Goal: Task Accomplishment & Management: Use online tool/utility

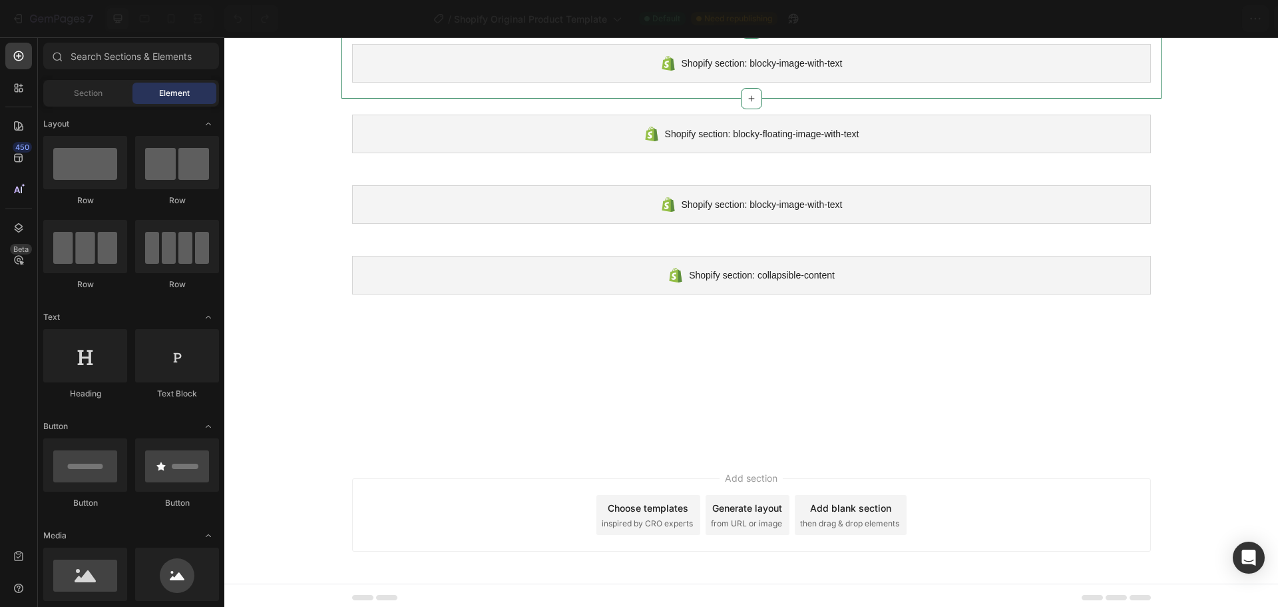
scroll to position [324, 0]
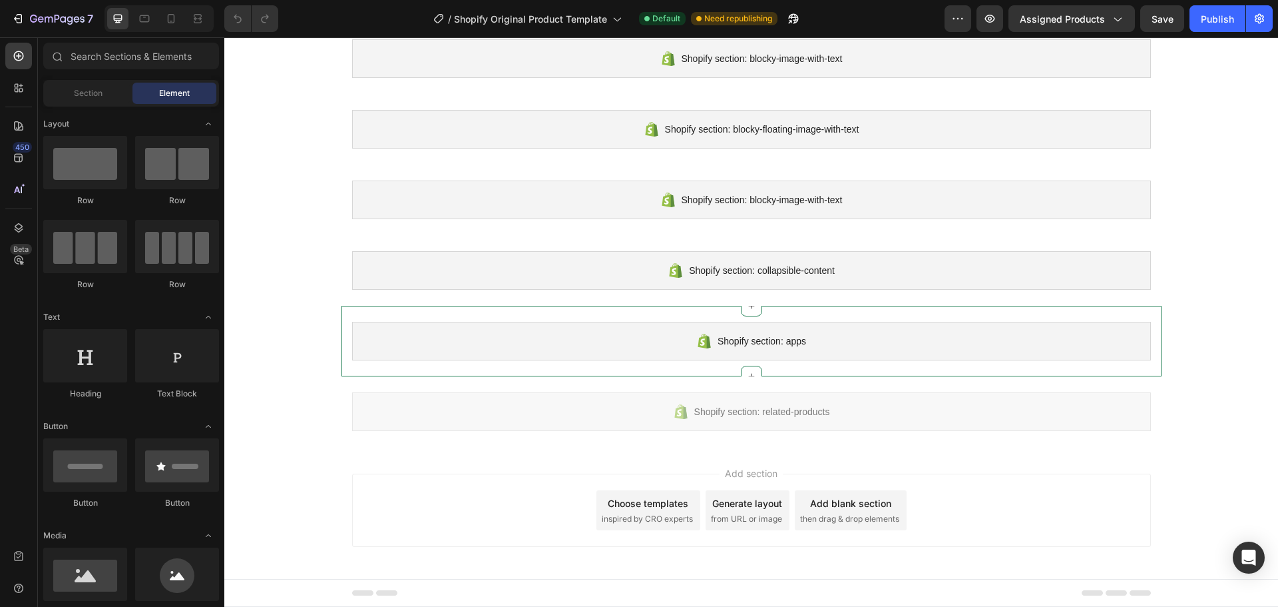
click at [744, 333] on span "Shopify section: apps" at bounding box center [762, 341] width 89 height 16
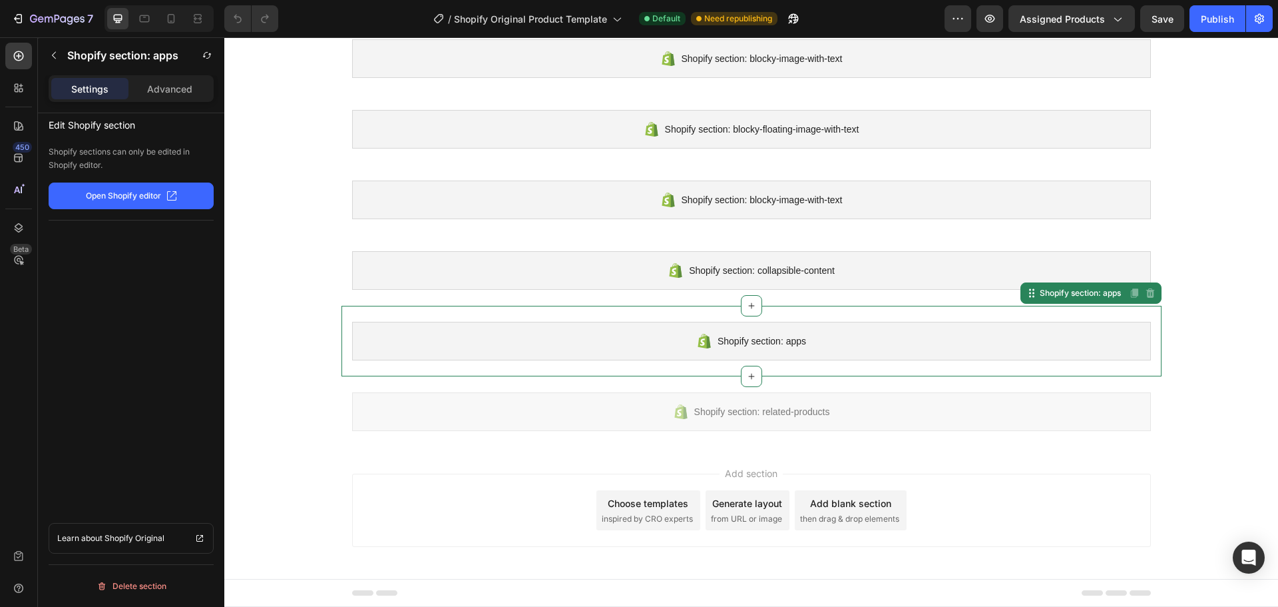
click at [109, 191] on p "Open Shopify editor" at bounding box center [123, 196] width 75 height 12
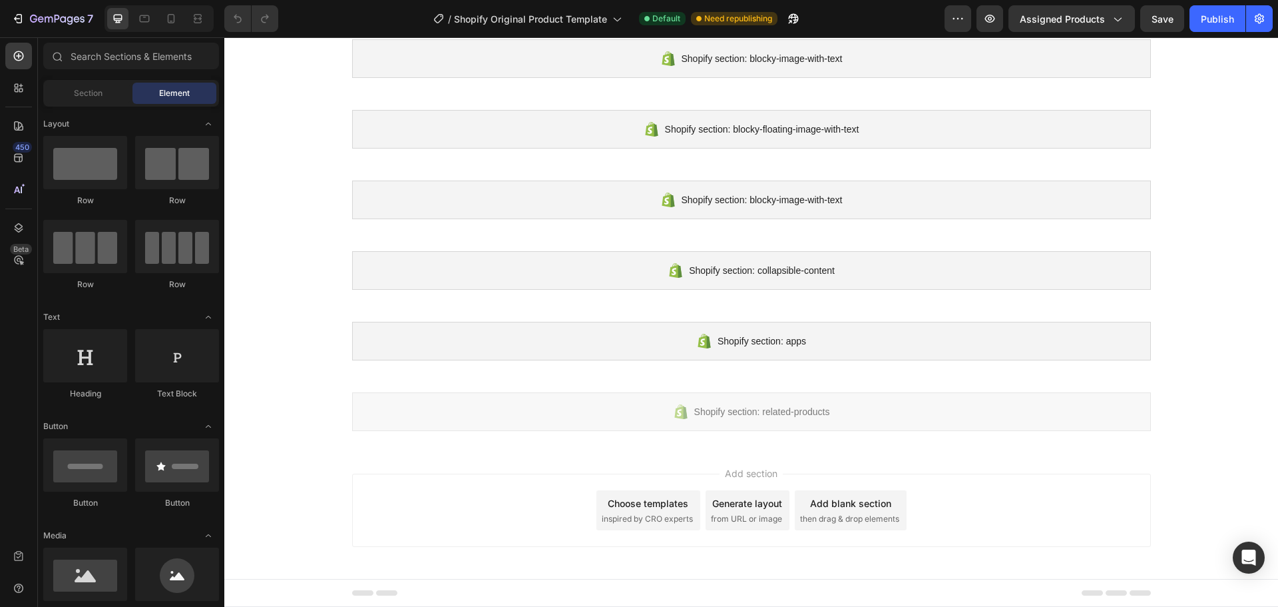
click at [648, 511] on div "Choose templates inspired by CRO experts" at bounding box center [649, 510] width 104 height 40
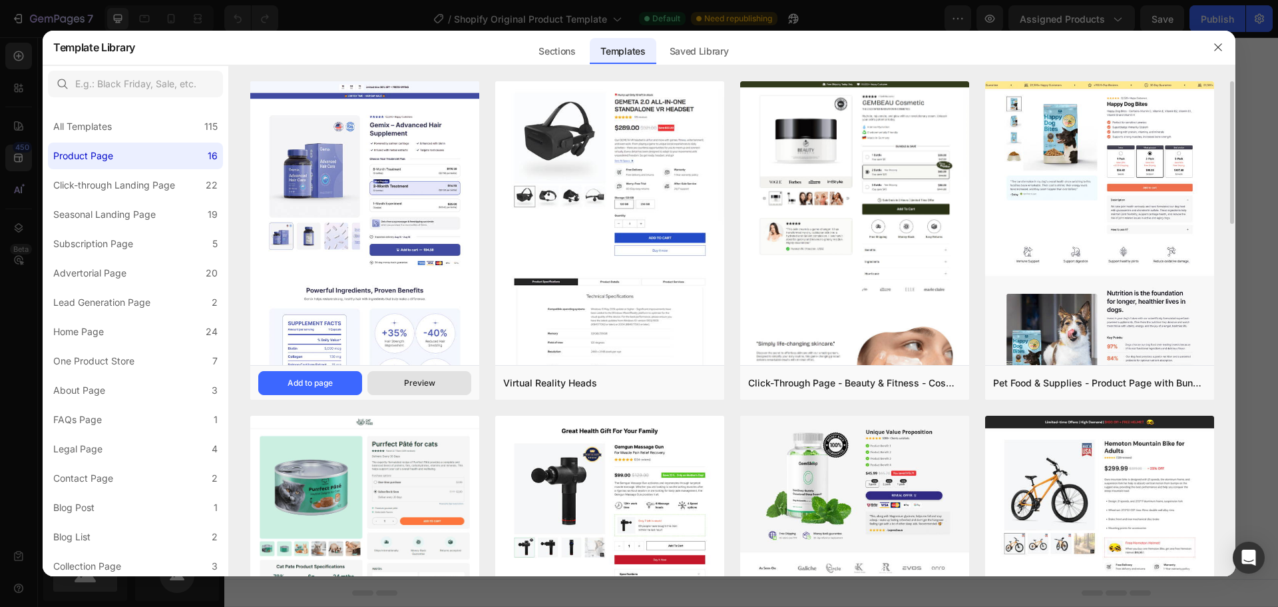
click at [417, 386] on div "Preview" at bounding box center [419, 383] width 31 height 12
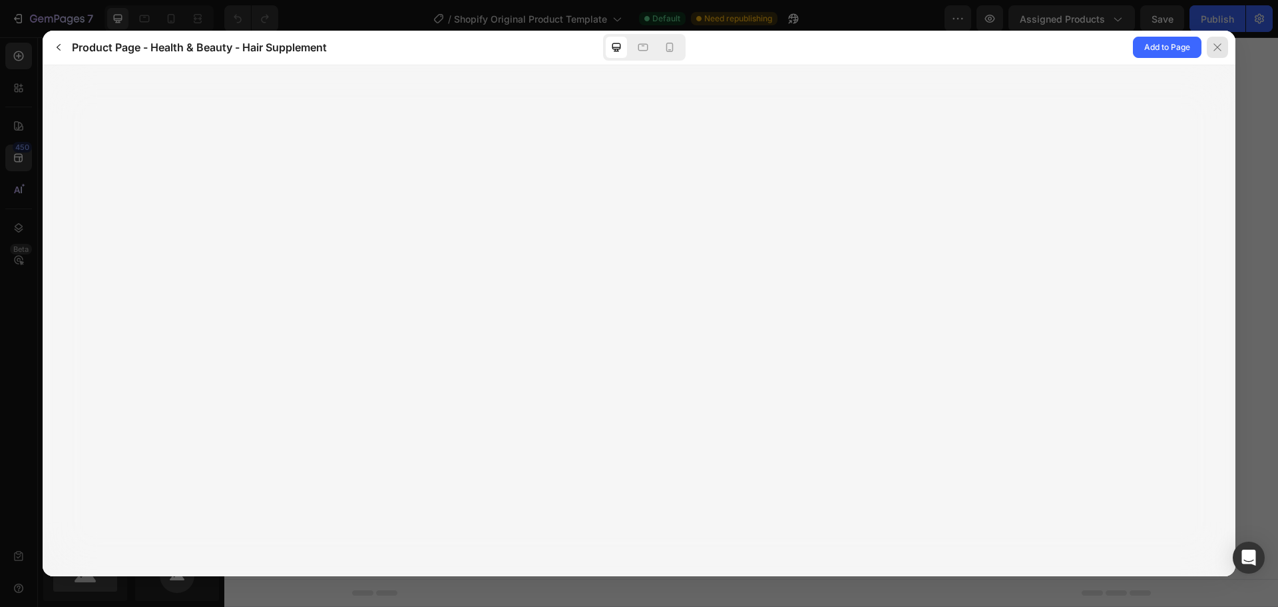
click at [1220, 49] on icon at bounding box center [1217, 46] width 7 height 7
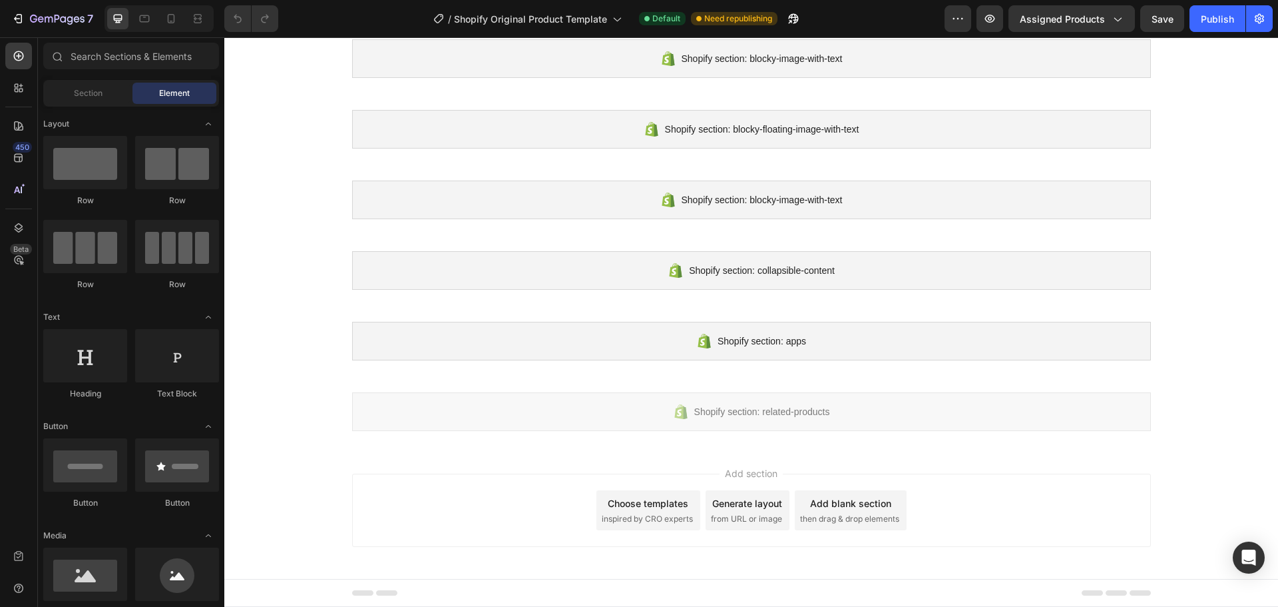
click at [646, 506] on div "Choose templates" at bounding box center [648, 503] width 81 height 14
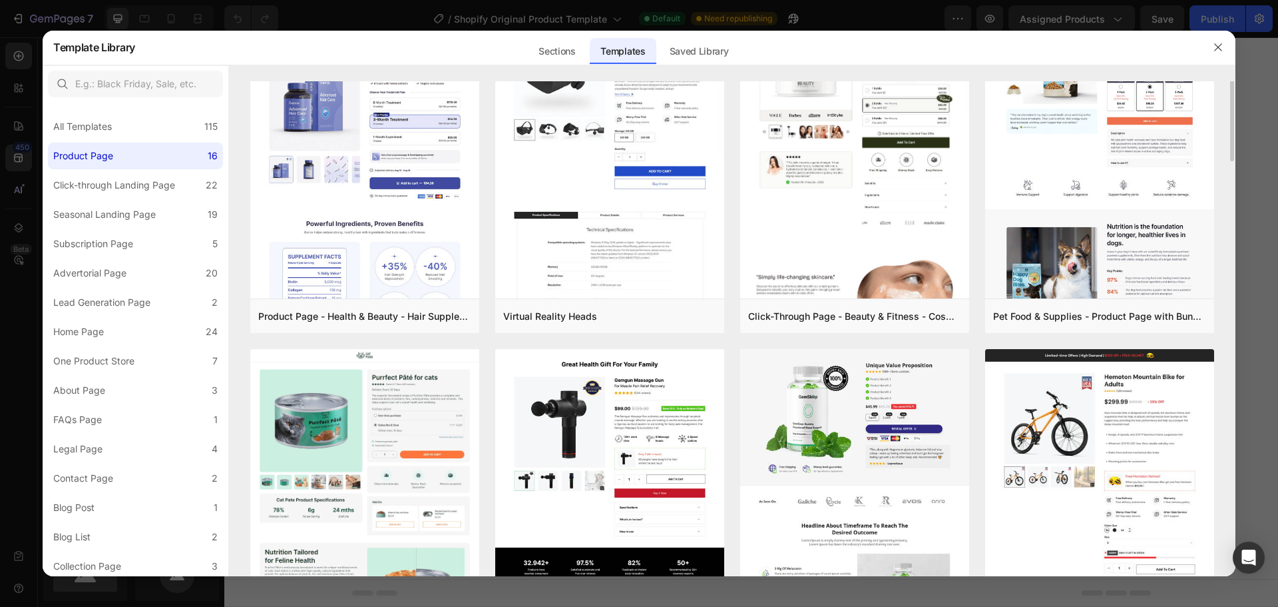
scroll to position [0, 0]
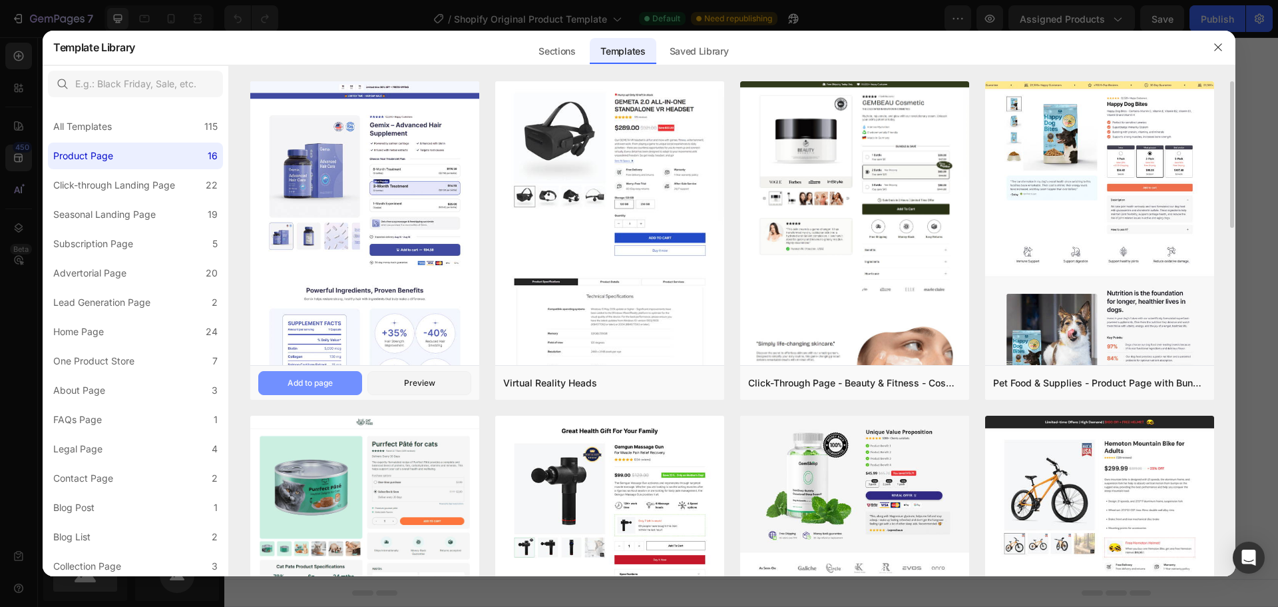
click at [329, 383] on div "Add to page" at bounding box center [310, 383] width 45 height 12
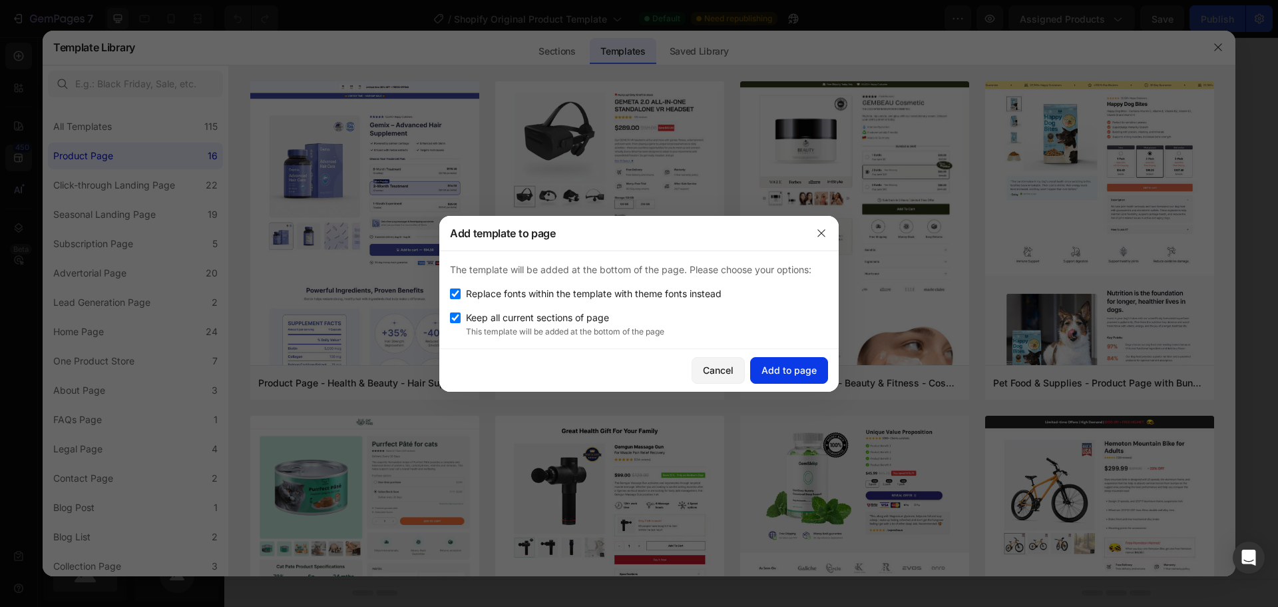
click at [780, 367] on div "Add to page" at bounding box center [789, 370] width 55 height 14
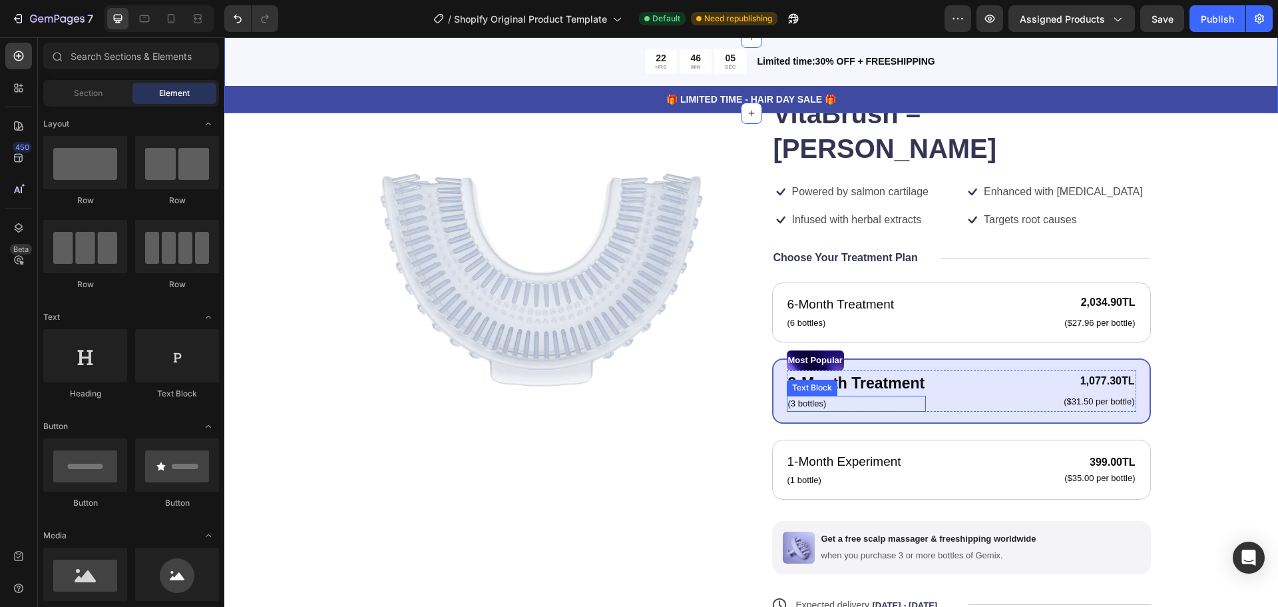
scroll to position [800, 0]
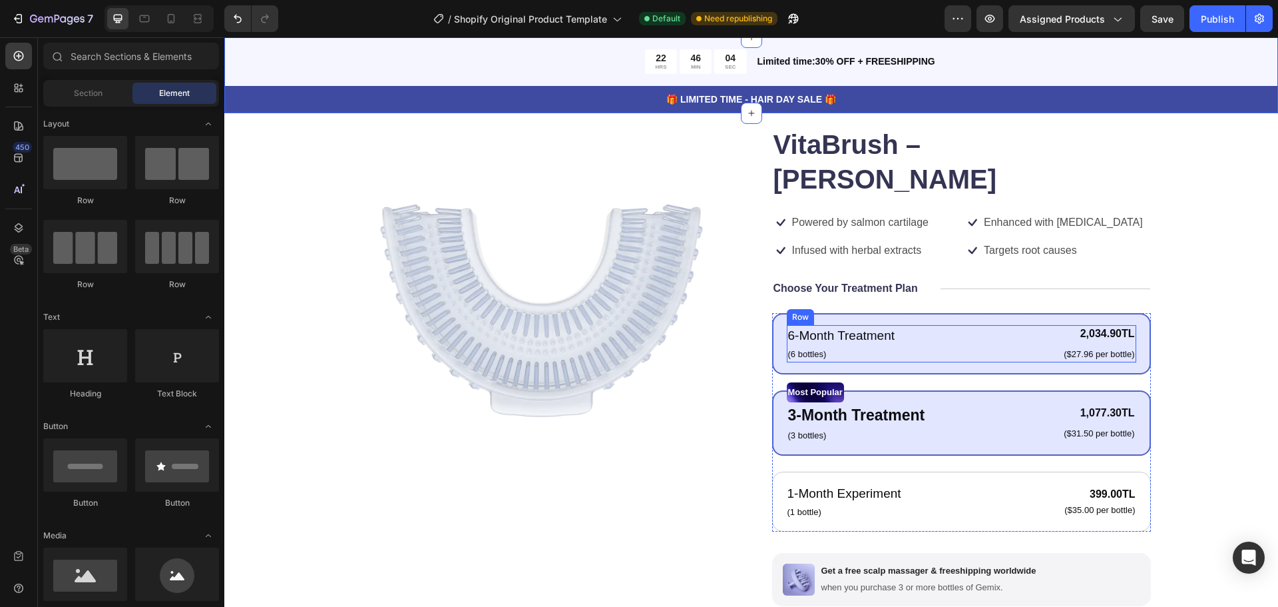
click at [948, 325] on div "6-Month Treatment Text Block (6 bottles) Text Block 2,034.90TL Product Price Pr…" at bounding box center [962, 343] width 350 height 37
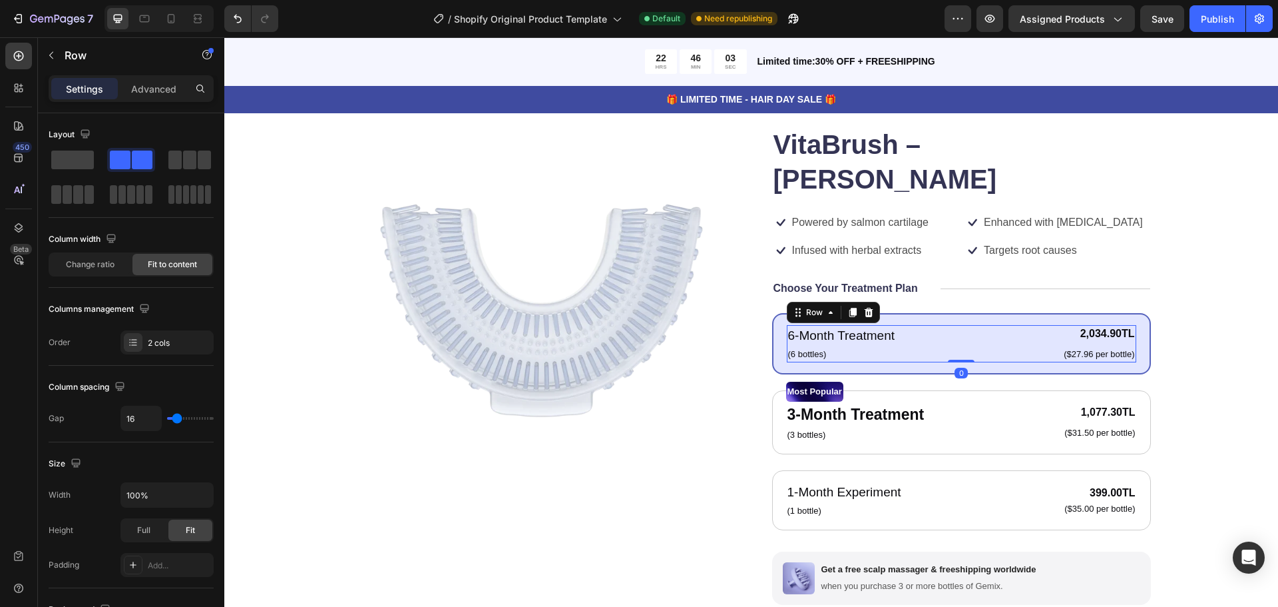
click at [74, 87] on p "Settings" at bounding box center [84, 89] width 37 height 14
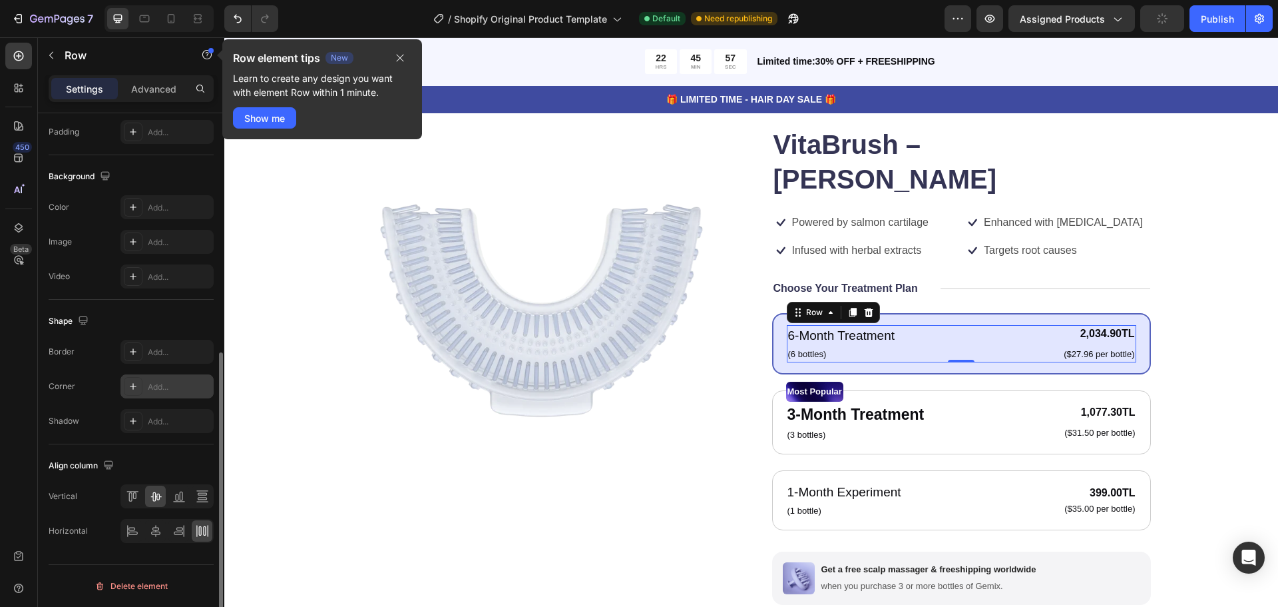
scroll to position [300, 0]
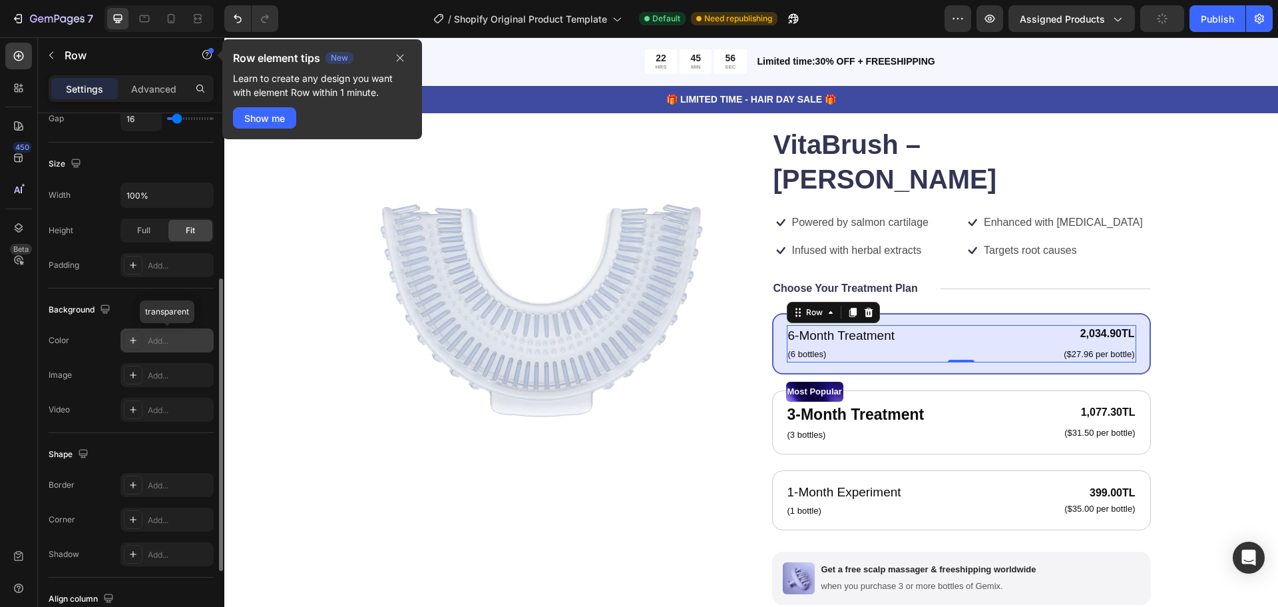
click at [168, 341] on div "Add..." at bounding box center [179, 341] width 63 height 12
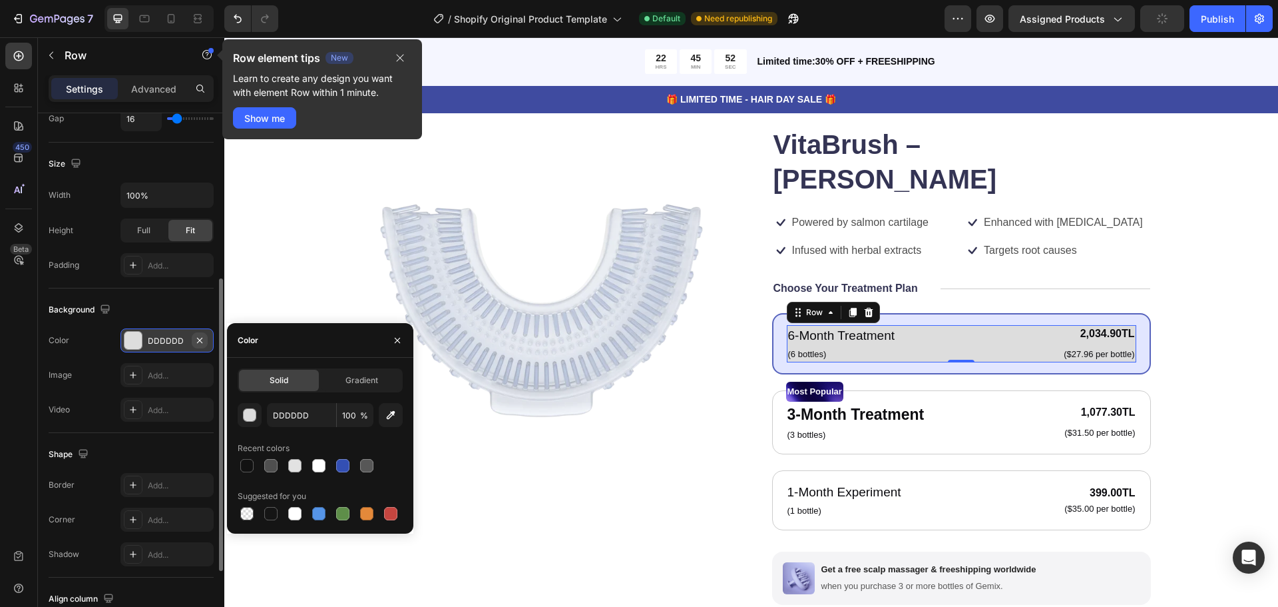
click at [199, 338] on icon "button" at bounding box center [199, 340] width 11 height 11
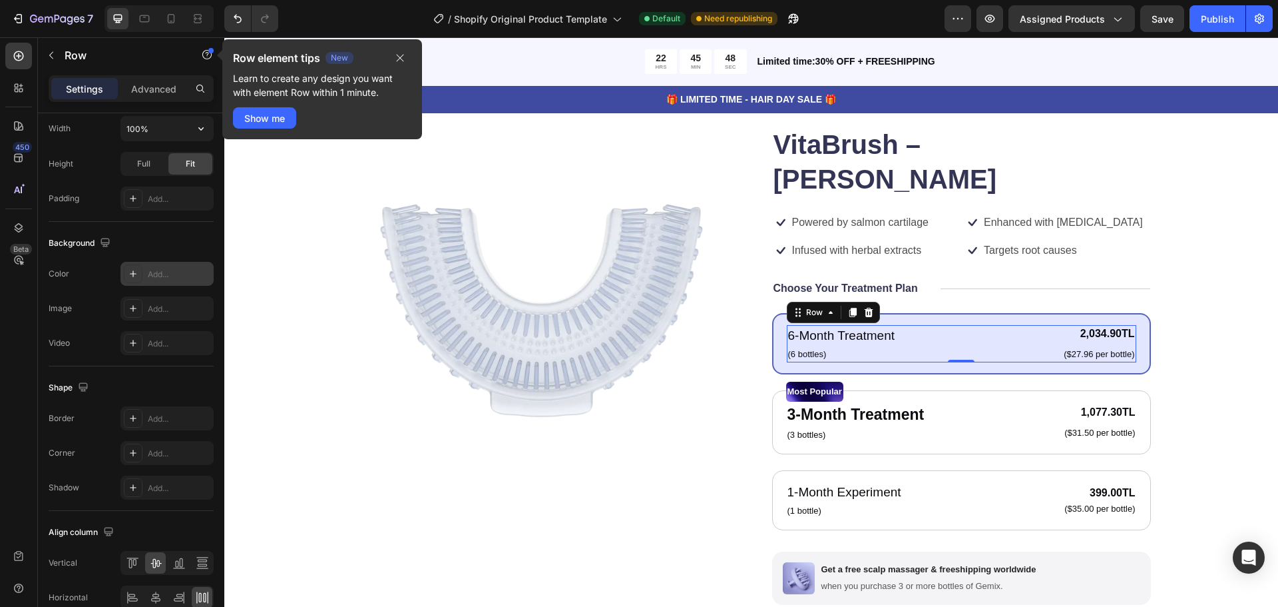
scroll to position [0, 0]
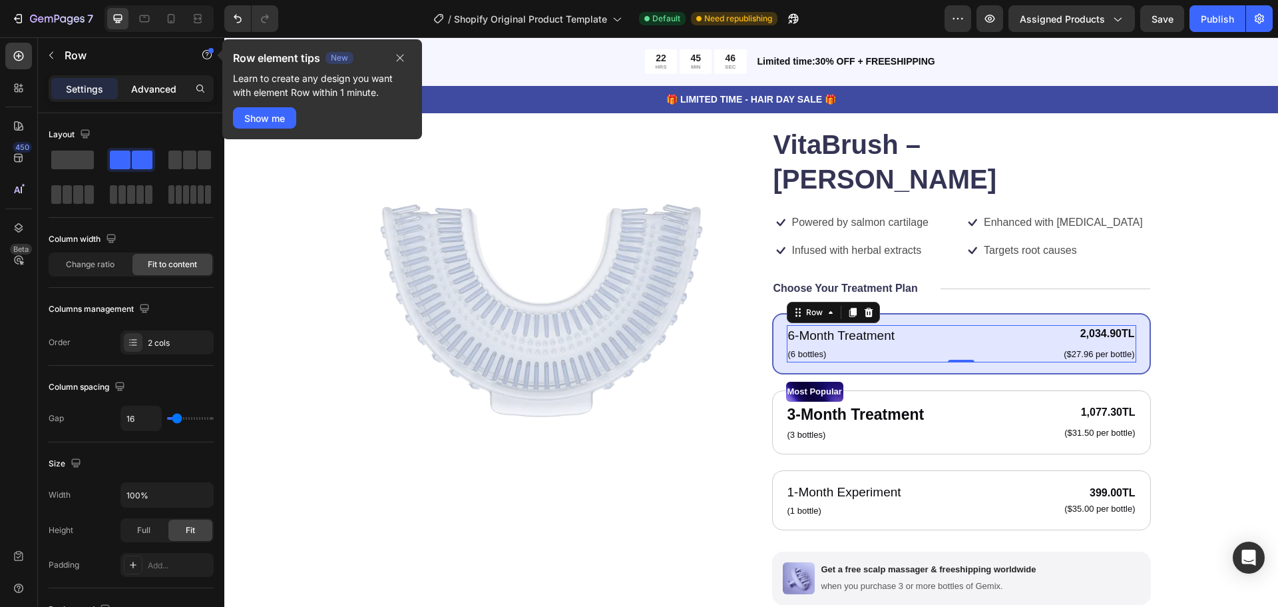
click at [152, 91] on p "Advanced" at bounding box center [153, 89] width 45 height 14
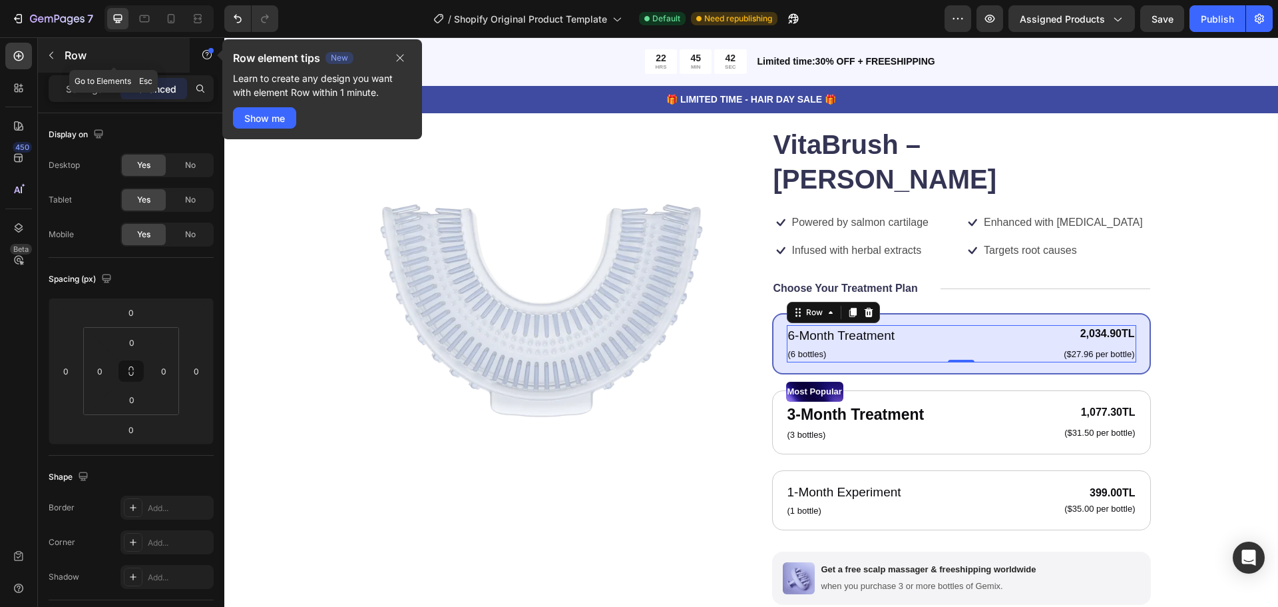
click at [52, 55] on icon "button" at bounding box center [51, 55] width 11 height 11
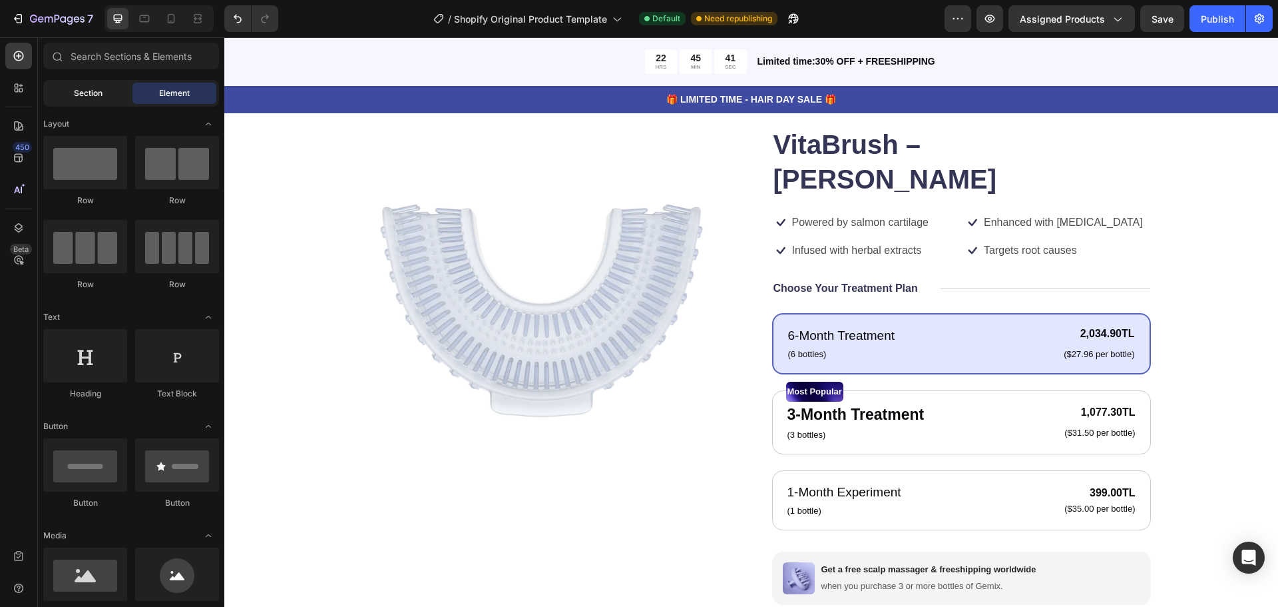
click at [77, 96] on span "Section" at bounding box center [88, 93] width 29 height 12
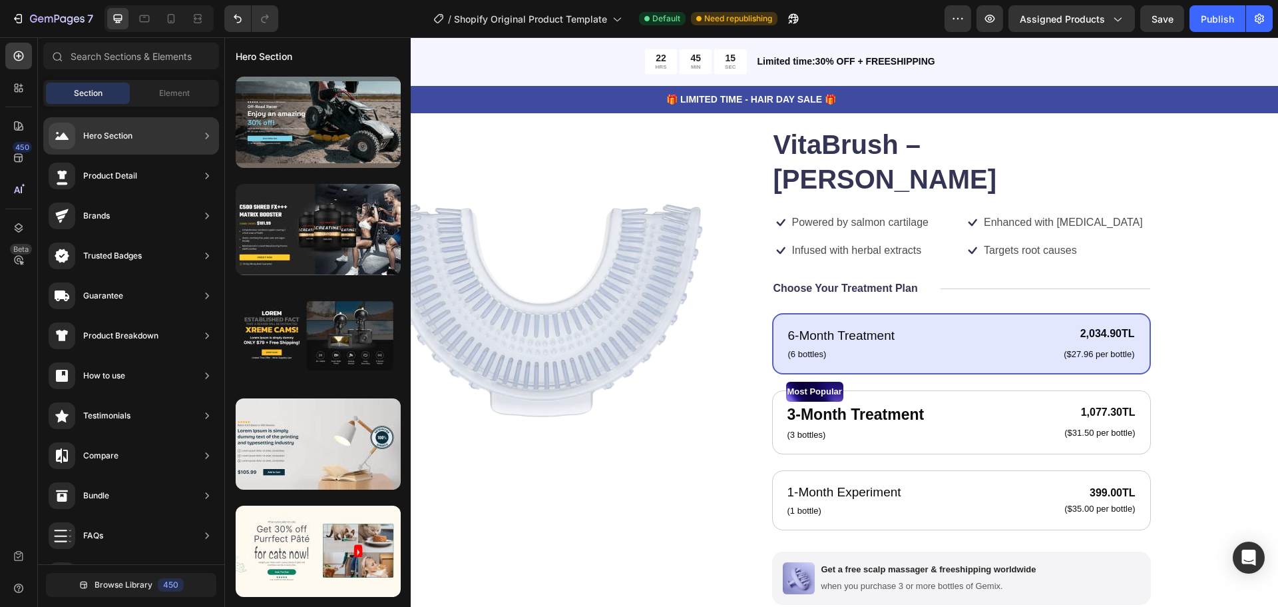
click at [132, 129] on div "Hero Section" at bounding box center [107, 135] width 49 height 13
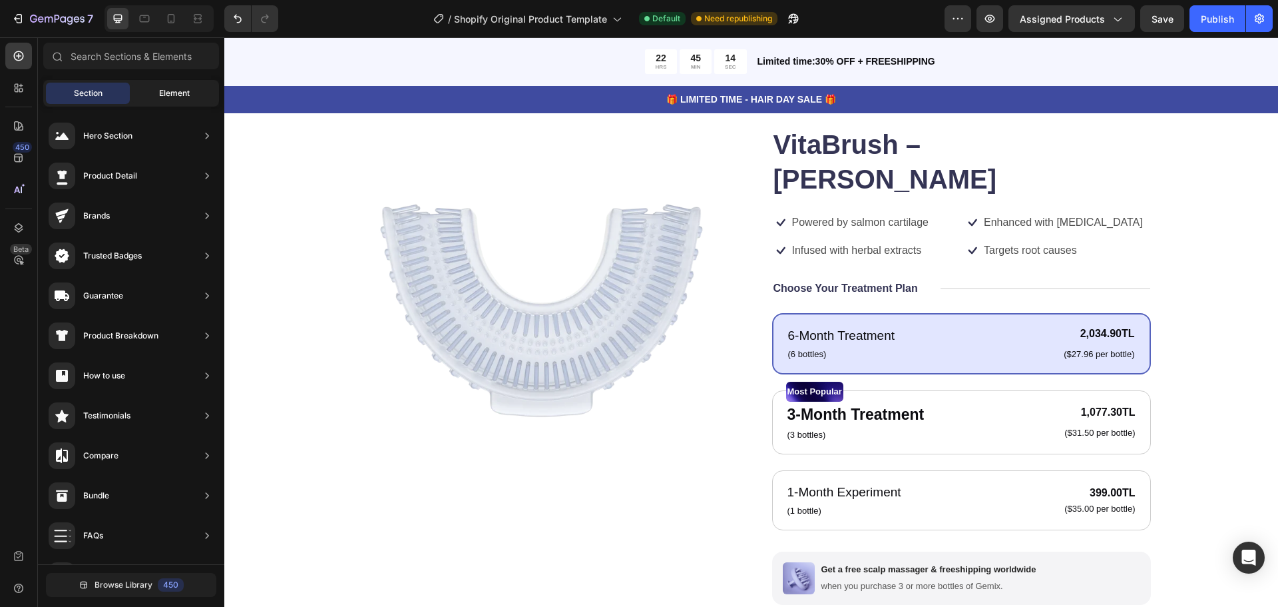
click at [174, 88] on span "Element" at bounding box center [174, 93] width 31 height 12
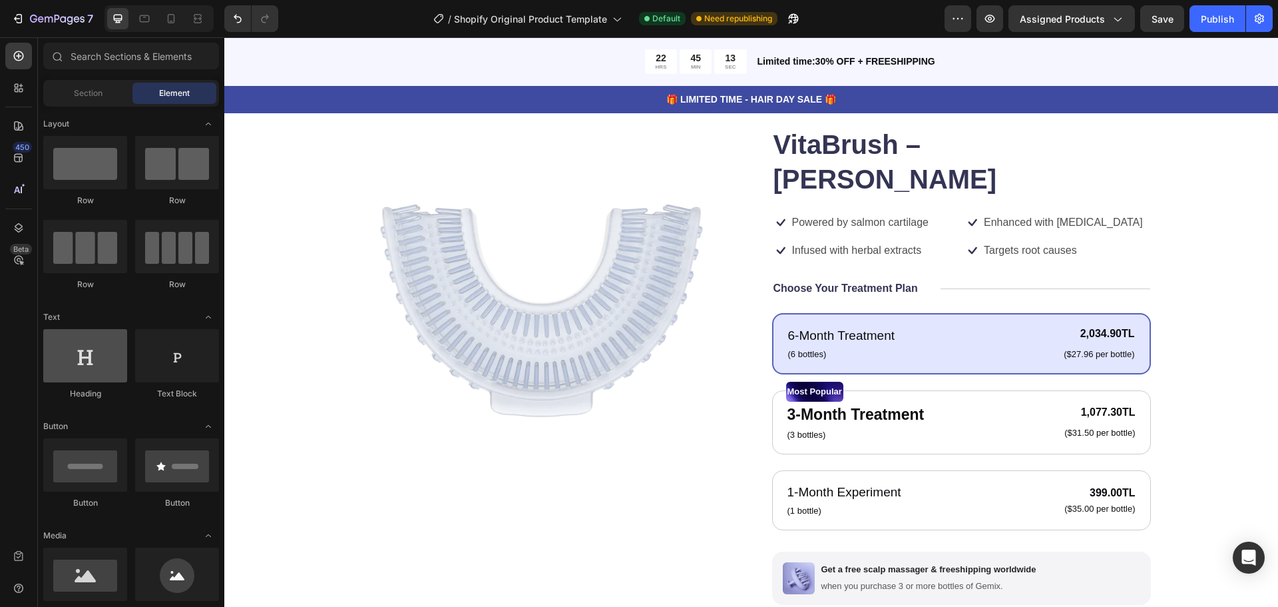
scroll to position [67, 0]
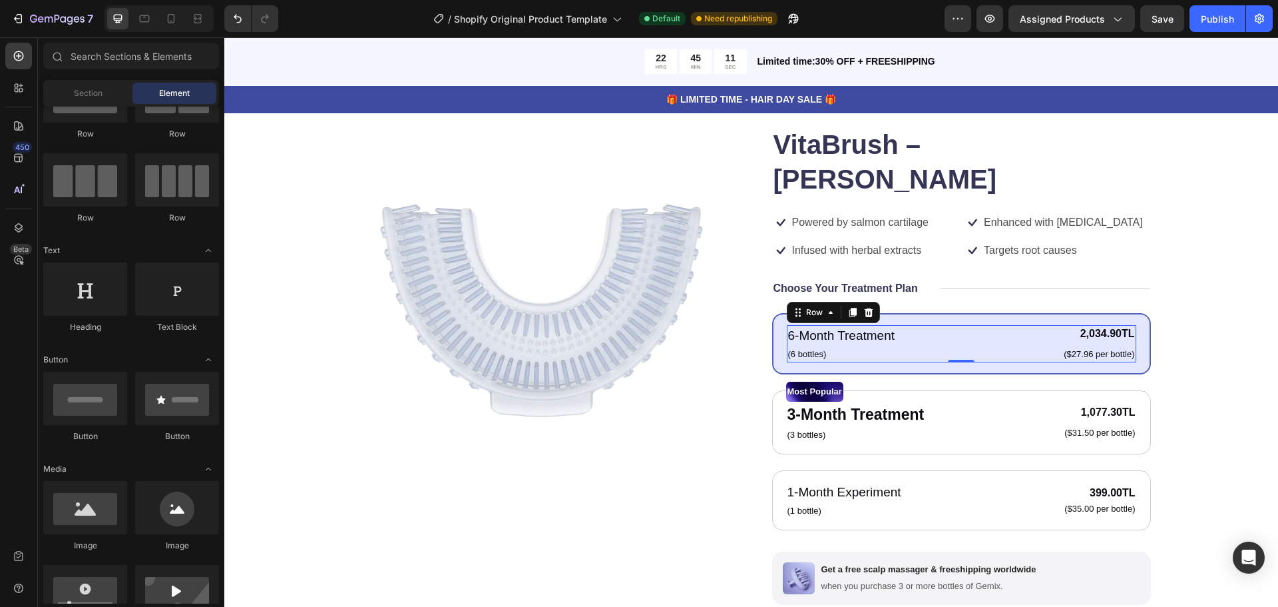
click at [908, 325] on div "6-Month Treatment Text Block (6 bottles) Text Block 2,034.90TL Product Price Pr…" at bounding box center [962, 343] width 350 height 37
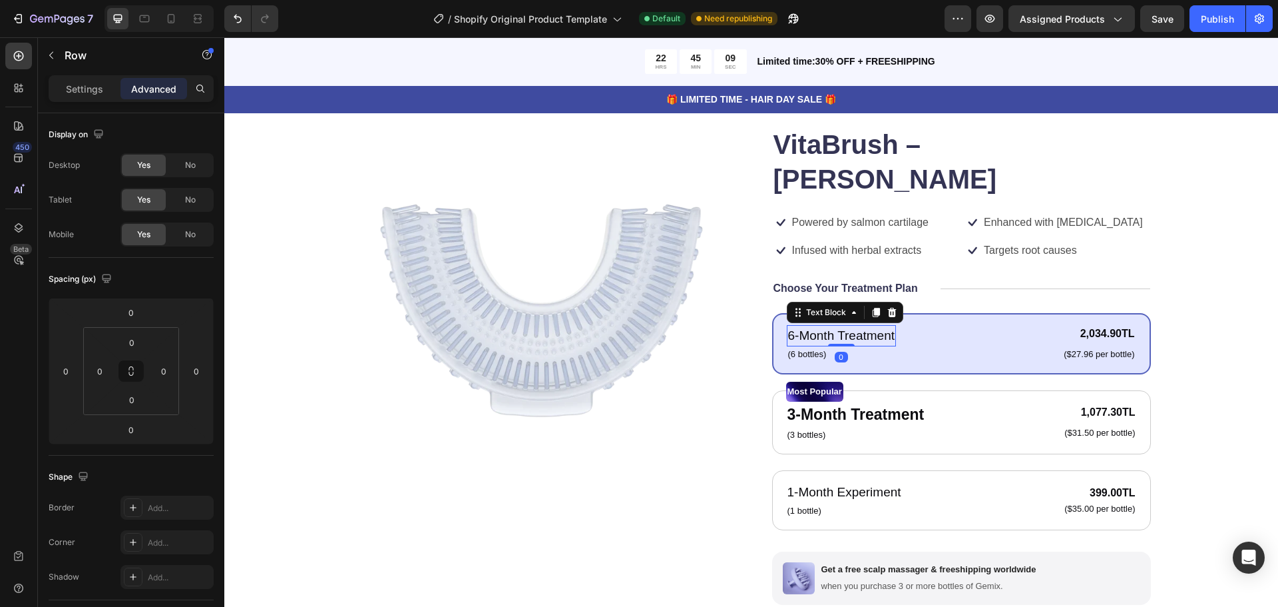
click at [871, 326] on p "6-Month Treatment" at bounding box center [841, 335] width 107 height 19
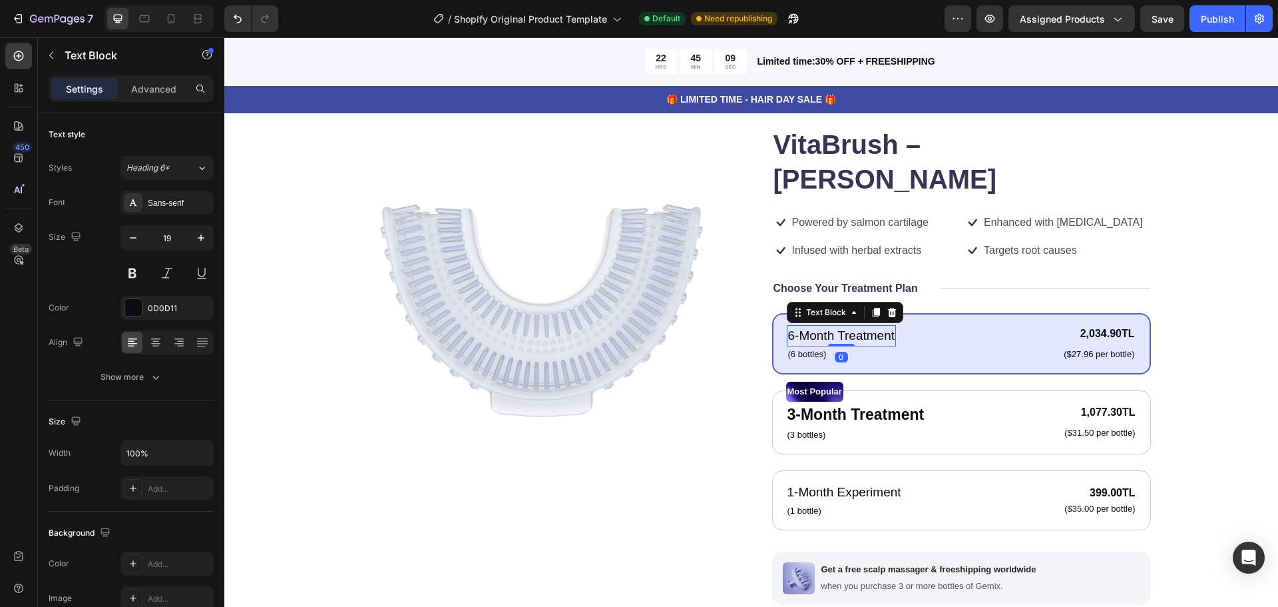
click at [871, 326] on p "6-Month Treatment" at bounding box center [841, 335] width 107 height 19
click at [951, 325] on div "1 Adet Text Block (6 bottles) Text Block 2,034.90TL Product Price Product Price…" at bounding box center [962, 343] width 350 height 37
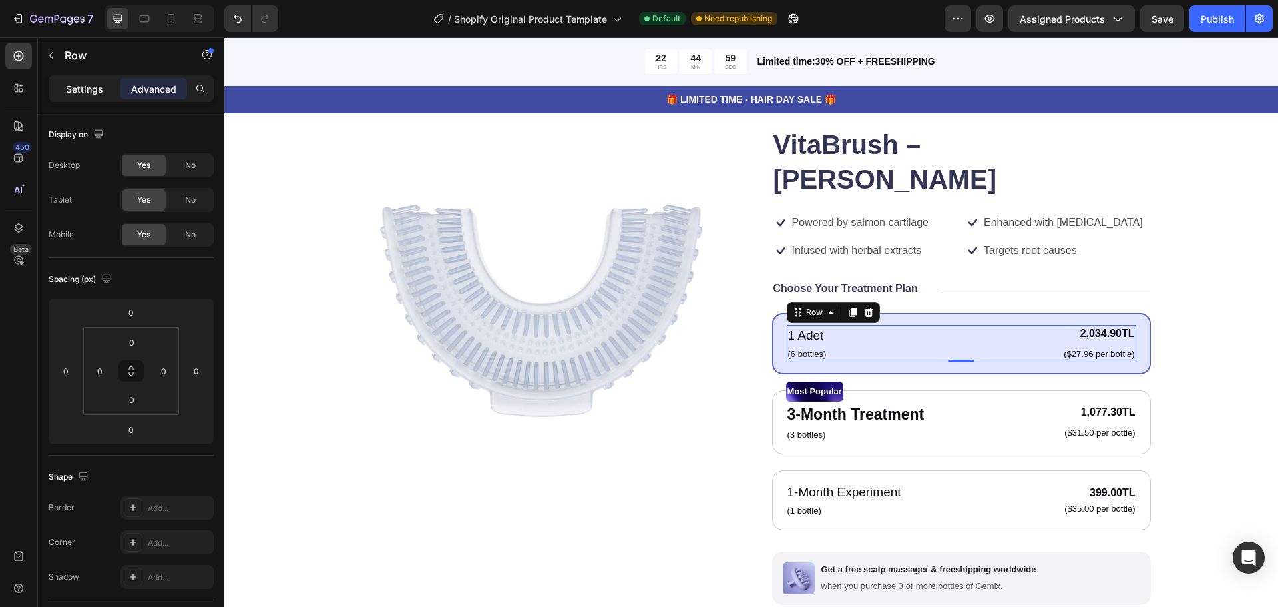
click at [60, 84] on div "Settings" at bounding box center [84, 88] width 67 height 21
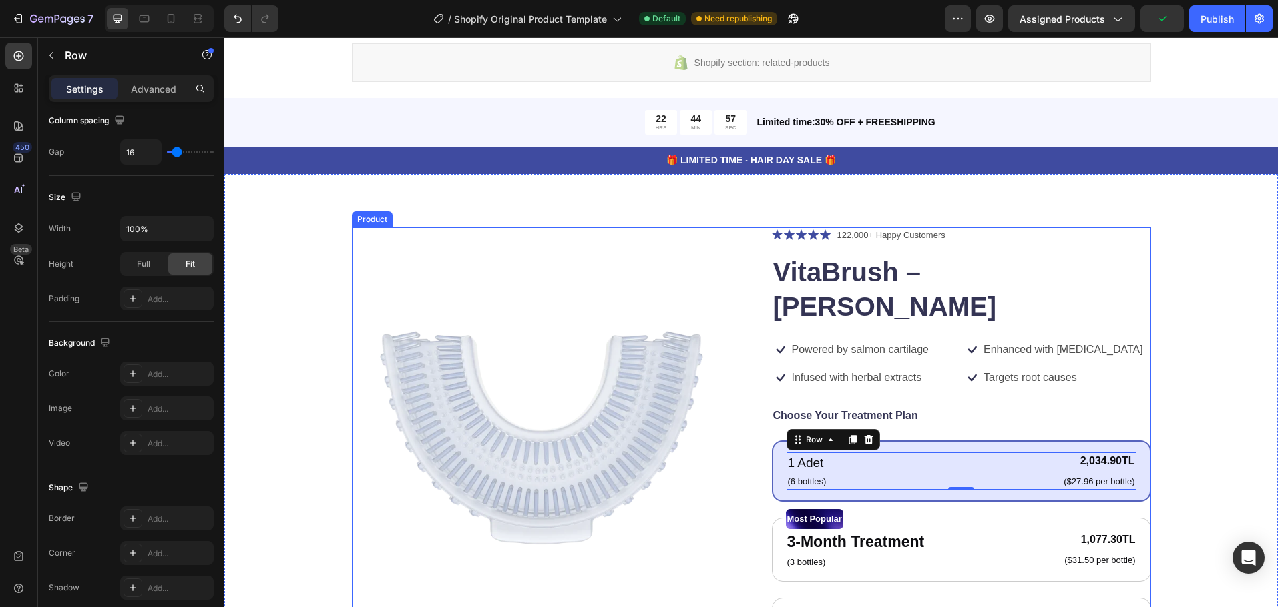
scroll to position [666, 0]
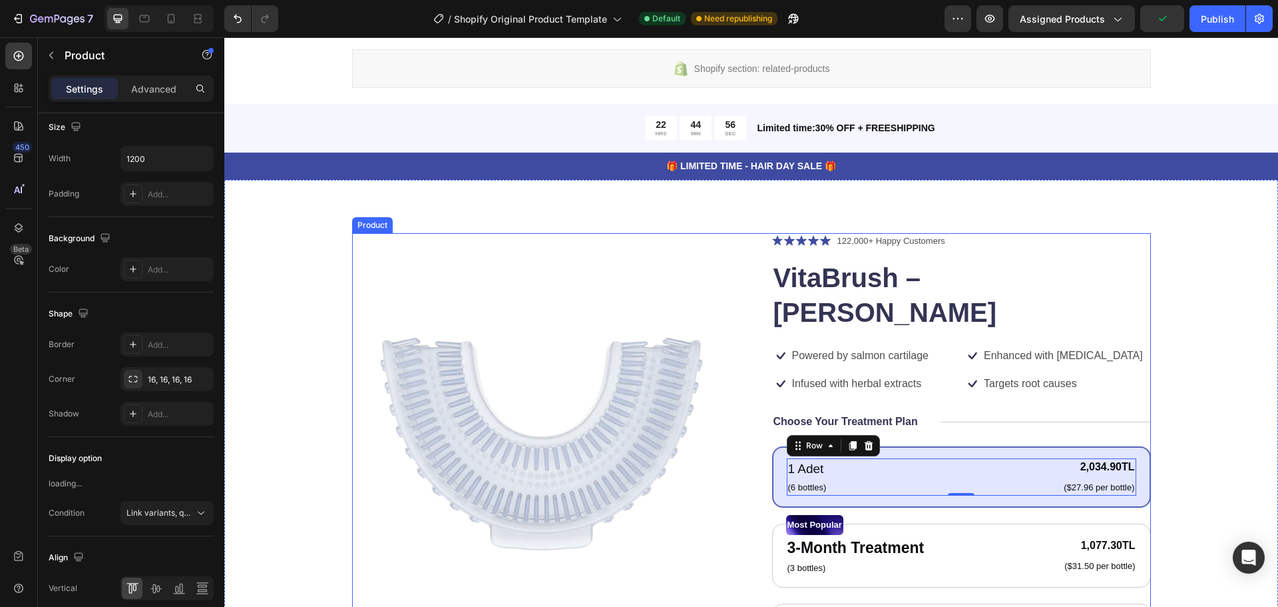
click at [746, 260] on div "Product Images Icon Icon Icon Icon Icon Icon List 122,000+ Happy Customers Text…" at bounding box center [751, 562] width 799 height 659
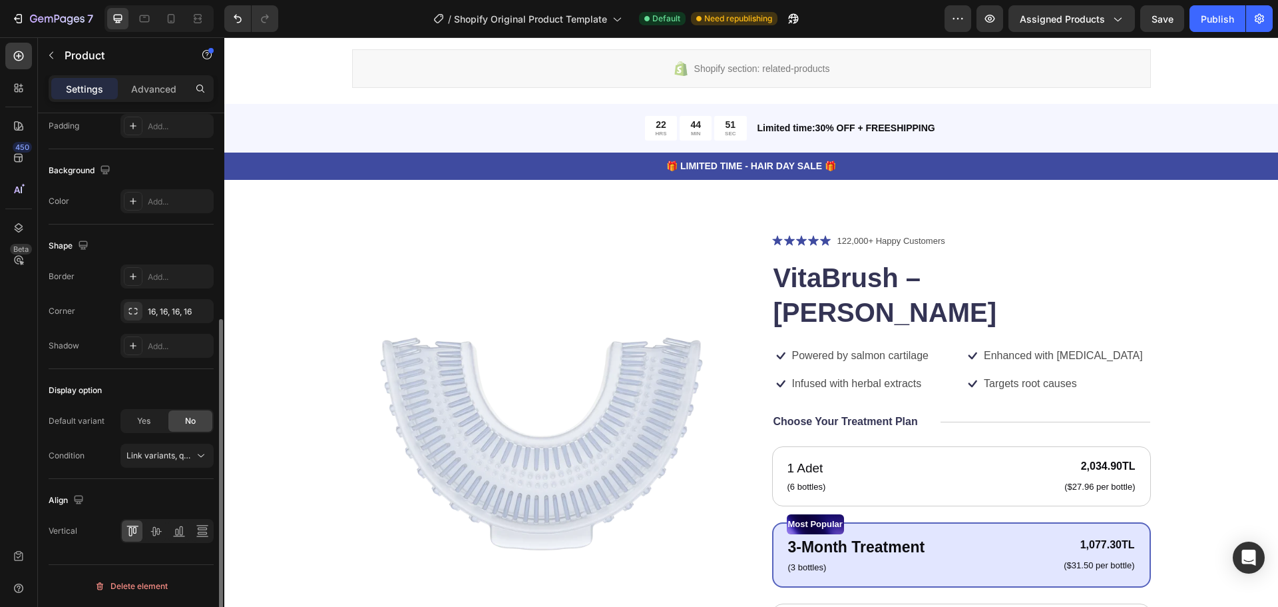
scroll to position [134, 0]
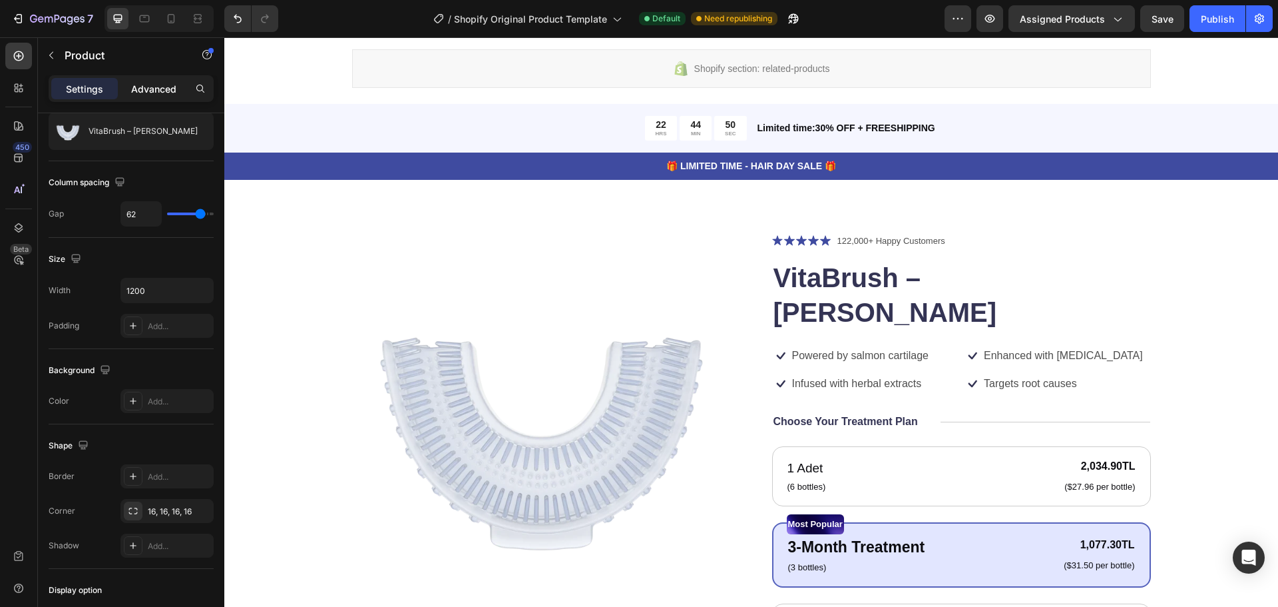
click at [166, 83] on p "Advanced" at bounding box center [153, 89] width 45 height 14
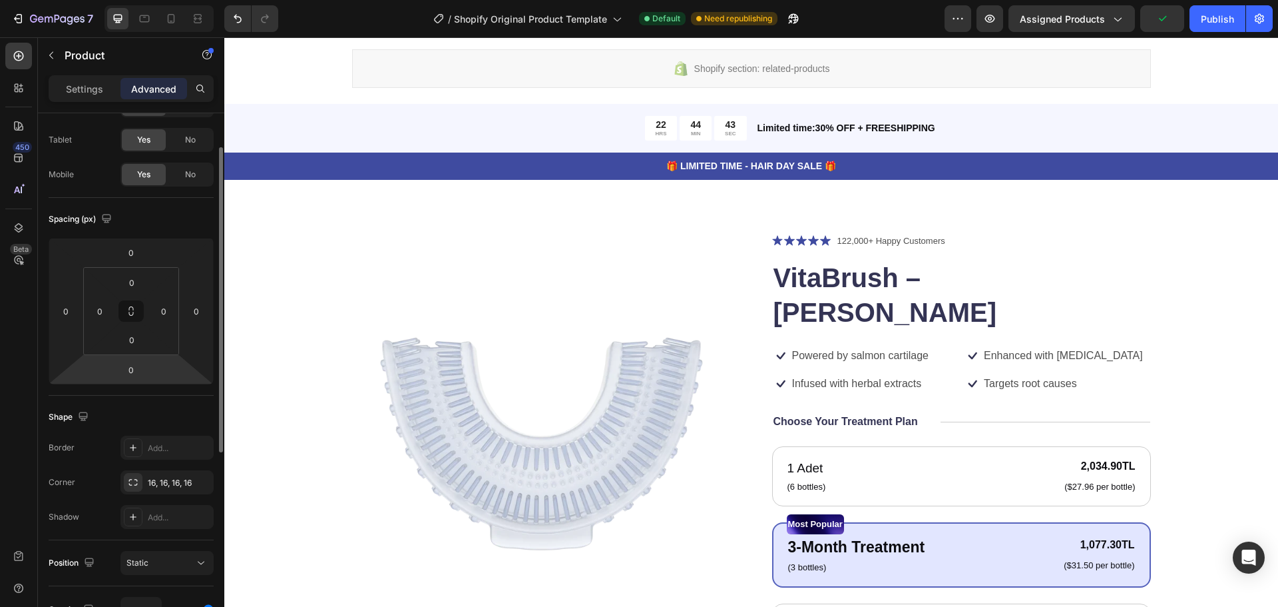
scroll to position [0, 0]
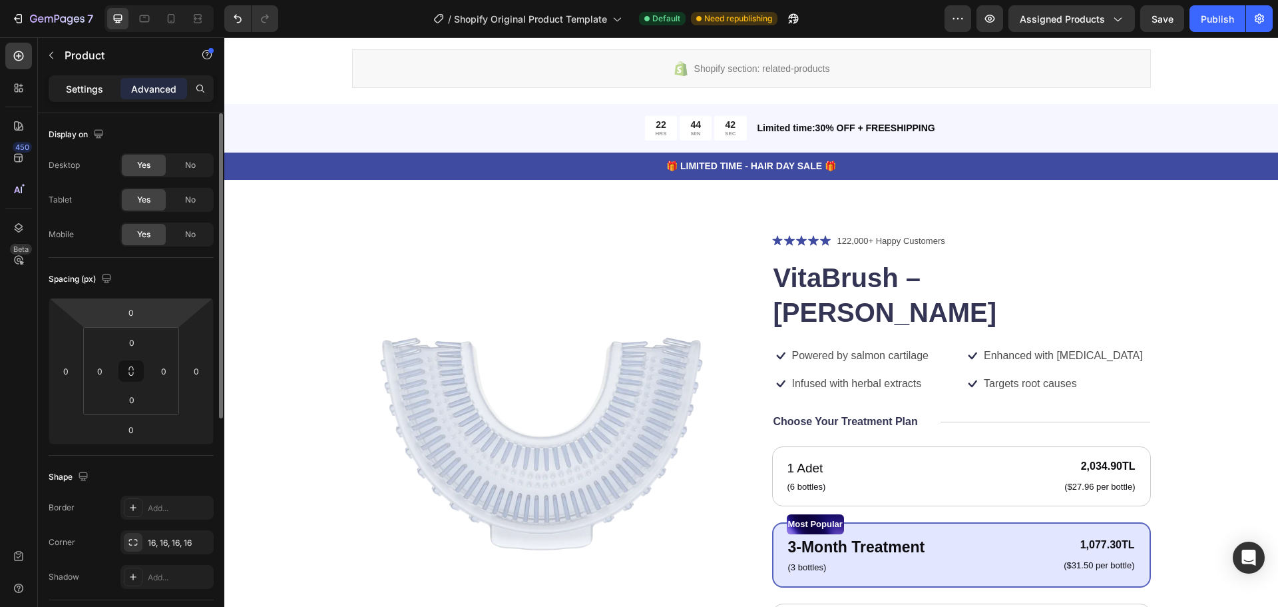
click at [87, 85] on p "Settings" at bounding box center [84, 89] width 37 height 14
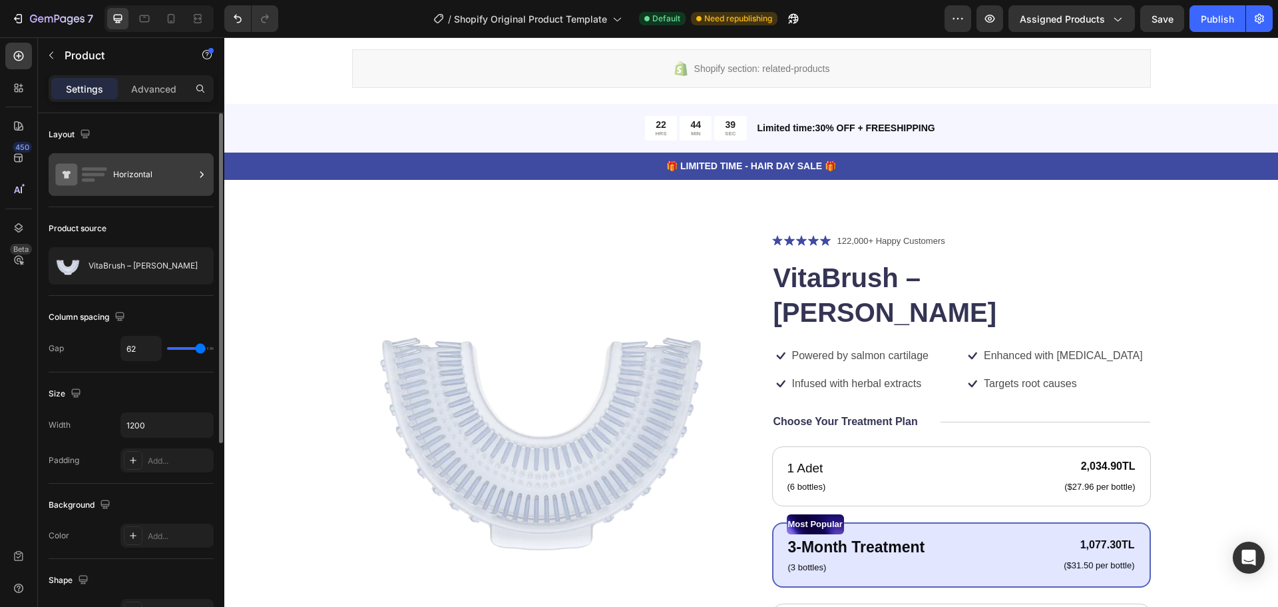
click at [123, 174] on div "Horizontal" at bounding box center [153, 174] width 81 height 31
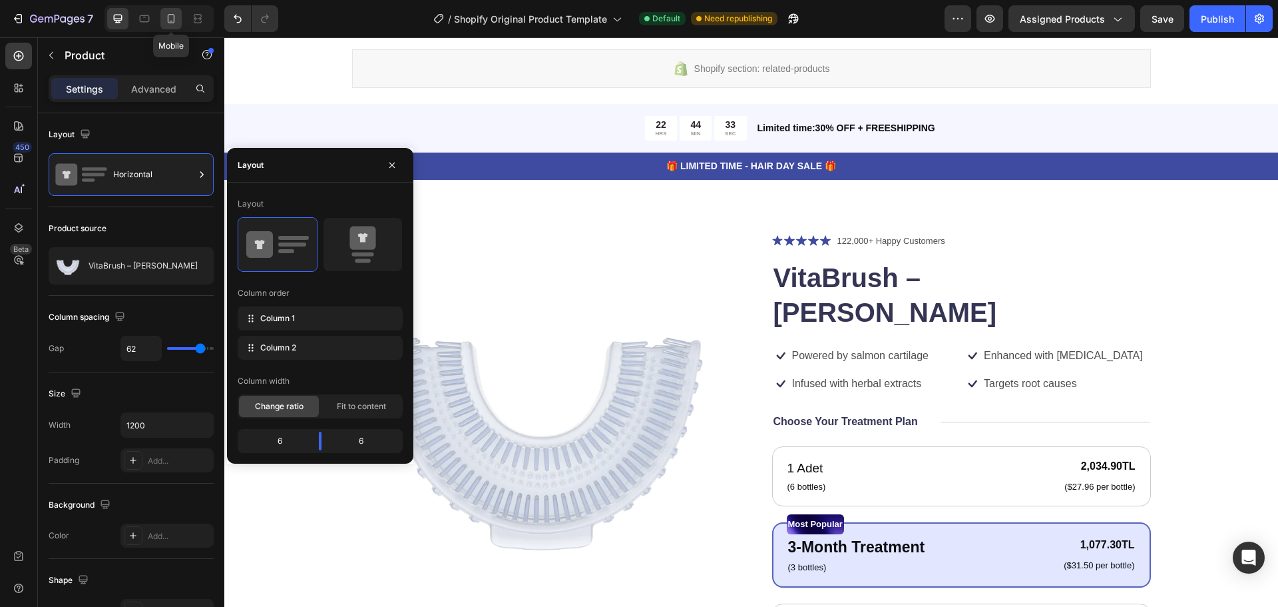
click at [168, 21] on icon at bounding box center [171, 18] width 7 height 9
type input "0"
type input "100%"
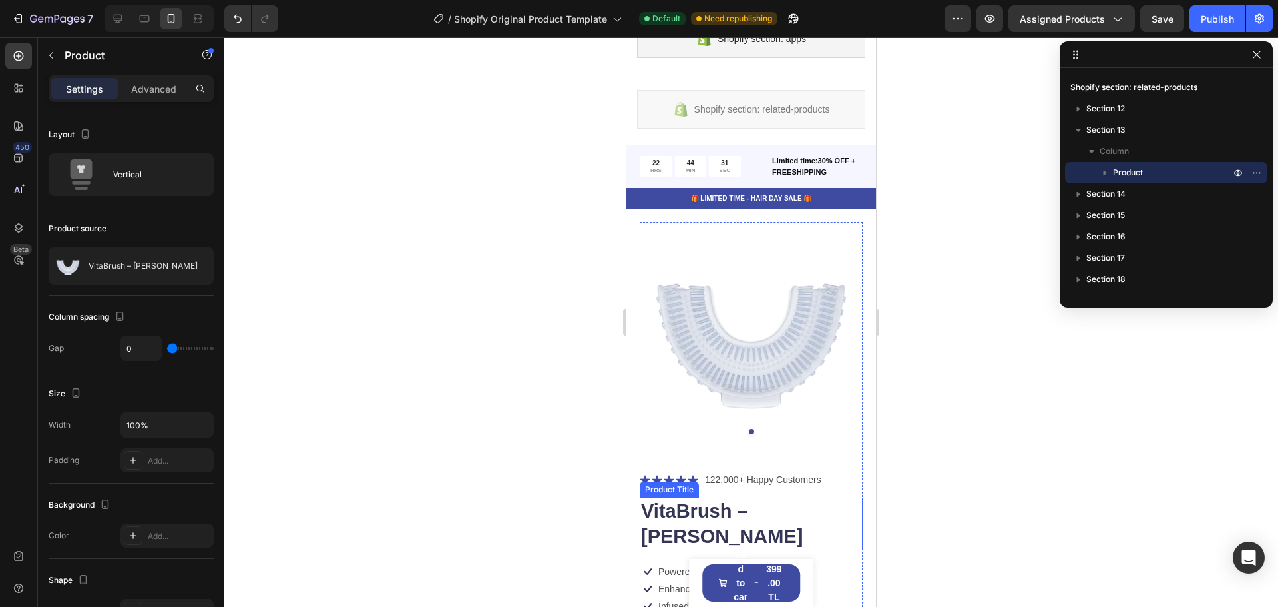
scroll to position [497, 0]
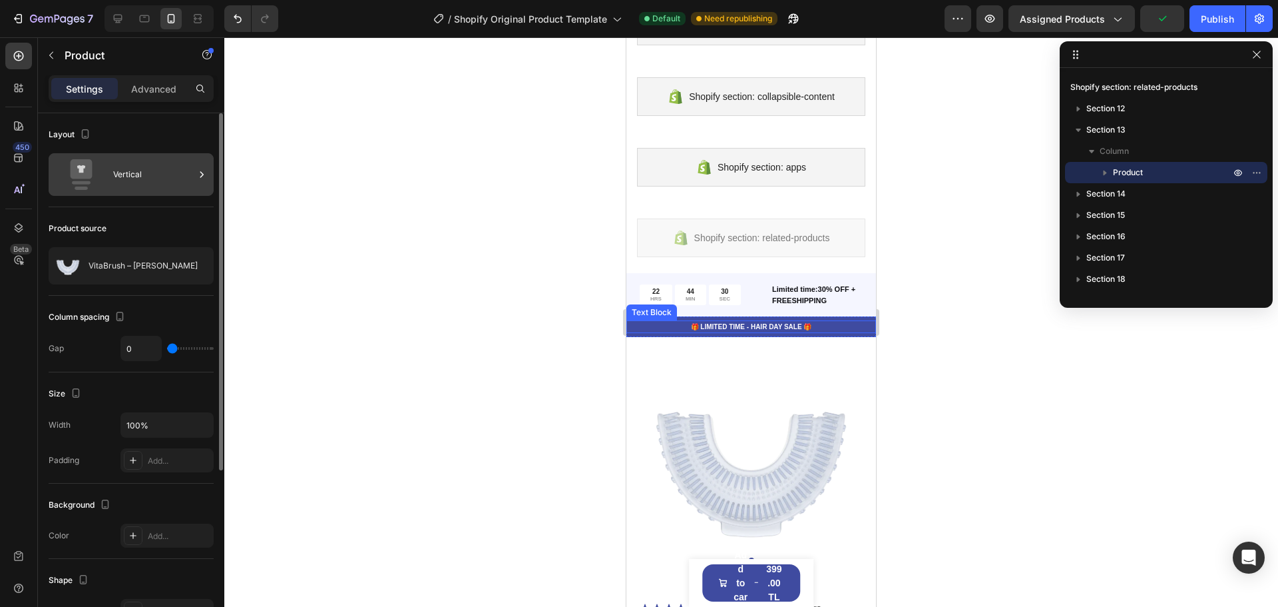
click at [121, 178] on div "Vertical" at bounding box center [153, 174] width 81 height 31
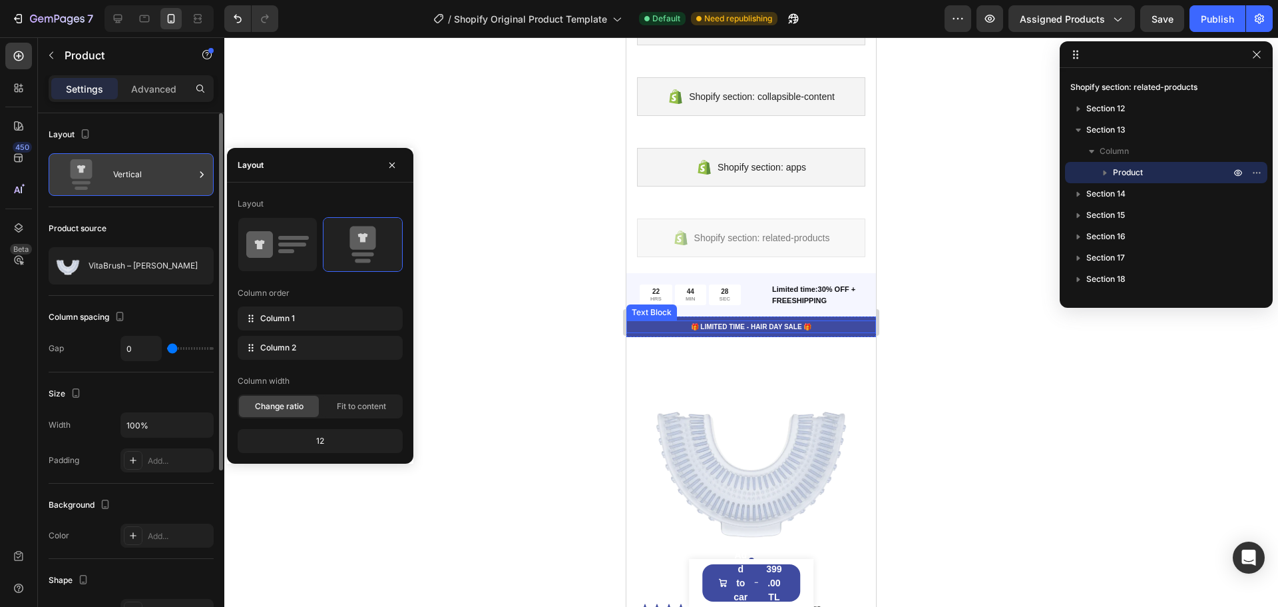
click at [128, 175] on div "Vertical" at bounding box center [153, 174] width 81 height 31
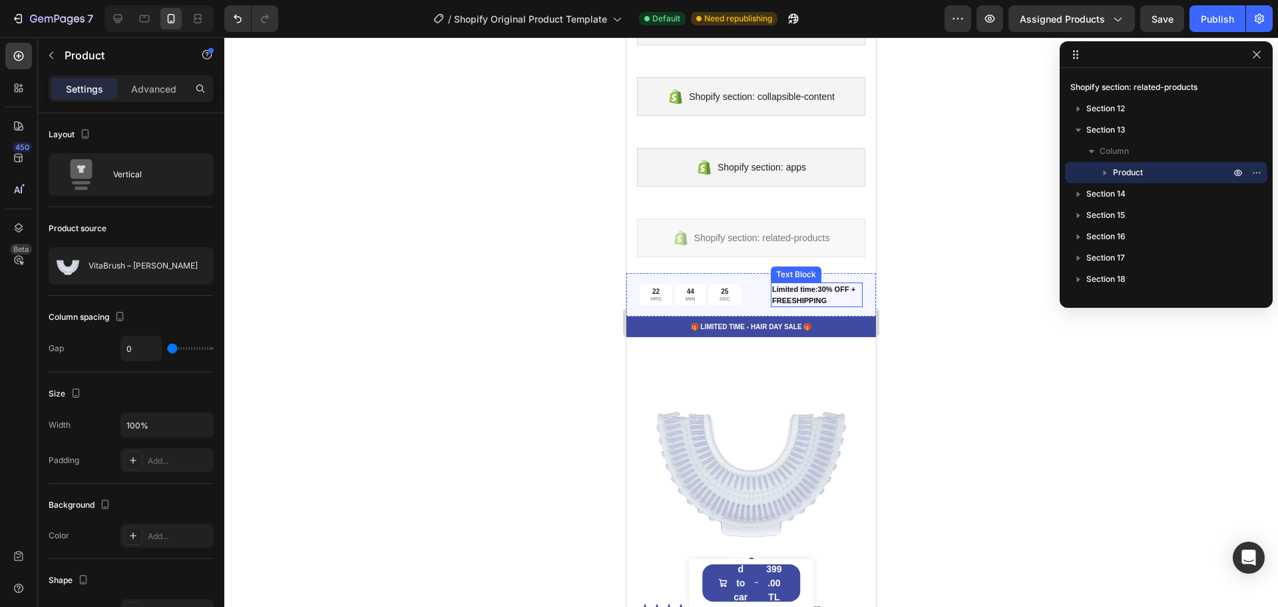
click at [780, 294] on p "Limited time:30% OFF + FREESHIPPING" at bounding box center [816, 295] width 89 height 22
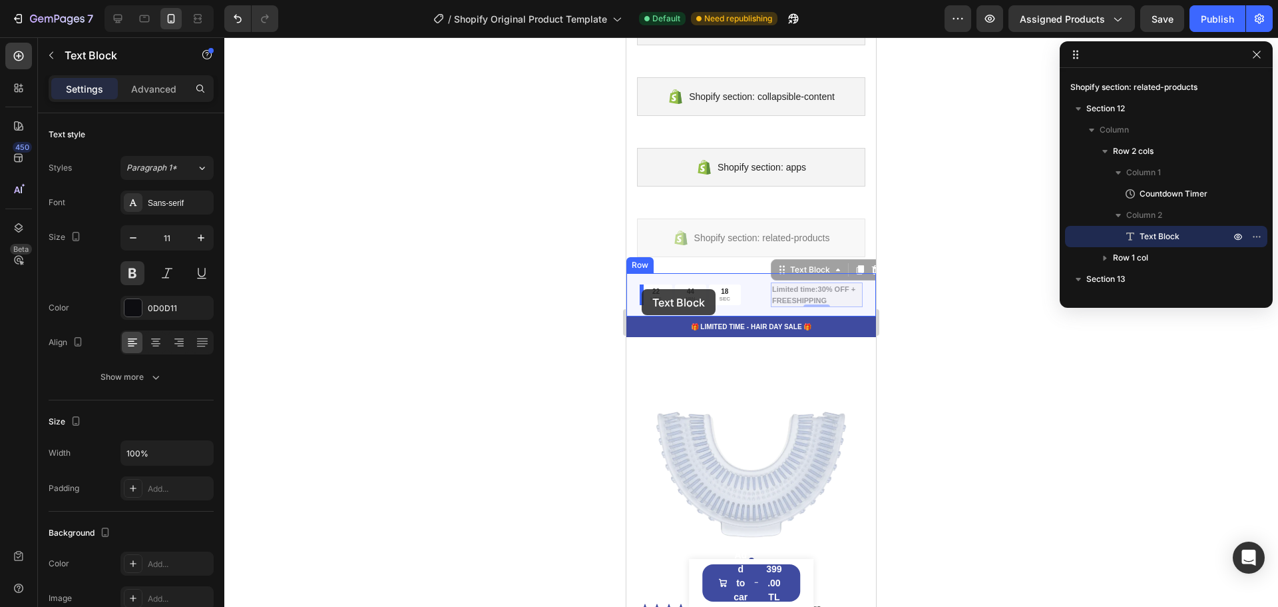
drag, startPoint x: 773, startPoint y: 267, endPoint x: 642, endPoint y: 289, distance: 133.0
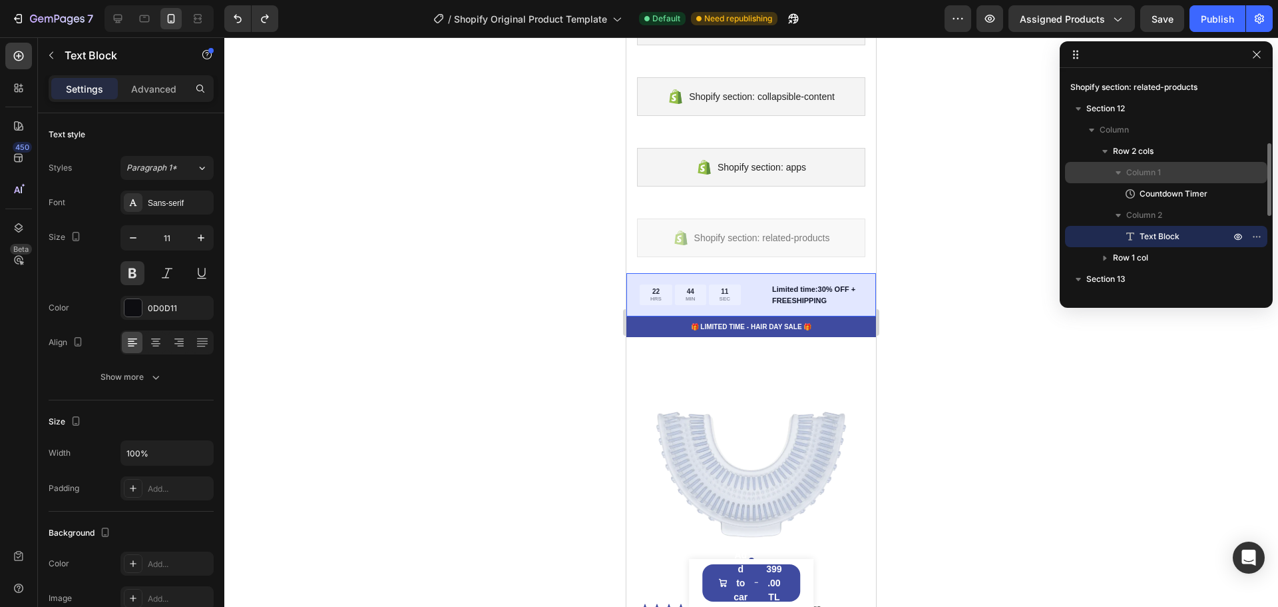
drag, startPoint x: 1117, startPoint y: 216, endPoint x: 1110, endPoint y: 168, distance: 48.5
click at [1116, 162] on div "Column 1 Countdown Timer Column 2 Text Block" at bounding box center [1166, 204] width 202 height 85
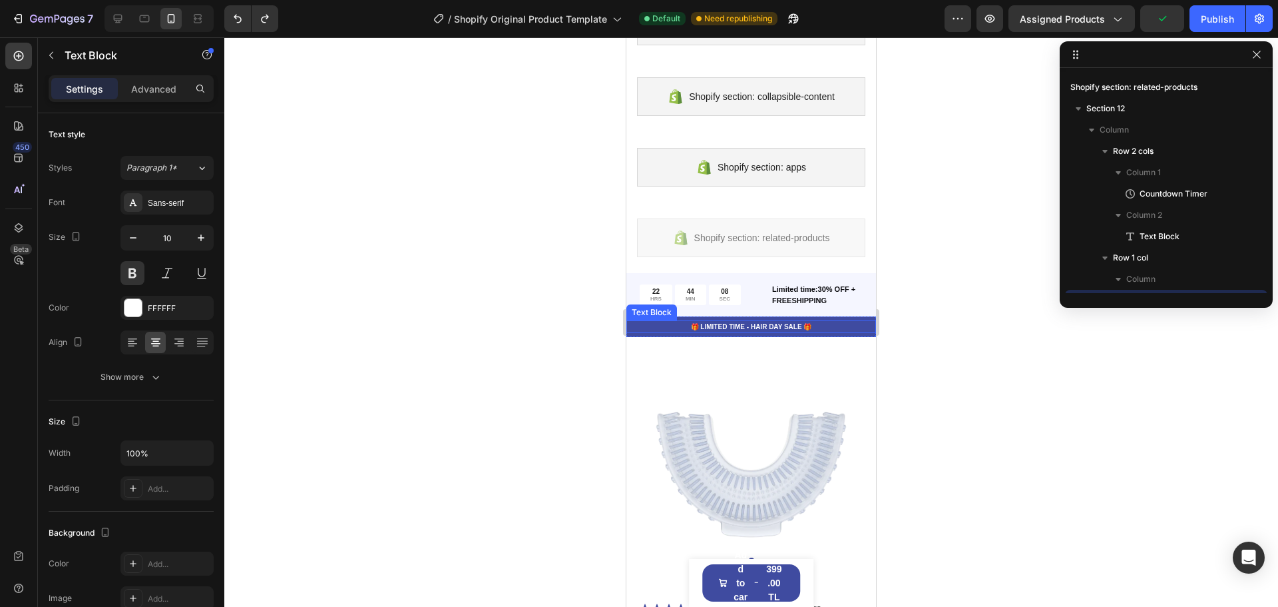
click at [728, 328] on p "🎁 LIMITED TIME - HAIR DAY SALE 🎁" at bounding box center [751, 327] width 247 height 10
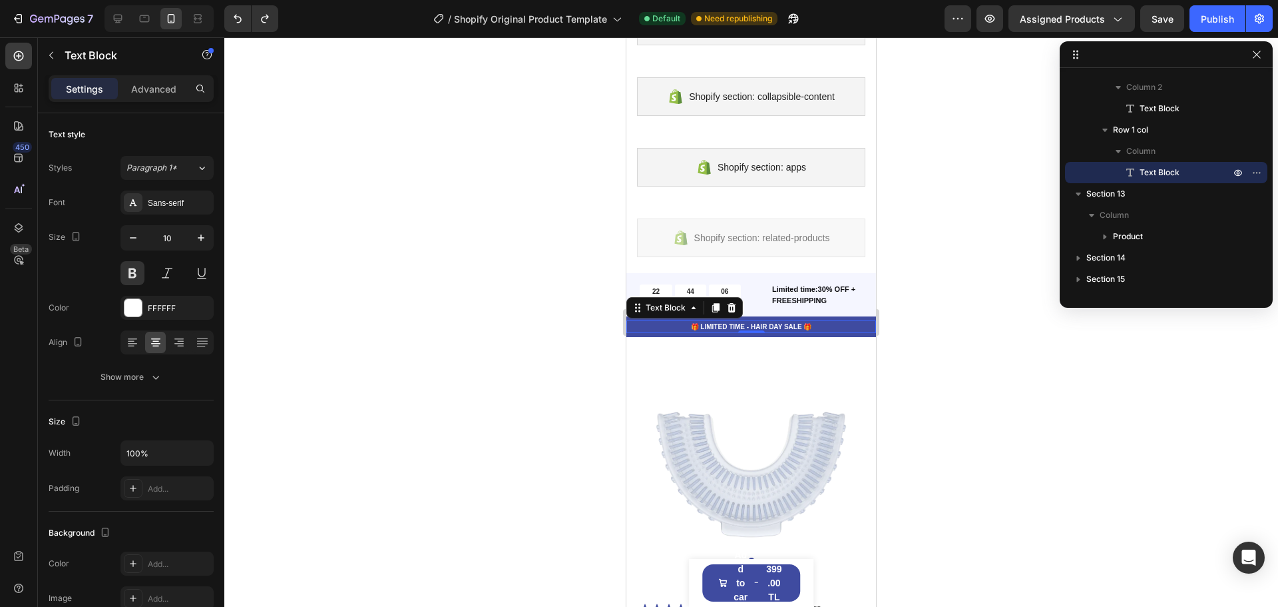
click at [712, 327] on p "🎁 LIMITED TIME - HAIR DAY SALE 🎁" at bounding box center [751, 327] width 247 height 10
click at [750, 328] on p "🎁 SINIRLI SÜRELİTIME - HAIR DAY SALE 🎁" at bounding box center [751, 327] width 247 height 10
click at [814, 326] on p "🎁 SINIRLI SÜRELİ İNDİRİM - HAIR DAY SALE 🎁" at bounding box center [751, 327] width 247 height 10
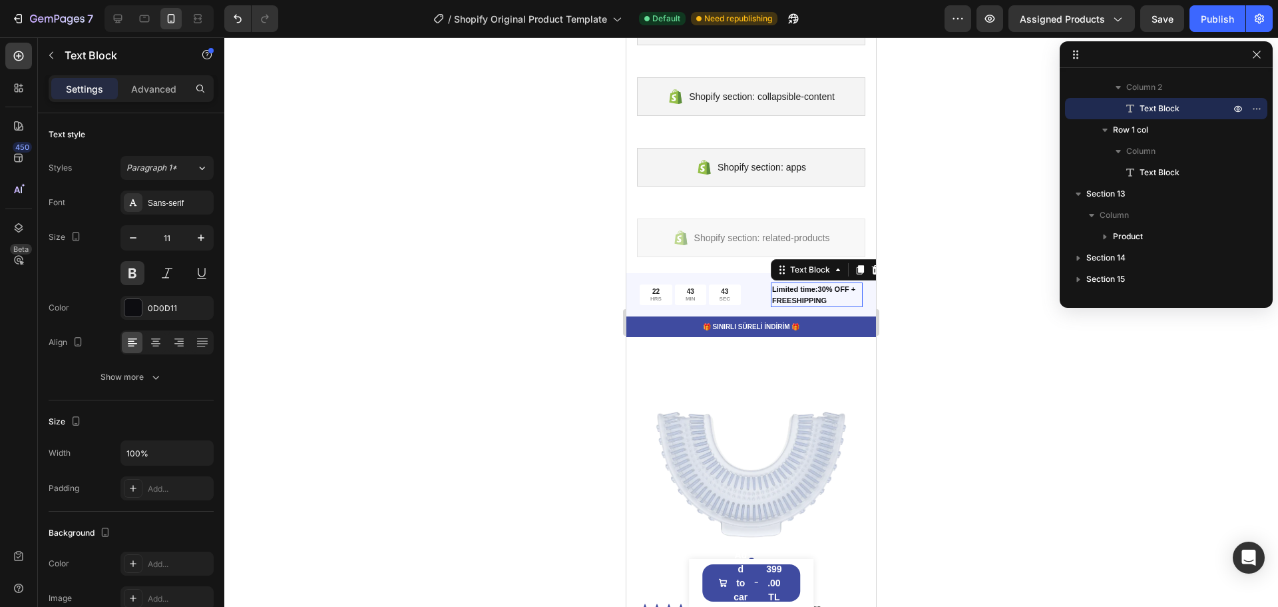
click at [811, 297] on p "Limited time:30% OFF + FREESHIPPING" at bounding box center [816, 295] width 89 height 22
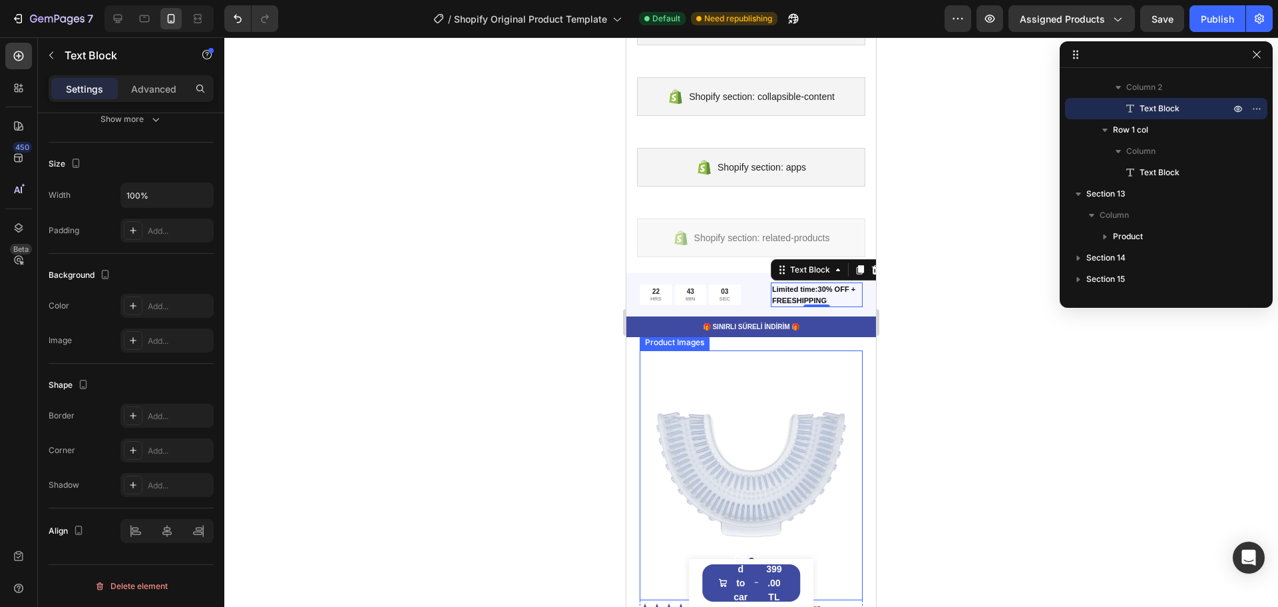
scroll to position [764, 0]
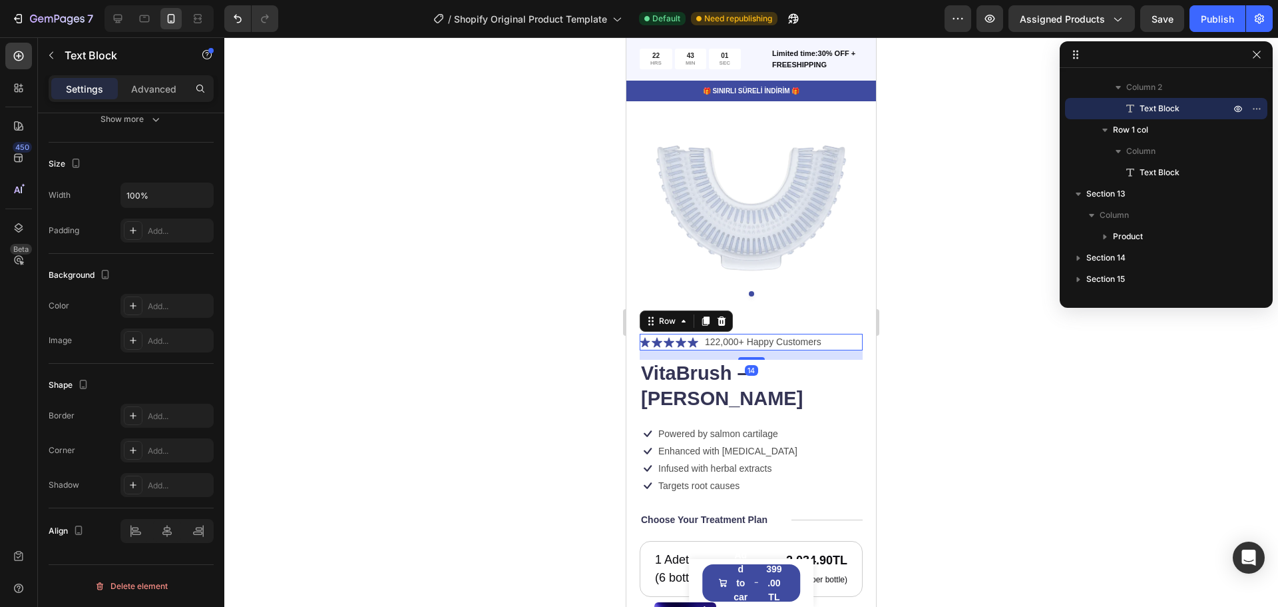
click at [829, 334] on div "Icon Icon Icon Icon Icon Icon List 122,000+ Happy Customers Text Block Row 14" at bounding box center [751, 342] width 223 height 17
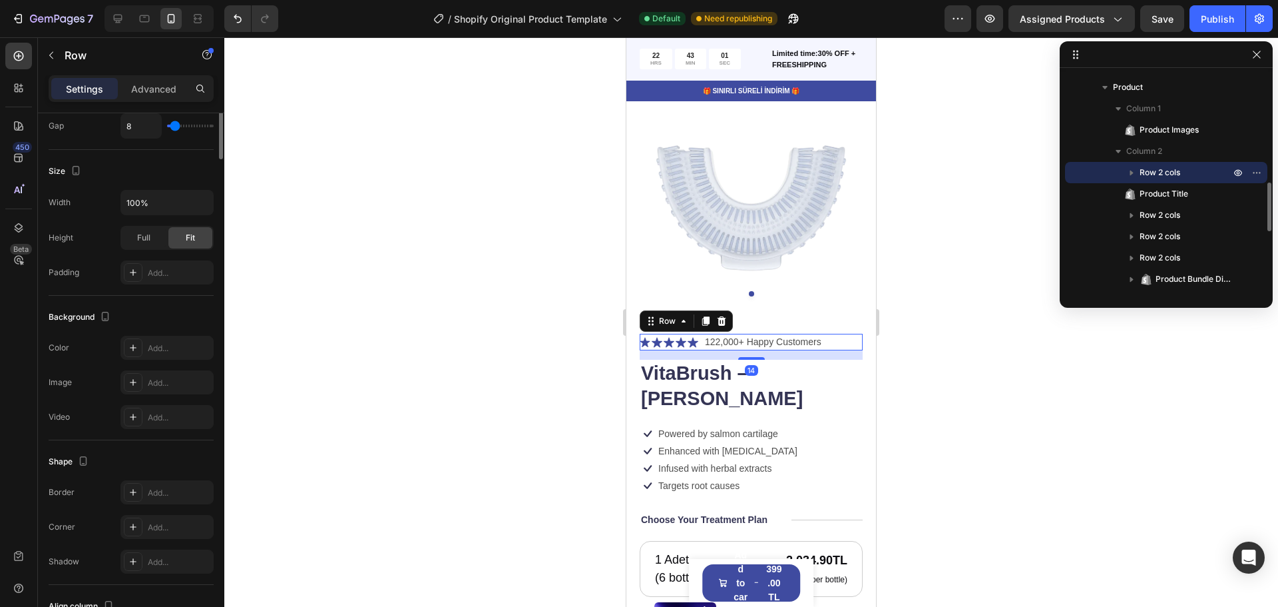
scroll to position [0, 0]
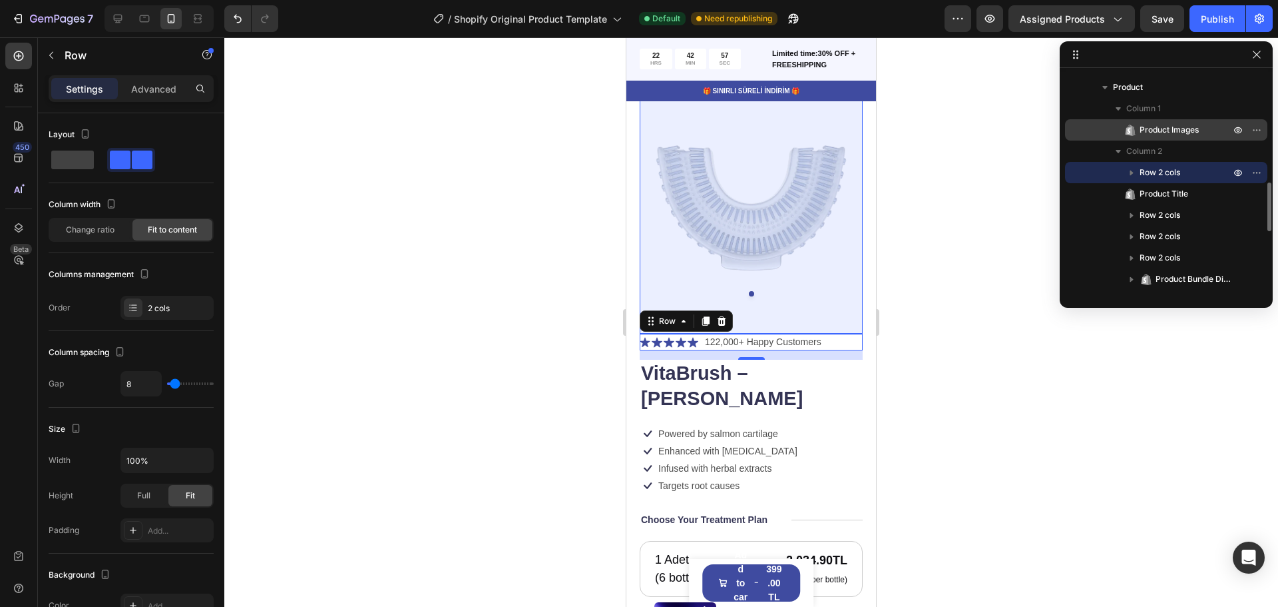
click at [1177, 132] on span "Product Images" at bounding box center [1169, 129] width 59 height 13
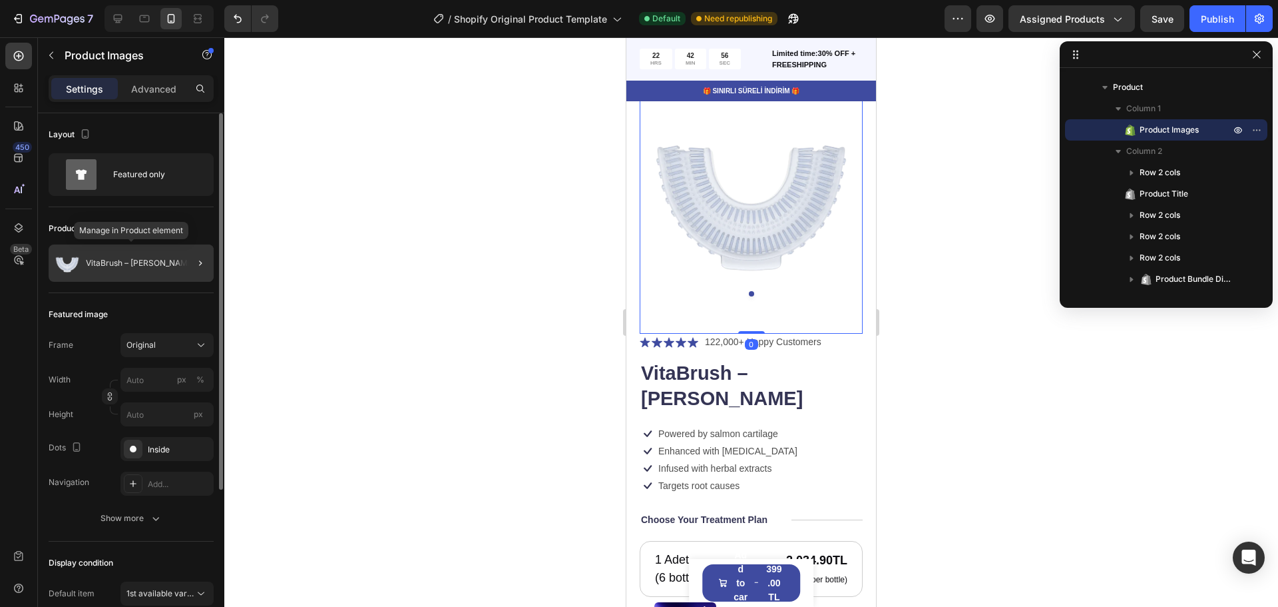
click at [133, 264] on p "VitaBrush – [PERSON_NAME]" at bounding box center [140, 262] width 109 height 9
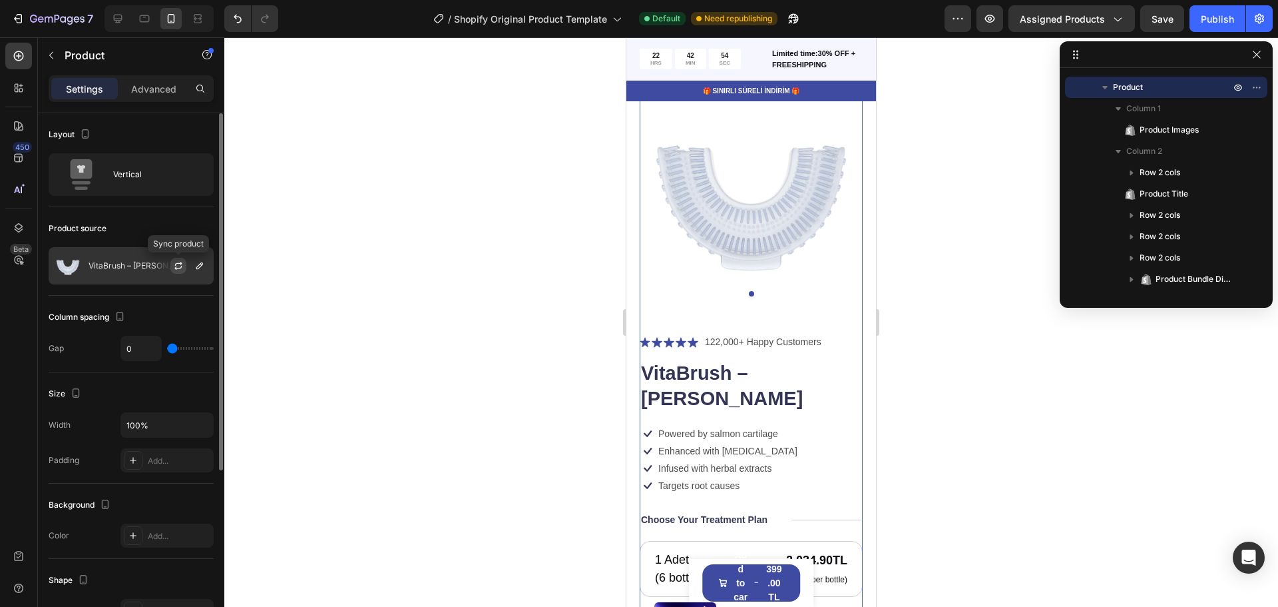
click at [177, 266] on icon "button" at bounding box center [178, 265] width 11 height 11
click at [200, 266] on icon "button" at bounding box center [199, 265] width 7 height 7
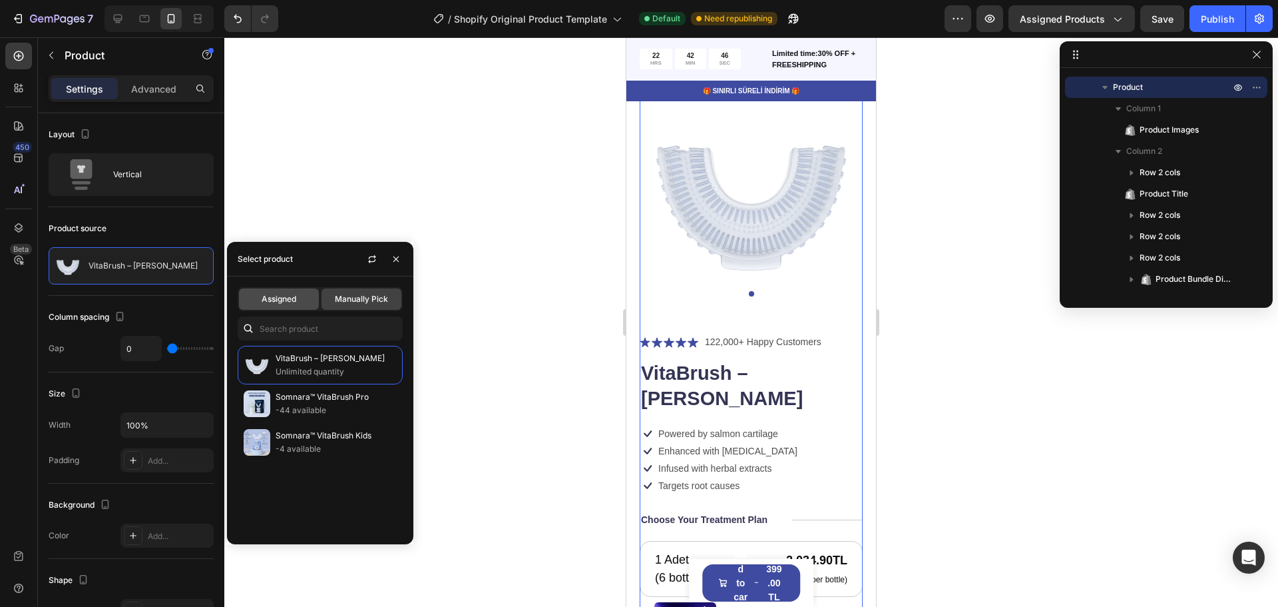
click at [281, 302] on span "Assigned" at bounding box center [279, 299] width 35 height 12
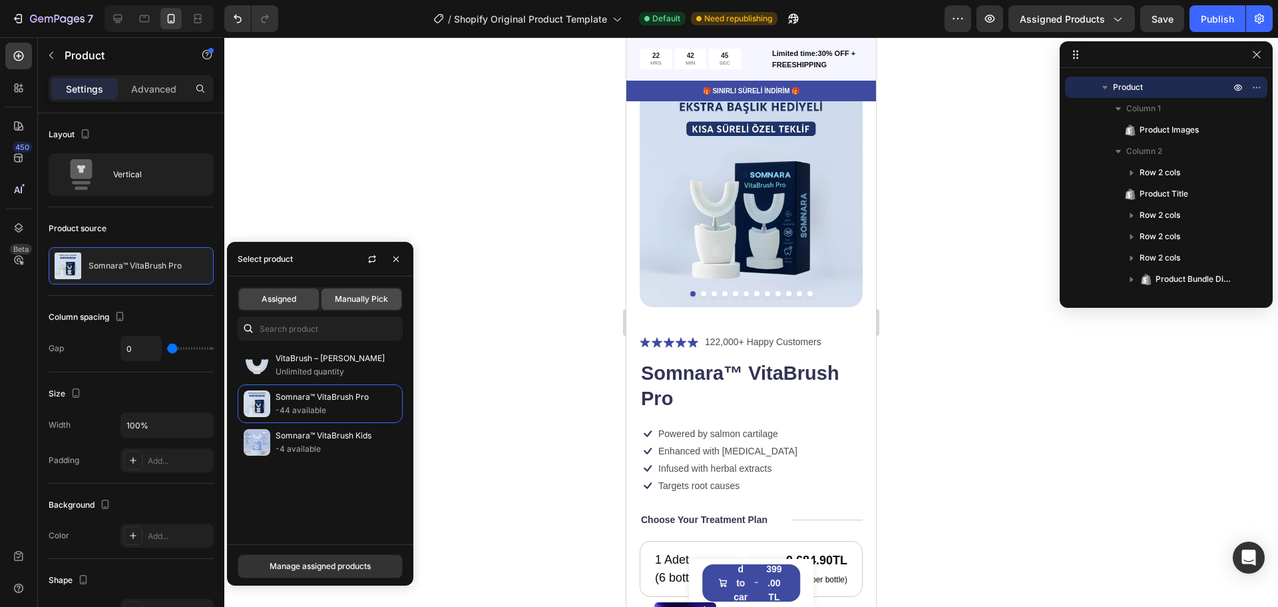
click at [366, 300] on span "Manually Pick" at bounding box center [361, 299] width 53 height 12
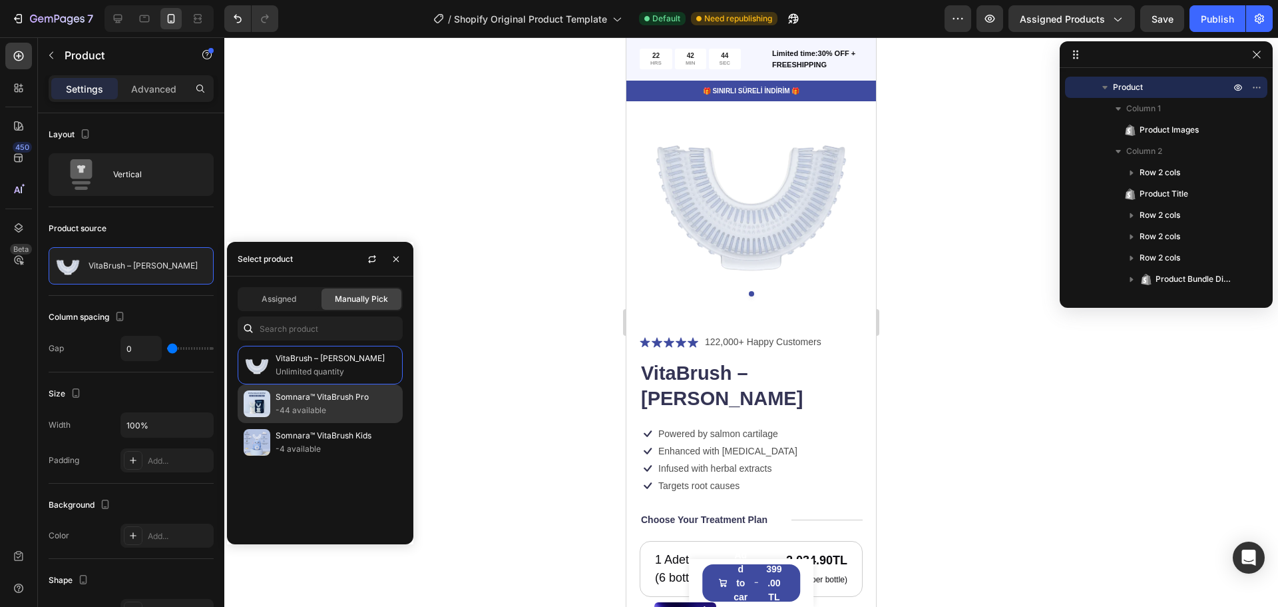
click at [317, 400] on p "Somnara™ VitaBrush Pro" at bounding box center [336, 396] width 121 height 13
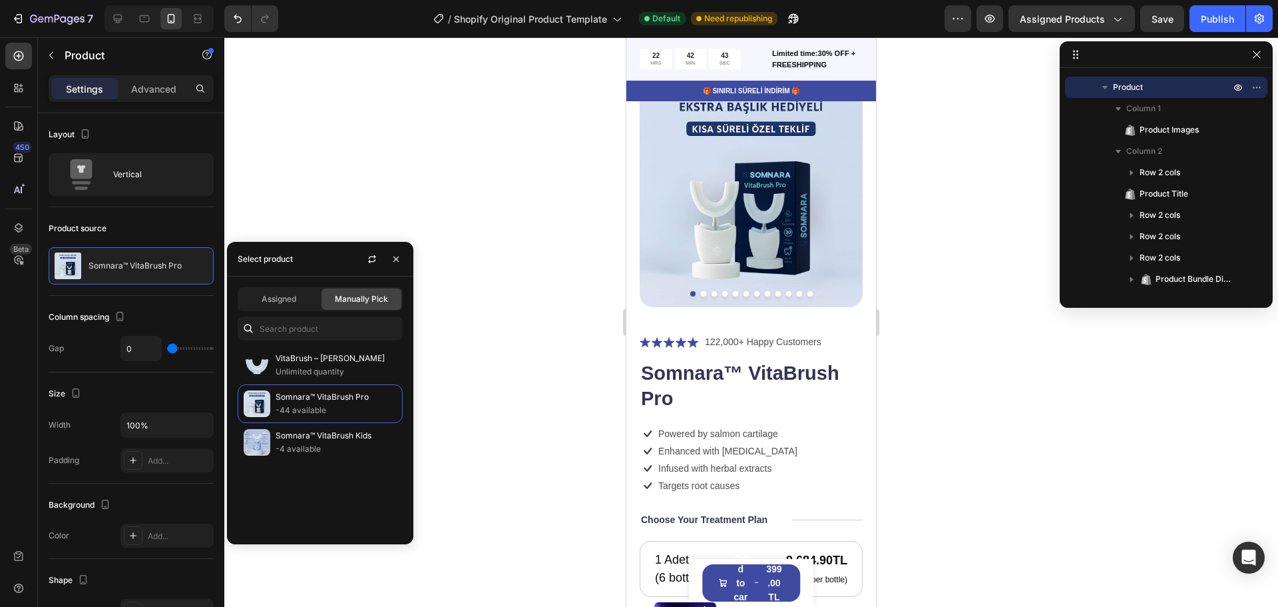
click at [513, 401] on div at bounding box center [751, 321] width 1054 height 569
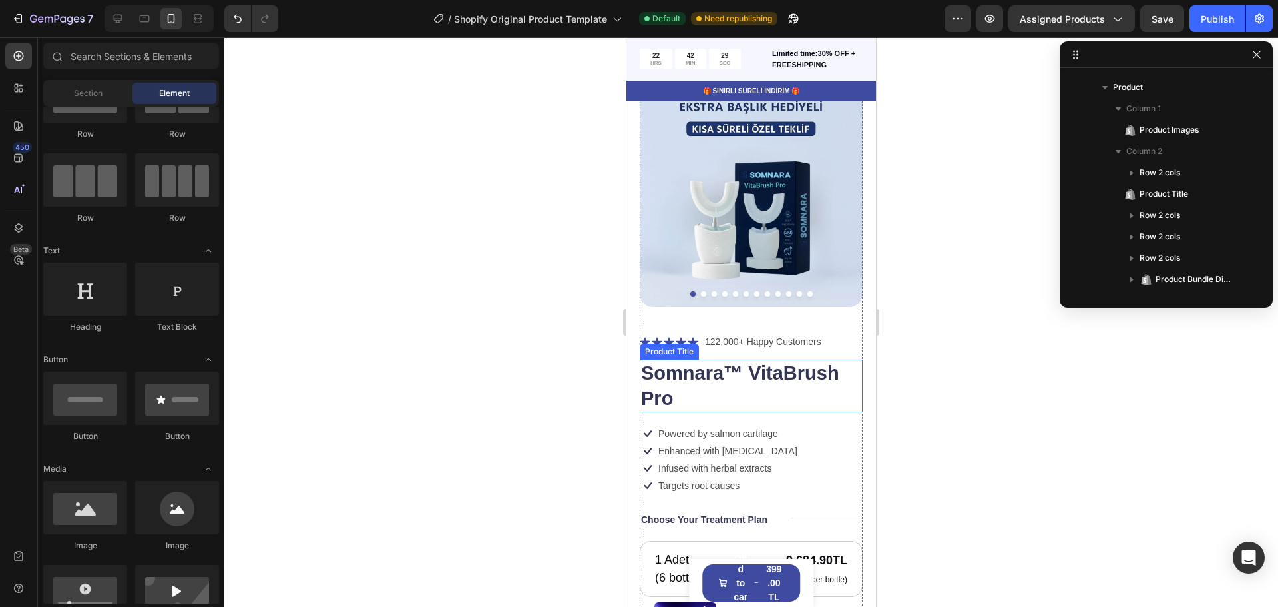
click at [736, 373] on h1 "Somnara™ VitaBrush Pro" at bounding box center [751, 386] width 223 height 53
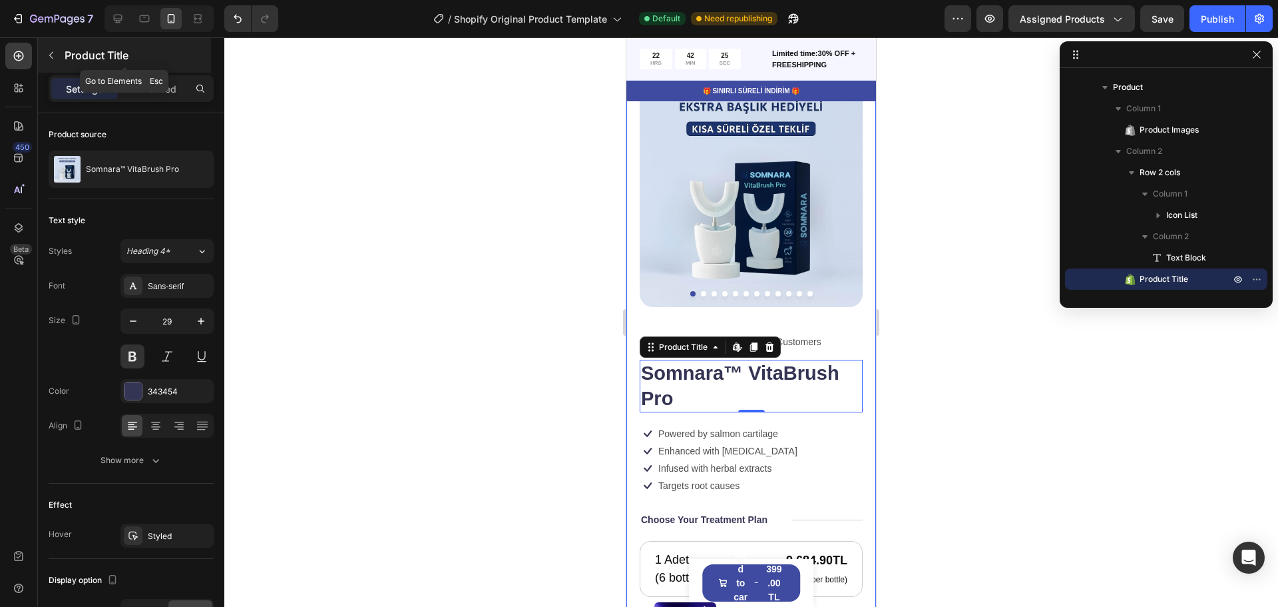
click at [53, 55] on icon "button" at bounding box center [51, 55] width 11 height 11
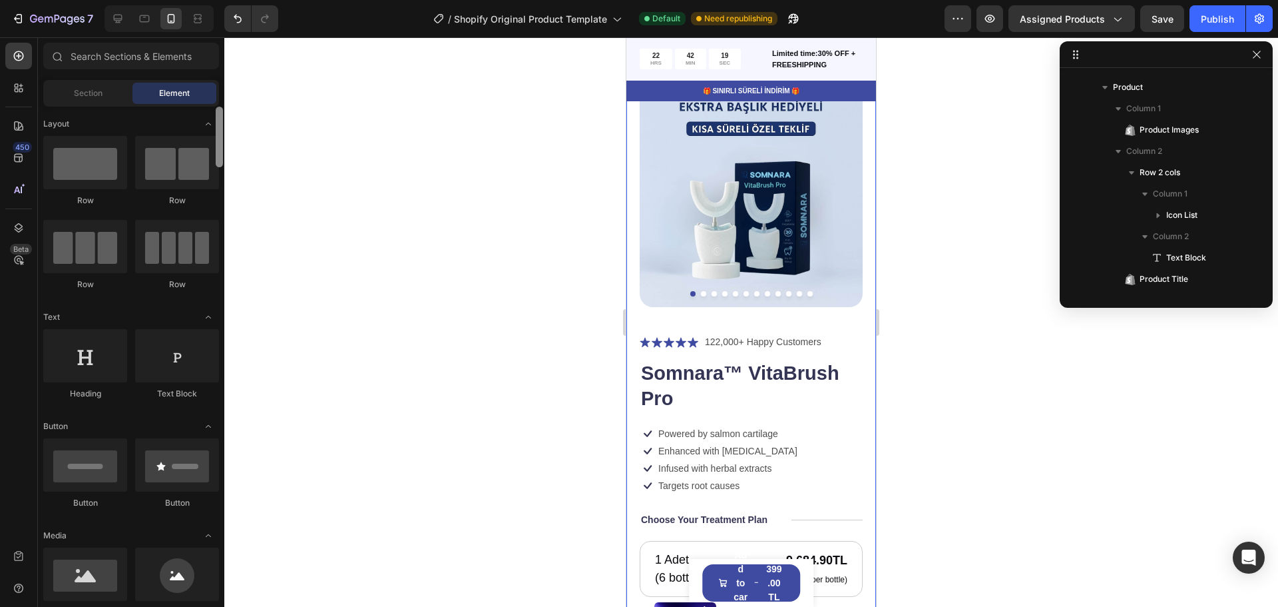
drag, startPoint x: 222, startPoint y: 208, endPoint x: 203, endPoint y: 39, distance: 169.5
click at [244, 0] on div "7 / Shopify Original Product Template Default Need republishing Preview Assigne…" at bounding box center [639, 0] width 1278 height 0
click at [93, 93] on span "Section" at bounding box center [88, 93] width 29 height 12
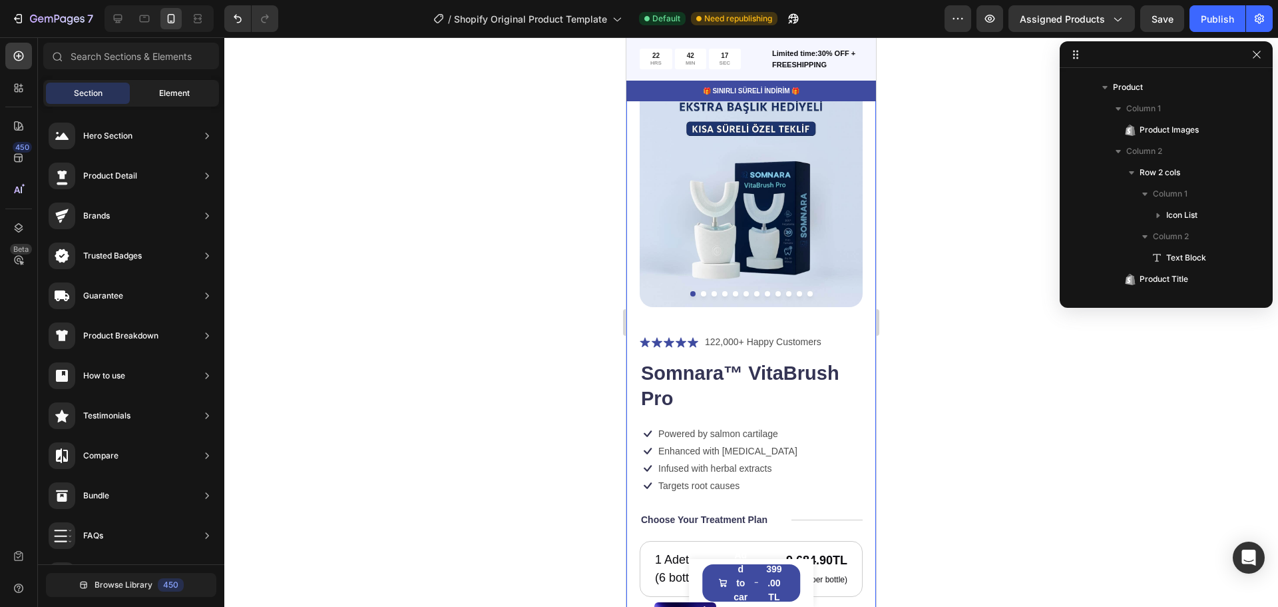
click at [174, 91] on span "Element" at bounding box center [174, 93] width 31 height 12
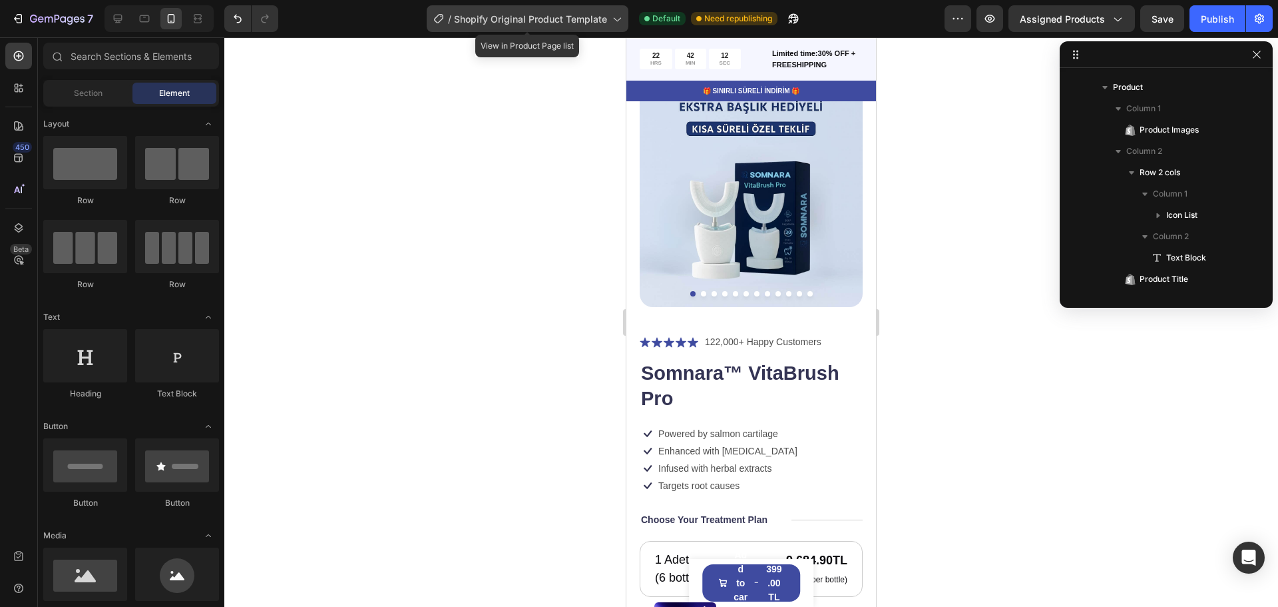
click at [614, 17] on icon at bounding box center [616, 18] width 13 height 13
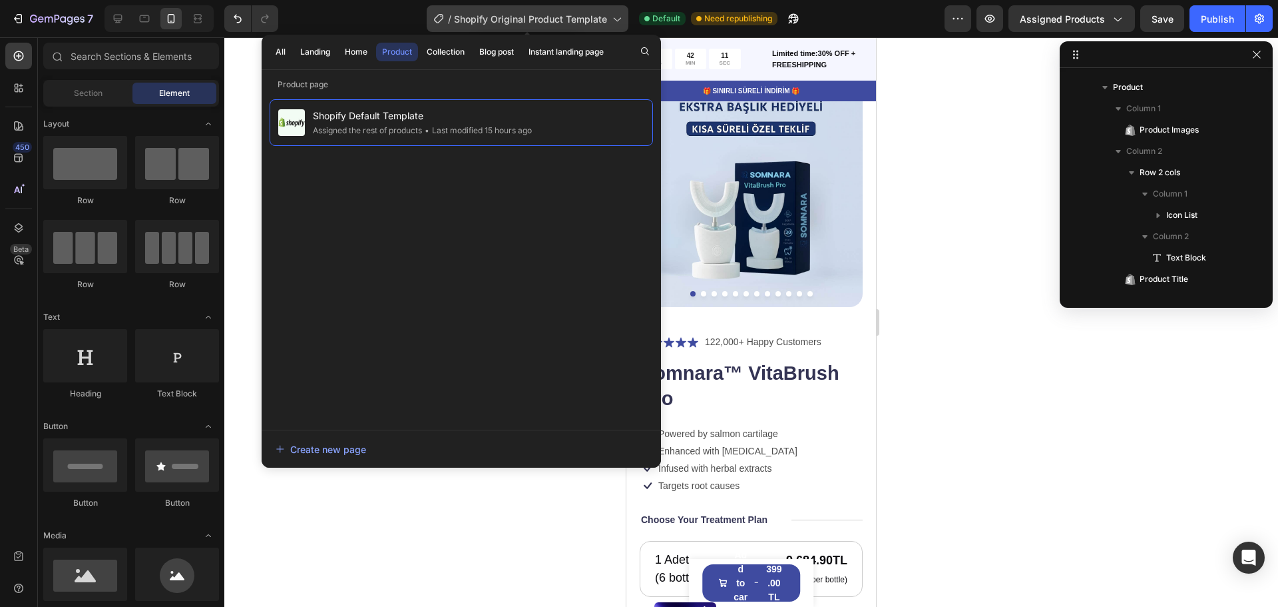
click at [614, 17] on icon at bounding box center [616, 18] width 13 height 13
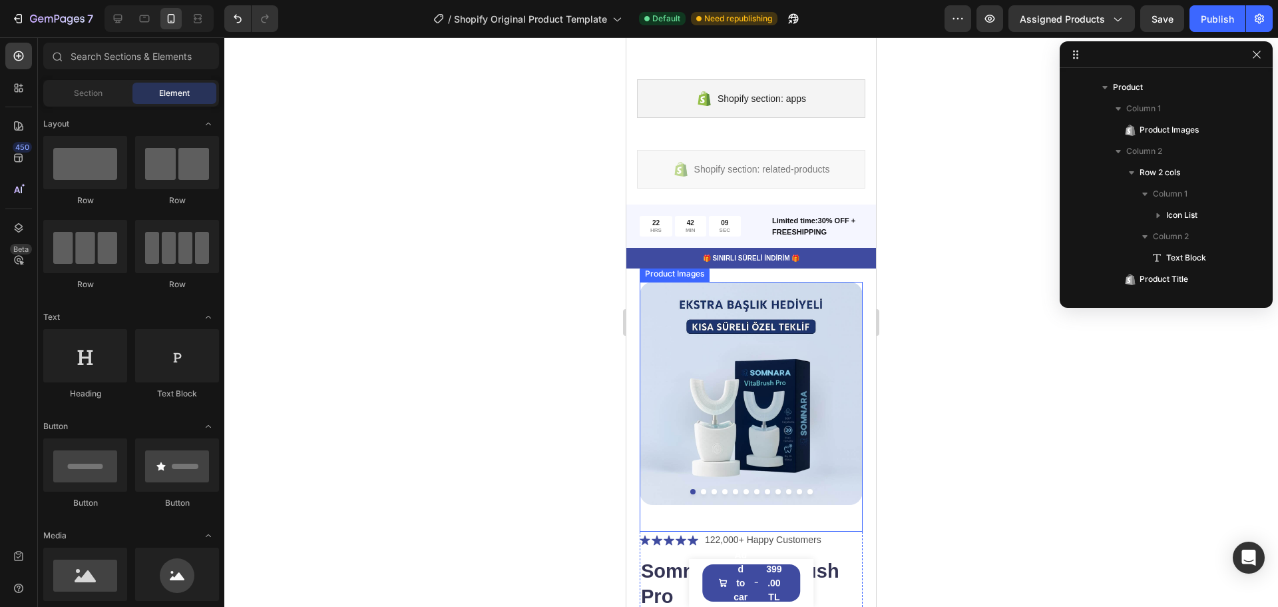
scroll to position [564, 0]
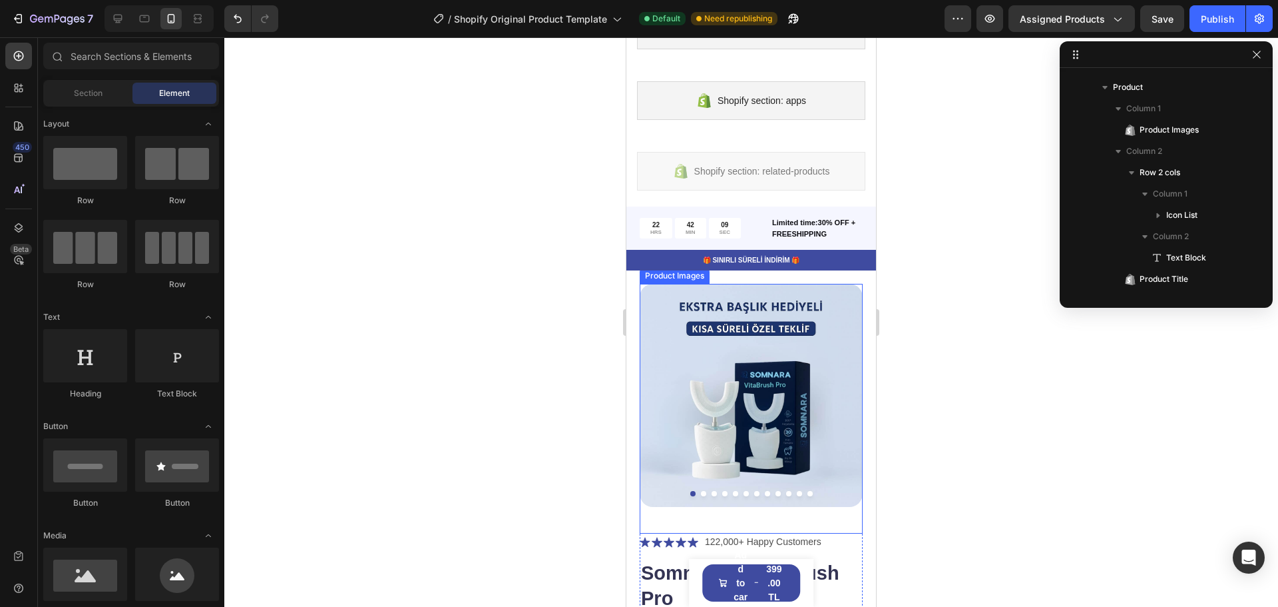
click at [742, 373] on img at bounding box center [751, 395] width 223 height 223
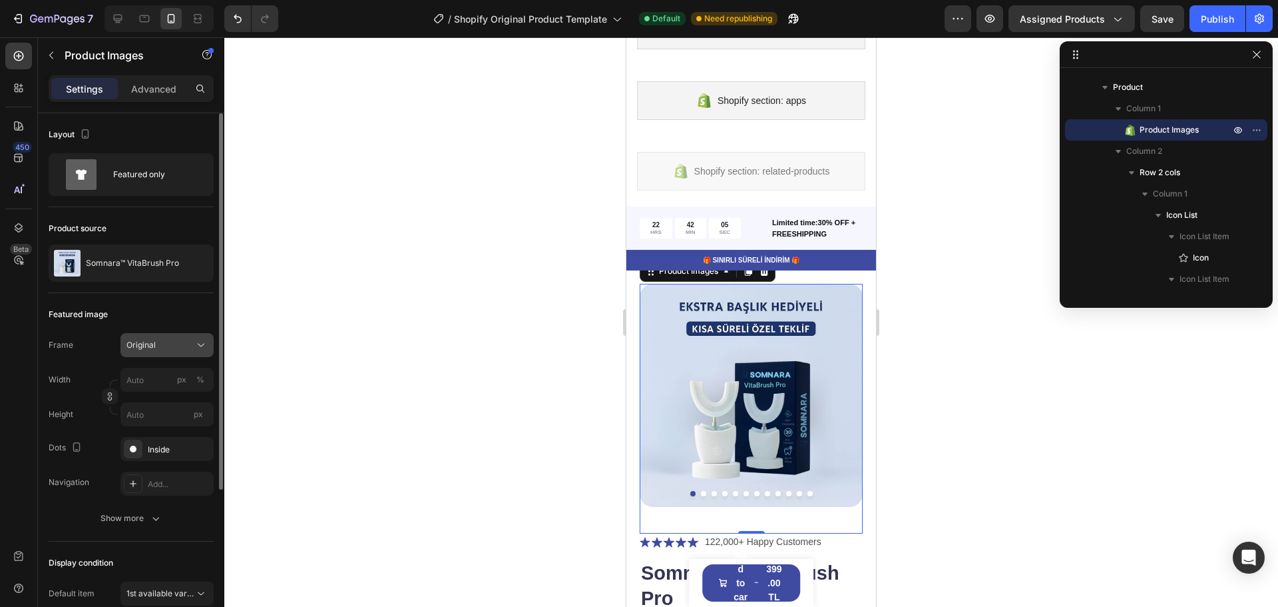
click at [169, 341] on div "Original" at bounding box center [158, 345] width 65 height 12
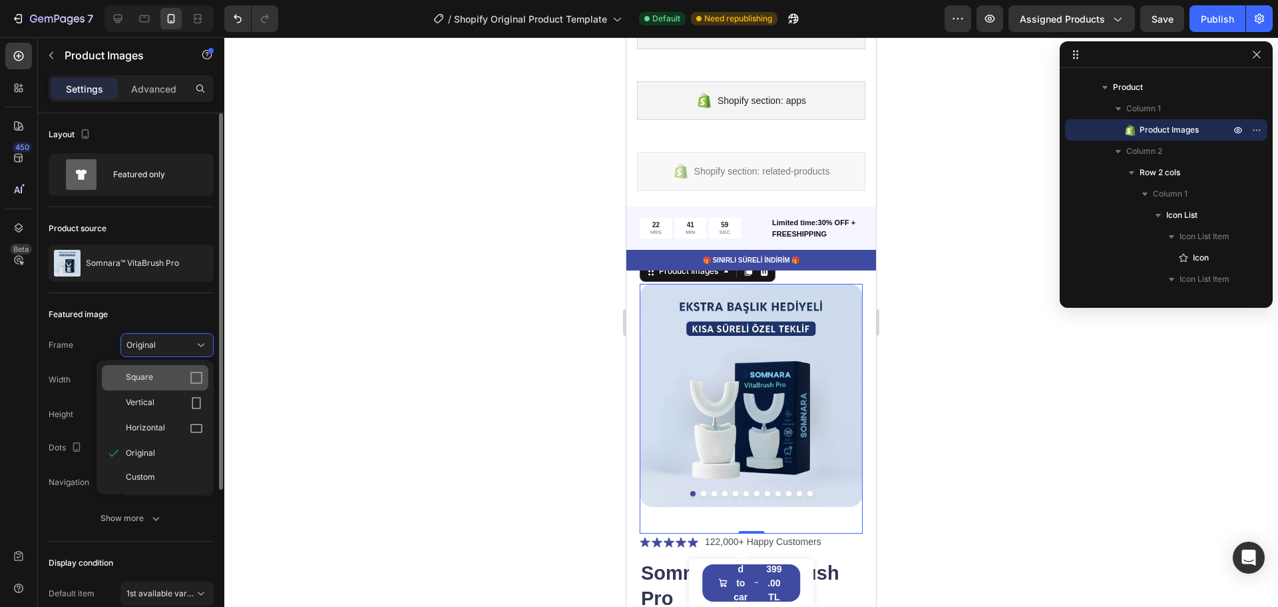
click at [170, 385] on div "Square" at bounding box center [155, 377] width 107 height 25
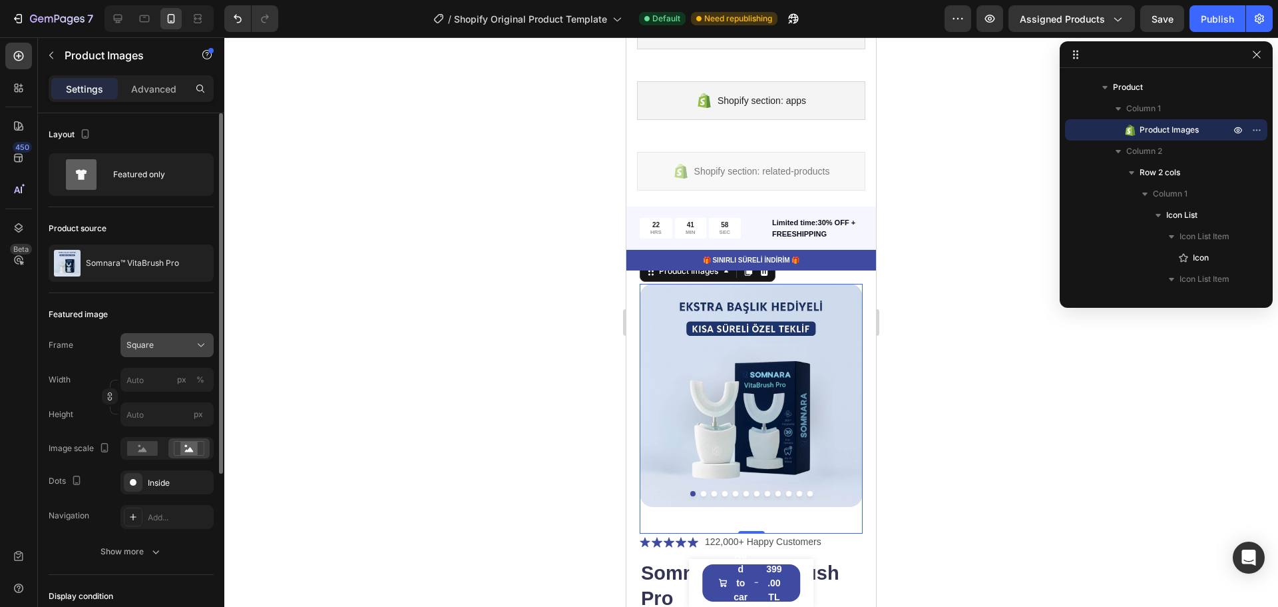
click at [176, 347] on div "Square" at bounding box center [158, 345] width 65 height 12
click at [167, 459] on div "Original" at bounding box center [155, 453] width 107 height 24
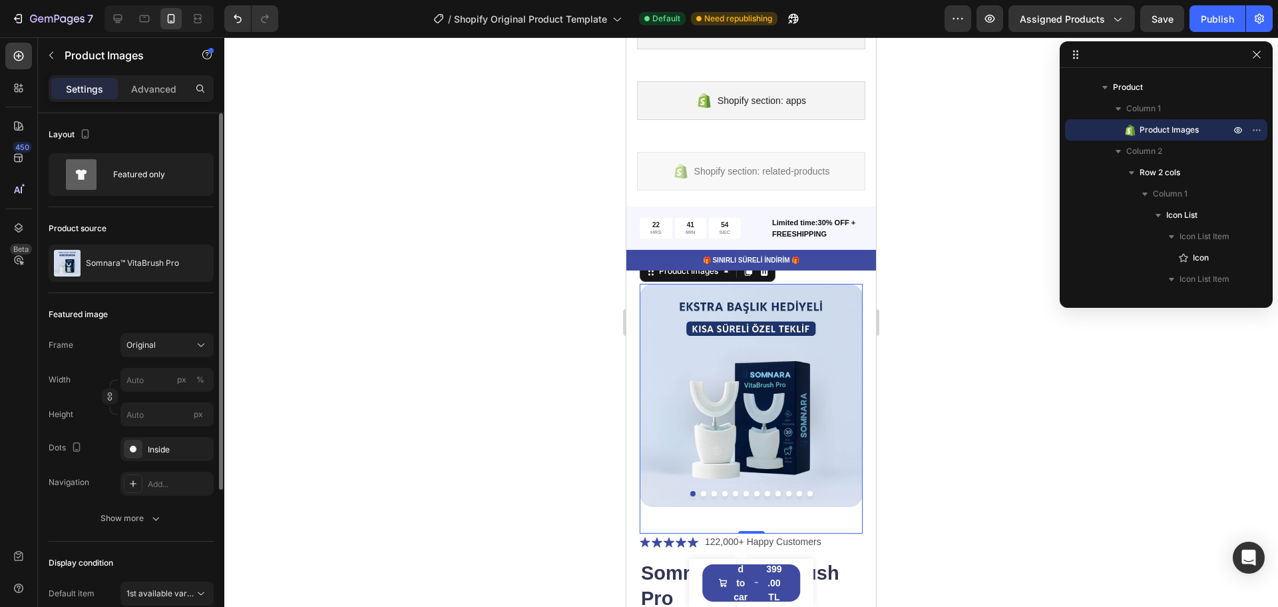
scroll to position [67, 0]
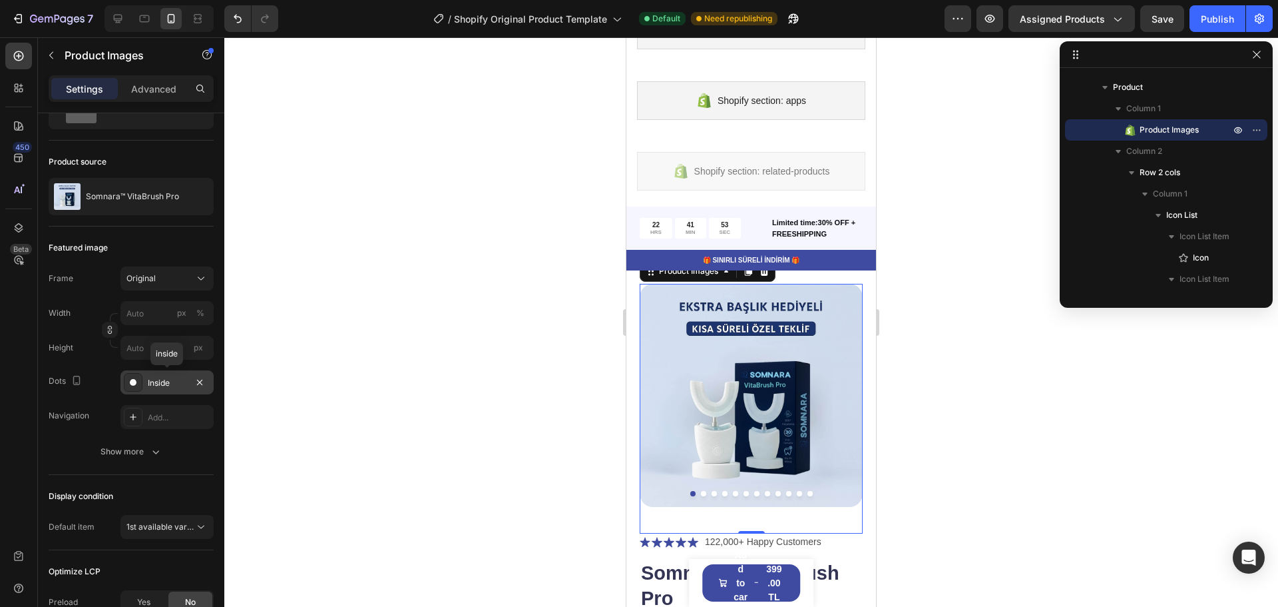
click at [156, 381] on div "Inside" at bounding box center [167, 383] width 39 height 12
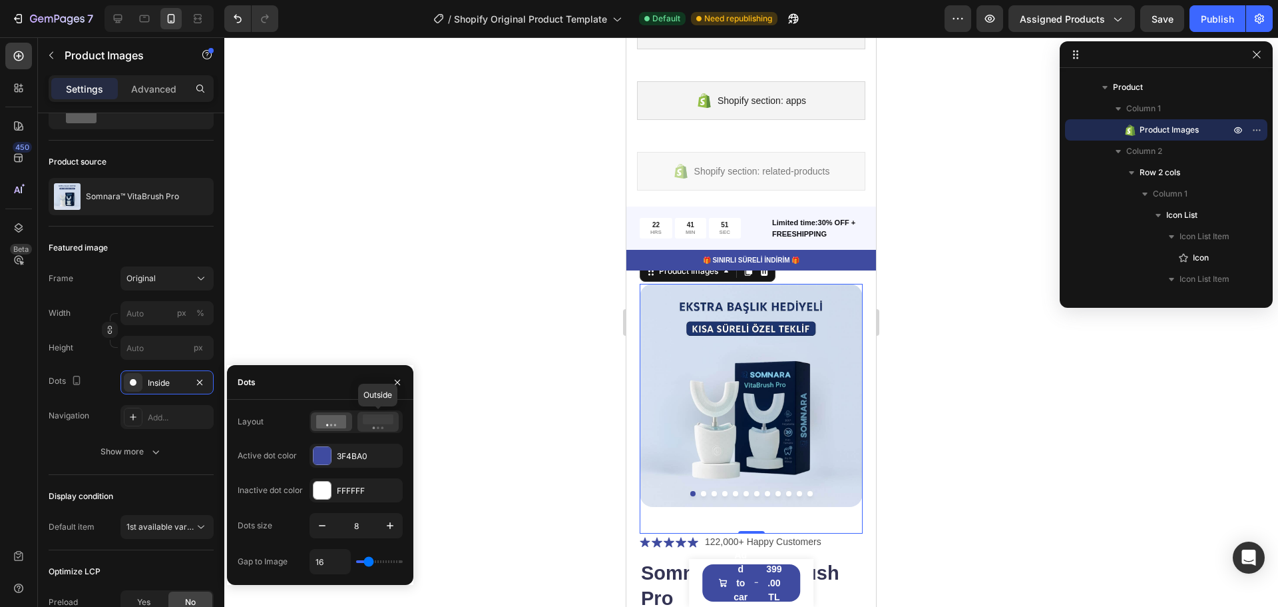
click at [379, 423] on rect at bounding box center [378, 419] width 31 height 10
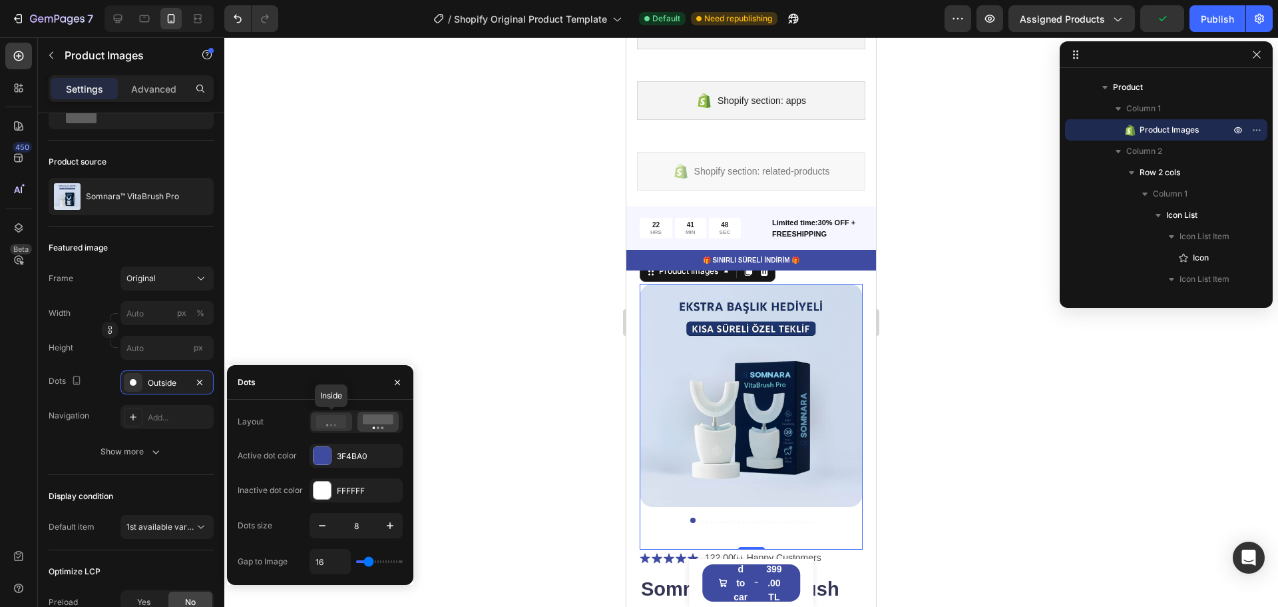
click at [328, 425] on circle at bounding box center [327, 424] width 2 height 2
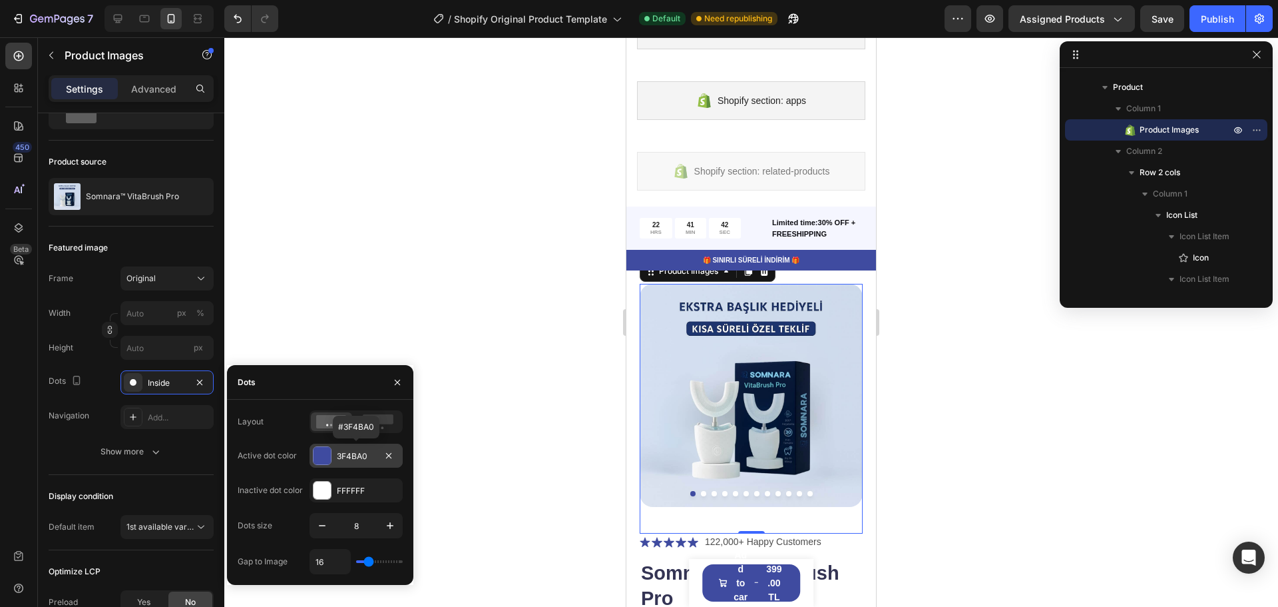
click at [346, 455] on div "3F4BA0" at bounding box center [356, 456] width 39 height 12
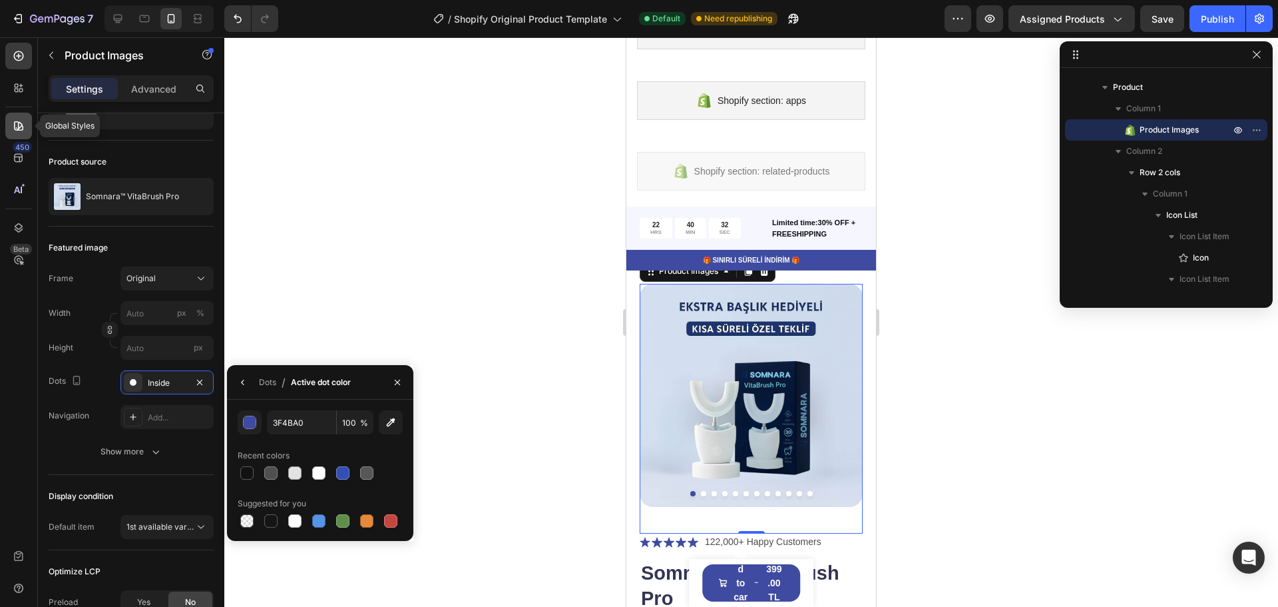
click at [21, 124] on icon at bounding box center [18, 125] width 9 height 9
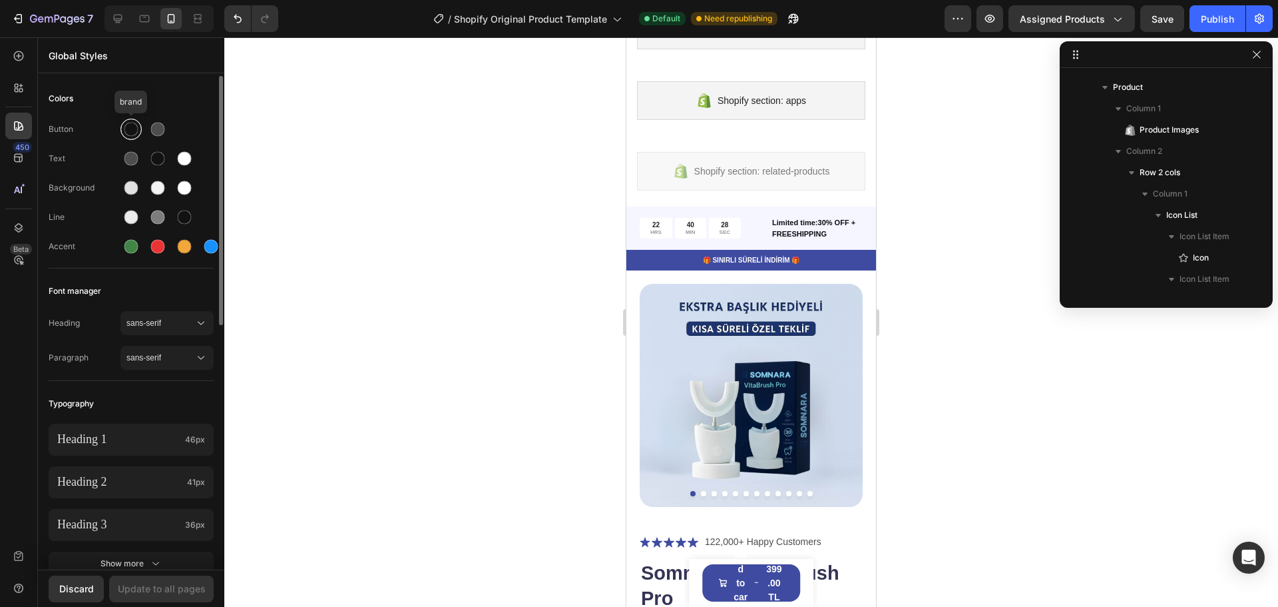
click at [128, 138] on div at bounding box center [131, 129] width 21 height 21
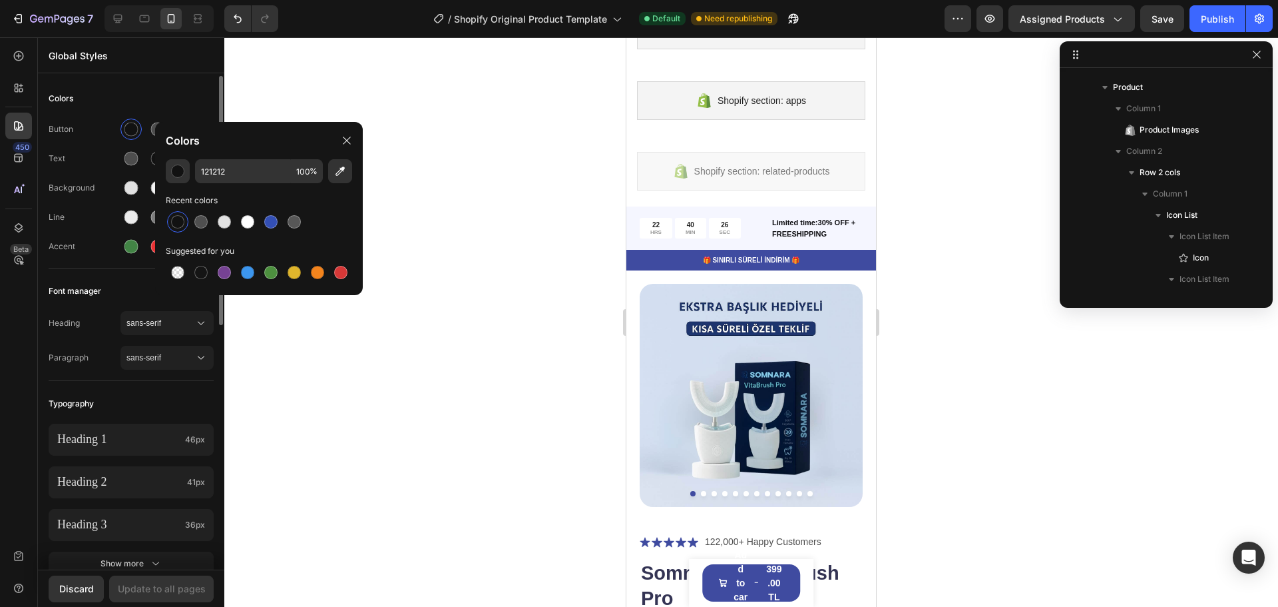
click at [211, 93] on div "Colors" at bounding box center [131, 99] width 165 height 24
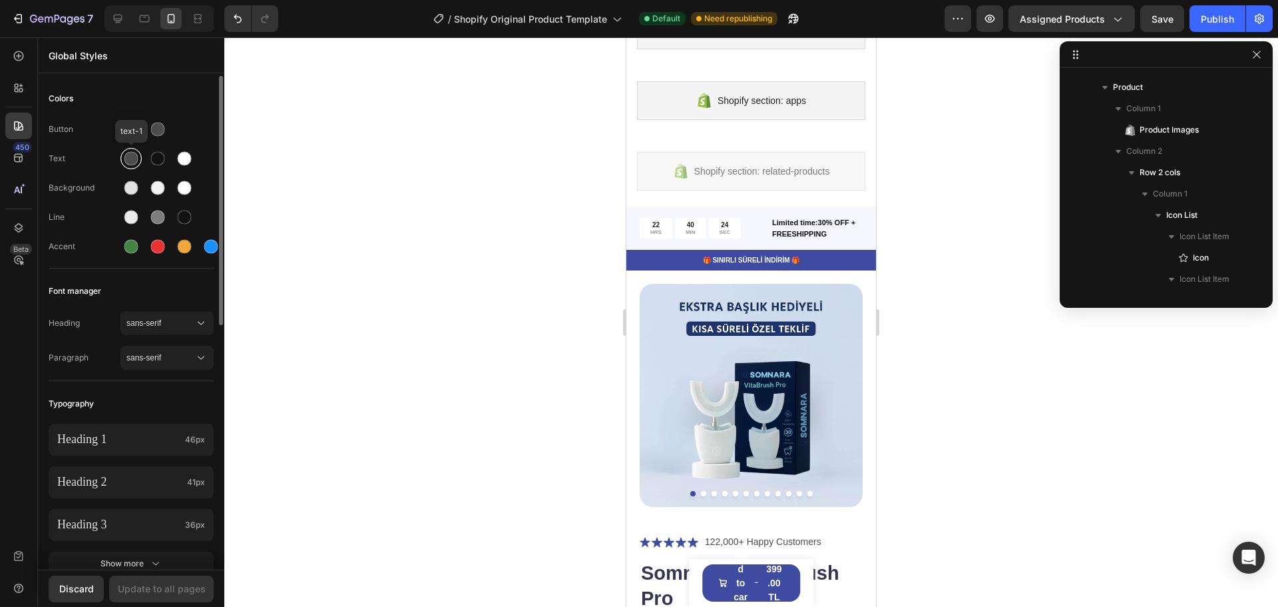
click at [133, 159] on div at bounding box center [131, 159] width 14 height 14
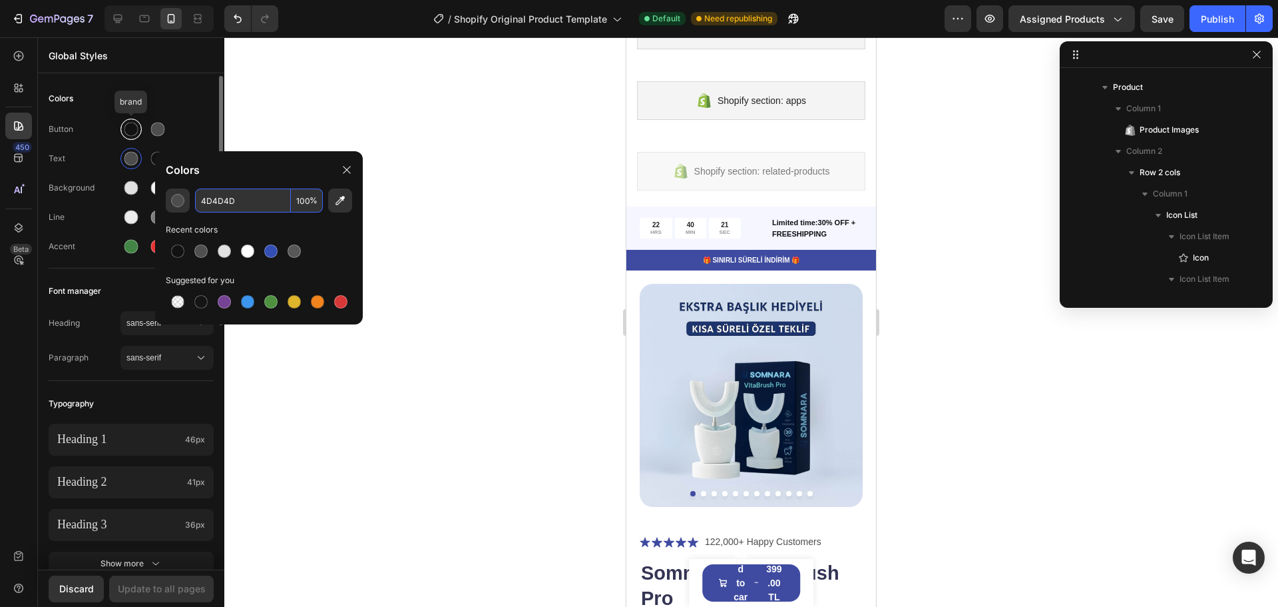
click at [128, 127] on div at bounding box center [131, 129] width 14 height 14
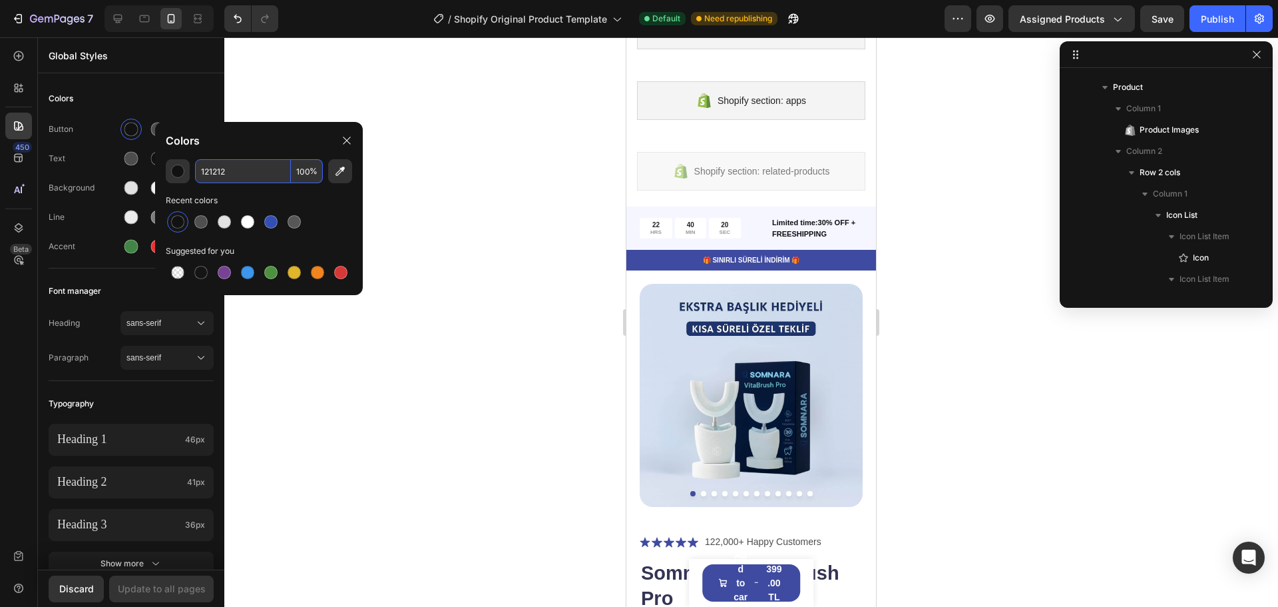
paste input "#333333"
type input "333333"
click at [330, 99] on div at bounding box center [751, 321] width 1054 height 569
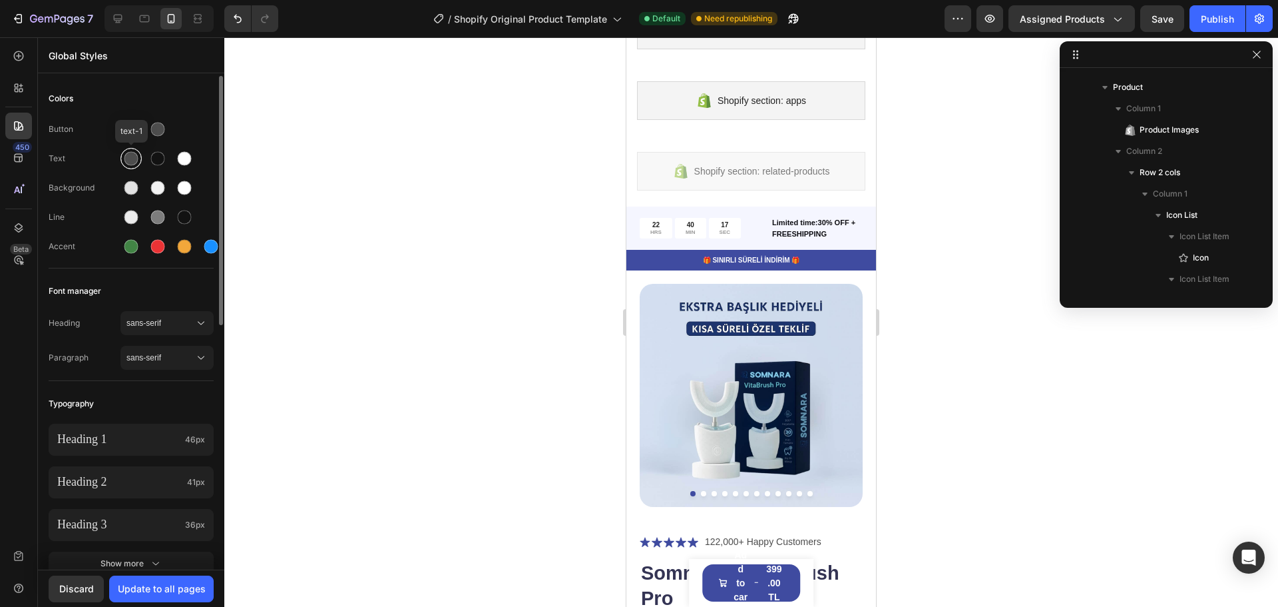
click at [140, 154] on div at bounding box center [131, 158] width 21 height 21
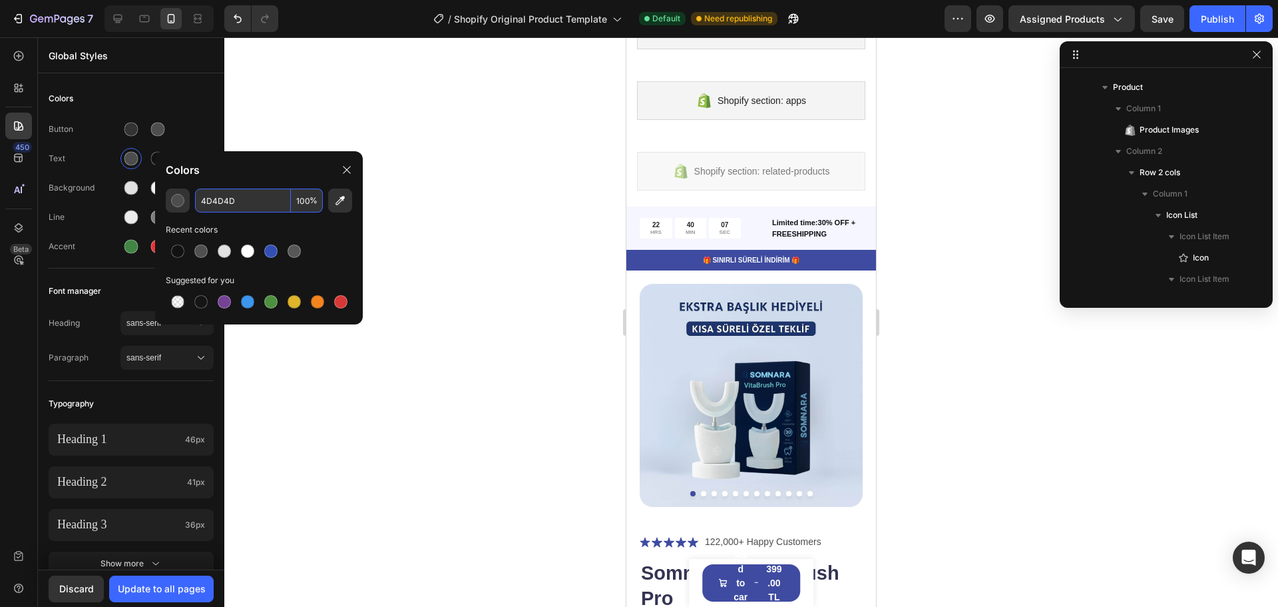
paste input "#f8f6f1"
type input "F8F6F1"
click at [289, 122] on div at bounding box center [751, 321] width 1054 height 569
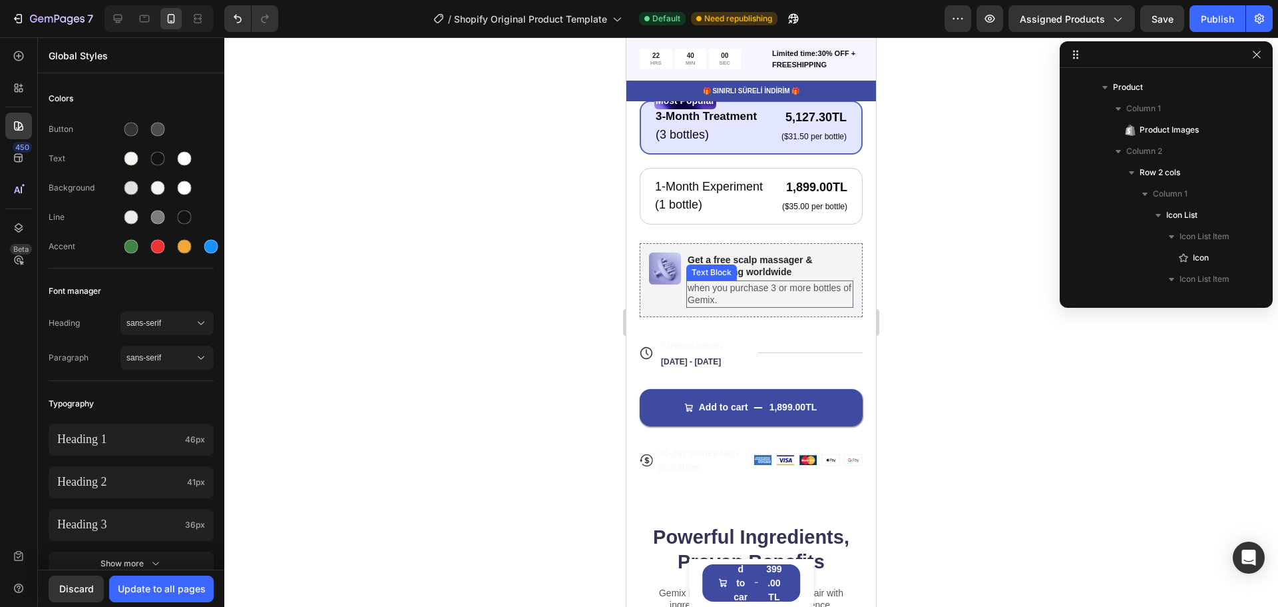
scroll to position [1296, 0]
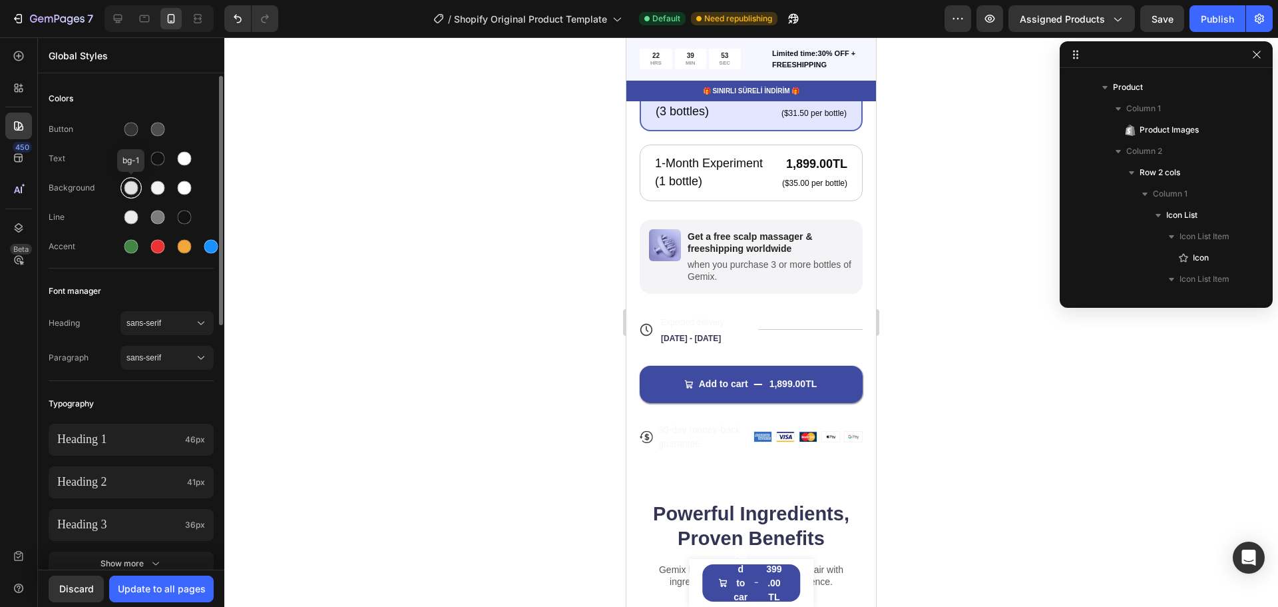
click at [132, 189] on div at bounding box center [131, 188] width 14 height 14
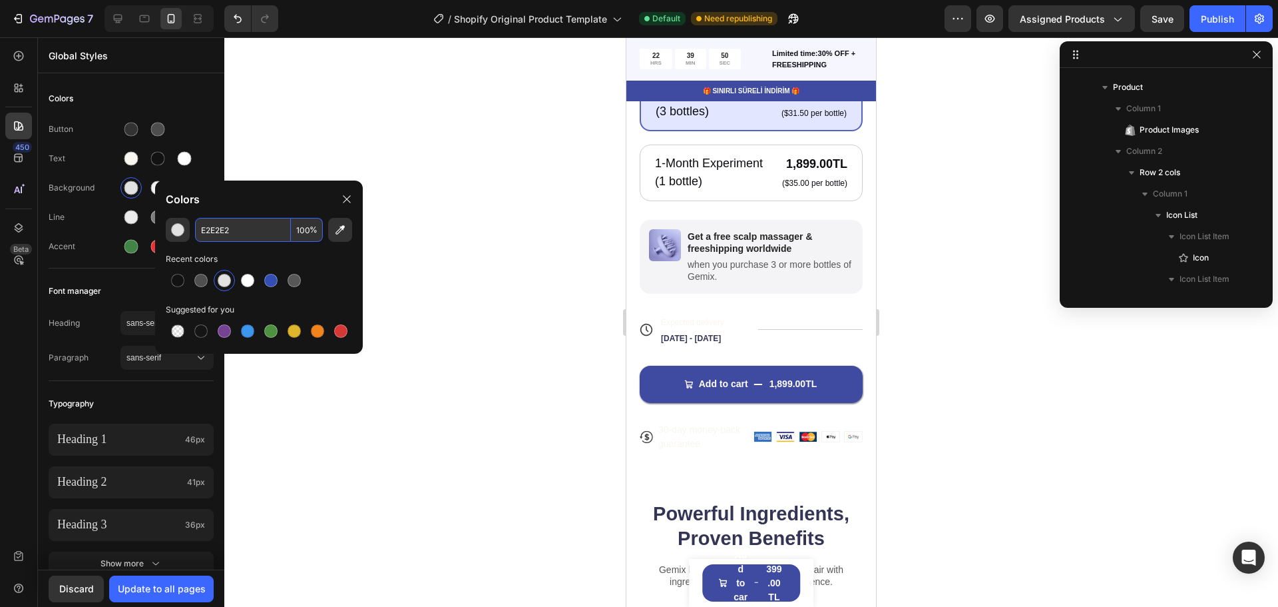
paste input "#f8f6f1"
type input "F8F6F1"
click at [305, 149] on div at bounding box center [751, 321] width 1054 height 569
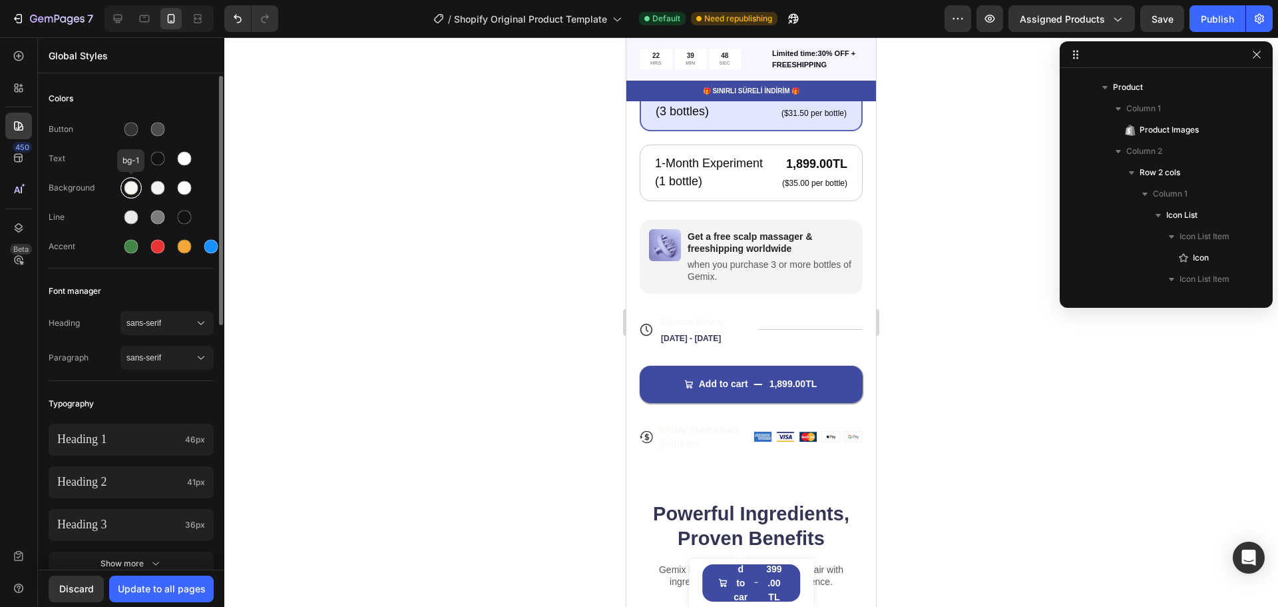
click at [136, 184] on div at bounding box center [131, 188] width 14 height 14
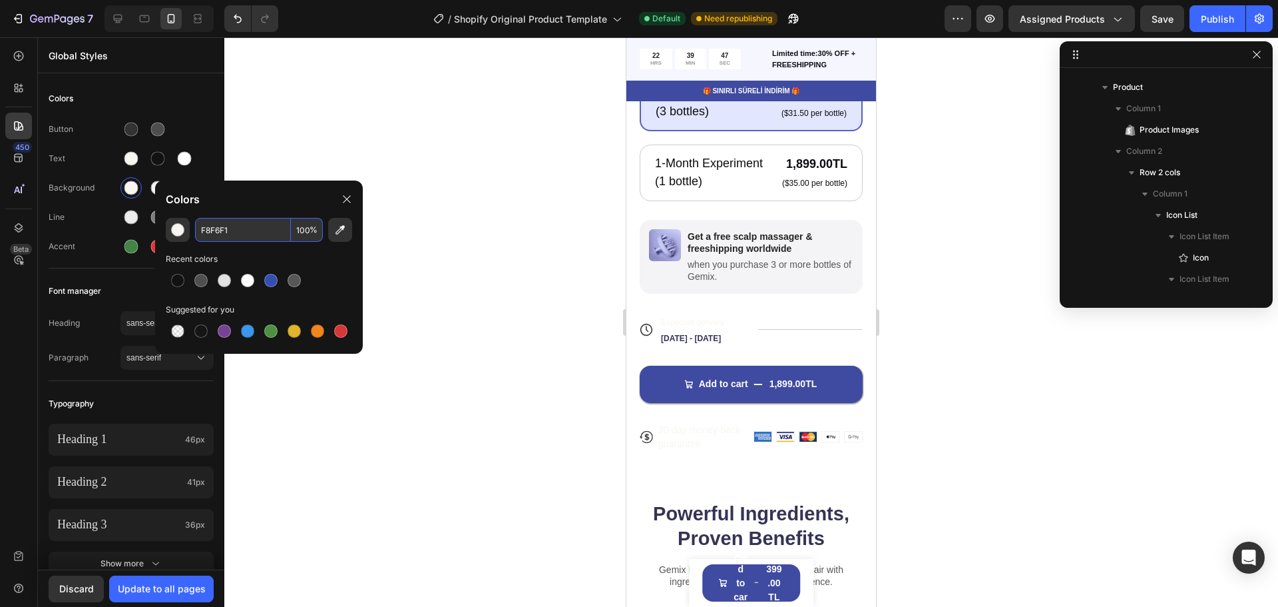
click at [237, 232] on input "F8F6F1" at bounding box center [243, 230] width 96 height 24
click at [301, 153] on div at bounding box center [751, 321] width 1054 height 569
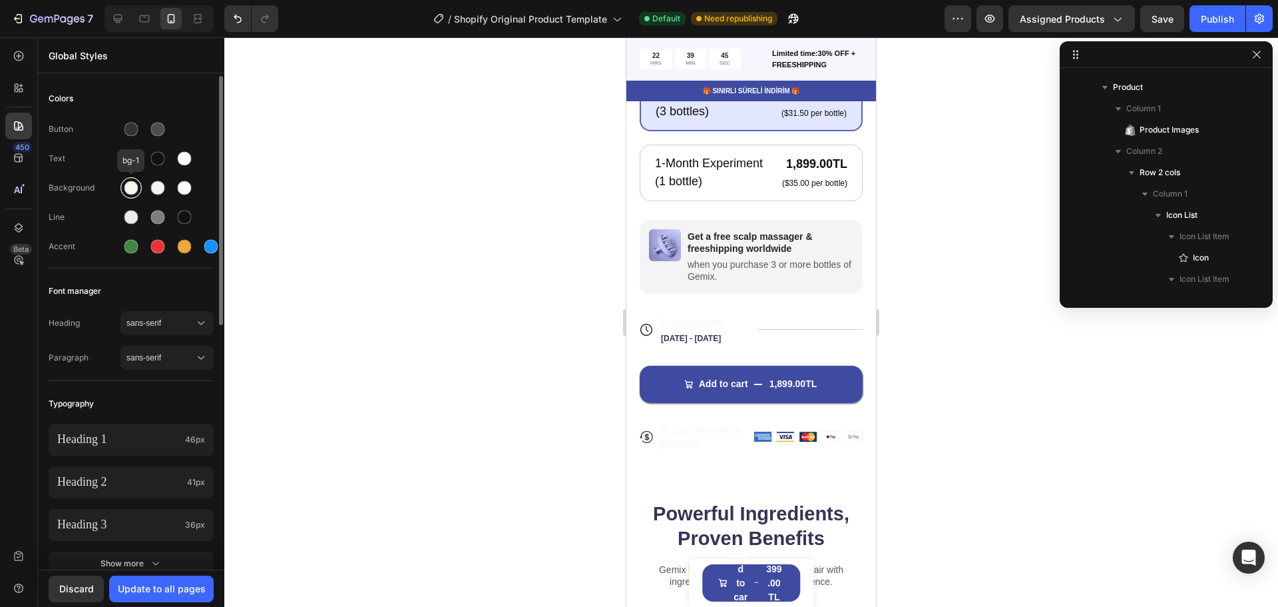
click at [130, 184] on div at bounding box center [131, 188] width 14 height 14
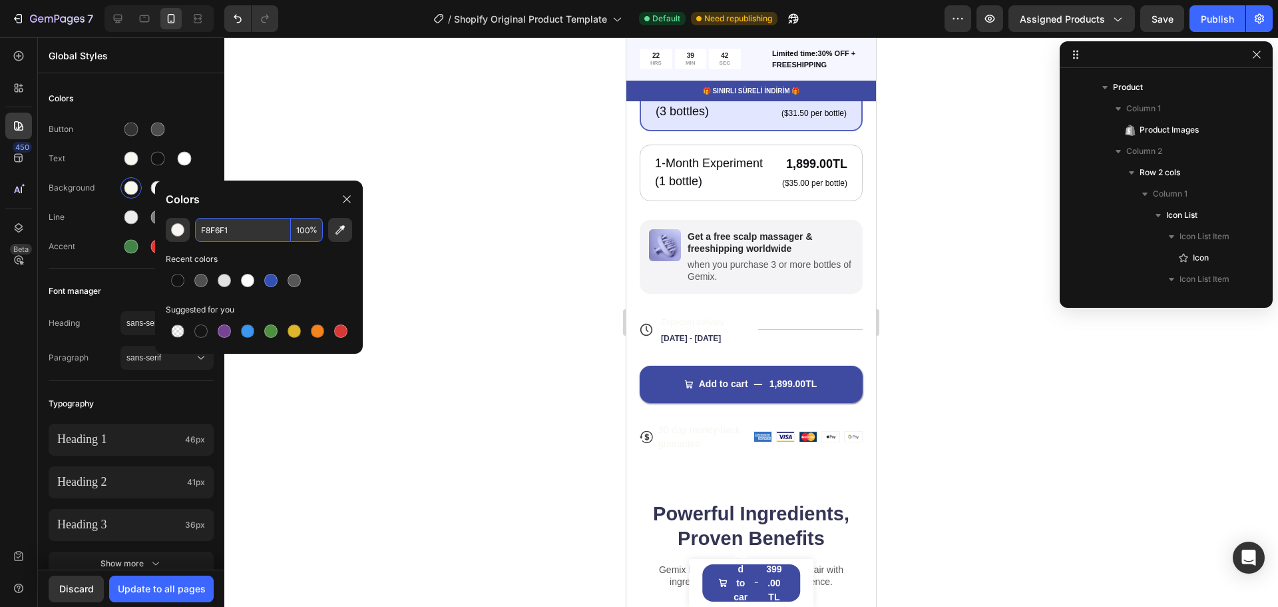
click at [231, 227] on input "F8F6F1" at bounding box center [243, 230] width 96 height 24
click at [310, 135] on div at bounding box center [751, 321] width 1054 height 569
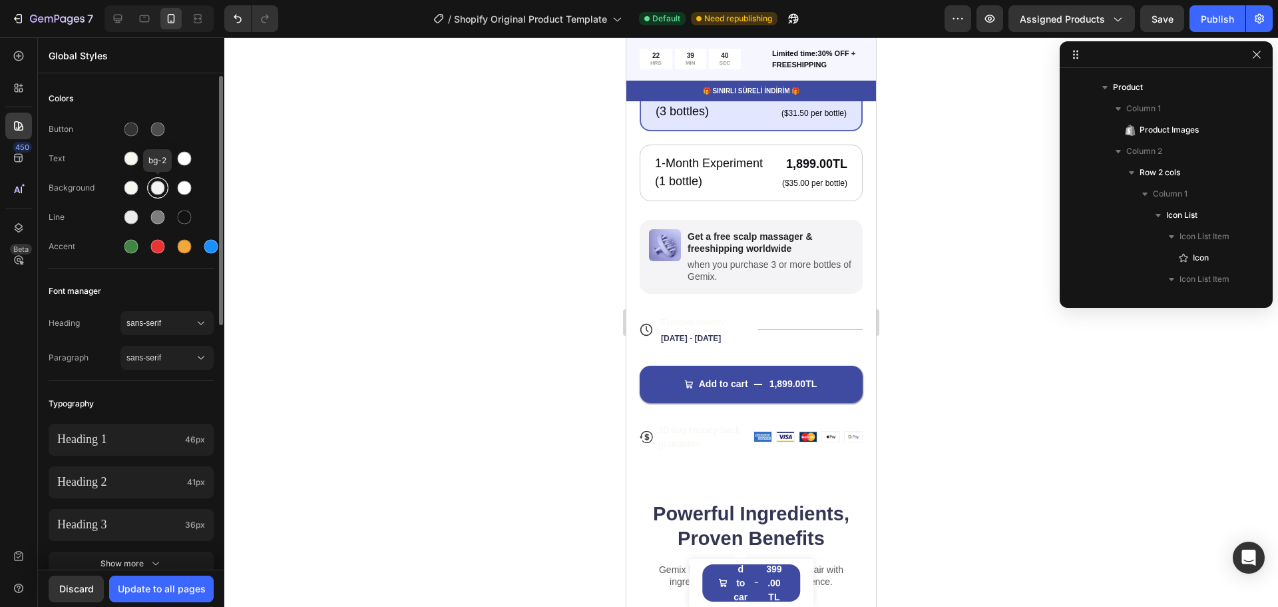
click at [154, 184] on div at bounding box center [158, 188] width 14 height 14
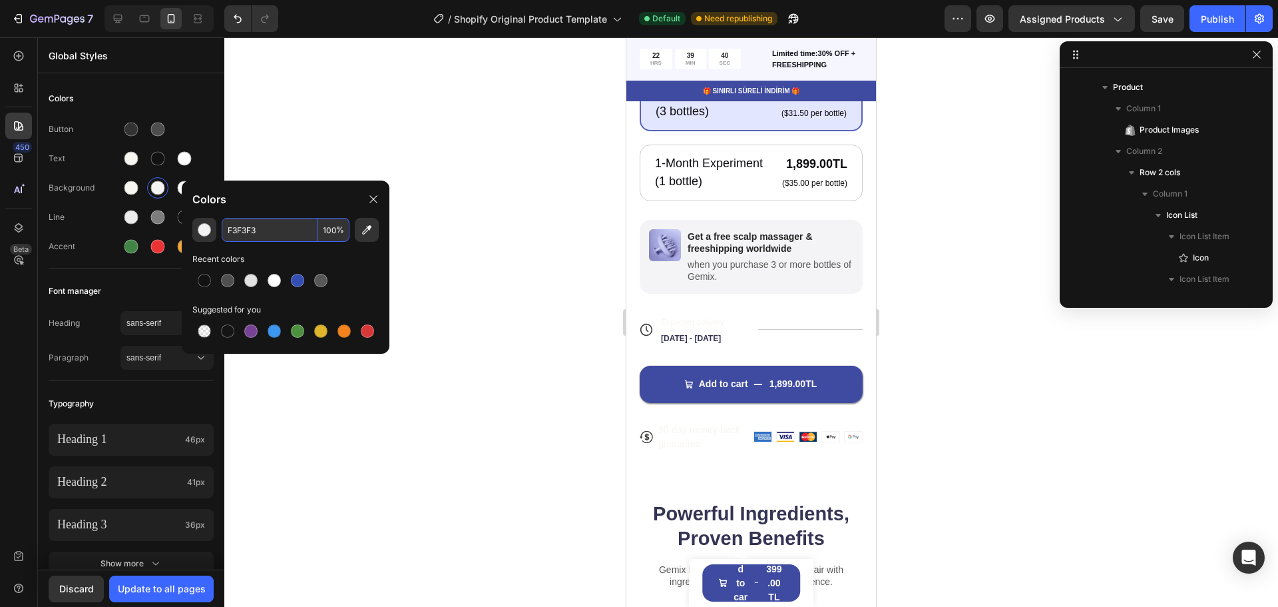
click at [250, 240] on input "F3F3F3" at bounding box center [270, 230] width 96 height 24
paste input "8F6F1"
type input "F8F6F1"
click at [282, 167] on div at bounding box center [751, 321] width 1054 height 569
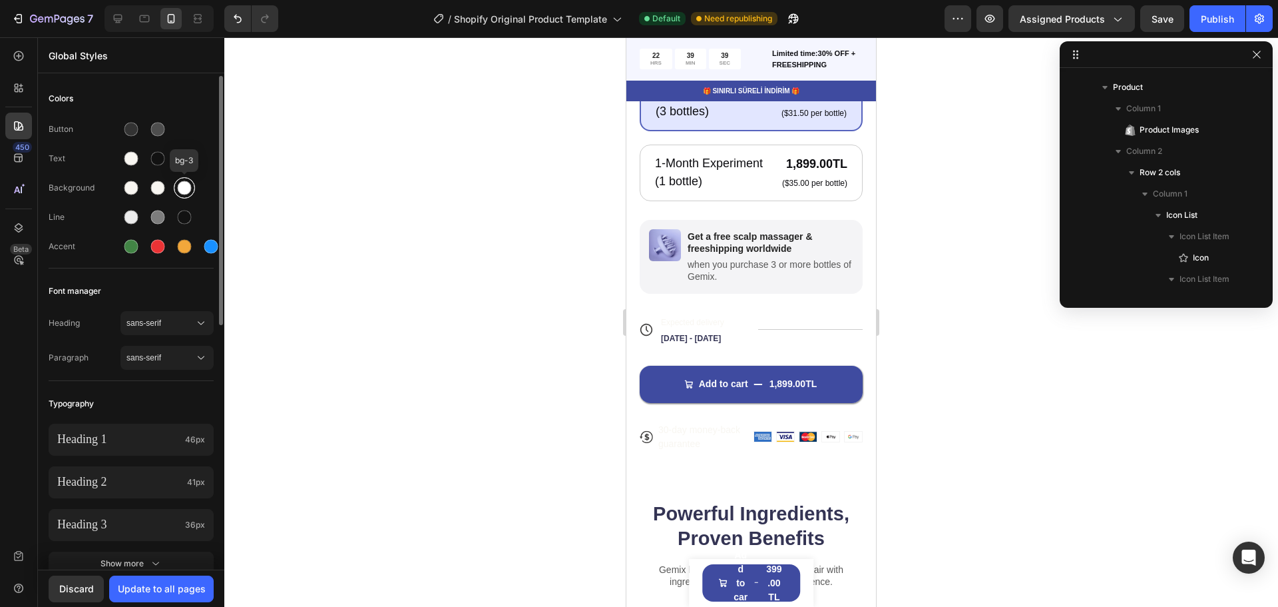
click at [187, 192] on div at bounding box center [185, 188] width 14 height 14
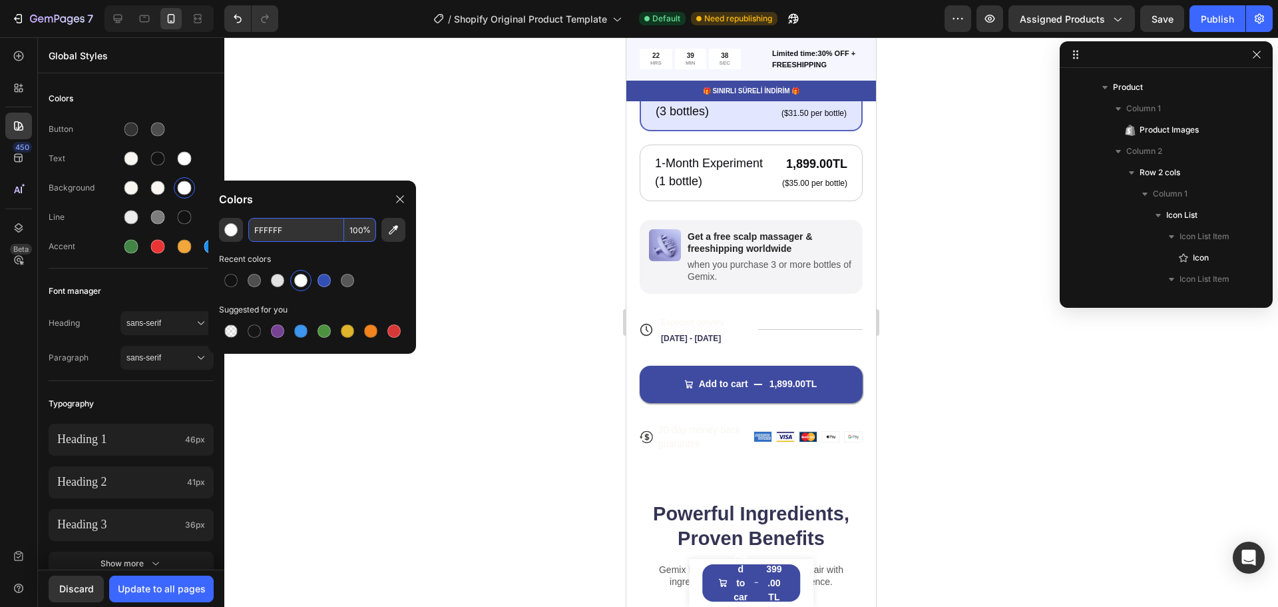
click at [266, 230] on input "FFFFFF" at bounding box center [296, 230] width 96 height 24
paste input "8F6F1"
type input "F8F6F1"
click at [313, 152] on div at bounding box center [751, 321] width 1054 height 569
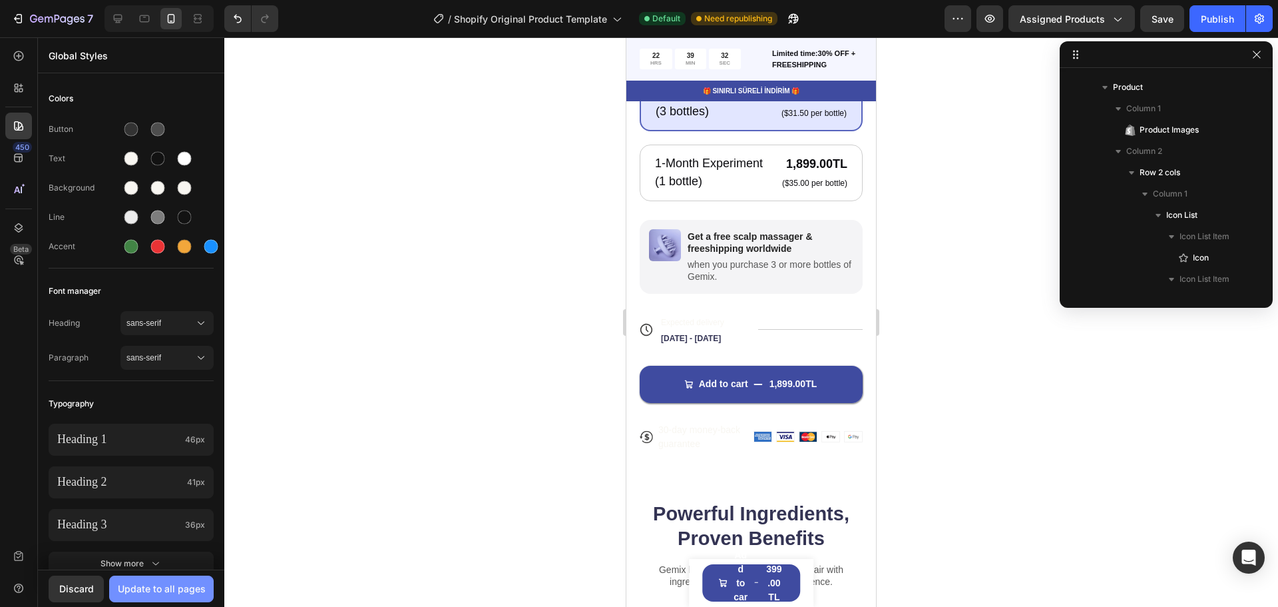
click at [173, 588] on div "Update to all pages" at bounding box center [162, 588] width 88 height 14
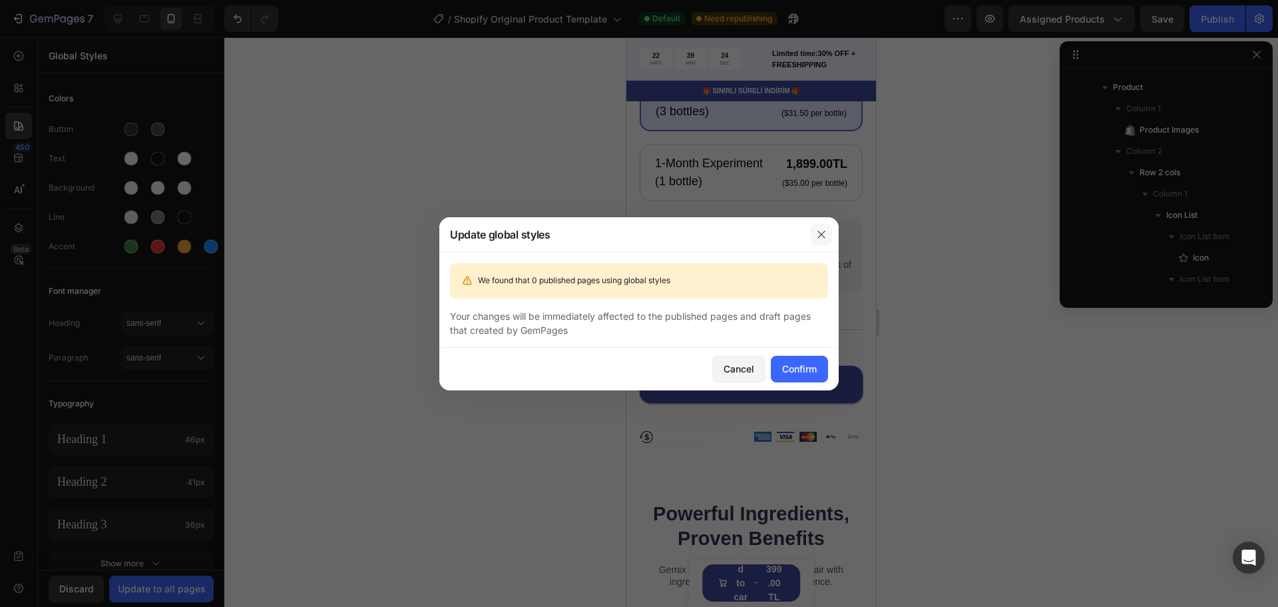
click at [819, 234] on icon "button" at bounding box center [821, 234] width 11 height 11
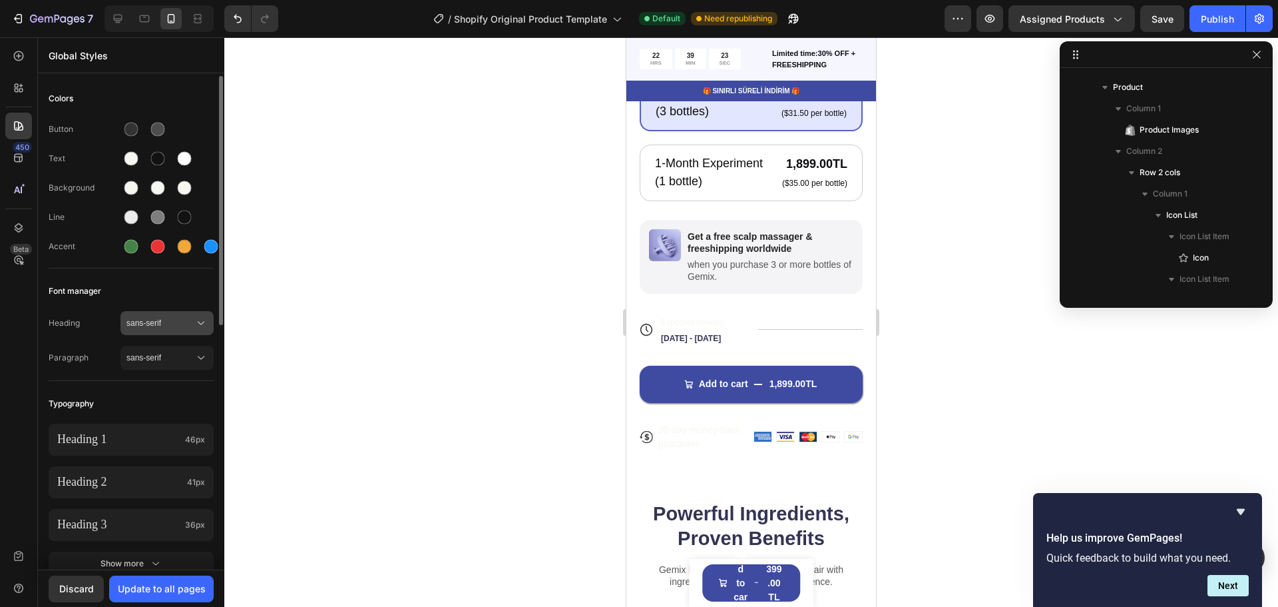
click at [194, 324] on icon at bounding box center [200, 322] width 13 height 13
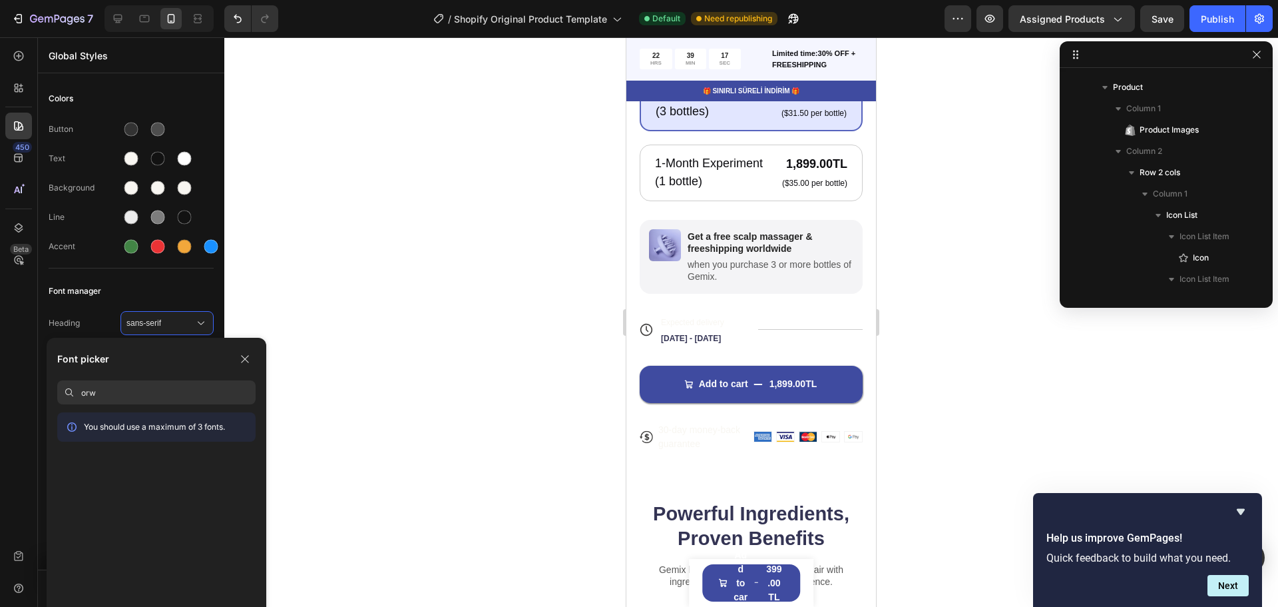
drag, startPoint x: 136, startPoint y: 393, endPoint x: 85, endPoint y: 387, distance: 51.7
click at [85, 387] on input "orw" at bounding box center [168, 392] width 174 height 24
click at [122, 391] on input "ow" at bounding box center [168, 392] width 174 height 24
click at [123, 390] on input "oswal" at bounding box center [168, 392] width 174 height 24
type input "o"
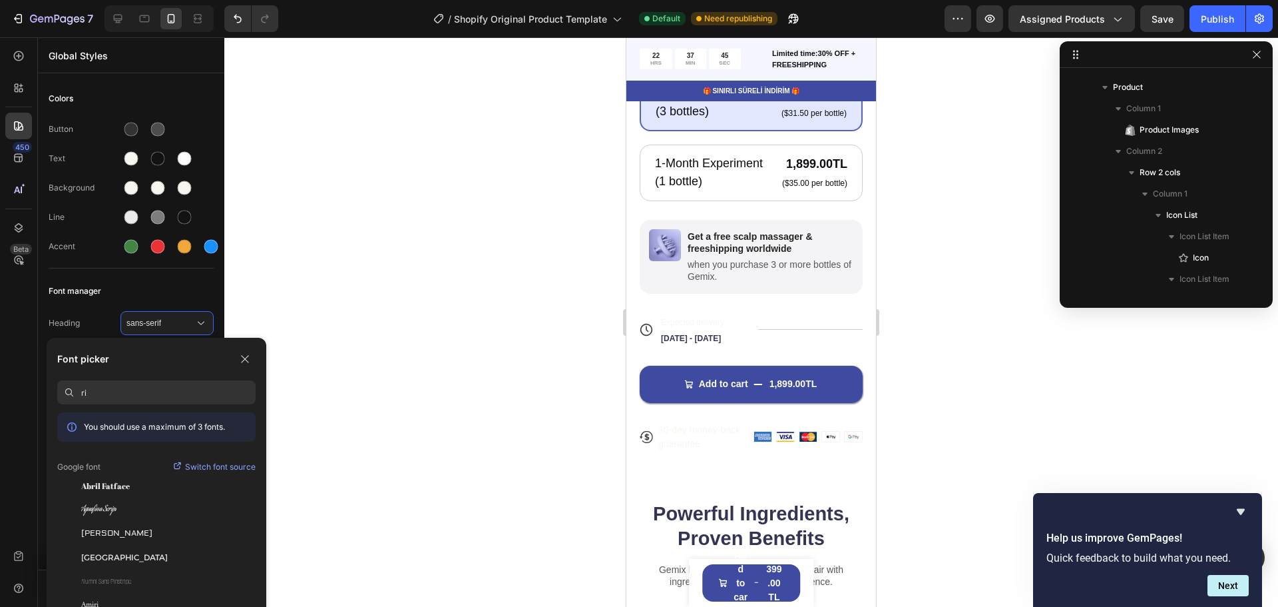
type input "r"
type input "oswal"
click at [106, 483] on div "[PERSON_NAME]" at bounding box center [168, 485] width 174 height 12
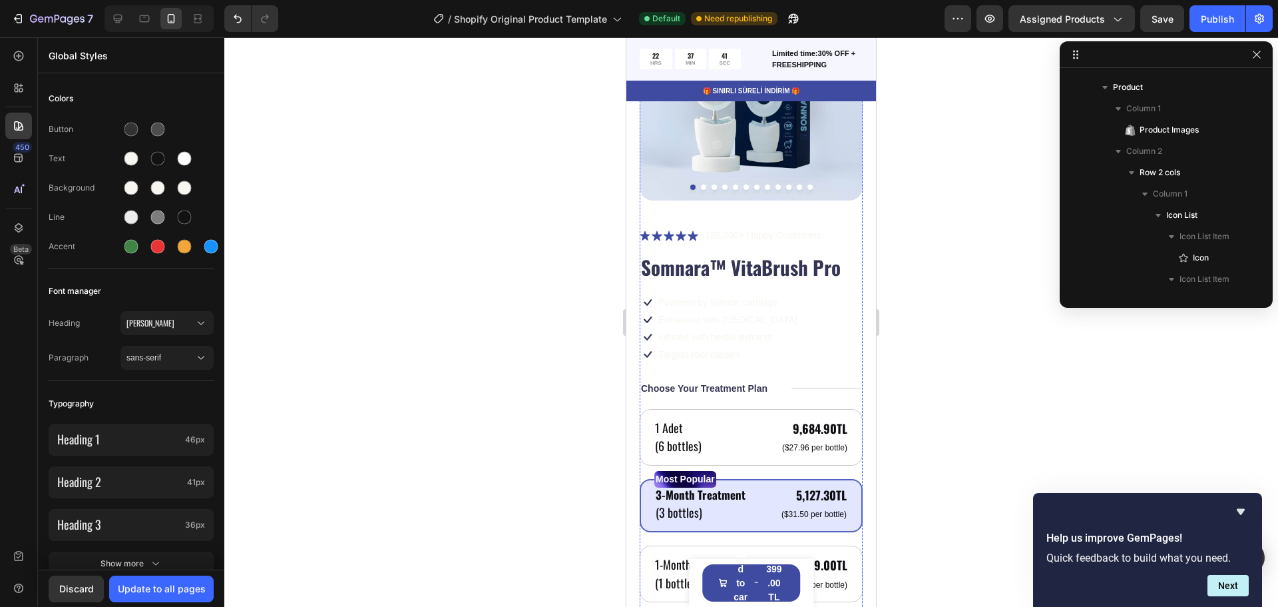
scroll to position [869, 0]
click at [164, 355] on span "sans-serif" at bounding box center [160, 358] width 68 height 12
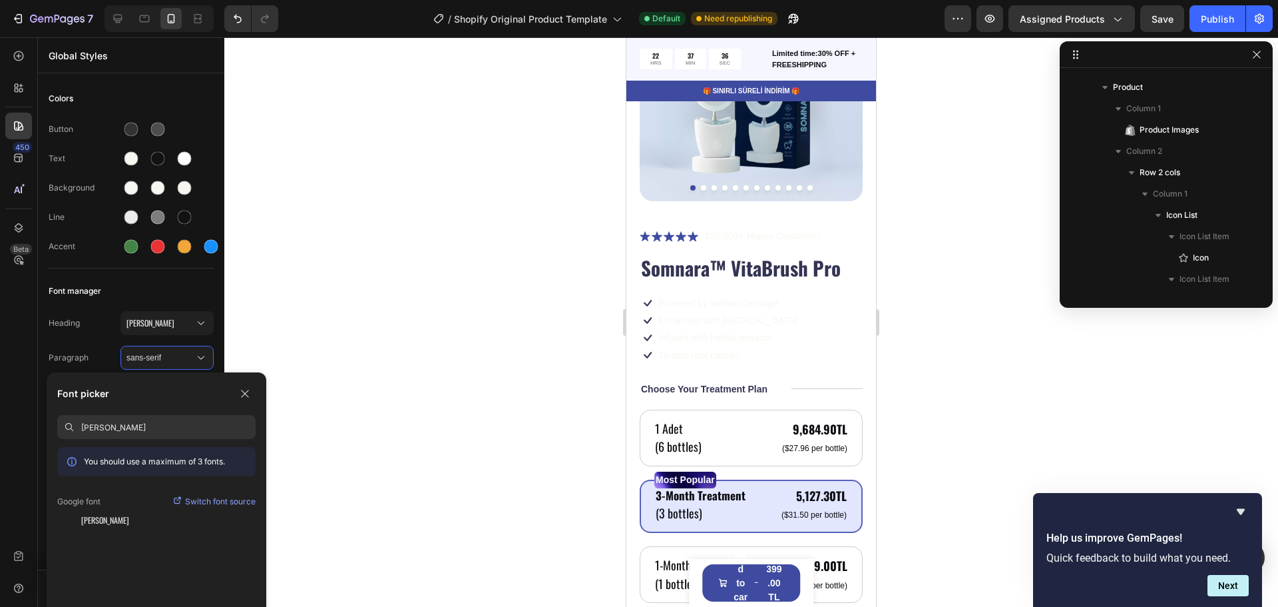
type input "oswald"
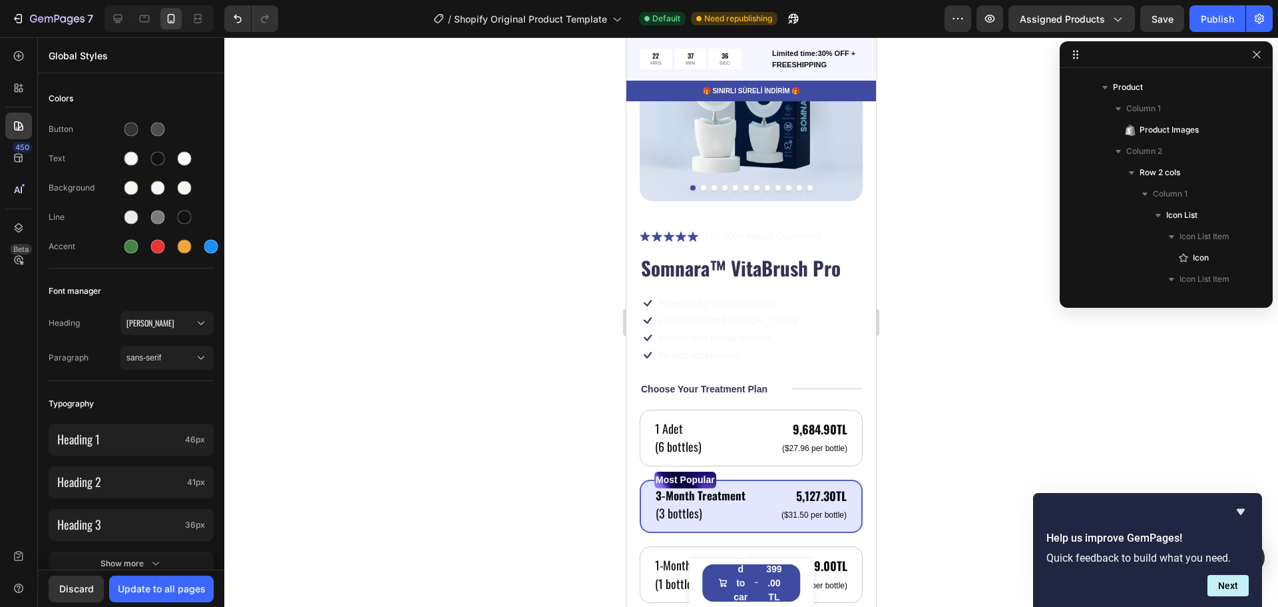
click at [340, 417] on div at bounding box center [751, 321] width 1054 height 569
click at [151, 364] on div "sans-serif" at bounding box center [166, 357] width 81 height 13
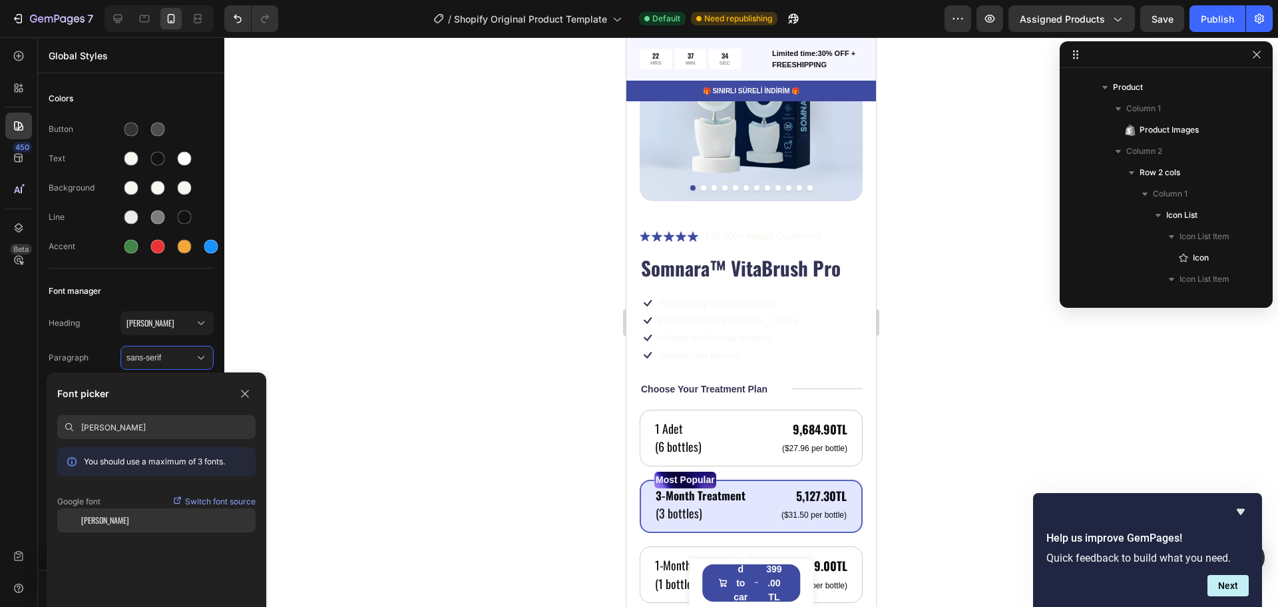
click at [99, 521] on span "[PERSON_NAME]" at bounding box center [105, 520] width 48 height 12
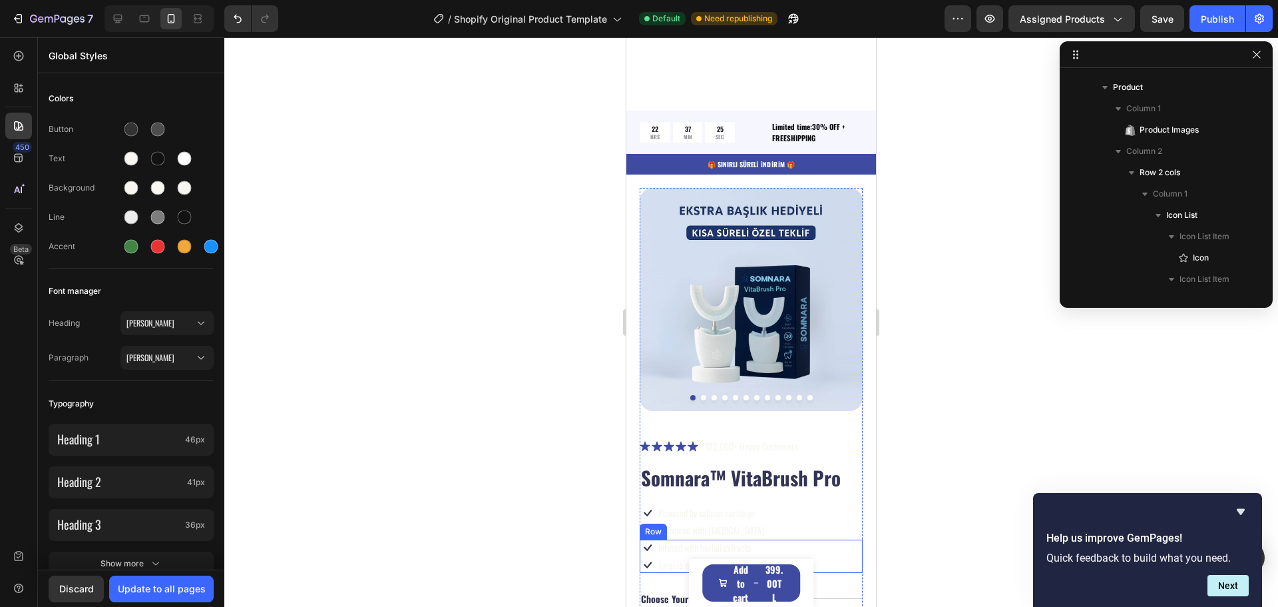
scroll to position [603, 0]
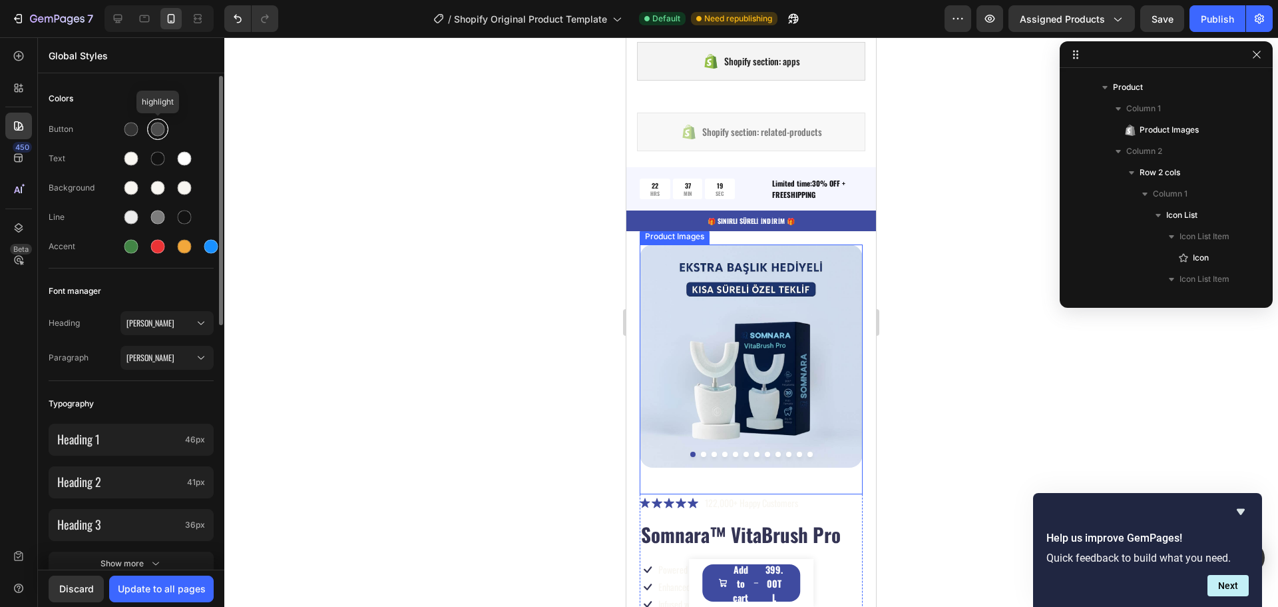
click at [157, 130] on div at bounding box center [158, 129] width 14 height 14
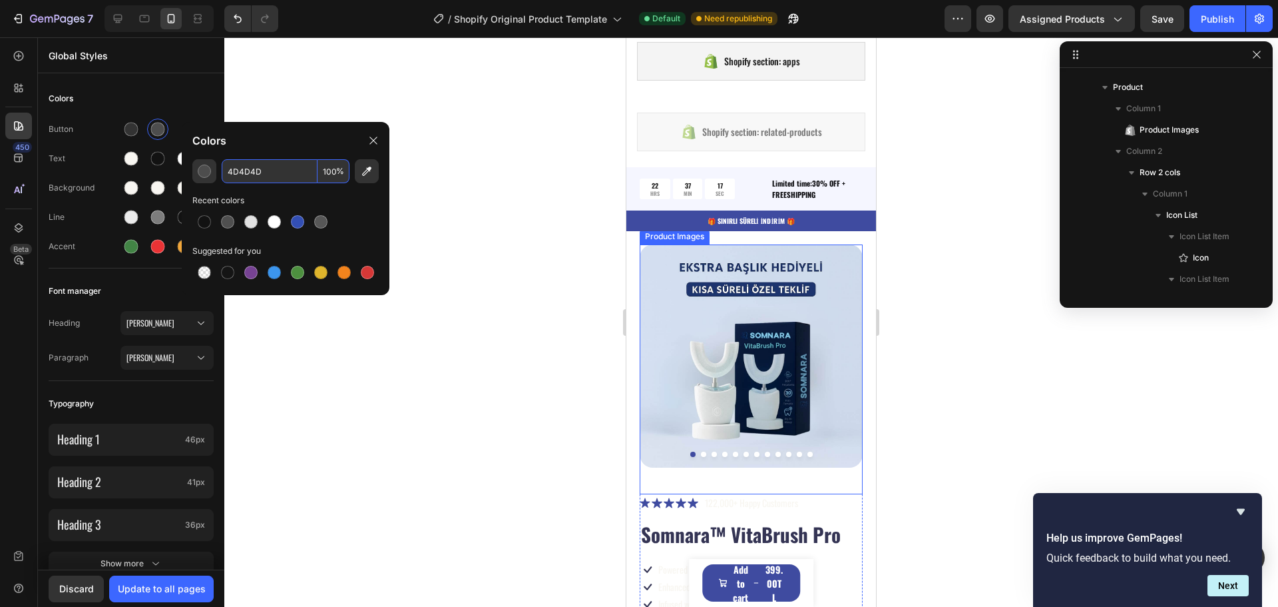
click at [262, 174] on input "4D4D4D" at bounding box center [270, 171] width 96 height 24
paste input "#f8f6f1"
type input "F8F6F1"
click at [436, 190] on div at bounding box center [751, 321] width 1054 height 569
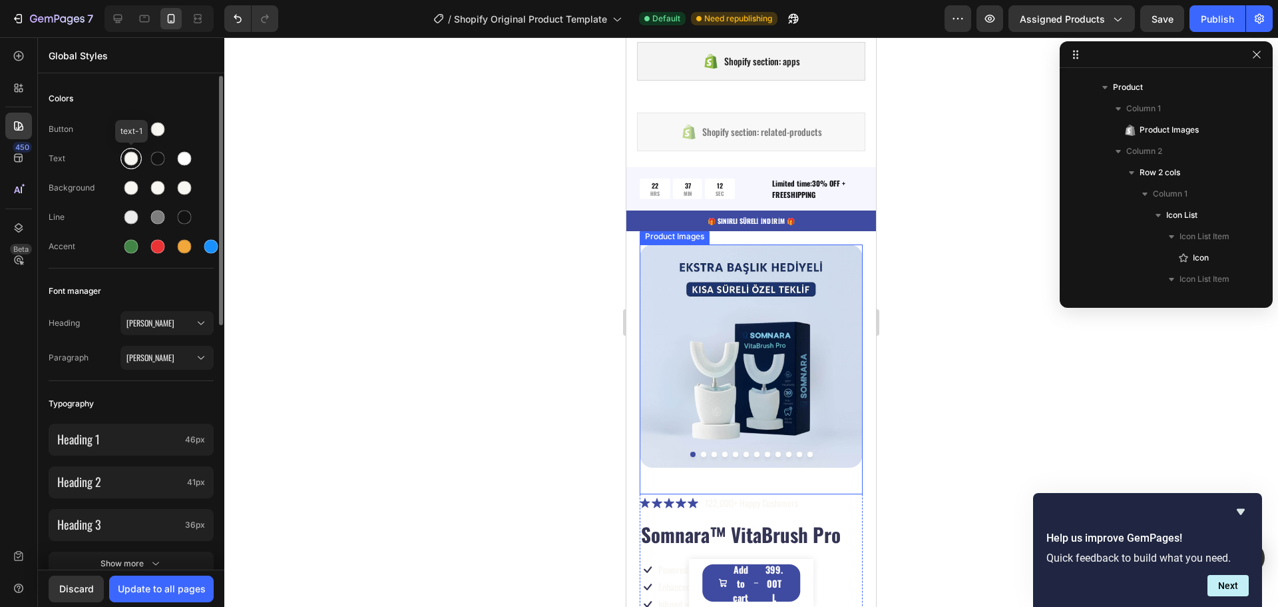
click at [132, 156] on div at bounding box center [131, 159] width 14 height 14
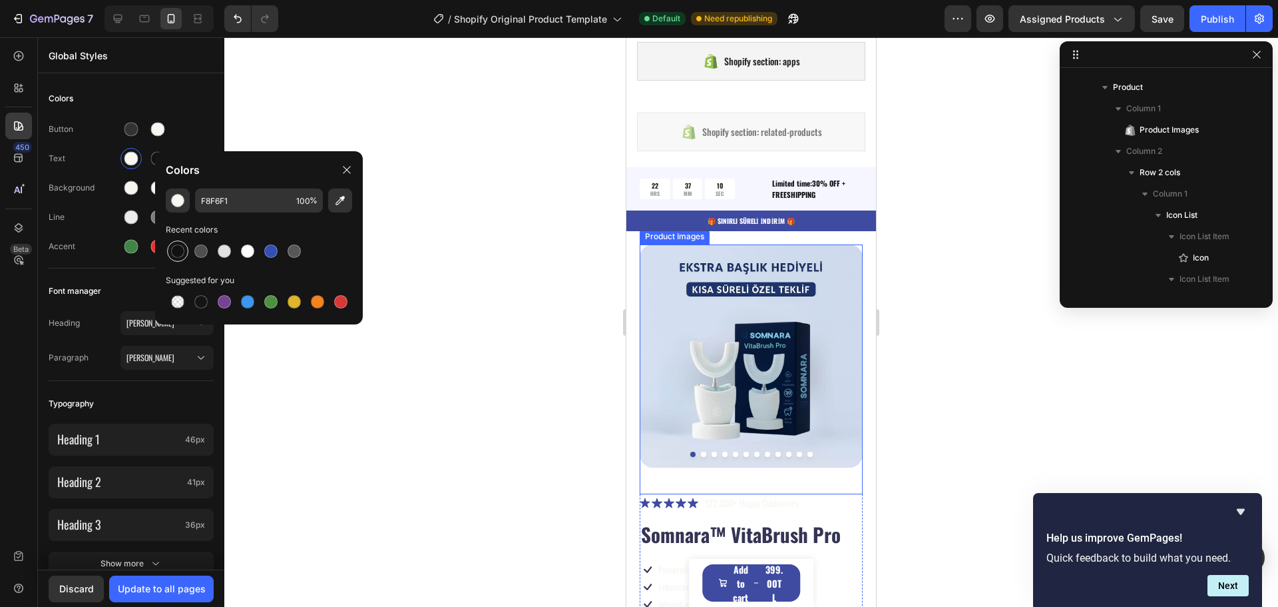
click at [180, 252] on div at bounding box center [177, 250] width 13 height 13
paste input "#333333"
type input "333333"
click at [415, 203] on div at bounding box center [751, 321] width 1054 height 569
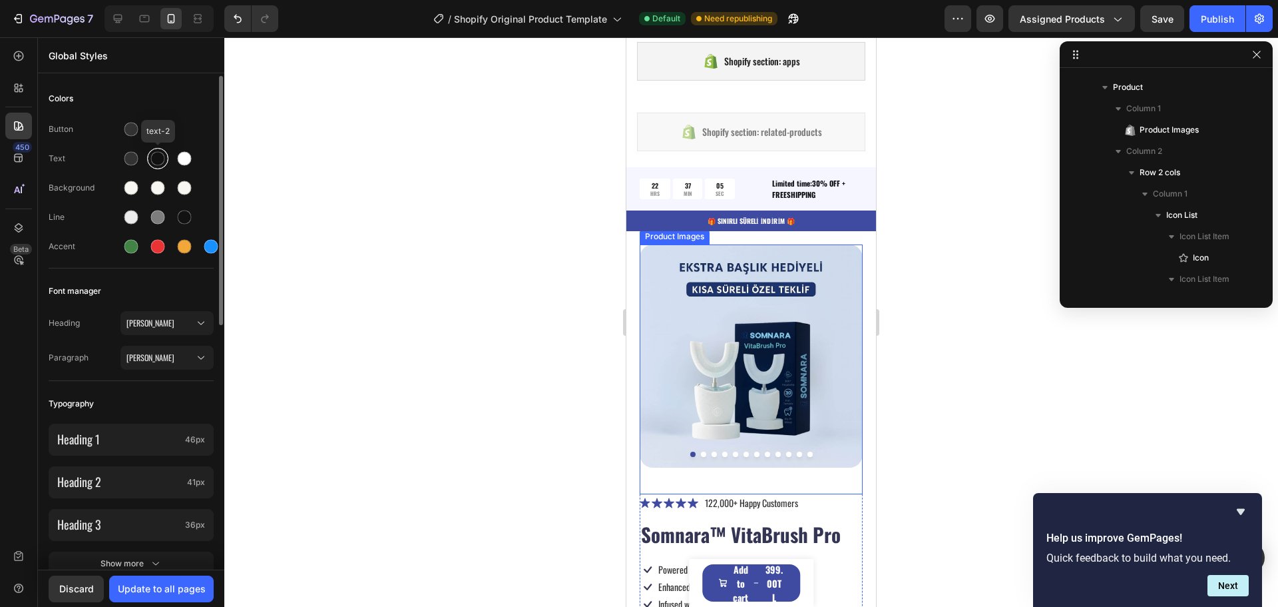
click at [160, 162] on div at bounding box center [158, 159] width 14 height 14
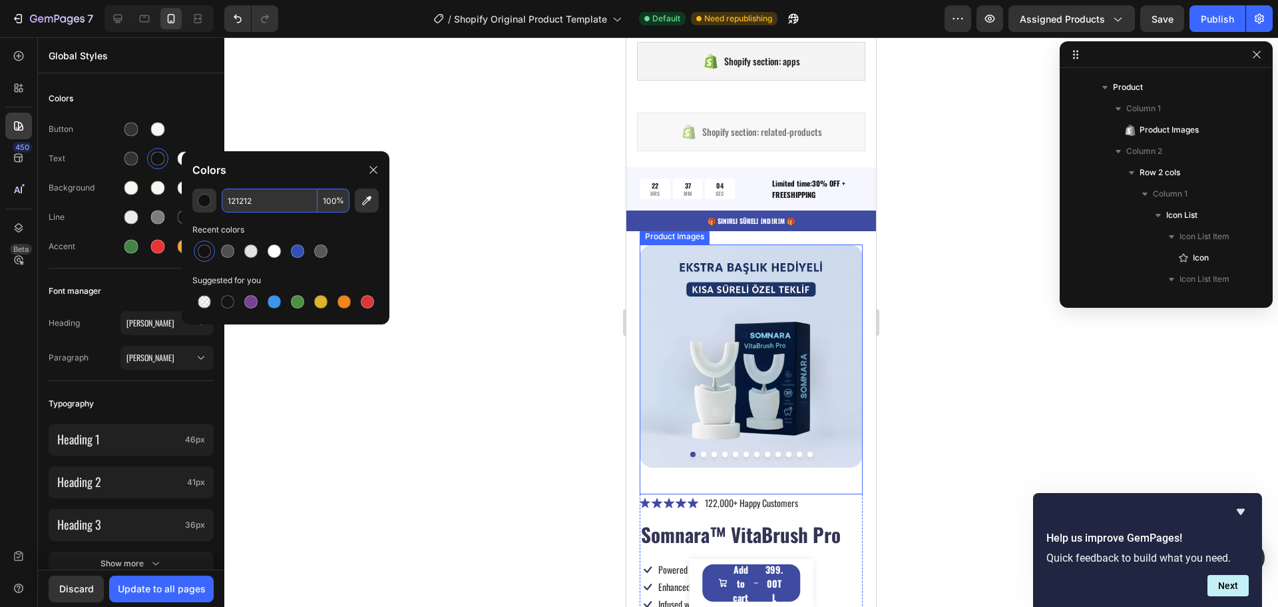
click at [256, 201] on input "121212" at bounding box center [270, 200] width 96 height 24
click at [226, 255] on div at bounding box center [227, 250] width 13 height 13
click at [260, 203] on input "4F4F4F" at bounding box center [270, 200] width 96 height 24
click at [328, 251] on div at bounding box center [321, 251] width 16 height 16
click at [254, 202] on input "575757" at bounding box center [270, 200] width 96 height 24
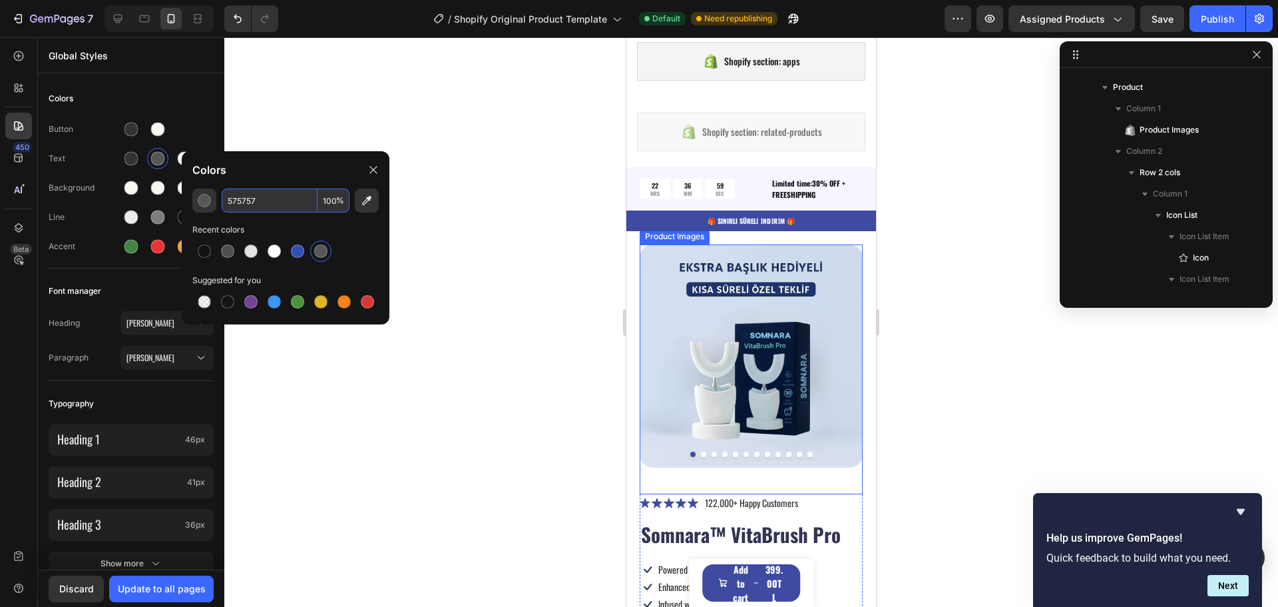
paste input "#333333"
type input "333333"
click at [503, 202] on div at bounding box center [751, 321] width 1054 height 569
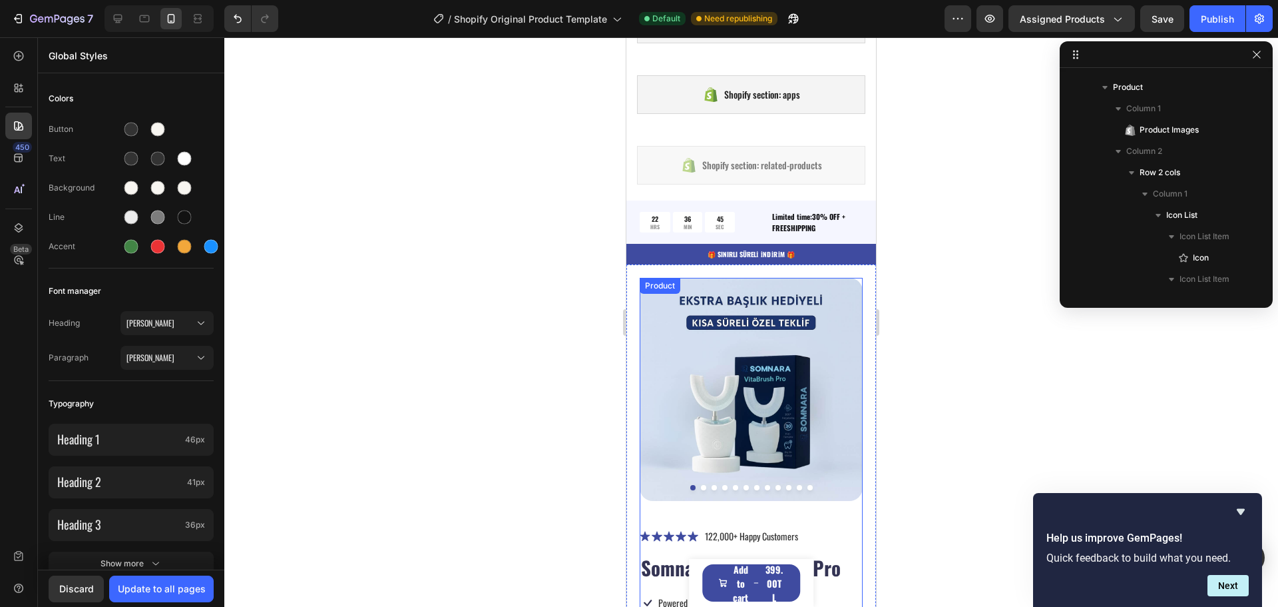
scroll to position [537, 0]
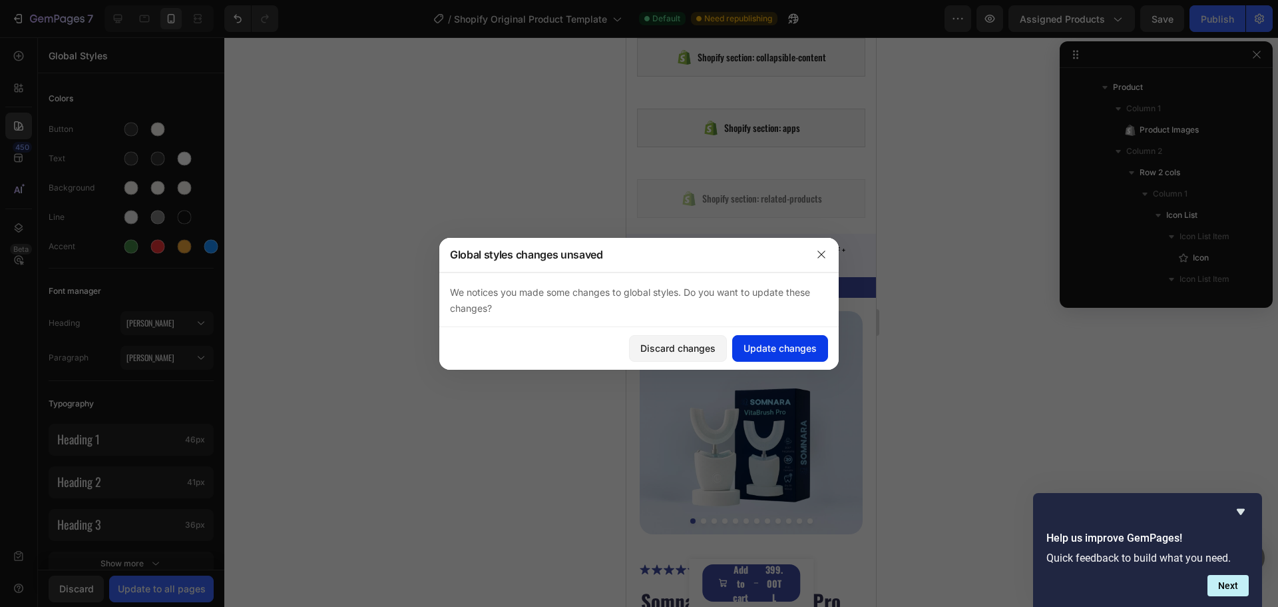
click at [788, 350] on div "Update changes" at bounding box center [780, 348] width 73 height 14
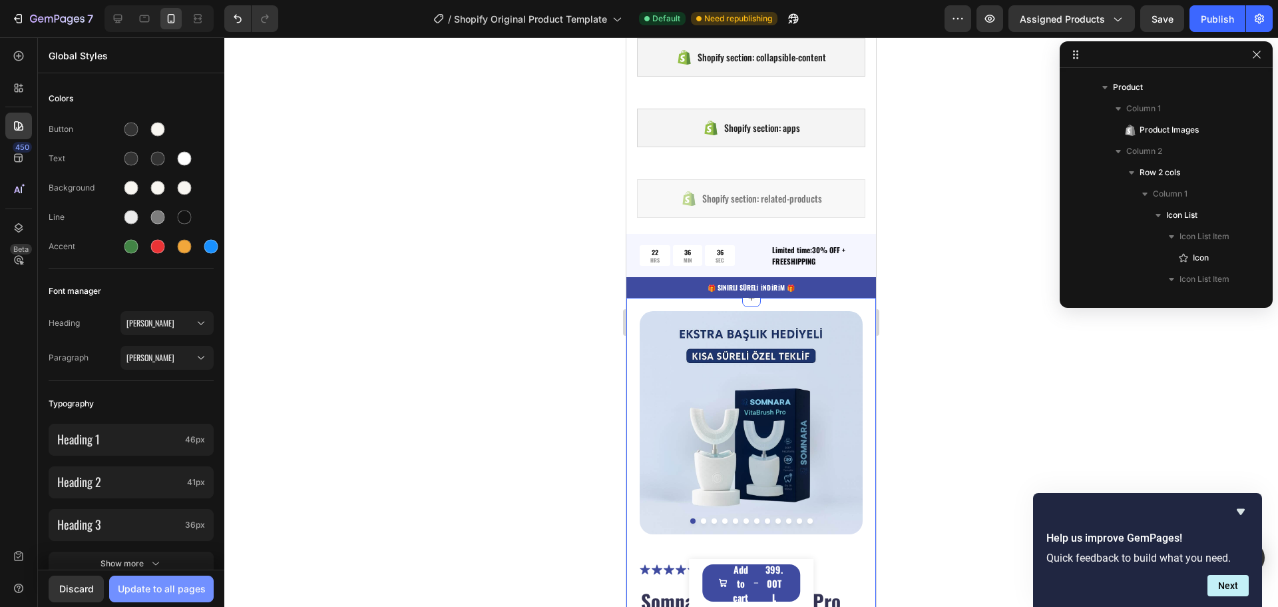
click at [163, 589] on div "Update to all pages" at bounding box center [162, 588] width 88 height 14
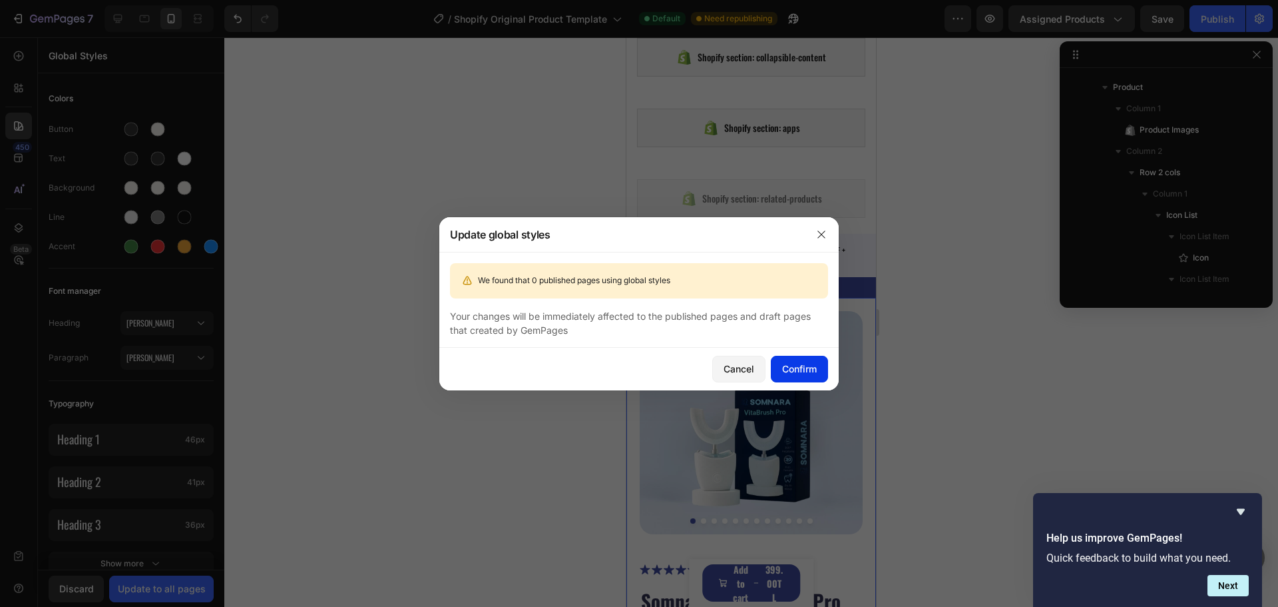
click at [817, 369] on button "Confirm" at bounding box center [799, 369] width 57 height 27
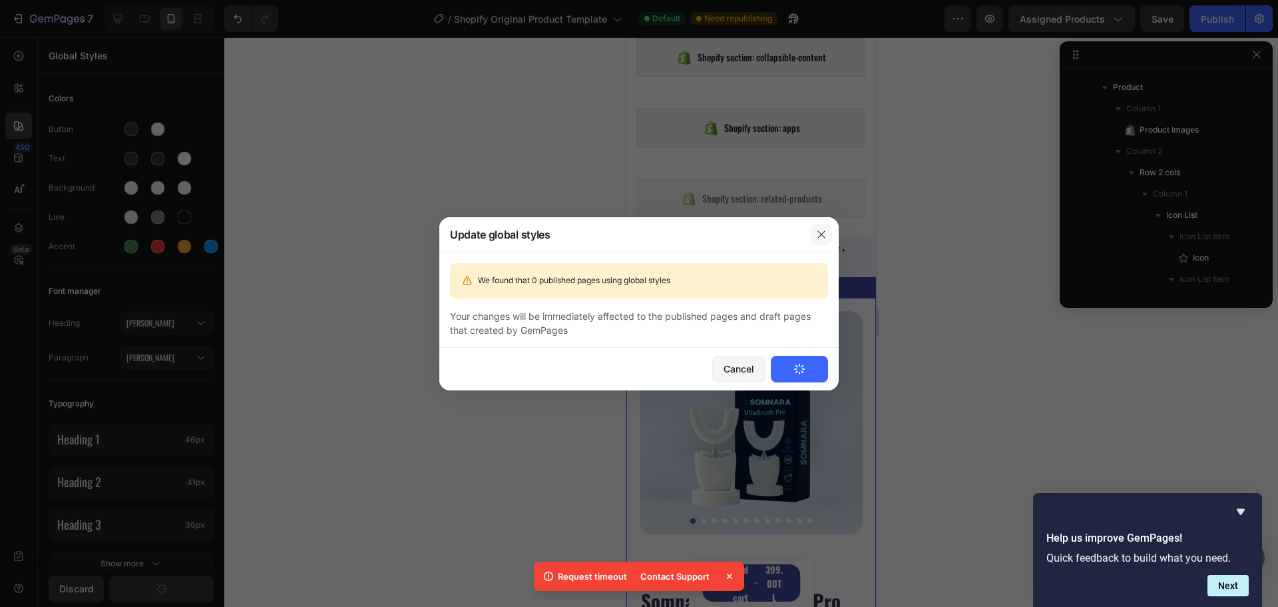
click at [817, 233] on icon "button" at bounding box center [821, 234] width 11 height 11
click at [744, 367] on div "Cancel" at bounding box center [739, 369] width 31 height 14
click at [818, 230] on icon "button" at bounding box center [821, 234] width 11 height 11
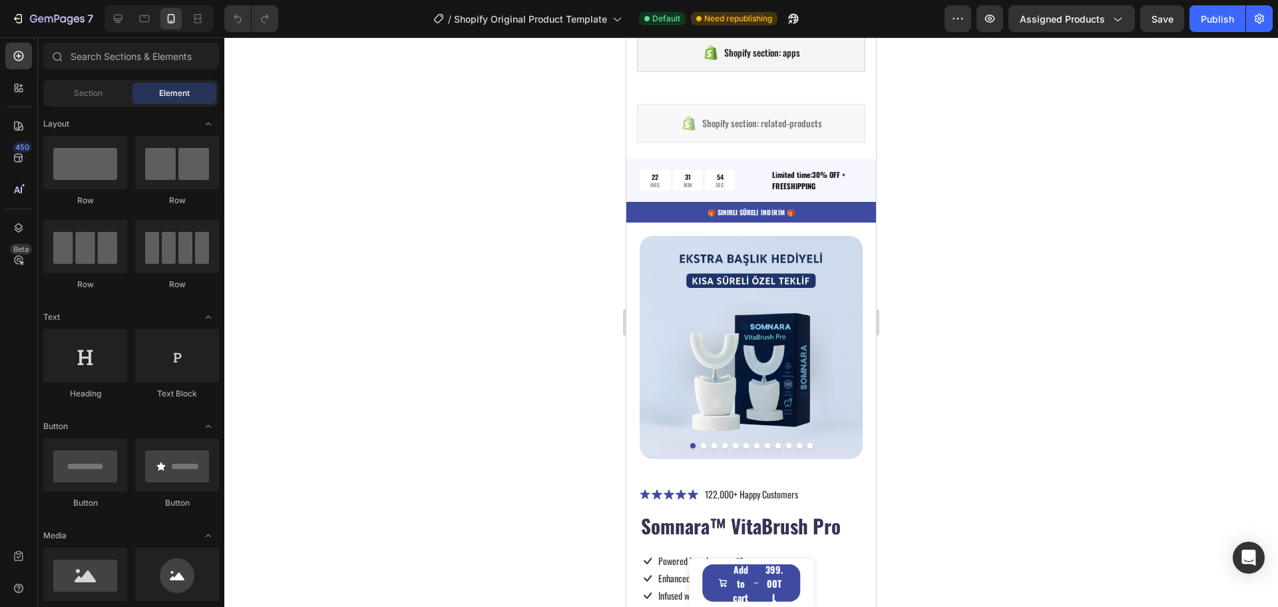
scroll to position [599, 0]
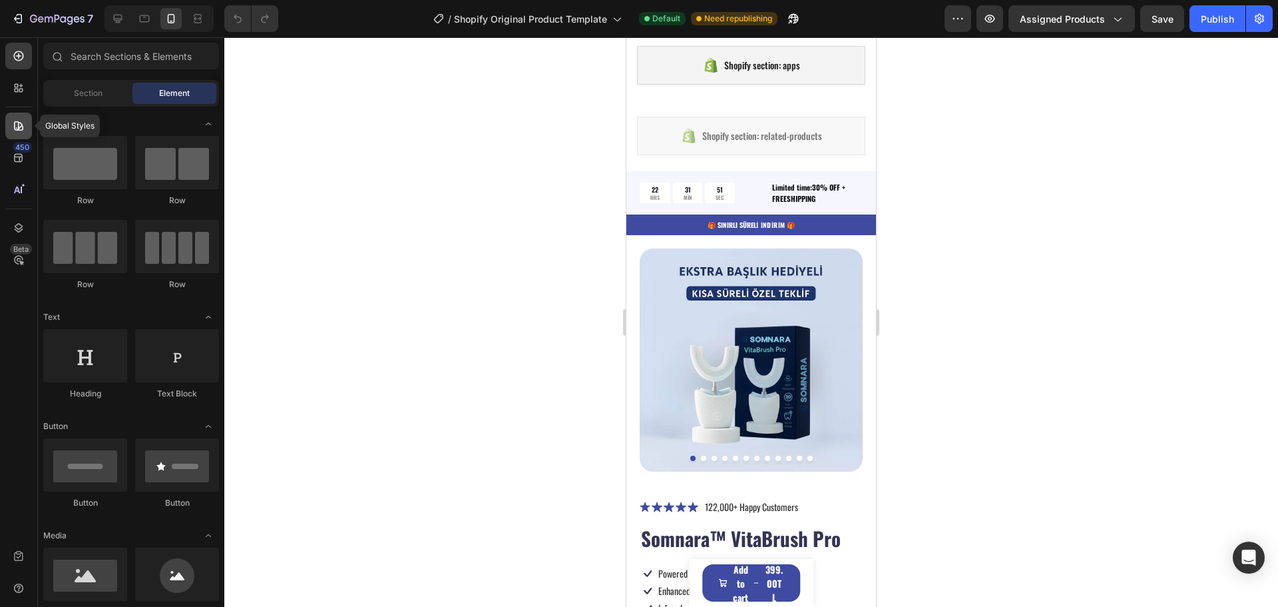
click at [17, 124] on icon at bounding box center [18, 125] width 13 height 13
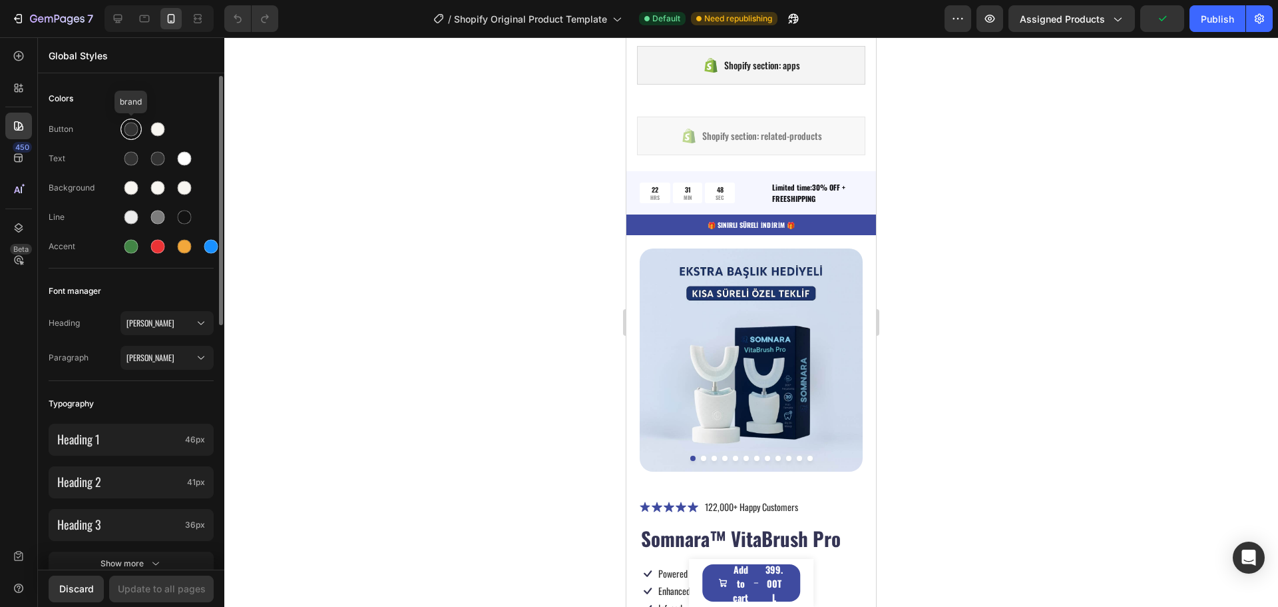
click at [134, 128] on div at bounding box center [131, 129] width 14 height 14
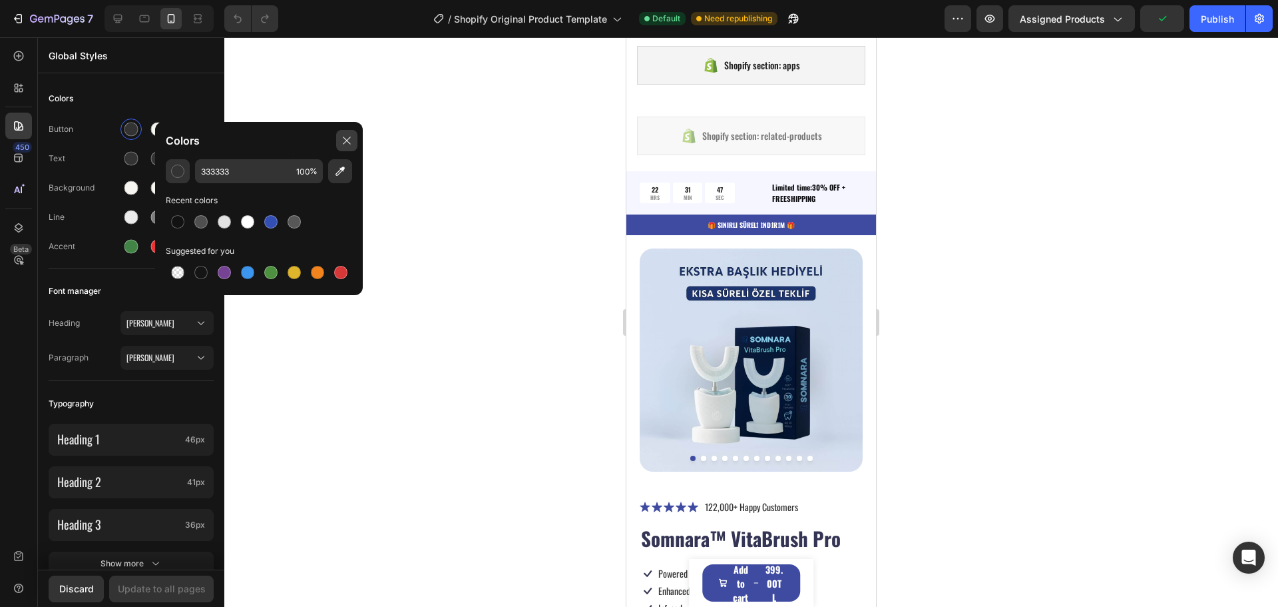
click at [350, 134] on div at bounding box center [346, 140] width 21 height 21
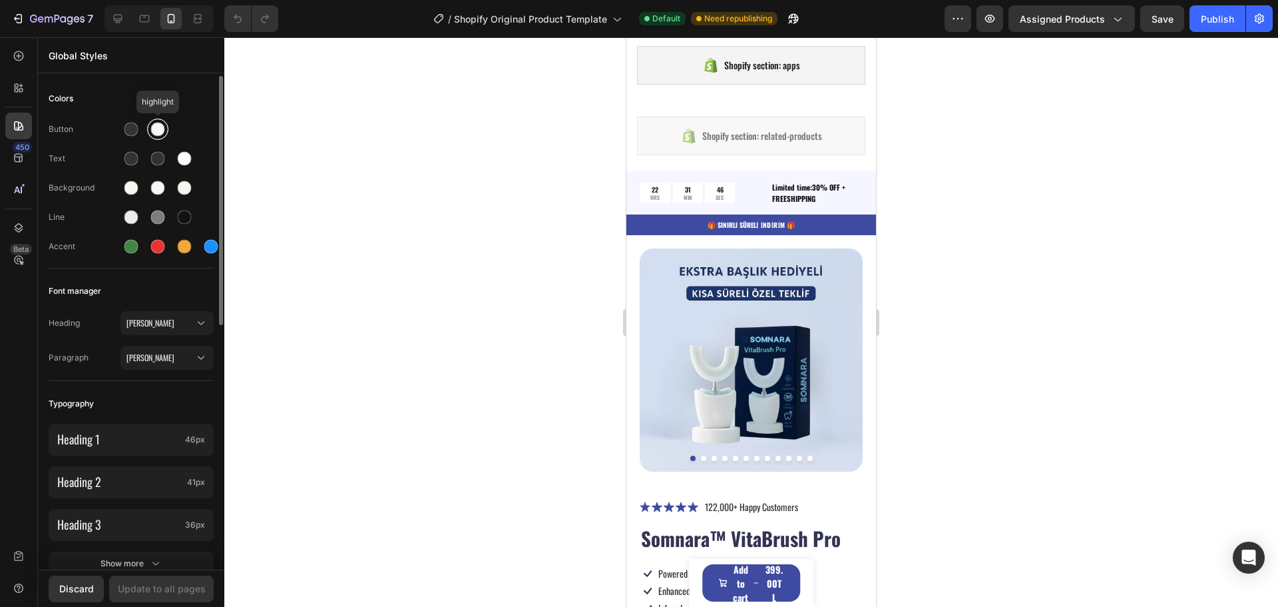
click at [161, 125] on div at bounding box center [158, 129] width 14 height 14
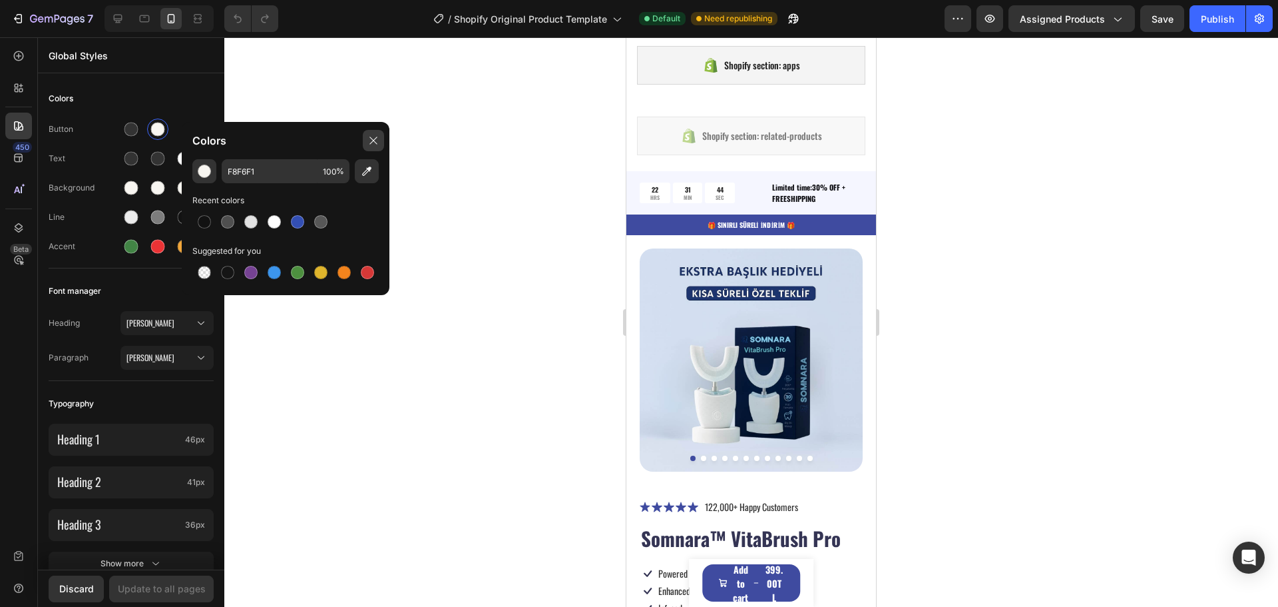
click at [372, 137] on icon at bounding box center [373, 140] width 11 height 11
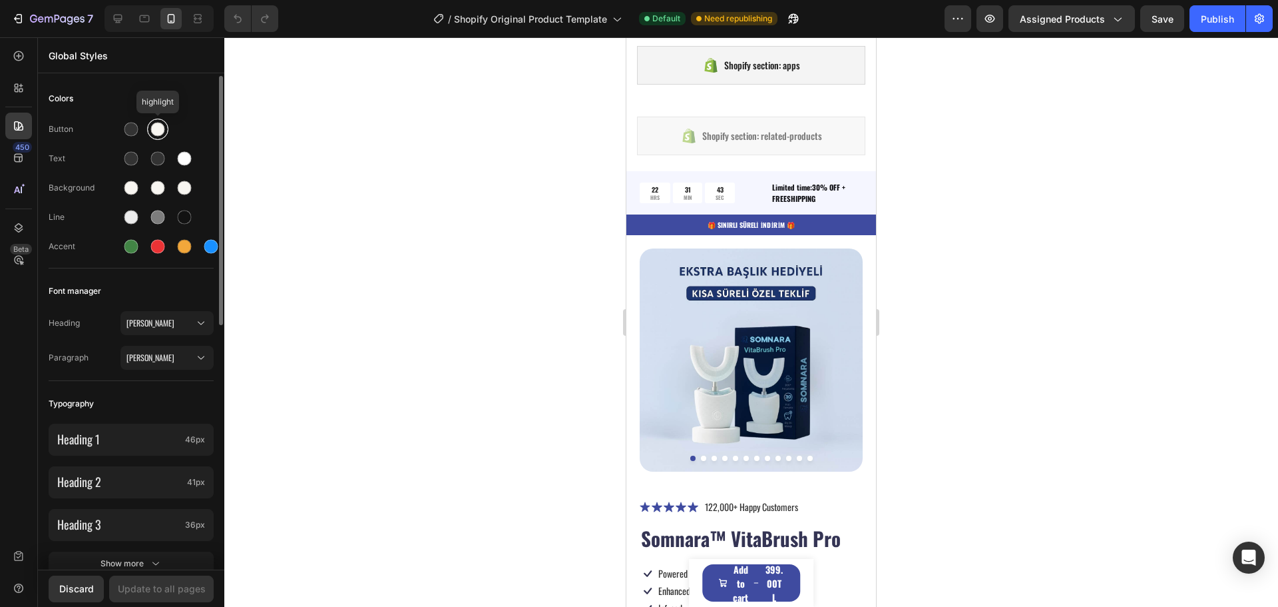
click at [156, 127] on div at bounding box center [158, 129] width 14 height 14
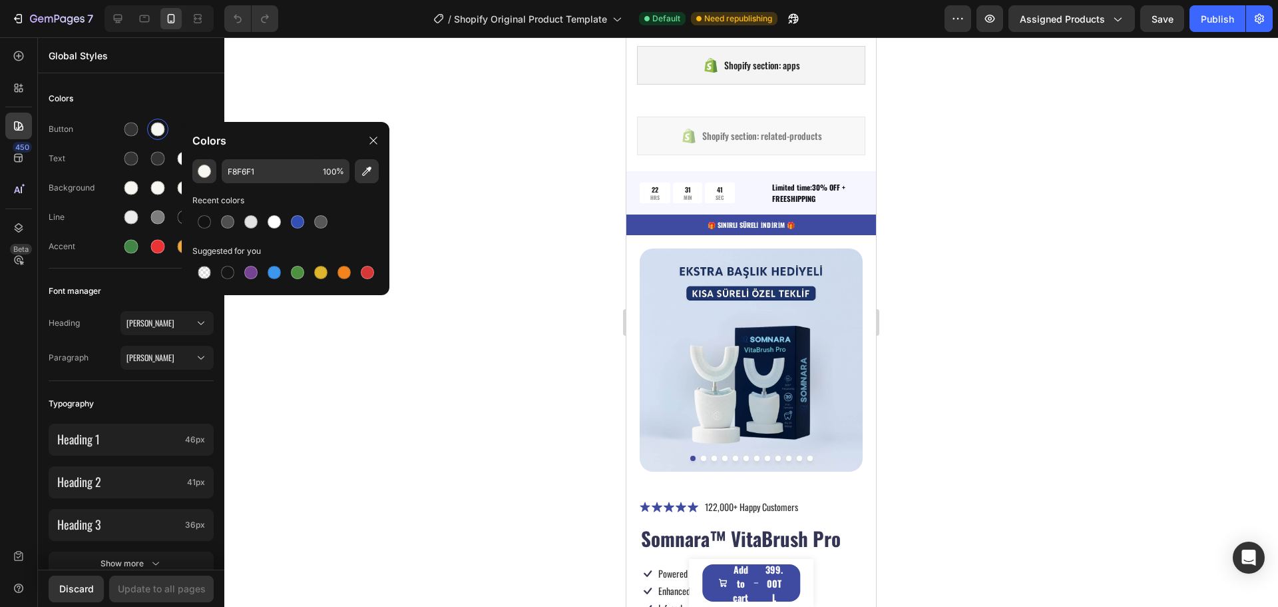
click at [362, 77] on div at bounding box center [751, 321] width 1054 height 569
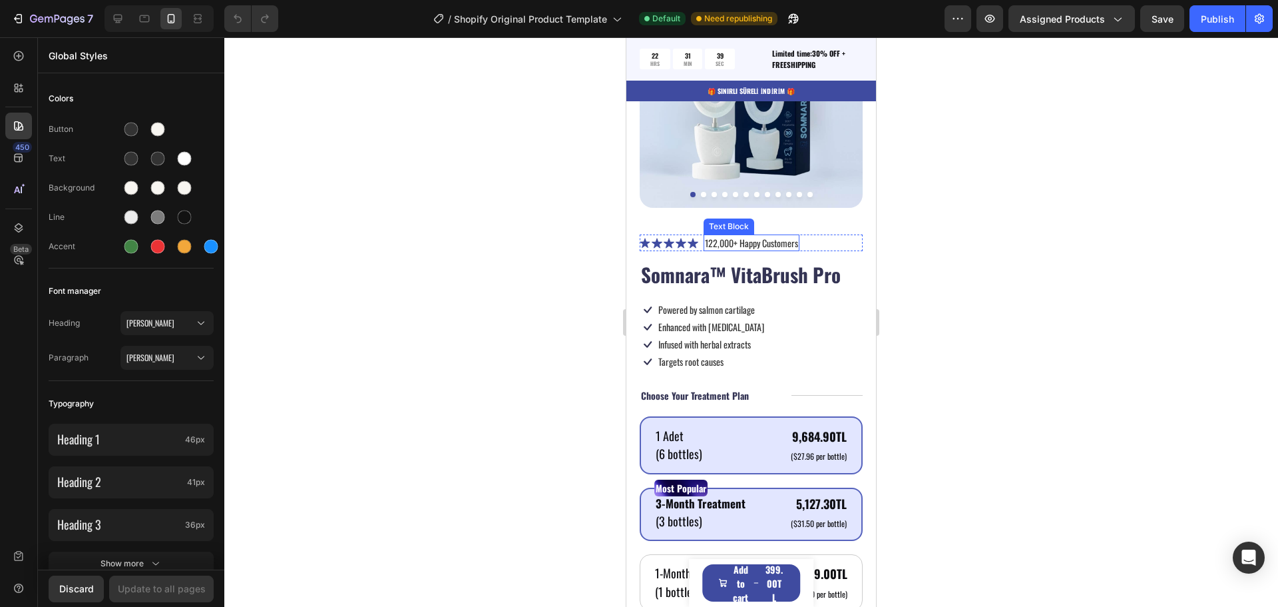
scroll to position [865, 0]
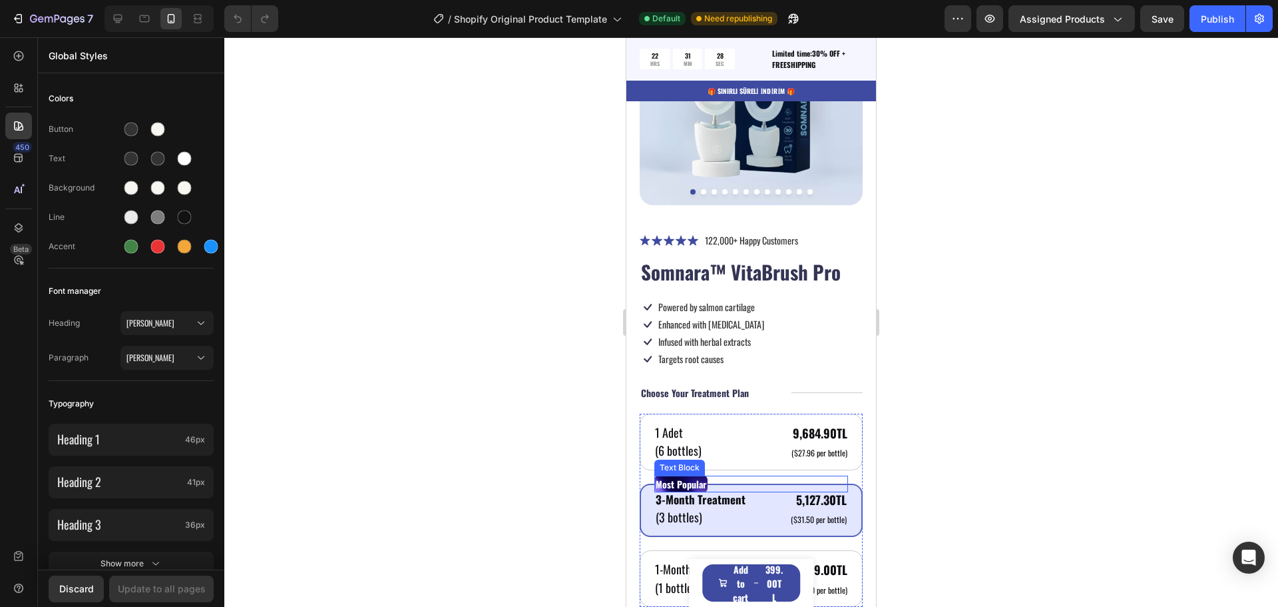
click at [674, 477] on p "Most Popular" at bounding box center [681, 484] width 51 height 14
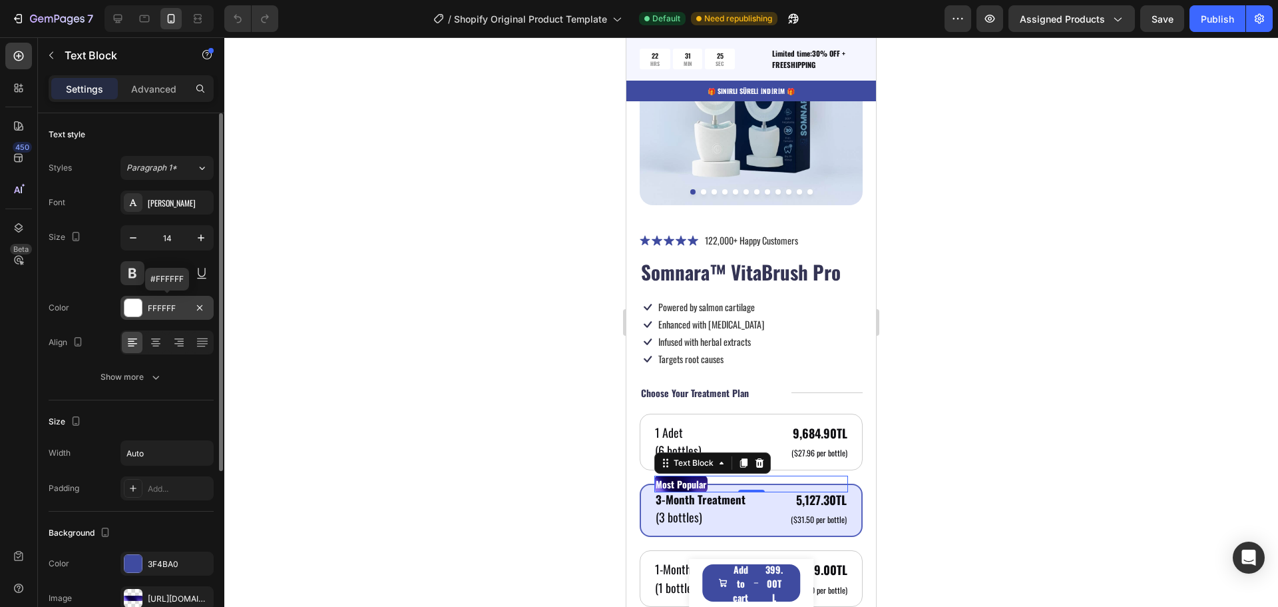
click at [151, 316] on div "FFFFFF" at bounding box center [167, 308] width 93 height 24
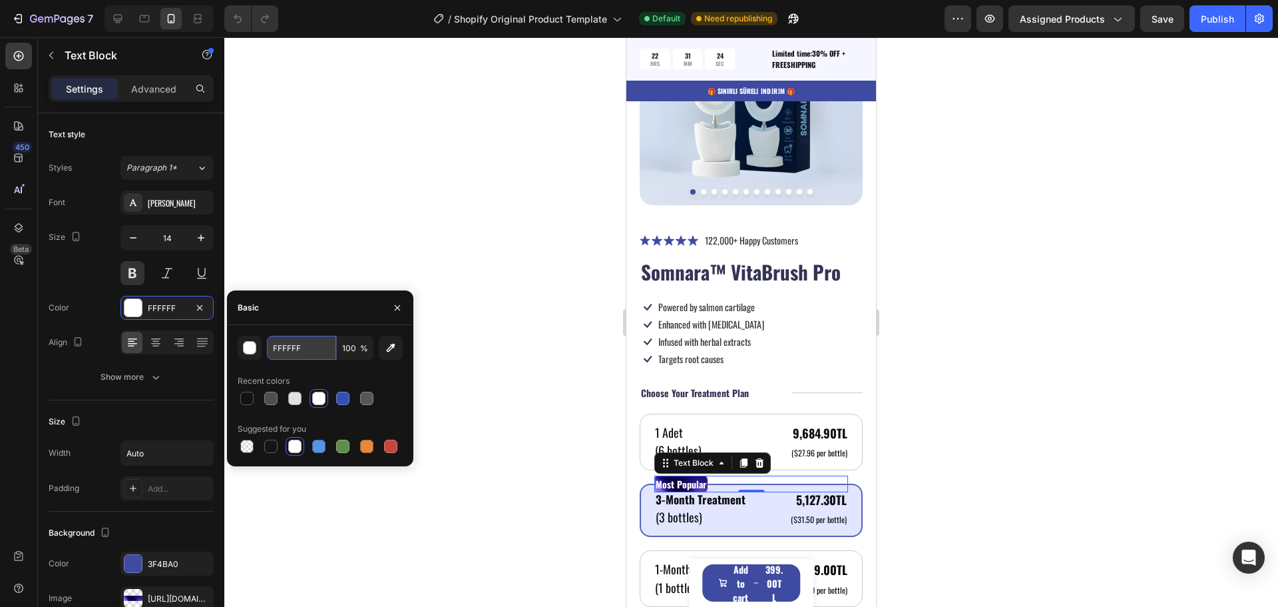
click at [300, 351] on input "FFFFFF" at bounding box center [301, 348] width 69 height 24
paste input "8F6F1"
type input "F8F6F1"
click at [493, 369] on div at bounding box center [751, 321] width 1054 height 569
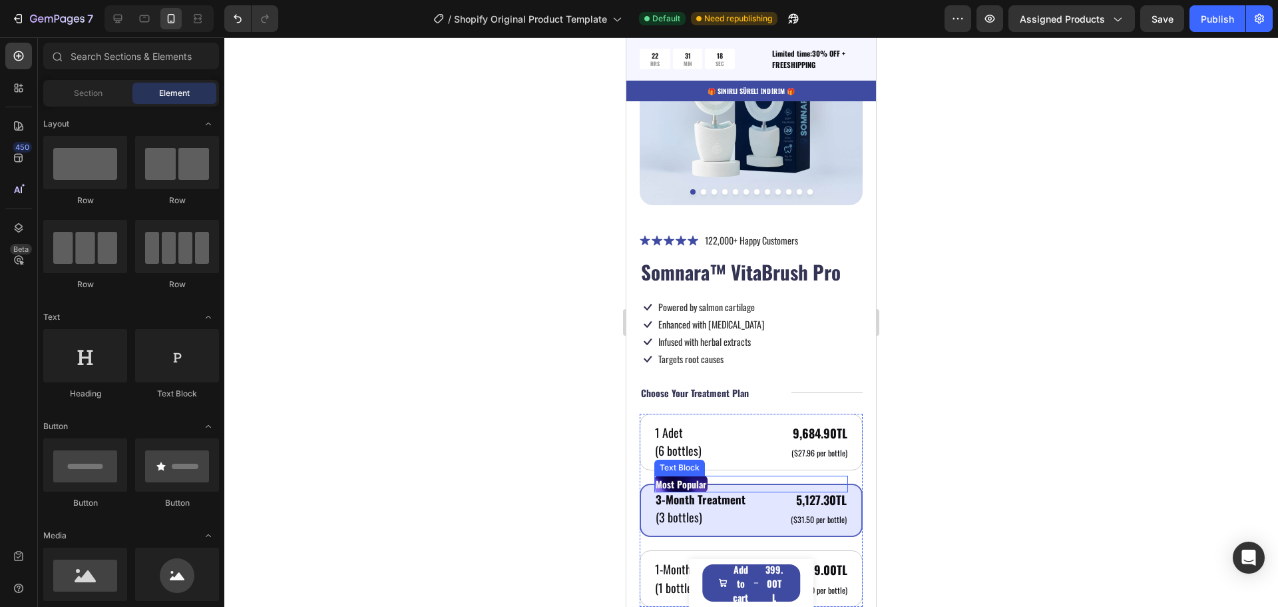
click at [687, 477] on p "Most Popular" at bounding box center [681, 484] width 51 height 14
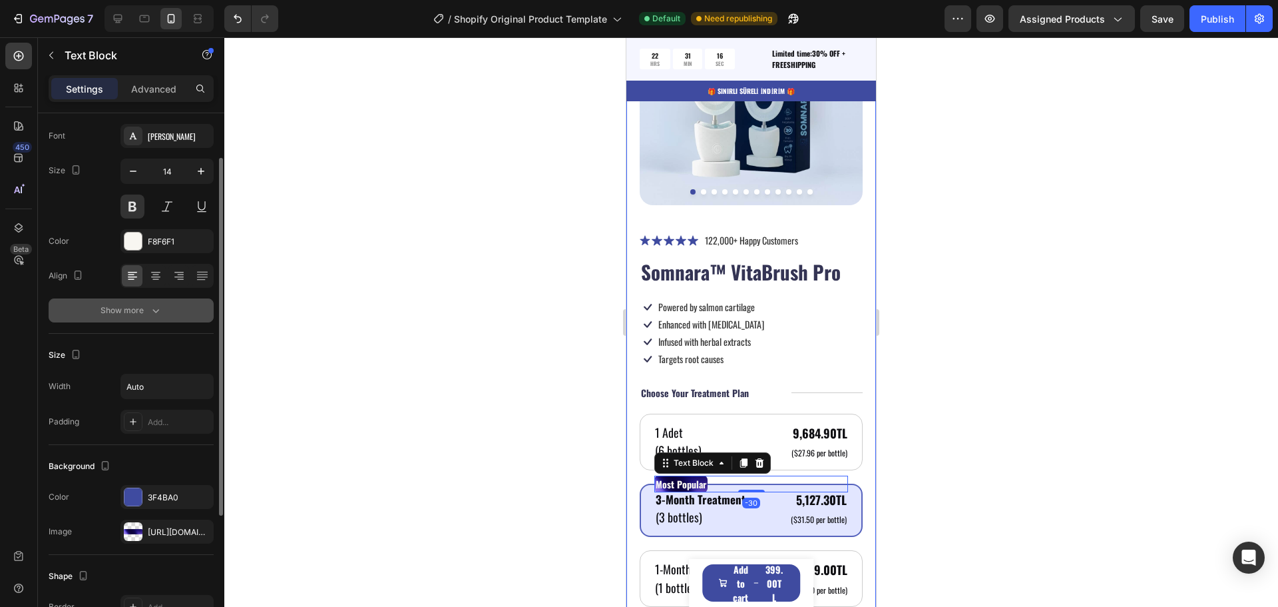
scroll to position [133, 0]
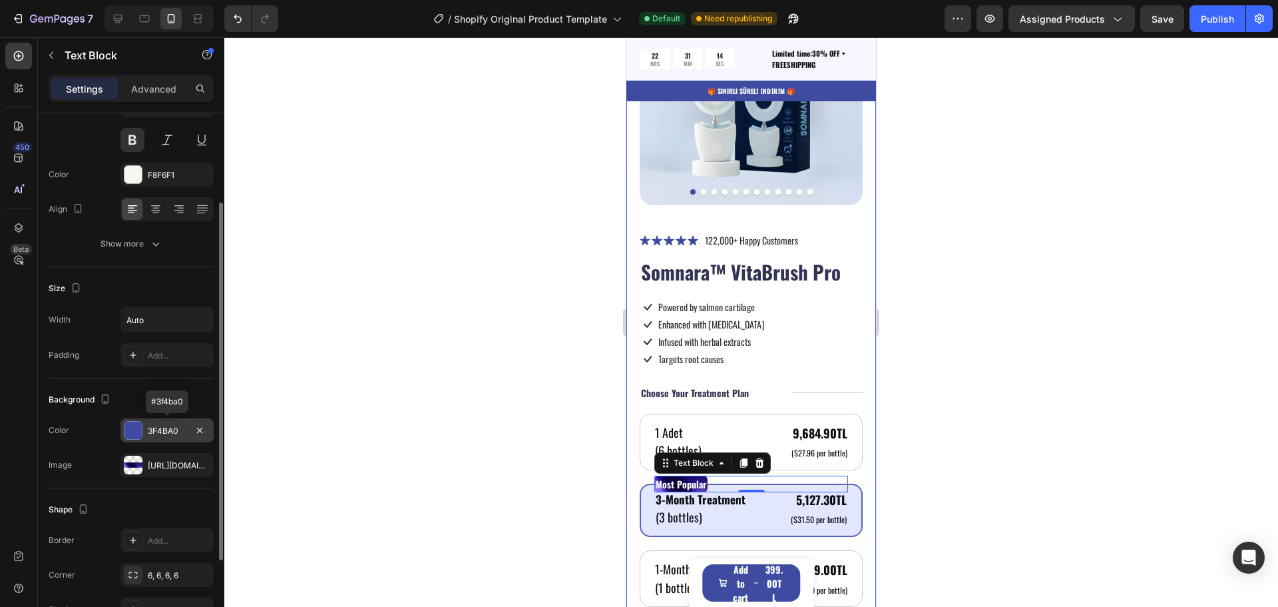
click at [162, 428] on div "3F4BA0" at bounding box center [167, 431] width 39 height 12
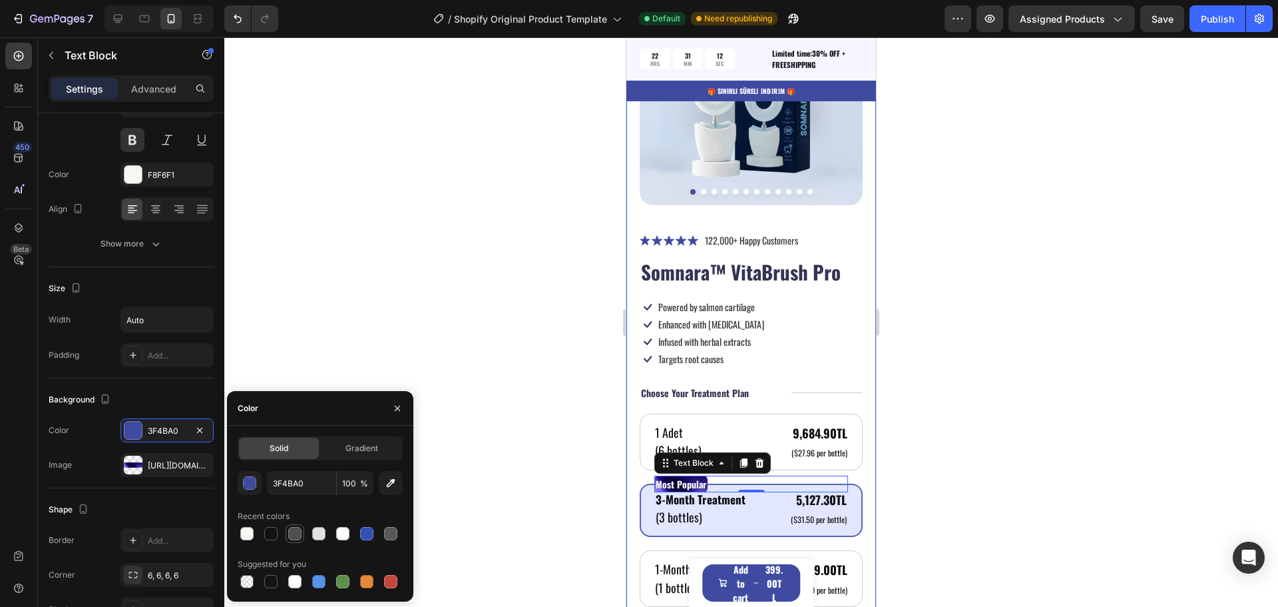
click at [294, 535] on div at bounding box center [294, 533] width 13 height 13
paste input "#333333"
type input "#333333"
click at [453, 491] on div at bounding box center [751, 321] width 1054 height 569
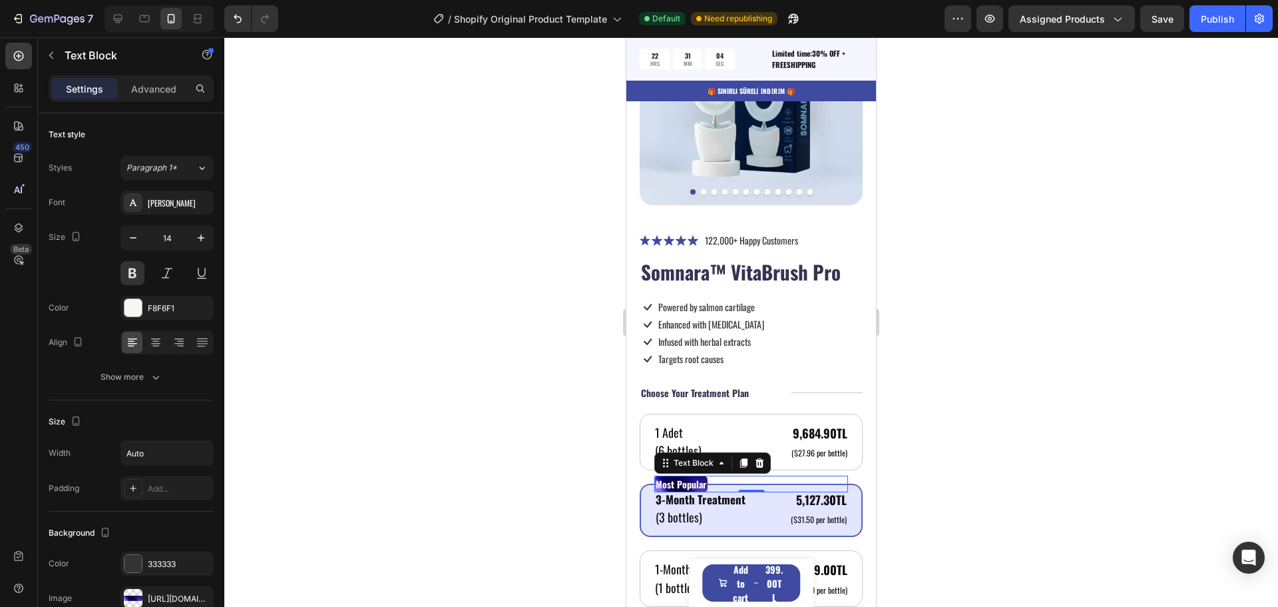
click at [678, 477] on p "Most Popular" at bounding box center [681, 484] width 51 height 14
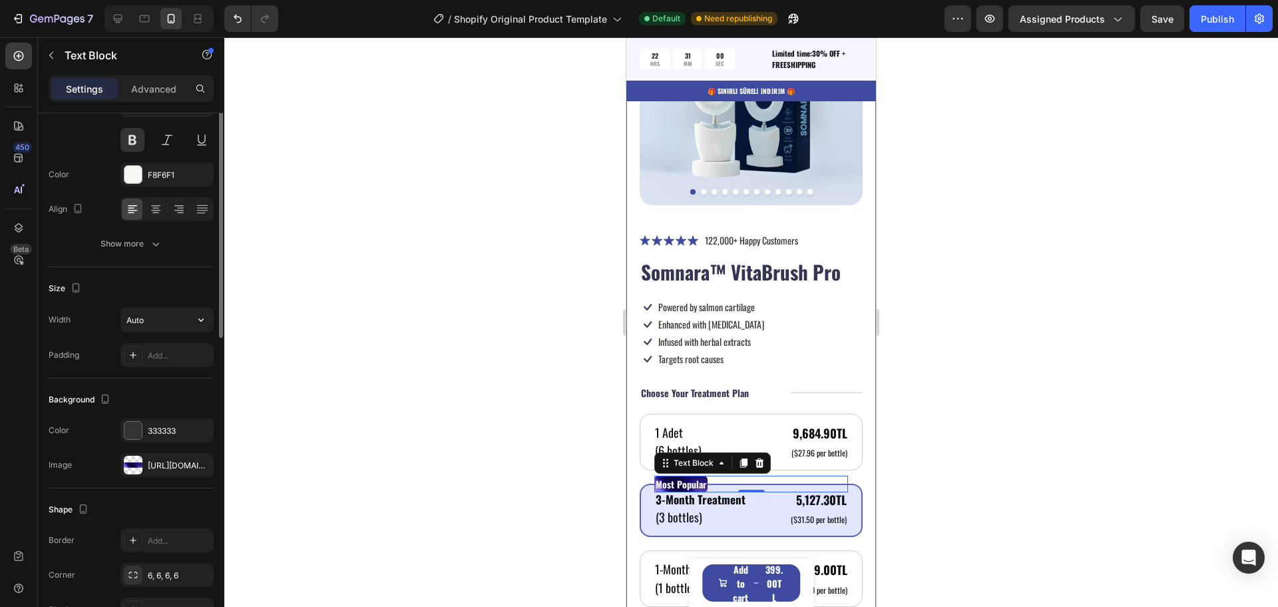
scroll to position [200, 0]
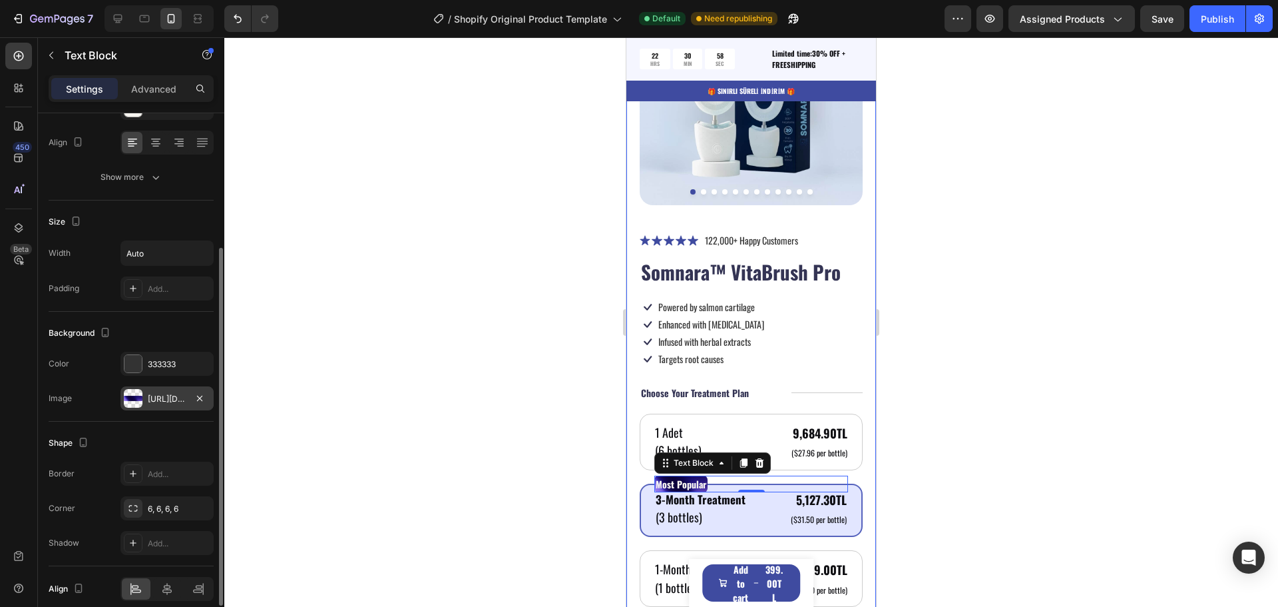
click at [164, 401] on div "https://cdn.shopify.com/s/files/1/0951/2933/8167/files/gempages_586159015990395…" at bounding box center [167, 399] width 39 height 12
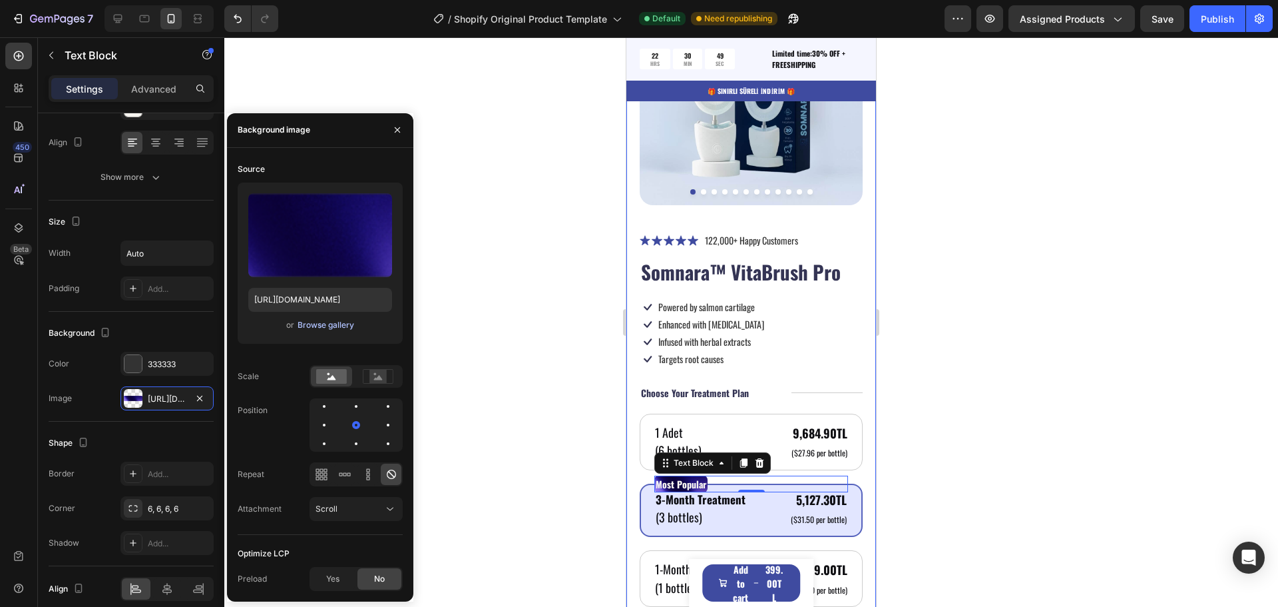
click at [325, 328] on div "Browse gallery" at bounding box center [326, 325] width 57 height 12
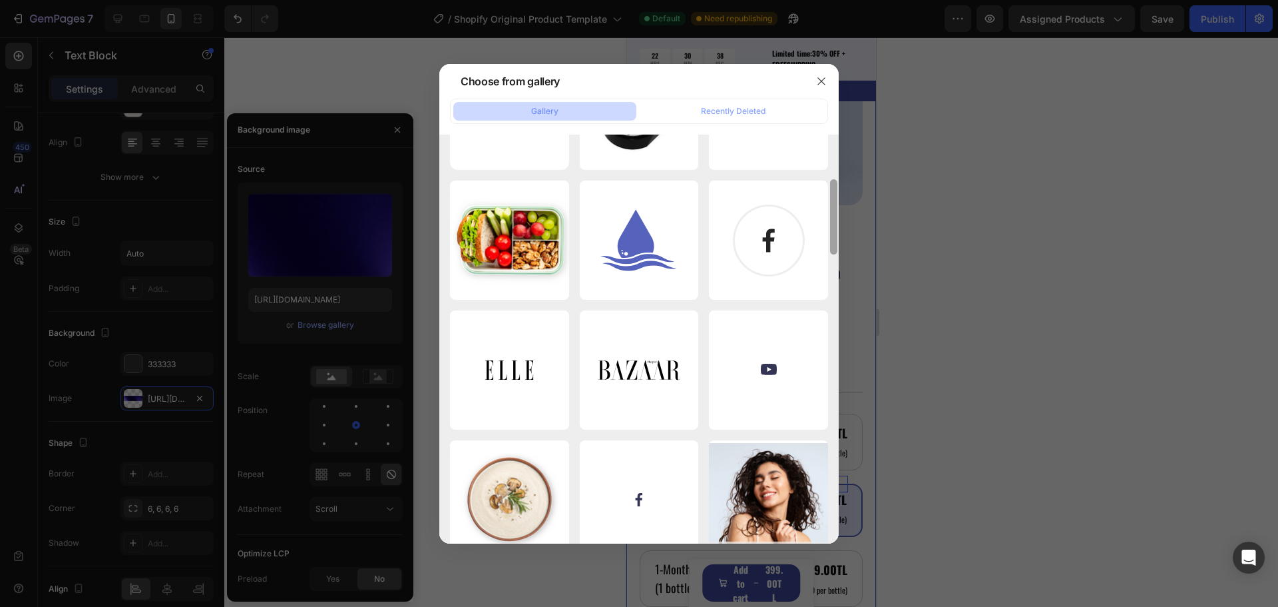
scroll to position [0, 0]
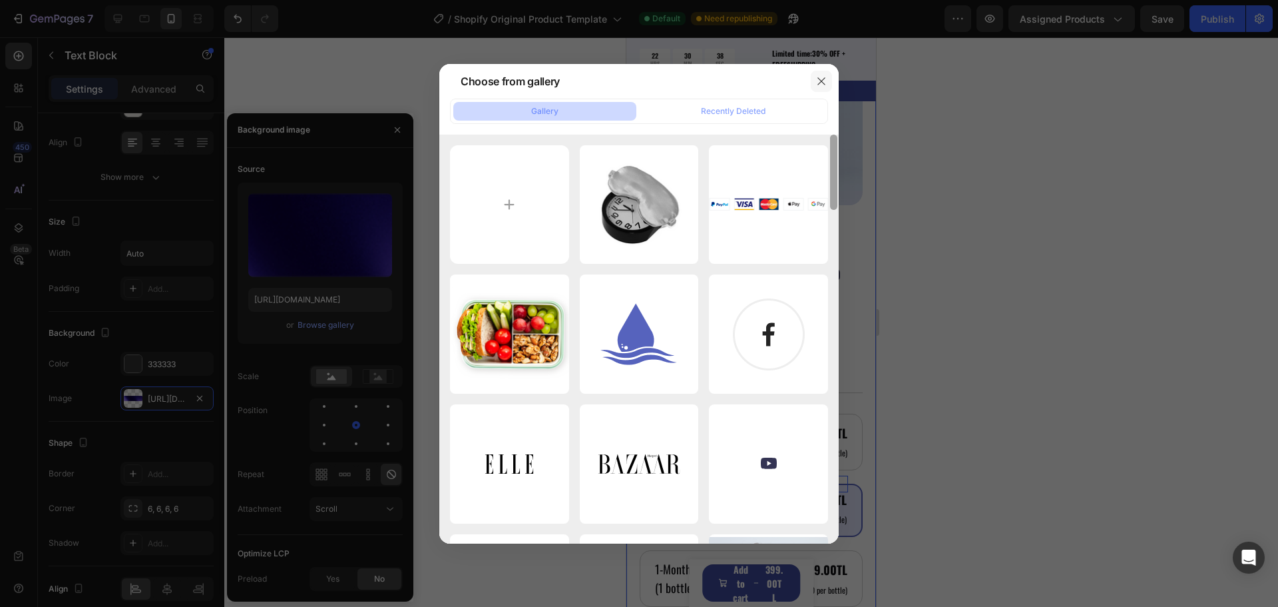
drag, startPoint x: 837, startPoint y: 315, endPoint x: 830, endPoint y: 87, distance: 228.5
click at [844, 128] on div "Choose from gallery Gallery Recently Deleted oclock.png 57.45 kb Payments (9).p…" at bounding box center [639, 303] width 1278 height 607
click at [827, 80] on button "button" at bounding box center [821, 81] width 21 height 21
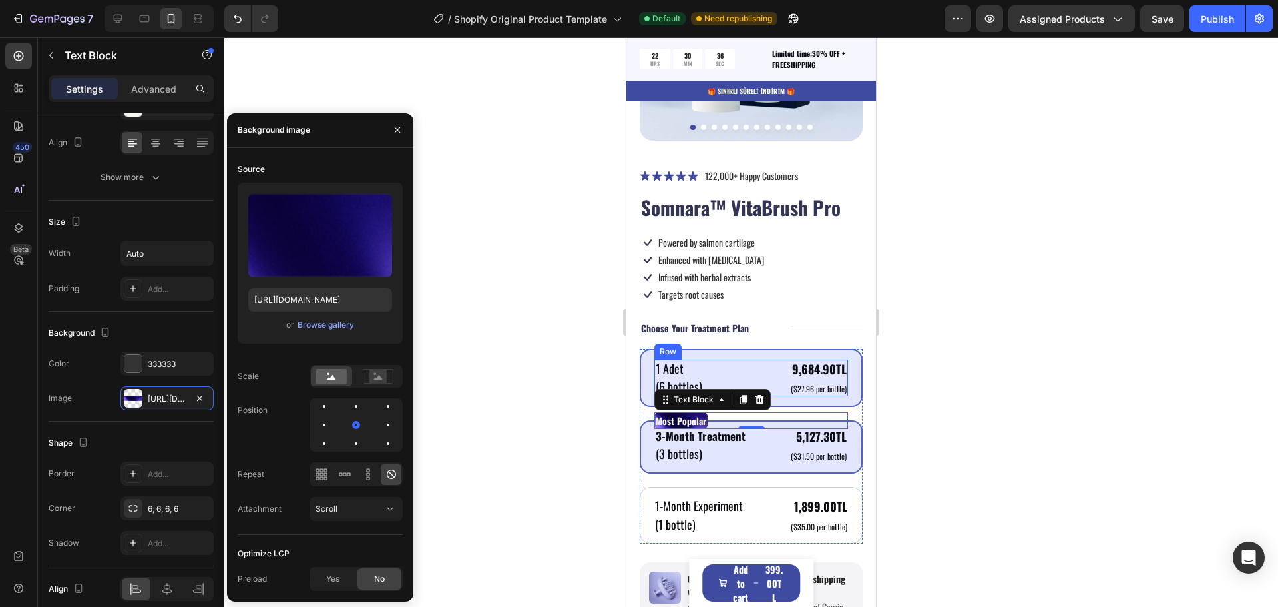
scroll to position [932, 0]
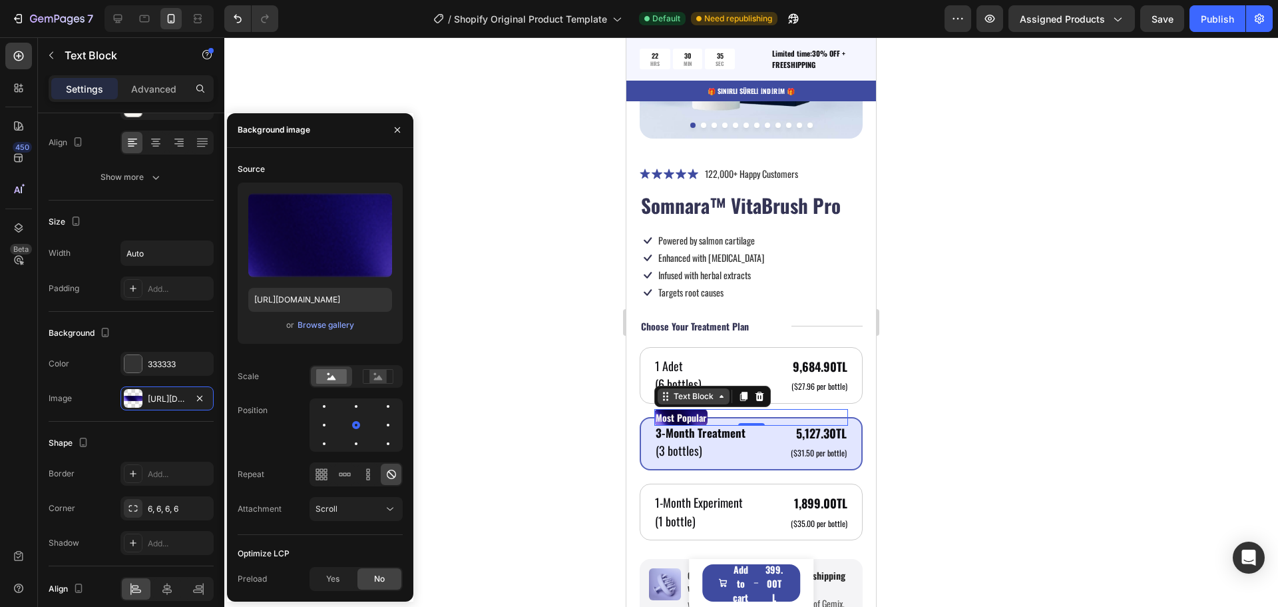
click at [719, 391] on icon at bounding box center [721, 396] width 11 height 11
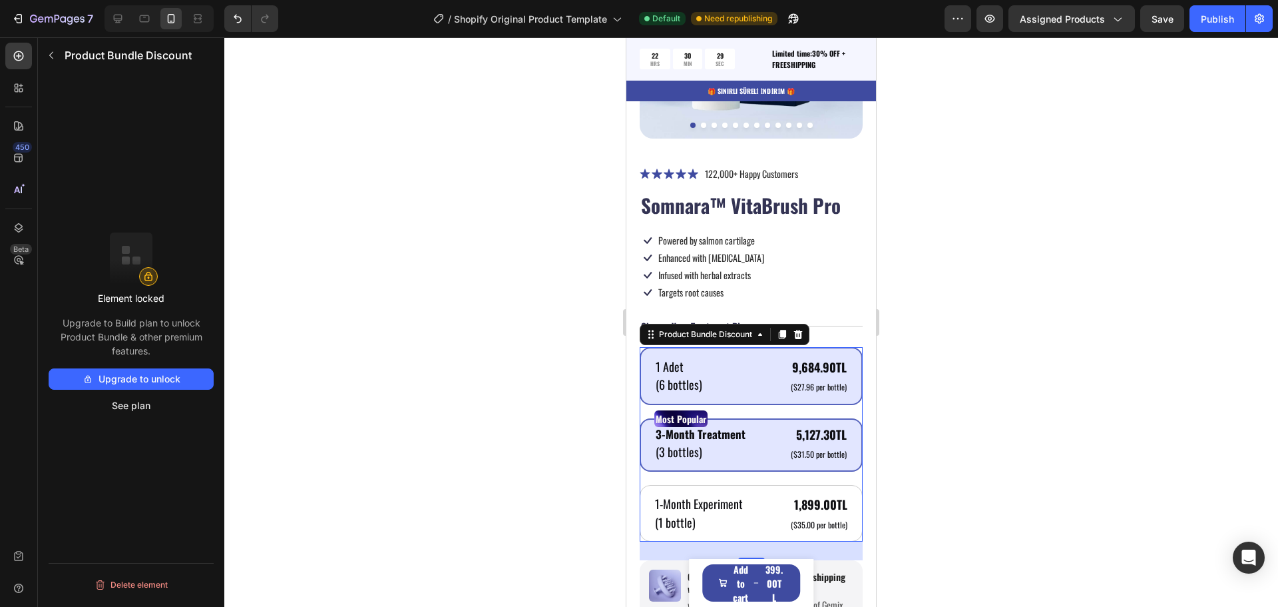
click at [784, 347] on div "1 Adet Text Block (6 bottles) Text Block 9,684.90TL Product Price Product Price…" at bounding box center [751, 376] width 223 height 58
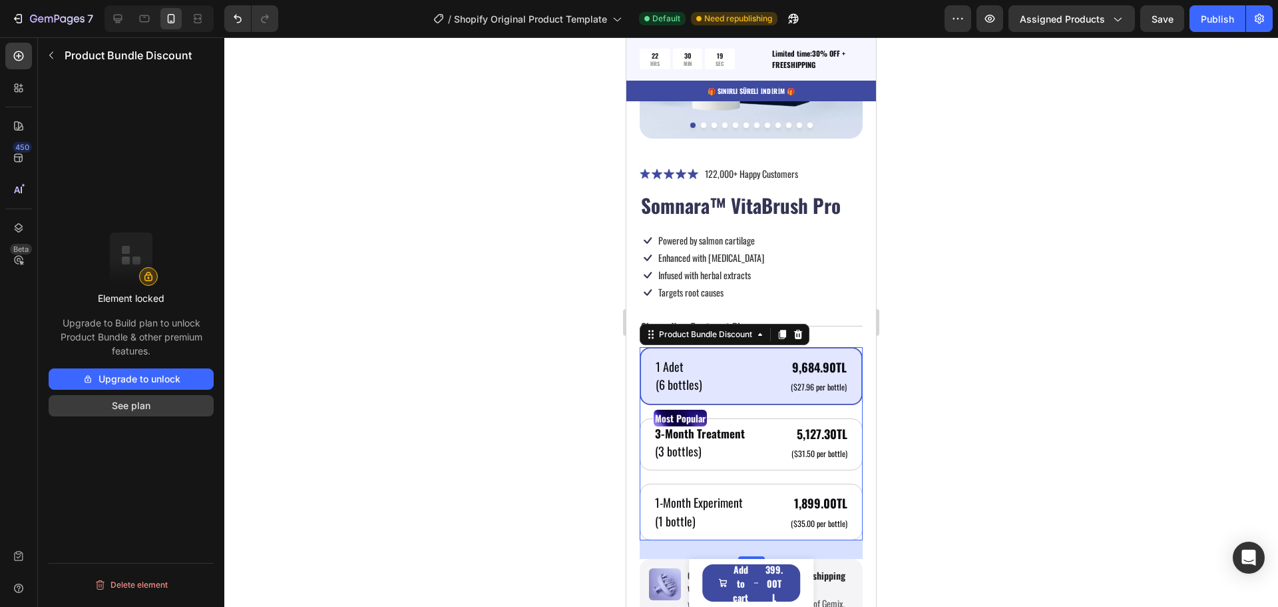
click at [158, 402] on button "See plan" at bounding box center [131, 405] width 165 height 21
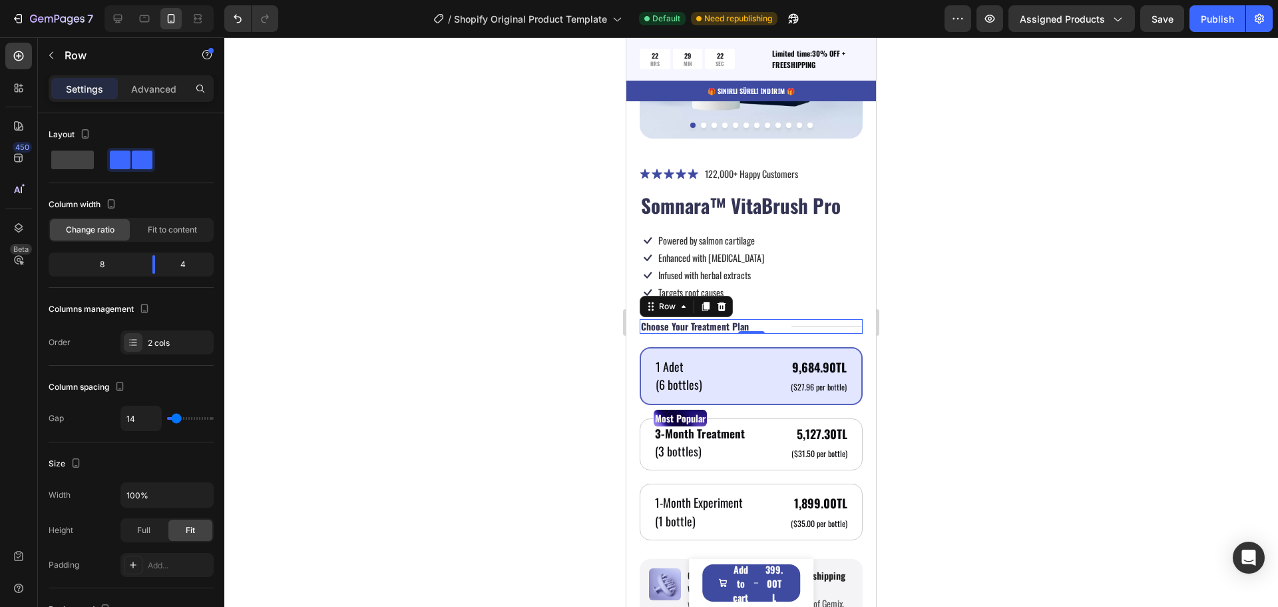
click at [832, 319] on div "Title Line" at bounding box center [827, 326] width 71 height 15
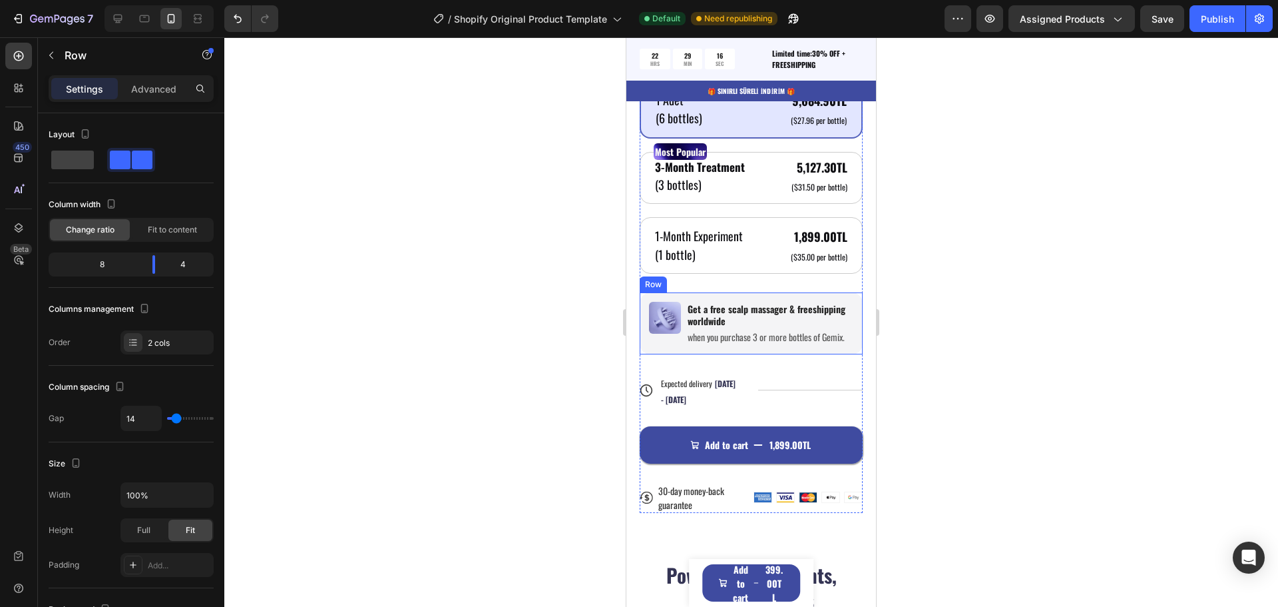
scroll to position [200, 0]
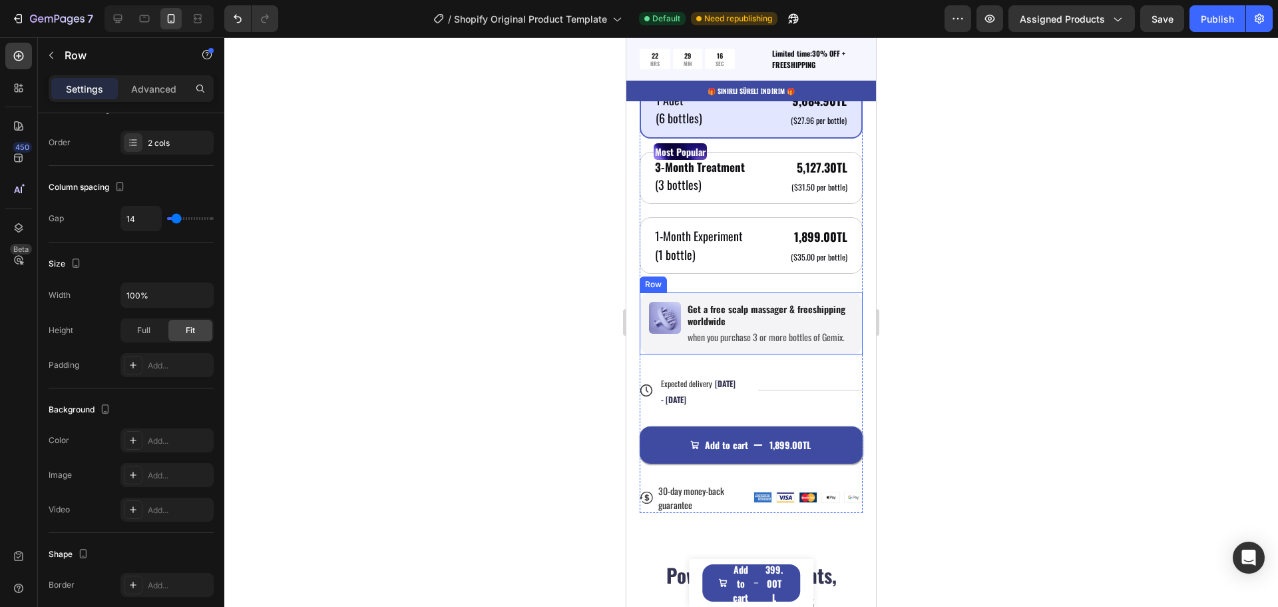
click at [663, 342] on div "Image" at bounding box center [665, 323] width 32 height 43
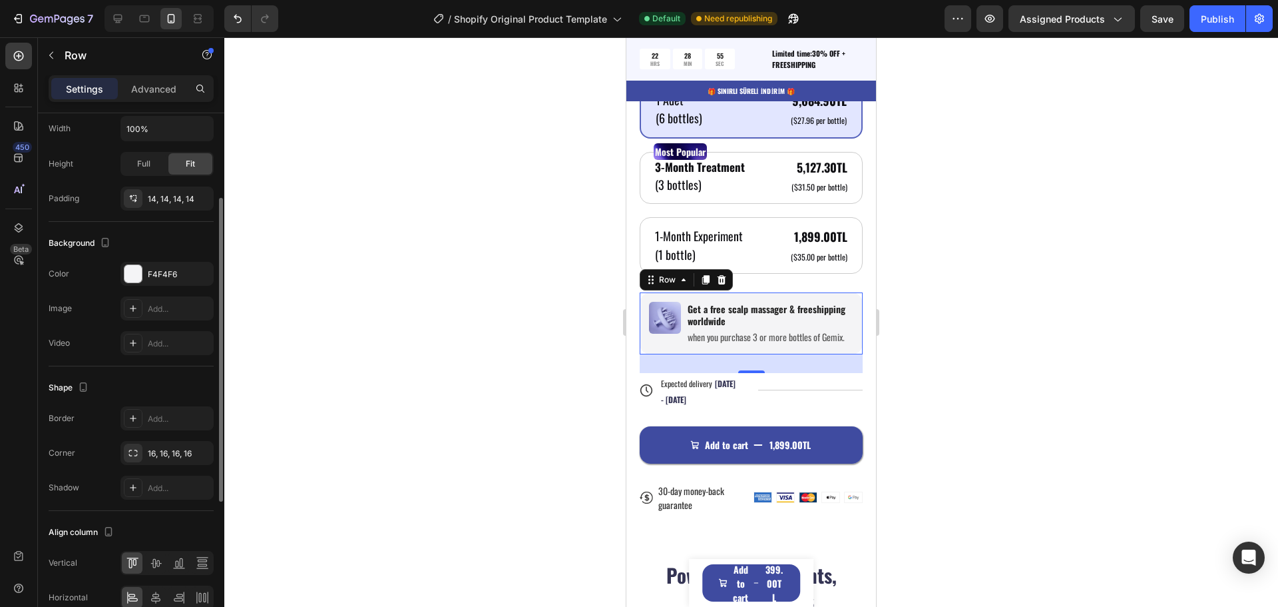
scroll to position [198, 0]
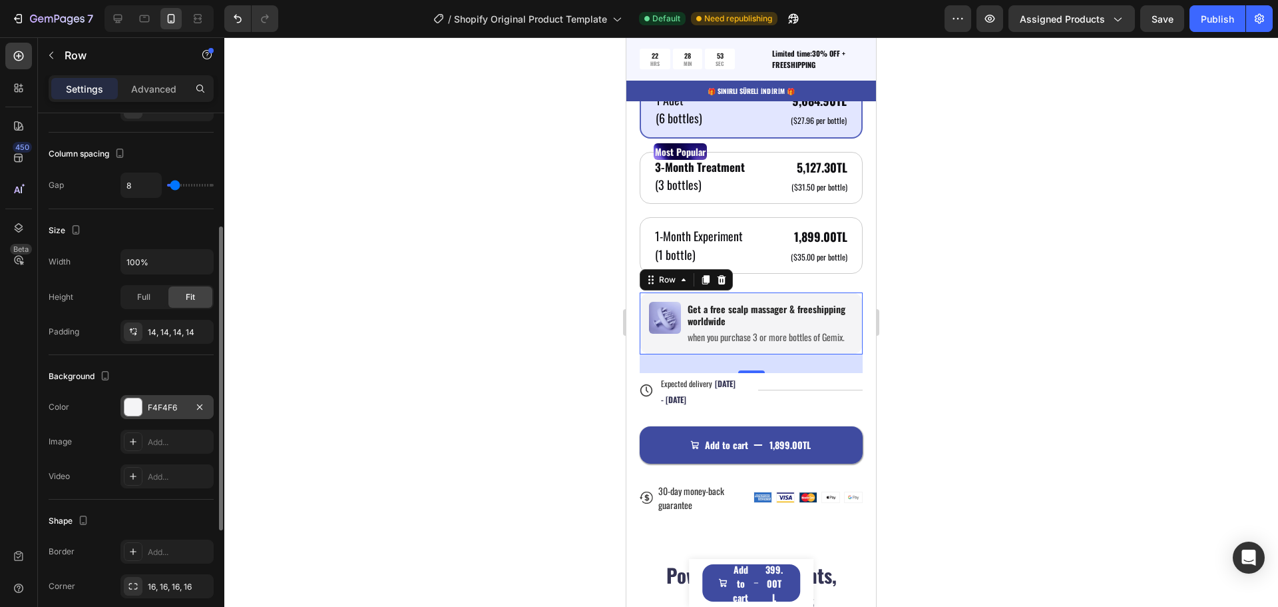
click at [164, 407] on div "F4F4F6" at bounding box center [167, 407] width 39 height 12
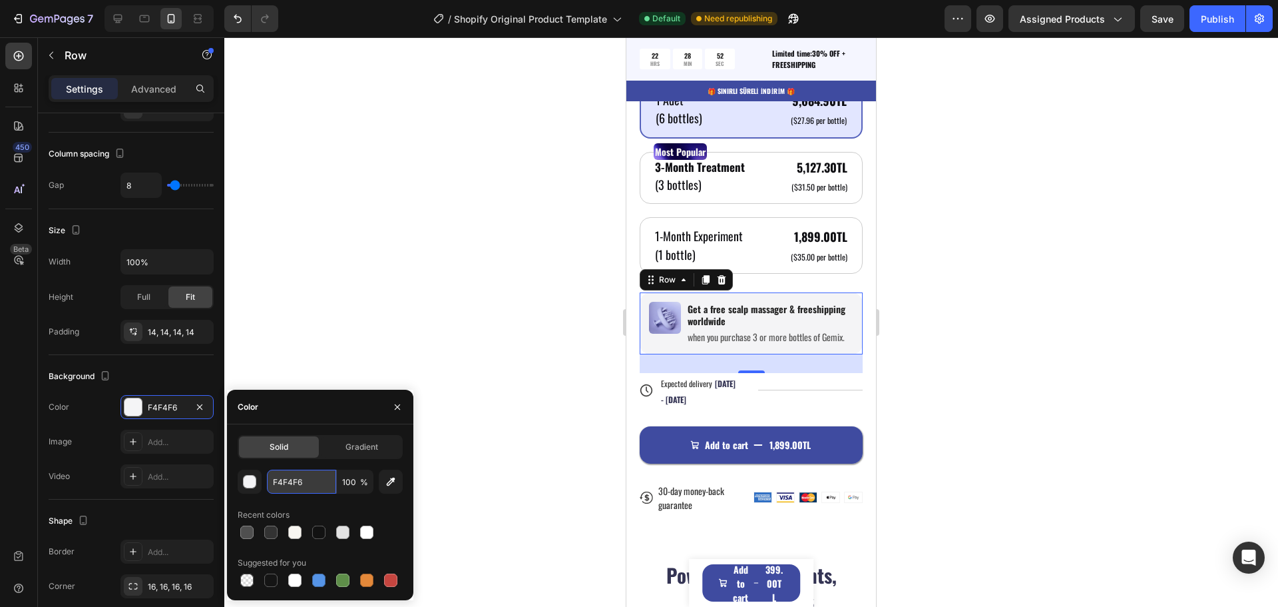
click at [292, 488] on input "F4F4F6" at bounding box center [301, 481] width 69 height 24
paste input "#333333"
type input "#333333"
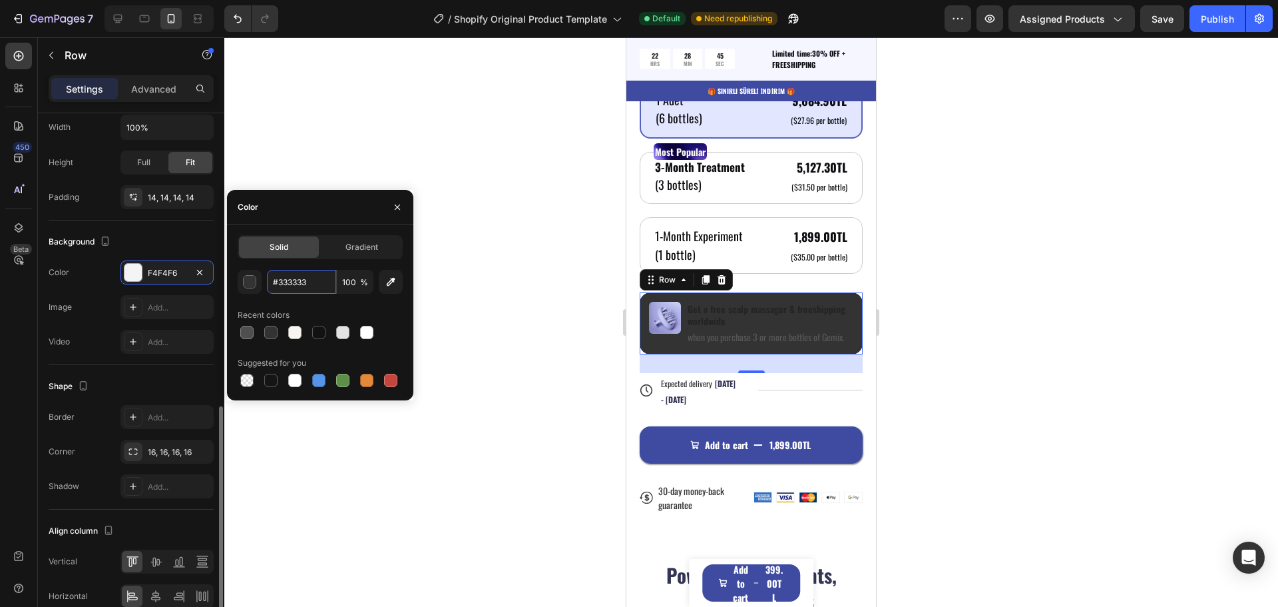
scroll to position [398, 0]
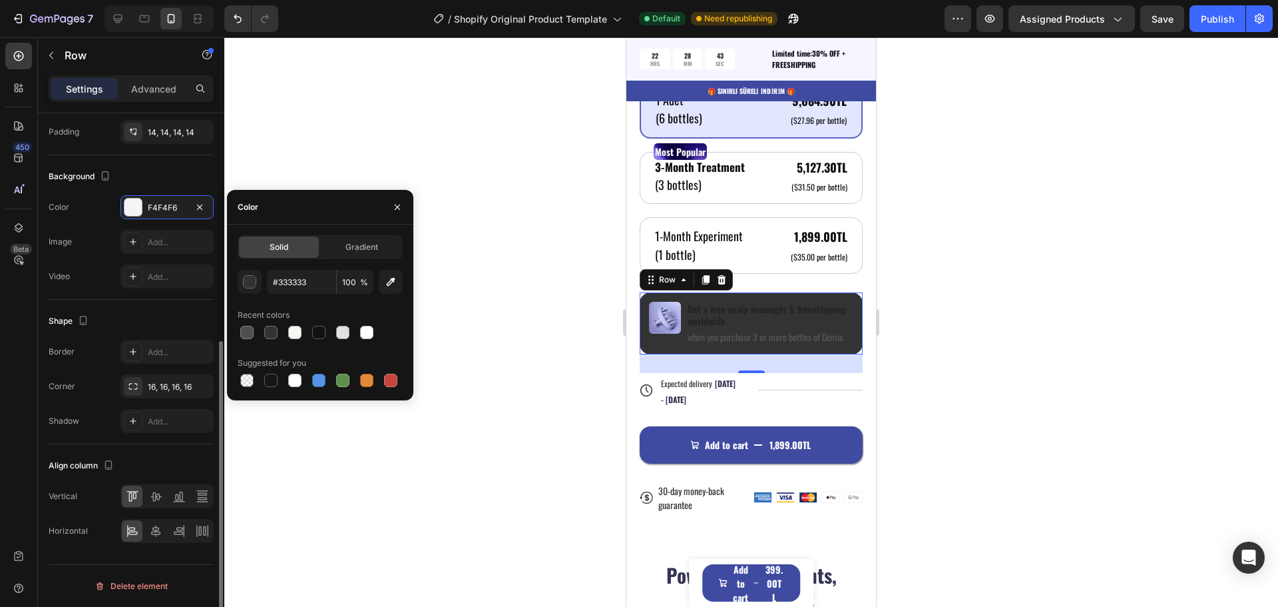
click at [172, 302] on div "Shape Border Add... Corner 16, 16, 16, 16 Shadow Add..." at bounding box center [131, 372] width 165 height 144
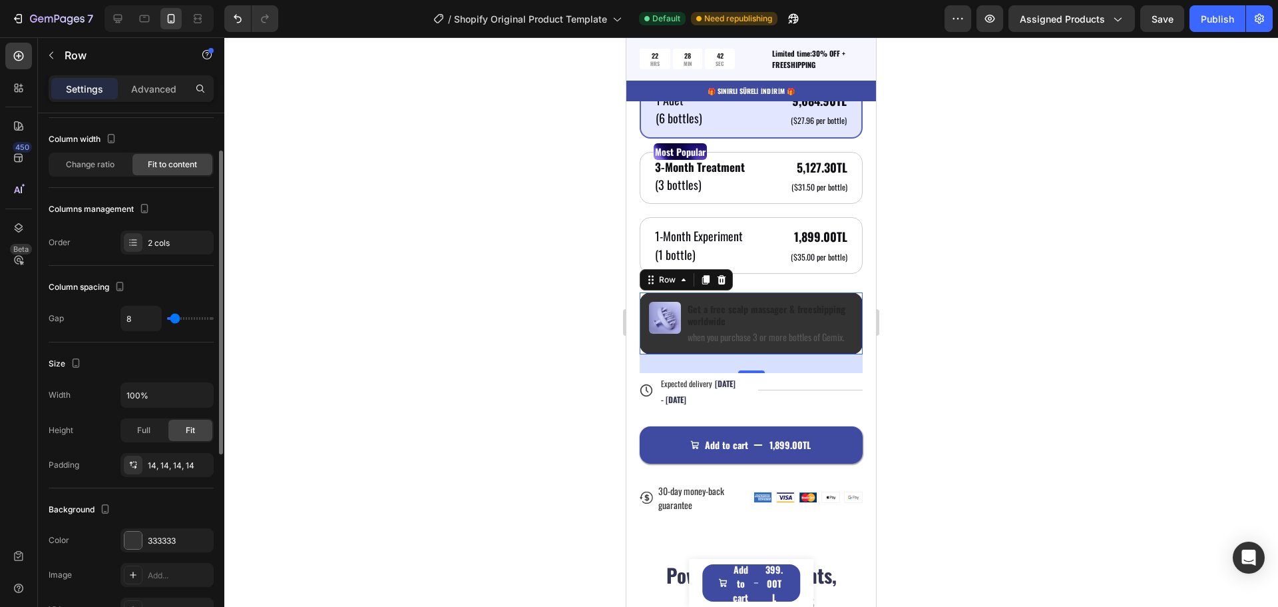
scroll to position [0, 0]
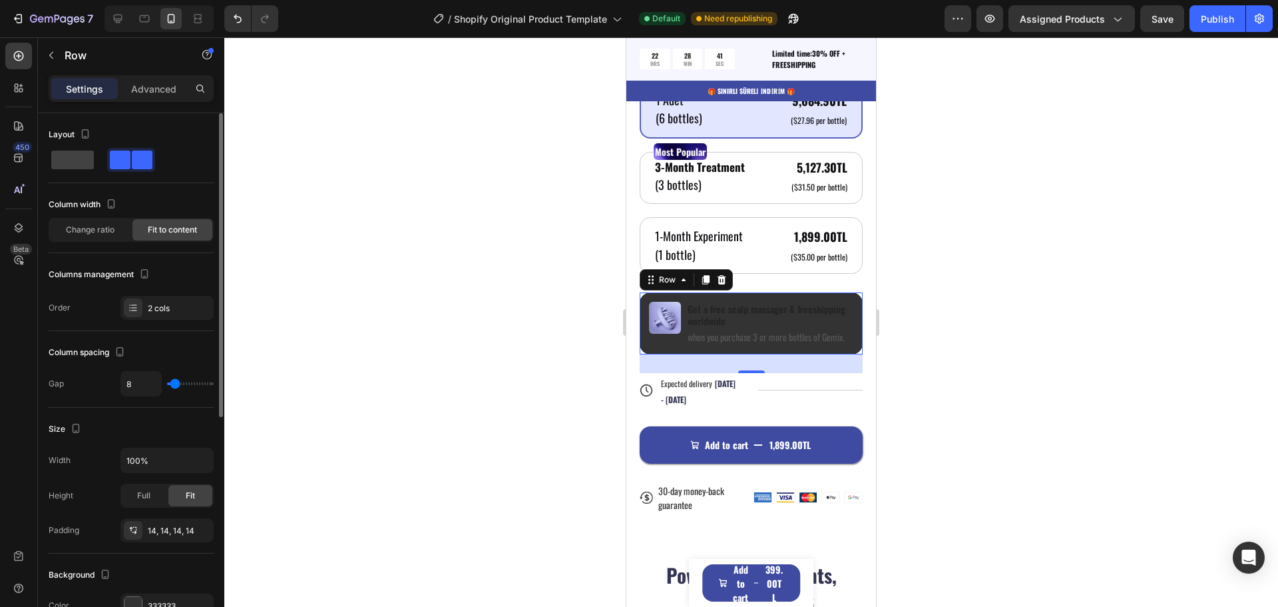
click at [161, 99] on div "Settings Advanced" at bounding box center [131, 88] width 165 height 27
click at [161, 95] on p "Advanced" at bounding box center [153, 89] width 45 height 14
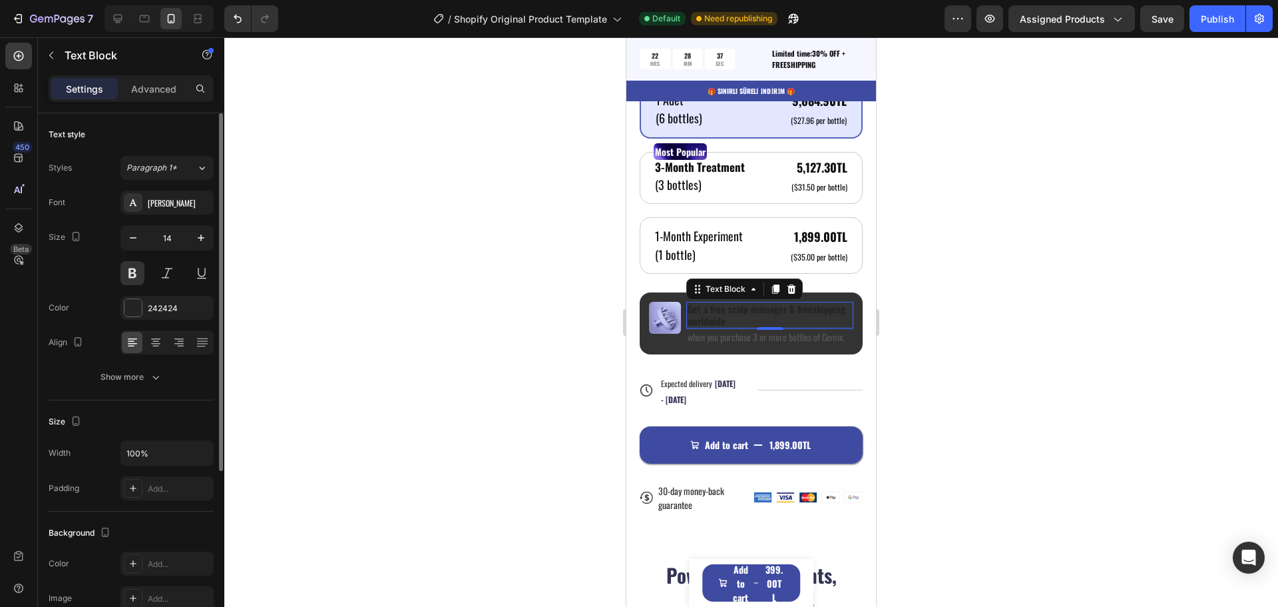
click at [731, 305] on p "Get a free scalp massager & freeshipping worldwide" at bounding box center [770, 315] width 164 height 24
click at [164, 310] on div "242424" at bounding box center [167, 308] width 39 height 12
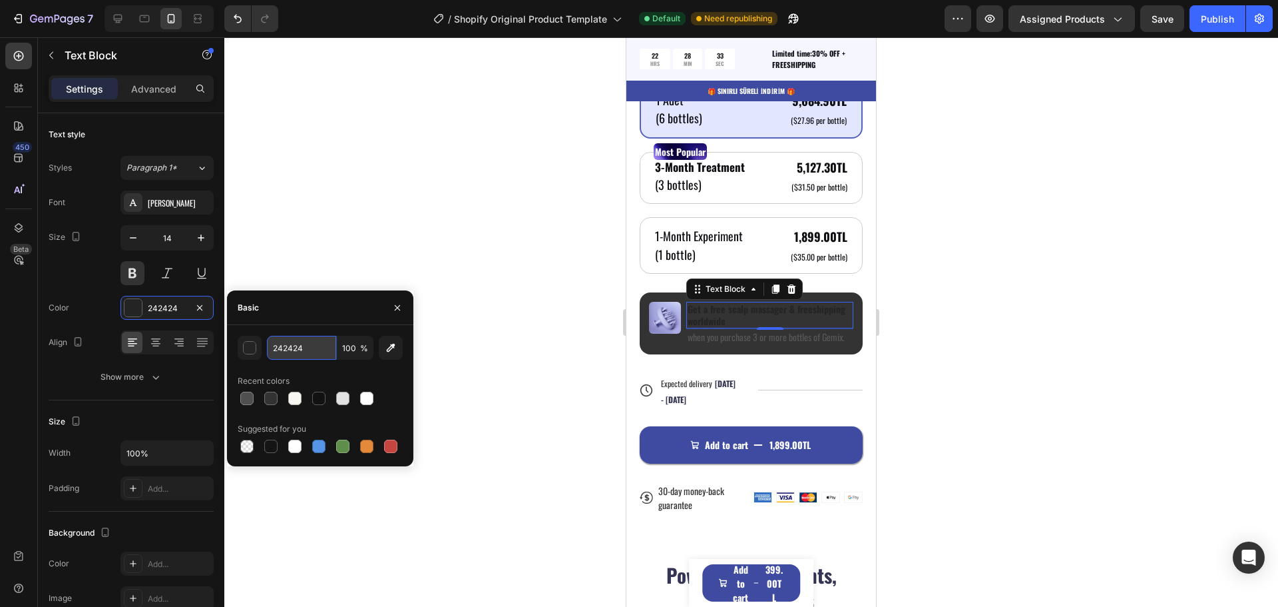
click at [297, 350] on input "242424" at bounding box center [301, 348] width 69 height 24
paste input "F8F6F1"
type input "F8F6F1"
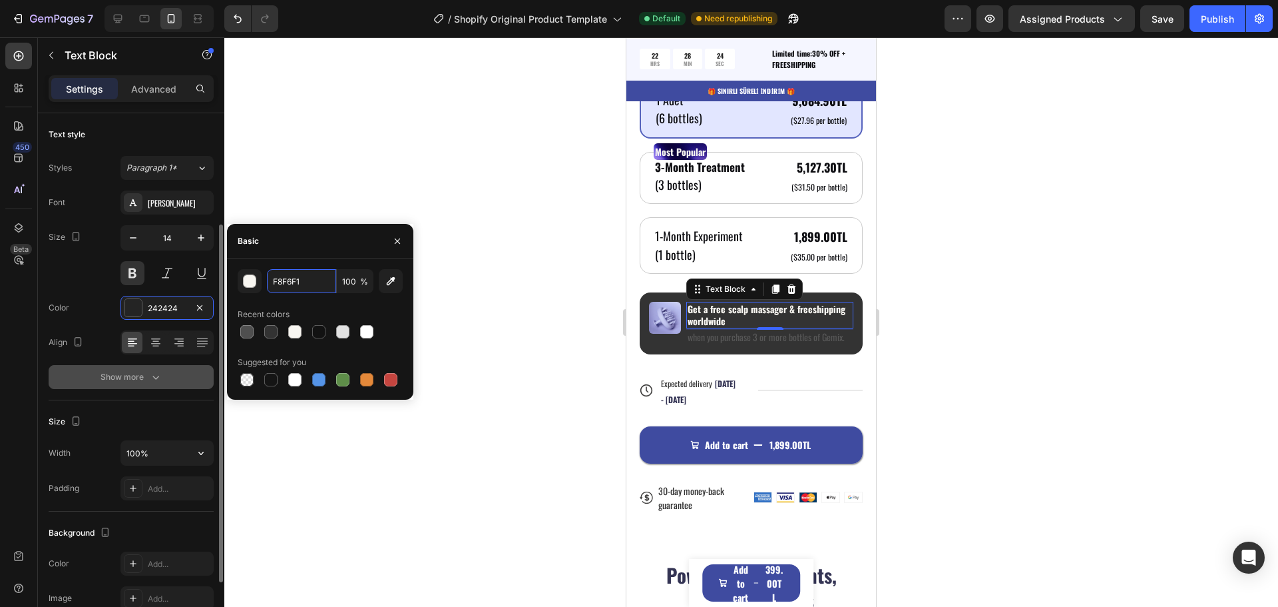
scroll to position [133, 0]
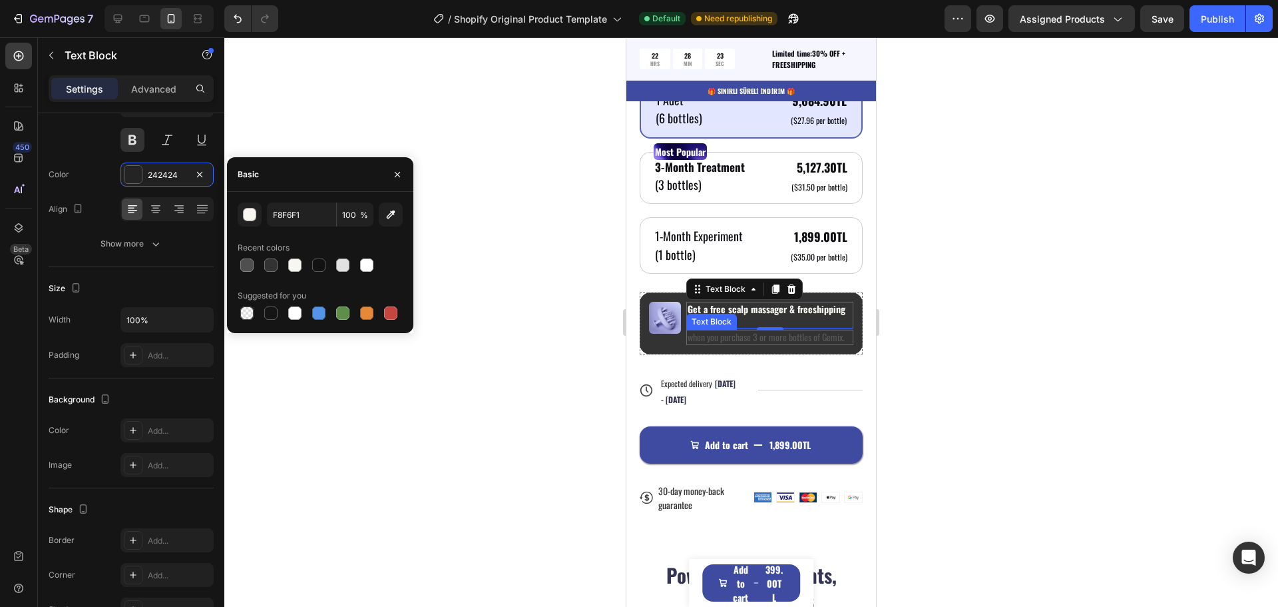
click at [707, 336] on p "when you purchase 3 or more bottles of Gemix." at bounding box center [770, 337] width 164 height 12
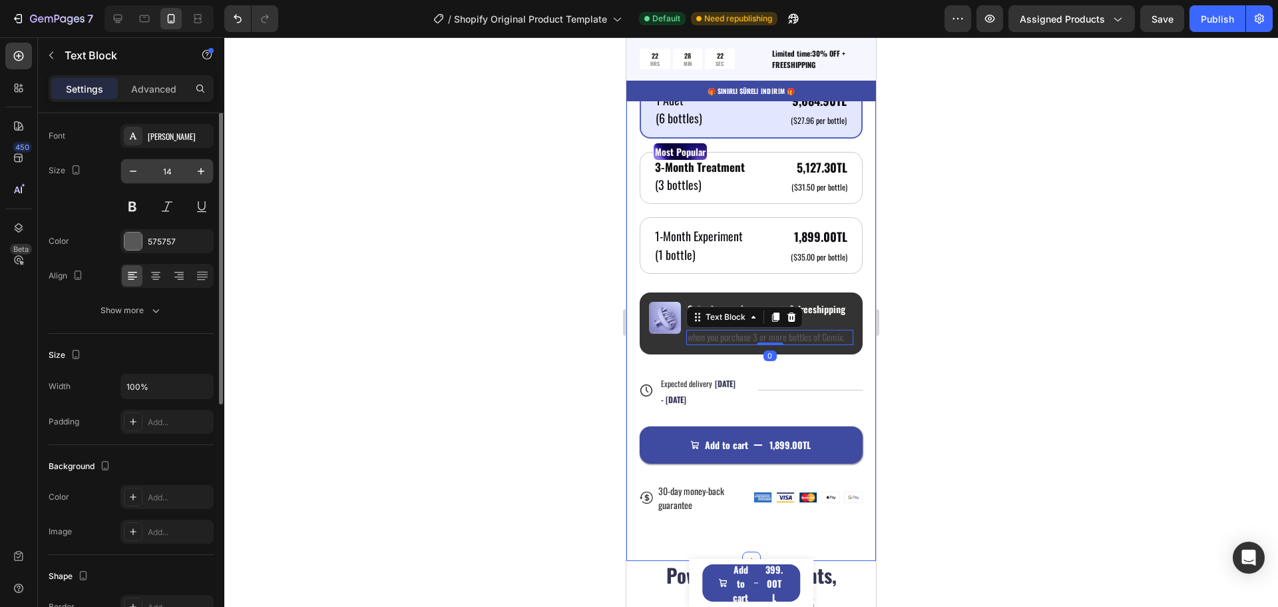
scroll to position [0, 0]
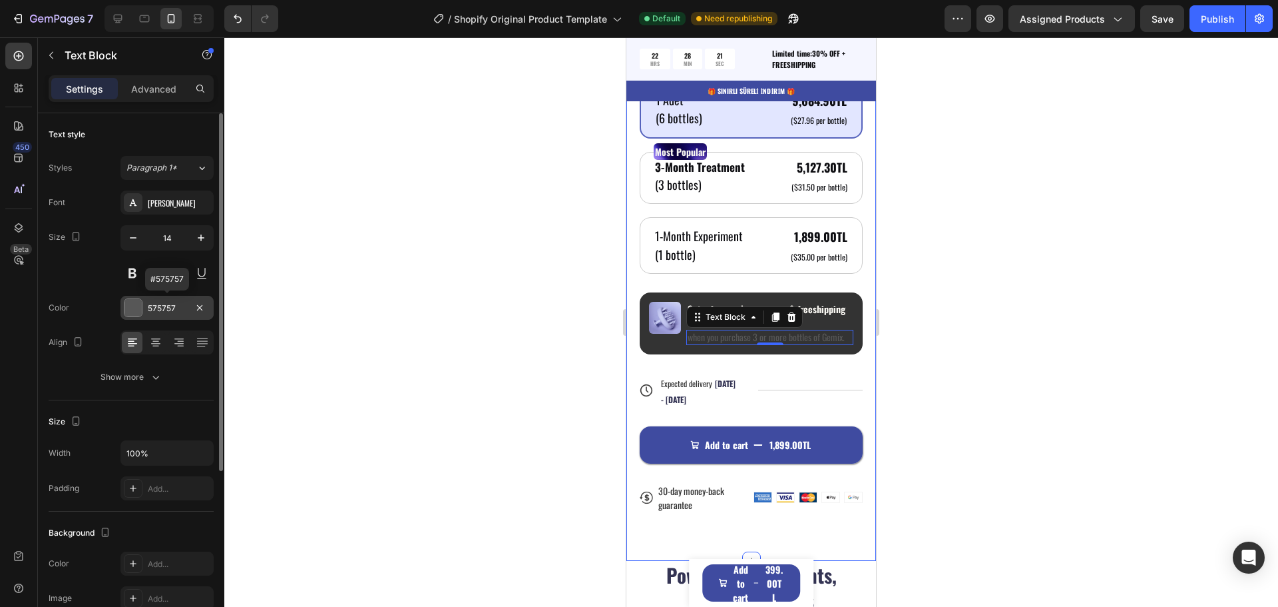
click at [164, 308] on div "575757" at bounding box center [167, 308] width 39 height 12
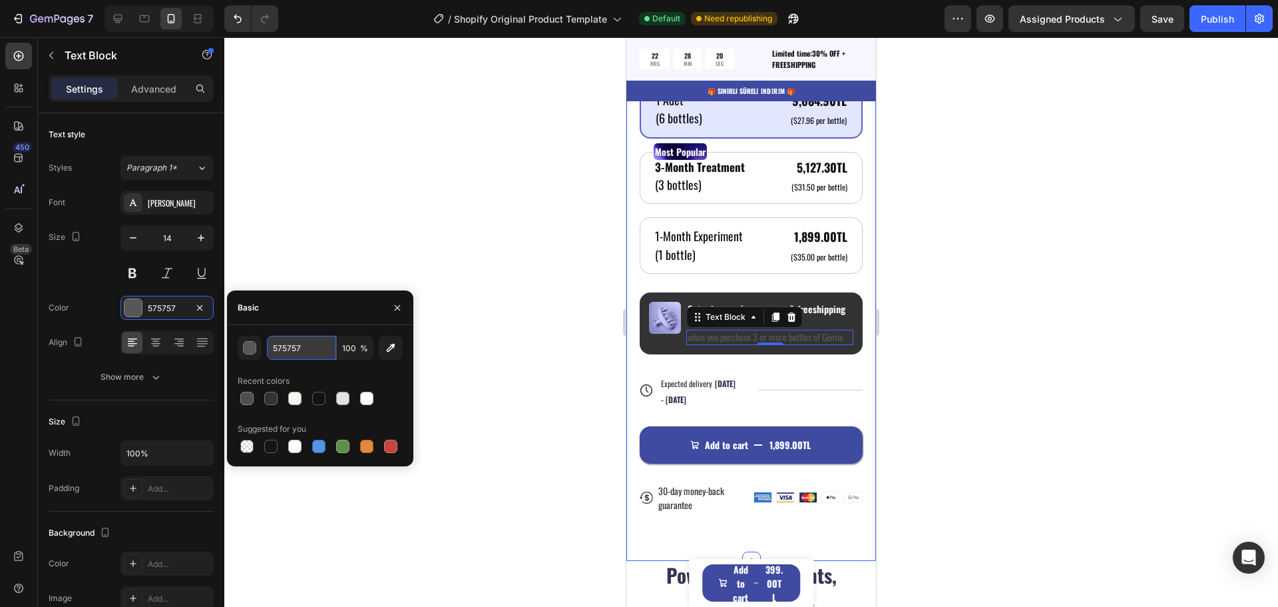
click at [302, 345] on input "575757" at bounding box center [301, 348] width 69 height 24
paste input "F8F6F1"
type input "F8F6F1"
click at [483, 306] on div at bounding box center [751, 321] width 1054 height 569
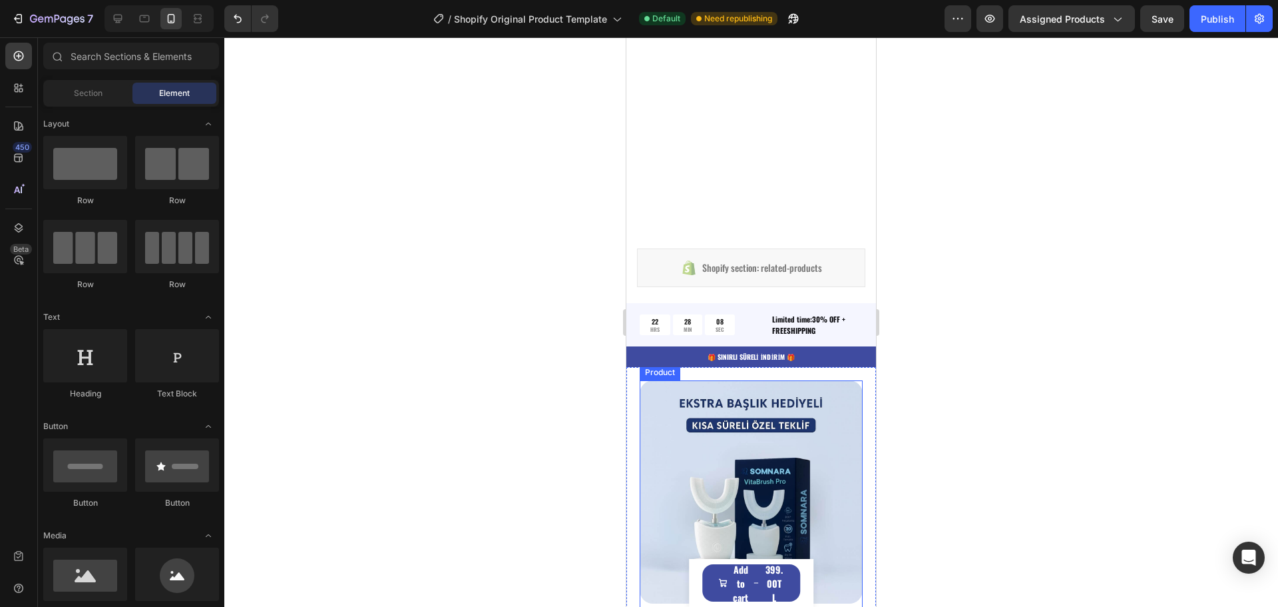
scroll to position [466, 0]
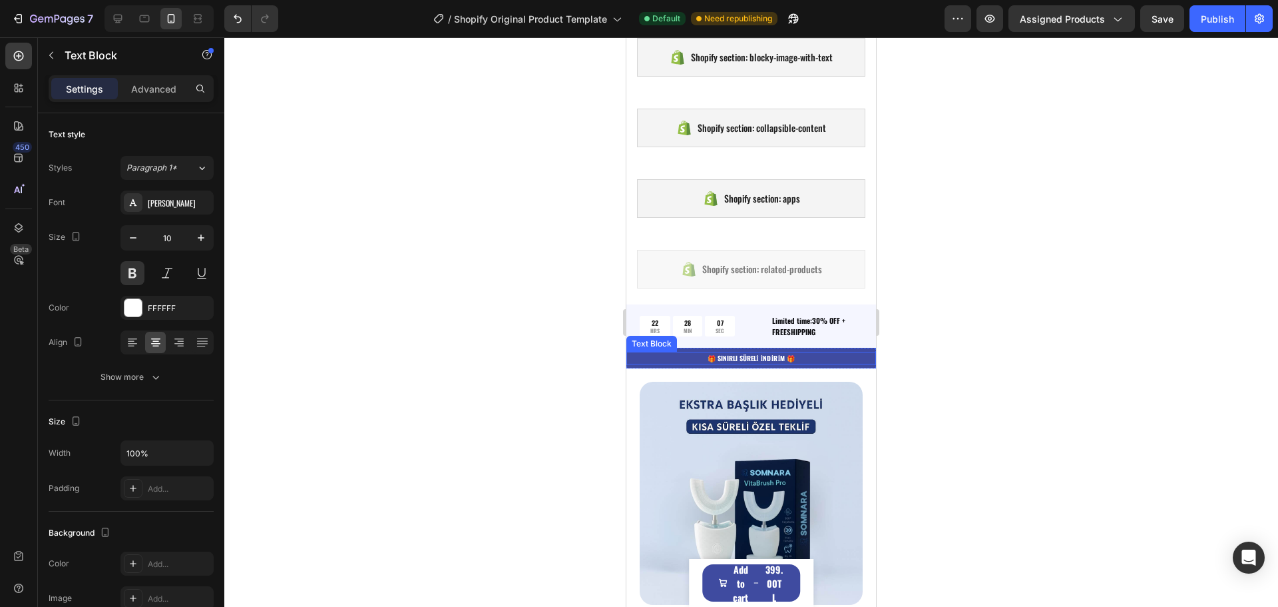
click at [657, 358] on p "🎁 SINIRLI SÜRELİ İNDİRİM 🎁" at bounding box center [751, 358] width 247 height 10
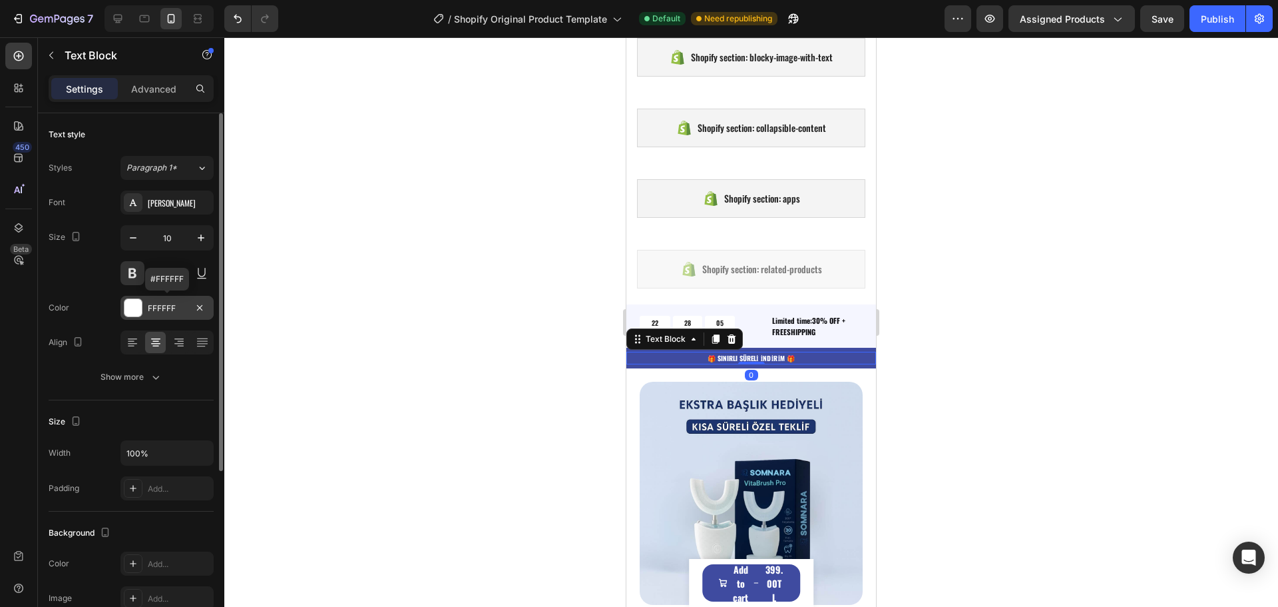
click at [159, 308] on div "FFFFFF" at bounding box center [167, 308] width 39 height 12
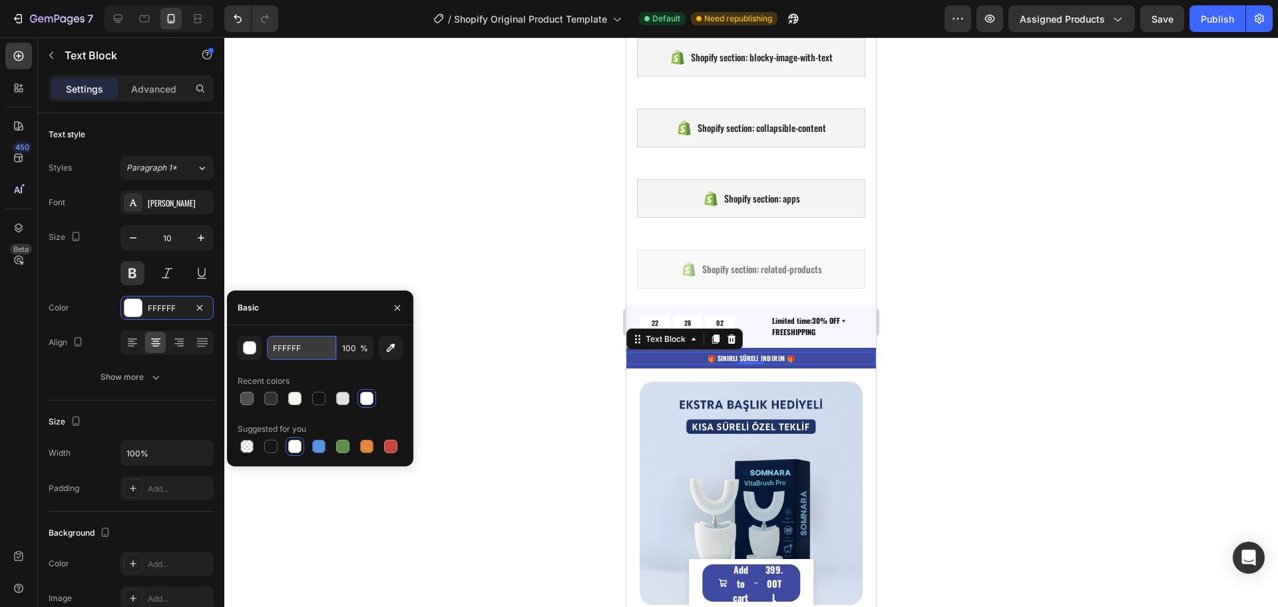
click at [294, 347] on input "FFFFFF" at bounding box center [301, 348] width 69 height 24
paste input "8F6F1"
type input "F8F6F1"
click at [843, 349] on div "🎁 SINIRLI SÜRELİ İNDİRİM 🎁 Text Block 0 Row" at bounding box center [751, 358] width 250 height 21
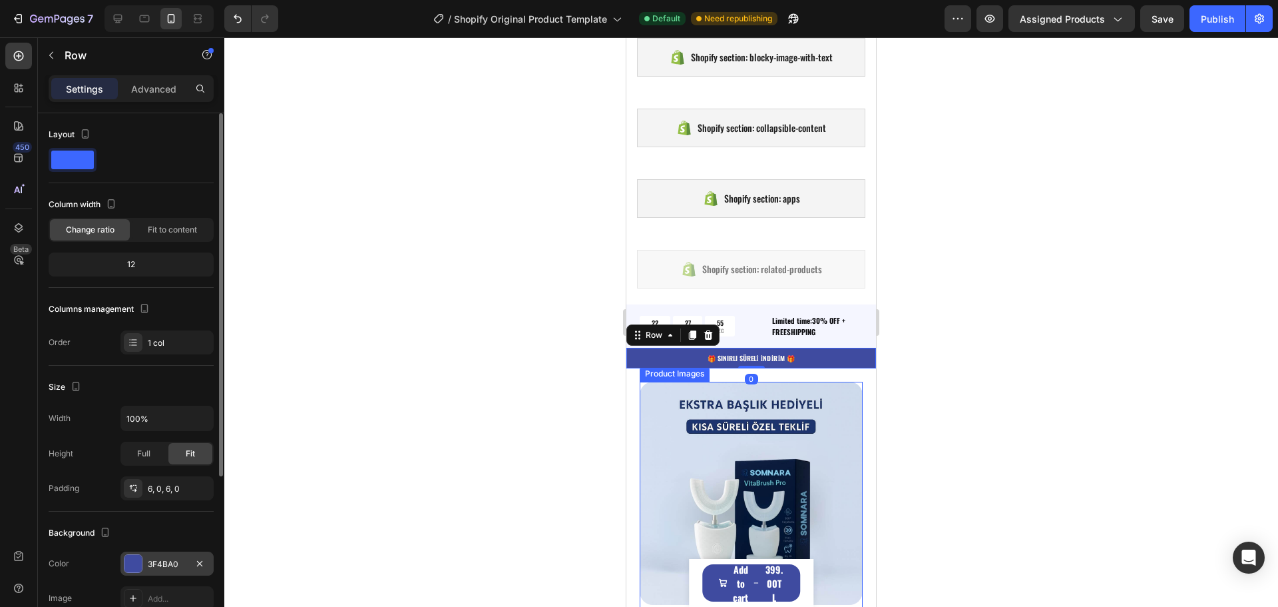
click at [172, 555] on div "3F4BA0" at bounding box center [167, 563] width 93 height 24
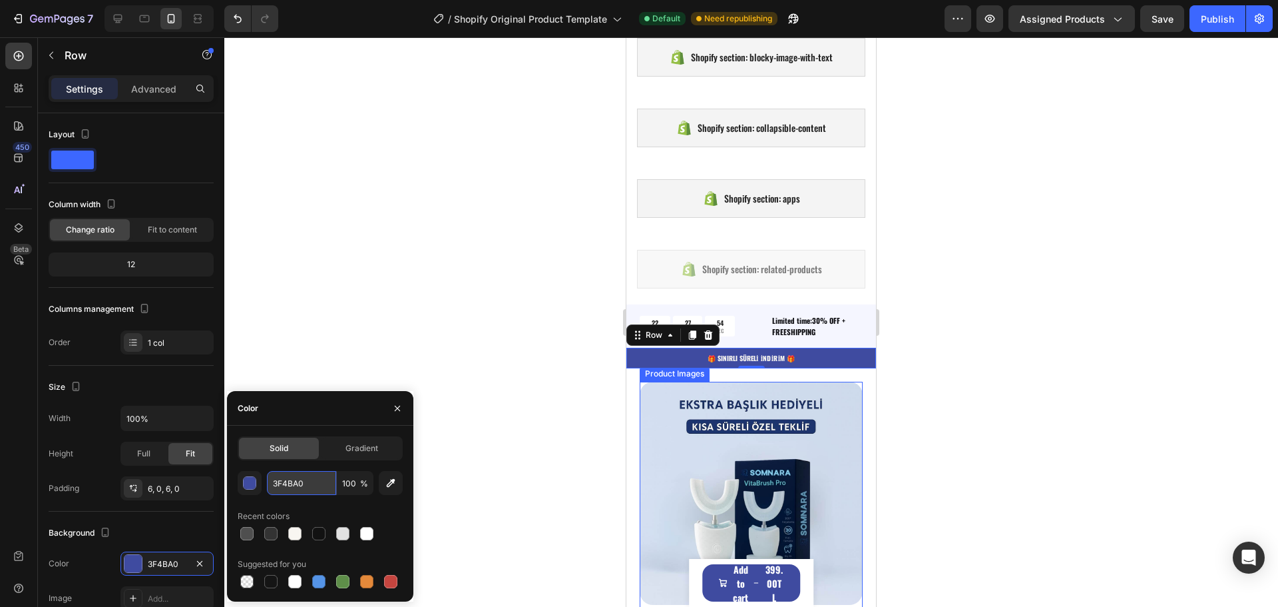
click at [295, 485] on input "3F4BA0" at bounding box center [301, 483] width 69 height 24
paste input "#333333"
type input "#333333"
click at [568, 393] on div at bounding box center [751, 321] width 1054 height 569
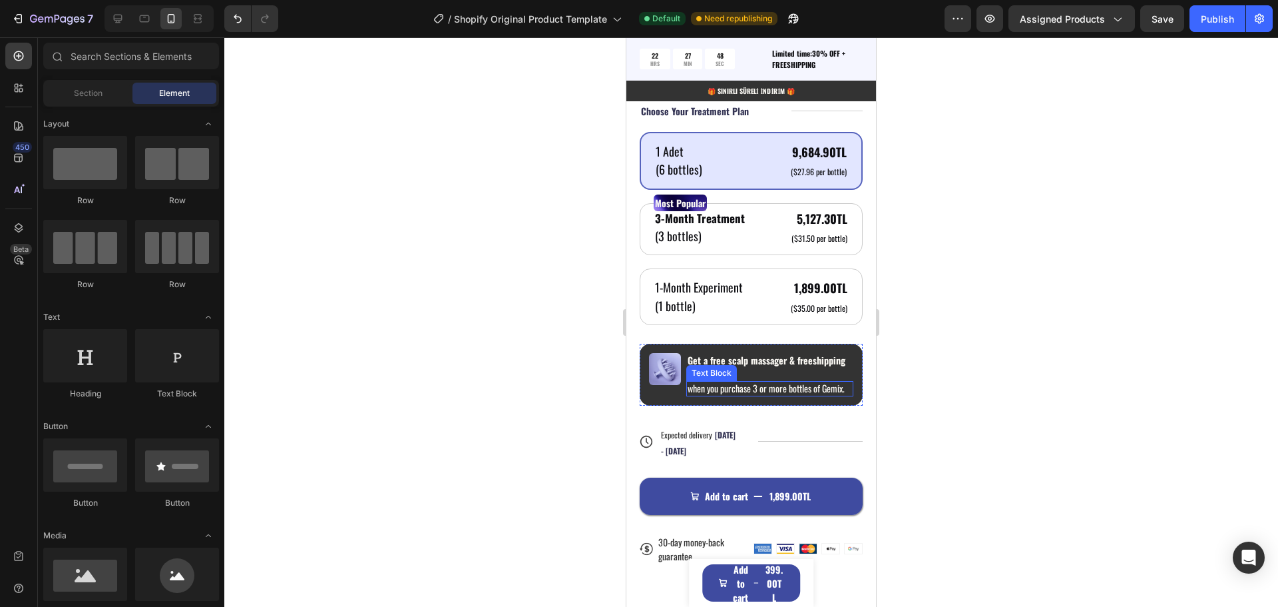
scroll to position [1265, 0]
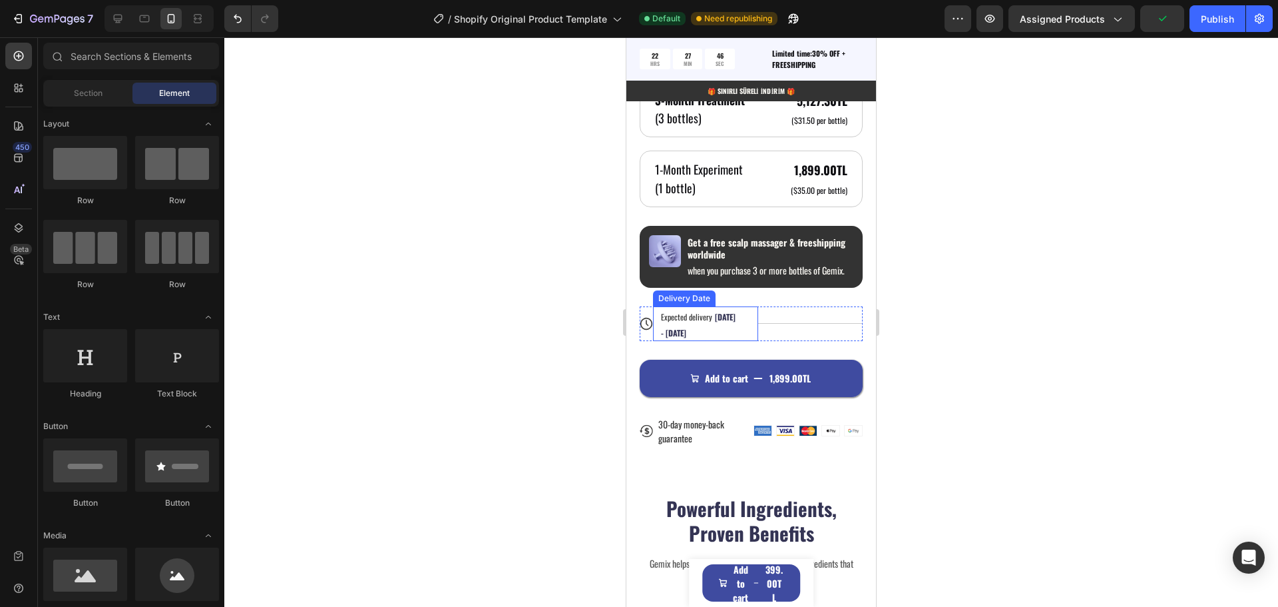
click at [710, 326] on div "Expected delivery Sep 29 - Oct 02" at bounding box center [700, 323] width 80 height 35
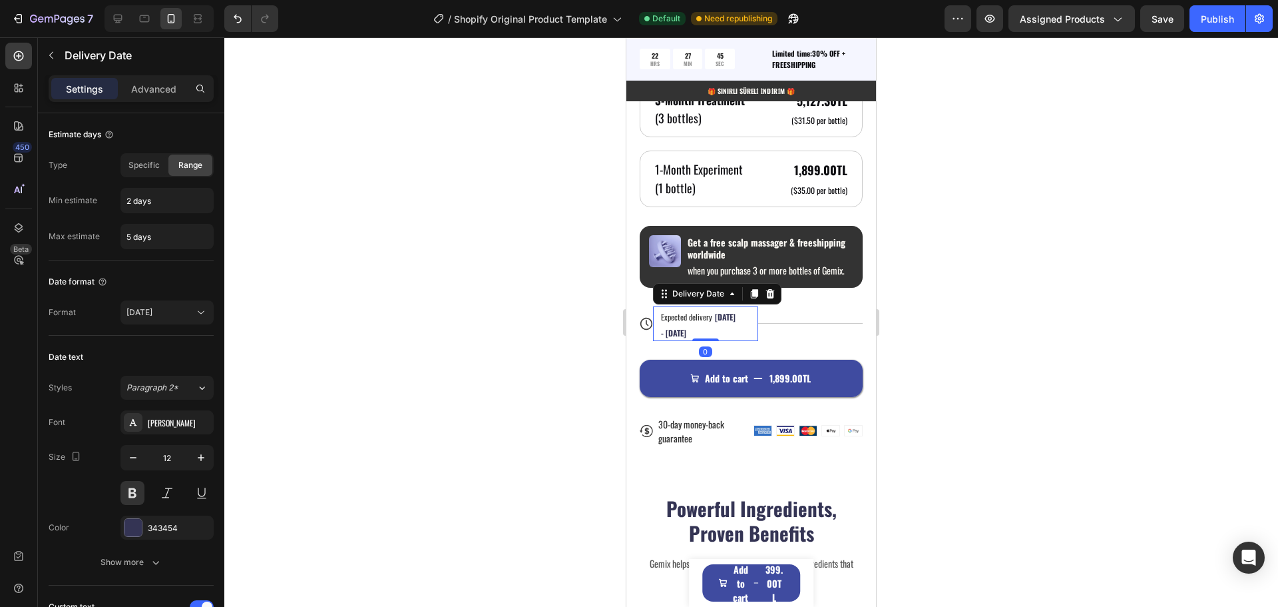
click at [702, 318] on span "Expected delivery" at bounding box center [686, 316] width 51 height 11
click at [711, 298] on div "Delivery Date" at bounding box center [698, 294] width 57 height 12
click at [712, 300] on div "Delivery Date" at bounding box center [698, 294] width 57 height 12
click at [152, 164] on span "Specific" at bounding box center [143, 165] width 31 height 12
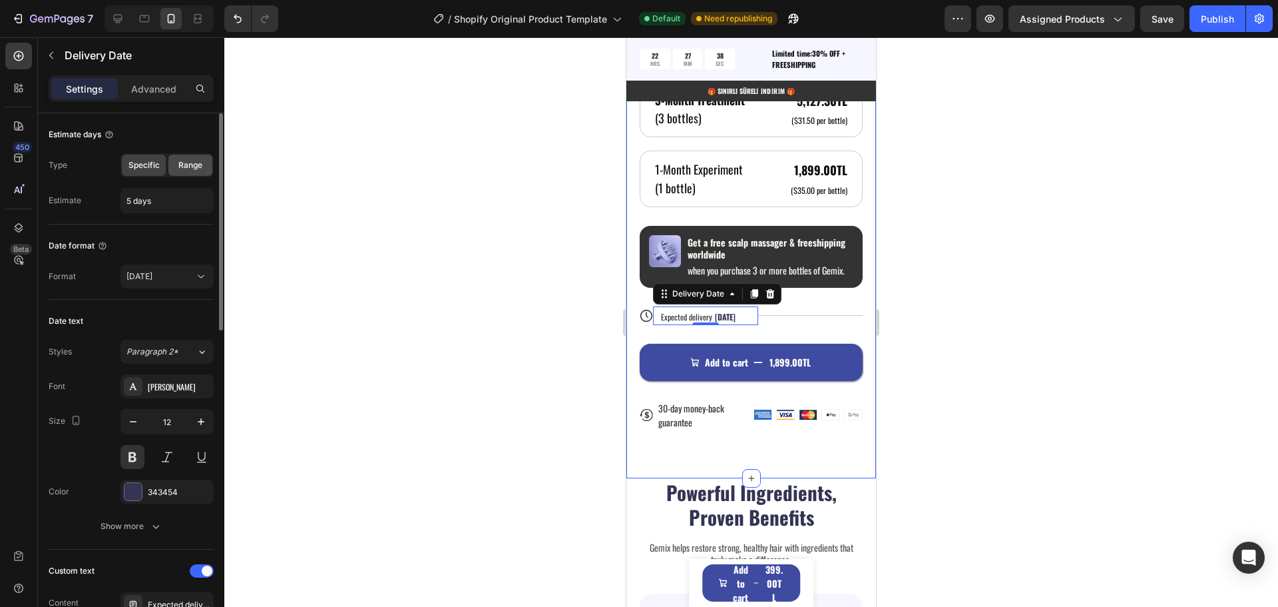
click at [188, 166] on span "Range" at bounding box center [190, 165] width 24 height 12
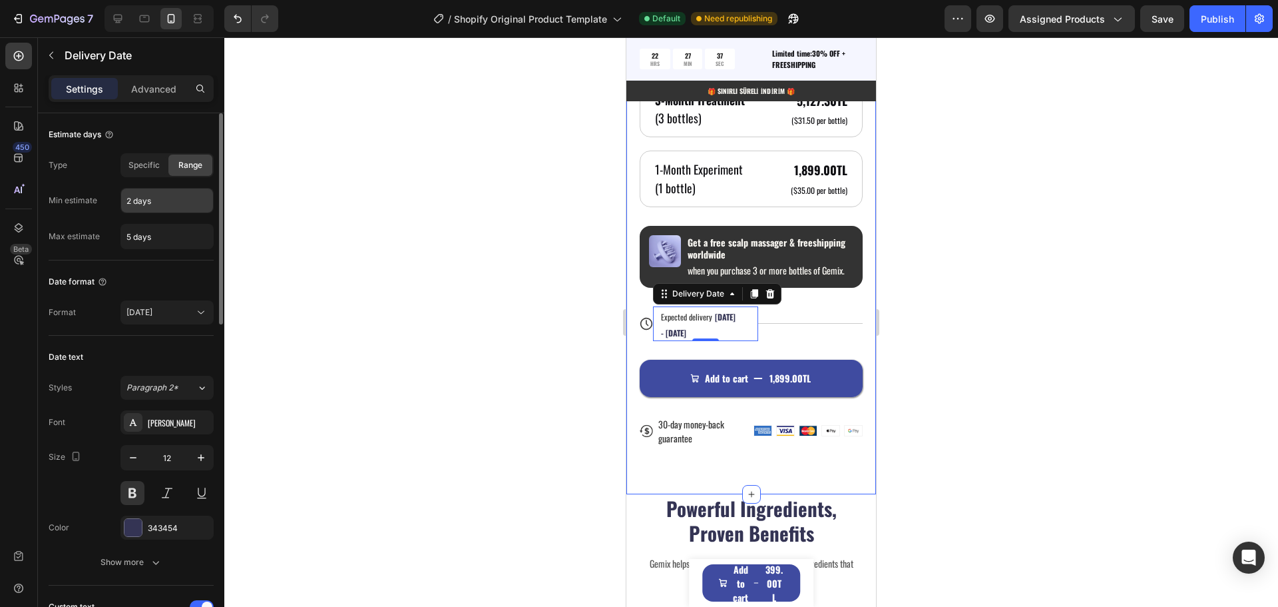
click at [156, 200] on input "2 days" at bounding box center [167, 200] width 92 height 24
type input "7 days"
click at [130, 232] on input "7 days" at bounding box center [167, 236] width 92 height 24
type input "14 days"
click at [126, 200] on input "7 days" at bounding box center [167, 200] width 92 height 24
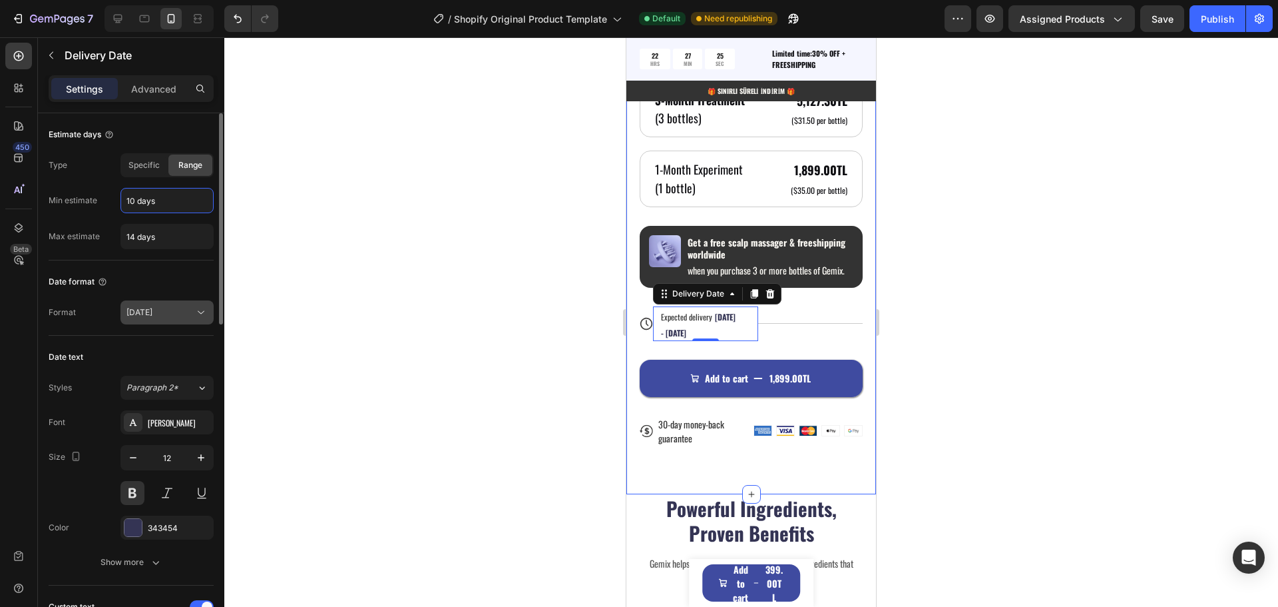
type input "10 days"
click at [183, 309] on div "Sep 26" at bounding box center [160, 312] width 68 height 12
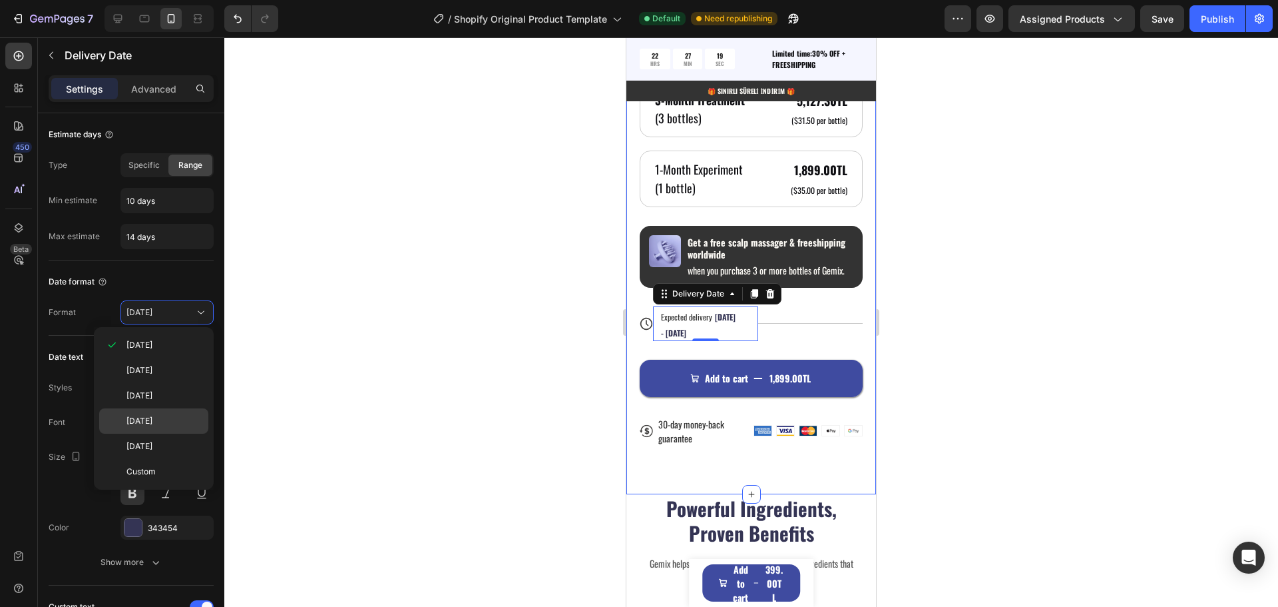
click at [152, 418] on span "26/09/2025" at bounding box center [139, 421] width 26 height 12
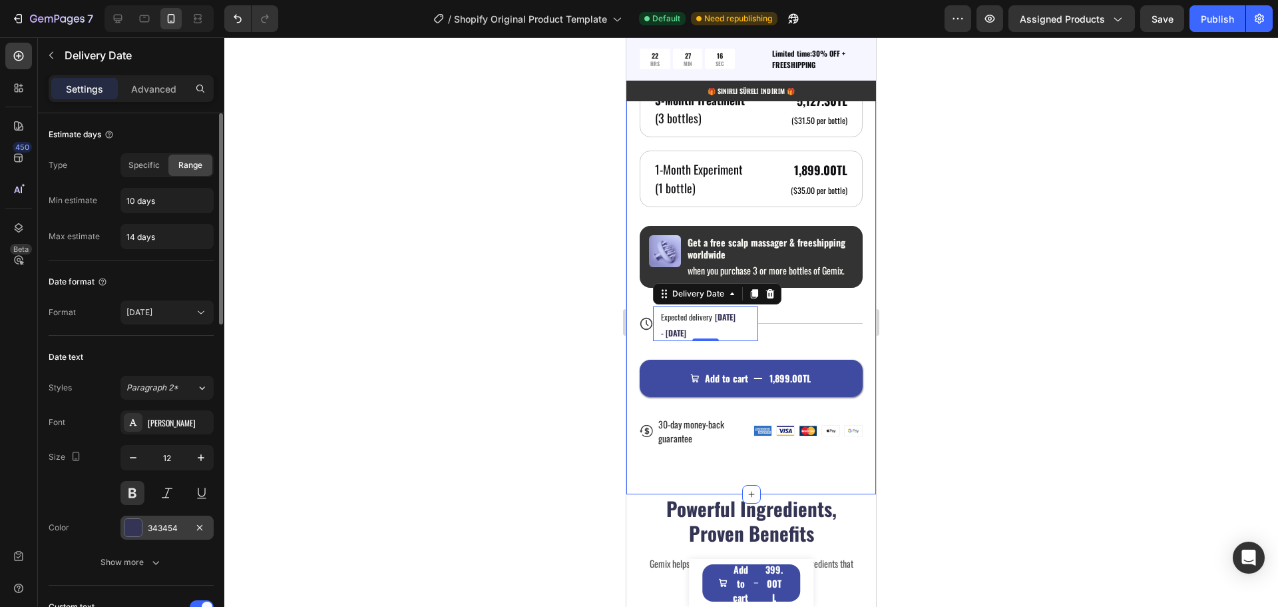
click at [152, 527] on div "343454" at bounding box center [167, 528] width 39 height 12
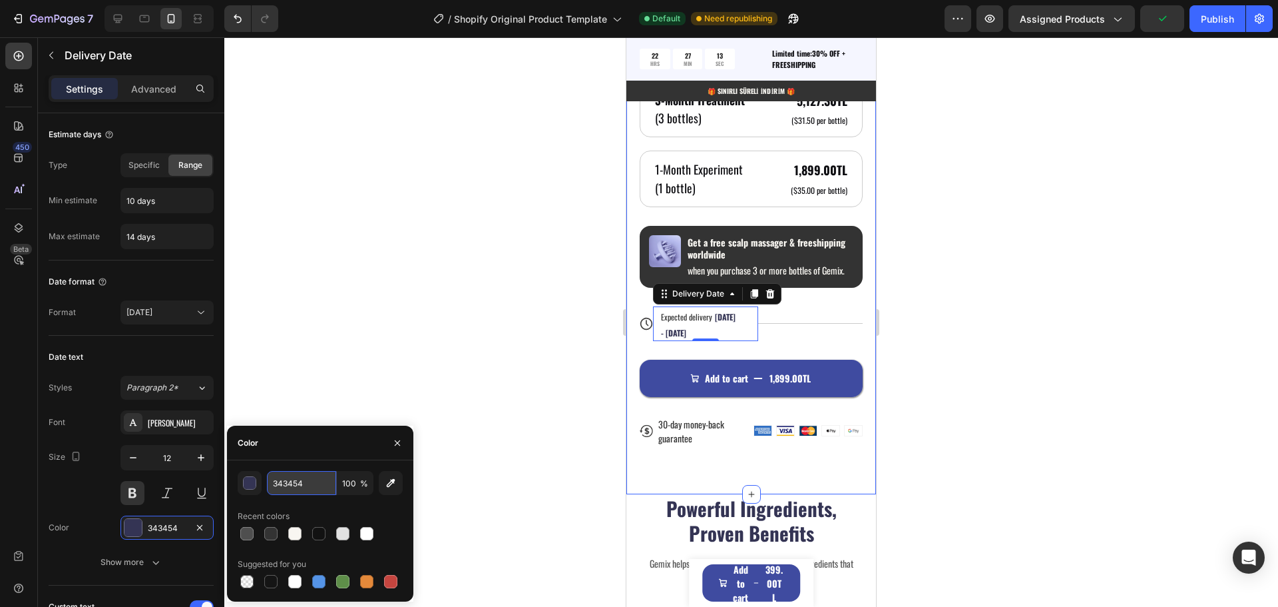
click at [293, 483] on input "343454" at bounding box center [301, 483] width 69 height 24
paste input "#333333"
type input "#333333"
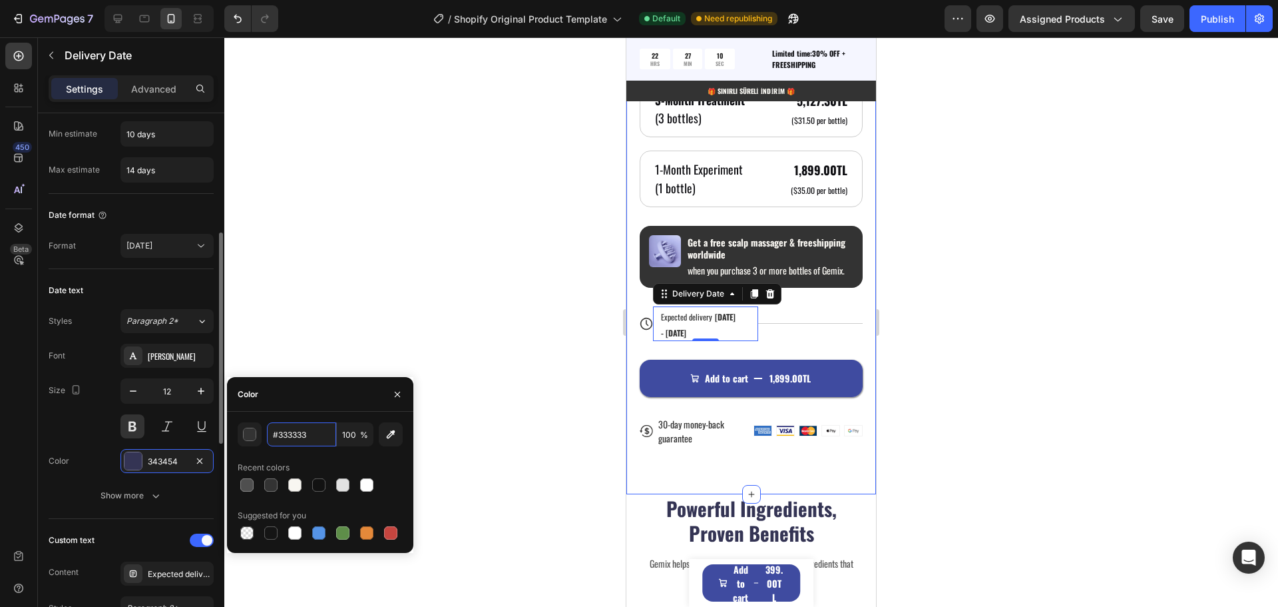
scroll to position [133, 0]
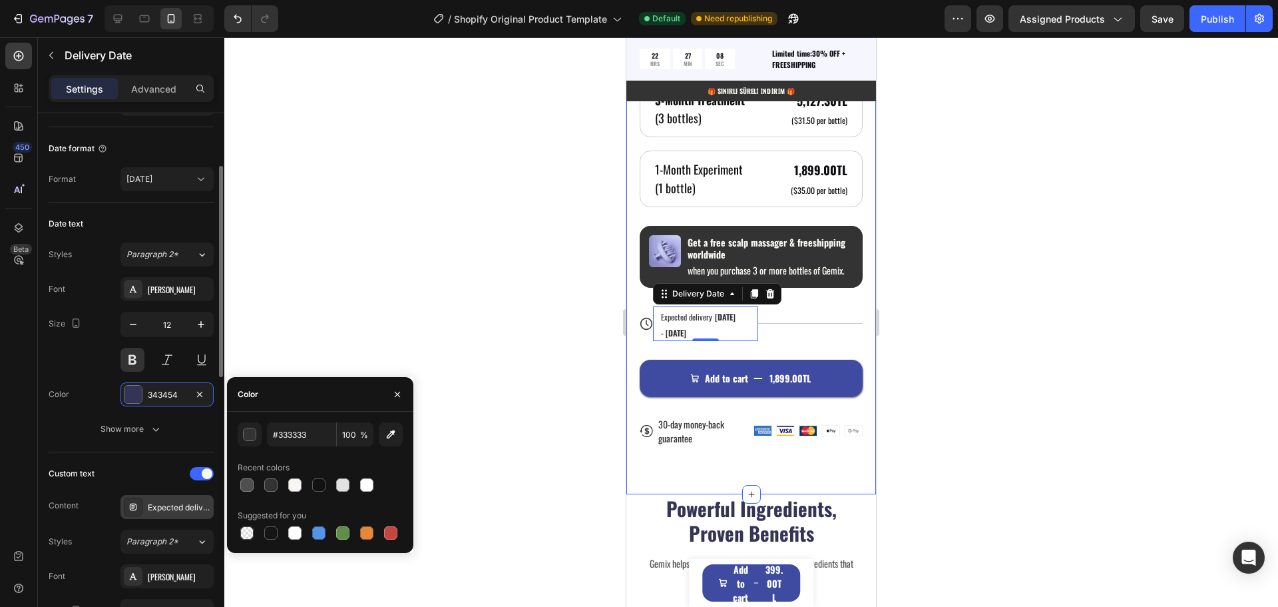
click at [173, 507] on div "Expected delivery" at bounding box center [179, 507] width 63 height 12
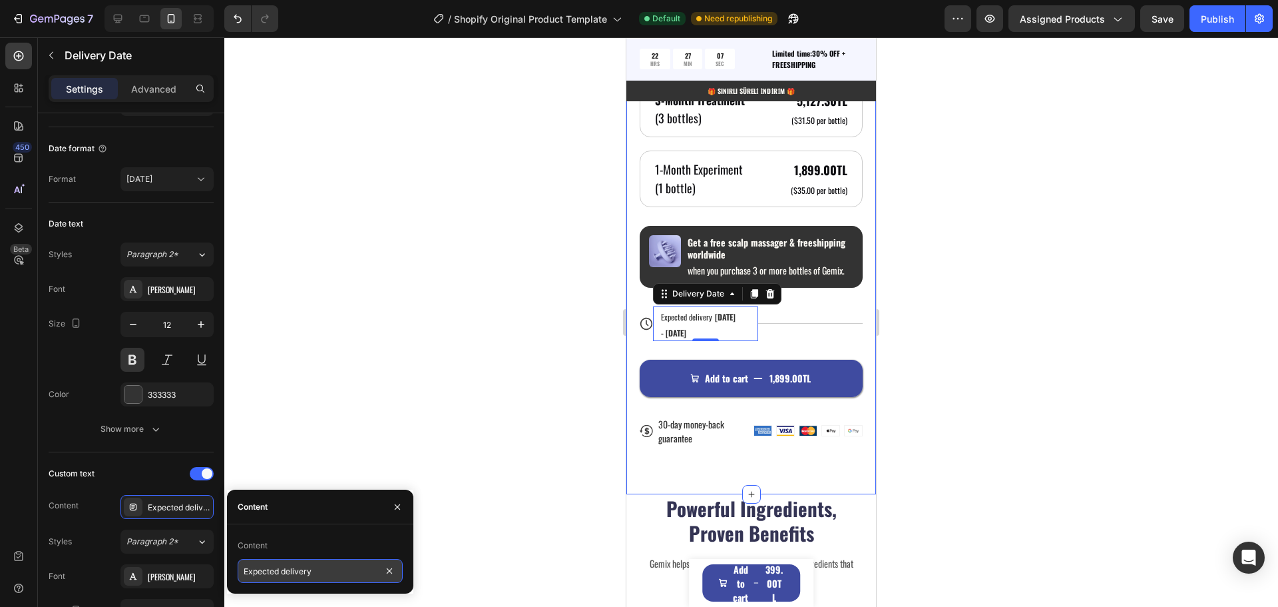
click at [329, 571] on input "Expected delivery" at bounding box center [320, 571] width 165 height 24
type input "[PERSON_NAME]:"
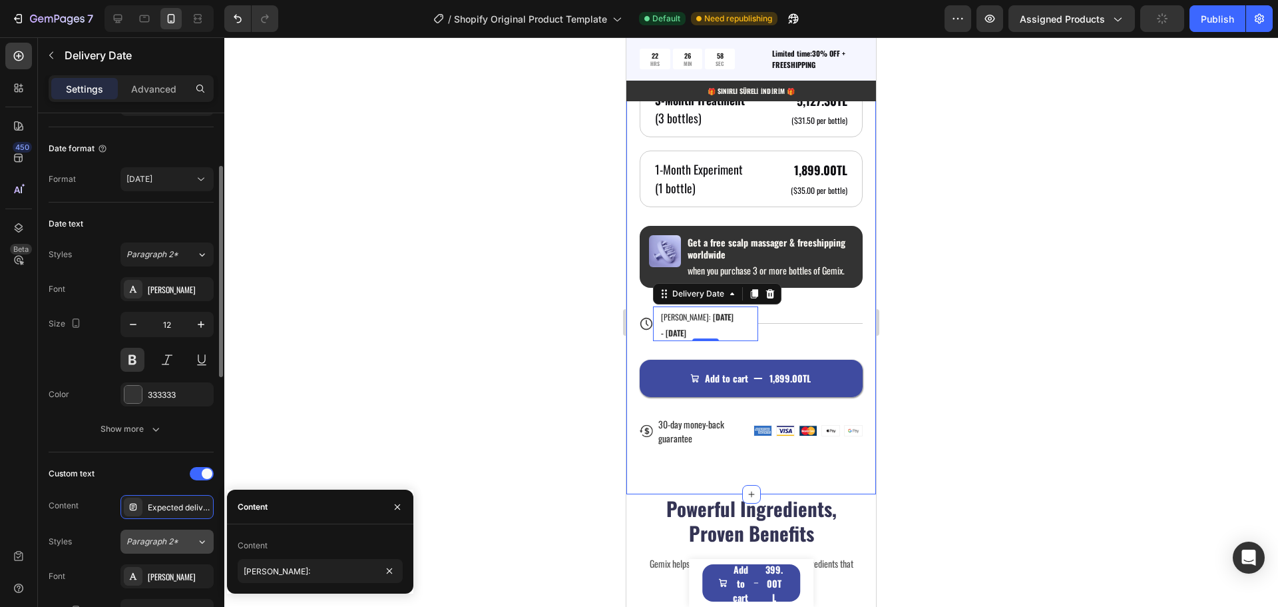
click at [192, 539] on div "Paragraph 2*" at bounding box center [161, 541] width 70 height 12
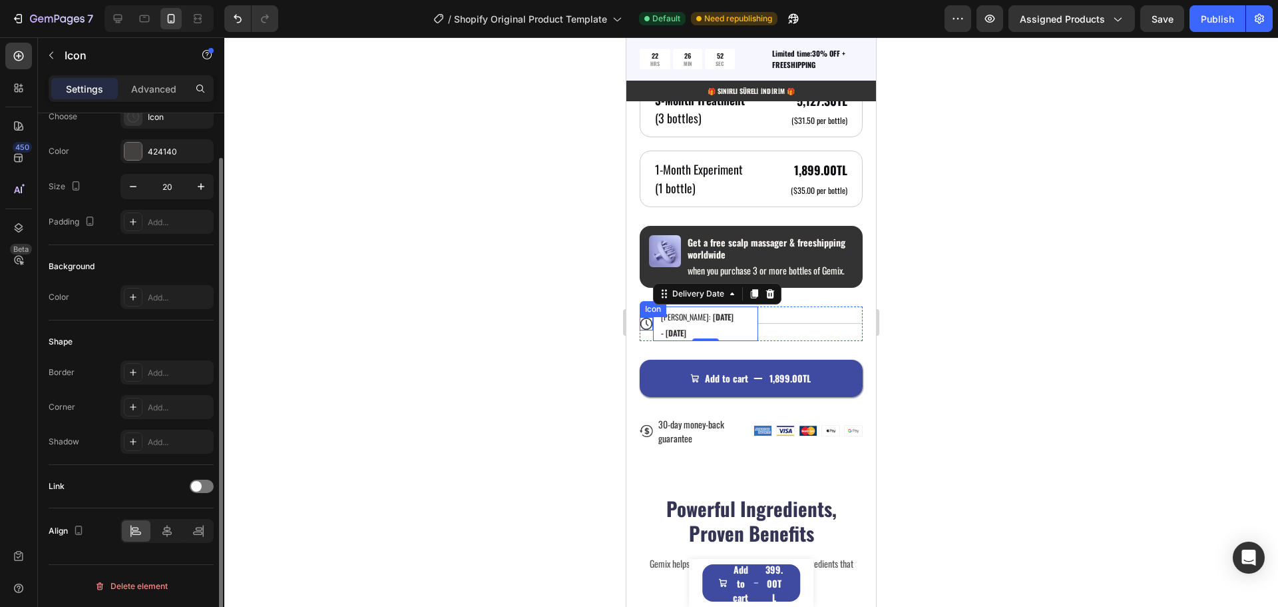
click at [645, 330] on icon at bounding box center [646, 323] width 13 height 13
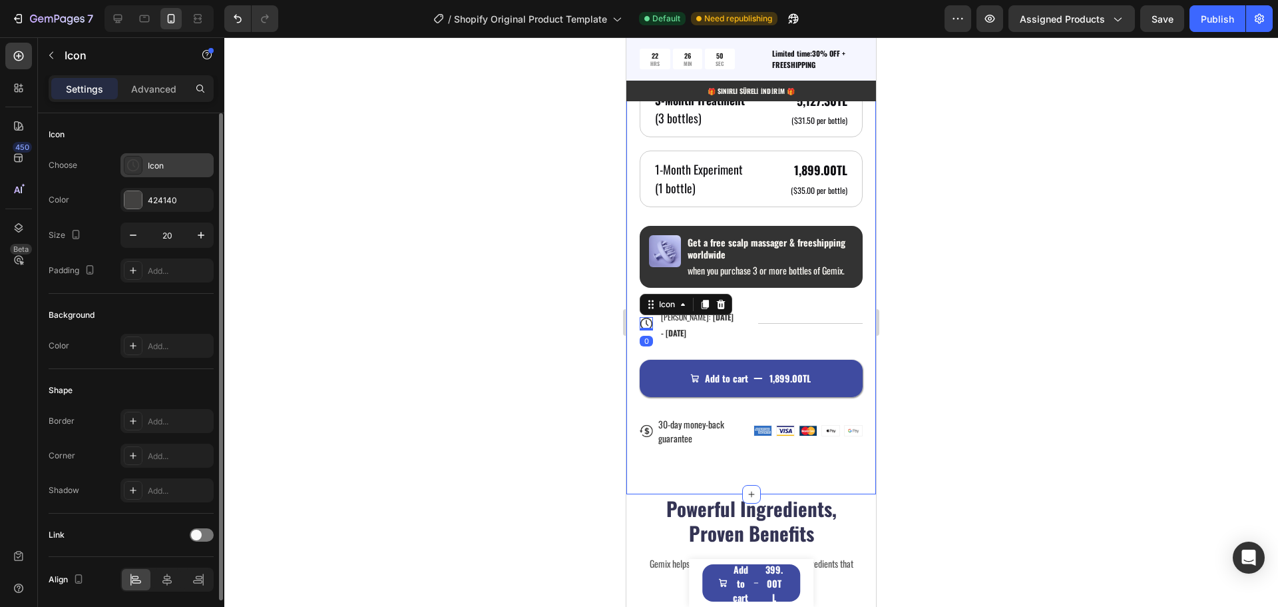
click at [150, 168] on div "Icon" at bounding box center [179, 166] width 63 height 12
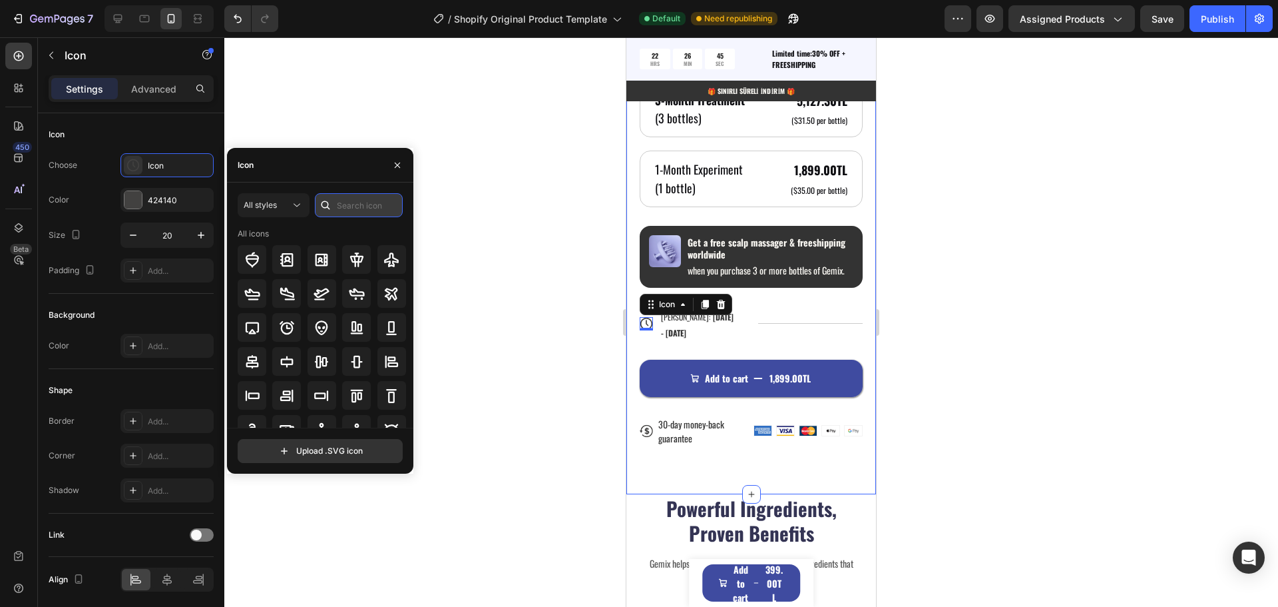
click at [356, 204] on input "text" at bounding box center [359, 205] width 88 height 24
type input "ship"
click at [389, 294] on icon at bounding box center [391, 294] width 16 height 16
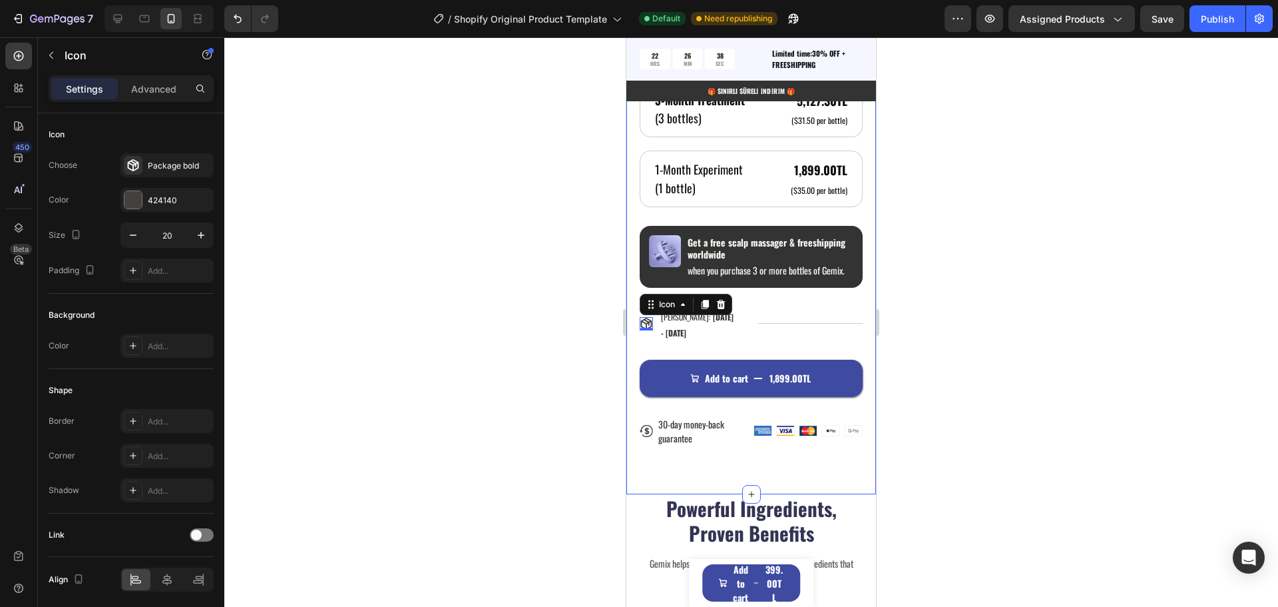
click at [463, 261] on div at bounding box center [751, 321] width 1054 height 569
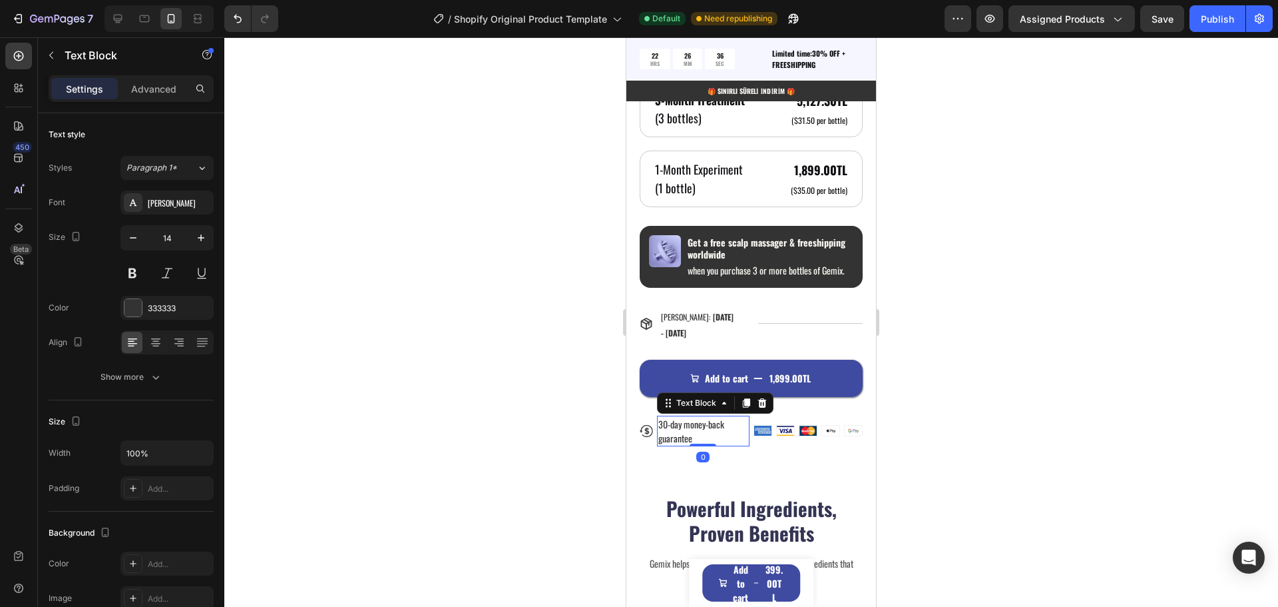
click at [684, 445] on p "30-day money-back guarantee" at bounding box center [703, 431] width 90 height 28
click at [686, 445] on p "30-day money-back guarantee" at bounding box center [703, 431] width 90 height 28
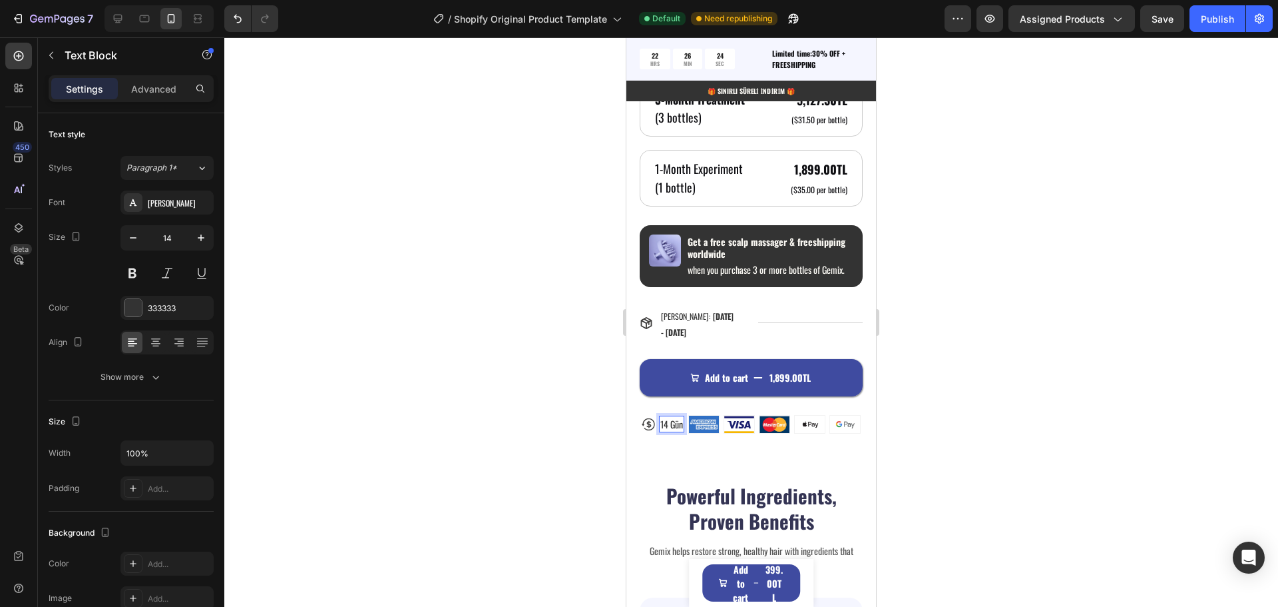
scroll to position [1265, 0]
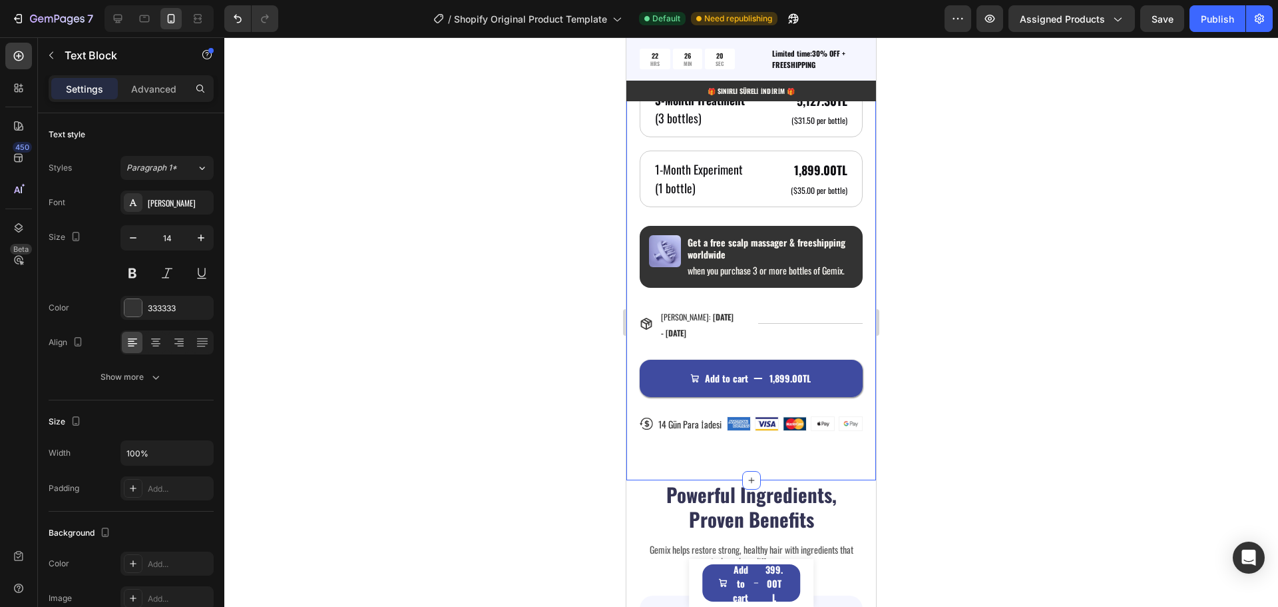
click at [786, 479] on div "Product Images Icon Icon Icon Icon Icon Icon List 122,000+ Happy Customers Text…" at bounding box center [751, 24] width 250 height 911
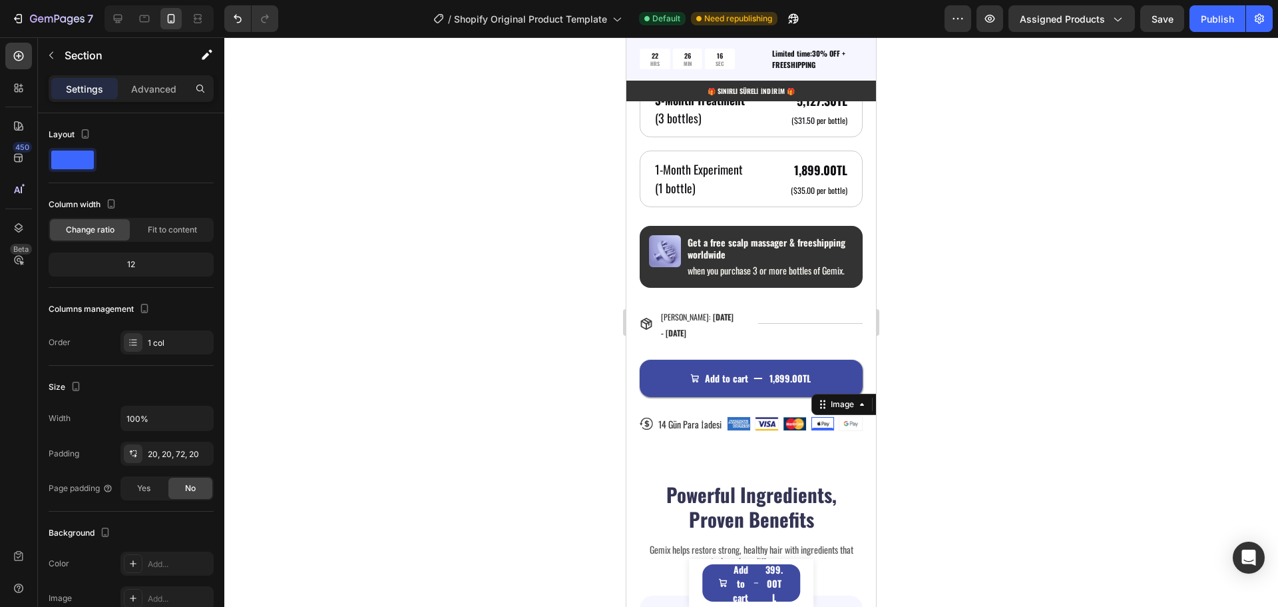
click at [818, 430] on img at bounding box center [823, 423] width 23 height 13
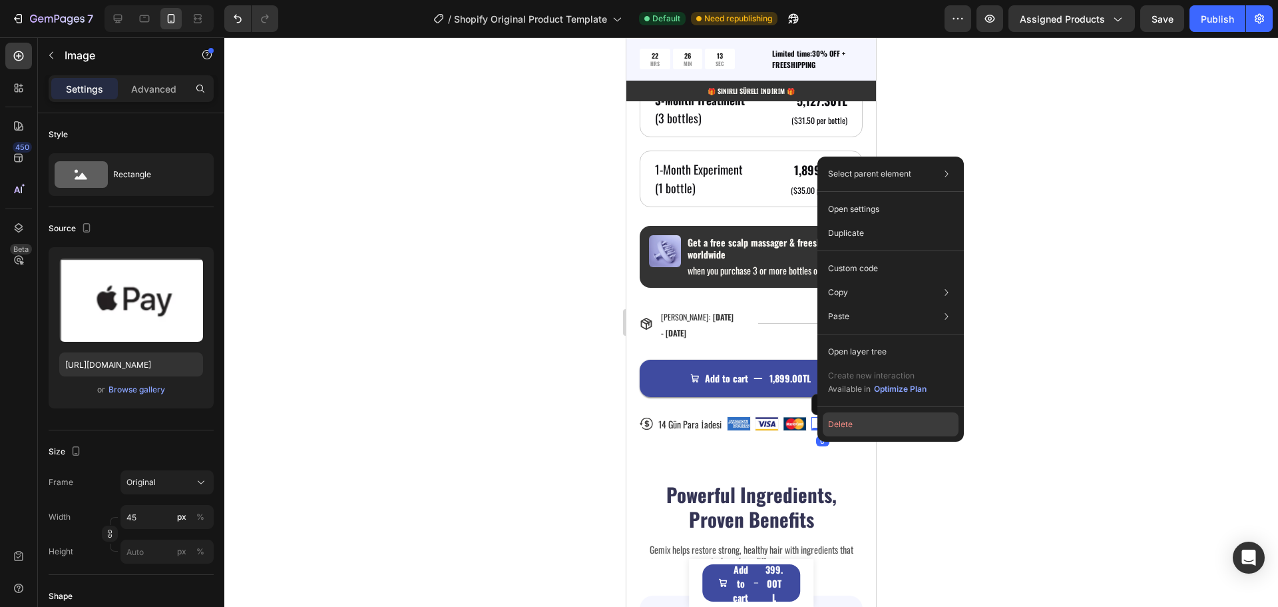
drag, startPoint x: 837, startPoint y: 427, endPoint x: 205, endPoint y: 394, distance: 632.7
click at [837, 427] on button "Delete" at bounding box center [891, 424] width 136 height 24
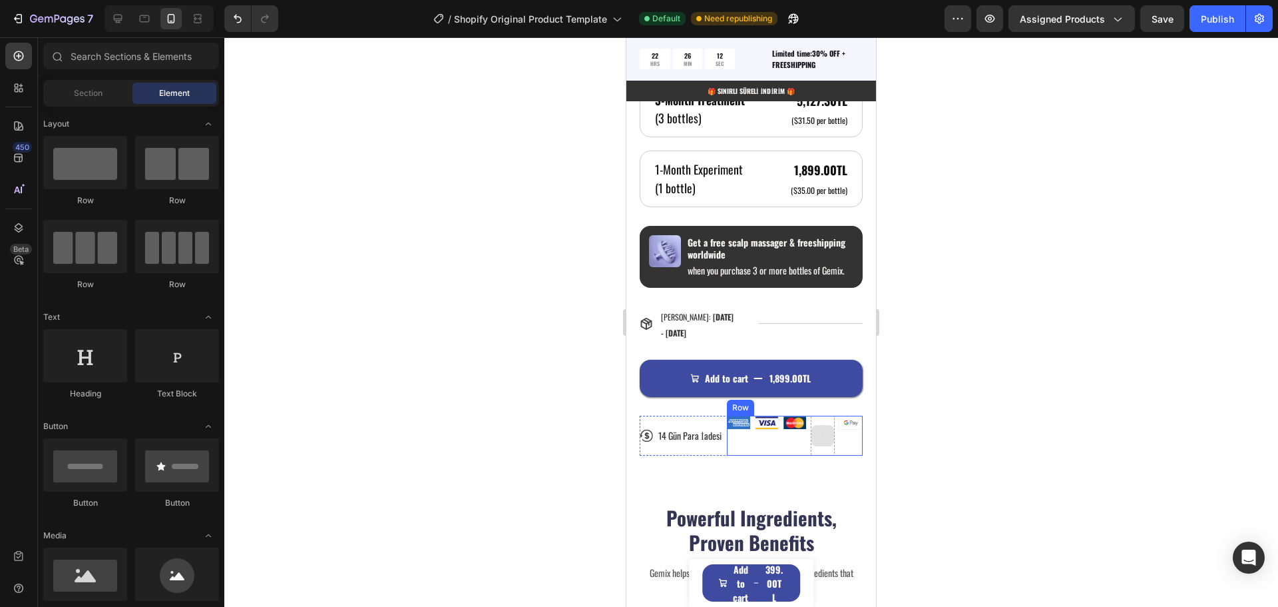
click at [820, 446] on div at bounding box center [823, 435] width 23 height 21
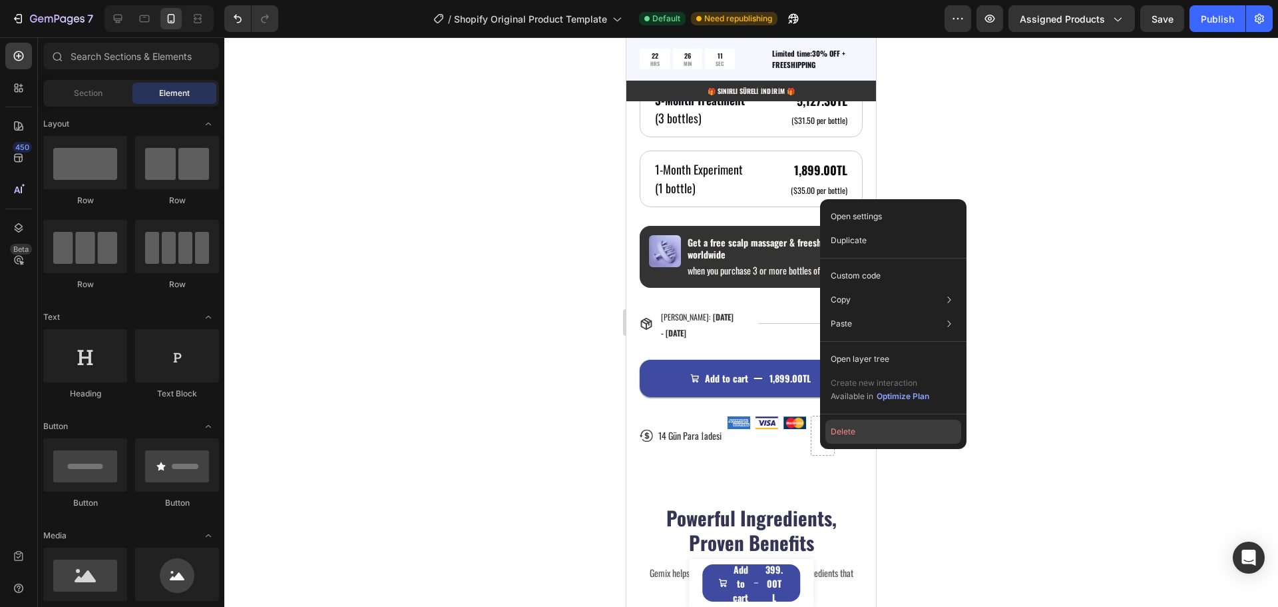
click at [836, 432] on button "Delete" at bounding box center [894, 431] width 136 height 24
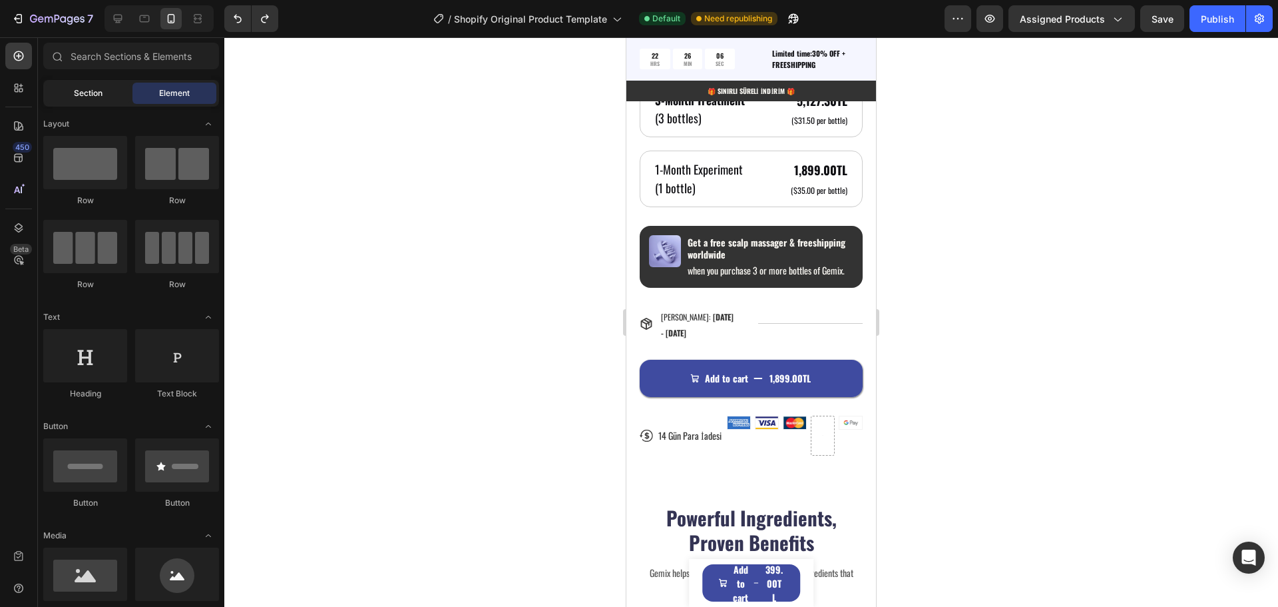
click at [93, 94] on span "Section" at bounding box center [88, 93] width 29 height 12
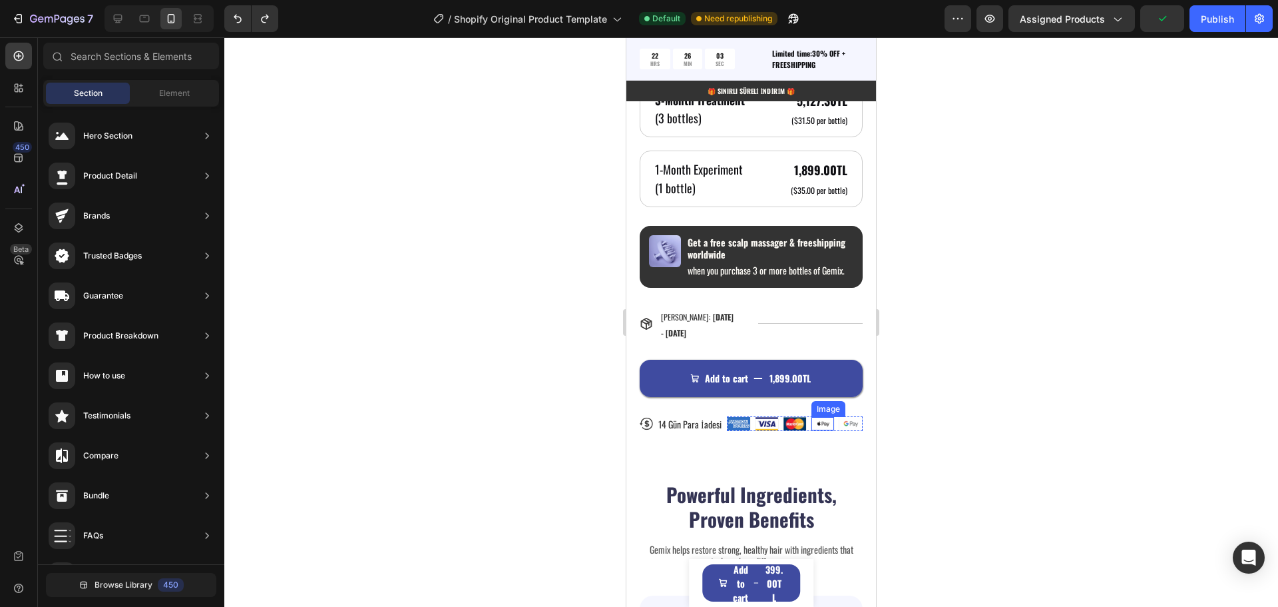
click at [812, 430] on img at bounding box center [823, 423] width 23 height 13
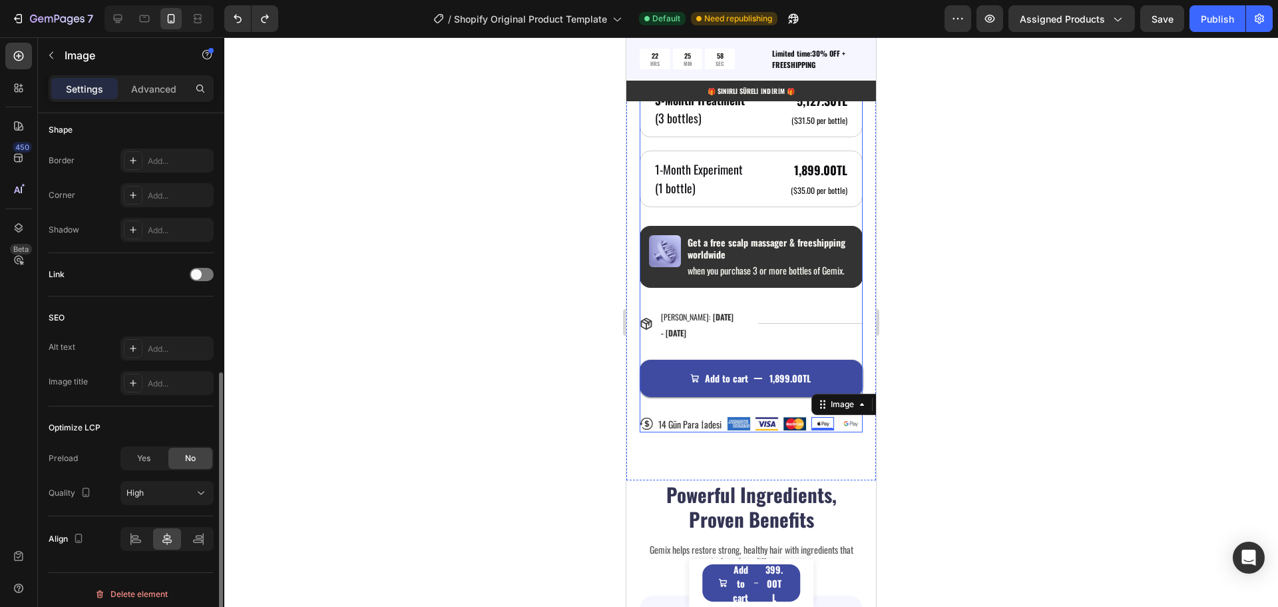
scroll to position [474, 0]
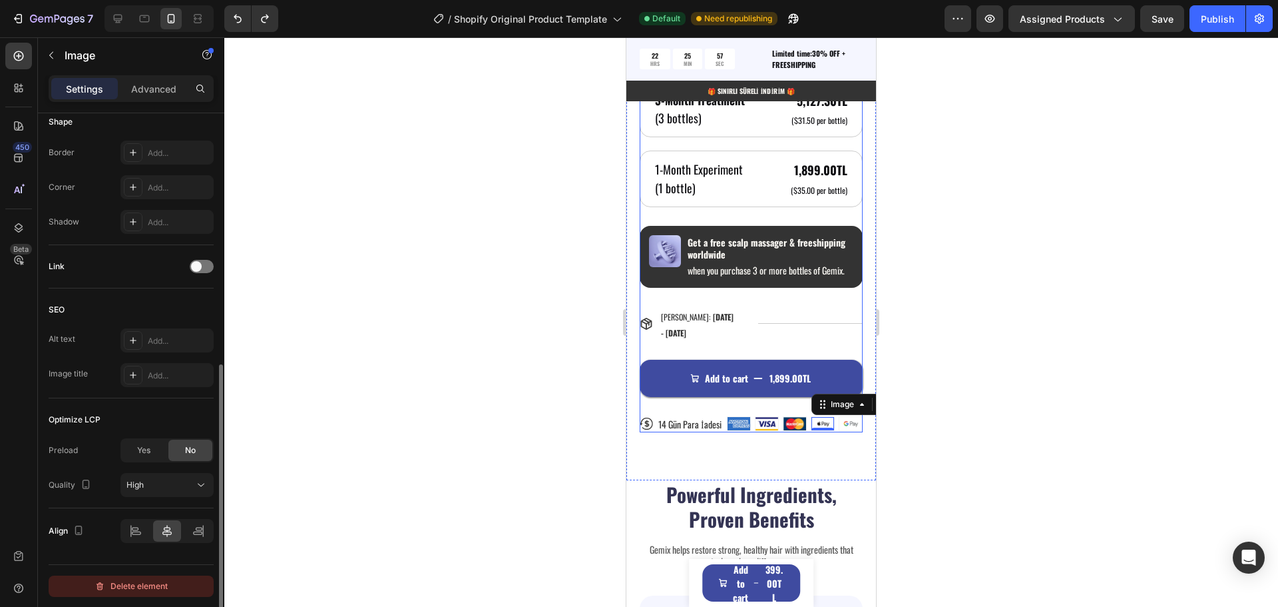
click at [154, 585] on div "Delete element" at bounding box center [131, 586] width 73 height 16
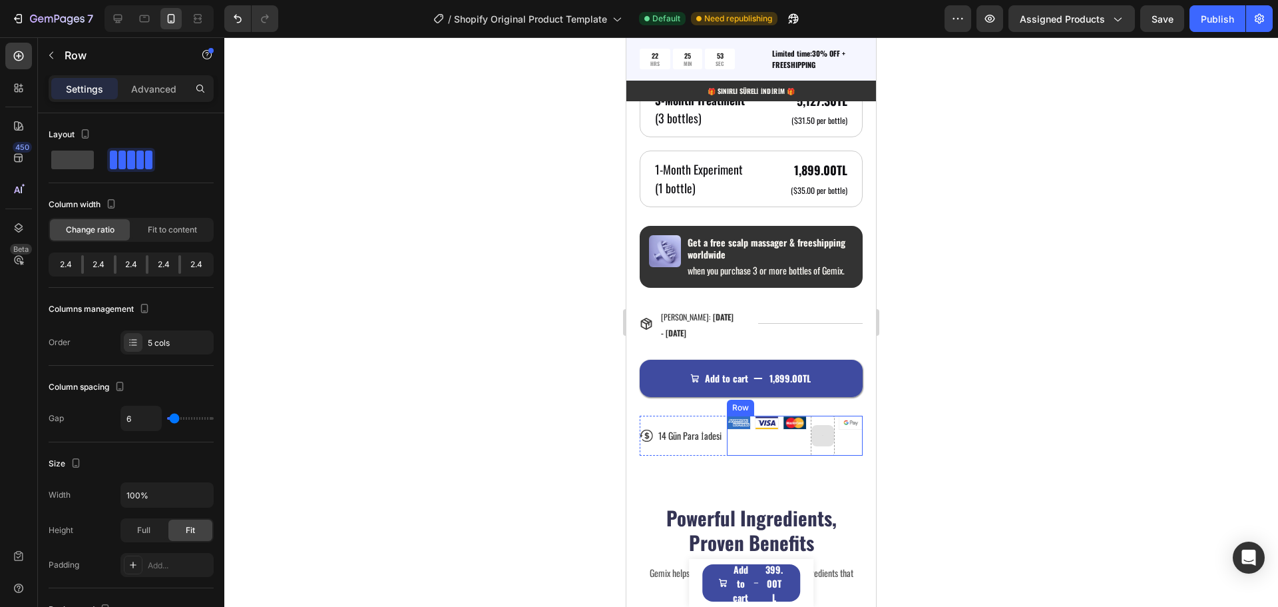
click at [816, 439] on div at bounding box center [823, 435] width 24 height 40
click at [766, 411] on div "Row" at bounding box center [754, 403] width 49 height 16
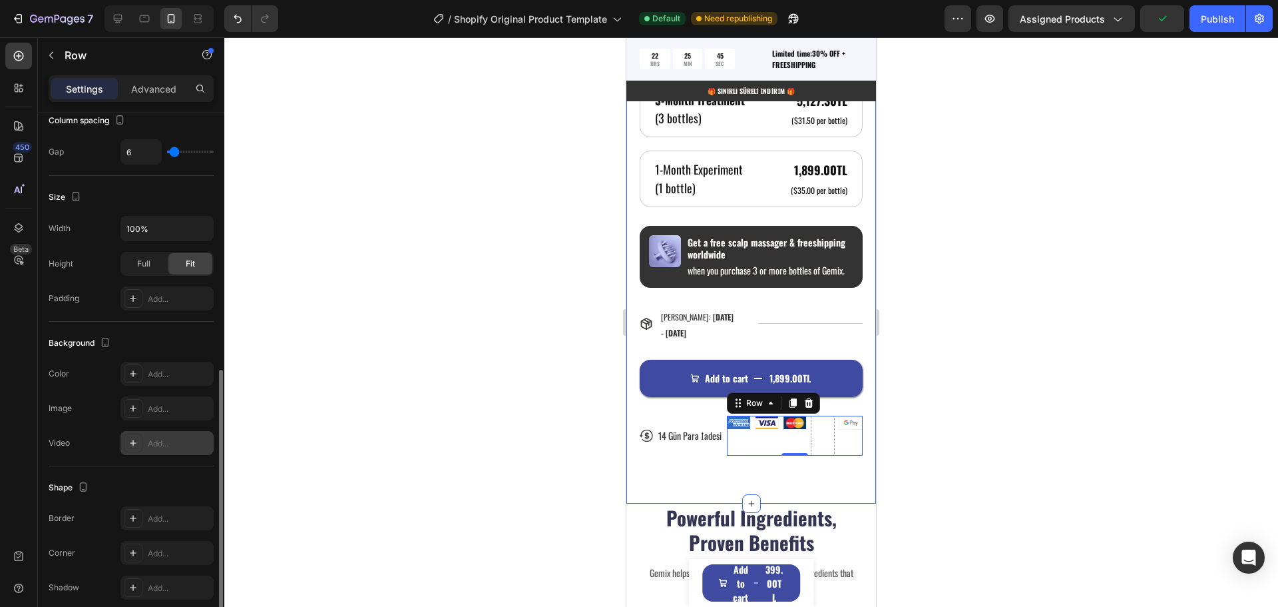
scroll to position [398, 0]
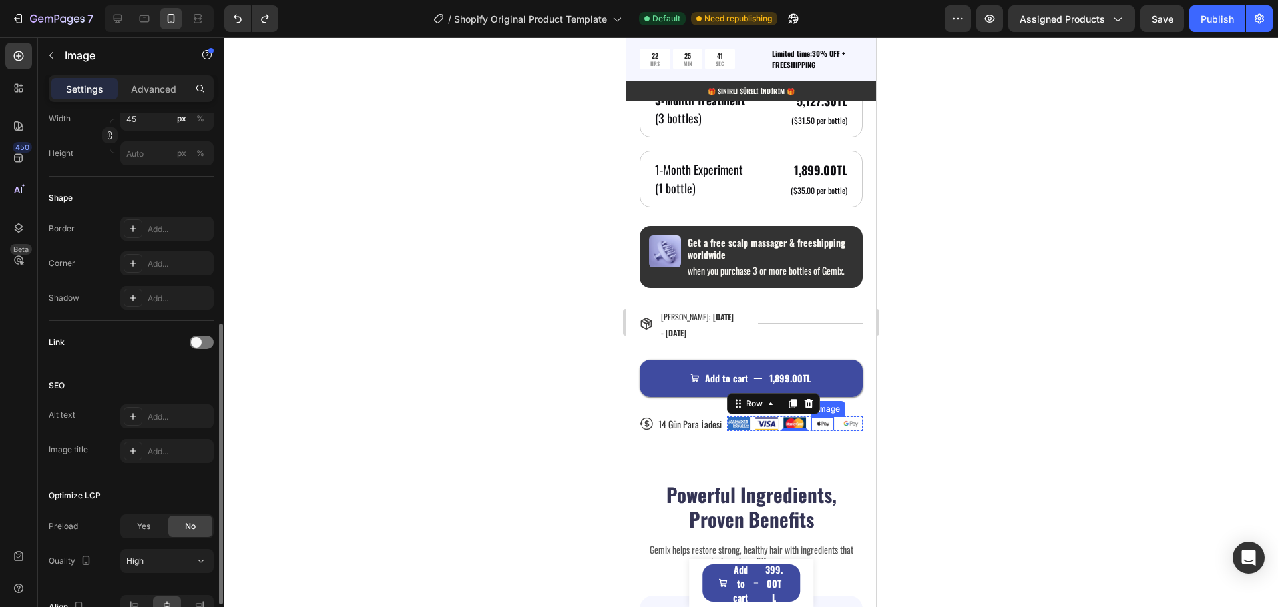
click at [814, 430] on img at bounding box center [823, 423] width 23 height 13
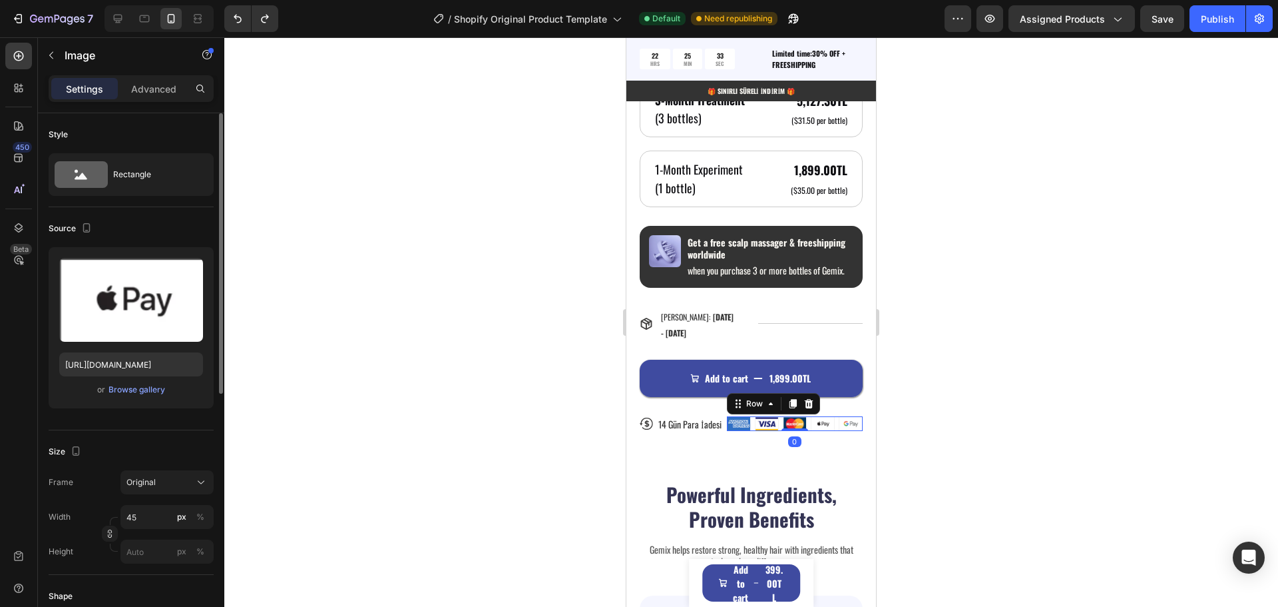
click at [750, 431] on div "Image Image Image Image Image Row 0" at bounding box center [795, 423] width 136 height 15
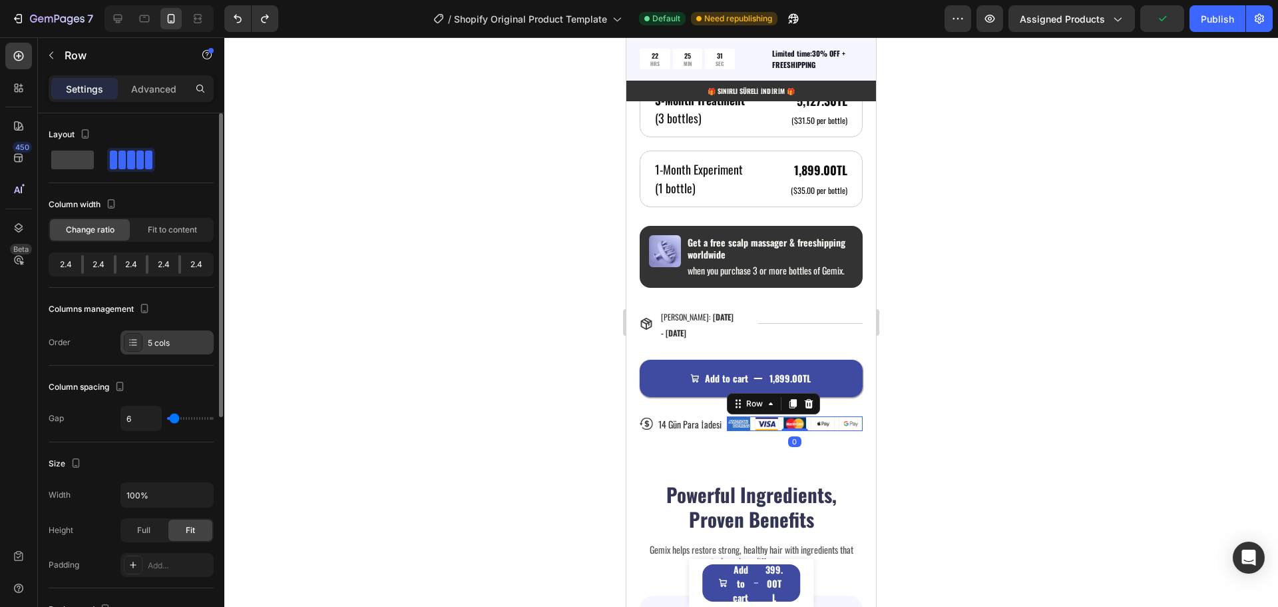
click at [142, 340] on div "5 cols" at bounding box center [167, 342] width 93 height 24
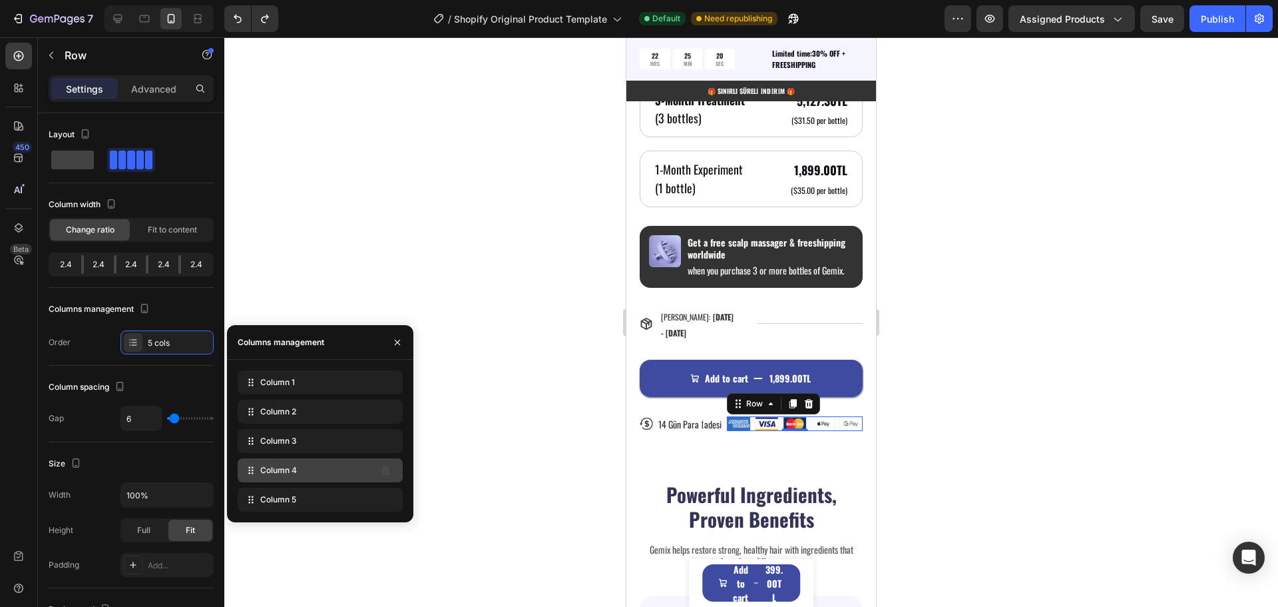
click at [337, 475] on div "Column 4" at bounding box center [320, 470] width 165 height 24
click at [334, 475] on div "Column 4" at bounding box center [320, 470] width 165 height 24
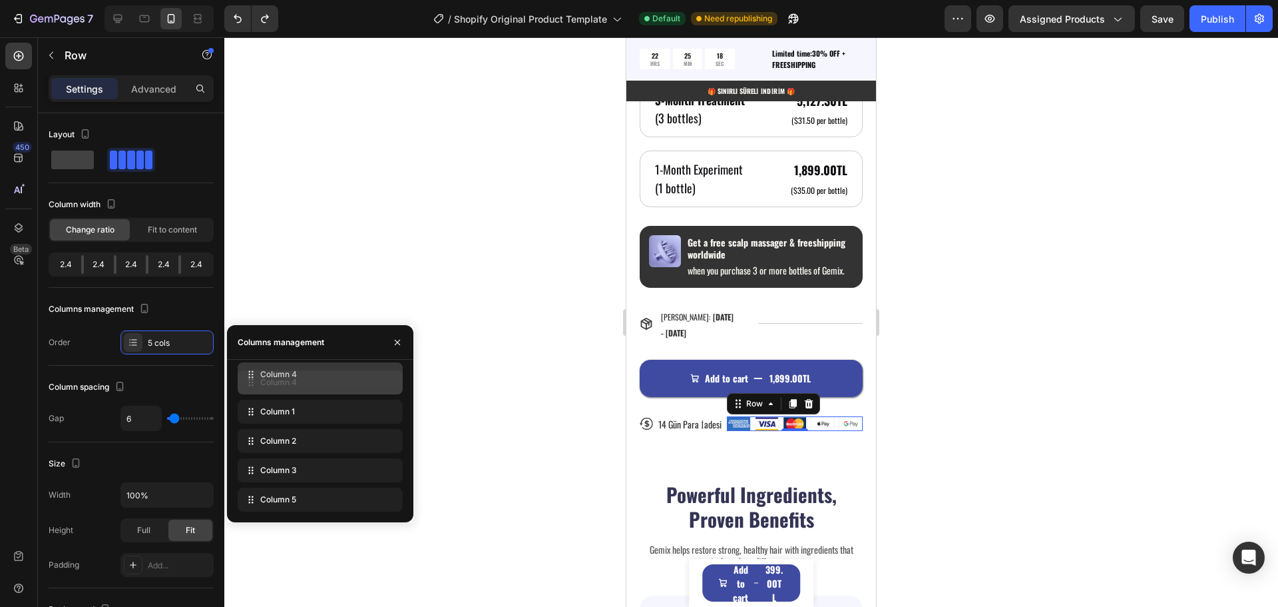
drag, startPoint x: 311, startPoint y: 460, endPoint x: 305, endPoint y: 375, distance: 84.8
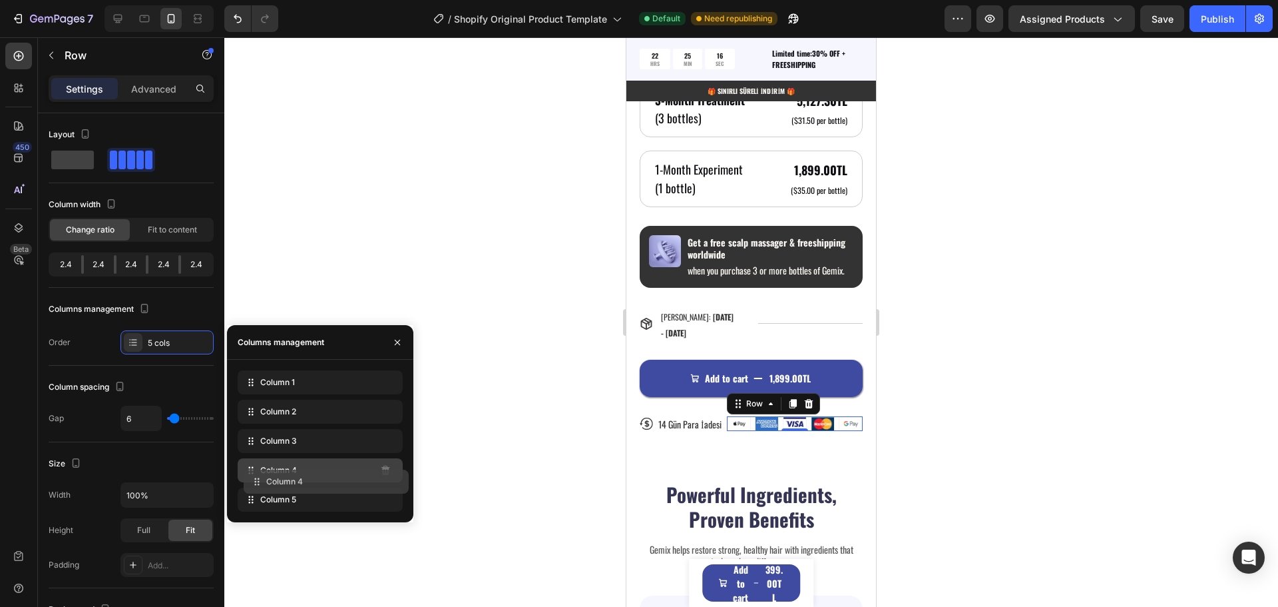
drag, startPoint x: 303, startPoint y: 380, endPoint x: 306, endPoint y: 471, distance: 91.2
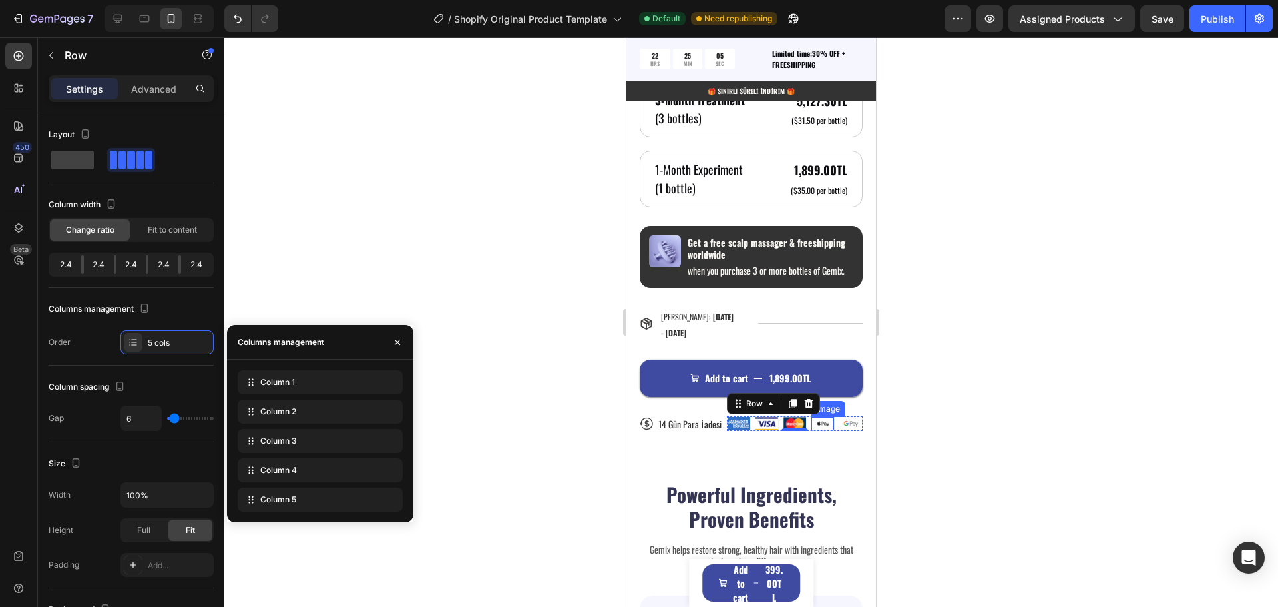
click at [819, 430] on img at bounding box center [823, 423] width 23 height 13
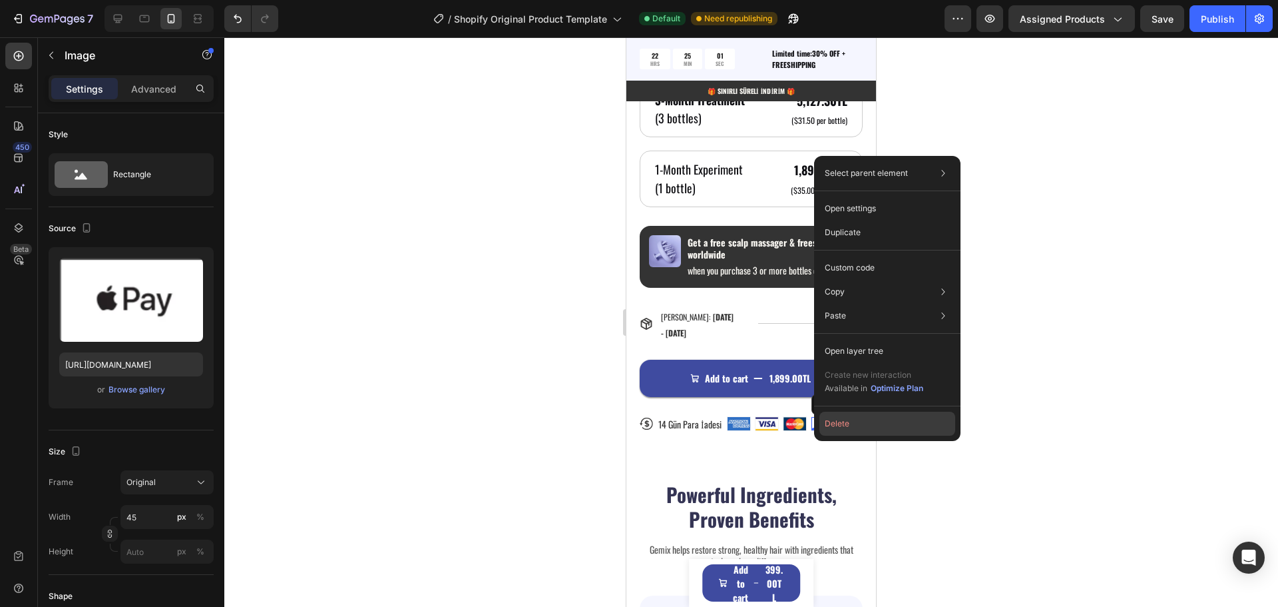
click at [825, 425] on button "Delete" at bounding box center [888, 423] width 136 height 24
click at [849, 421] on button "Delete" at bounding box center [888, 423] width 136 height 24
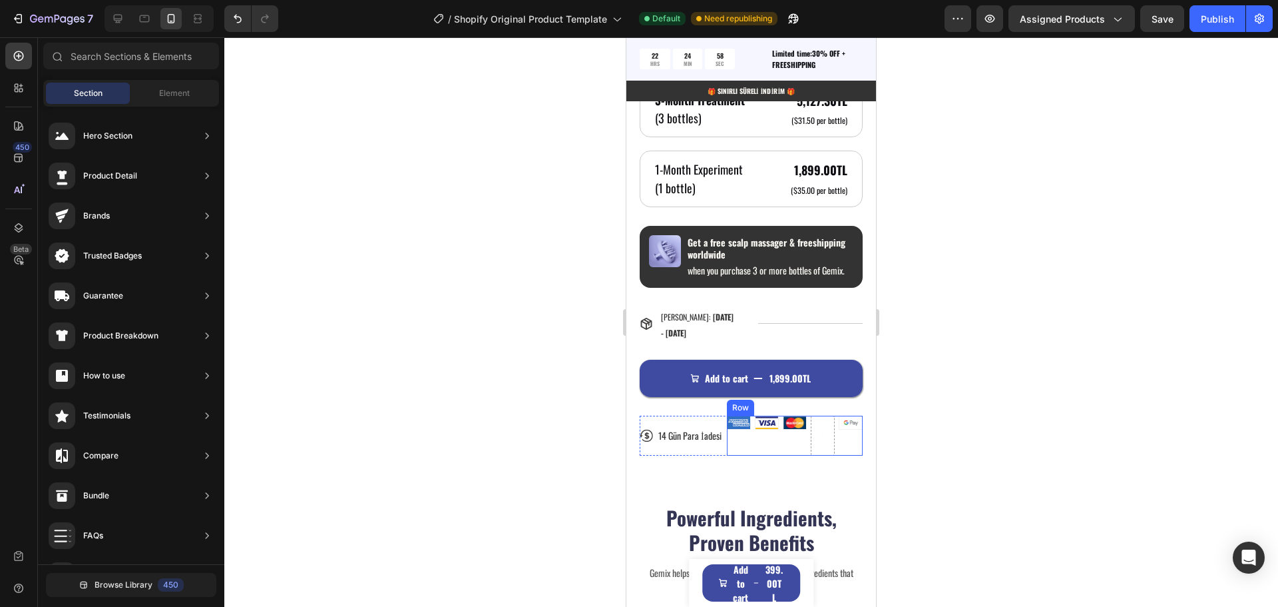
click at [761, 455] on div "Image" at bounding box center [767, 435] width 24 height 40
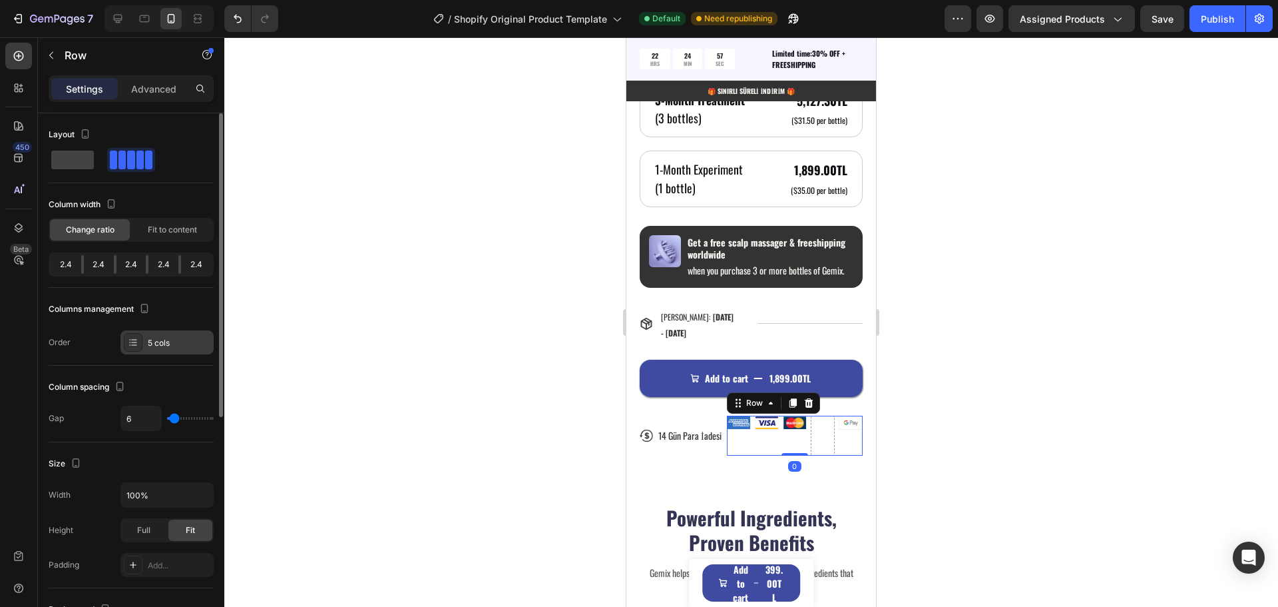
click at [170, 343] on div "5 cols" at bounding box center [179, 343] width 63 height 12
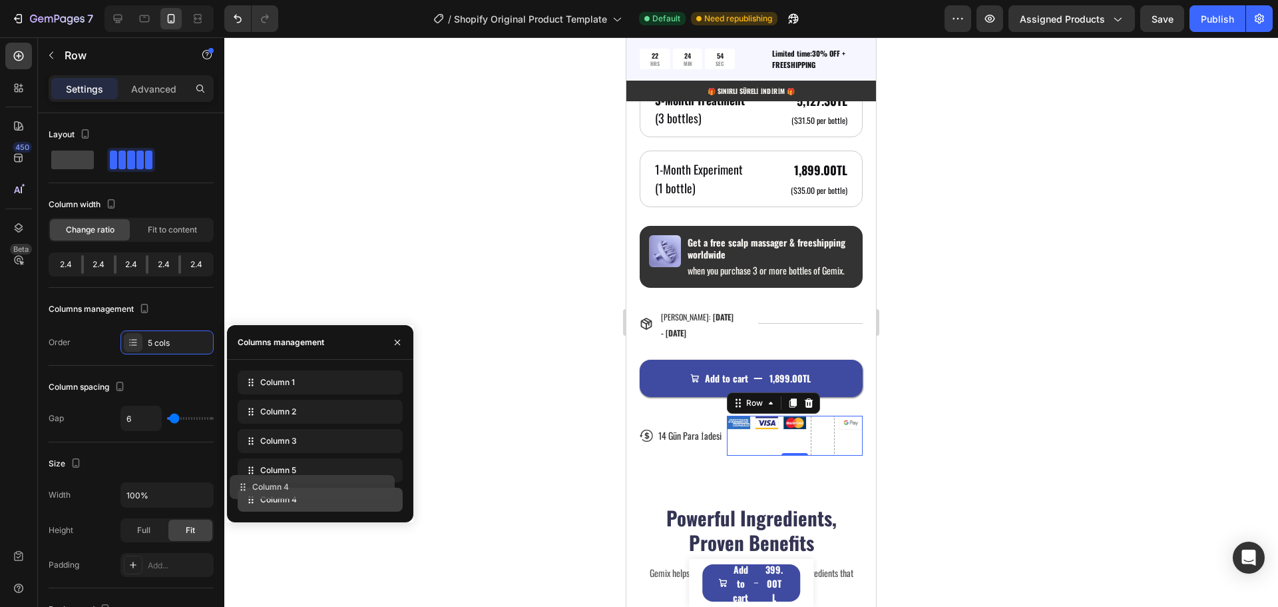
click at [383, 487] on div "Column 1 Column 2 Column 3 Column 5 Column 4" at bounding box center [320, 440] width 165 height 141
drag, startPoint x: 360, startPoint y: 472, endPoint x: 364, endPoint y: 499, distance: 26.9
click at [841, 429] on img at bounding box center [851, 422] width 23 height 13
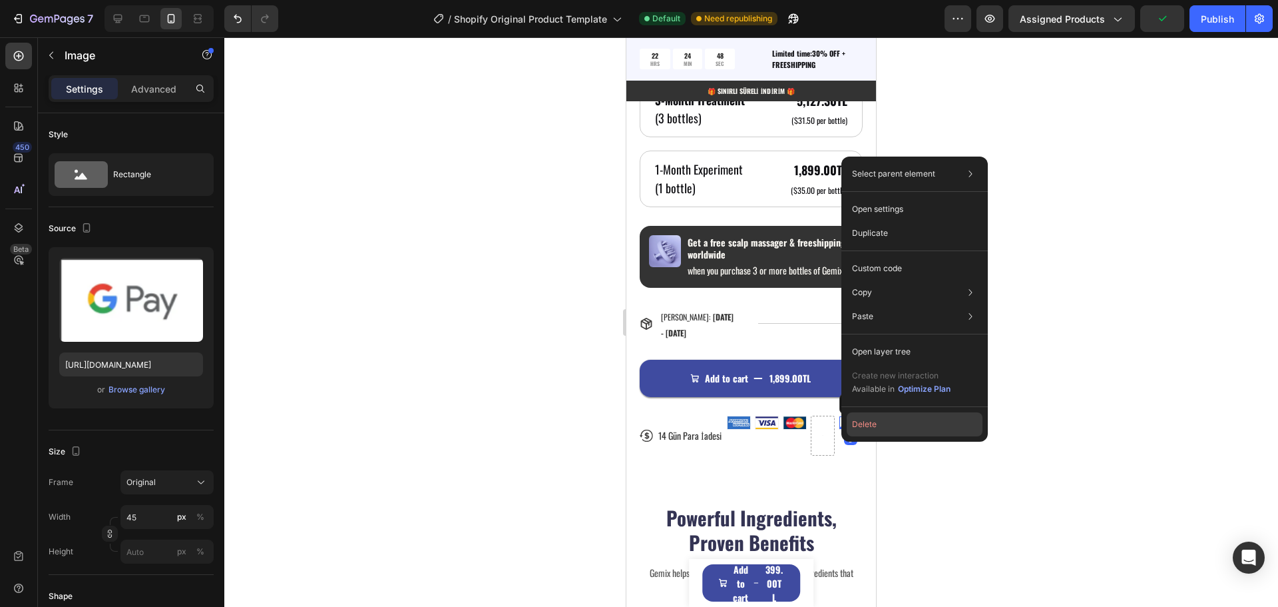
click at [875, 428] on button "Delete" at bounding box center [915, 424] width 136 height 24
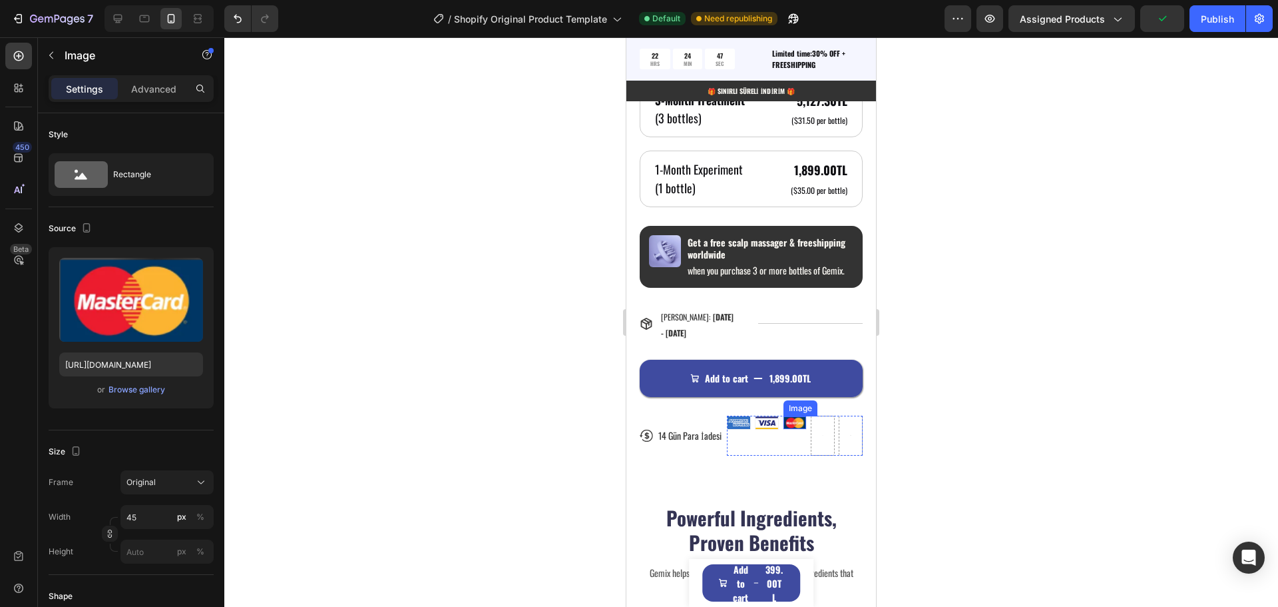
click at [792, 429] on img at bounding box center [795, 422] width 23 height 13
click at [760, 455] on div "Image" at bounding box center [767, 435] width 24 height 40
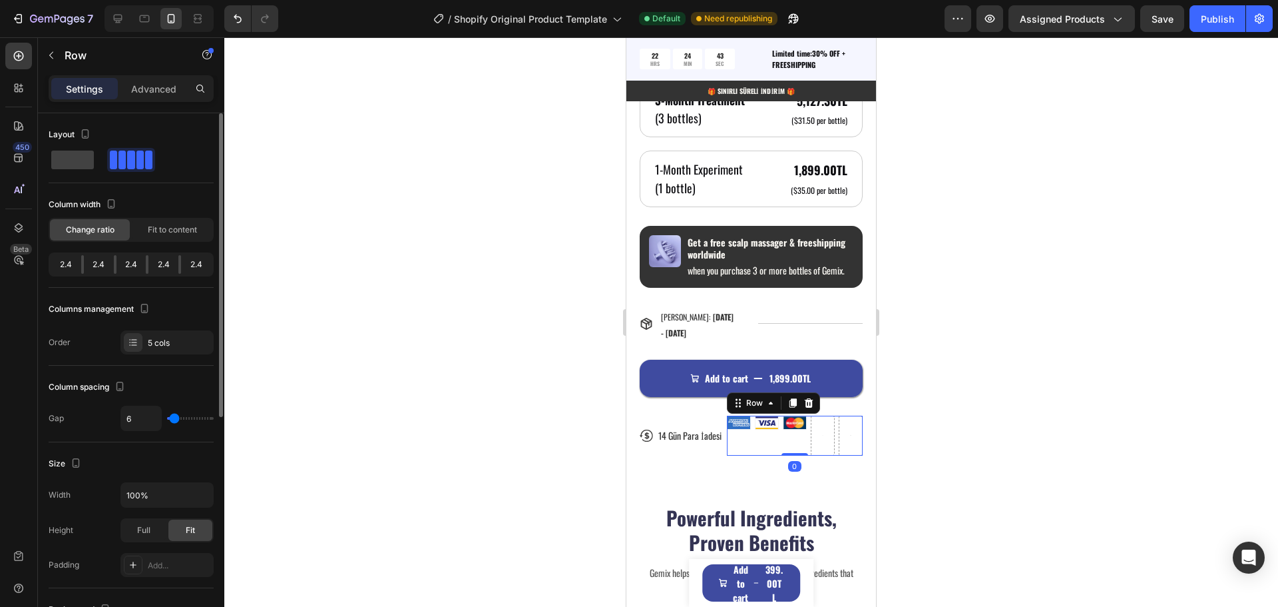
click at [168, 266] on div "2.4" at bounding box center [163, 264] width 30 height 19
click at [195, 231] on span "Fit to content" at bounding box center [172, 230] width 49 height 12
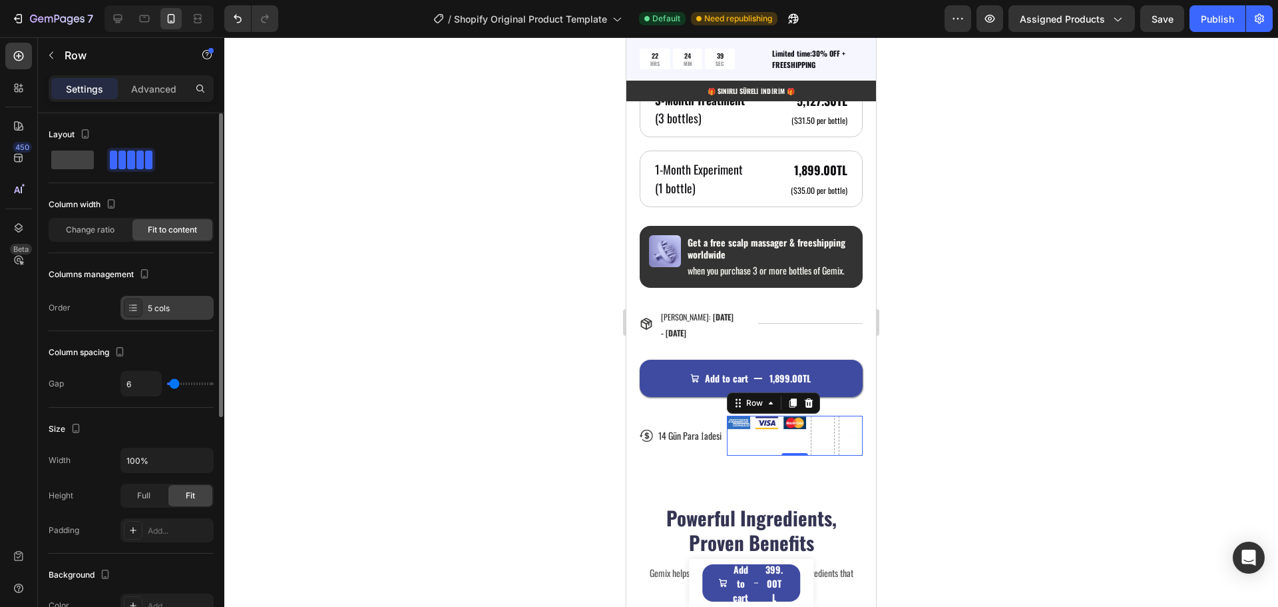
click at [166, 305] on div "5 cols" at bounding box center [179, 308] width 63 height 12
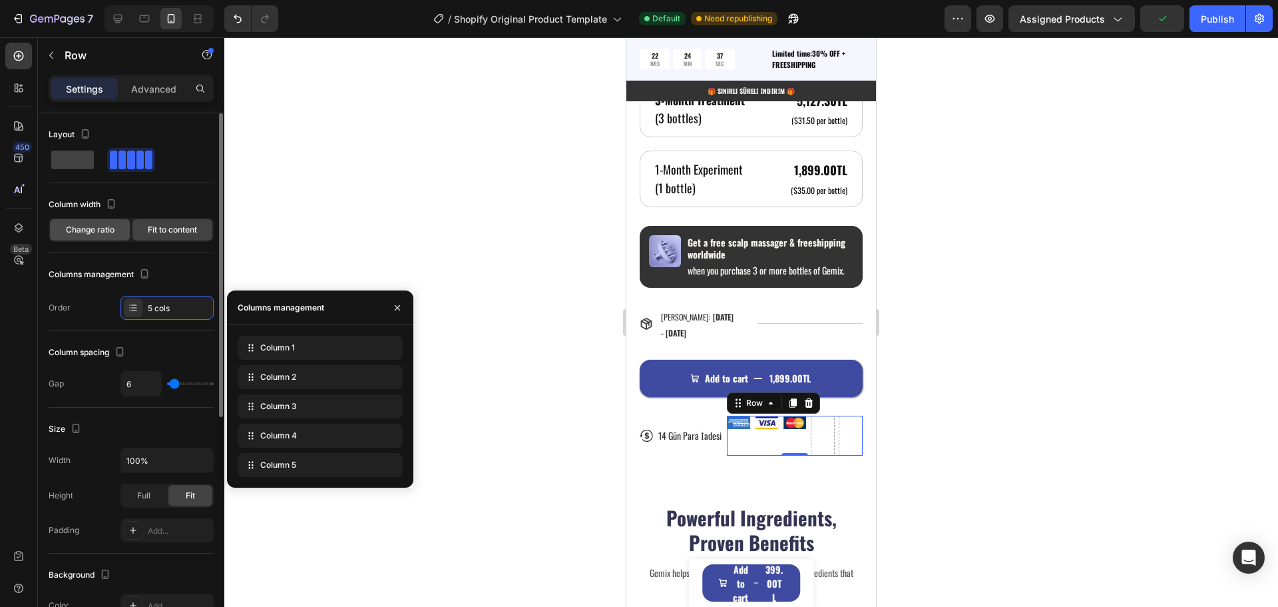
click at [77, 224] on span "Change ratio" at bounding box center [90, 230] width 49 height 12
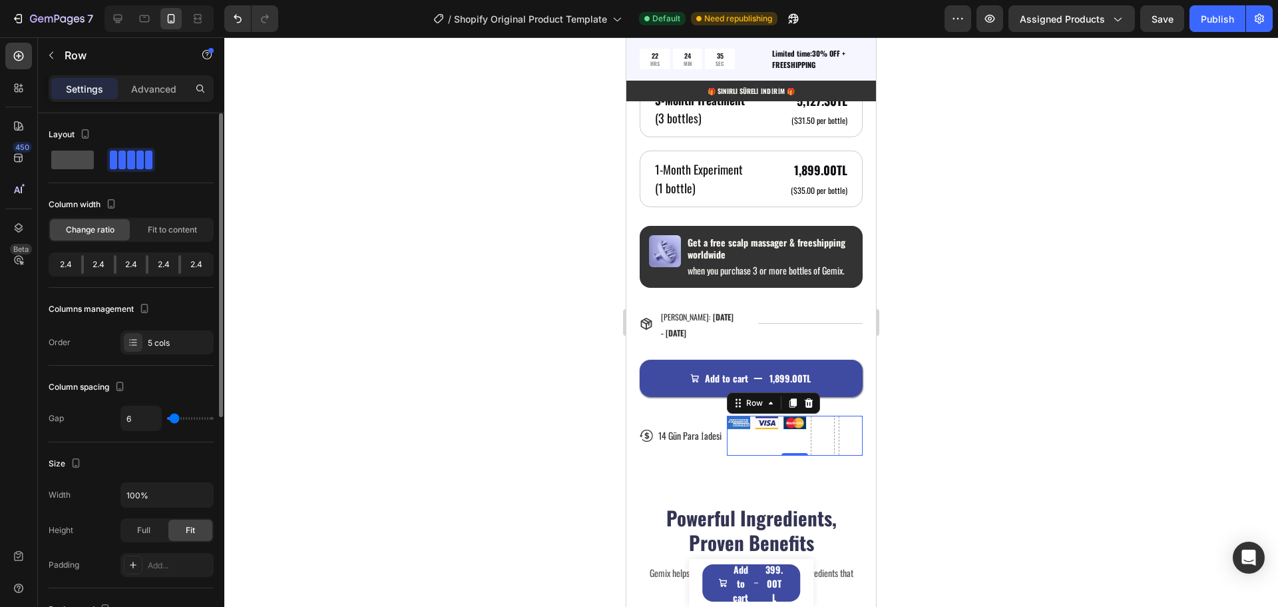
click at [77, 158] on span at bounding box center [72, 159] width 43 height 19
type input "0"
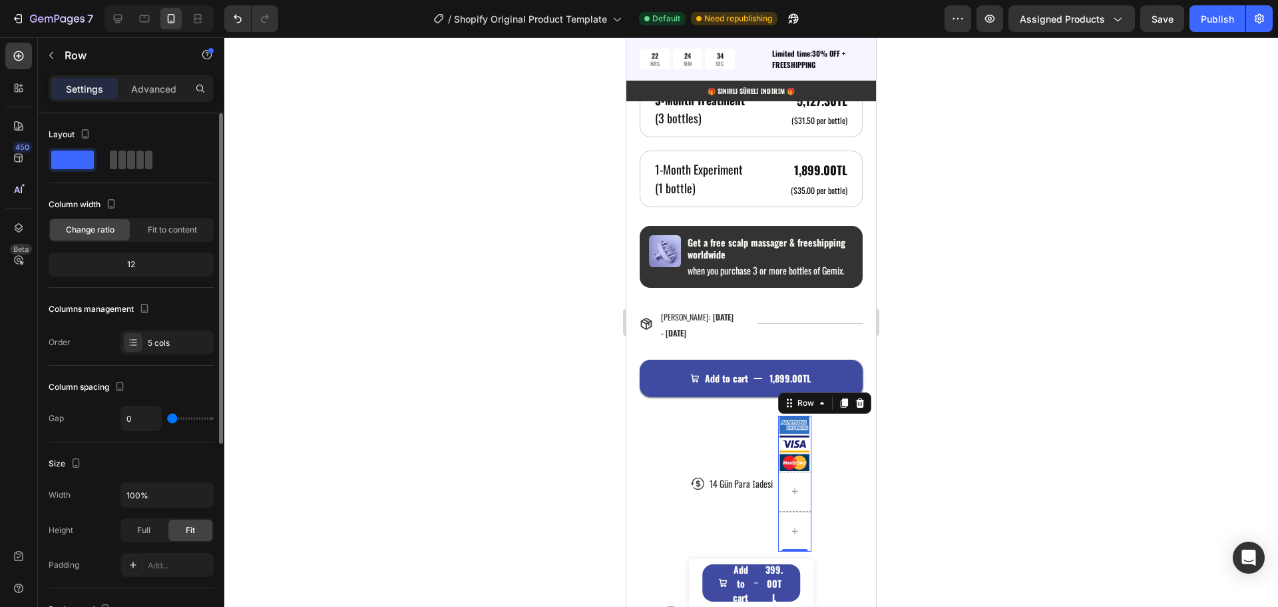
click at [141, 159] on span at bounding box center [139, 159] width 7 height 19
type input "6"
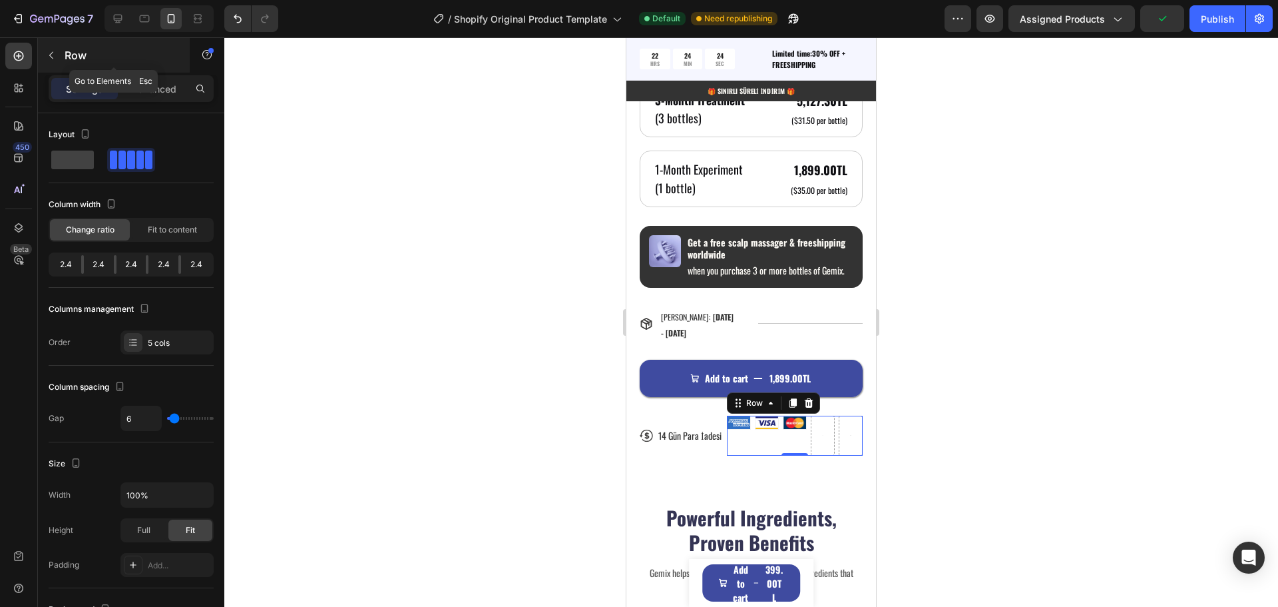
click at [51, 56] on icon "button" at bounding box center [51, 55] width 11 height 11
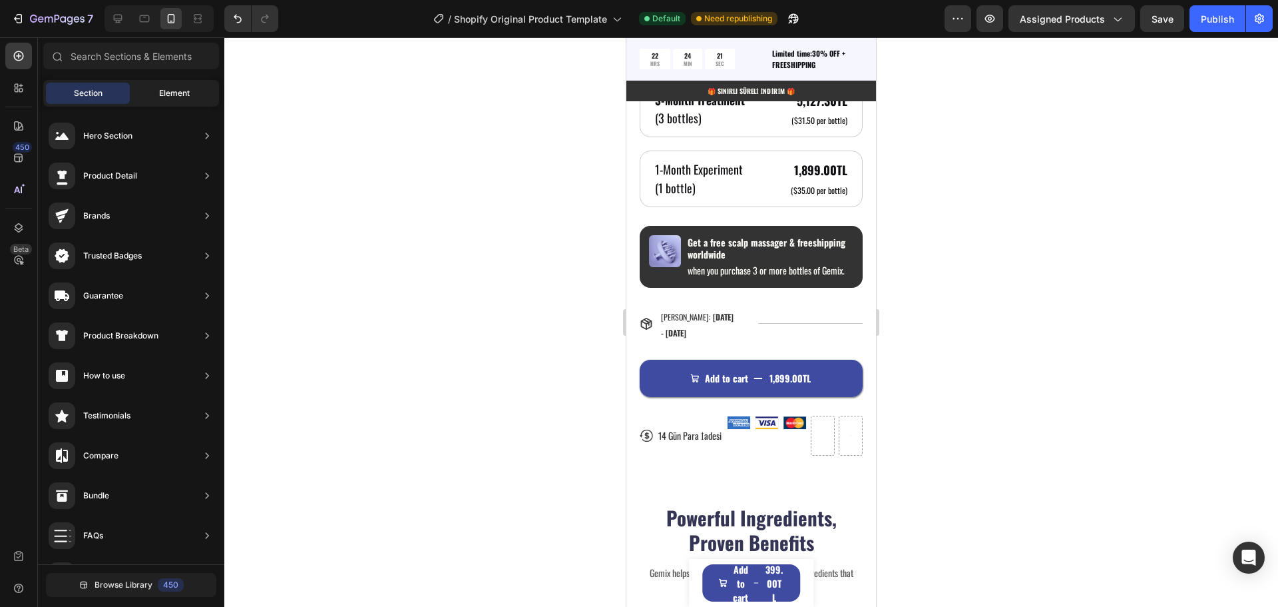
click at [170, 87] on div "Element" at bounding box center [174, 93] width 84 height 21
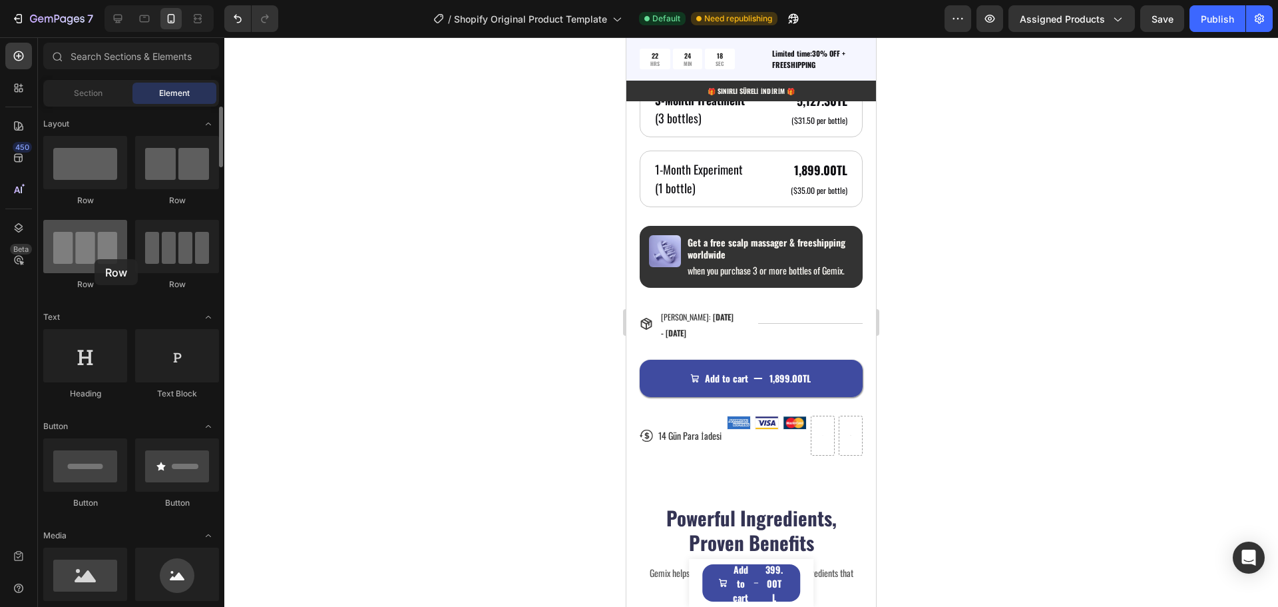
click at [95, 259] on div at bounding box center [85, 246] width 84 height 53
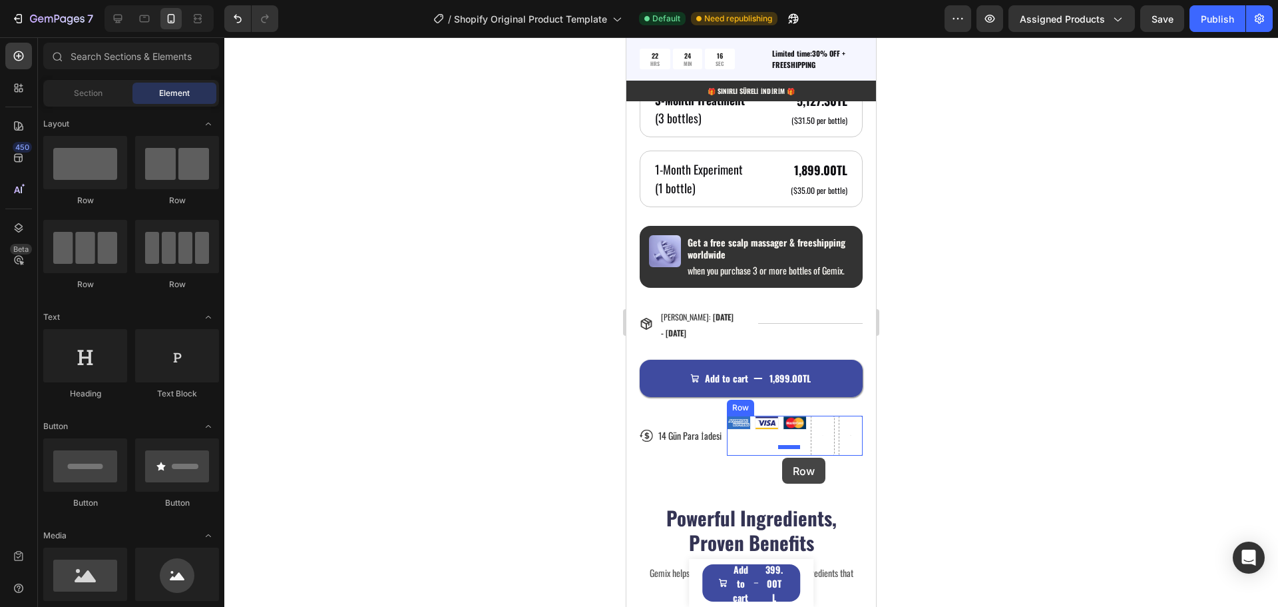
drag, startPoint x: 717, startPoint y: 296, endPoint x: 782, endPoint y: 457, distance: 173.8
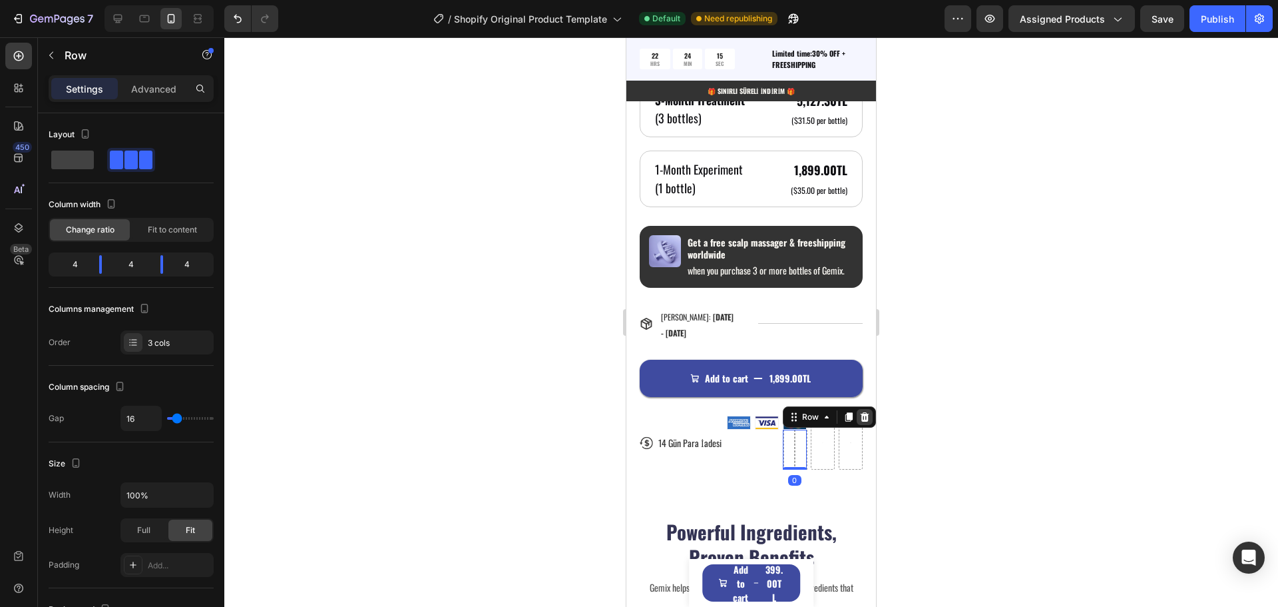
click at [865, 422] on icon at bounding box center [864, 416] width 11 height 11
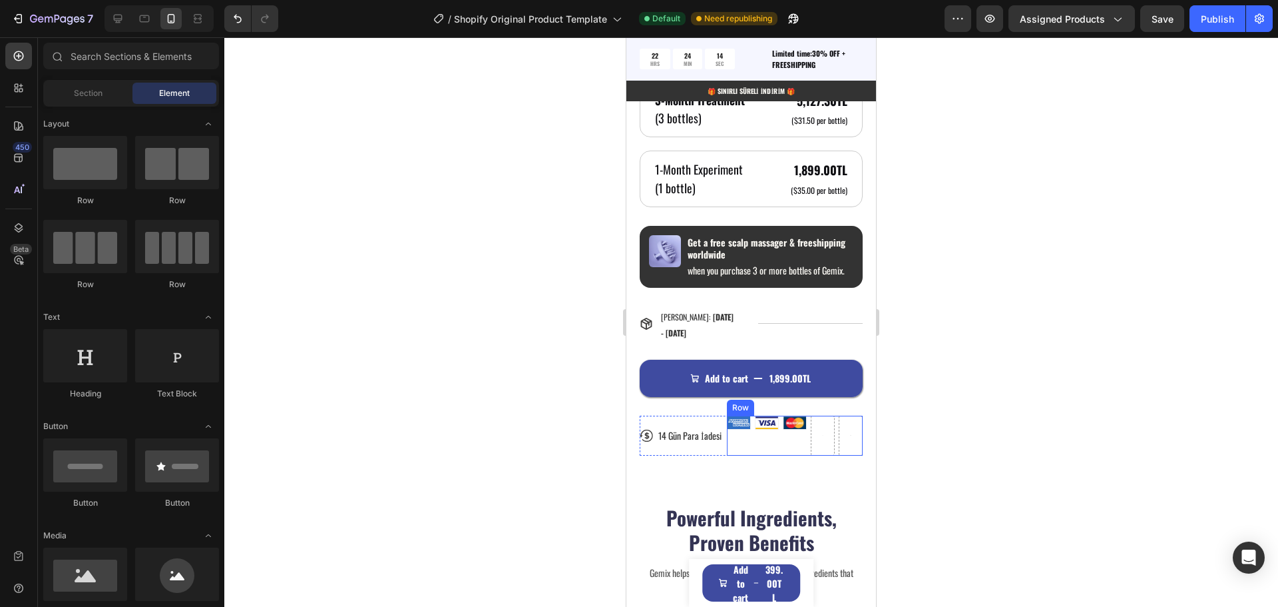
click at [791, 455] on div "Image" at bounding box center [795, 435] width 24 height 40
click at [816, 446] on div at bounding box center [823, 435] width 23 height 21
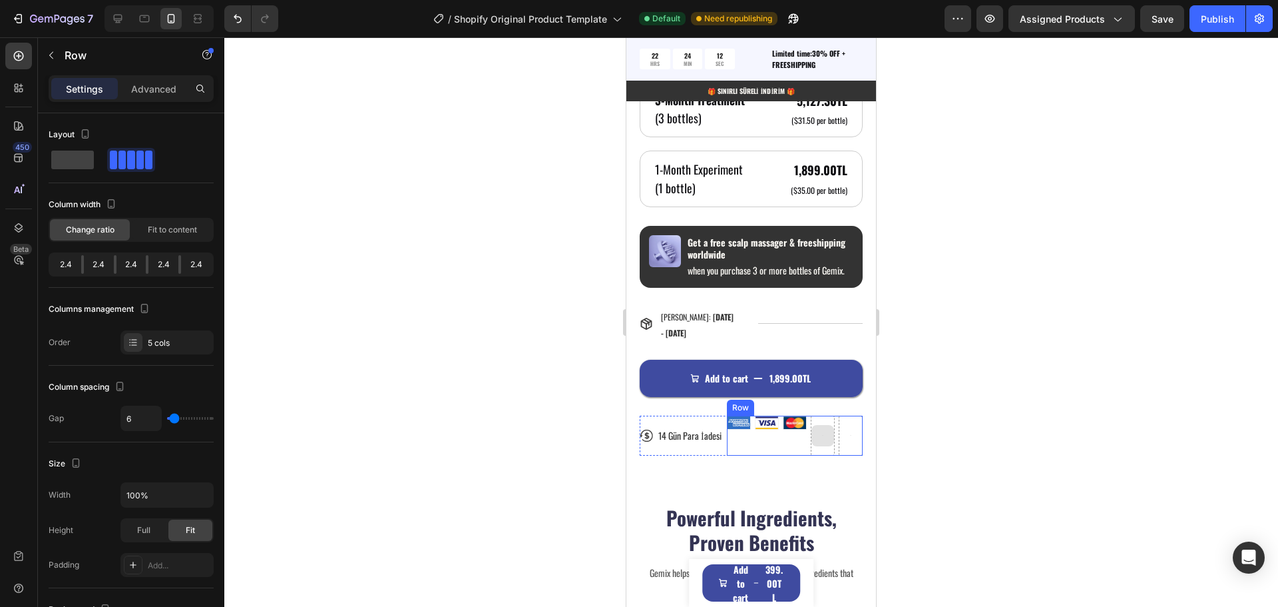
click at [818, 455] on div at bounding box center [823, 435] width 24 height 40
click at [812, 408] on icon at bounding box center [809, 402] width 11 height 11
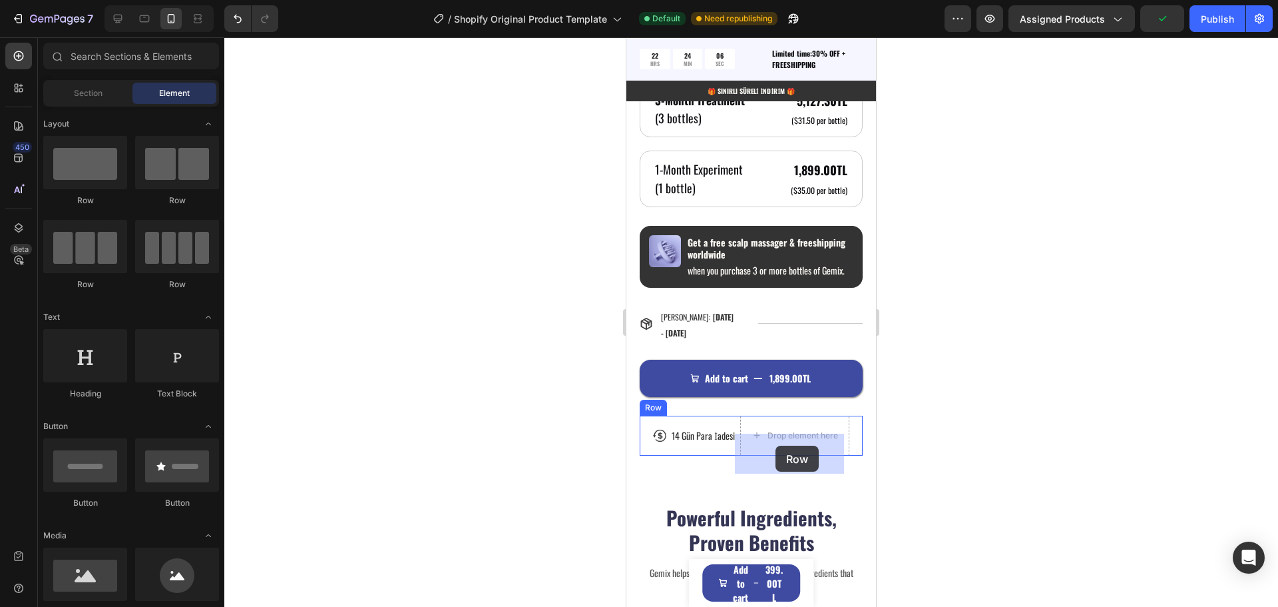
drag, startPoint x: 719, startPoint y: 288, endPoint x: 776, endPoint y: 445, distance: 167.2
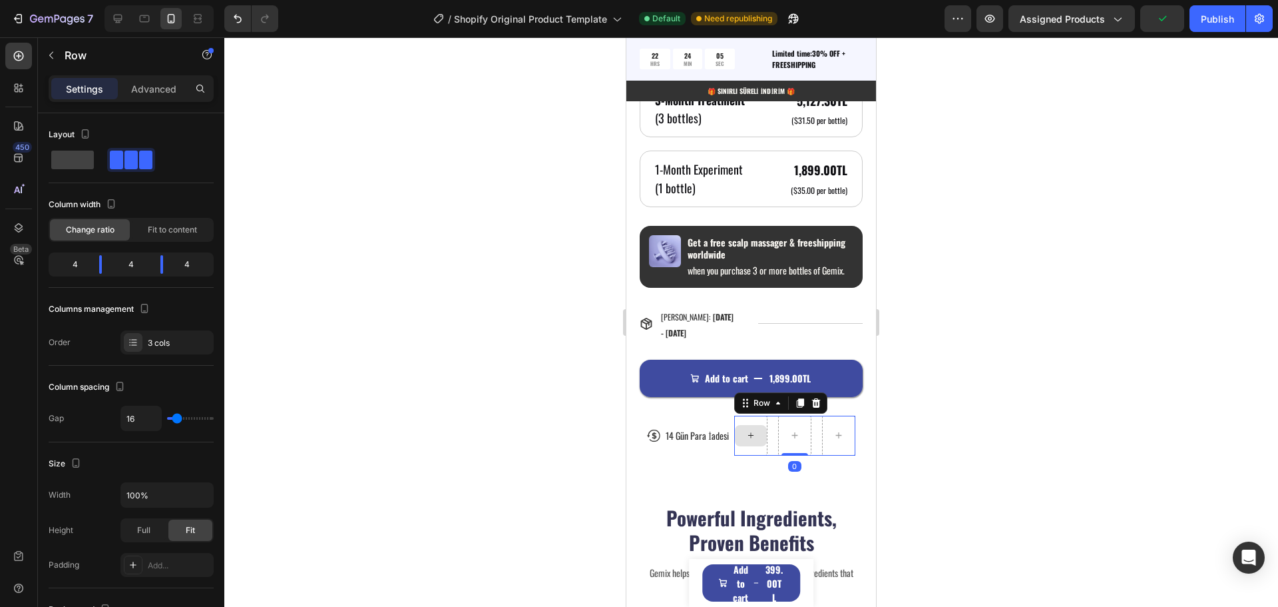
click at [746, 441] on icon at bounding box center [751, 434] width 11 height 11
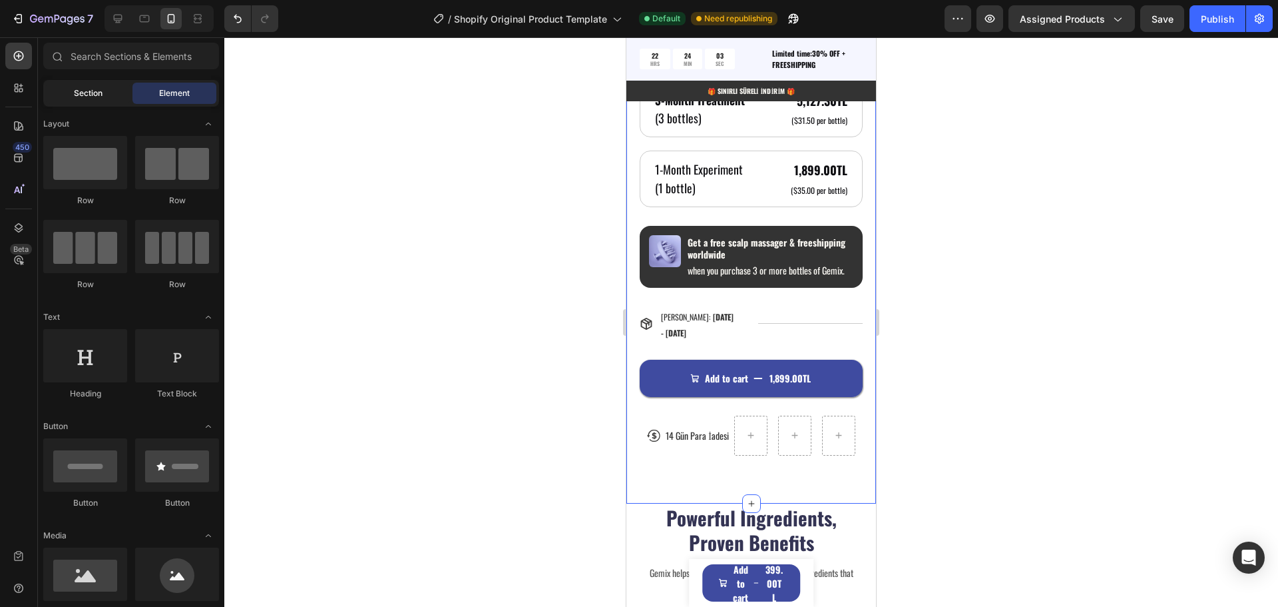
click at [73, 92] on div "Section" at bounding box center [88, 93] width 84 height 21
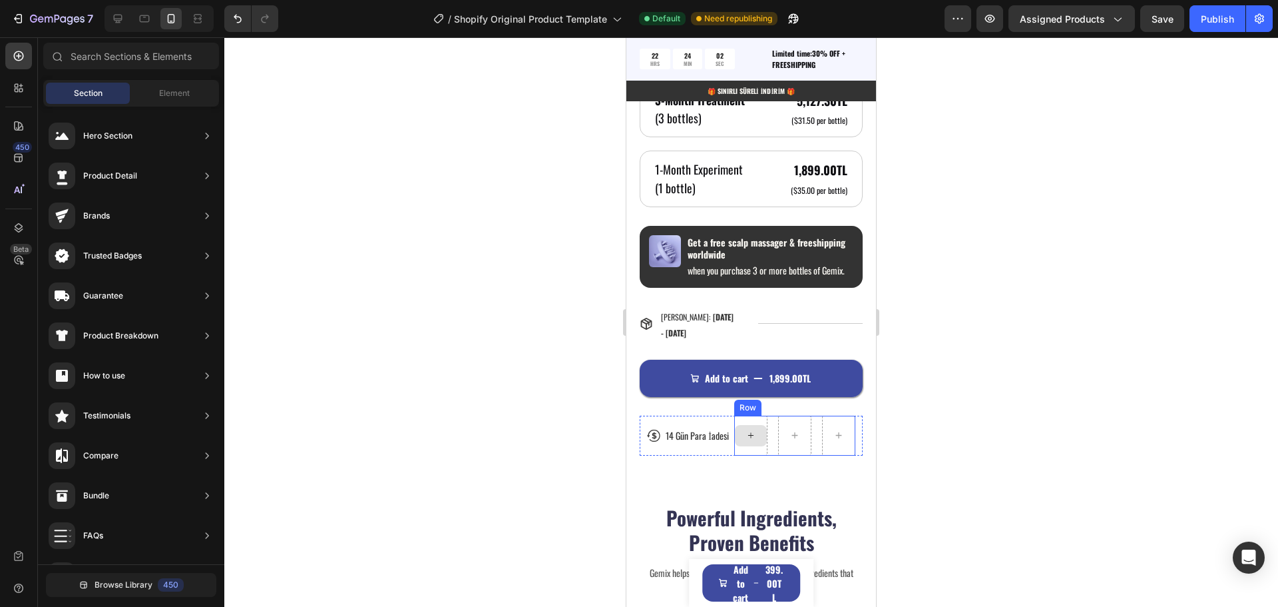
click at [756, 446] on div at bounding box center [751, 435] width 32 height 21
click at [750, 441] on icon at bounding box center [751, 434] width 11 height 11
click at [20, 84] on icon at bounding box center [18, 87] width 13 height 13
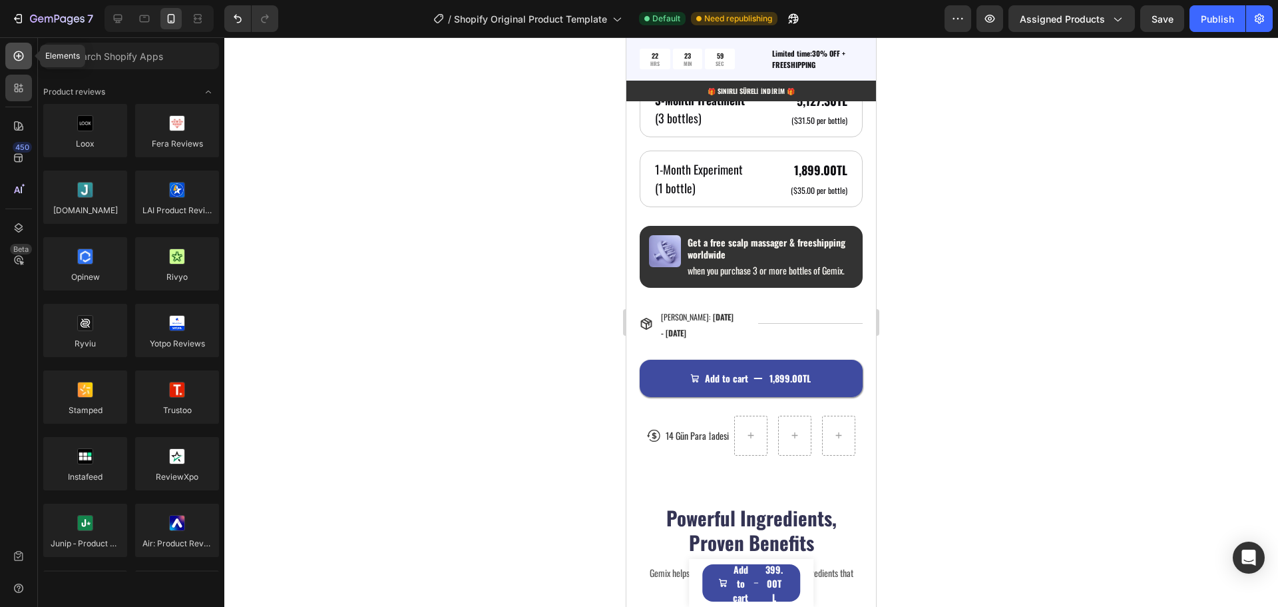
click at [15, 61] on icon at bounding box center [18, 55] width 13 height 13
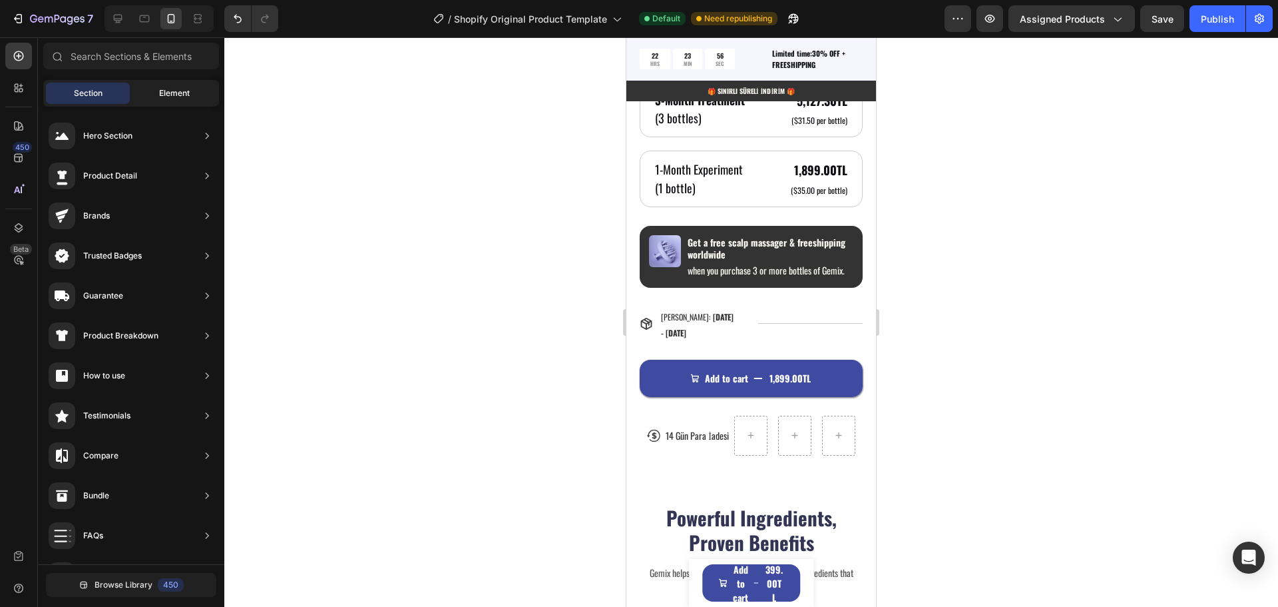
click at [171, 94] on span "Element" at bounding box center [174, 93] width 31 height 12
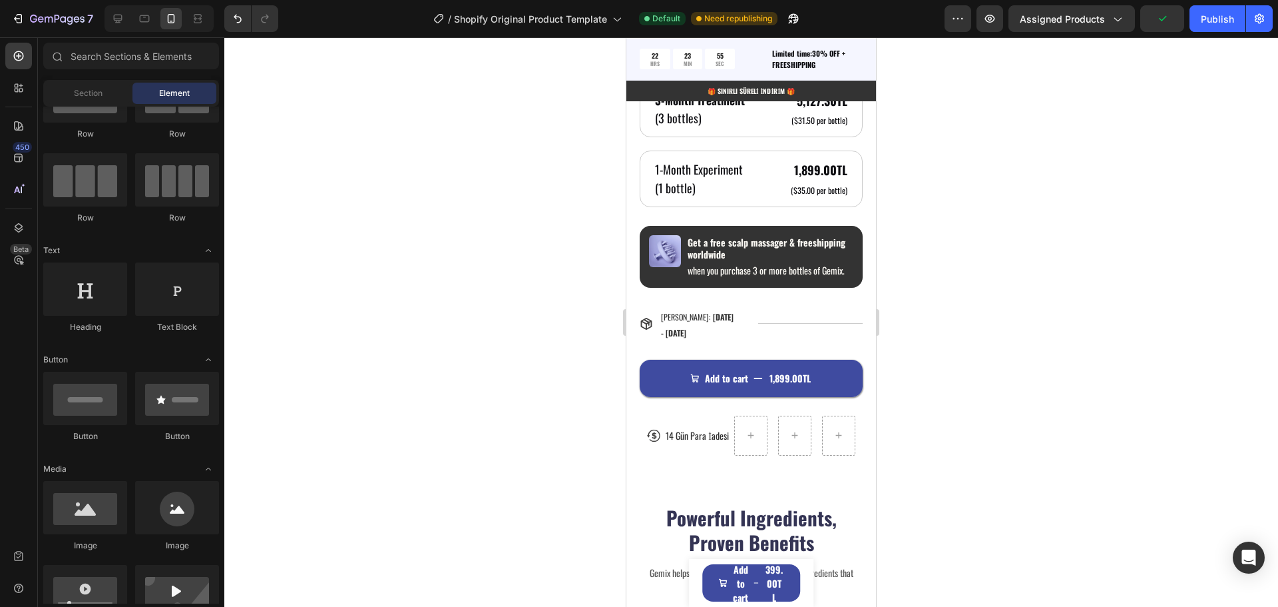
scroll to position [133, 0]
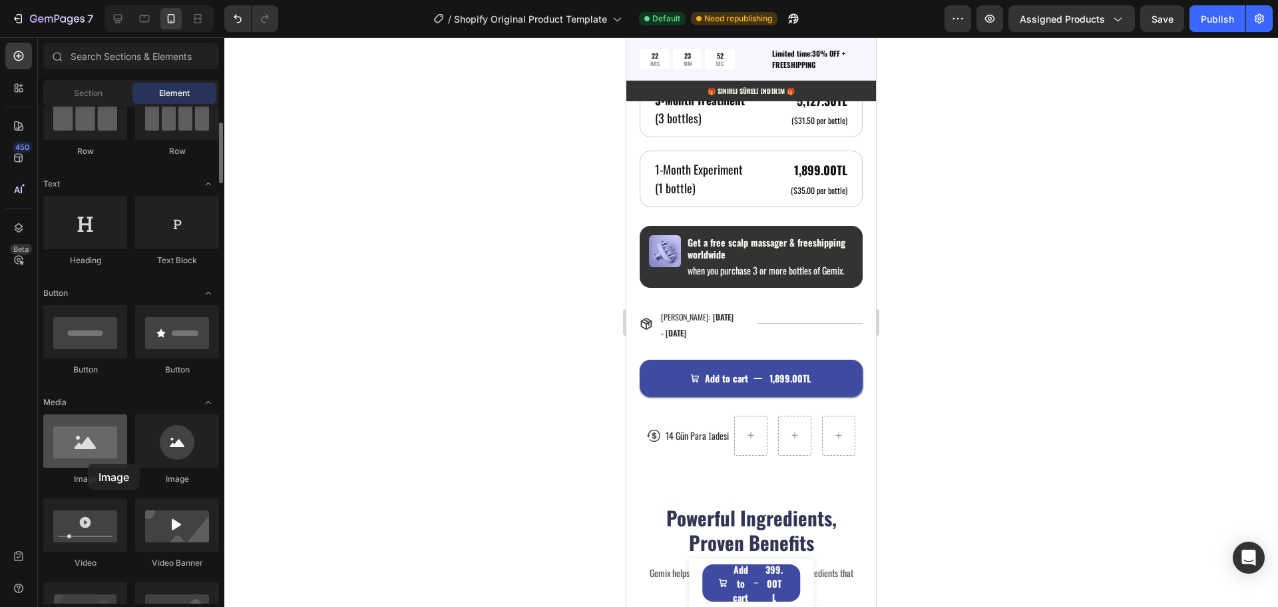
drag, startPoint x: 93, startPoint y: 451, endPoint x: 82, endPoint y: 449, distance: 10.8
click at [88, 463] on div at bounding box center [85, 440] width 84 height 53
click at [78, 441] on div at bounding box center [85, 440] width 84 height 53
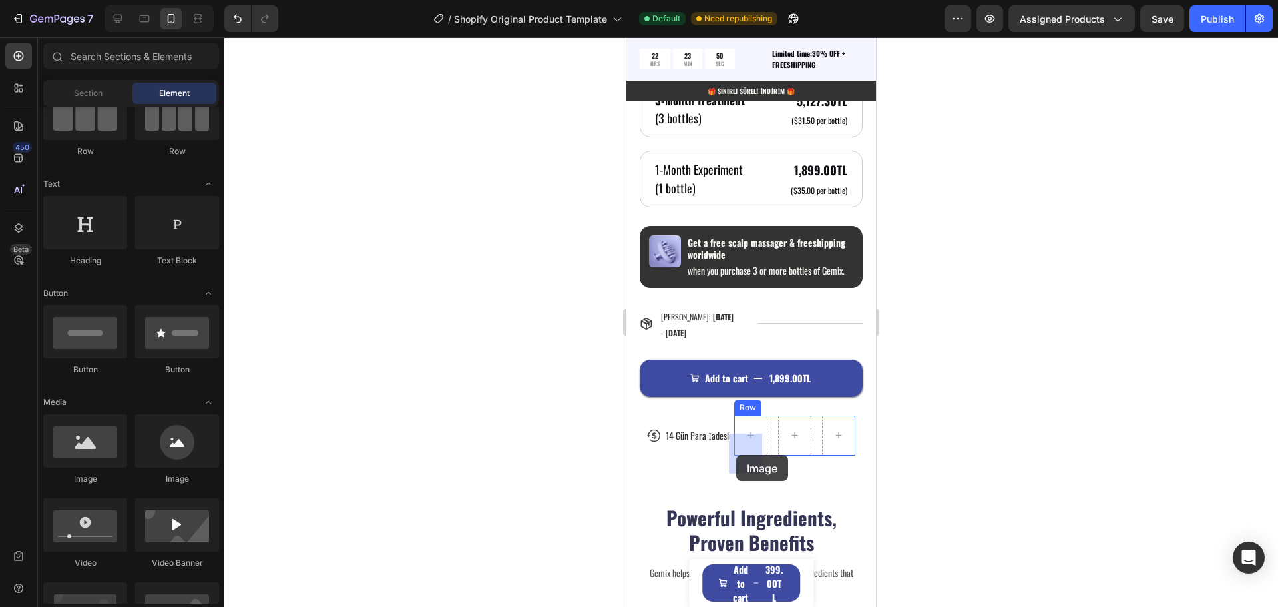
drag, startPoint x: 733, startPoint y: 491, endPoint x: 736, endPoint y: 455, distance: 36.1
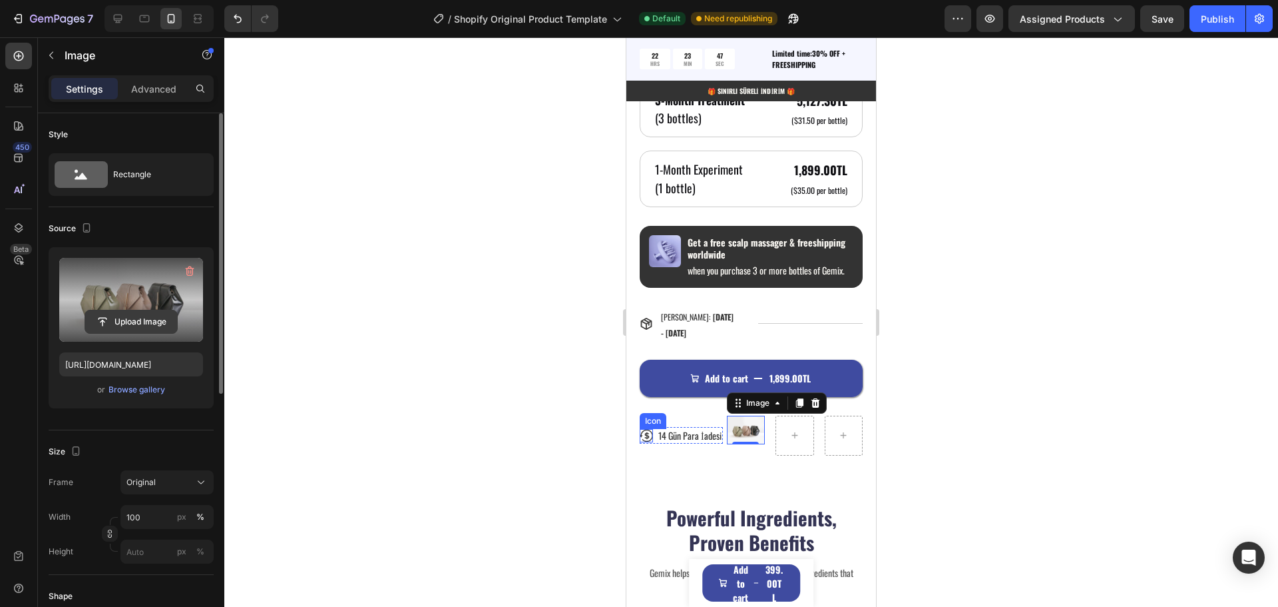
click at [146, 311] on input "file" at bounding box center [131, 321] width 92 height 23
click at [191, 271] on icon "button" at bounding box center [190, 272] width 1 height 4
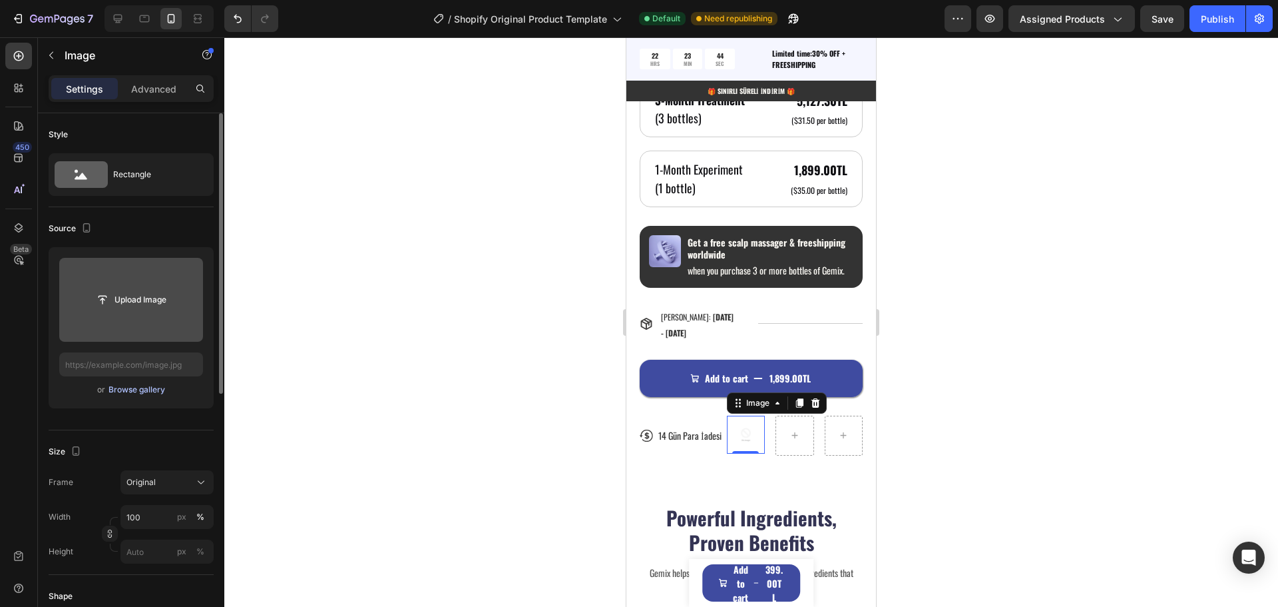
click at [143, 389] on div "Browse gallery" at bounding box center [137, 389] width 57 height 12
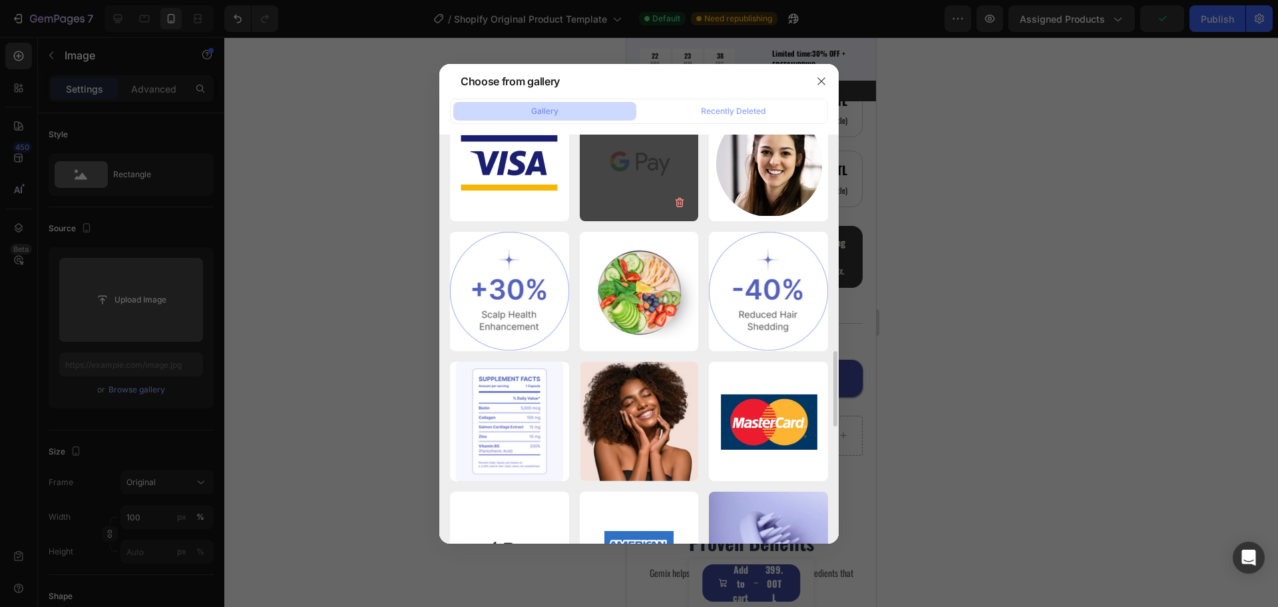
scroll to position [1465, 0]
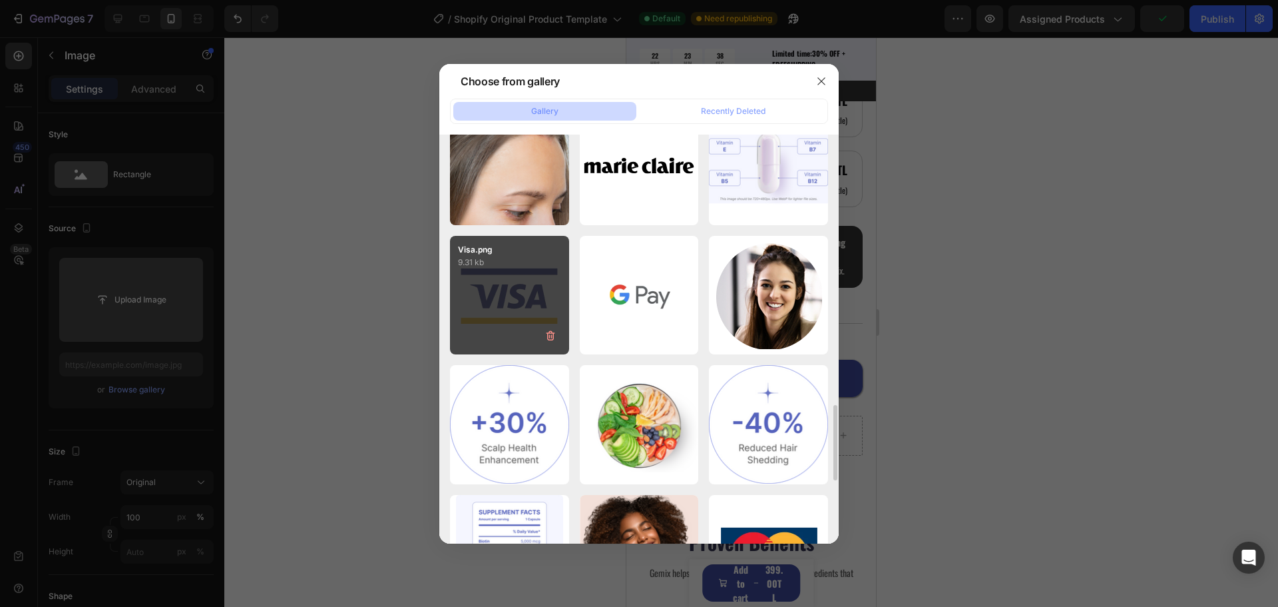
click at [525, 300] on div "Visa.png 9.31 kb" at bounding box center [509, 295] width 119 height 119
type input "https://cdn.shopify.com/s/files/1/0951/2933/8167/files/gempages_586159015990395…"
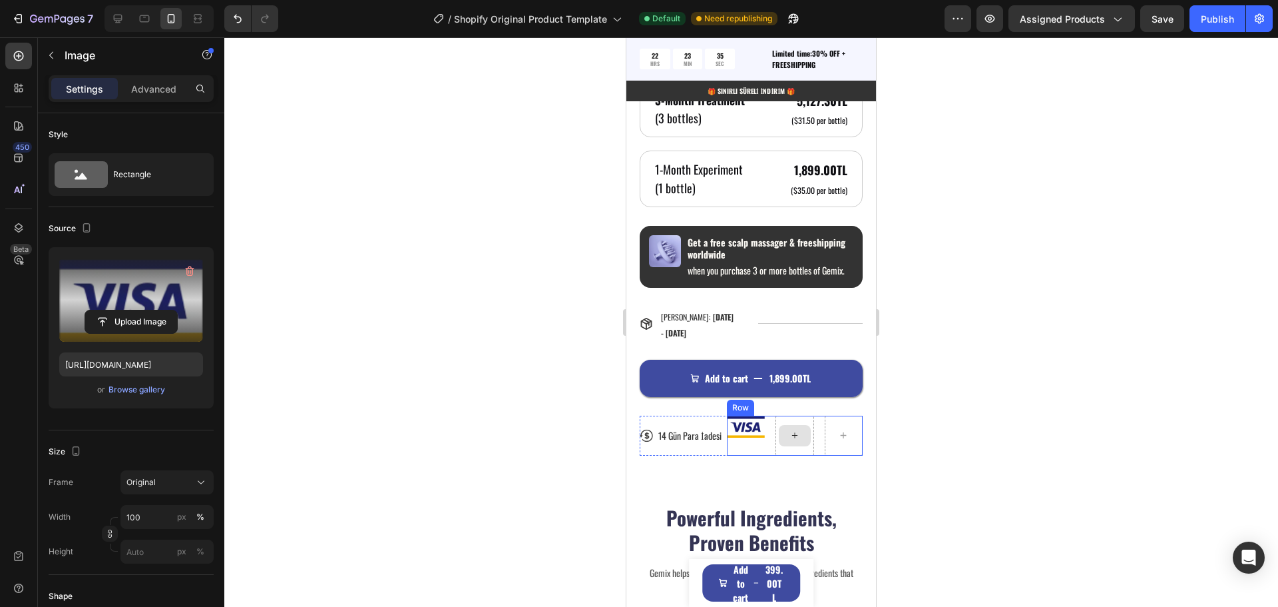
click at [790, 441] on icon at bounding box center [795, 434] width 11 height 11
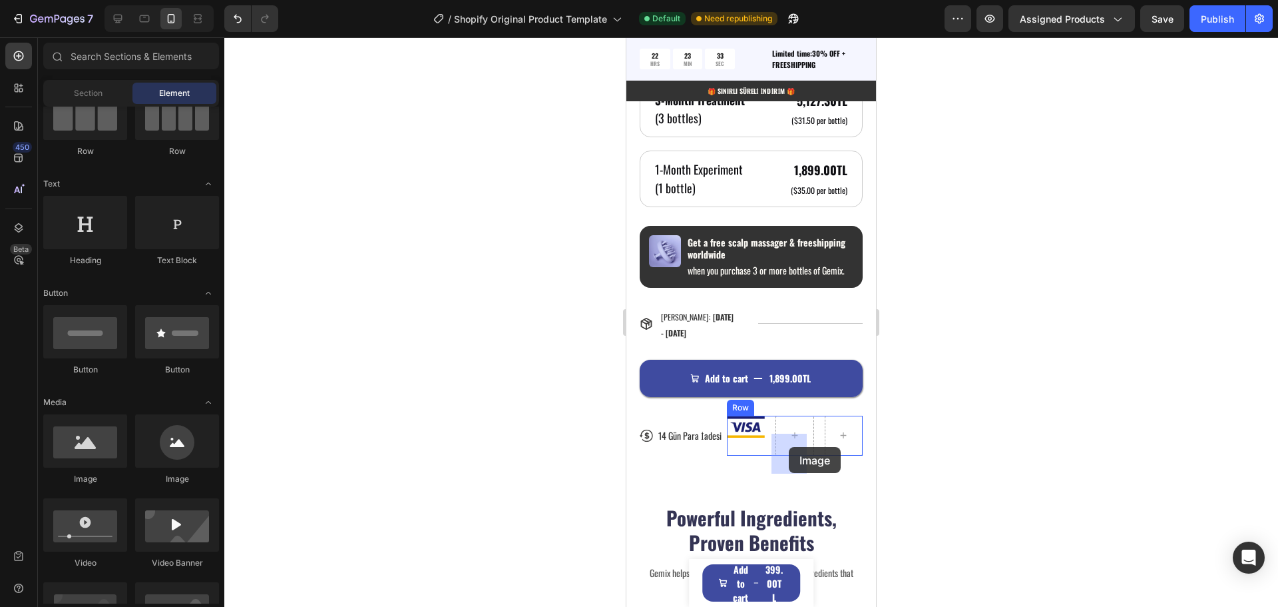
drag, startPoint x: 844, startPoint y: 491, endPoint x: 789, endPoint y: 447, distance: 70.5
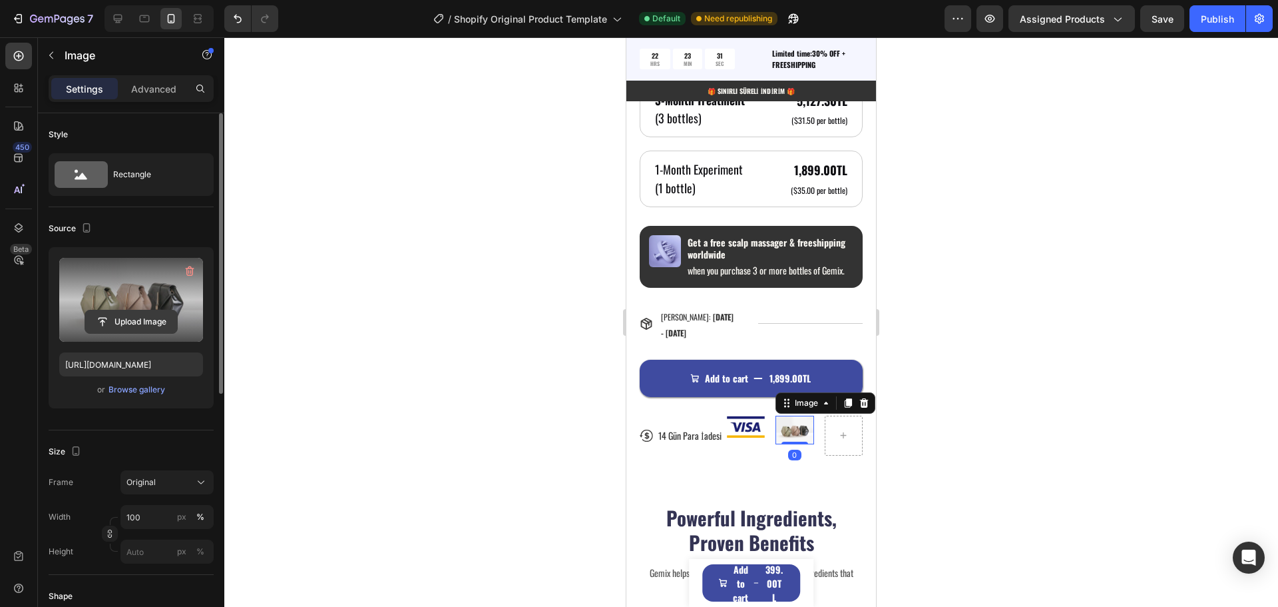
drag, startPoint x: 122, startPoint y: 320, endPoint x: 128, endPoint y: 331, distance: 12.8
click at [128, 331] on input "file" at bounding box center [131, 321] width 92 height 23
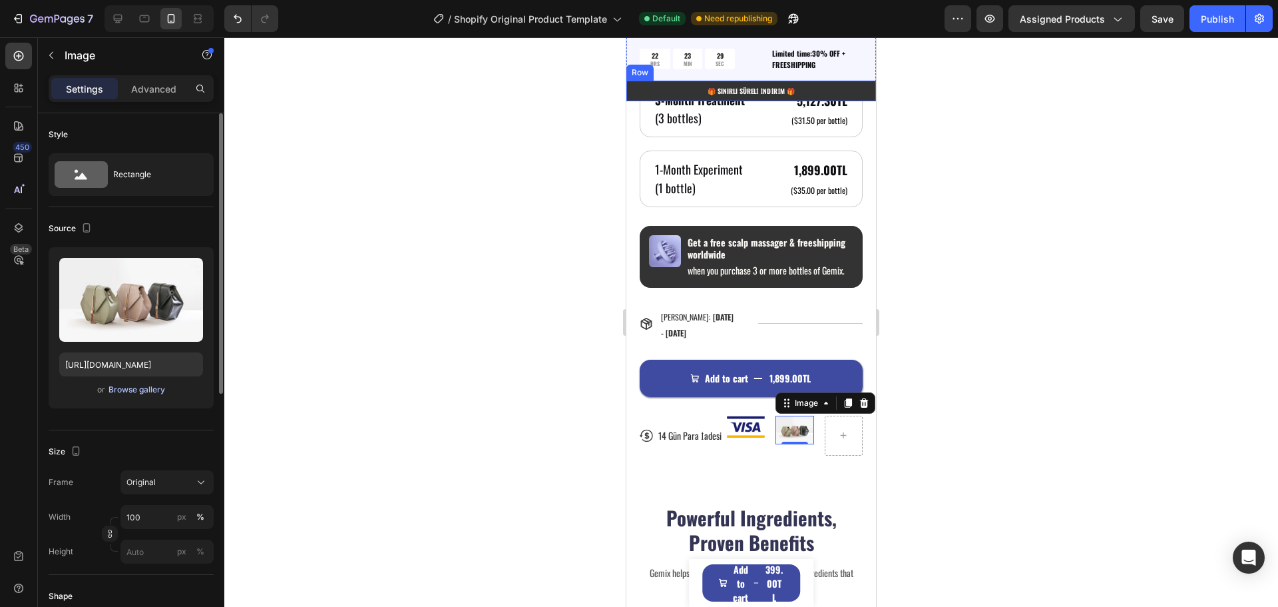
click at [138, 393] on div "Browse gallery" at bounding box center [137, 389] width 57 height 12
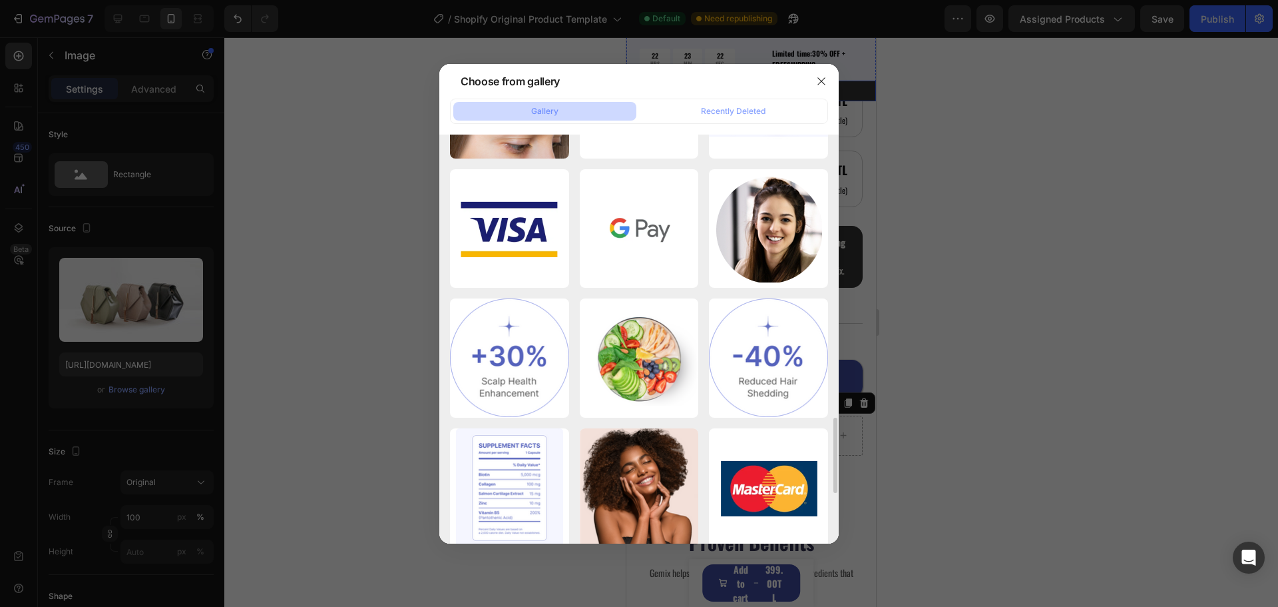
scroll to position [1664, 0]
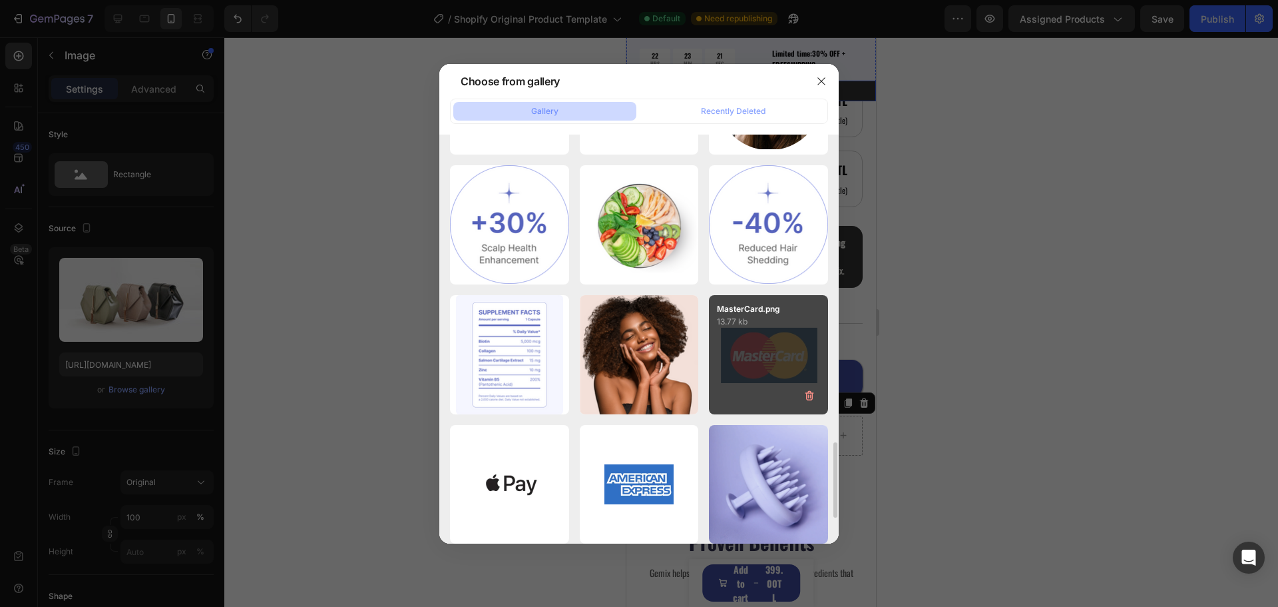
click at [773, 362] on div "MasterCard.png 13.77 kb" at bounding box center [768, 354] width 119 height 119
type input "https://cdn.shopify.com/s/files/1/0951/2933/8167/files/gempages_586159015990395…"
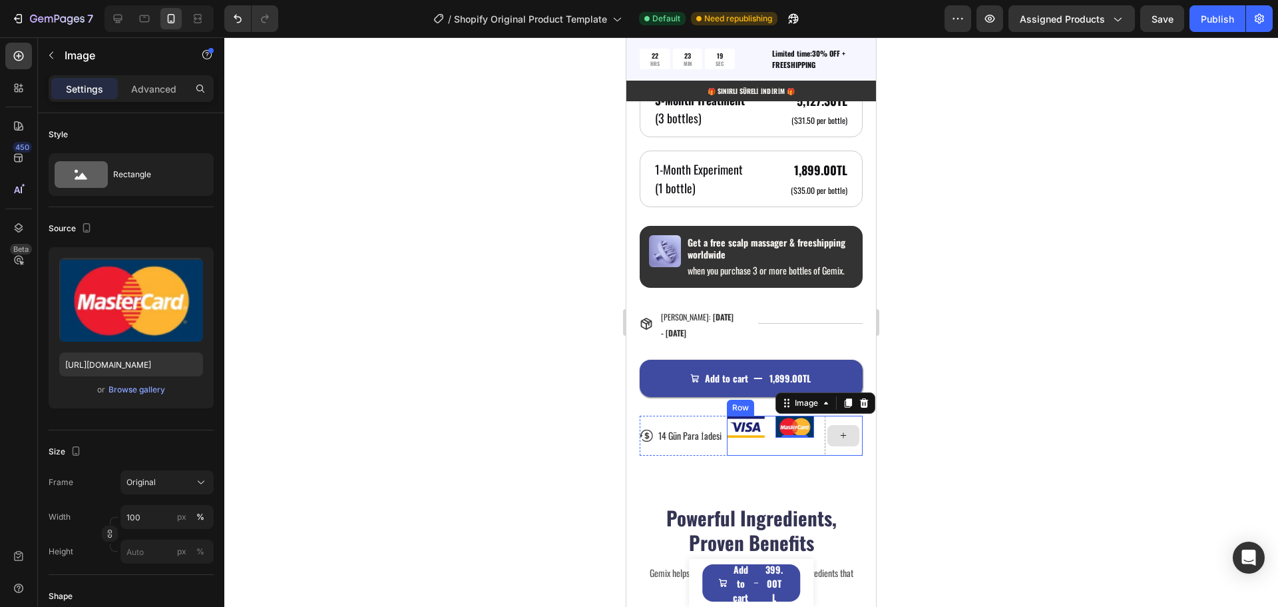
click at [838, 441] on icon at bounding box center [843, 434] width 11 height 11
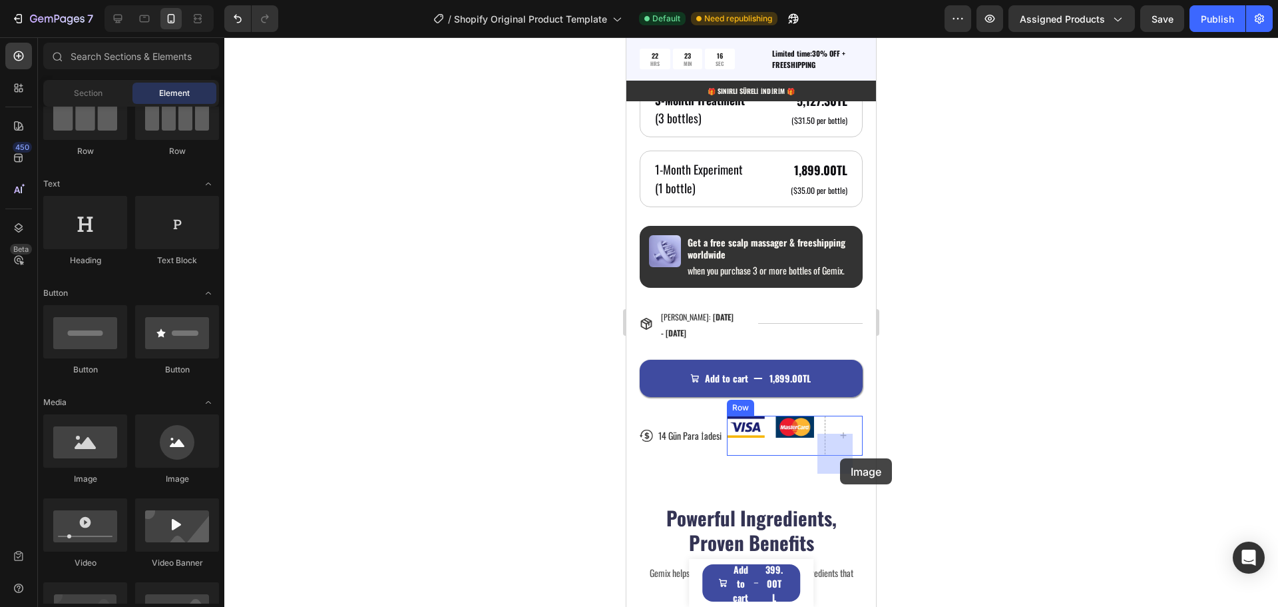
drag, startPoint x: 695, startPoint y: 486, endPoint x: 840, endPoint y: 455, distance: 147.7
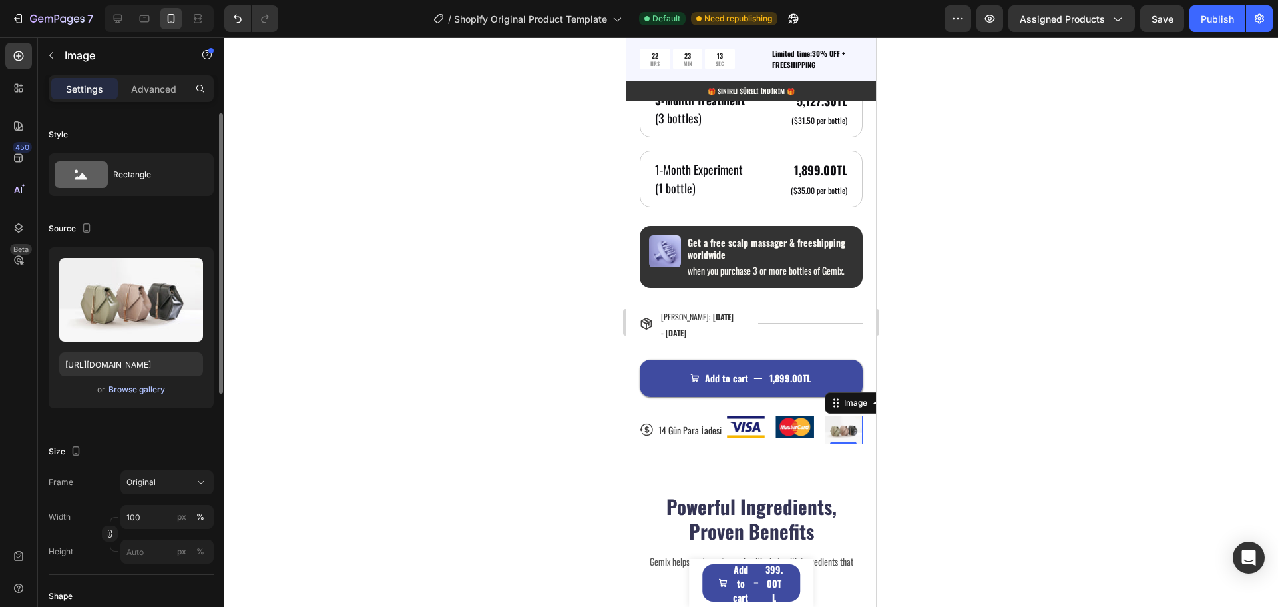
click at [132, 389] on div "Browse gallery" at bounding box center [137, 389] width 57 height 12
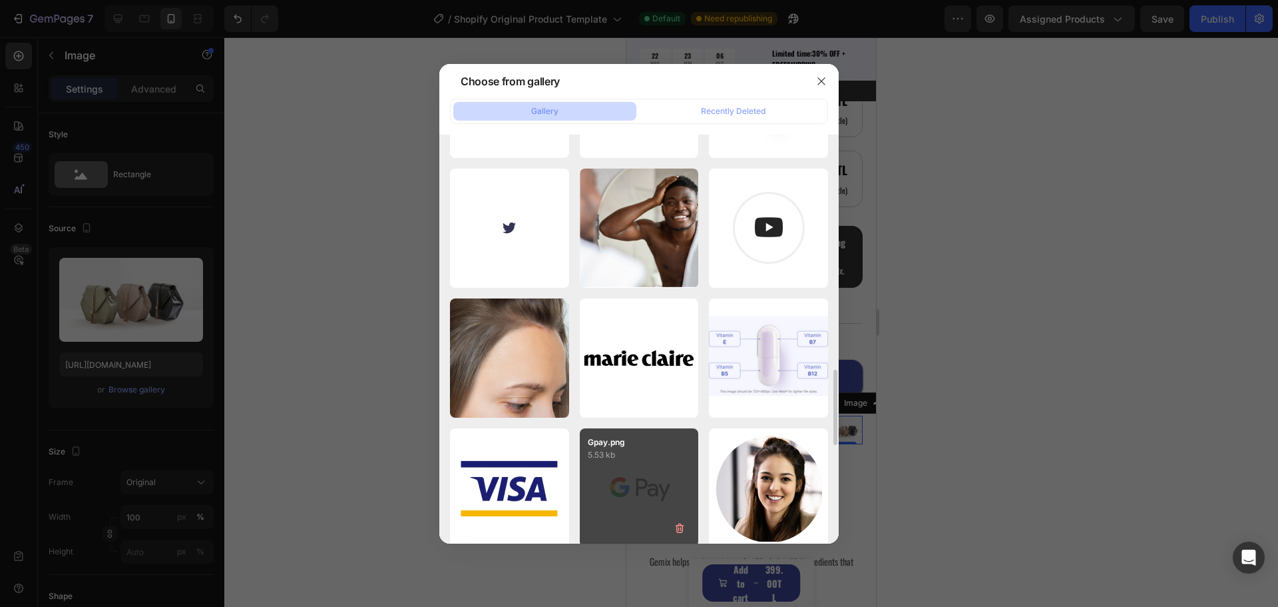
scroll to position [1672, 0]
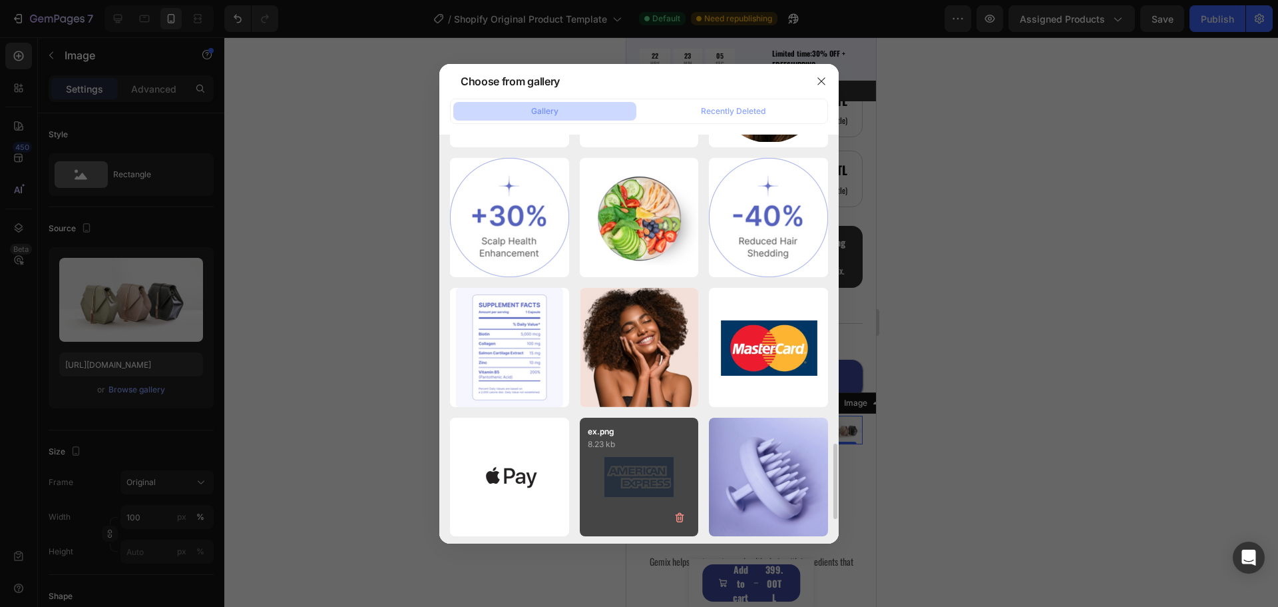
click at [639, 467] on div "ex.png 8.23 kb" at bounding box center [639, 476] width 119 height 119
type input "https://cdn.shopify.com/s/files/1/0951/2933/8167/files/gempages_586159015990395…"
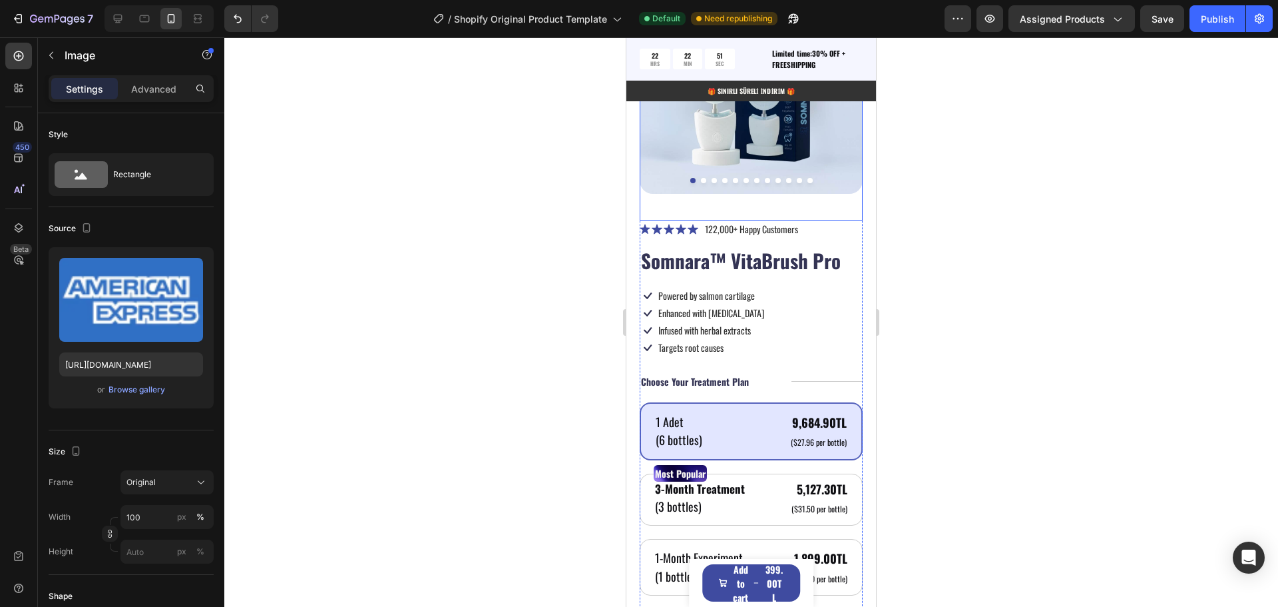
scroll to position [865, 0]
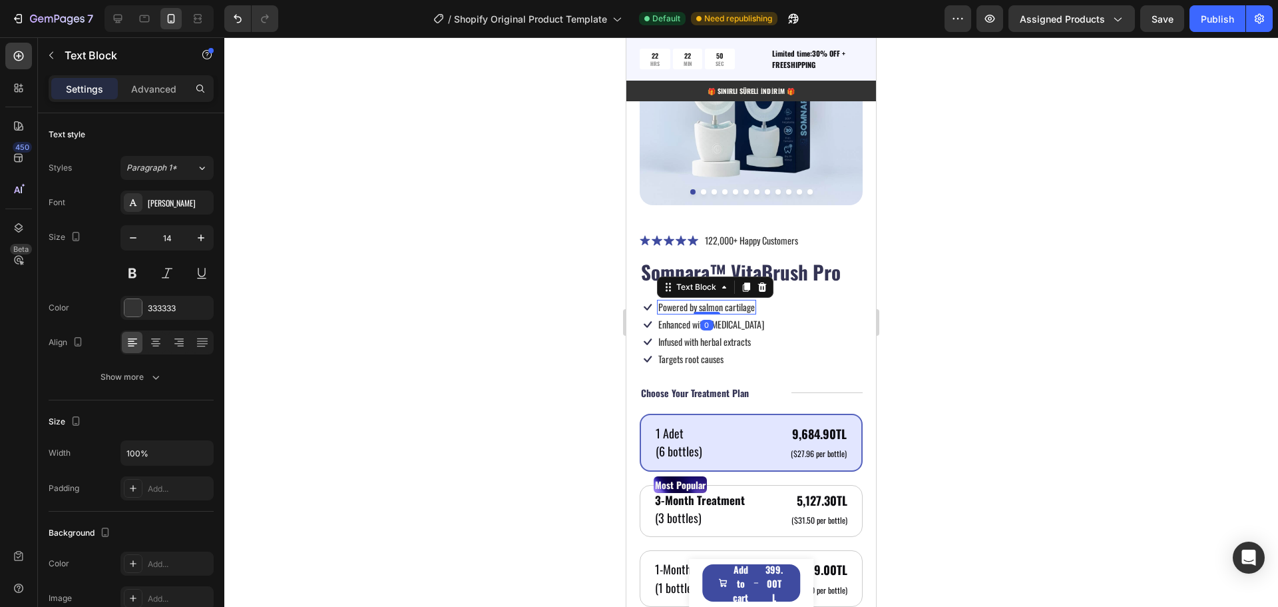
click at [706, 301] on p "Powered by salmon cartilage" at bounding box center [706, 307] width 97 height 12
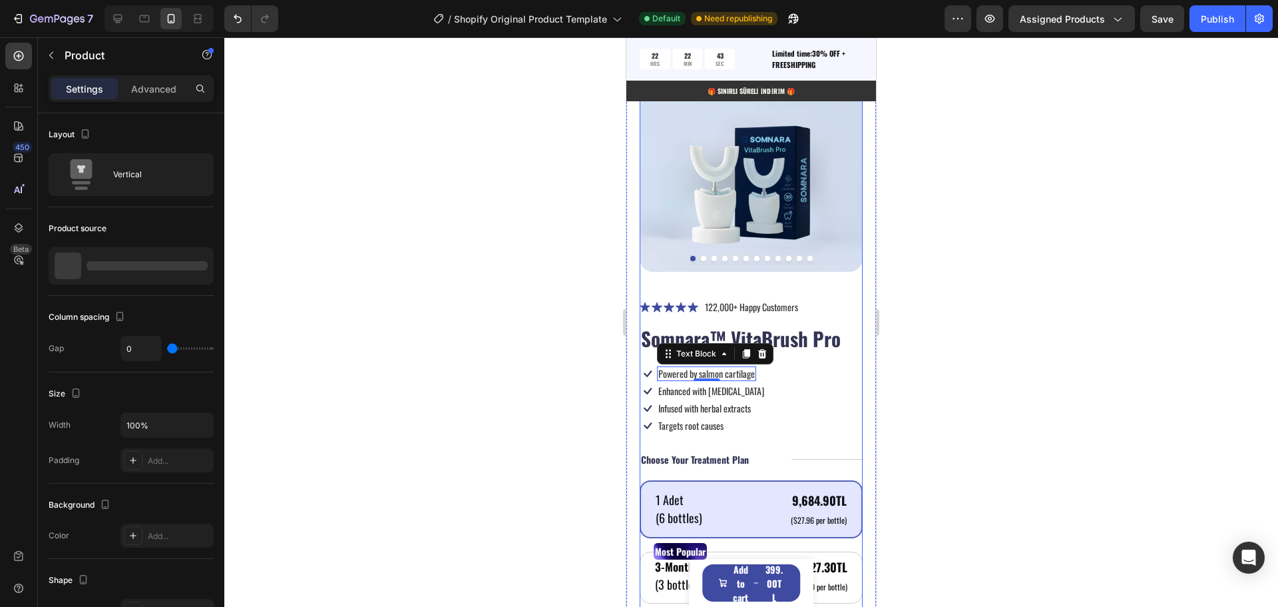
click at [818, 343] on div "Icon Icon Icon Icon Icon Icon List 122,000+ Happy Customers Text Block Row Somn…" at bounding box center [751, 600] width 223 height 605
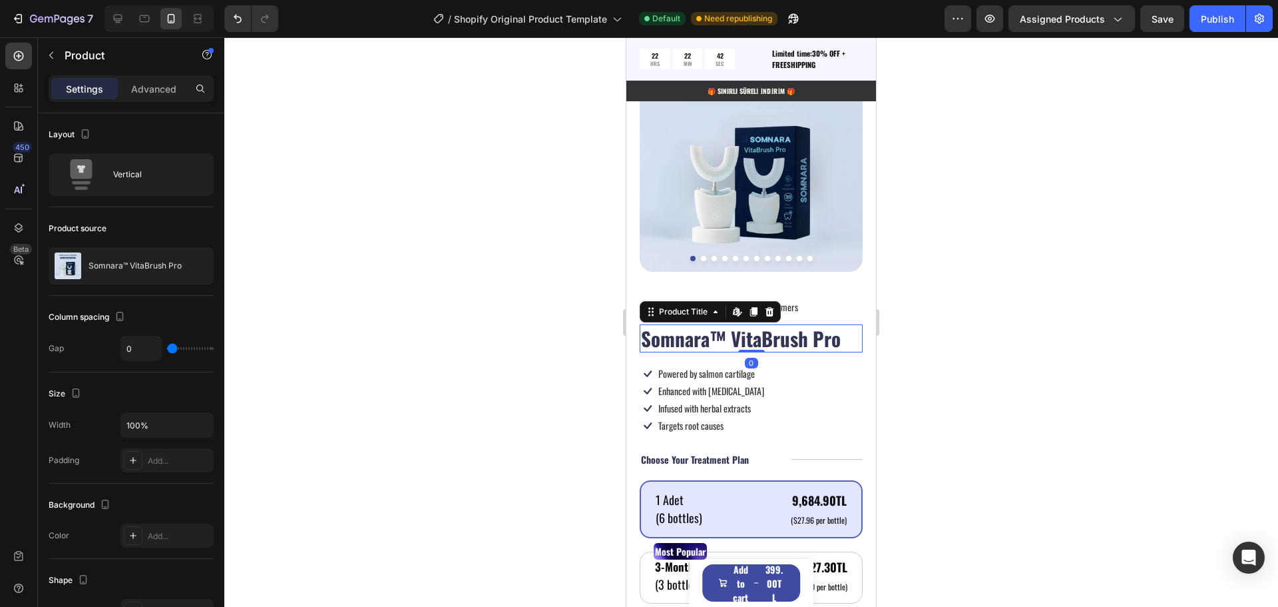
click at [798, 334] on h1 "Somnara™ VitaBrush Pro" at bounding box center [751, 338] width 223 height 28
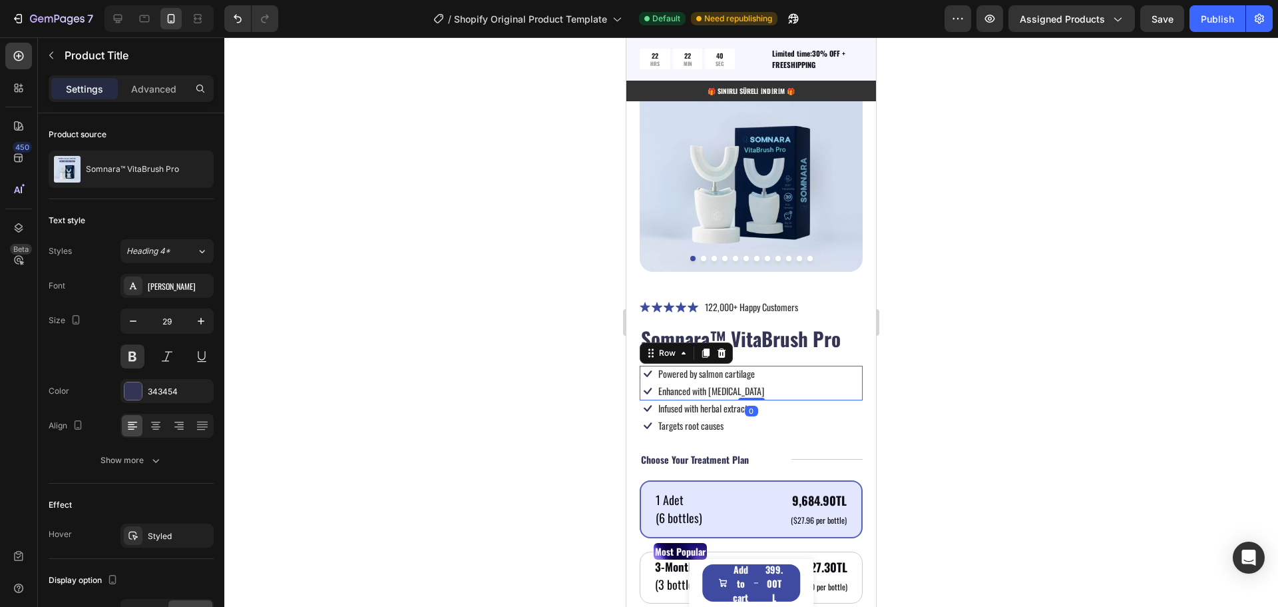
click at [813, 372] on div "Icon Powered by salmon cartilage Text Block Row Icon Enhanced with biotin Text …" at bounding box center [751, 383] width 223 height 35
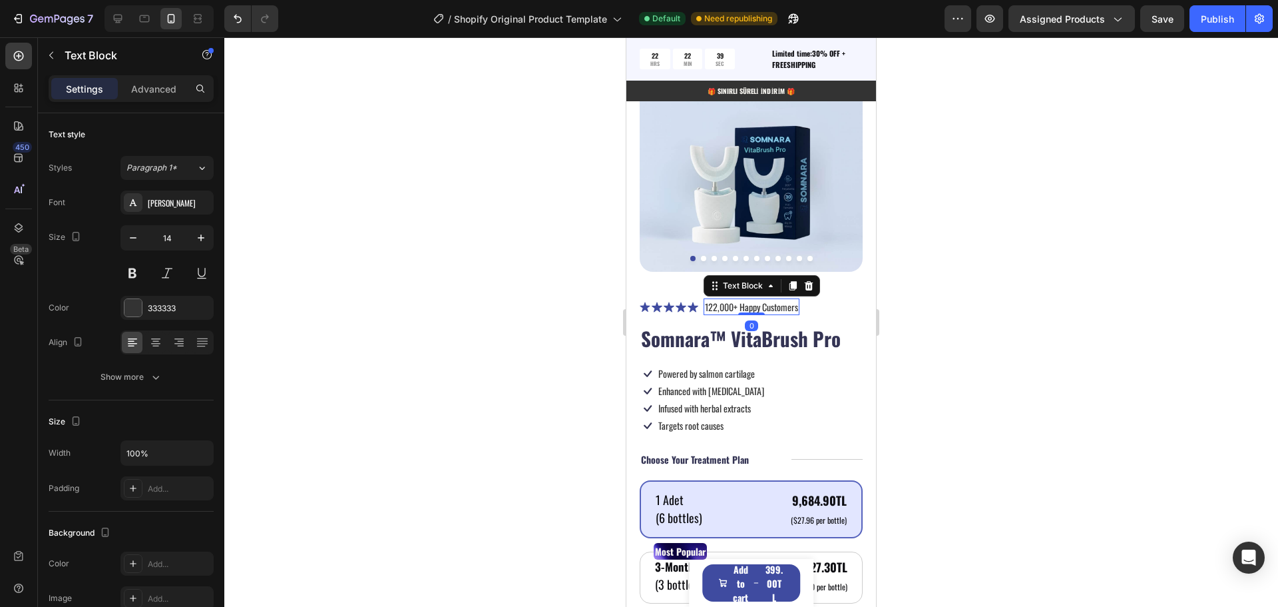
click at [766, 300] on p "122,000+ Happy Customers" at bounding box center [751, 307] width 93 height 14
click at [726, 300] on p "122,000+ Happy Customers" at bounding box center [751, 307] width 93 height 14
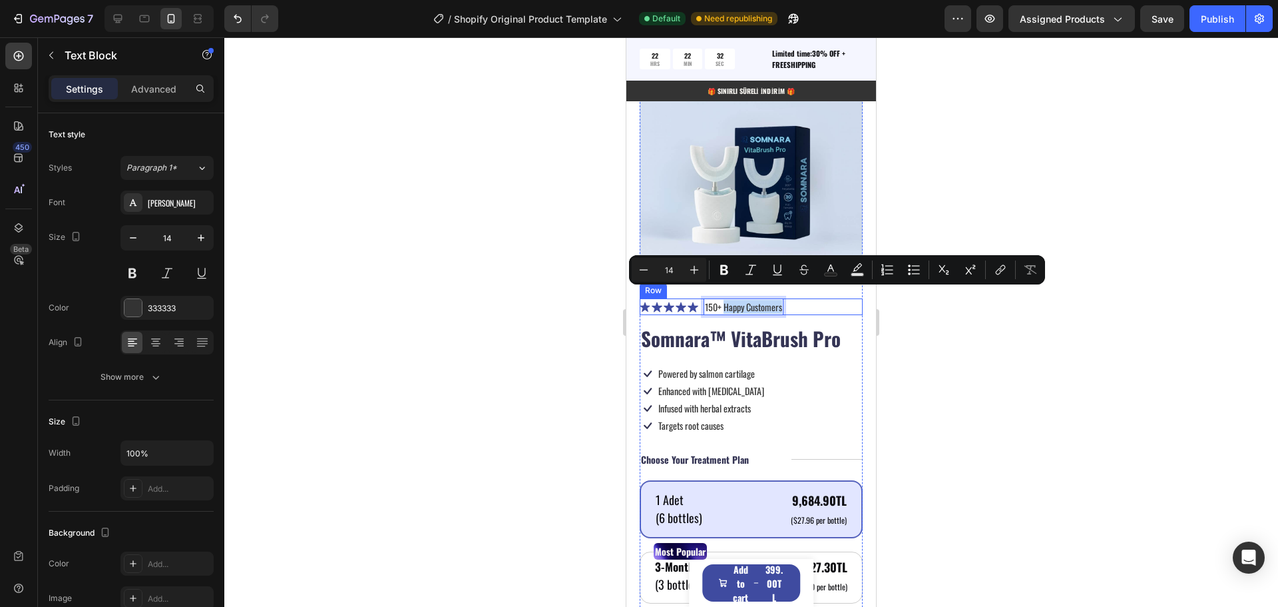
drag, startPoint x: 726, startPoint y: 300, endPoint x: 788, endPoint y: 303, distance: 61.3
click at [788, 303] on div "Icon Icon Icon Icon Icon Icon List 150+ Happy Customers Text Block 0 Row" at bounding box center [751, 306] width 223 height 17
click at [801, 298] on div "Icon Icon Icon Icon Icon Icon List 150+ Happy Customers Text Block Row 14" at bounding box center [751, 306] width 223 height 17
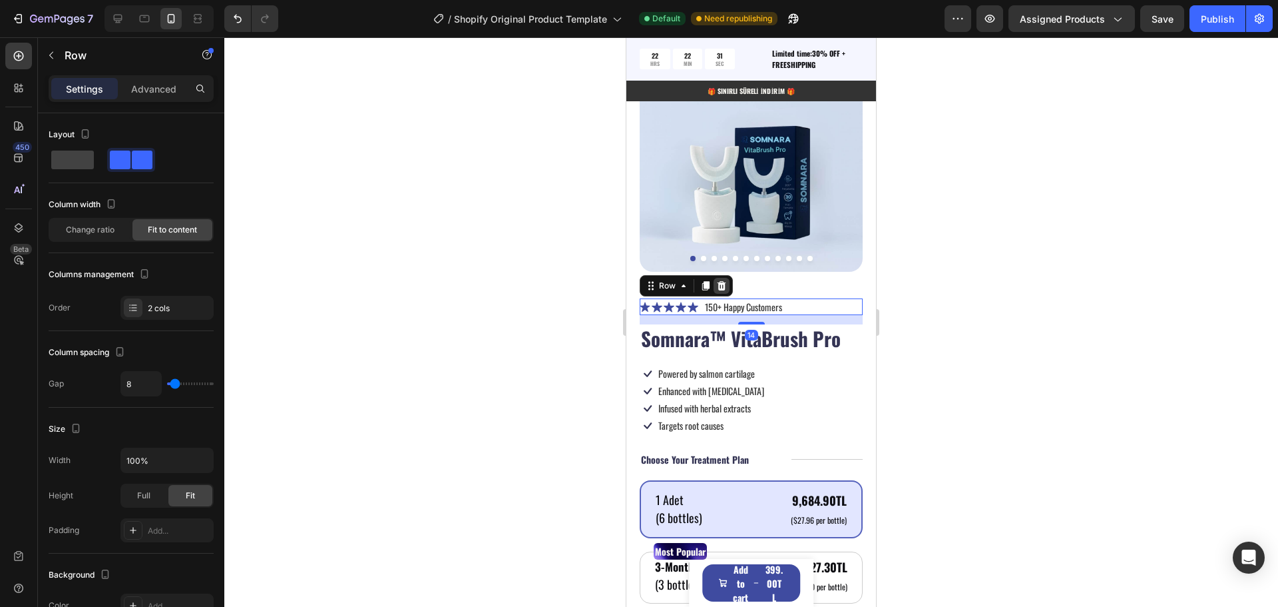
click at [722, 280] on icon at bounding box center [721, 285] width 11 height 11
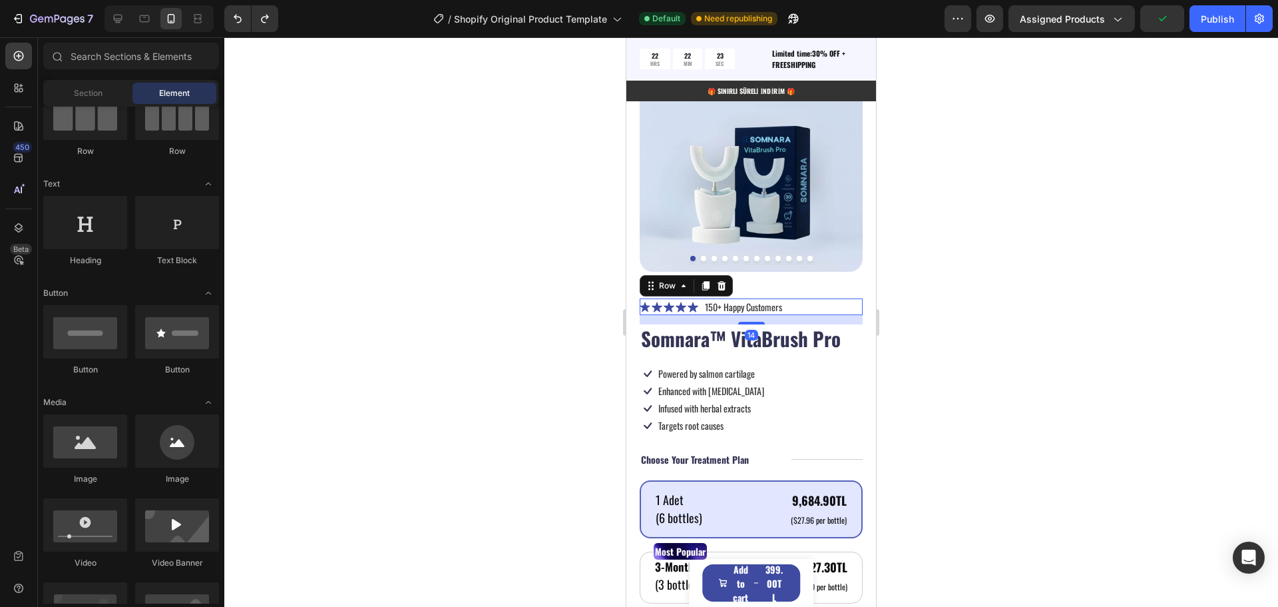
click at [698, 299] on div "Icon Icon Icon Icon Icon Icon List 150+ Happy Customers Text Block Row 14" at bounding box center [751, 306] width 223 height 17
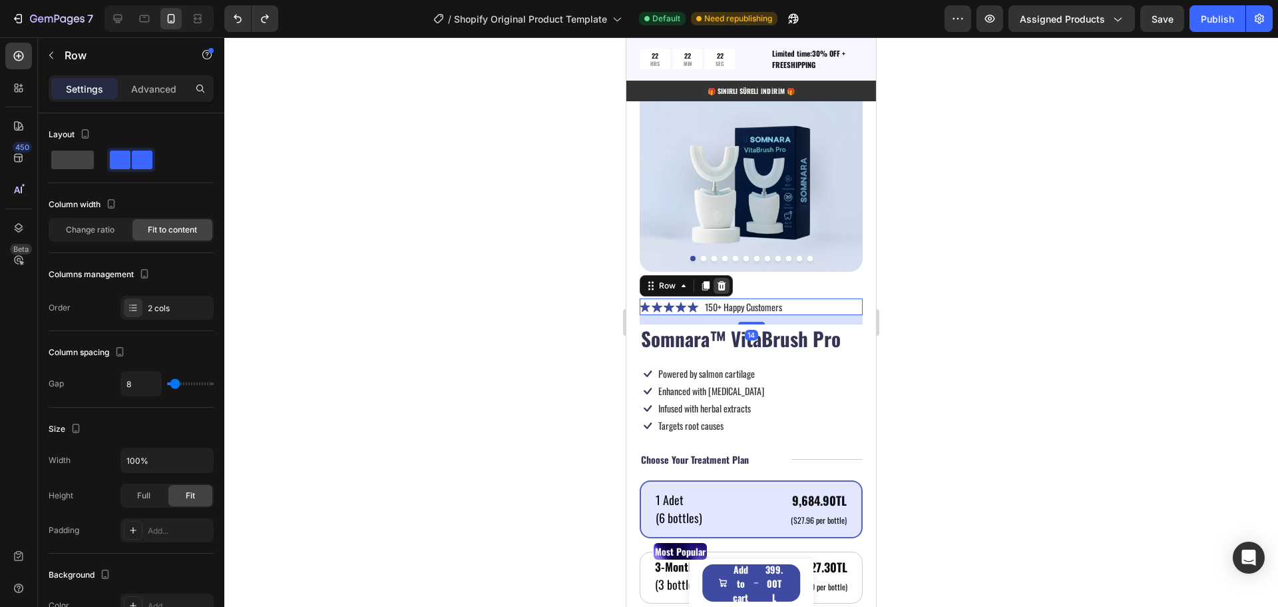
click at [724, 281] on icon at bounding box center [722, 285] width 9 height 9
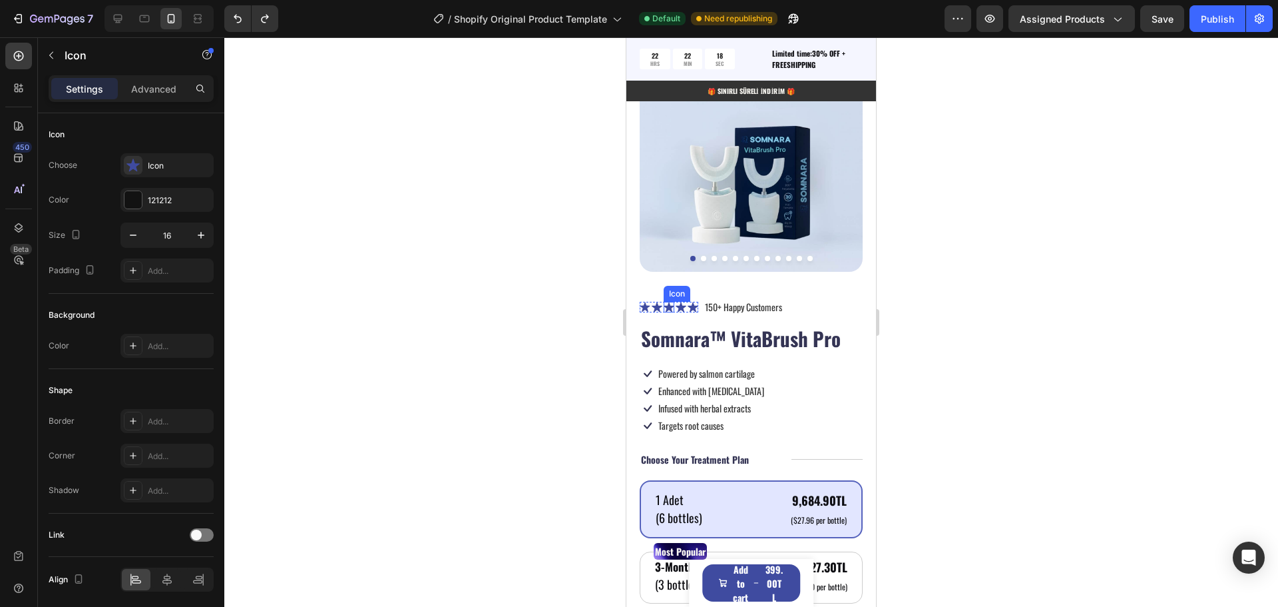
click at [674, 302] on div "Icon Icon Icon Icon Icon" at bounding box center [669, 307] width 59 height 11
click at [811, 298] on div "Icon Icon Icon 0 Icon Icon Icon List 150+ Happy Customers Text Block Row" at bounding box center [751, 306] width 223 height 17
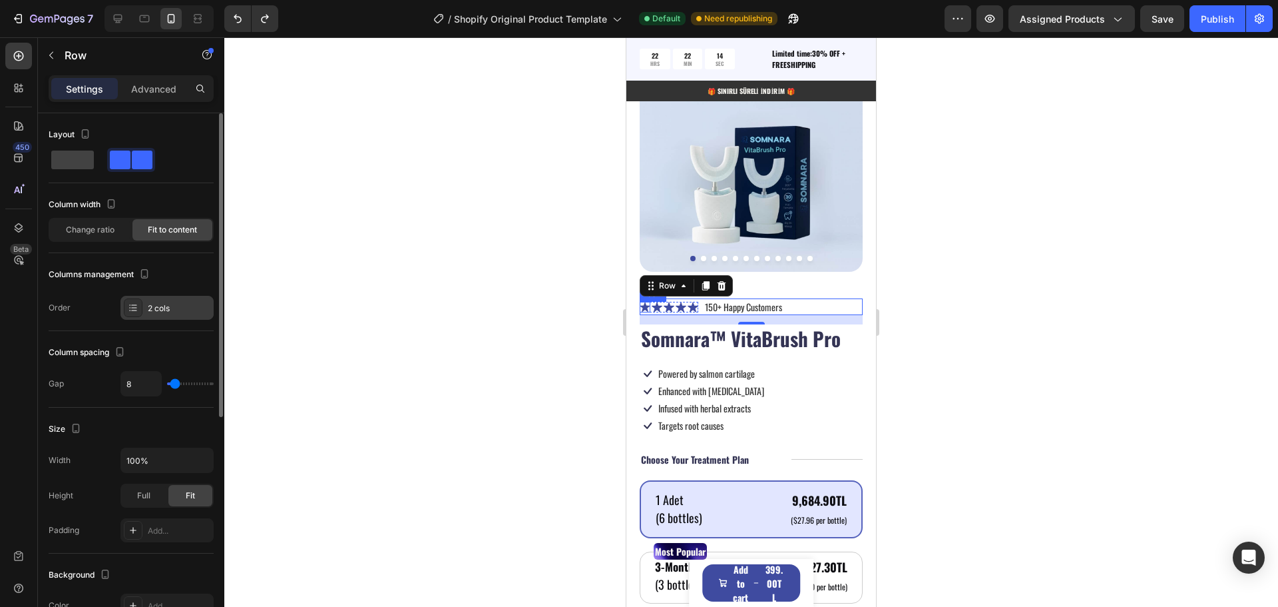
click at [148, 308] on div "2 cols" at bounding box center [179, 308] width 63 height 12
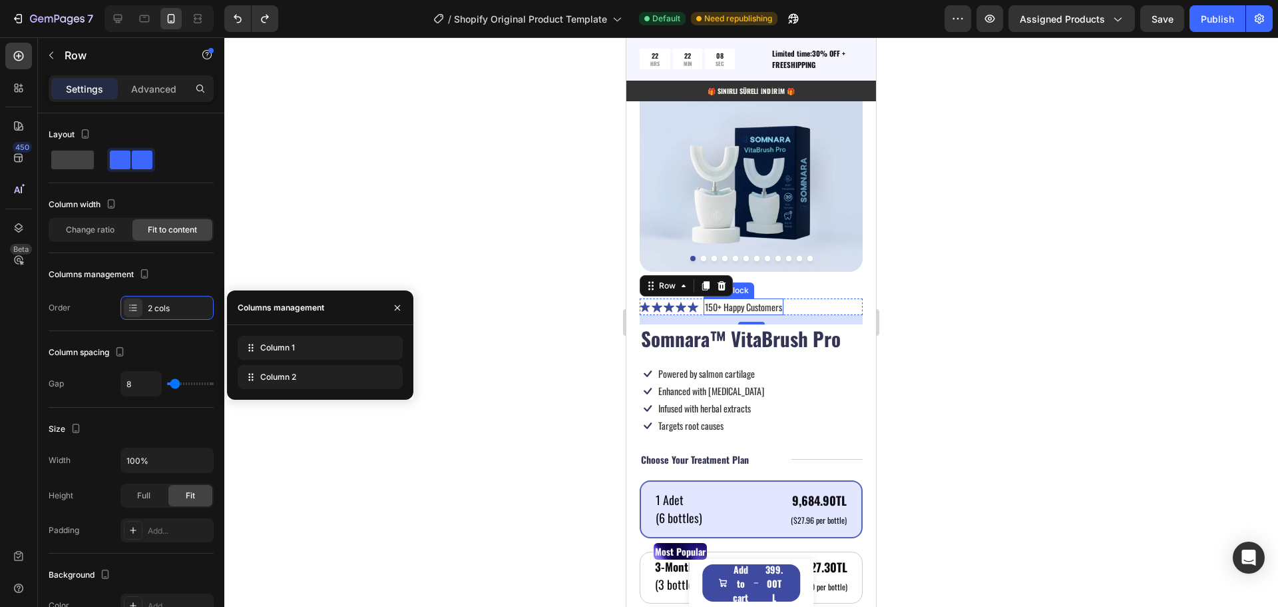
click at [772, 300] on p "150+ Happy Customers" at bounding box center [743, 307] width 77 height 14
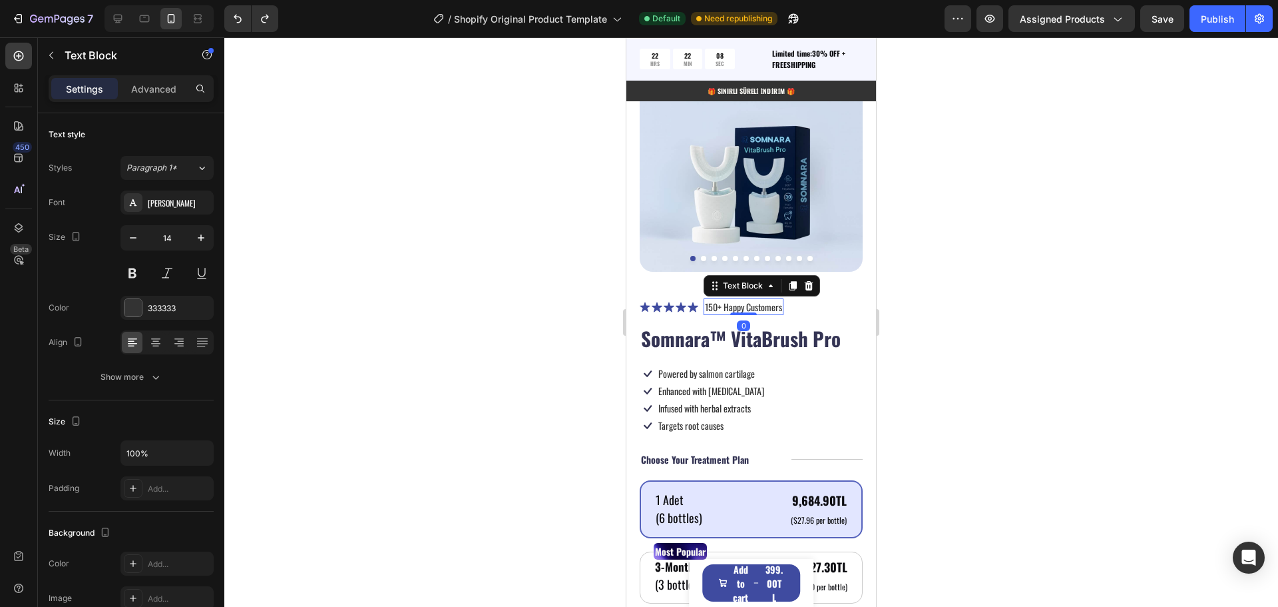
drag, startPoint x: 809, startPoint y: 275, endPoint x: 802, endPoint y: 285, distance: 12.4
click at [810, 280] on icon at bounding box center [809, 285] width 11 height 11
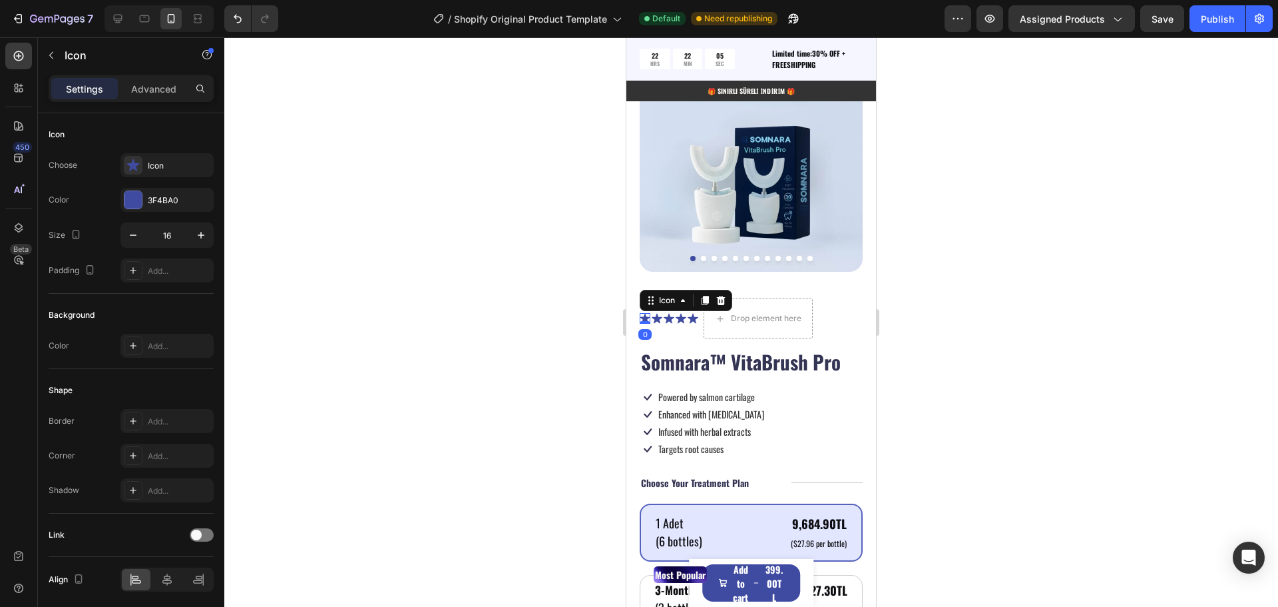
click at [641, 313] on icon at bounding box center [645, 318] width 10 height 10
click at [727, 292] on div at bounding box center [721, 300] width 16 height 16
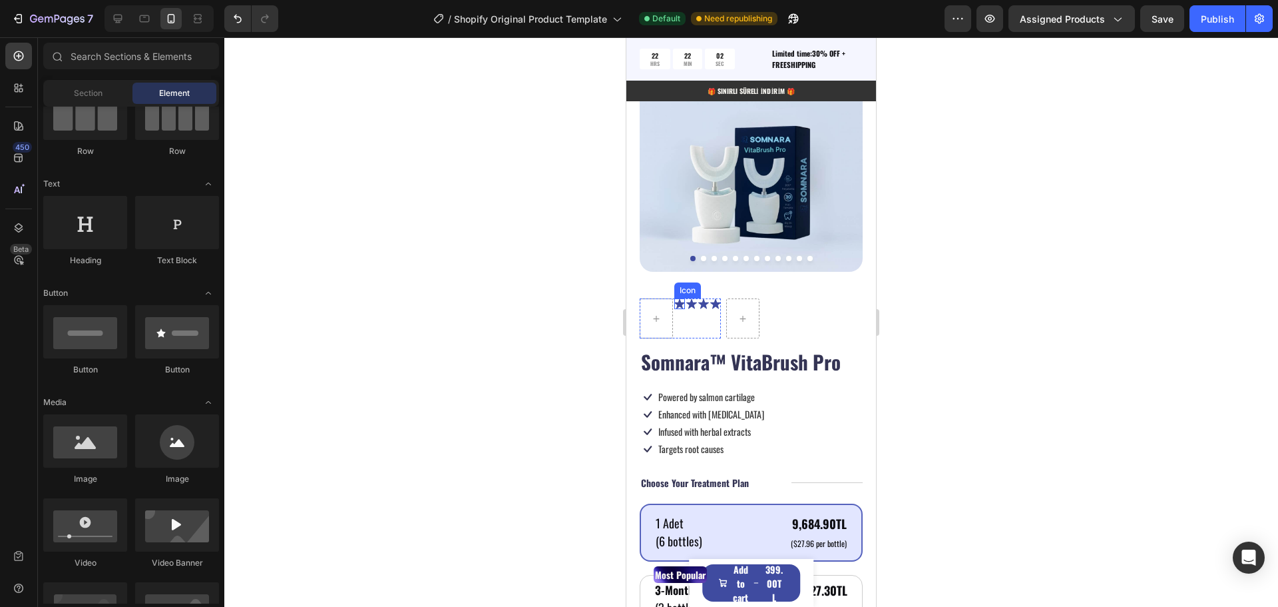
click at [682, 298] on div "Icon" at bounding box center [679, 303] width 11 height 11
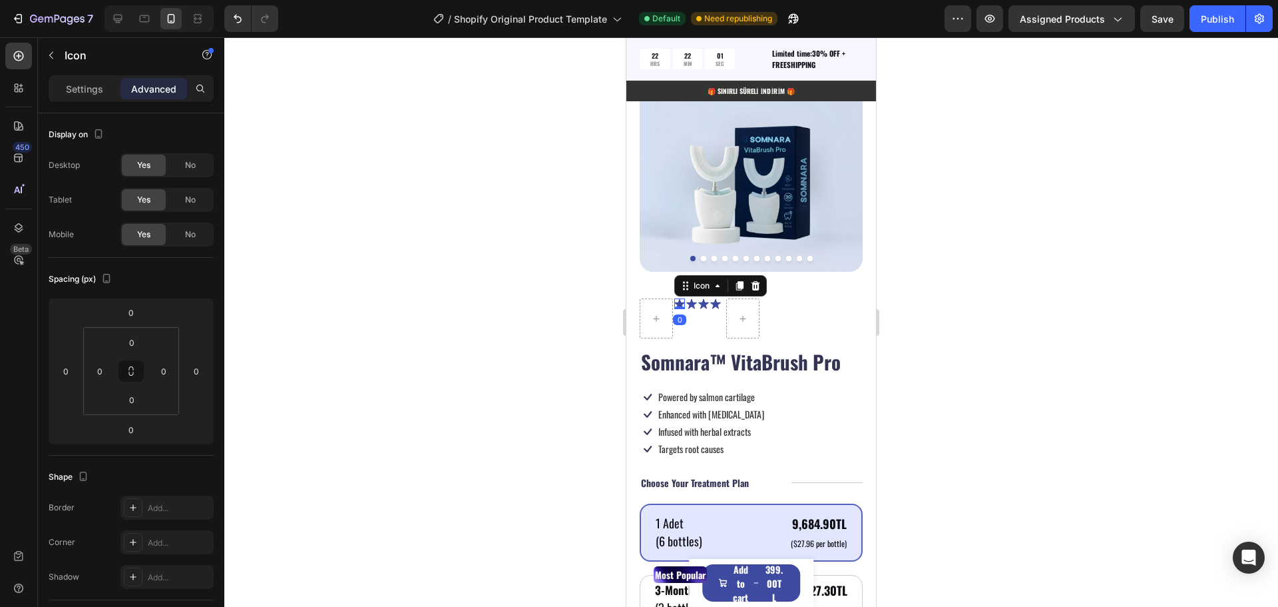
click at [757, 281] on icon at bounding box center [756, 285] width 9 height 9
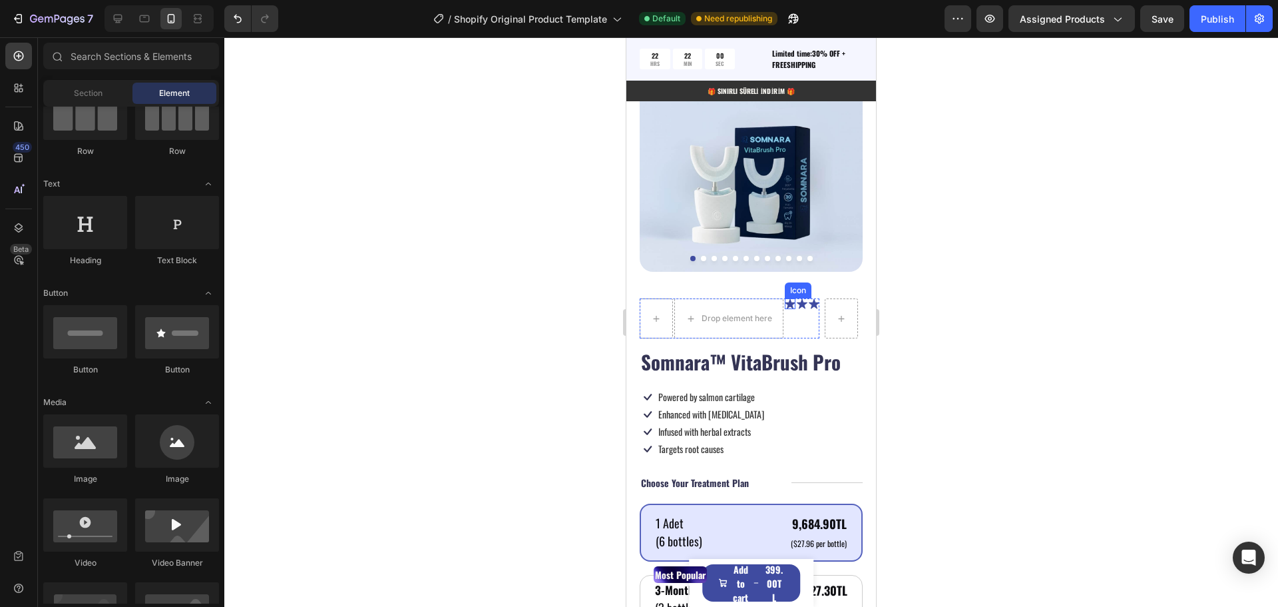
click at [795, 298] on icon at bounding box center [790, 303] width 11 height 10
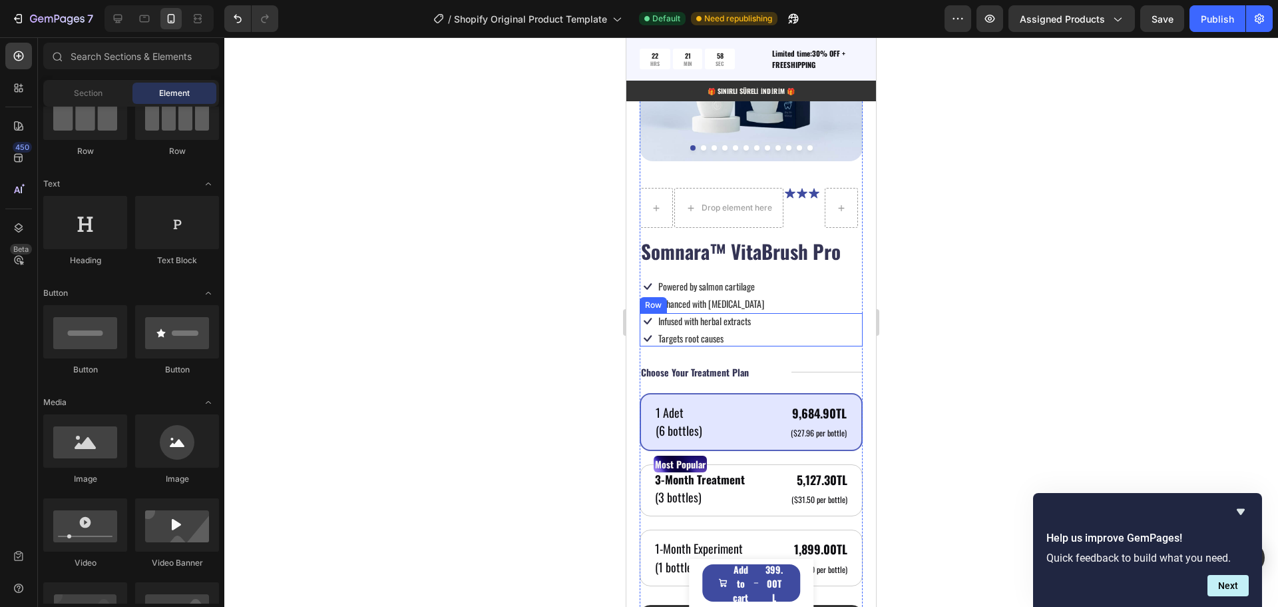
scroll to position [897, 0]
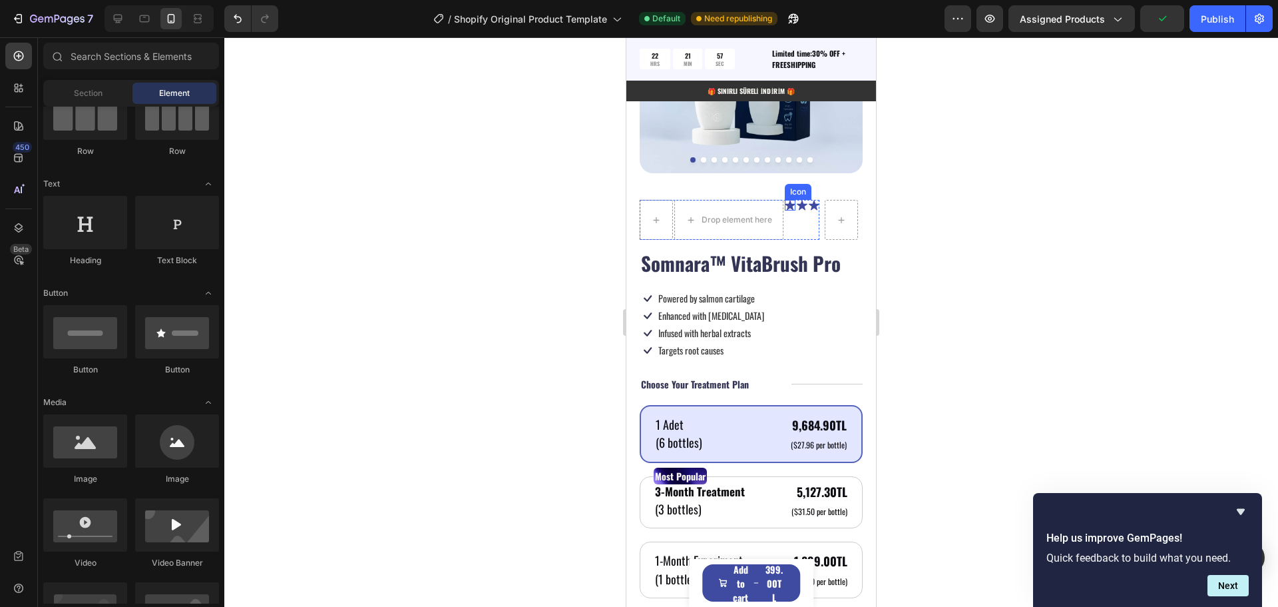
click at [791, 200] on icon at bounding box center [790, 205] width 11 height 10
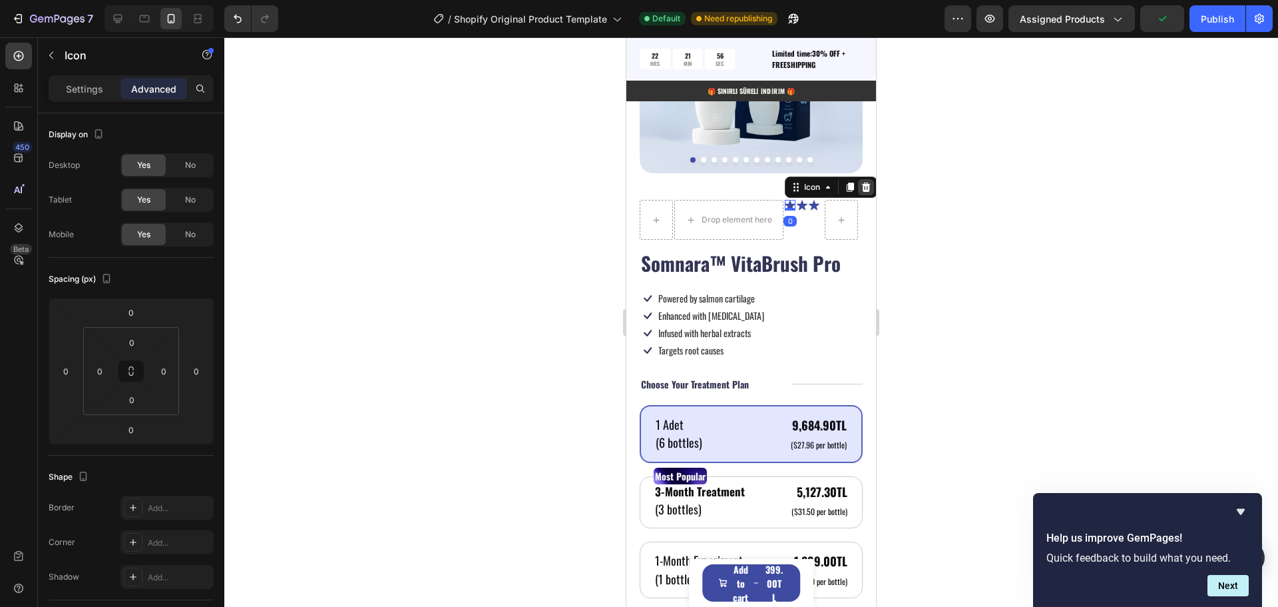
click at [863, 182] on icon at bounding box center [866, 187] width 11 height 11
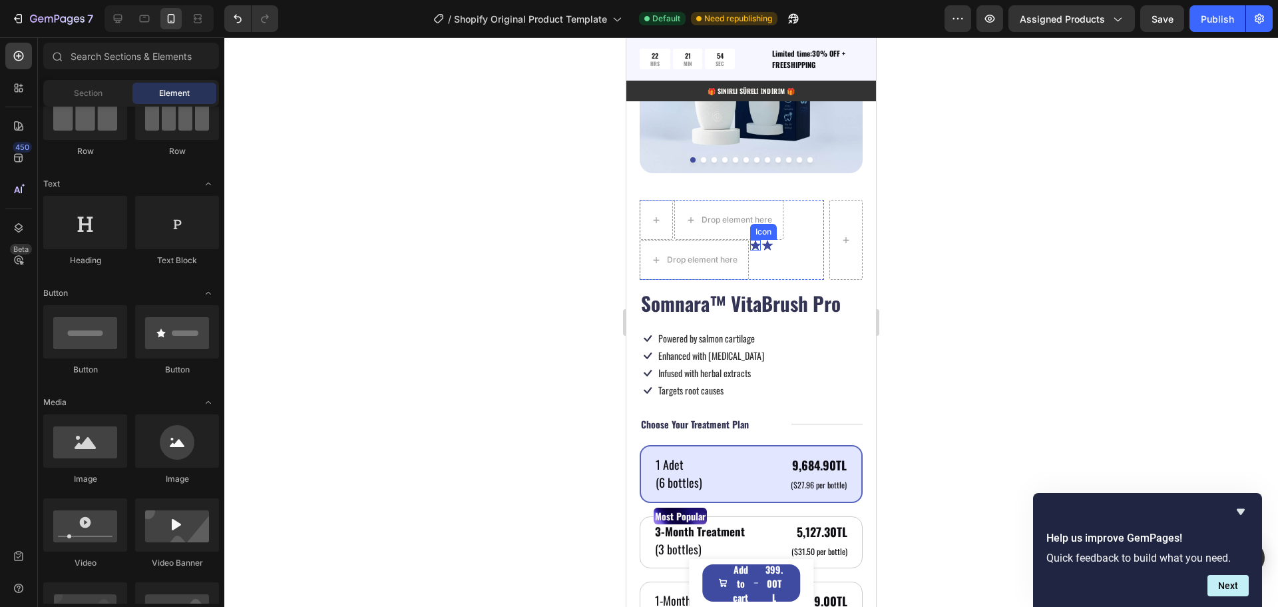
click at [757, 240] on icon at bounding box center [755, 245] width 11 height 10
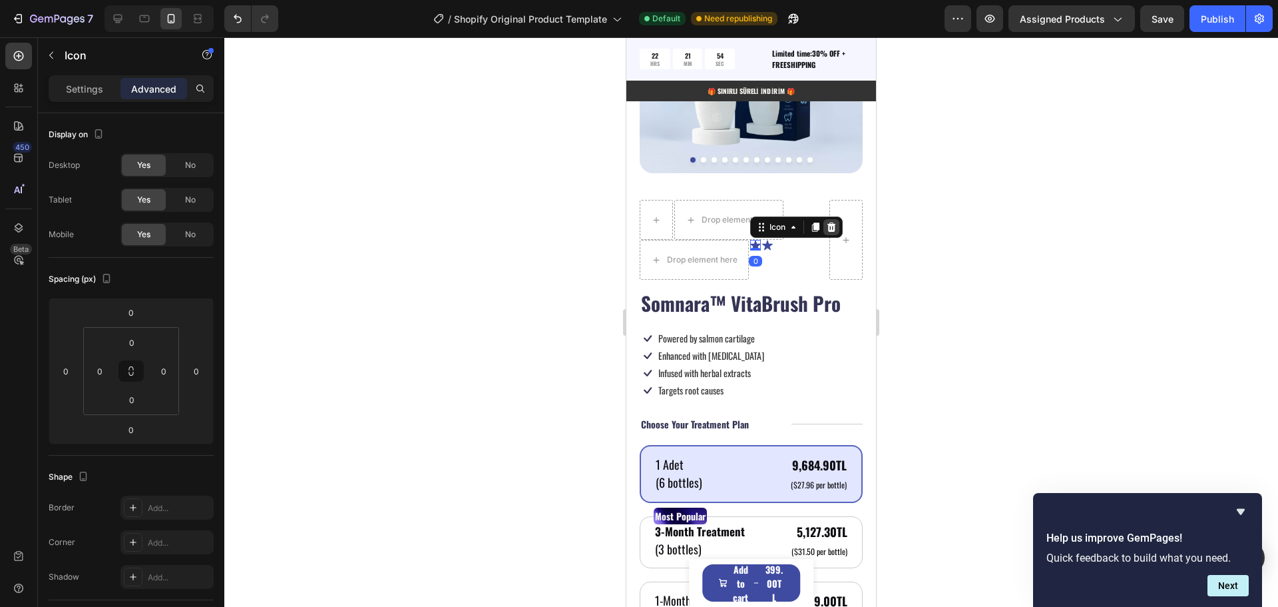
click at [831, 222] on icon at bounding box center [831, 227] width 11 height 11
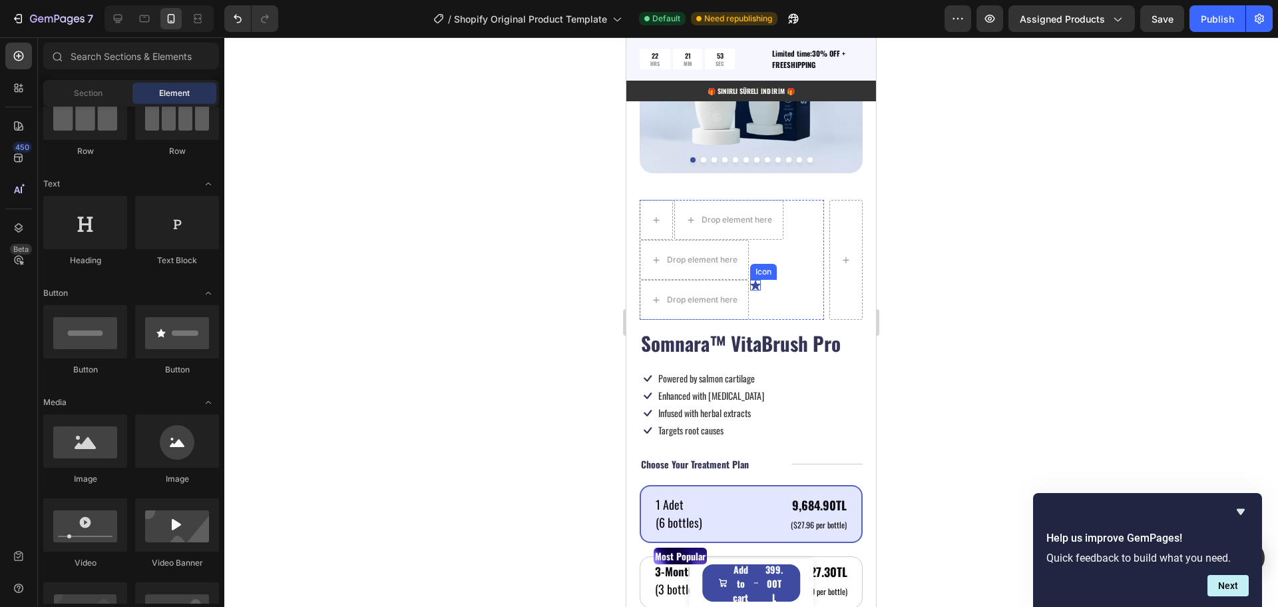
click at [754, 280] on icon at bounding box center [755, 285] width 11 height 11
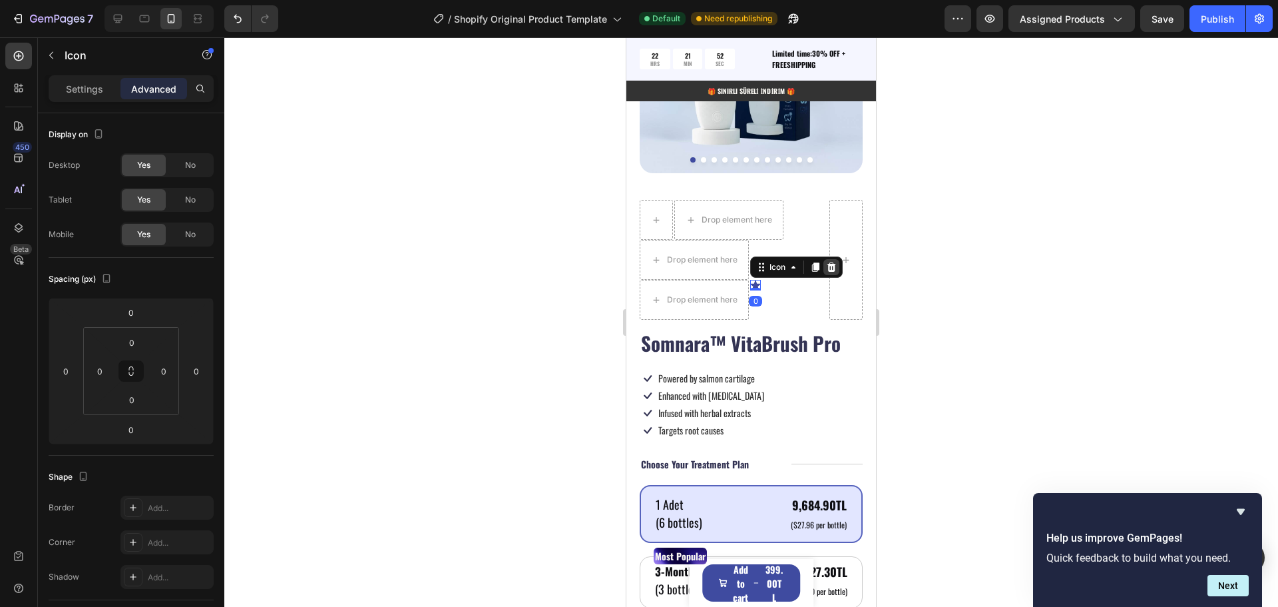
click at [834, 262] on icon at bounding box center [832, 266] width 9 height 9
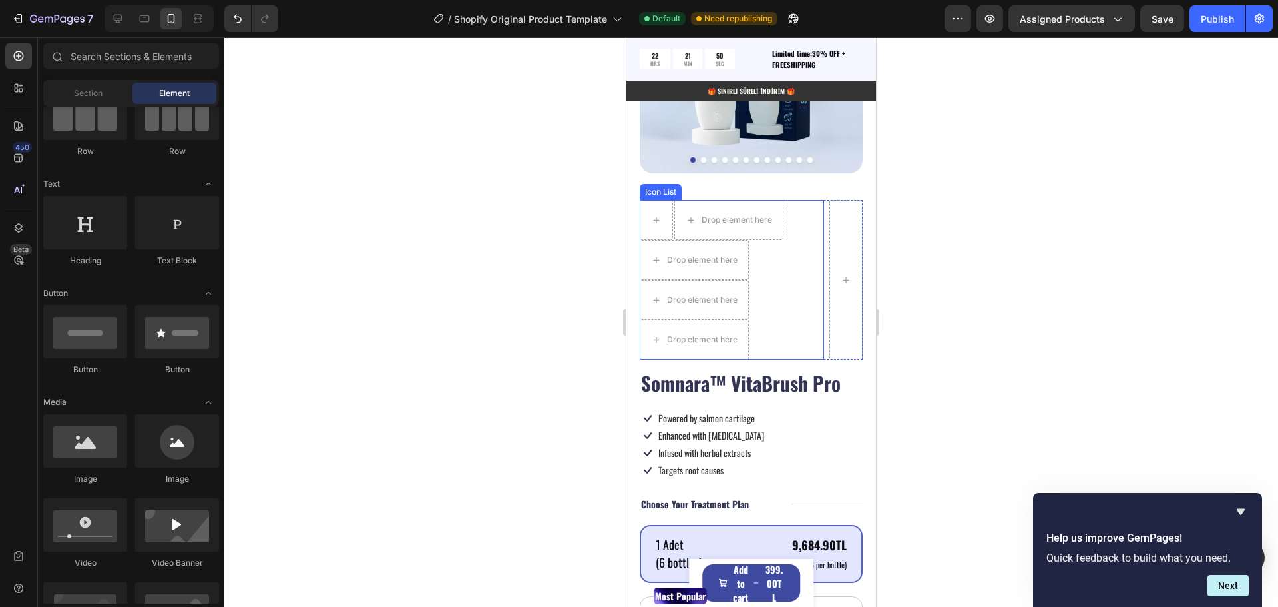
click at [775, 268] on div "Drop element here Drop element here Drop element here Drop element here" at bounding box center [732, 280] width 184 height 160
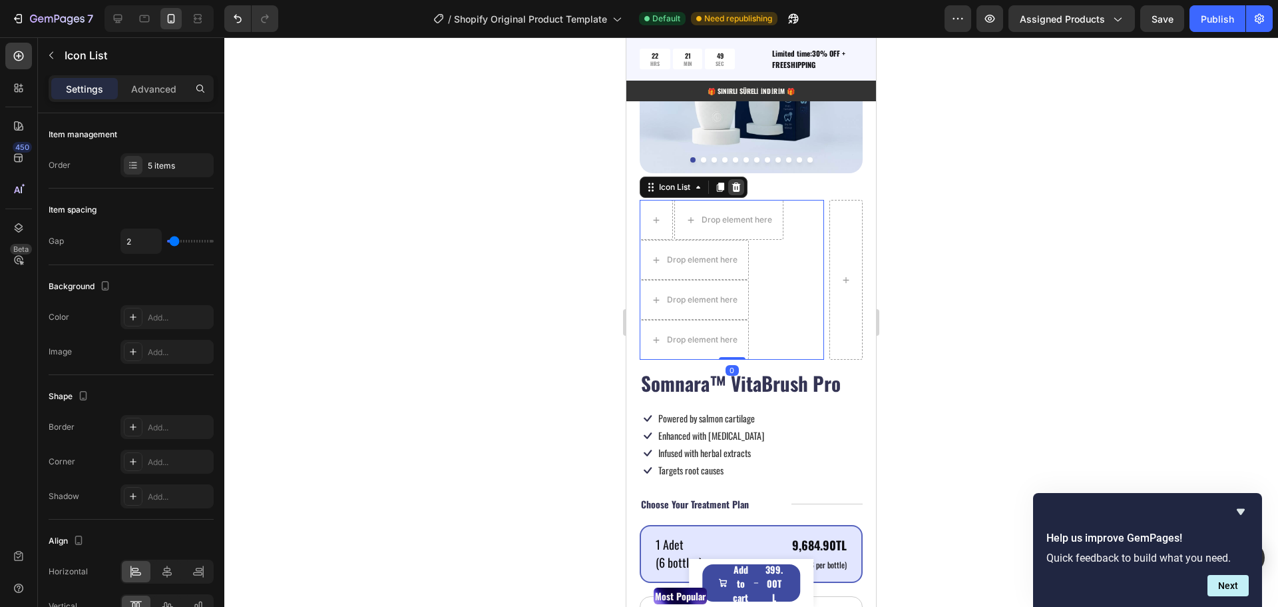
click at [741, 182] on icon at bounding box center [736, 187] width 11 height 11
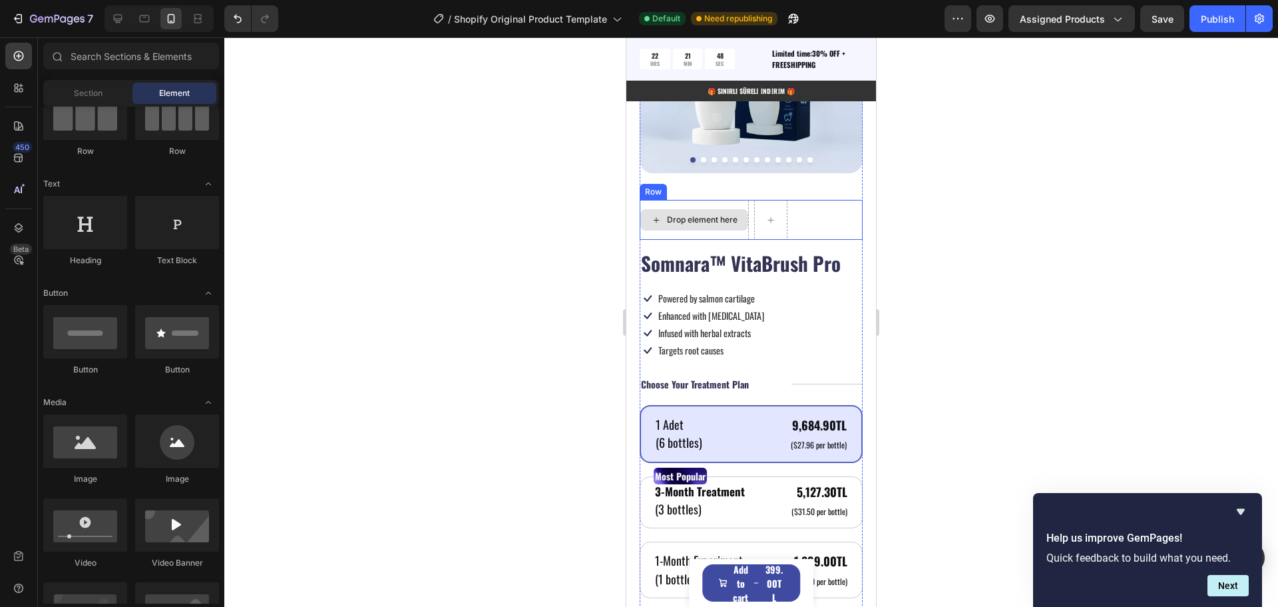
click at [706, 214] on div "Drop element here" at bounding box center [702, 219] width 71 height 11
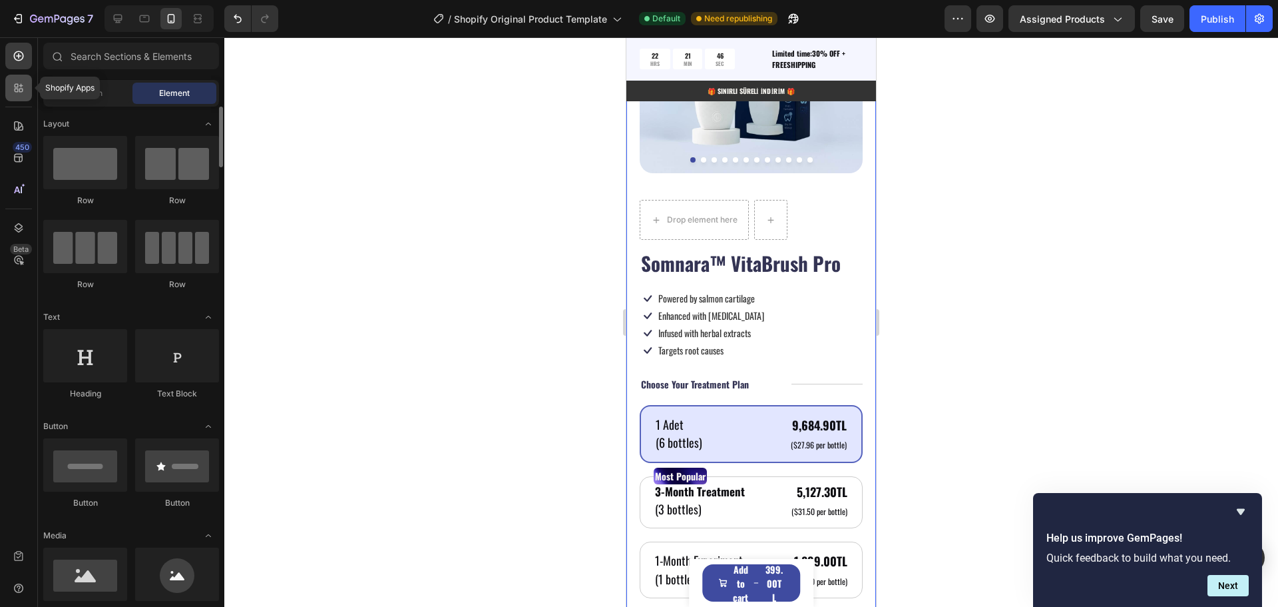
click at [23, 87] on icon at bounding box center [18, 87] width 13 height 13
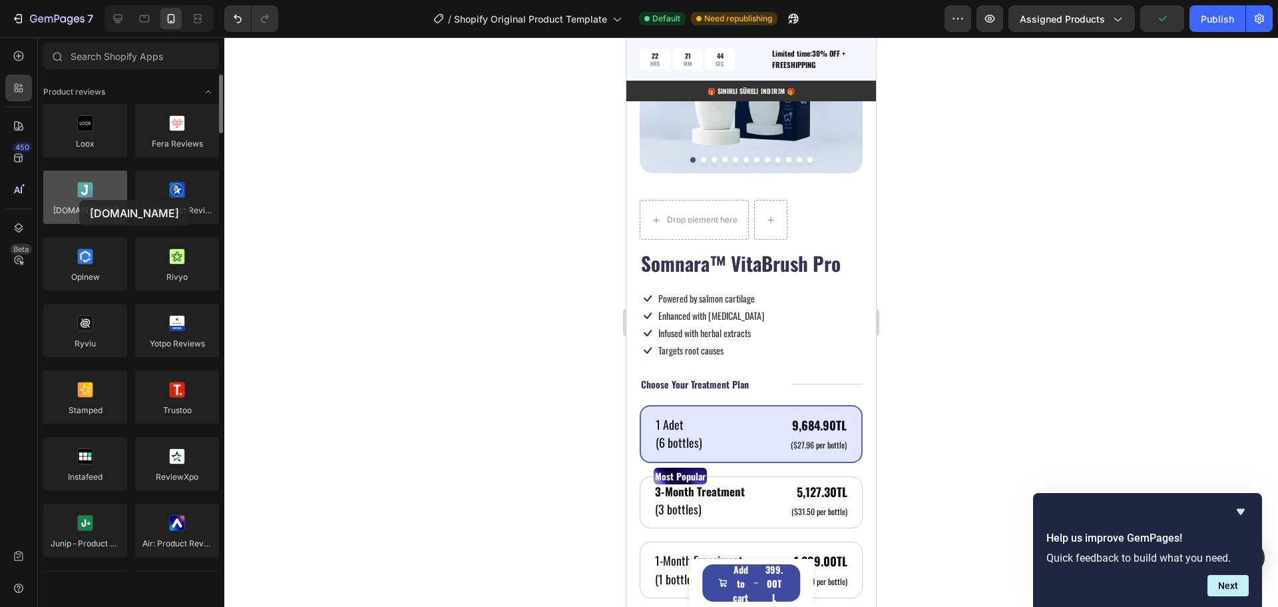
click at [79, 200] on div at bounding box center [85, 196] width 84 height 53
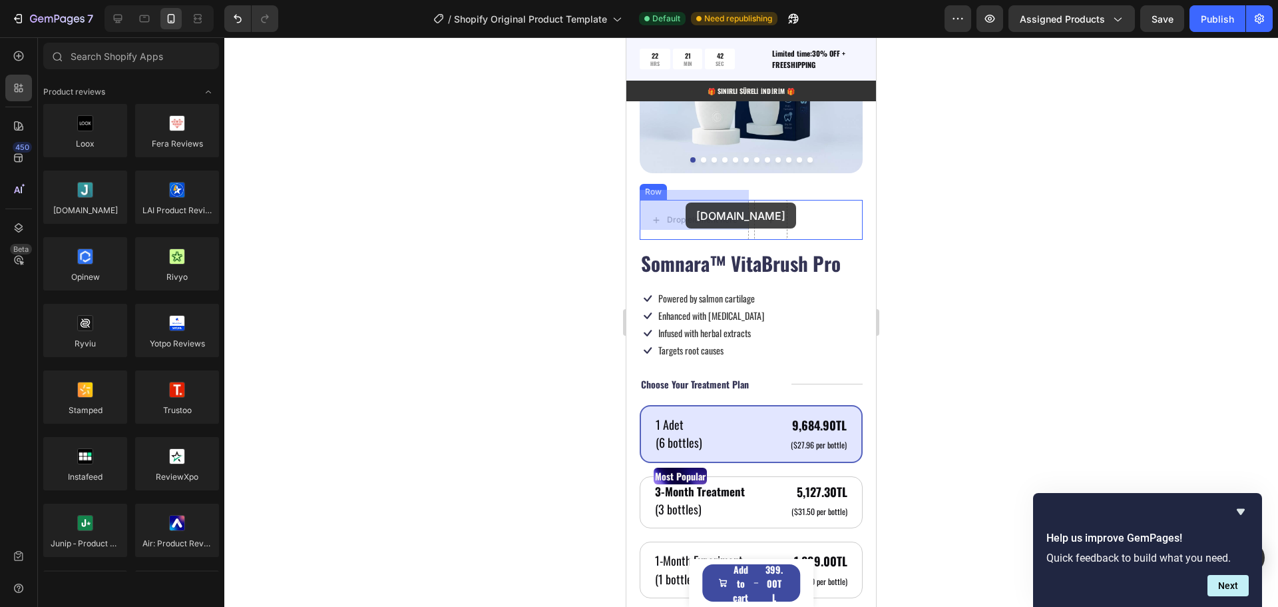
drag, startPoint x: 706, startPoint y: 236, endPoint x: 686, endPoint y: 202, distance: 39.4
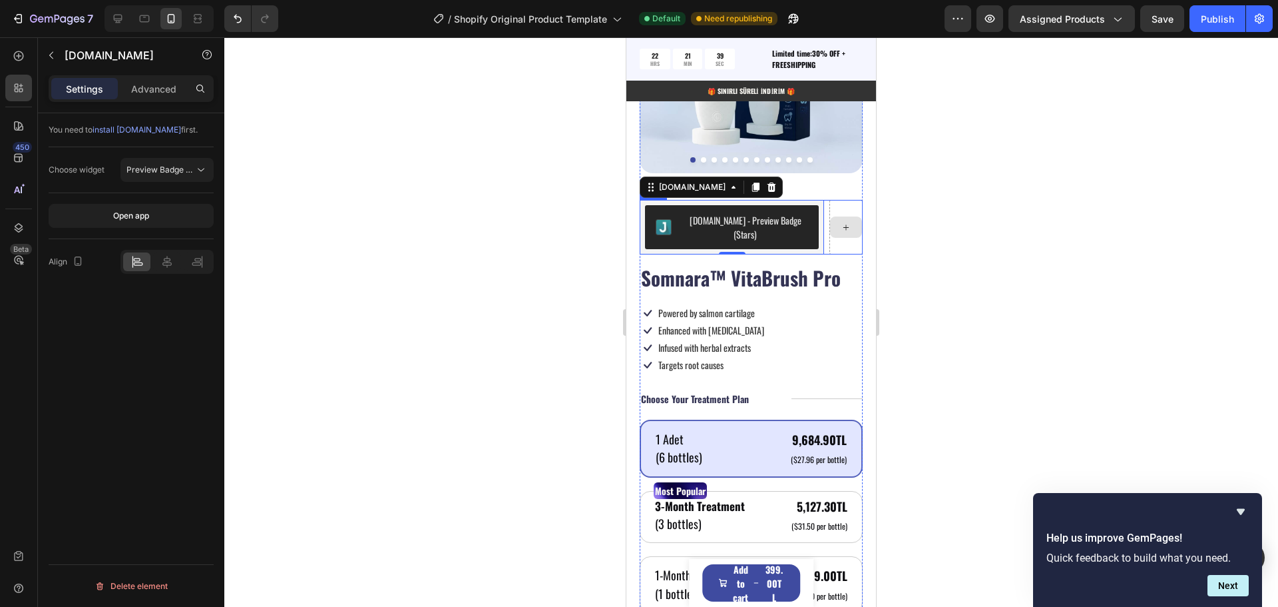
click at [838, 200] on div at bounding box center [846, 227] width 33 height 55
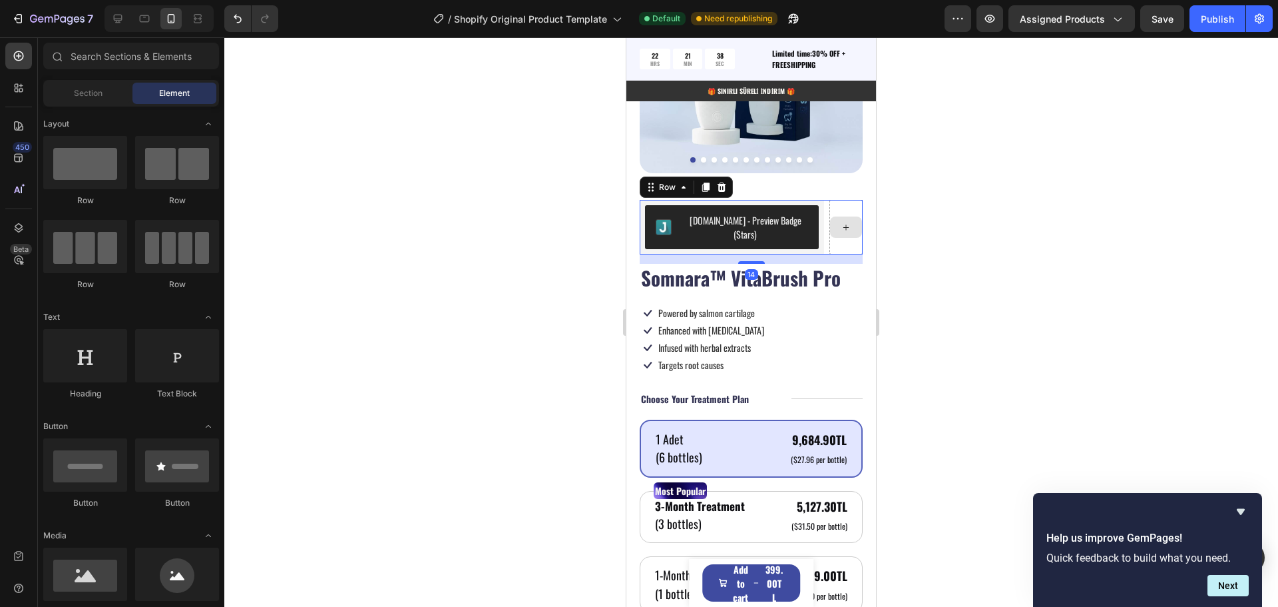
click at [834, 221] on div at bounding box center [846, 226] width 32 height 21
click at [841, 222] on icon at bounding box center [846, 227] width 11 height 11
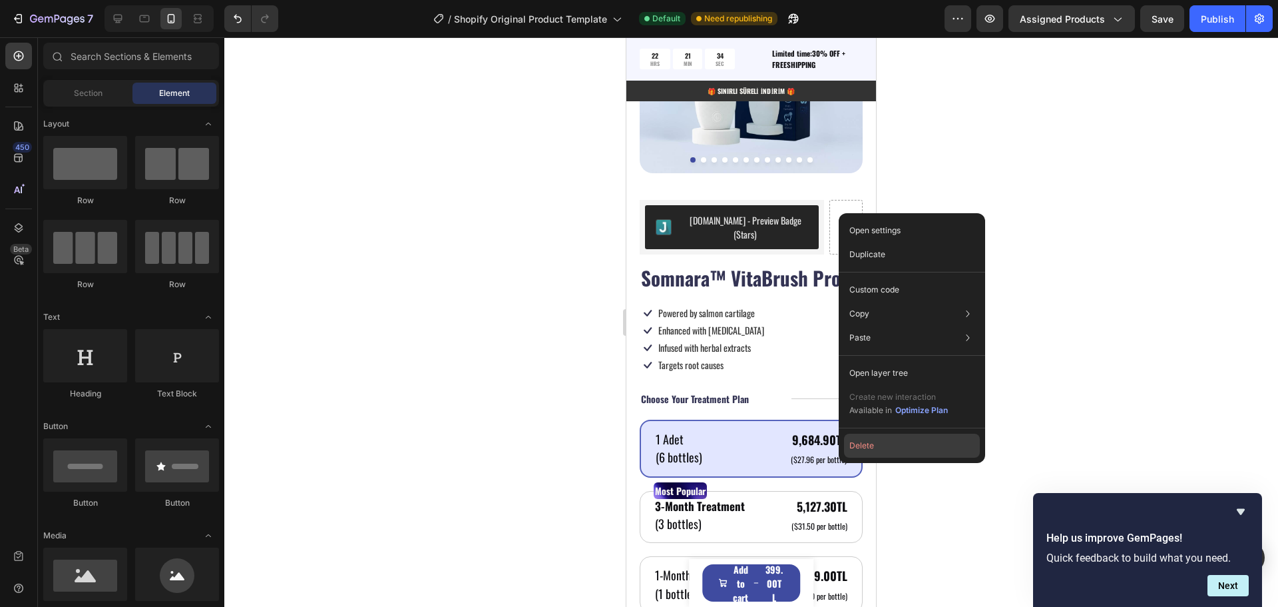
click at [864, 449] on button "Delete" at bounding box center [912, 445] width 136 height 24
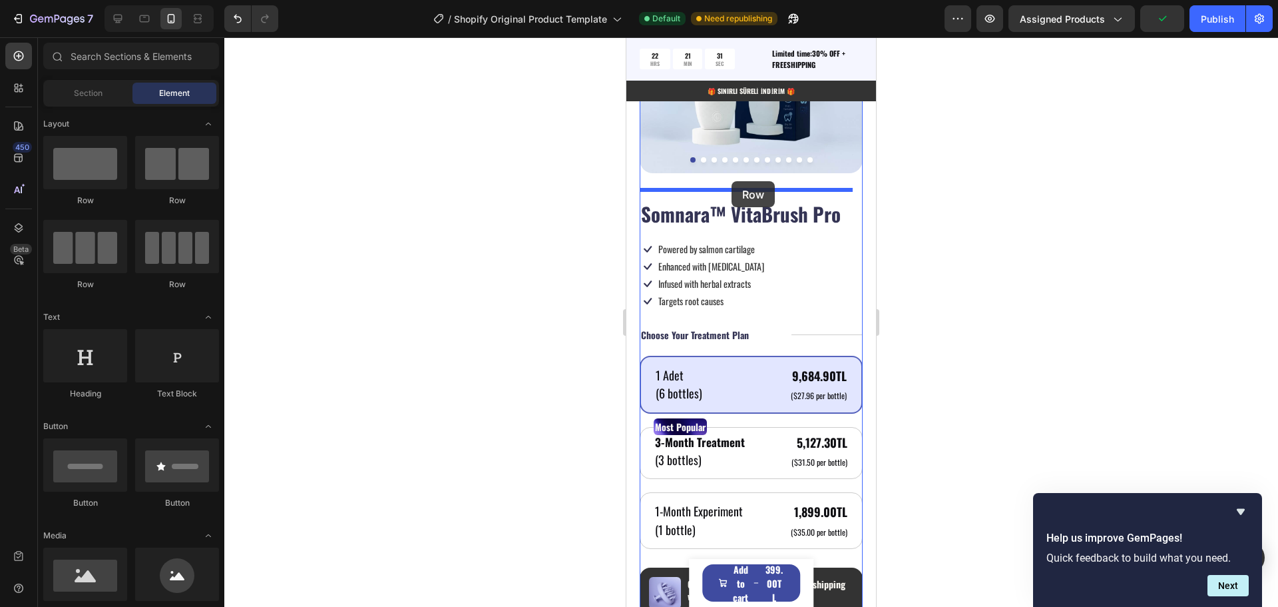
drag, startPoint x: 706, startPoint y: 209, endPoint x: 732, endPoint y: 181, distance: 37.7
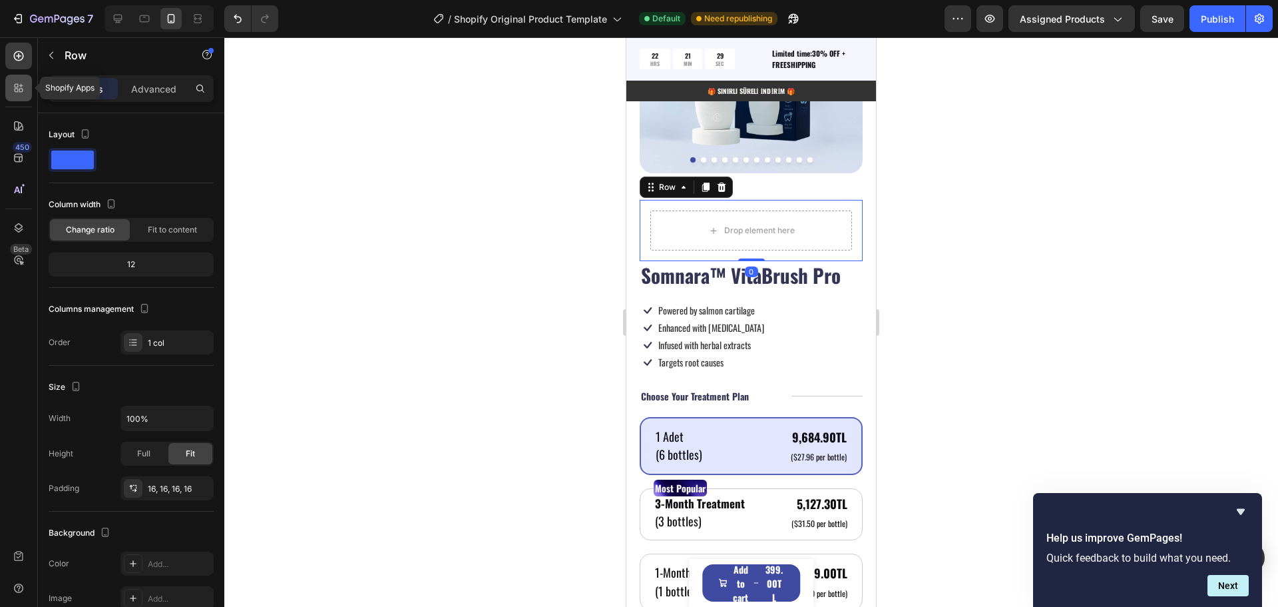
click at [13, 87] on icon at bounding box center [18, 87] width 13 height 13
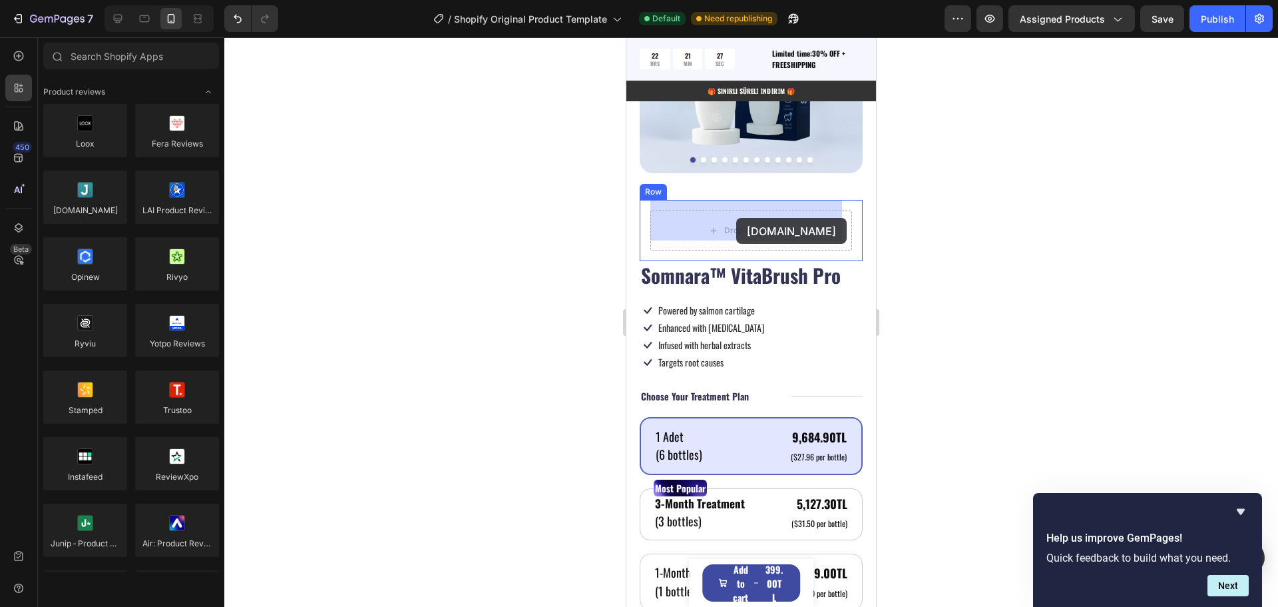
drag, startPoint x: 708, startPoint y: 240, endPoint x: 736, endPoint y: 218, distance: 36.5
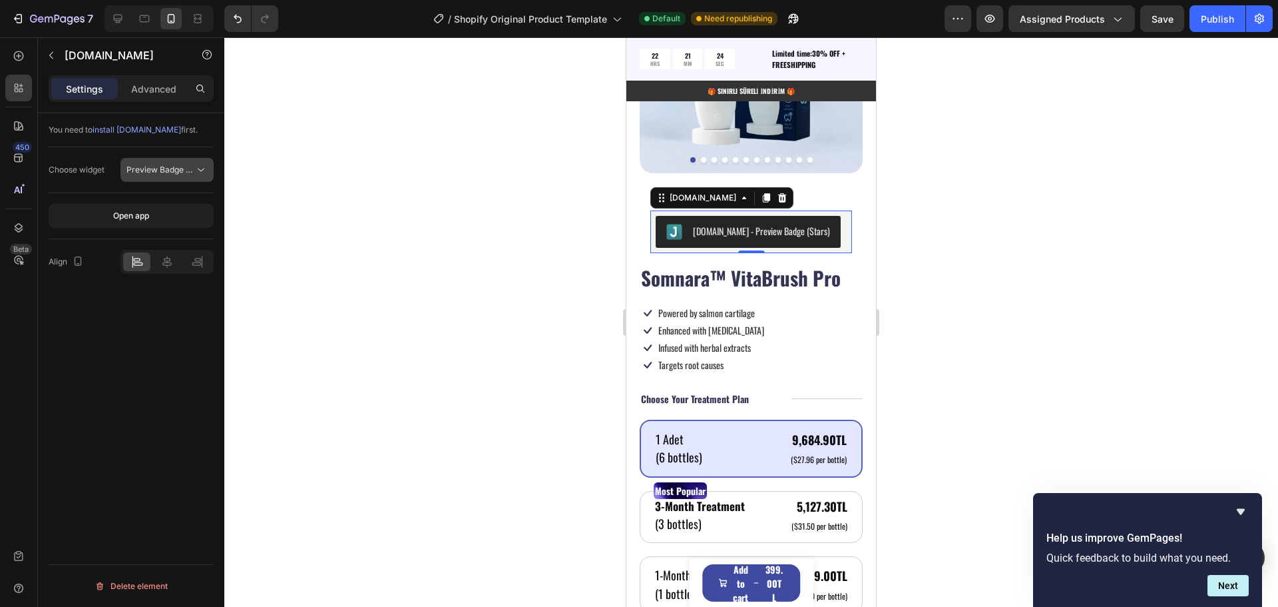
click at [185, 166] on span "Preview Badge (Stars)" at bounding box center [168, 169] width 85 height 10
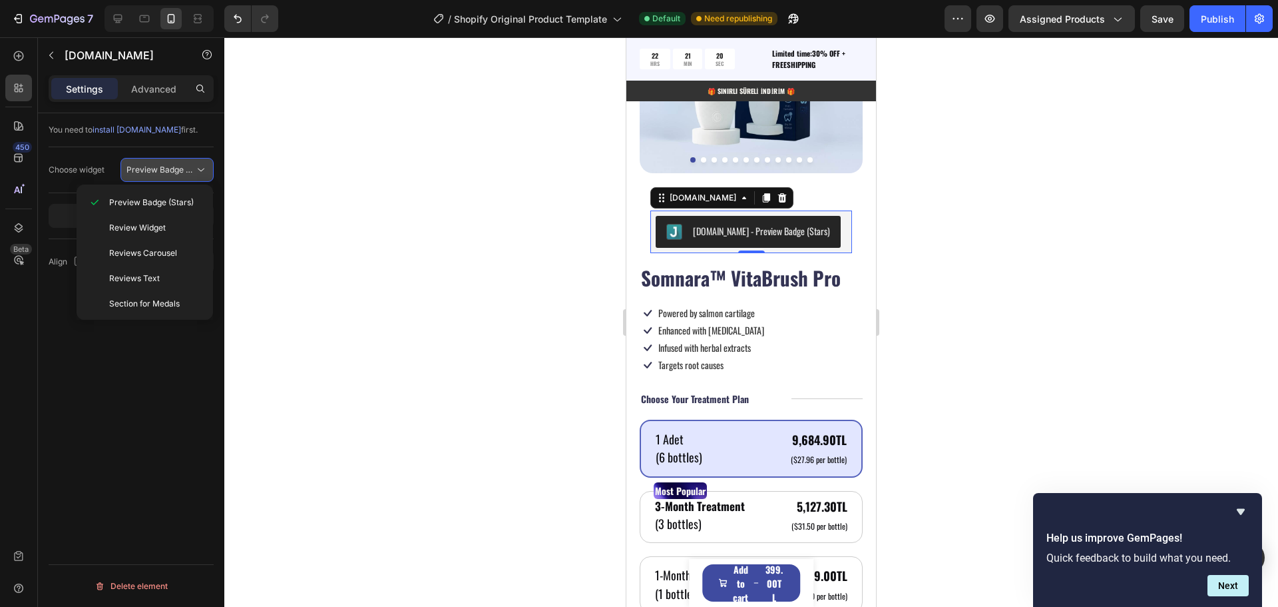
click at [185, 168] on span "Preview Badge (Stars)" at bounding box center [168, 169] width 85 height 10
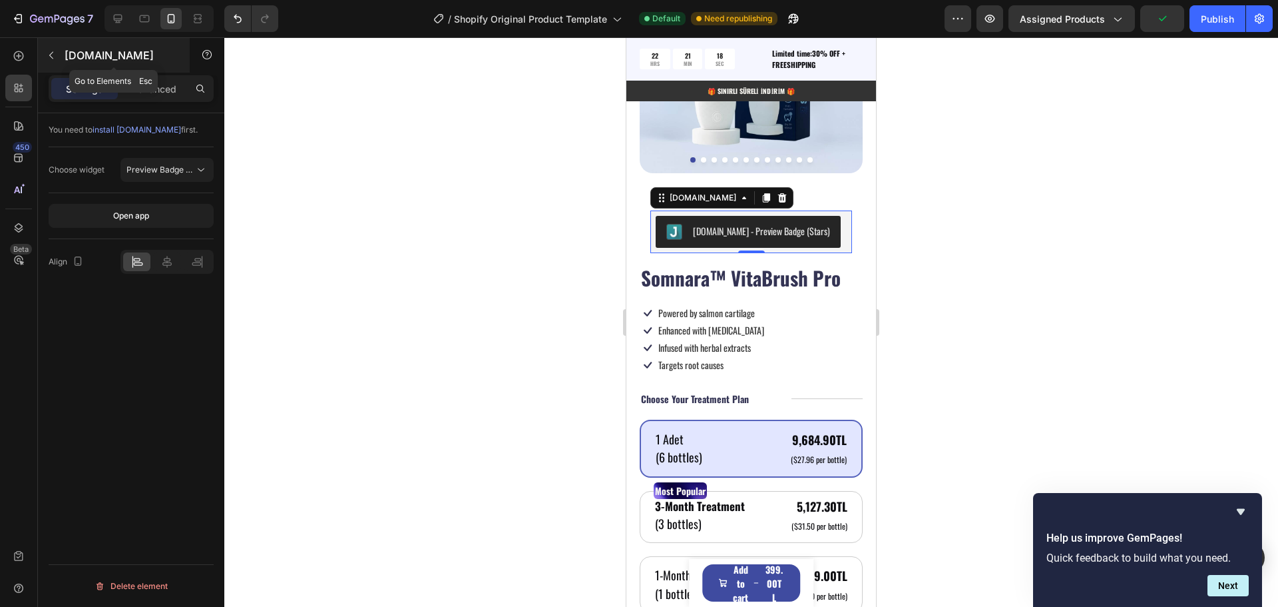
click at [51, 57] on icon "button" at bounding box center [51, 55] width 4 height 7
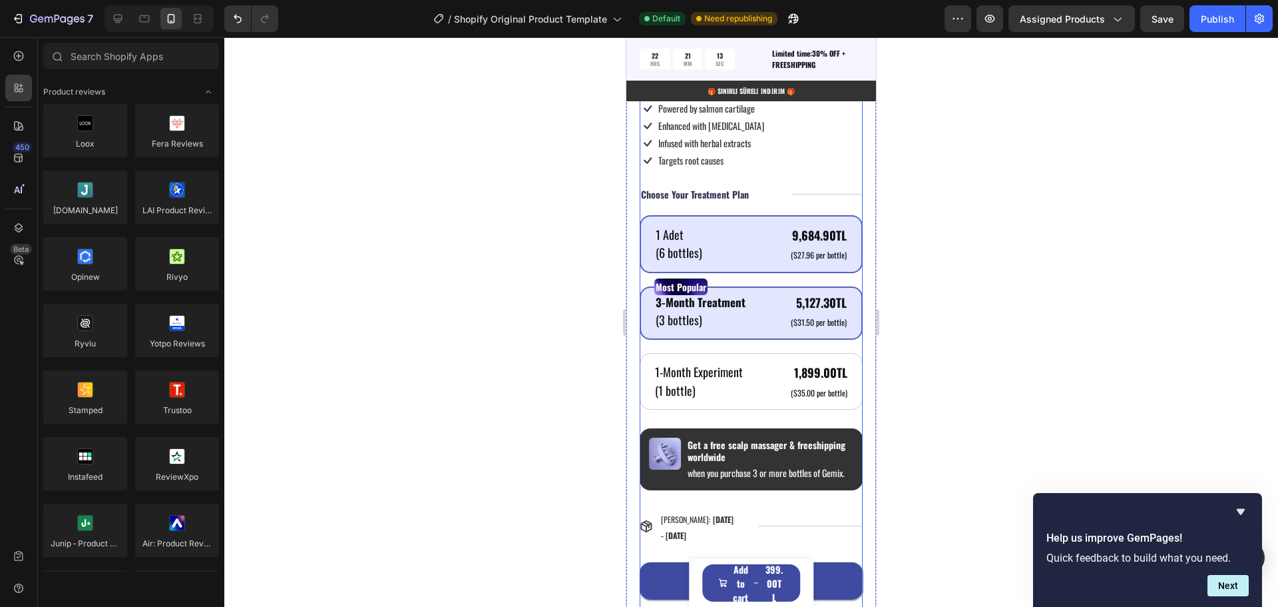
scroll to position [1097, 0]
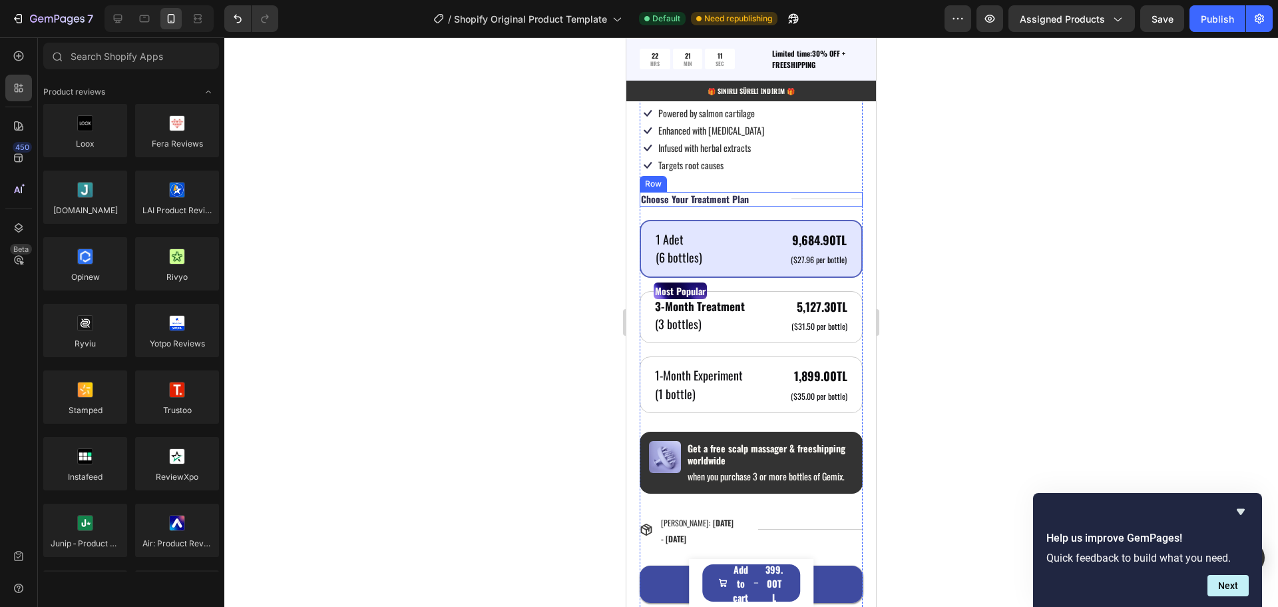
click at [831, 192] on div "Title Line" at bounding box center [827, 199] width 71 height 15
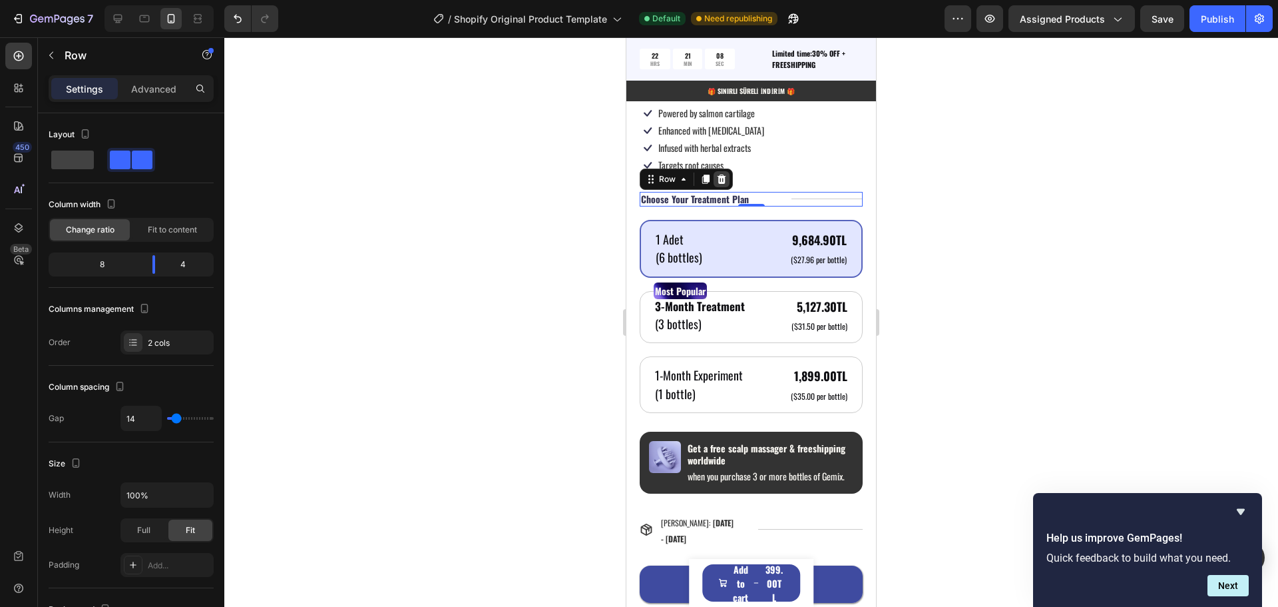
click at [718, 174] on icon at bounding box center [721, 179] width 11 height 11
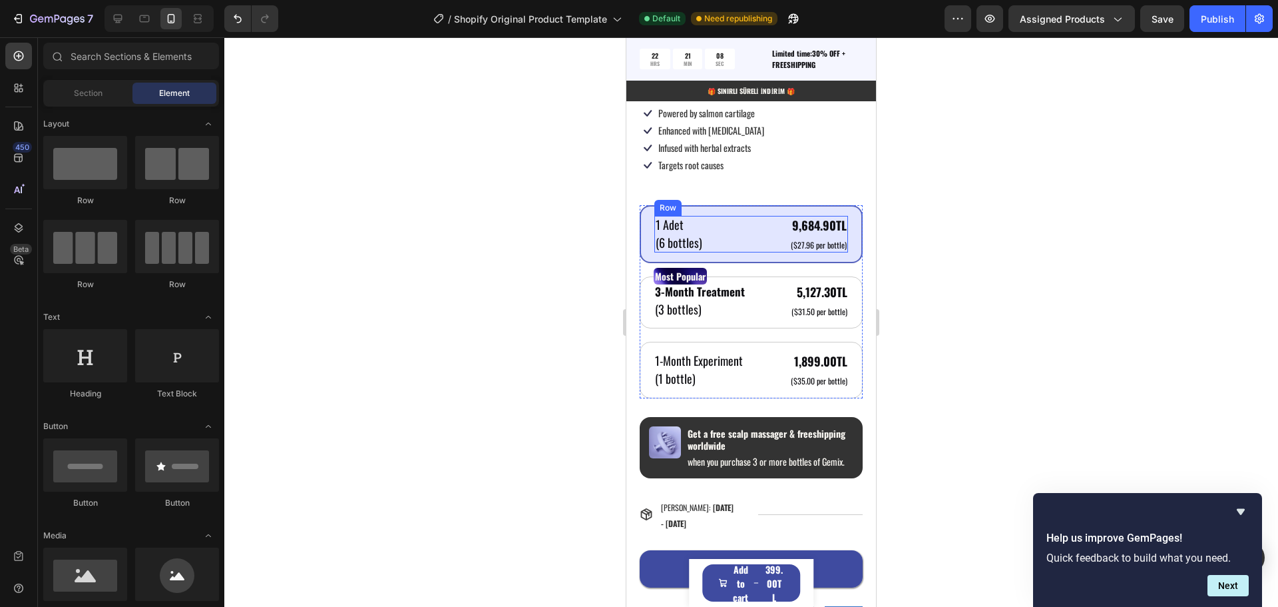
click at [764, 216] on div "1 Adet Text Block (6 bottles) Text Block 9,684.90TL Product Price Product Price…" at bounding box center [751, 234] width 194 height 37
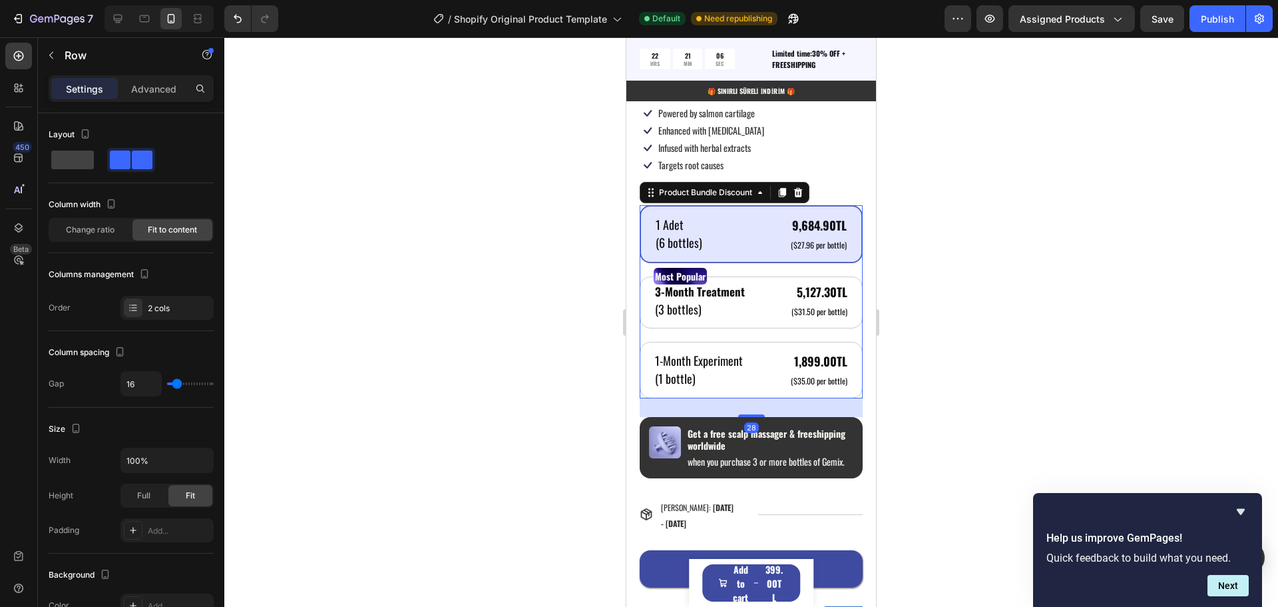
click at [766, 205] on div "1 Adet Text Block (6 bottles) Text Block 9,684.90TL Product Price Product Price…" at bounding box center [751, 234] width 223 height 58
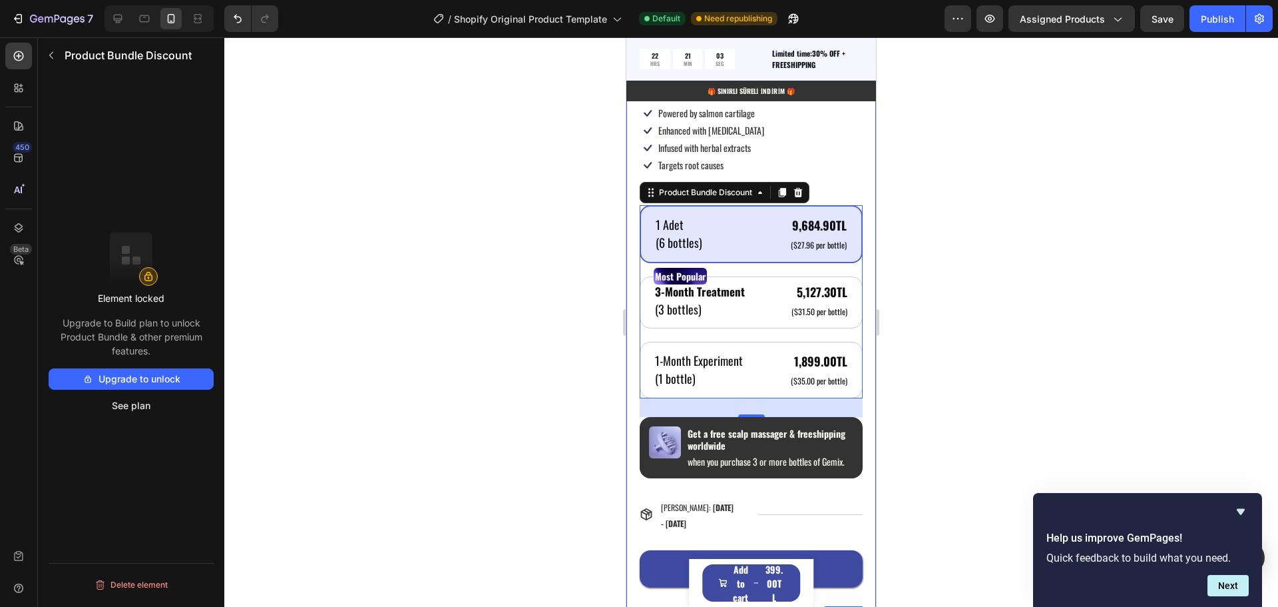
click at [155, 376] on button "Upgrade to unlock" at bounding box center [131, 378] width 165 height 21
drag, startPoint x: 63, startPoint y: 321, endPoint x: 178, endPoint y: 347, distance: 118.1
click at [178, 347] on p "Upgrade to Build plan to unlock Product Bundle & other premium features." at bounding box center [131, 337] width 165 height 42
click at [175, 348] on p "Upgrade to Build plan to unlock Product Bundle & other premium features." at bounding box center [131, 337] width 165 height 42
click at [122, 404] on button "See plan" at bounding box center [131, 405] width 165 height 21
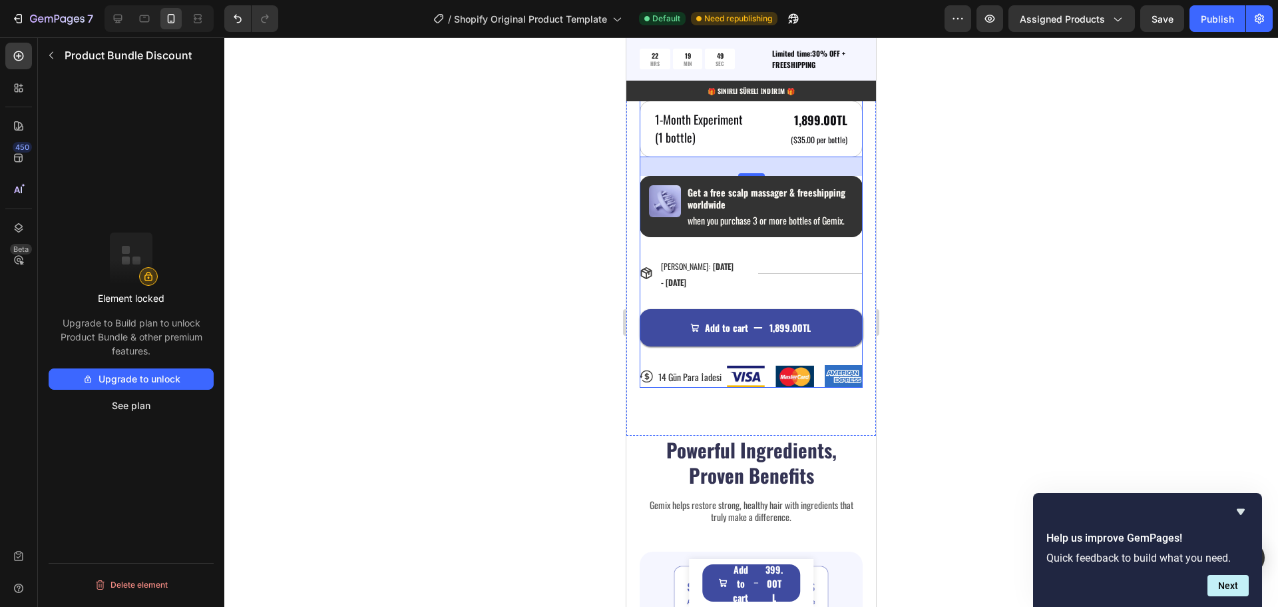
scroll to position [1497, 0]
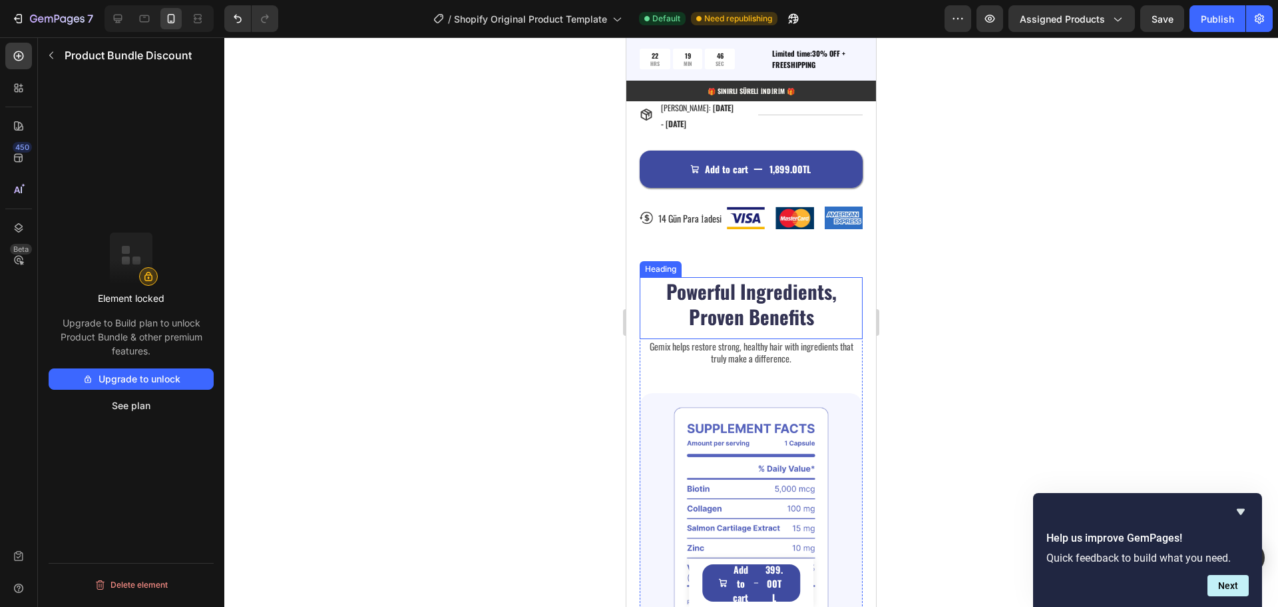
click at [786, 322] on h2 "Powerful Ingredients, Proven Benefits" at bounding box center [751, 303] width 223 height 53
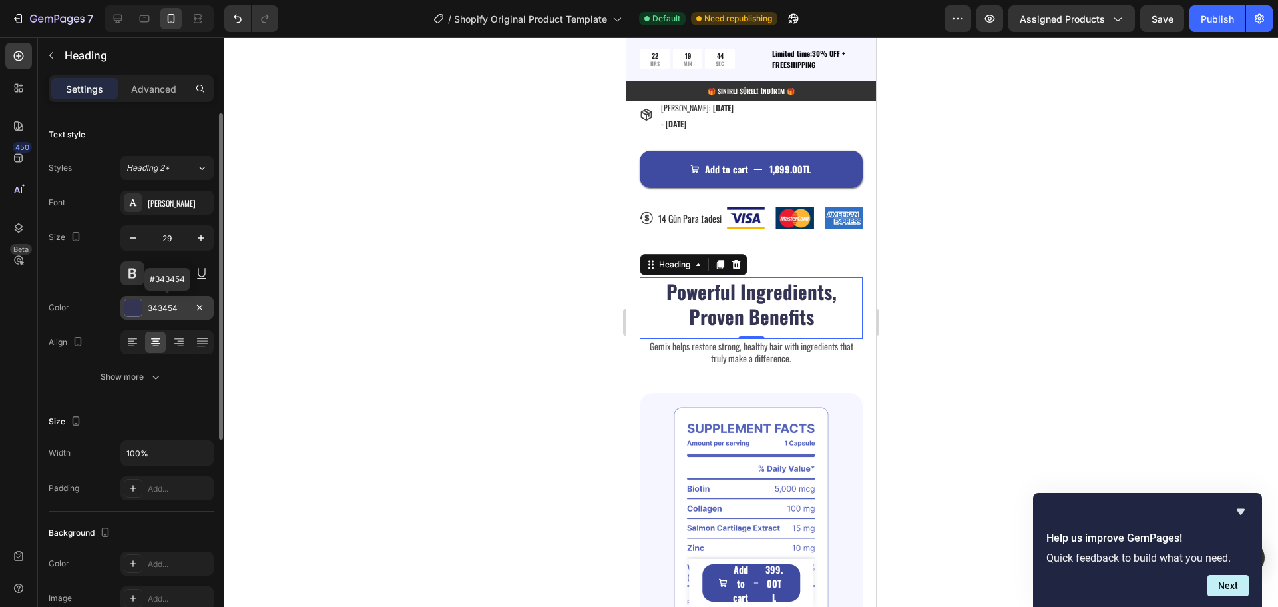
click at [162, 308] on div "343454" at bounding box center [167, 308] width 39 height 12
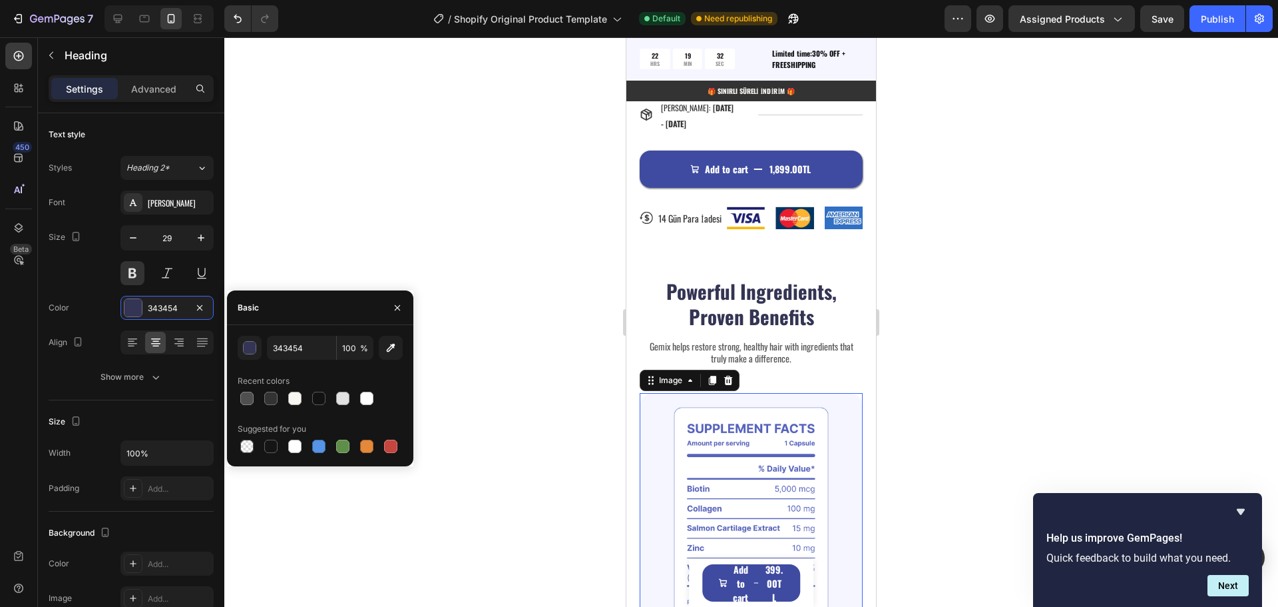
click at [753, 470] on img at bounding box center [751, 517] width 223 height 248
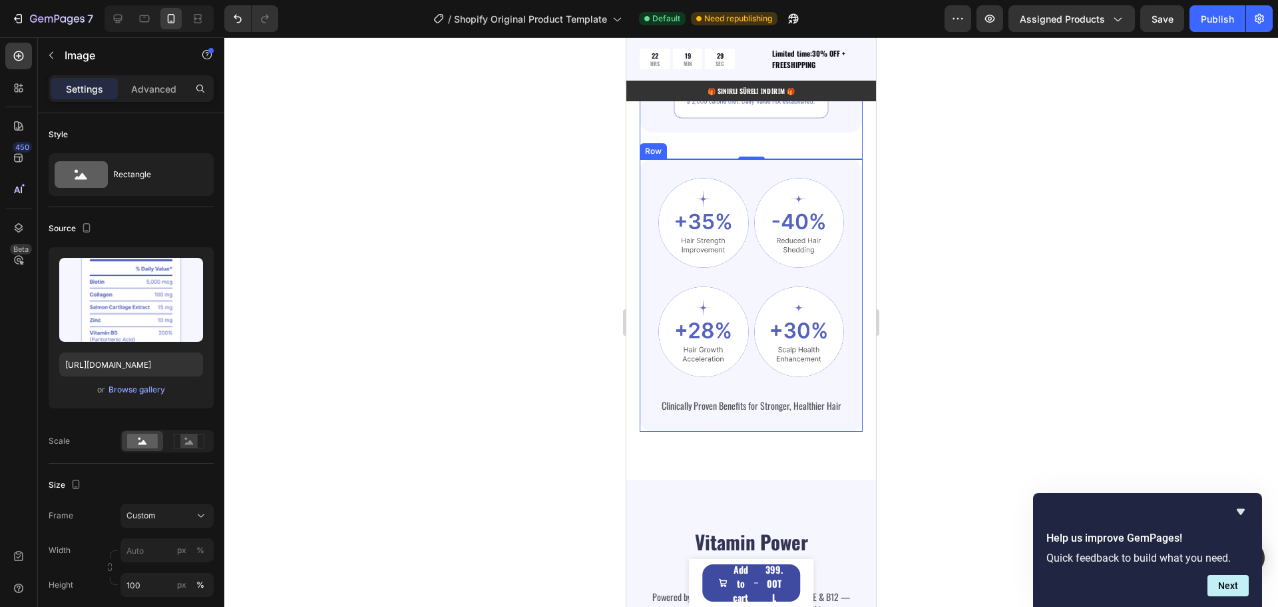
scroll to position [2029, 0]
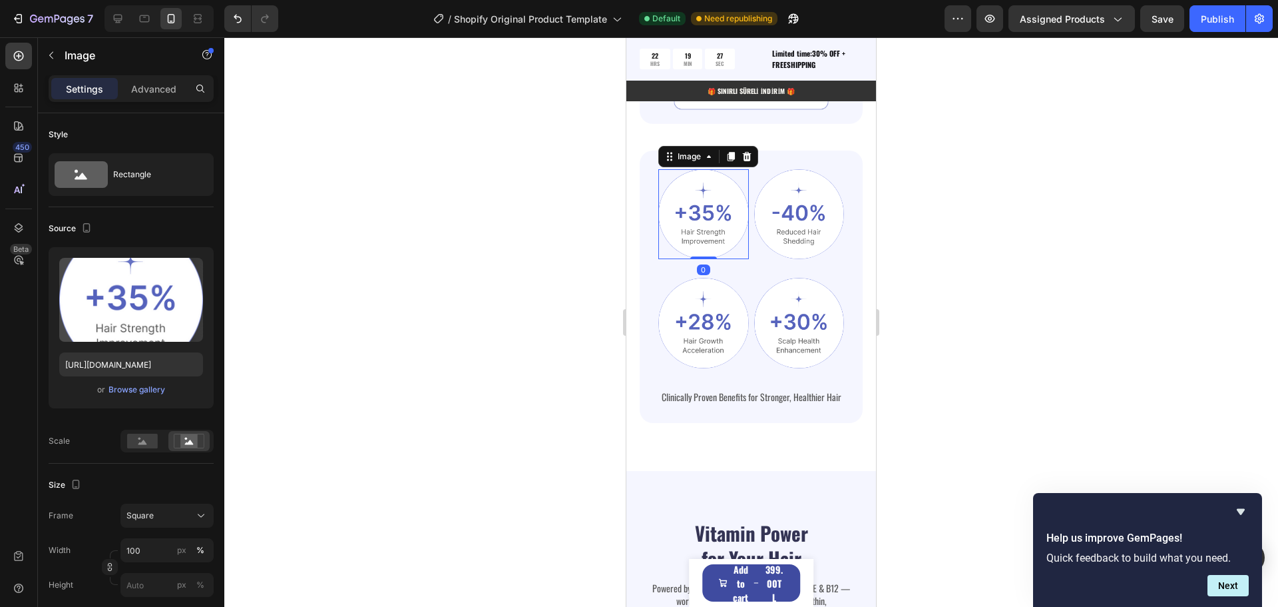
click at [702, 198] on img at bounding box center [703, 214] width 91 height 91
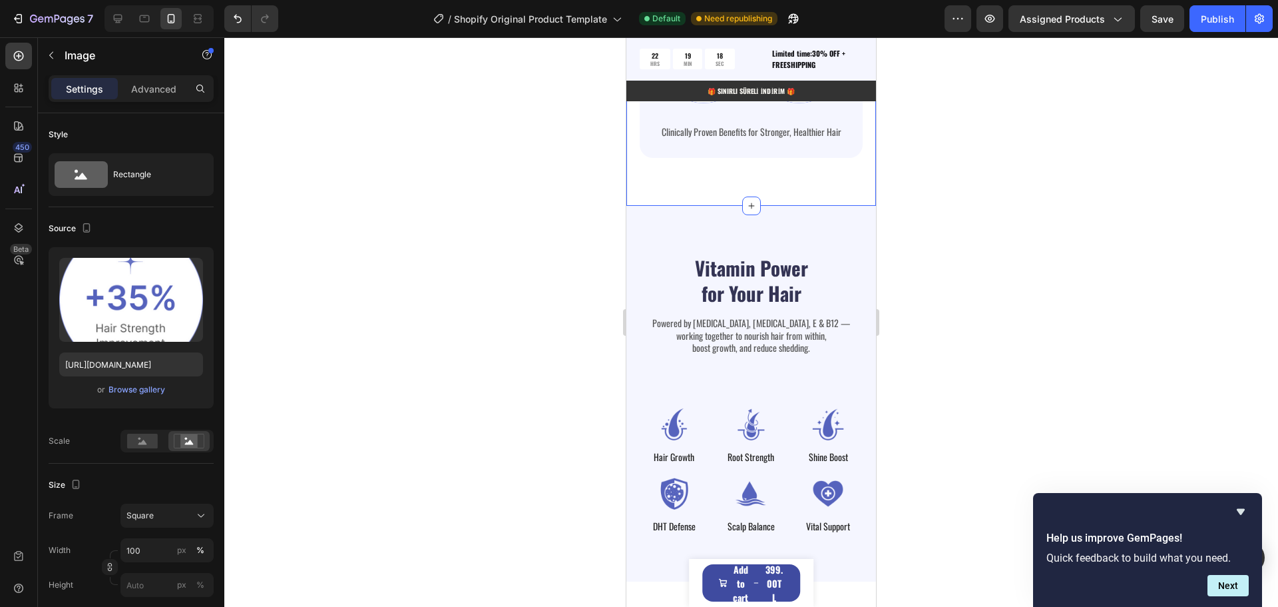
scroll to position [2296, 0]
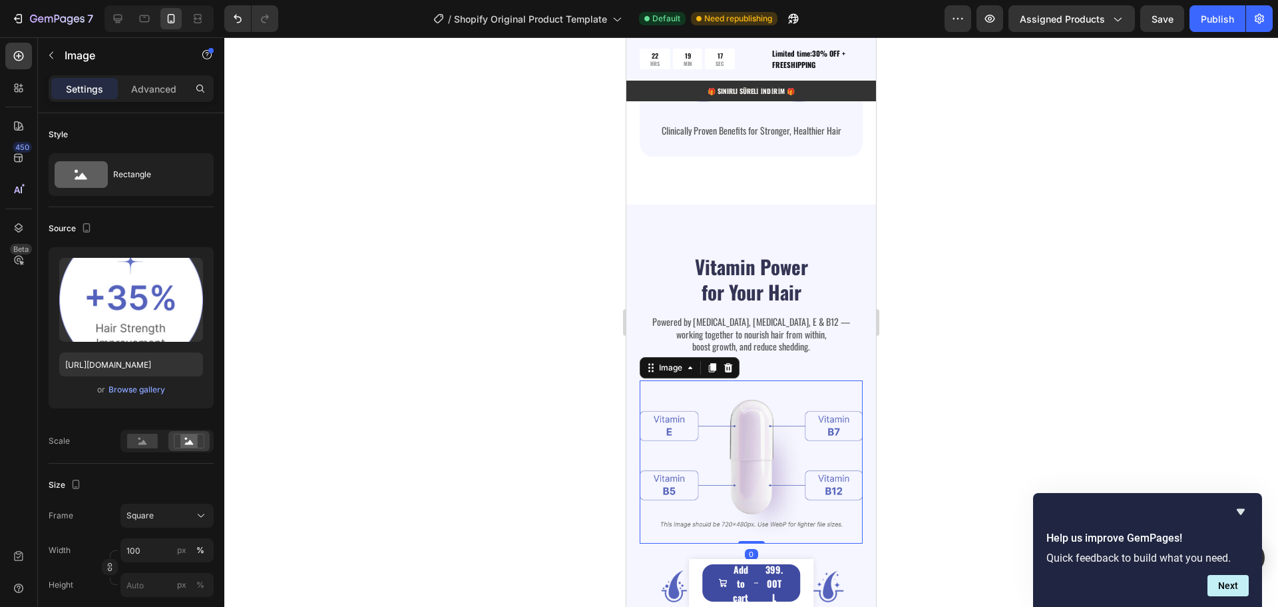
click at [762, 416] on img at bounding box center [751, 461] width 223 height 163
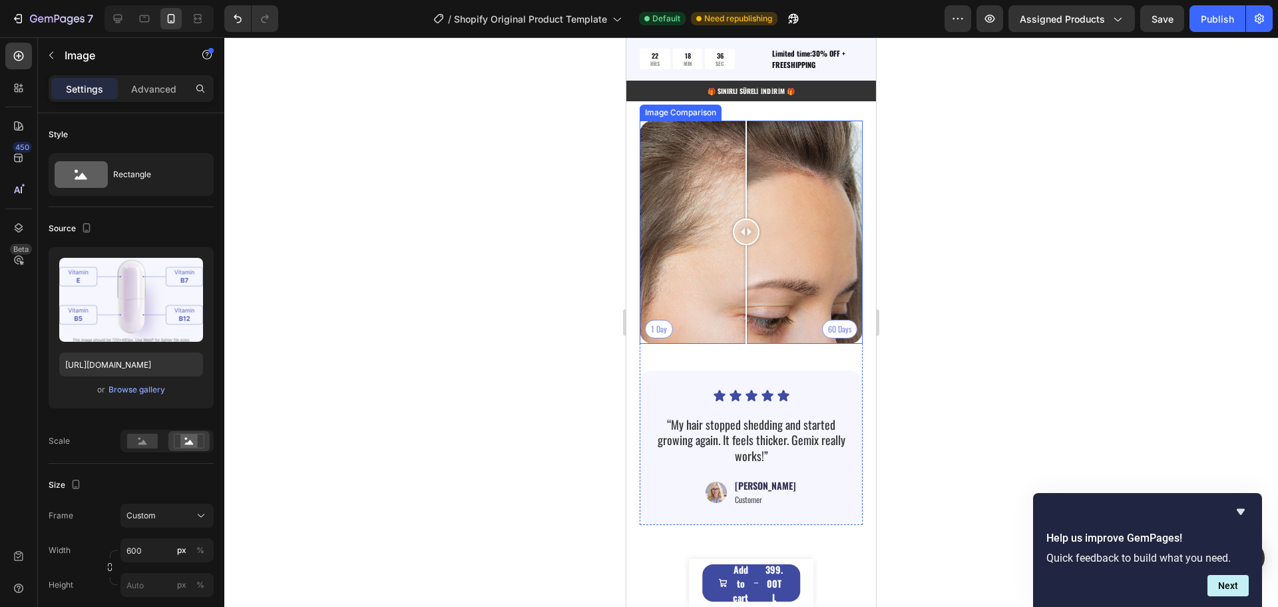
scroll to position [3893, 0]
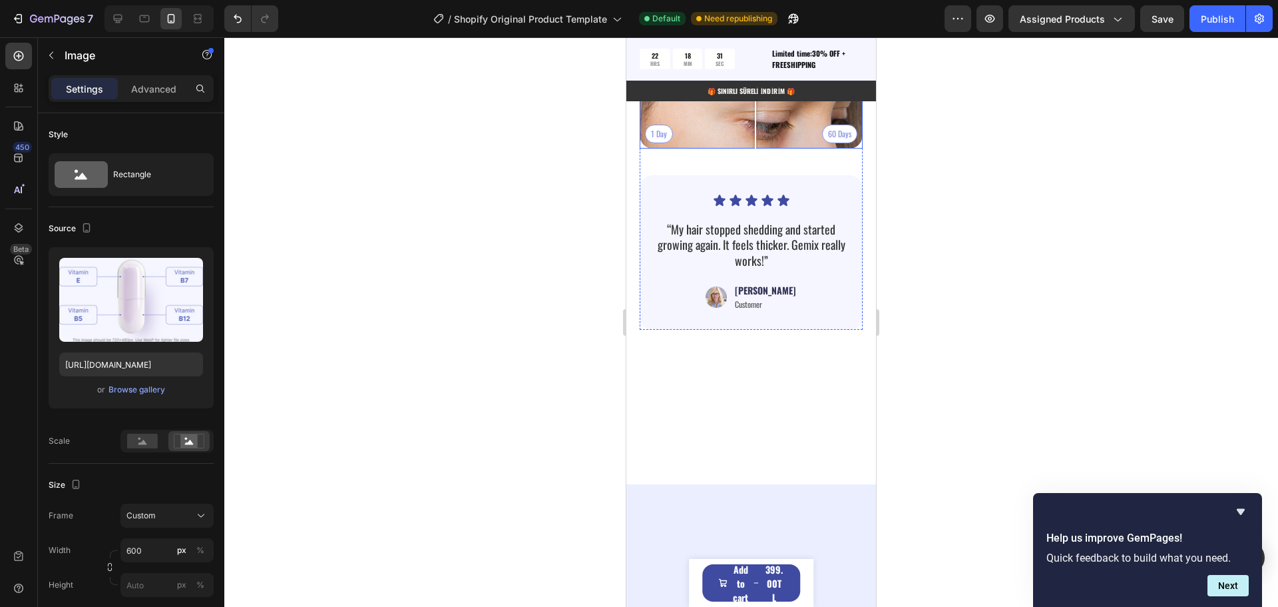
drag, startPoint x: 750, startPoint y: 326, endPoint x: 748, endPoint y: 342, distance: 16.0
click at [756, 148] on div at bounding box center [755, 36] width 27 height 223
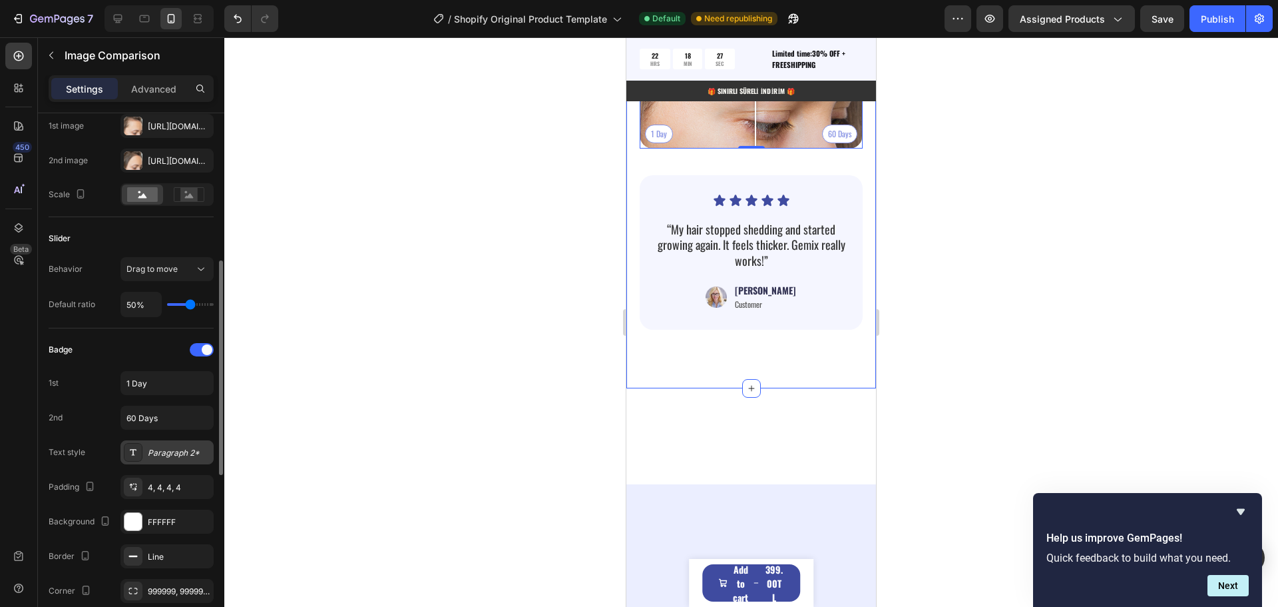
scroll to position [200, 0]
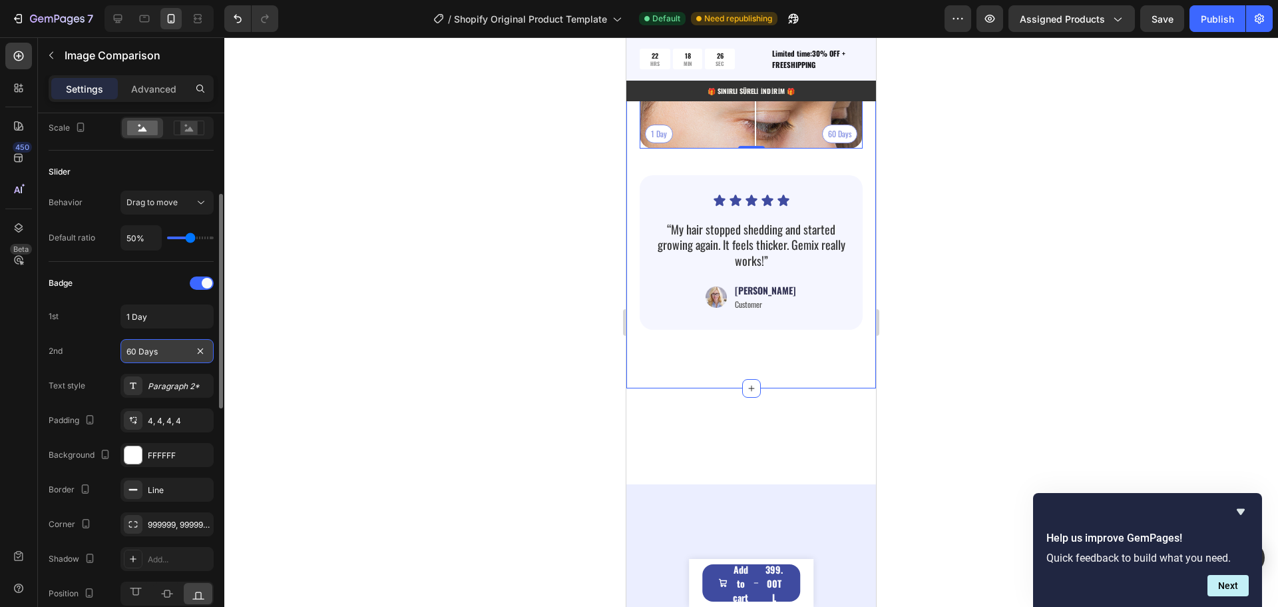
click at [156, 351] on input "60 Days" at bounding box center [167, 351] width 93 height 24
drag, startPoint x: 197, startPoint y: 318, endPoint x: 160, endPoint y: 322, distance: 36.8
type input "Öncesi"
click at [160, 351] on input "60 Days" at bounding box center [167, 351] width 93 height 24
click at [694, 148] on div "Öncesi Sonrası" at bounding box center [751, 36] width 223 height 223
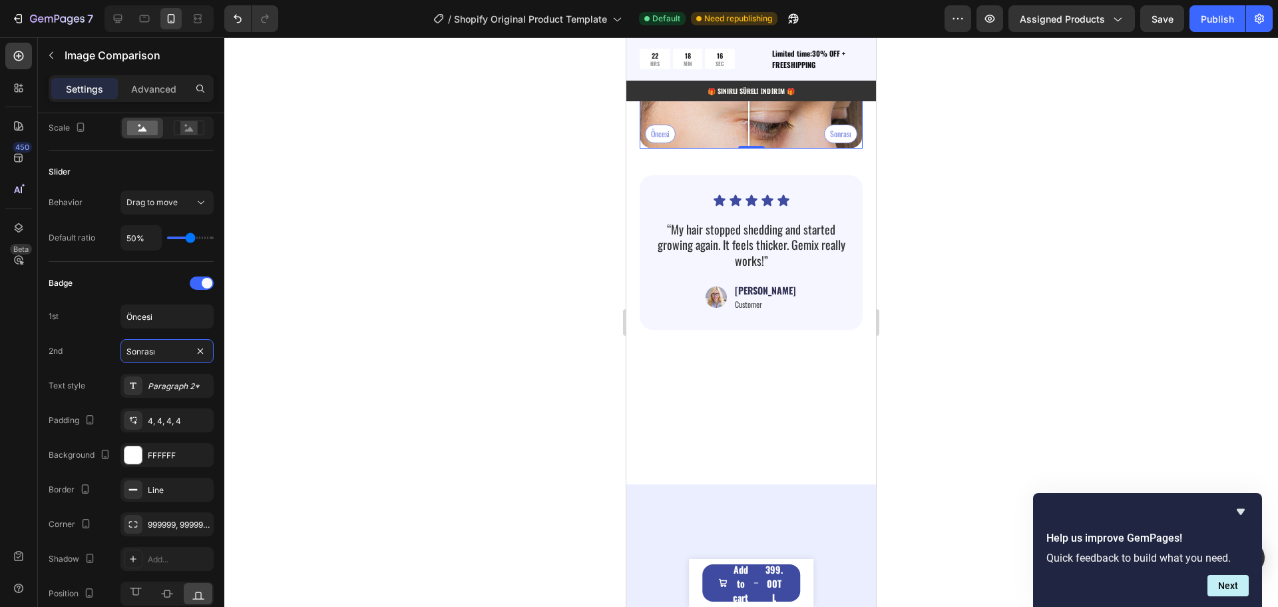
drag, startPoint x: 688, startPoint y: 326, endPoint x: 749, endPoint y: 328, distance: 61.3
click at [749, 50] on div at bounding box center [749, 36] width 27 height 27
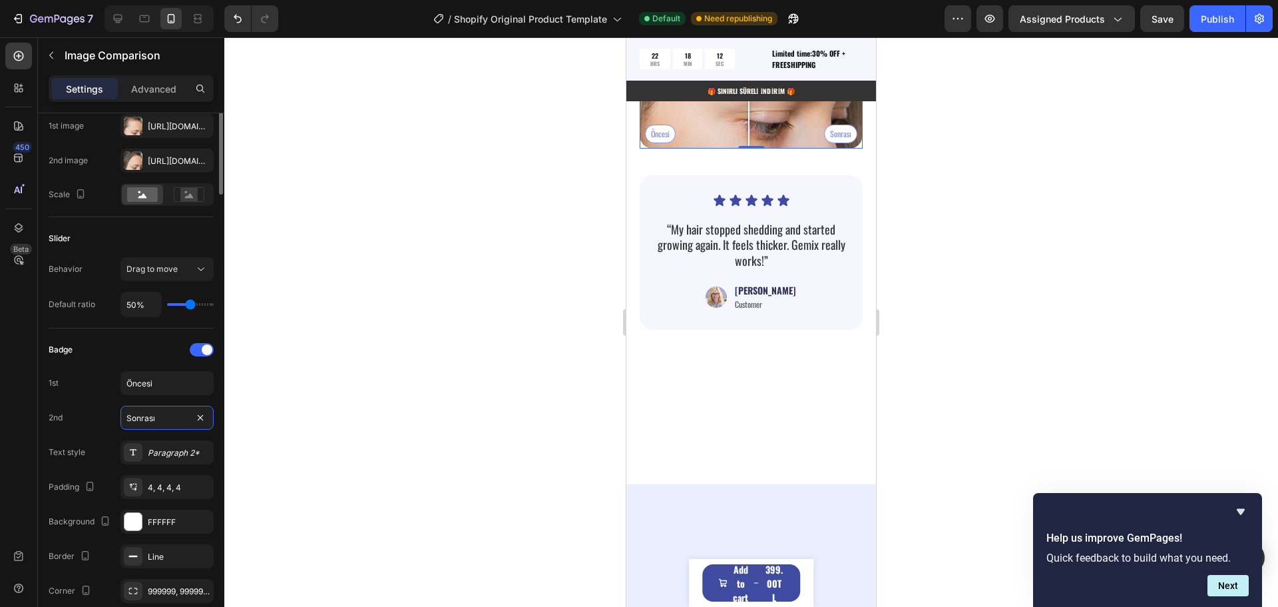
scroll to position [0, 0]
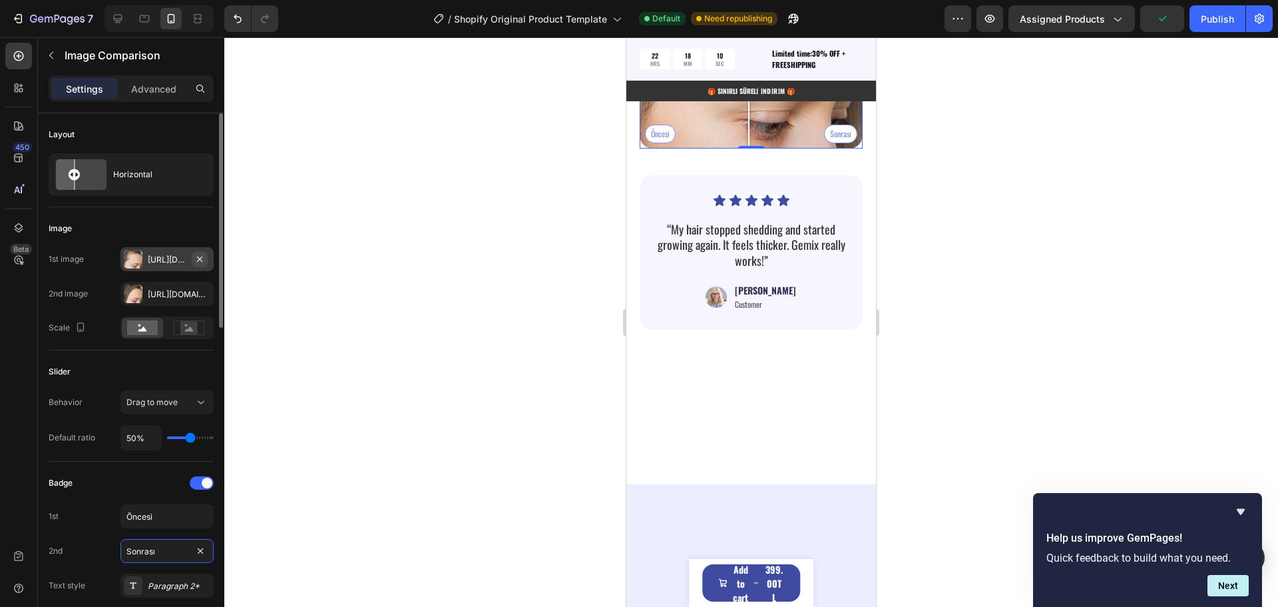
type input "Sonrası"
click at [199, 258] on icon "button" at bounding box center [199, 258] width 5 height 5
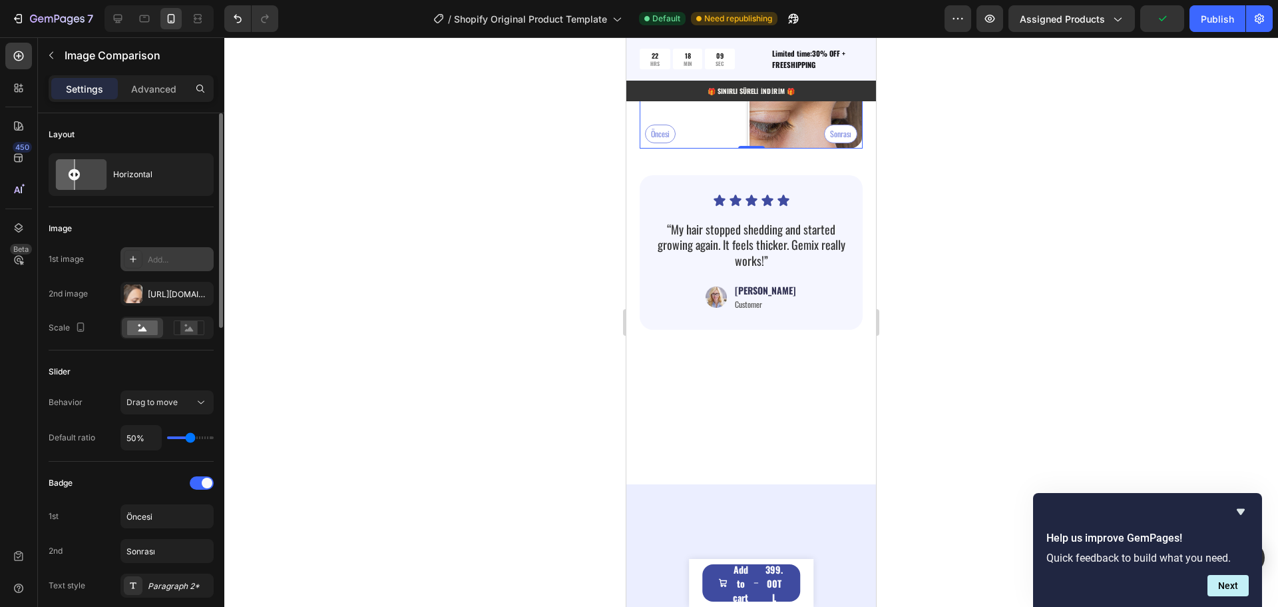
click at [148, 258] on div "Add..." at bounding box center [179, 260] width 63 height 12
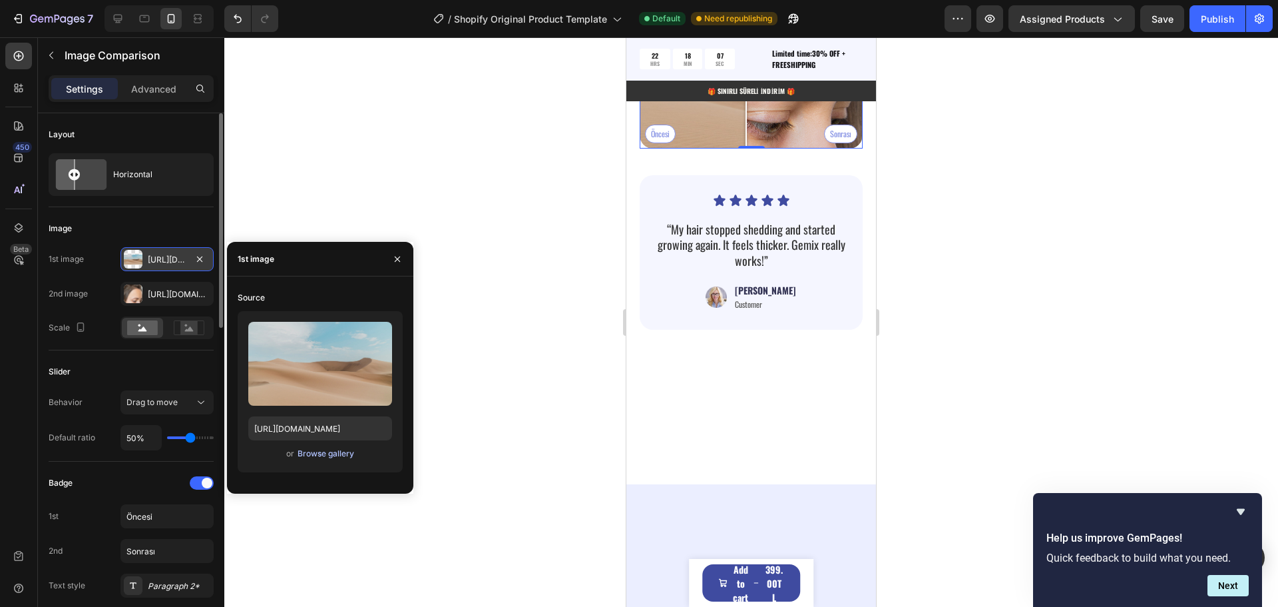
click at [324, 454] on div "Browse gallery" at bounding box center [326, 453] width 57 height 12
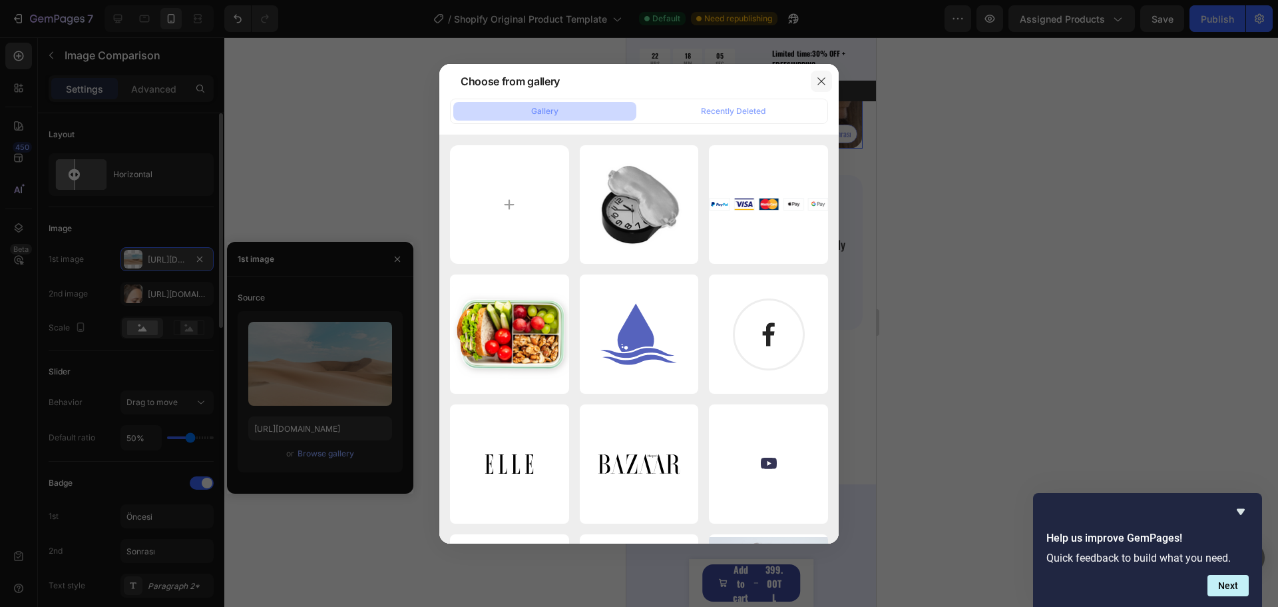
click at [822, 79] on icon "button" at bounding box center [821, 81] width 11 height 11
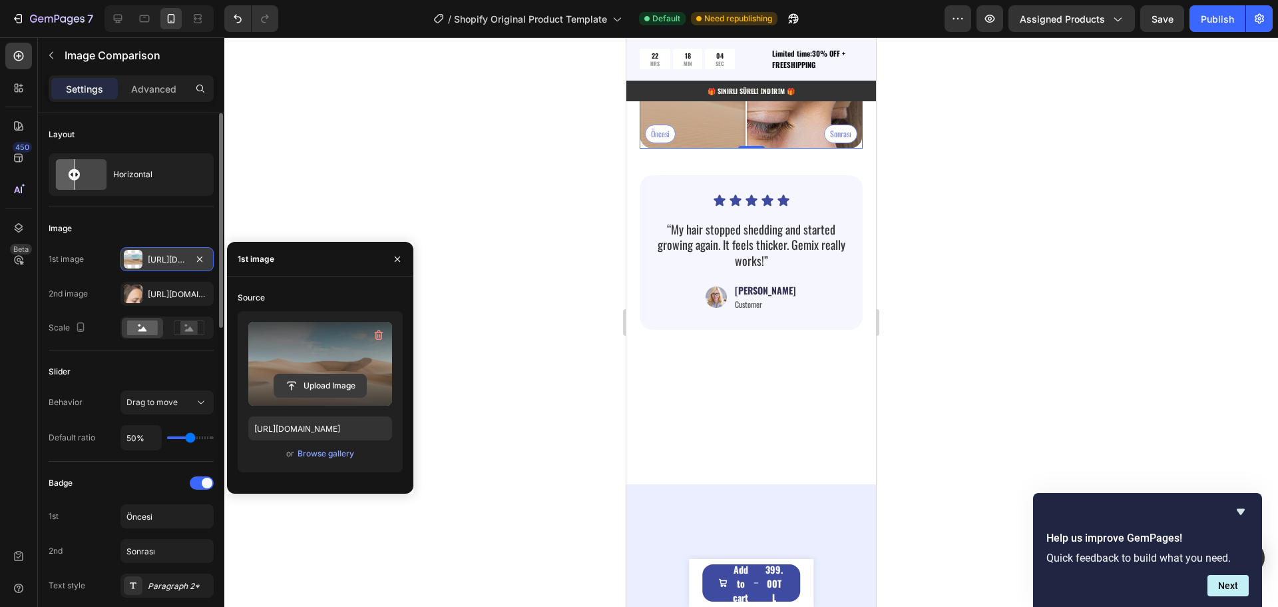
click at [308, 385] on input "file" at bounding box center [320, 385] width 92 height 23
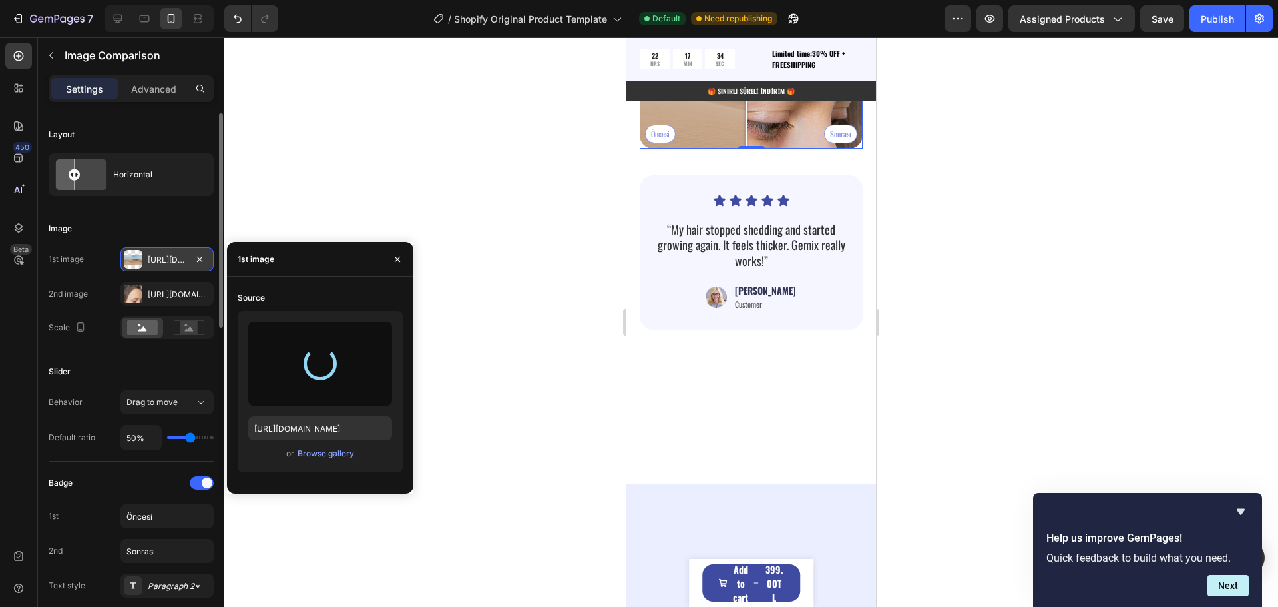
type input "https://cdn.shopify.com/s/files/1/0951/2933/8167/files/gempages_586159015990395…"
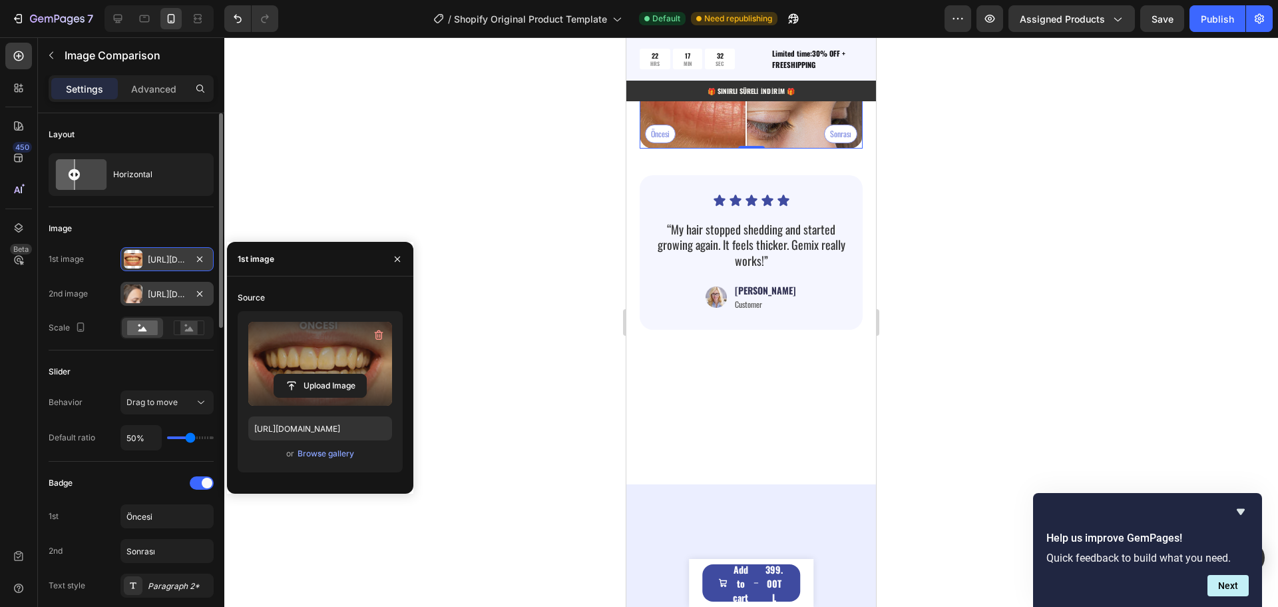
click at [152, 296] on div "Https://cdn.Shopify.Com/s/files/1/0951/2933/8167/files/gempages_586159015990395…" at bounding box center [167, 294] width 39 height 12
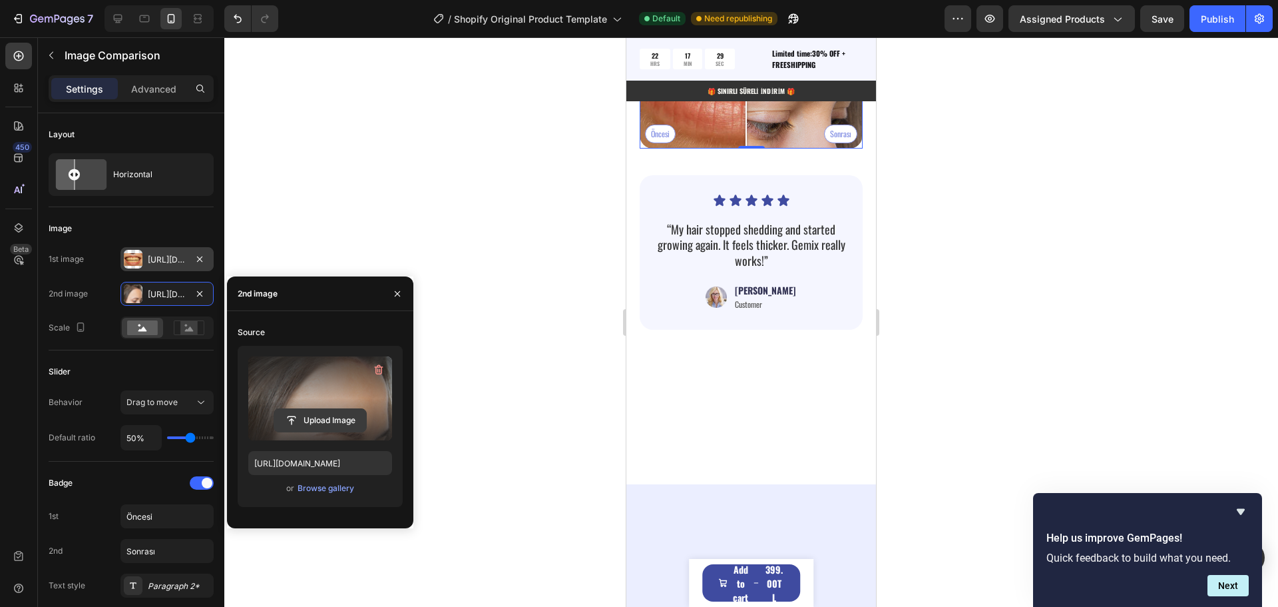
click at [325, 419] on input "file" at bounding box center [320, 420] width 92 height 23
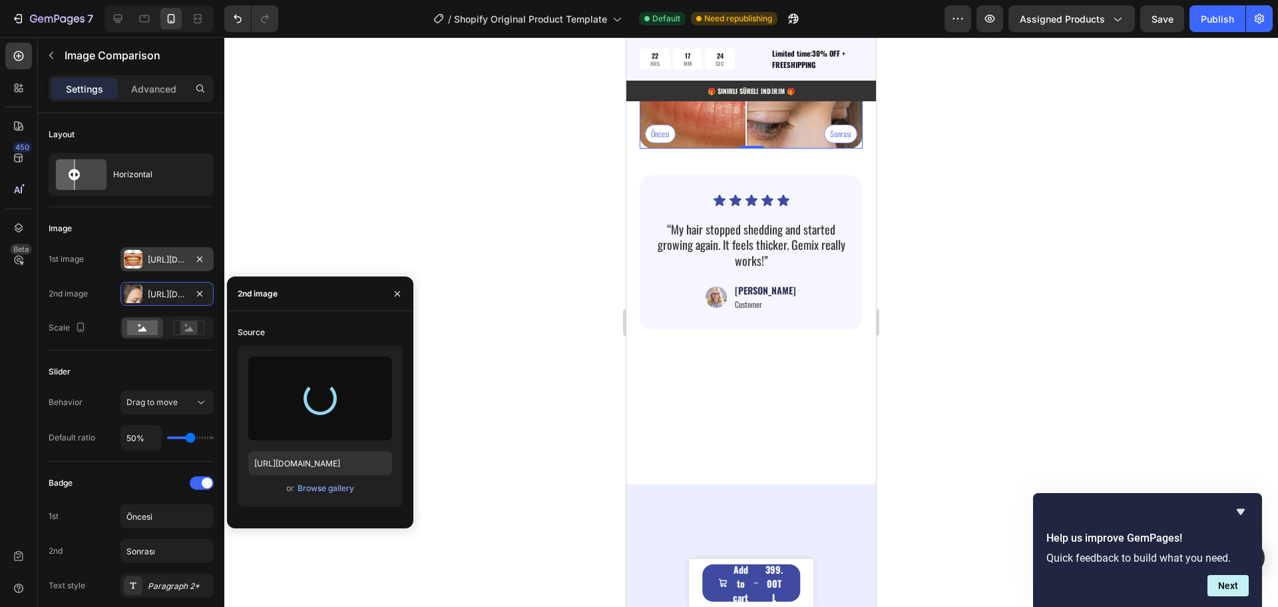
type input "https://cdn.shopify.com/s/files/1/0951/2933/8167/files/gempages_586159015990395…"
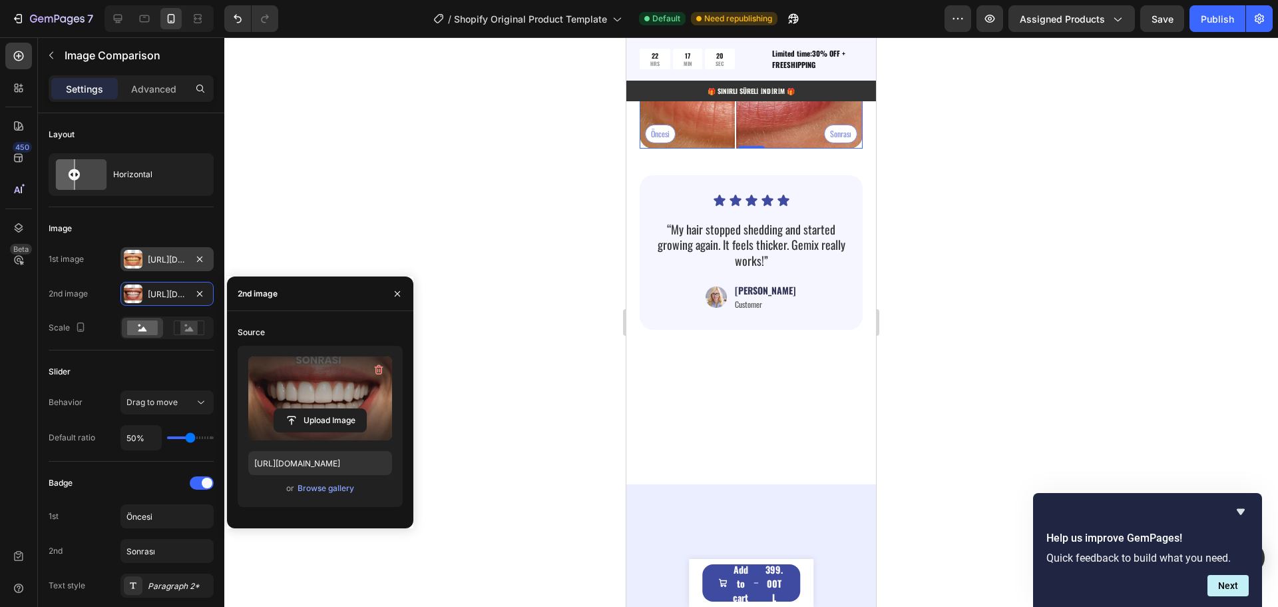
drag, startPoint x: 738, startPoint y: 330, endPoint x: 736, endPoint y: 344, distance: 14.1
click at [736, 148] on div at bounding box center [735, 36] width 27 height 223
click at [397, 294] on icon "button" at bounding box center [397, 293] width 11 height 11
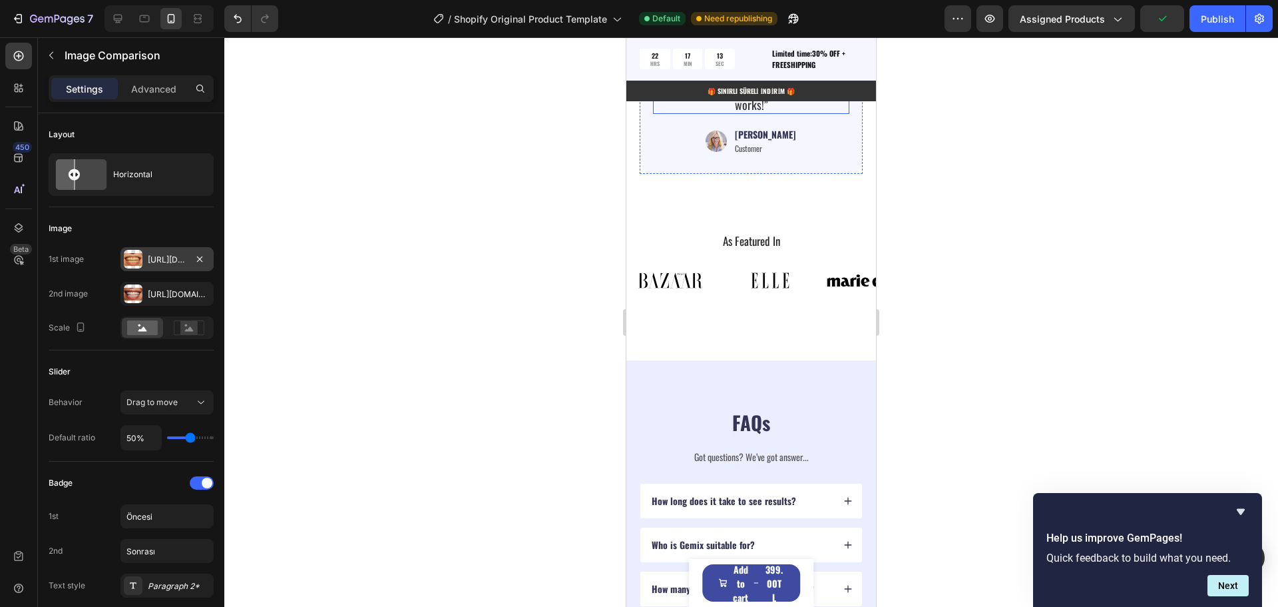
scroll to position [4359, 0]
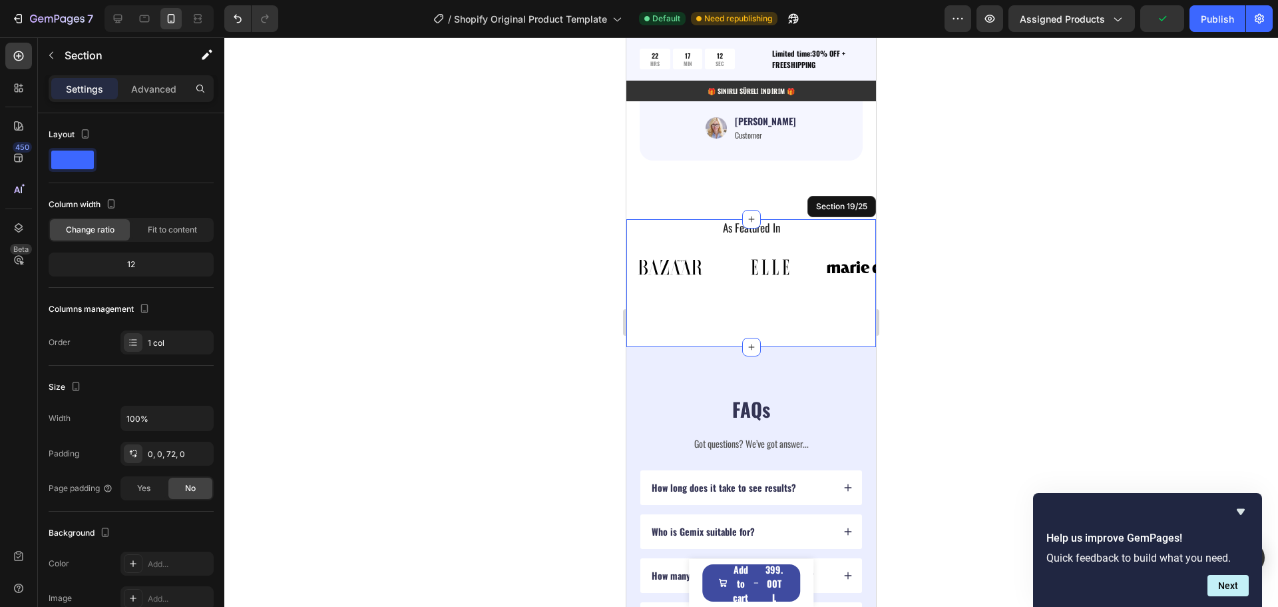
click at [776, 298] on div "As Featured In Heading Image Image Image Image Image Image Image Image Image Im…" at bounding box center [751, 283] width 250 height 128
click at [859, 201] on icon at bounding box center [864, 206] width 11 height 11
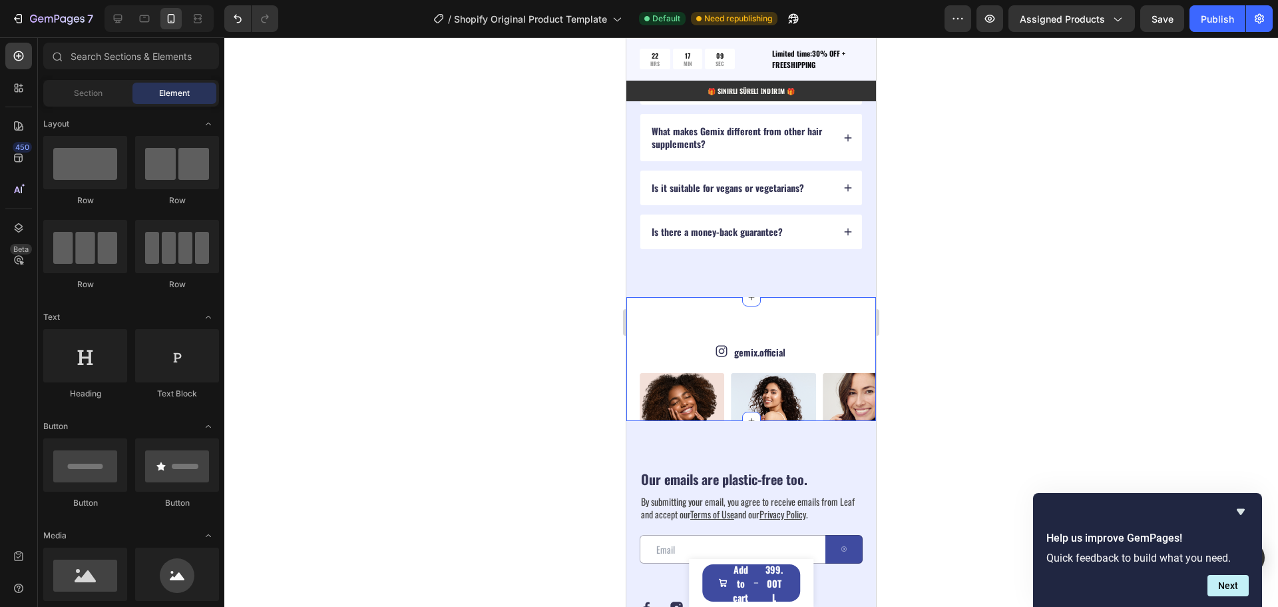
scroll to position [4759, 0]
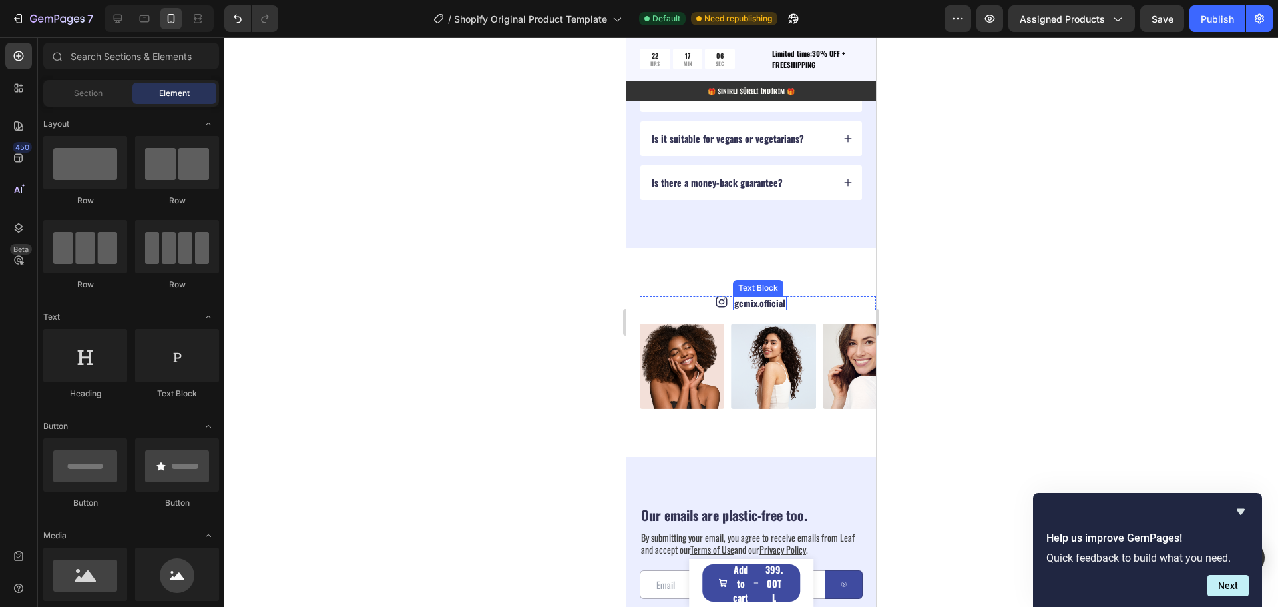
click at [770, 301] on link "gemix.official" at bounding box center [759, 303] width 51 height 14
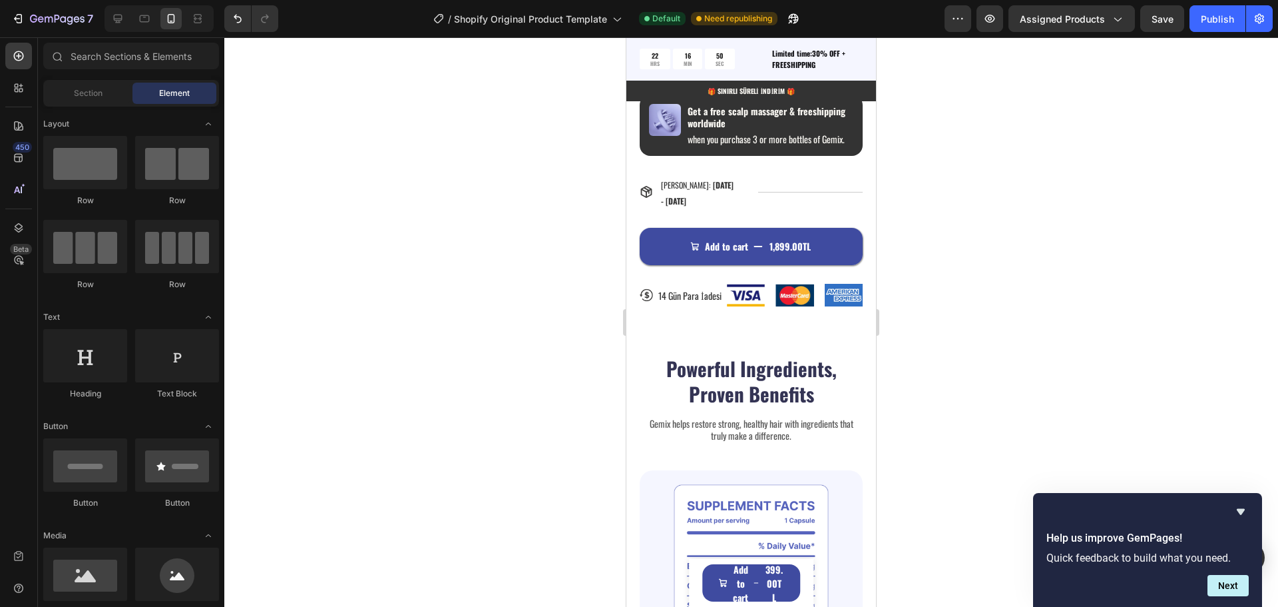
scroll to position [1397, 0]
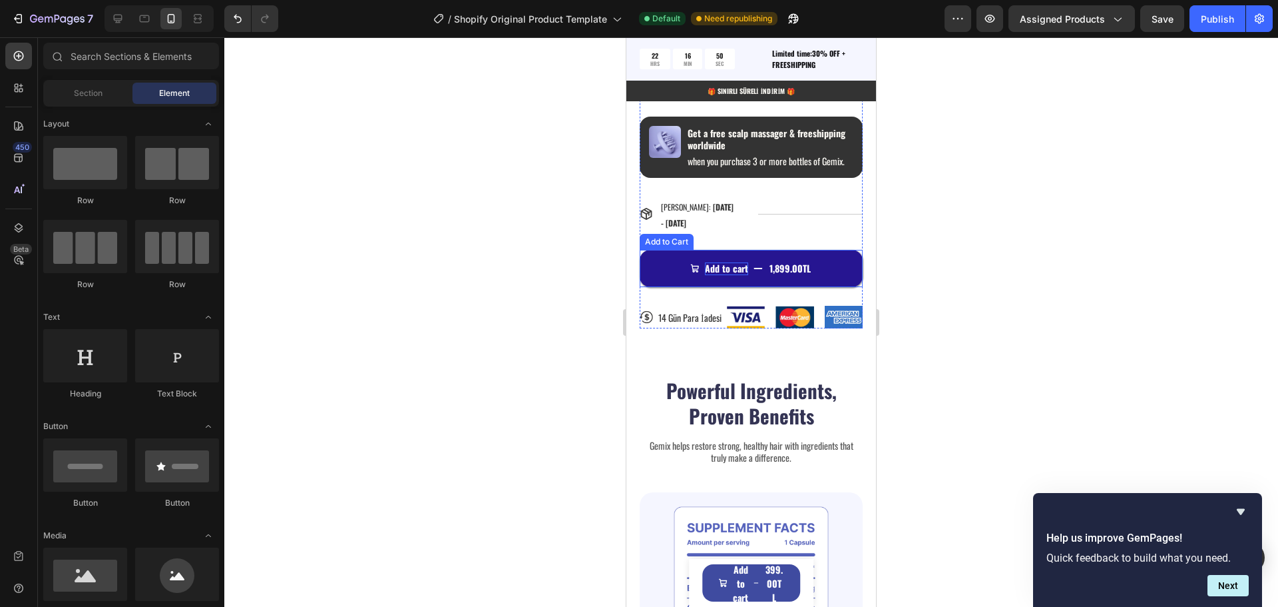
click at [730, 274] on div "Add to cart" at bounding box center [726, 268] width 43 height 12
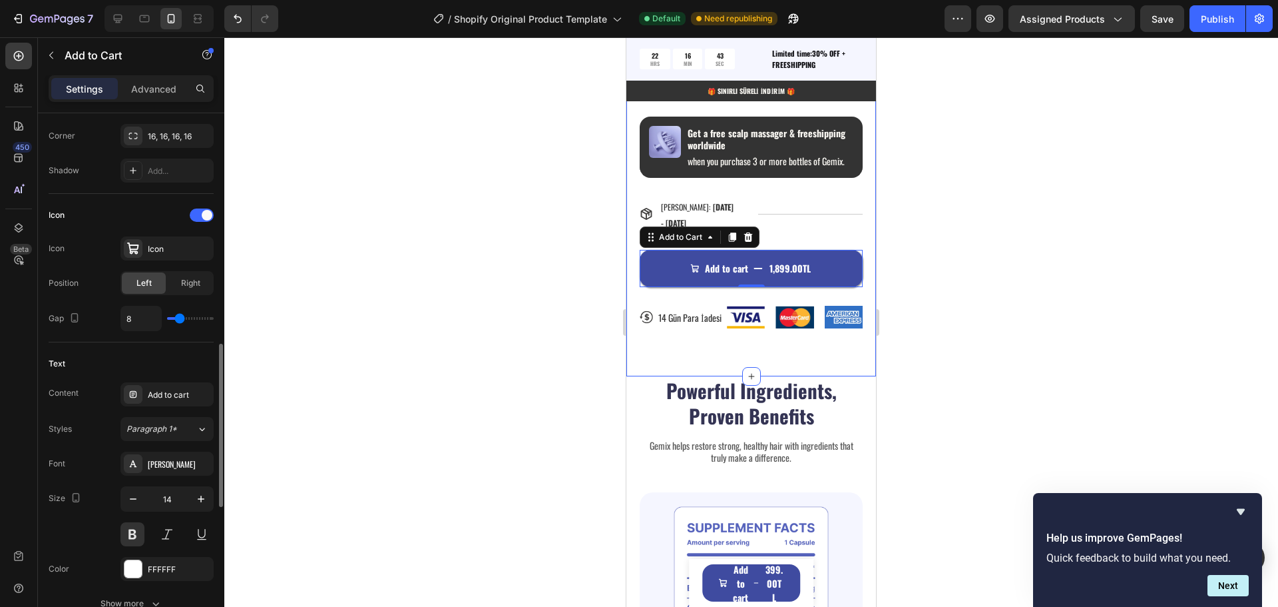
scroll to position [533, 0]
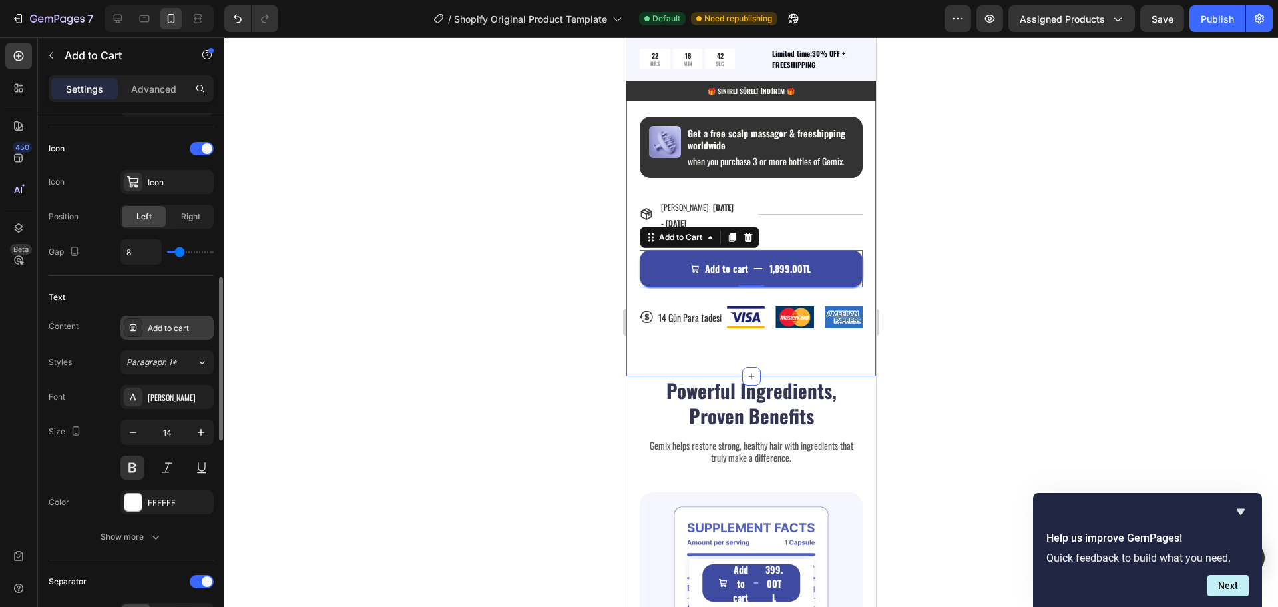
click at [174, 325] on div "Add to cart" at bounding box center [179, 328] width 63 height 12
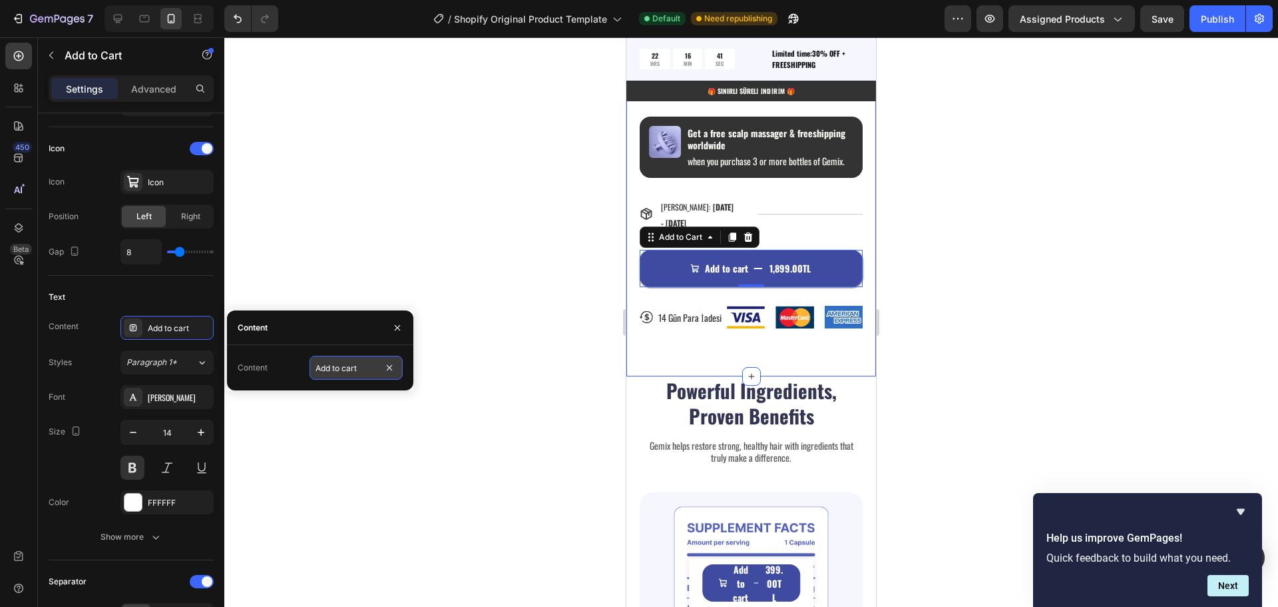
click at [343, 364] on input "Add to cart" at bounding box center [356, 368] width 93 height 24
type input "Sepete Ekle"
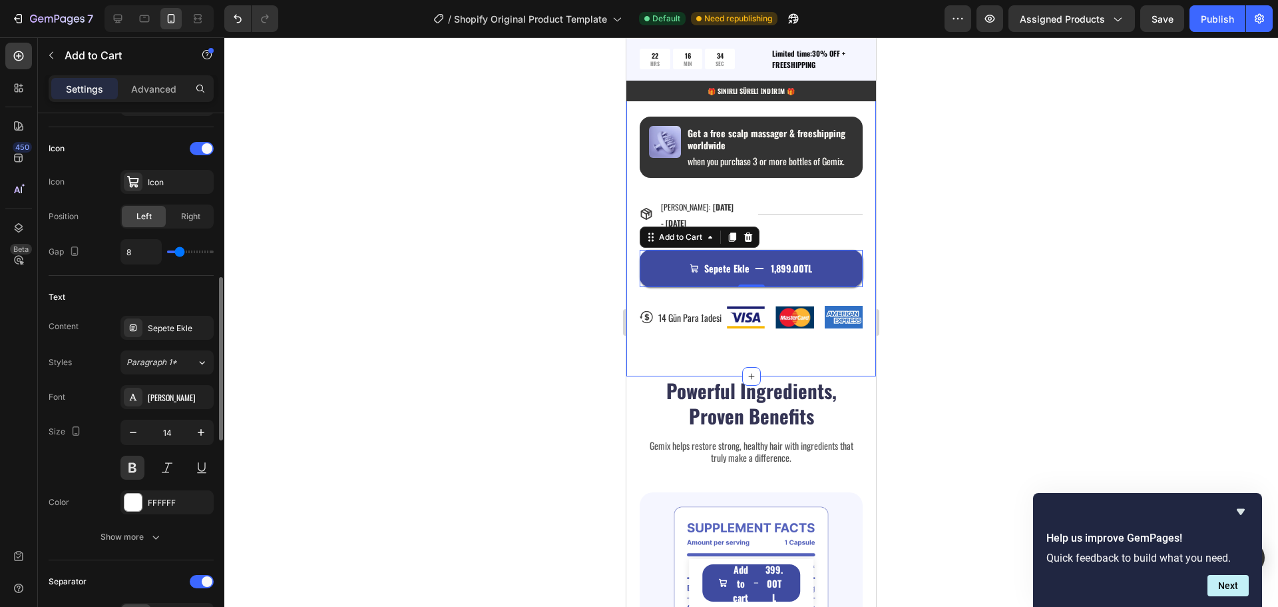
click at [192, 381] on div "Styles Paragraph 1* Font Oswald Size 14 Color FFFFFF Show more" at bounding box center [131, 449] width 165 height 198
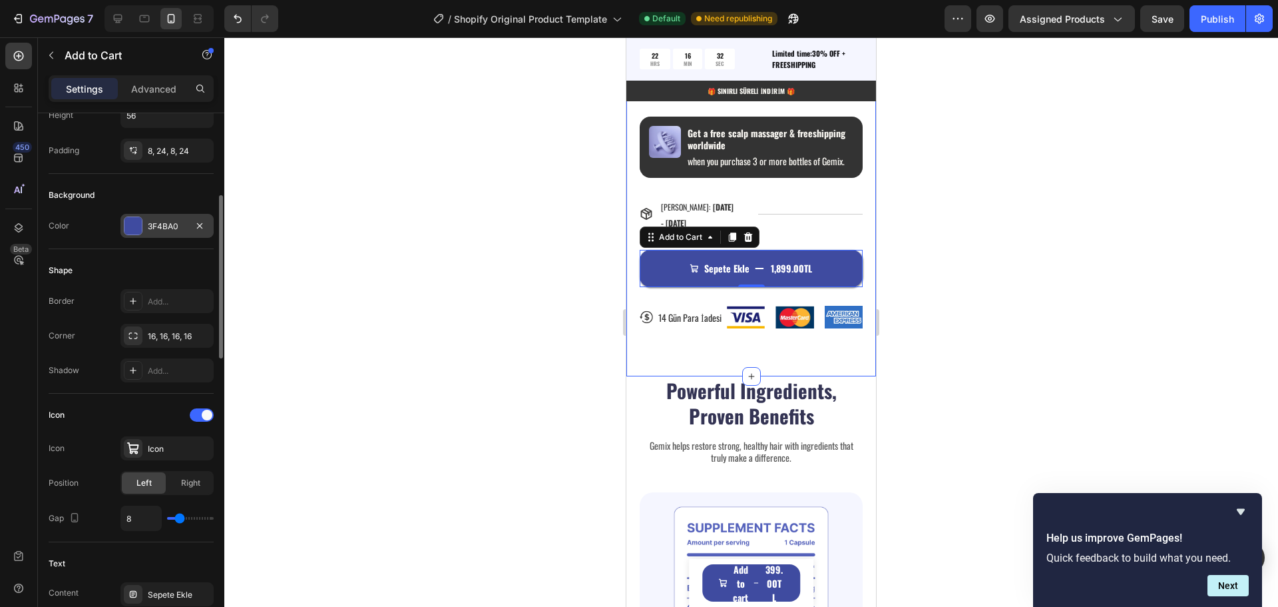
scroll to position [200, 0]
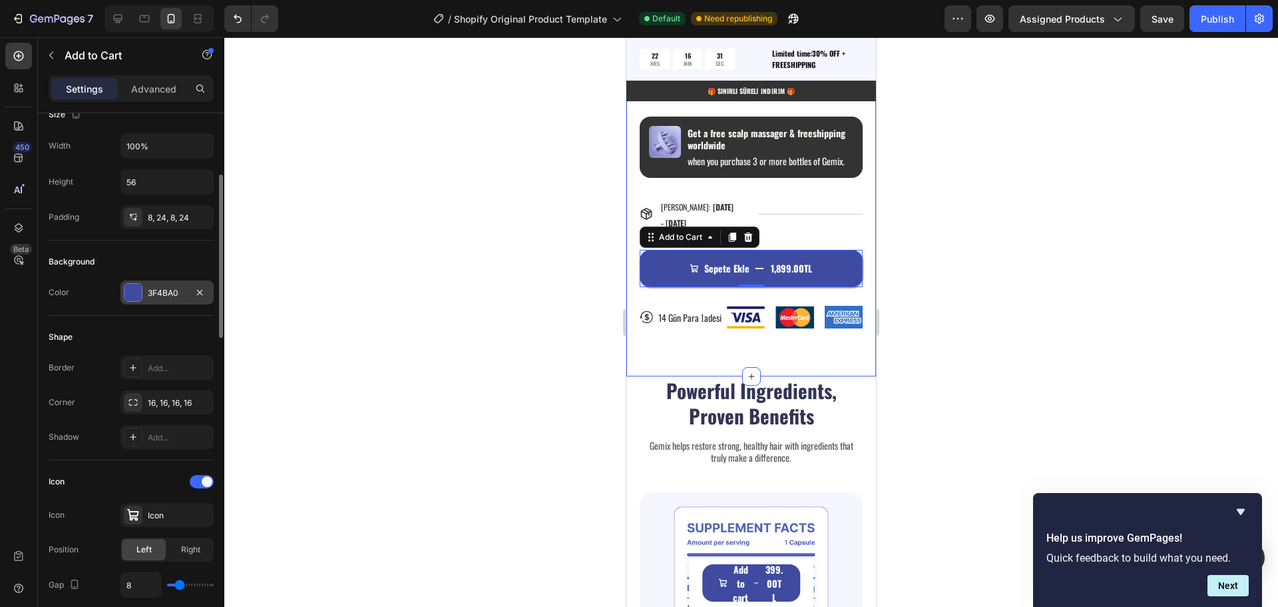
click at [149, 292] on div "3F4BA0" at bounding box center [167, 293] width 39 height 12
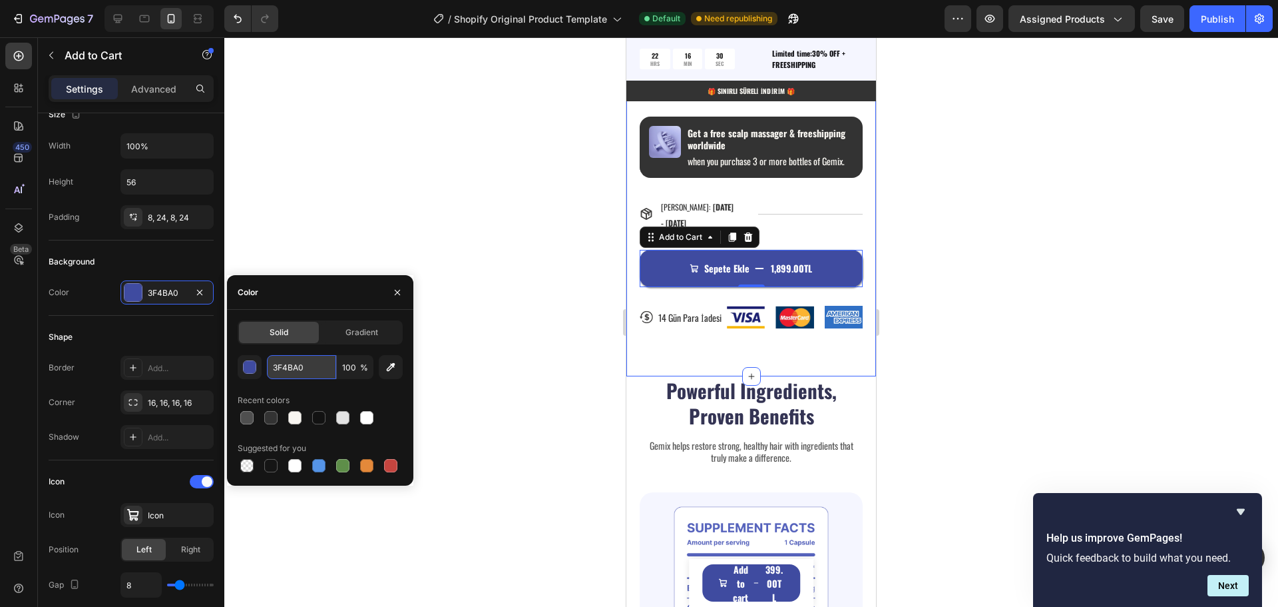
click at [312, 370] on input "3F4BA0" at bounding box center [301, 367] width 69 height 24
paste input "#333333"
type input "#333333"
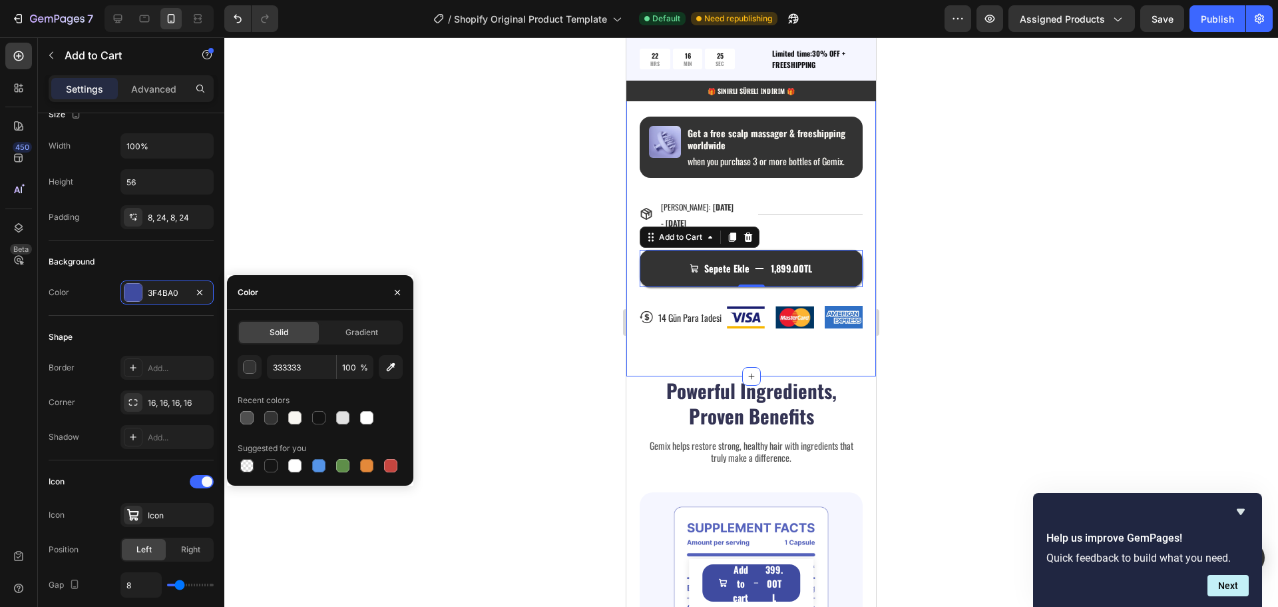
click at [290, 225] on div at bounding box center [751, 321] width 1054 height 569
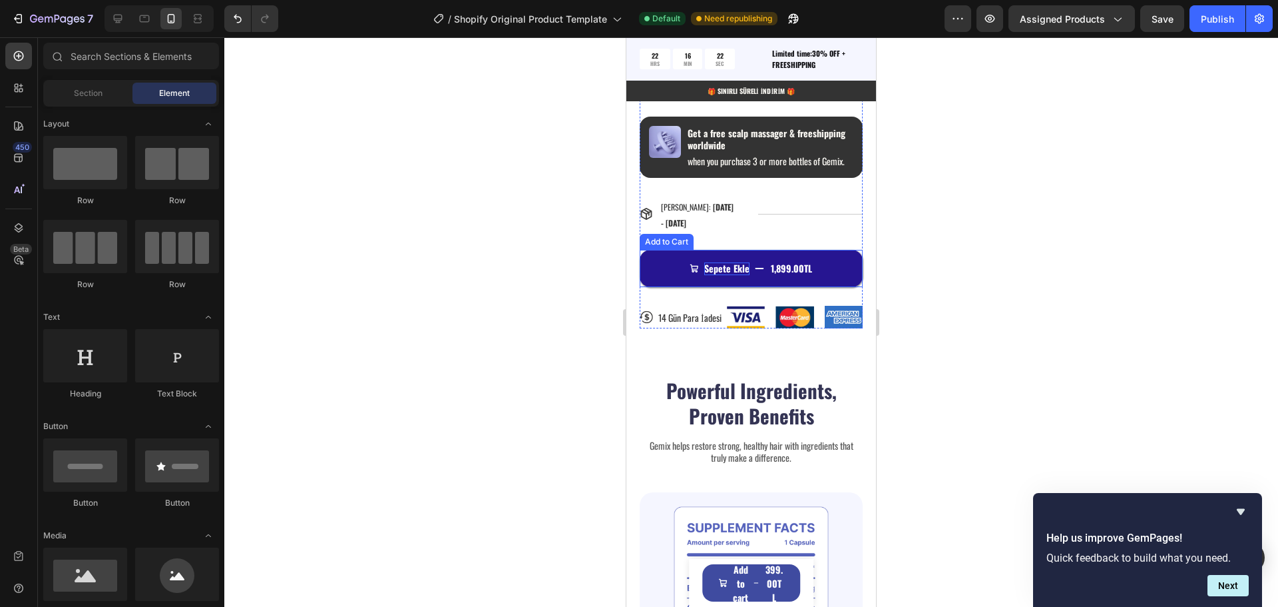
click at [730, 274] on div "Sepete Ekle" at bounding box center [726, 268] width 45 height 12
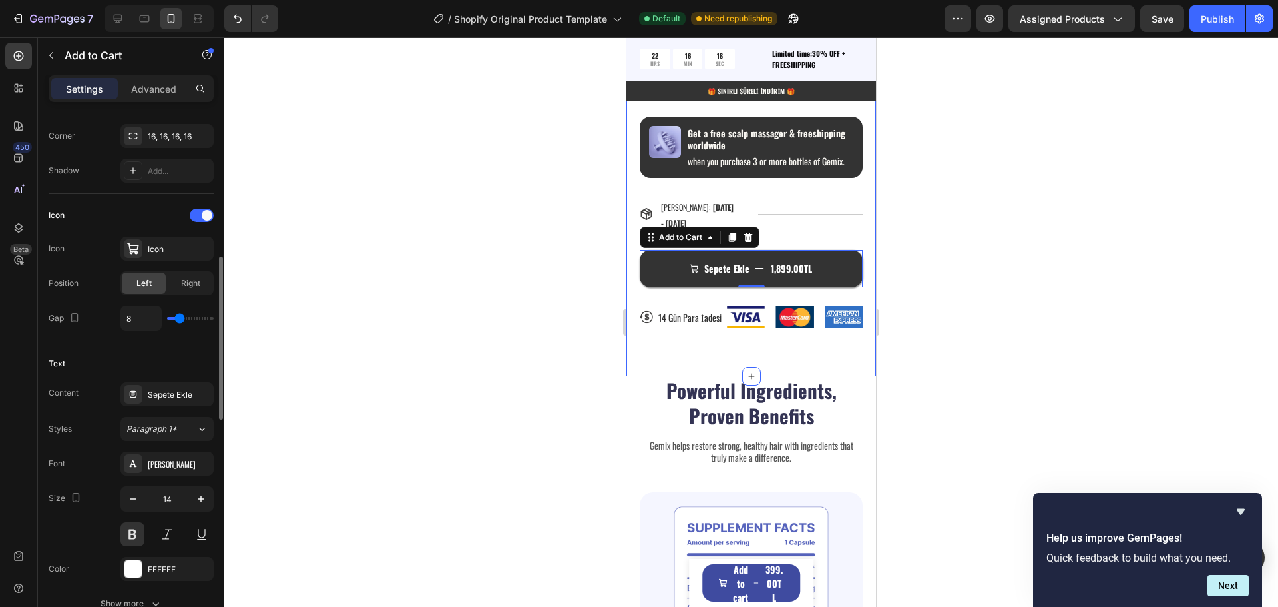
scroll to position [533, 0]
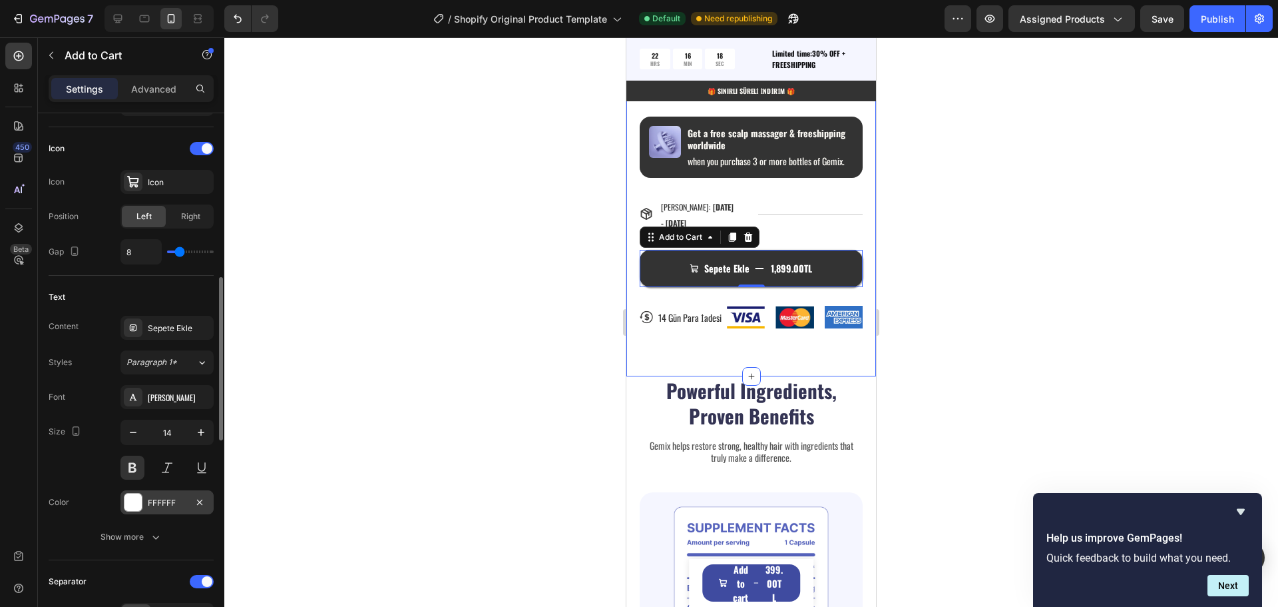
click at [167, 506] on div "FFFFFF" at bounding box center [167, 503] width 39 height 12
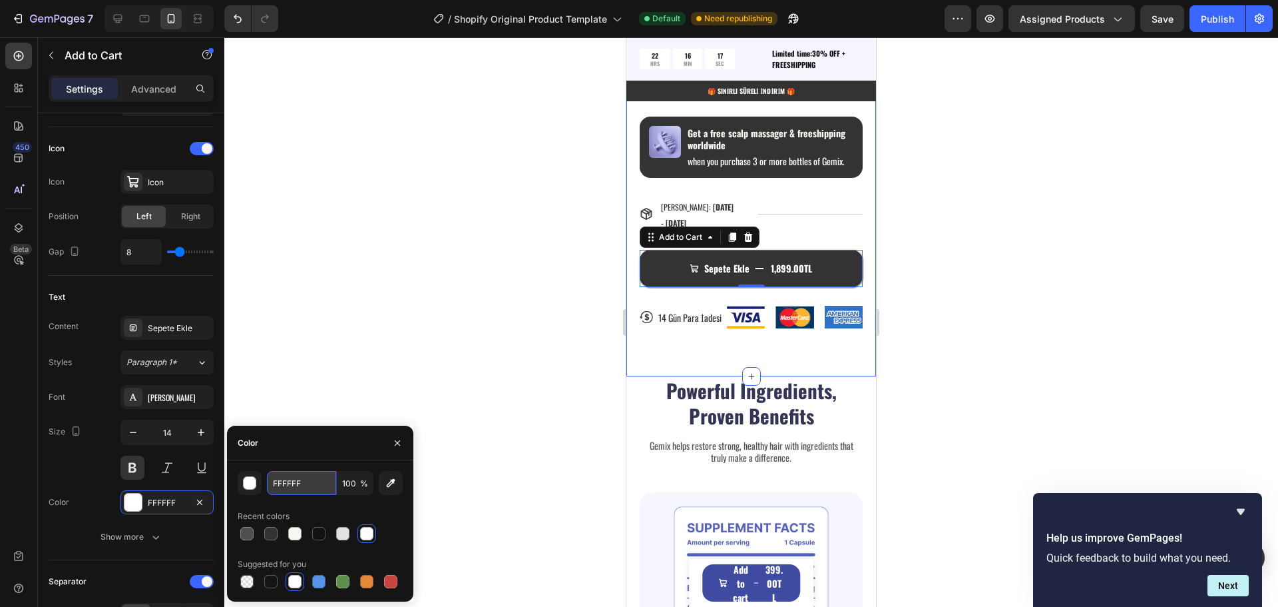
click at [301, 481] on input "FFFFFF" at bounding box center [301, 483] width 69 height 24
paste input "#f8f6f1"
type input "#f8f6f1"
click at [432, 381] on div at bounding box center [751, 321] width 1054 height 569
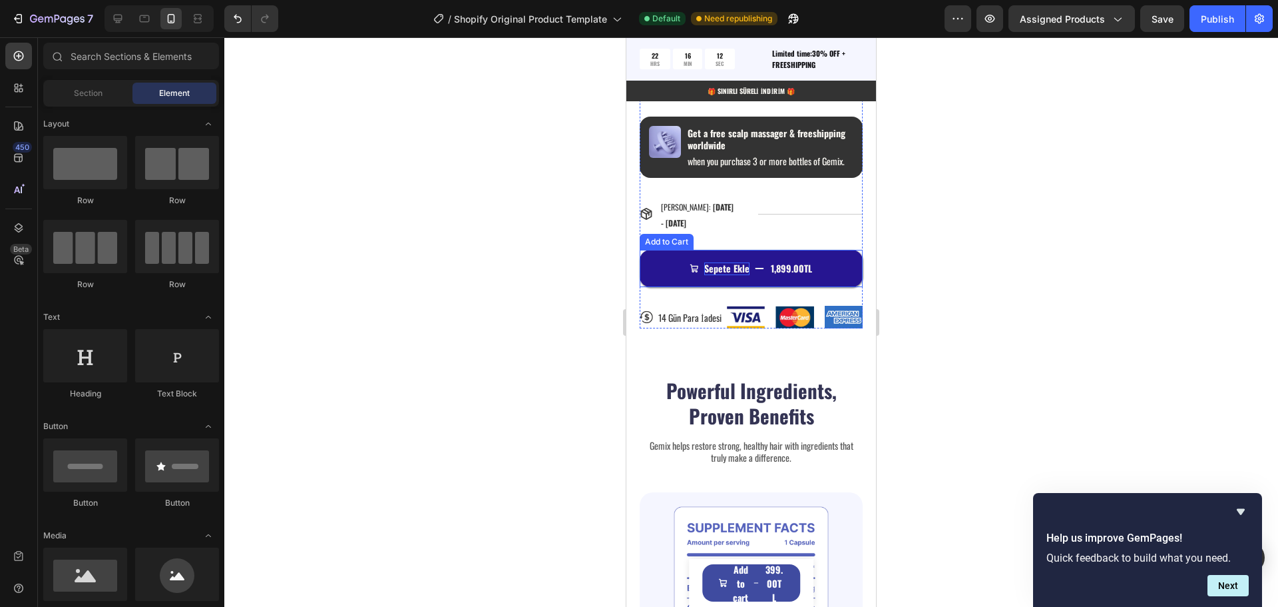
click at [714, 274] on div "Sepete Ekle" at bounding box center [726, 268] width 45 height 12
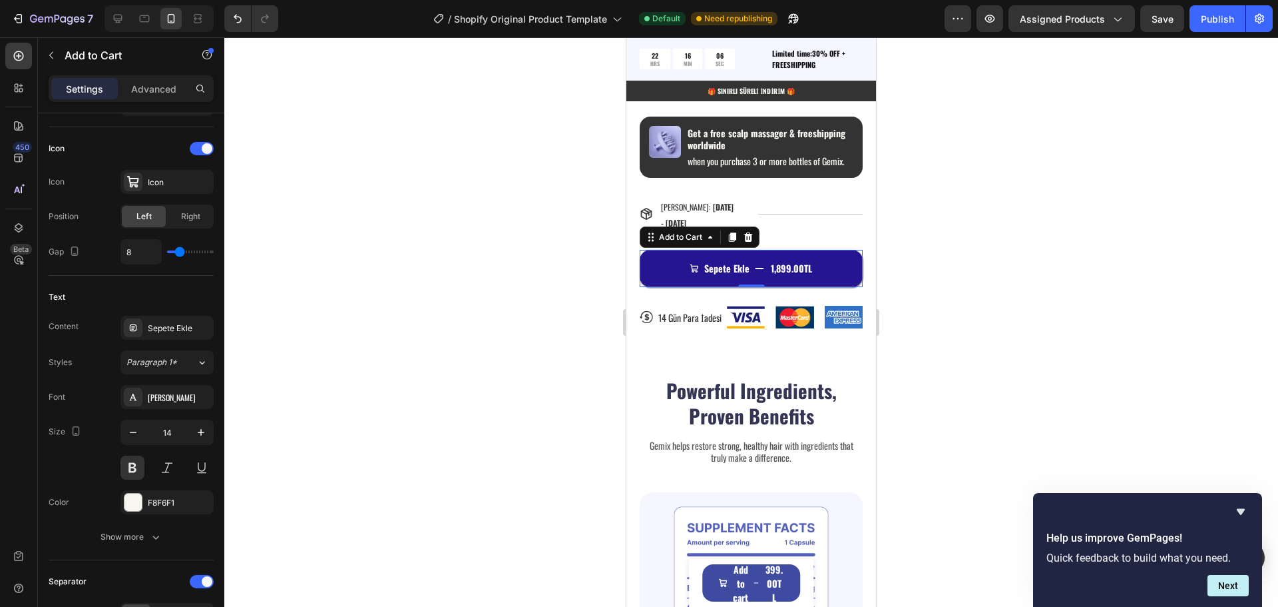
click at [786, 276] on div "1,899.00TL" at bounding box center [792, 268] width 44 height 15
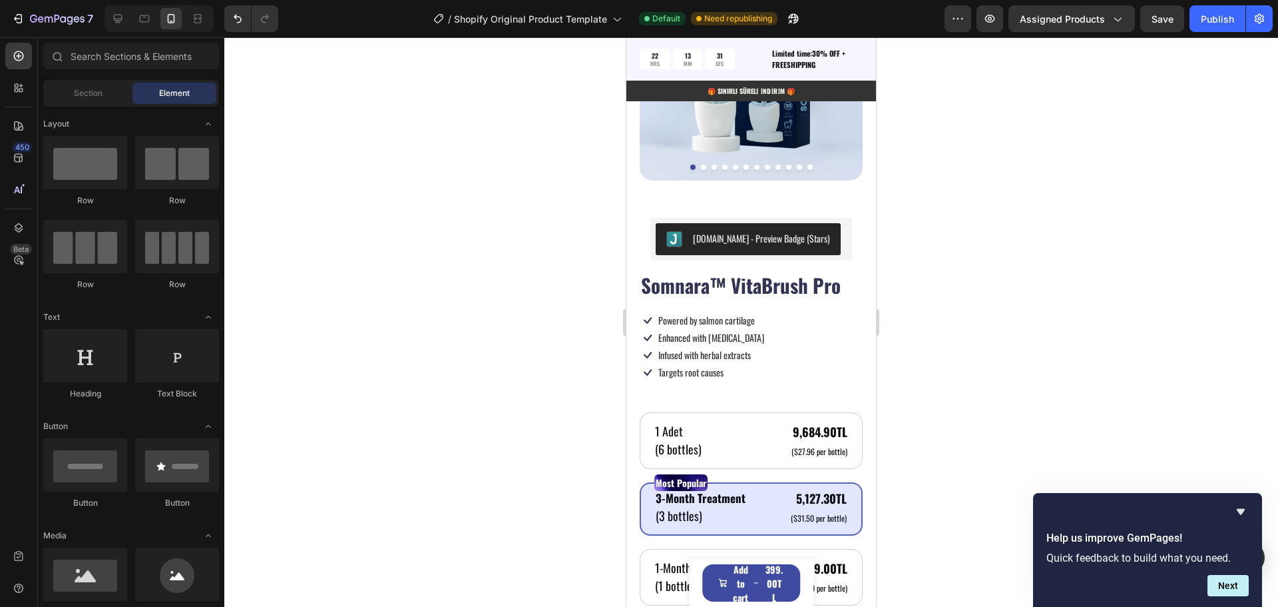
scroll to position [882, 0]
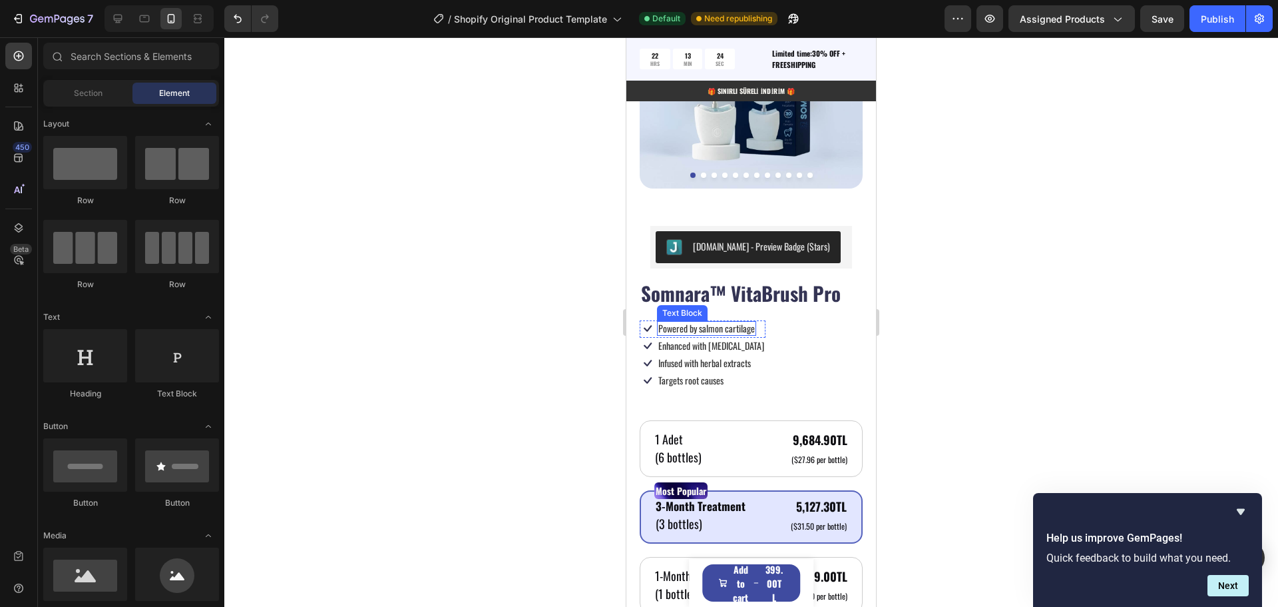
click at [748, 322] on p "Powered by salmon cartilage" at bounding box center [706, 328] width 97 height 12
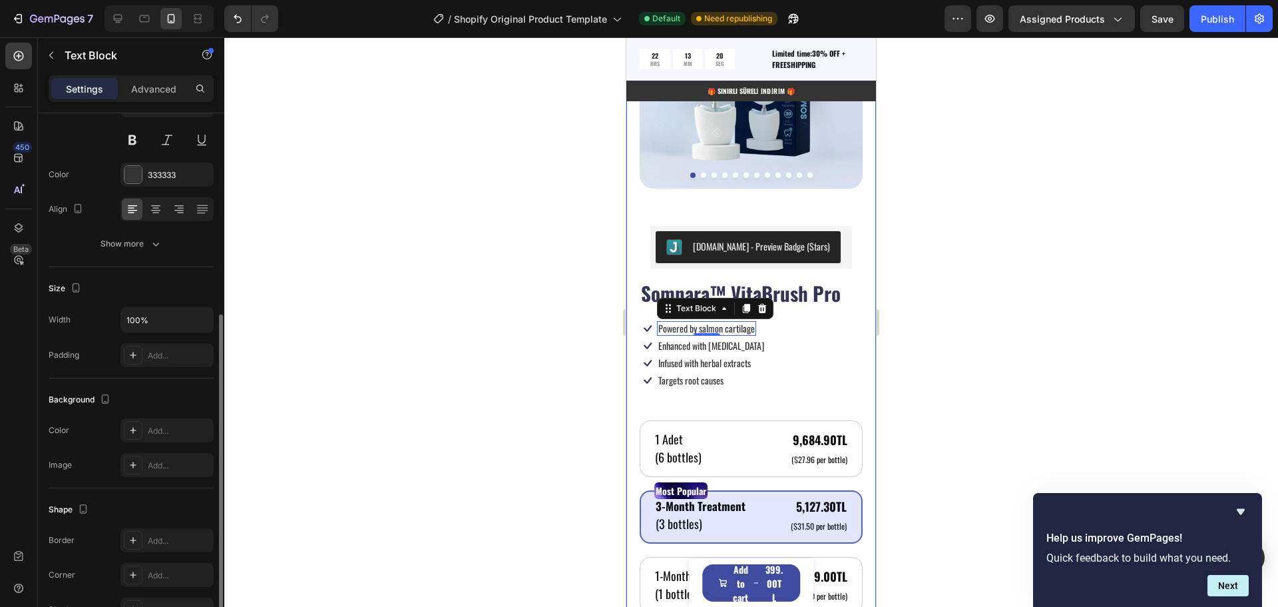
scroll to position [200, 0]
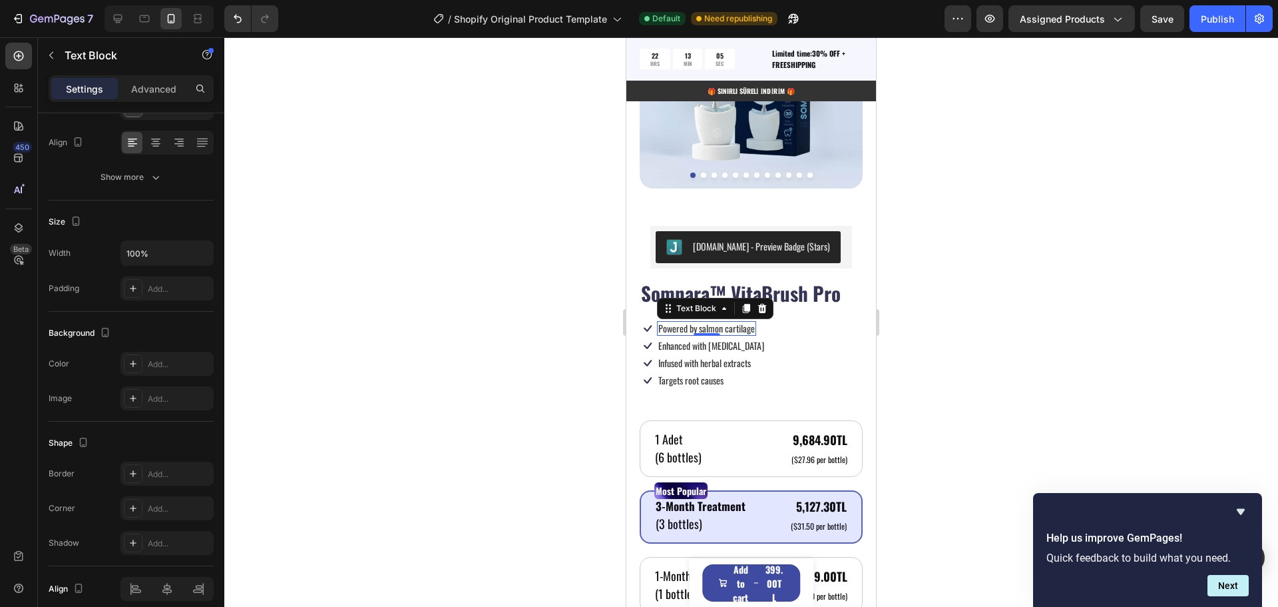
click at [713, 322] on p "Powered by salmon cartilage" at bounding box center [706, 328] width 97 height 12
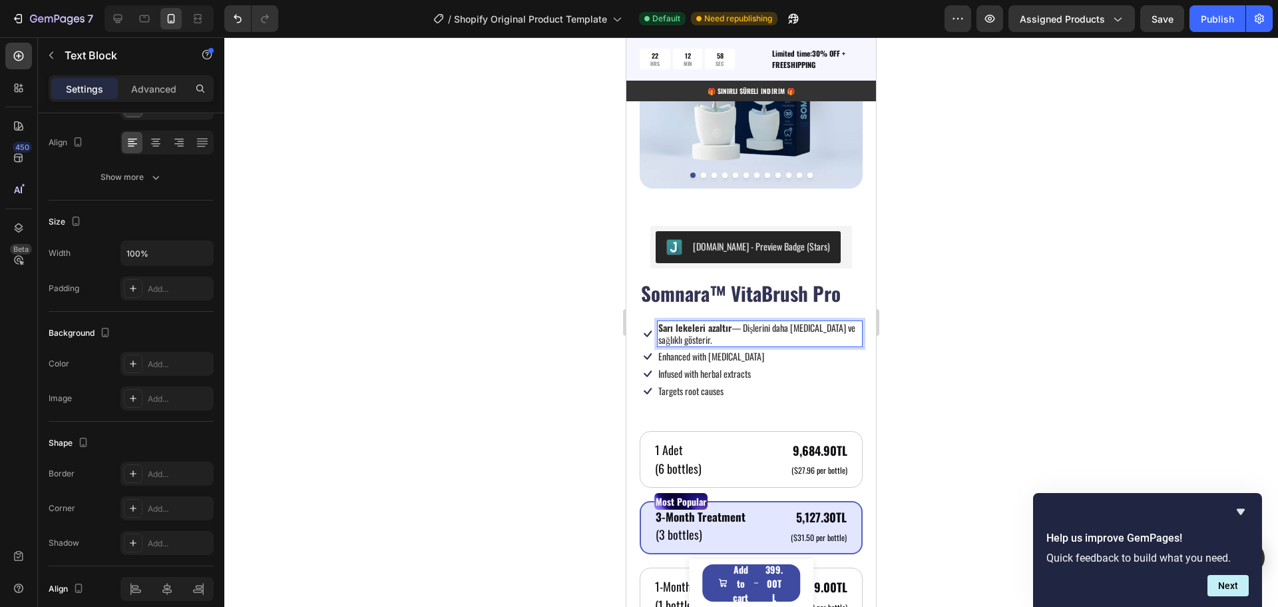
click at [685, 328] on p "Sarı lekeleri azaltır — Dişlerini daha beyaz ve sağlıklı gösterir." at bounding box center [759, 334] width 203 height 24
drag, startPoint x: 694, startPoint y: 328, endPoint x: 652, endPoint y: 314, distance: 44.2
click at [652, 320] on div "Icon Sarı lekeleri azaltır — Dişlerini daha beyaz ve sağlıklı gösterir. Text Bl…" at bounding box center [751, 334] width 223 height 28
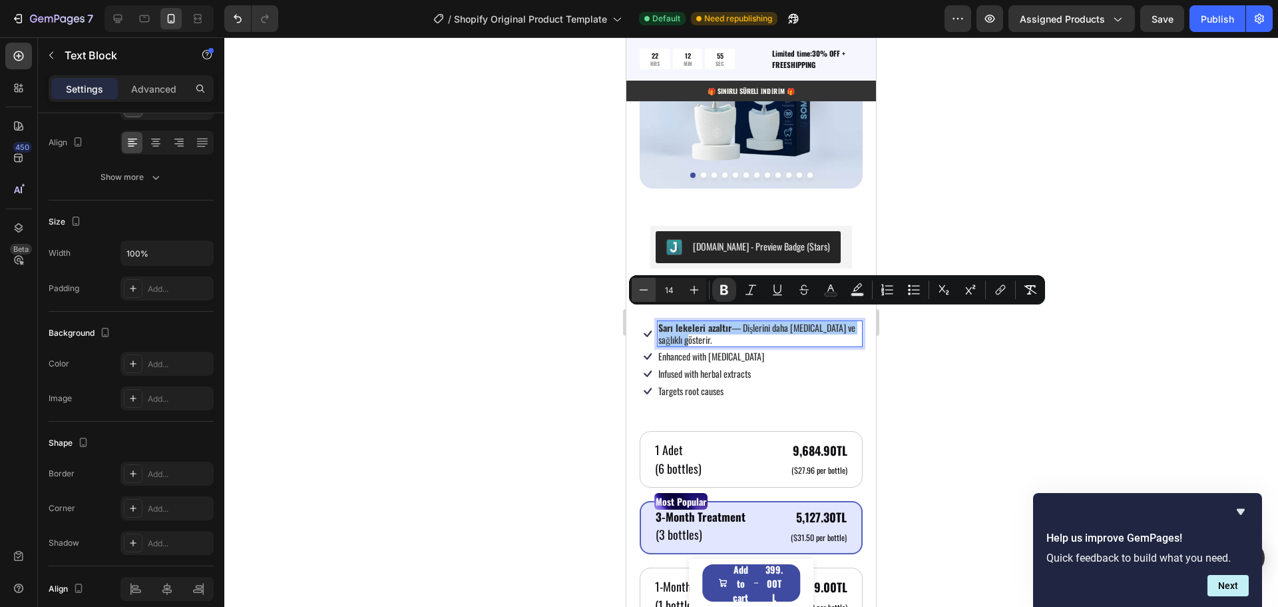
click at [641, 290] on icon "Editor contextual toolbar" at bounding box center [643, 289] width 13 height 13
type input "12"
click at [691, 352] on p "Enhanced with biotin" at bounding box center [711, 358] width 106 height 12
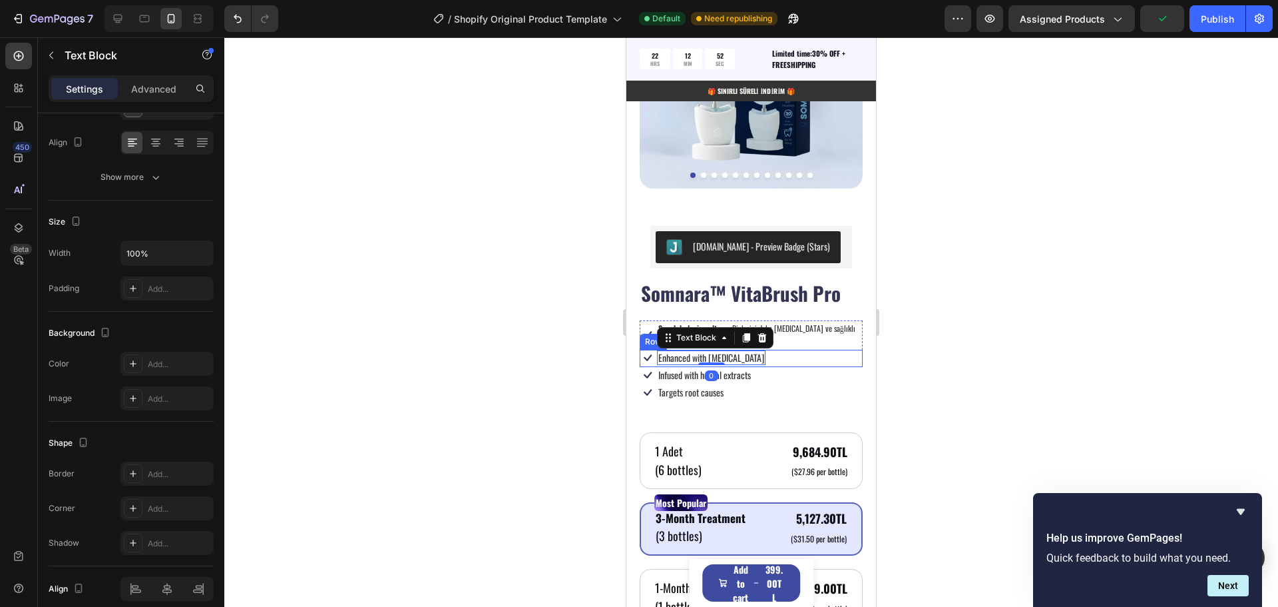
click at [774, 350] on div "Icon Enhanced with biotin Text Block 0 Row" at bounding box center [751, 358] width 223 height 17
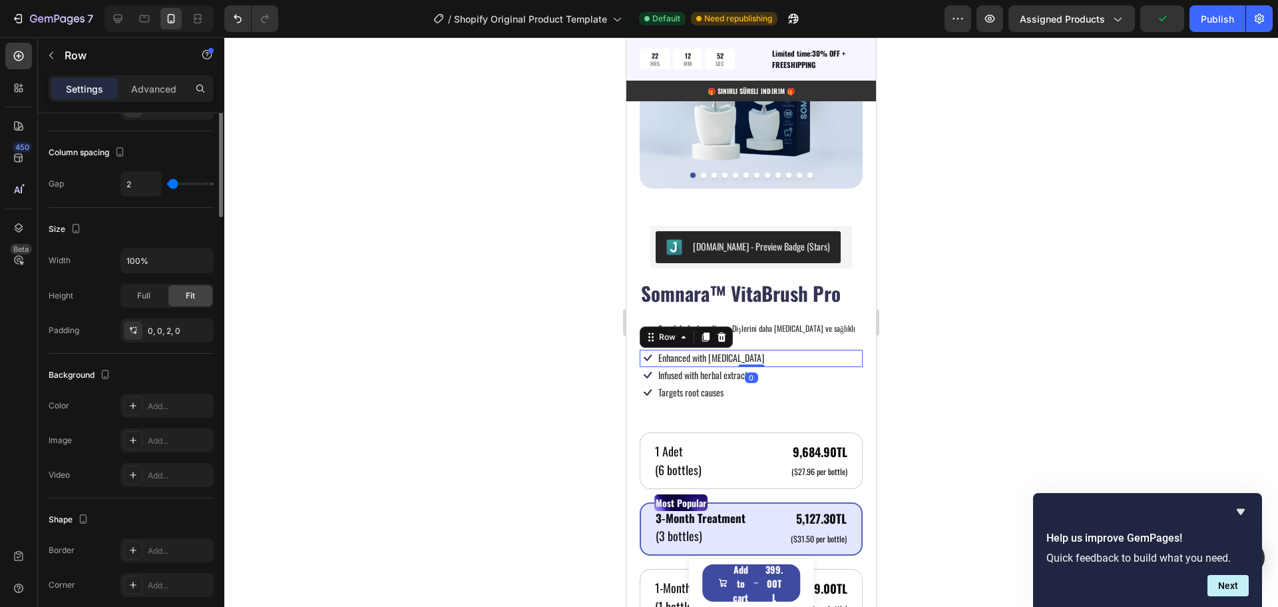
scroll to position [0, 0]
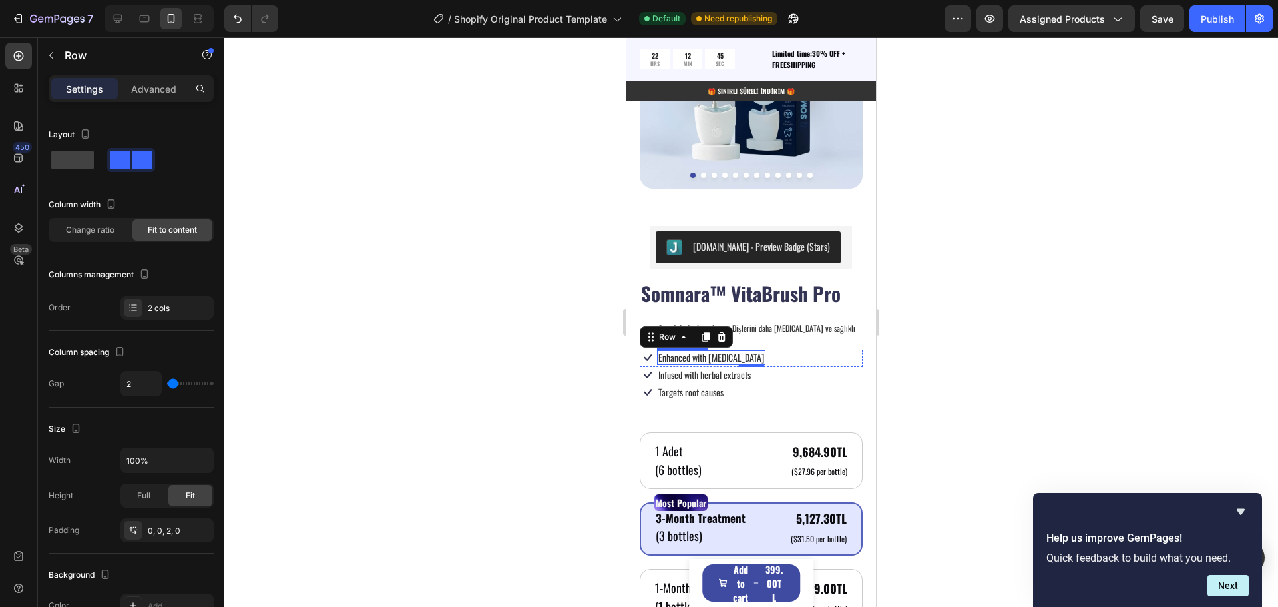
click at [682, 352] on p "Enhanced with biotin" at bounding box center [711, 358] width 106 height 12
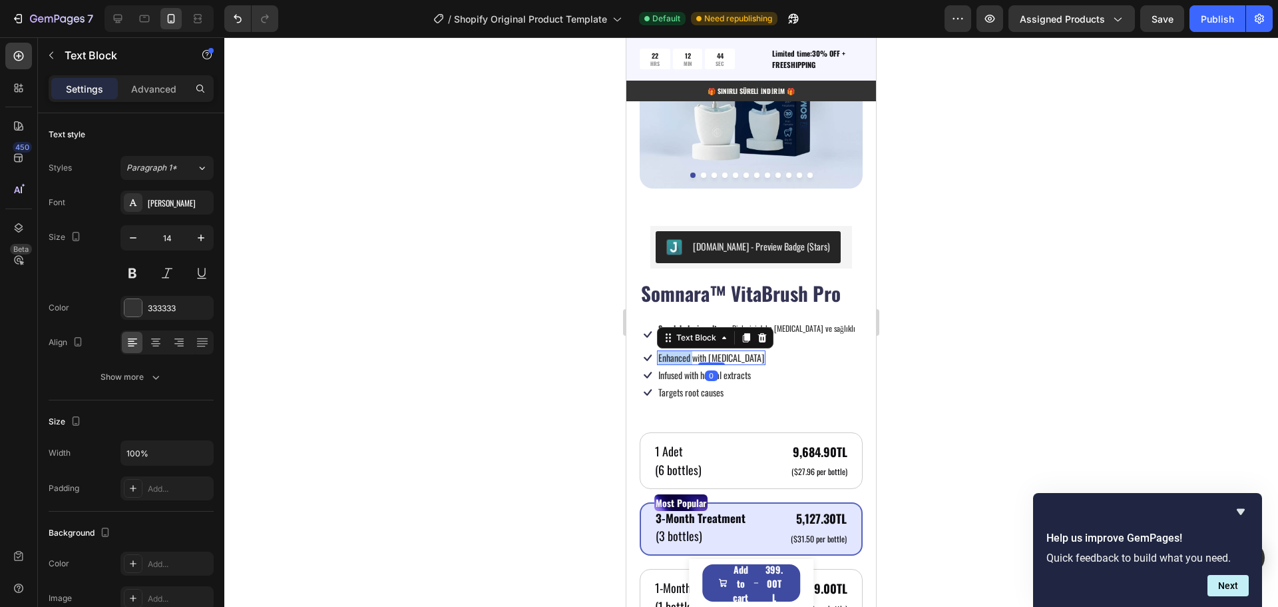
click at [682, 352] on p "Enhanced with biotin" at bounding box center [711, 358] width 106 height 12
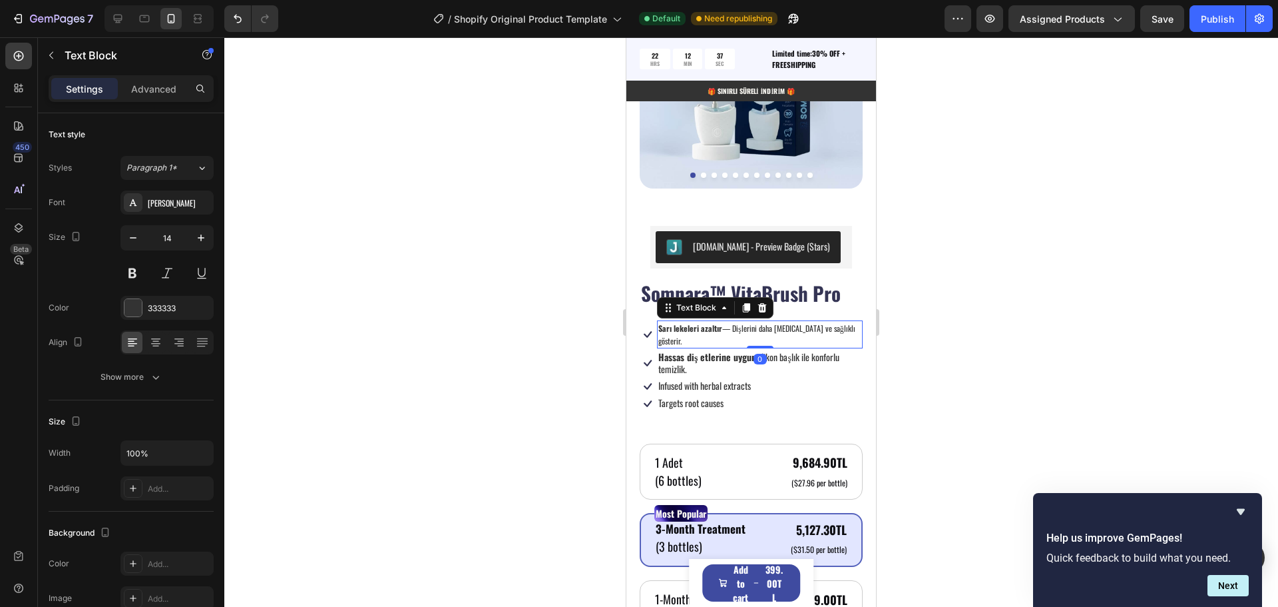
click at [695, 322] on strong "Sarı lekeleri azaltır" at bounding box center [690, 327] width 64 height 11
click at [686, 350] on strong "Hassas diş etlerine uygun" at bounding box center [707, 357] width 98 height 14
click at [688, 351] on p "Hassas diş etlerine uygun silikon başlık ile konforlu temizlik." at bounding box center [759, 363] width 203 height 24
click at [678, 351] on p "Hassas diş etlerine uygun silikon başlık ile konforlu temizlik." at bounding box center [759, 363] width 203 height 24
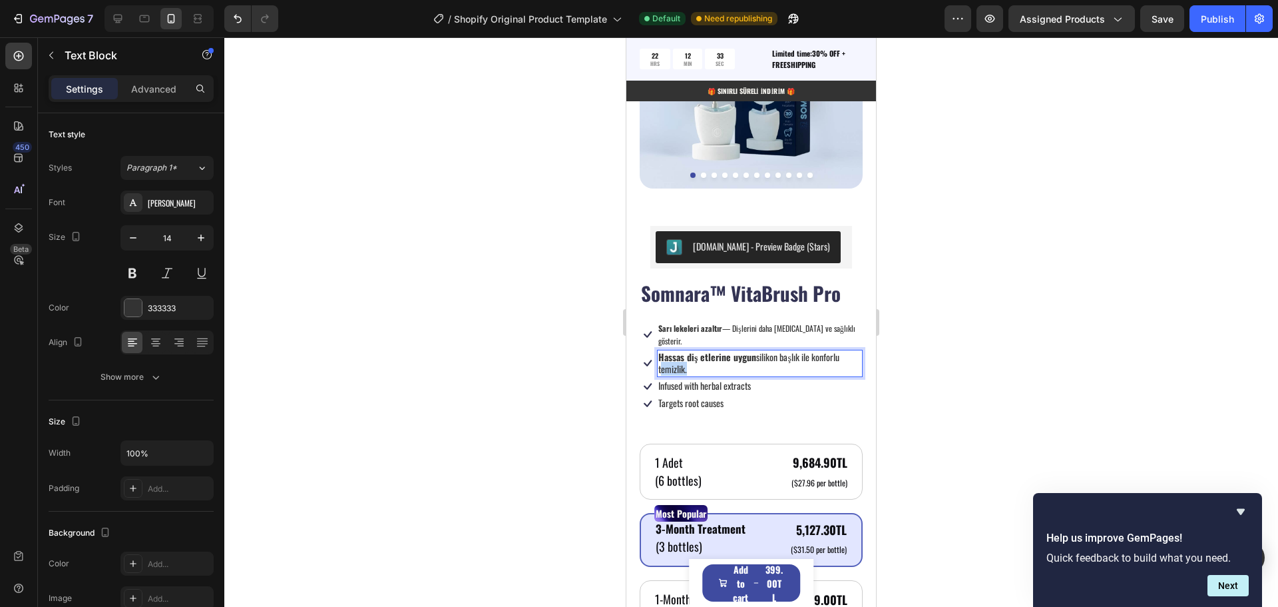
click at [678, 351] on p "Hassas diş etlerine uygun silikon başlık ile konforlu temizlik." at bounding box center [759, 363] width 203 height 24
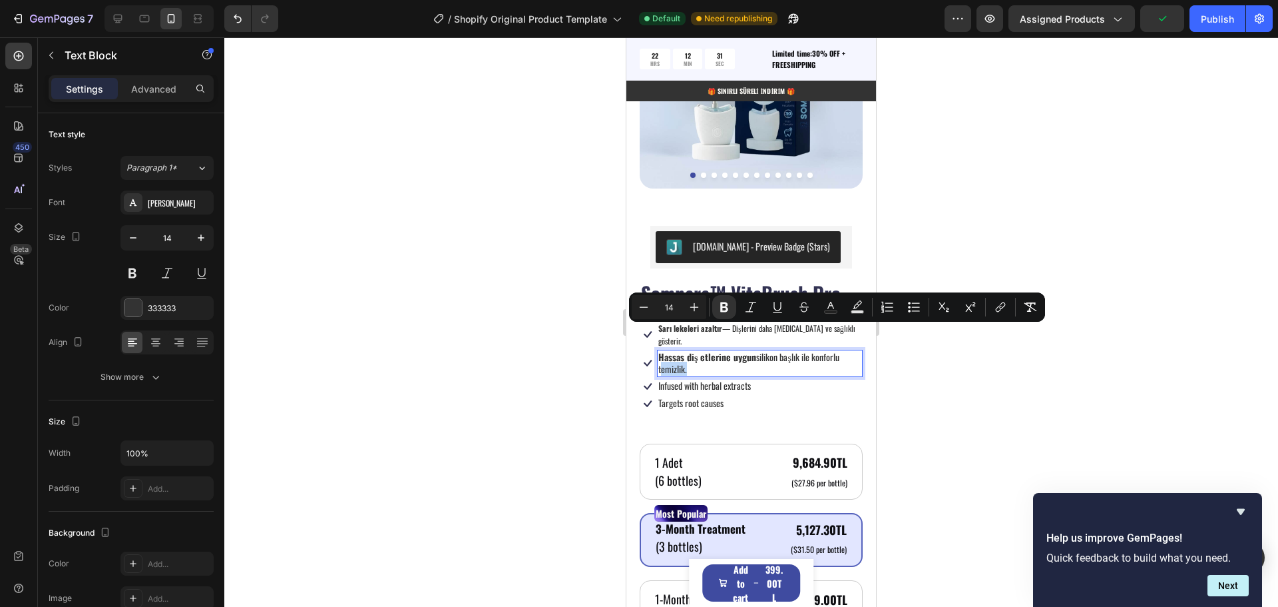
drag, startPoint x: 660, startPoint y: 338, endPoint x: 718, endPoint y: 352, distance: 58.9
click at [638, 308] on icon "Editor contextual toolbar" at bounding box center [643, 306] width 13 height 13
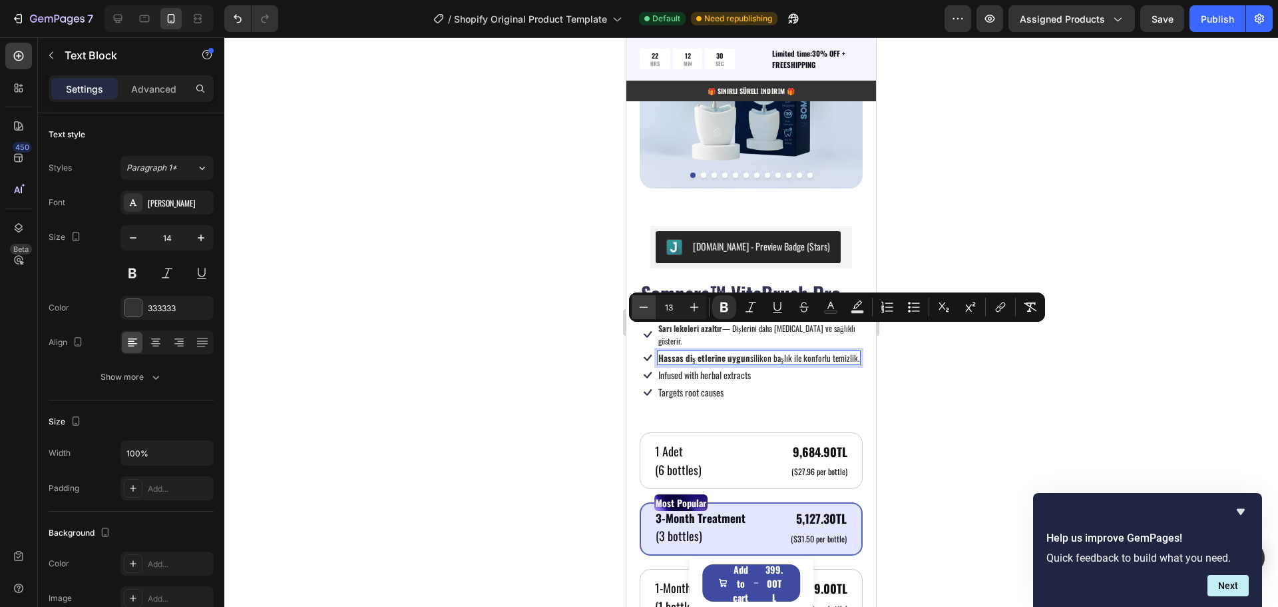
click at [638, 308] on icon "Editor contextual toolbar" at bounding box center [643, 306] width 13 height 13
type input "12"
click at [753, 352] on span "Hassas diş etlerine uygun silikon başlık ile konforlu temizlik." at bounding box center [749, 357] width 182 height 11
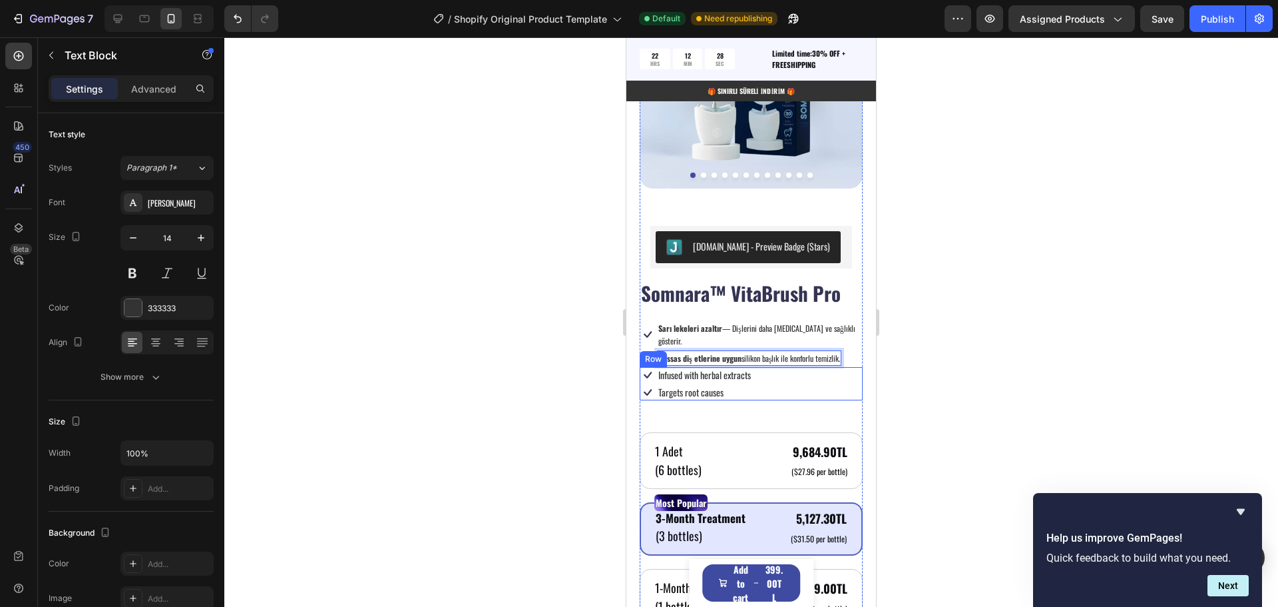
click at [785, 367] on div "Icon Infused with herbal extracts Text Block Row Icon Targets root causes Text …" at bounding box center [751, 383] width 223 height 33
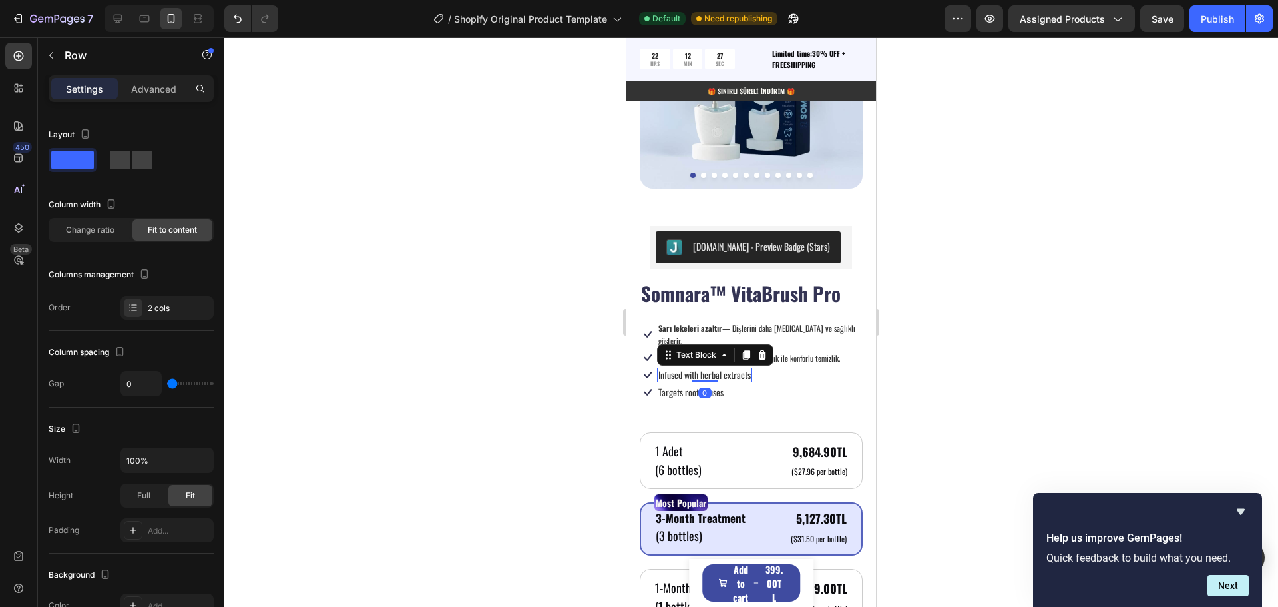
click at [687, 369] on p "Infused with herbal extracts" at bounding box center [704, 375] width 93 height 12
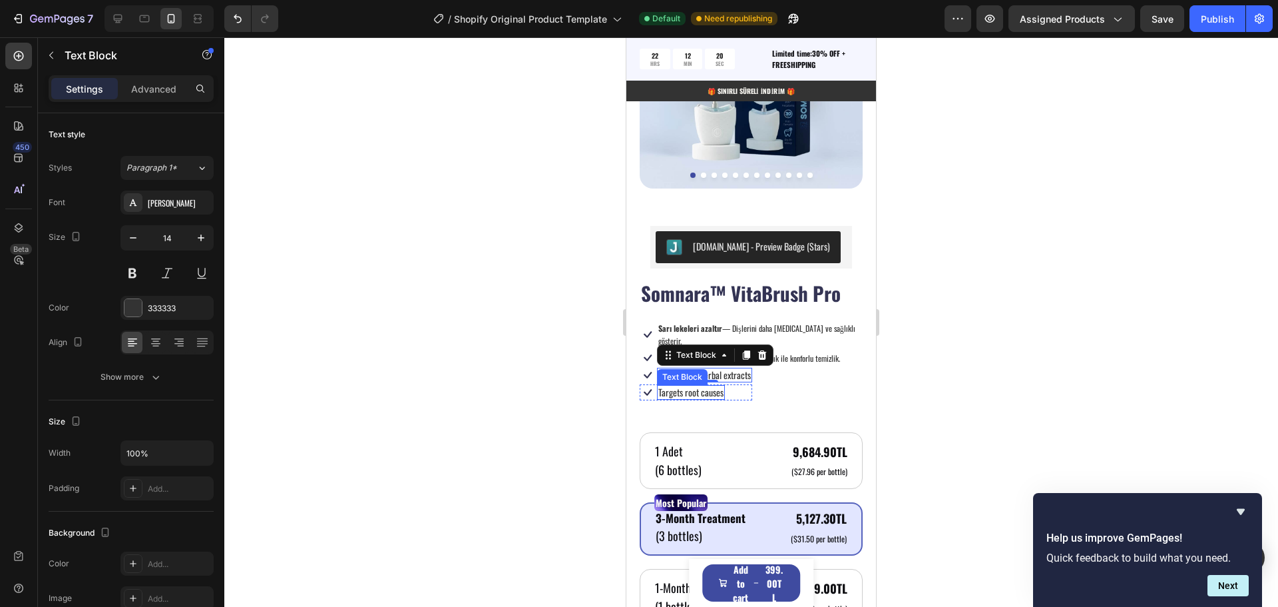
click at [669, 371] on div "Text Block" at bounding box center [682, 377] width 45 height 12
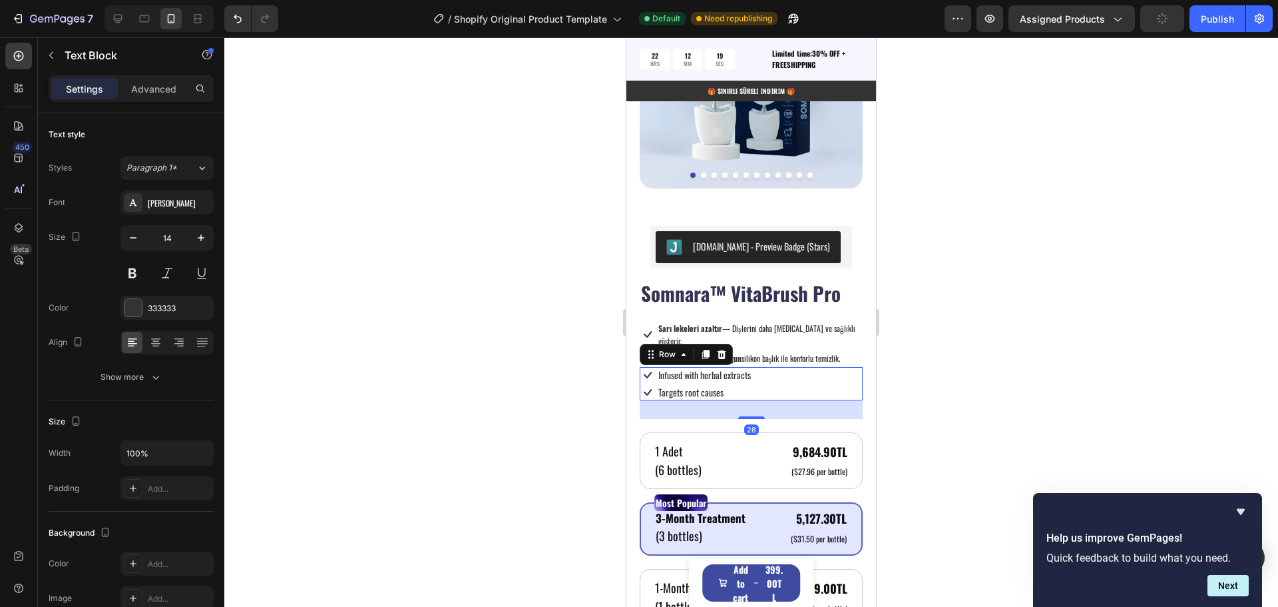
click at [796, 377] on div "Icon Infused with herbal extracts Text Block Row Icon Targets root causes Text …" at bounding box center [751, 383] width 223 height 33
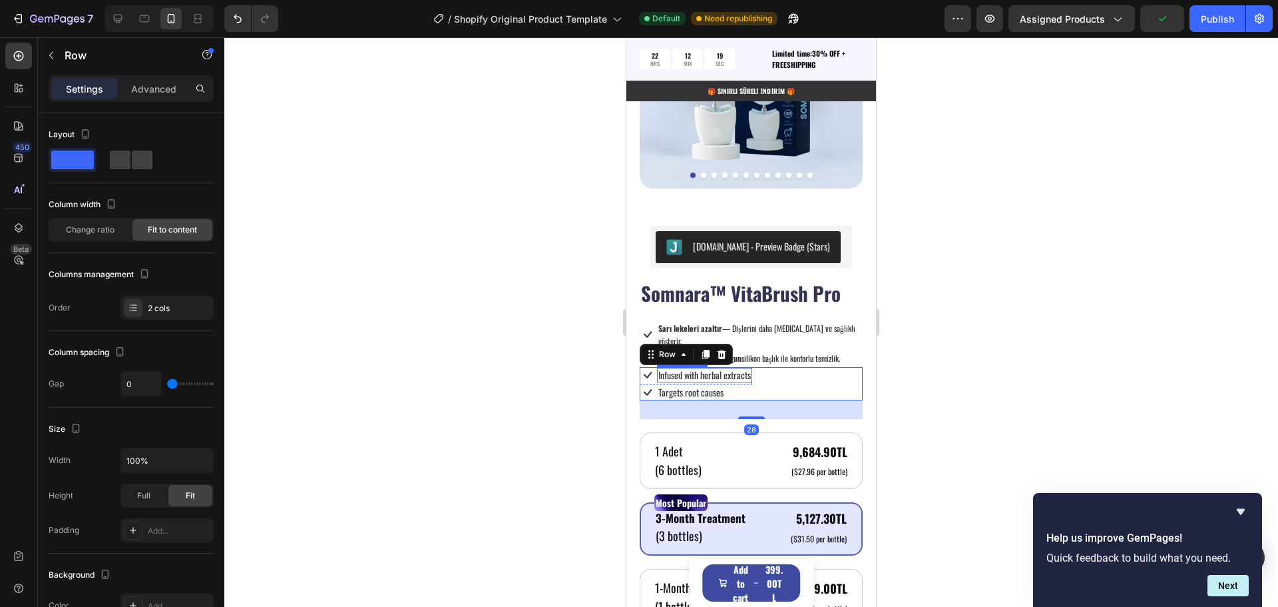
click at [672, 369] on p "Infused with herbal extracts" at bounding box center [704, 375] width 93 height 12
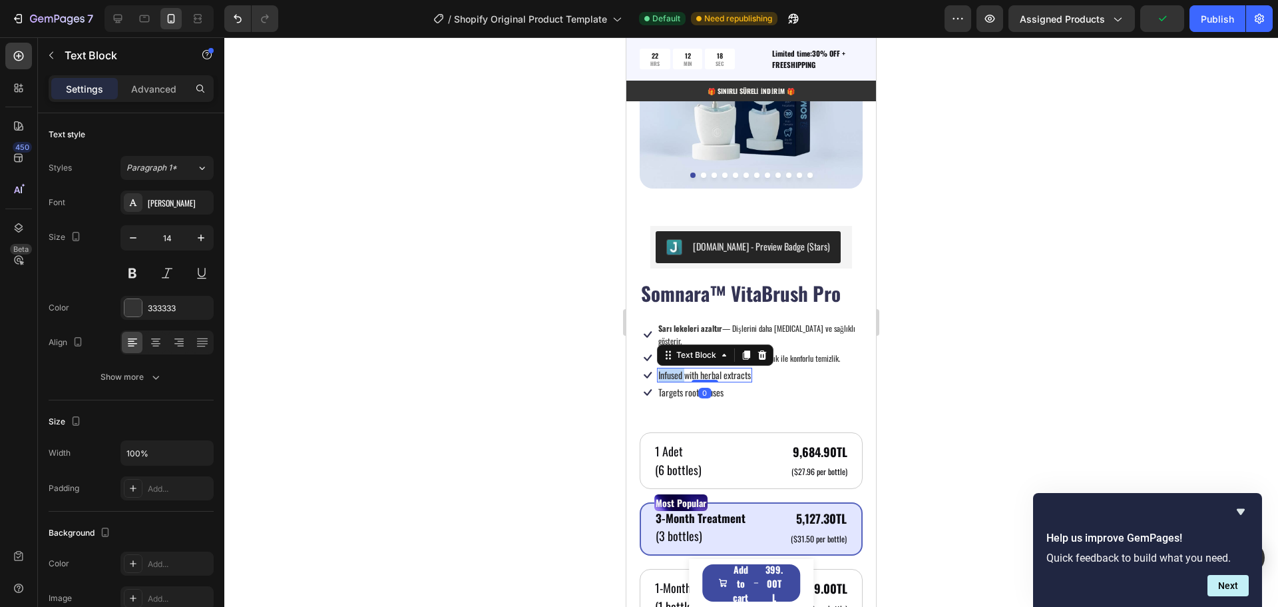
click at [672, 369] on p "Infused with herbal extracts" at bounding box center [704, 375] width 93 height 12
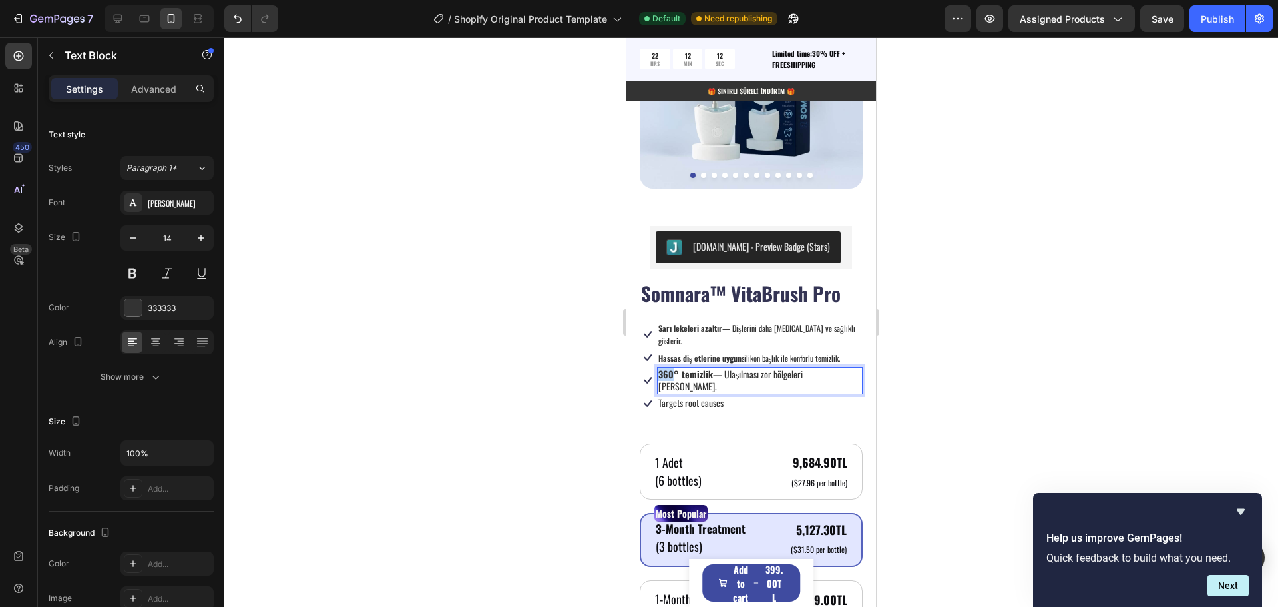
click at [660, 367] on strong "360° temizlik" at bounding box center [685, 374] width 55 height 14
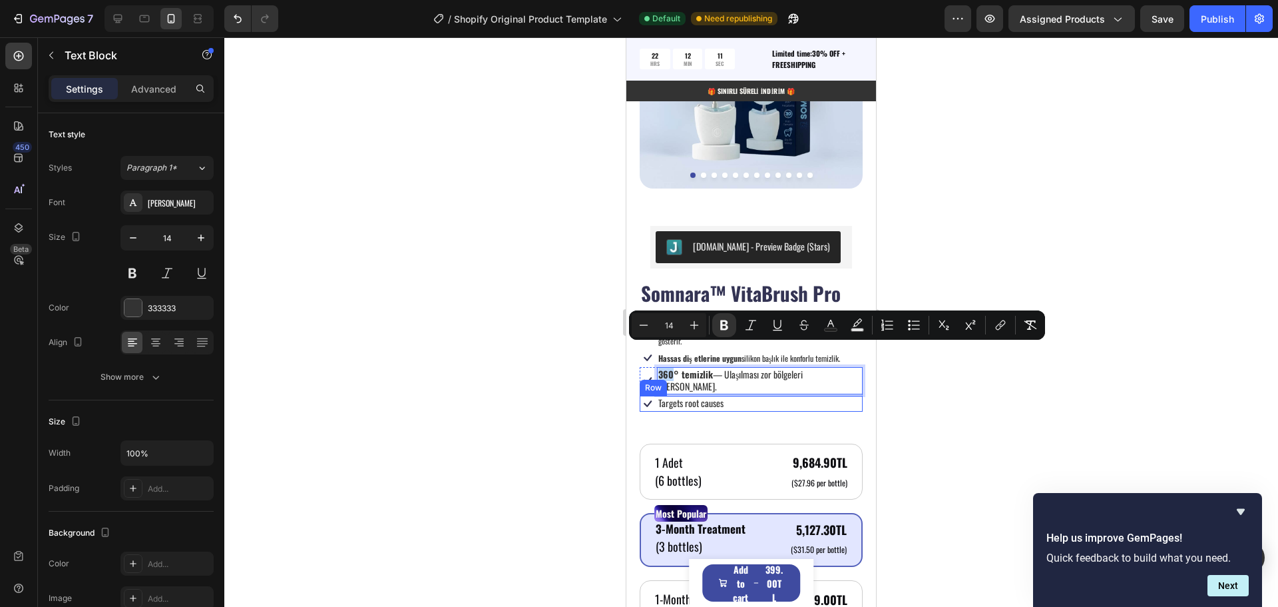
click at [784, 395] on div "Icon Targets root causes Text Block Row" at bounding box center [751, 403] width 223 height 16
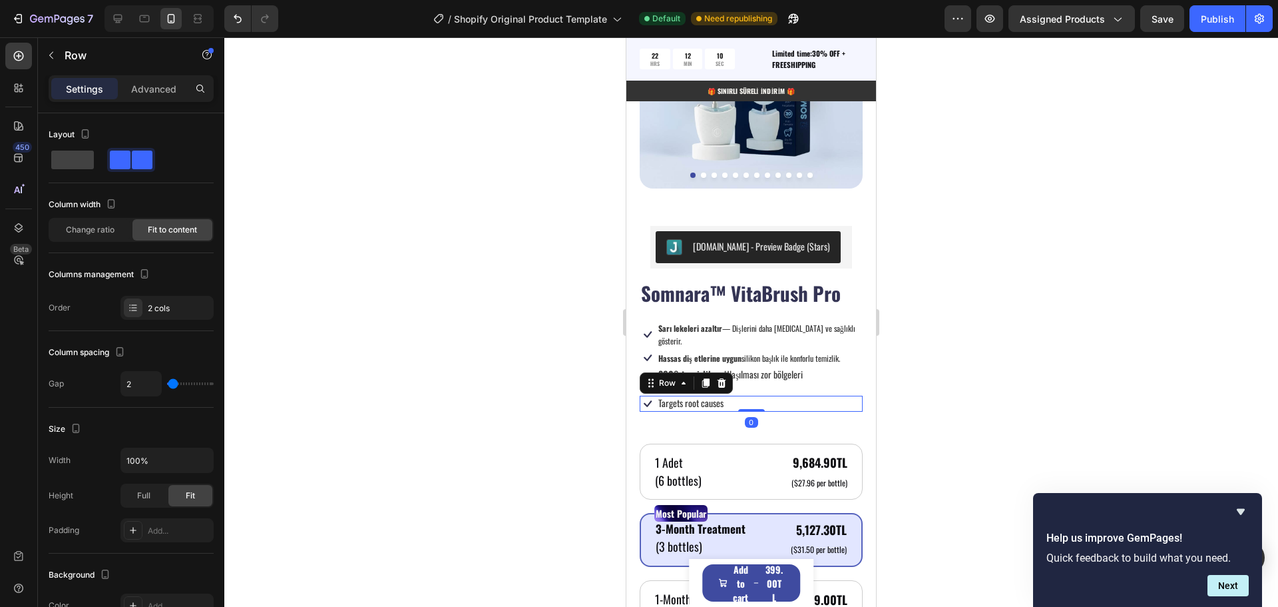
click at [778, 368] on p "360° temizlik — Ulaşılması zor bölgeleri de kapsar." at bounding box center [759, 380] width 203 height 24
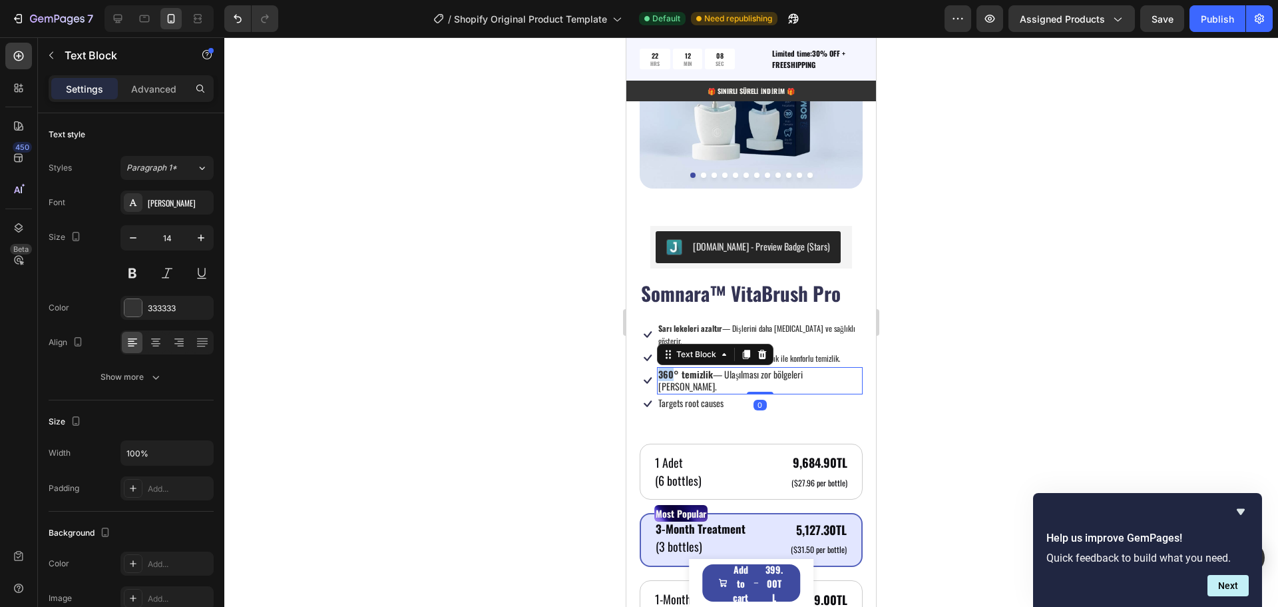
click at [668, 367] on strong "360° temizlik" at bounding box center [685, 374] width 55 height 14
drag, startPoint x: 672, startPoint y: 355, endPoint x: 796, endPoint y: 358, distance: 123.2
click at [796, 368] on p "360° temizlik — Ulaşılması zor bölgeleri de kapsar." at bounding box center [759, 380] width 203 height 24
click at [833, 368] on p "360° temizlik — Ulaşılması zor bölgeleri de kapsar." at bounding box center [759, 380] width 203 height 24
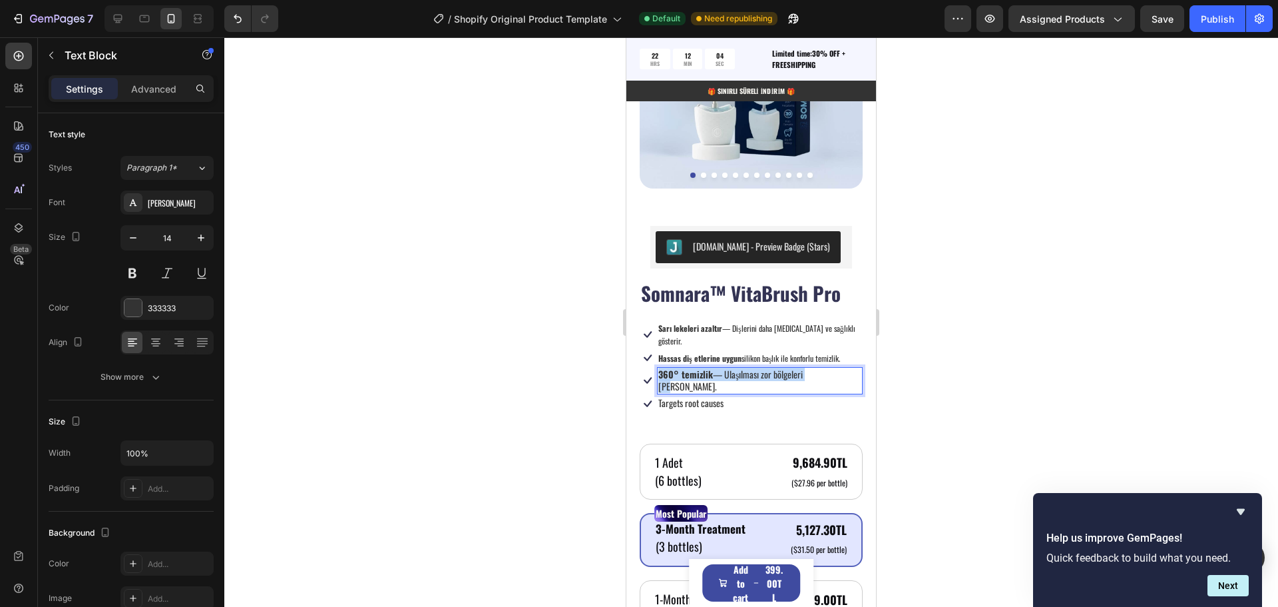
drag, startPoint x: 812, startPoint y: 352, endPoint x: 657, endPoint y: 355, distance: 155.2
click at [657, 367] on div "360° temizlik — Ulaşılması zor bölgeleri de kapsar." at bounding box center [760, 380] width 206 height 27
drag, startPoint x: 812, startPoint y: 350, endPoint x: 840, endPoint y: 353, distance: 28.1
click at [840, 367] on div "360° temizlik — Ulaşılması zor bölgeleri de kapsar." at bounding box center [760, 380] width 206 height 27
click at [836, 368] on p "360° temizlik — Ulaşılması zor bölgeleri de kapsar." at bounding box center [759, 380] width 203 height 24
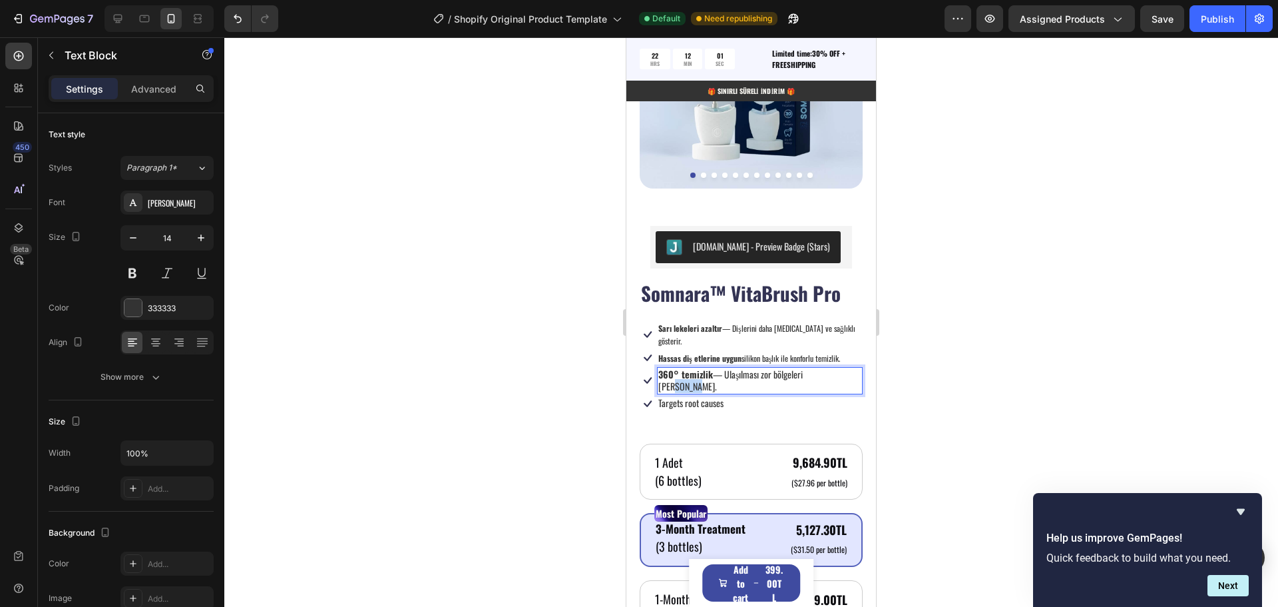
click at [836, 368] on p "360° temizlik — Ulaşılması zor bölgeleri de kapsar." at bounding box center [759, 380] width 203 height 24
drag, startPoint x: 816, startPoint y: 354, endPoint x: 725, endPoint y: 354, distance: 90.5
click at [725, 368] on p "360° temizlik — Ulaşılması zor bölgeleri de kapsar." at bounding box center [759, 380] width 203 height 24
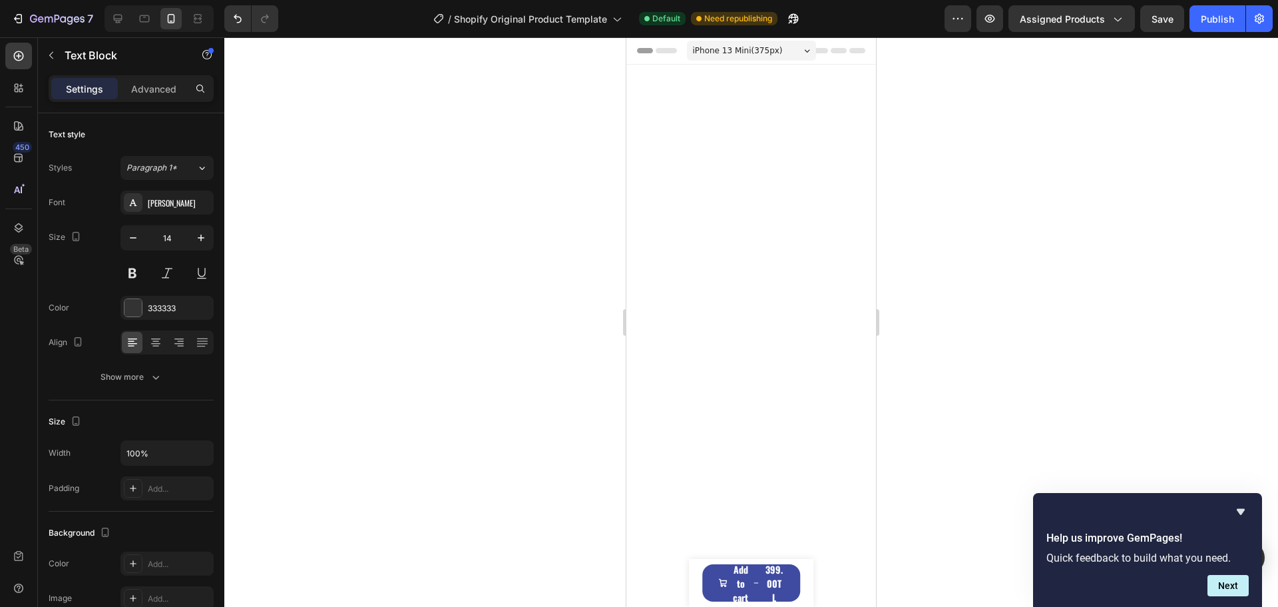
scroll to position [882, 0]
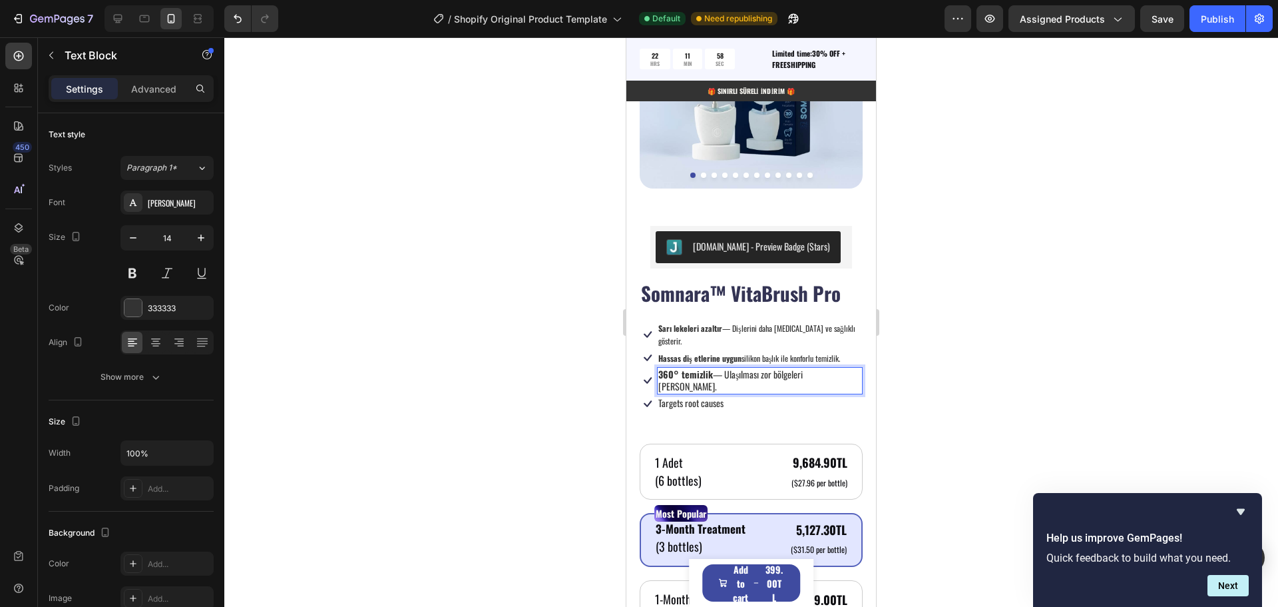
click at [799, 395] on div "Icon Targets root causes Text Block Row" at bounding box center [751, 403] width 223 height 16
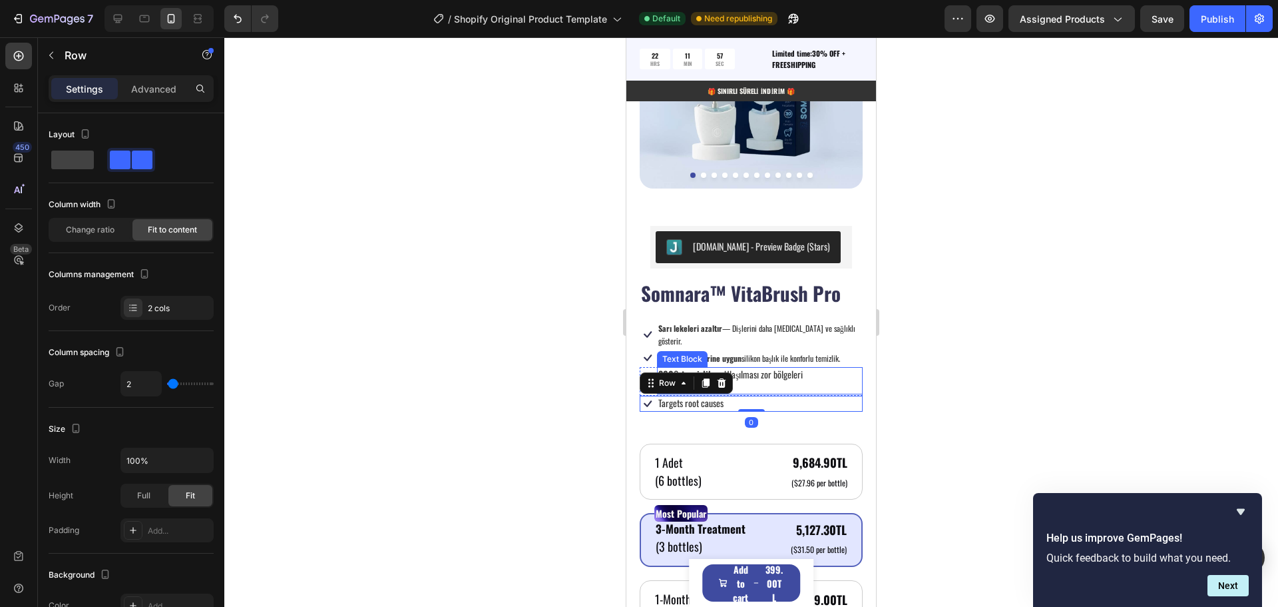
click at [758, 368] on p "360° temizlik — Ulaşılması zor bölgeleri [PERSON_NAME]." at bounding box center [759, 380] width 203 height 24
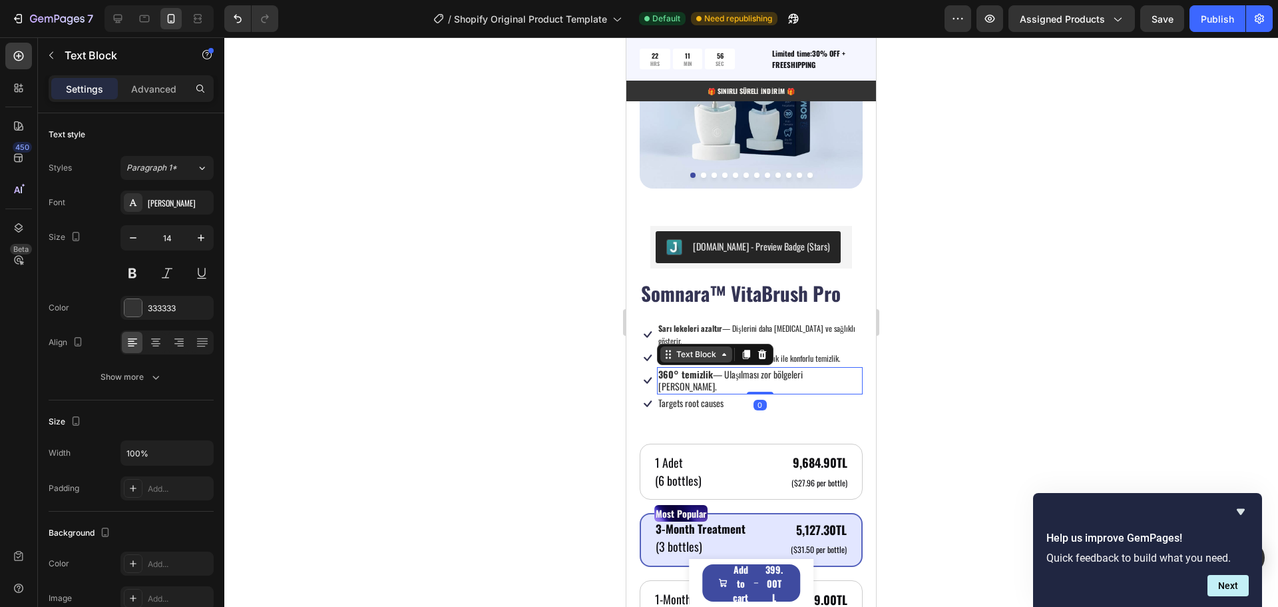
click at [699, 348] on div "Text Block" at bounding box center [696, 354] width 45 height 12
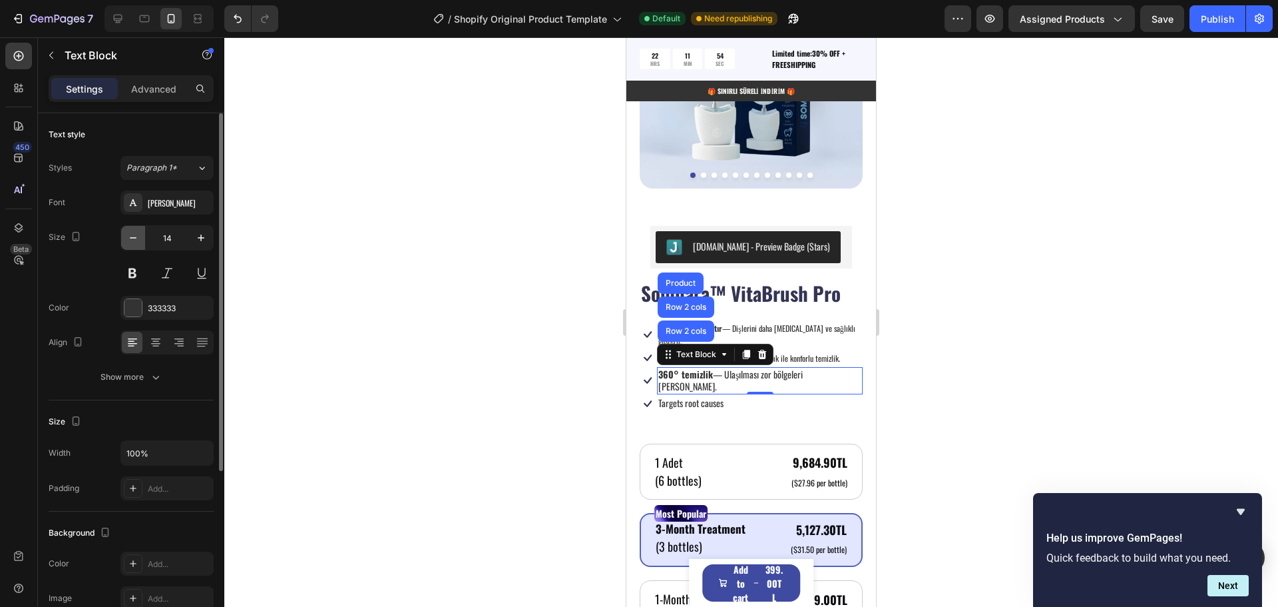
click at [135, 244] on icon "button" at bounding box center [132, 237] width 13 height 13
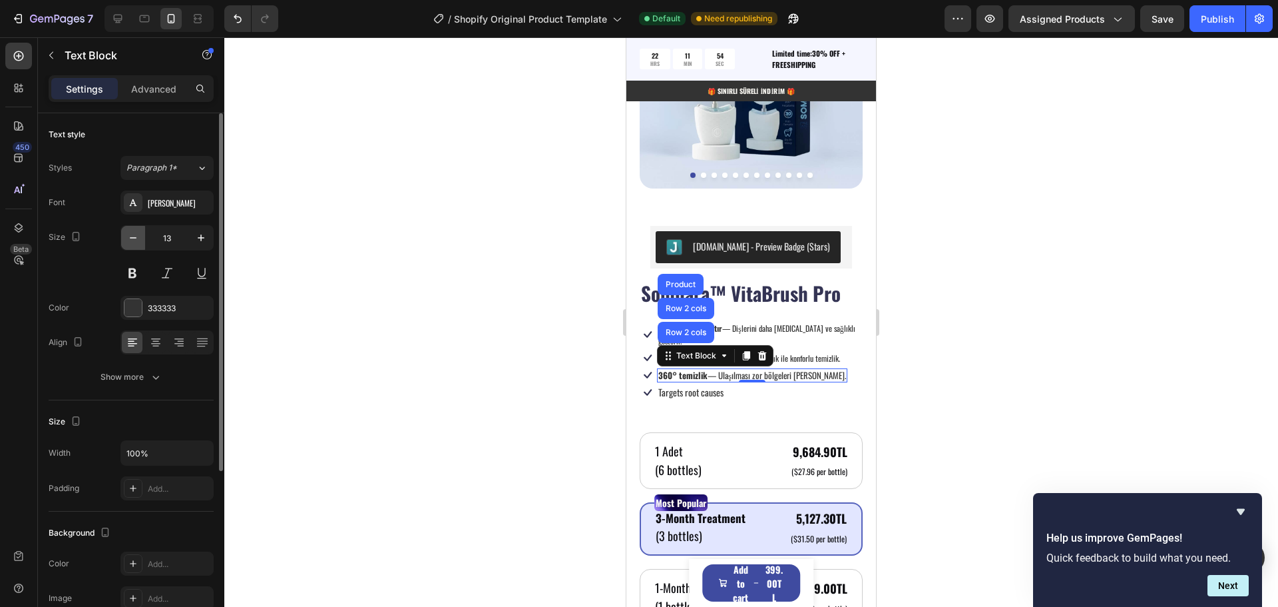
click at [135, 244] on icon "button" at bounding box center [132, 237] width 13 height 13
type input "12"
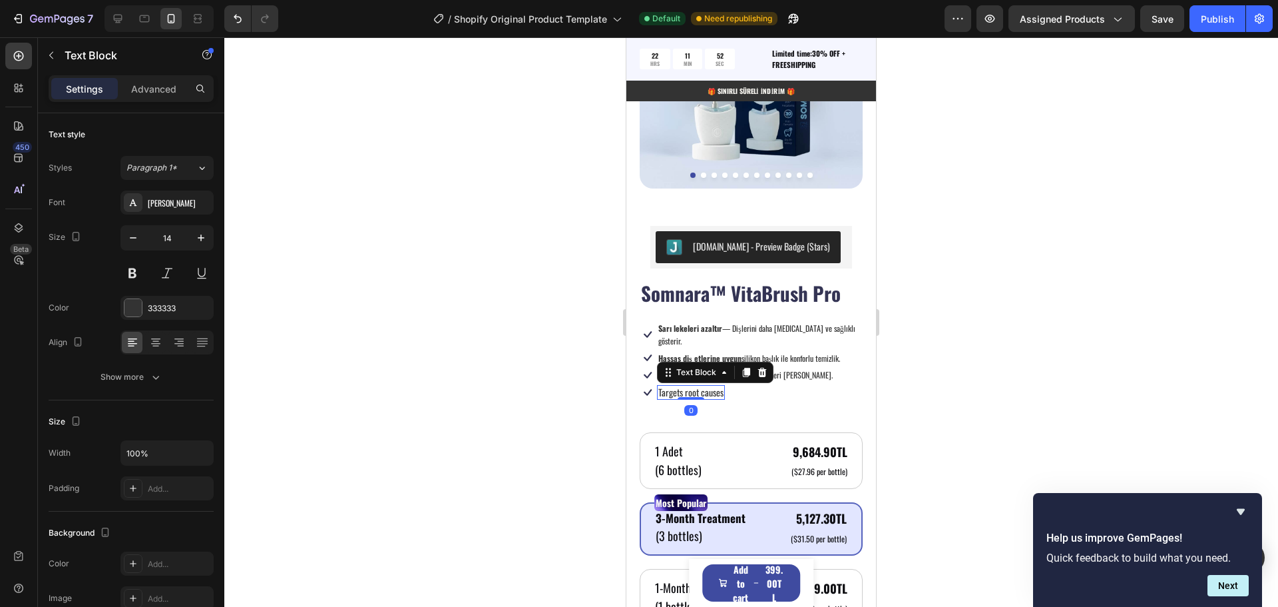
click at [688, 386] on p "Targets root causes" at bounding box center [690, 392] width 65 height 12
click at [678, 386] on p "Targets root causes" at bounding box center [690, 392] width 65 height 12
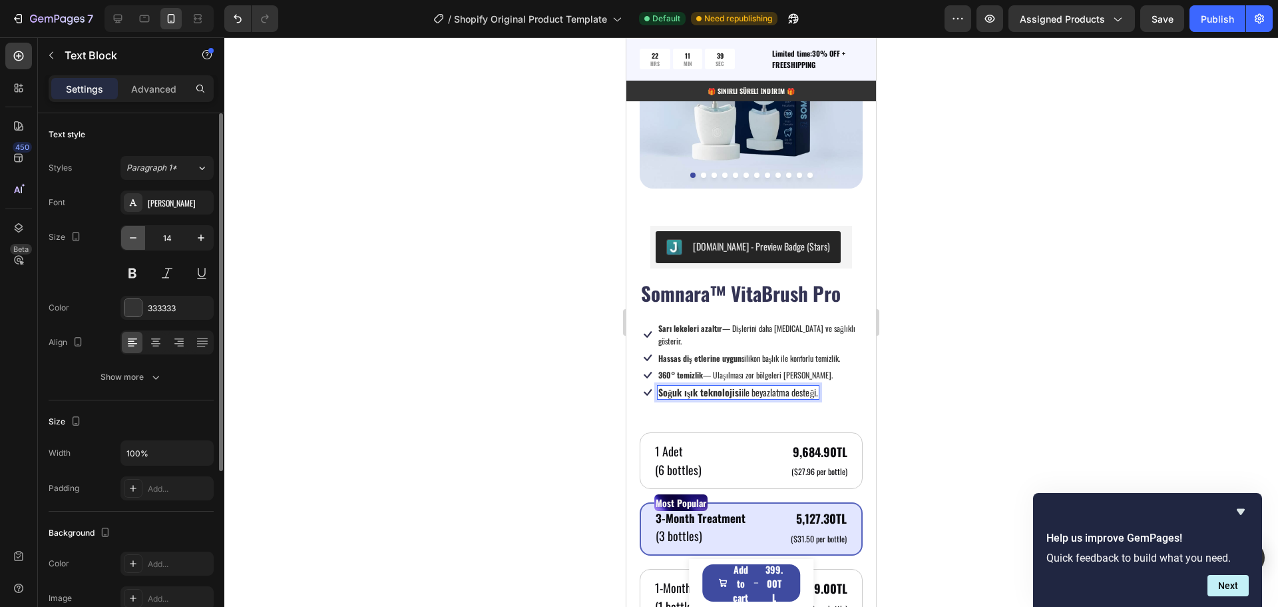
click at [137, 237] on icon "button" at bounding box center [132, 237] width 13 height 13
type input "12"
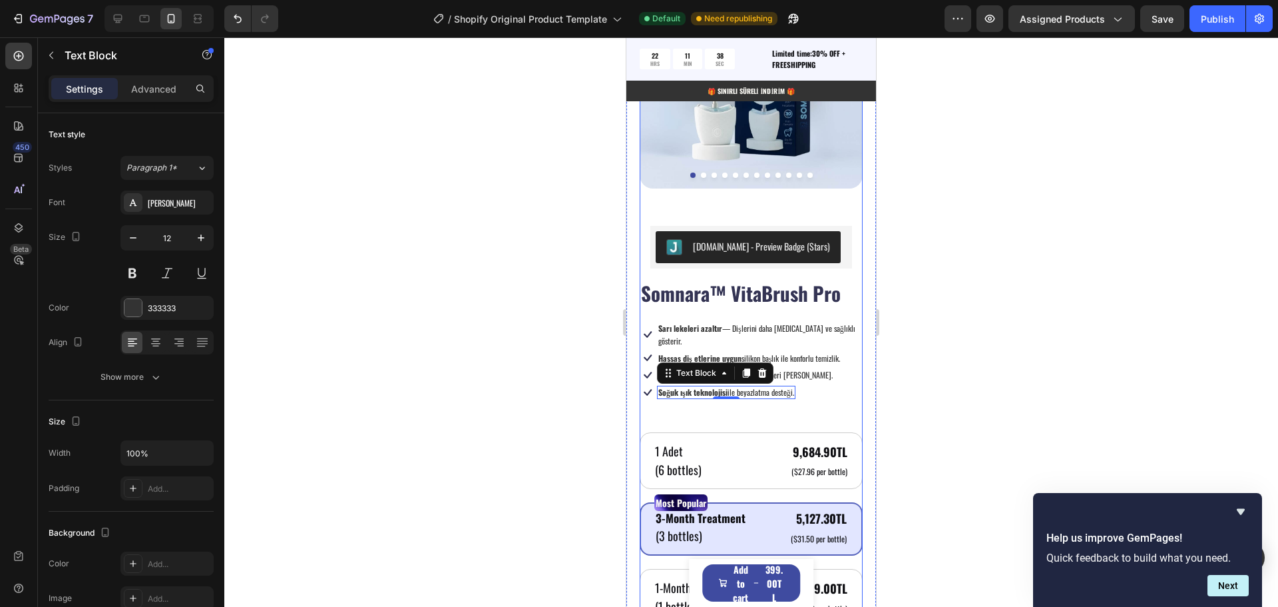
click at [680, 387] on div "Somnara™ VitaBrush Pro Product Title Icon Sarı lekeleri azaltır — Dişlerini dah…" at bounding box center [751, 564] width 223 height 571
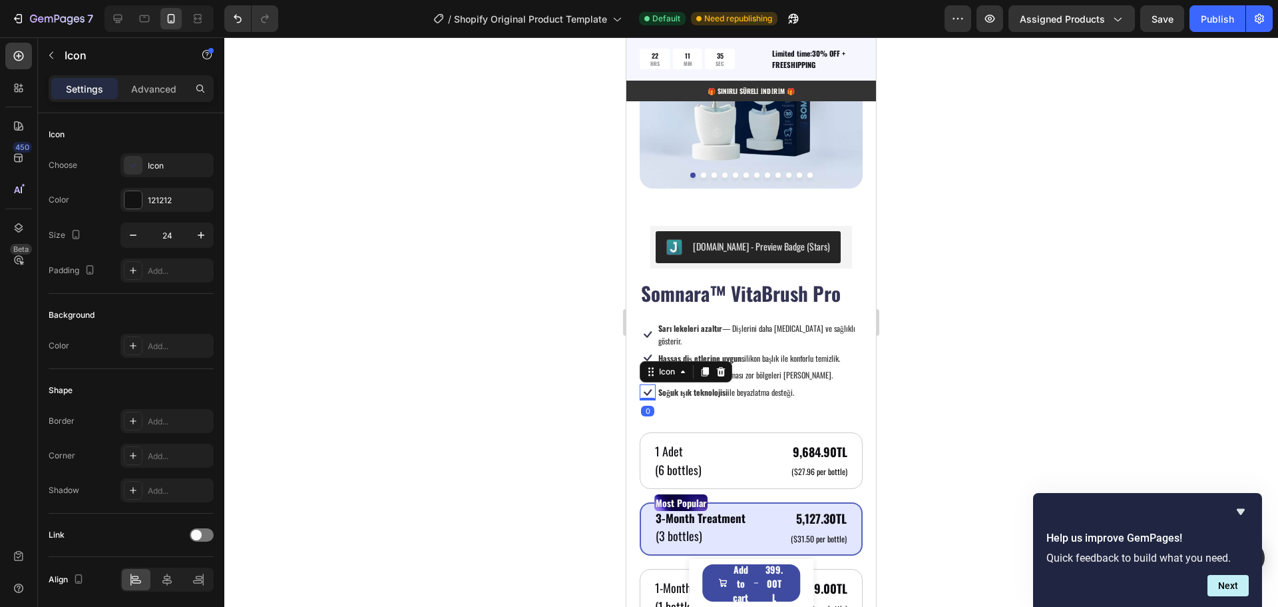
click at [643, 384] on icon at bounding box center [648, 392] width 16 height 16
click at [702, 367] on icon at bounding box center [705, 371] width 7 height 9
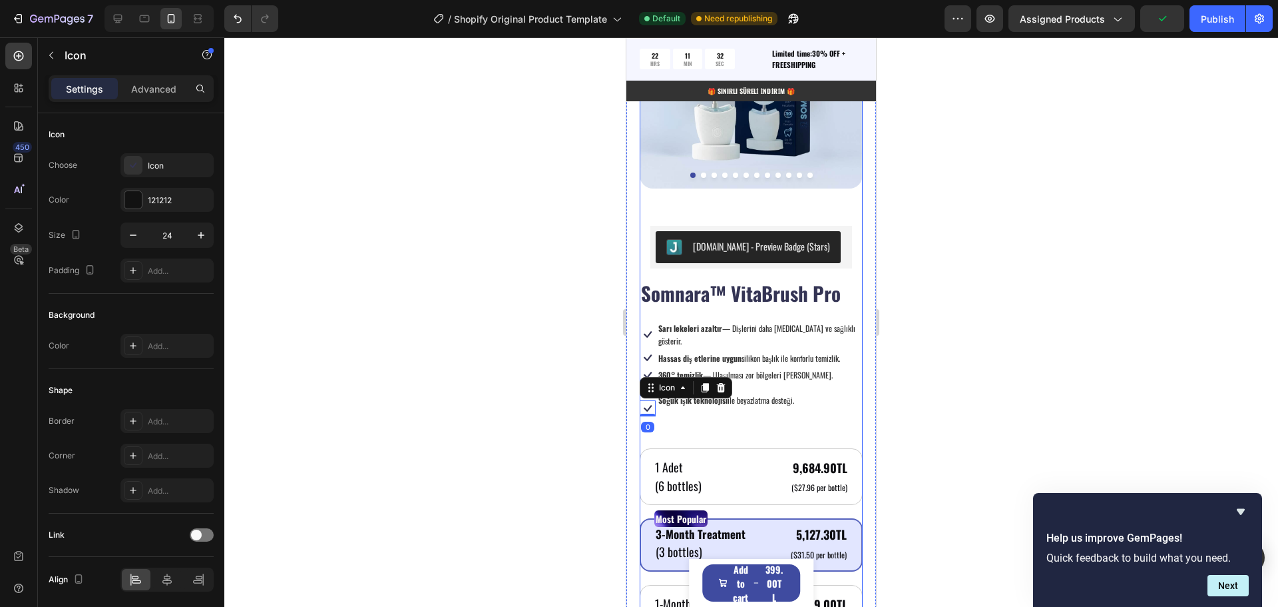
click at [708, 394] on div "Somnara™ VitaBrush Pro Product Title Icon Sarı lekeleri azaltır — Dişlerini dah…" at bounding box center [751, 572] width 223 height 587
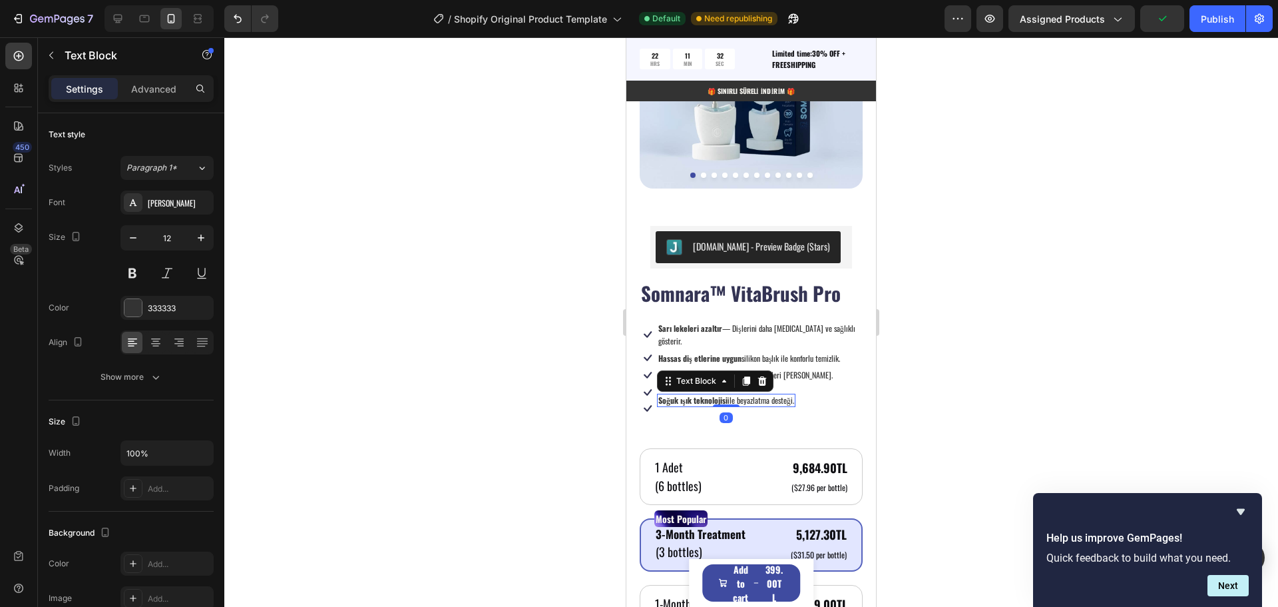
click at [690, 394] on strong "Soğuk ışık teknolojisi" at bounding box center [692, 399] width 69 height 11
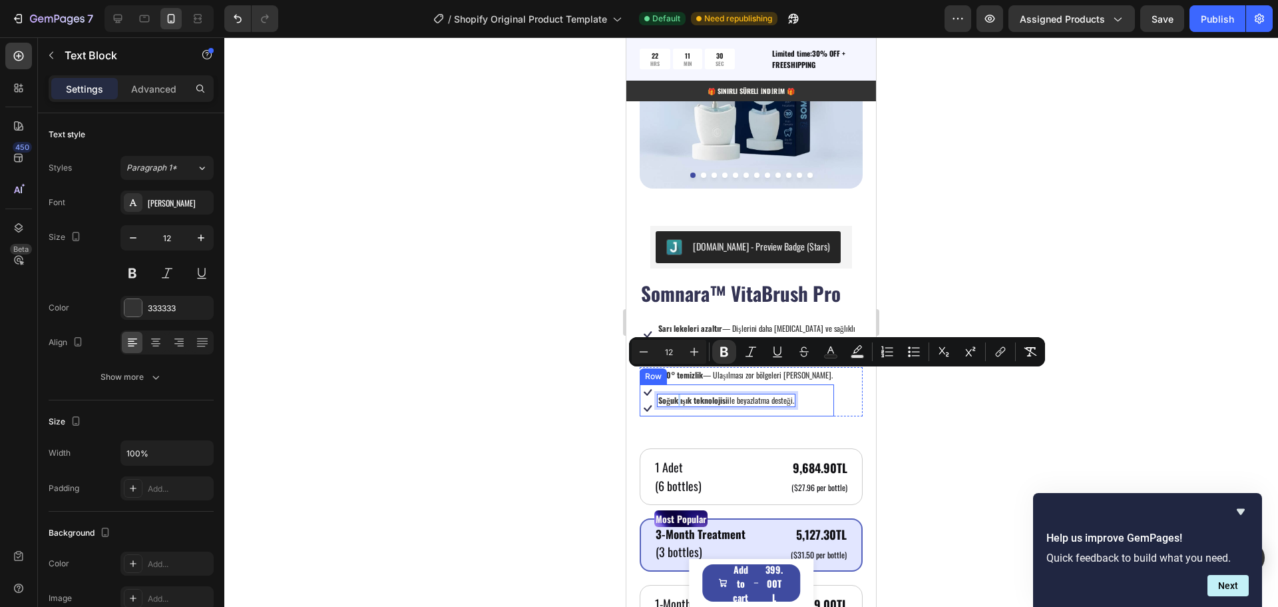
drag, startPoint x: 681, startPoint y: 376, endPoint x: 678, endPoint y: 369, distance: 7.2
click at [780, 398] on div "Somnara™ VitaBrush Pro Product Title Icon Sarı lekeleri azaltır — Dişlerini dah…" at bounding box center [751, 572] width 223 height 587
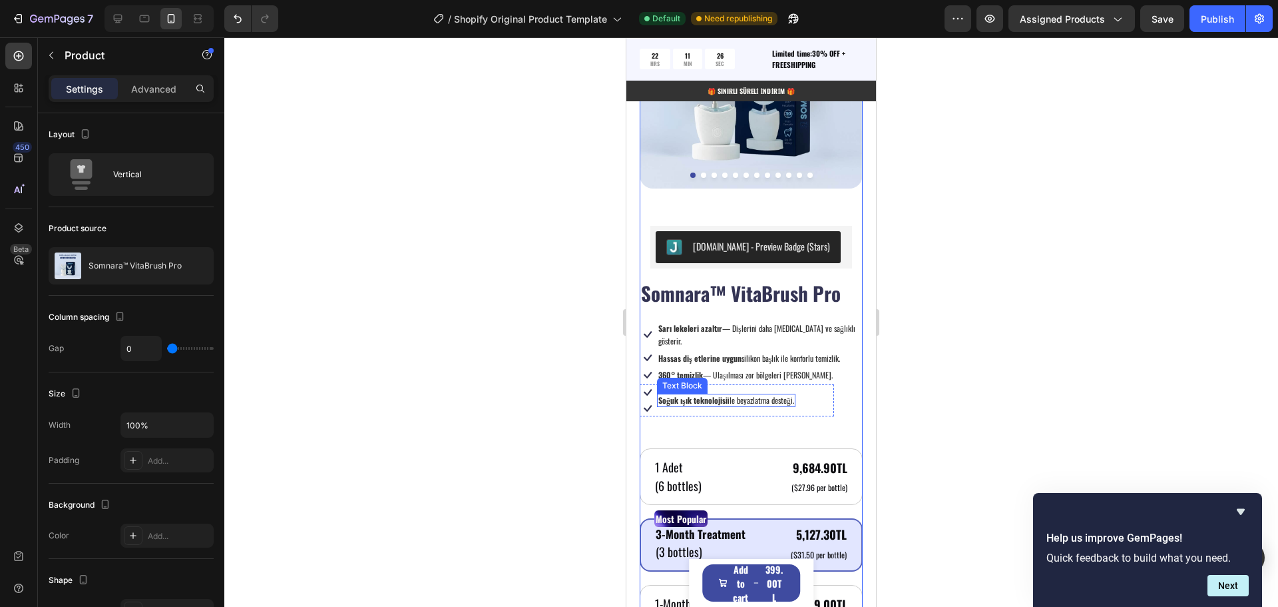
click at [708, 394] on strong "Soğuk ışık teknolojisi" at bounding box center [692, 399] width 69 height 11
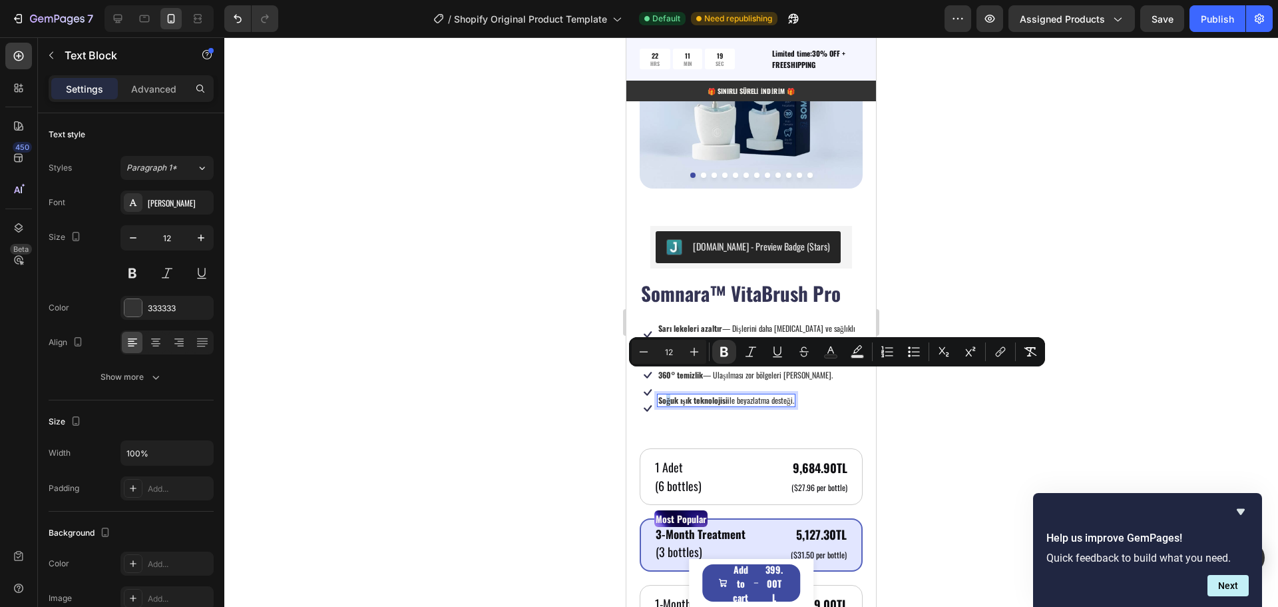
click at [668, 394] on strong "Soğuk ışık teknolojisi" at bounding box center [692, 399] width 69 height 11
click at [690, 411] on div "Somnara™ VitaBrush Pro Product Title Icon Sarı lekeleri azaltır — Dişlerini dah…" at bounding box center [751, 572] width 223 height 587
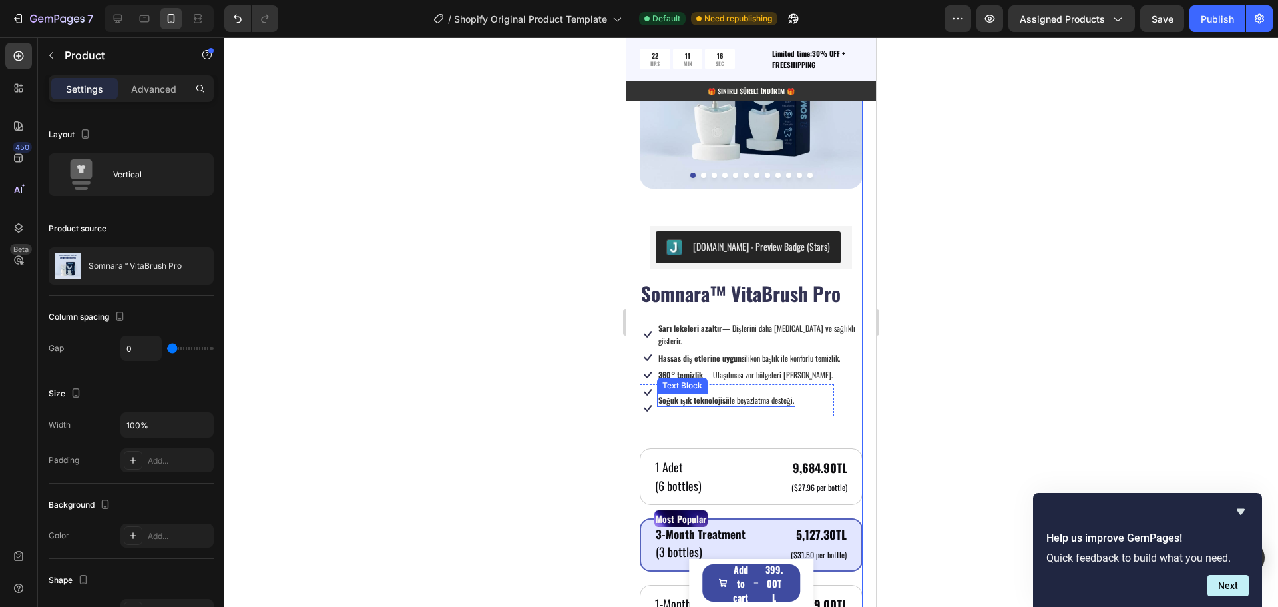
click at [686, 394] on strong "Soğuk ışık teknolojisi" at bounding box center [692, 399] width 69 height 11
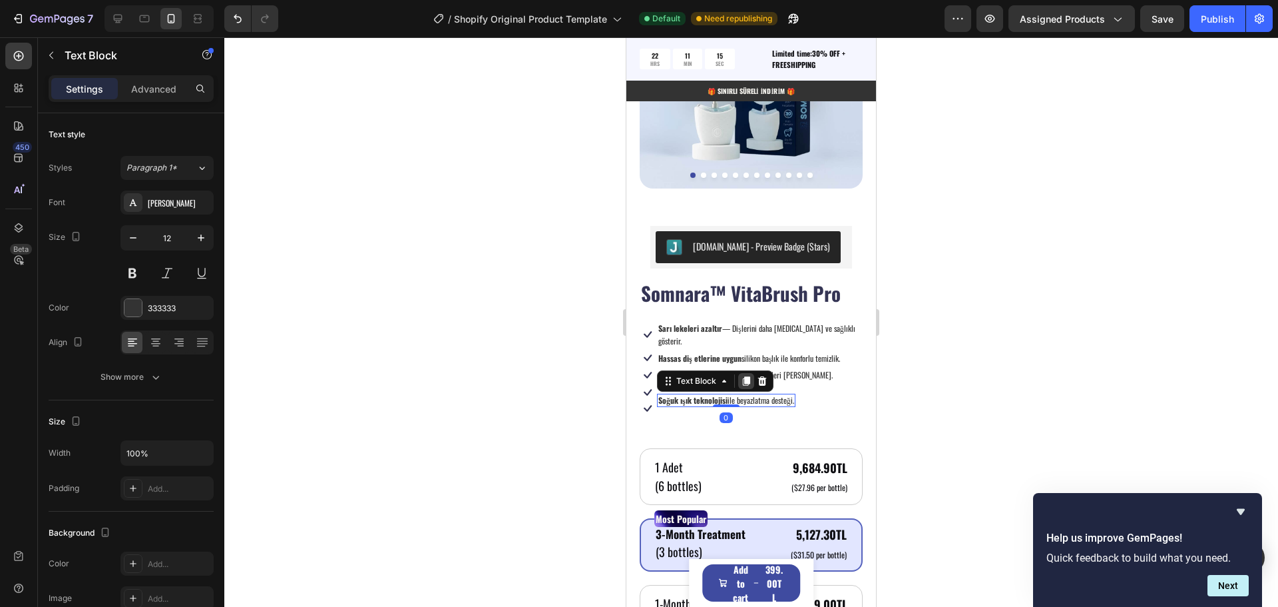
click at [745, 377] on icon at bounding box center [746, 381] width 7 height 9
click at [684, 401] on strong "Soğuk ışık teknolojisi" at bounding box center [692, 406] width 69 height 11
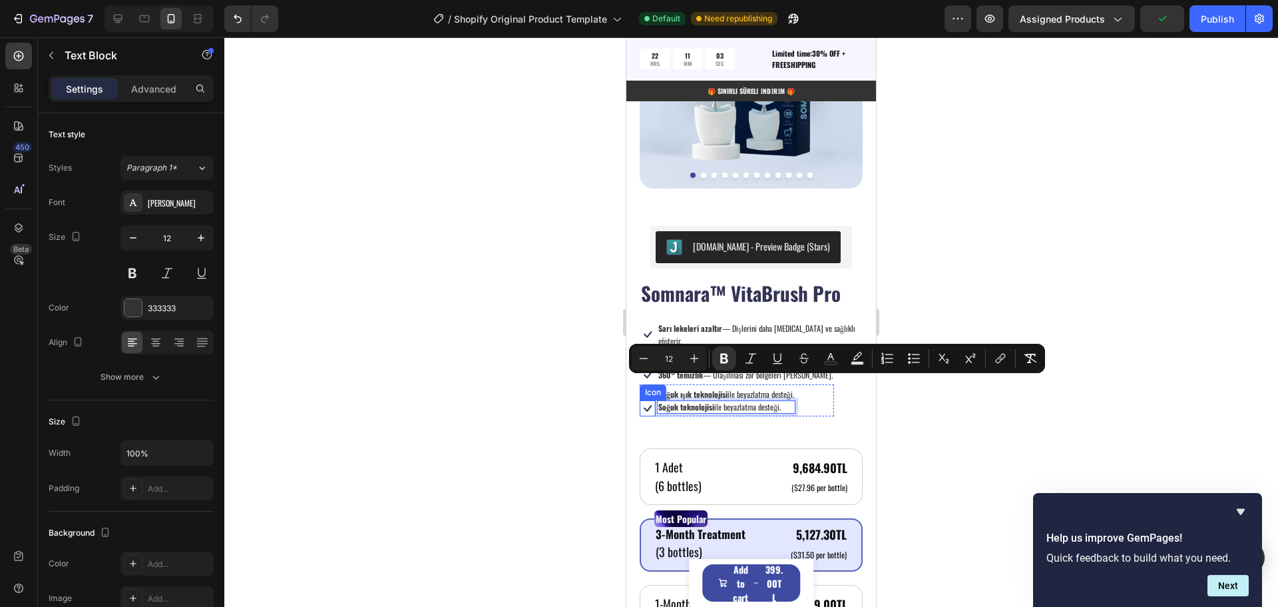
drag, startPoint x: 791, startPoint y: 383, endPoint x: 646, endPoint y: 385, distance: 145.1
click at [646, 385] on div "Icon Icon Soğuk ışık teknolojisi ile beyazlatma desteği. Text Block Soğuk tekno…" at bounding box center [737, 400] width 194 height 32
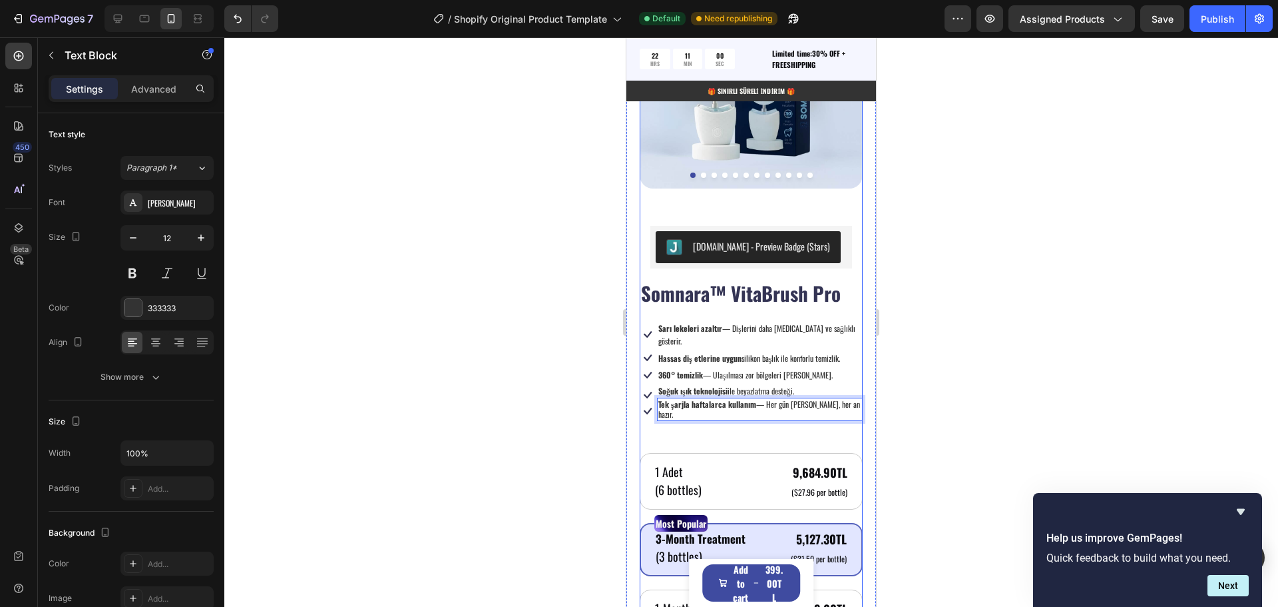
click at [725, 408] on div "Somnara™ VitaBrush Pro Product Title Icon Sarı lekeleri azaltır — Dişlerini dah…" at bounding box center [751, 575] width 223 height 592
click at [722, 410] on div "Somnara™ VitaBrush Pro Product Title Icon Sarı lekeleri azaltır — Dişlerini dah…" at bounding box center [751, 575] width 223 height 592
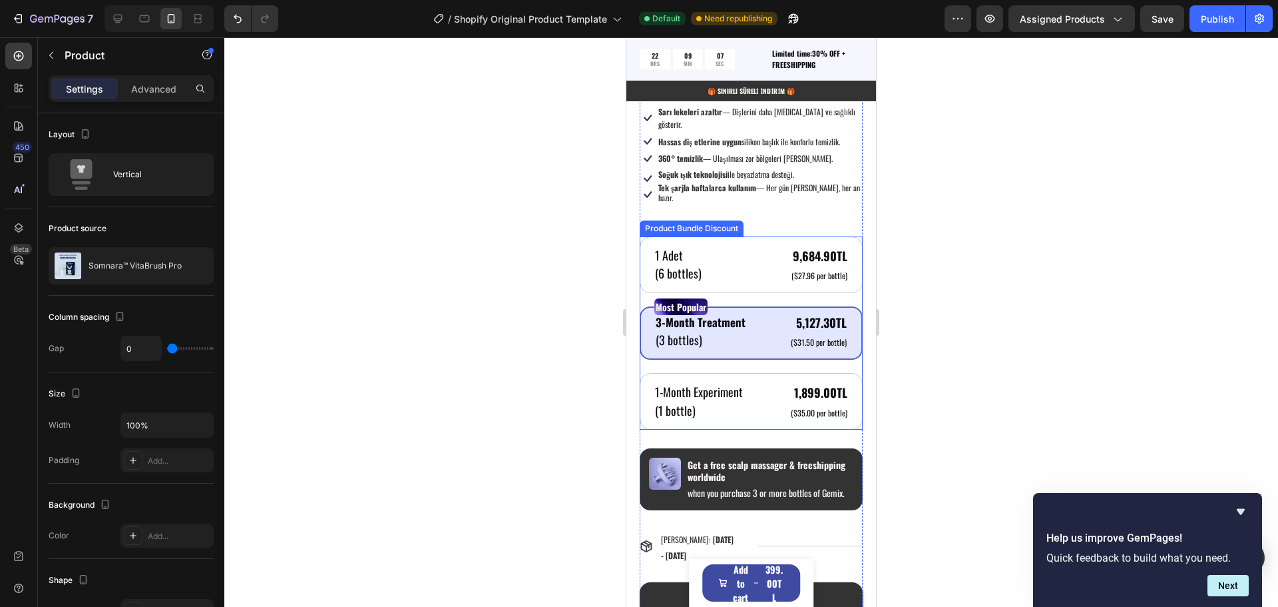
scroll to position [1082, 0]
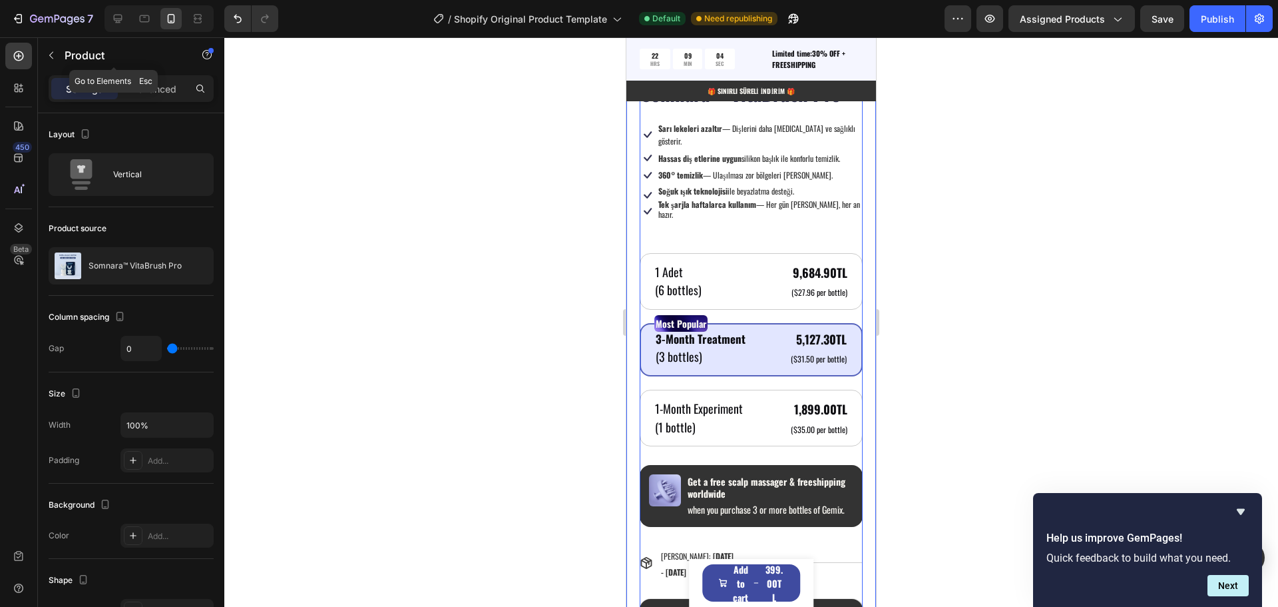
click at [51, 57] on icon "button" at bounding box center [51, 55] width 11 height 11
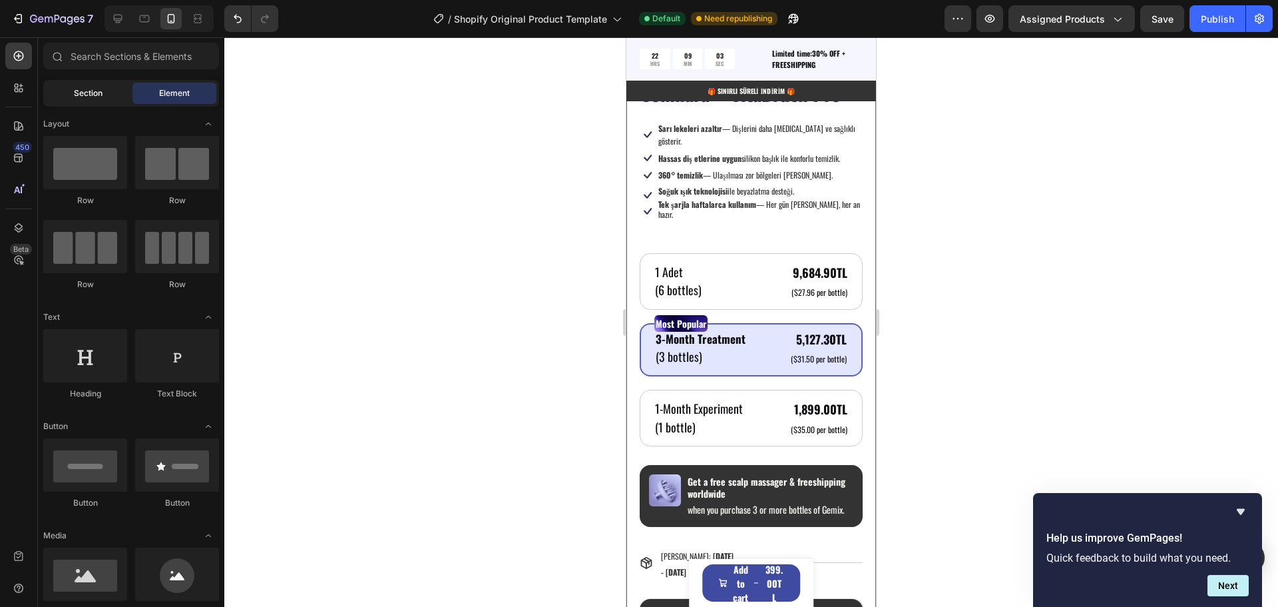
click at [89, 97] on span "Section" at bounding box center [88, 93] width 29 height 12
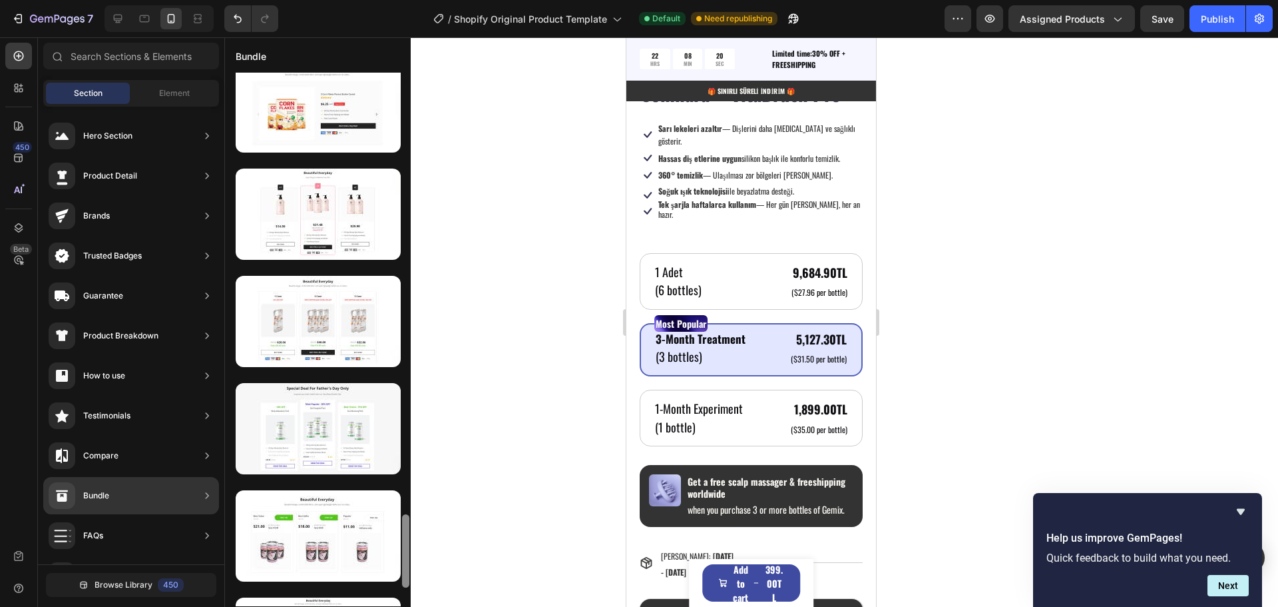
scroll to position [0, 0]
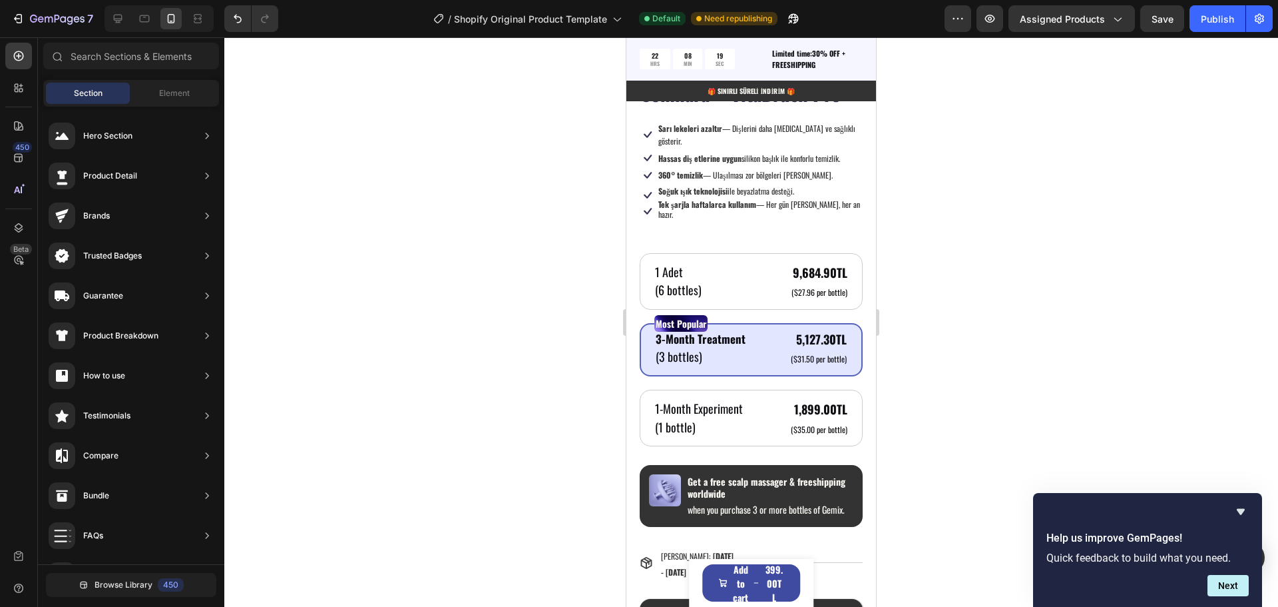
drag, startPoint x: 405, startPoint y: 495, endPoint x: 377, endPoint y: 547, distance: 58.7
click at [405, 0] on div "7 / Shopify Original Product Template Default Need republishing Preview Assigne…" at bounding box center [639, 0] width 1278 height 0
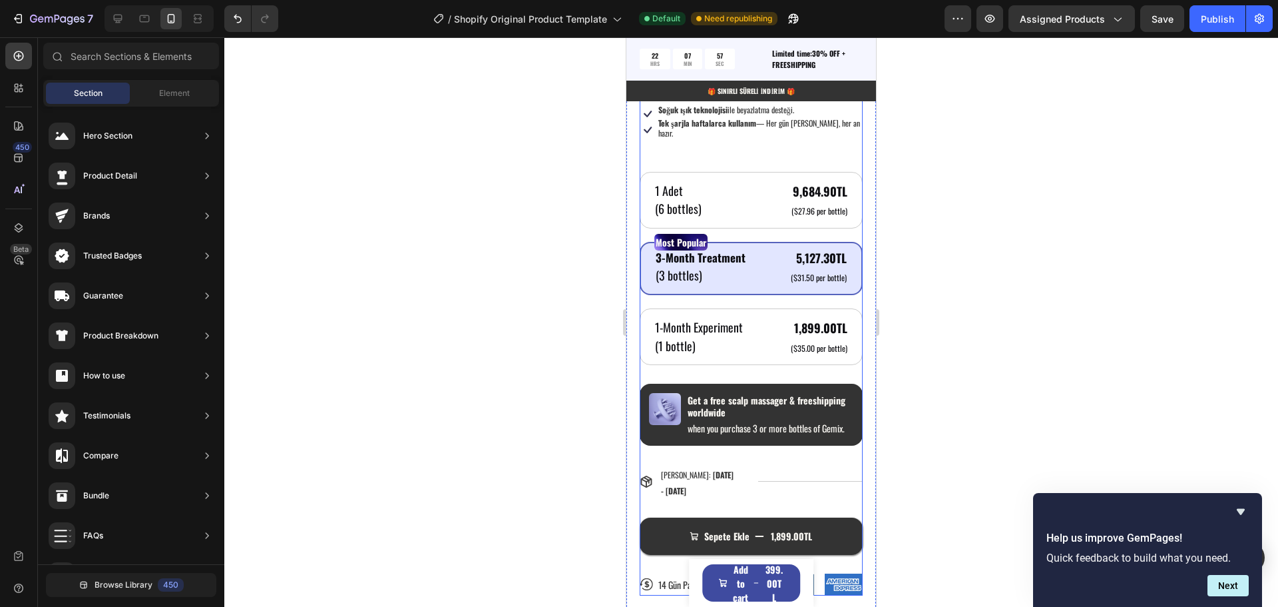
scroll to position [1348, 0]
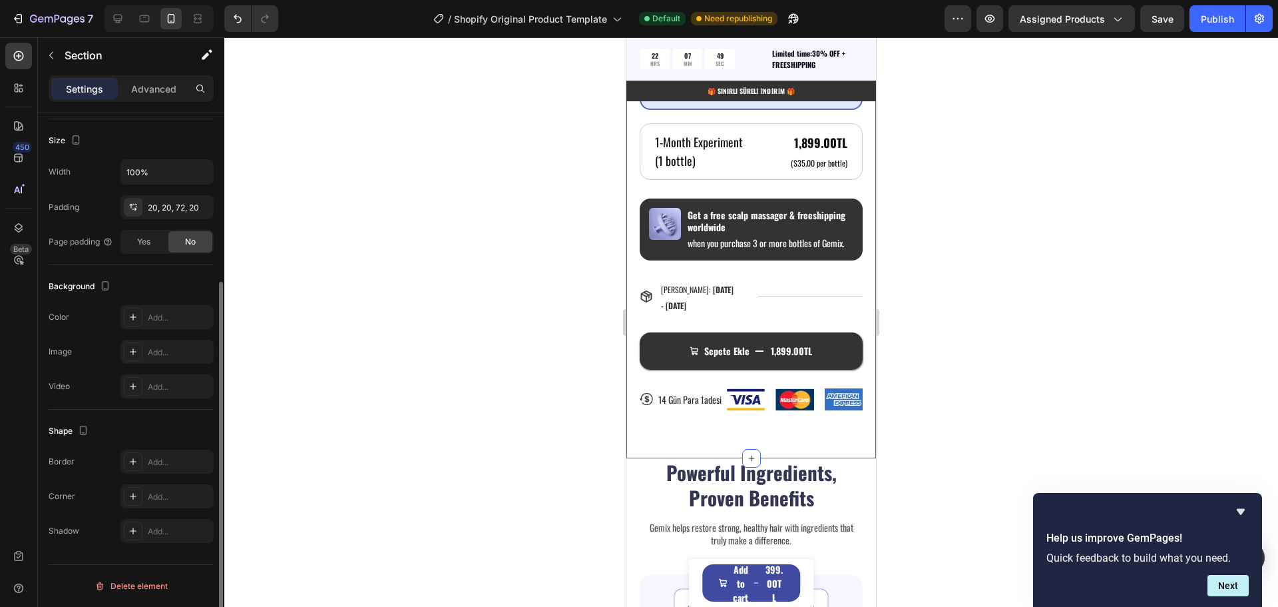
scroll to position [0, 0]
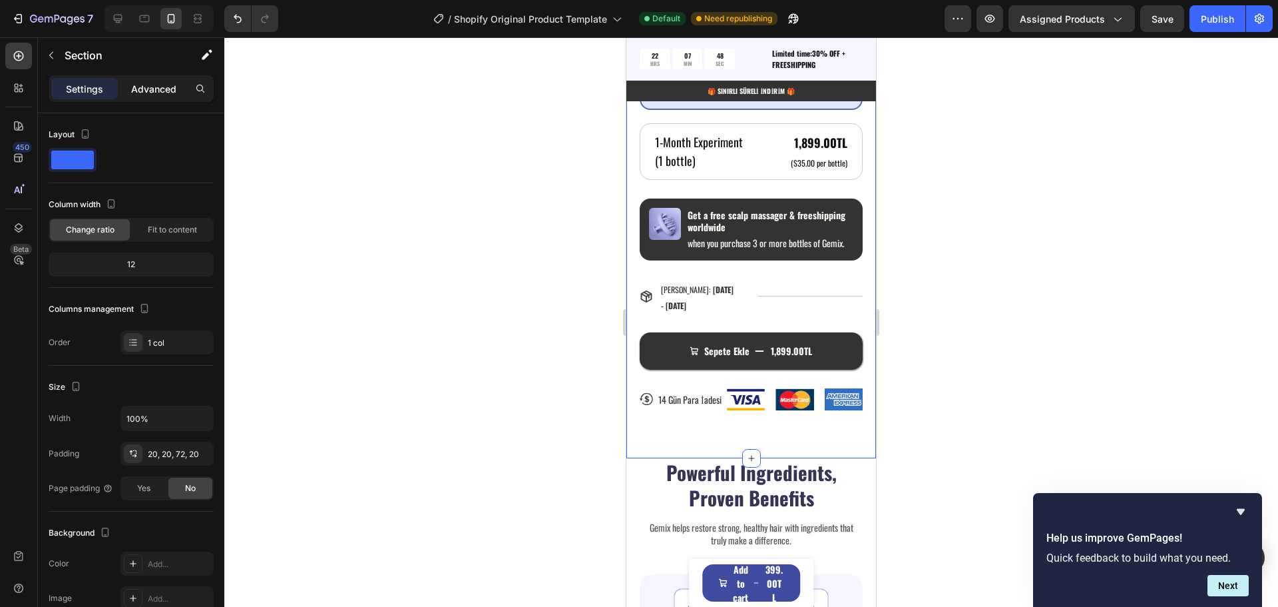
click at [153, 83] on p "Advanced" at bounding box center [153, 89] width 45 height 14
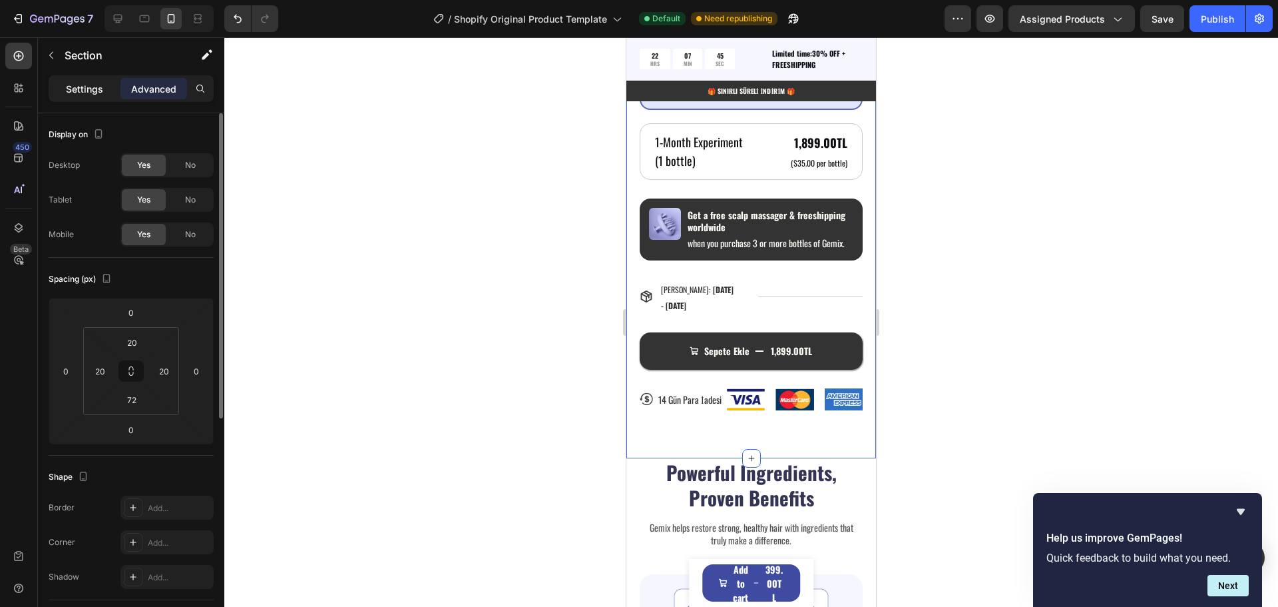
click at [90, 93] on p "Settings" at bounding box center [84, 89] width 37 height 14
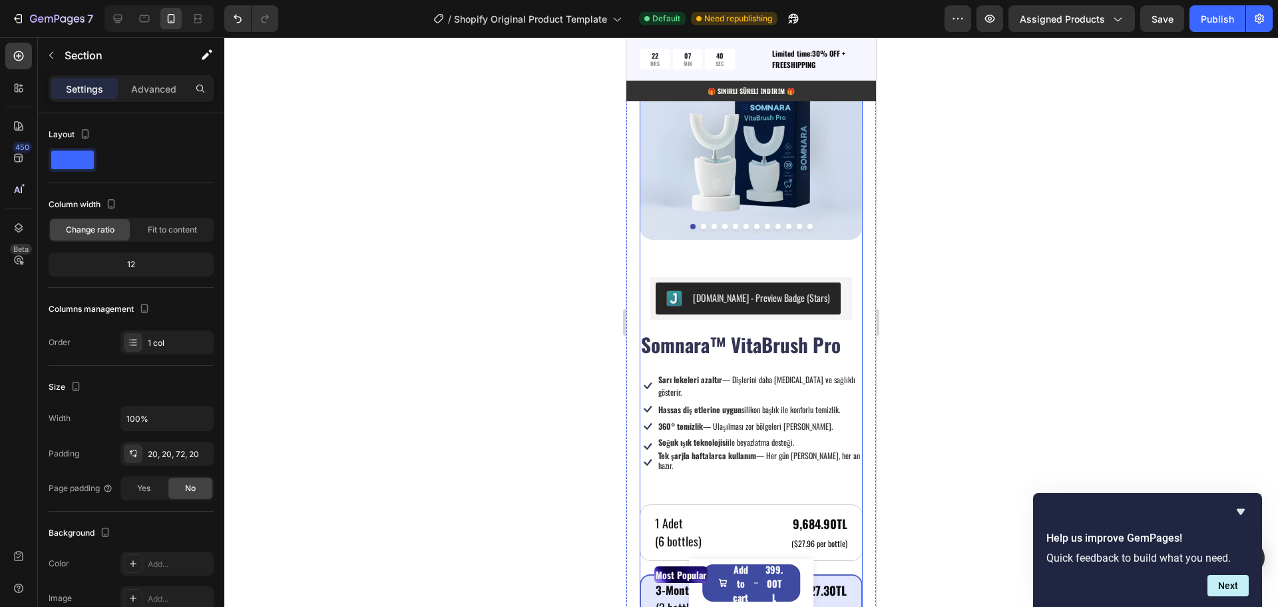
scroll to position [616, 0]
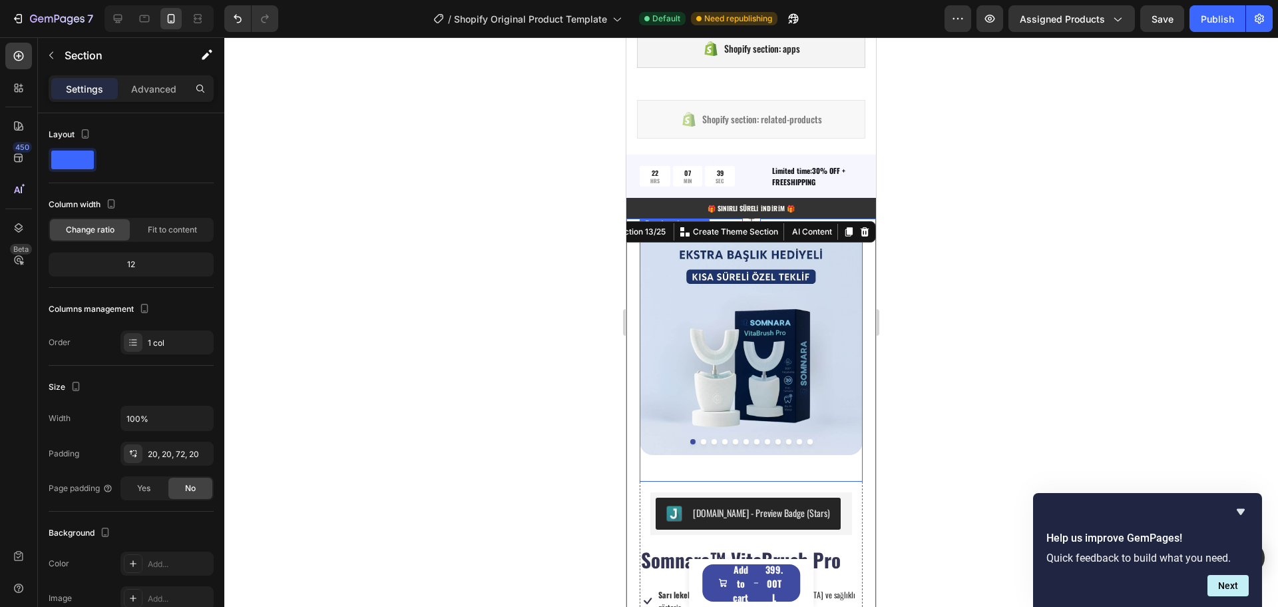
click at [669, 344] on img at bounding box center [751, 343] width 223 height 223
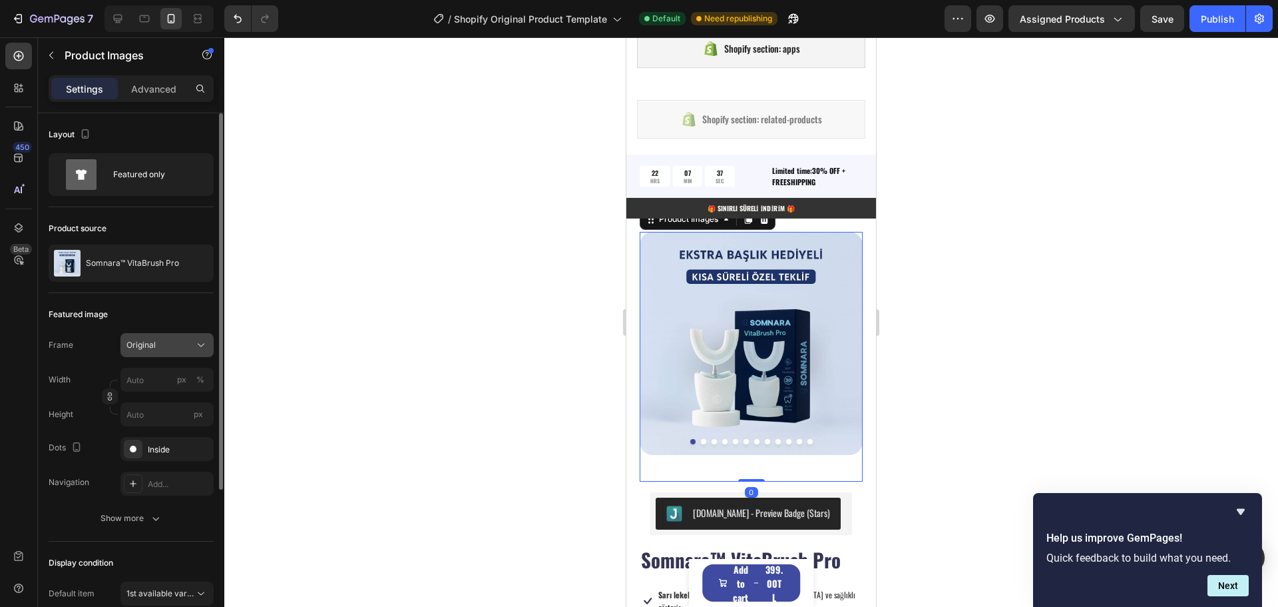
click at [165, 344] on div "Original" at bounding box center [158, 345] width 65 height 12
click at [166, 344] on div "Original" at bounding box center [158, 345] width 65 height 12
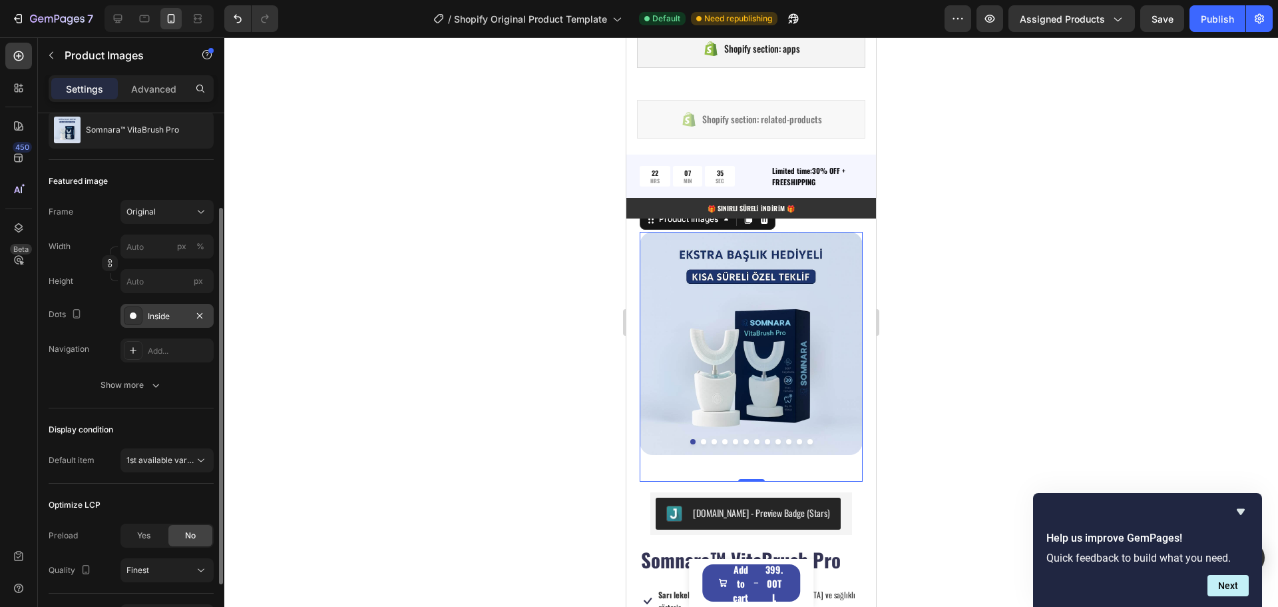
click at [166, 316] on div "Inside" at bounding box center [167, 316] width 39 height 12
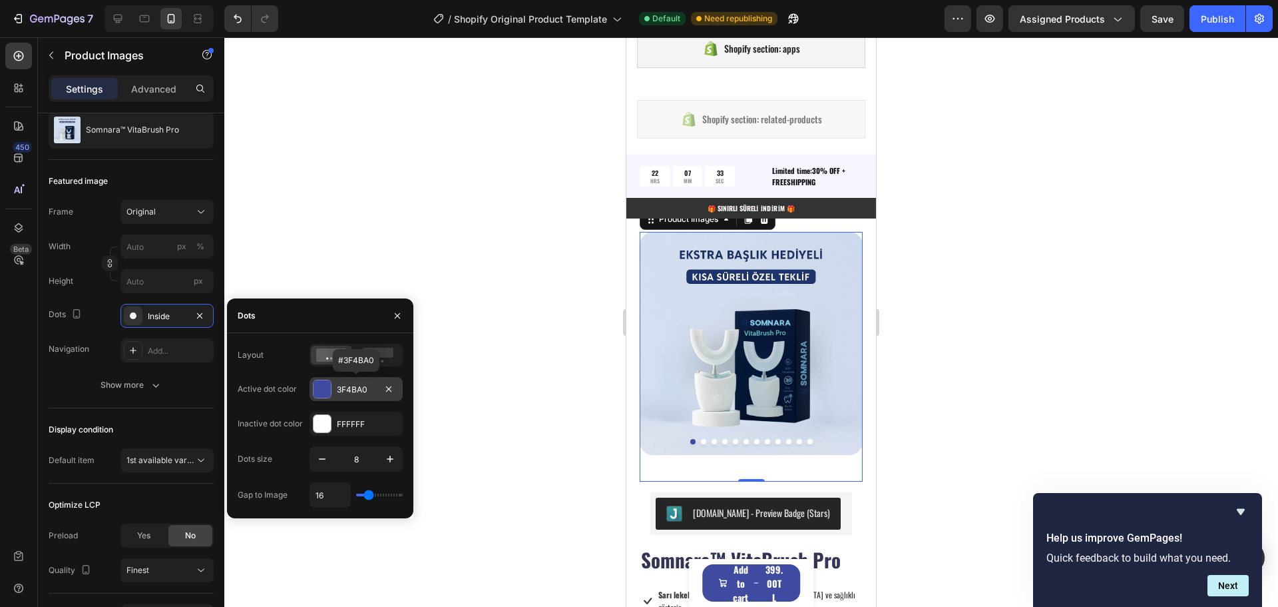
click at [342, 391] on div "3F4BA0" at bounding box center [356, 389] width 39 height 12
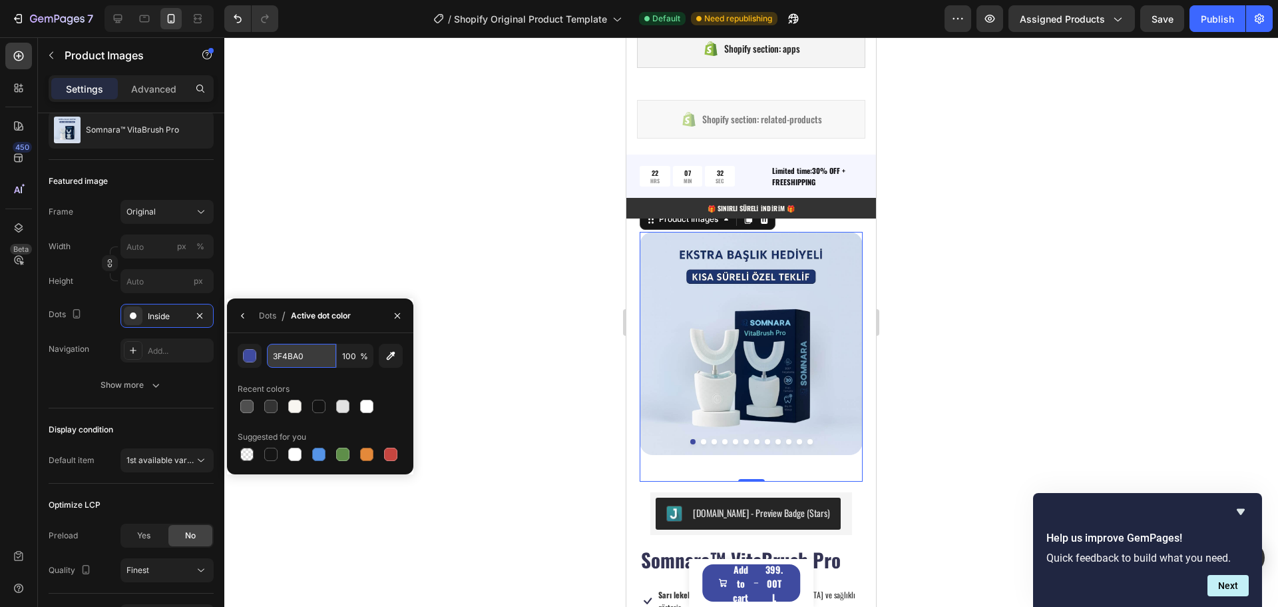
click at [298, 352] on input "3F4BA0" at bounding box center [301, 356] width 69 height 24
paste input "#333333"
type input "#333333"
click at [489, 321] on div at bounding box center [751, 321] width 1054 height 569
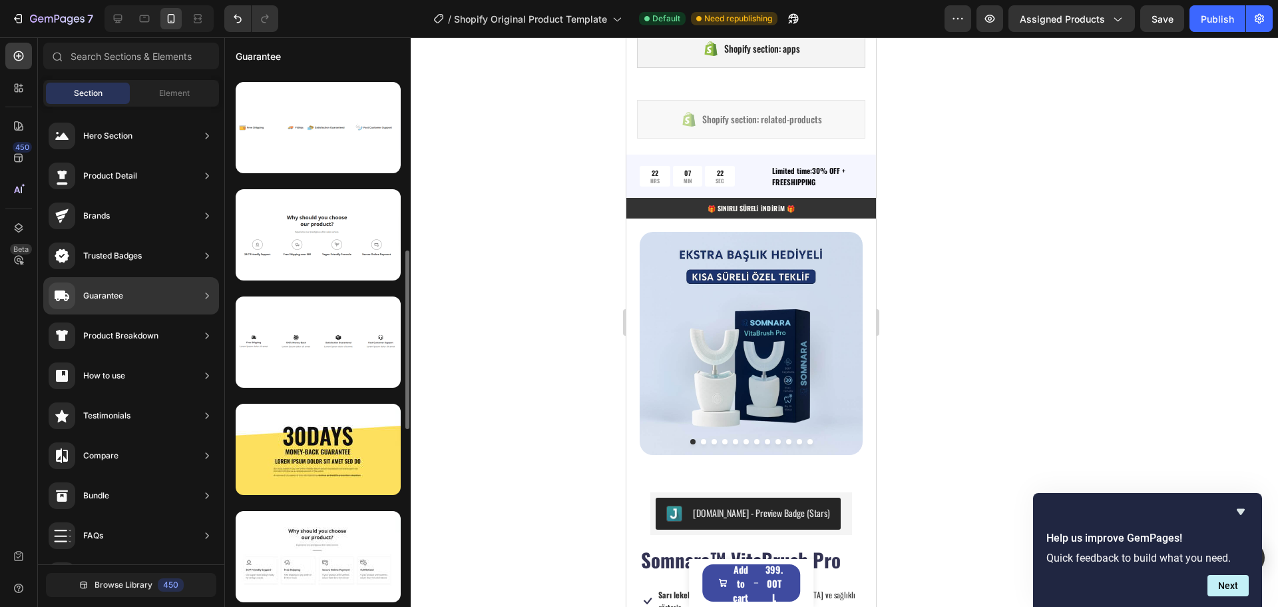
scroll to position [102, 0]
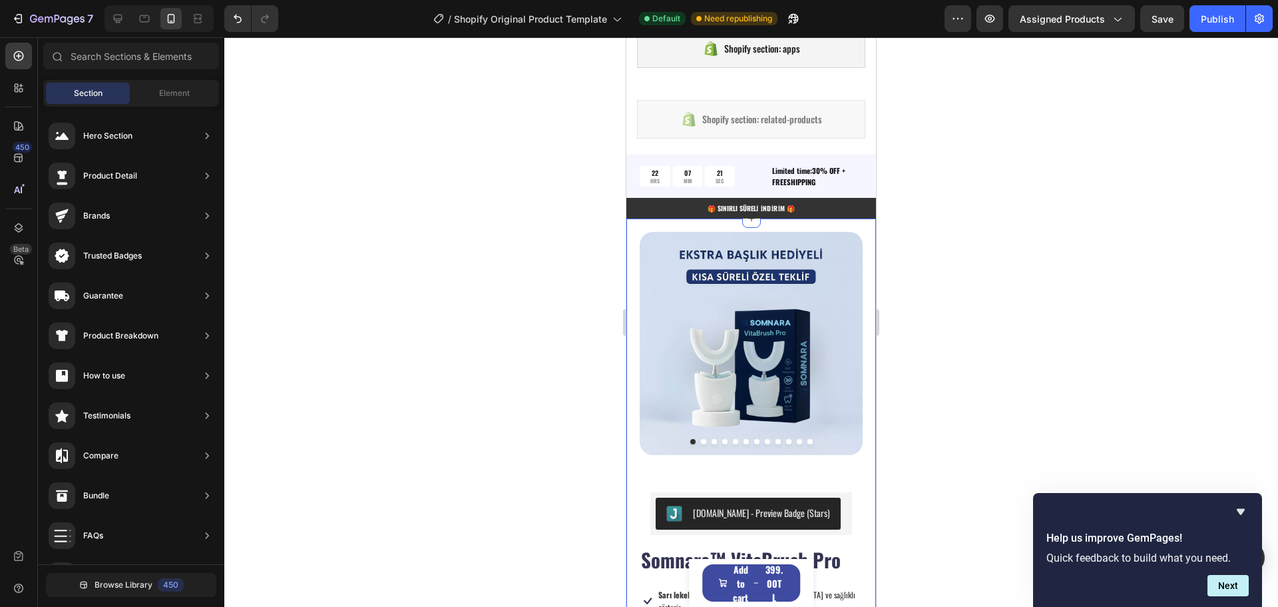
click at [660, 344] on img at bounding box center [751, 343] width 223 height 223
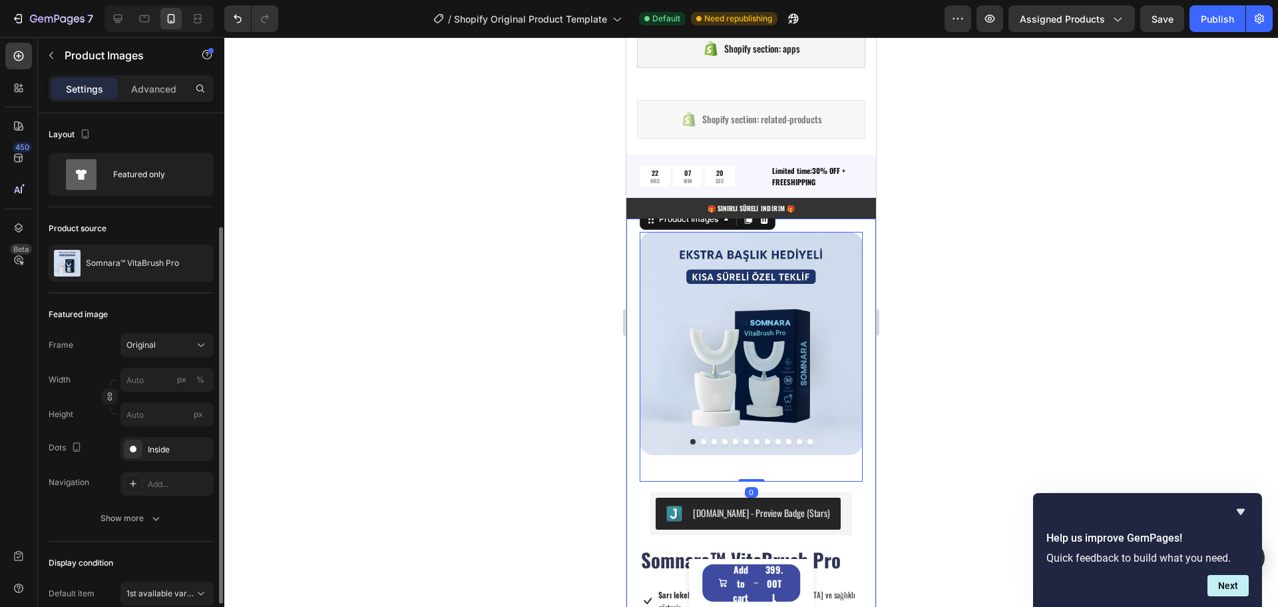
scroll to position [67, 0]
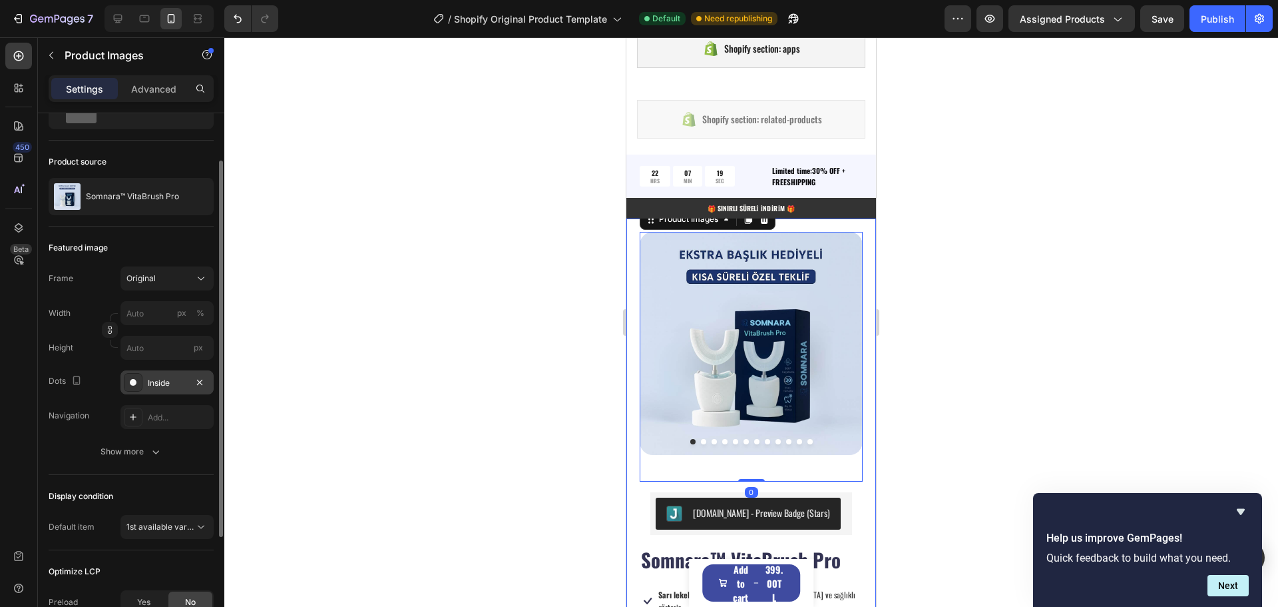
click at [157, 383] on div "Inside" at bounding box center [167, 383] width 39 height 12
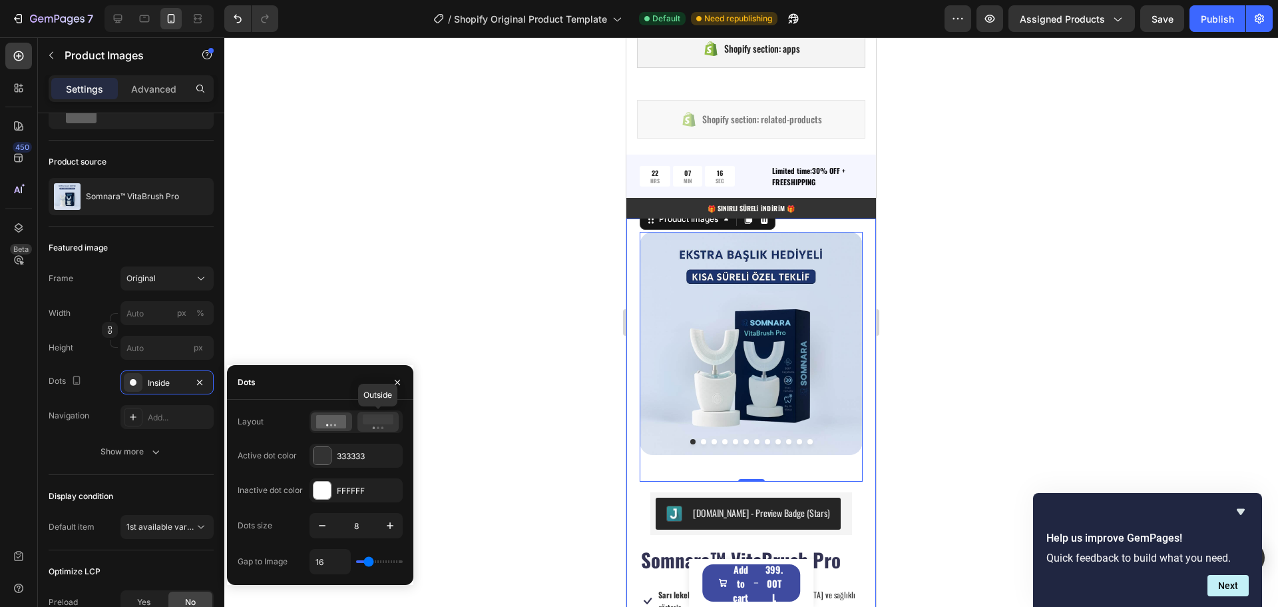
click at [383, 418] on rect at bounding box center [378, 419] width 31 height 10
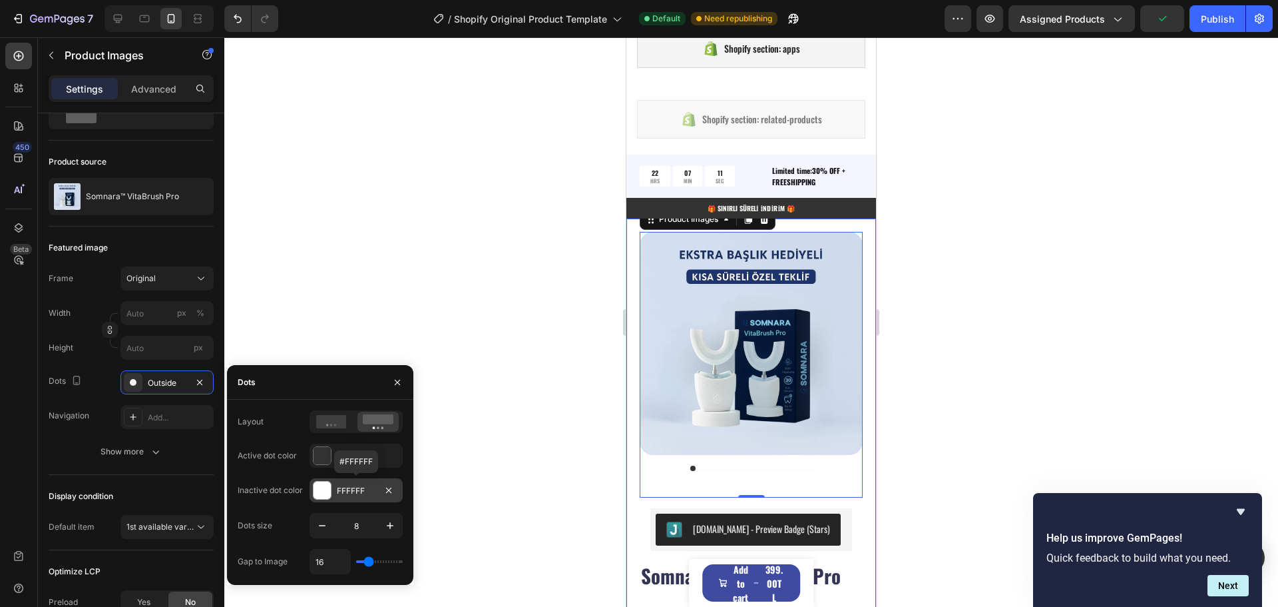
click at [341, 487] on div "FFFFFF" at bounding box center [356, 491] width 39 height 12
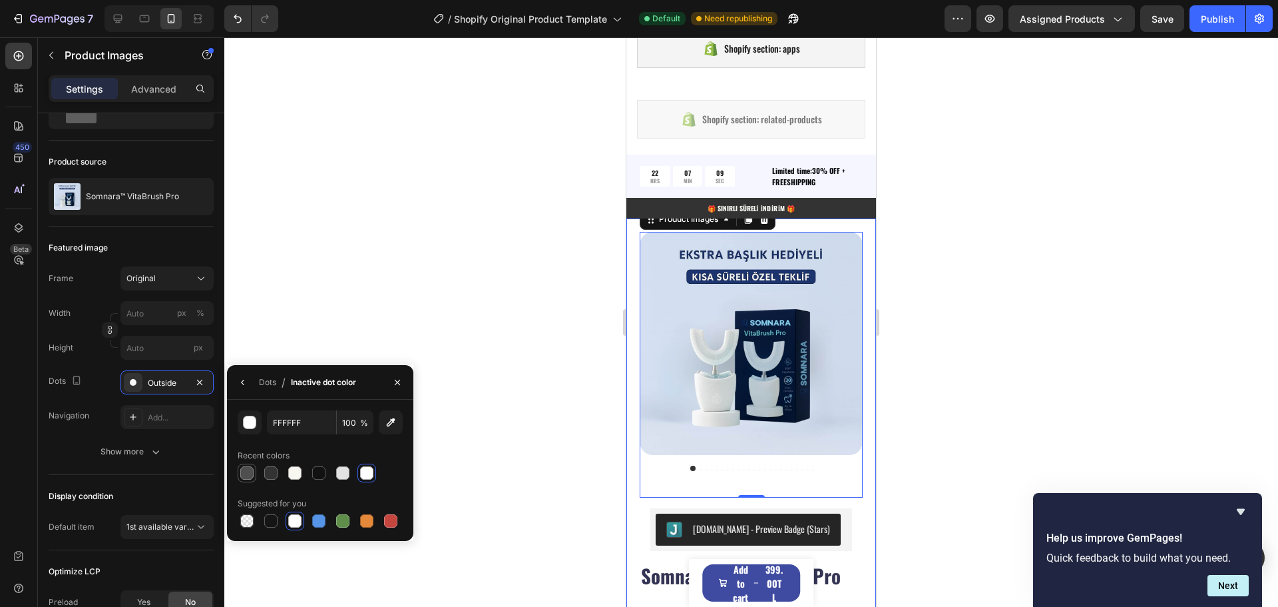
click at [252, 472] on div at bounding box center [246, 472] width 13 height 13
click at [272, 473] on div at bounding box center [270, 472] width 13 height 13
click at [323, 476] on div at bounding box center [318, 472] width 13 height 13
click at [248, 474] on div at bounding box center [246, 472] width 13 height 13
type input "4F4F4F"
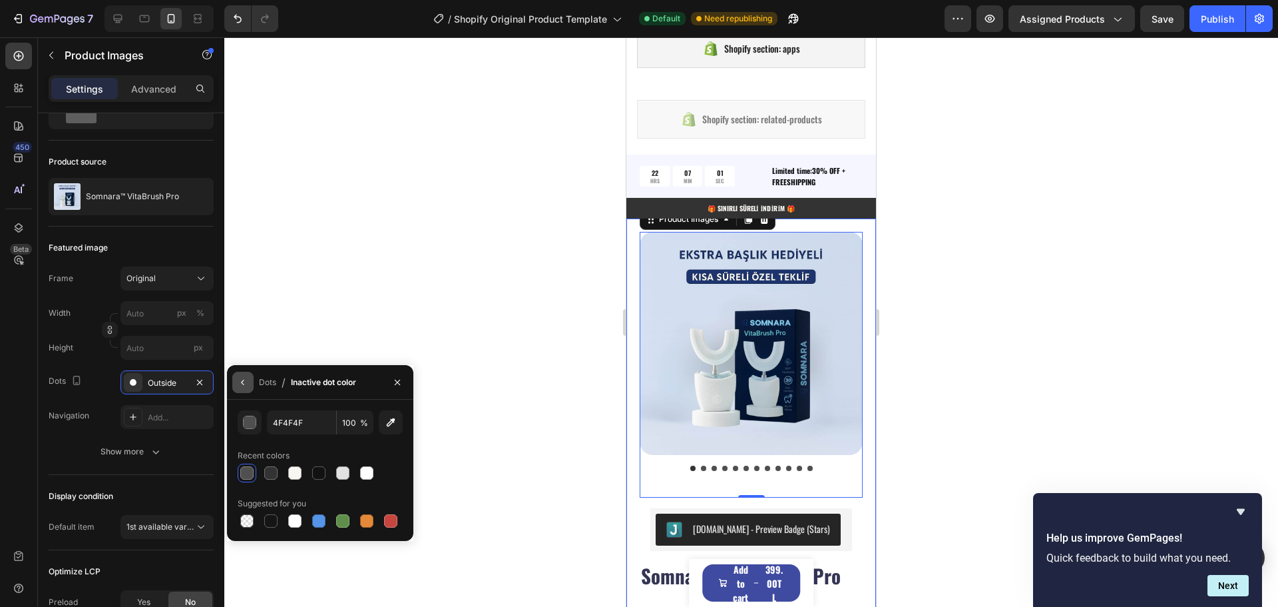
click at [241, 381] on icon "button" at bounding box center [243, 382] width 11 height 11
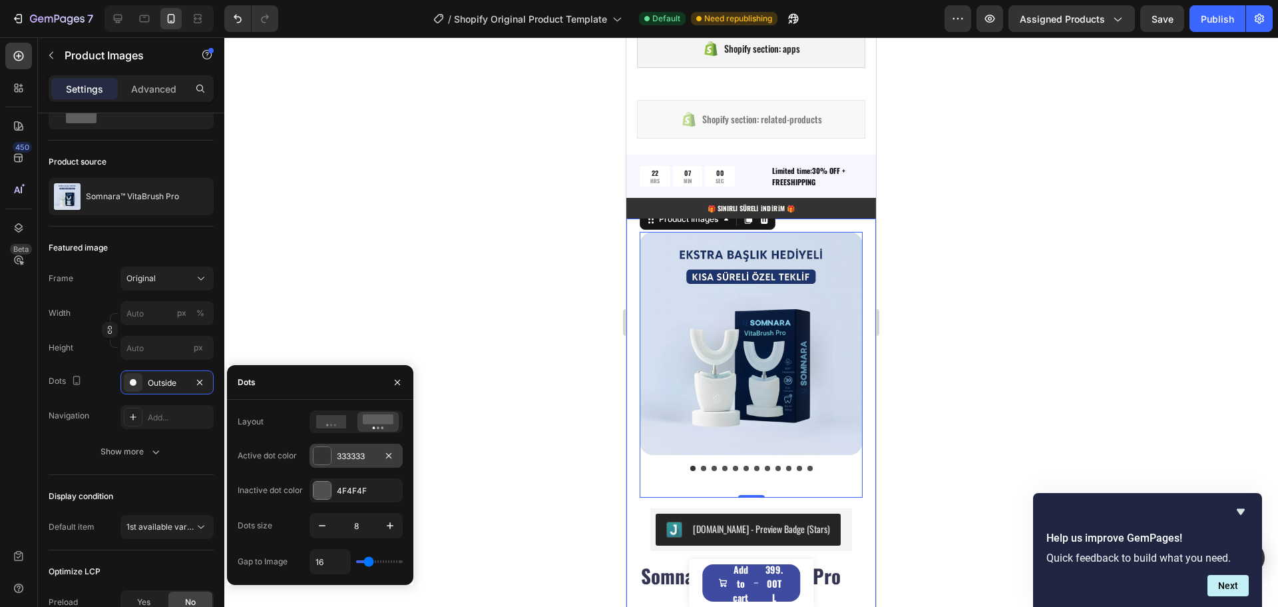
click at [362, 455] on div "333333" at bounding box center [356, 456] width 39 height 12
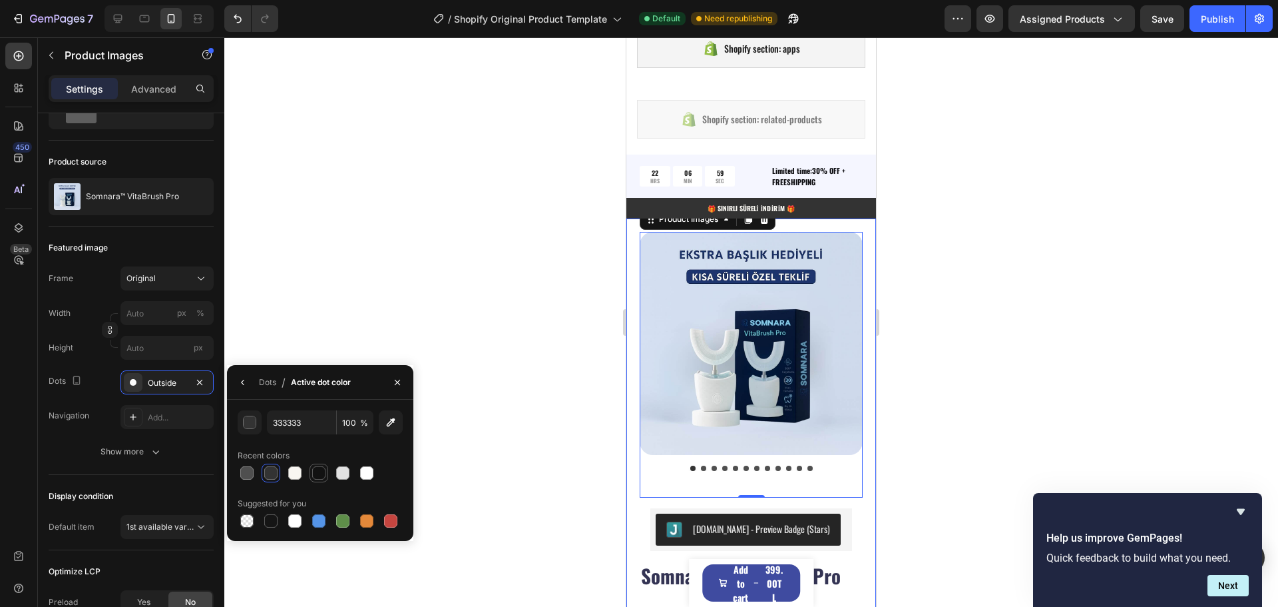
click at [319, 472] on div at bounding box center [318, 472] width 13 height 13
click at [295, 473] on div at bounding box center [294, 472] width 13 height 13
click at [324, 473] on div at bounding box center [318, 472] width 13 height 13
click at [319, 519] on div at bounding box center [318, 520] width 13 height 13
click at [342, 521] on div at bounding box center [342, 520] width 13 height 13
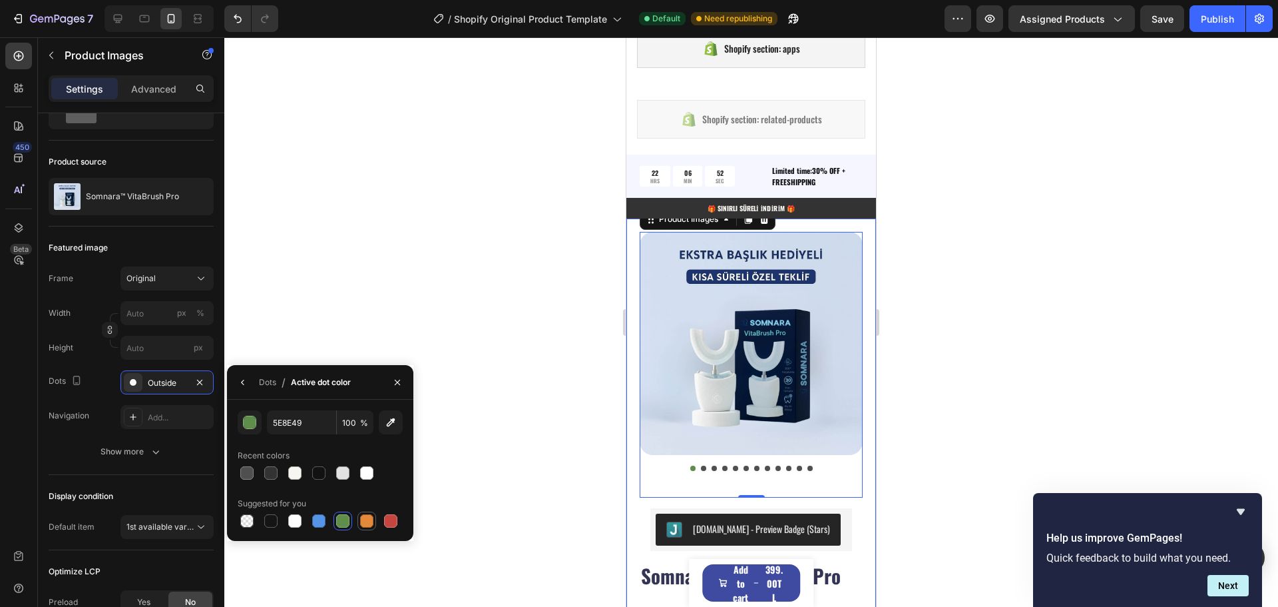
click at [366, 521] on div at bounding box center [366, 520] width 13 height 13
click at [322, 523] on div at bounding box center [318, 520] width 13 height 13
type input "5594E7"
click at [455, 429] on div at bounding box center [751, 321] width 1054 height 569
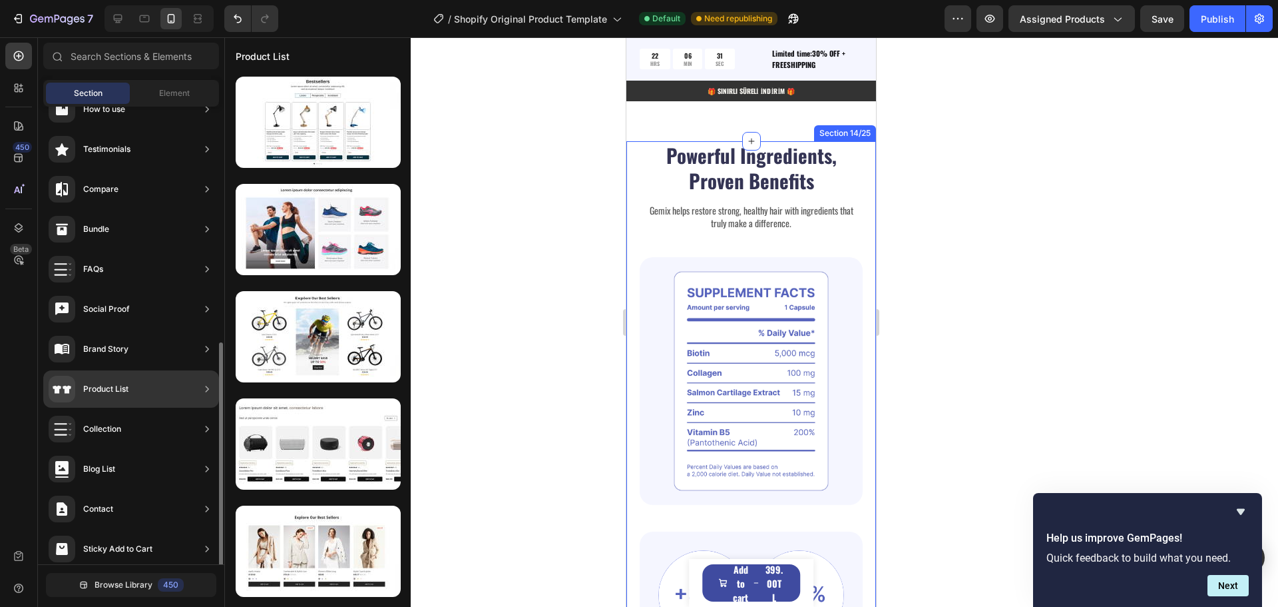
scroll to position [315, 0]
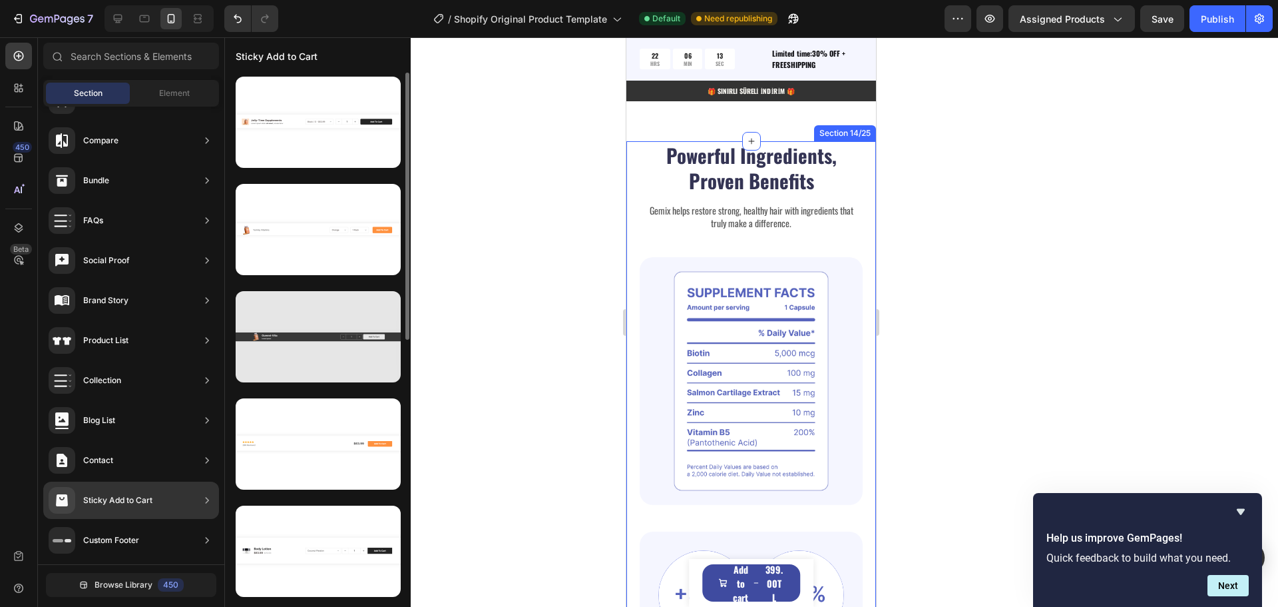
click at [336, 344] on div at bounding box center [318, 336] width 165 height 91
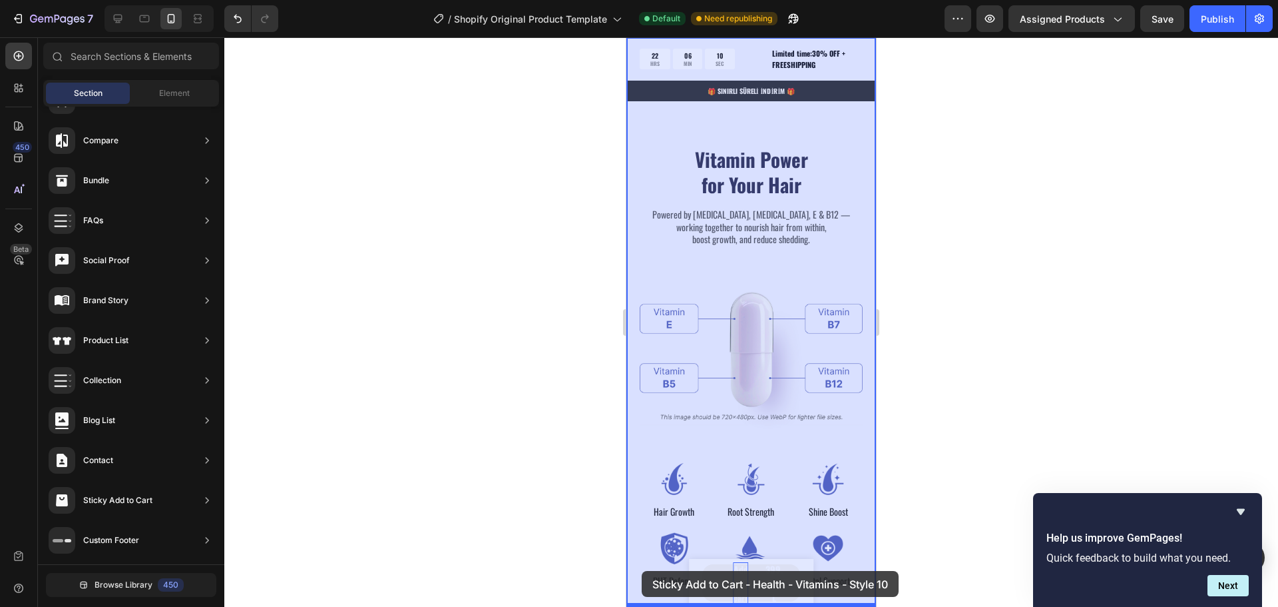
drag, startPoint x: 957, startPoint y: 385, endPoint x: 735, endPoint y: 561, distance: 283.3
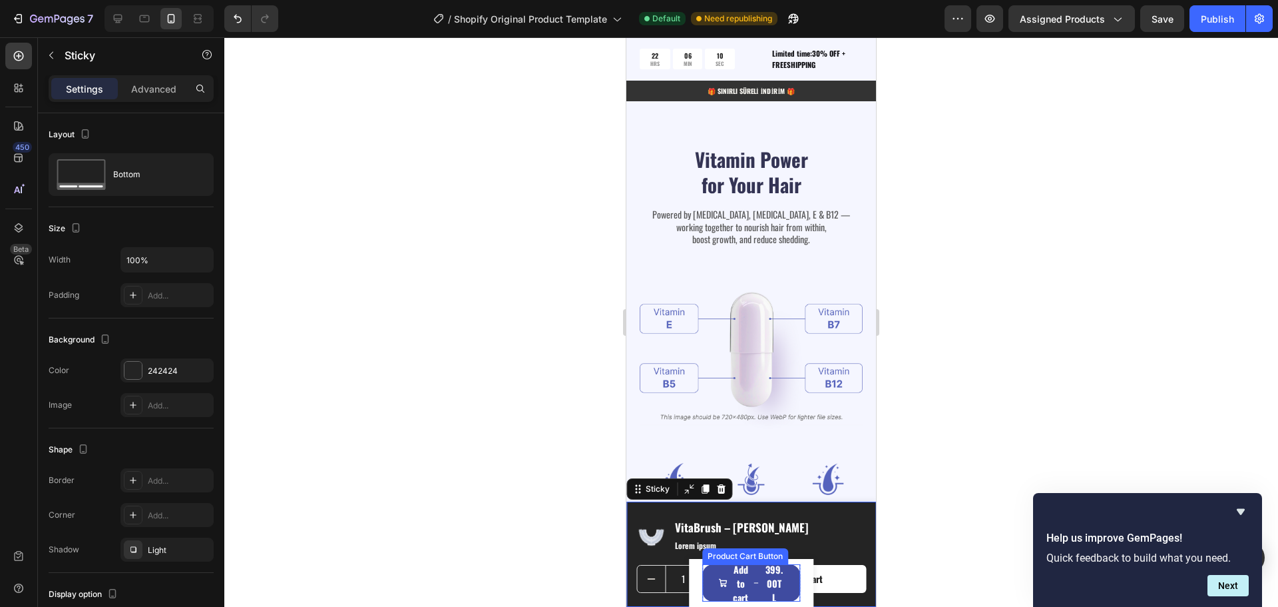
scroll to position [2451, 0]
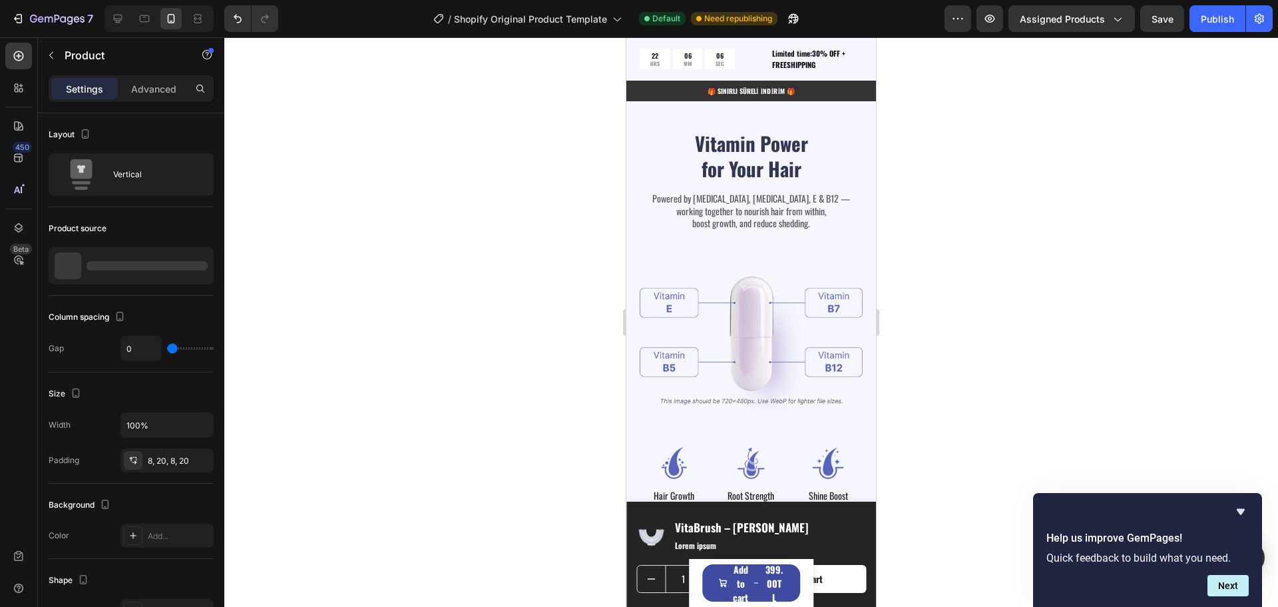
click at [799, 563] on div "Product Images VitaBrush – [PERSON_NAME] Product Title 399.00TL Product Price P…" at bounding box center [751, 583] width 125 height 48
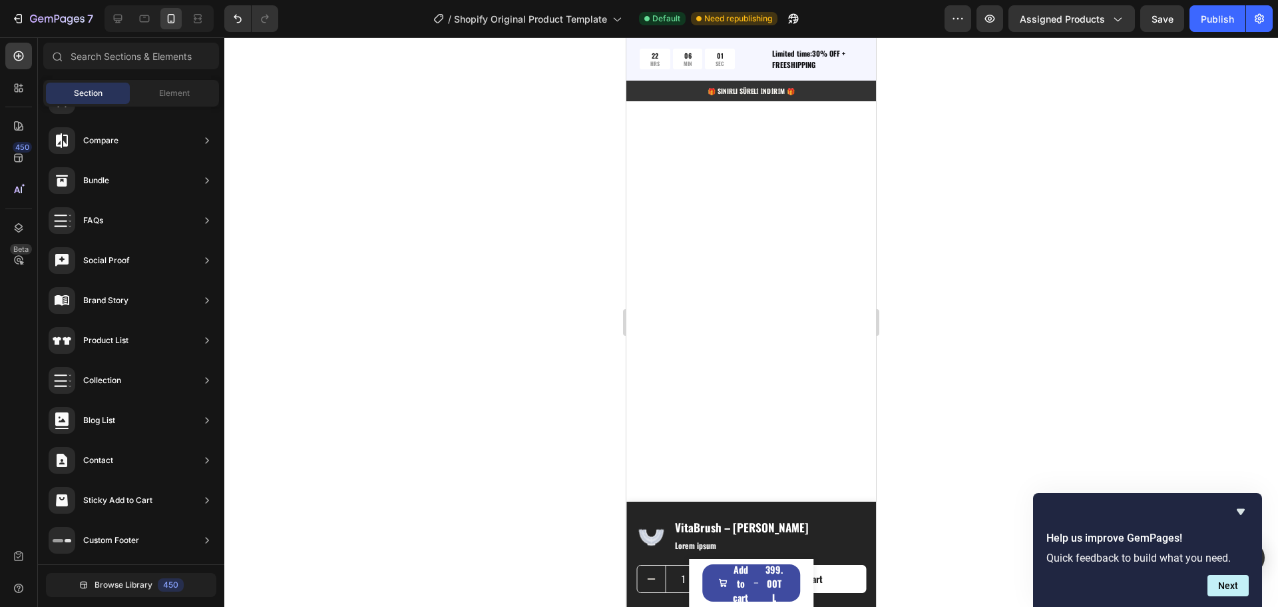
scroll to position [5390, 0]
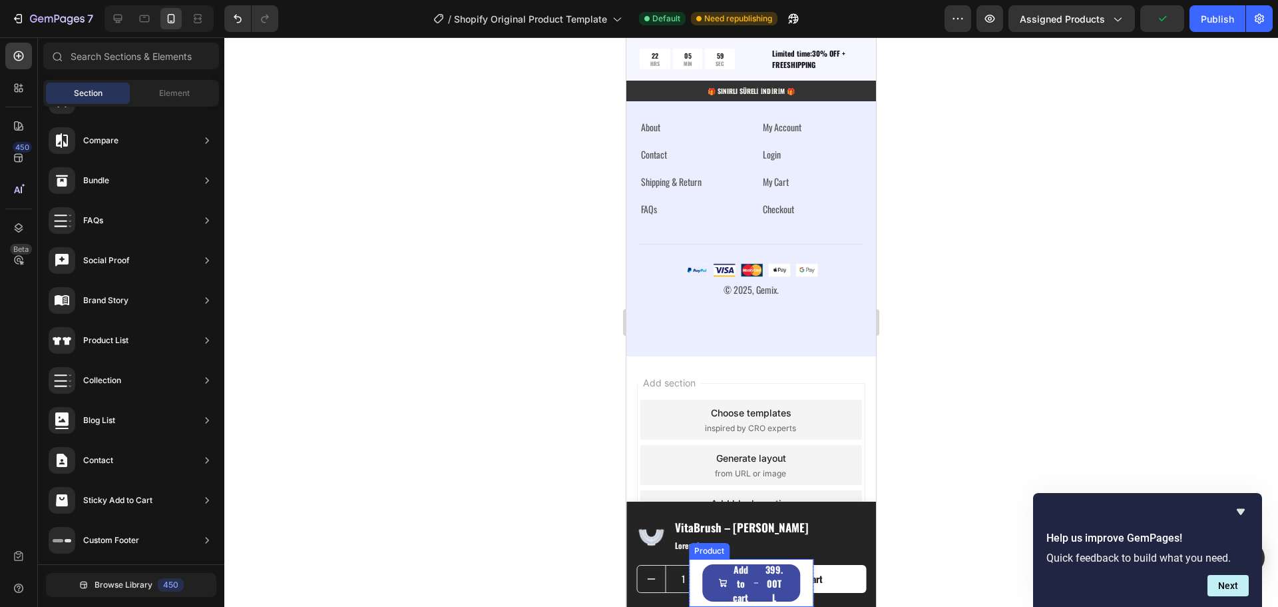
click at [696, 563] on div "Product Images VitaBrush – [PERSON_NAME] Product Title 399.00TL Product Price P…" at bounding box center [751, 583] width 125 height 48
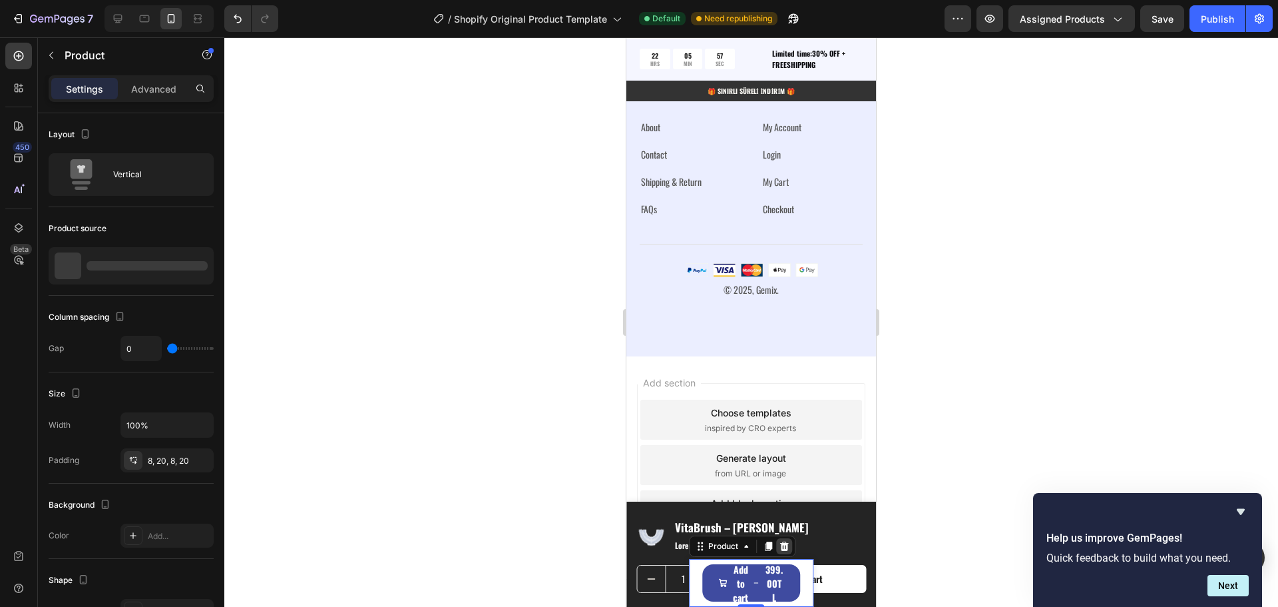
click at [785, 551] on icon at bounding box center [784, 546] width 11 height 11
click at [729, 572] on div "Drop element here" at bounding box center [751, 587] width 109 height 40
click at [786, 553] on icon at bounding box center [791, 554] width 11 height 11
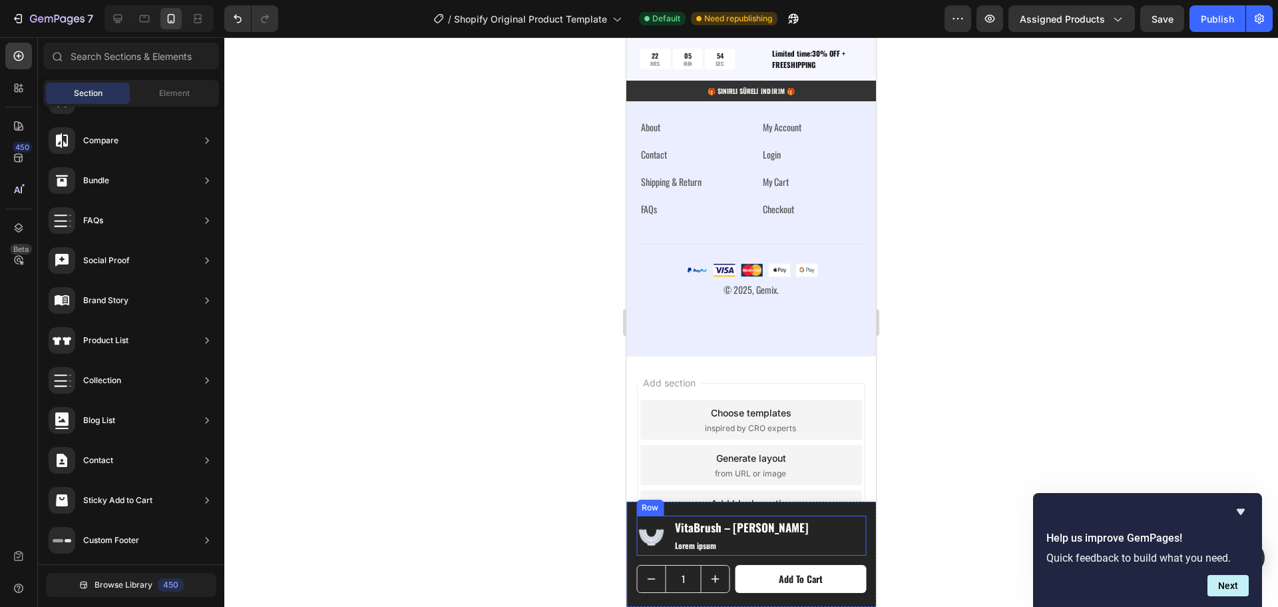
click at [828, 523] on div "Product Images VitaBrush – [PERSON_NAME] Product Title Lorem ipsum Text Block R…" at bounding box center [751, 535] width 230 height 40
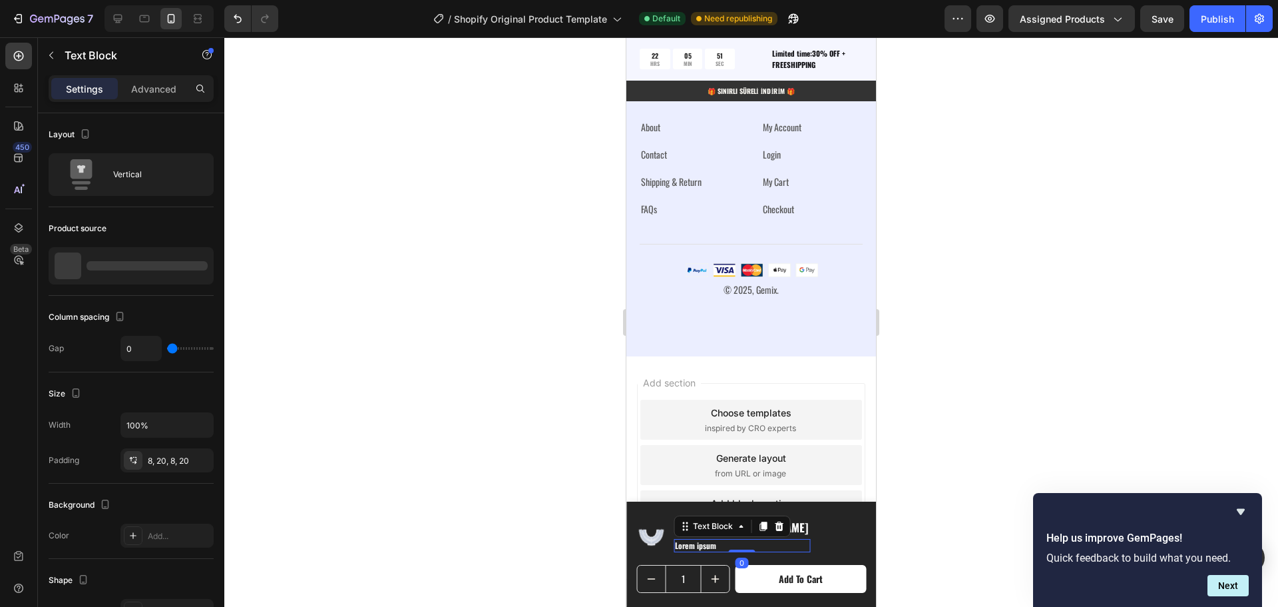
click at [716, 548] on p "Lorem ipsum" at bounding box center [742, 545] width 134 height 11
click at [780, 529] on icon at bounding box center [779, 525] width 9 height 9
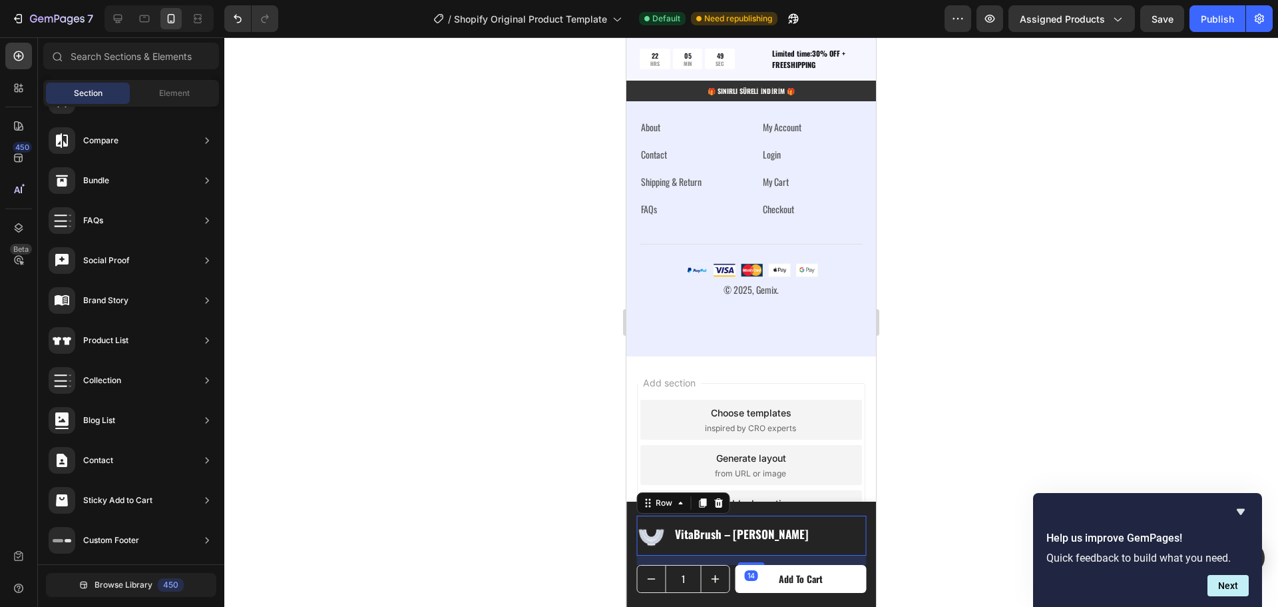
click at [814, 543] on div "Product Images VitaBrush – [PERSON_NAME] Product Title Row 14" at bounding box center [751, 535] width 230 height 40
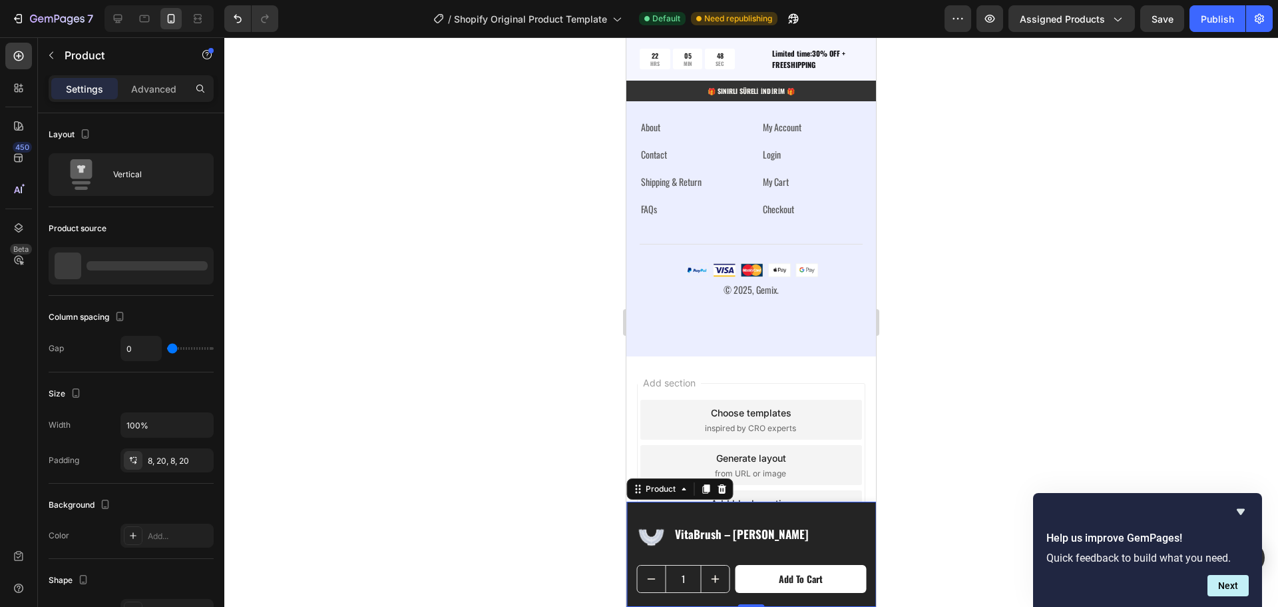
click at [808, 506] on div "Product Images VitaBrush – [PERSON_NAME] Product Title Row 1 Product Quantity A…" at bounding box center [751, 553] width 250 height 105
click at [163, 91] on p "Advanced" at bounding box center [153, 89] width 45 height 14
click at [163, 459] on div "8, 20, 8, 20" at bounding box center [167, 461] width 39 height 12
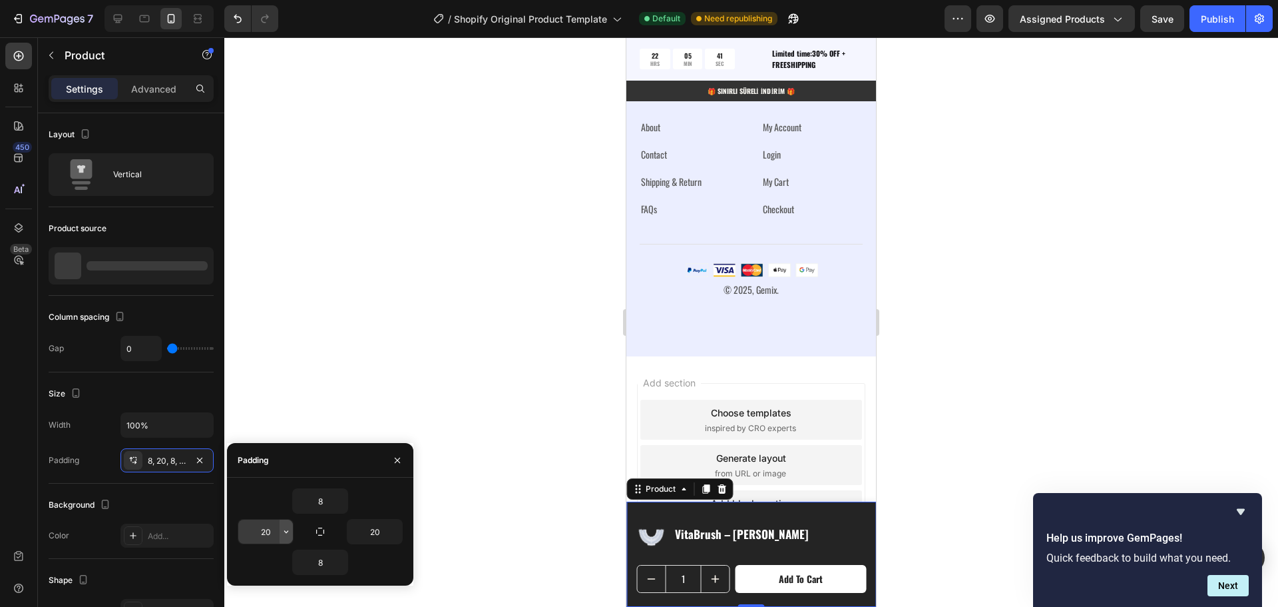
click at [284, 534] on icon "button" at bounding box center [286, 531] width 11 height 11
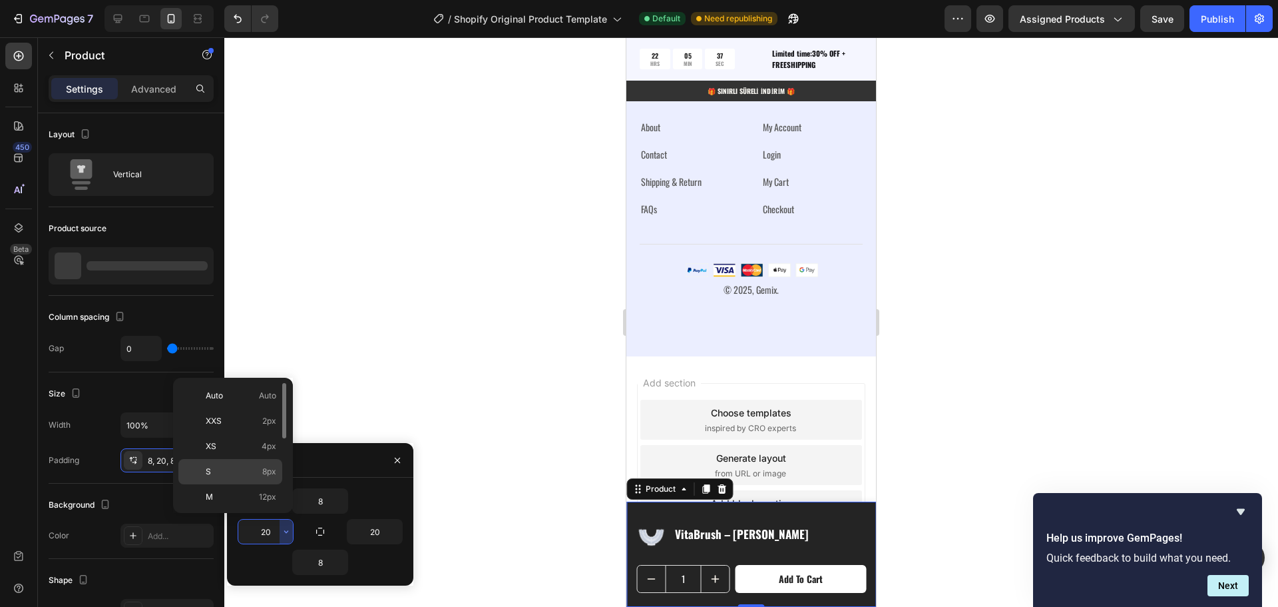
click at [227, 470] on p "S 8px" at bounding box center [241, 471] width 71 height 12
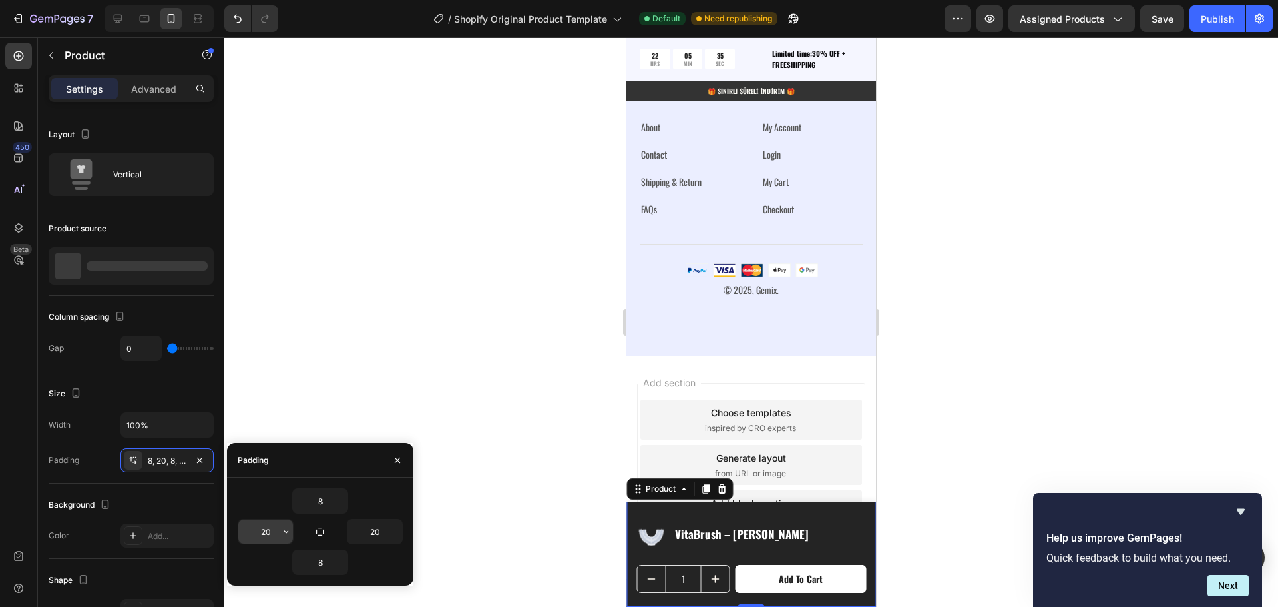
click at [282, 529] on icon "button" at bounding box center [286, 531] width 11 height 11
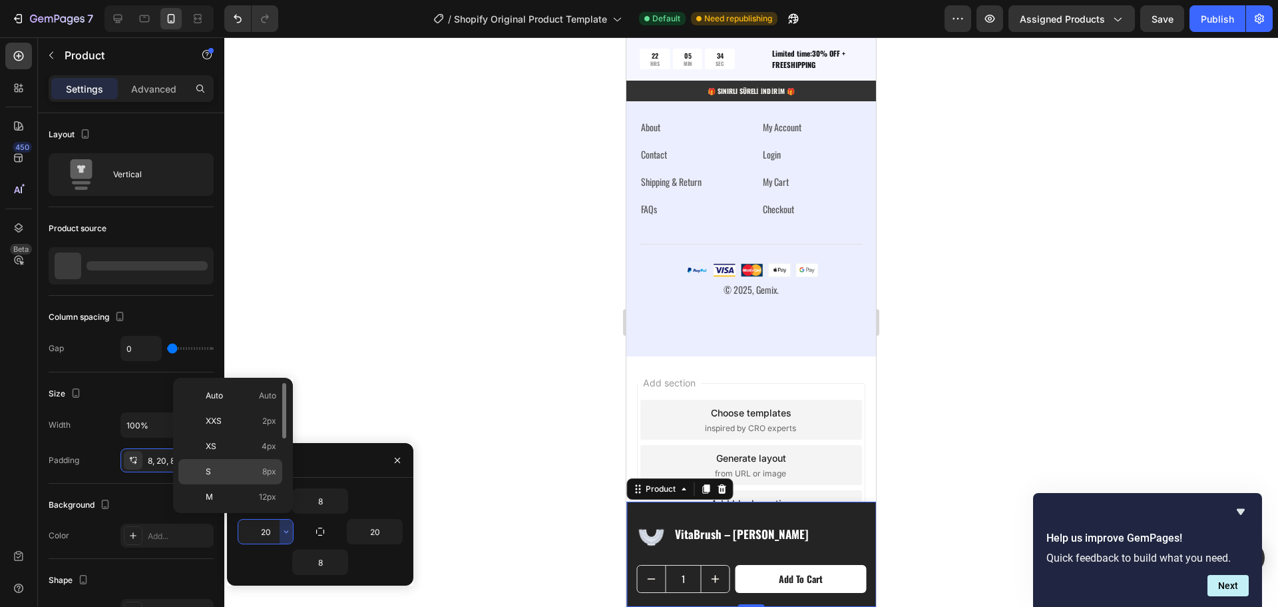
click at [270, 473] on span "8px" at bounding box center [269, 471] width 14 height 12
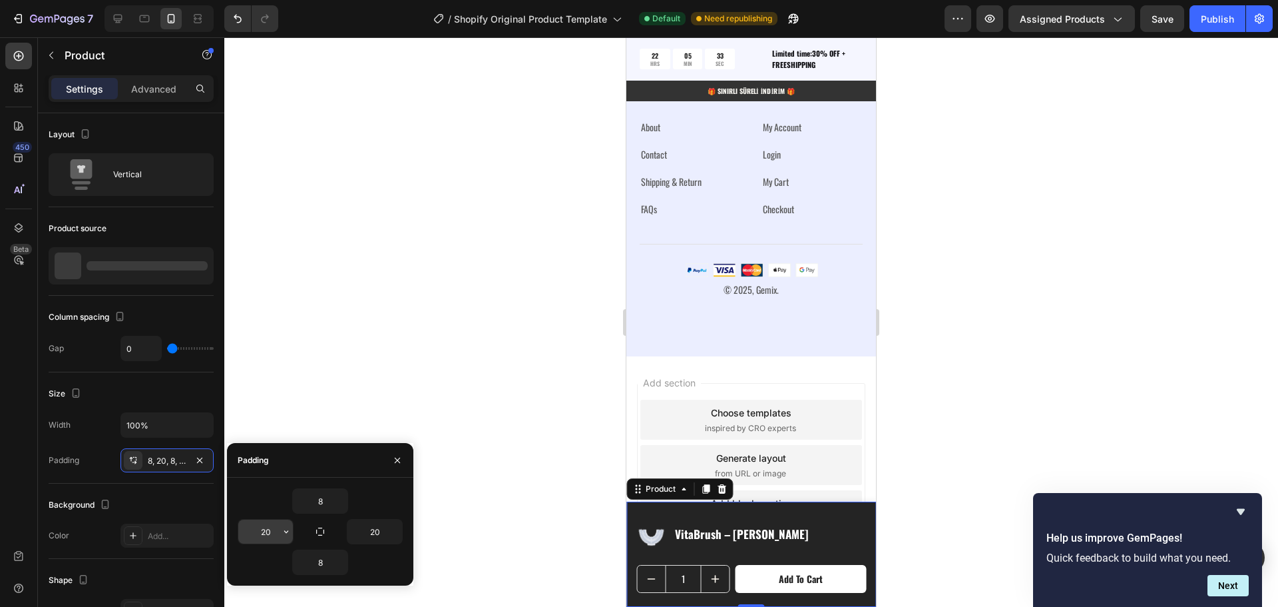
click at [268, 532] on input "20" at bounding box center [265, 531] width 55 height 24
click at [384, 501] on div "8" at bounding box center [320, 500] width 165 height 25
click at [322, 530] on icon "button" at bounding box center [320, 531] width 11 height 11
type input "8"
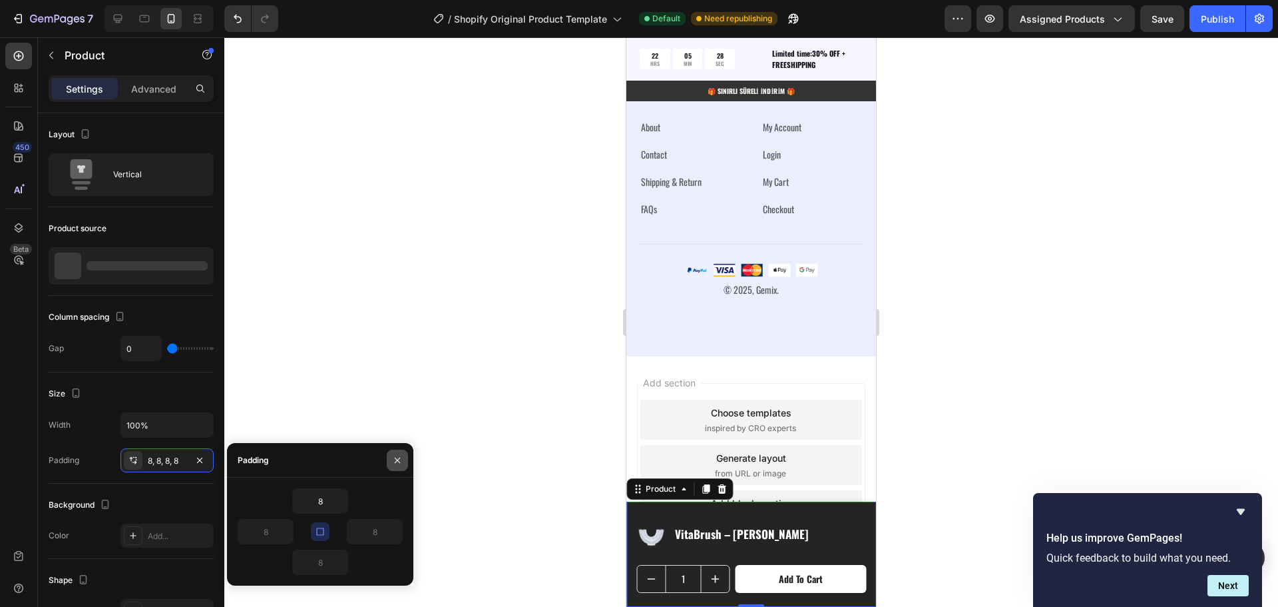
click at [398, 453] on button "button" at bounding box center [397, 459] width 21 height 21
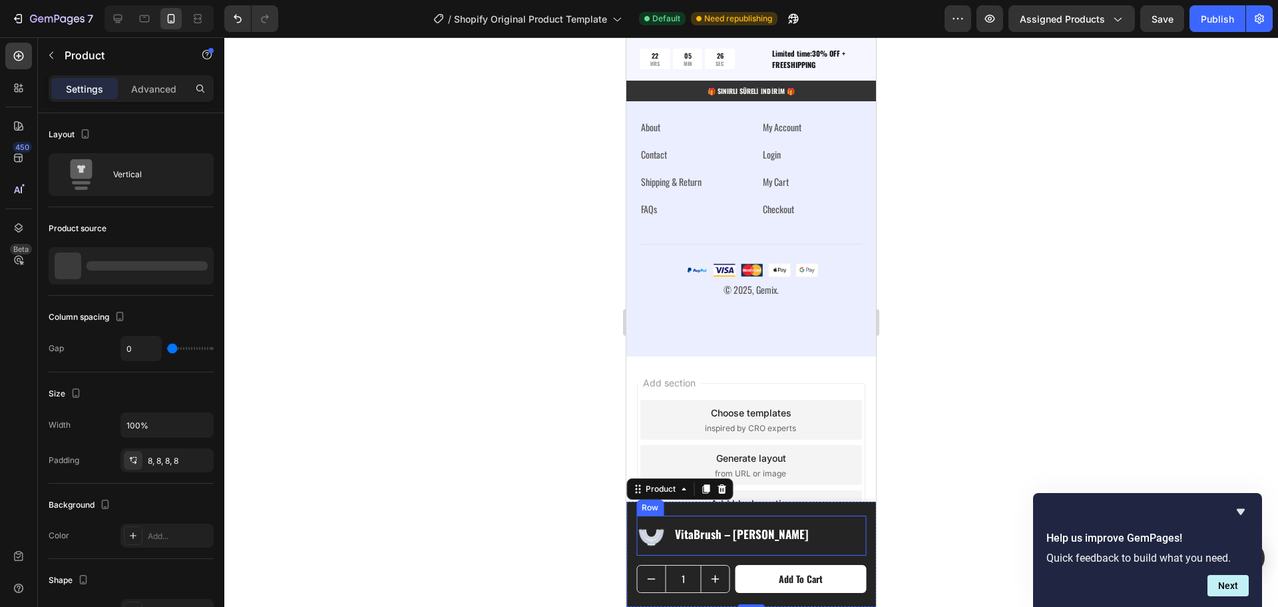
click at [832, 525] on div "Product Images VitaBrush – [PERSON_NAME] Product Title Row" at bounding box center [751, 535] width 230 height 40
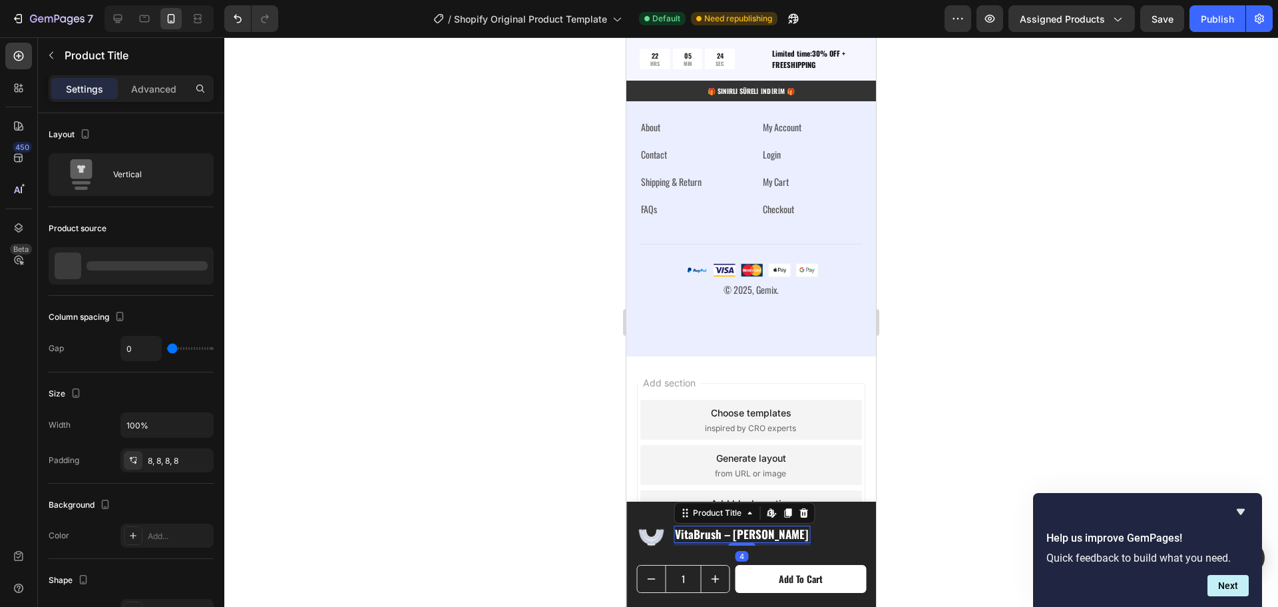
click at [694, 541] on h1 "VitaBrush – [PERSON_NAME]" at bounding box center [742, 533] width 136 height 17
click at [698, 532] on h1 "VitaBrush – [PERSON_NAME]" at bounding box center [742, 533] width 136 height 17
click at [732, 533] on h1 "VitaBrush – [PERSON_NAME]" at bounding box center [742, 533] width 136 height 17
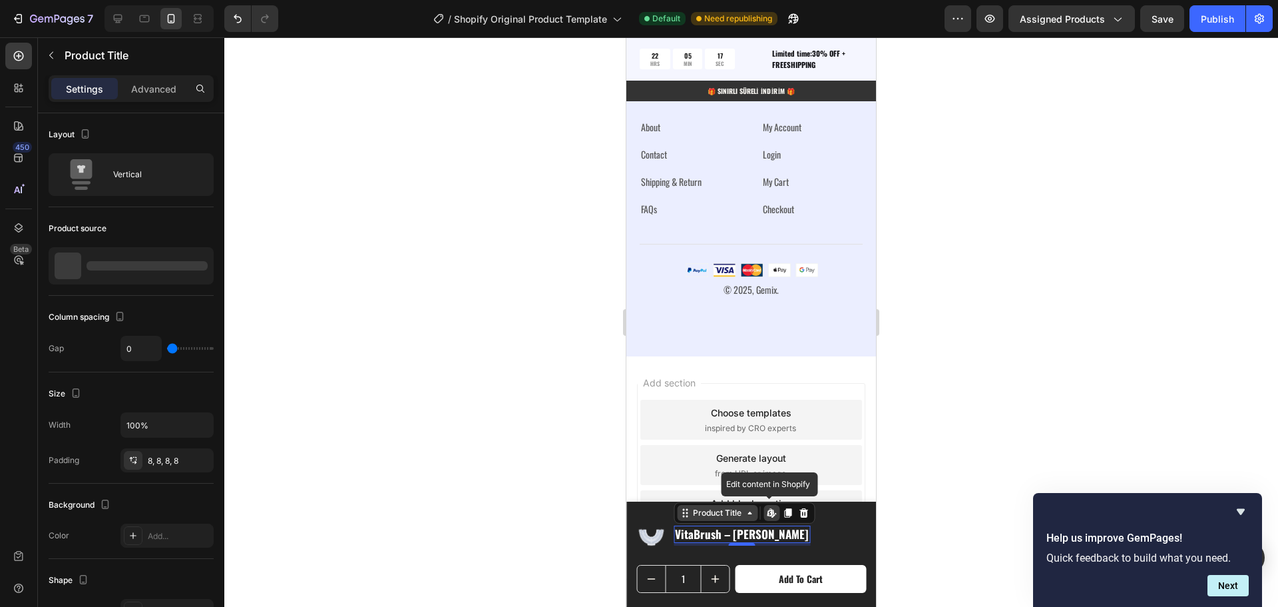
click at [723, 518] on div "Product Title" at bounding box center [717, 513] width 54 height 12
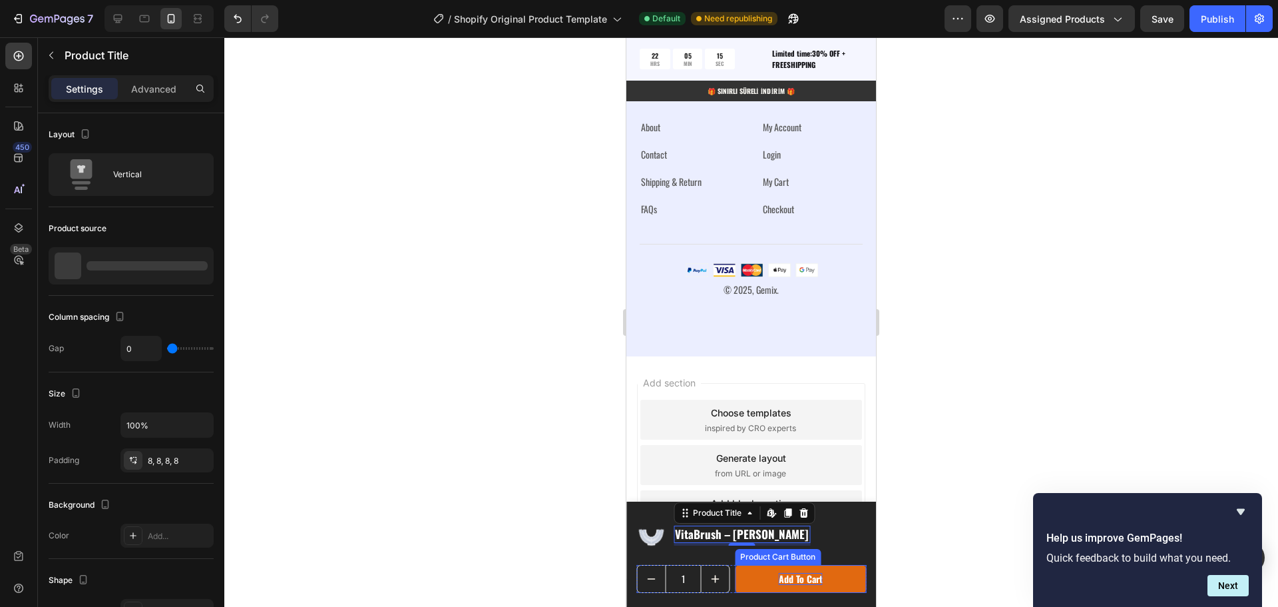
click at [780, 577] on div "Add to cart" at bounding box center [801, 579] width 44 height 12
click at [791, 577] on div "Add to cart" at bounding box center [801, 579] width 44 height 12
click at [791, 577] on p "Add to cart" at bounding box center [801, 579] width 44 height 12
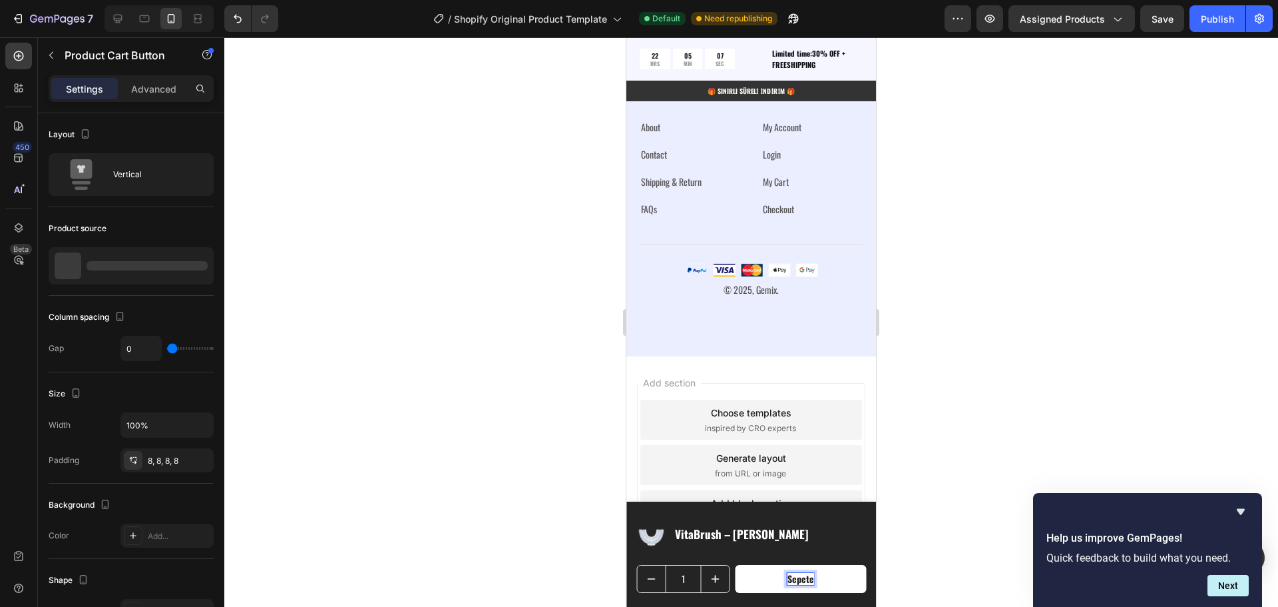
click at [735, 565] on button "Sepete" at bounding box center [800, 579] width 131 height 28
click at [735, 565] on button "Sepete Ekle" at bounding box center [800, 579] width 131 height 28
click at [762, 292] on p "© 2025, Gemix." at bounding box center [751, 289] width 220 height 14
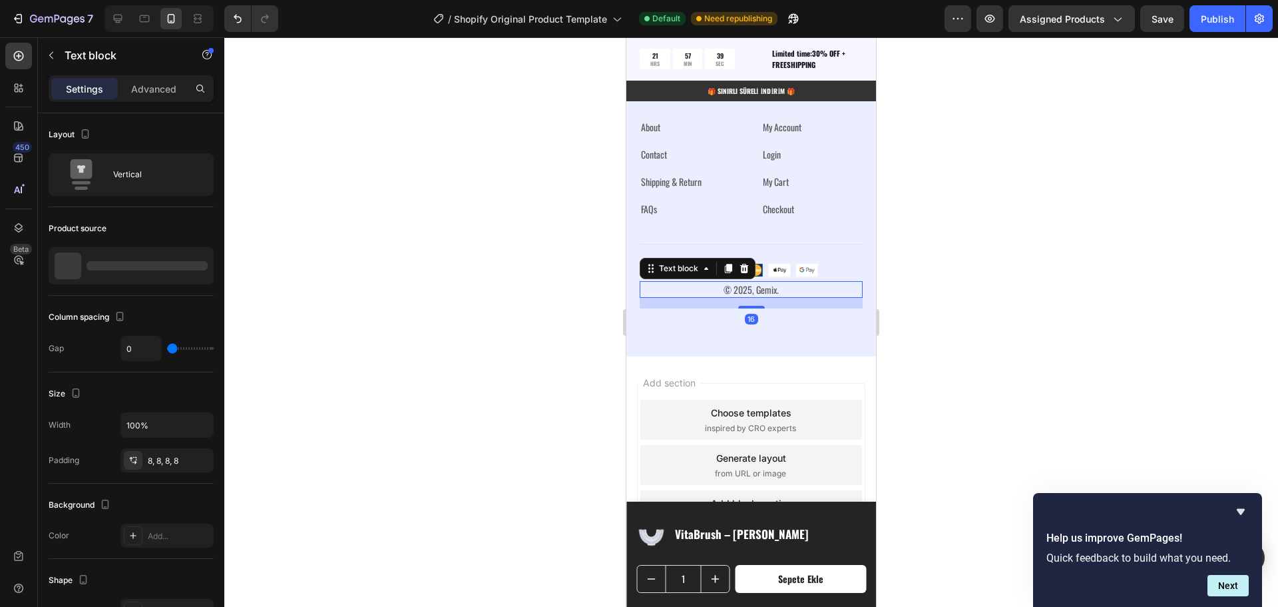
click at [766, 291] on p "© 2025, Gemix." at bounding box center [751, 289] width 220 height 14
click at [746, 267] on img at bounding box center [751, 270] width 133 height 14
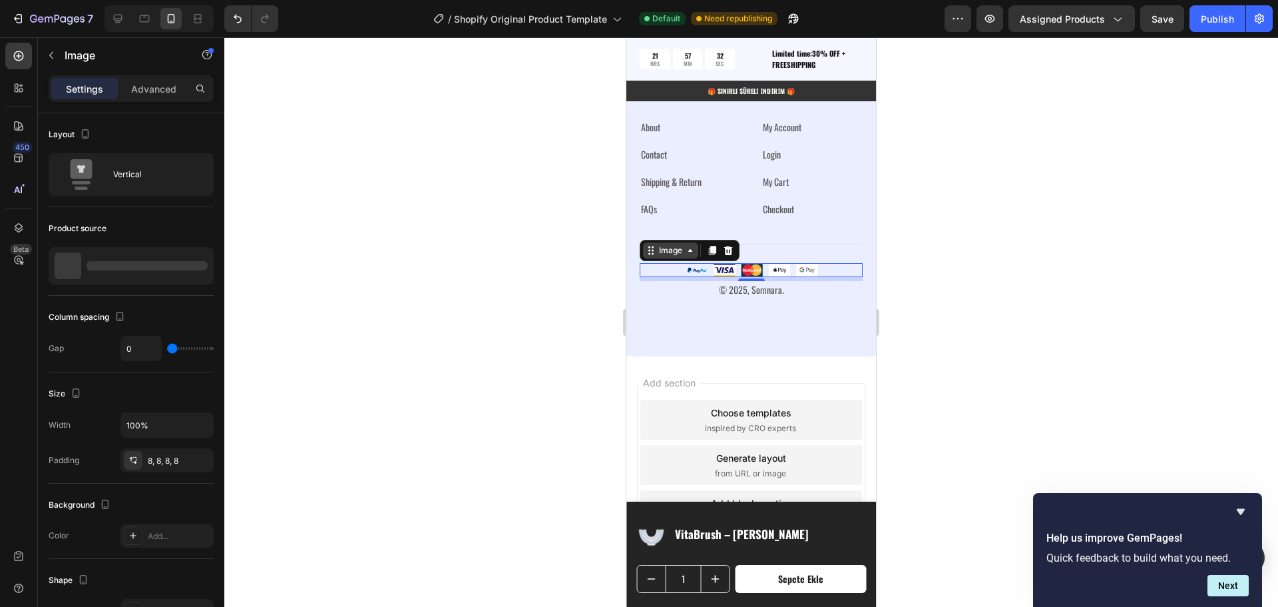
click at [666, 251] on div "Image" at bounding box center [670, 250] width 29 height 12
click at [728, 268] on img at bounding box center [751, 270] width 133 height 14
click at [729, 250] on icon at bounding box center [728, 250] width 9 height 9
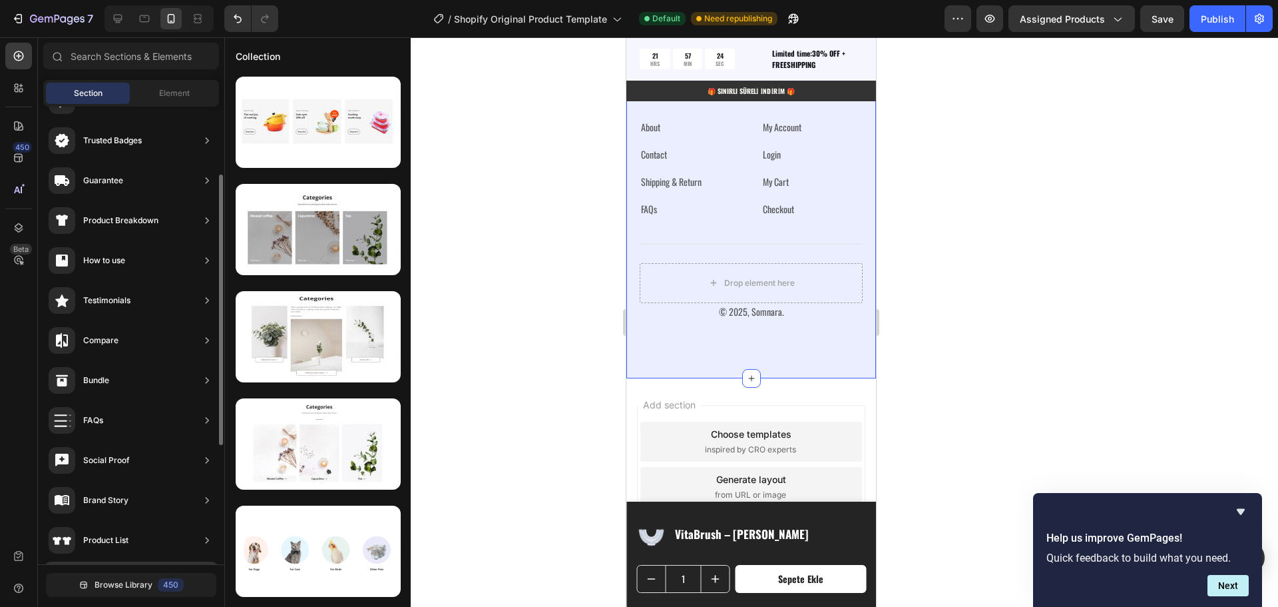
scroll to position [0, 0]
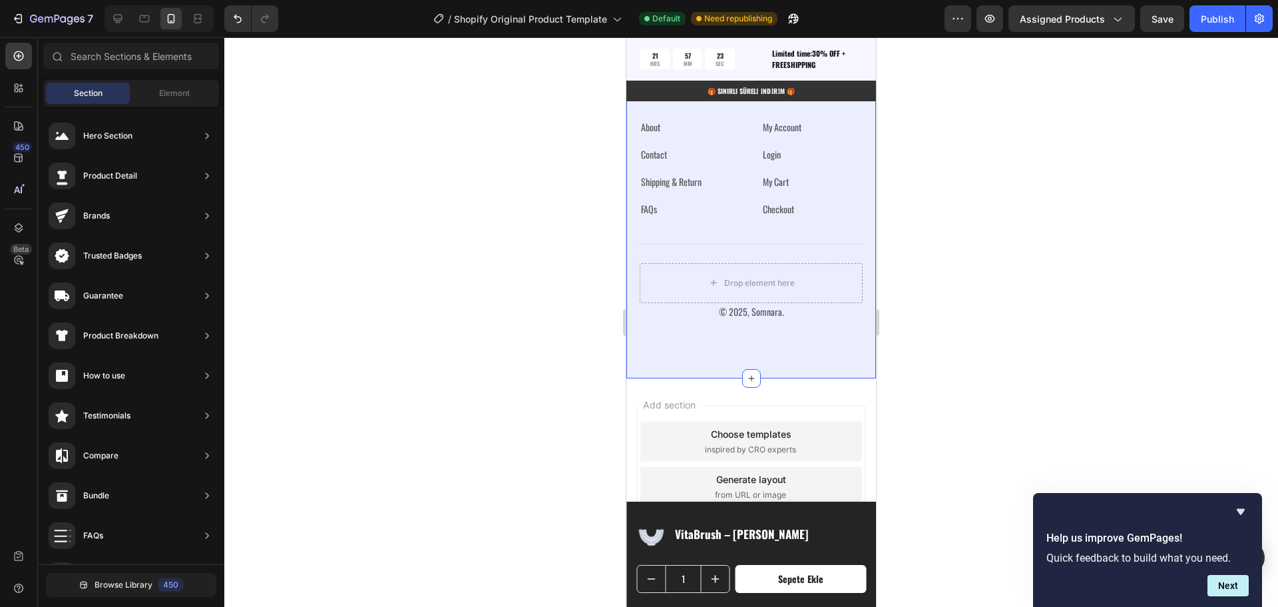
click at [172, 82] on div "Section Element" at bounding box center [131, 93] width 176 height 27
click at [172, 87] on span "Element" at bounding box center [174, 93] width 31 height 12
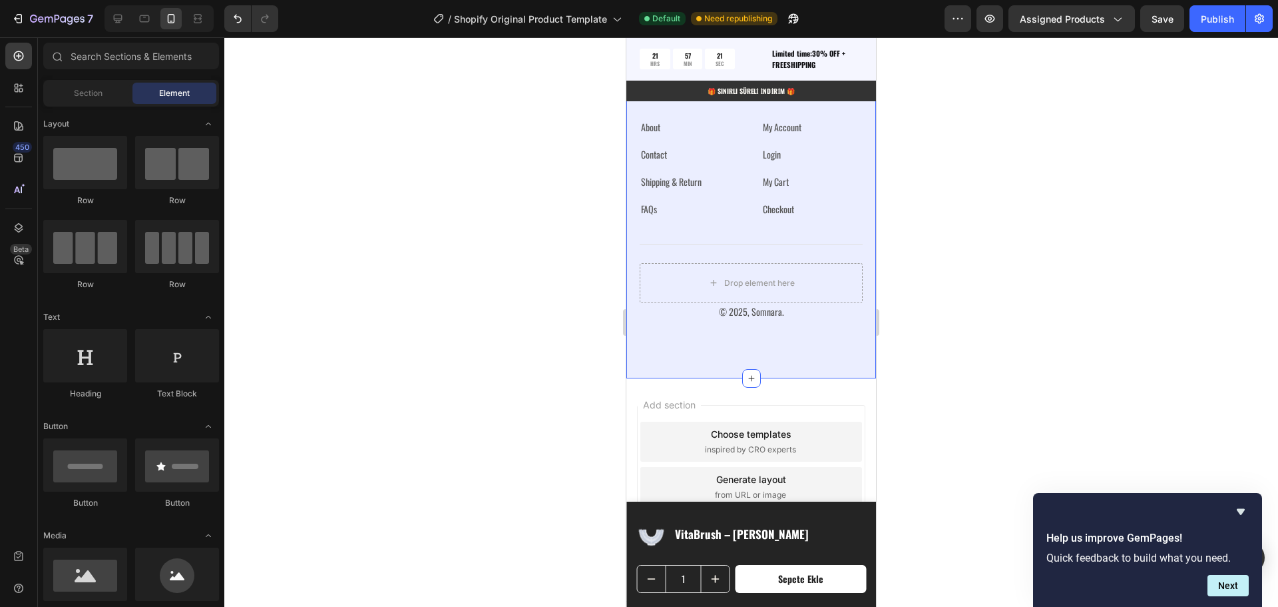
scroll to position [133, 0]
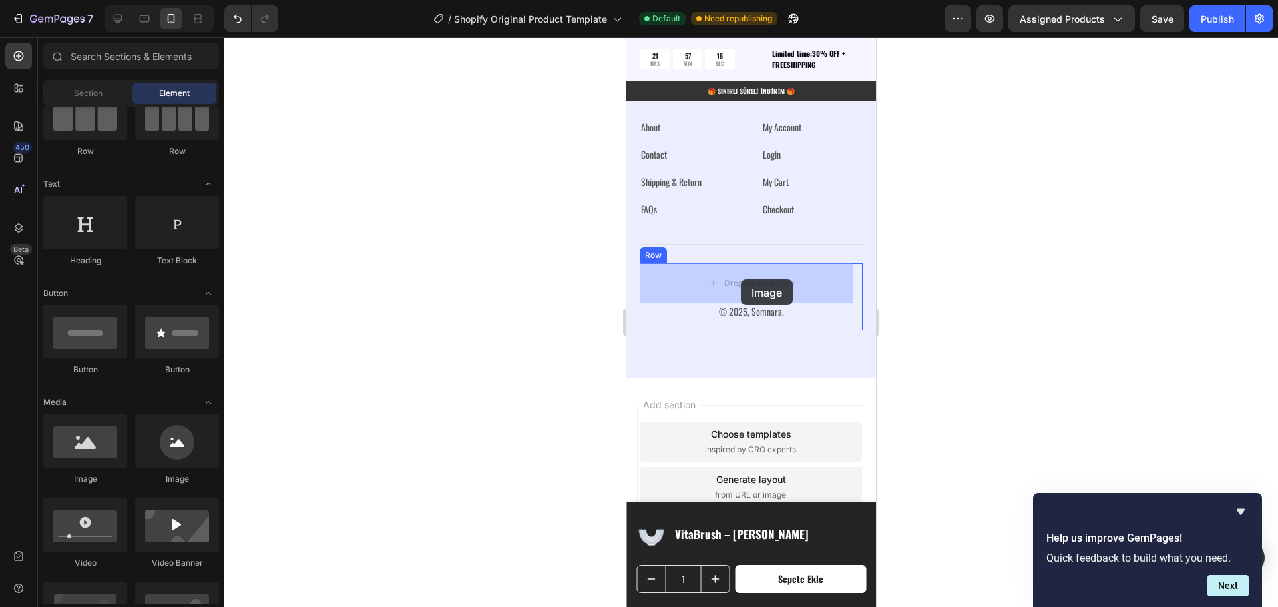
drag, startPoint x: 720, startPoint y: 485, endPoint x: 741, endPoint y: 279, distance: 206.8
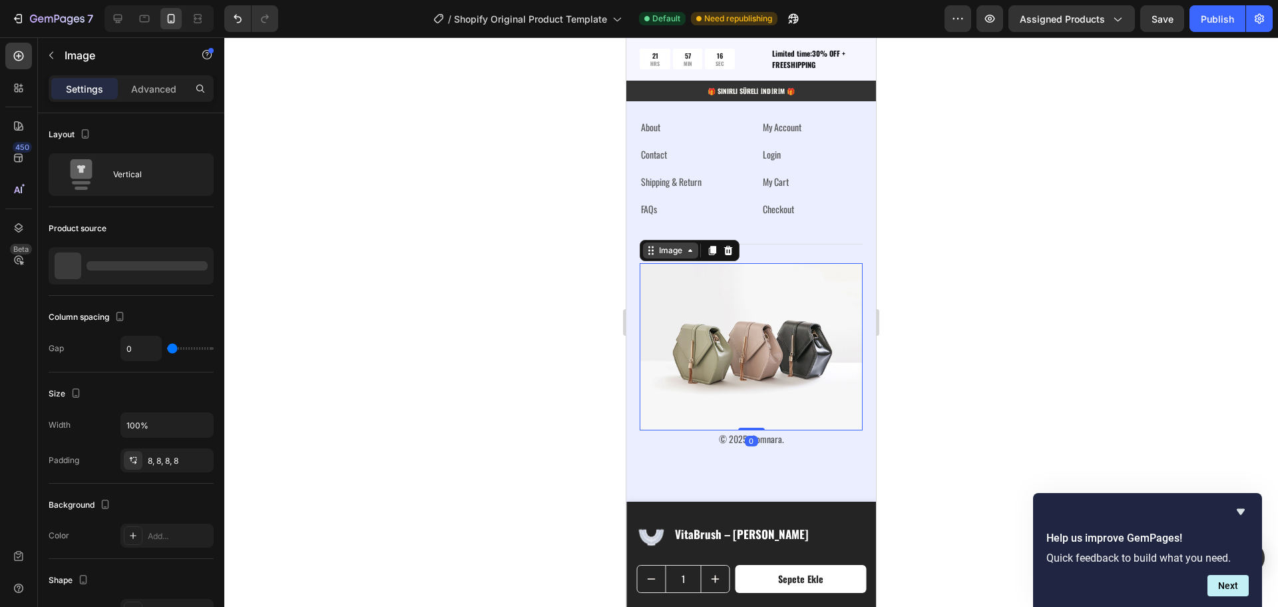
click at [672, 251] on div "Image" at bounding box center [670, 250] width 29 height 12
click at [710, 360] on img at bounding box center [751, 346] width 223 height 167
click at [734, 355] on img at bounding box center [751, 346] width 223 height 167
click at [168, 87] on p "Advanced" at bounding box center [153, 89] width 45 height 14
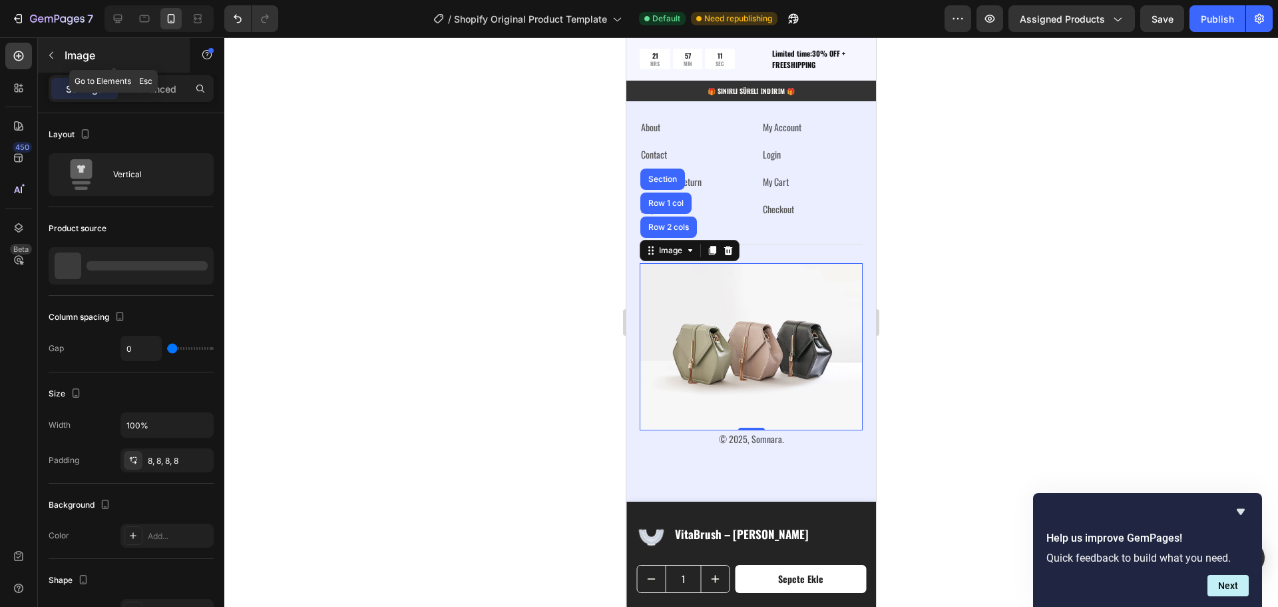
click at [51, 57] on icon "button" at bounding box center [51, 55] width 11 height 11
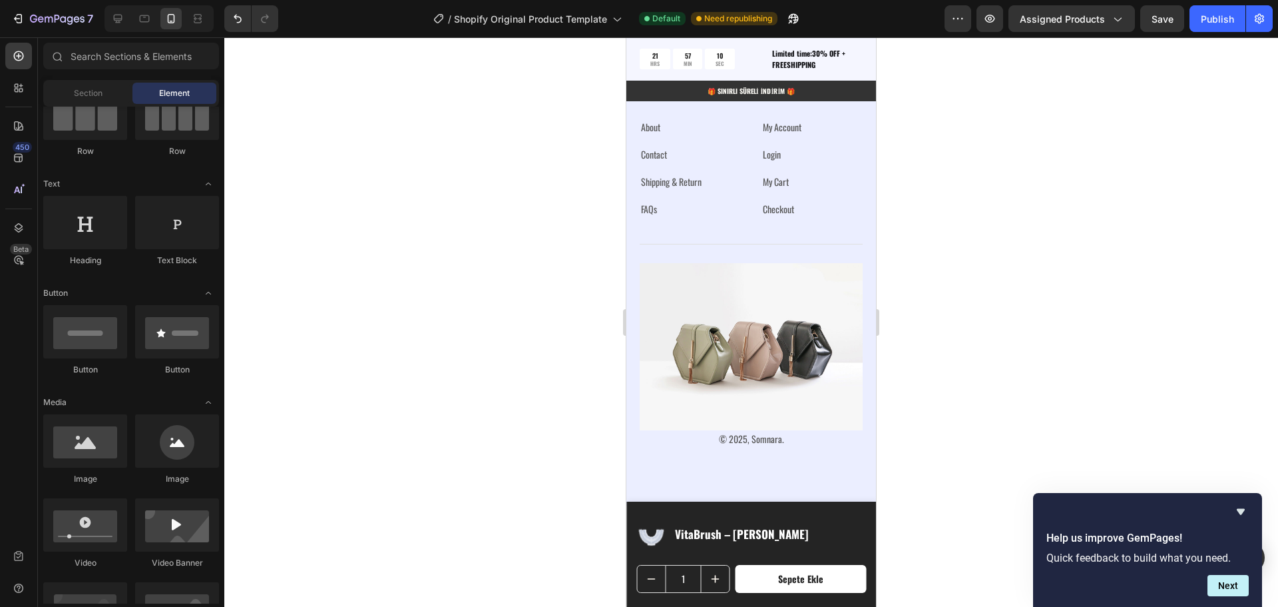
scroll to position [0, 0]
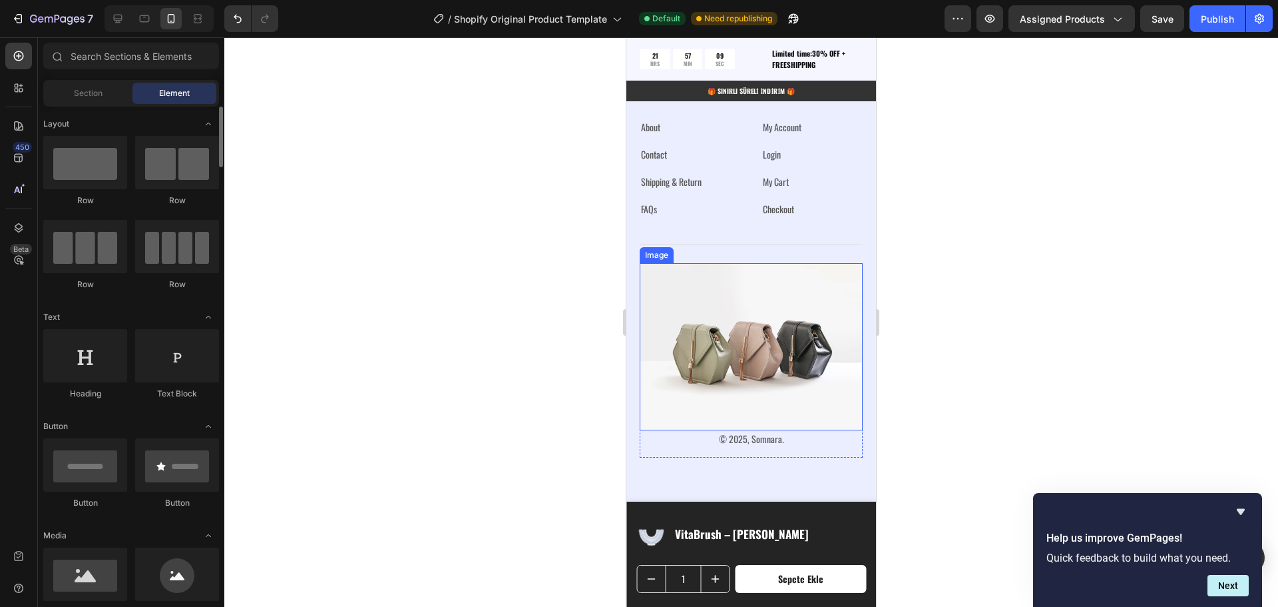
click at [744, 346] on img at bounding box center [751, 346] width 223 height 167
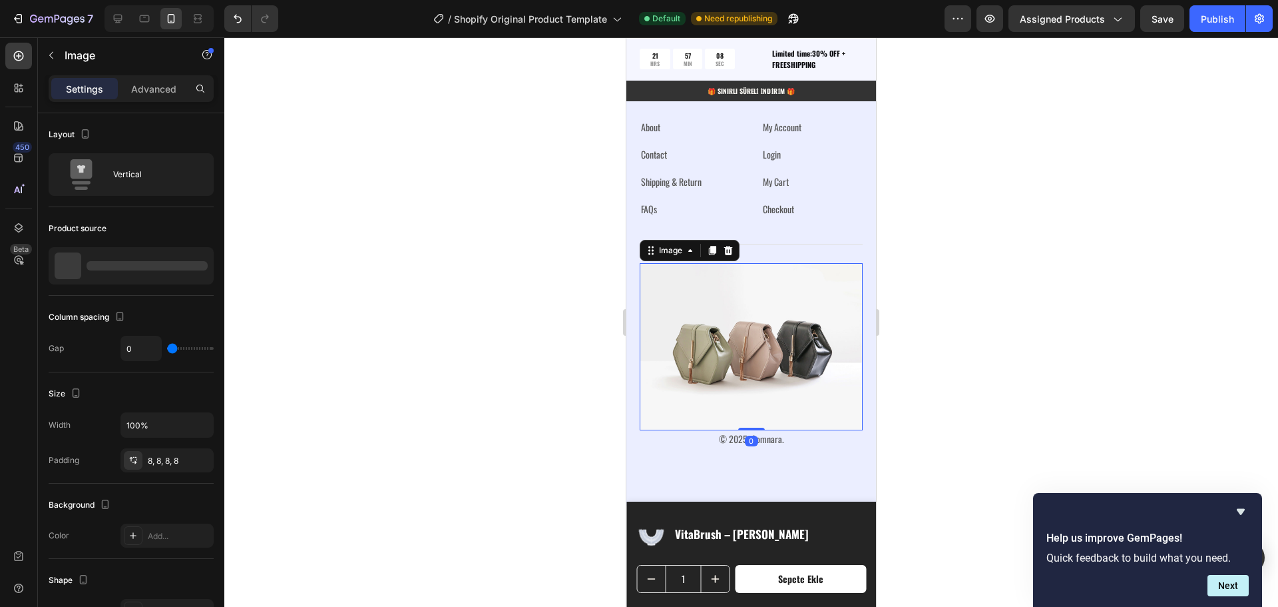
click at [722, 333] on img at bounding box center [751, 346] width 223 height 167
click at [685, 251] on icon at bounding box center [690, 250] width 11 height 11
click at [727, 356] on img at bounding box center [751, 346] width 223 height 167
click at [728, 250] on icon at bounding box center [728, 250] width 11 height 11
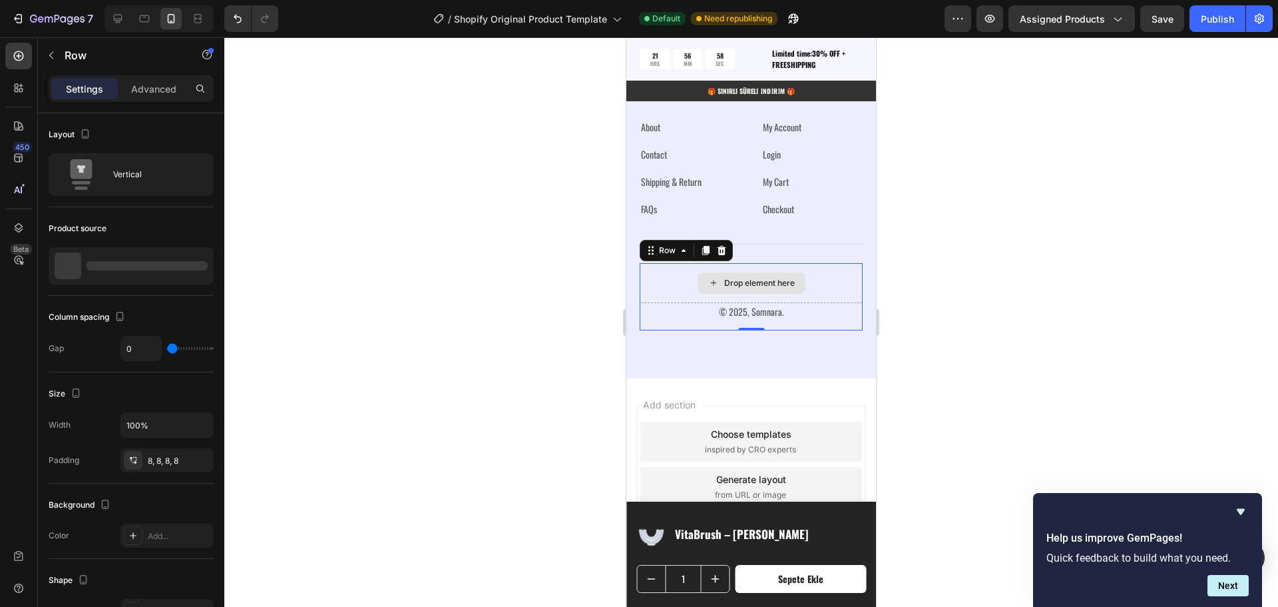
click at [822, 278] on div "Drop element here" at bounding box center [751, 283] width 223 height 40
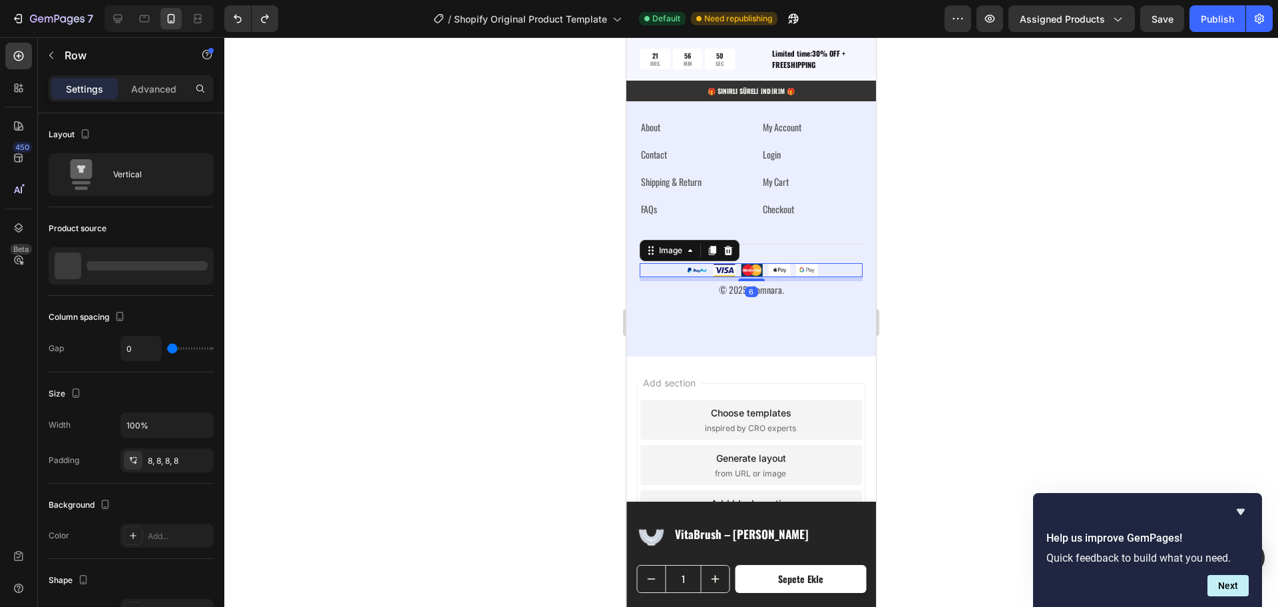
click at [752, 272] on img at bounding box center [751, 270] width 133 height 14
click at [716, 270] on img at bounding box center [751, 270] width 133 height 14
click at [672, 254] on div "Image" at bounding box center [670, 250] width 29 height 12
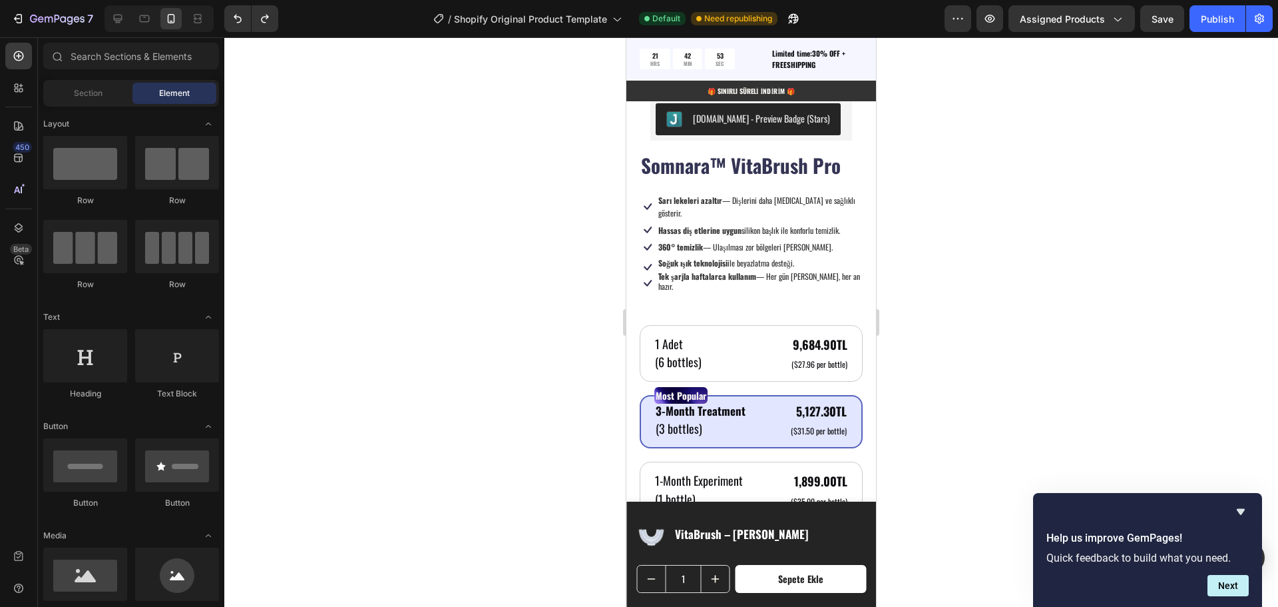
scroll to position [1033, 0]
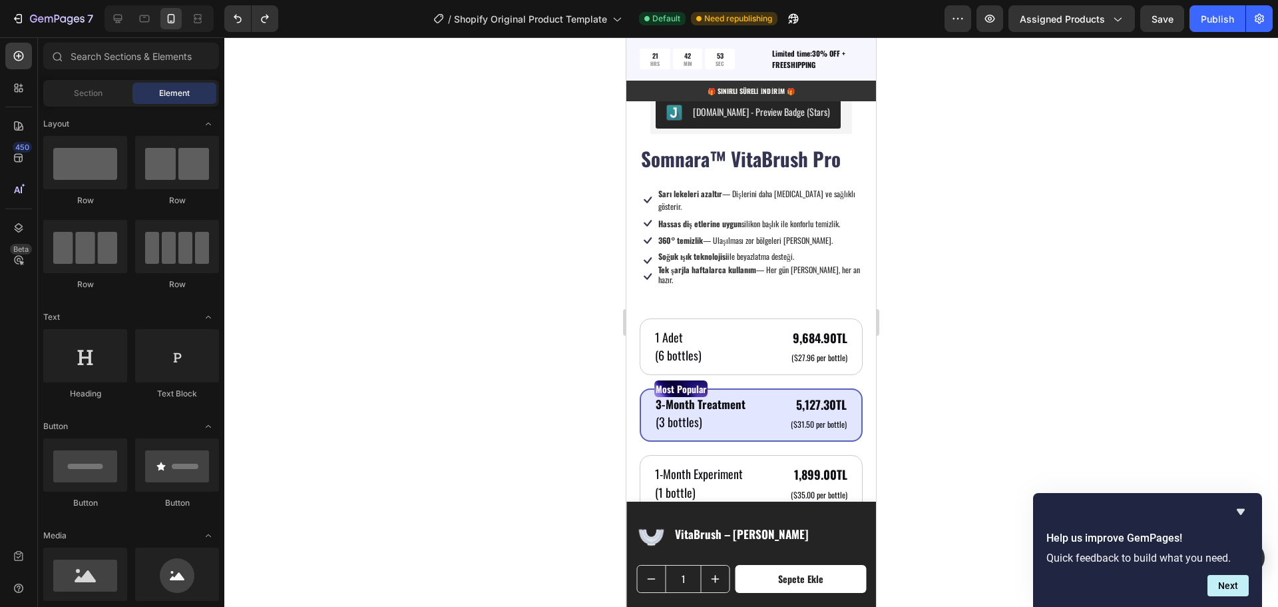
drag, startPoint x: 870, startPoint y: 557, endPoint x: 1504, endPoint y: 198, distance: 728.3
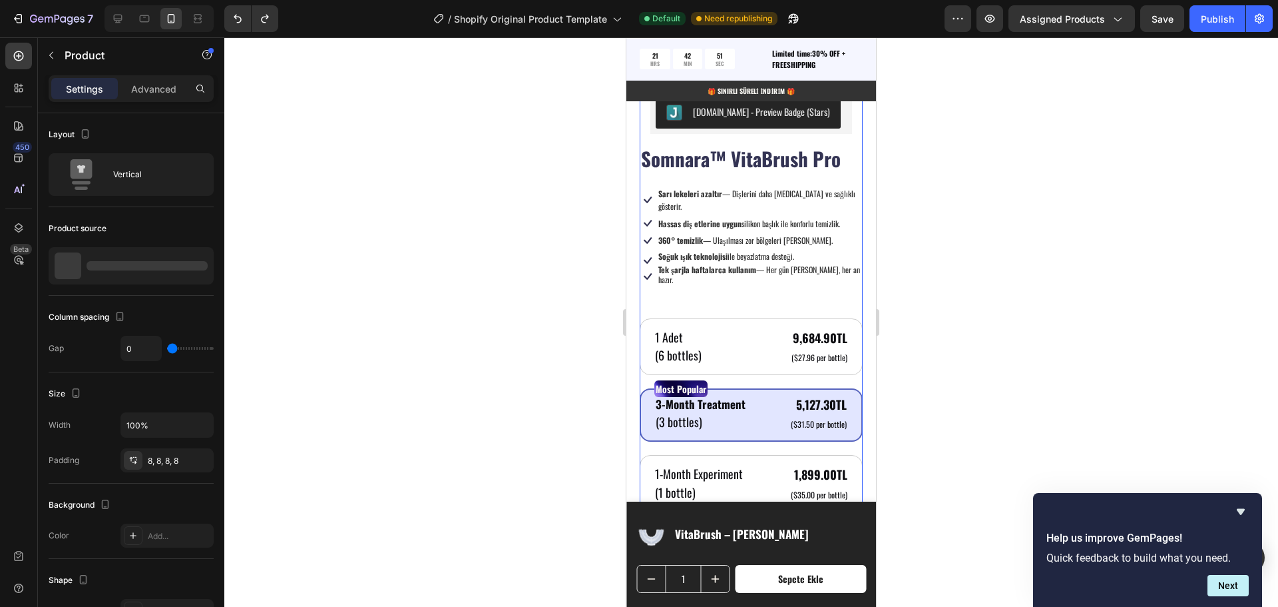
click at [765, 170] on div "Somnara™ VitaBrush Pro Product Title Icon Sarı lekeleri azaltır — Dişlerini dah…" at bounding box center [751, 442] width 223 height 597
click at [171, 88] on p "Advanced" at bounding box center [153, 89] width 45 height 14
click at [23, 88] on icon at bounding box center [18, 87] width 13 height 13
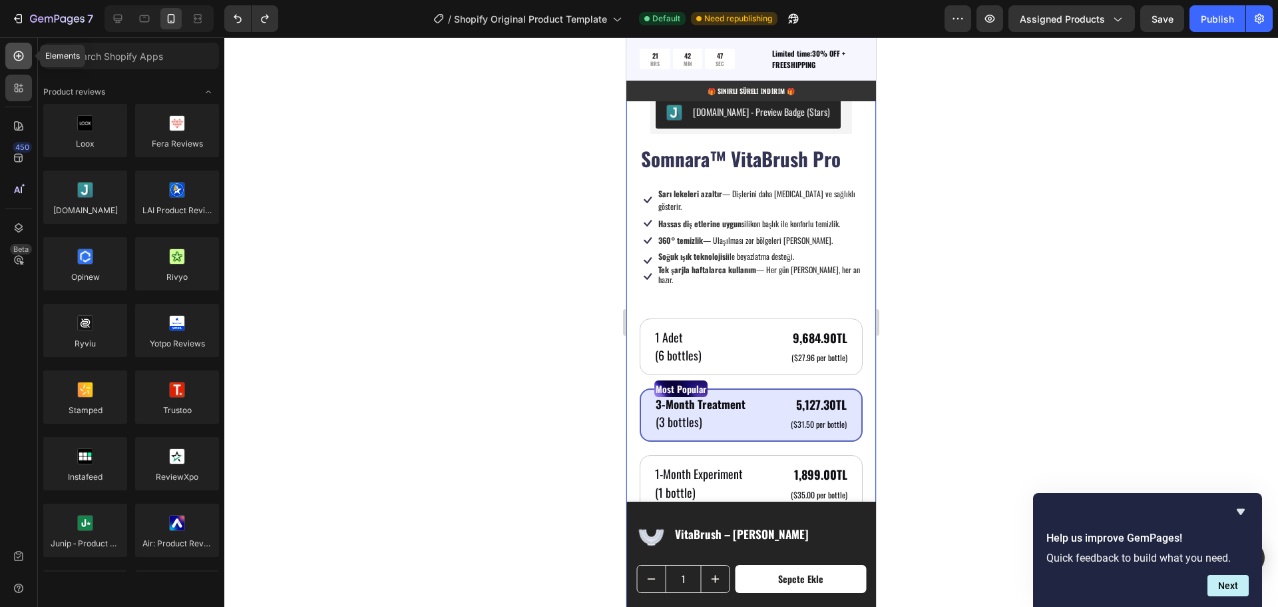
click at [24, 55] on icon at bounding box center [18, 55] width 13 height 13
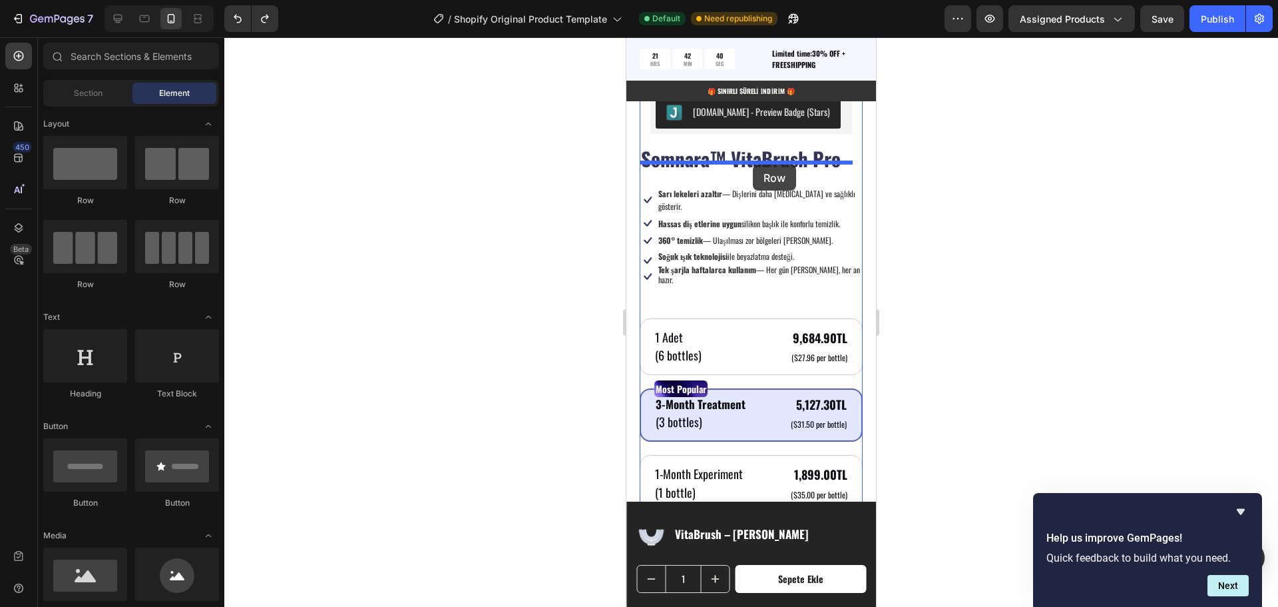
drag, startPoint x: 714, startPoint y: 210, endPoint x: 753, endPoint y: 164, distance: 60.0
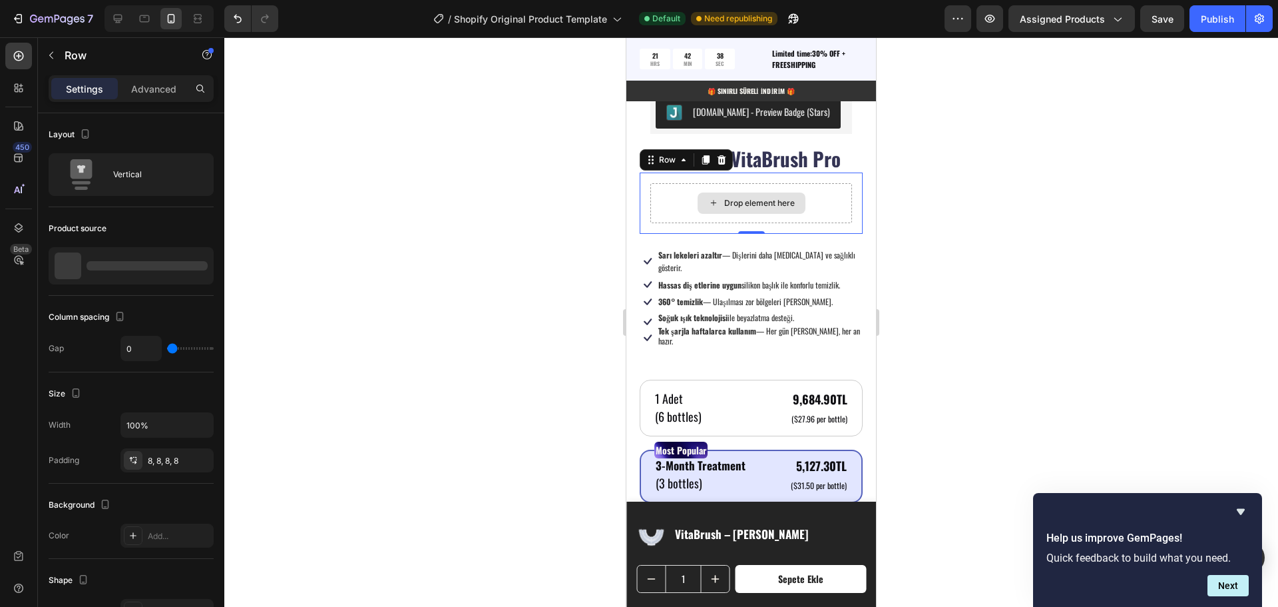
click at [744, 183] on div "Drop element here" at bounding box center [751, 203] width 202 height 40
click at [53, 63] on button "button" at bounding box center [51, 55] width 21 height 21
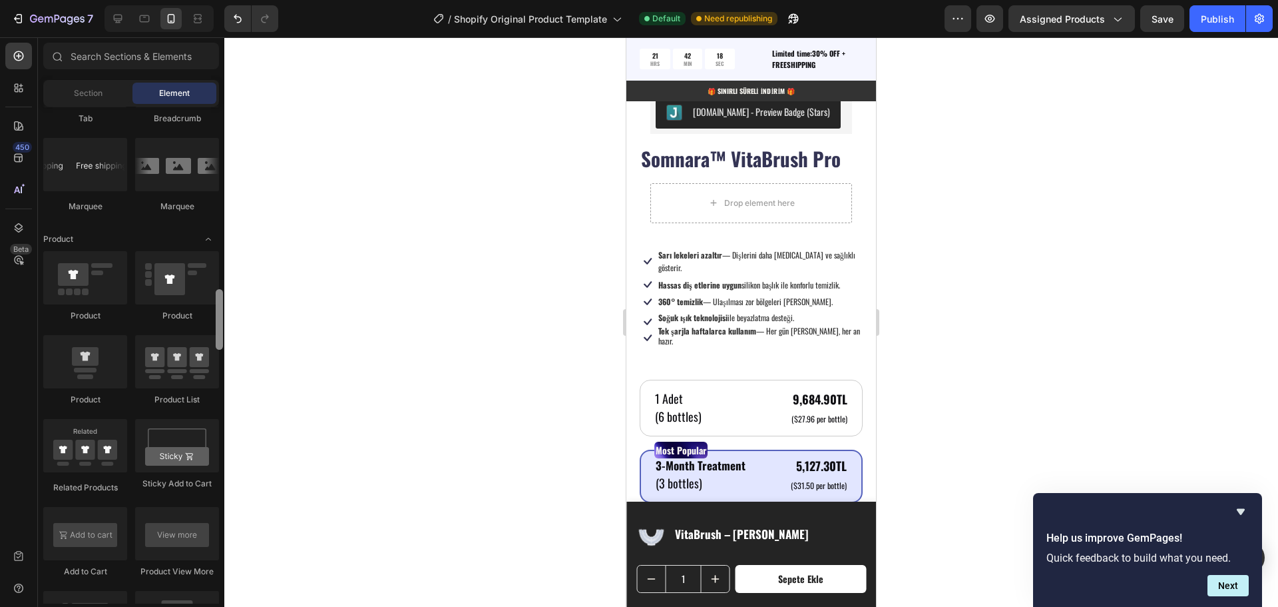
scroll to position [1586, 0]
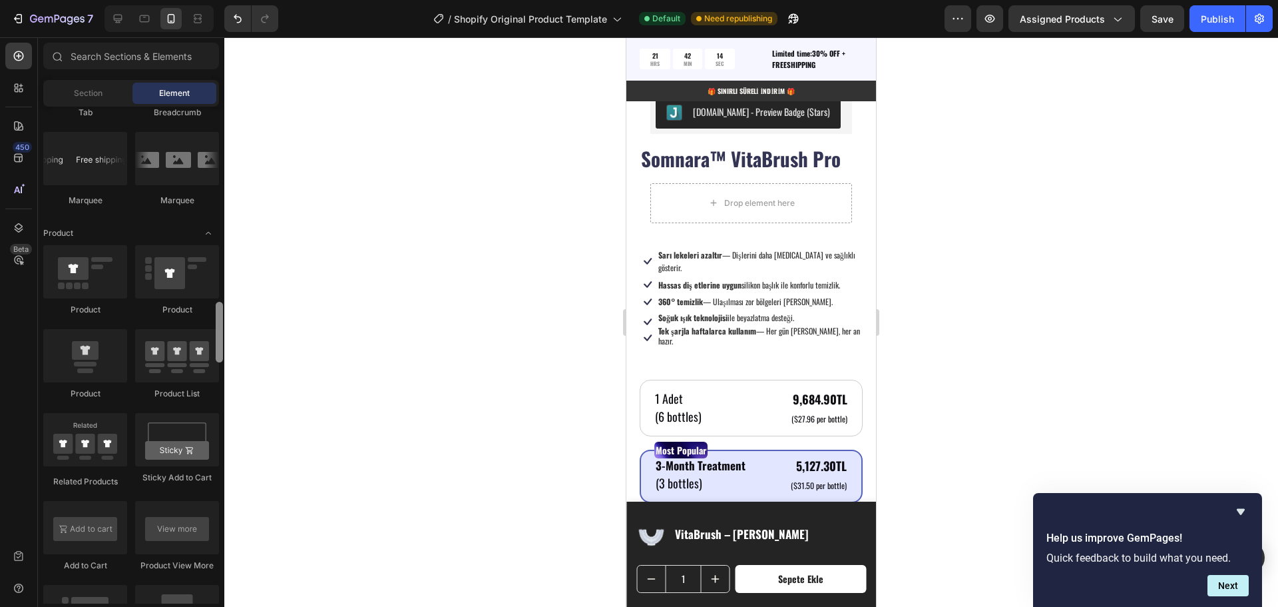
drag, startPoint x: 218, startPoint y: 184, endPoint x: 221, endPoint y: 338, distance: 154.5
click at [221, 338] on div at bounding box center [219, 332] width 7 height 61
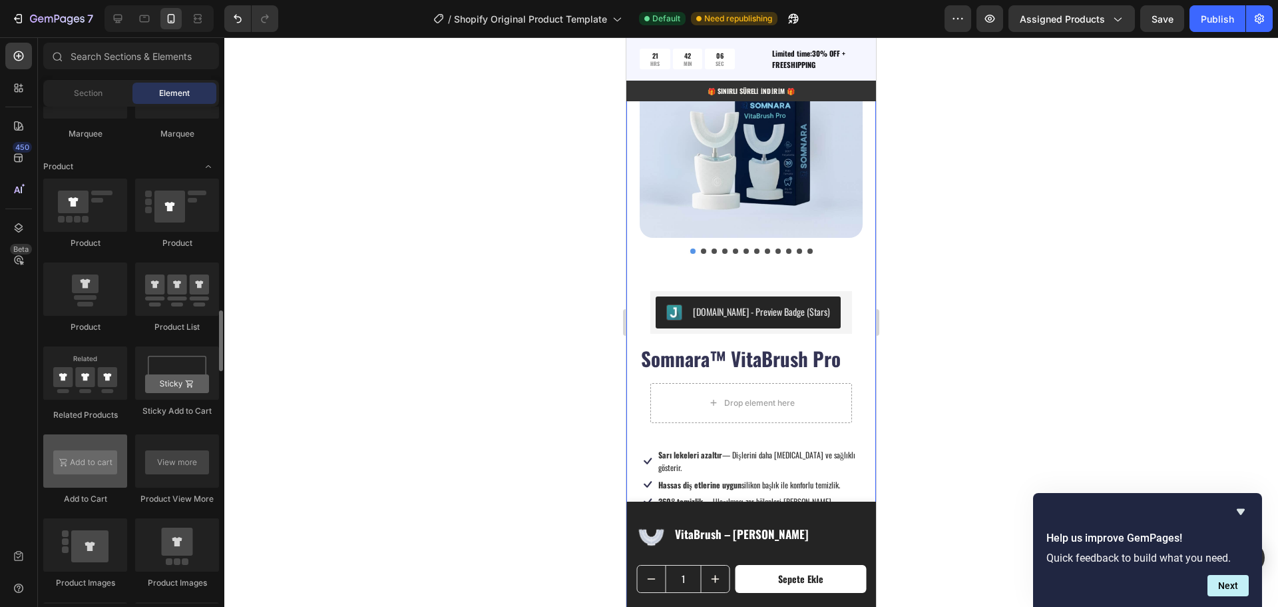
scroll to position [1719, 0]
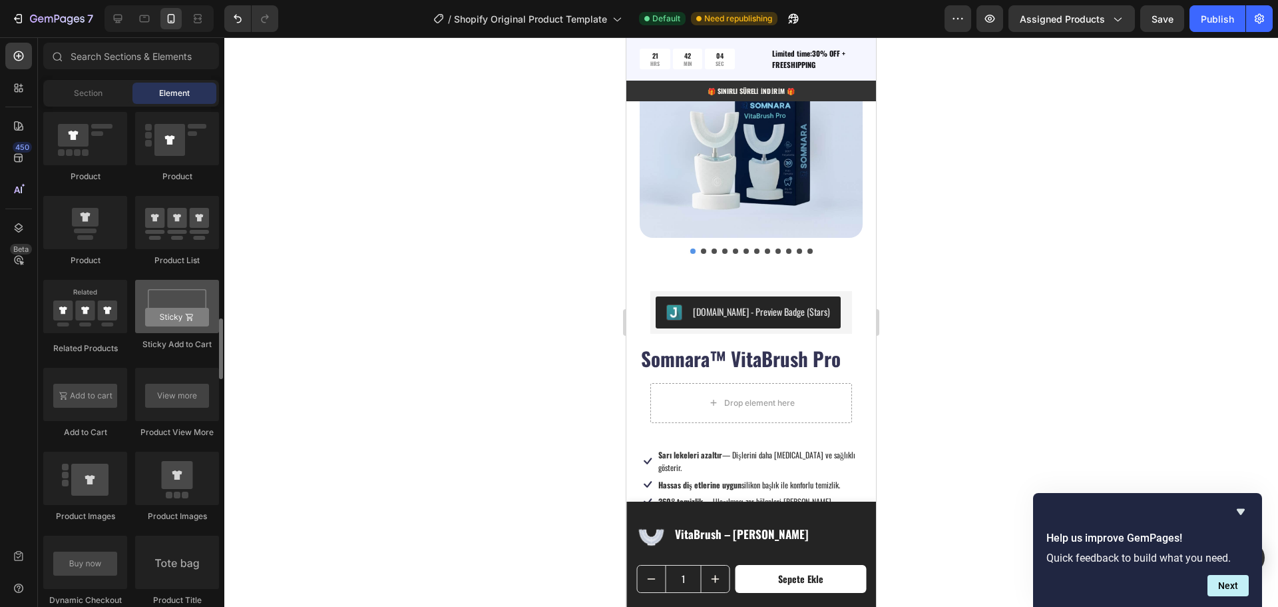
click at [176, 315] on div at bounding box center [177, 306] width 84 height 53
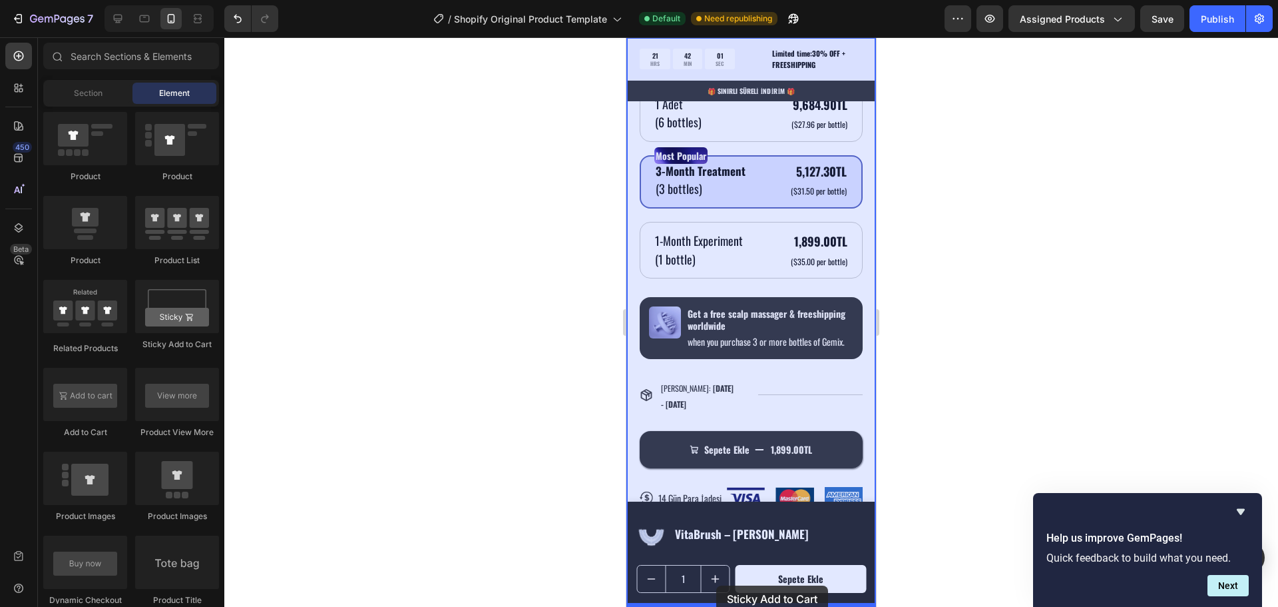
drag, startPoint x: 804, startPoint y: 348, endPoint x: 716, endPoint y: 585, distance: 252.5
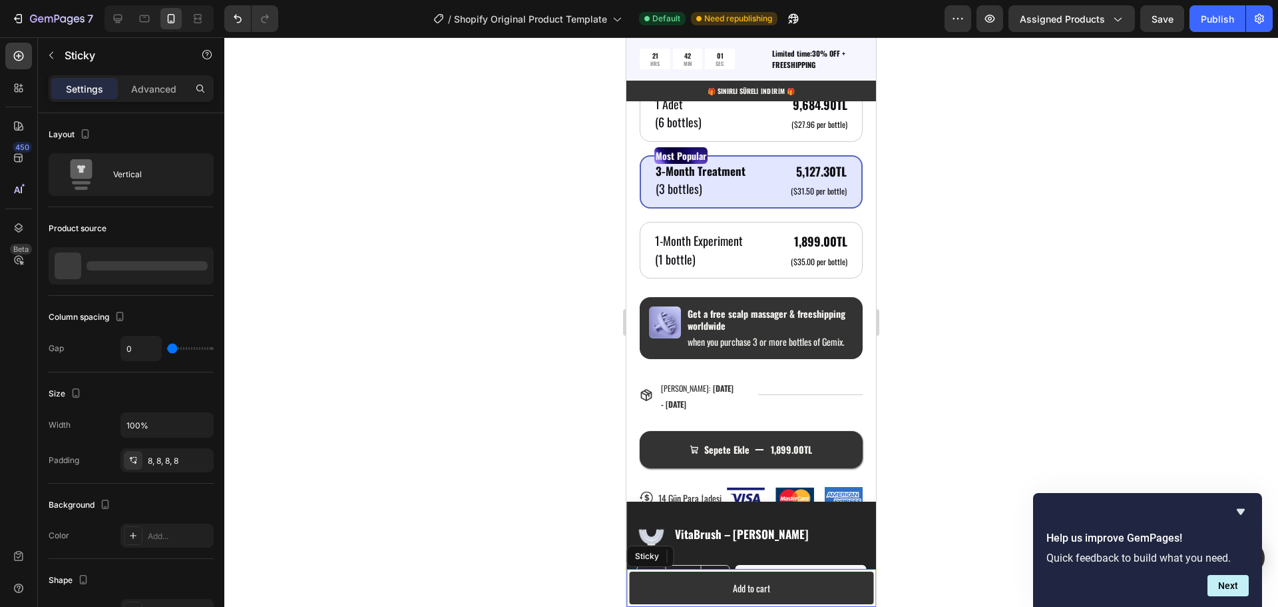
scroll to position [1422, 0]
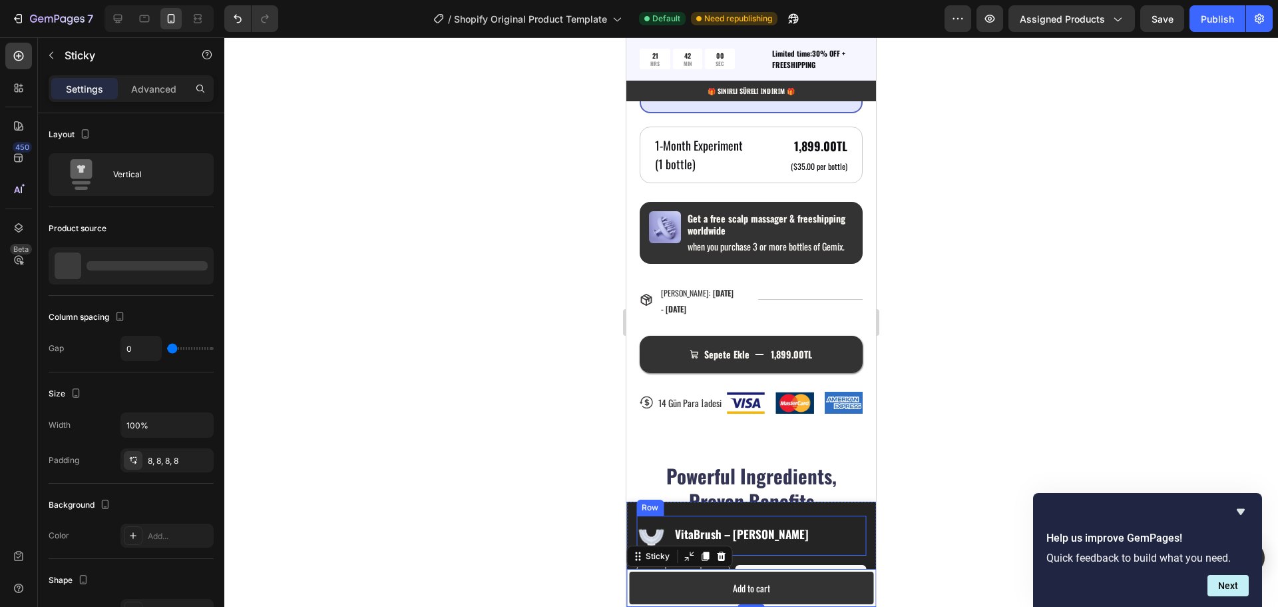
click at [806, 517] on div "Product Images VitaBrush – Ek Başlık Product Title Row" at bounding box center [751, 535] width 230 height 40
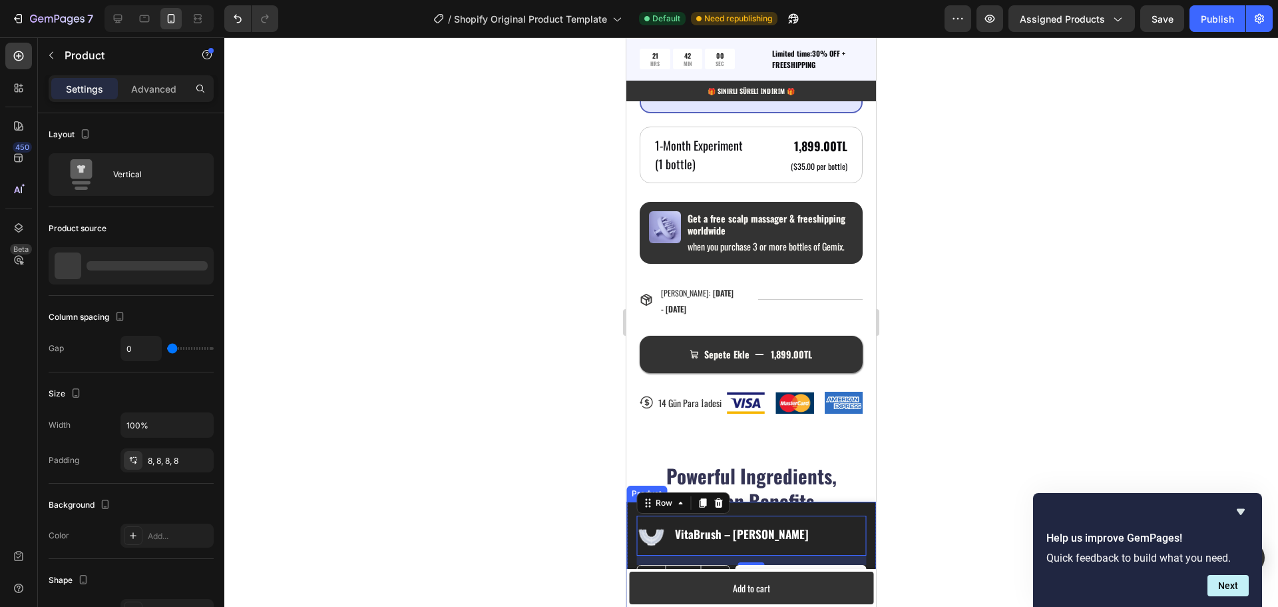
click at [832, 507] on div "Product Images VitaBrush – Ek Başlık Product Title Row 14 1 Product Quantity Se…" at bounding box center [751, 553] width 250 height 105
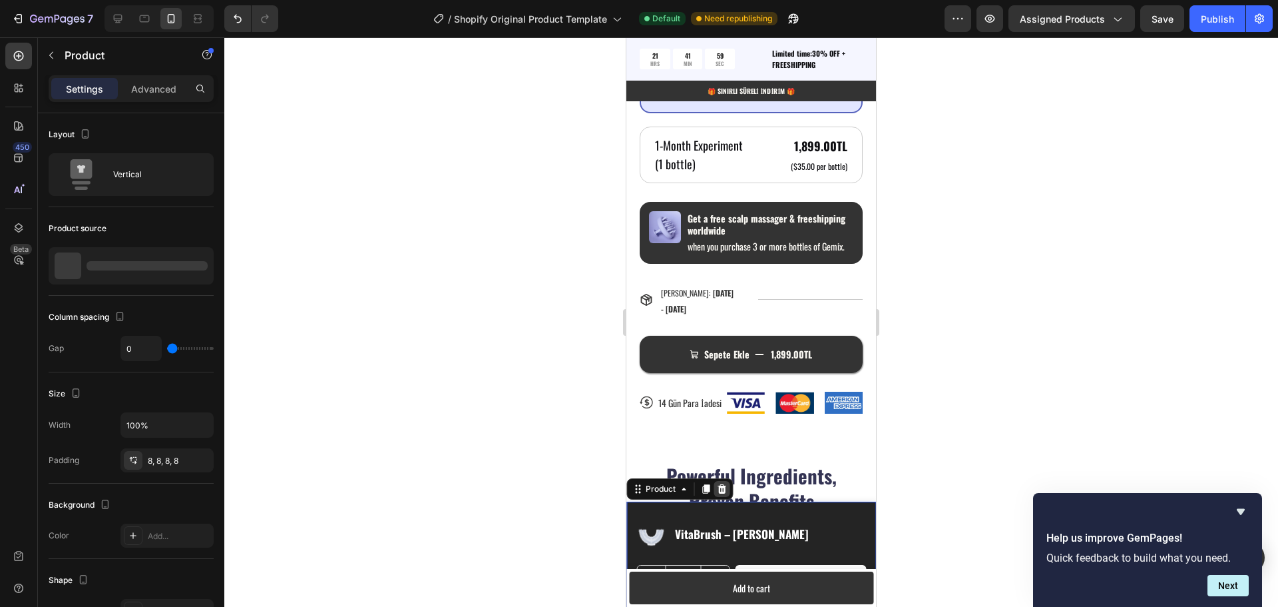
click at [724, 488] on icon at bounding box center [722, 488] width 9 height 9
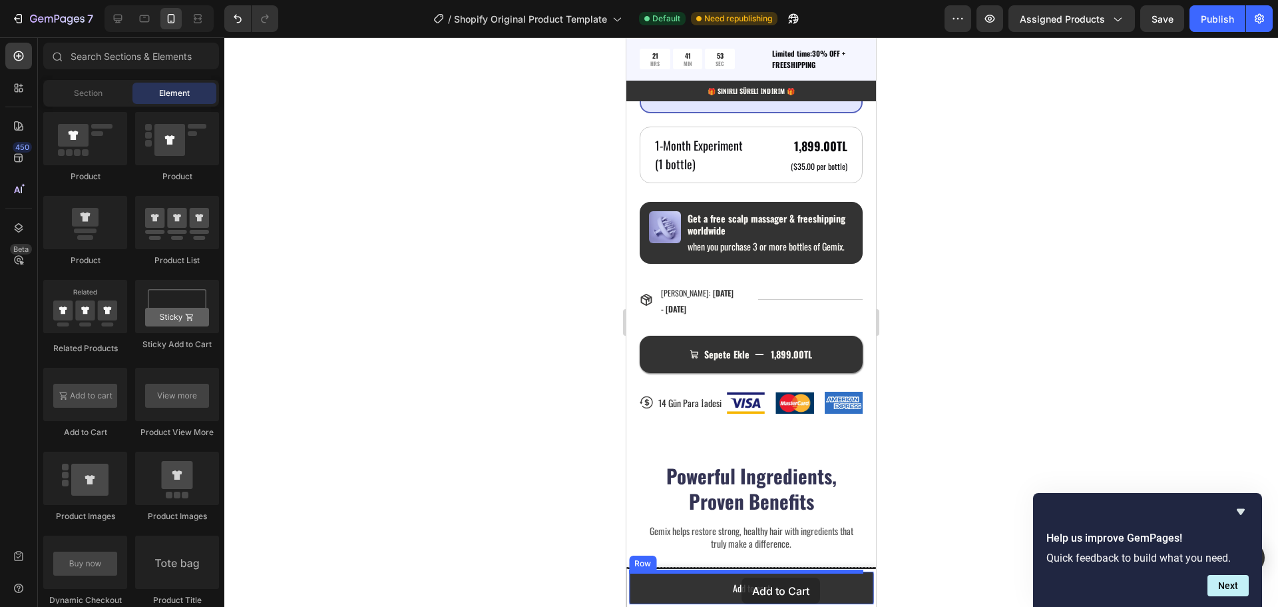
drag, startPoint x: 719, startPoint y: 433, endPoint x: 742, endPoint y: 577, distance: 146.2
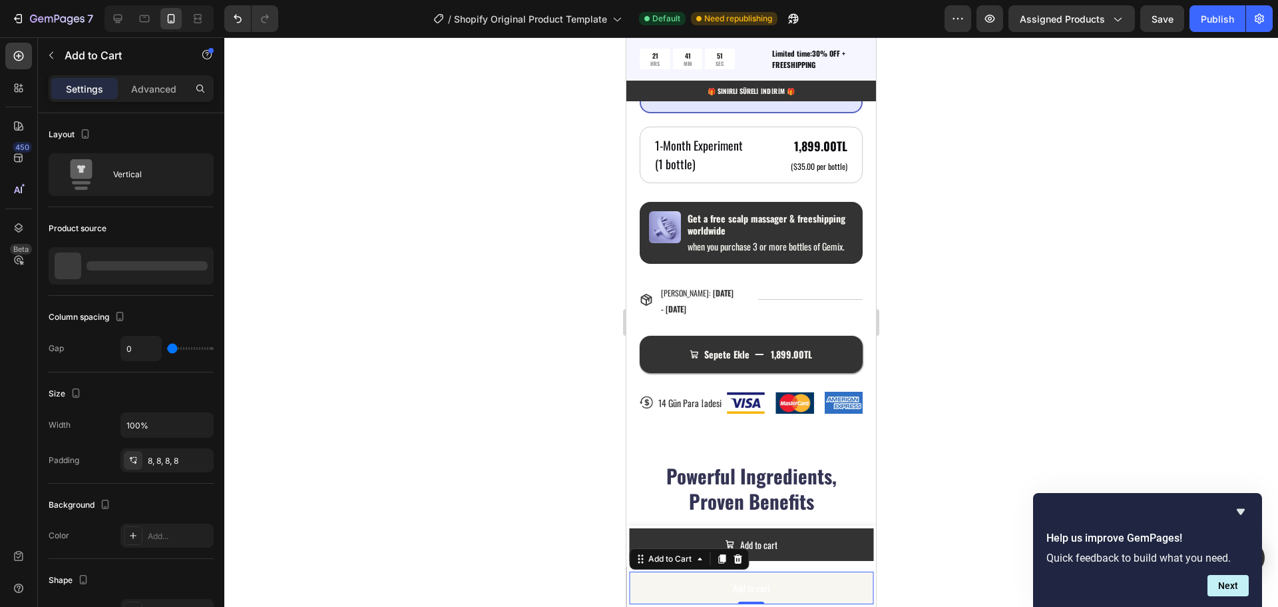
click at [804, 576] on button "Add to cart" at bounding box center [751, 587] width 244 height 33
click at [736, 559] on icon at bounding box center [737, 558] width 11 height 11
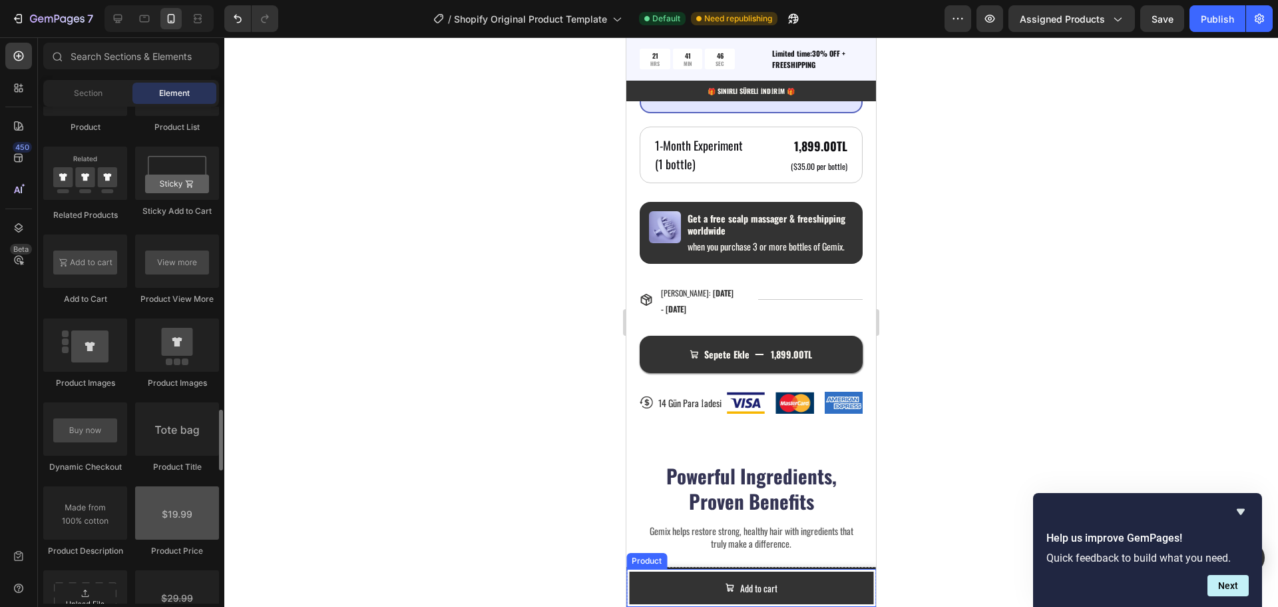
scroll to position [1919, 0]
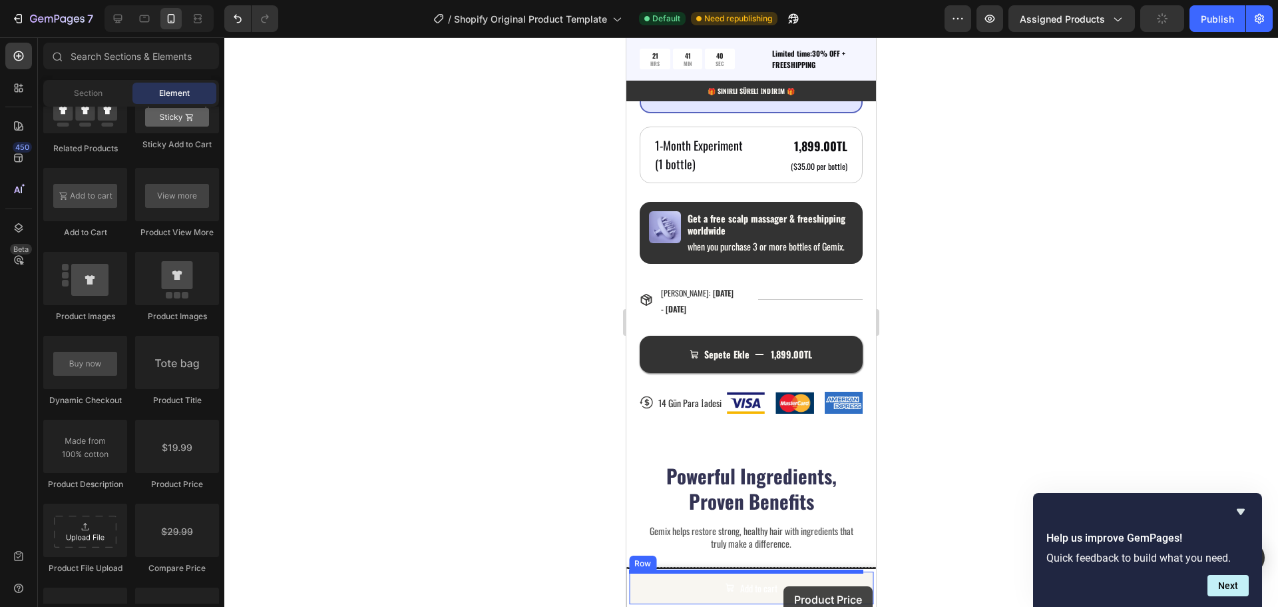
drag, startPoint x: 798, startPoint y: 489, endPoint x: 782, endPoint y: 591, distance: 103.1
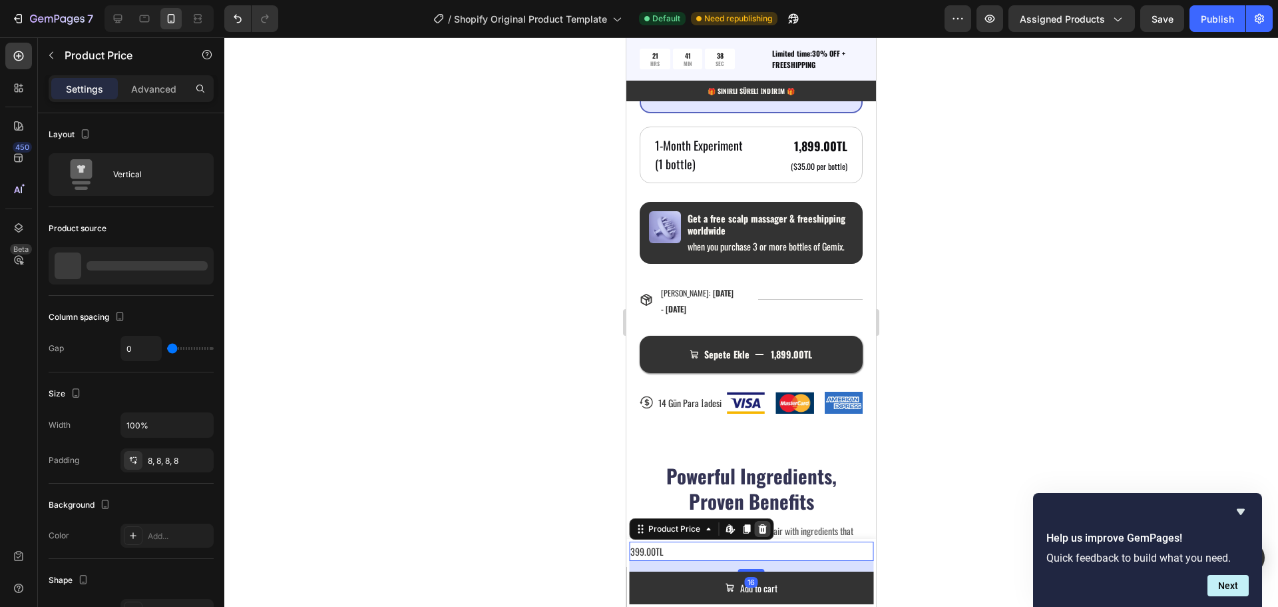
click at [760, 527] on icon at bounding box center [762, 527] width 9 height 9
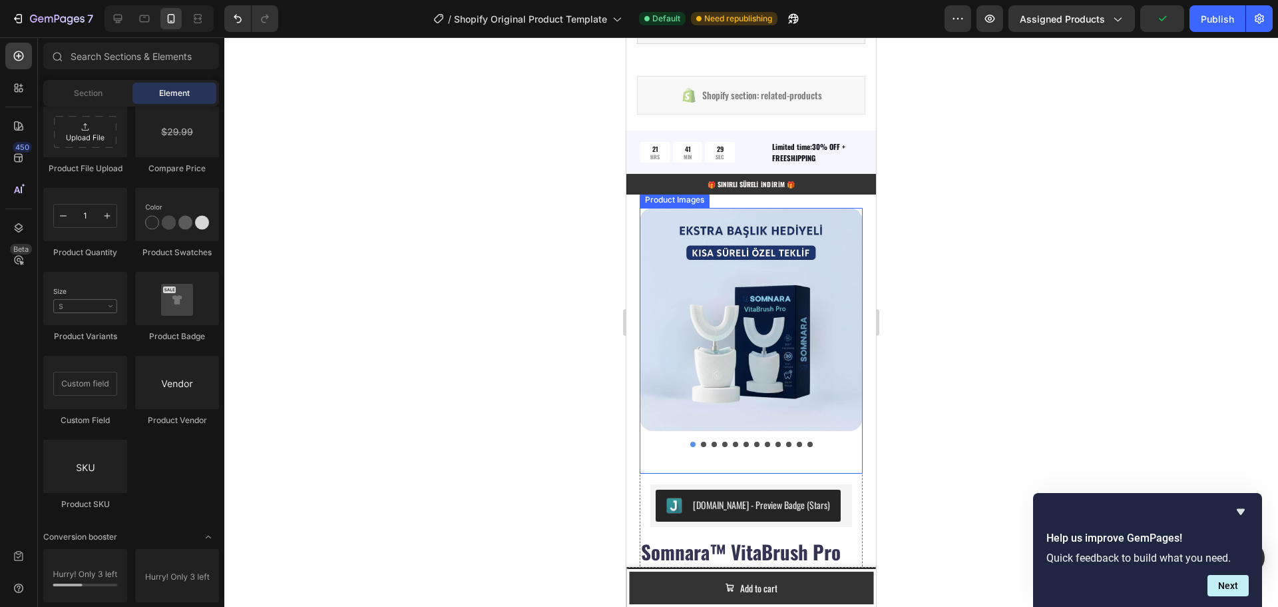
scroll to position [623, 0]
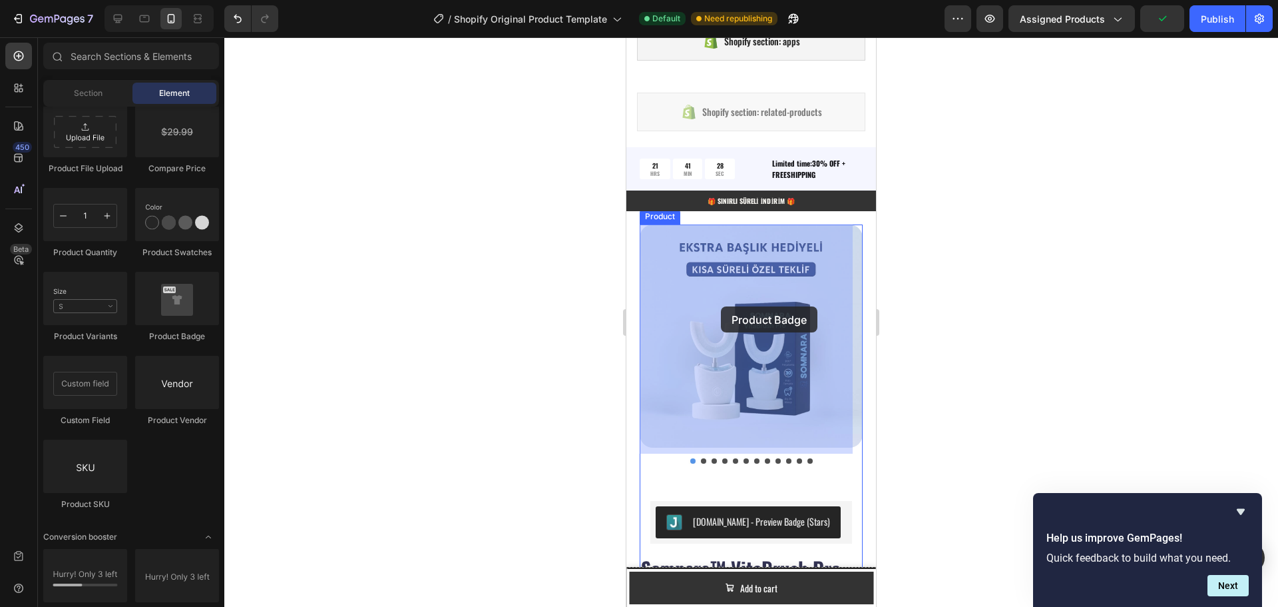
drag, startPoint x: 807, startPoint y: 342, endPoint x: 721, endPoint y: 306, distance: 92.8
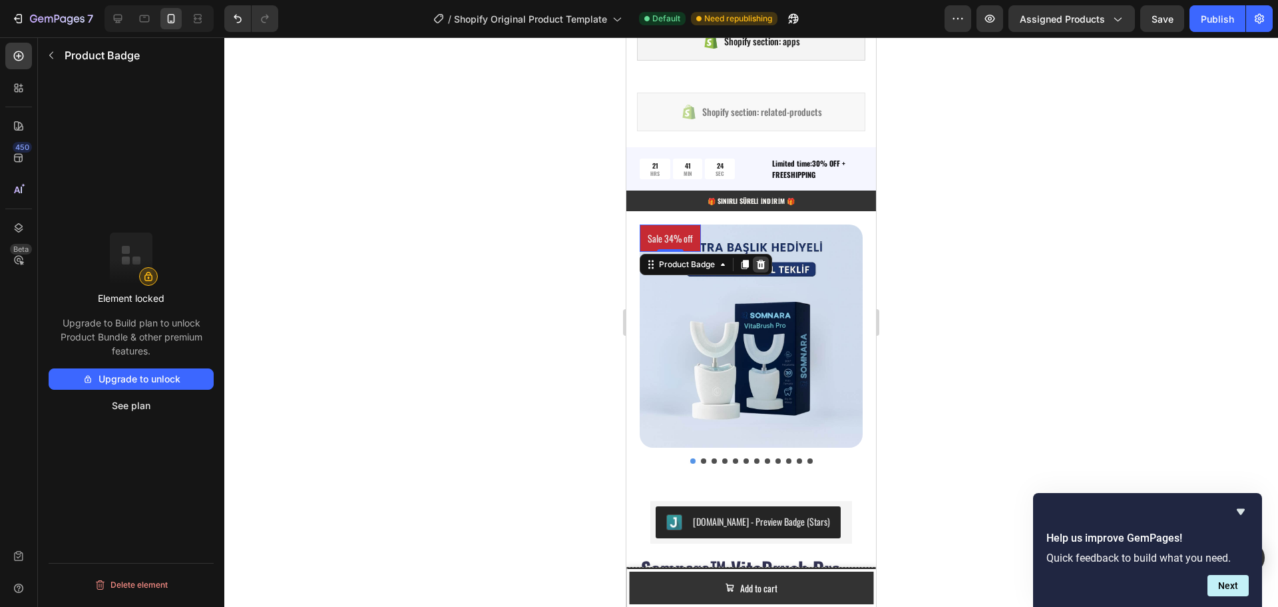
click at [764, 263] on icon at bounding box center [761, 264] width 9 height 9
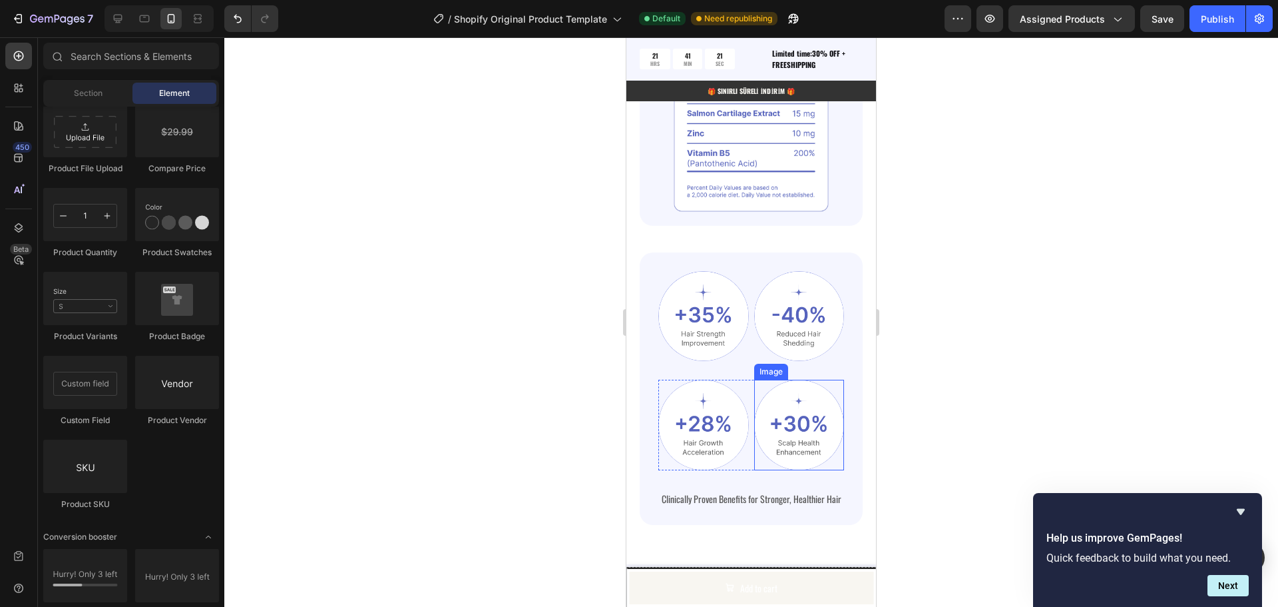
scroll to position [2021, 0]
click at [820, 584] on button "Add to cart" at bounding box center [751, 587] width 244 height 33
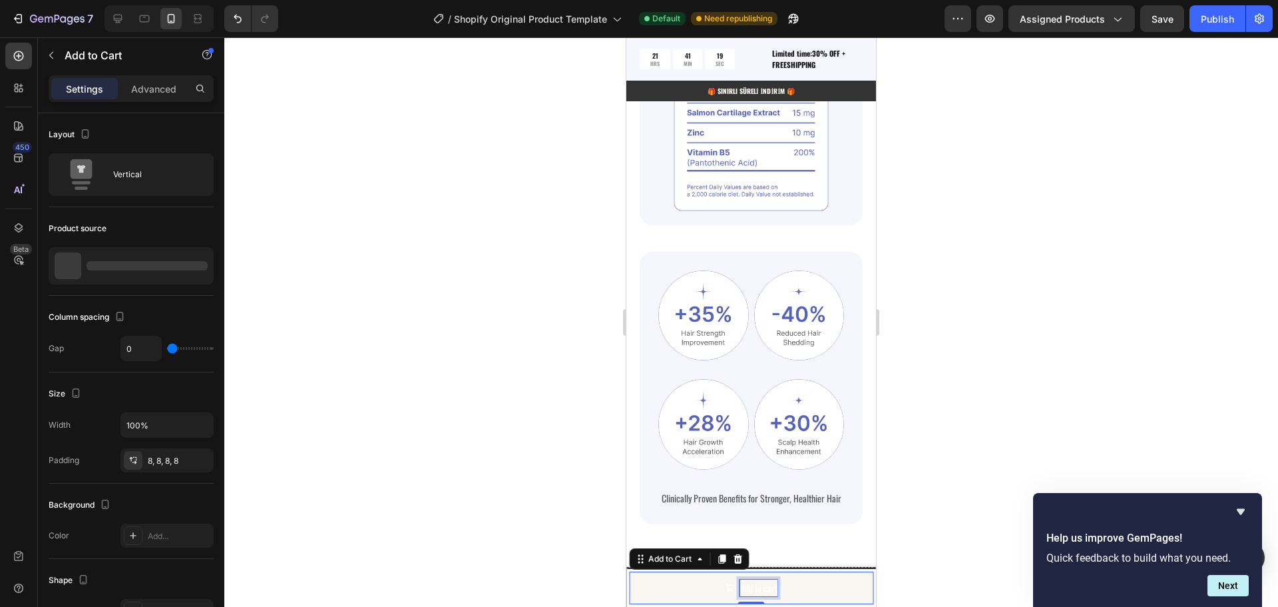
click at [752, 586] on div "Add to cart" at bounding box center [758, 587] width 37 height 17
click at [752, 586] on p "Add to cart" at bounding box center [758, 587] width 37 height 17
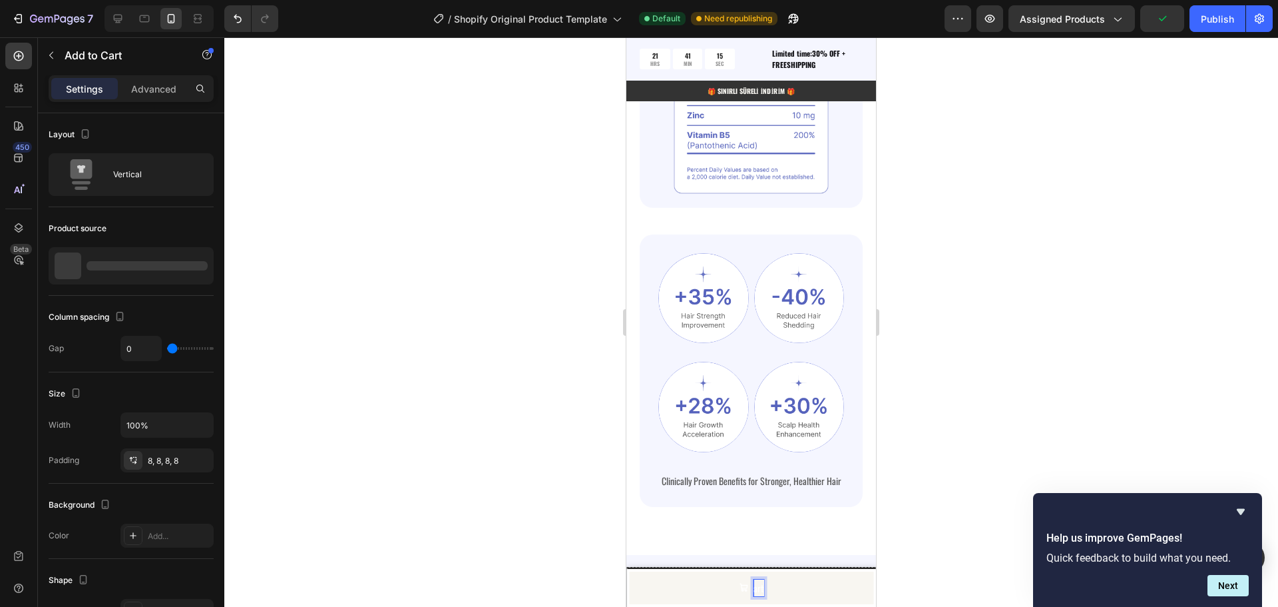
scroll to position [2040, 0]
click at [629, 571] on button "Sepete art" at bounding box center [751, 587] width 244 height 33
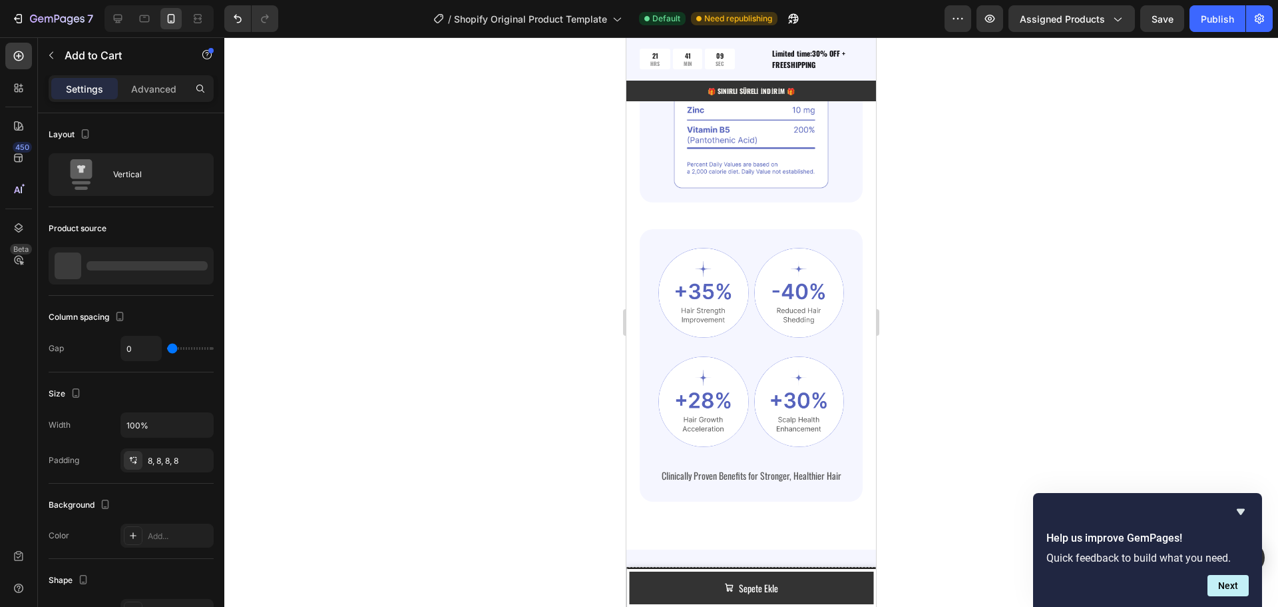
click at [962, 474] on div at bounding box center [751, 321] width 1054 height 569
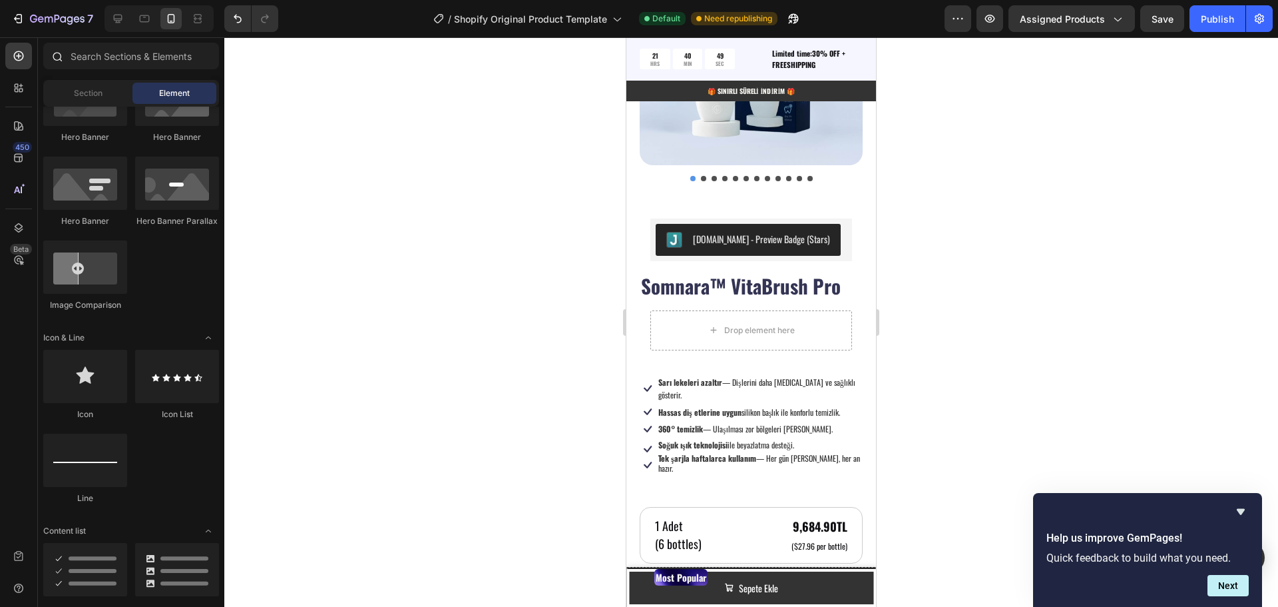
scroll to position [0, 0]
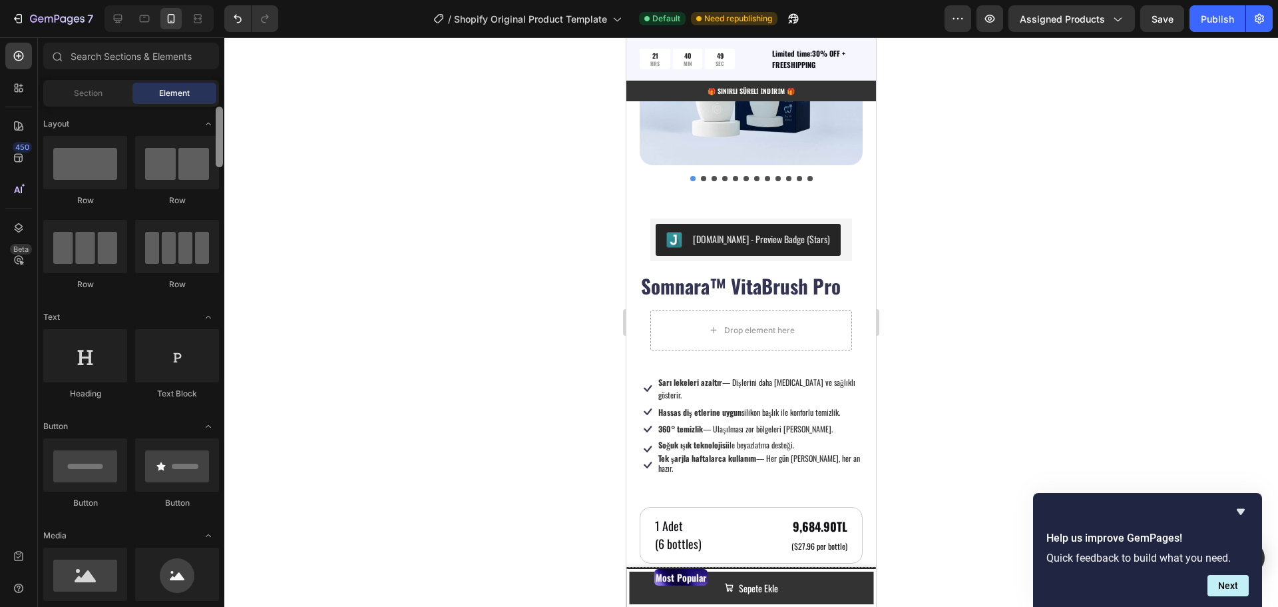
drag, startPoint x: 219, startPoint y: 554, endPoint x: 192, endPoint y: 41, distance: 513.3
click at [192, 41] on div "Sections(18) Elements(84) Section Element Hero Section Product Detail Brands Tr…" at bounding box center [131, 321] width 186 height 569
click at [823, 310] on div "Drop element here" at bounding box center [751, 330] width 202 height 40
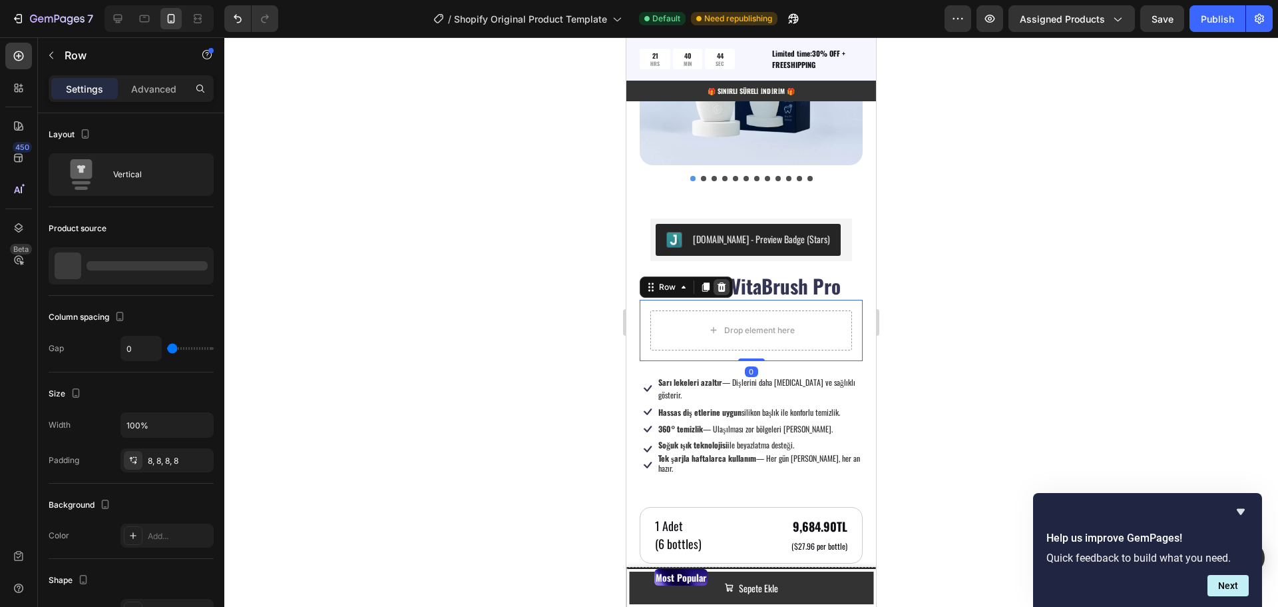
click at [723, 282] on icon at bounding box center [721, 287] width 11 height 11
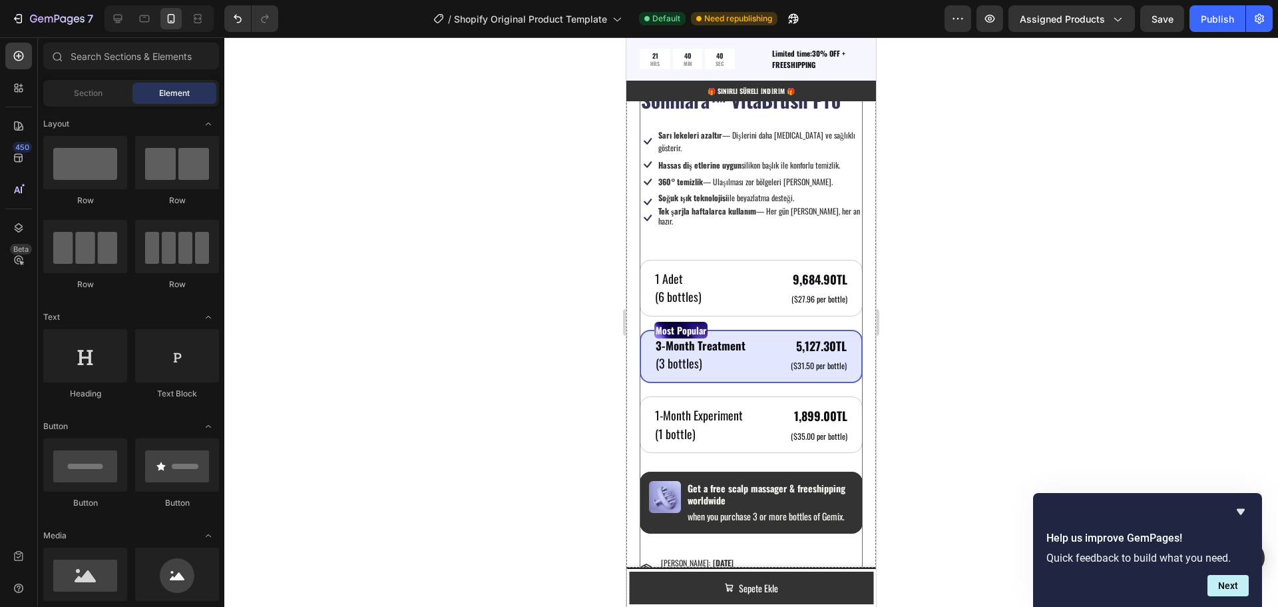
scroll to position [1039, 0]
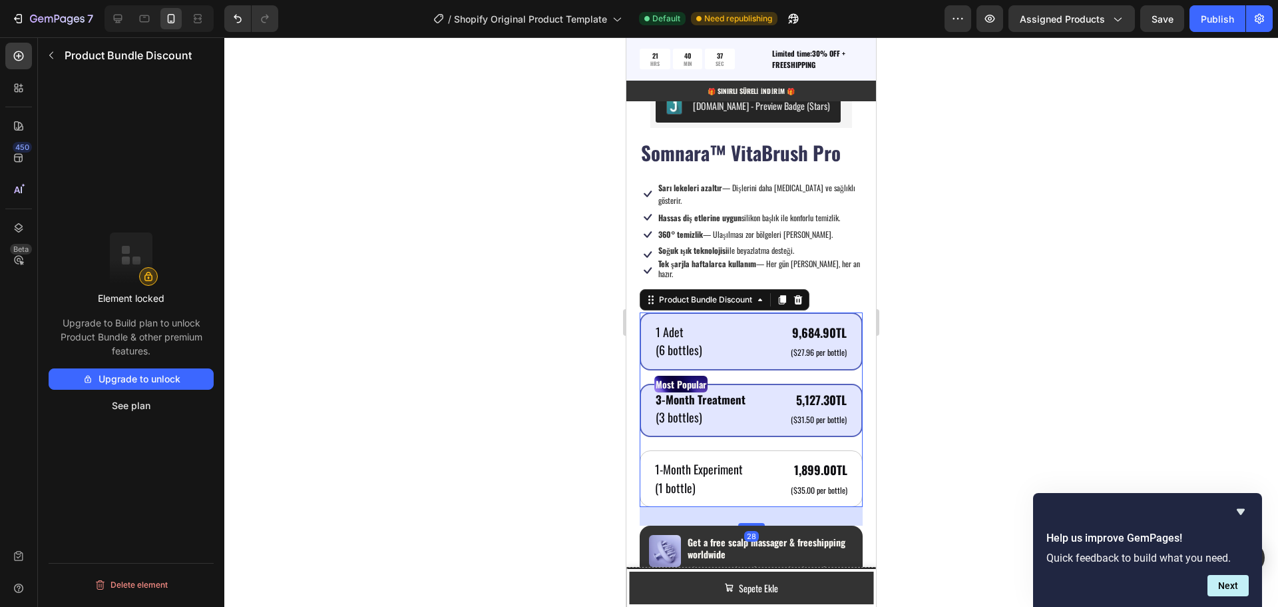
click at [745, 312] on div "1 Adet Text Block (6 bottles) Text Block 9,684.90TL Product Price Product Price…" at bounding box center [751, 341] width 223 height 58
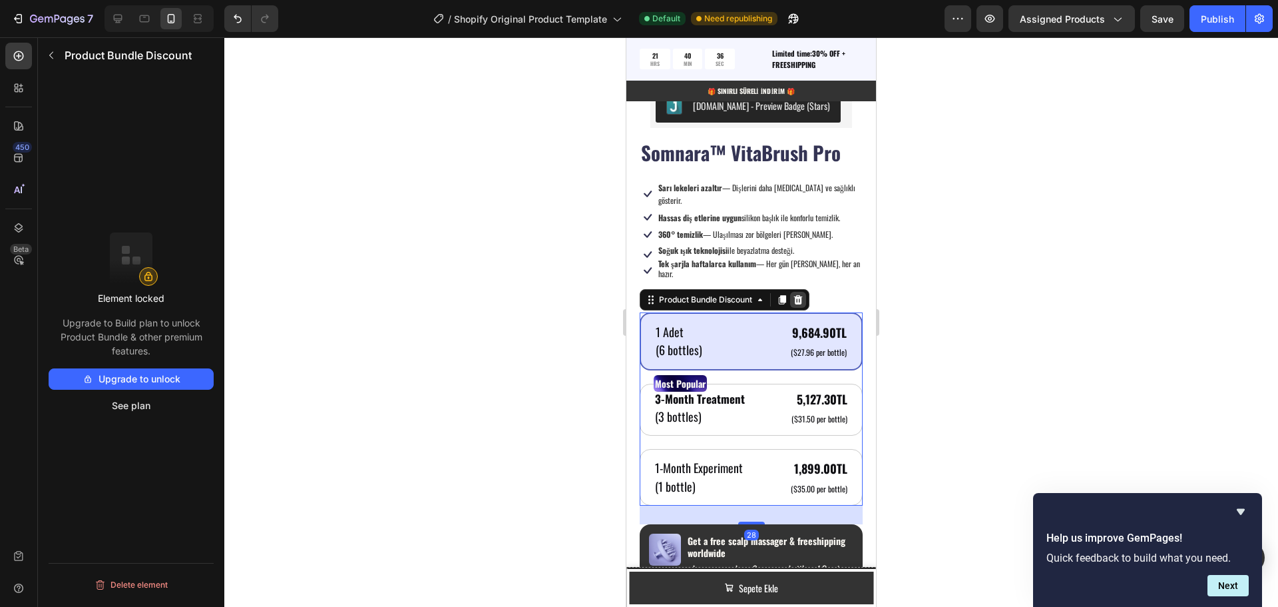
click at [798, 295] on icon at bounding box center [798, 299] width 9 height 9
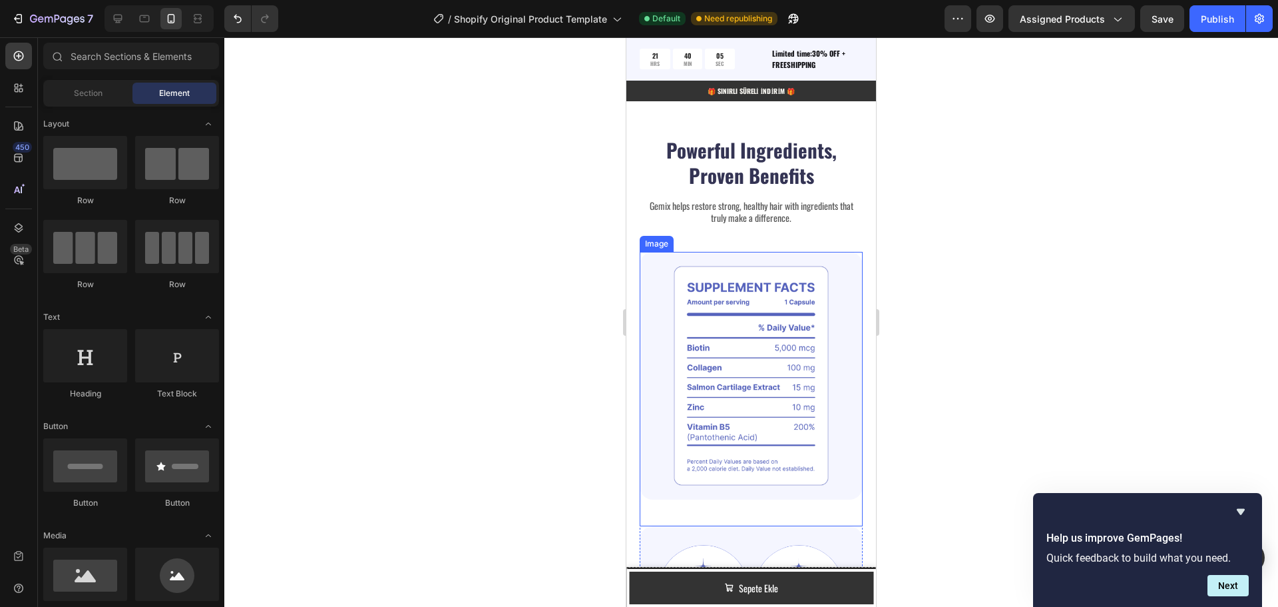
scroll to position [1254, 0]
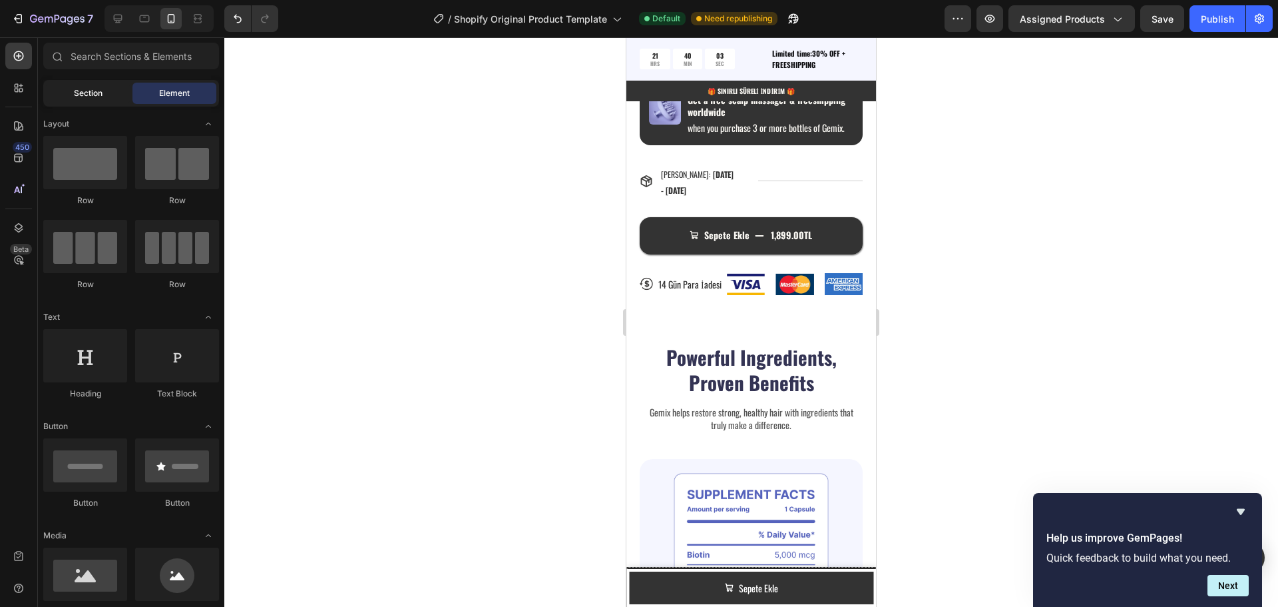
click at [93, 99] on span "Section" at bounding box center [88, 93] width 29 height 12
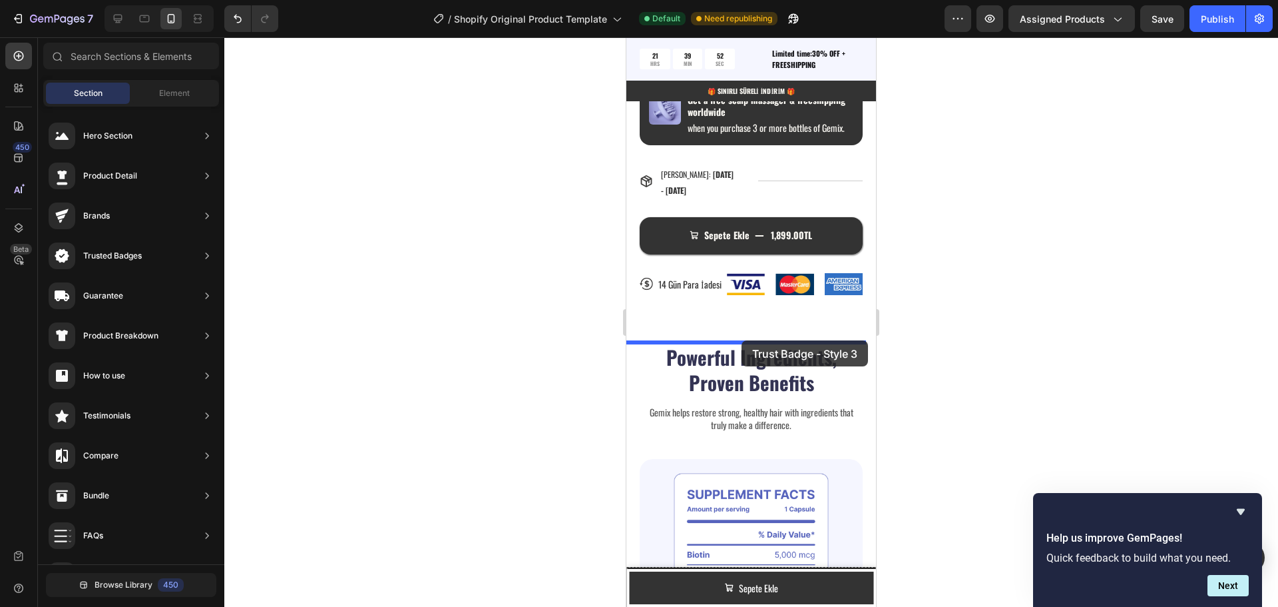
drag, startPoint x: 925, startPoint y: 372, endPoint x: 742, endPoint y: 340, distance: 185.9
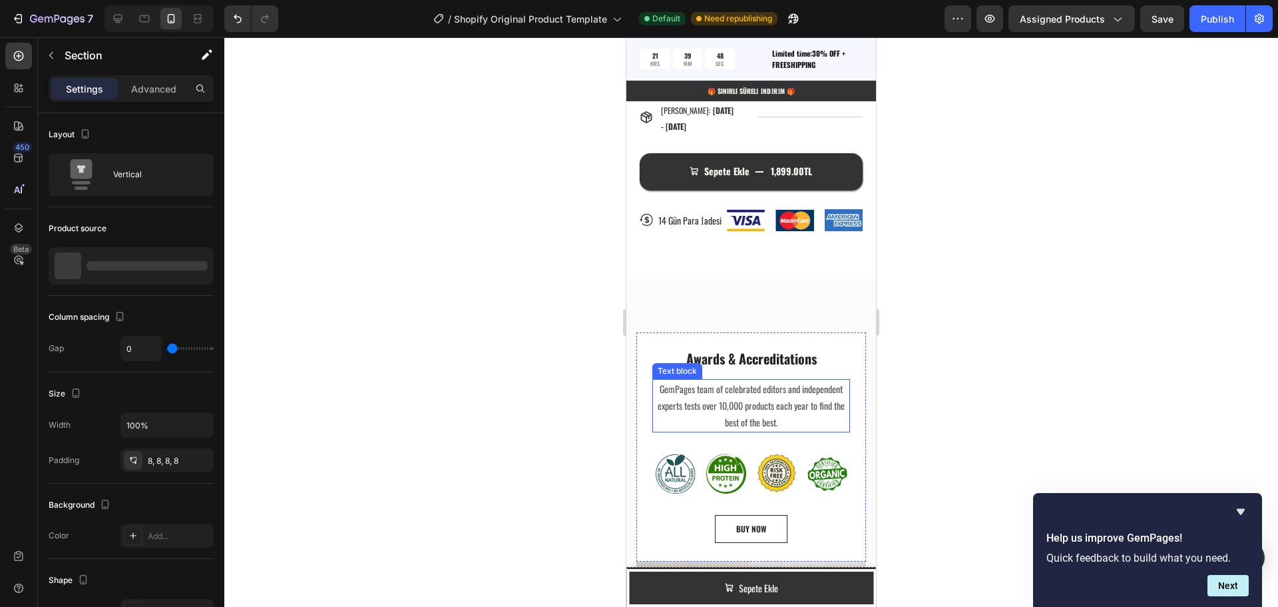
scroll to position [1321, 0]
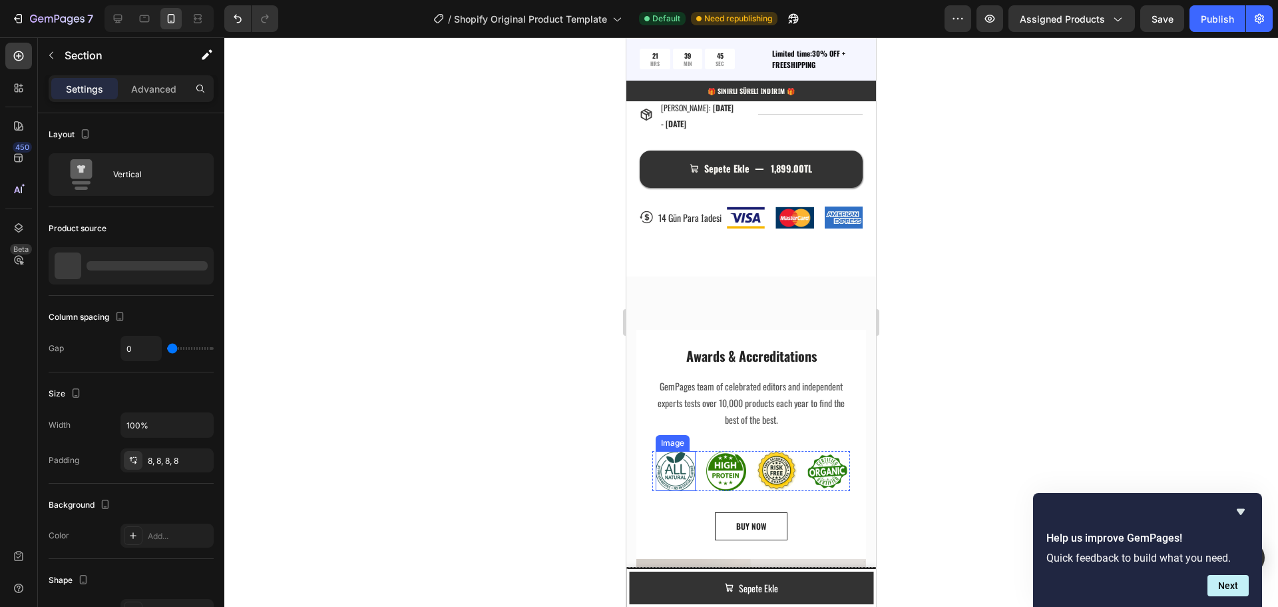
click at [680, 473] on img at bounding box center [676, 471] width 40 height 40
click at [680, 438] on div "Image" at bounding box center [686, 438] width 29 height 12
click at [673, 471] on img at bounding box center [676, 471] width 40 height 40
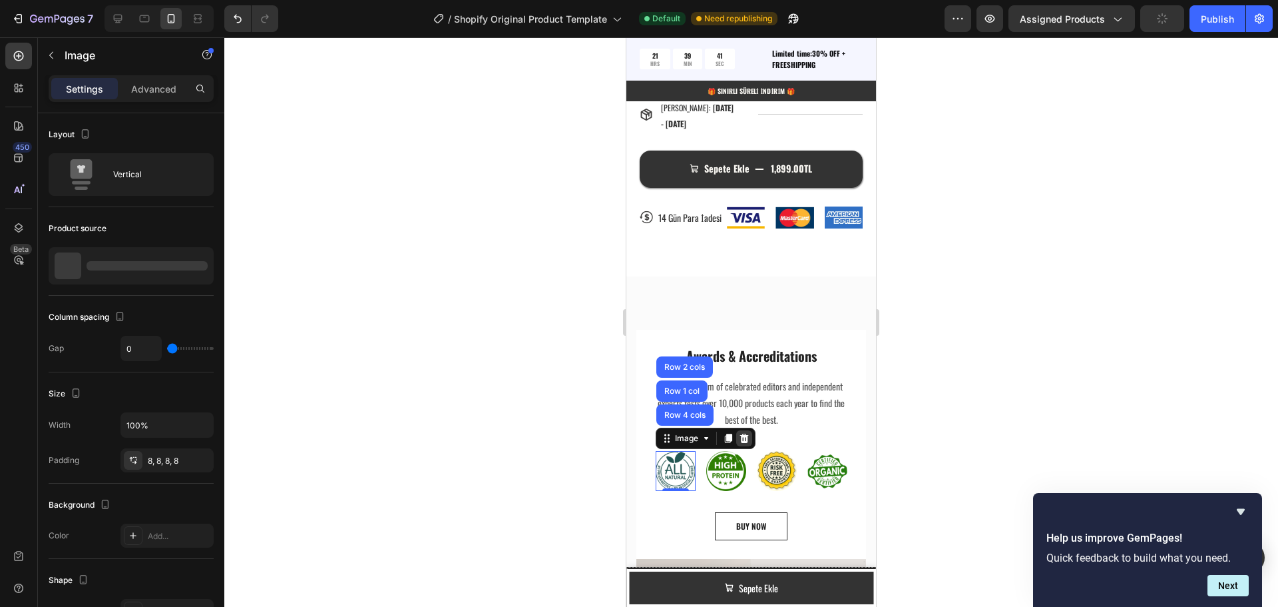
click at [741, 437] on icon at bounding box center [744, 437] width 9 height 9
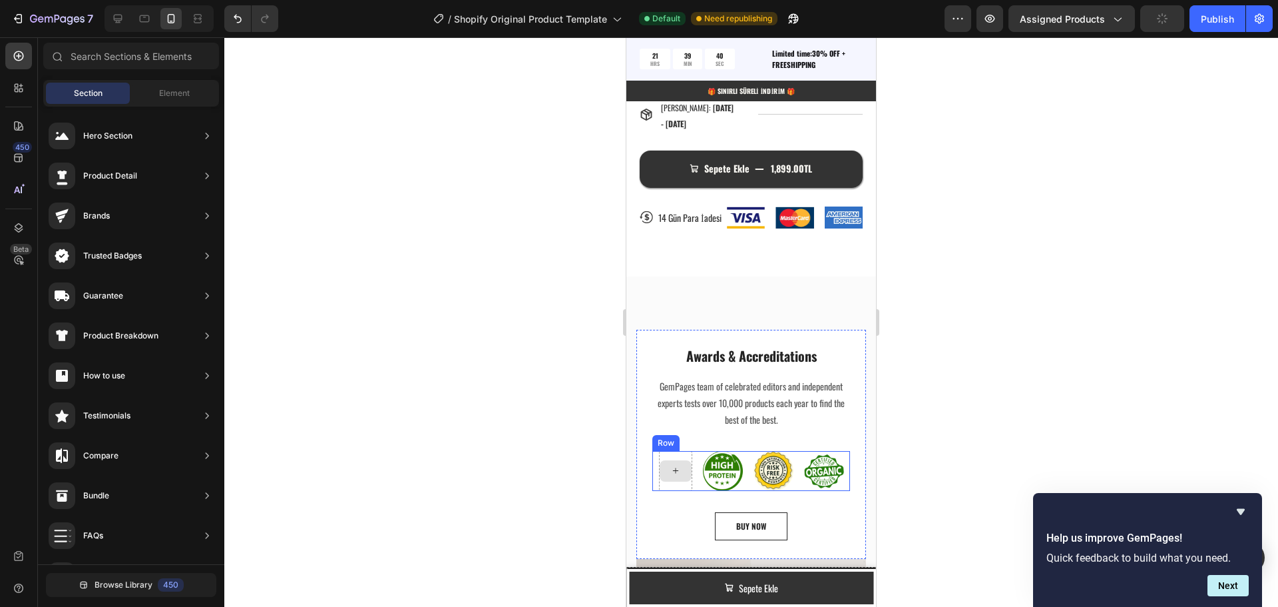
click at [670, 470] on icon at bounding box center [675, 470] width 11 height 11
click at [169, 89] on span "Element" at bounding box center [174, 93] width 31 height 12
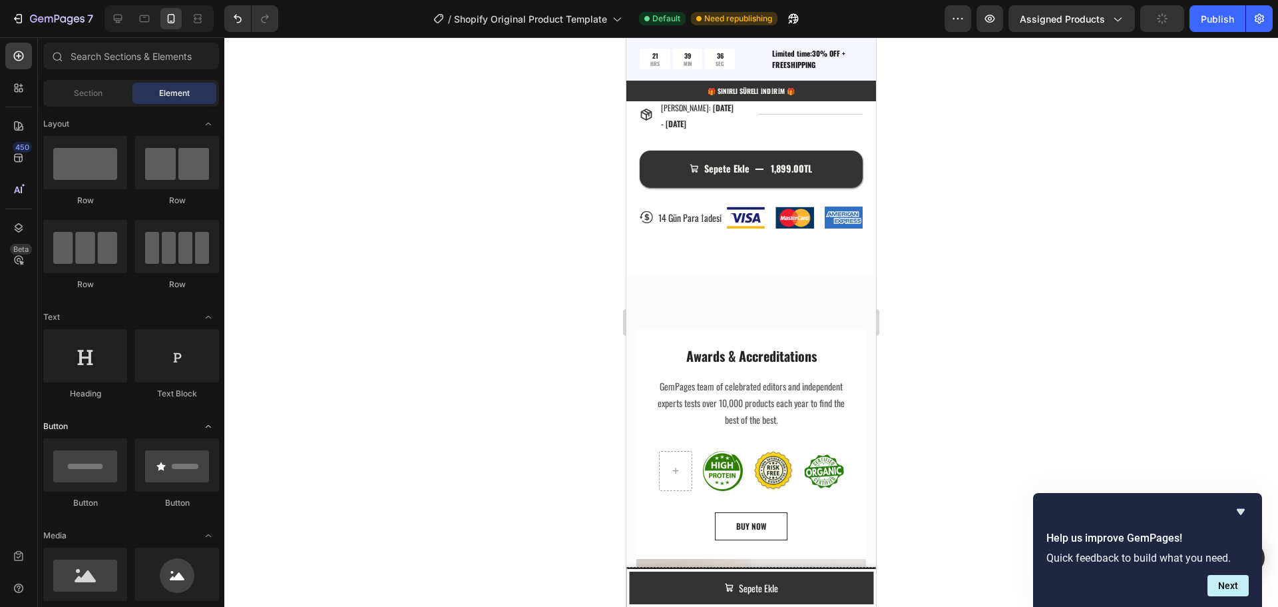
scroll to position [67, 0]
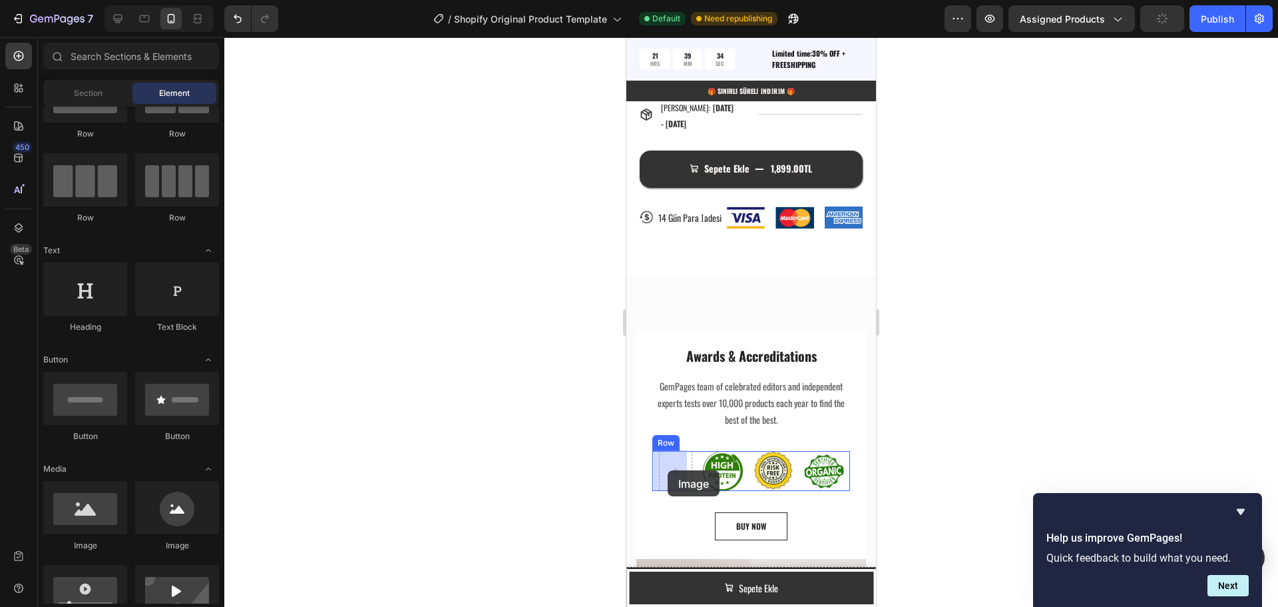
drag, startPoint x: 804, startPoint y: 547, endPoint x: 668, endPoint y: 470, distance: 155.3
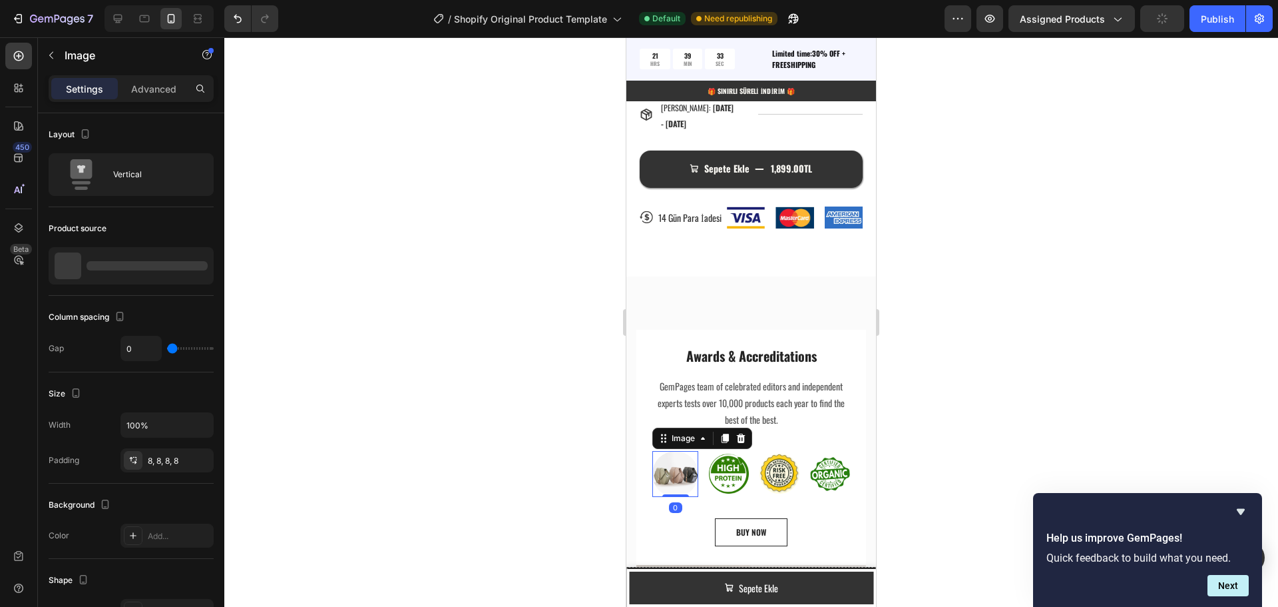
click at [672, 468] on img at bounding box center [675, 474] width 46 height 46
click at [678, 444] on div "Image" at bounding box center [683, 438] width 55 height 16
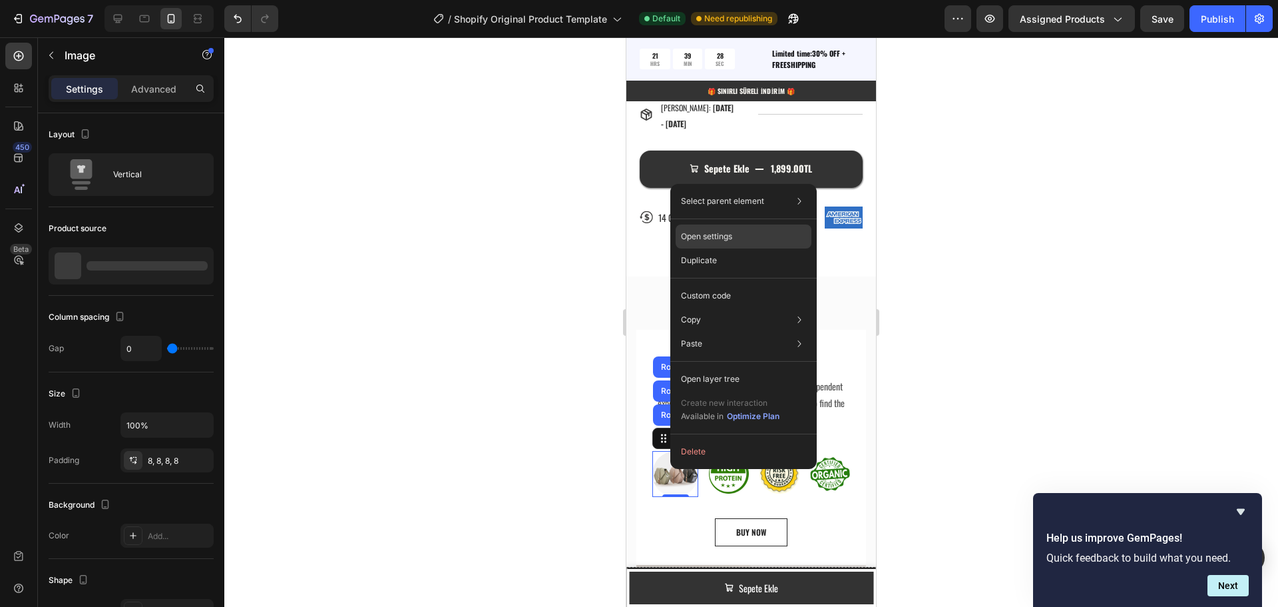
click at [735, 232] on div "Open settings" at bounding box center [744, 236] width 136 height 24
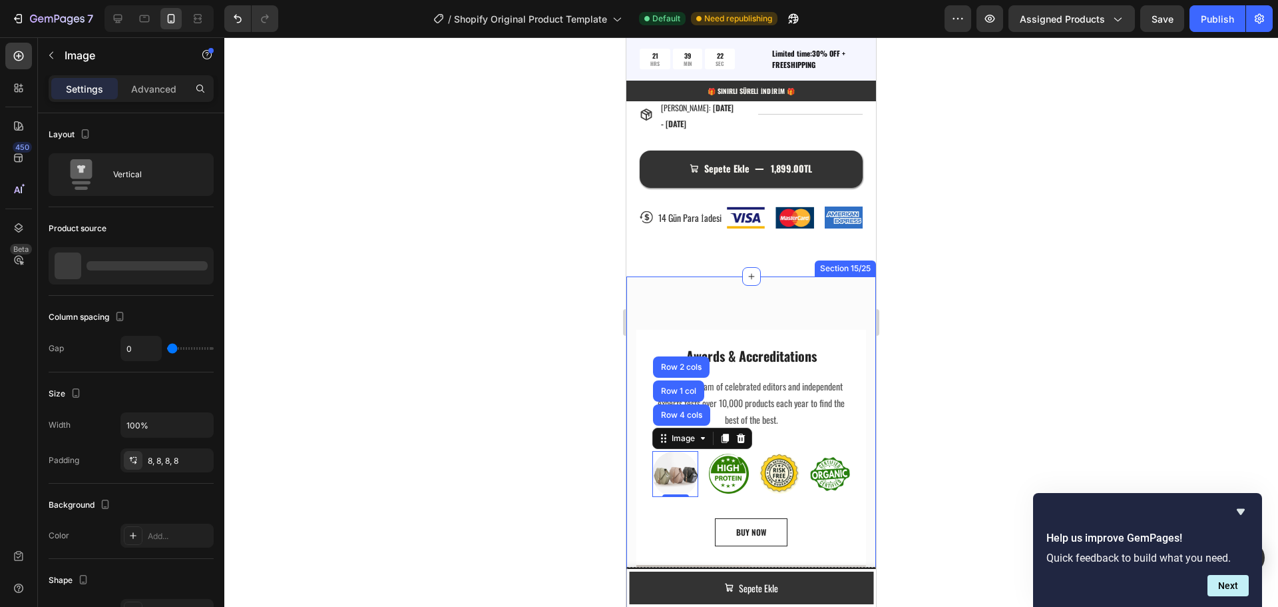
click at [99, 529] on div "Color Add..." at bounding box center [131, 535] width 165 height 24
click at [660, 518] on div "BUY NOW Button" at bounding box center [751, 532] width 198 height 28
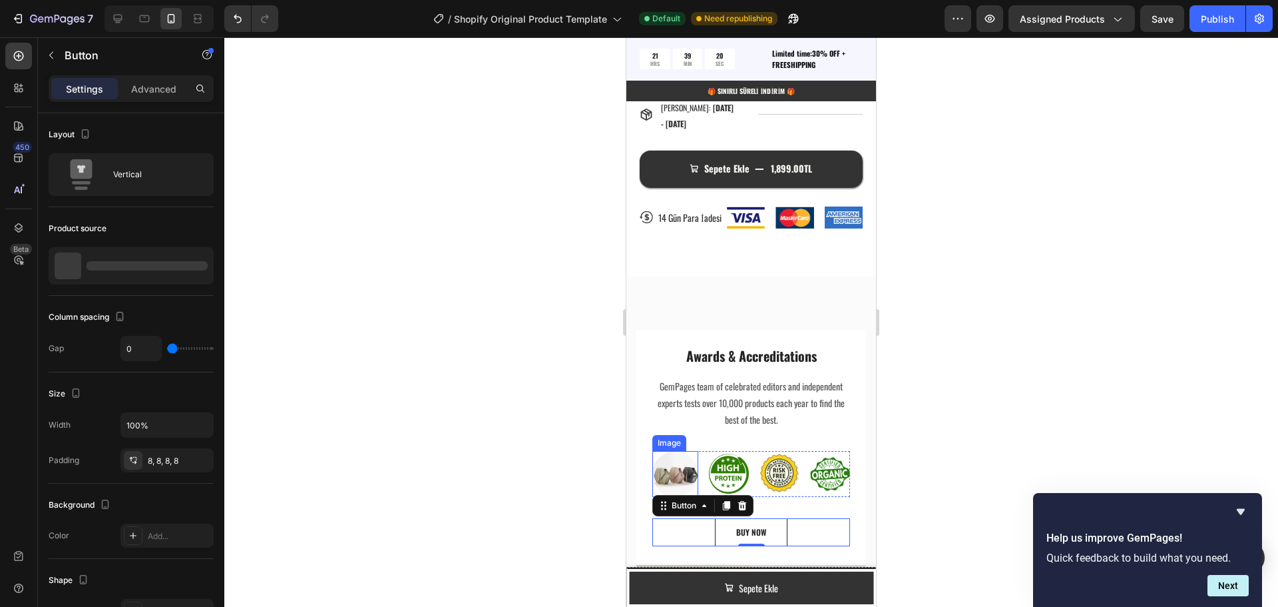
click at [663, 466] on img at bounding box center [675, 474] width 46 height 46
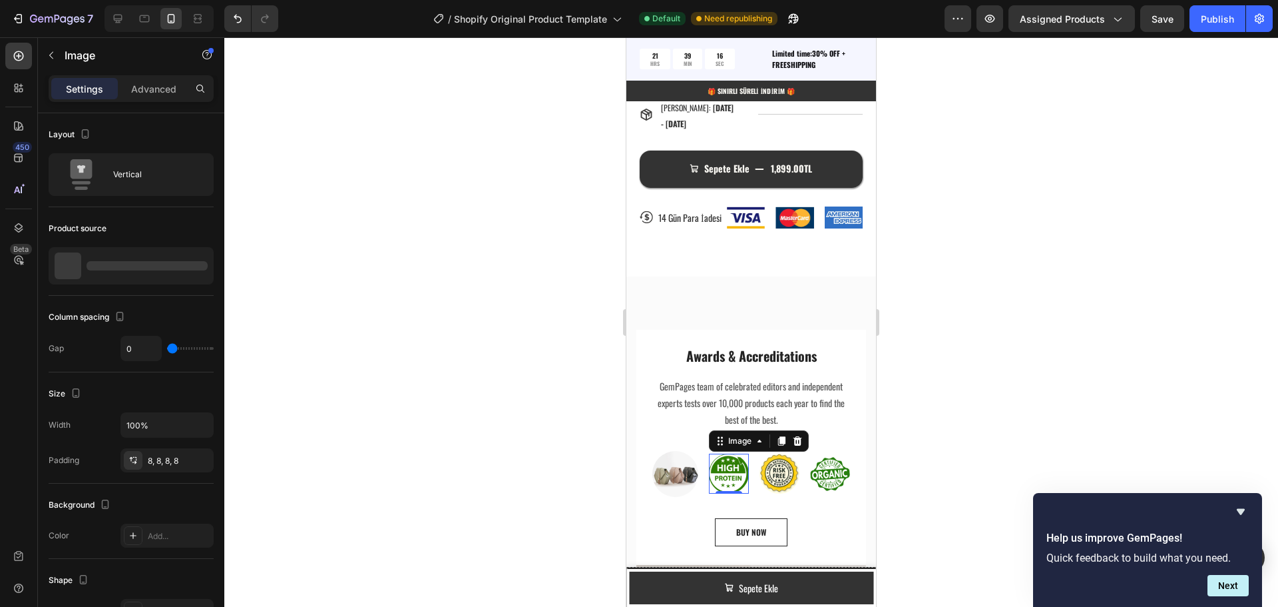
click at [726, 471] on img at bounding box center [729, 473] width 40 height 40
click at [754, 437] on icon at bounding box center [759, 440] width 11 height 11
click at [736, 442] on div "Image" at bounding box center [740, 441] width 29 height 12
click at [716, 470] on img at bounding box center [729, 473] width 40 height 40
click at [717, 470] on img at bounding box center [729, 473] width 40 height 40
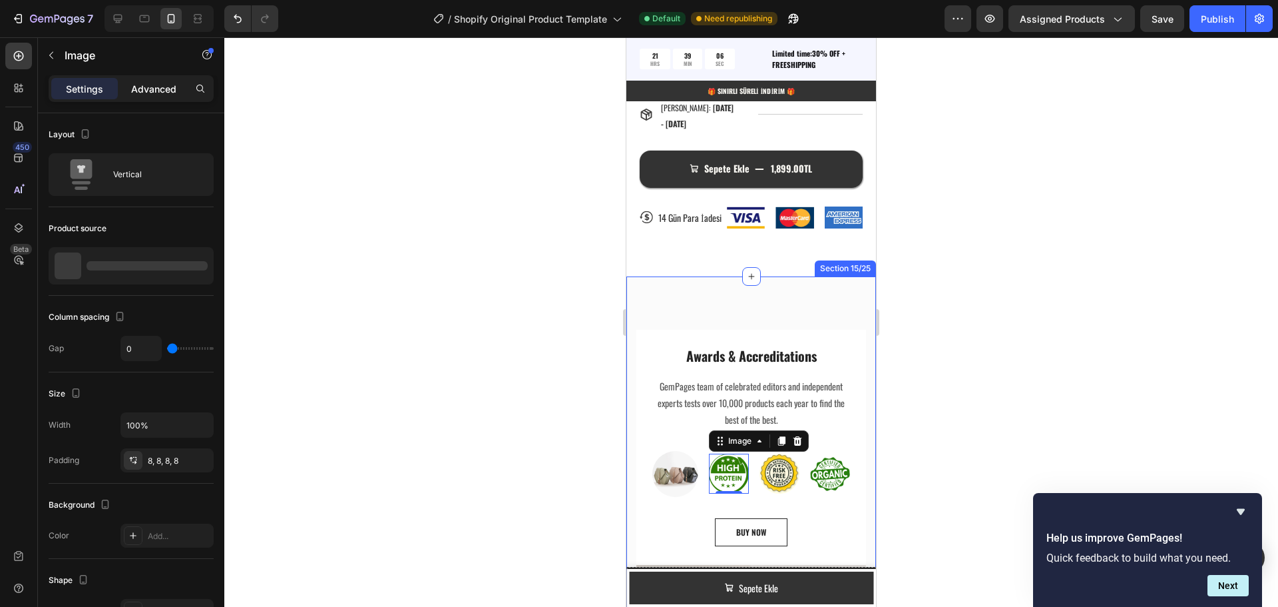
click at [166, 90] on p "Advanced" at bounding box center [153, 89] width 45 height 14
click at [140, 89] on p "Advanced" at bounding box center [153, 89] width 45 height 14
click at [644, 352] on div "Awards & Accreditations Heading GemPages team of celebrated editors and indepen…" at bounding box center [751, 447] width 230 height 235
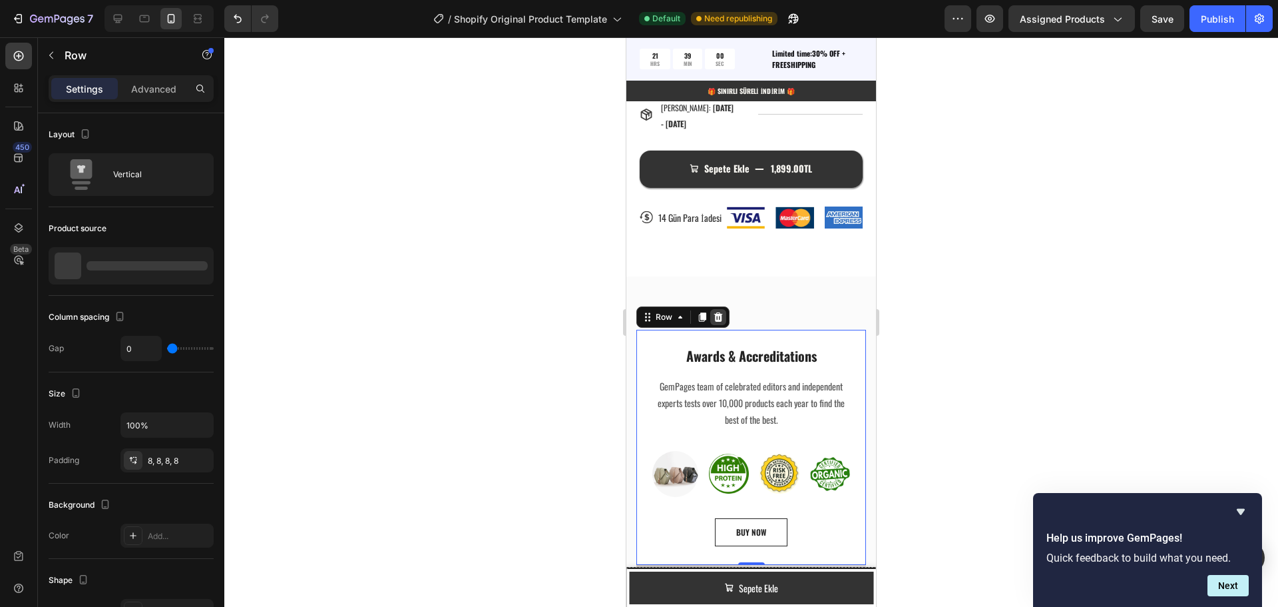
click at [718, 320] on icon at bounding box center [718, 316] width 9 height 9
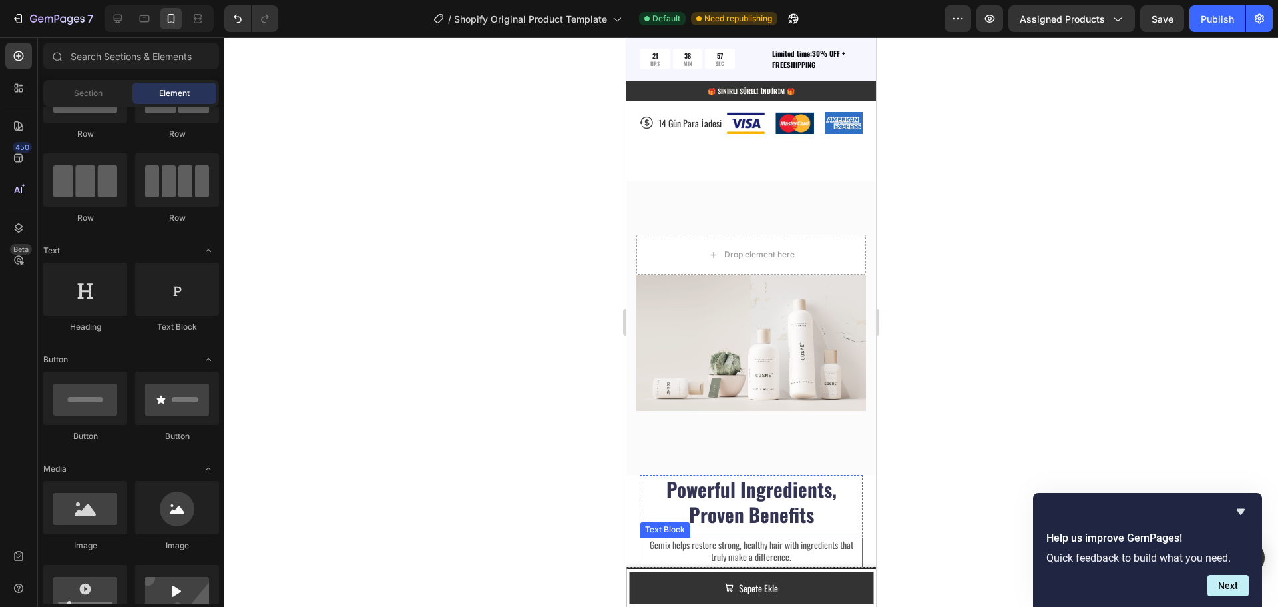
scroll to position [1387, 0]
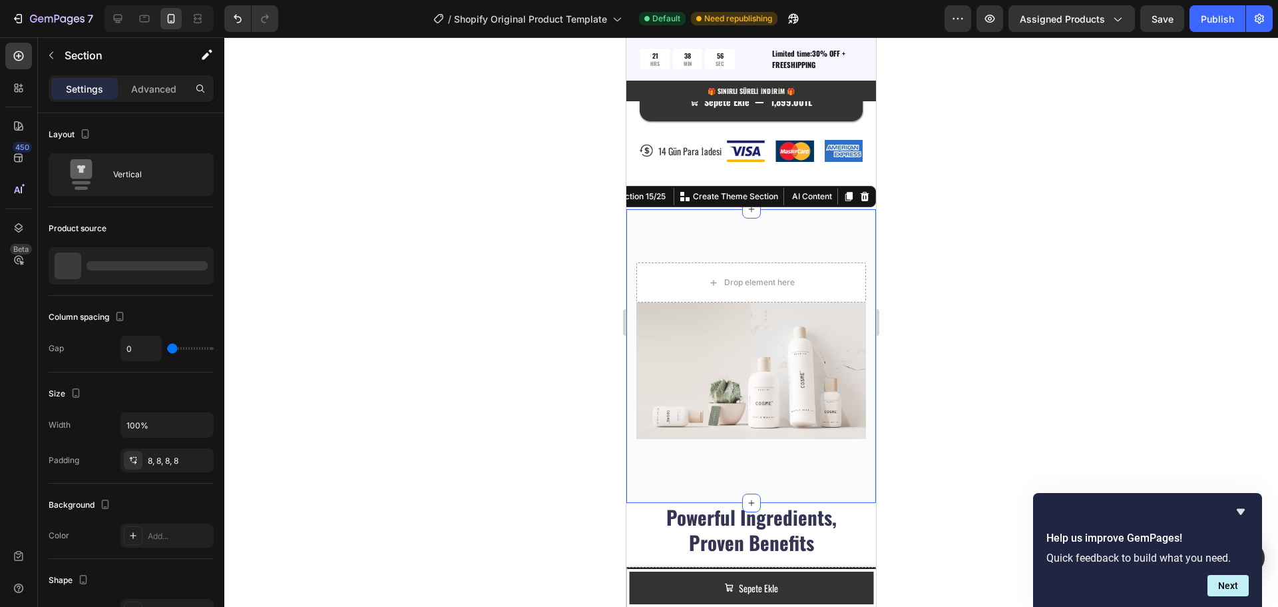
click at [692, 465] on div "Drop element here Image Row Section 15/25 You can create reusable sections Crea…" at bounding box center [751, 356] width 250 height 294
click at [861, 200] on icon at bounding box center [865, 196] width 9 height 9
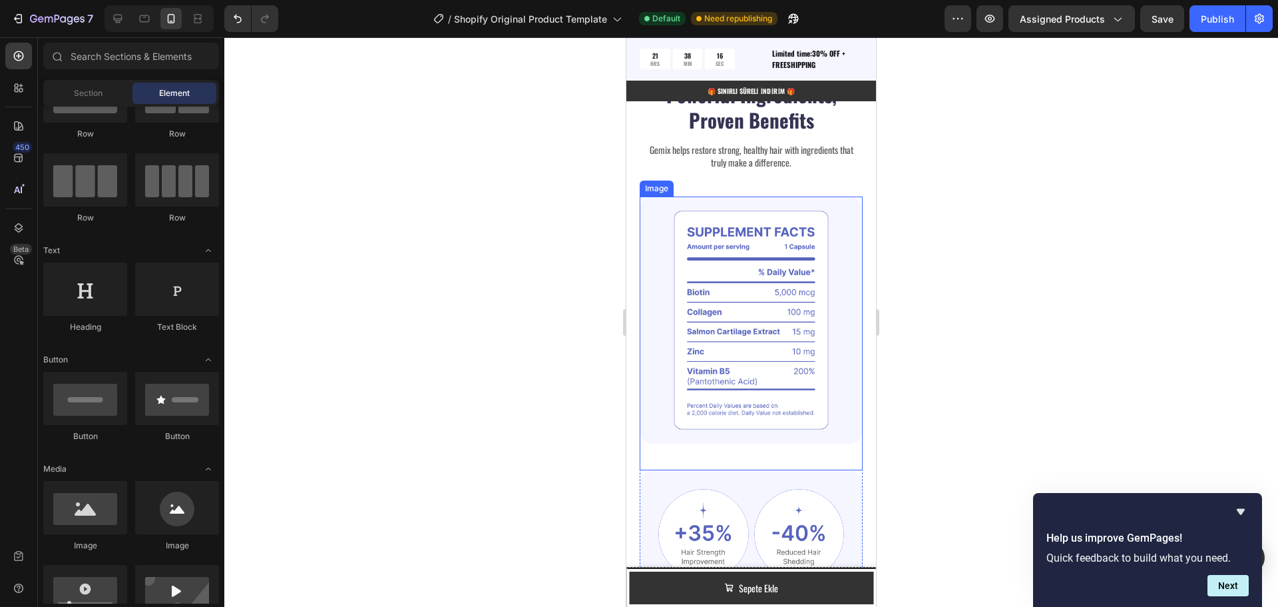
scroll to position [1521, 0]
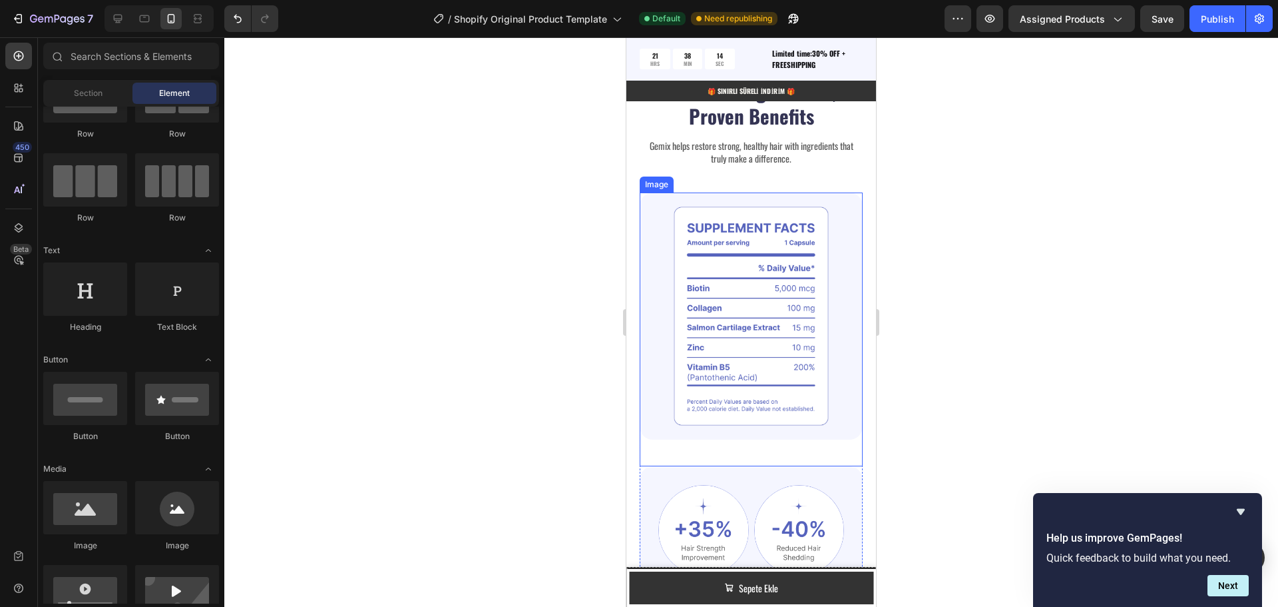
click at [715, 205] on img at bounding box center [751, 316] width 223 height 248
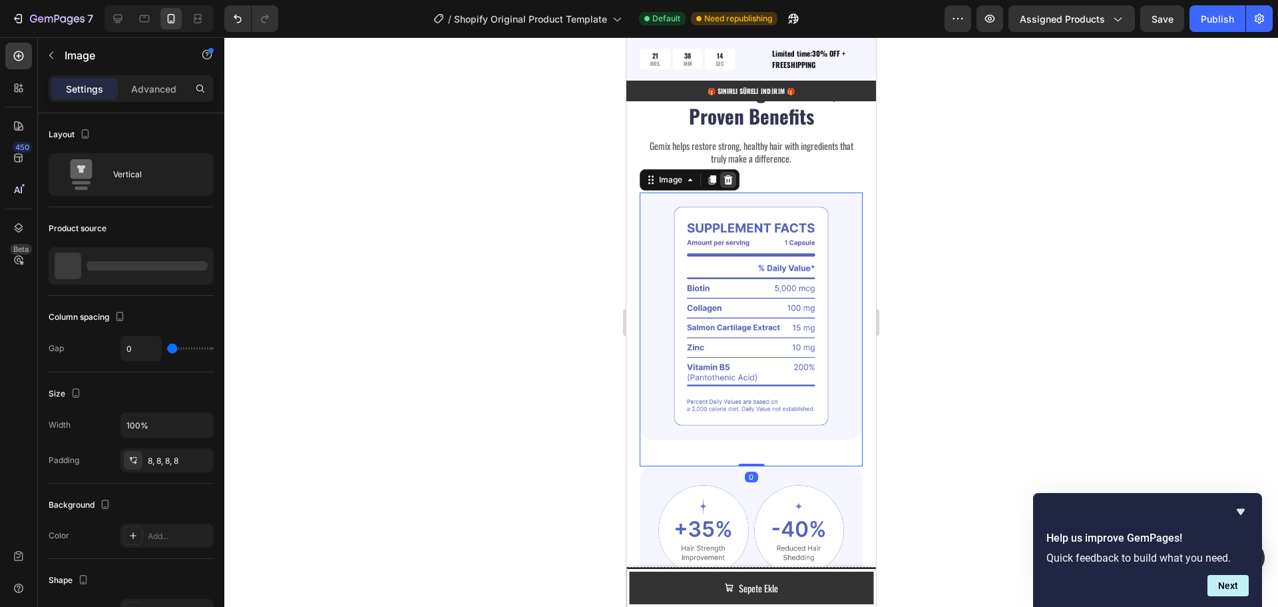
click at [727, 183] on icon at bounding box center [728, 179] width 9 height 9
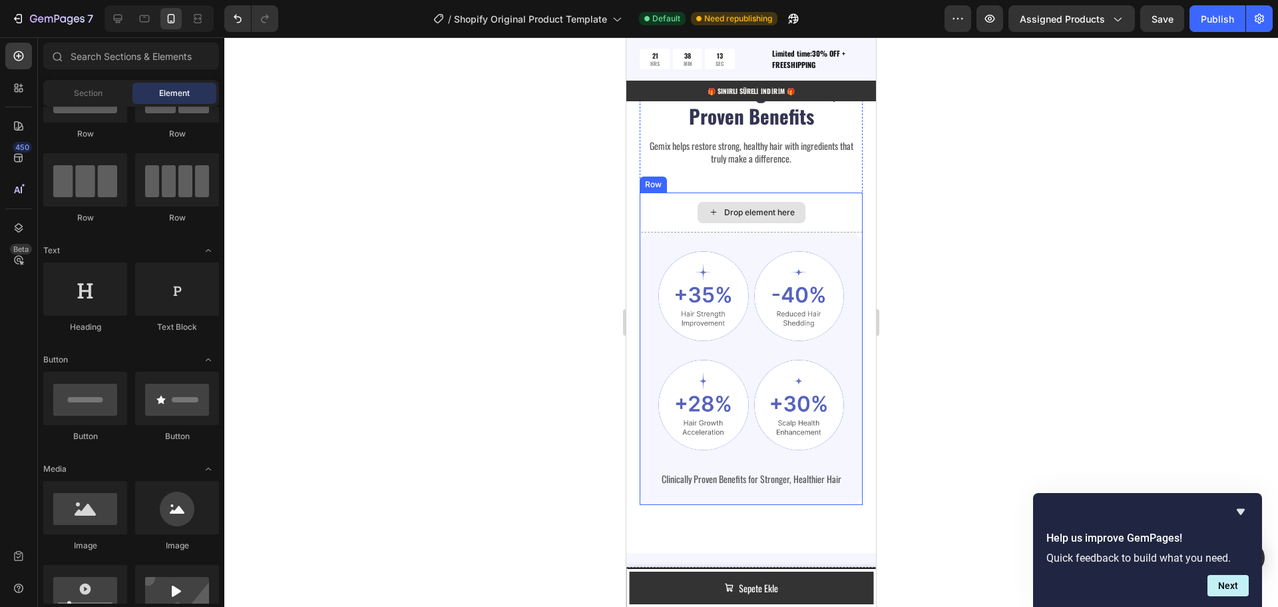
click at [747, 216] on div "Drop element here" at bounding box center [759, 212] width 71 height 11
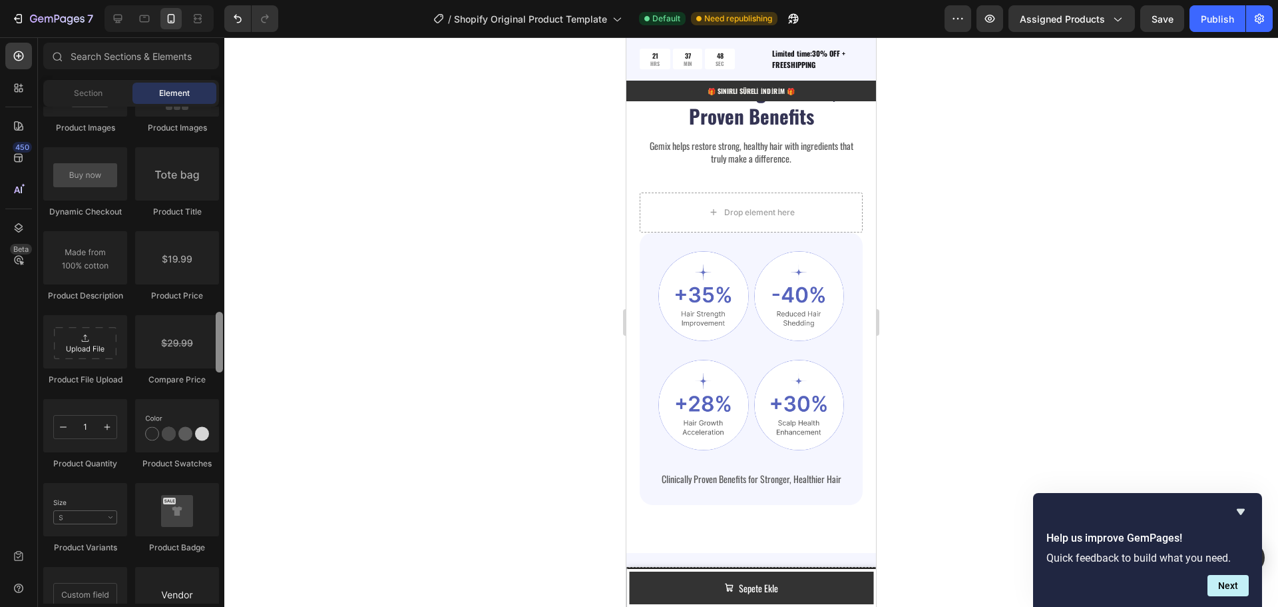
scroll to position [2112, 0]
drag, startPoint x: 219, startPoint y: 290, endPoint x: 231, endPoint y: 394, distance: 105.2
click at [231, 0] on div "7 / Shopify Original Product Template Default Need republishing Preview Assigne…" at bounding box center [639, 0] width 1278 height 0
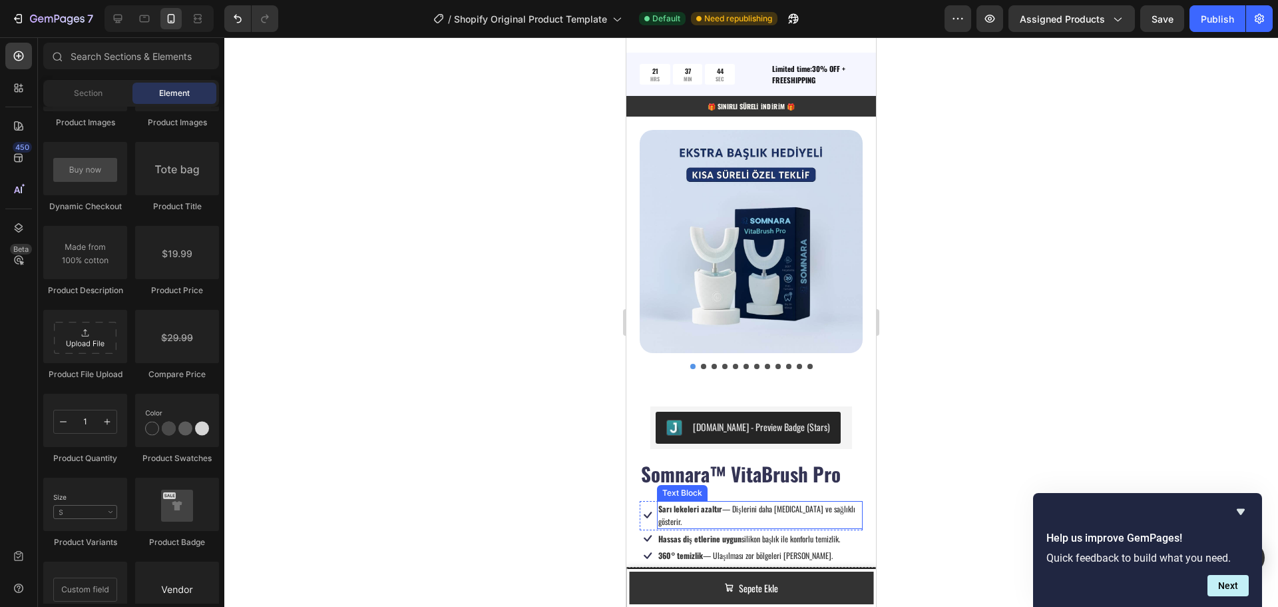
scroll to position [722, 0]
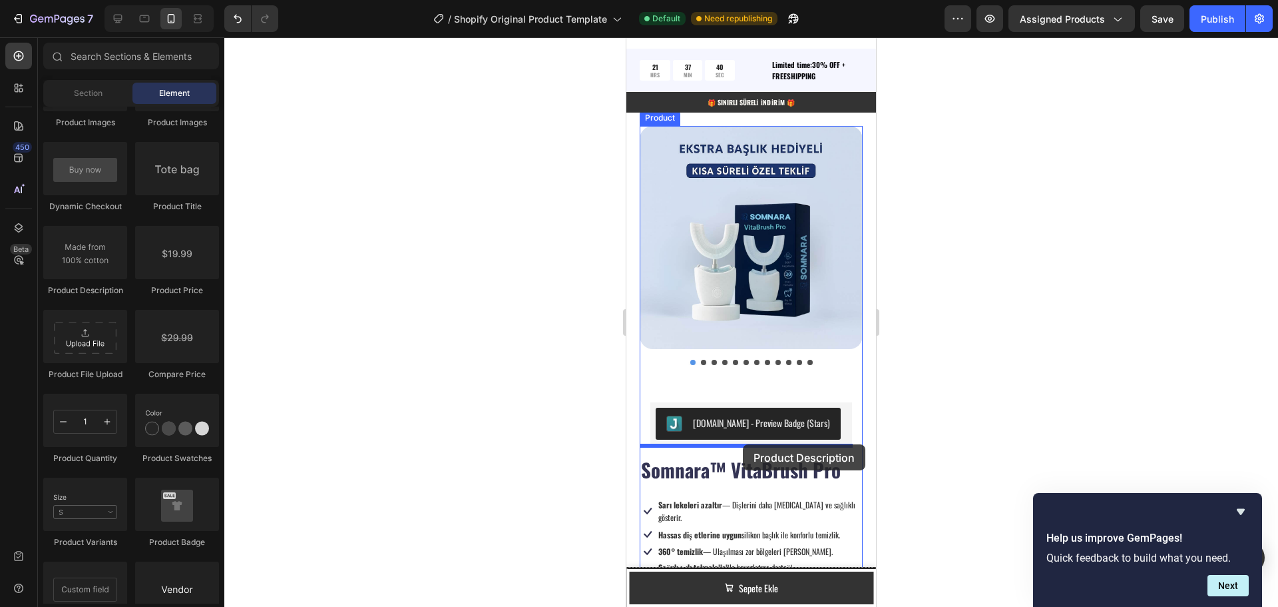
drag, startPoint x: 712, startPoint y: 302, endPoint x: 742, endPoint y: 445, distance: 146.2
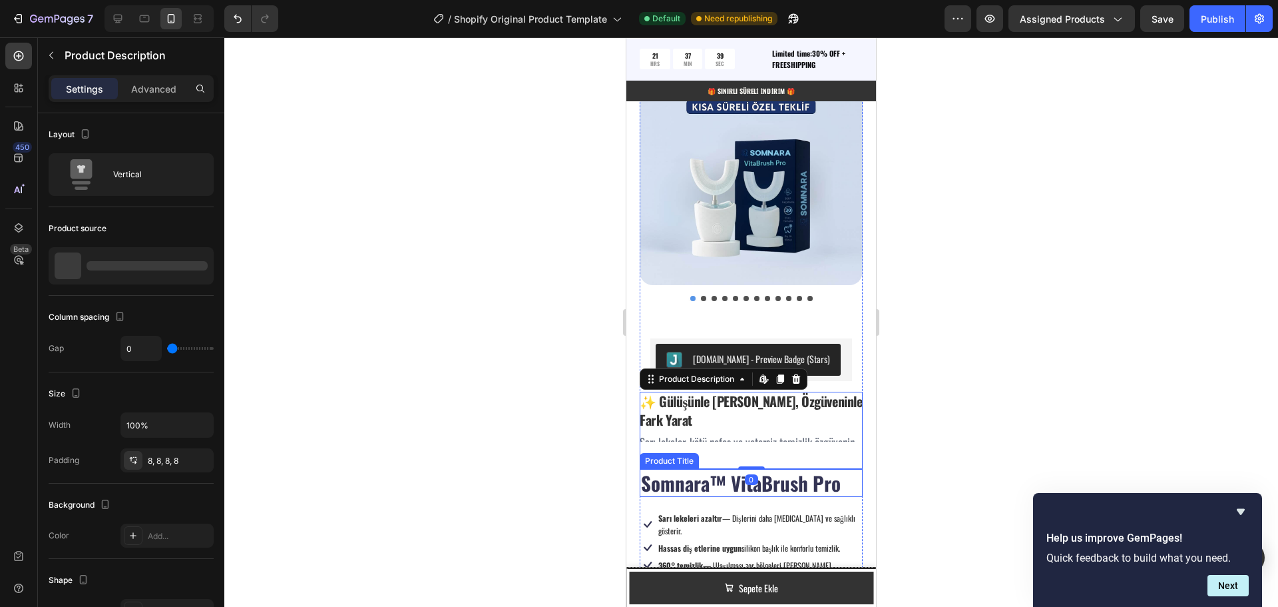
scroll to position [855, 0]
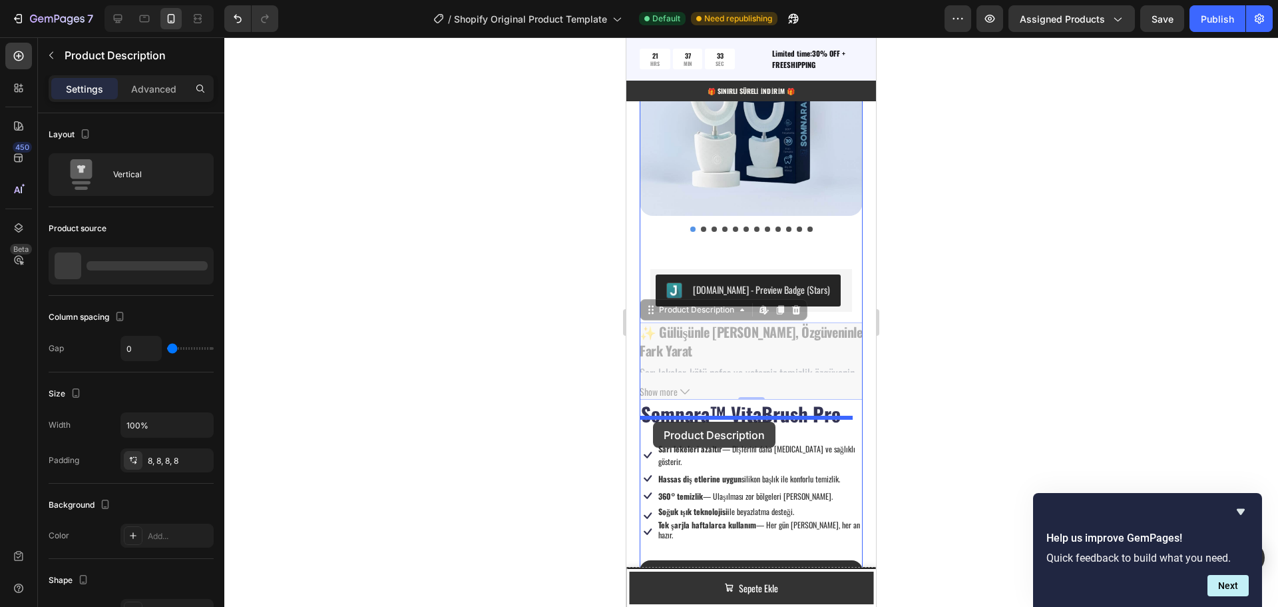
drag, startPoint x: 650, startPoint y: 297, endPoint x: 653, endPoint y: 421, distance: 124.5
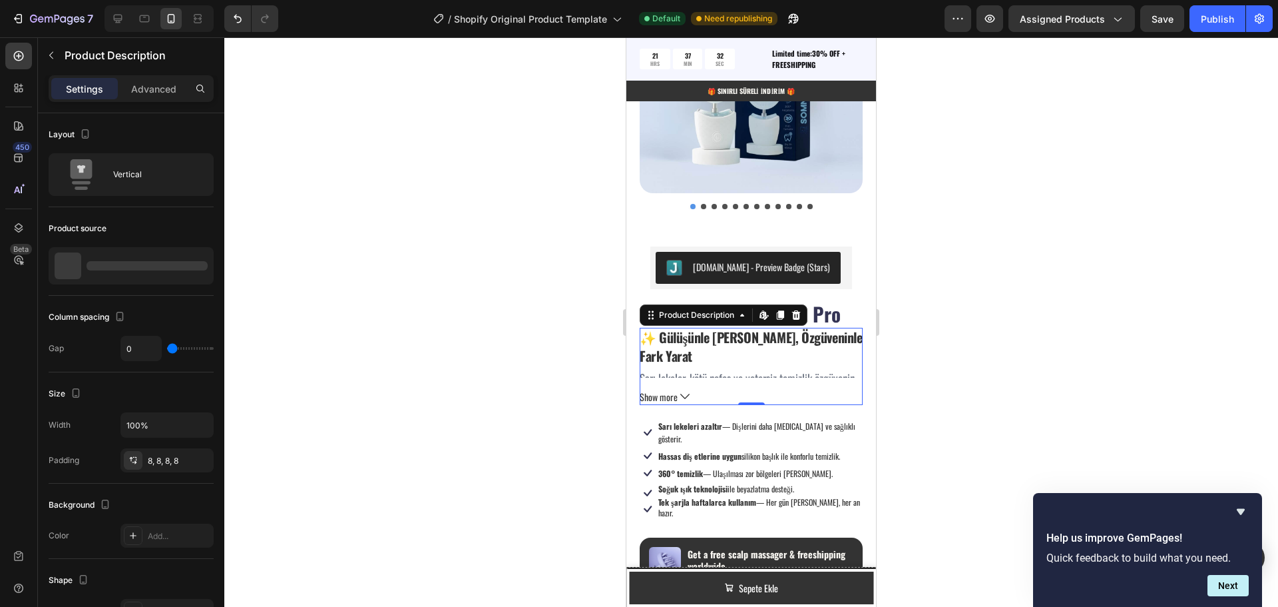
scroll to position [921, 0]
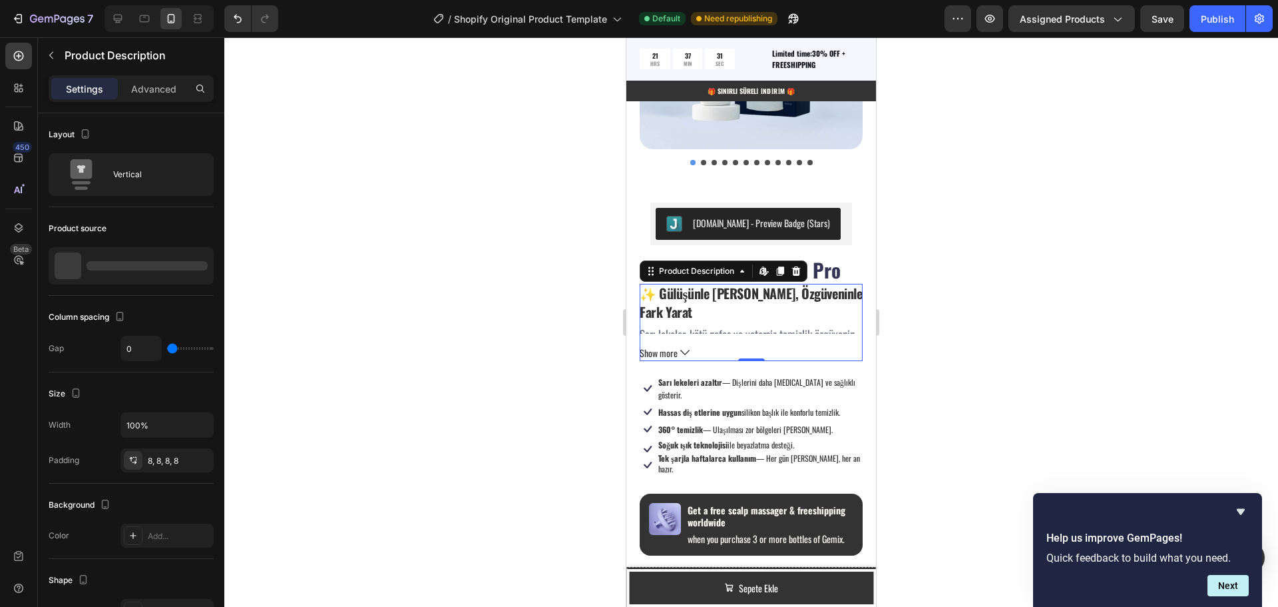
click at [678, 344] on button "Show more" at bounding box center [751, 352] width 223 height 17
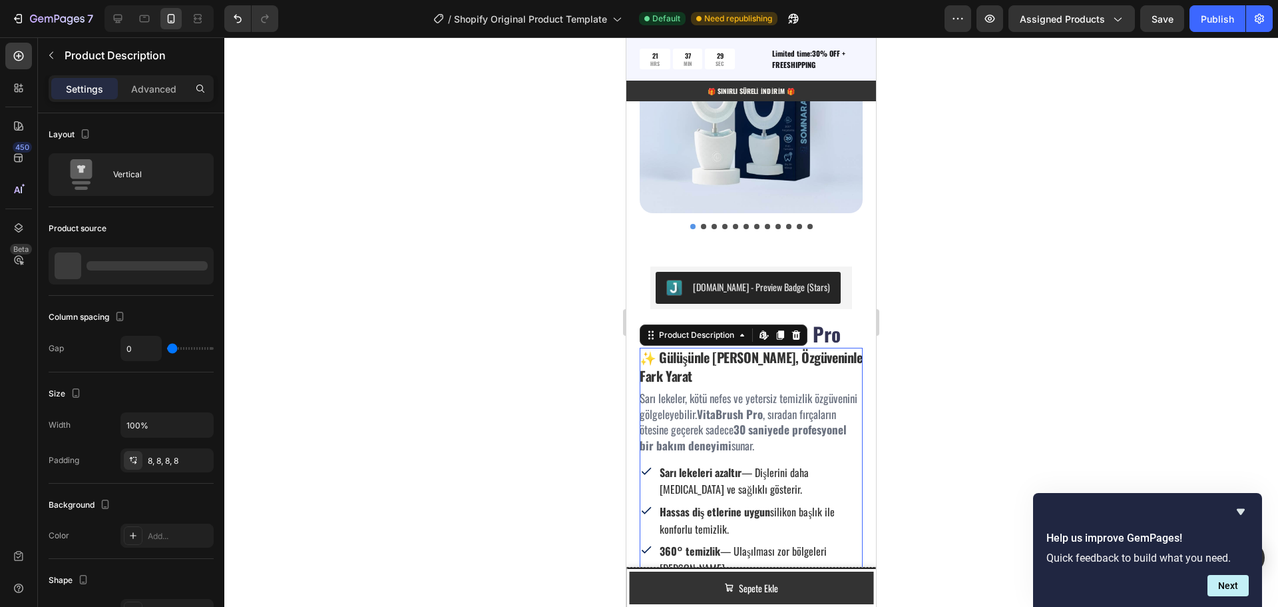
scroll to position [855, 0]
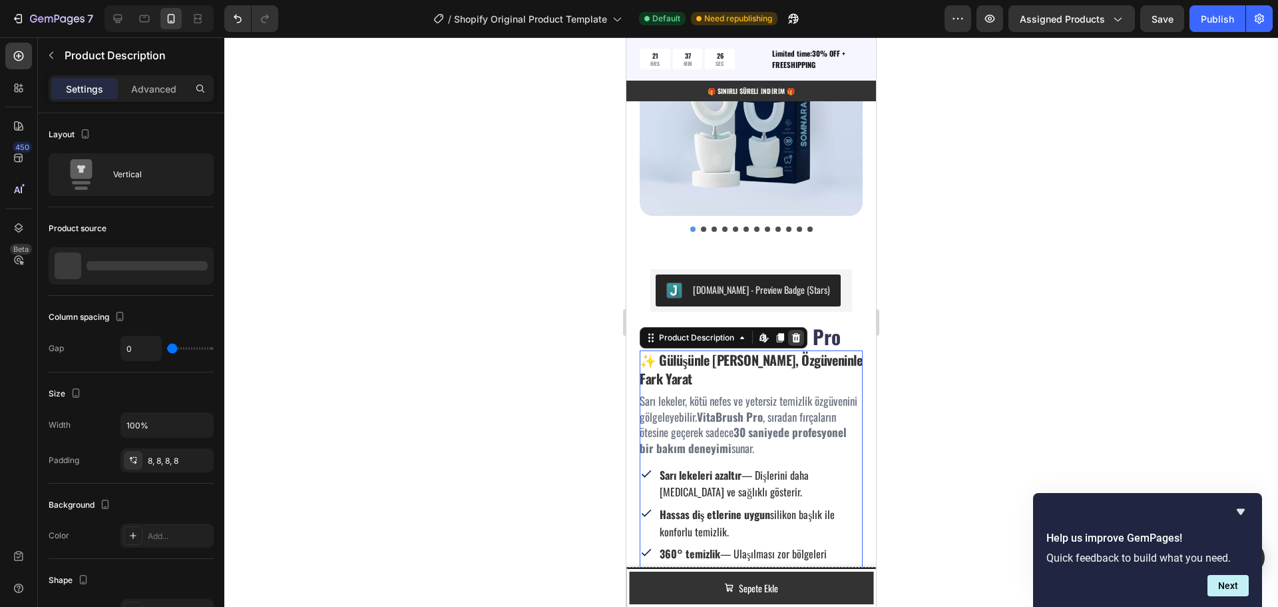
click at [798, 333] on icon at bounding box center [796, 337] width 9 height 9
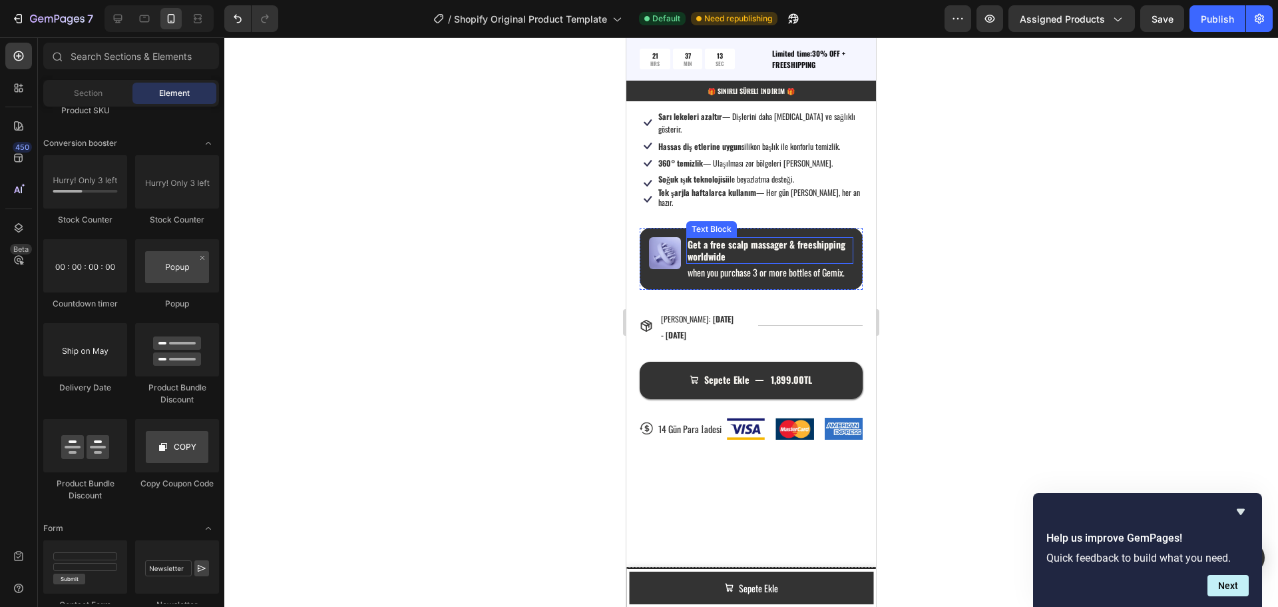
scroll to position [1121, 0]
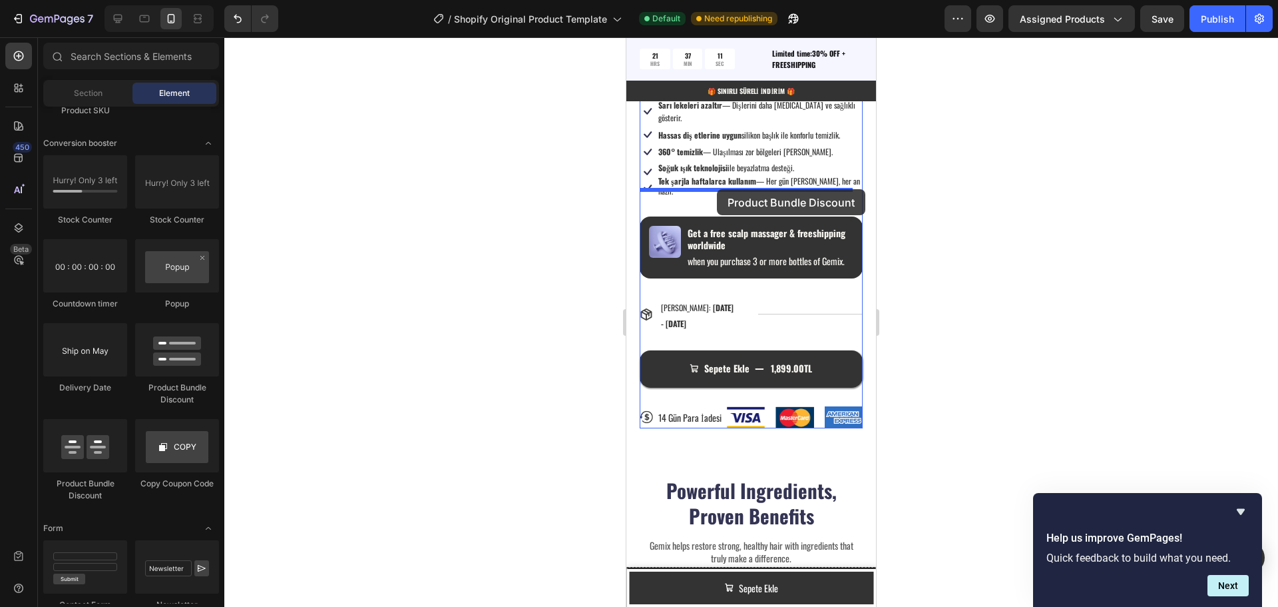
drag, startPoint x: 709, startPoint y: 489, endPoint x: 716, endPoint y: 192, distance: 297.7
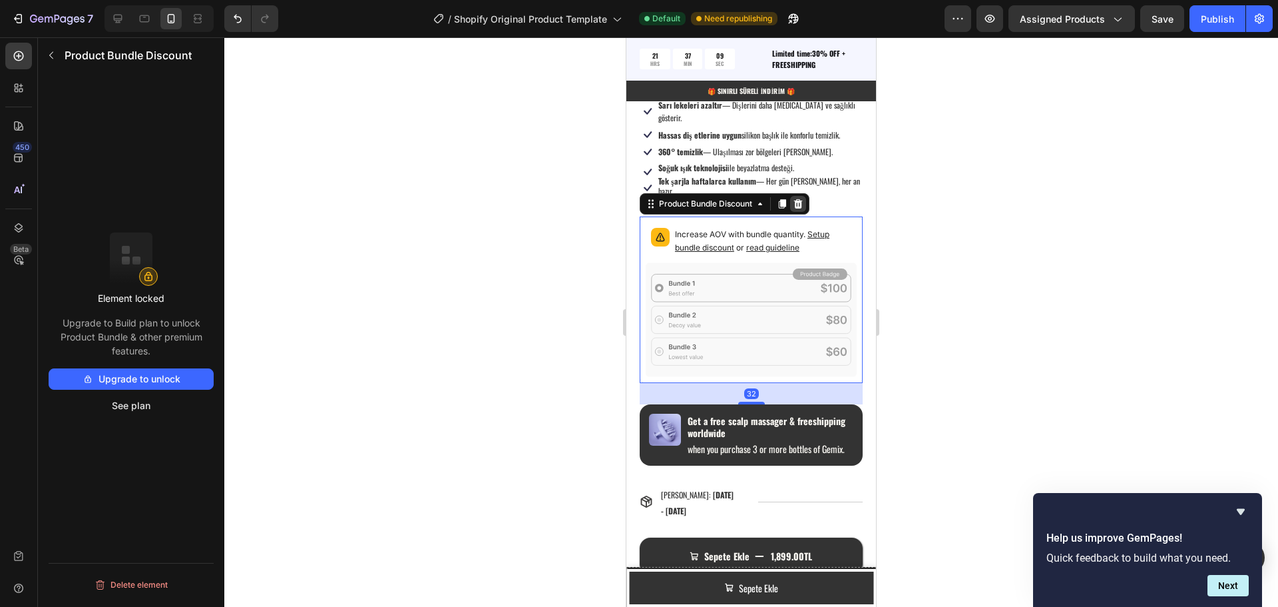
click at [802, 199] on icon at bounding box center [798, 203] width 9 height 9
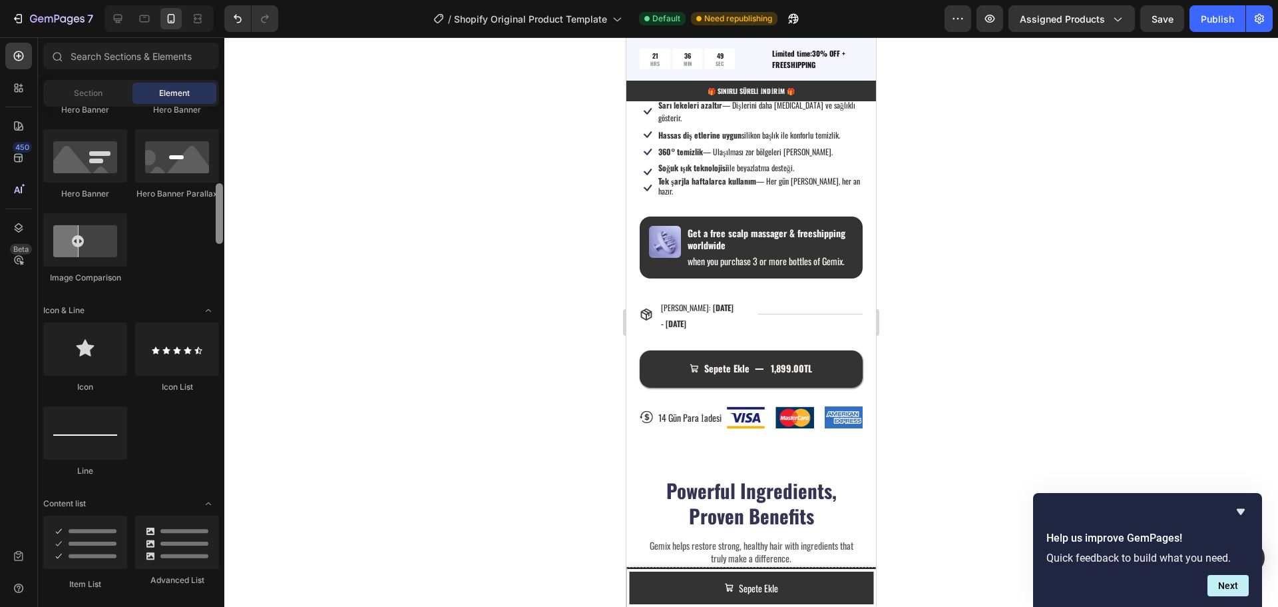
scroll to position [632, 0]
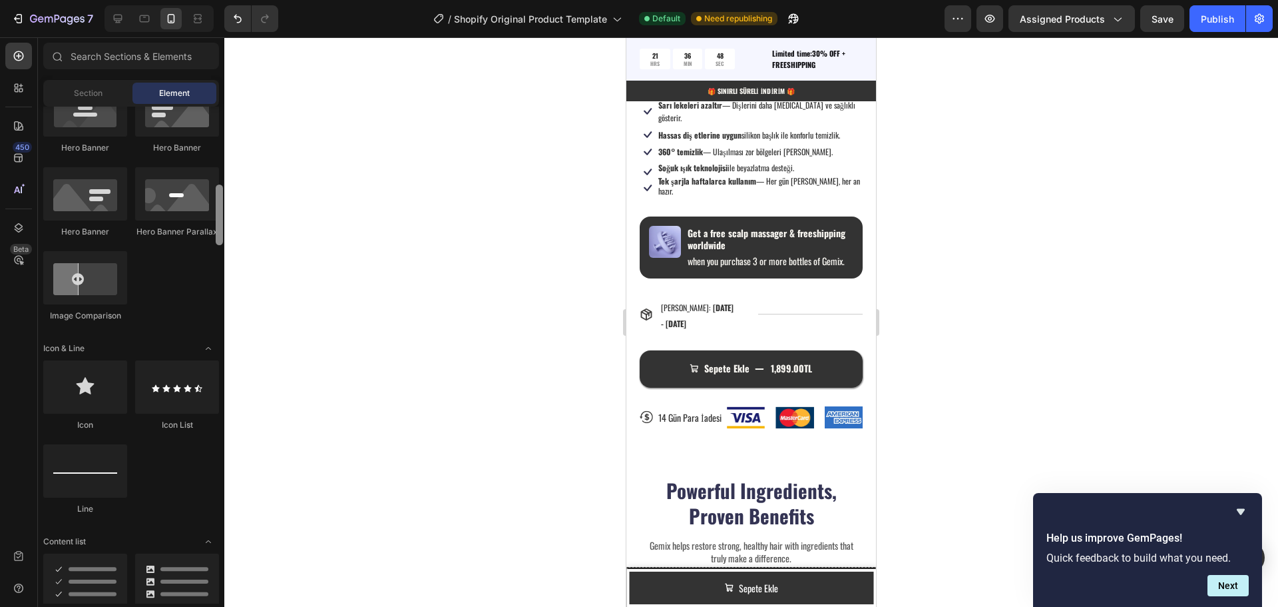
drag, startPoint x: 222, startPoint y: 572, endPoint x: 234, endPoint y: 214, distance: 358.4
click at [234, 0] on div "7 / Shopify Original Product Template Default Need republishing Preview Assigne…" at bounding box center [639, 0] width 1278 height 0
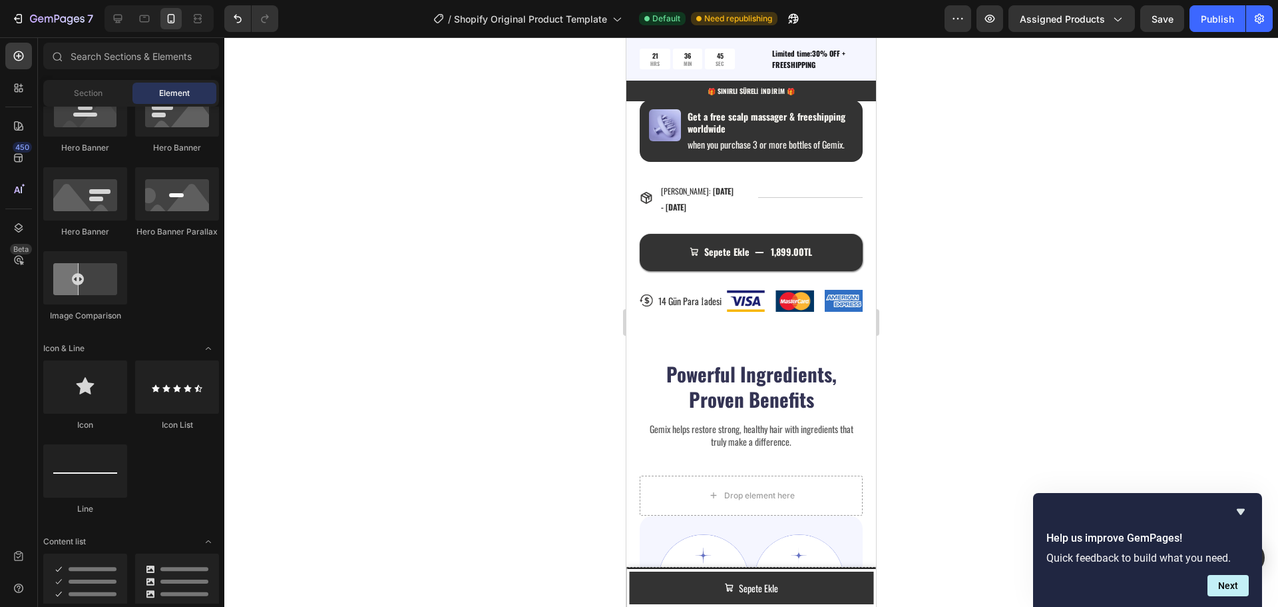
scroll to position [1387, 0]
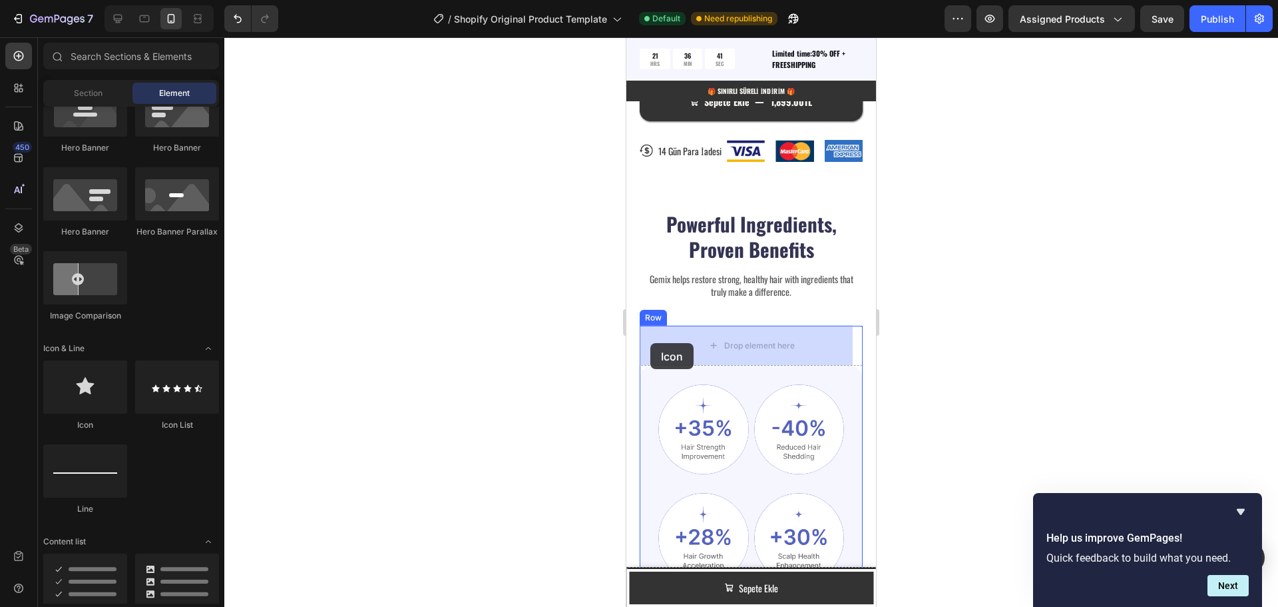
drag, startPoint x: 717, startPoint y: 428, endPoint x: 650, endPoint y: 343, distance: 108.1
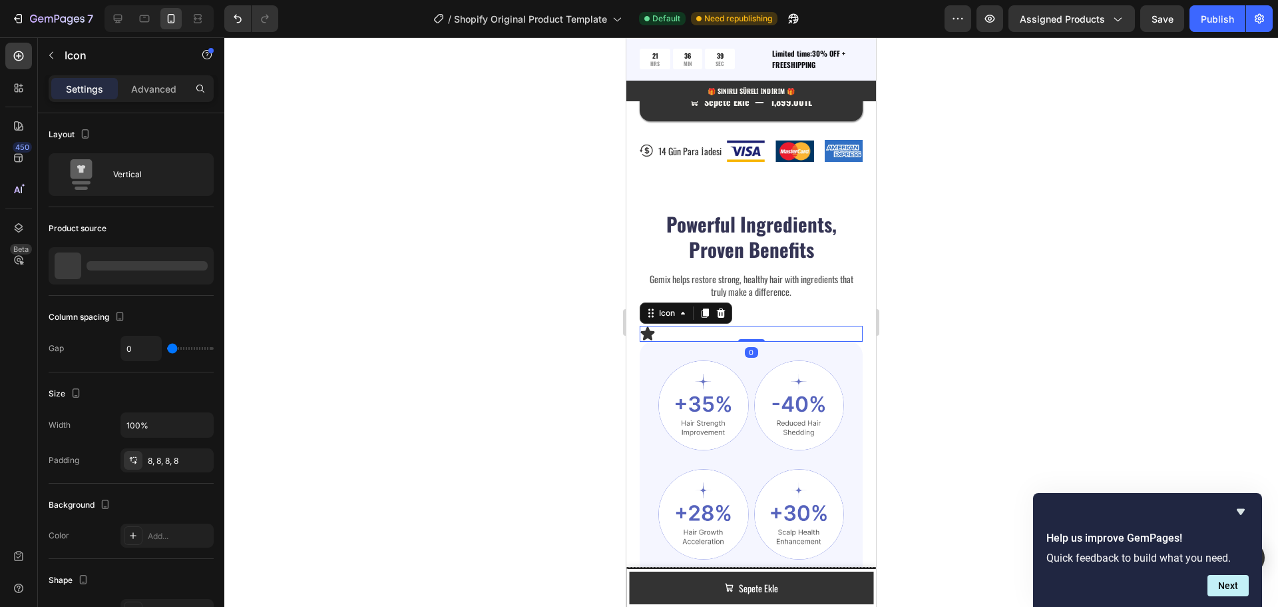
click at [652, 330] on icon at bounding box center [648, 334] width 16 height 16
click at [71, 262] on div at bounding box center [68, 265] width 27 height 27
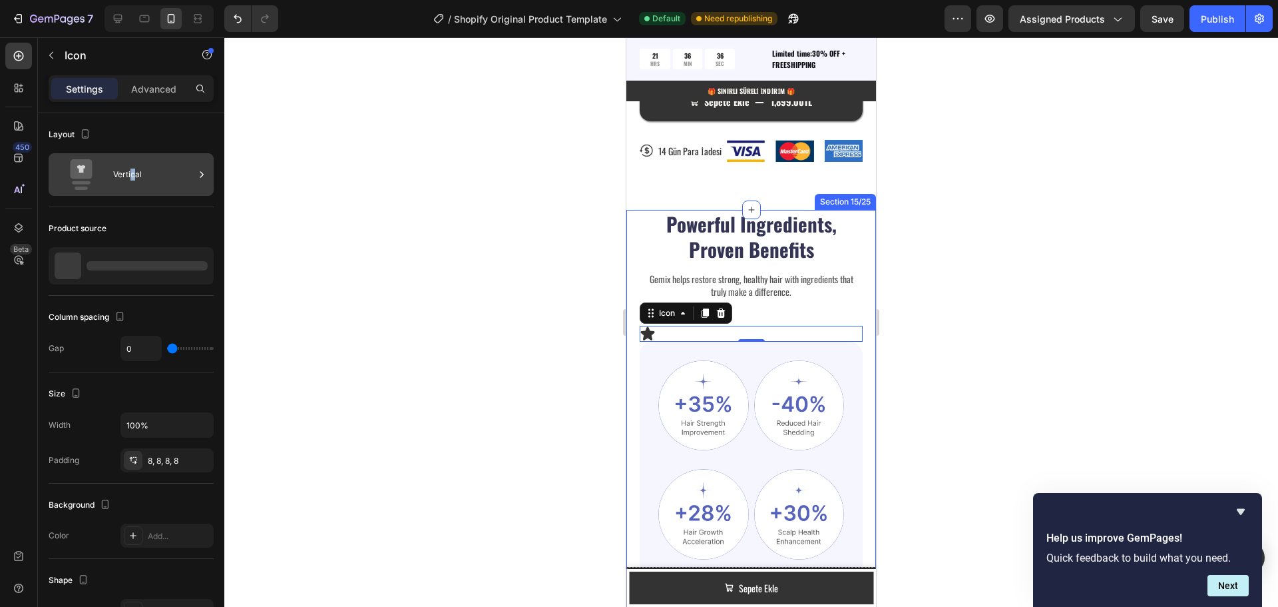
click at [133, 172] on div "Vertical" at bounding box center [153, 174] width 81 height 31
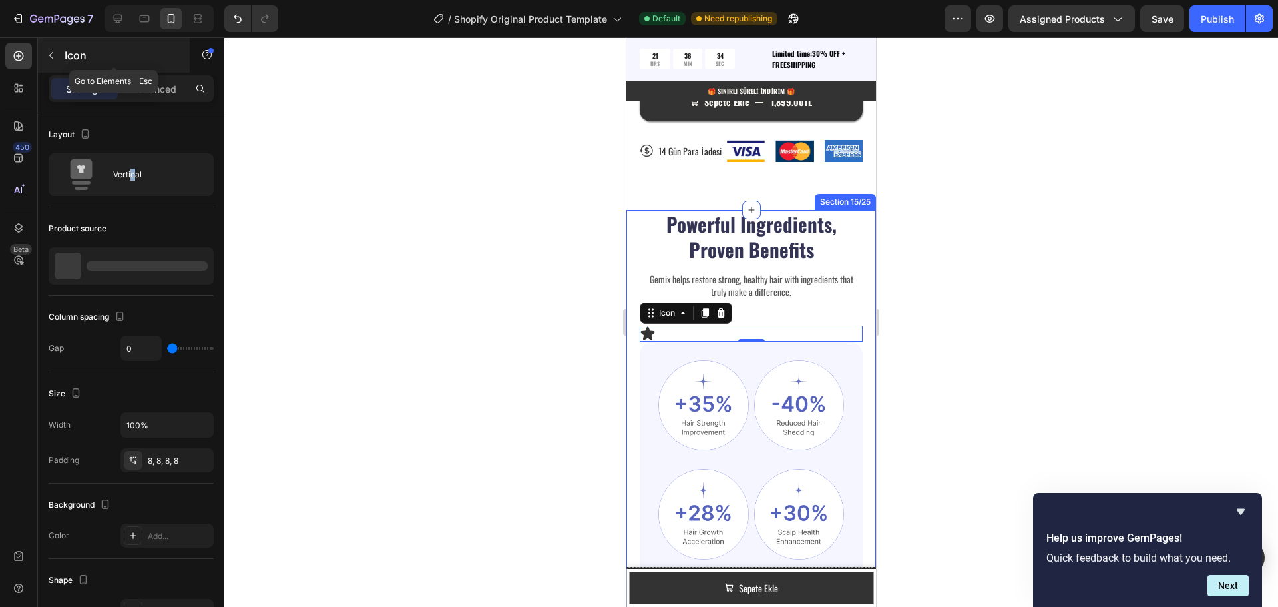
click at [48, 54] on icon "button" at bounding box center [51, 55] width 11 height 11
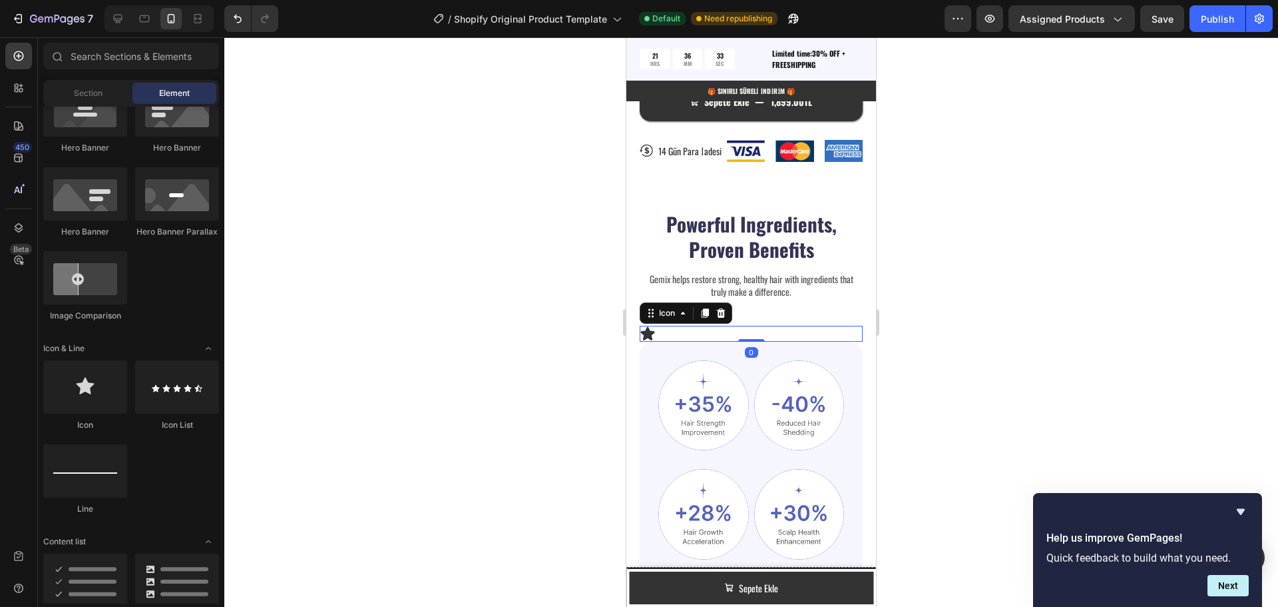
click at [650, 331] on icon at bounding box center [648, 332] width 14 height 13
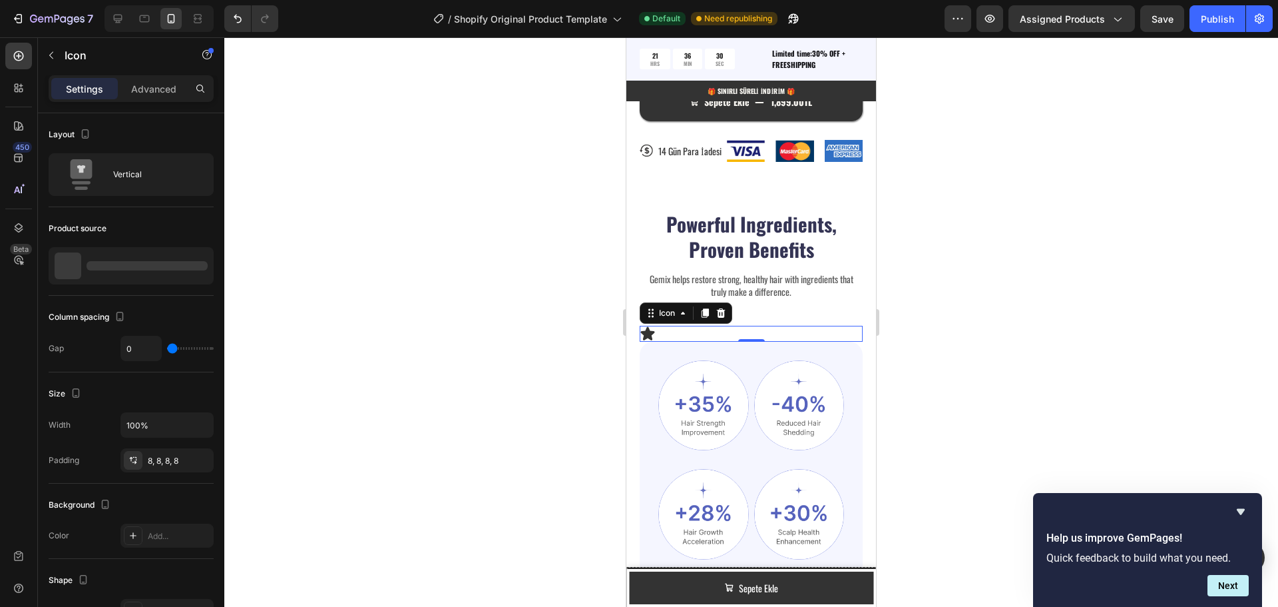
click at [1238, 515] on icon "Hide survey" at bounding box center [1241, 511] width 16 height 16
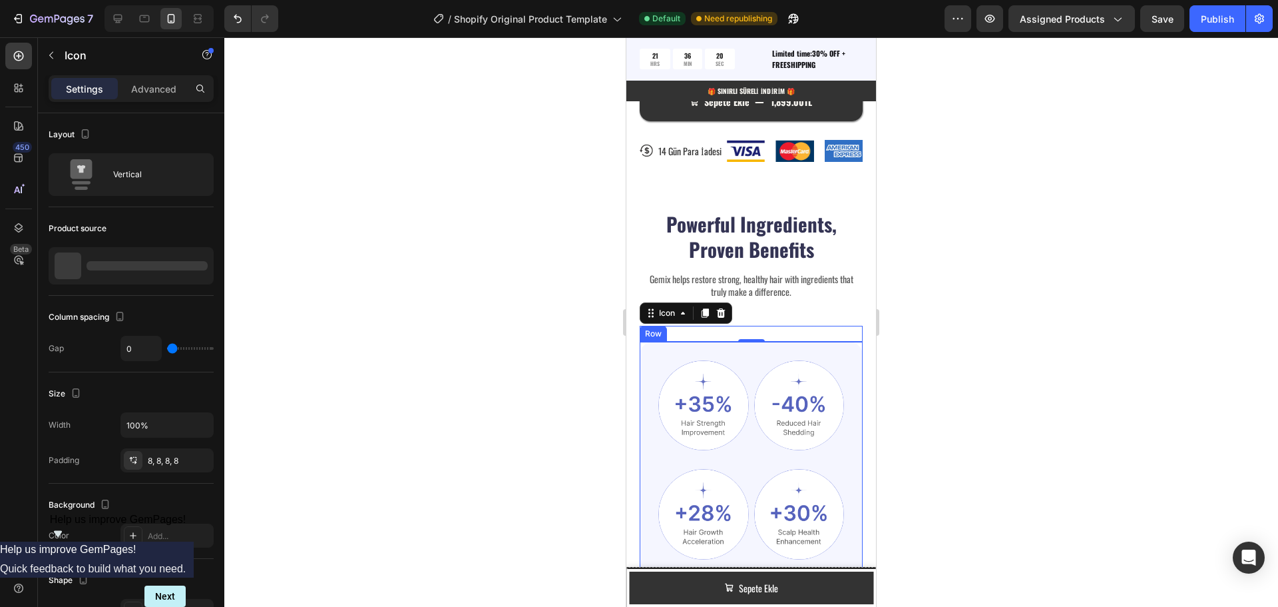
click at [650, 334] on div "Row" at bounding box center [653, 334] width 22 height 12
click at [782, 328] on div "Icon 0" at bounding box center [751, 334] width 223 height 16
click at [780, 330] on div "Icon 0" at bounding box center [751, 334] width 223 height 16
click at [719, 315] on icon at bounding box center [721, 312] width 9 height 9
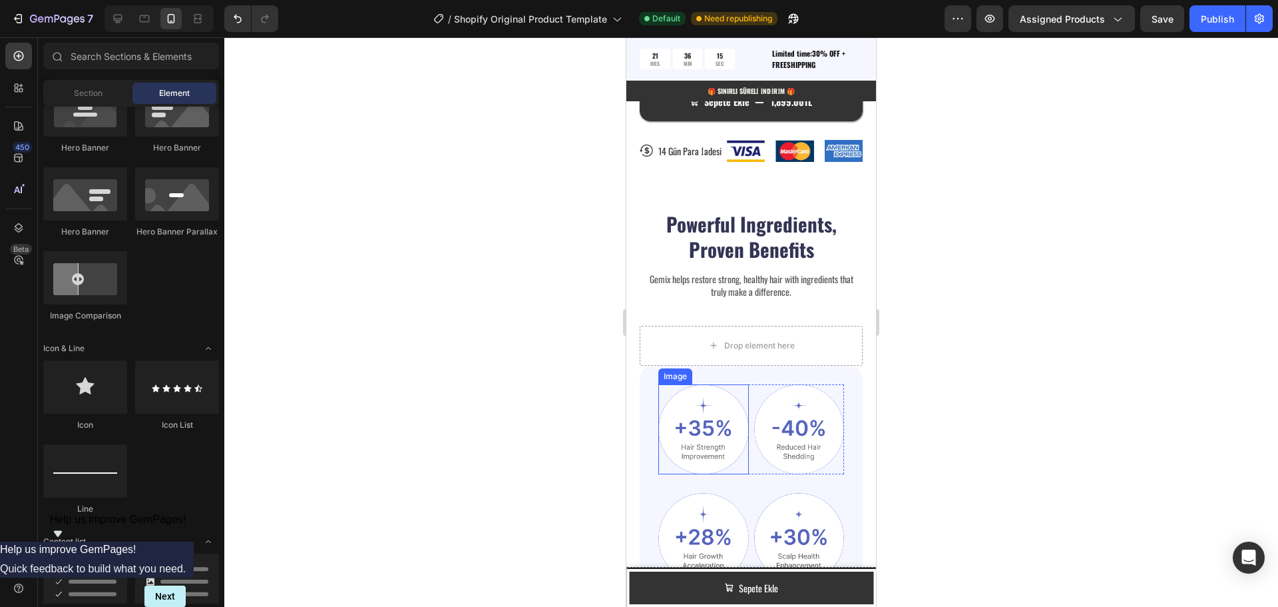
click at [705, 425] on img at bounding box center [703, 429] width 91 height 91
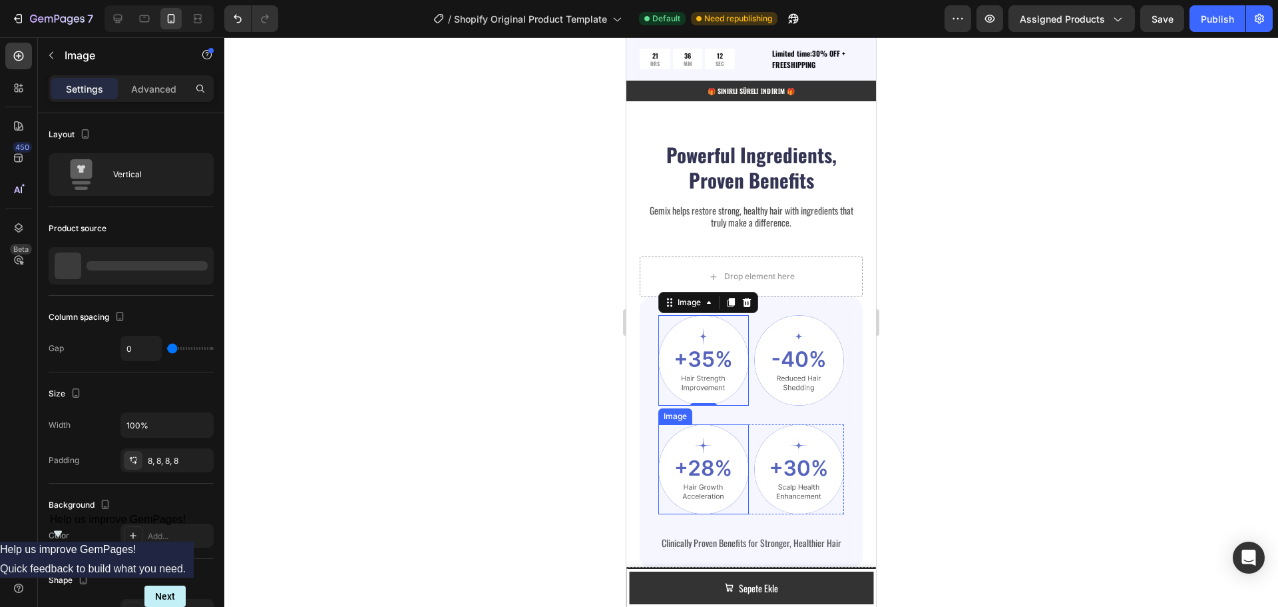
scroll to position [1454, 0]
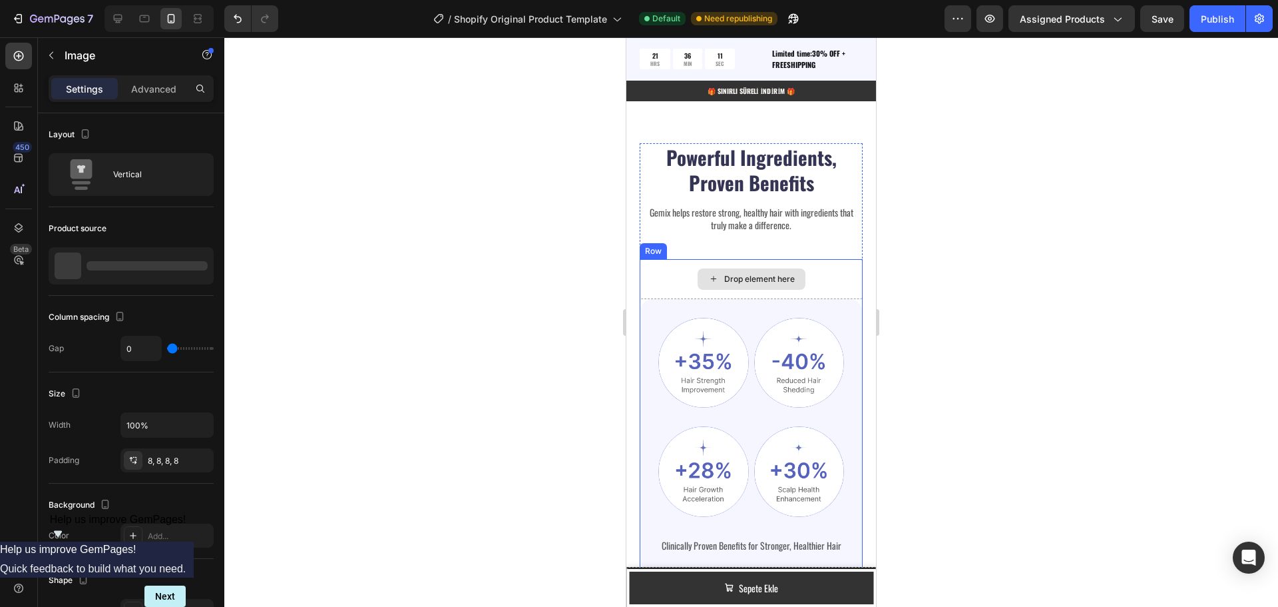
click at [766, 277] on div "Drop element here" at bounding box center [759, 279] width 71 height 11
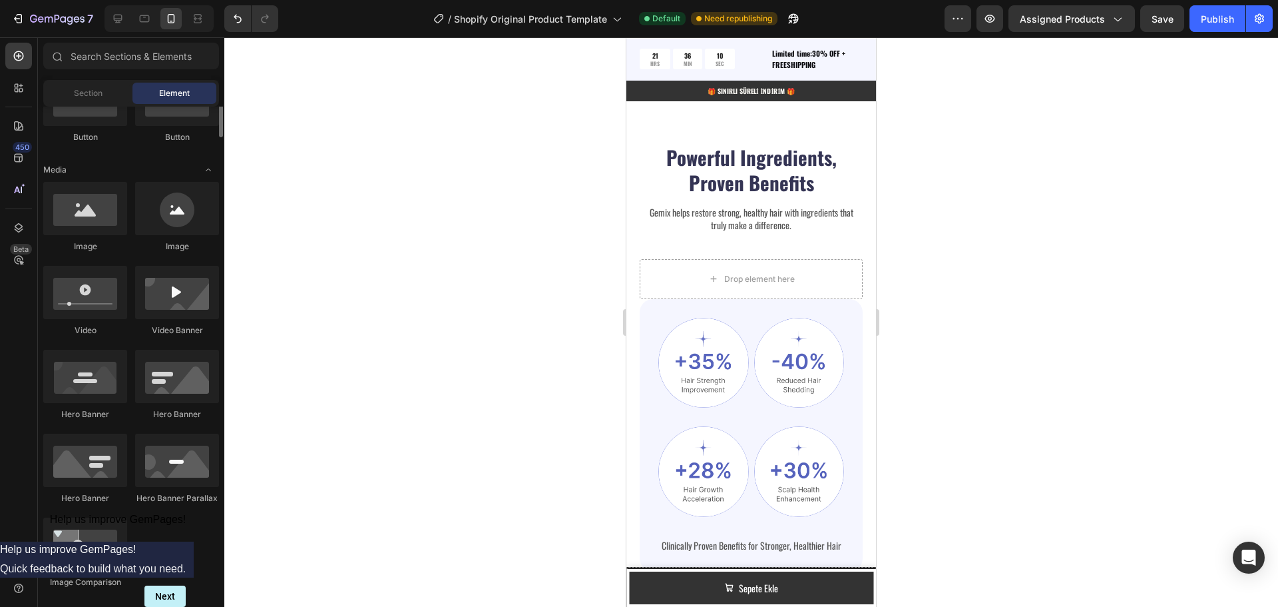
scroll to position [299, 0]
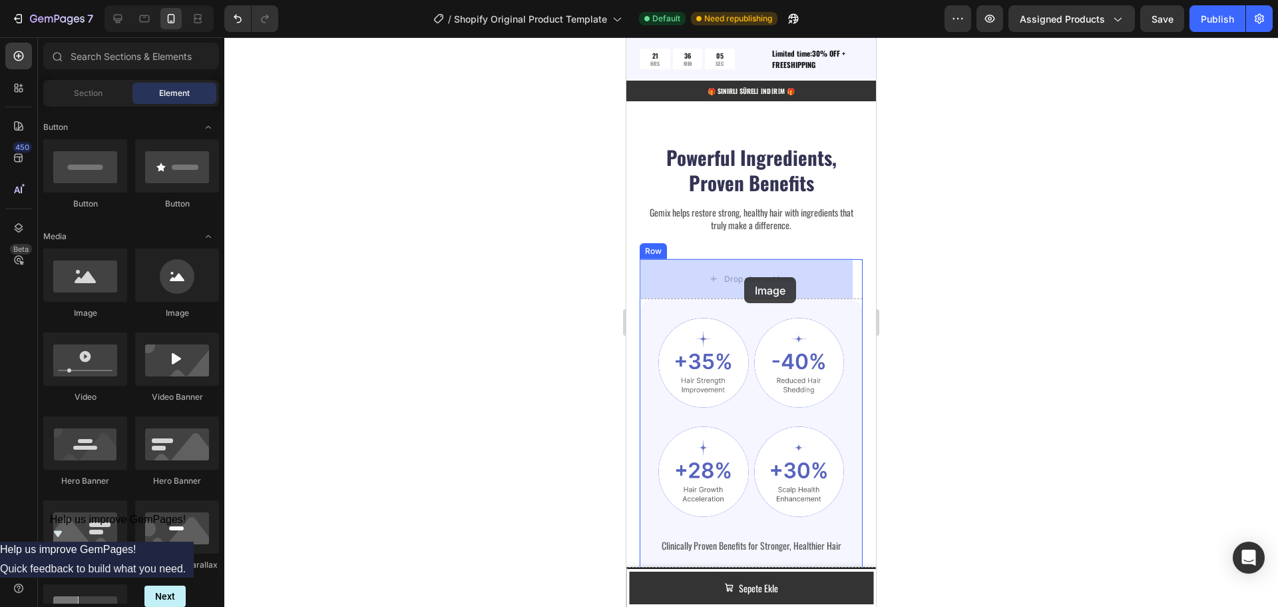
drag, startPoint x: 719, startPoint y: 323, endPoint x: 744, endPoint y: 277, distance: 52.4
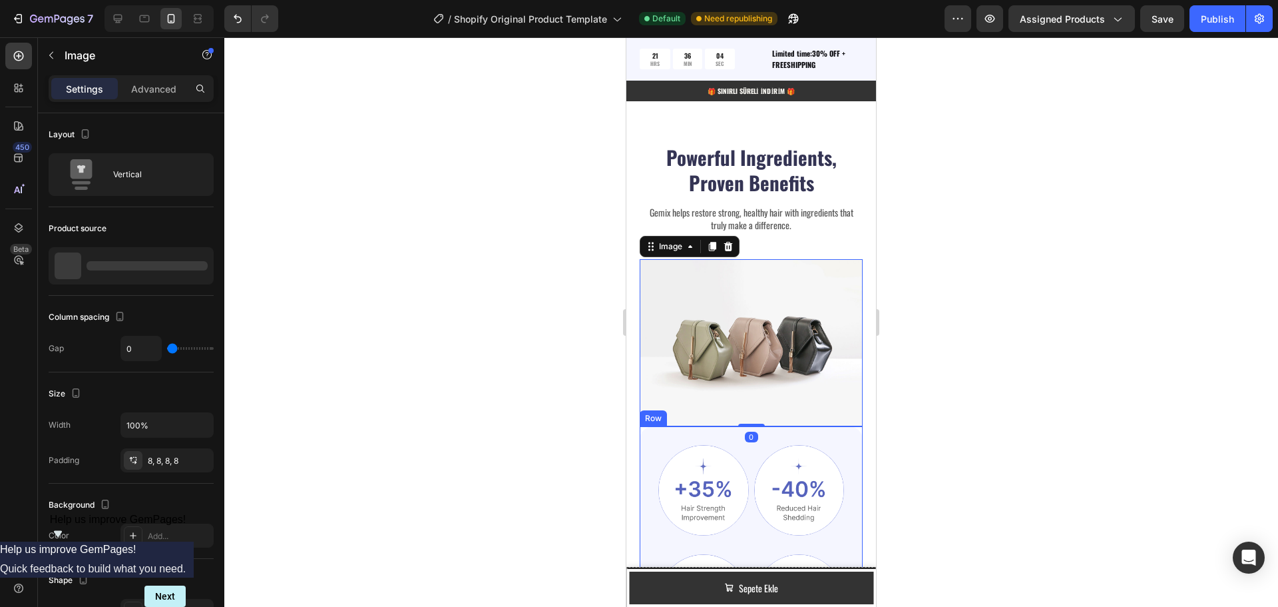
click at [652, 493] on div "Image Image Row Image Image Row Clinically Proven Benefits for Stronger, Health…" at bounding box center [751, 562] width 223 height 272
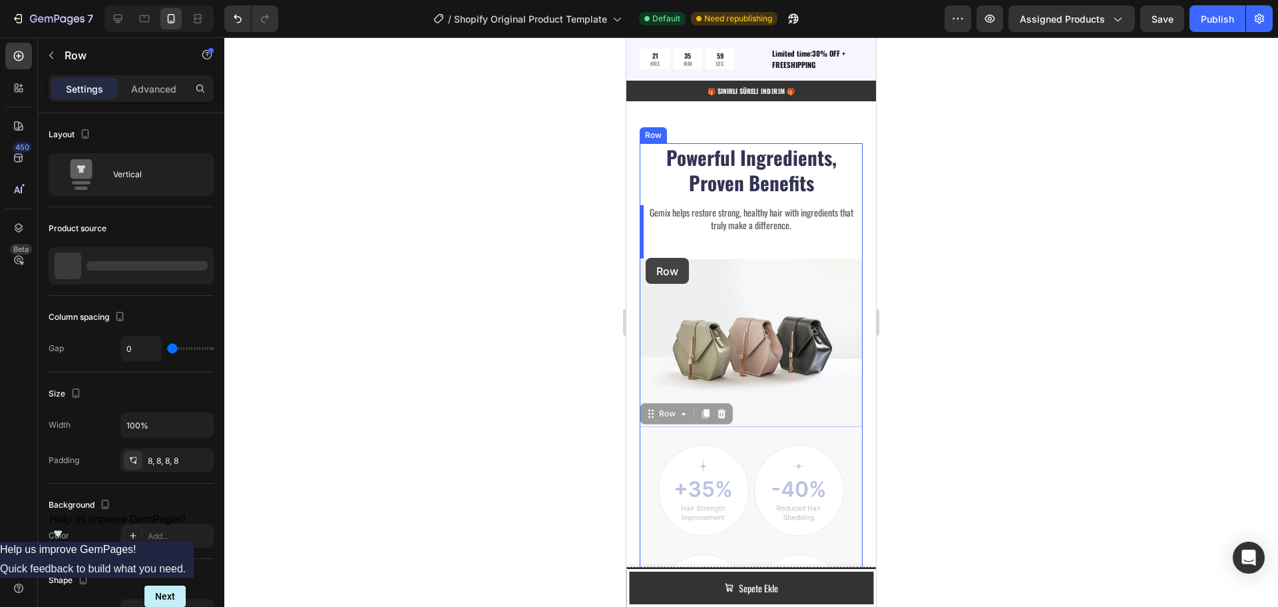
drag, startPoint x: 648, startPoint y: 406, endPoint x: 646, endPoint y: 258, distance: 148.5
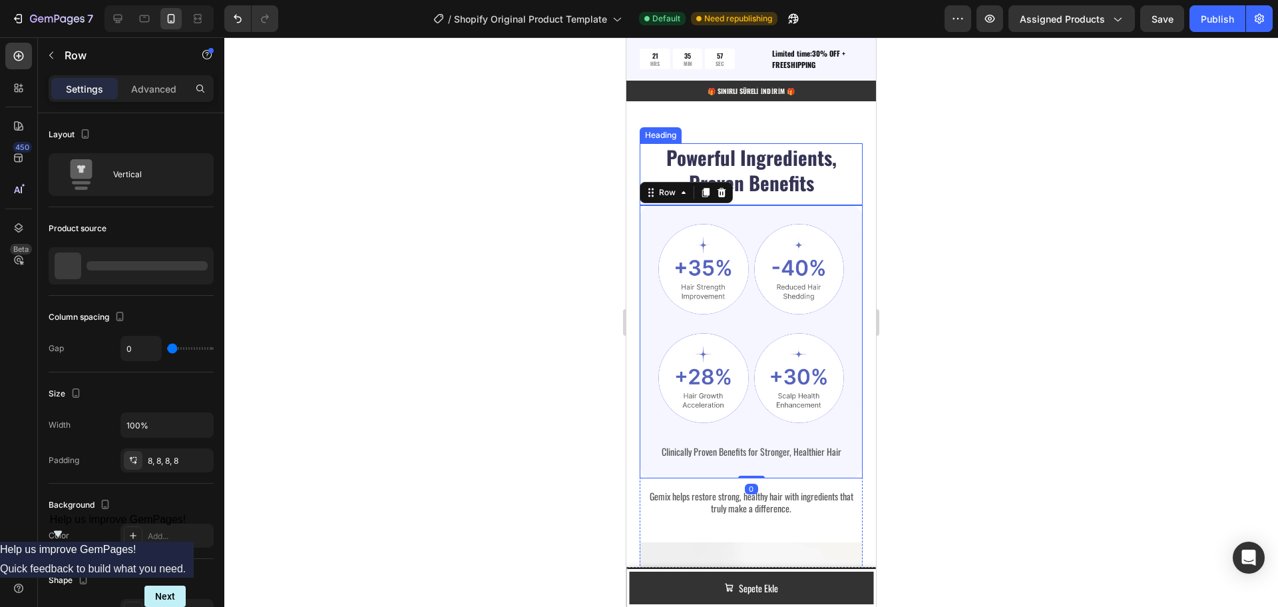
click at [738, 170] on h2 "Powerful Ingredients, Proven Benefits" at bounding box center [751, 169] width 223 height 53
click at [776, 174] on h2 "Powerful Ingredients, Proven Benefits" at bounding box center [751, 169] width 223 height 53
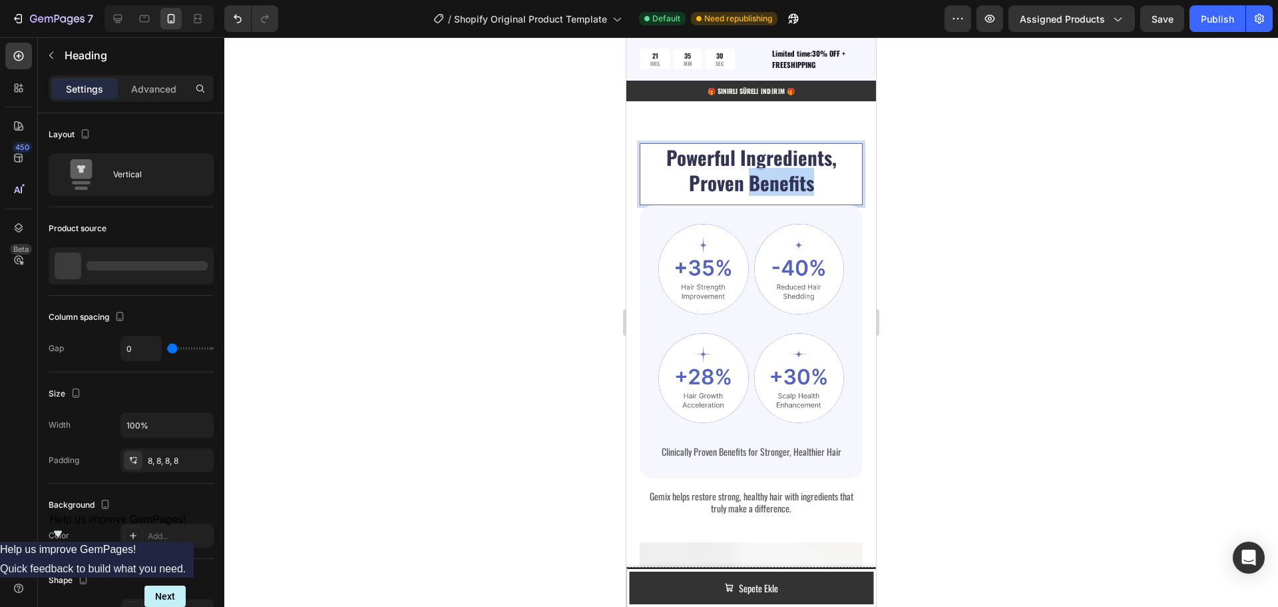
click at [776, 174] on p "Powerful Ingredients, Proven Benefits" at bounding box center [751, 169] width 220 height 50
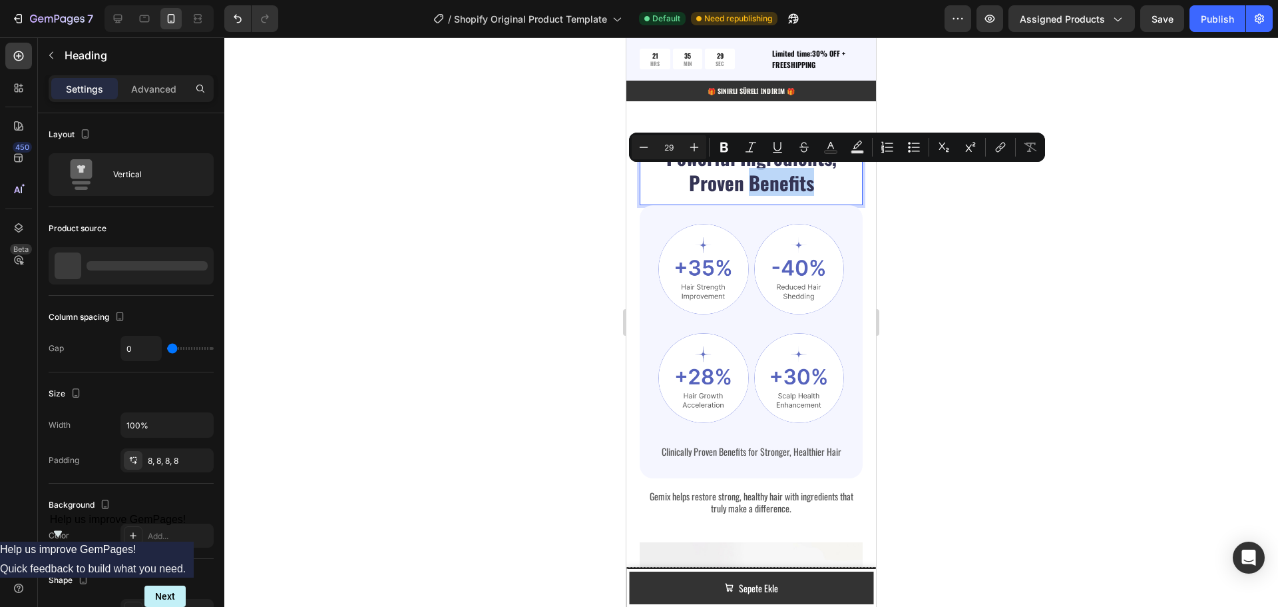
click at [792, 184] on p "Powerful Ingredients, Proven Benefits" at bounding box center [751, 169] width 220 height 50
click at [813, 184] on p "Powerful Ingredients, Proven Benefits" at bounding box center [751, 169] width 220 height 50
click at [806, 184] on p "Powerful Ingredients, Proven Benefits" at bounding box center [751, 169] width 220 height 50
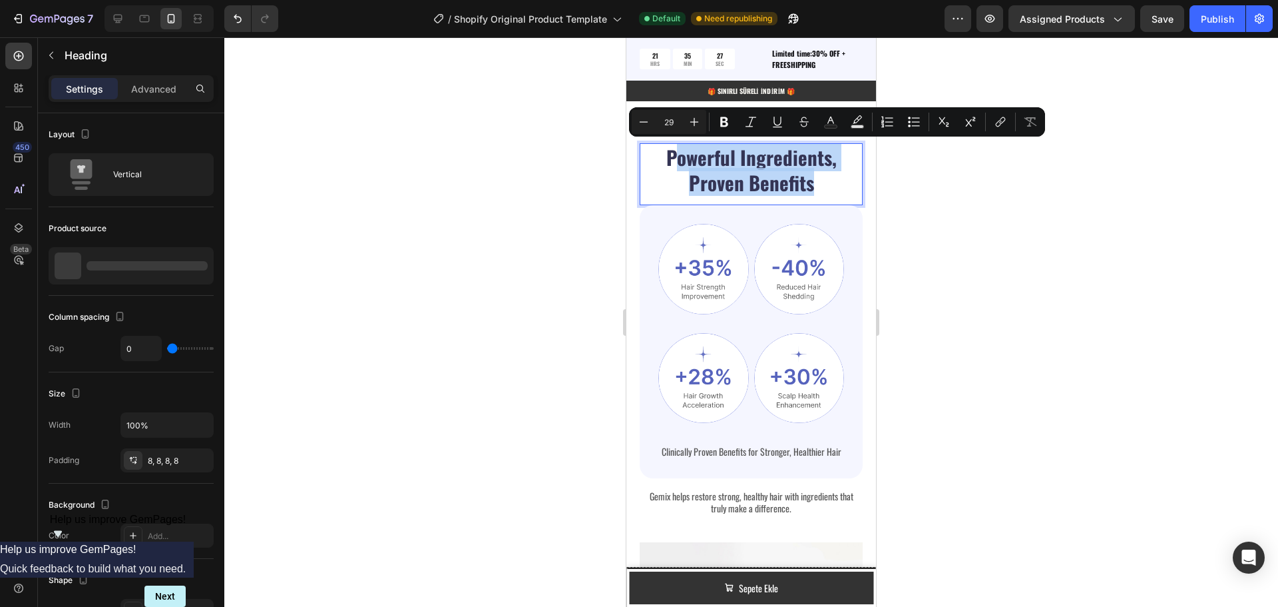
drag, startPoint x: 806, startPoint y: 186, endPoint x: 667, endPoint y: 160, distance: 141.0
click at [667, 160] on p "Powerful Ingredients, Proven Benefits" at bounding box center [751, 169] width 220 height 50
click at [666, 160] on p "Powerful Ingredients, Proven Benefits" at bounding box center [751, 169] width 220 height 50
click at [727, 182] on p "Powerful Ingredients, Proven Benefits" at bounding box center [751, 169] width 220 height 50
drag, startPoint x: 818, startPoint y: 184, endPoint x: 663, endPoint y: 155, distance: 157.9
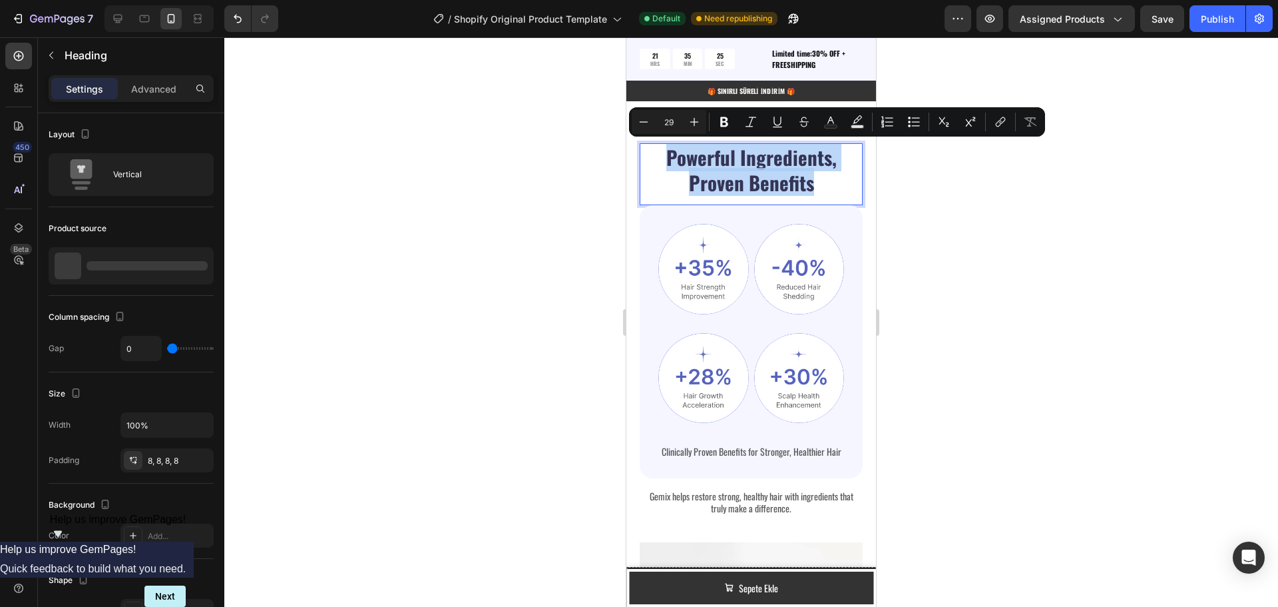
click at [663, 155] on p "Powerful Ingredients, Proven Benefits" at bounding box center [751, 169] width 220 height 50
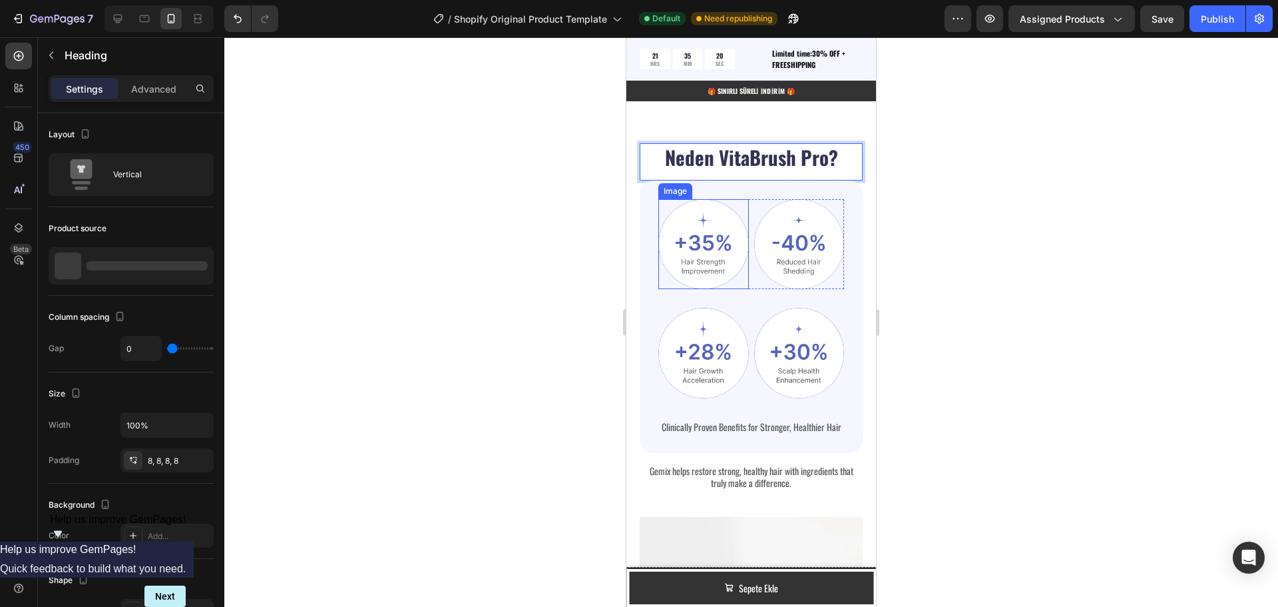
click at [696, 237] on img at bounding box center [703, 244] width 91 height 91
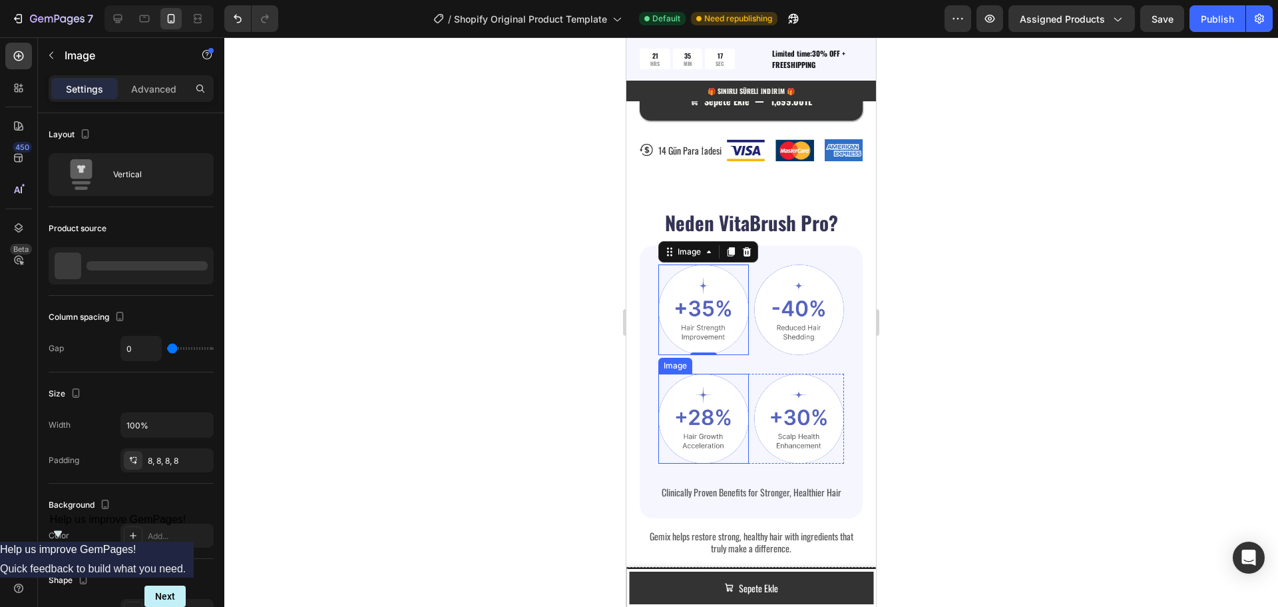
scroll to position [1387, 0]
click at [706, 250] on icon at bounding box center [709, 253] width 11 height 11
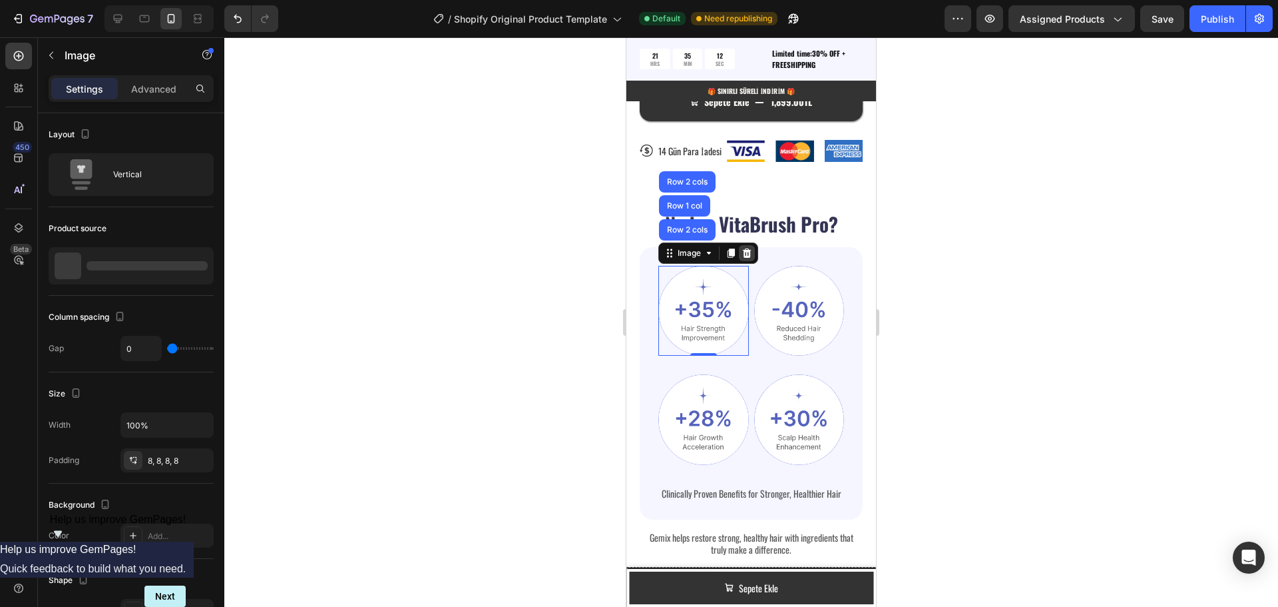
click at [751, 254] on icon at bounding box center [747, 253] width 11 height 11
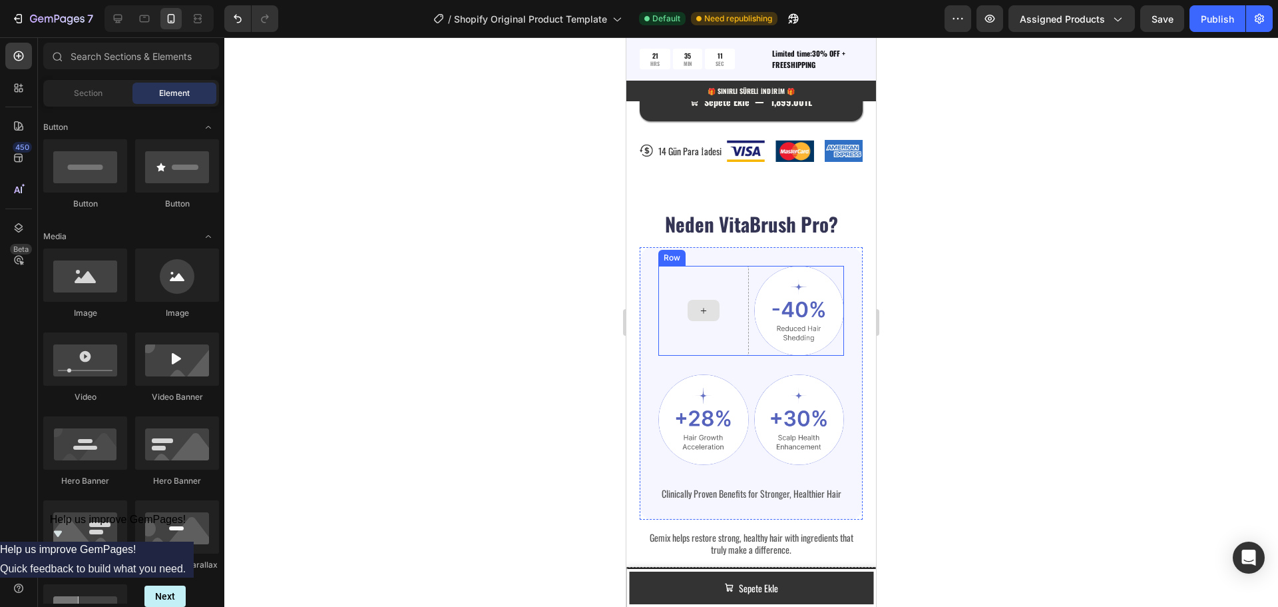
click at [701, 308] on icon at bounding box center [703, 310] width 5 height 5
drag, startPoint x: 813, startPoint y: 323, endPoint x: 674, endPoint y: 310, distance: 139.1
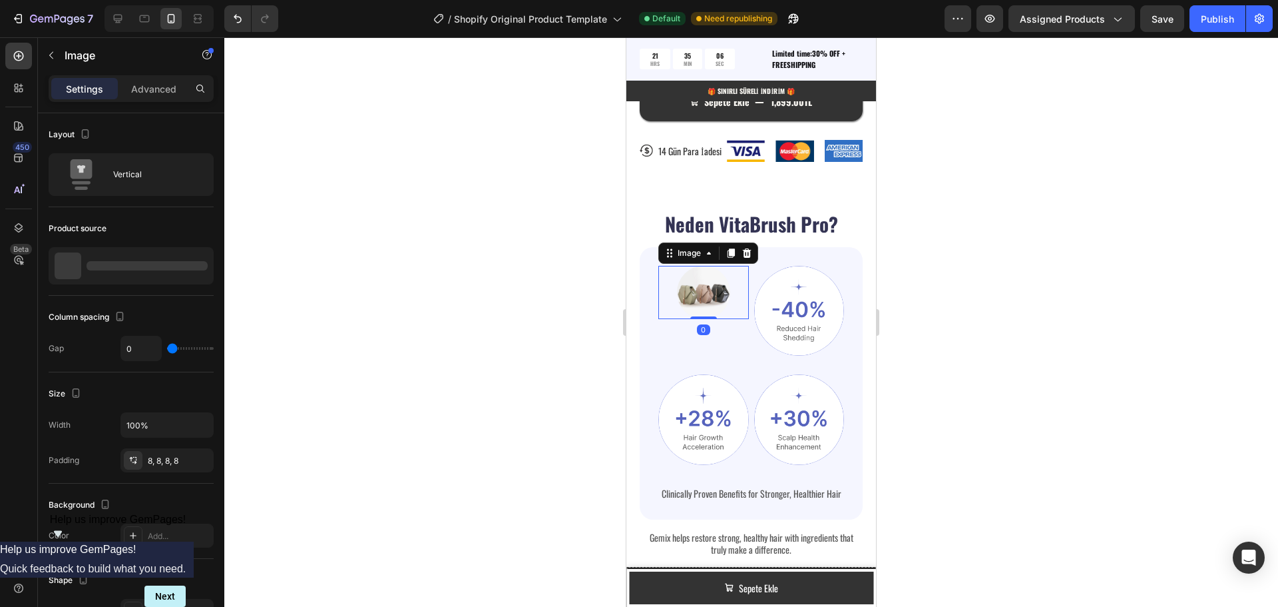
drag, startPoint x: 698, startPoint y: 291, endPoint x: 1244, endPoint y: 338, distance: 548.6
click at [698, 291] on img at bounding box center [703, 292] width 53 height 53
click at [154, 85] on p "Advanced" at bounding box center [153, 89] width 45 height 14
click at [53, 57] on icon "button" at bounding box center [51, 55] width 11 height 11
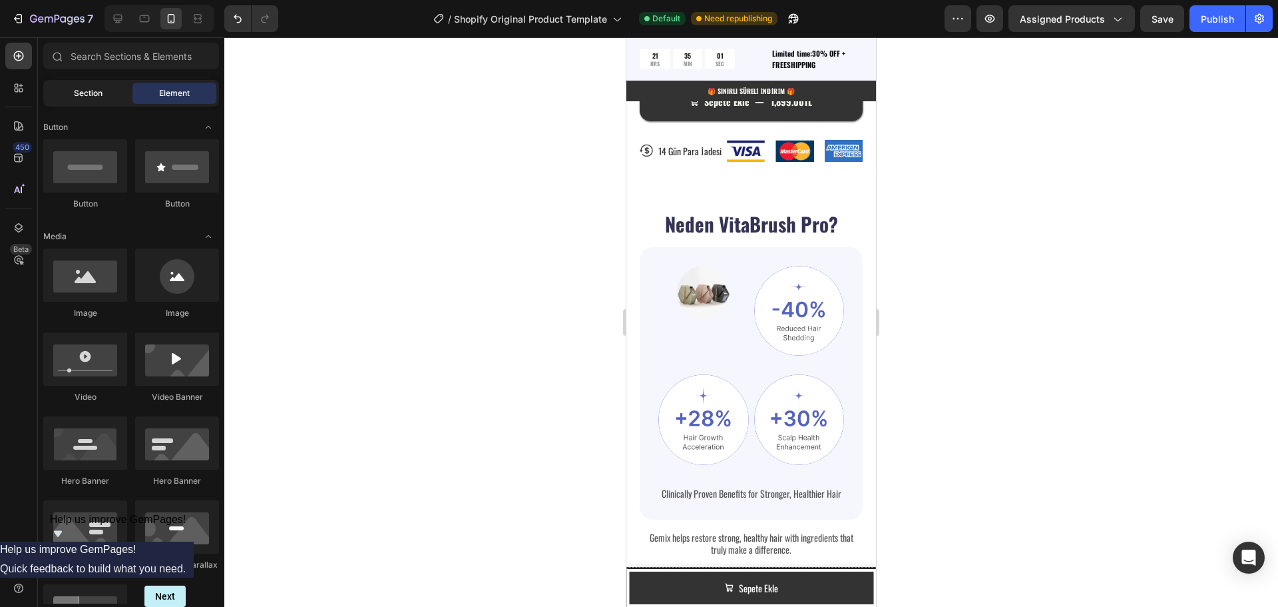
click at [99, 95] on span "Section" at bounding box center [88, 93] width 29 height 12
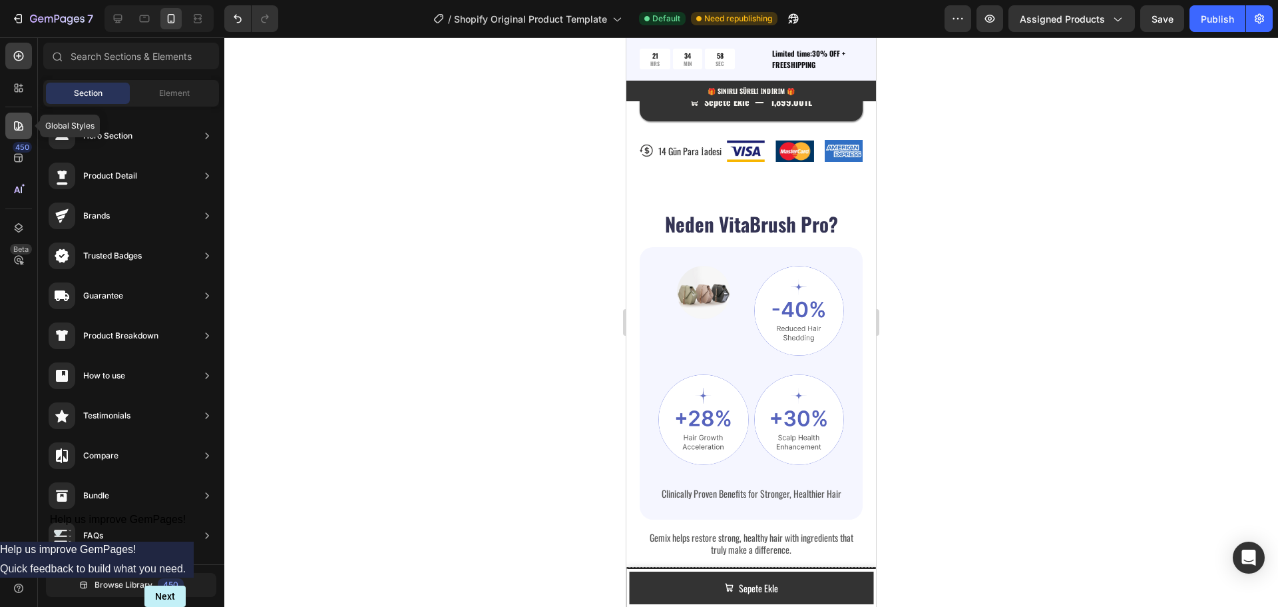
click at [17, 124] on icon at bounding box center [18, 125] width 13 height 13
click at [21, 225] on icon at bounding box center [19, 227] width 9 height 9
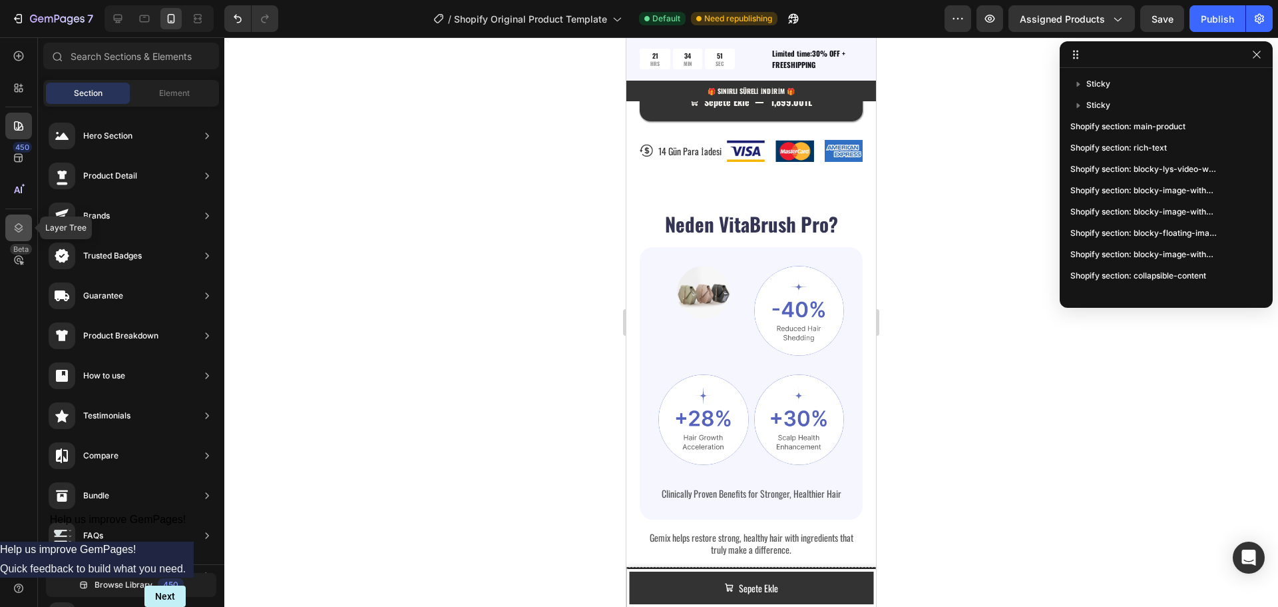
click at [21, 225] on icon at bounding box center [19, 227] width 9 height 9
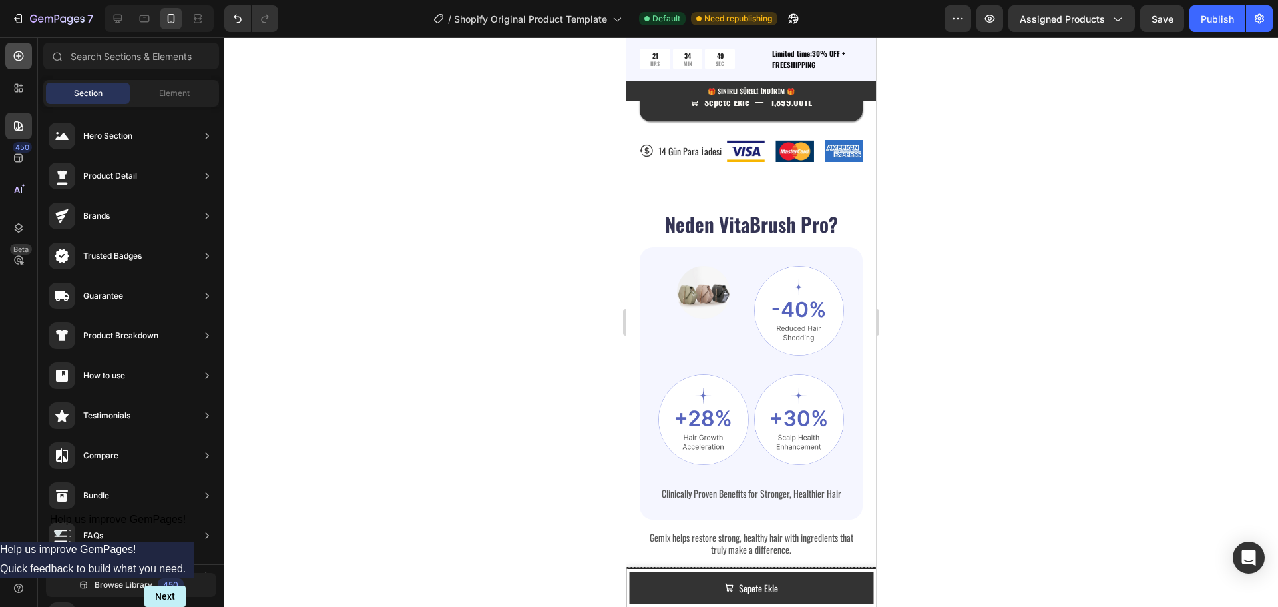
click at [20, 59] on icon at bounding box center [18, 55] width 13 height 13
click at [23, 83] on icon at bounding box center [18, 87] width 13 height 13
click at [27, 59] on div at bounding box center [18, 56] width 27 height 27
click at [96, 95] on span "Section" at bounding box center [88, 93] width 29 height 12
click at [164, 97] on span "Element" at bounding box center [174, 93] width 31 height 12
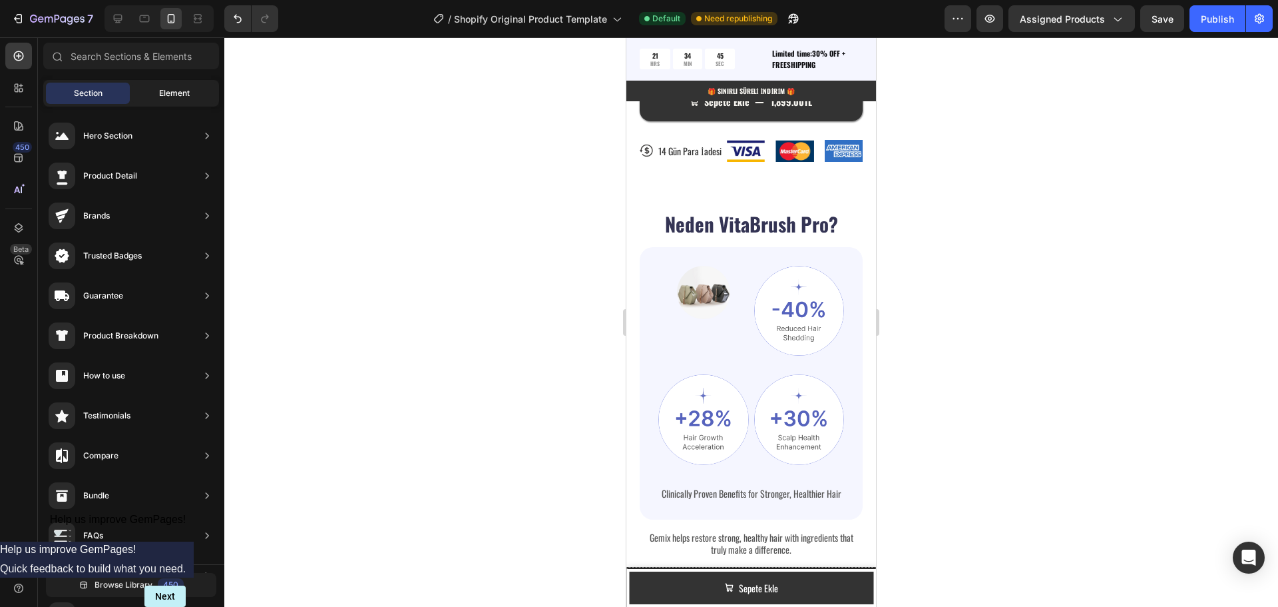
click at [174, 87] on span "Element" at bounding box center [174, 93] width 31 height 12
click at [318, 117] on div at bounding box center [751, 321] width 1054 height 569
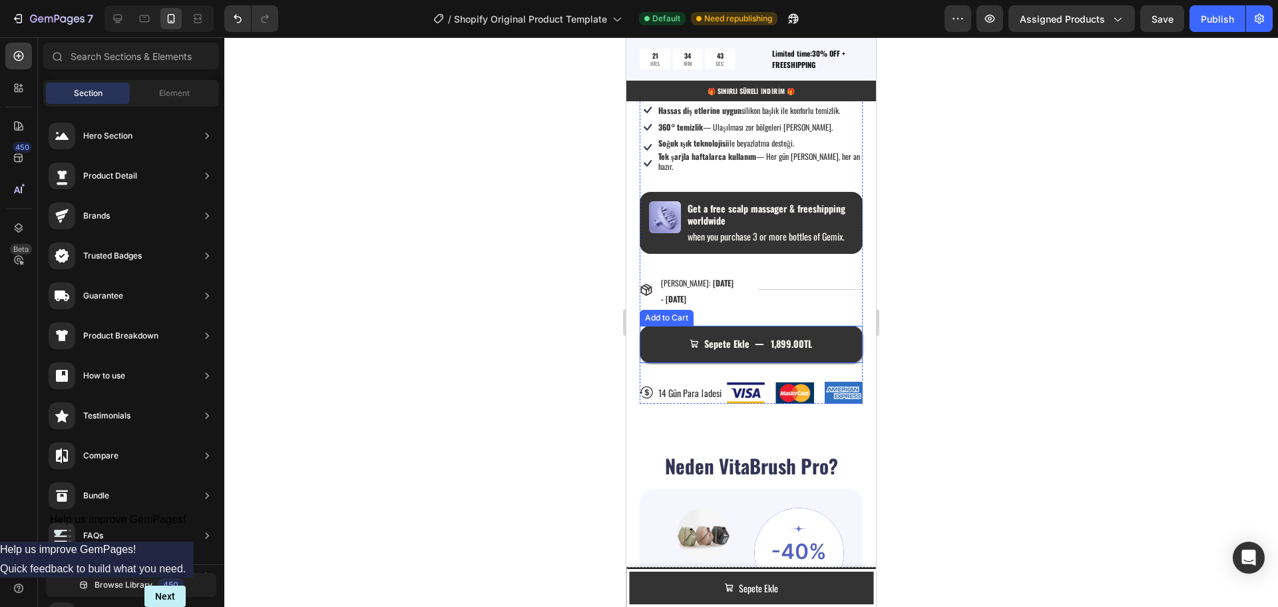
scroll to position [1121, 0]
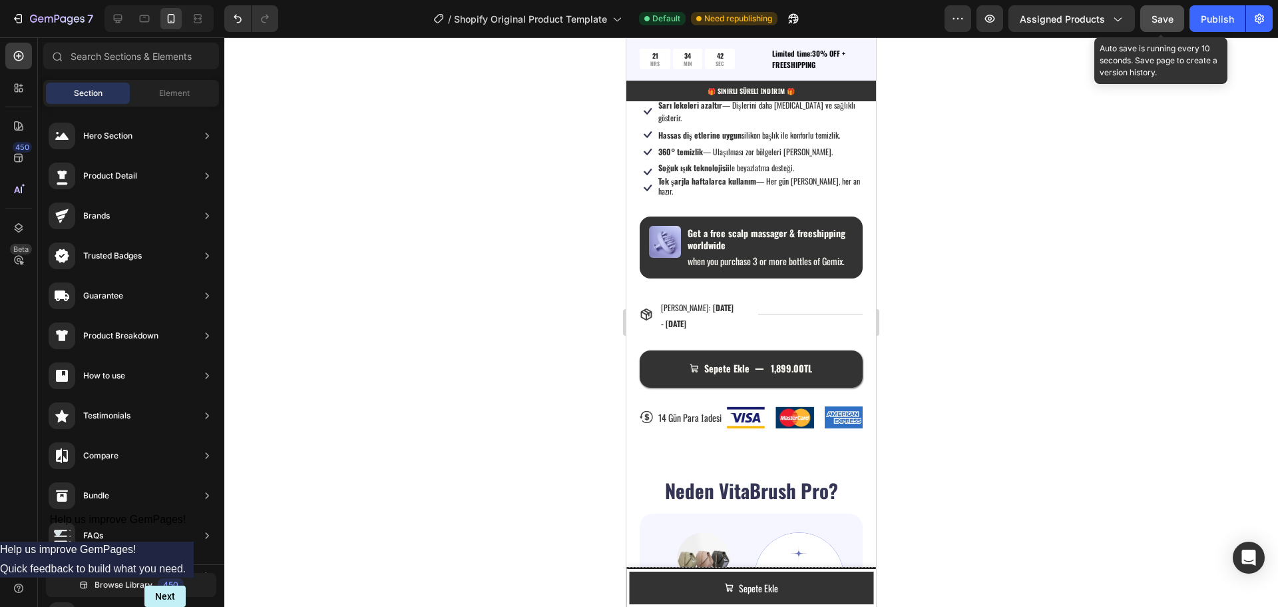
click at [1169, 21] on span "Save" at bounding box center [1163, 18] width 22 height 11
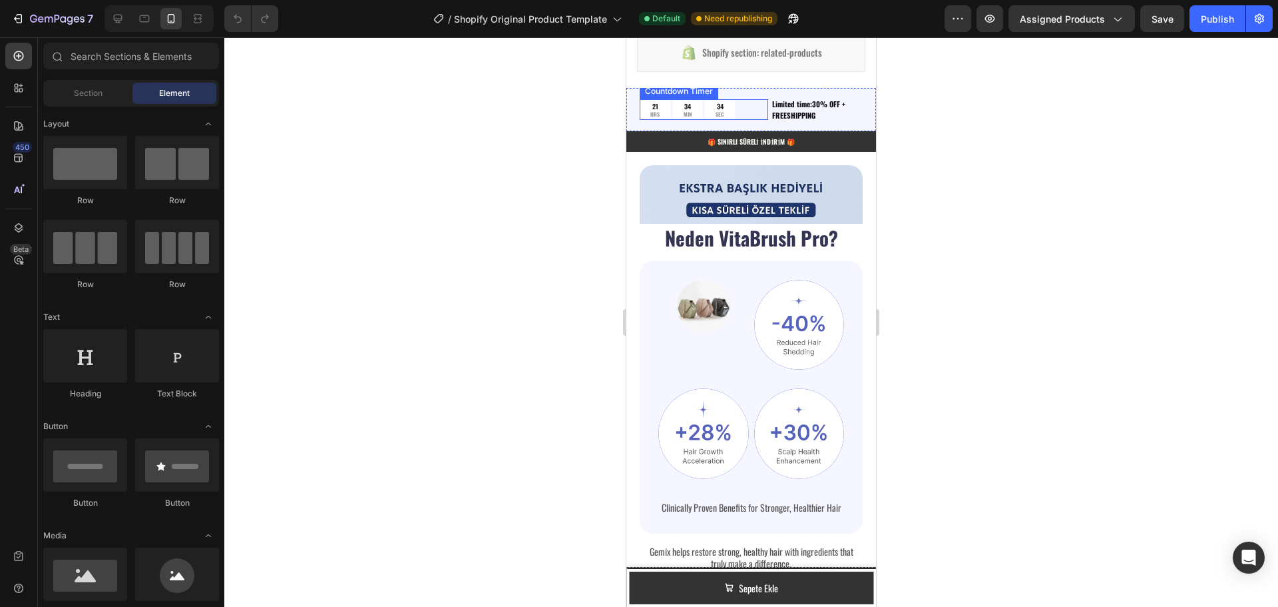
scroll to position [732, 0]
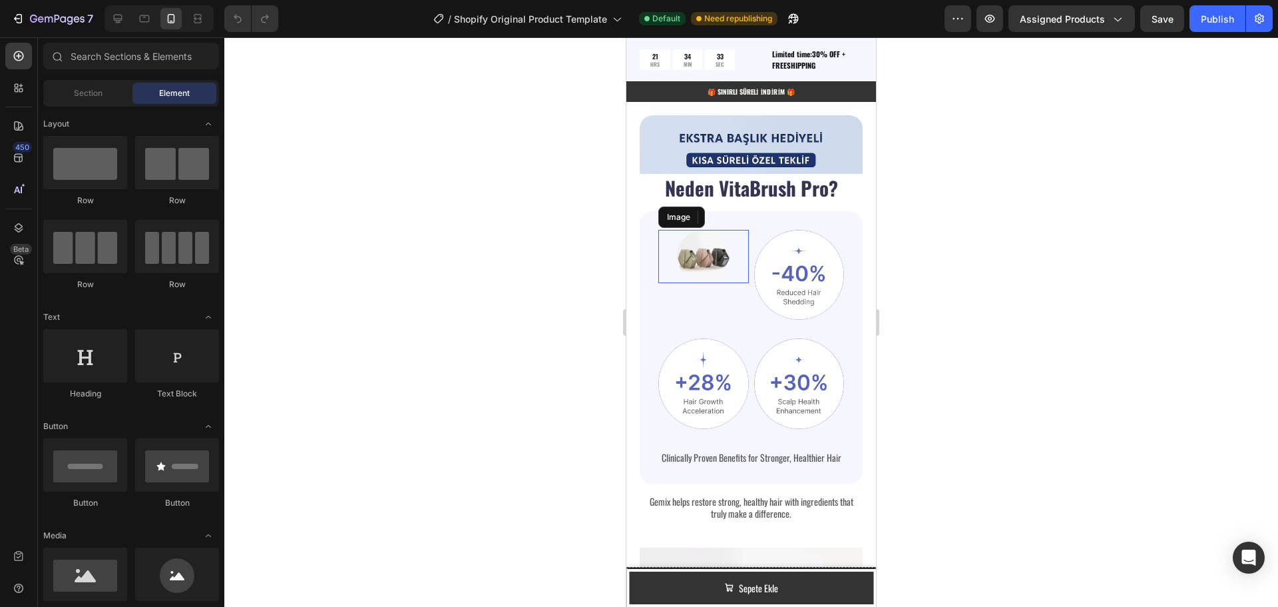
click at [700, 256] on img at bounding box center [703, 256] width 53 height 53
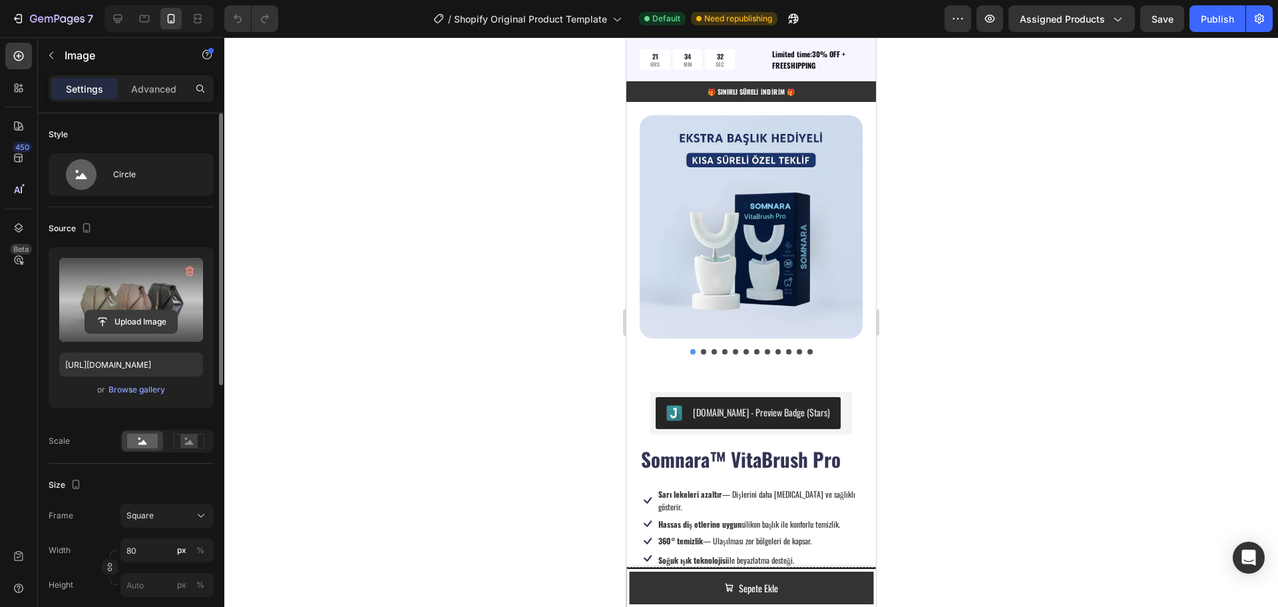
click at [138, 318] on input "file" at bounding box center [131, 321] width 92 height 23
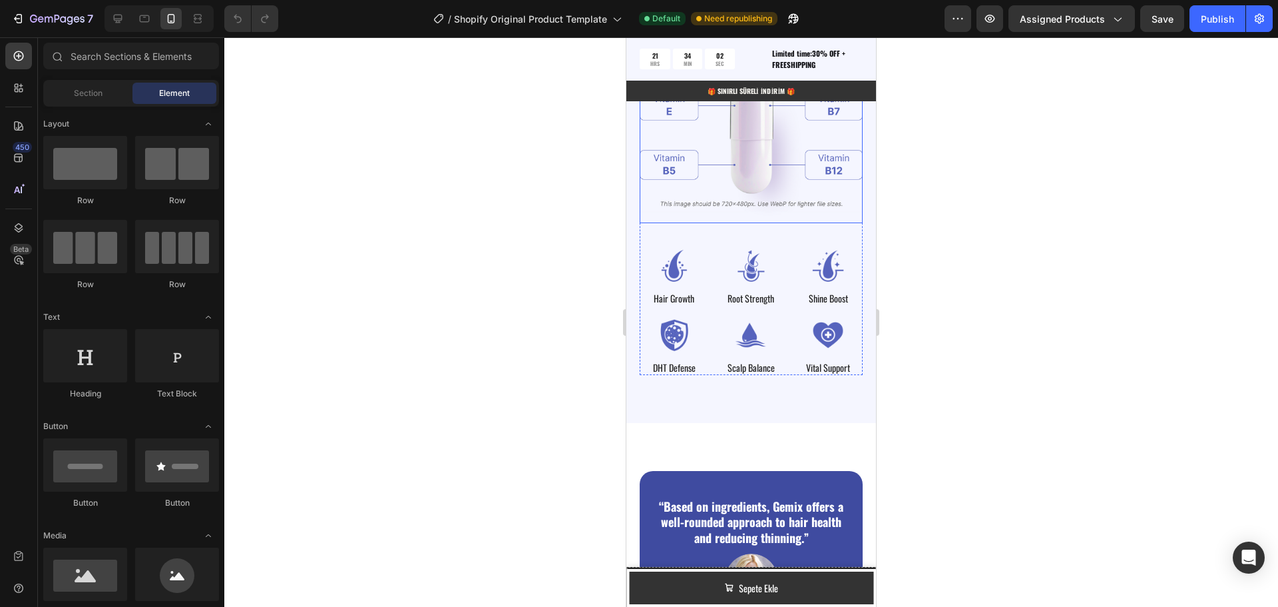
scroll to position [2339, 0]
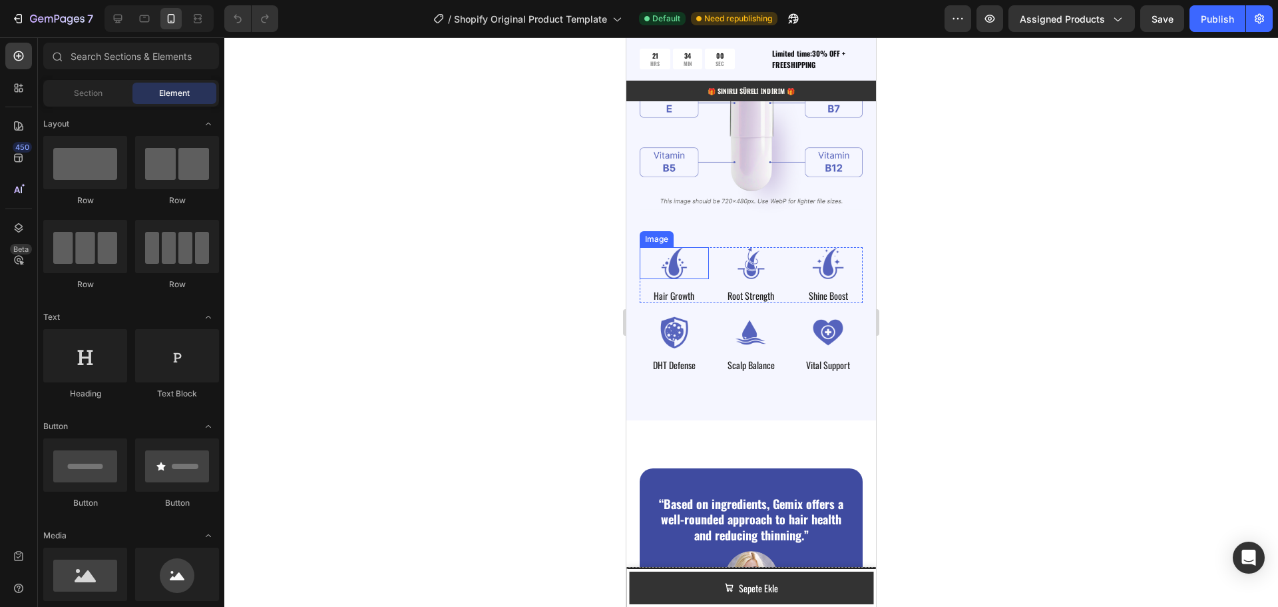
click at [677, 249] on img at bounding box center [674, 263] width 69 height 32
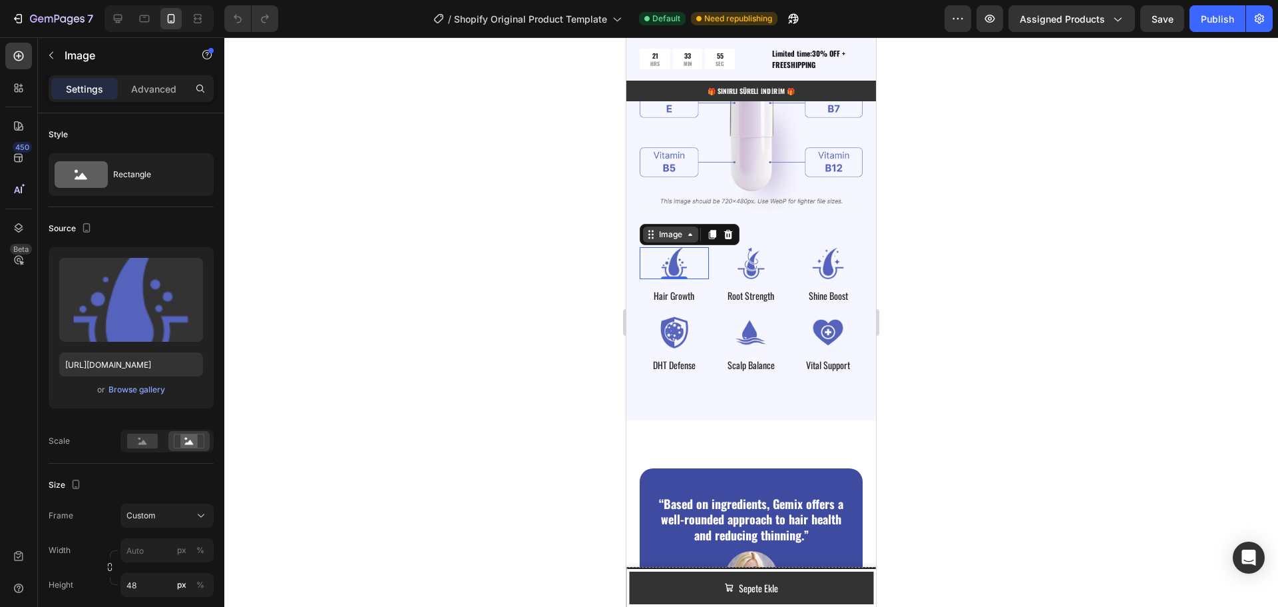
click at [678, 230] on div "Image" at bounding box center [670, 234] width 29 height 12
drag, startPoint x: 674, startPoint y: 258, endPoint x: 664, endPoint y: 259, distance: 10.7
click at [674, 258] on img at bounding box center [674, 263] width 69 height 32
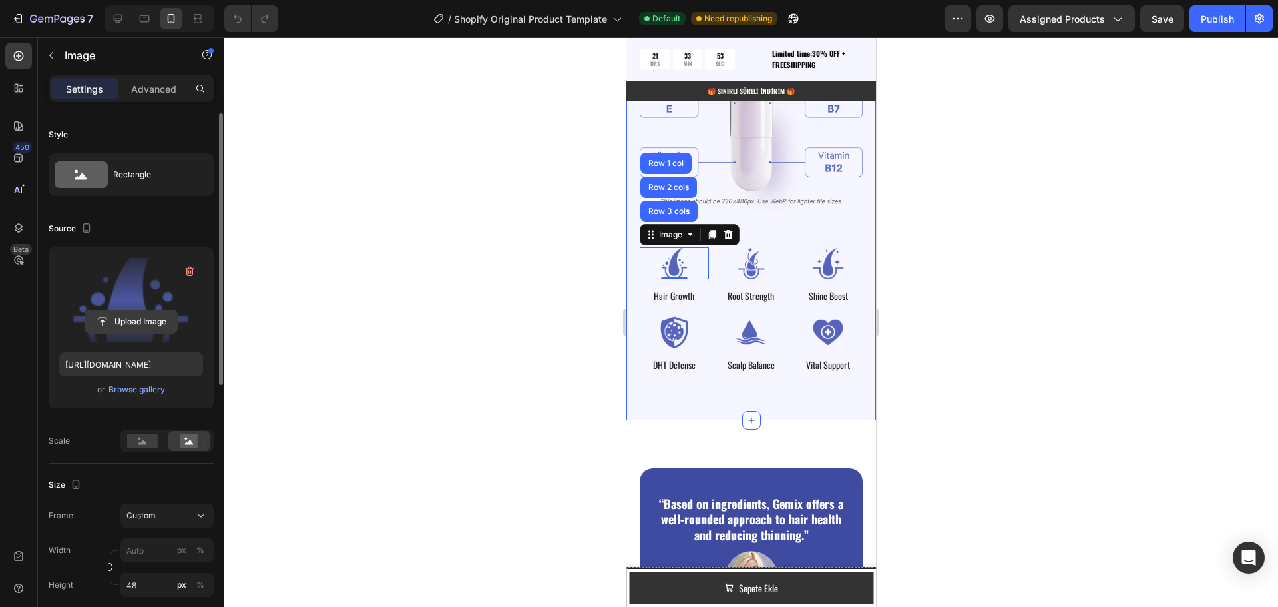
click at [124, 322] on input "file" at bounding box center [131, 321] width 92 height 23
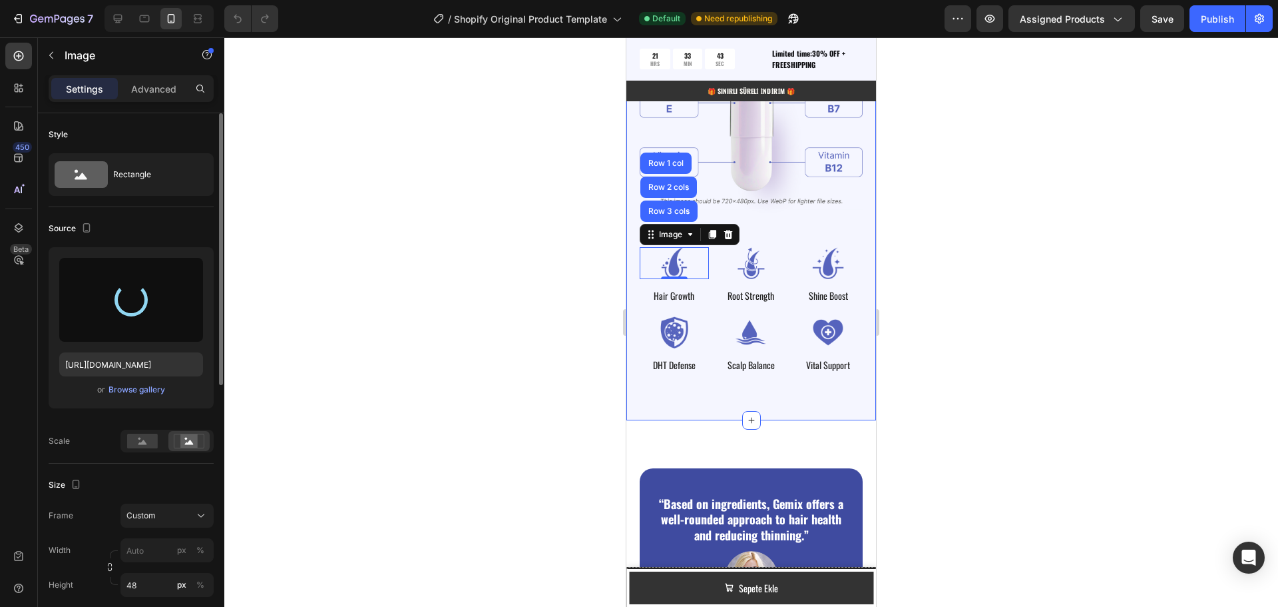
type input "https://cdn.shopify.com/s/files/1/0951/2933/8167/files/gempages_586159015990395…"
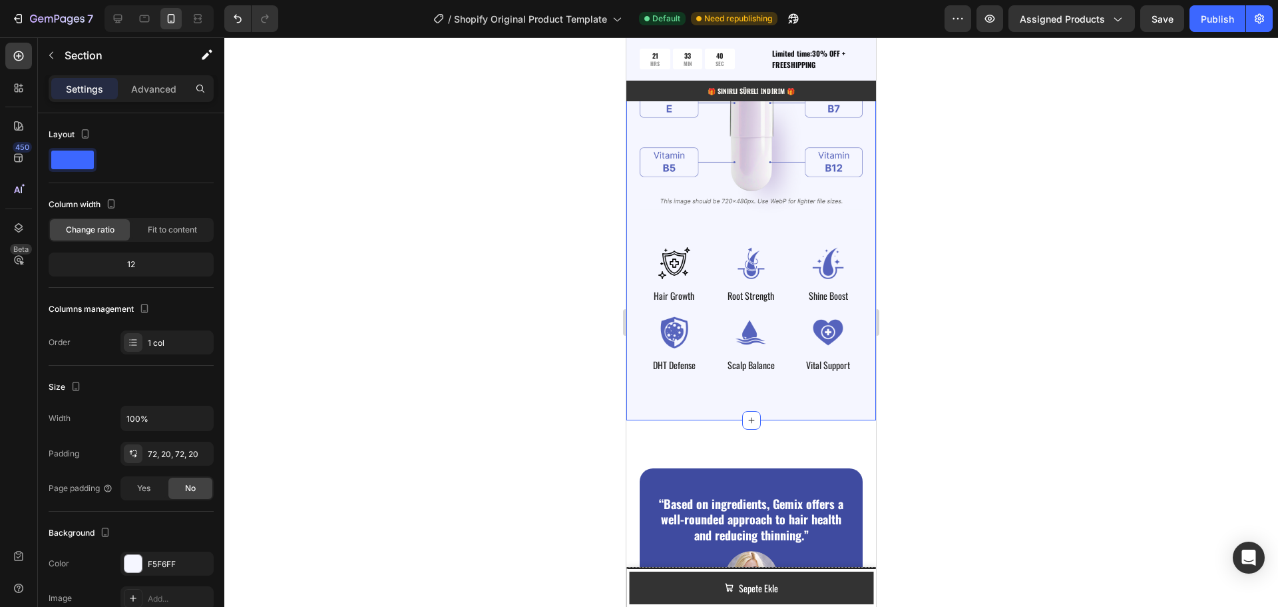
click at [631, 294] on div "Vitamin Power for Your Hair Heading Powered by Biotin, Vitamin B5, E & B12 — wo…" at bounding box center [751, 150] width 250 height 539
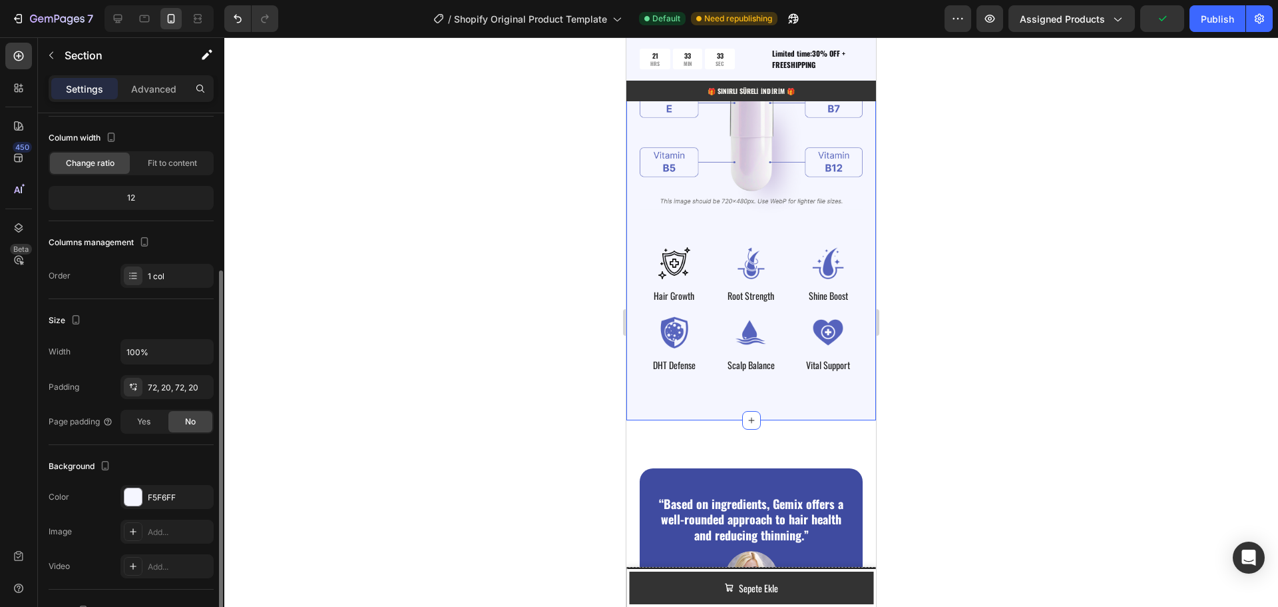
scroll to position [133, 0]
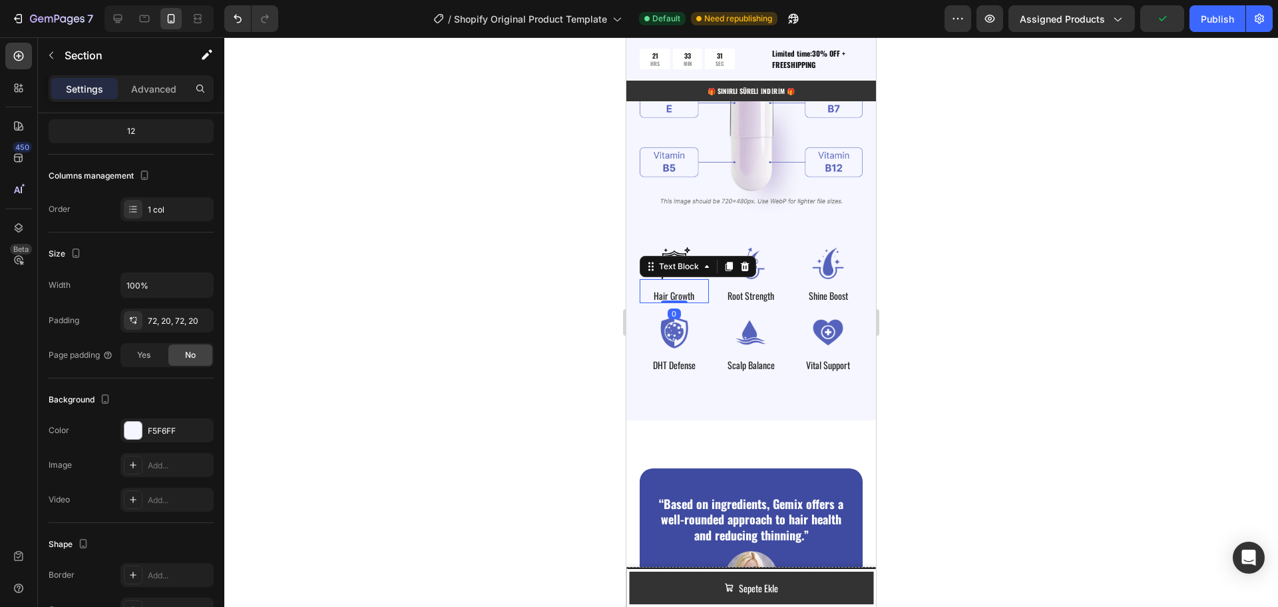
click at [676, 291] on p "Hair Growth" at bounding box center [674, 296] width 41 height 12
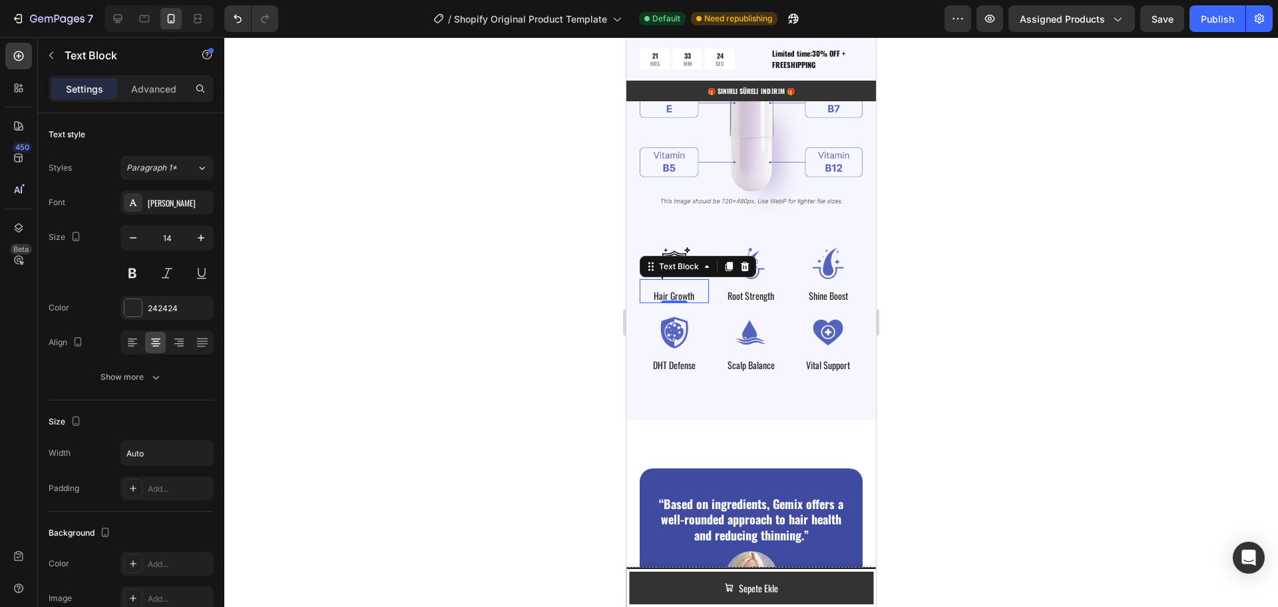
click at [672, 290] on p "Hair Growth" at bounding box center [674, 296] width 41 height 12
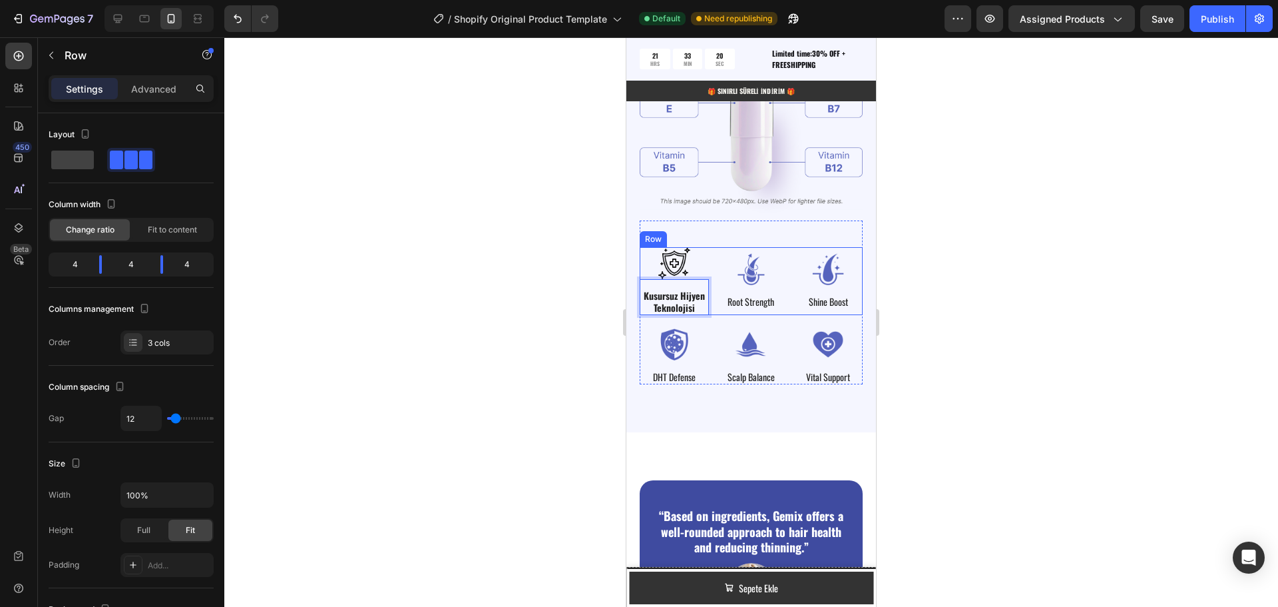
click at [712, 299] on div "Image Kusursuz Hijyen Teknolojisi Text Block 0 Image Root Strength Text Block I…" at bounding box center [751, 281] width 223 height 68
click at [691, 300] on strong "Kusursuz Hijyen Teknolojisi" at bounding box center [674, 301] width 61 height 26
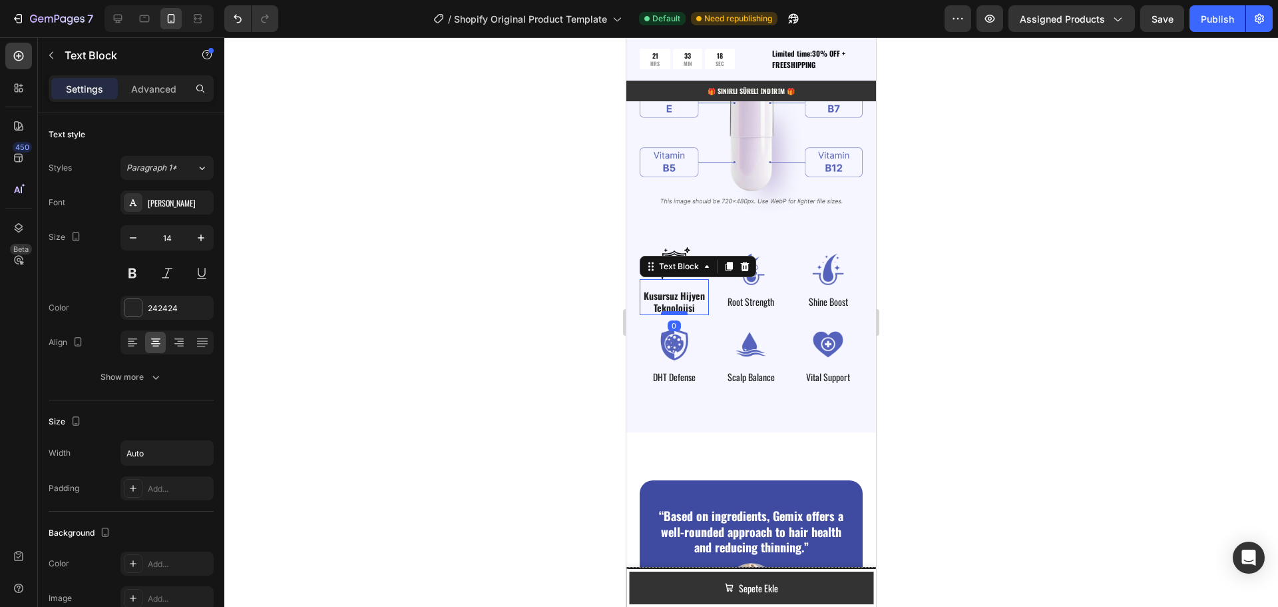
click at [674, 311] on div at bounding box center [674, 313] width 27 height 4
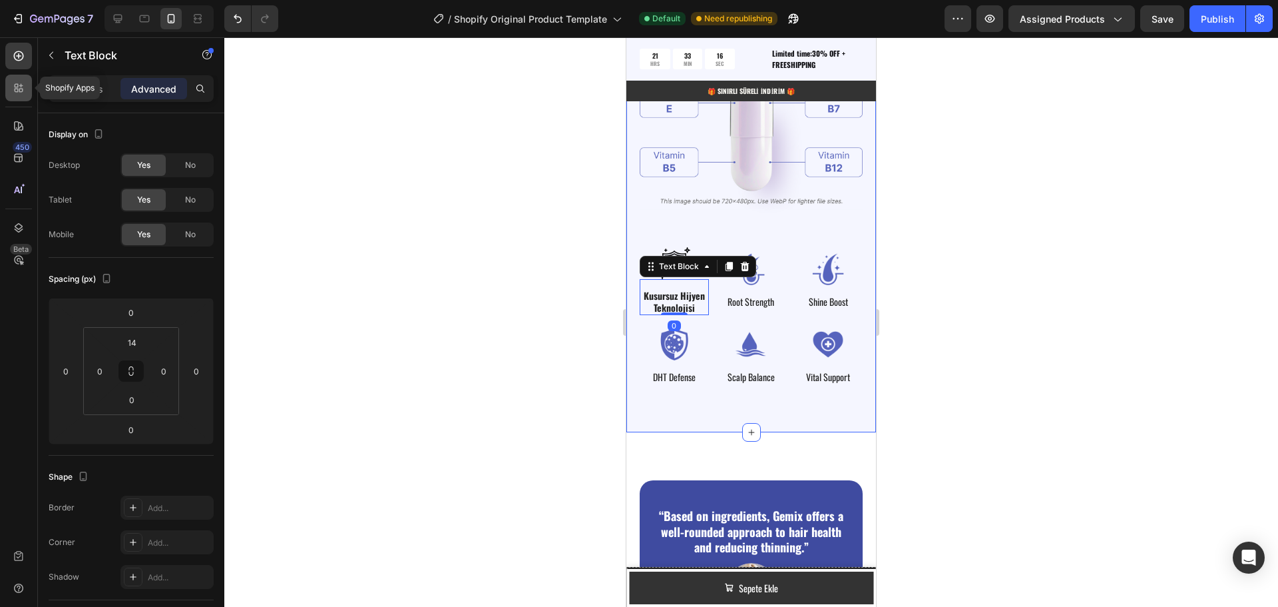
click at [18, 91] on icon at bounding box center [17, 91] width 4 height 4
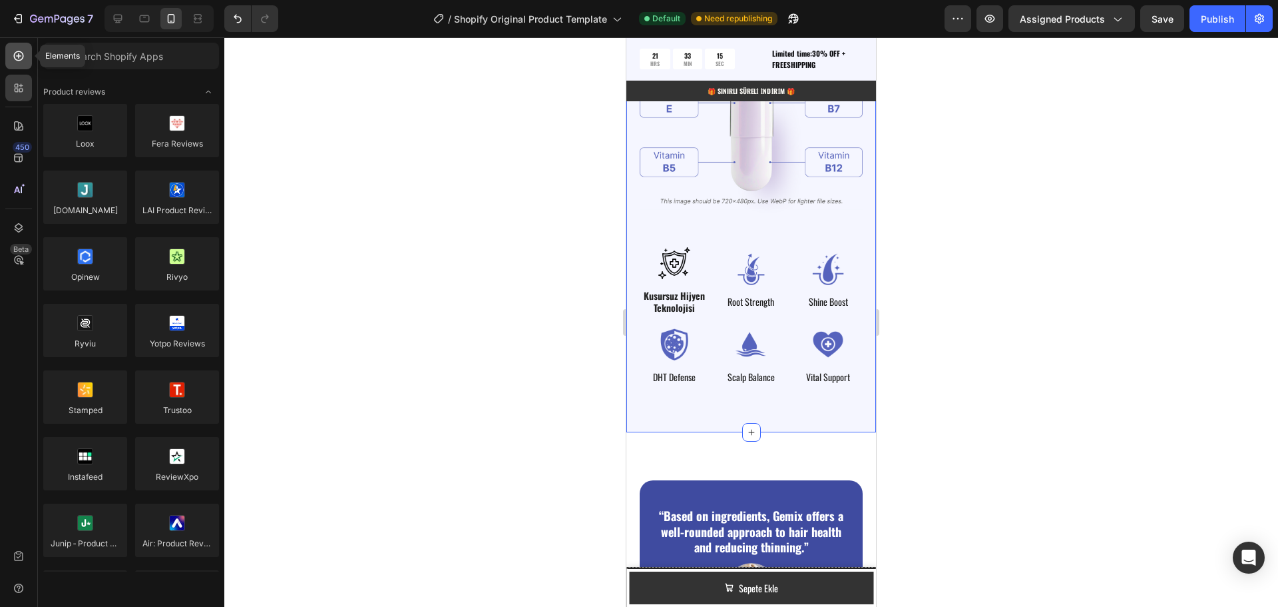
click at [17, 55] on icon at bounding box center [18, 55] width 13 height 13
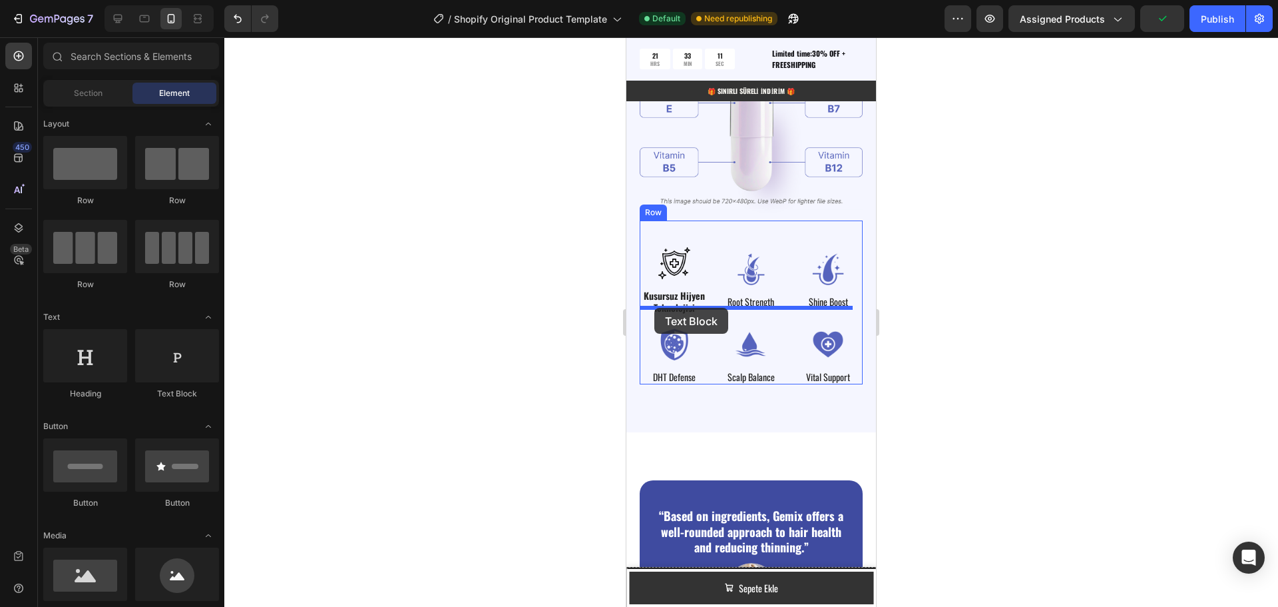
drag, startPoint x: 806, startPoint y: 407, endPoint x: 654, endPoint y: 308, distance: 181.3
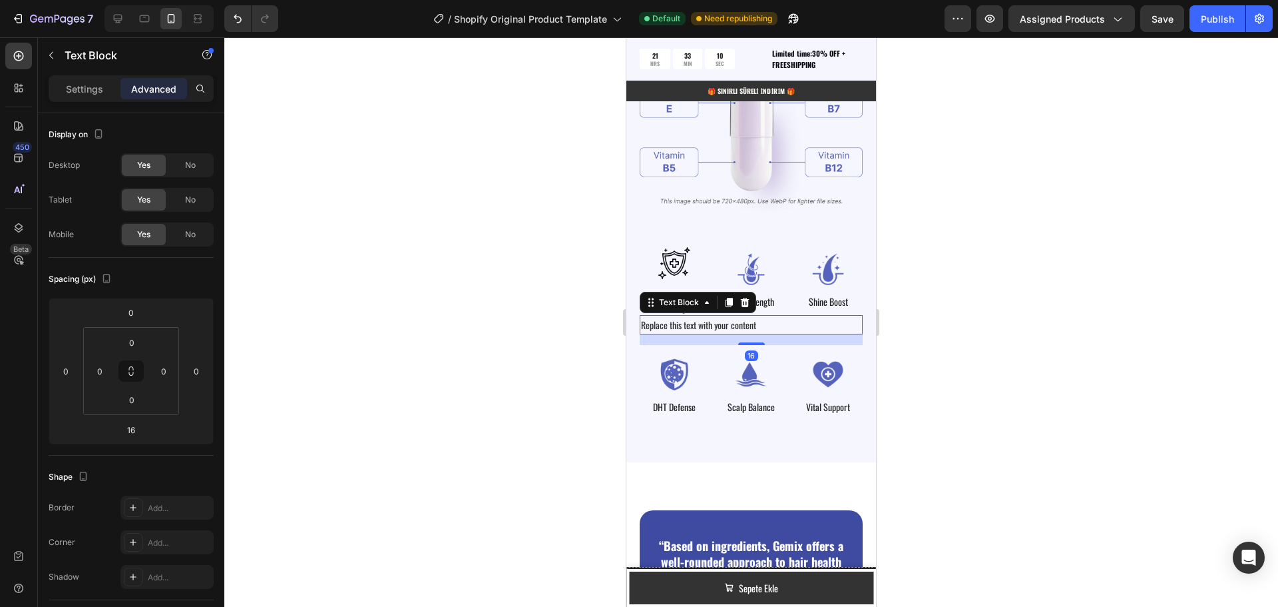
click at [762, 315] on div "Replace this text with your content" at bounding box center [751, 324] width 223 height 19
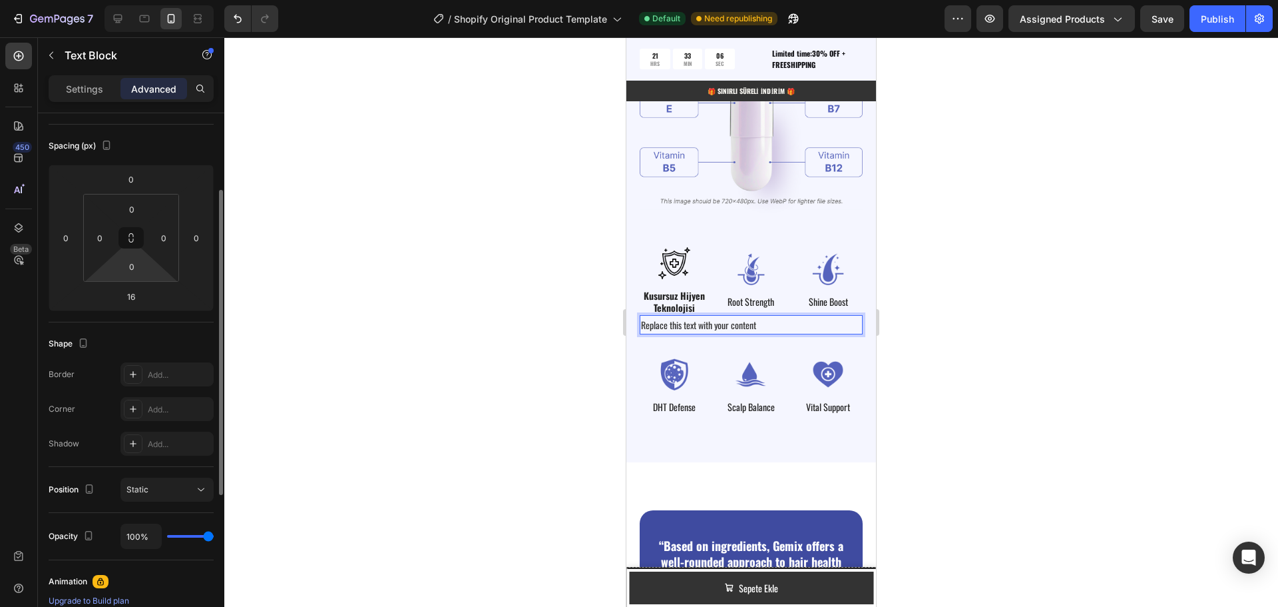
scroll to position [200, 0]
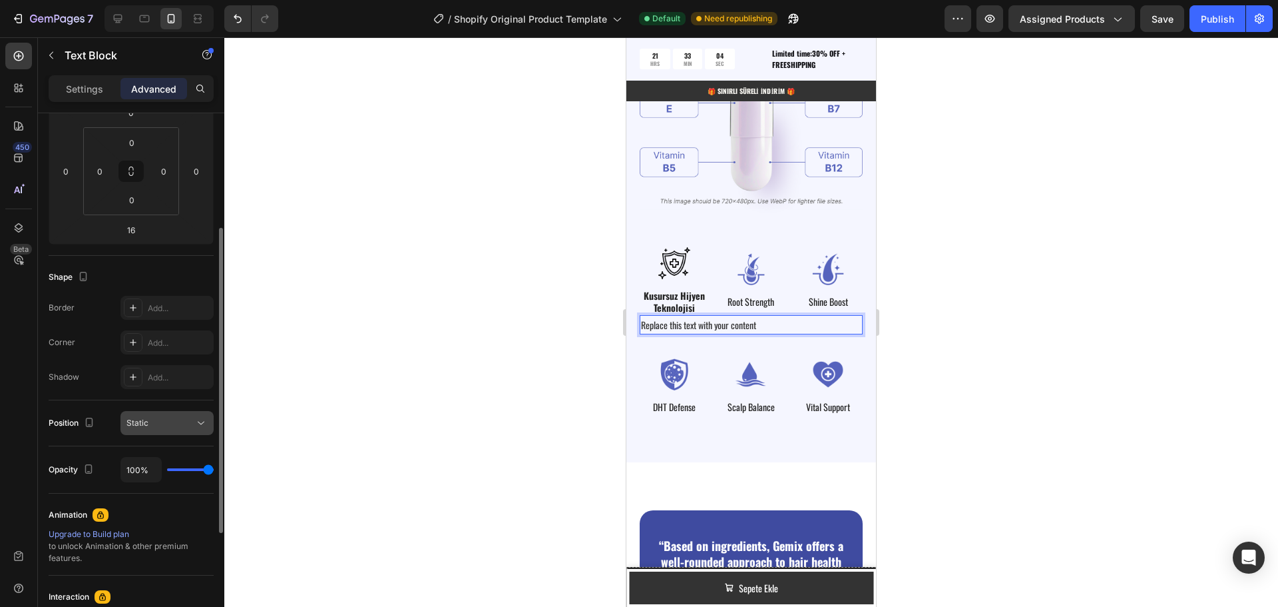
click at [176, 421] on div "Static" at bounding box center [160, 423] width 68 height 12
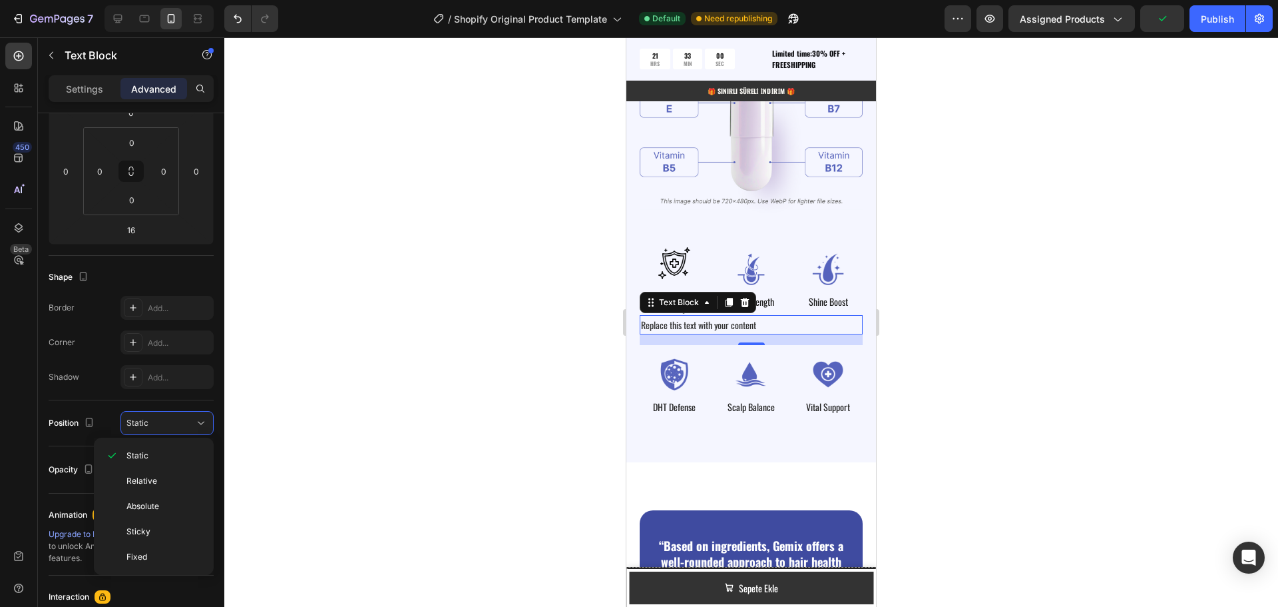
click at [310, 348] on div at bounding box center [751, 321] width 1054 height 569
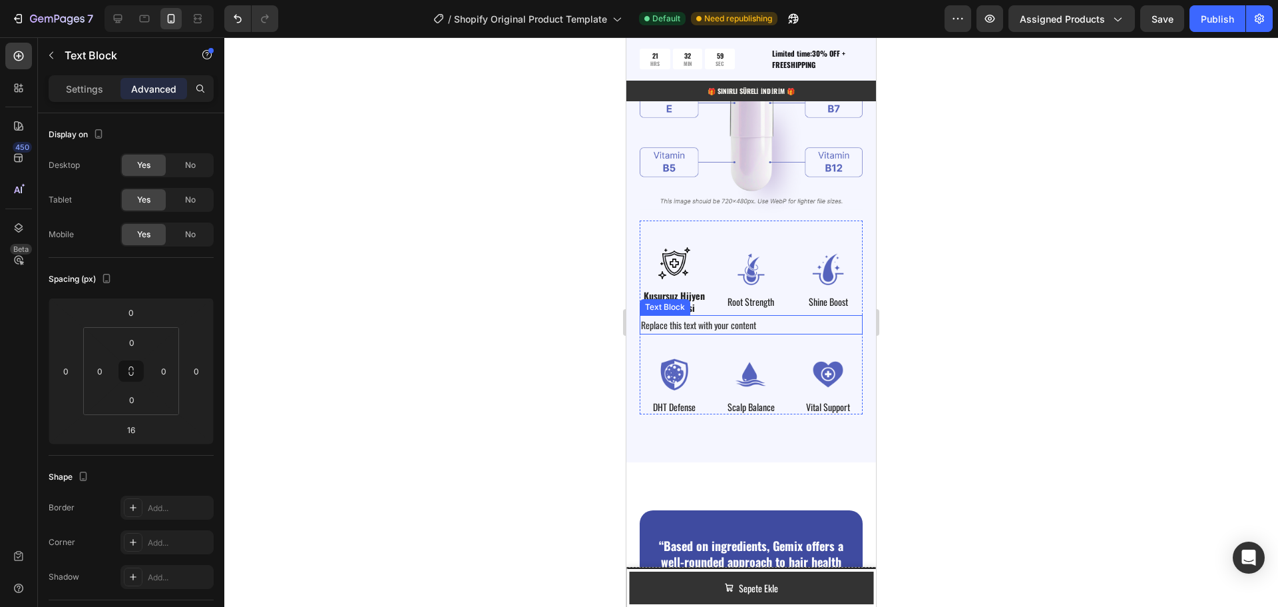
click at [669, 316] on p "Replace this text with your content" at bounding box center [751, 324] width 220 height 17
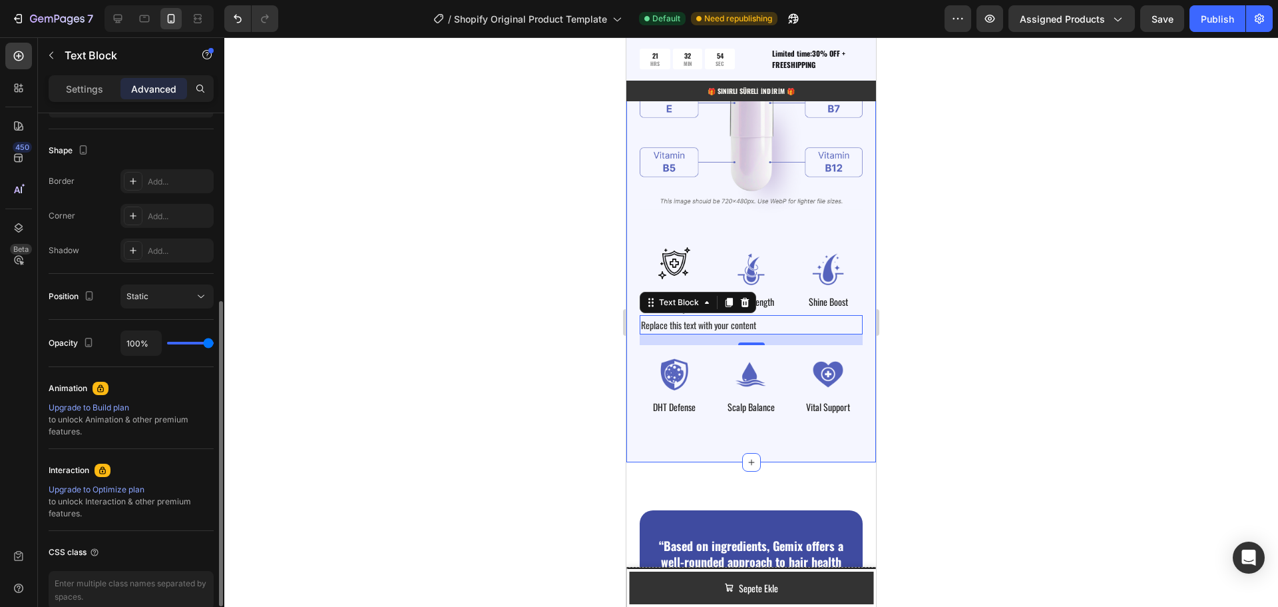
scroll to position [260, 0]
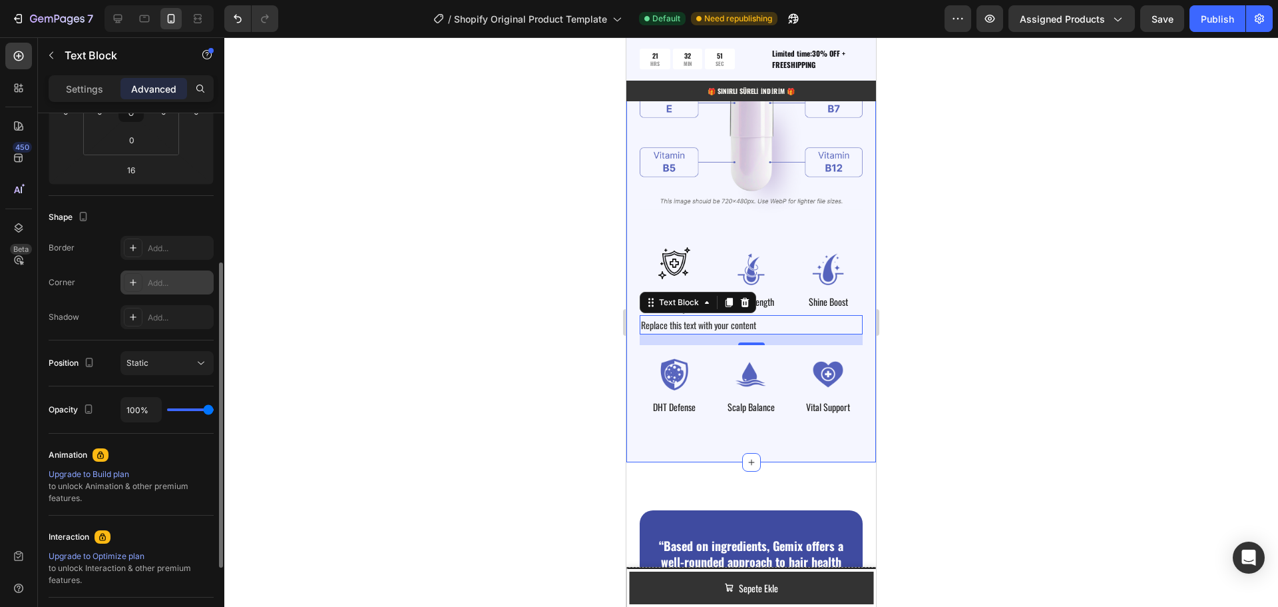
click at [131, 283] on icon at bounding box center [133, 282] width 11 height 11
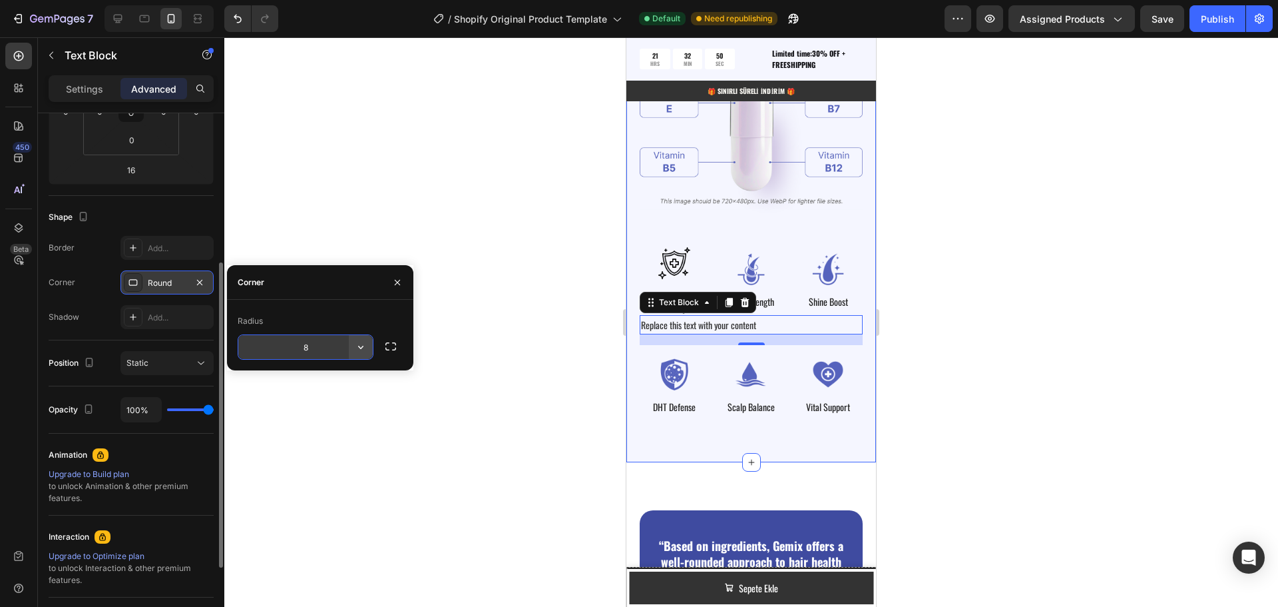
click at [359, 343] on icon "button" at bounding box center [360, 346] width 13 height 13
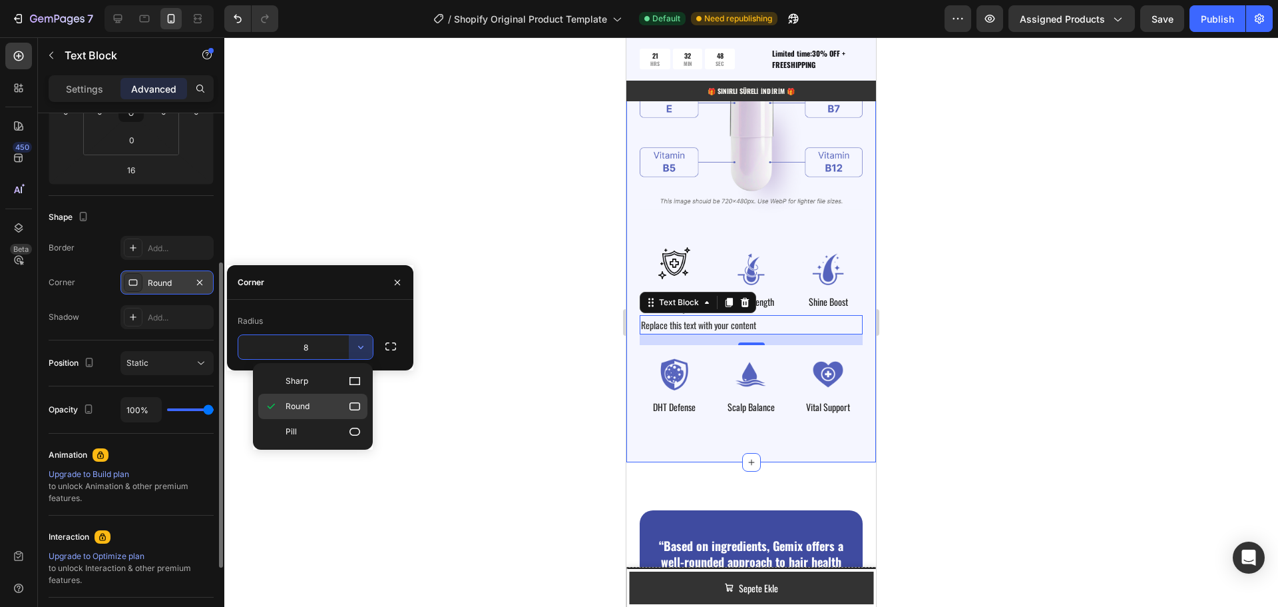
click at [336, 402] on p "Round" at bounding box center [324, 405] width 76 height 13
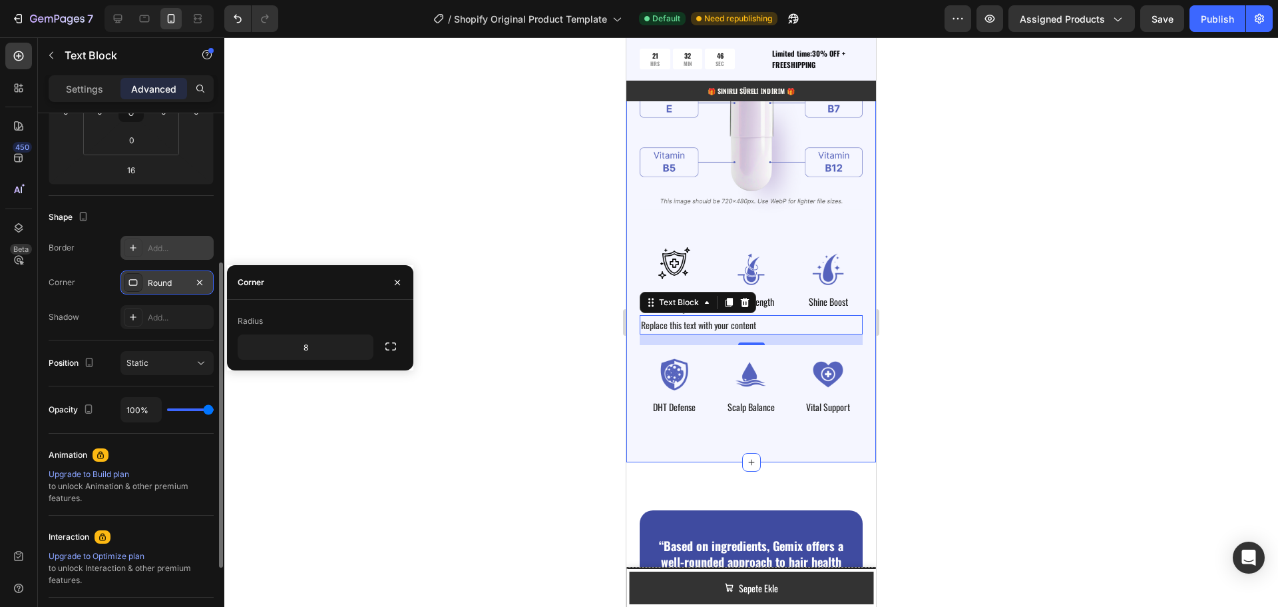
click at [166, 245] on div "Add..." at bounding box center [179, 248] width 63 height 12
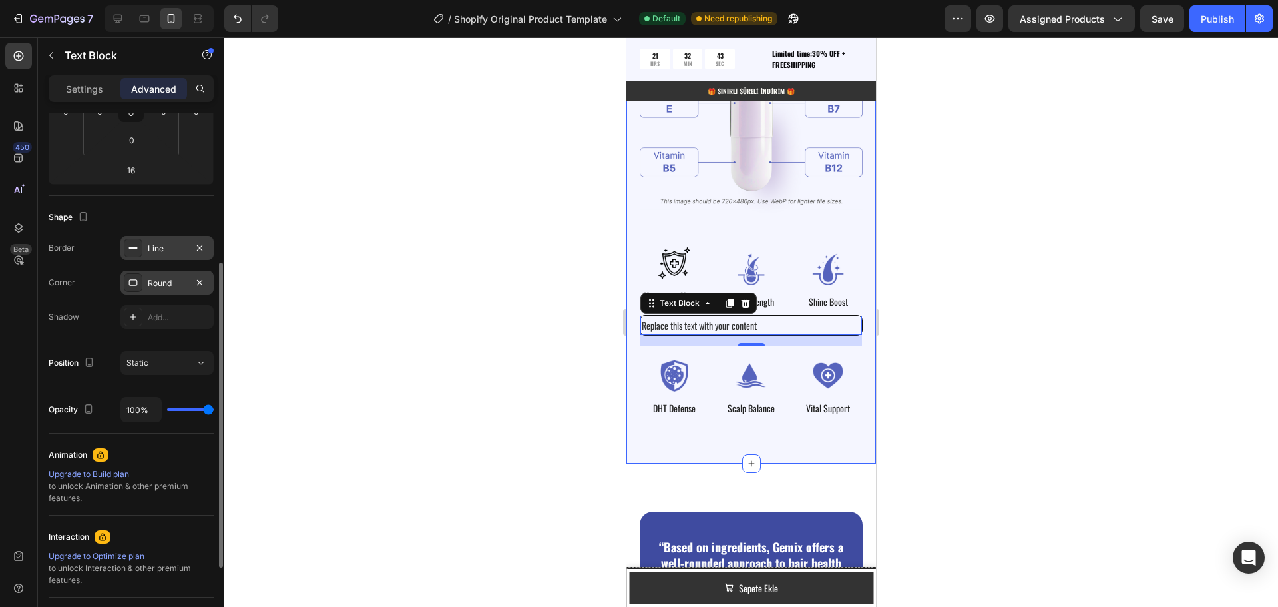
click at [525, 334] on div at bounding box center [751, 321] width 1054 height 569
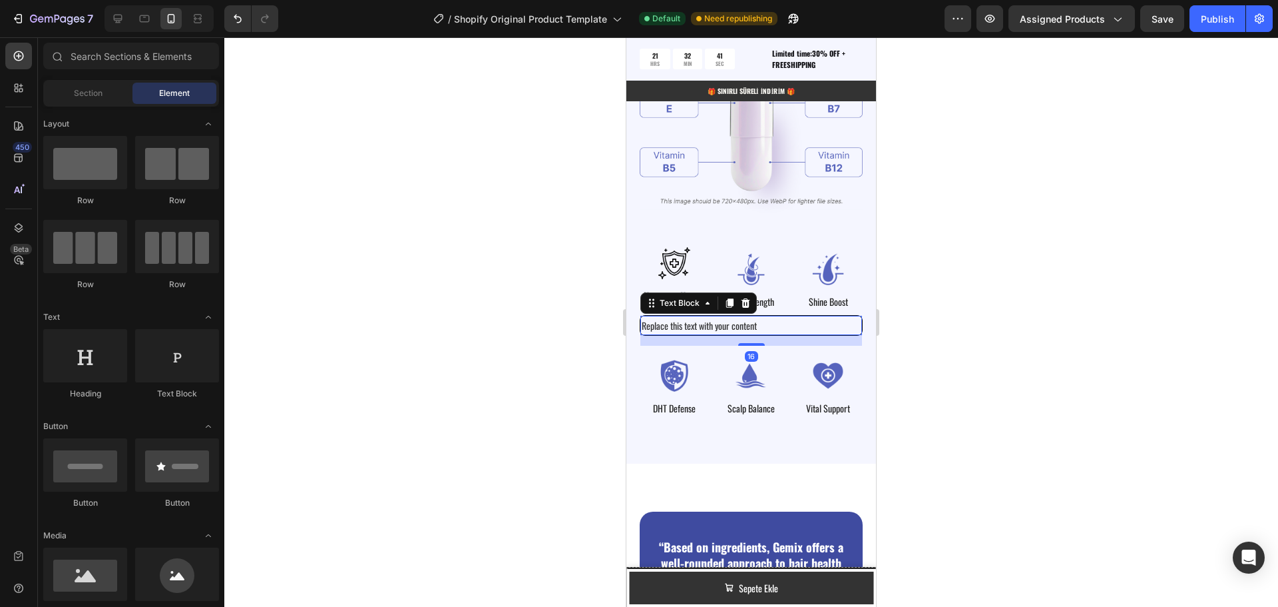
click at [782, 318] on p "Replace this text with your content" at bounding box center [751, 325] width 219 height 17
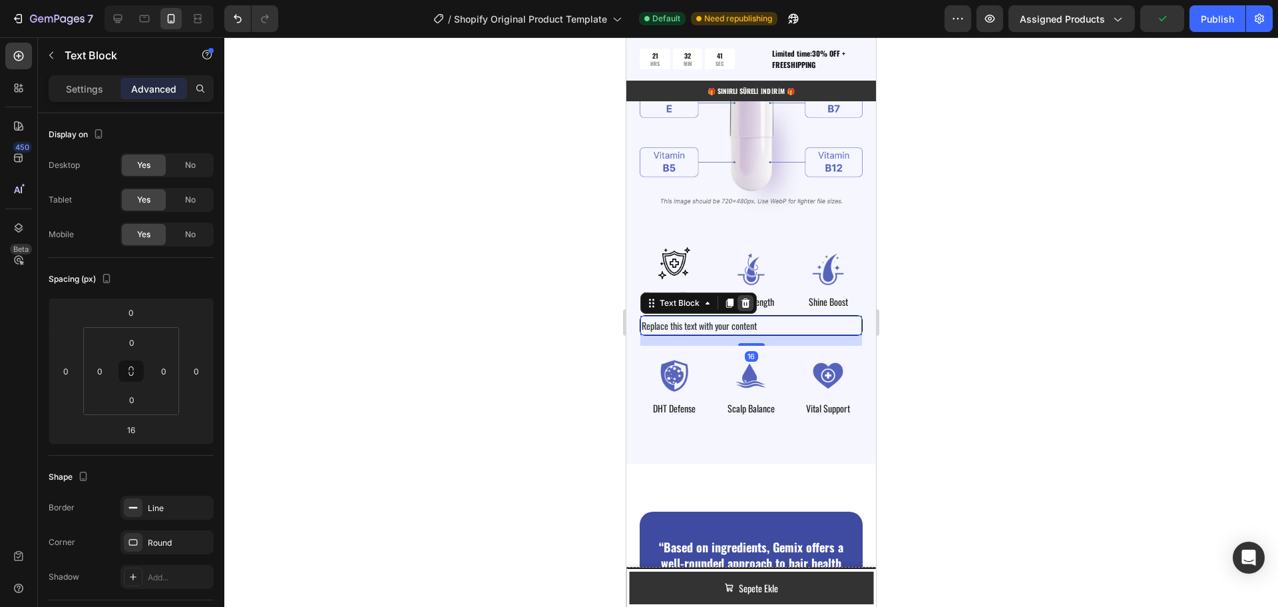
click at [746, 298] on icon at bounding box center [746, 302] width 9 height 9
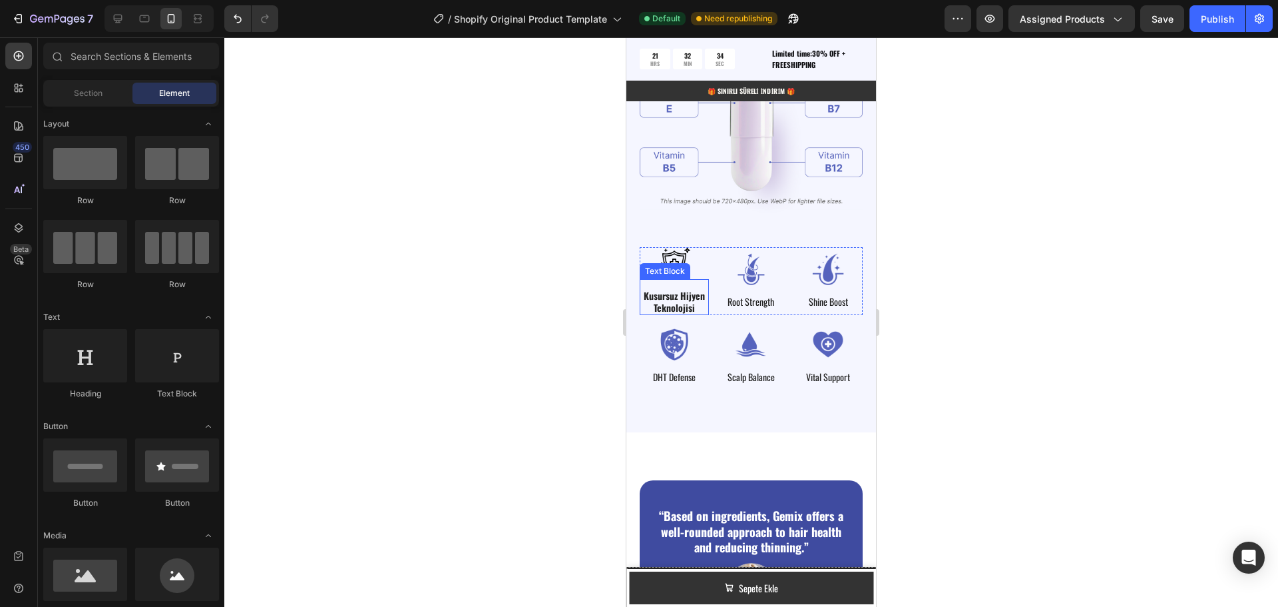
click at [682, 292] on strong "Kusursuz Hijyen Teknolojisi" at bounding box center [674, 301] width 61 height 26
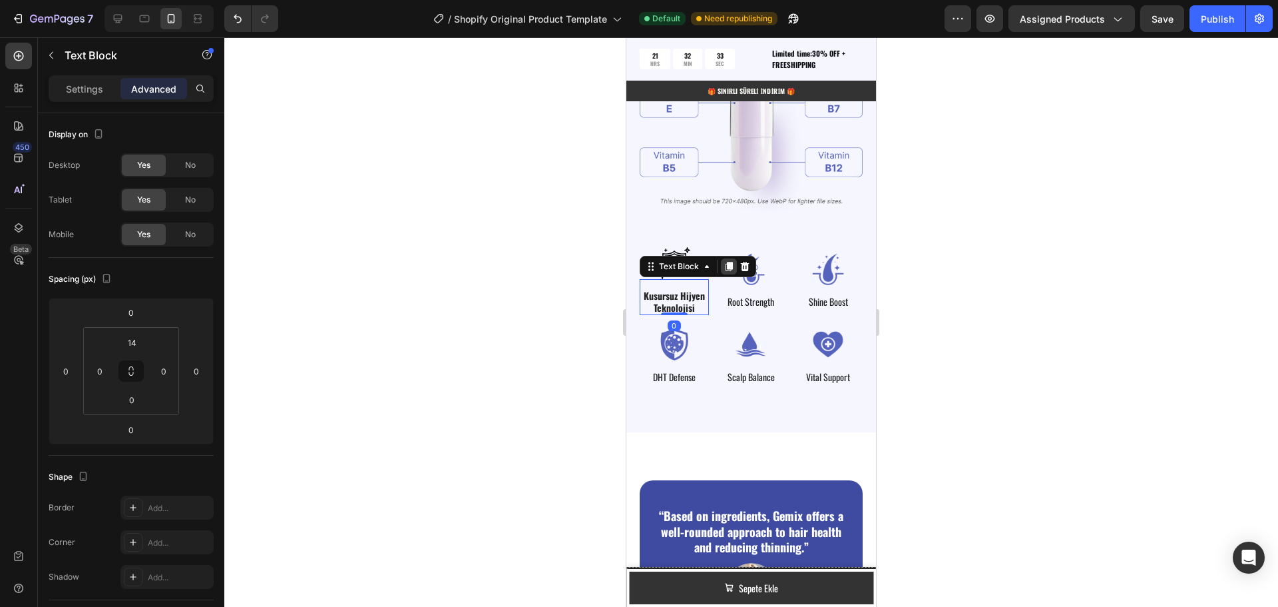
click at [728, 262] on icon at bounding box center [729, 266] width 7 height 9
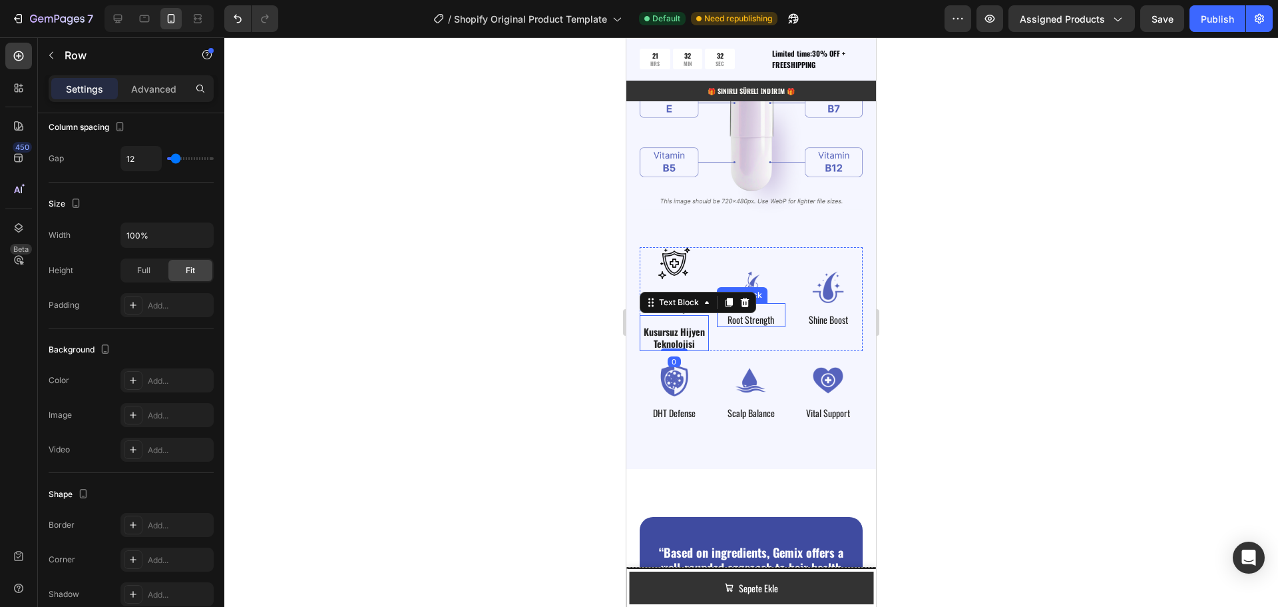
click at [755, 323] on div "Image Root Strength Text Block" at bounding box center [751, 299] width 69 height 105
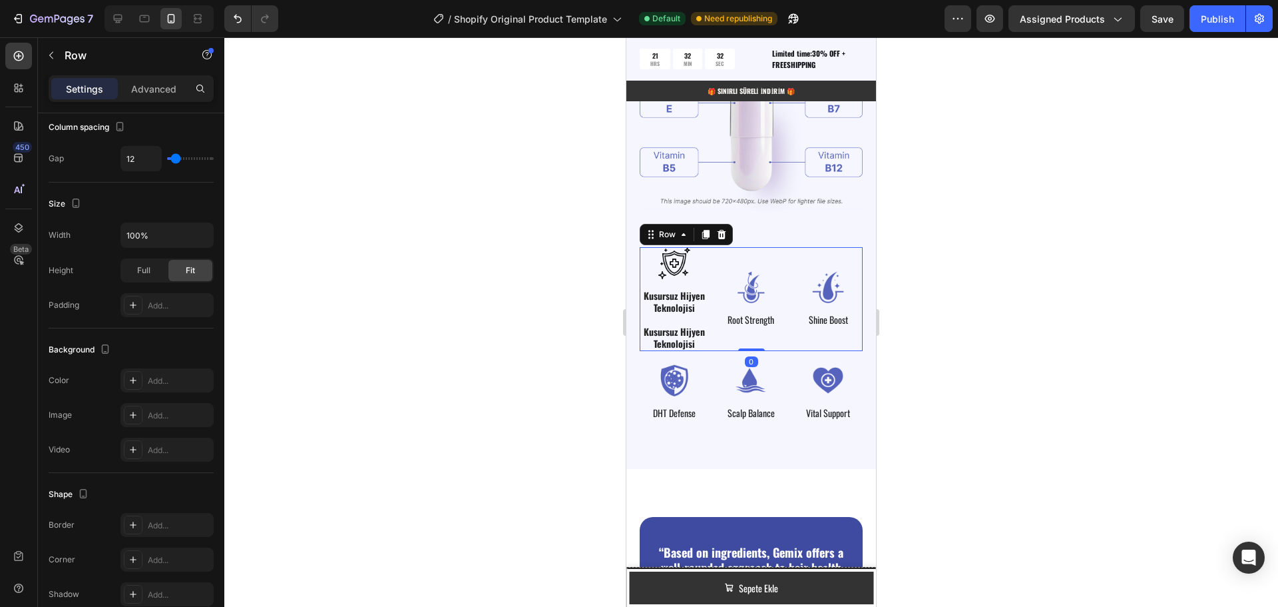
scroll to position [0, 0]
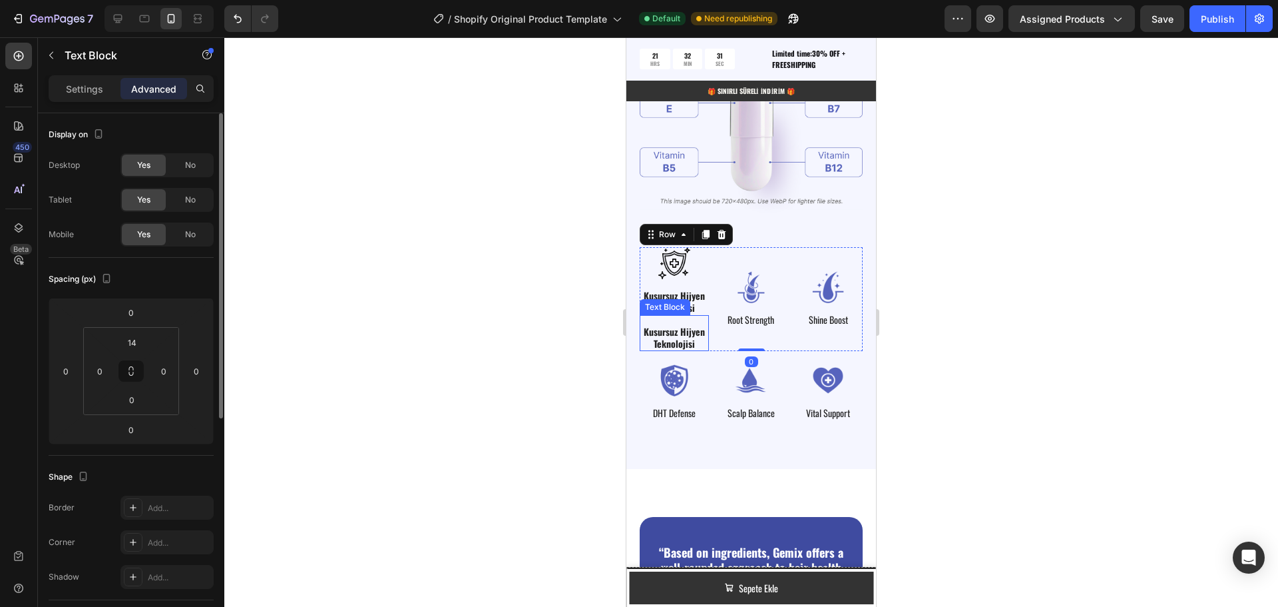
click at [680, 324] on strong "Kusursuz Hijyen Teknolojisi" at bounding box center [674, 337] width 61 height 26
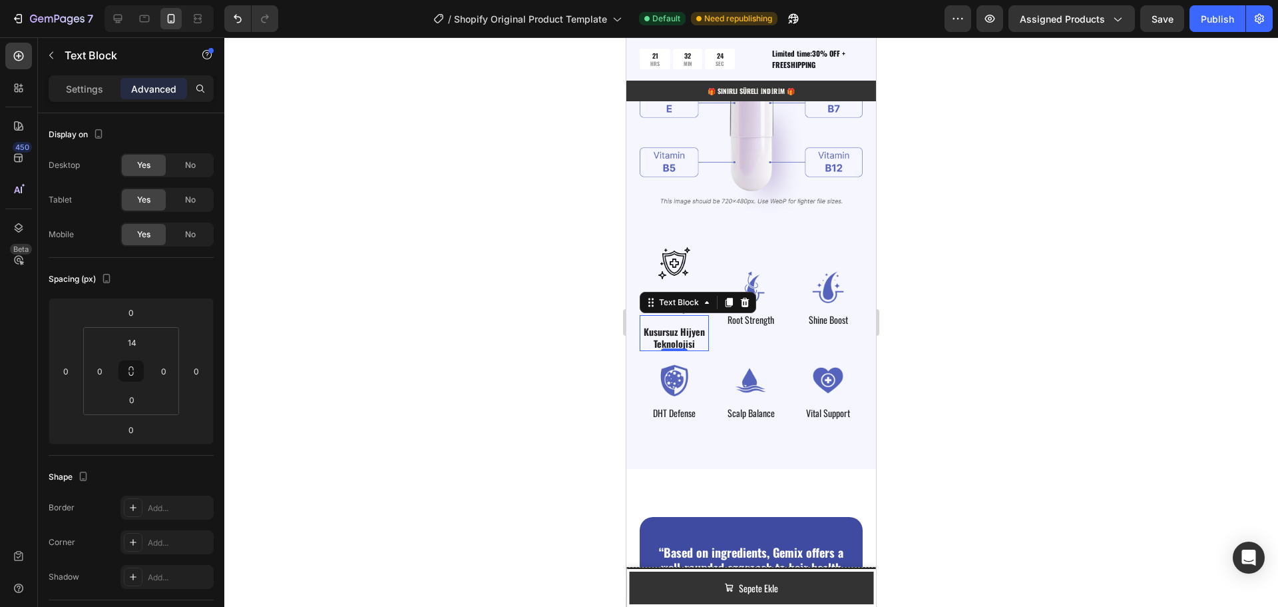
click at [675, 329] on strong "Kusursuz Hijyen Teknolojisi" at bounding box center [674, 337] width 61 height 26
click at [692, 337] on strong "Kusursuz Hijyen Teknolojisi" at bounding box center [674, 337] width 61 height 26
click at [687, 336] on p "Kusursuz Hijyen Teknolojisi" at bounding box center [674, 338] width 67 height 24
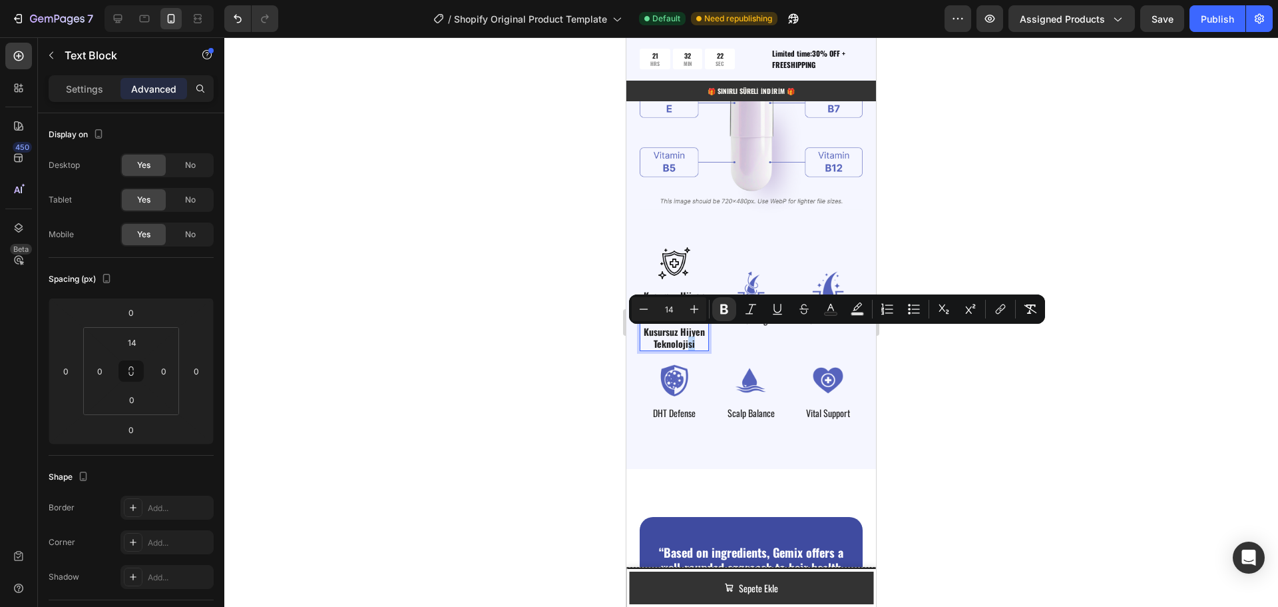
click at [689, 336] on strong "Kusursuz Hijyen Teknolojisi" at bounding box center [674, 337] width 61 height 26
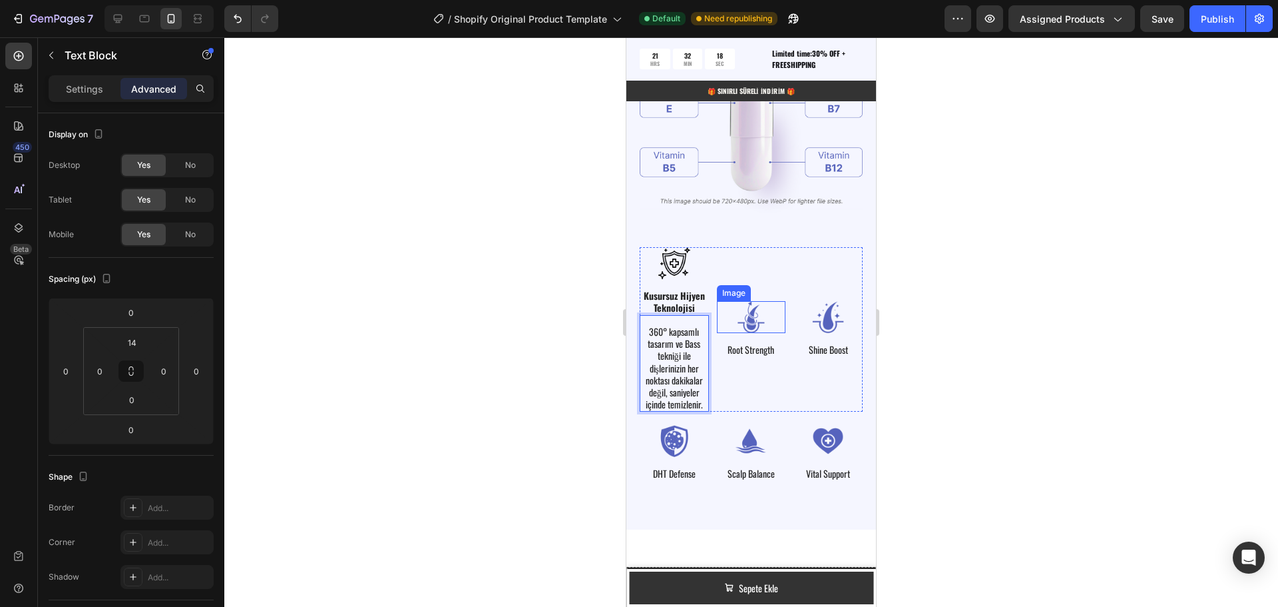
click at [744, 311] on img at bounding box center [751, 317] width 69 height 32
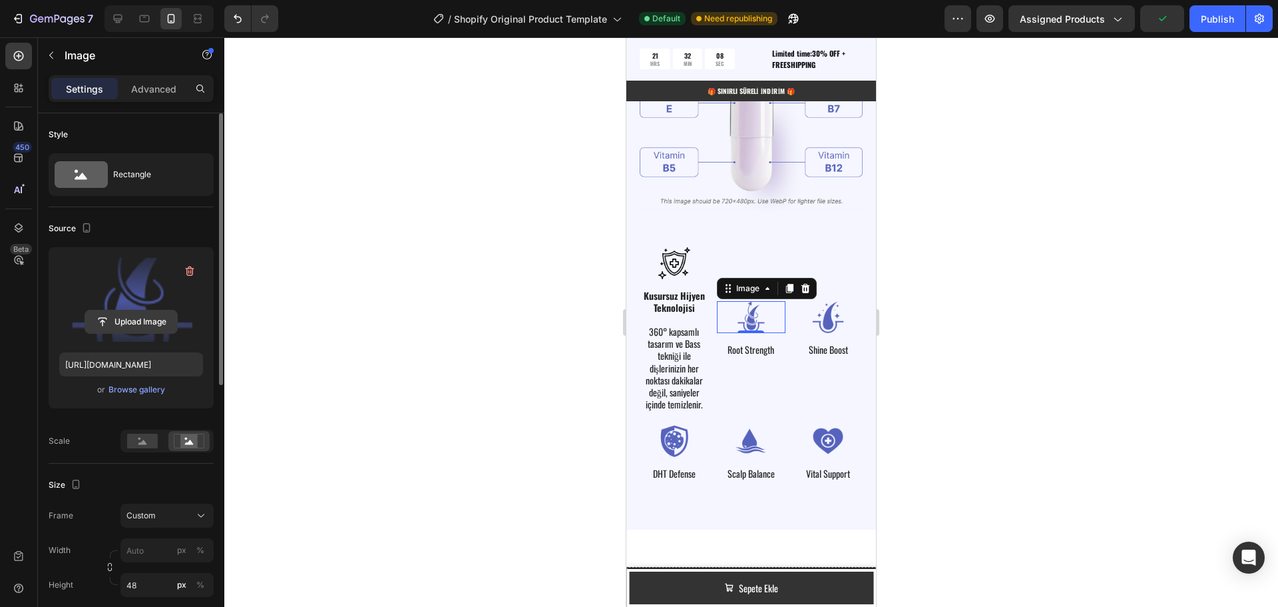
click at [132, 314] on input "file" at bounding box center [131, 321] width 92 height 23
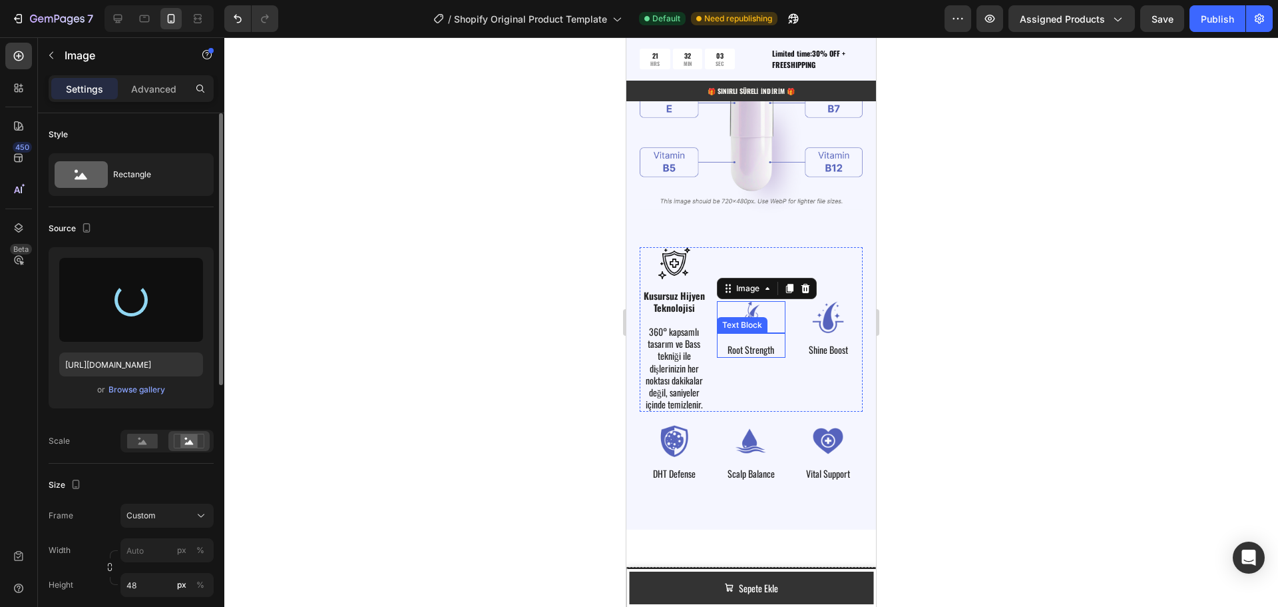
type input "https://cdn.shopify.com/s/files/1/0951/2933/8167/files/gempages_586159015990395…"
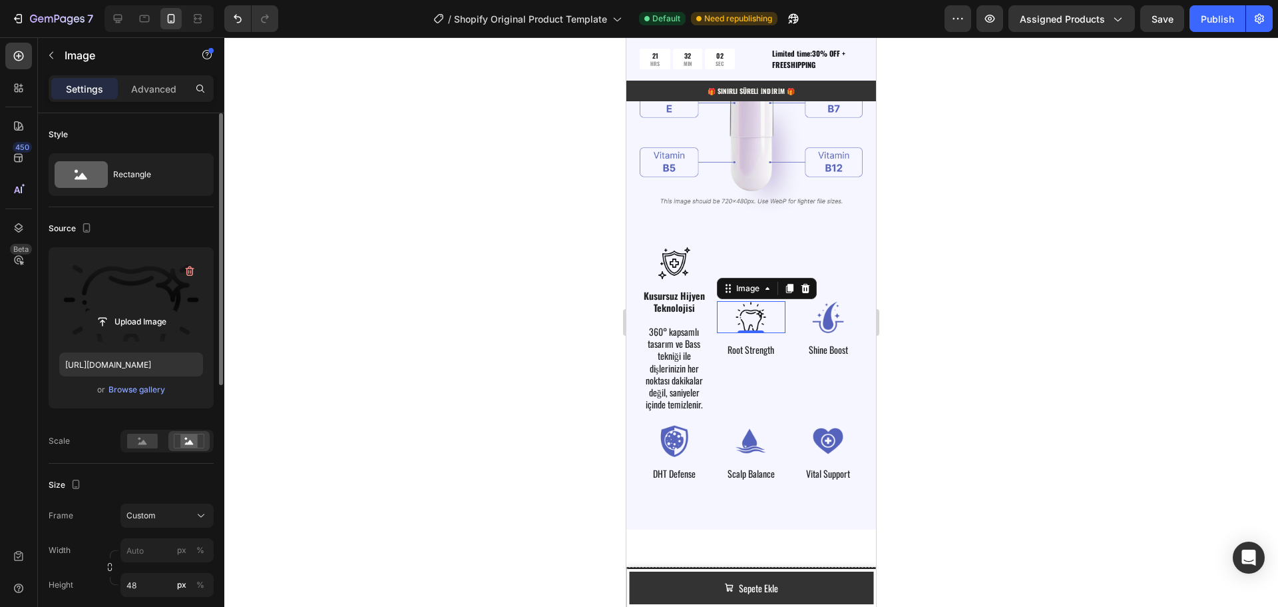
click at [750, 341] on div "0" at bounding box center [750, 343] width 13 height 11
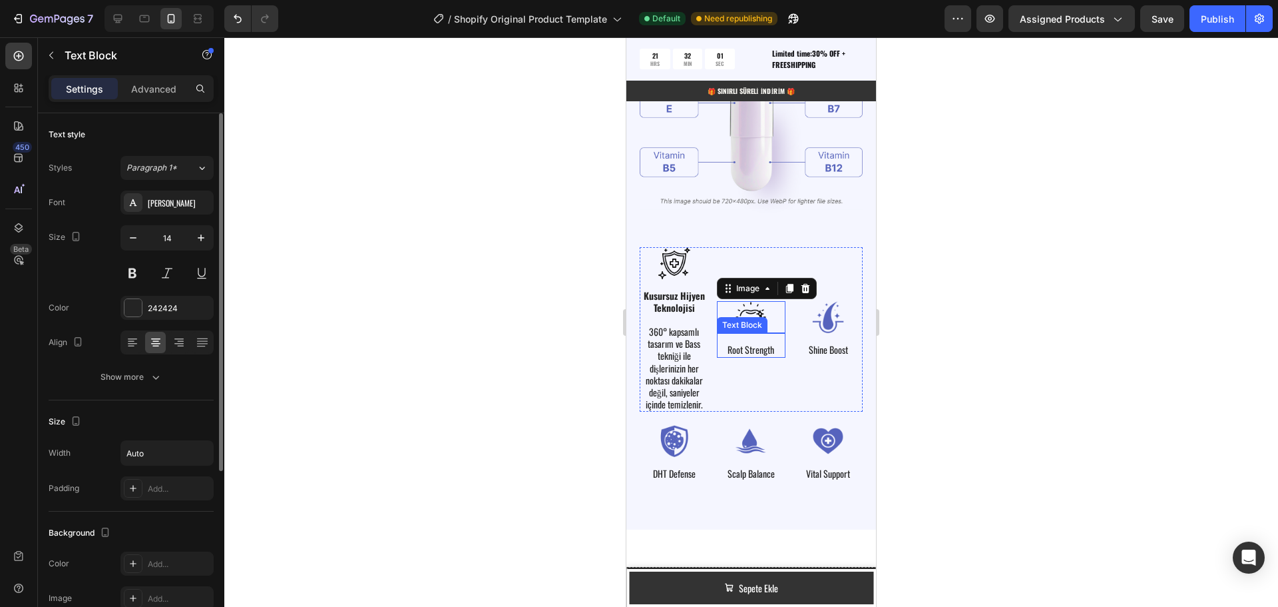
click at [753, 347] on div "Root Strength Text Block" at bounding box center [751, 345] width 69 height 24
click at [753, 355] on div at bounding box center [751, 356] width 27 height 3
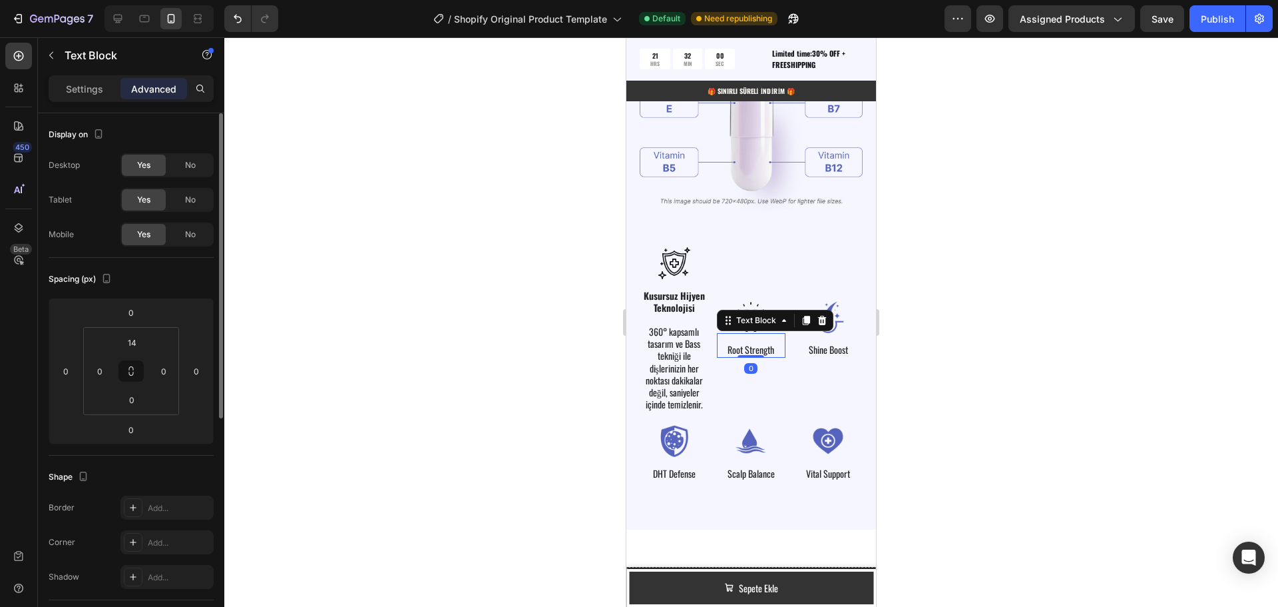
click at [750, 344] on p "Root Strength" at bounding box center [751, 350] width 47 height 12
click at [742, 337] on strong "Doğal Beyazlığın Gücü" at bounding box center [751, 349] width 63 height 26
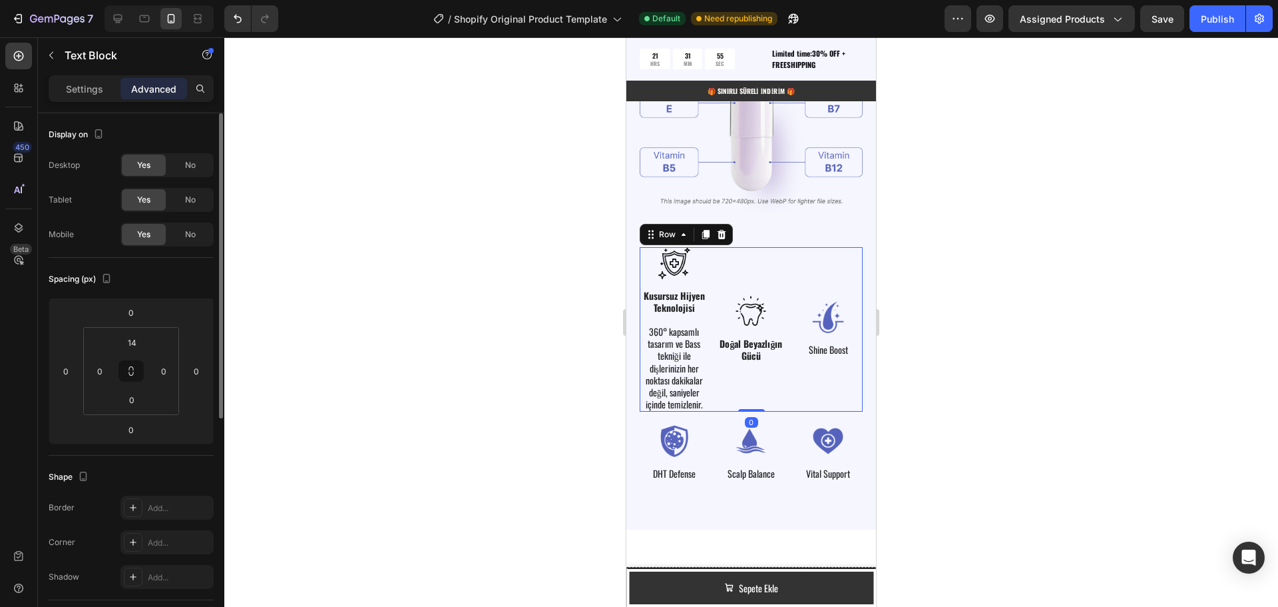
click at [742, 375] on div "Image Doğal Beyazlığın Gücü Text Block" at bounding box center [751, 329] width 69 height 165
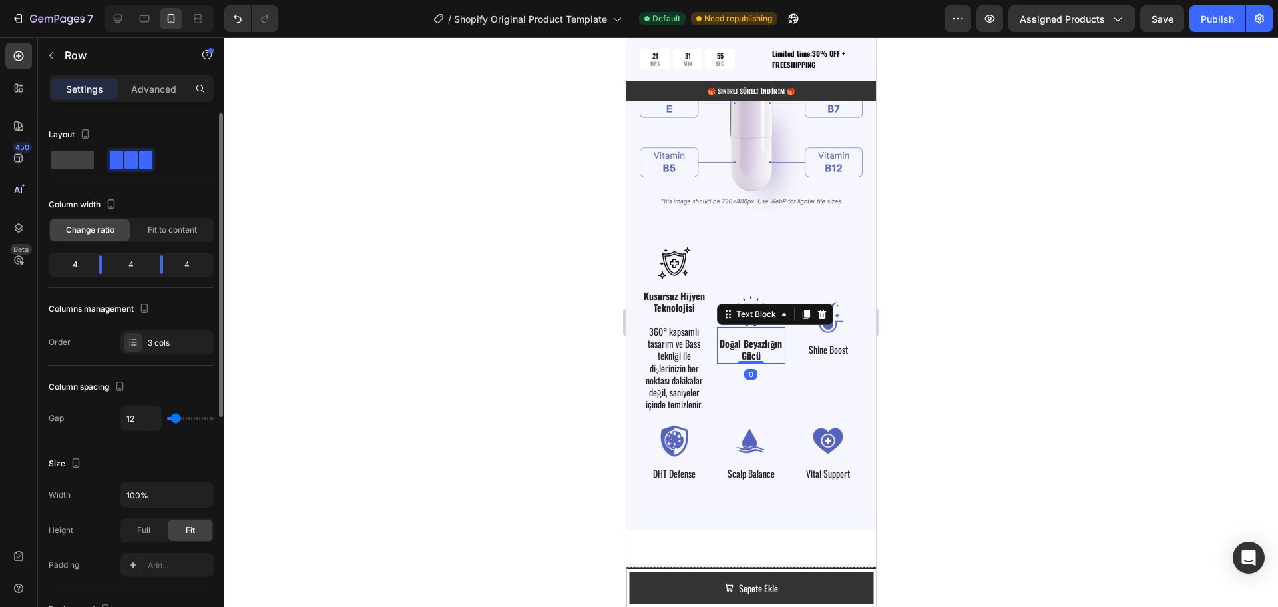
click at [745, 336] on strong "Doğal Beyazlığın Gücü" at bounding box center [751, 349] width 63 height 26
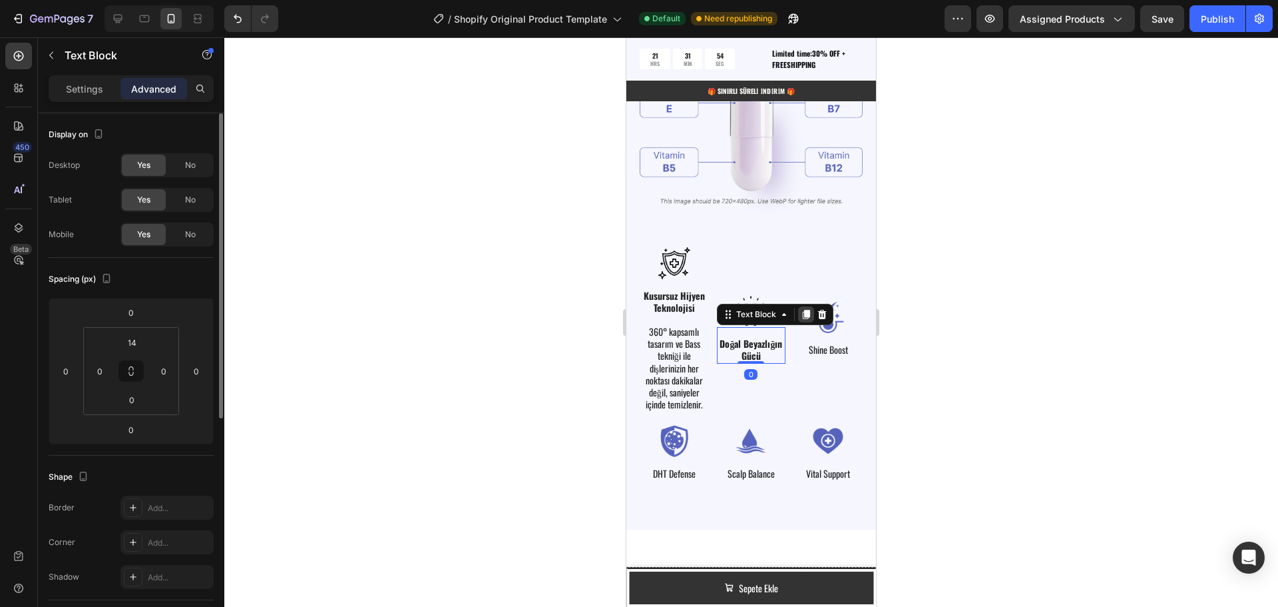
click at [801, 309] on icon at bounding box center [806, 314] width 11 height 11
click at [747, 358] on strong "Doğal Beyazlığın Gücü" at bounding box center [751, 367] width 63 height 26
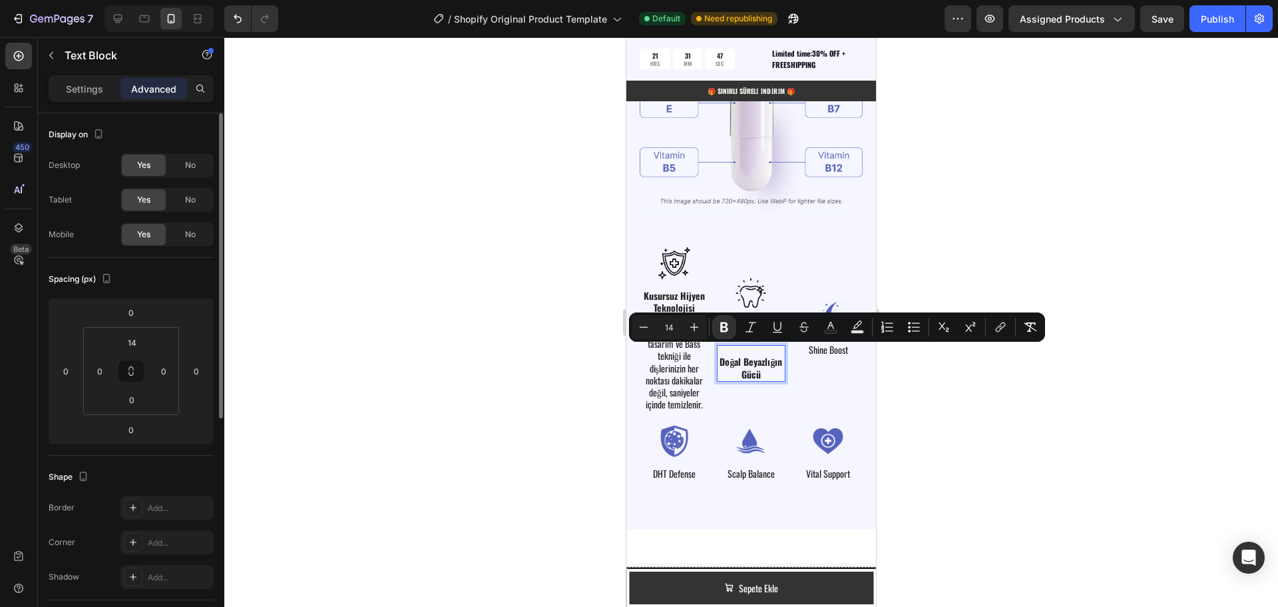
click at [763, 367] on p "Doğal Beyazlığın Gücü" at bounding box center [751, 368] width 67 height 24
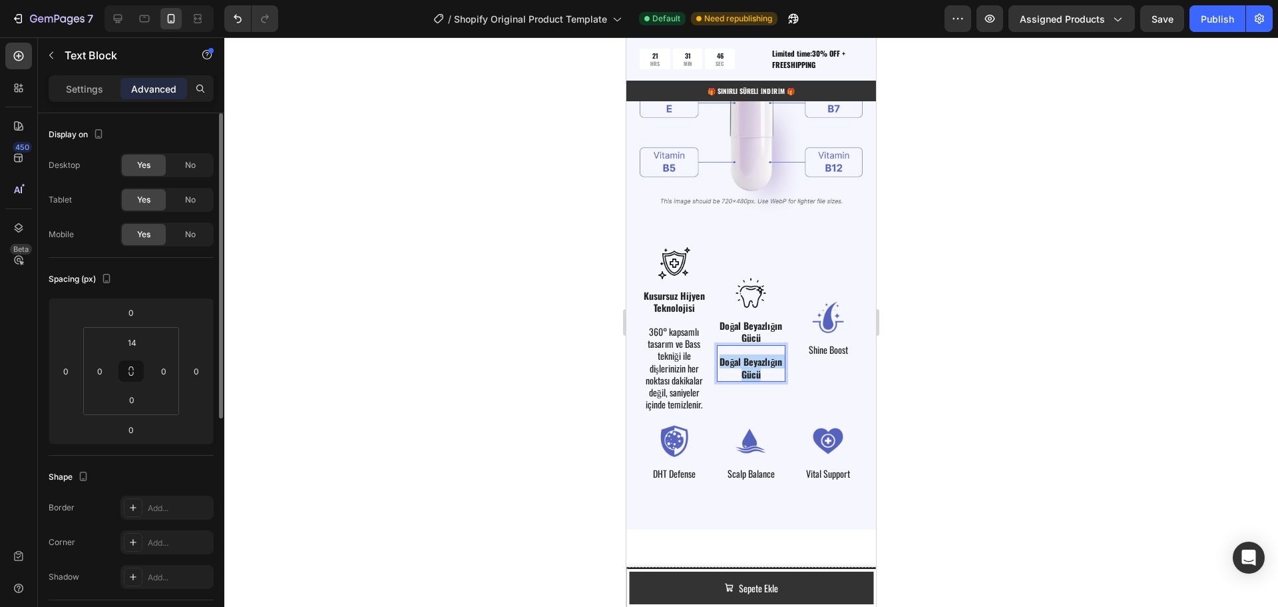
drag, startPoint x: 763, startPoint y: 367, endPoint x: 713, endPoint y: 346, distance: 54.0
click at [717, 346] on div "Doğal Beyazlığın Gücü Text Block 0" at bounding box center [751, 363] width 69 height 36
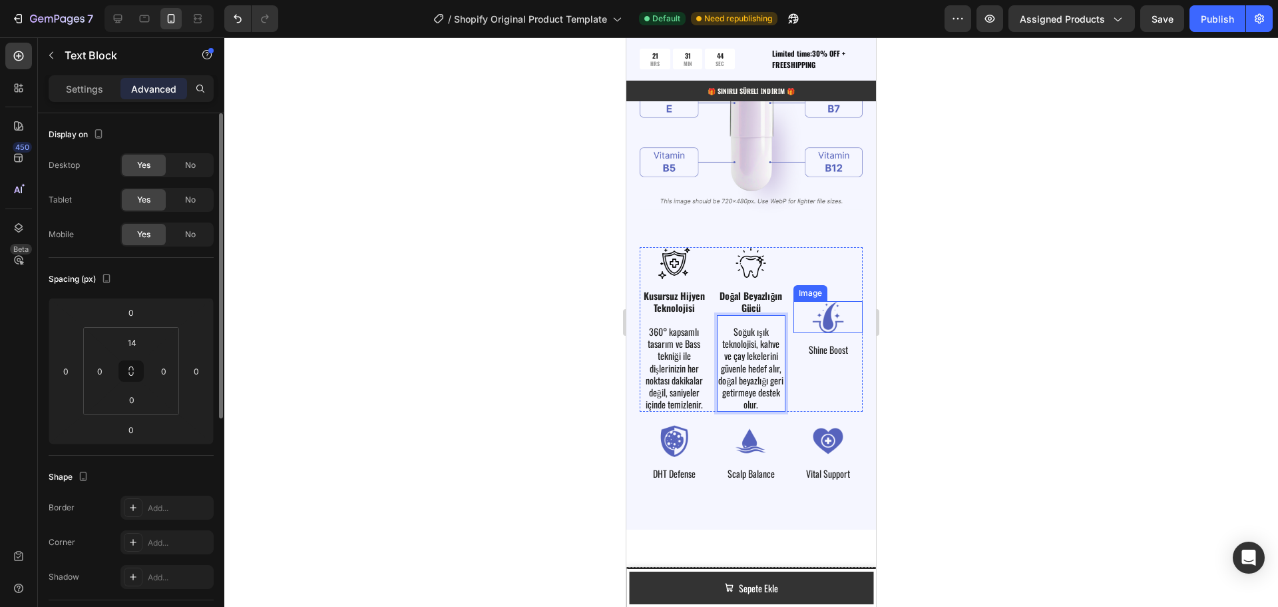
click at [833, 308] on img at bounding box center [828, 317] width 69 height 32
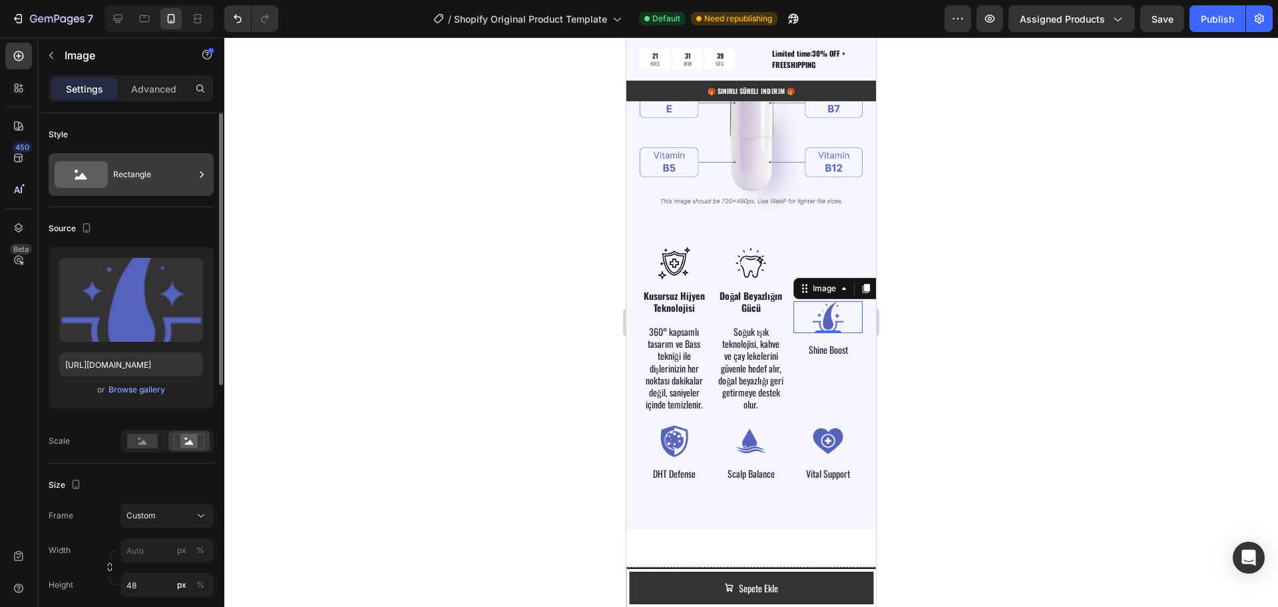
click at [169, 174] on div "Rectangle" at bounding box center [153, 174] width 81 height 31
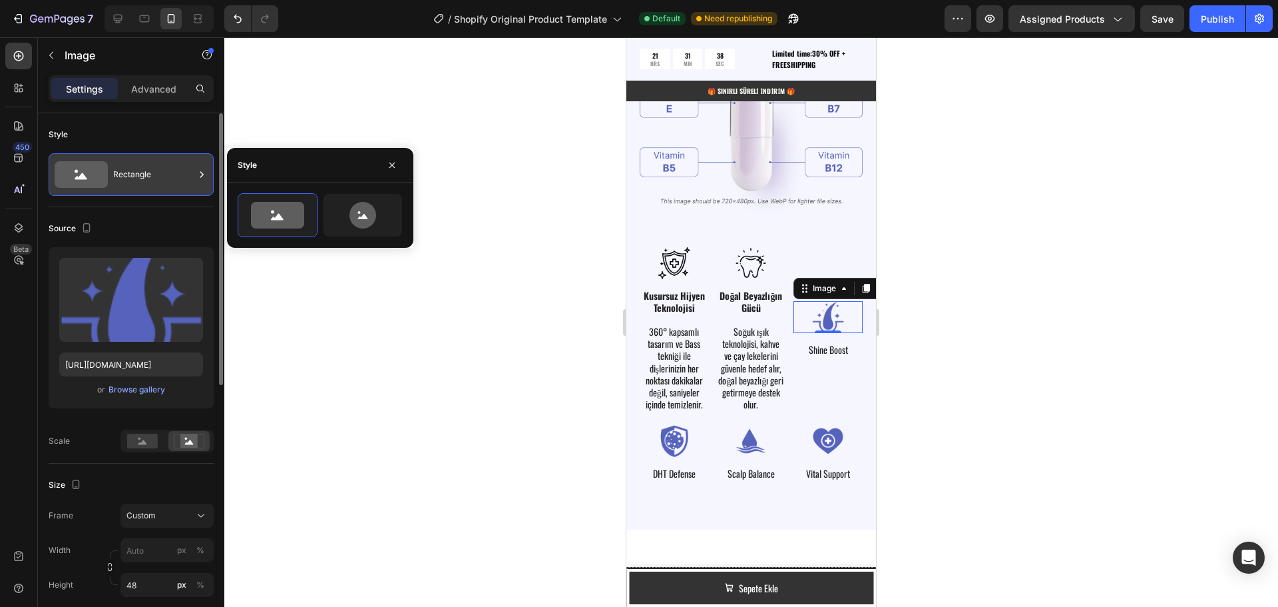
click at [169, 174] on div "Rectangle" at bounding box center [153, 174] width 81 height 31
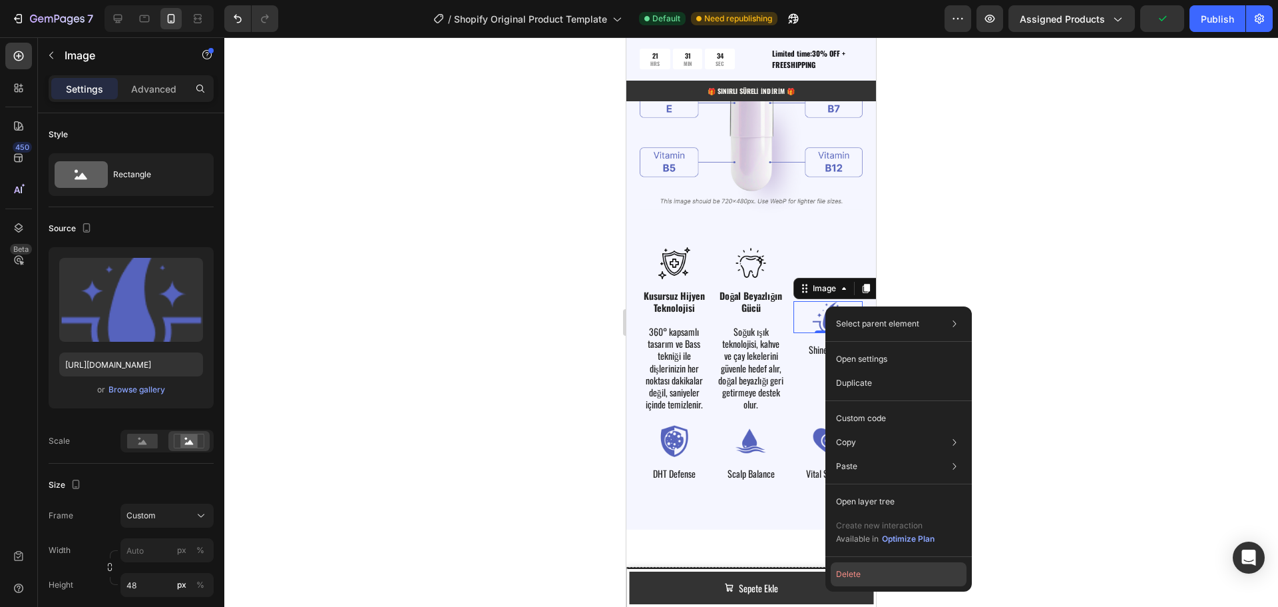
drag, startPoint x: 858, startPoint y: 575, endPoint x: 206, endPoint y: 370, distance: 683.7
click at [858, 575] on button "Delete" at bounding box center [899, 574] width 136 height 24
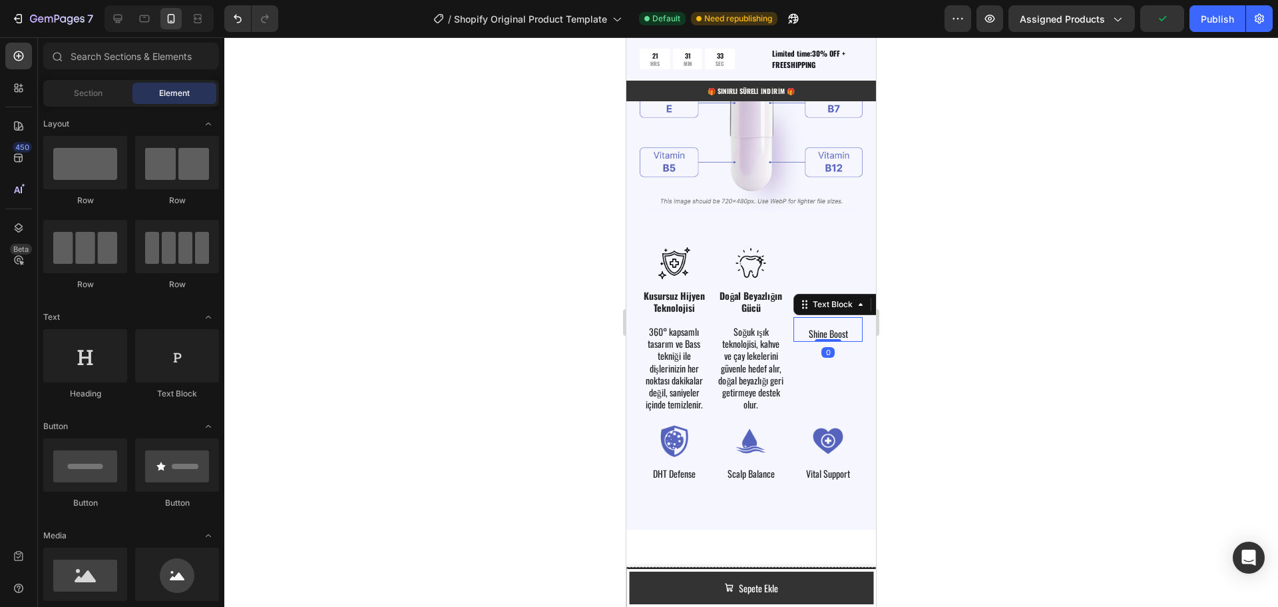
click at [822, 328] on p "Shine Boost" at bounding box center [828, 334] width 39 height 12
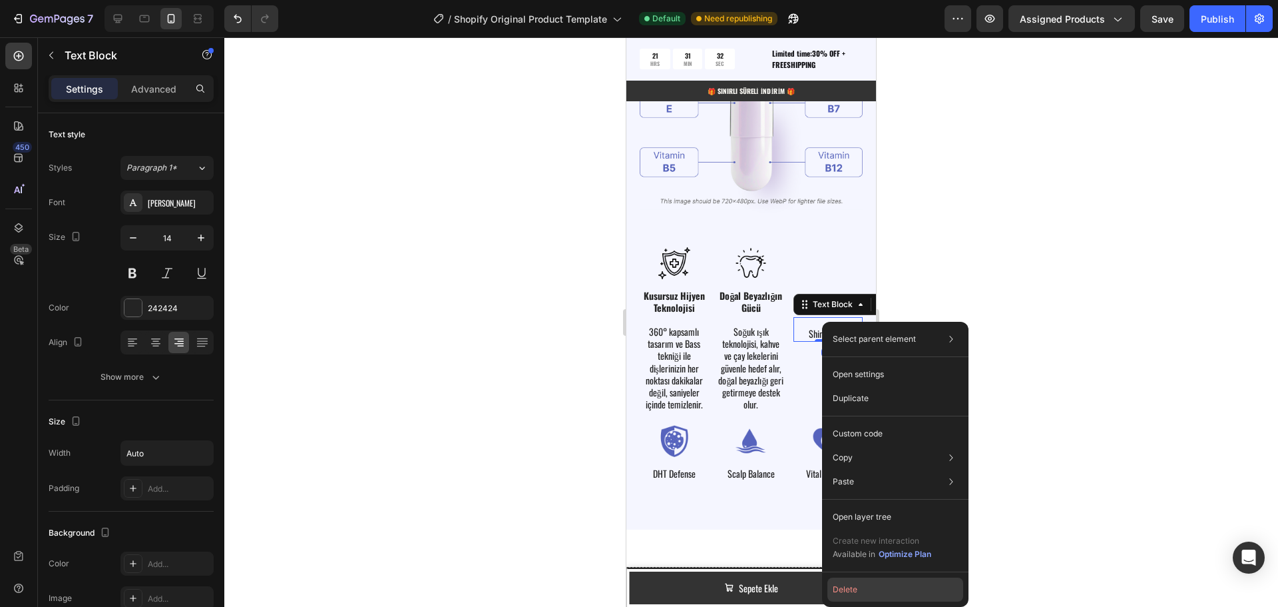
click at [871, 583] on button "Delete" at bounding box center [896, 589] width 136 height 24
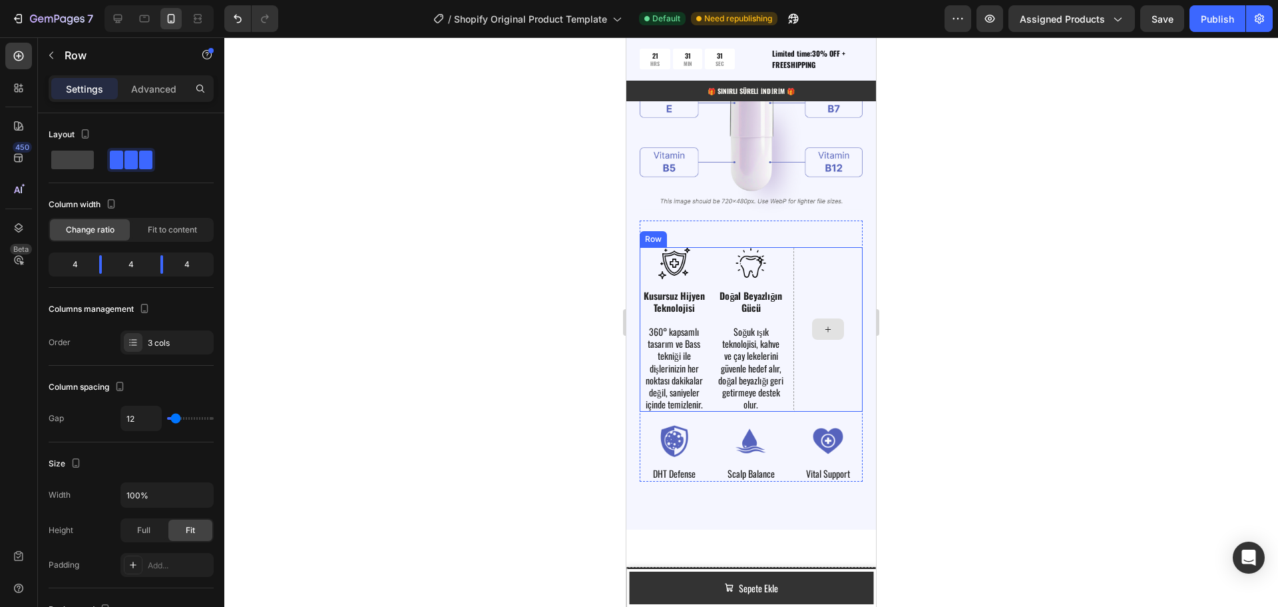
click at [818, 278] on div at bounding box center [828, 329] width 69 height 165
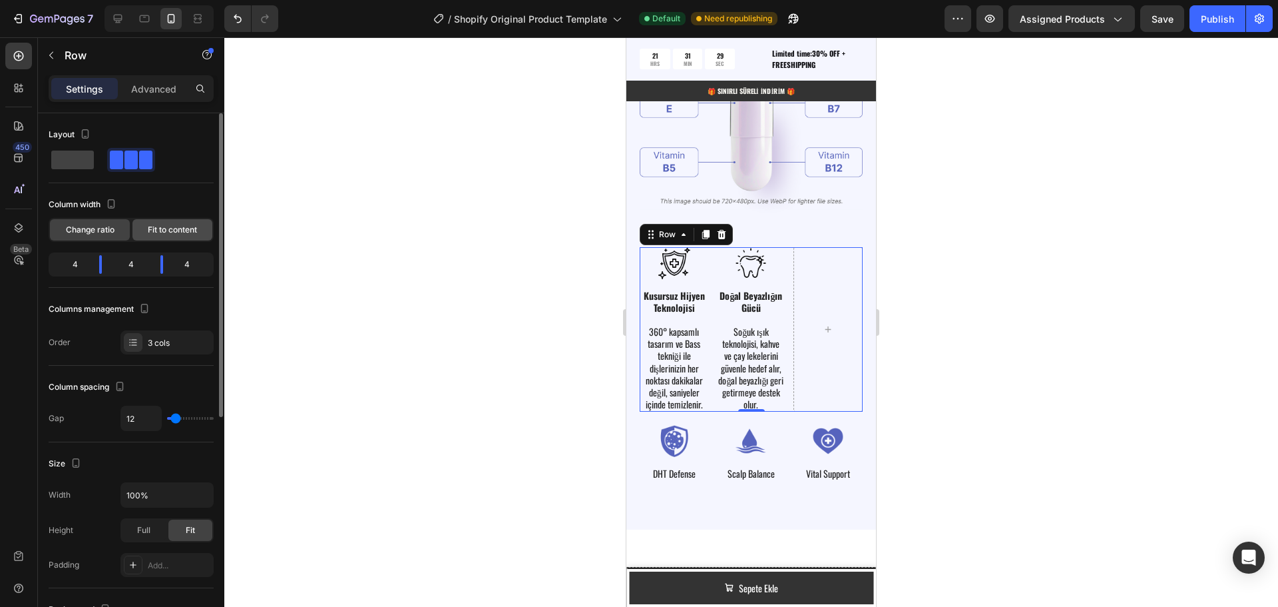
click at [151, 230] on span "Fit to content" at bounding box center [172, 230] width 49 height 12
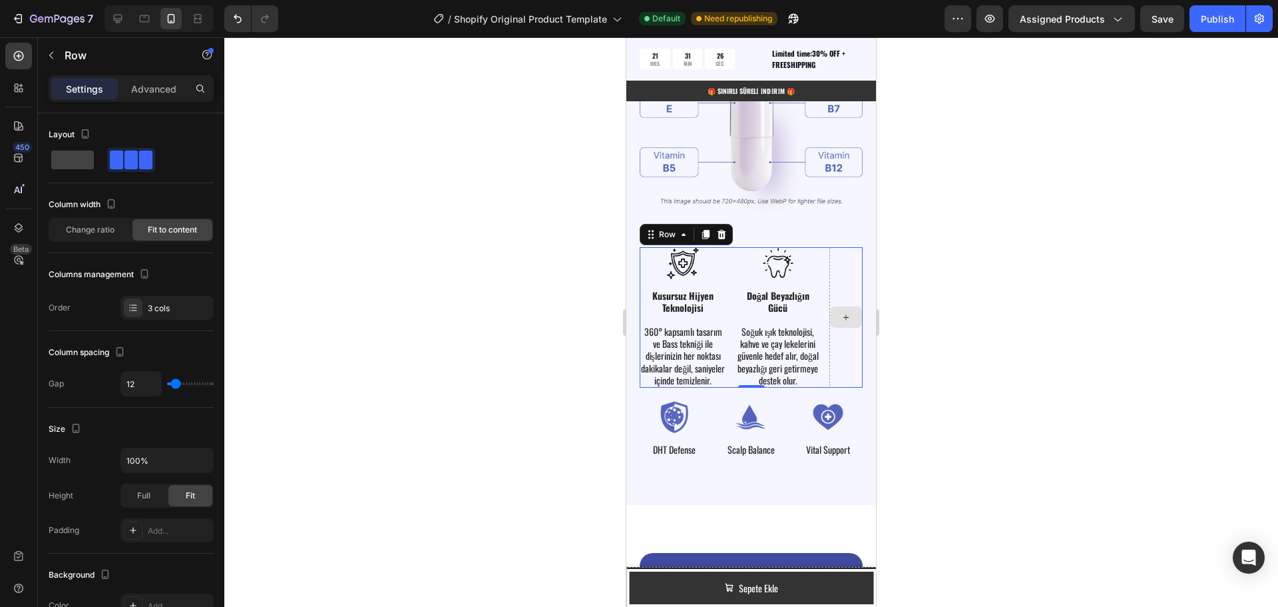
click at [834, 286] on div at bounding box center [846, 317] width 33 height 140
click at [154, 310] on div "3 cols" at bounding box center [179, 308] width 63 height 12
click at [57, 158] on span at bounding box center [72, 159] width 43 height 19
type input "0"
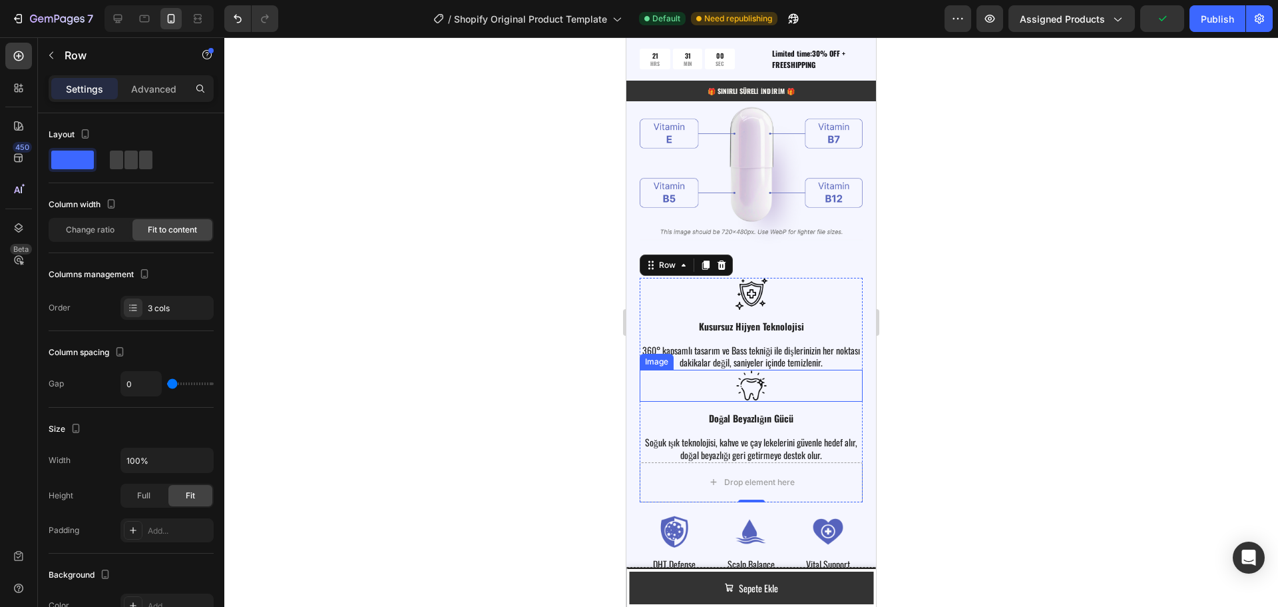
scroll to position [2272, 0]
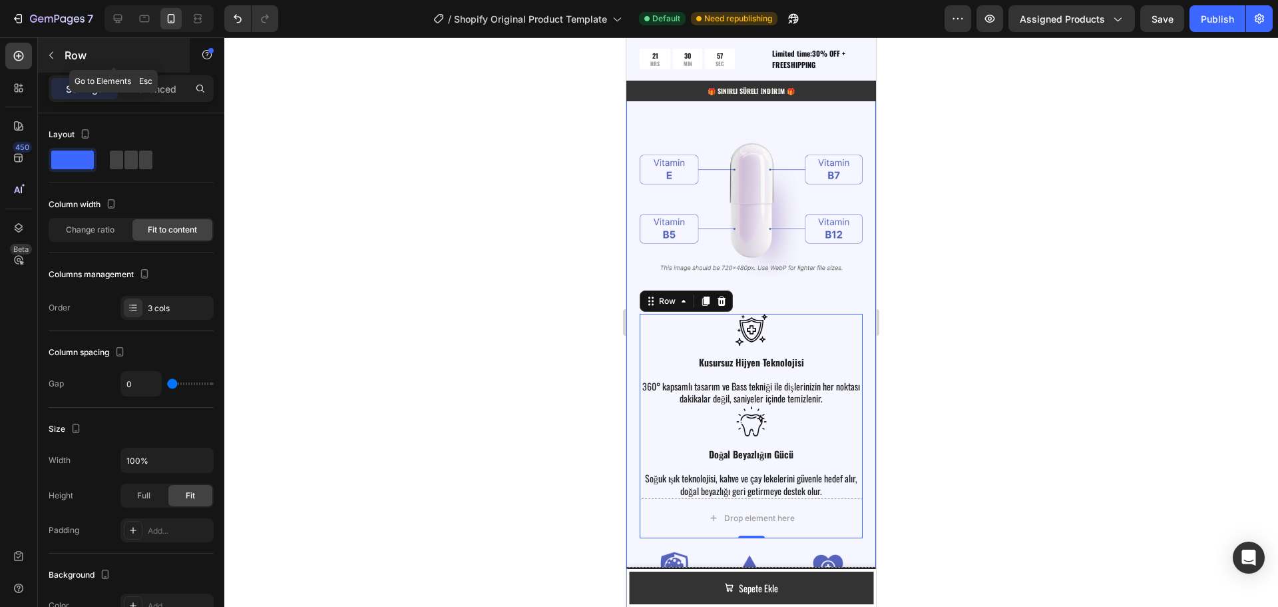
click at [45, 60] on button "button" at bounding box center [51, 55] width 21 height 21
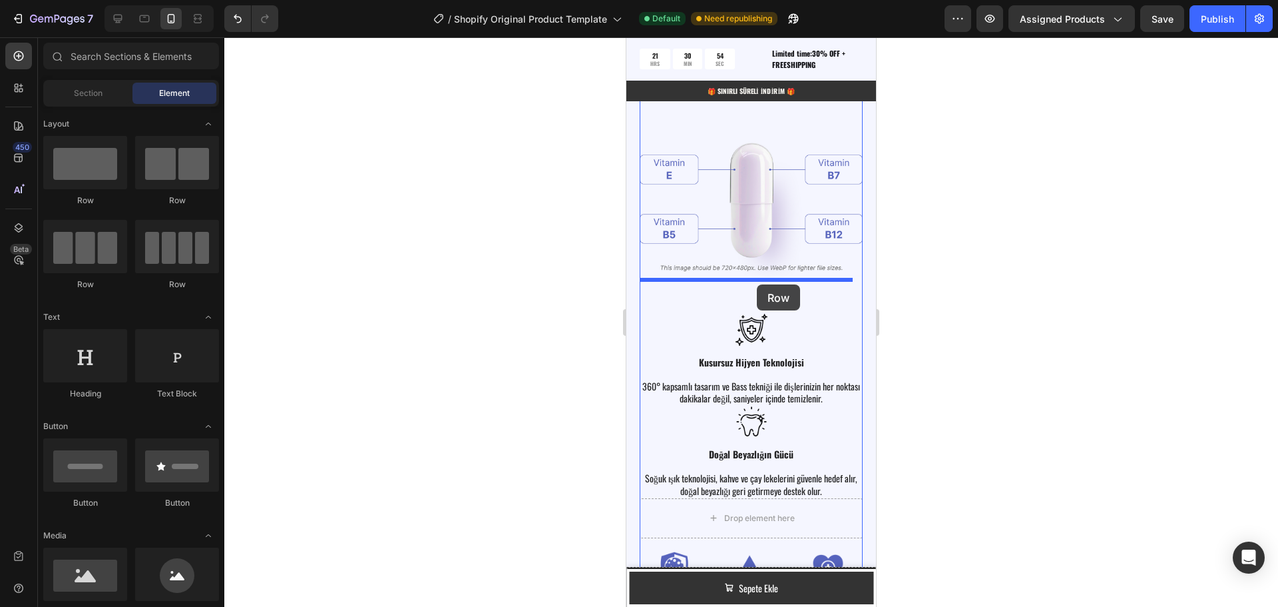
drag, startPoint x: 793, startPoint y: 214, endPoint x: 757, endPoint y: 284, distance: 78.6
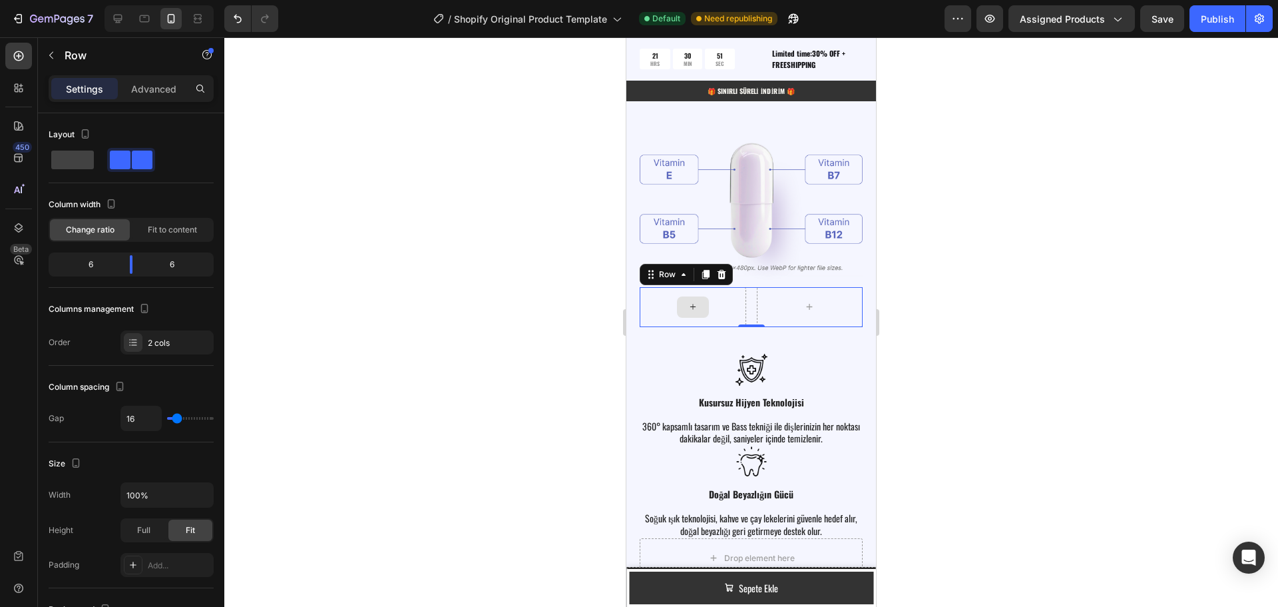
click at [679, 305] on div at bounding box center [693, 306] width 32 height 21
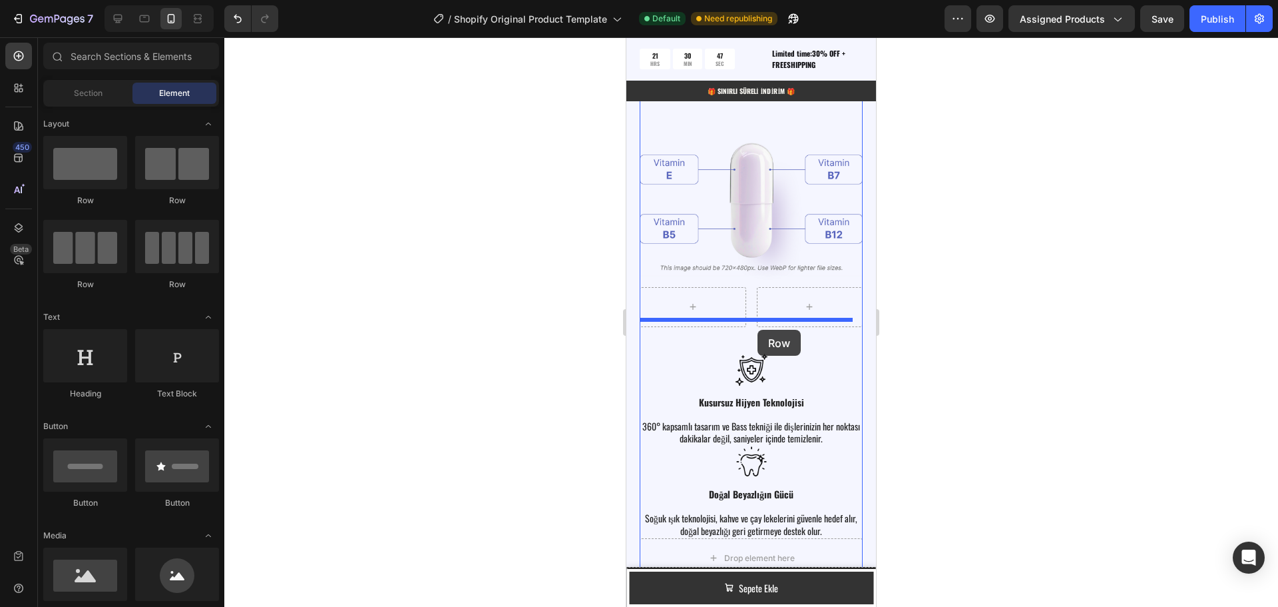
drag, startPoint x: 798, startPoint y: 210, endPoint x: 758, endPoint y: 329, distance: 125.7
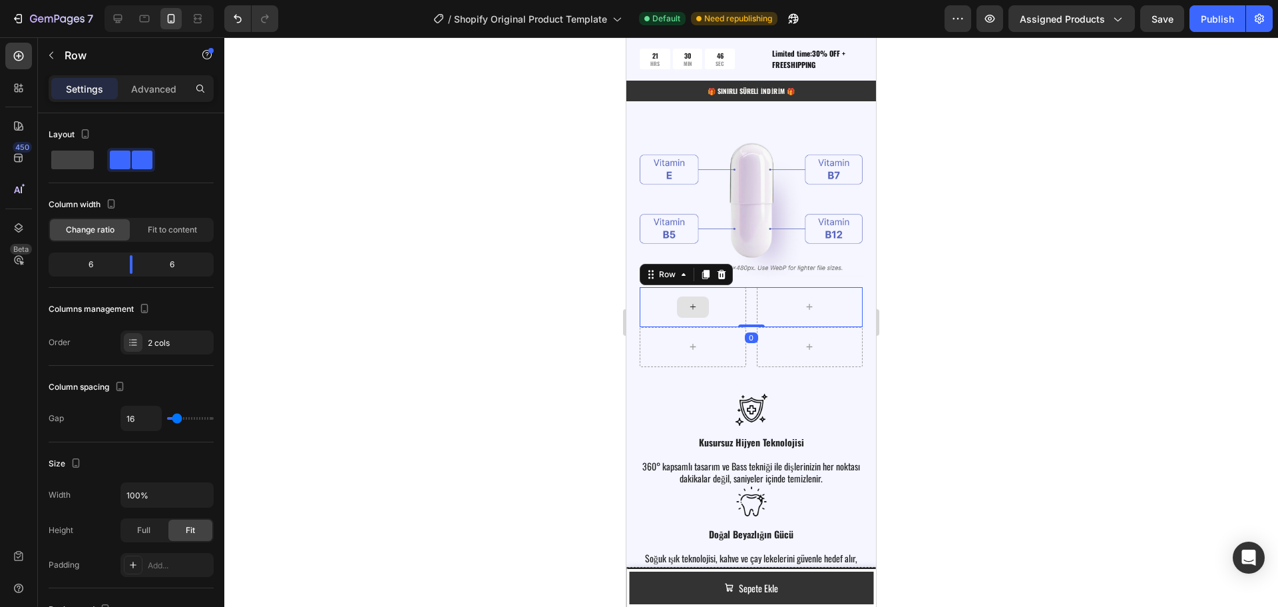
click at [682, 288] on div at bounding box center [693, 307] width 107 height 40
click at [55, 51] on icon "button" at bounding box center [51, 55] width 11 height 11
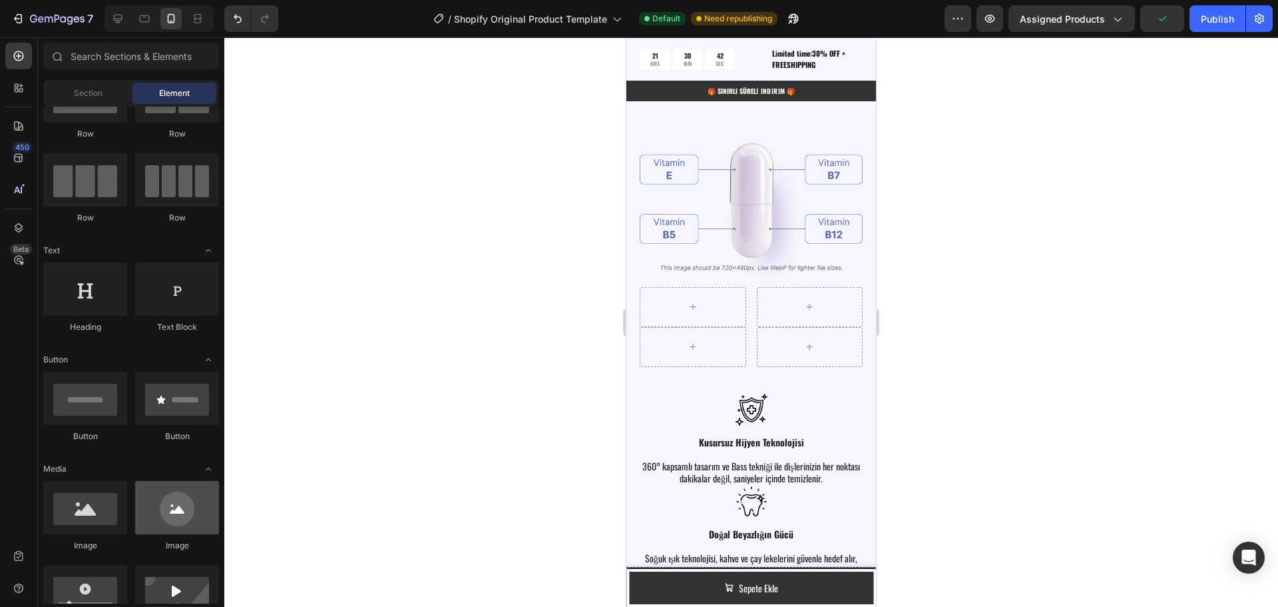
scroll to position [133, 0]
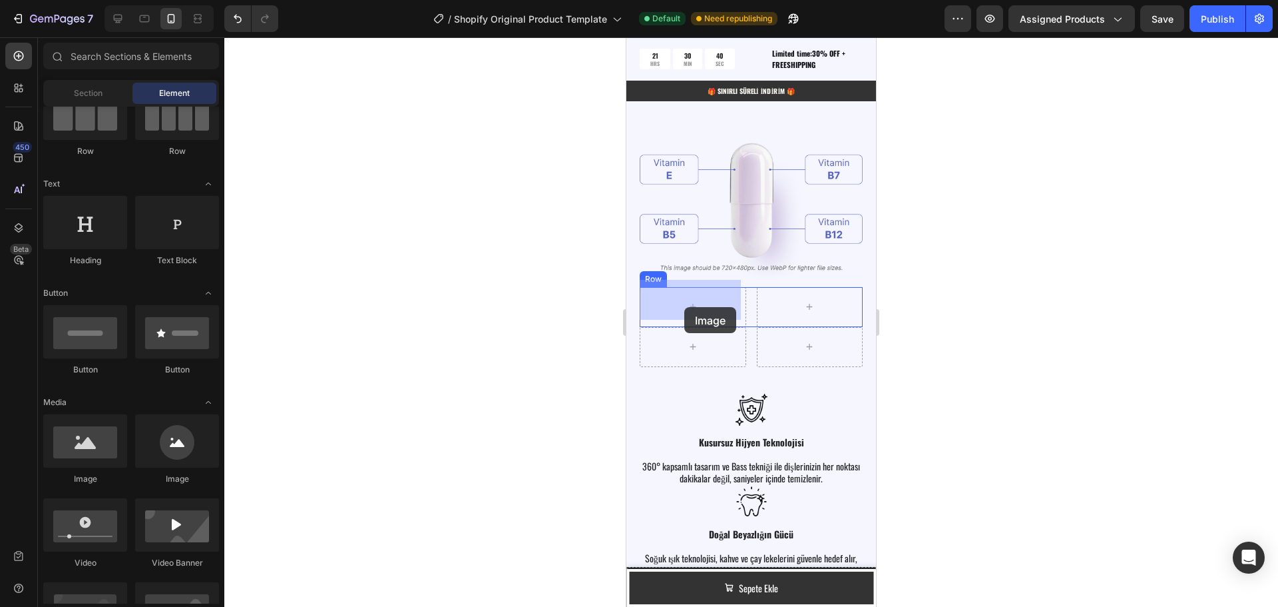
drag, startPoint x: 904, startPoint y: 471, endPoint x: 685, endPoint y: 304, distance: 275.9
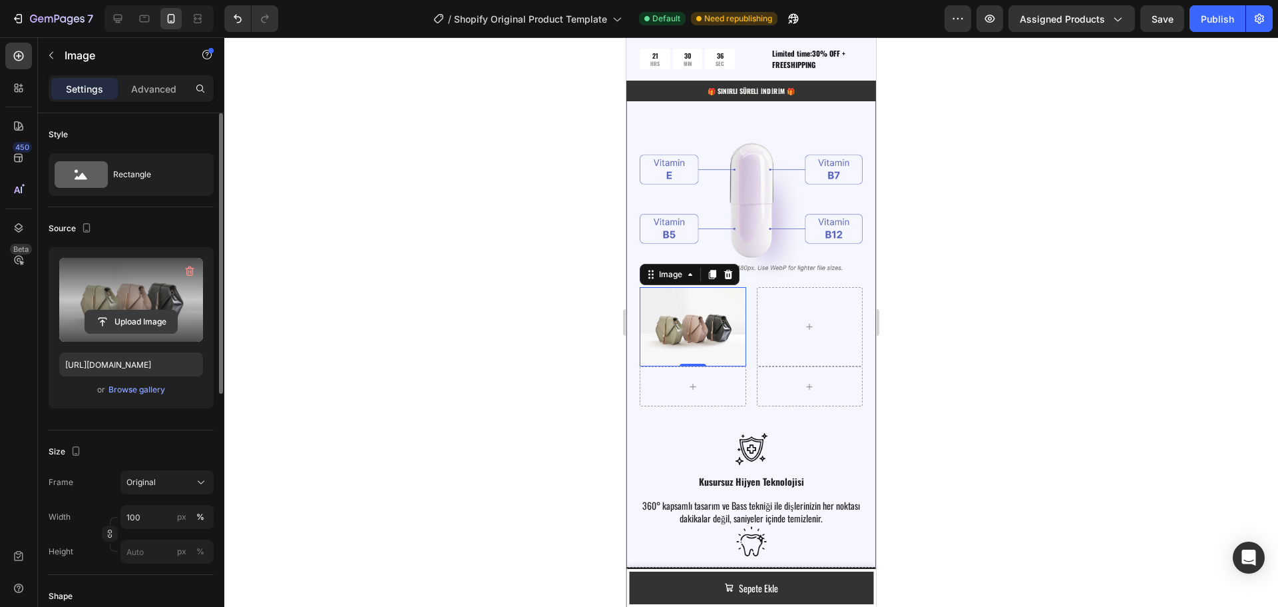
click at [144, 320] on input "file" at bounding box center [131, 321] width 92 height 23
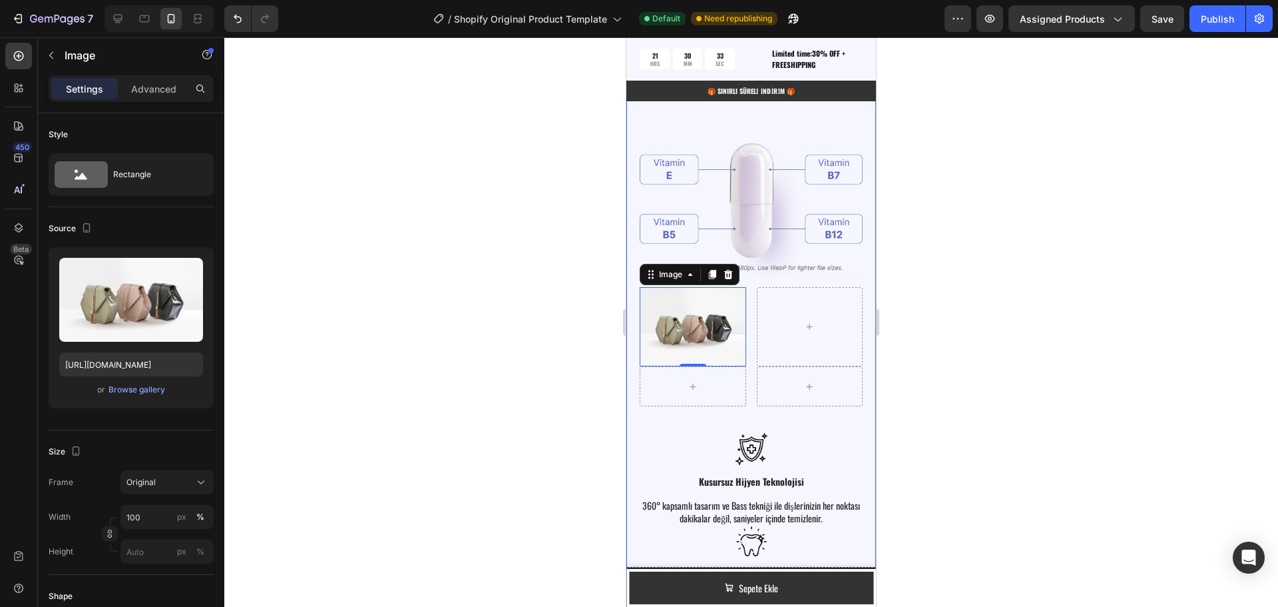
type input "https://cdn.shopify.com/s/files/1/0951/2933/8167/files/gempages_586159015990395…"
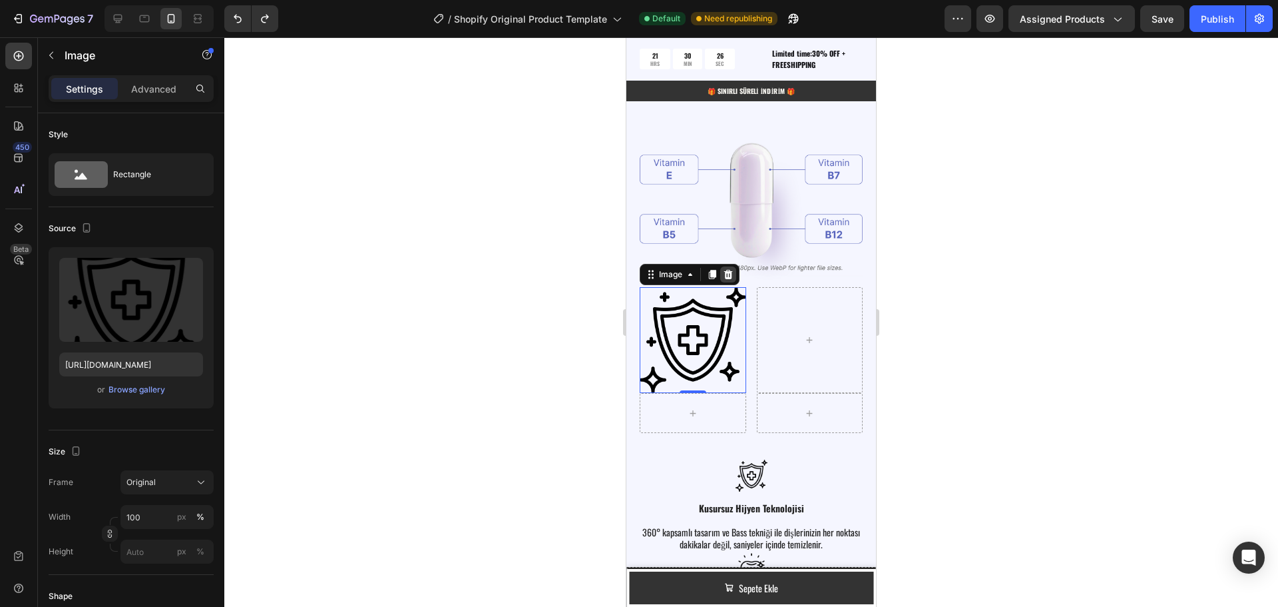
click at [730, 269] on icon at bounding box center [728, 274] width 11 height 11
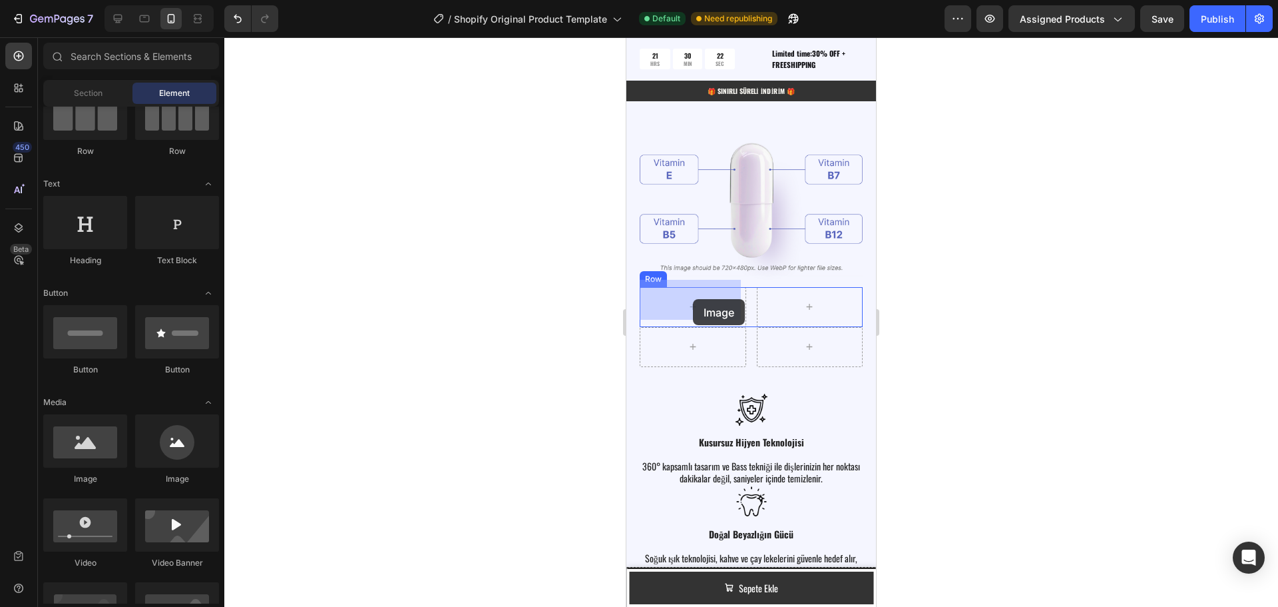
drag, startPoint x: 810, startPoint y: 488, endPoint x: 693, endPoint y: 299, distance: 222.4
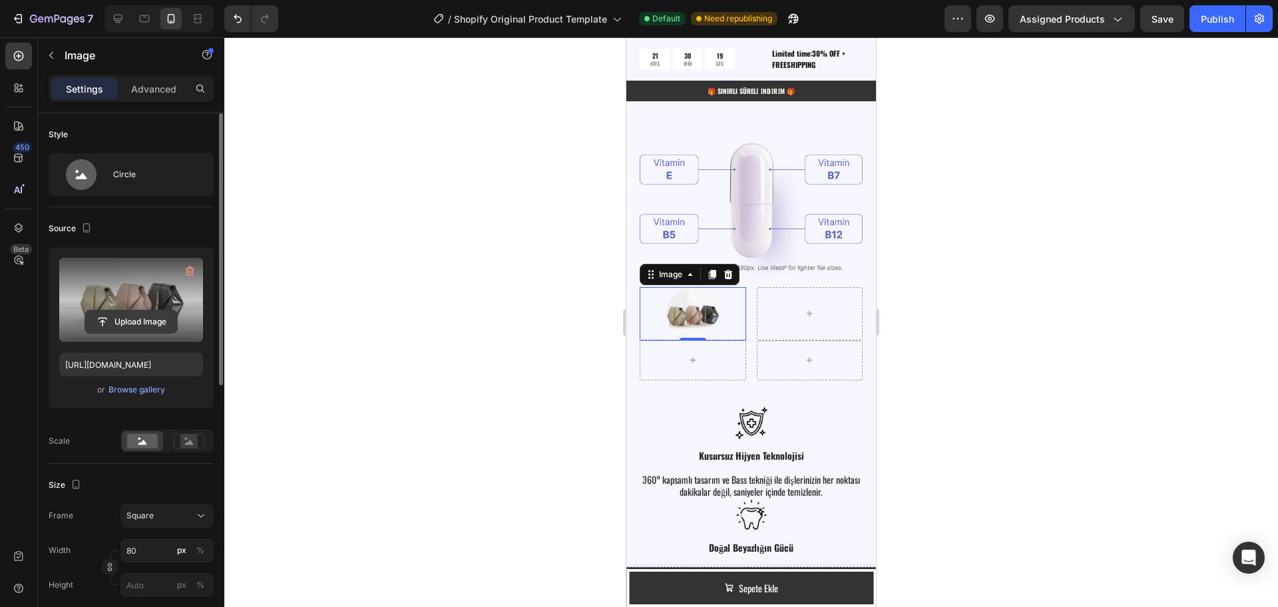
click at [138, 319] on input "file" at bounding box center [131, 321] width 92 height 23
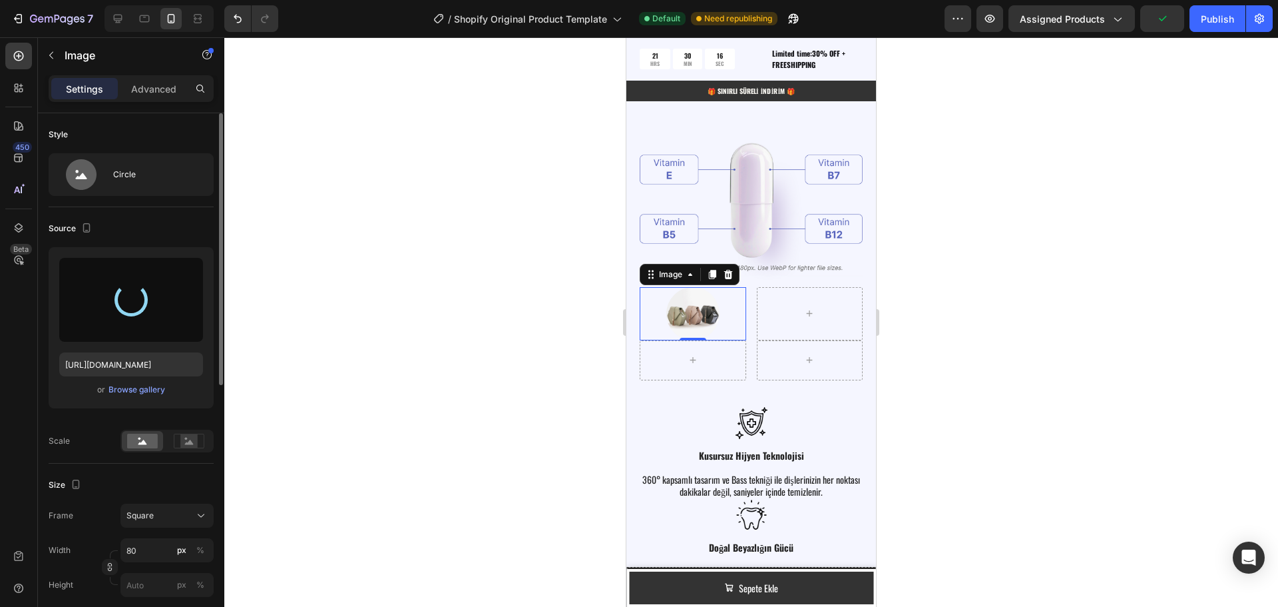
type input "https://cdn.shopify.com/s/files/1/0951/2933/8167/files/gempages_586159015990395…"
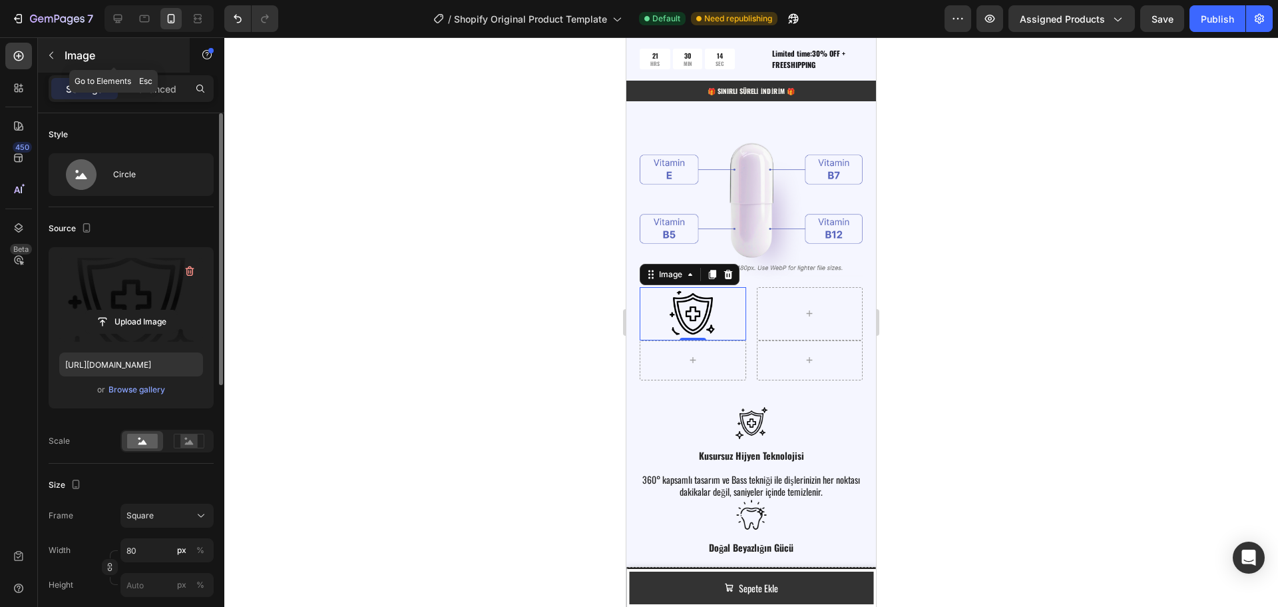
click at [52, 60] on icon "button" at bounding box center [51, 55] width 11 height 11
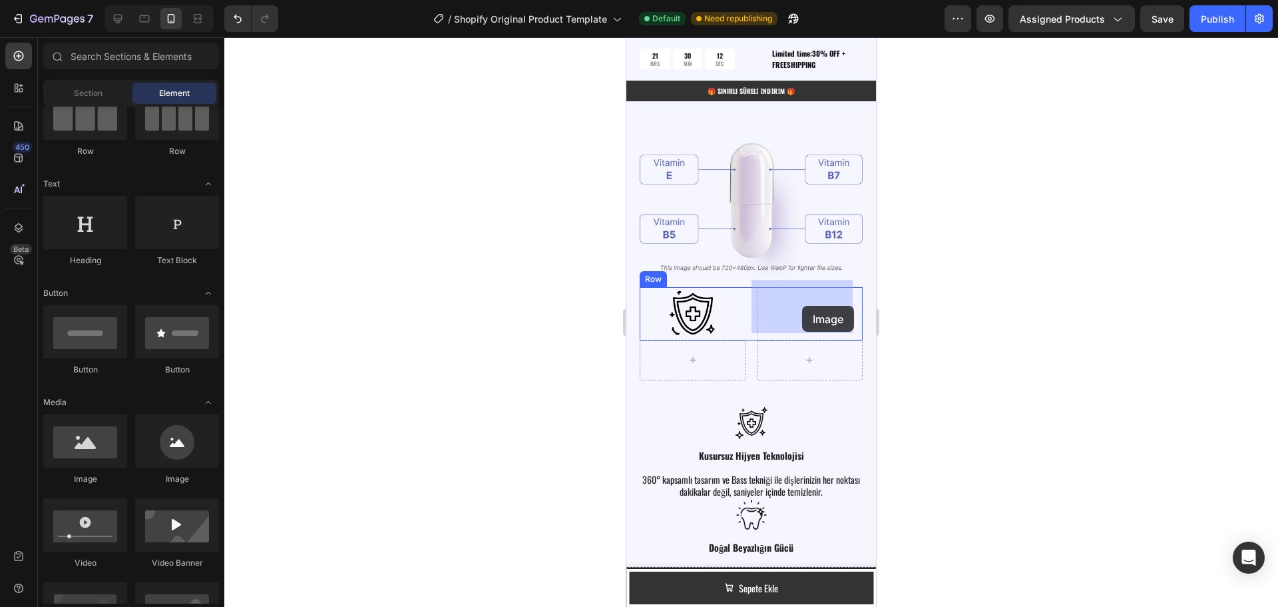
drag, startPoint x: 798, startPoint y: 479, endPoint x: 802, endPoint y: 306, distance: 173.2
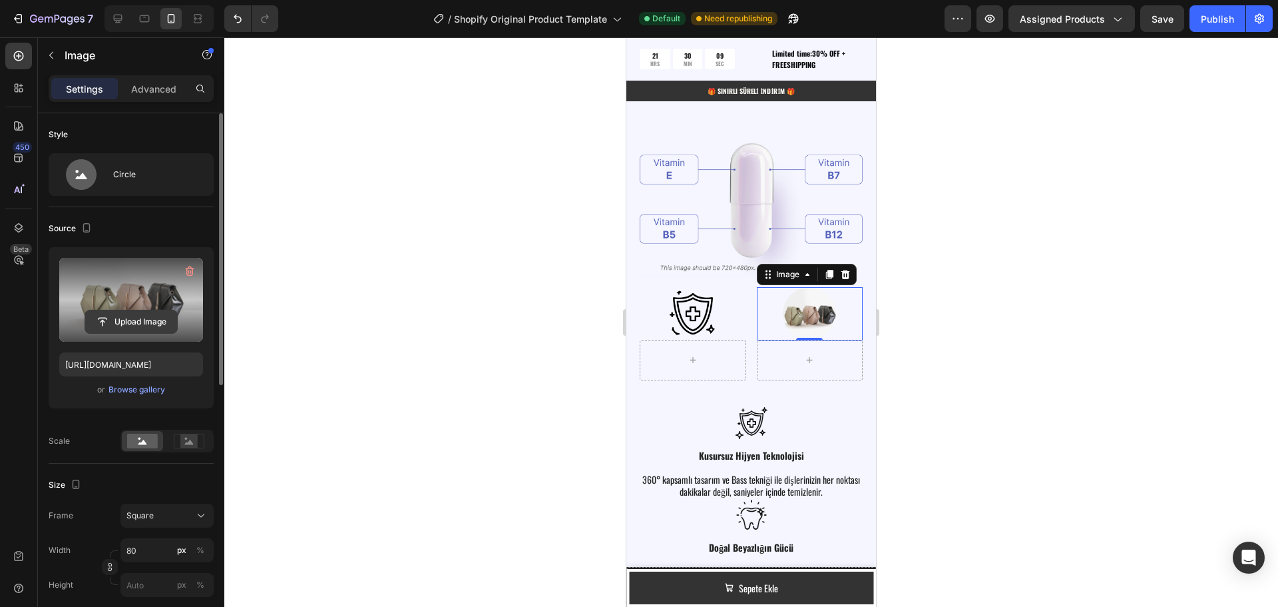
click at [120, 318] on input "file" at bounding box center [131, 321] width 92 height 23
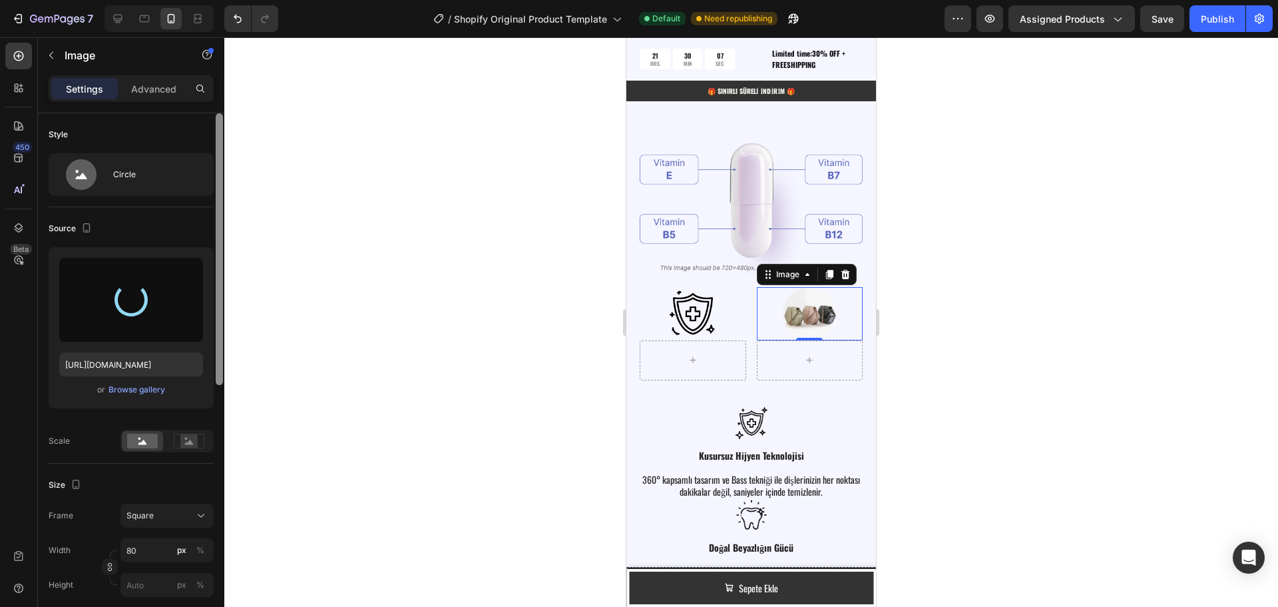
type input "https://cdn.shopify.com/s/files/1/0951/2933/8167/files/gempages_586159015990395…"
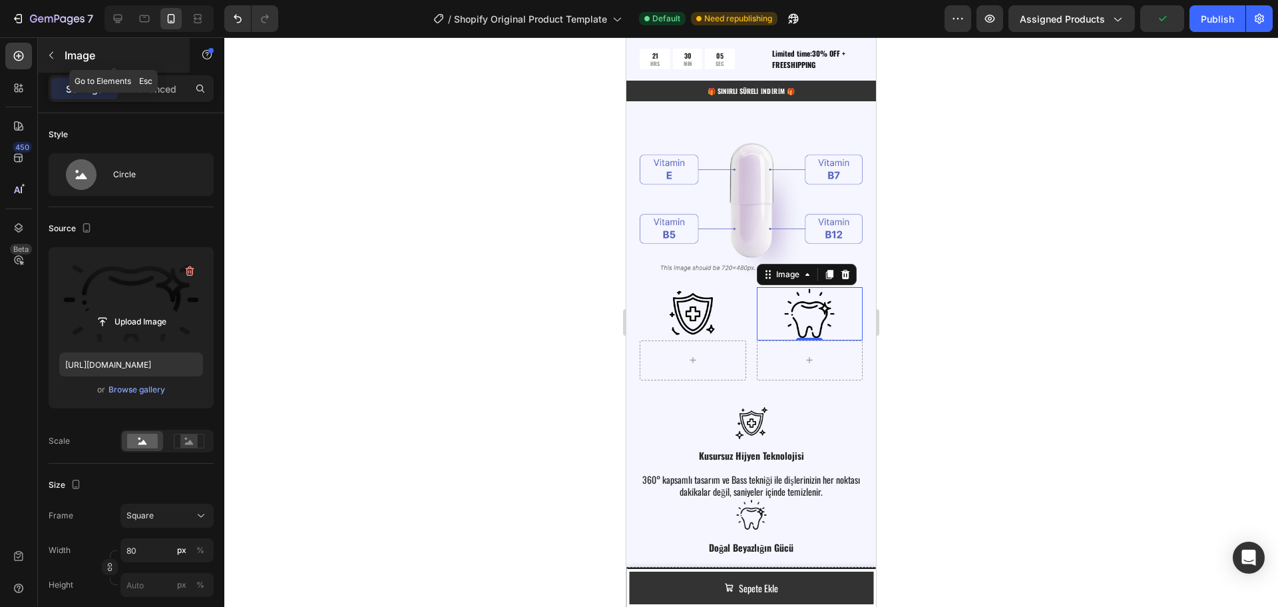
click at [59, 59] on button "button" at bounding box center [51, 55] width 21 height 21
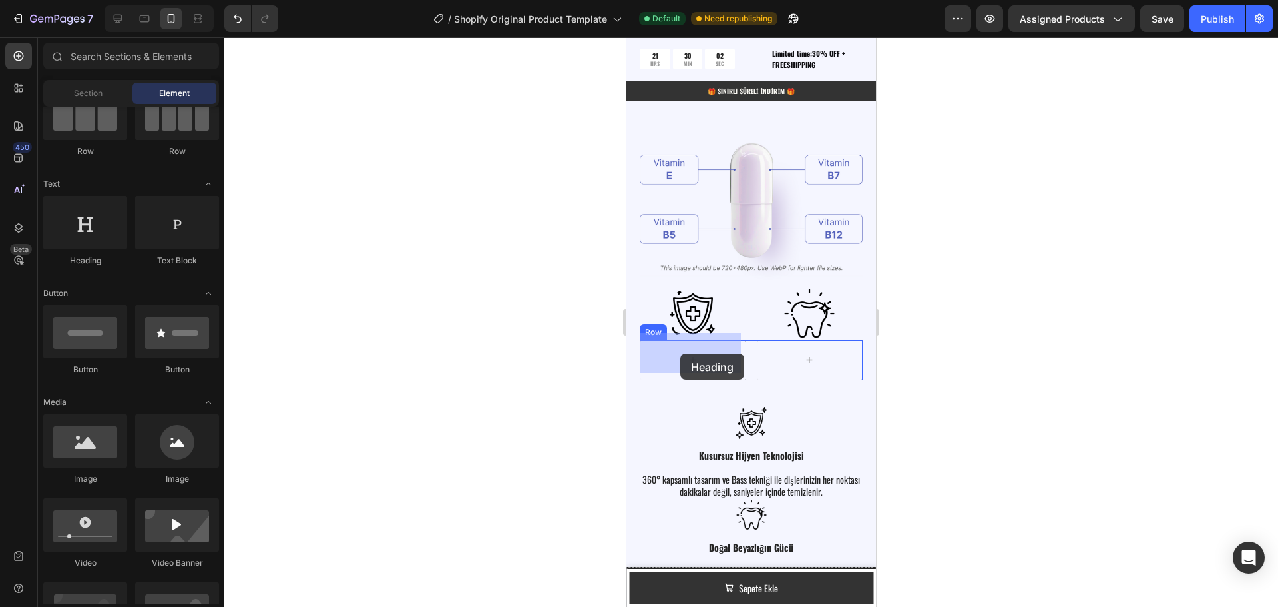
drag, startPoint x: 720, startPoint y: 265, endPoint x: 680, endPoint y: 354, distance: 97.1
drag, startPoint x: 798, startPoint y: 268, endPoint x: 690, endPoint y: 347, distance: 133.3
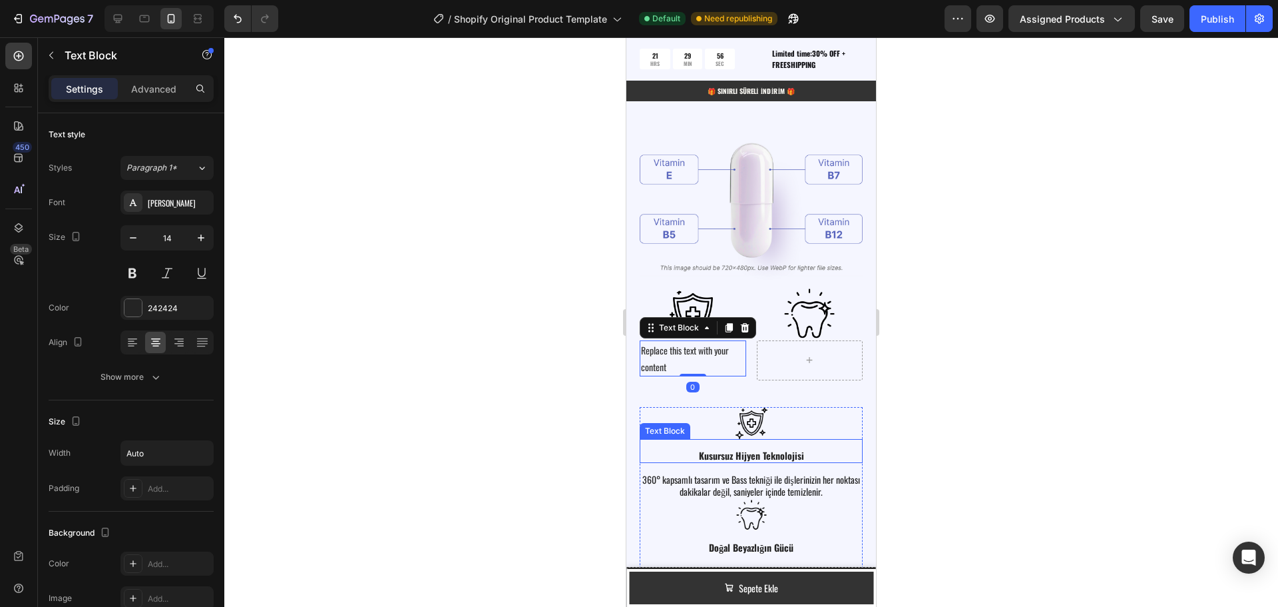
click at [752, 448] on strong "Kusursuz Hijyen Teknolojisi" at bounding box center [751, 455] width 105 height 14
click at [753, 448] on strong "Kusursuz Hijyen Teknolojisi" at bounding box center [751, 455] width 105 height 14
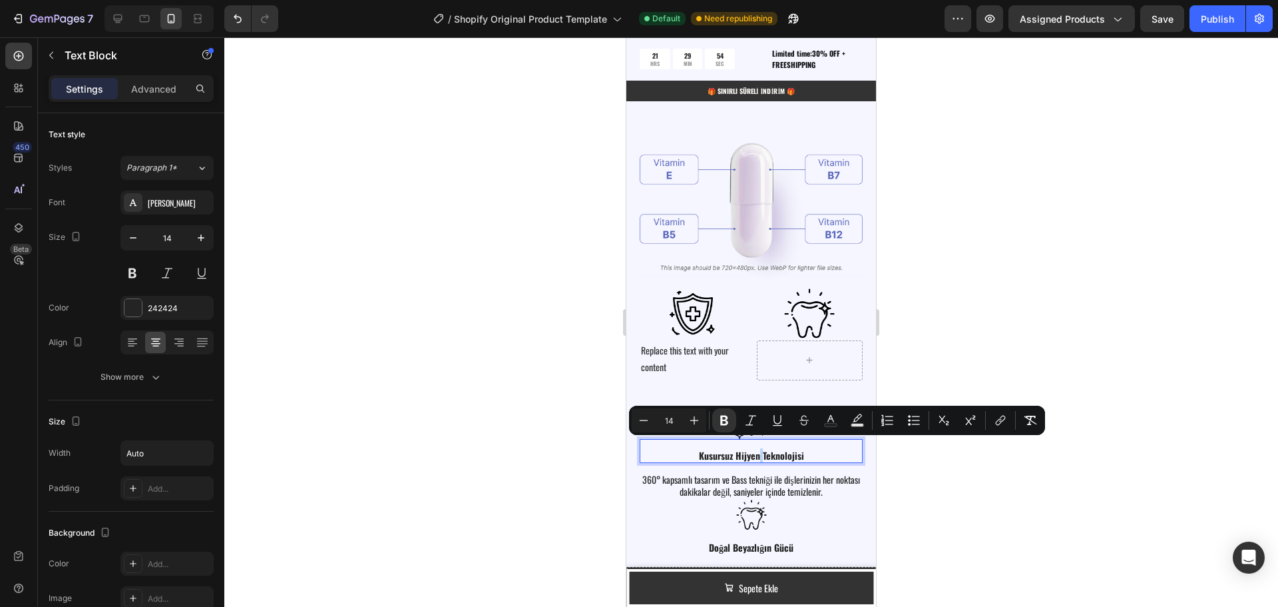
click at [806, 449] on div "Kusursuz Hijyen Teknolojisi" at bounding box center [751, 455] width 223 height 15
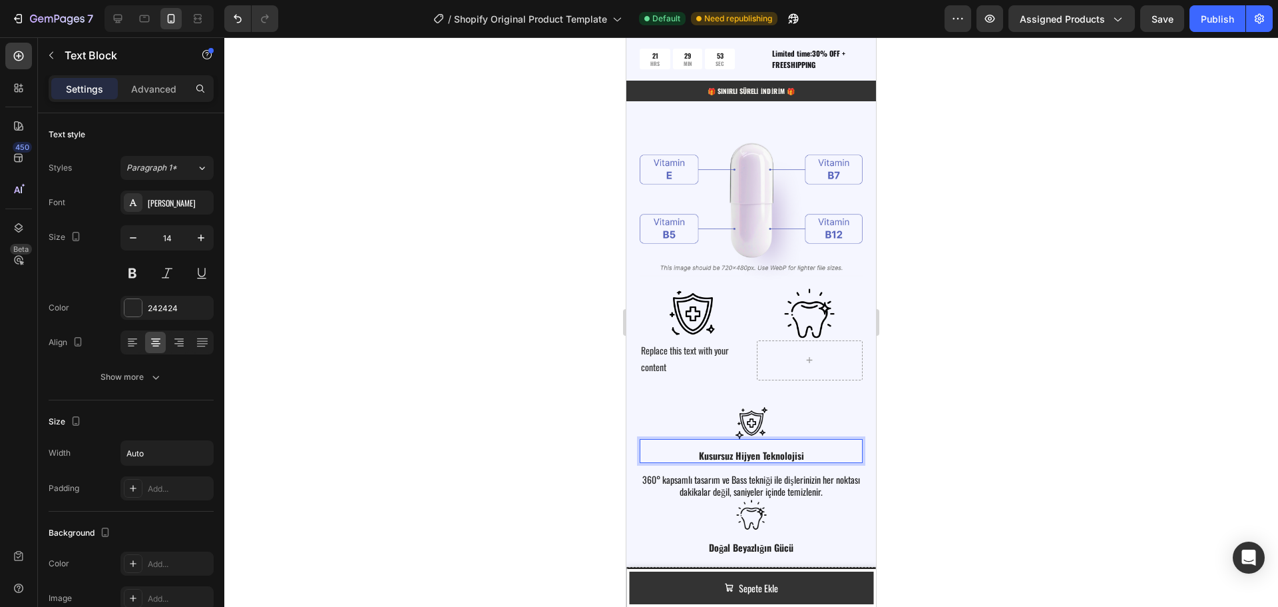
click at [794, 448] on strong "Kusursuz Hijyen Teknolojisi" at bounding box center [751, 455] width 105 height 14
drag, startPoint x: 757, startPoint y: 451, endPoint x: 702, endPoint y: 443, distance: 55.7
click at [702, 448] on strong "Kusursuz Hijyen Teknolojisi" at bounding box center [751, 455] width 105 height 14
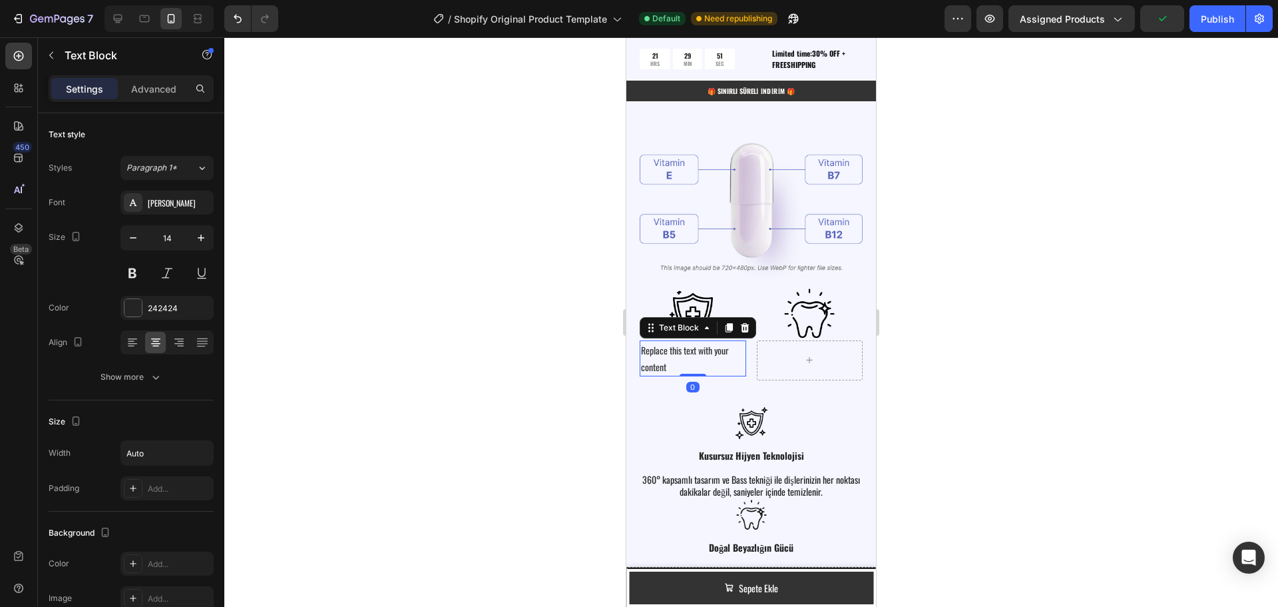
click at [663, 350] on div "Replace this text with your content" at bounding box center [693, 358] width 107 height 36
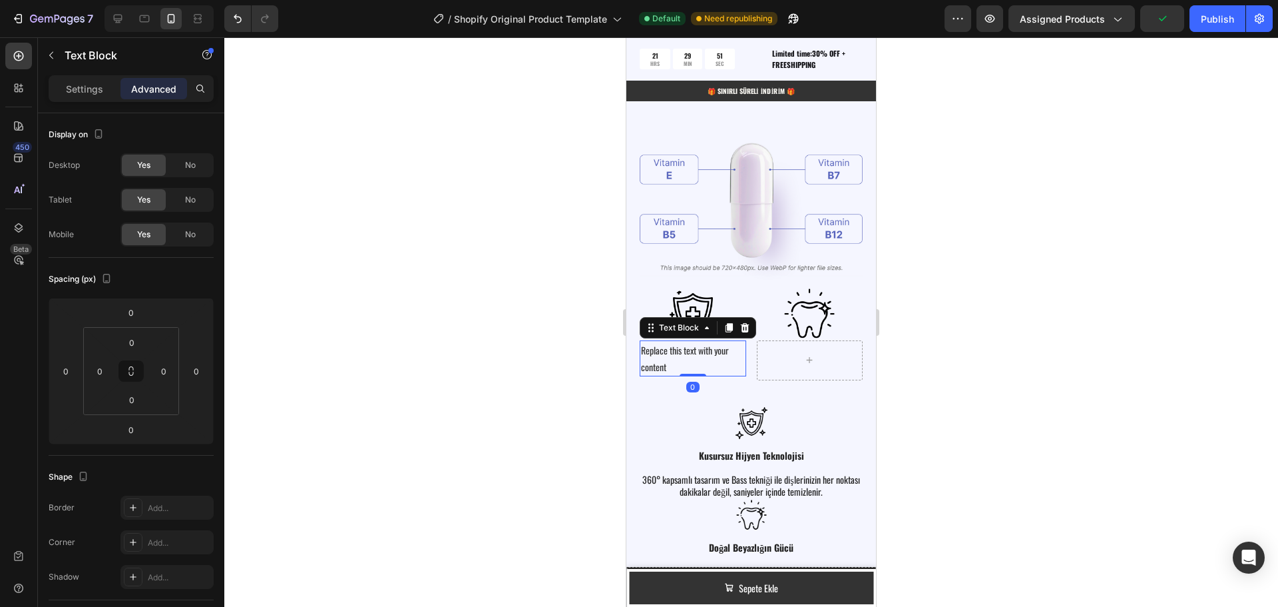
click at [663, 350] on div "Replace this text with your content" at bounding box center [693, 358] width 107 height 36
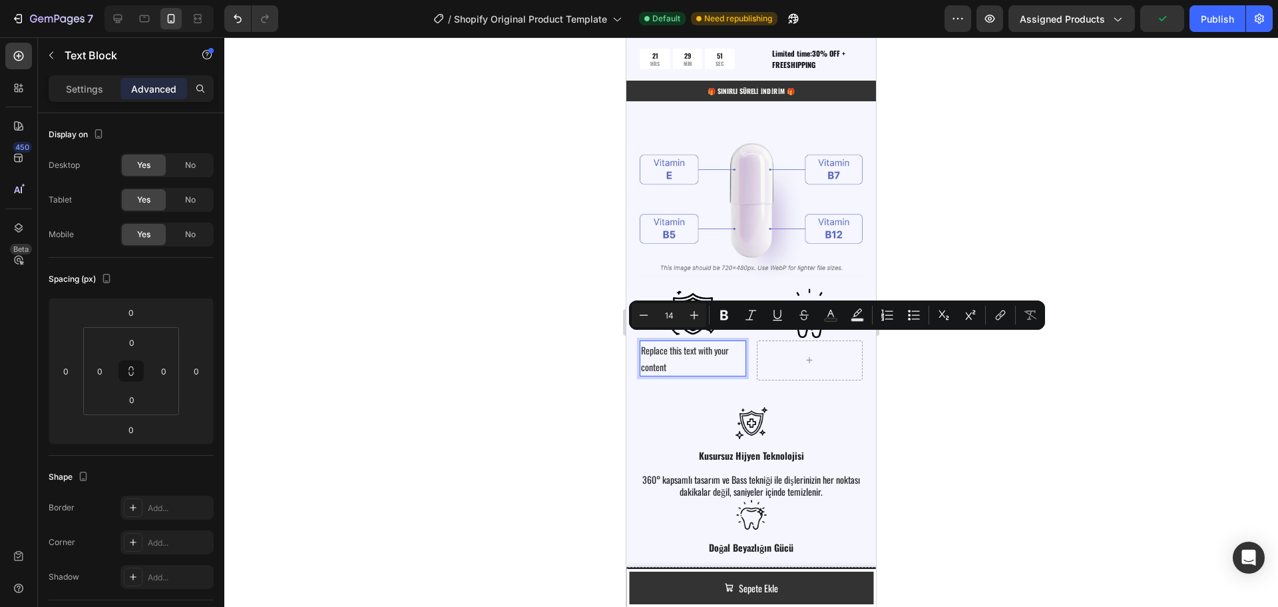
click at [670, 360] on p "Replace this text with your content" at bounding box center [693, 358] width 104 height 33
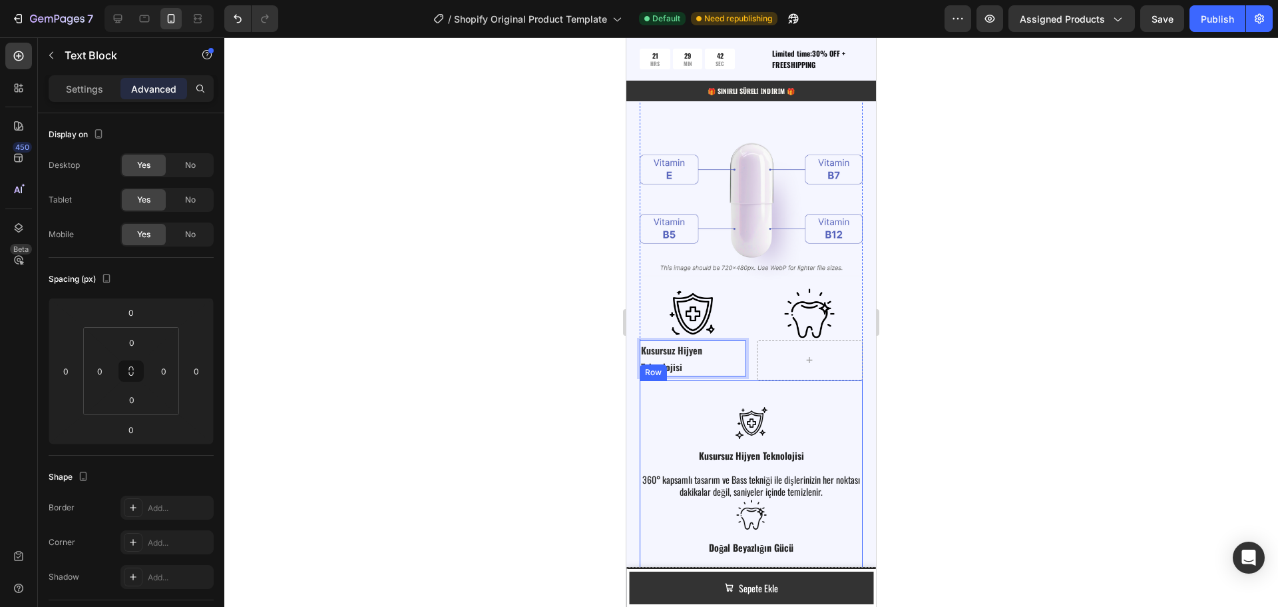
click at [678, 386] on div "Image Kusursuz Hijyen Teknolojisi Text Block 360° kapsamlı tasarım ve Bass tekn…" at bounding box center [751, 540] width 223 height 320
click at [712, 342] on p "Kusursuz Hijyen Teknolojisi" at bounding box center [693, 358] width 104 height 33
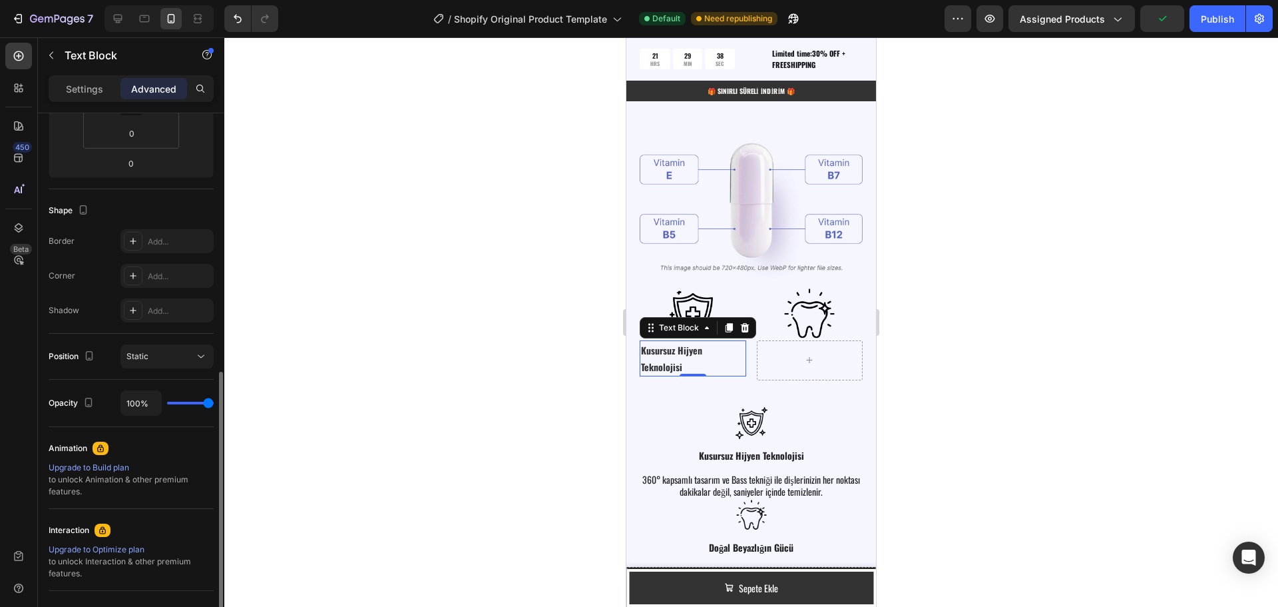
scroll to position [393, 0]
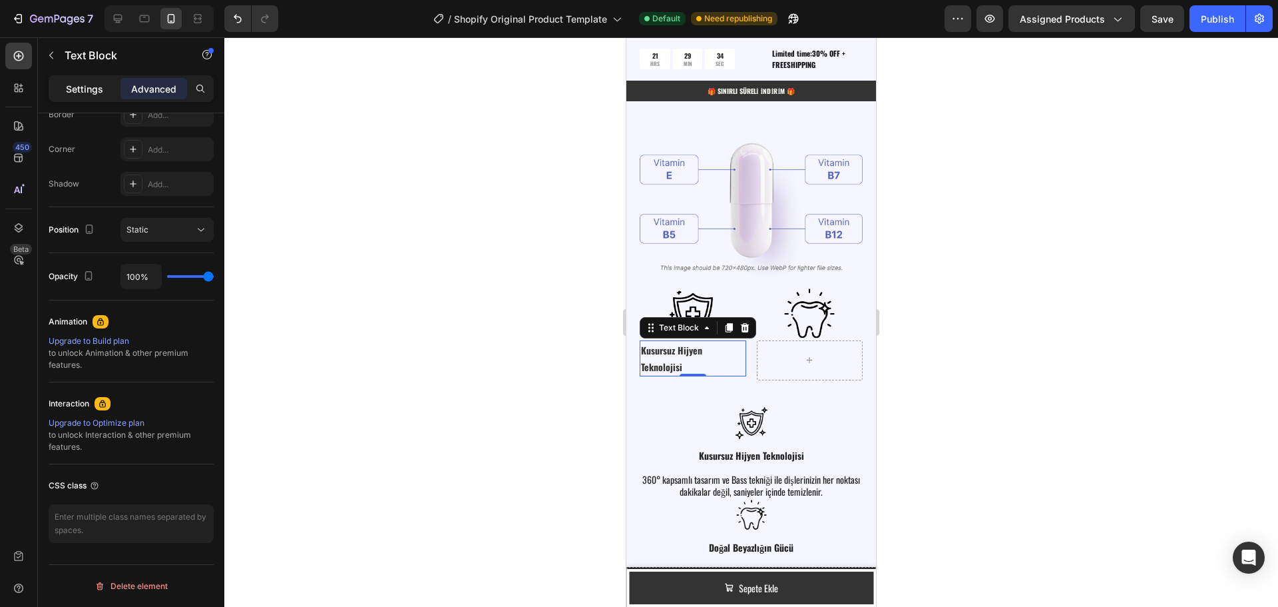
click at [81, 91] on p "Settings" at bounding box center [84, 89] width 37 height 14
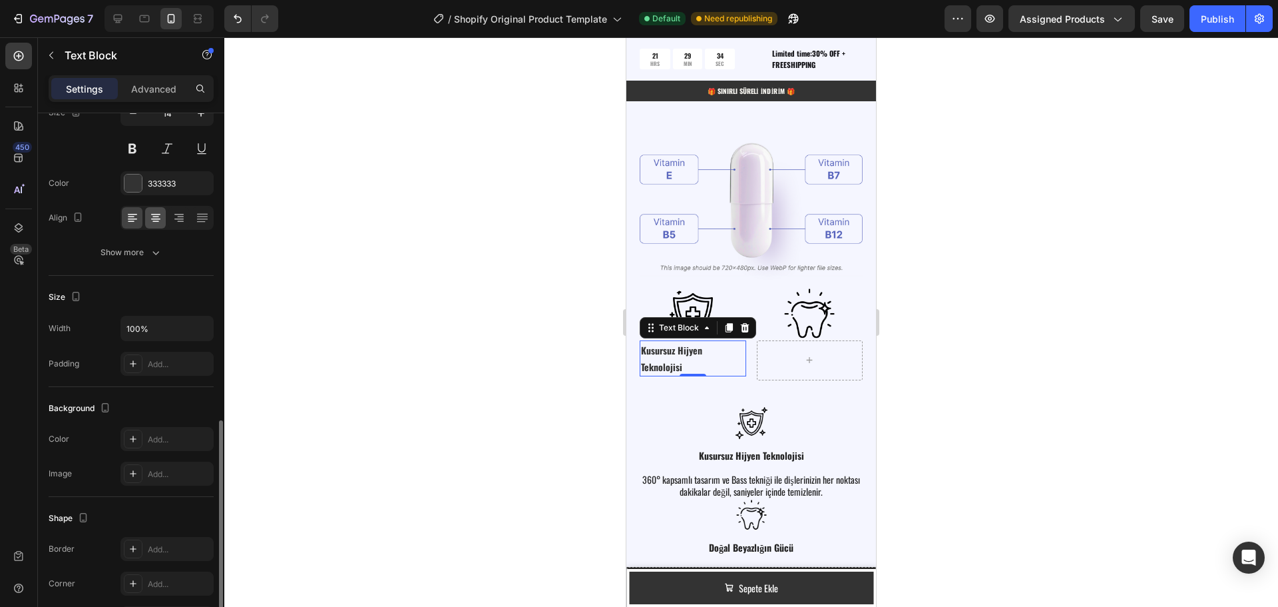
scroll to position [0, 0]
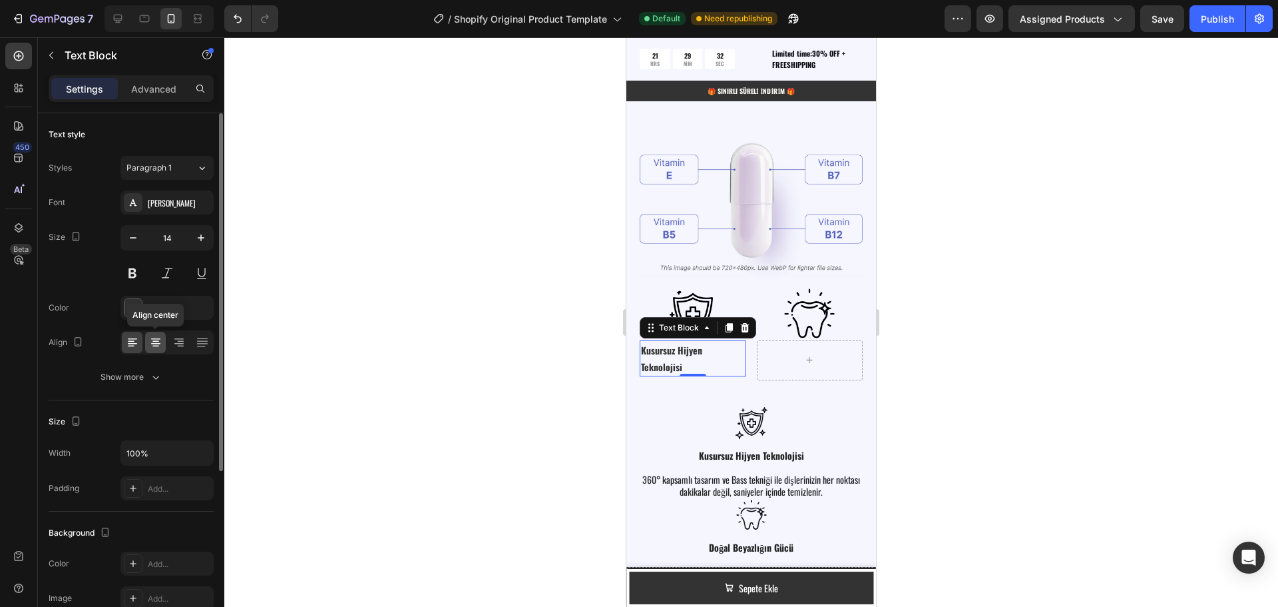
click at [156, 341] on icon at bounding box center [155, 341] width 7 height 1
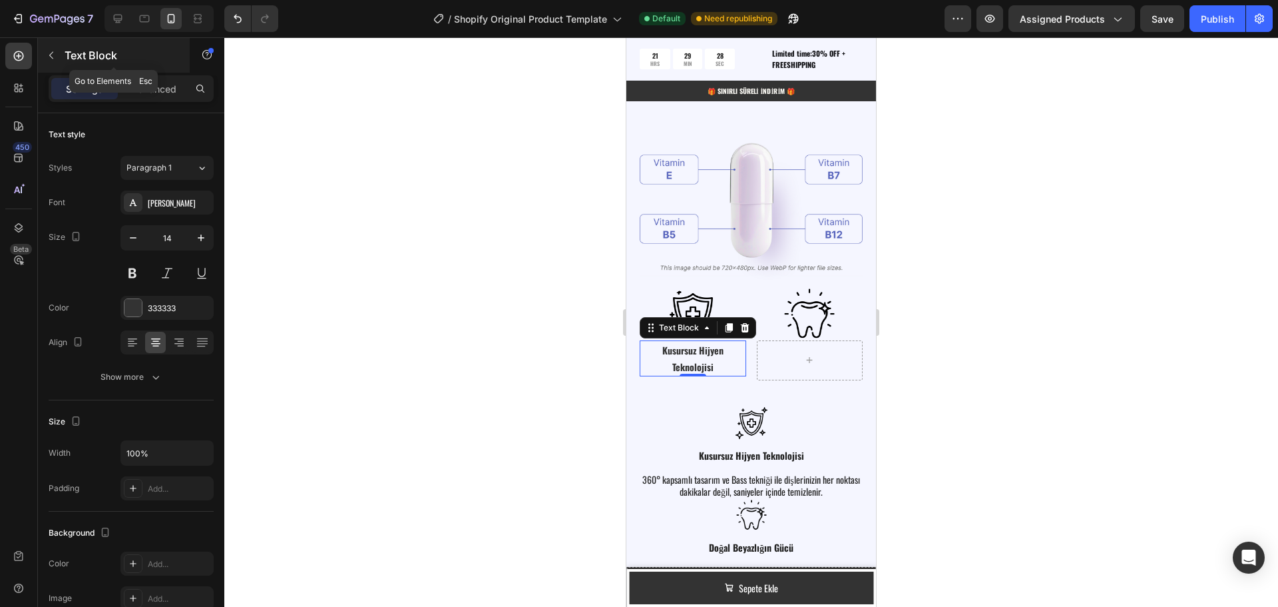
click at [53, 61] on button "button" at bounding box center [51, 55] width 21 height 21
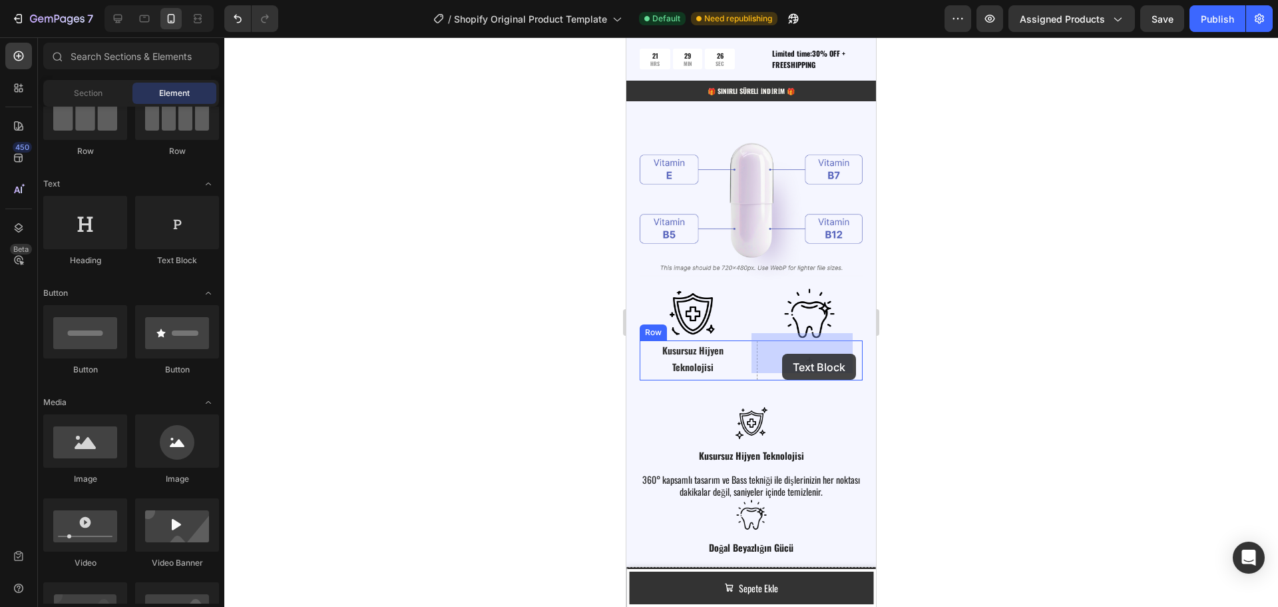
drag, startPoint x: 796, startPoint y: 274, endPoint x: 782, endPoint y: 354, distance: 81.1
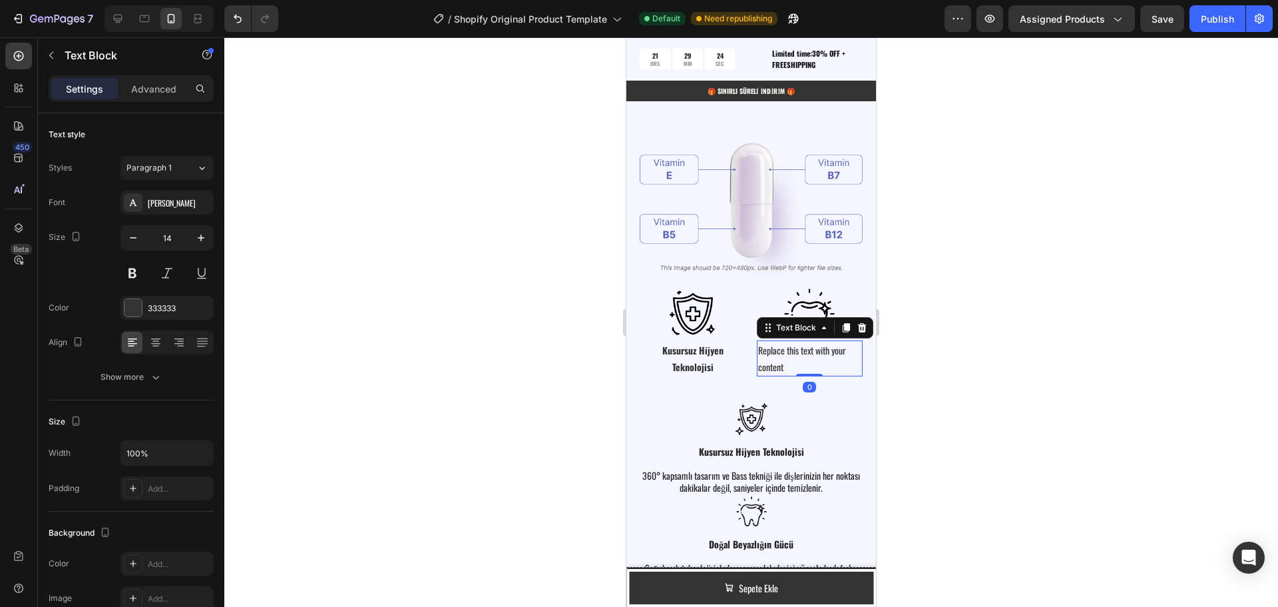
click at [778, 352] on div "Replace this text with your content" at bounding box center [810, 358] width 107 height 36
click at [780, 360] on p "Replace this text with your content" at bounding box center [810, 358] width 104 height 33
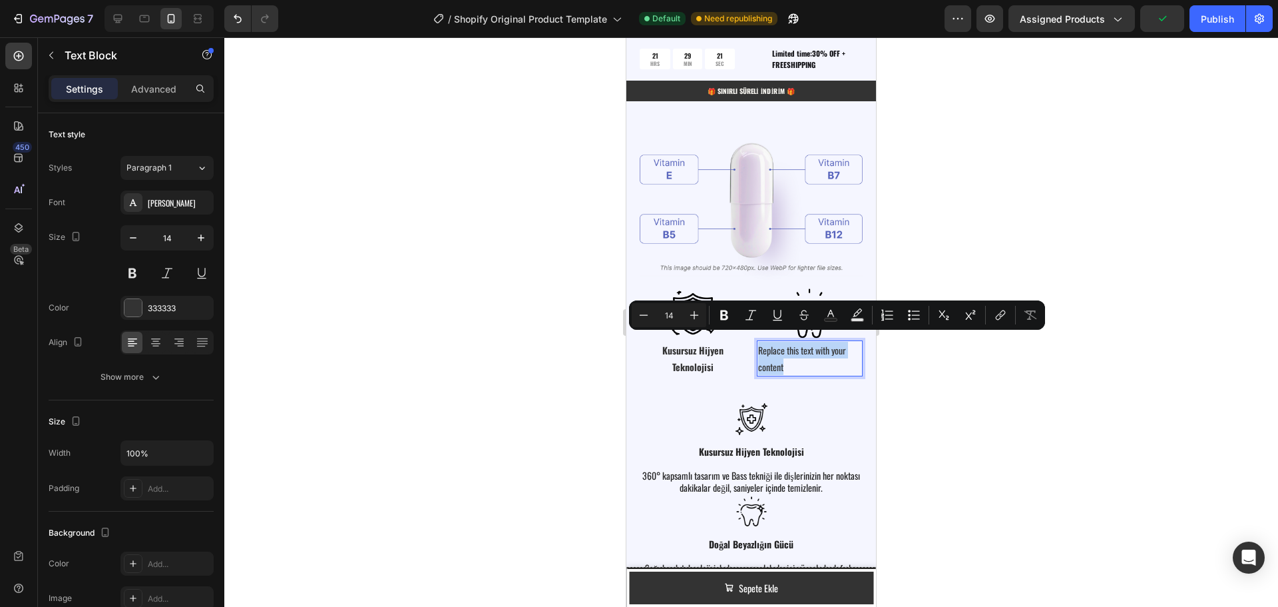
drag, startPoint x: 780, startPoint y: 360, endPoint x: 752, endPoint y: 336, distance: 36.3
click at [757, 340] on div "Replace this text with your content" at bounding box center [810, 358] width 107 height 36
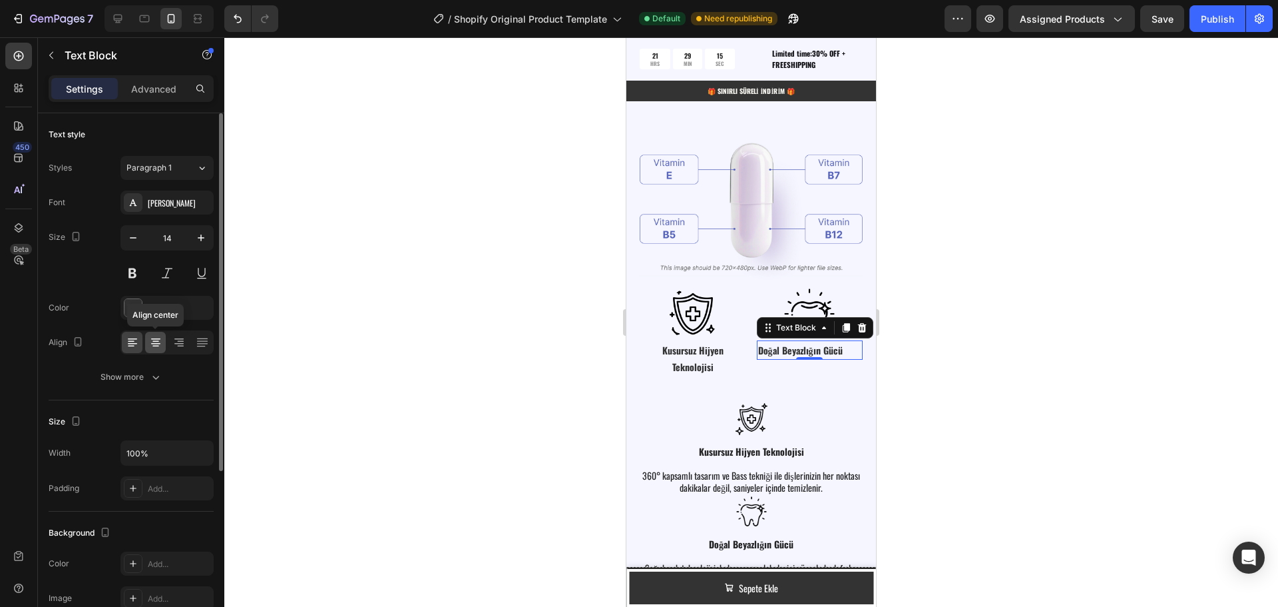
click at [153, 343] on icon at bounding box center [155, 343] width 9 height 1
click at [796, 412] on img at bounding box center [751, 419] width 223 height 32
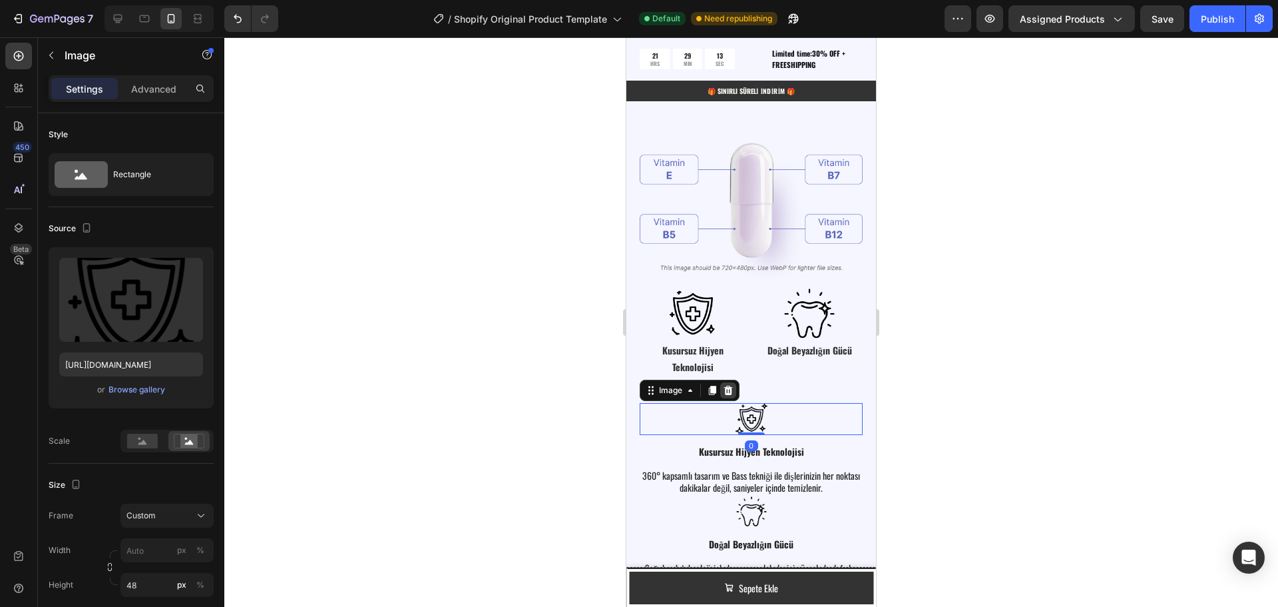
click at [732, 385] on icon at bounding box center [728, 389] width 9 height 9
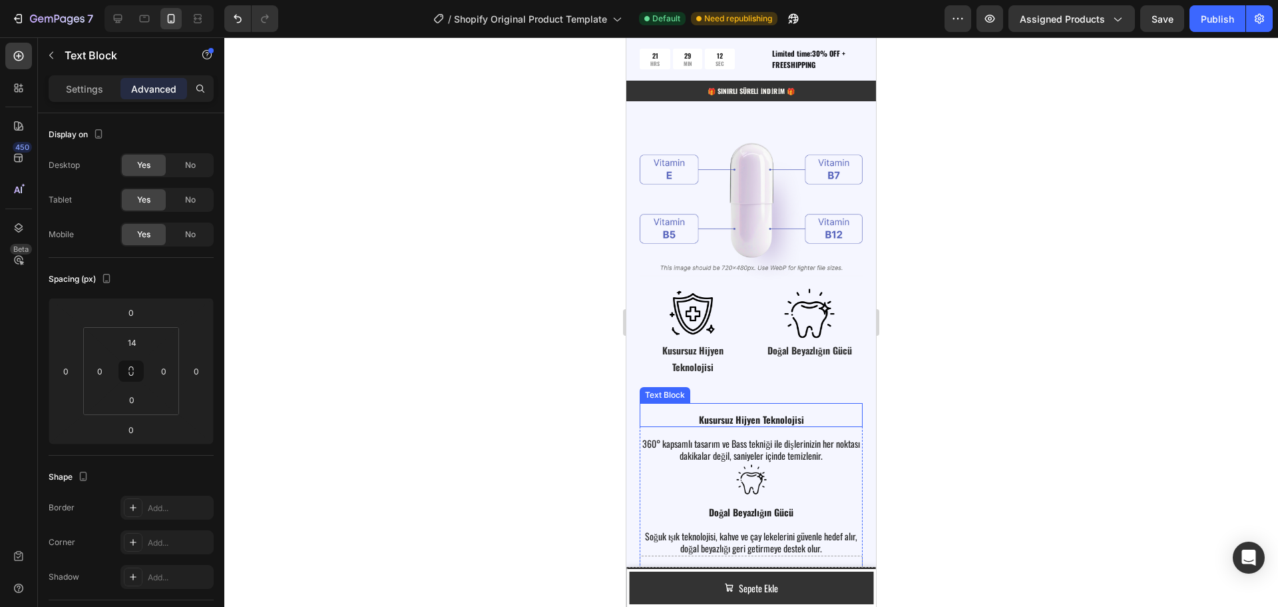
click at [812, 417] on div "Kusursuz Hijyen Teknolojisi" at bounding box center [751, 419] width 223 height 15
click at [745, 385] on icon at bounding box center [745, 389] width 9 height 9
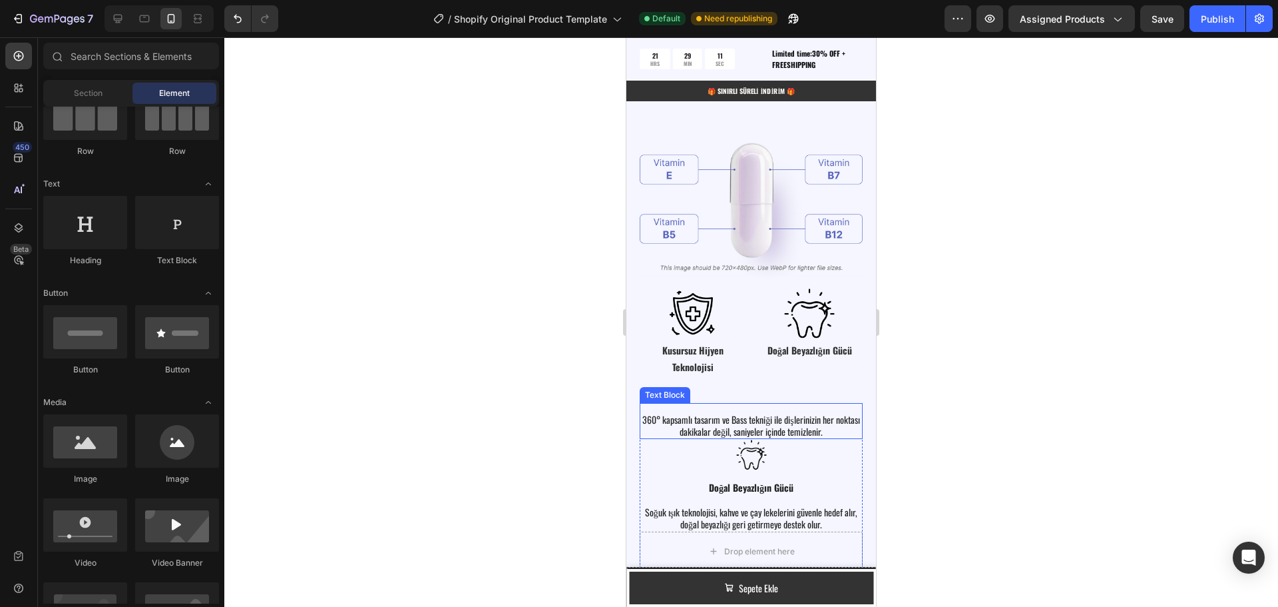
click at [808, 413] on p "360° kapsamlı tasarım ve Bass tekniği ile dişlerinizin her noktası dakikalar de…" at bounding box center [751, 425] width 220 height 24
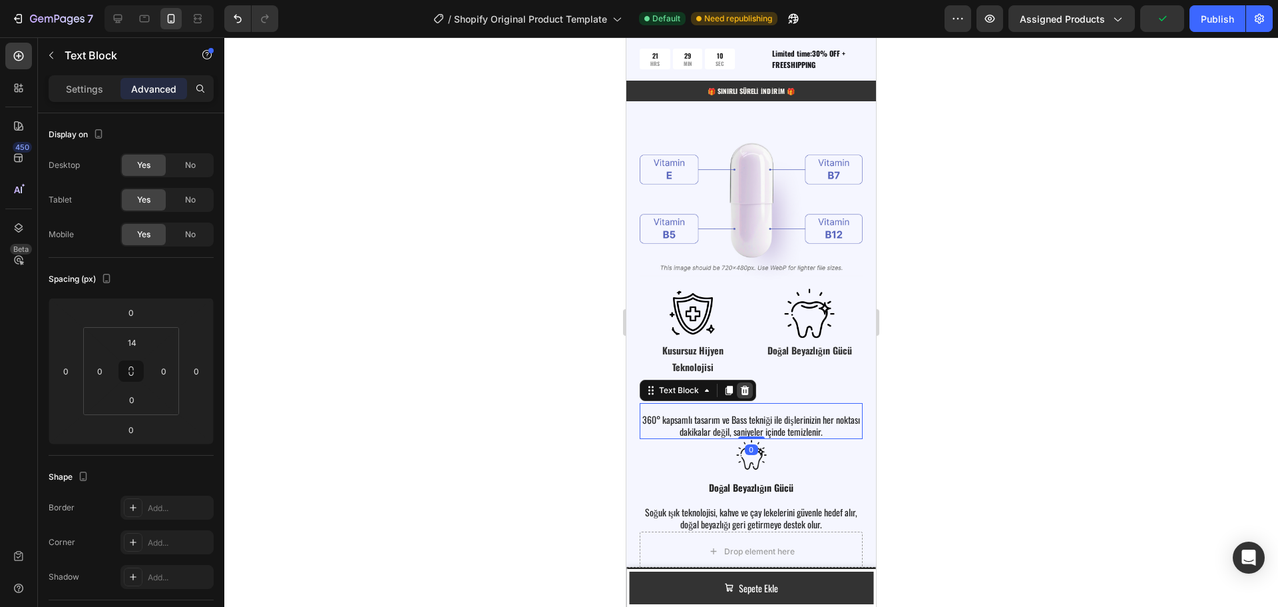
click at [752, 385] on div at bounding box center [745, 390] width 16 height 16
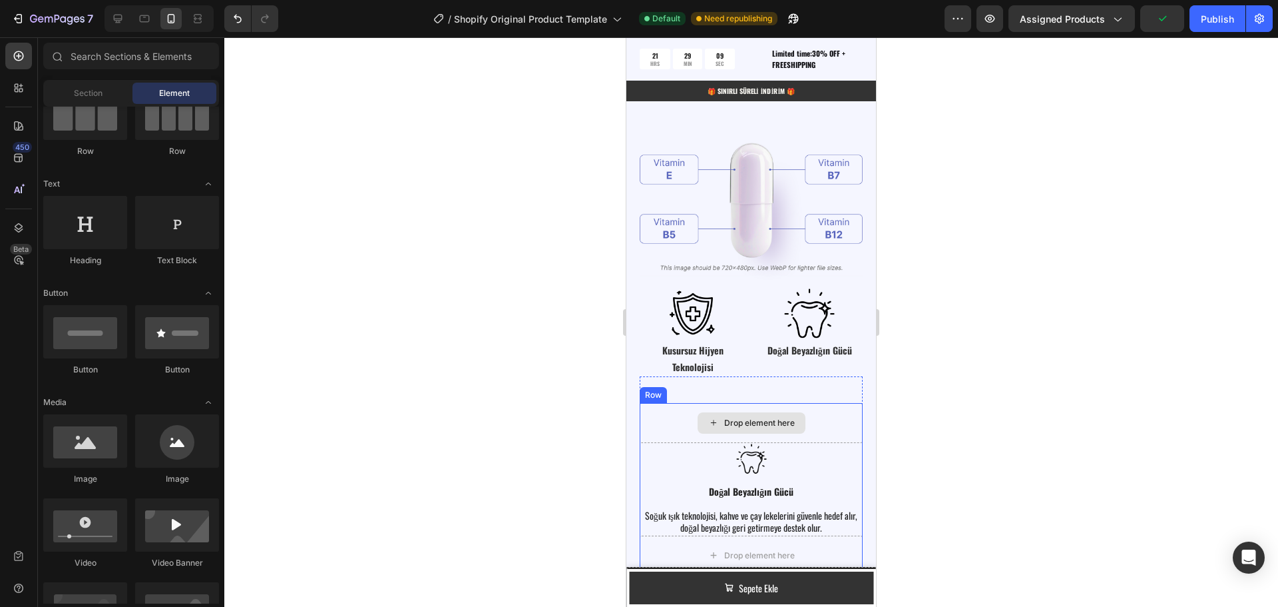
click at [828, 409] on div "Drop element here" at bounding box center [751, 423] width 223 height 40
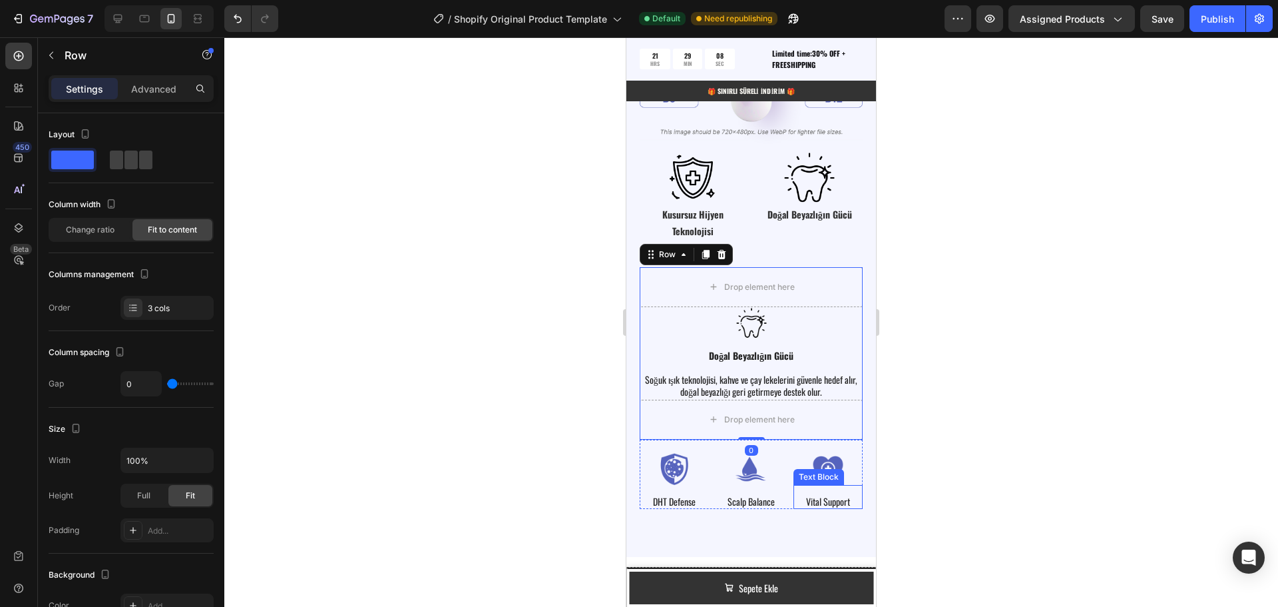
scroll to position [2405, 0]
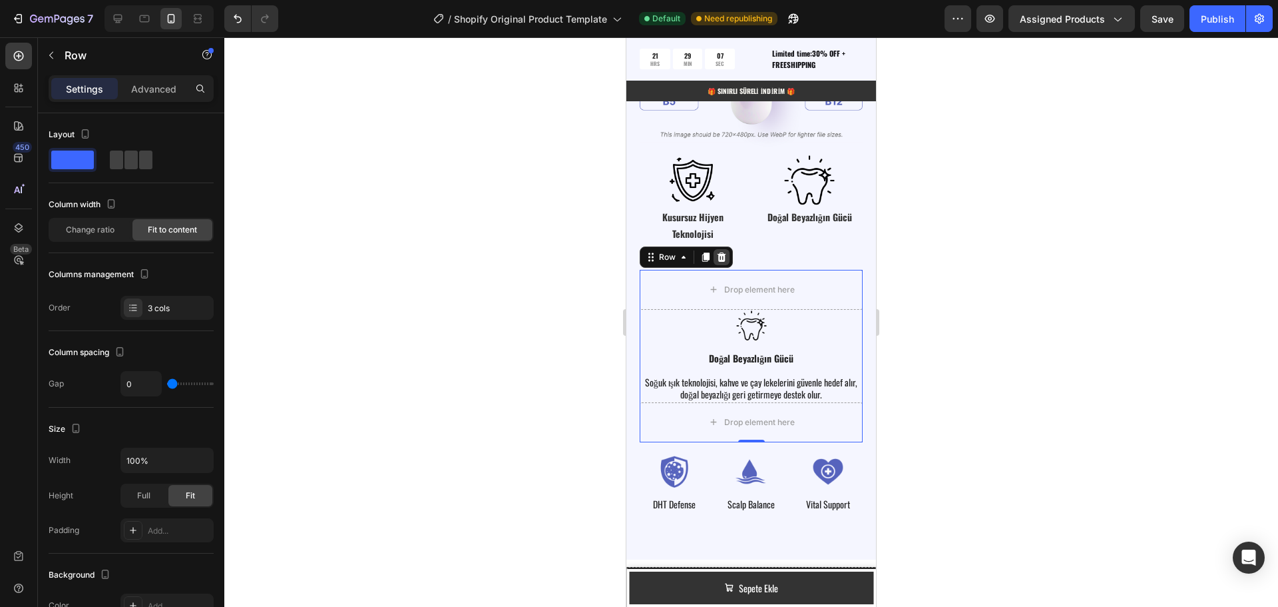
click at [718, 252] on icon at bounding box center [722, 256] width 9 height 9
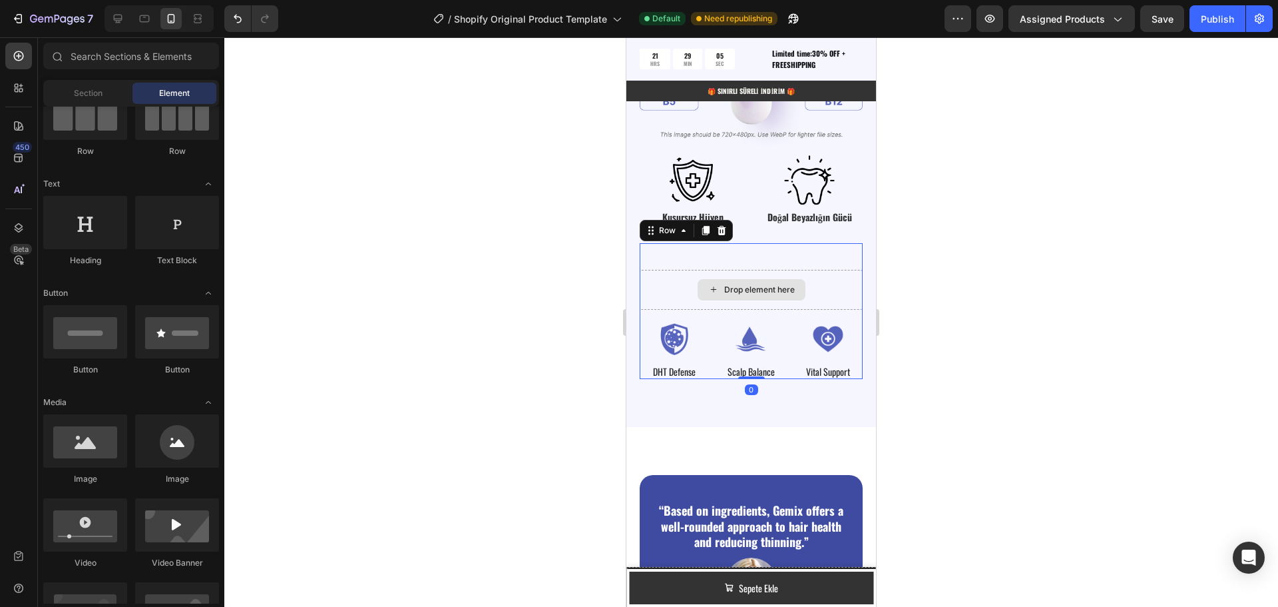
click at [826, 284] on div "Drop element here" at bounding box center [751, 290] width 223 height 40
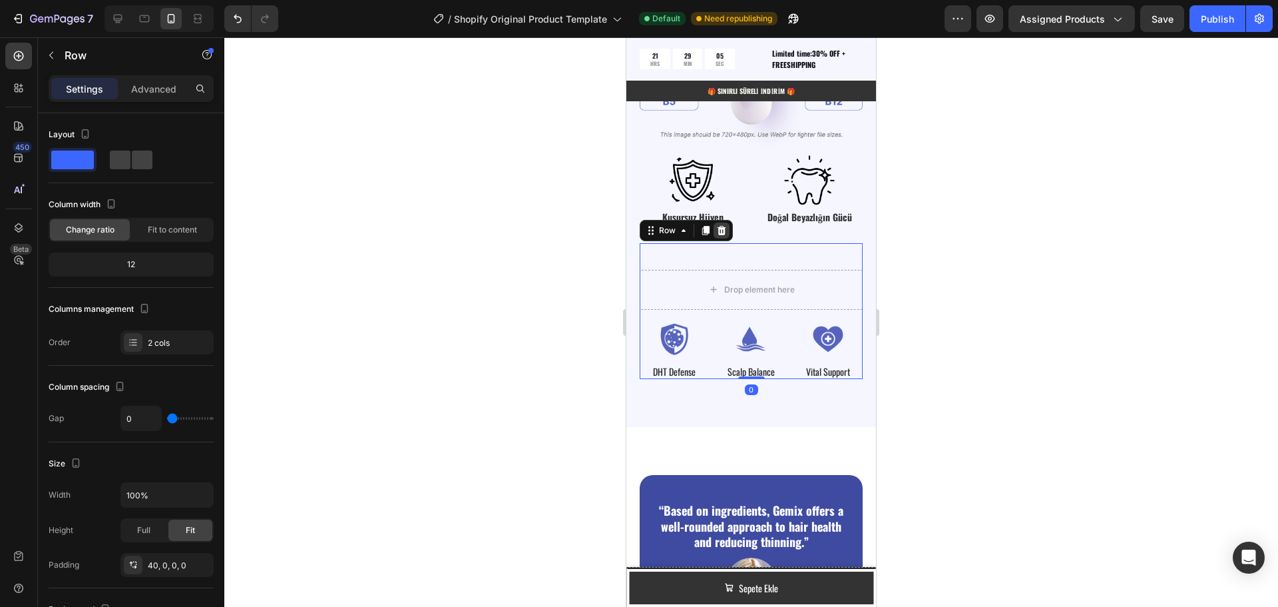
click at [728, 222] on div at bounding box center [722, 230] width 16 height 16
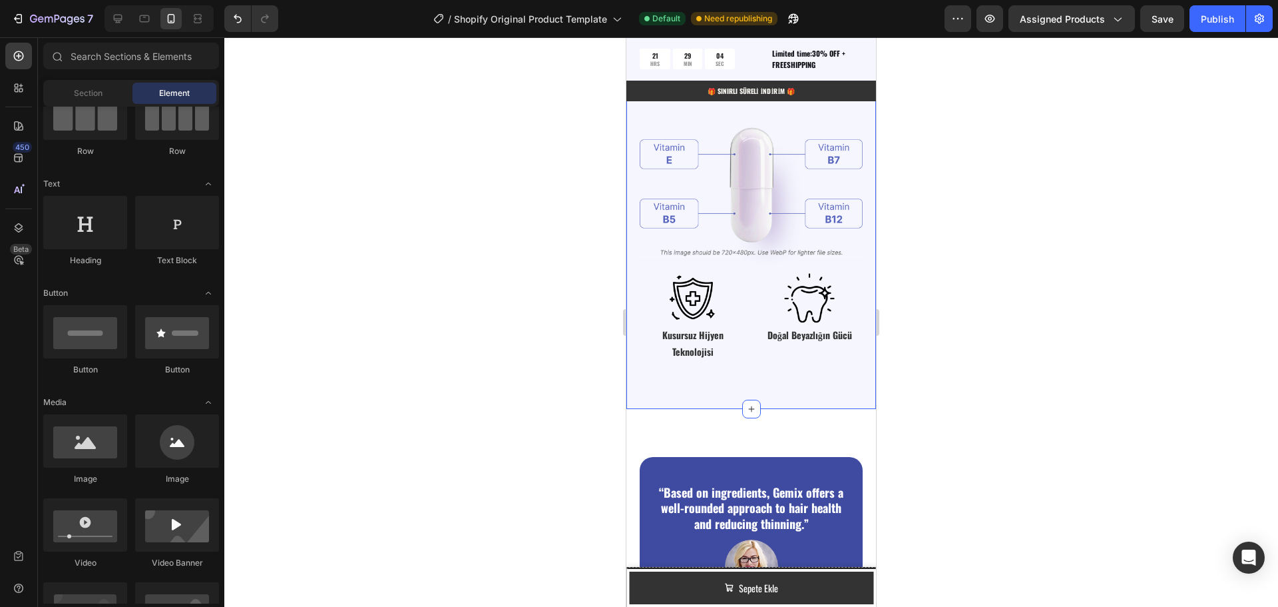
scroll to position [2272, 0]
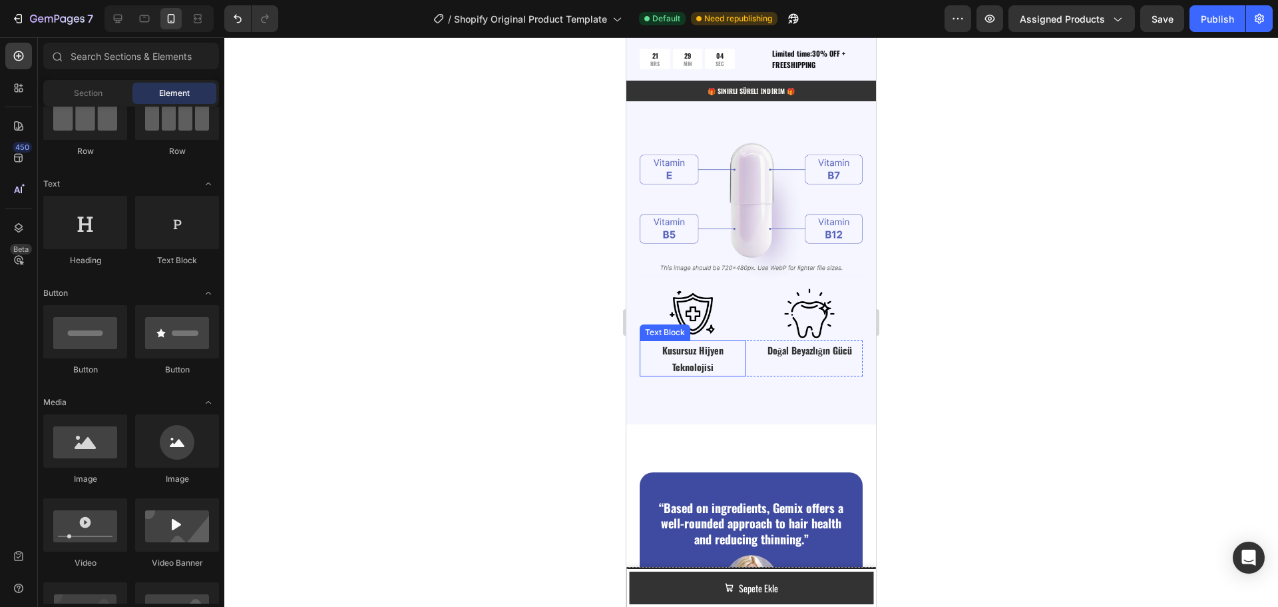
click at [688, 345] on strong "Kusursuz Hijyen Teknolojisi" at bounding box center [692, 358] width 61 height 31
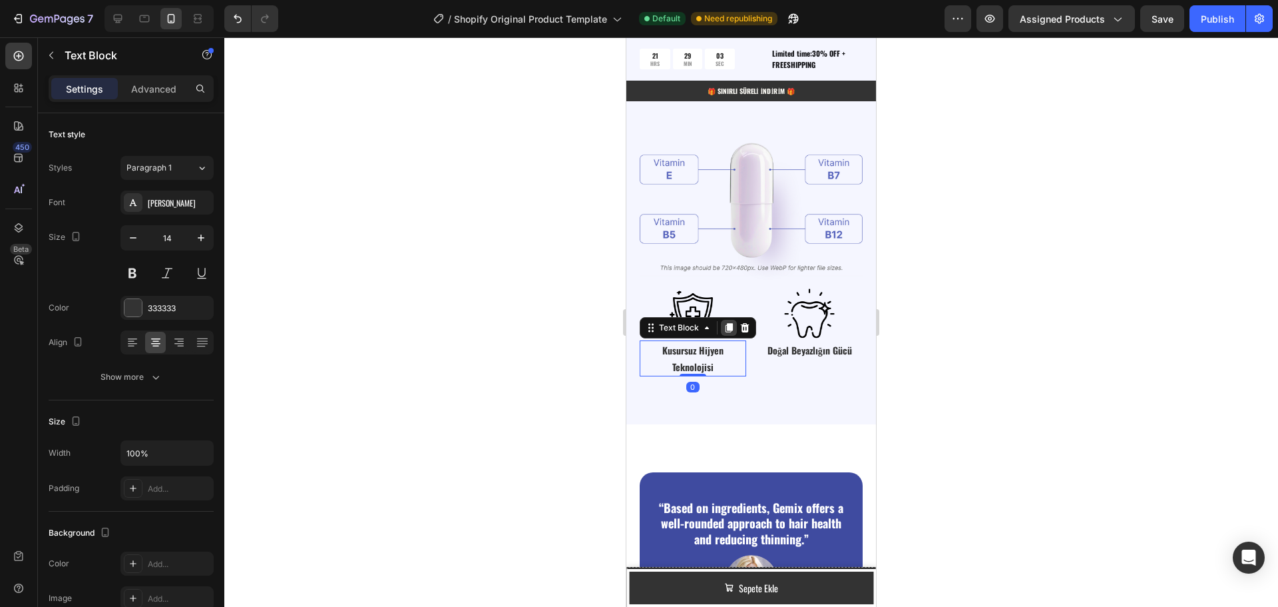
click at [724, 322] on icon at bounding box center [729, 327] width 11 height 11
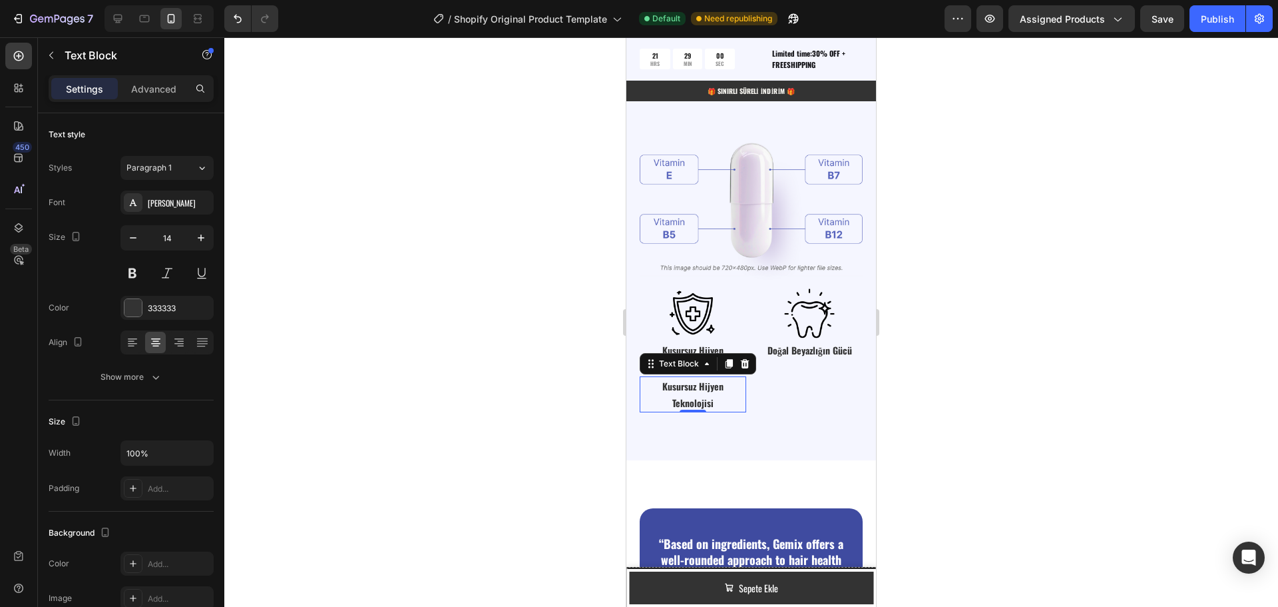
click at [696, 383] on strong "Kusursuz Hijyen Teknolojisi" at bounding box center [692, 394] width 61 height 31
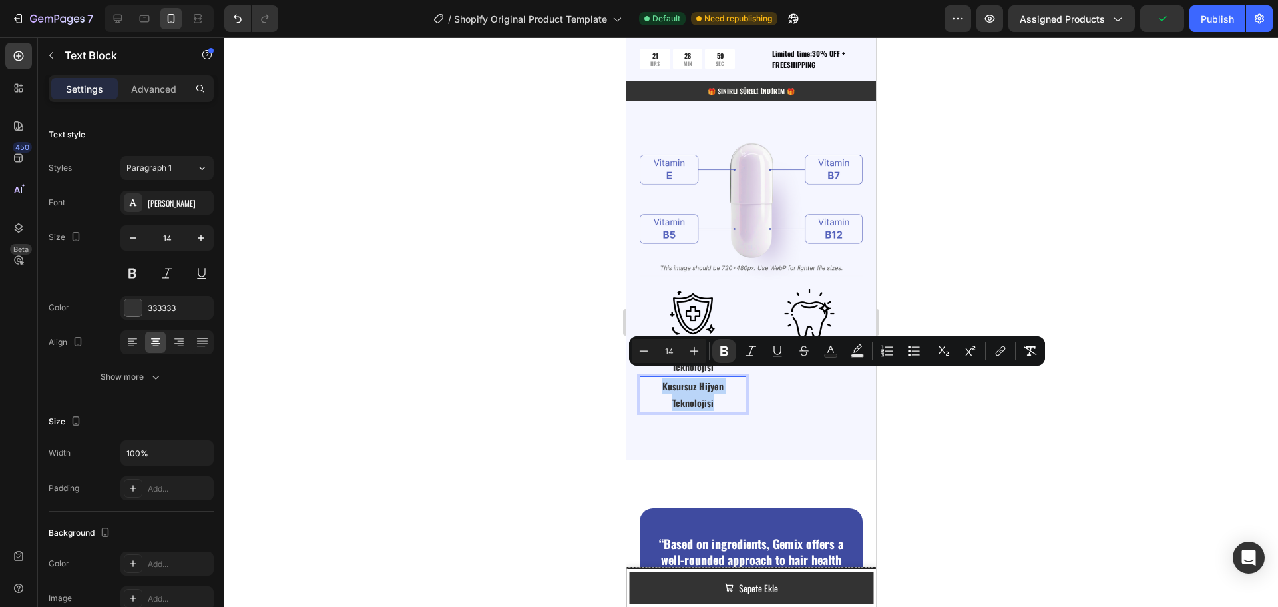
drag, startPoint x: 712, startPoint y: 395, endPoint x: 644, endPoint y: 382, distance: 69.7
click at [644, 382] on p "Kusursuz Hijyen Teknolojisi" at bounding box center [693, 393] width 104 height 33
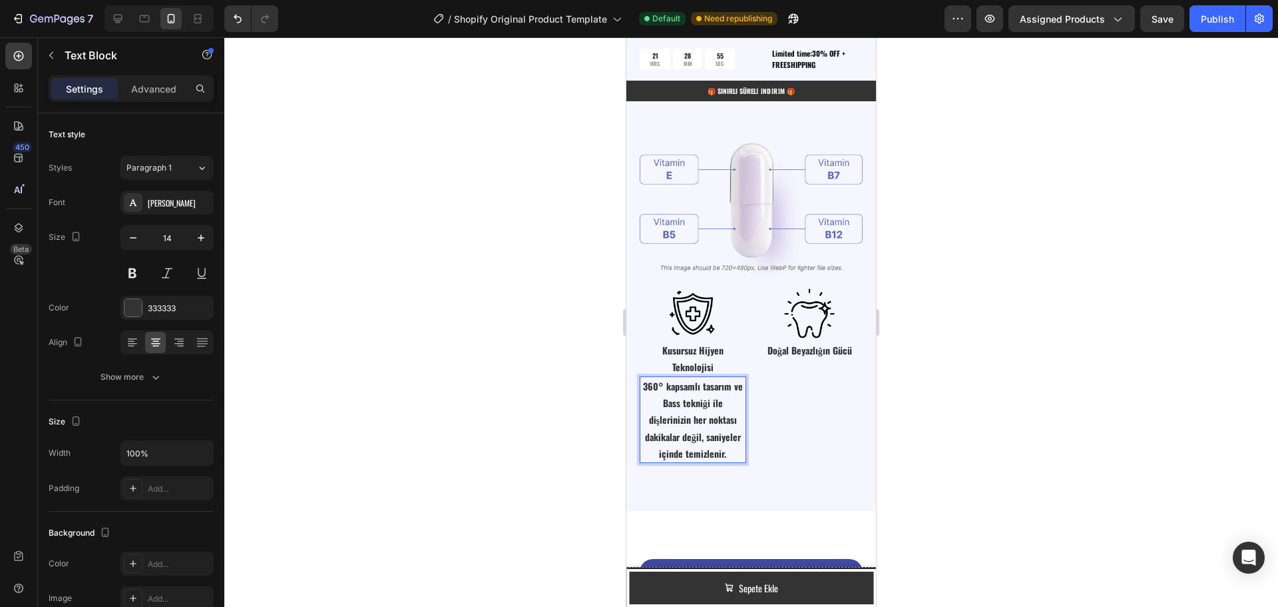
click at [713, 425] on strong "360° kapsamlı tasarım ve Bass tekniği ile dişlerinizin her noktası dakikalar de…" at bounding box center [693, 419] width 100 height 81
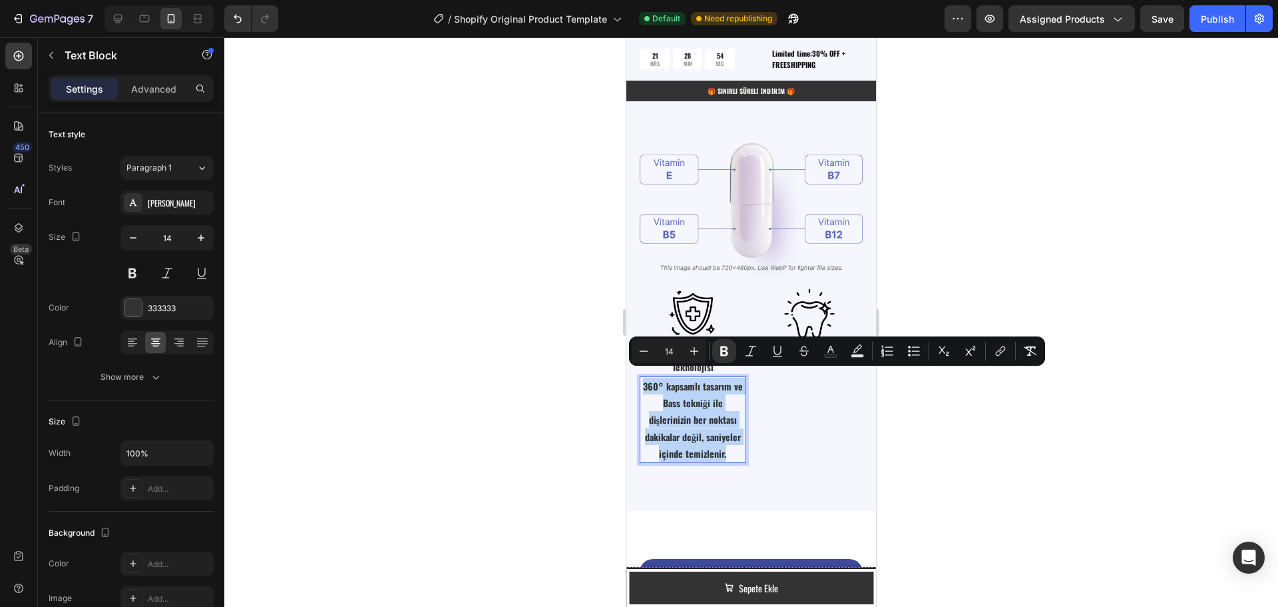
drag, startPoint x: 727, startPoint y: 449, endPoint x: 646, endPoint y: 377, distance: 107.5
click at [646, 377] on p "360° kapsamlı tasarım ve Bass tekniği ile dişlerinizin her noktası dakikalar de…" at bounding box center [693, 419] width 104 height 84
click at [729, 350] on icon "Editor contextual toolbar" at bounding box center [724, 350] width 13 height 13
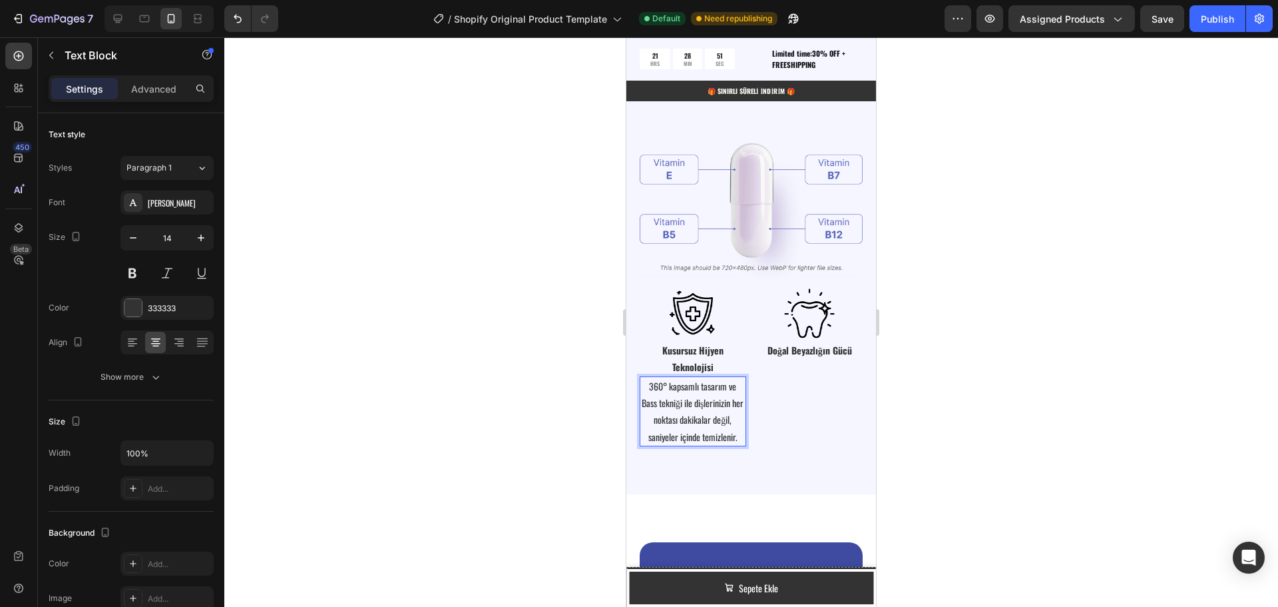
click at [722, 419] on p "360° kapsamlı tasarım ve Bass tekniği ile dişlerinizin her noktası dakikalar de…" at bounding box center [693, 410] width 104 height 67
drag, startPoint x: 736, startPoint y: 431, endPoint x: 644, endPoint y: 381, distance: 104.6
click at [644, 381] on p "360° kapsamlı tasarım ve Bass tekniği ile dişlerinizin her noktası dakikalar de…" at bounding box center [693, 410] width 104 height 67
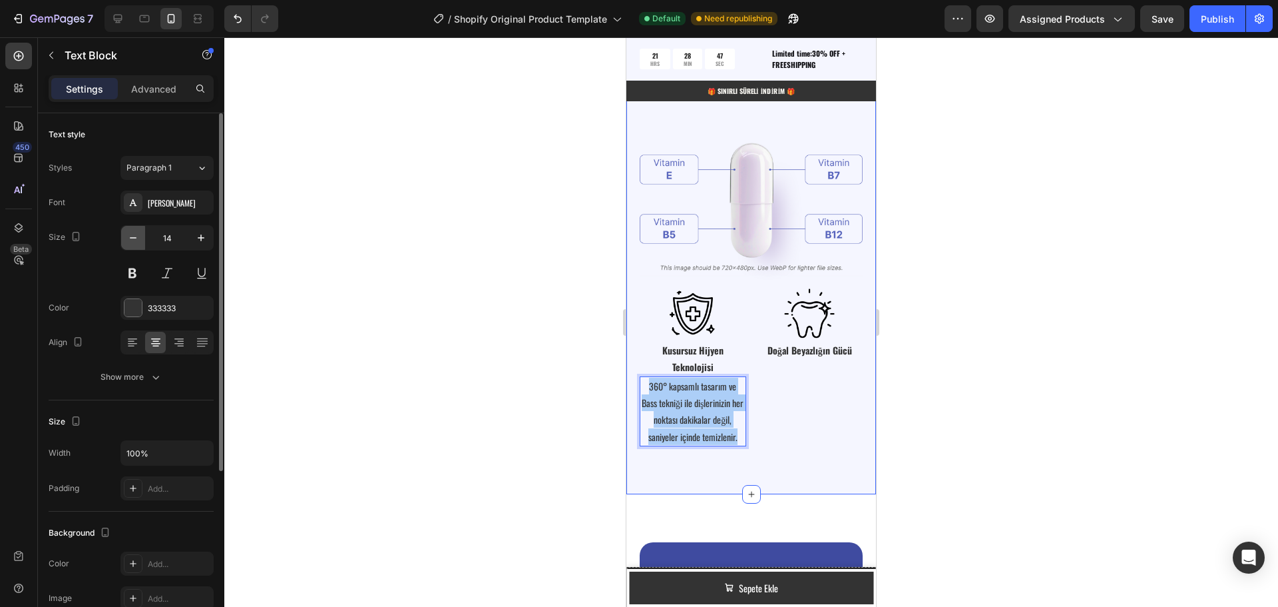
click at [137, 246] on button "button" at bounding box center [133, 238] width 24 height 24
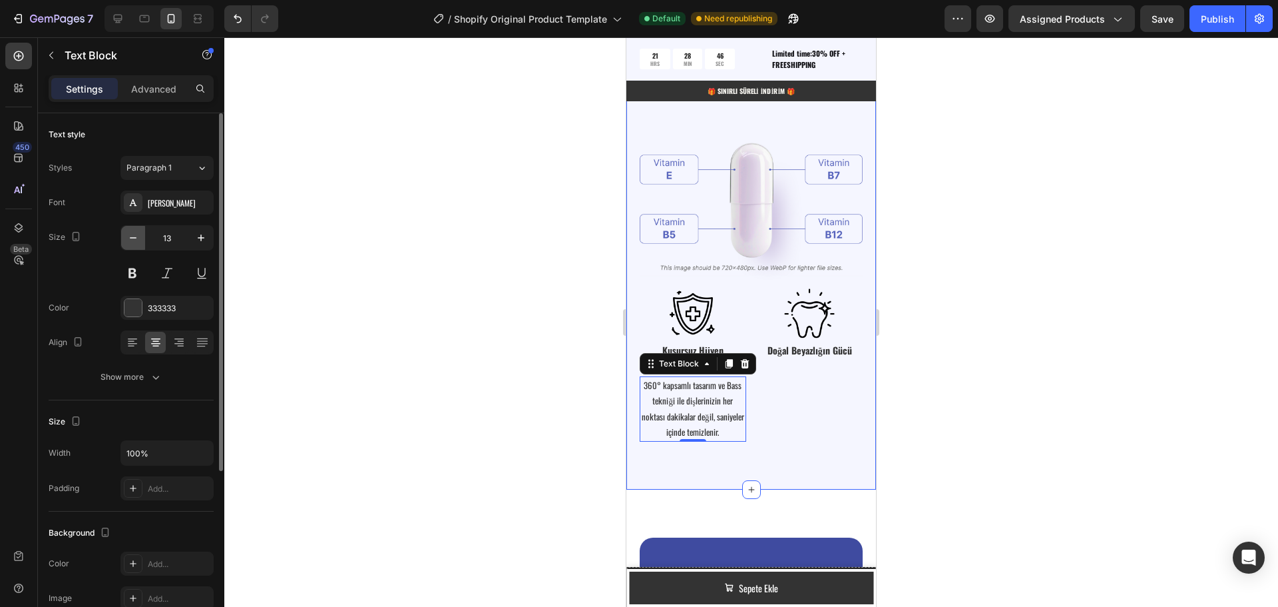
click at [136, 246] on button "button" at bounding box center [133, 238] width 24 height 24
type input "12"
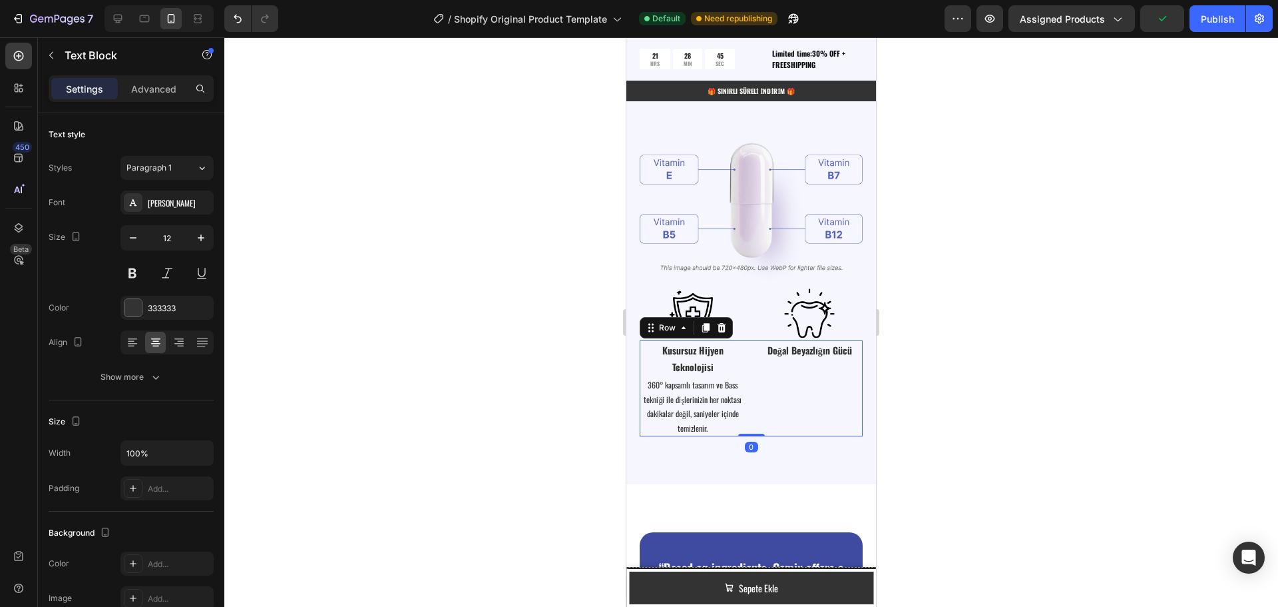
click at [799, 395] on div "Doğal Beyazlığın Gücü Text Block" at bounding box center [810, 388] width 107 height 97
click at [804, 346] on strong "Doğal Beyazlığın Gücü" at bounding box center [810, 350] width 85 height 14
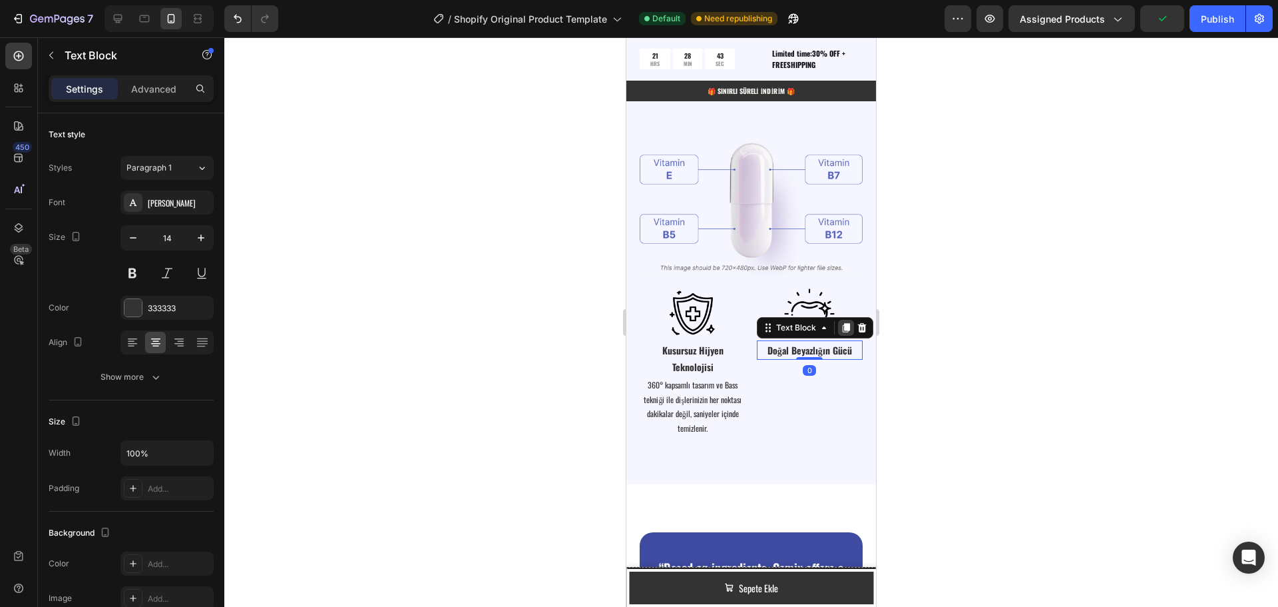
click at [841, 322] on icon at bounding box center [846, 327] width 11 height 11
click at [792, 362] on strong "Doğal Beyazlığın Gücü" at bounding box center [810, 369] width 85 height 14
drag, startPoint x: 847, startPoint y: 361, endPoint x: 760, endPoint y: 364, distance: 87.3
click at [760, 364] on p "Doğal Beyazlığın Gücü" at bounding box center [810, 369] width 104 height 17
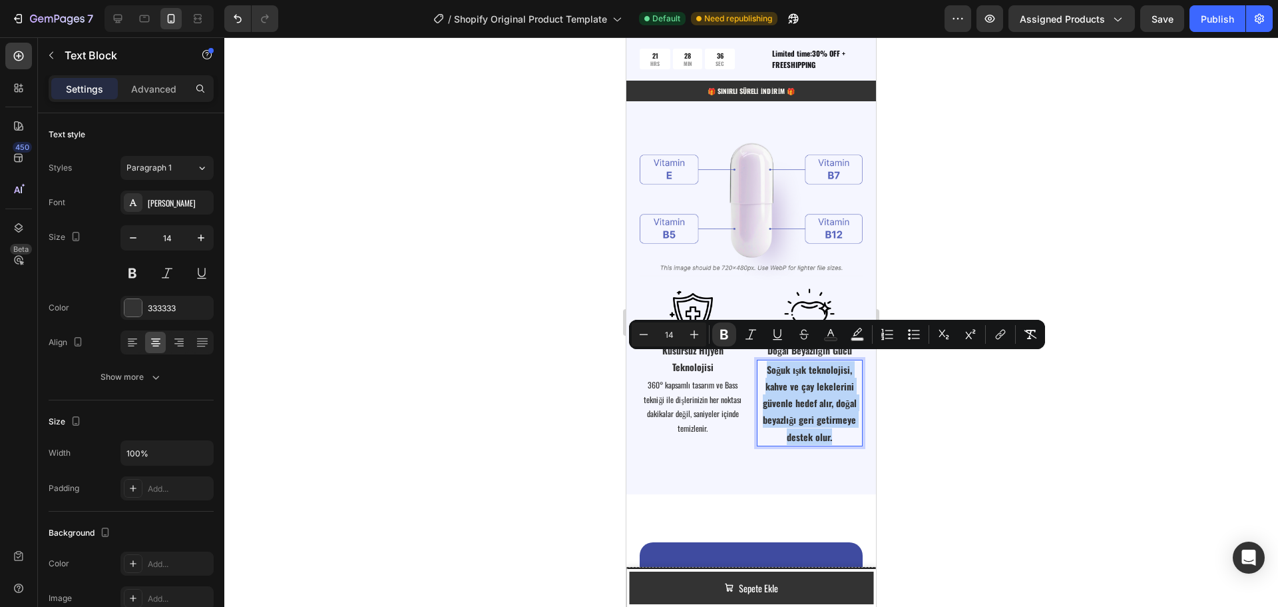
drag, startPoint x: 832, startPoint y: 427, endPoint x: 760, endPoint y: 366, distance: 95.0
click at [760, 366] on p "Soğuk ışık teknolojisi, kahve ve çay lekelerini güvenle hedef alır, doğal beyaz…" at bounding box center [810, 403] width 104 height 84
click at [730, 331] on icon "Editor contextual toolbar" at bounding box center [724, 334] width 13 height 13
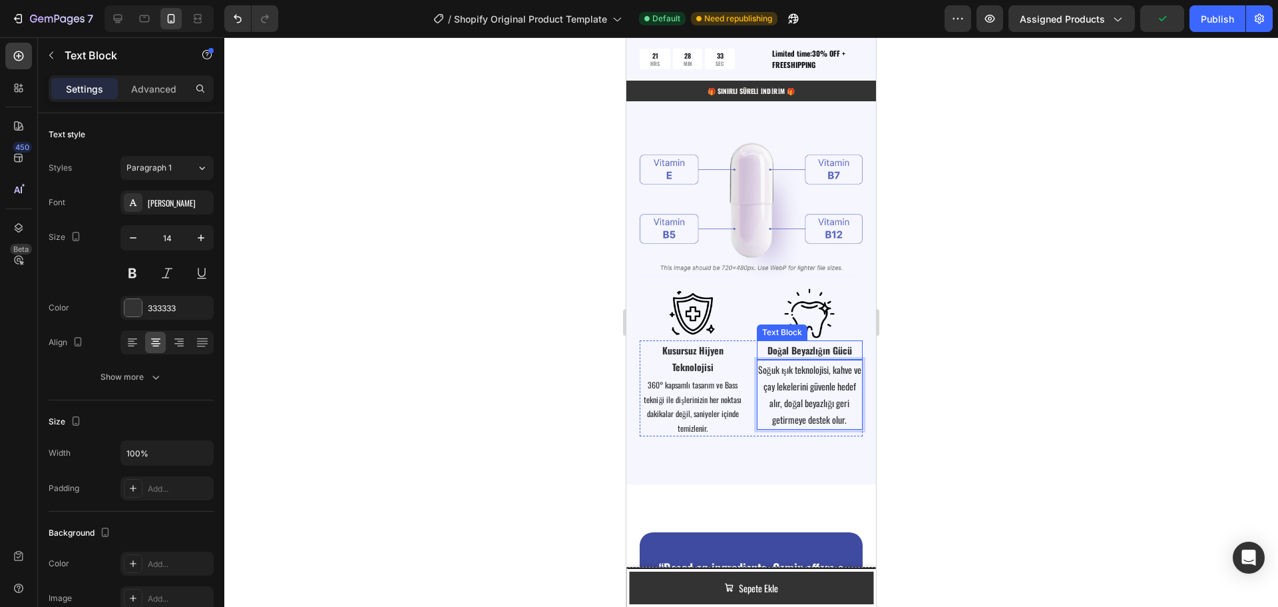
click at [813, 343] on strong "Doğal Beyazlığın Gücü" at bounding box center [810, 350] width 85 height 14
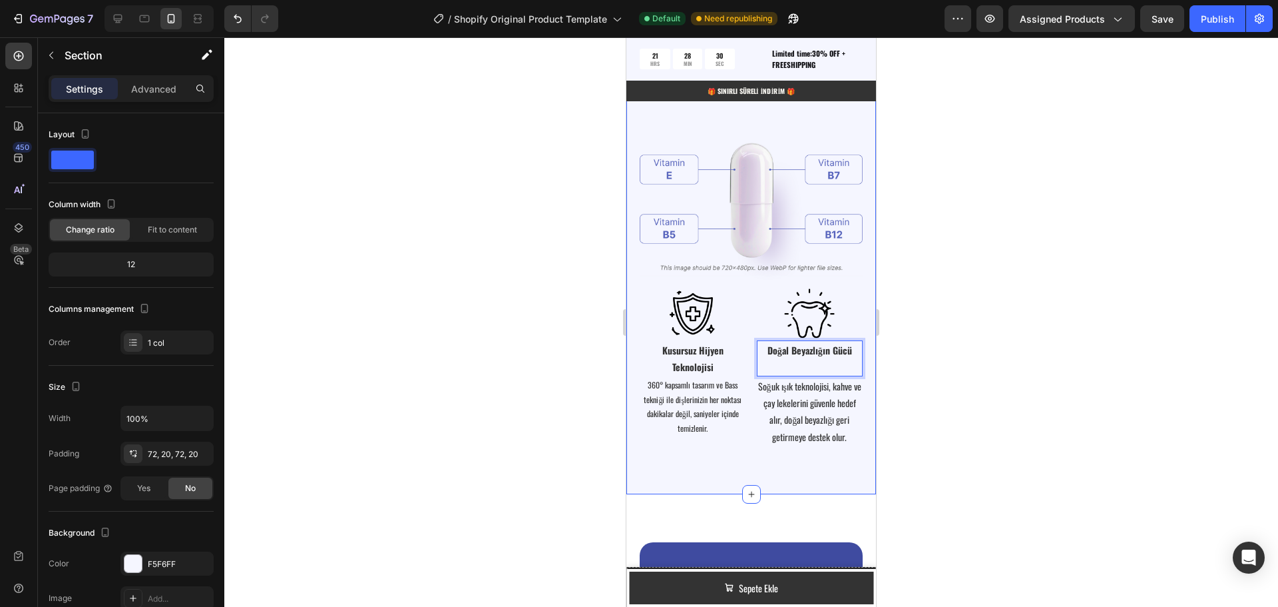
click at [802, 454] on div "Vitamin Power for Your Hair Heading Powered by Biotin, Vitamin B5, E & B12 — wo…" at bounding box center [751, 221] width 250 height 546
click at [785, 409] on p "Soğuk ışık teknolojisi, kahve ve çay lekelerini güvenle hedef alır, doğal beyaz…" at bounding box center [810, 410] width 104 height 67
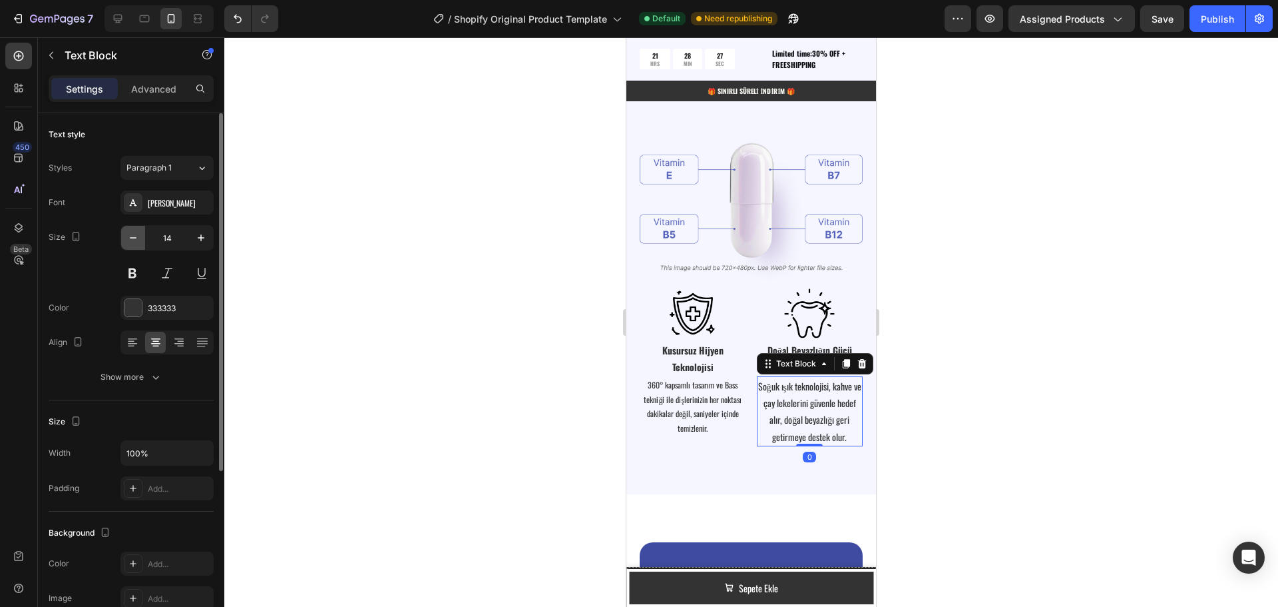
click at [132, 244] on icon "button" at bounding box center [132, 237] width 13 height 13
click at [200, 238] on icon "button" at bounding box center [200, 237] width 13 height 13
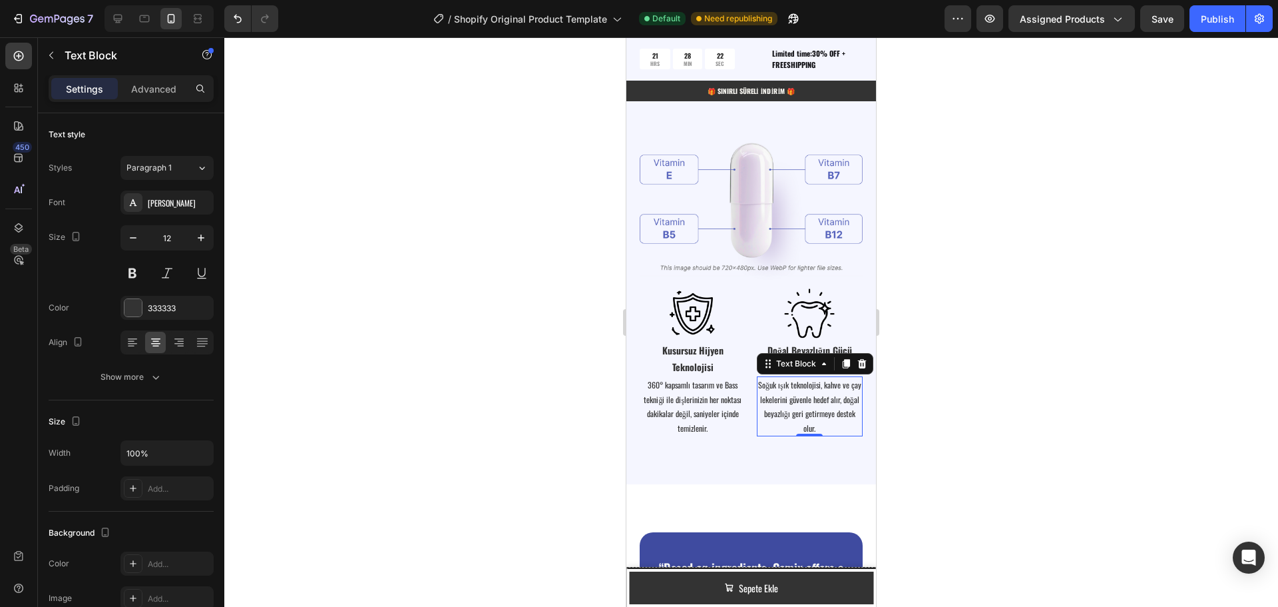
type input "13"
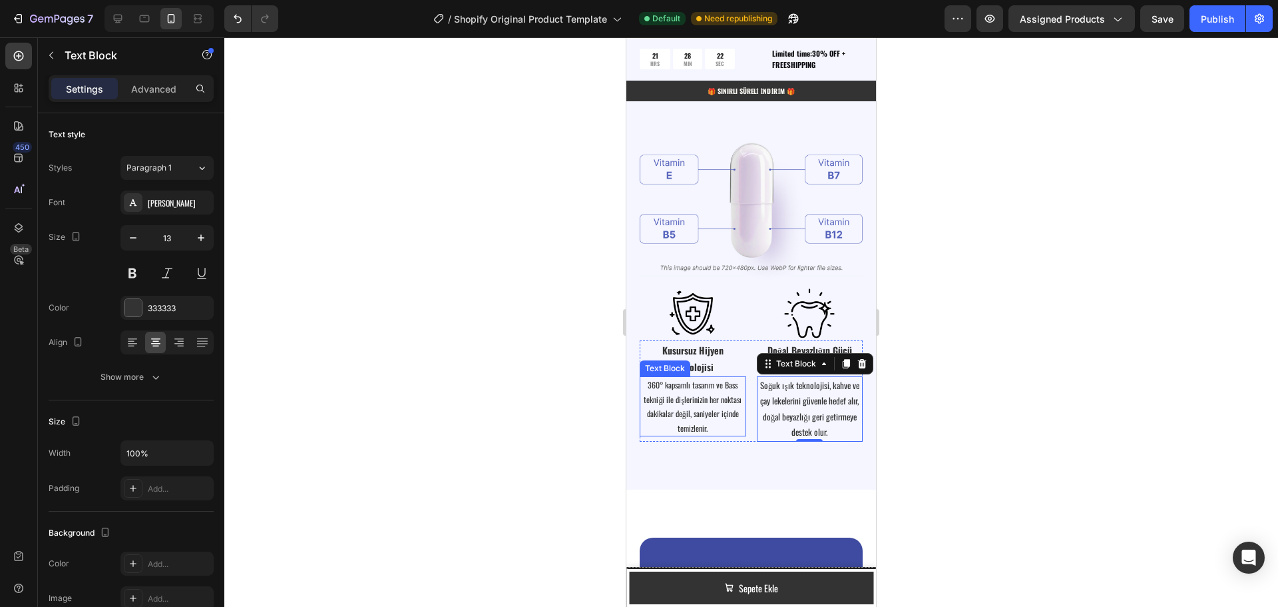
click at [705, 400] on p "360° kapsamlı tasarım ve Bass tekniği ile dişlerinizin her noktası dakikalar de…" at bounding box center [693, 405] width 104 height 57
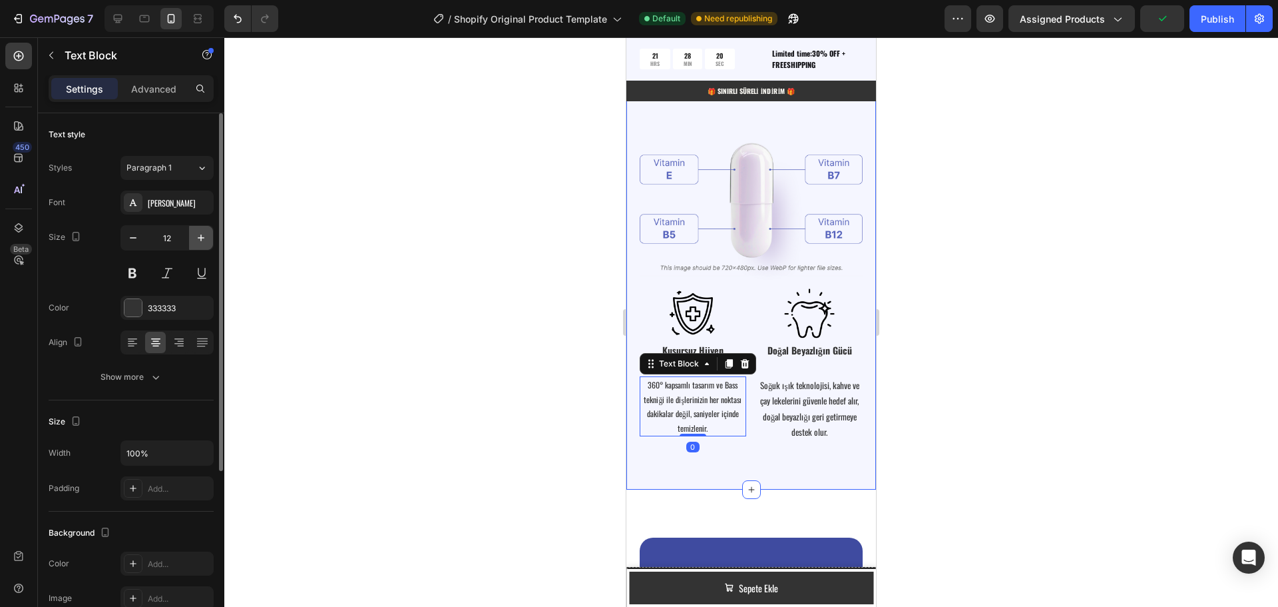
click at [201, 239] on icon "button" at bounding box center [201, 237] width 7 height 7
type input "13"
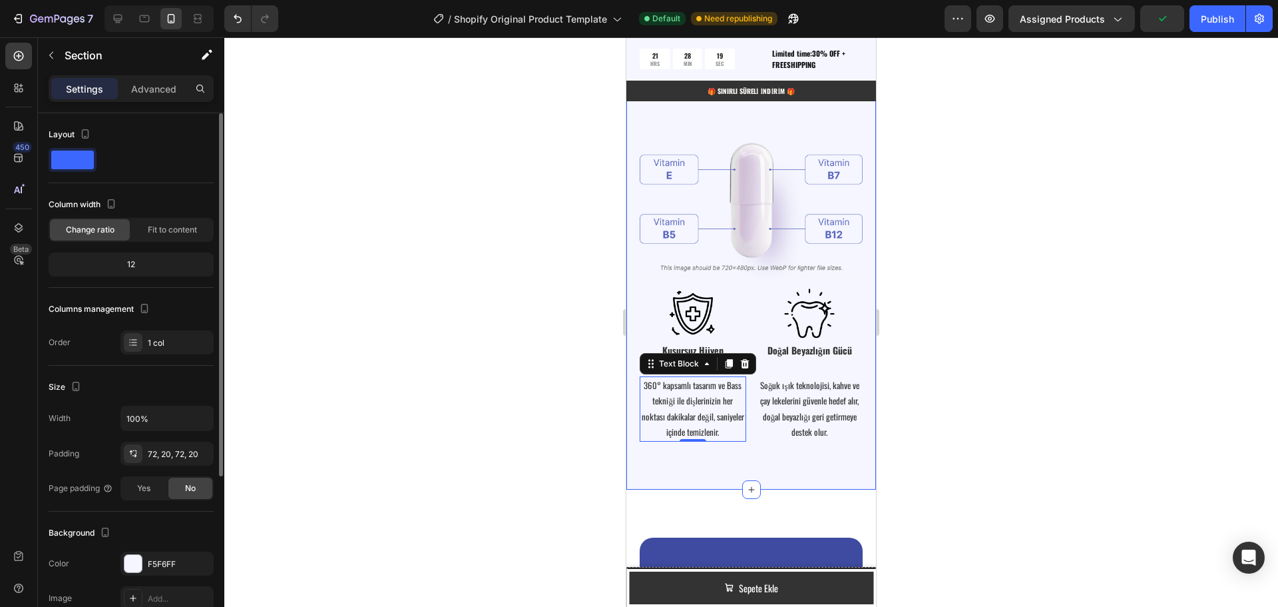
click at [778, 451] on div "Vitamin Power for Your Hair Heading Powered by Biotin, Vitamin B5, E & B12 — wo…" at bounding box center [751, 218] width 250 height 541
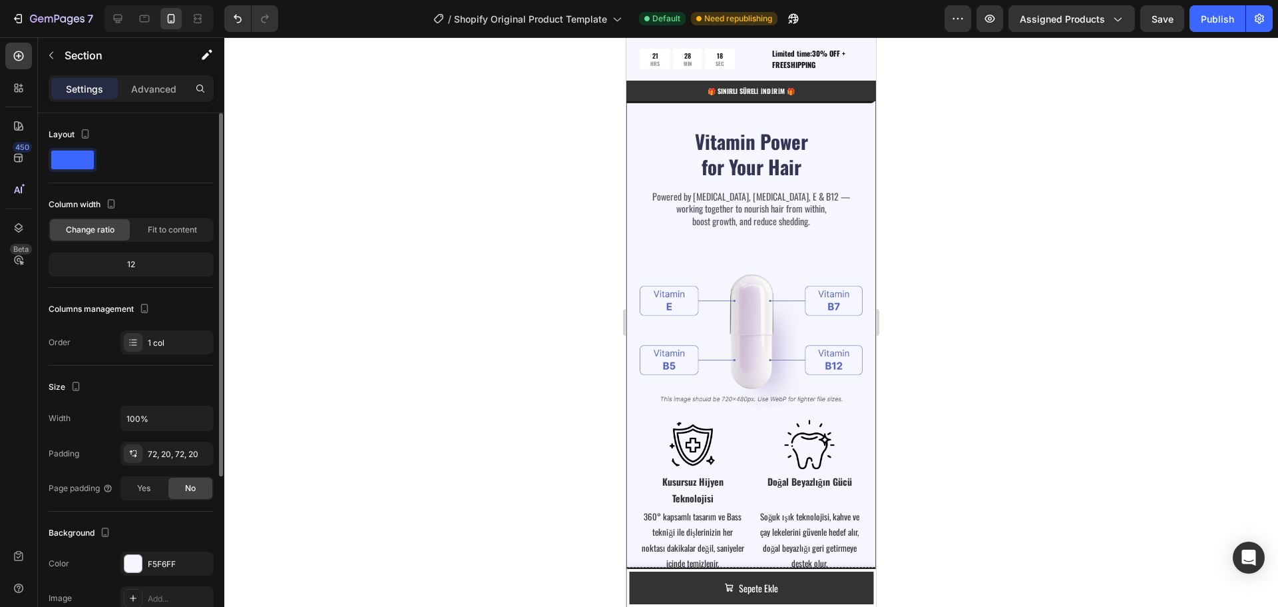
scroll to position [2139, 0]
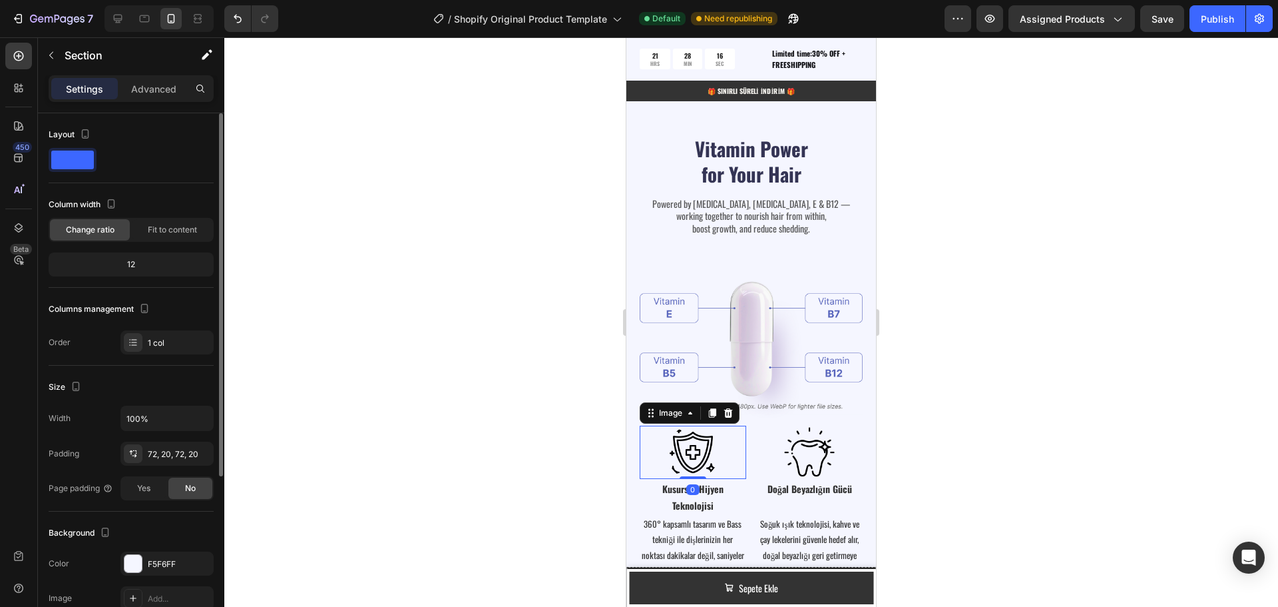
click at [652, 427] on div at bounding box center [693, 451] width 107 height 53
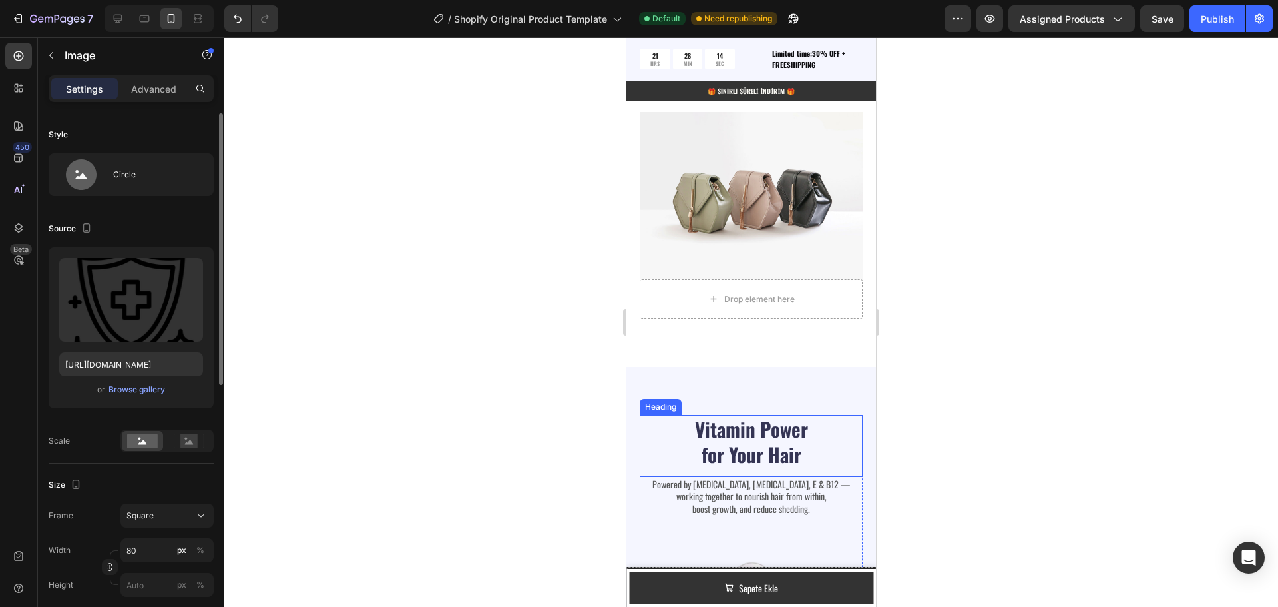
scroll to position [1806, 0]
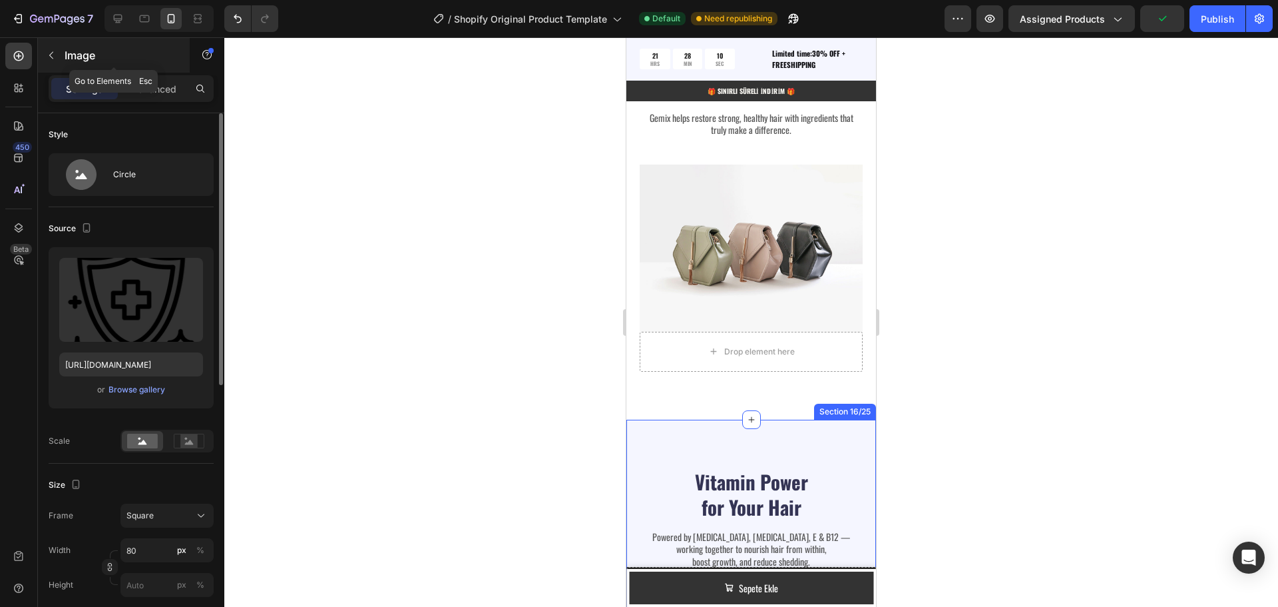
click at [55, 54] on icon "button" at bounding box center [51, 55] width 11 height 11
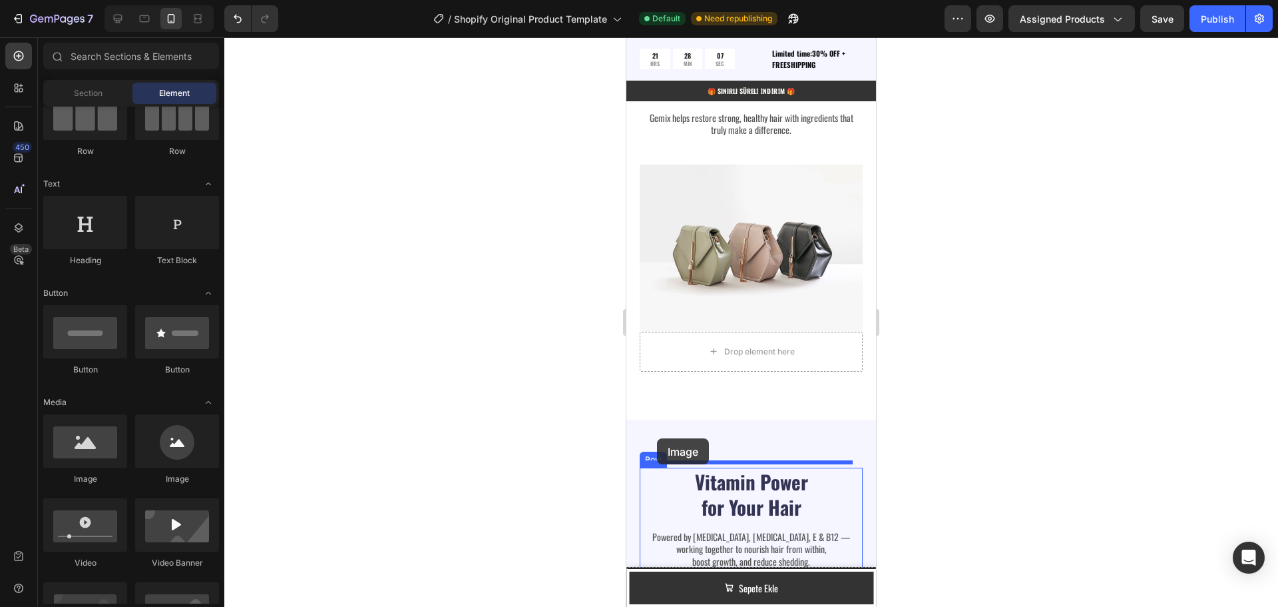
drag, startPoint x: 813, startPoint y: 478, endPoint x: 692, endPoint y: 443, distance: 125.6
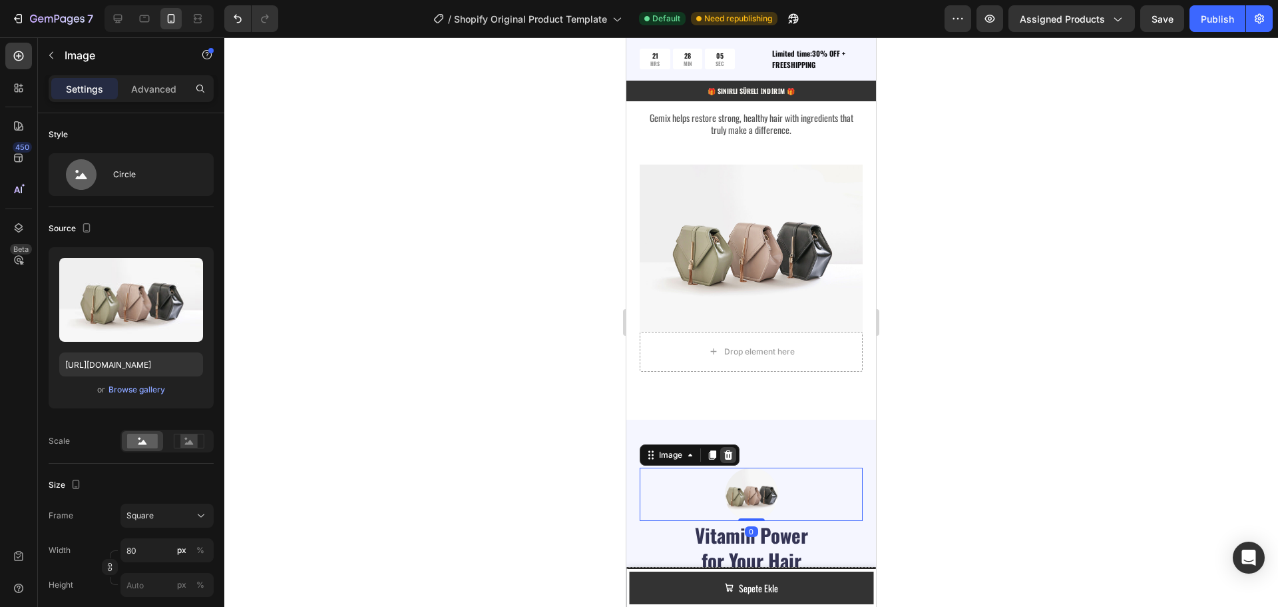
click at [733, 451] on icon at bounding box center [728, 454] width 11 height 11
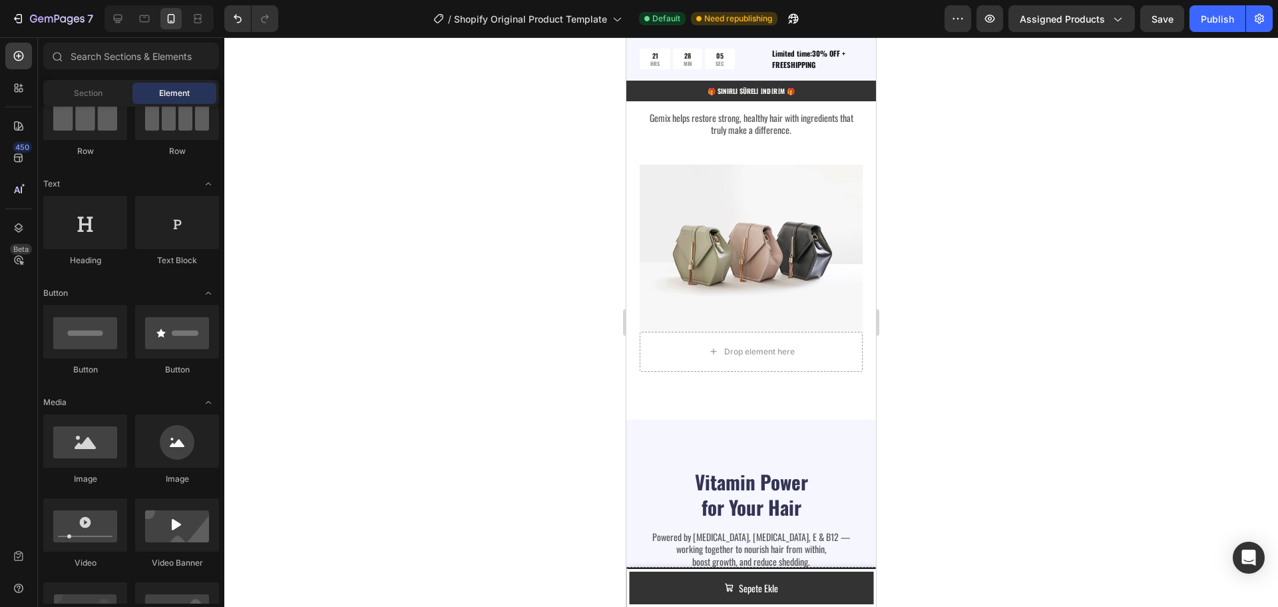
scroll to position [0, 0]
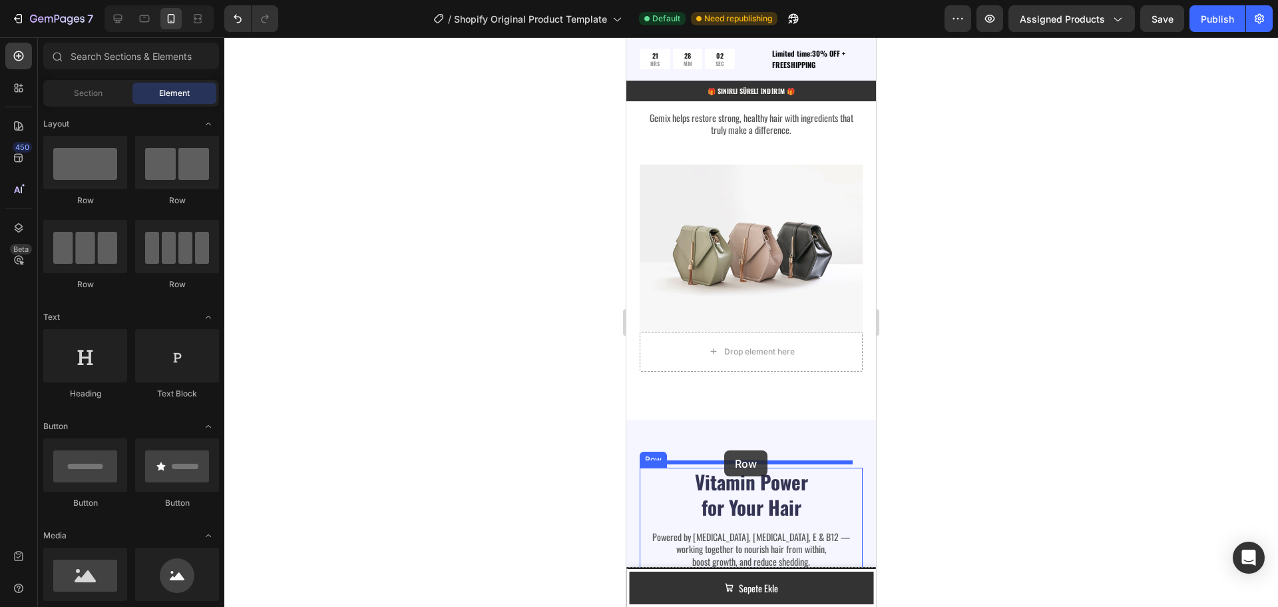
drag, startPoint x: 795, startPoint y: 214, endPoint x: 725, endPoint y: 447, distance: 243.3
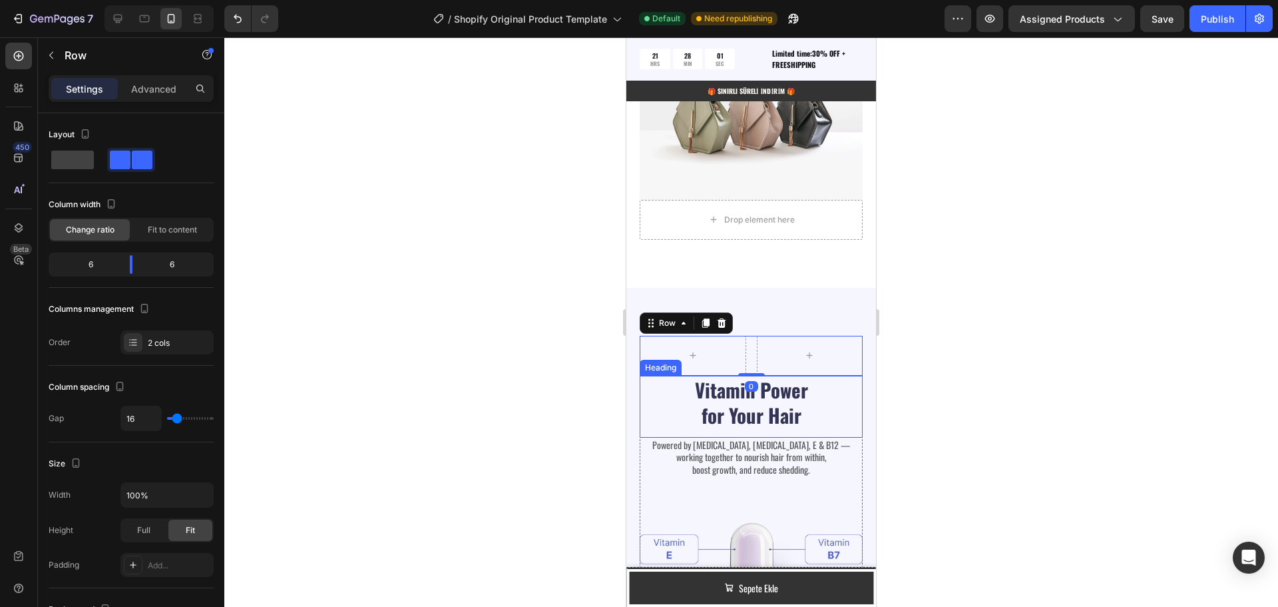
scroll to position [1939, 0]
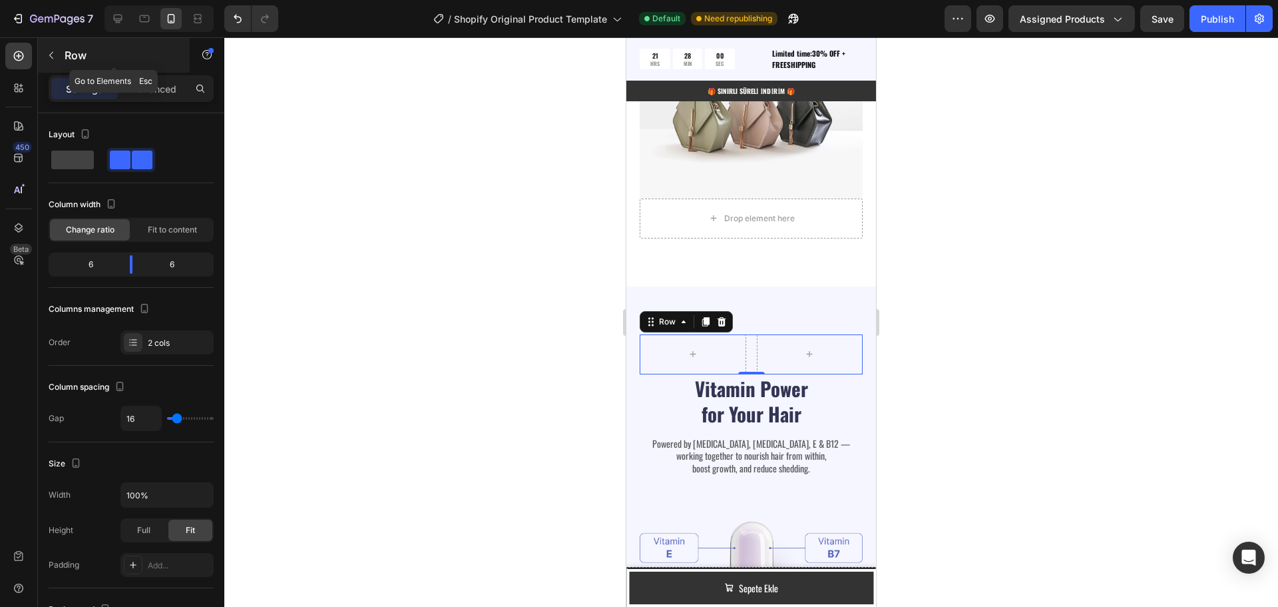
click at [54, 55] on icon "button" at bounding box center [51, 55] width 11 height 11
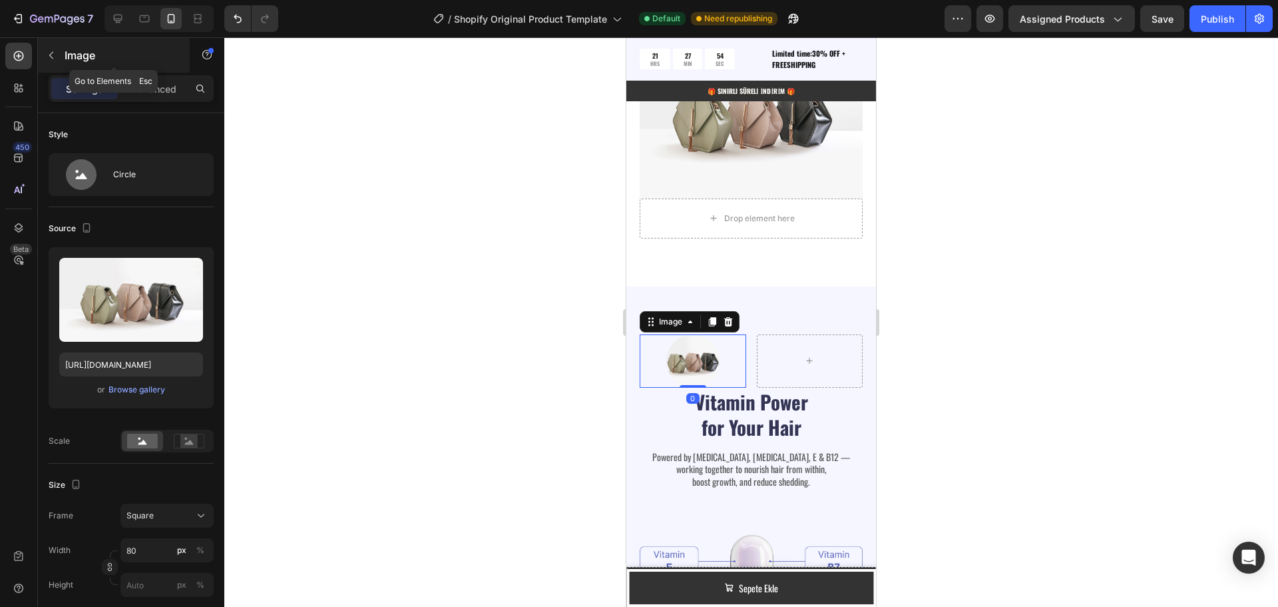
click at [45, 59] on button "button" at bounding box center [51, 55] width 21 height 21
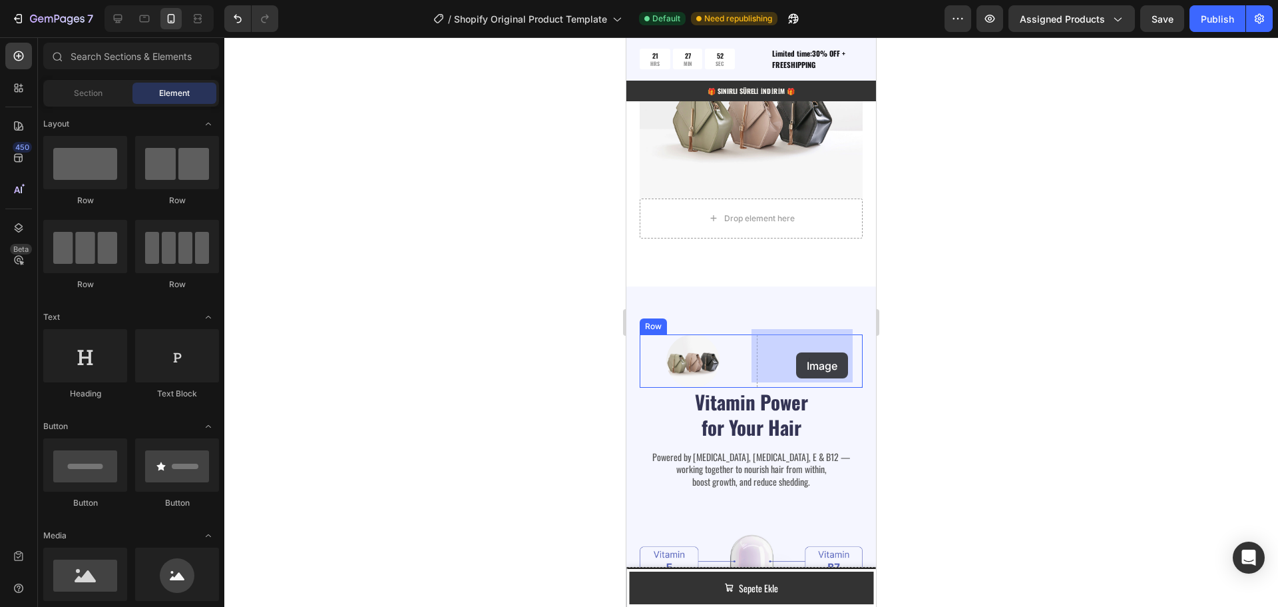
drag, startPoint x: 1061, startPoint y: 544, endPoint x: 796, endPoint y: 352, distance: 326.5
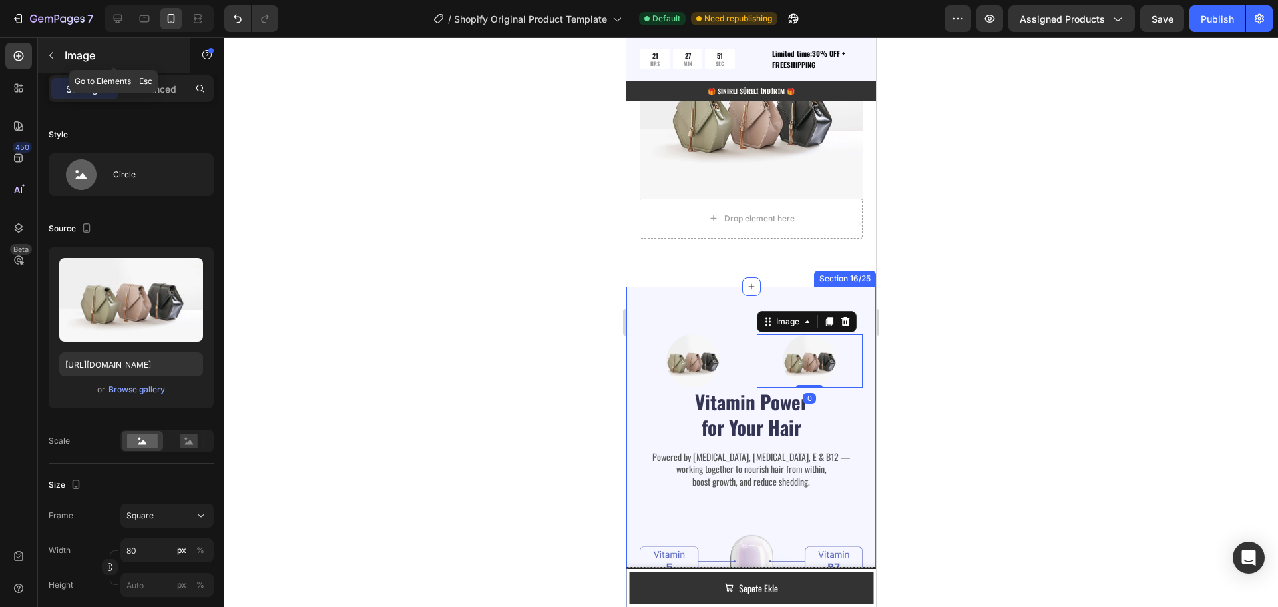
click at [49, 62] on button "button" at bounding box center [51, 55] width 21 height 21
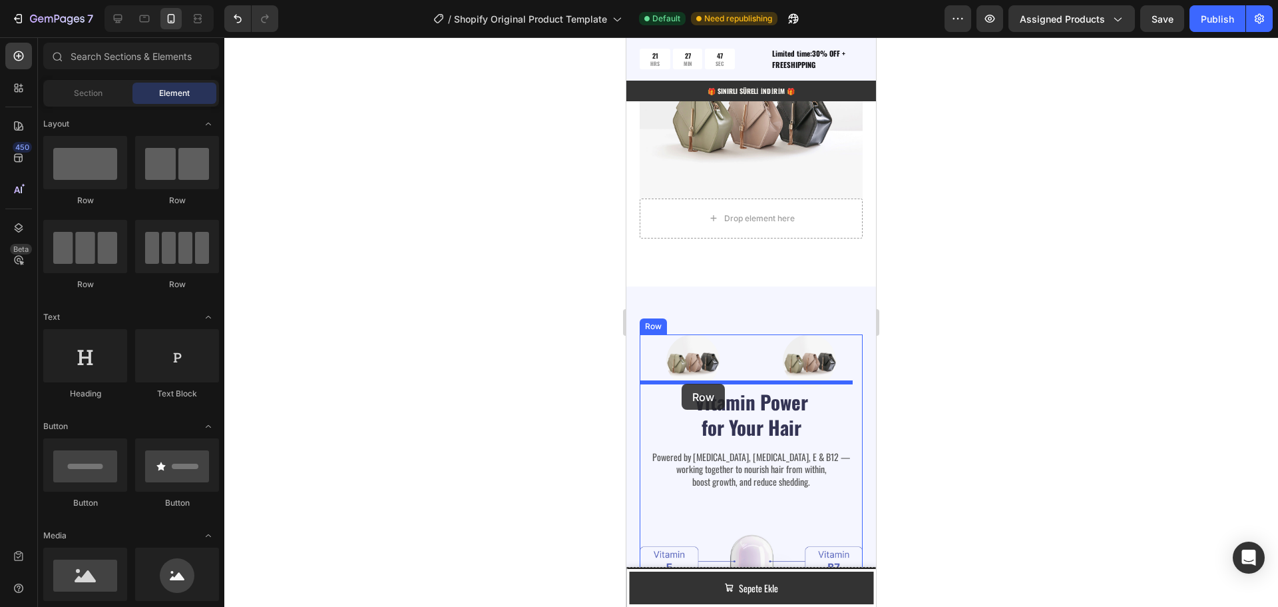
drag, startPoint x: 805, startPoint y: 222, endPoint x: 682, endPoint y: 383, distance: 203.3
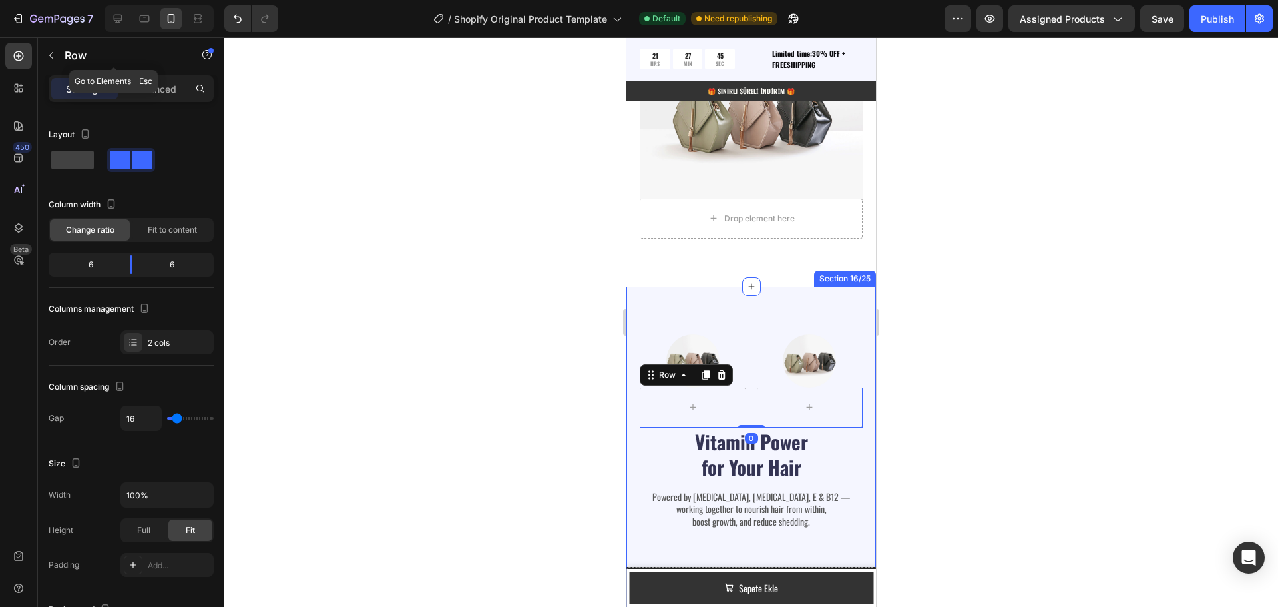
click at [55, 55] on icon "button" at bounding box center [51, 55] width 11 height 11
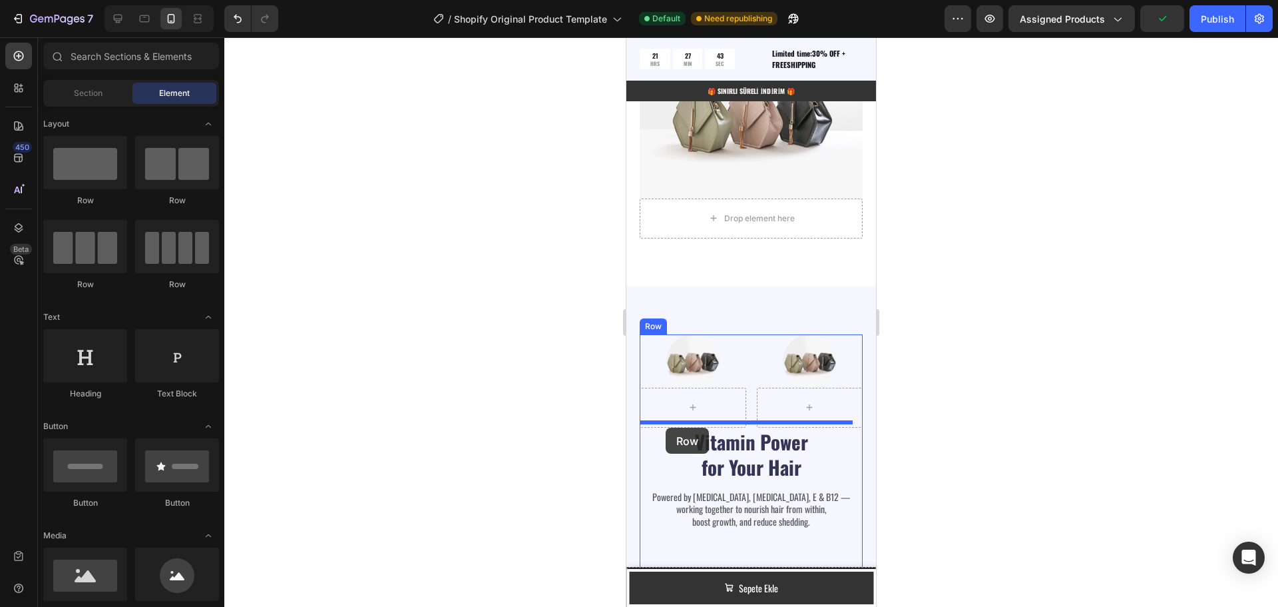
drag, startPoint x: 787, startPoint y: 210, endPoint x: 666, endPoint y: 427, distance: 248.6
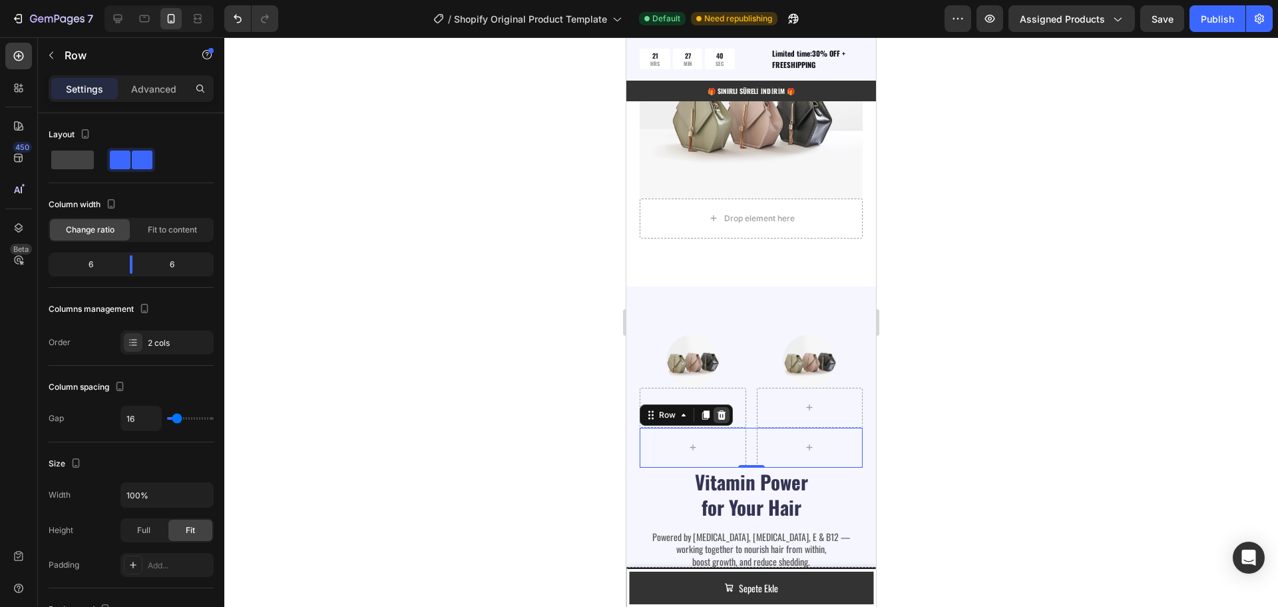
click at [722, 410] on icon at bounding box center [722, 414] width 9 height 9
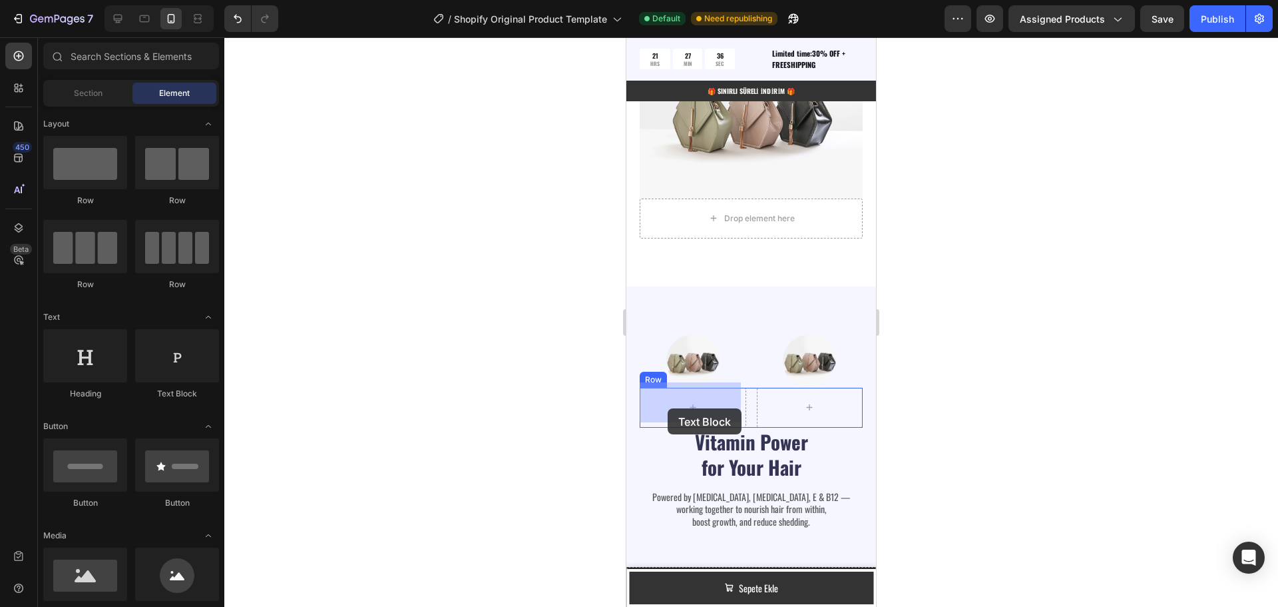
drag, startPoint x: 786, startPoint y: 406, endPoint x: 668, endPoint y: 407, distance: 118.5
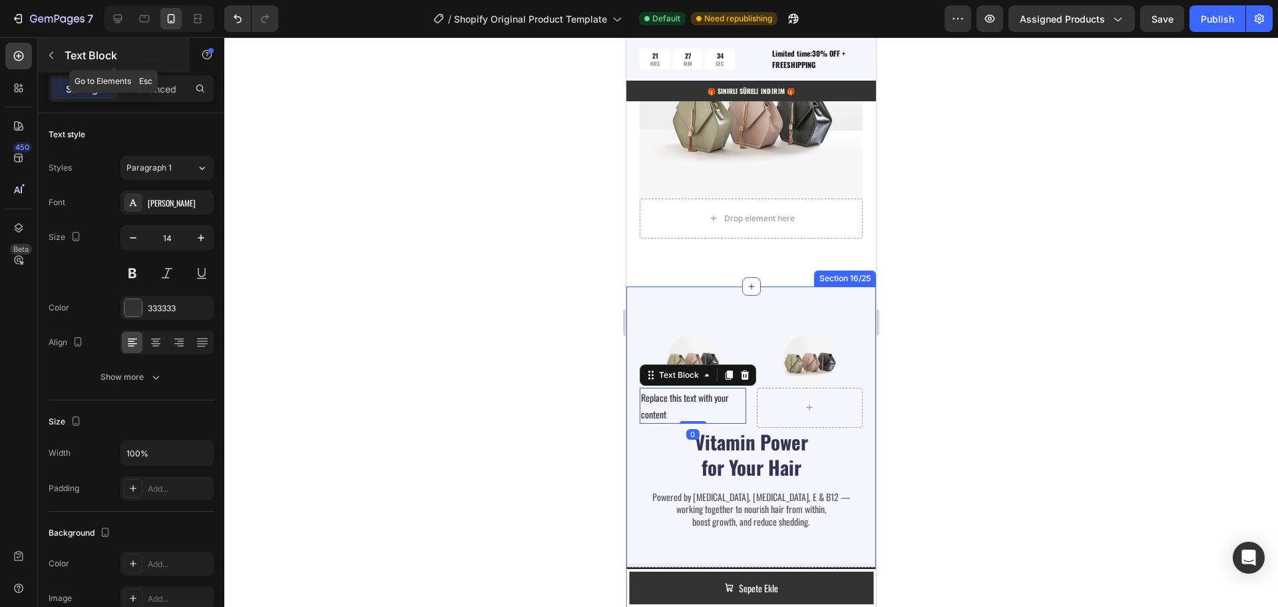
click at [51, 57] on icon "button" at bounding box center [51, 55] width 4 height 7
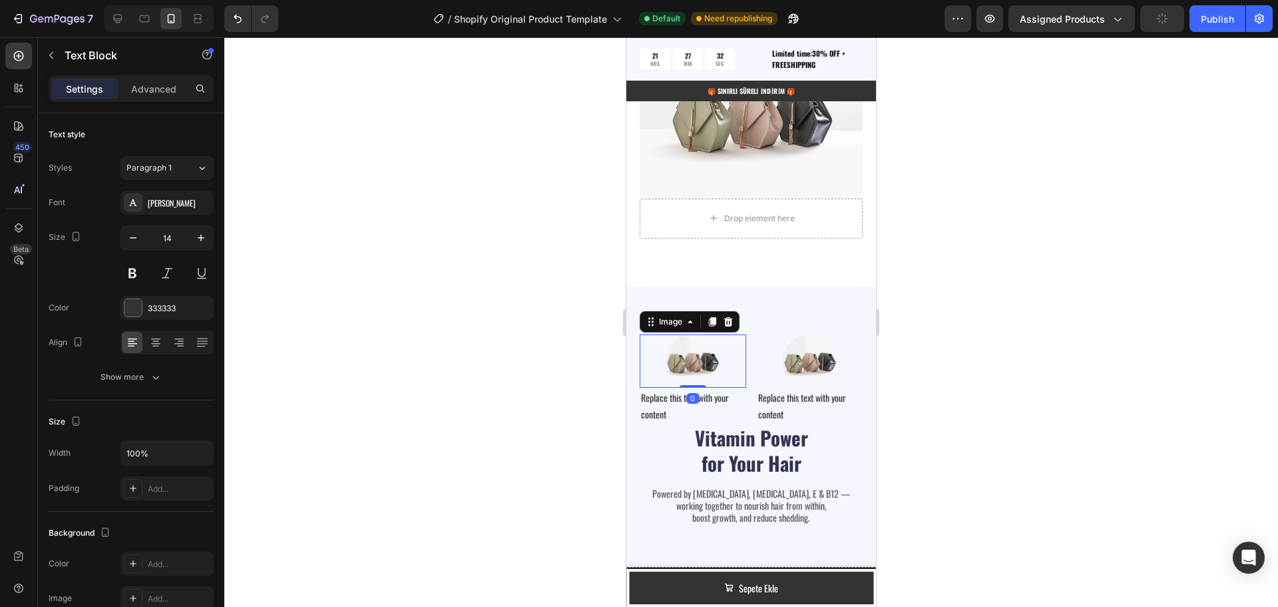
click at [678, 344] on img at bounding box center [692, 360] width 53 height 53
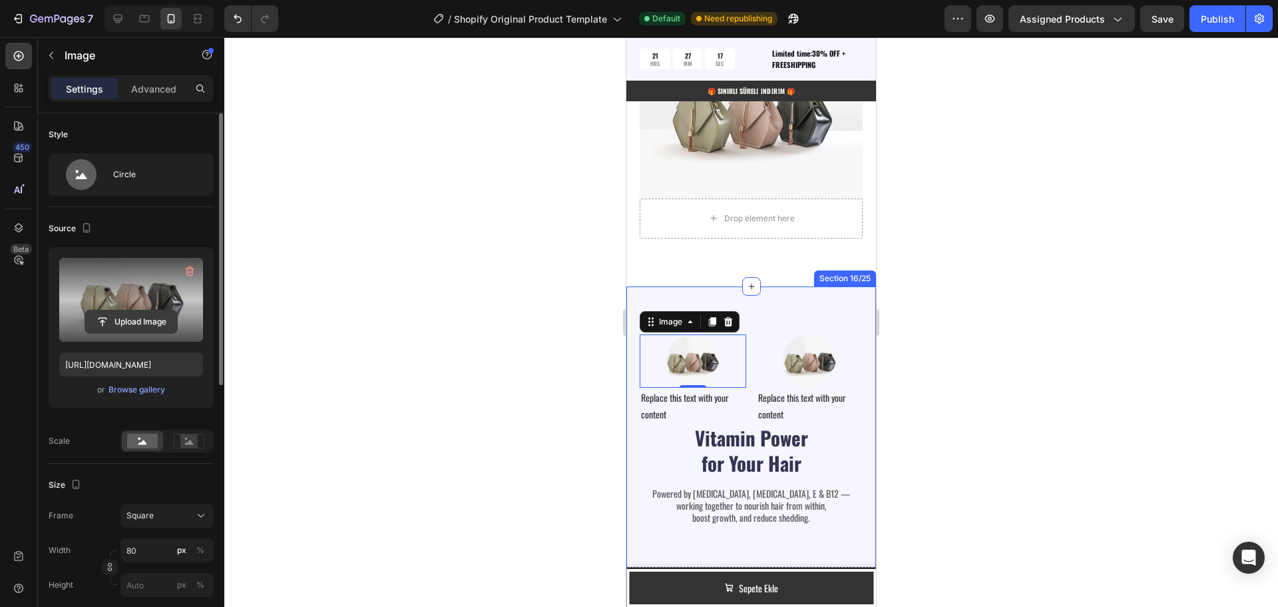
click at [145, 322] on input "file" at bounding box center [131, 321] width 92 height 23
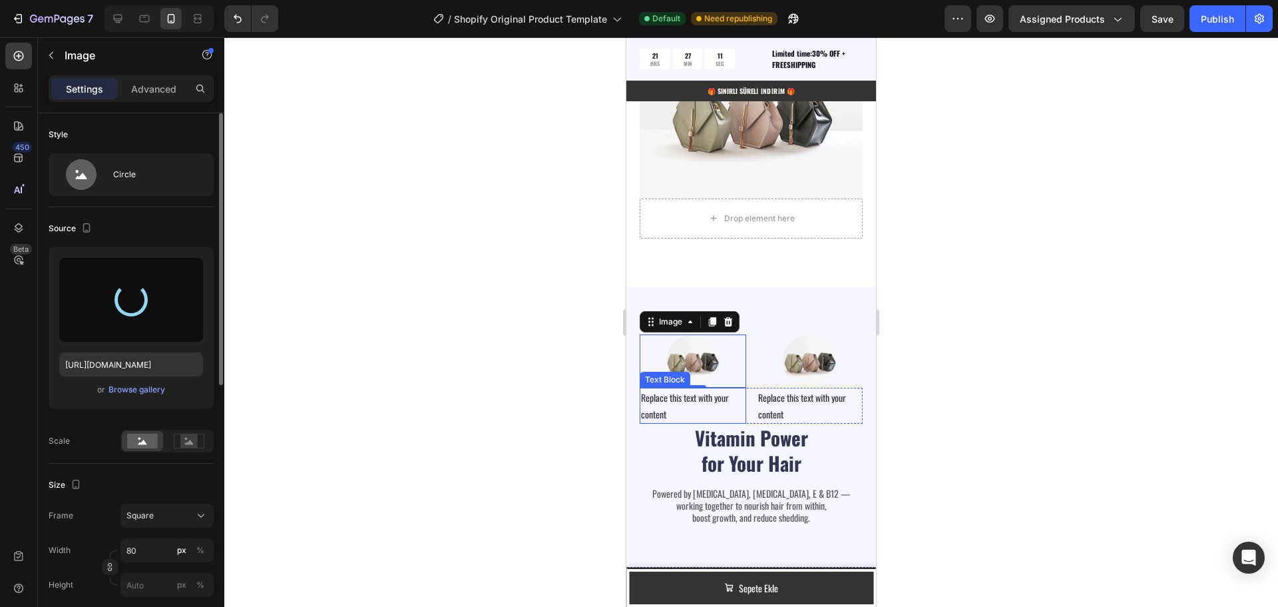
type input "https://cdn.shopify.com/s/files/1/0951/2933/8167/files/gempages_586159015990395…"
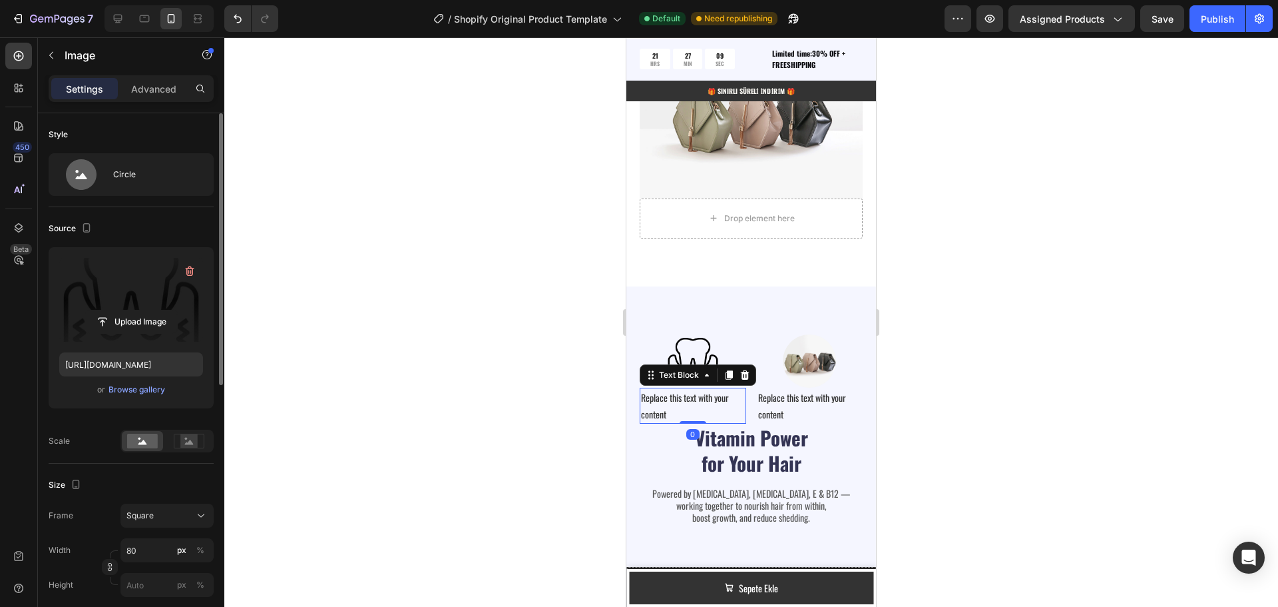
click at [680, 397] on div "Replace this text with your content" at bounding box center [693, 405] width 107 height 36
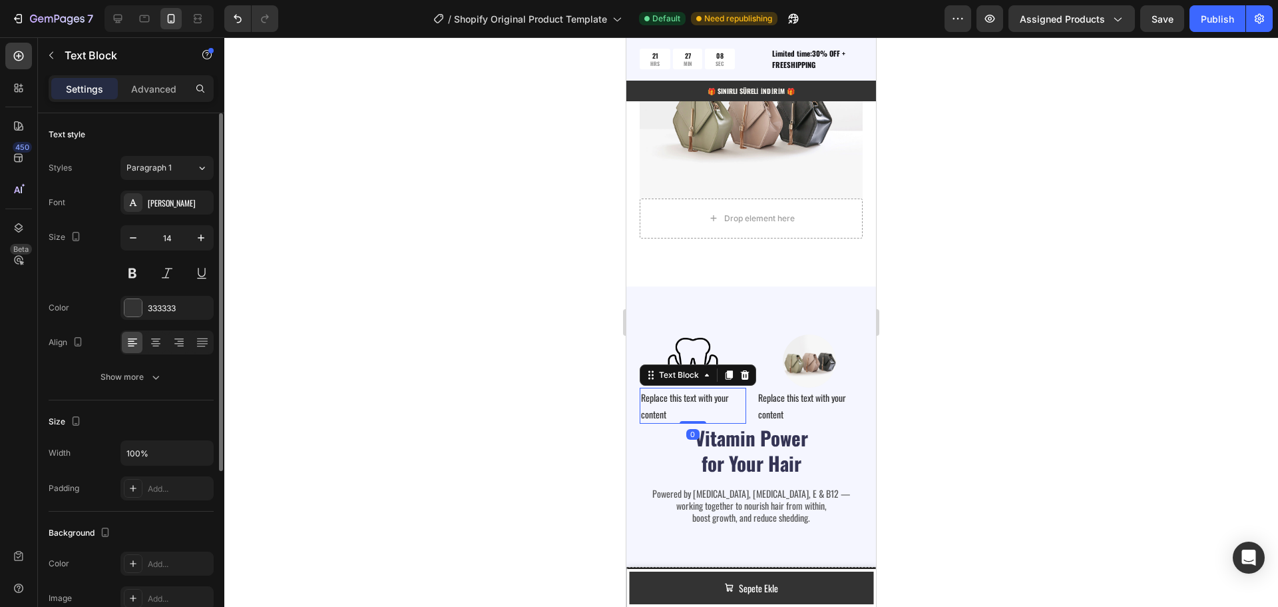
click at [658, 407] on div "Replace this text with your content" at bounding box center [693, 405] width 107 height 36
click at [156, 337] on icon at bounding box center [155, 342] width 13 height 13
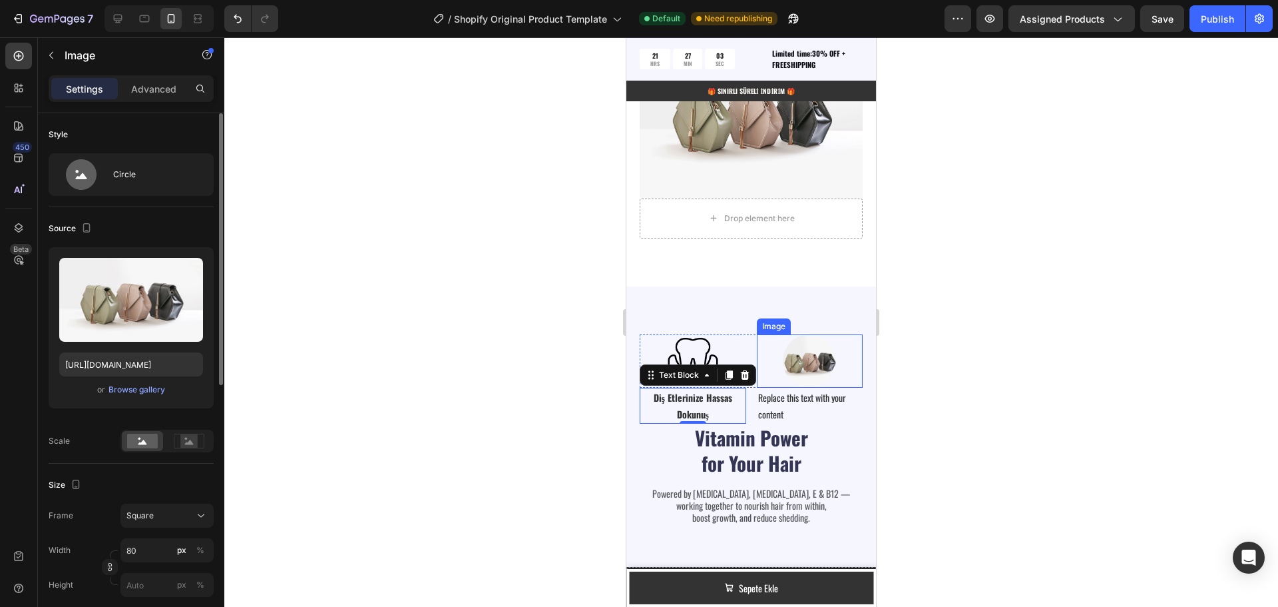
click at [810, 355] on img at bounding box center [809, 360] width 53 height 53
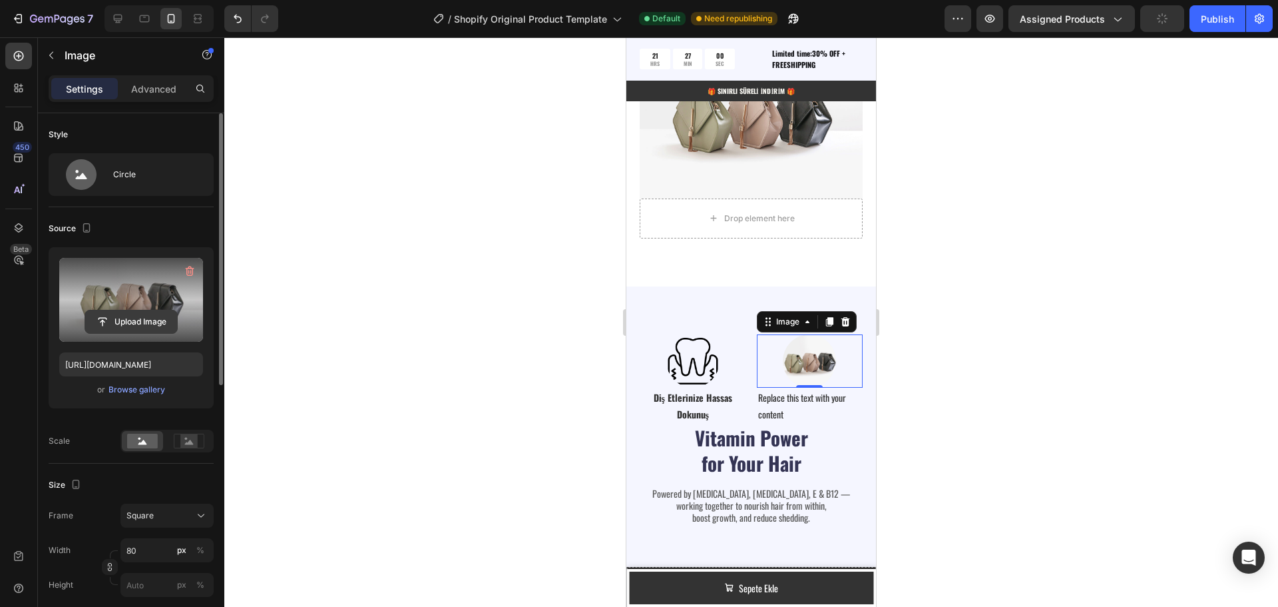
click at [116, 320] on input "file" at bounding box center [131, 321] width 92 height 23
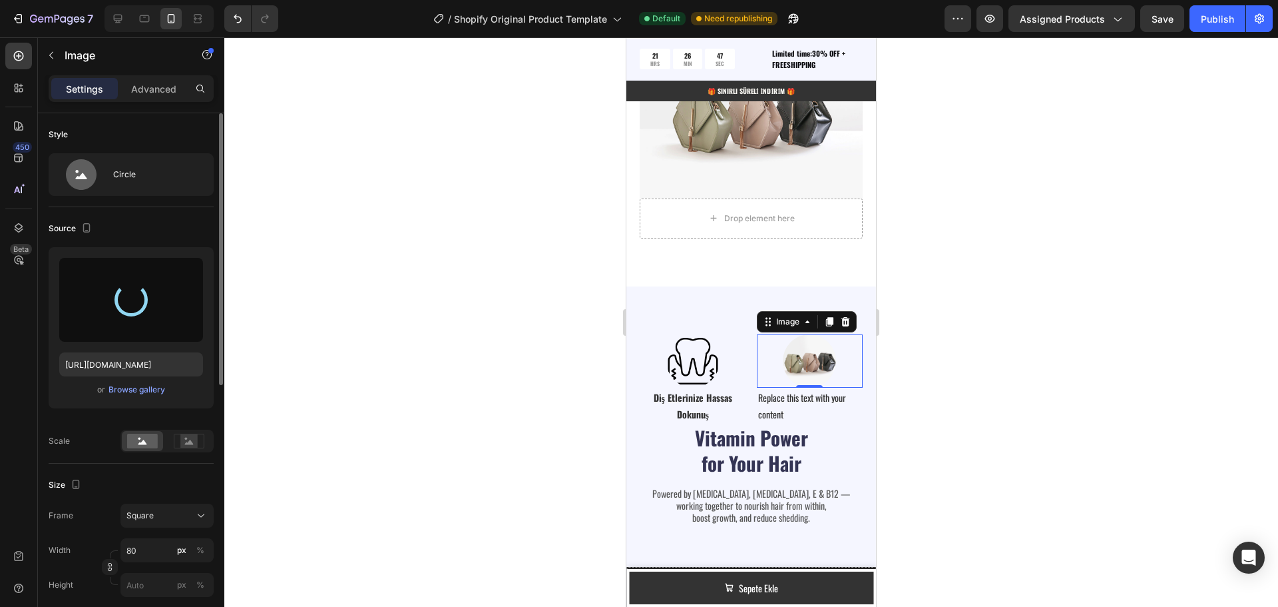
type input "https://cdn.shopify.com/s/files/1/0951/2933/8167/files/gempages_586159015990395…"
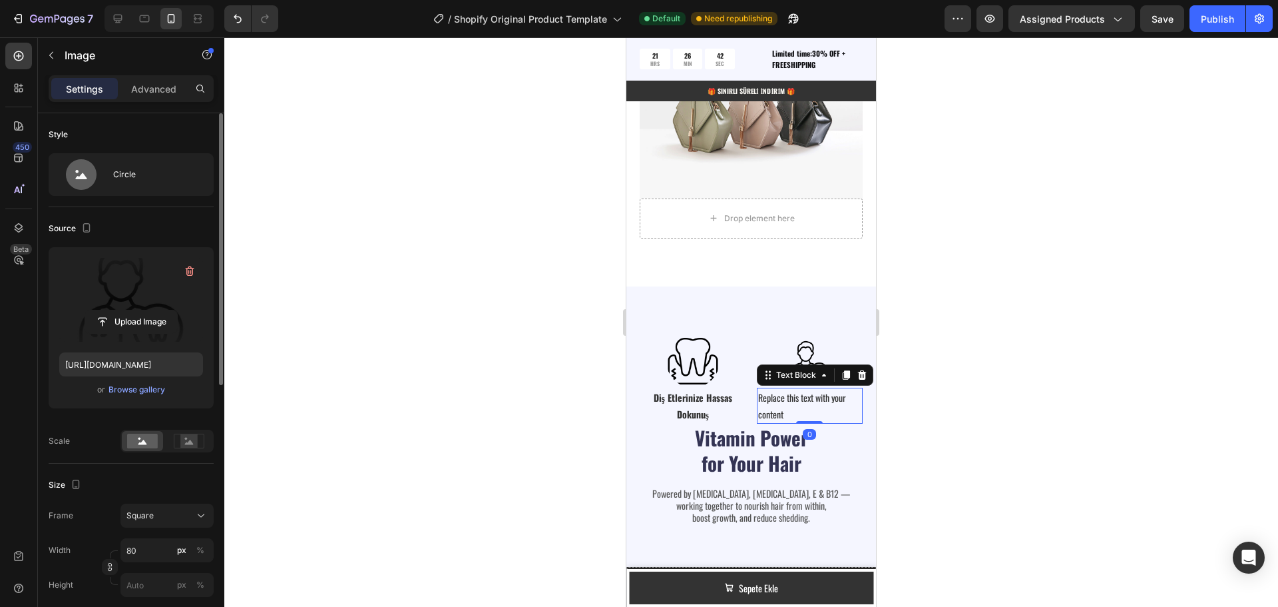
click at [774, 402] on div "Replace this text with your content" at bounding box center [810, 405] width 107 height 36
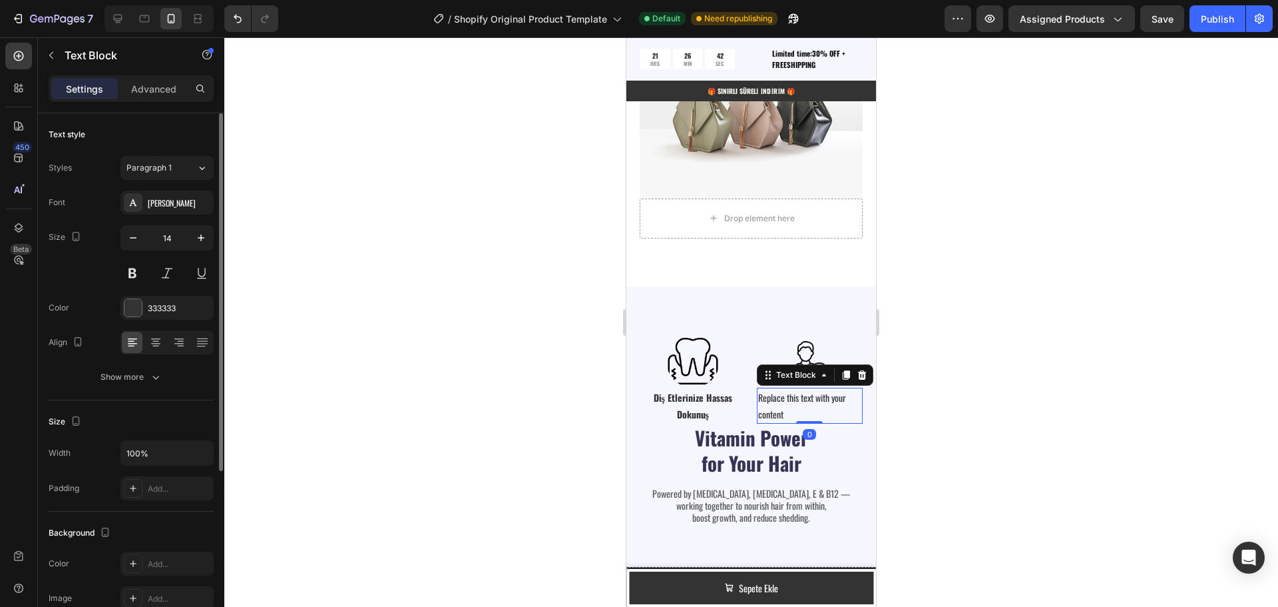
click at [774, 402] on div "Replace this text with your content" at bounding box center [810, 405] width 107 height 36
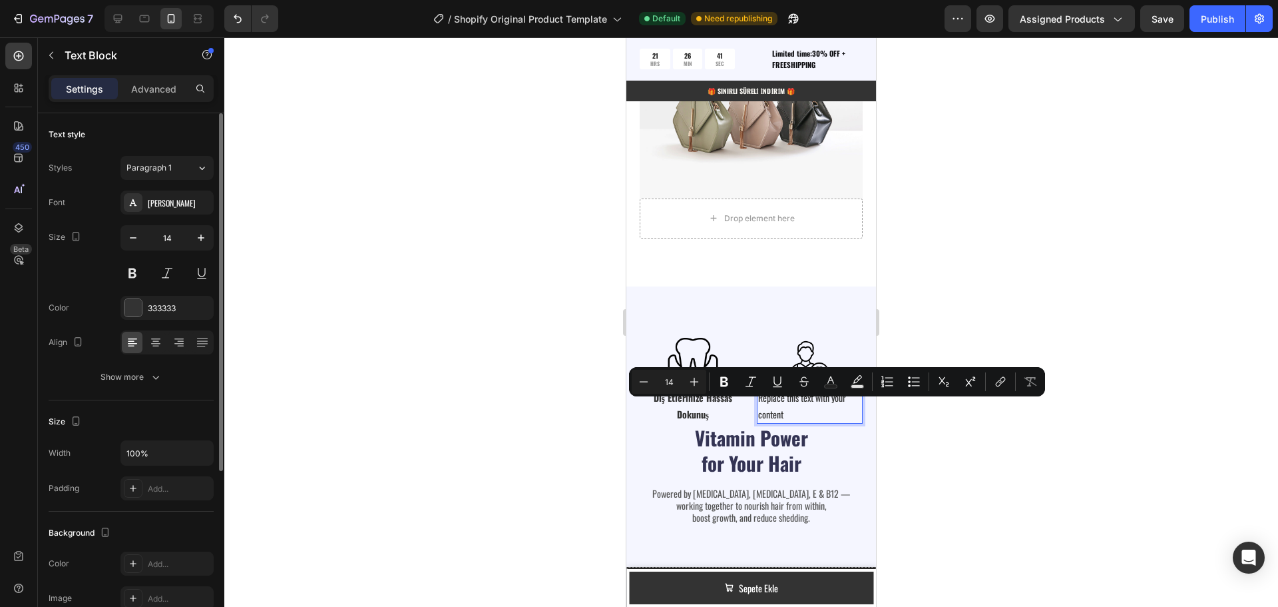
click at [790, 405] on p "Replace this text with your content" at bounding box center [810, 405] width 104 height 33
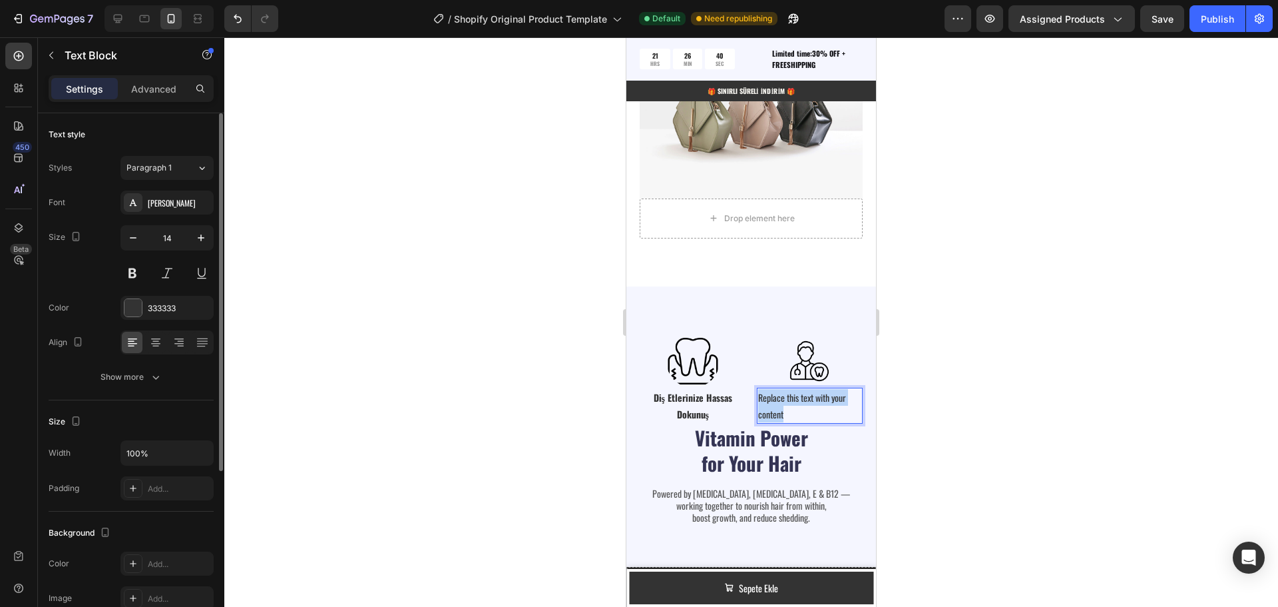
drag, startPoint x: 776, startPoint y: 404, endPoint x: 752, endPoint y: 390, distance: 27.2
click at [757, 390] on div "Replace this text with your content" at bounding box center [810, 405] width 107 height 36
click at [152, 342] on icon at bounding box center [155, 342] width 13 height 13
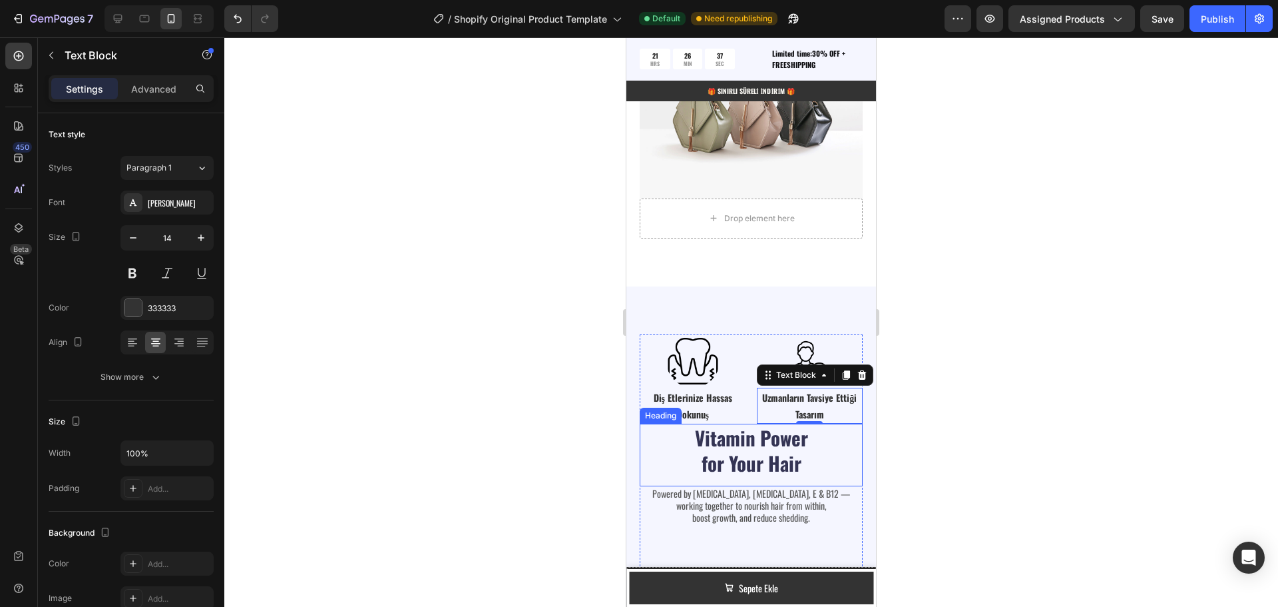
click at [818, 439] on div "Vitamin Power for Your Hair" at bounding box center [751, 449] width 223 height 53
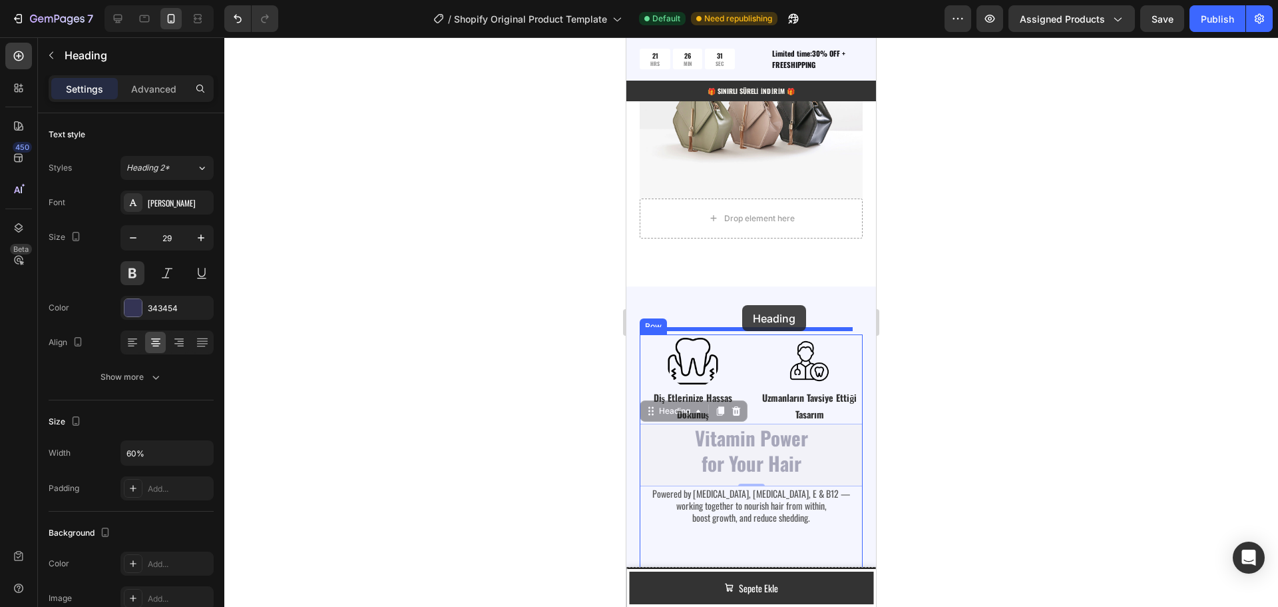
drag, startPoint x: 652, startPoint y: 407, endPoint x: 742, endPoint y: 305, distance: 136.8
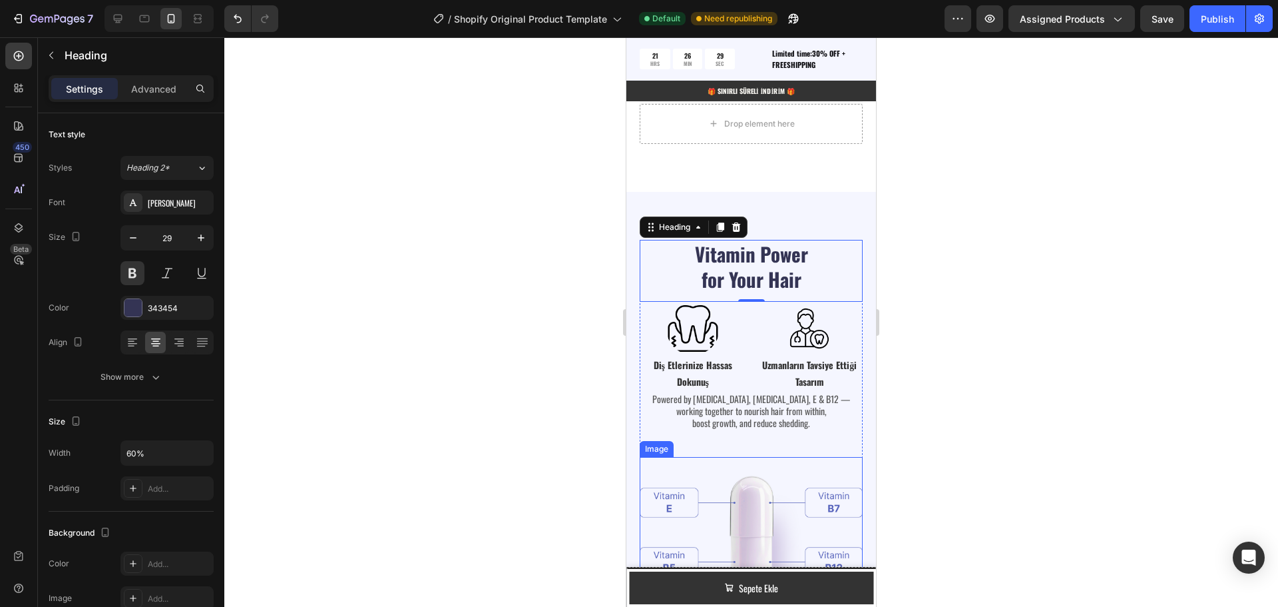
scroll to position [2073, 0]
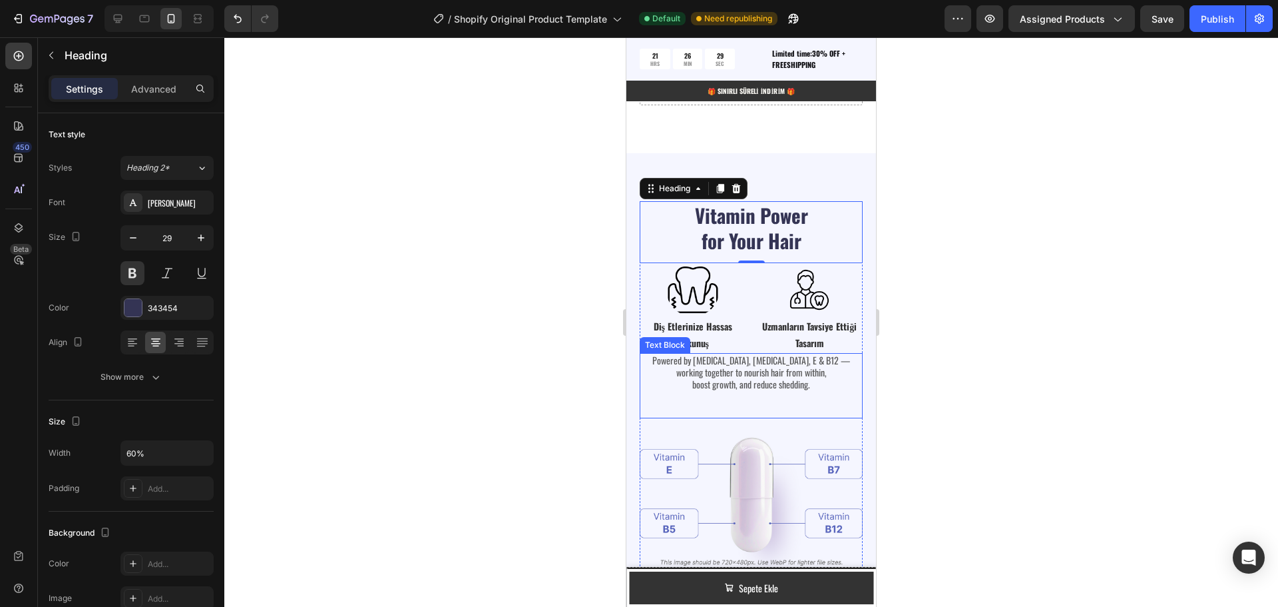
click at [755, 379] on p "Powered by Biotin, Vitamin B5, E & B12 — working together to nourish hair from …" at bounding box center [751, 372] width 220 height 37
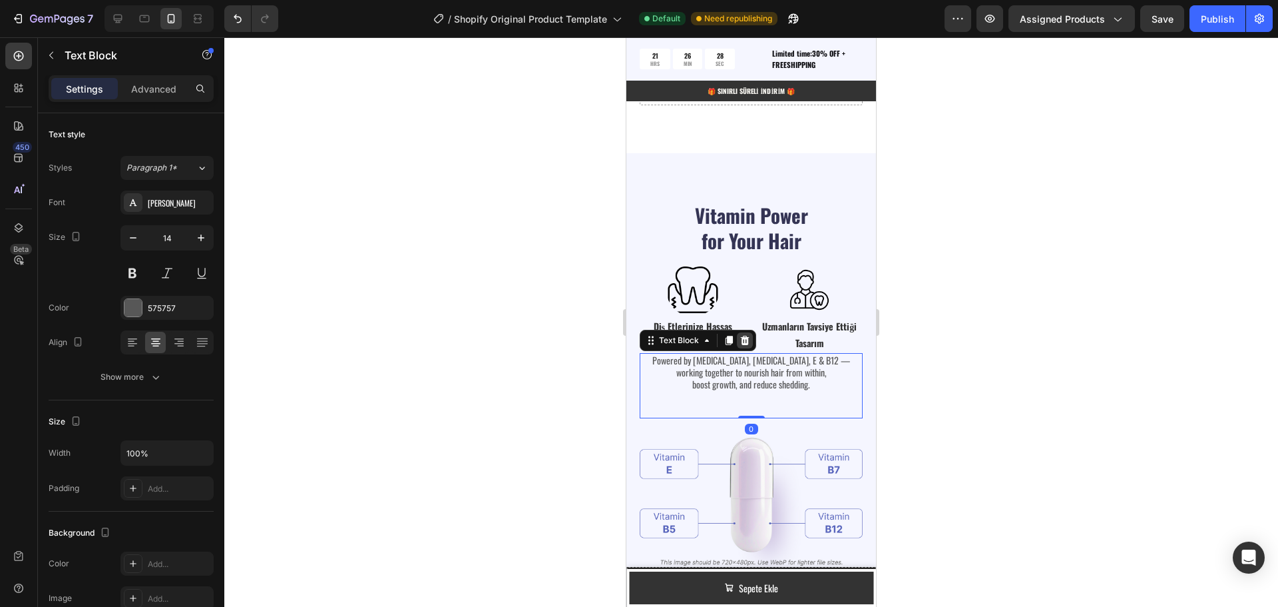
click at [746, 336] on icon at bounding box center [745, 340] width 9 height 9
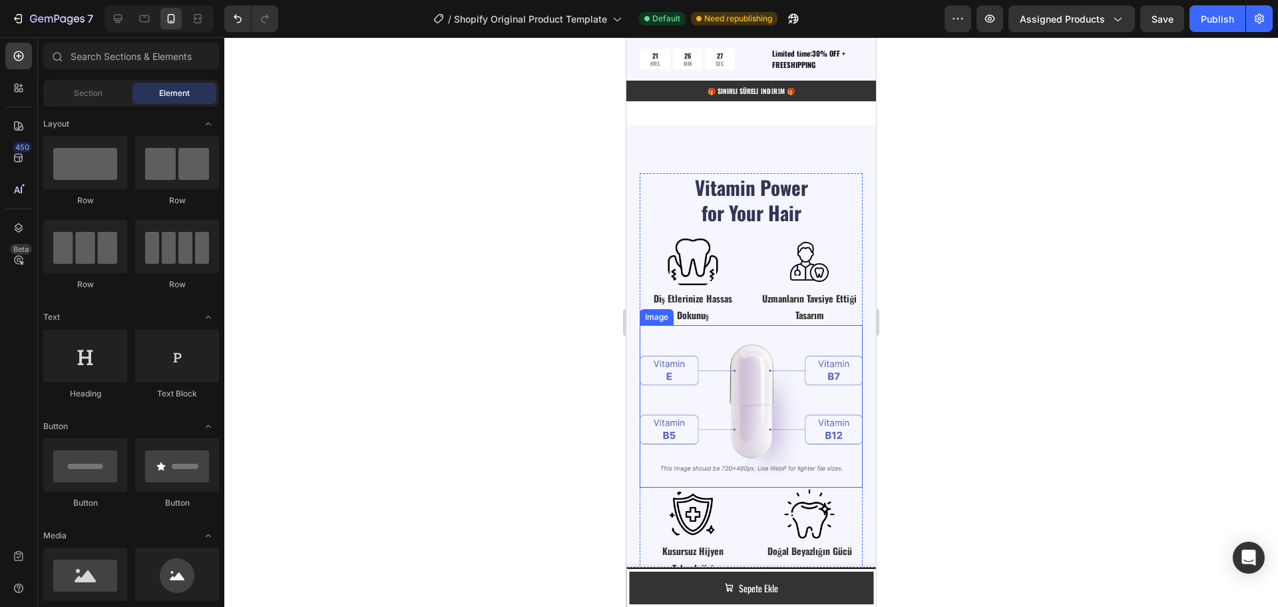
scroll to position [2139, 0]
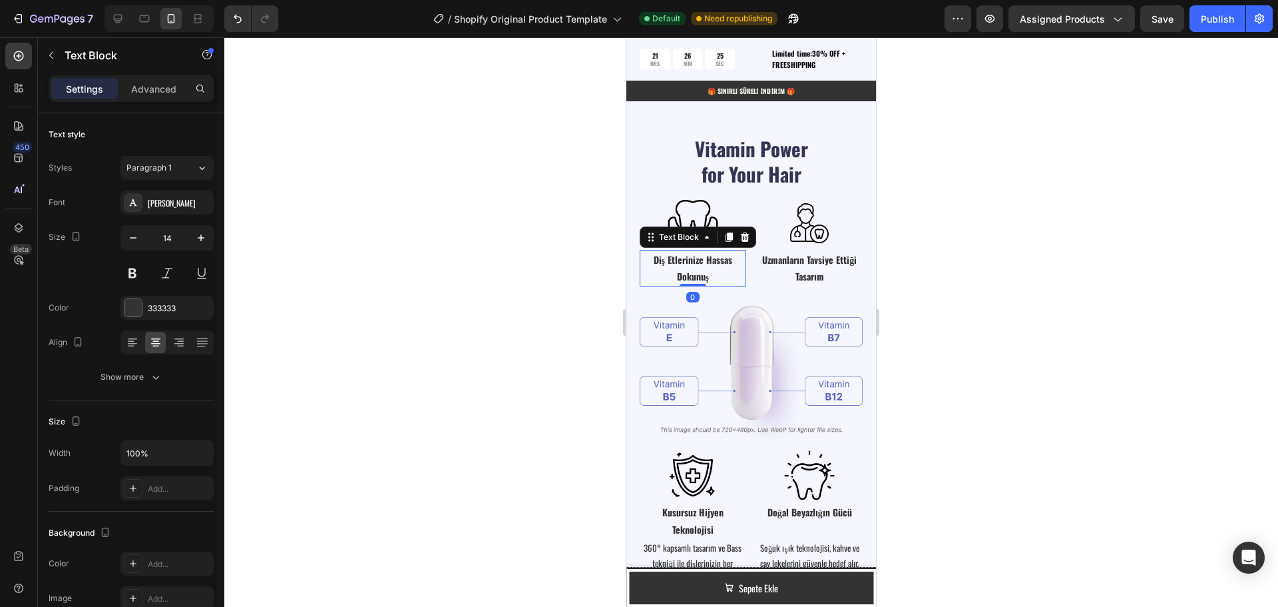
click at [682, 256] on strong "Diş Etlerinize Hassas Dokunuş" at bounding box center [693, 267] width 79 height 31
click at [730, 232] on icon at bounding box center [729, 236] width 7 height 9
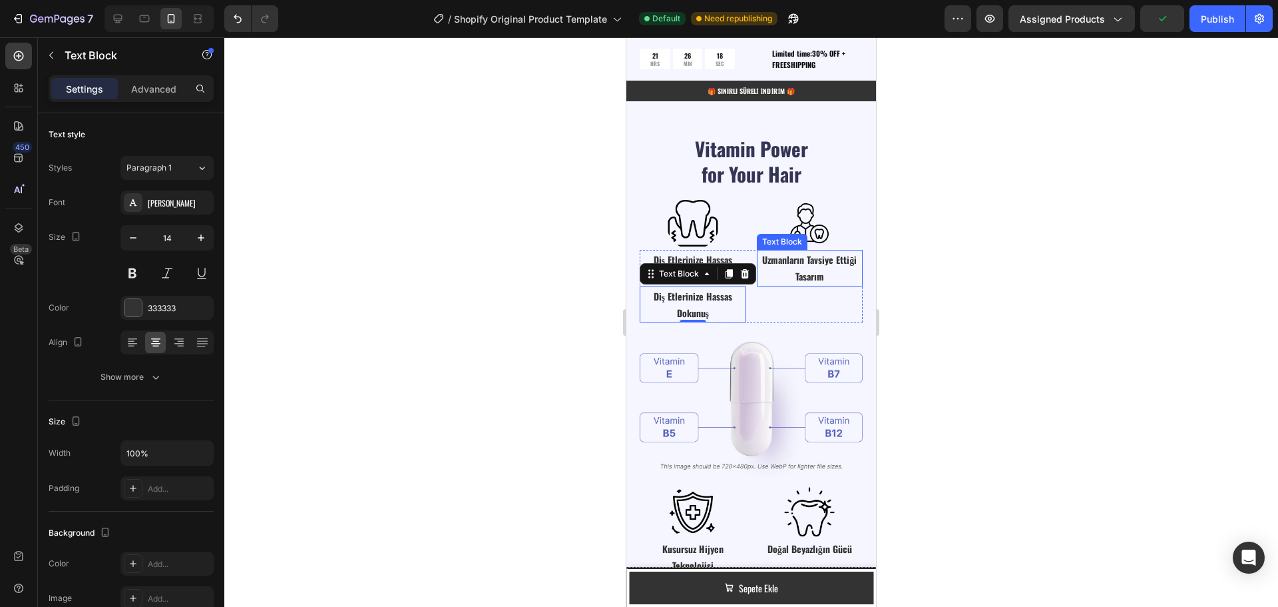
click at [800, 264] on strong "Uzmanların Tavsiye Ettiği Tasarım" at bounding box center [809, 267] width 95 height 31
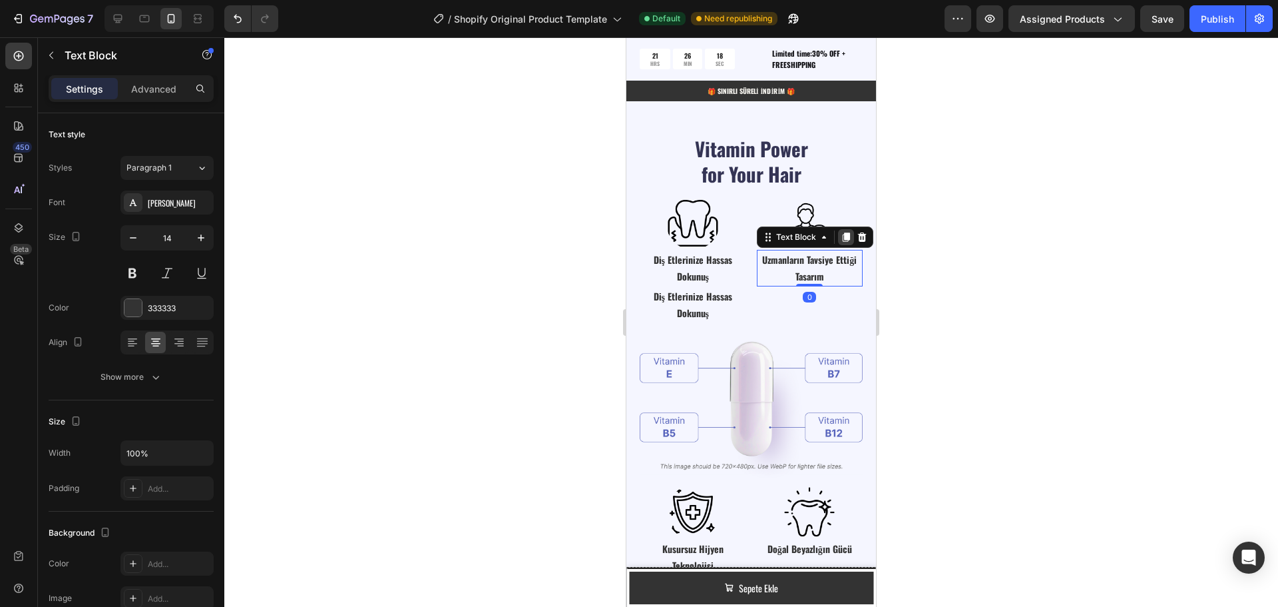
click at [842, 234] on icon at bounding box center [845, 236] width 7 height 9
click at [790, 301] on strong "Uzmanların Tavsiye Ettiği Tasarım" at bounding box center [809, 304] width 95 height 31
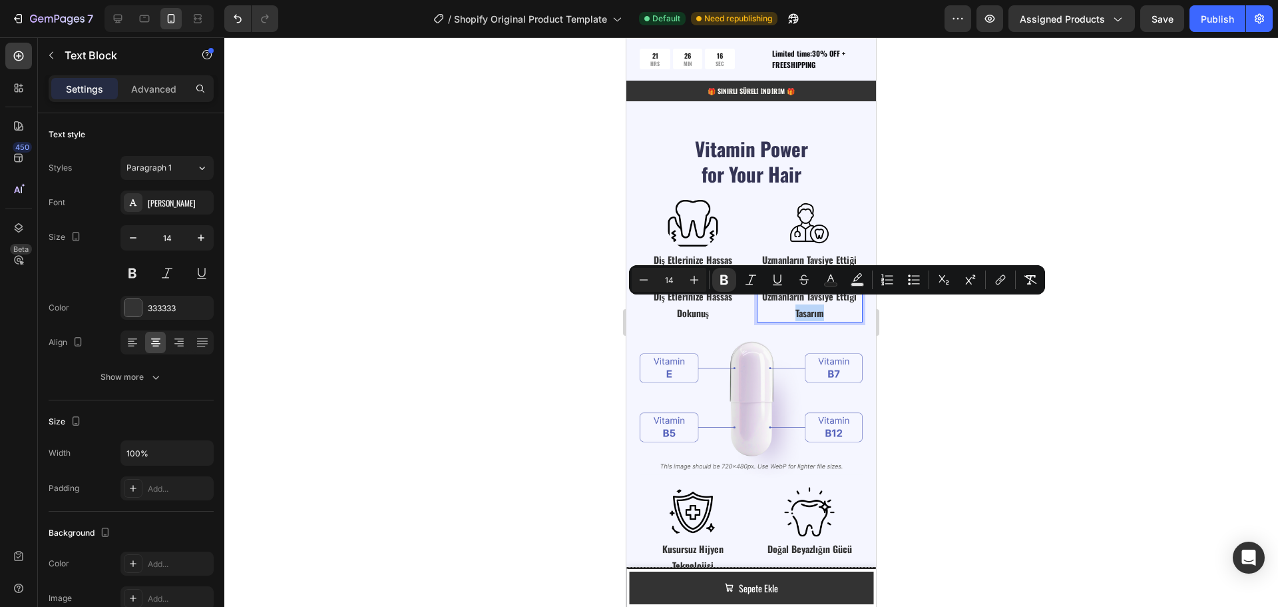
click at [830, 307] on p "Uzmanların Tavsiye Ettiği Tasarım" at bounding box center [810, 304] width 104 height 33
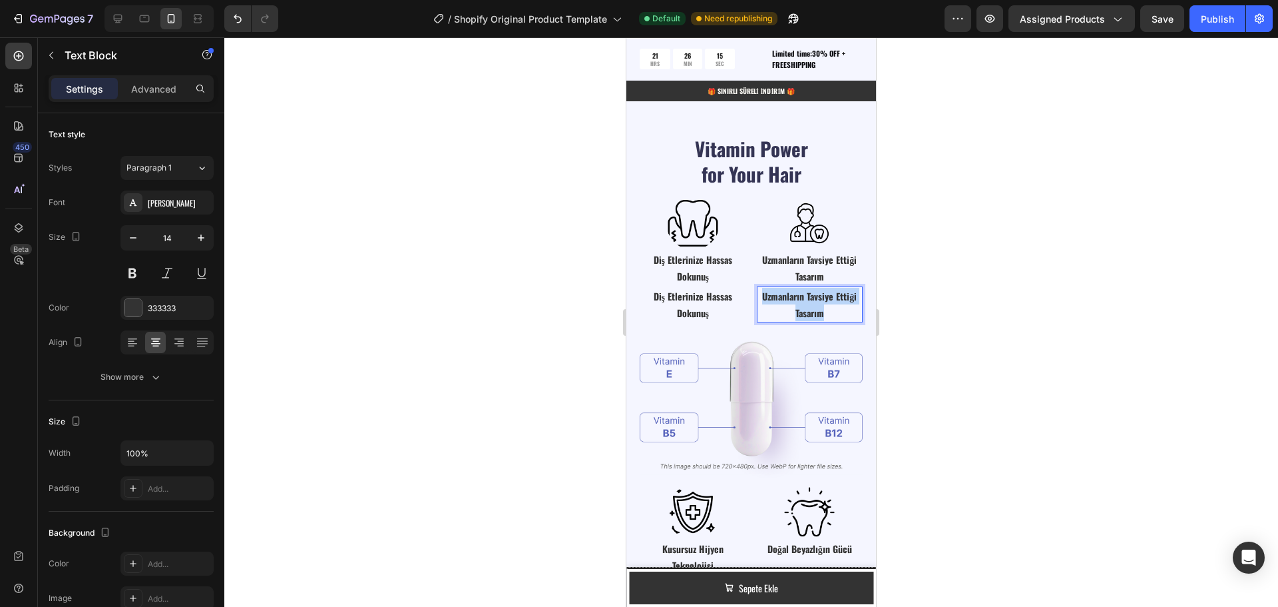
drag, startPoint x: 830, startPoint y: 307, endPoint x: 756, endPoint y: 287, distance: 75.9
click at [758, 288] on p "Uzmanların Tavsiye Ettiği Tasarım" at bounding box center [810, 304] width 104 height 33
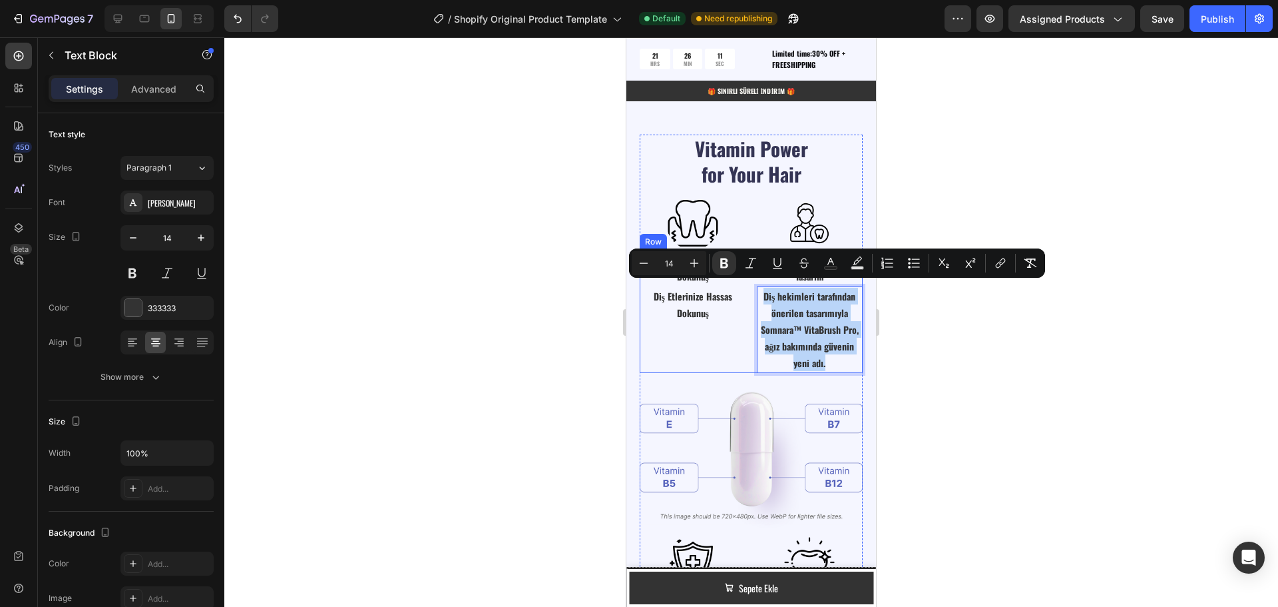
drag, startPoint x: 836, startPoint y: 360, endPoint x: 745, endPoint y: 293, distance: 112.4
click at [745, 293] on div "Diş Etlerinize Hassas Dokunuş Text Block Diş Etlerinize Hassas Dokunuş Text Blo…" at bounding box center [751, 311] width 223 height 122
click at [722, 261] on icon "Editor contextual toolbar" at bounding box center [724, 263] width 8 height 10
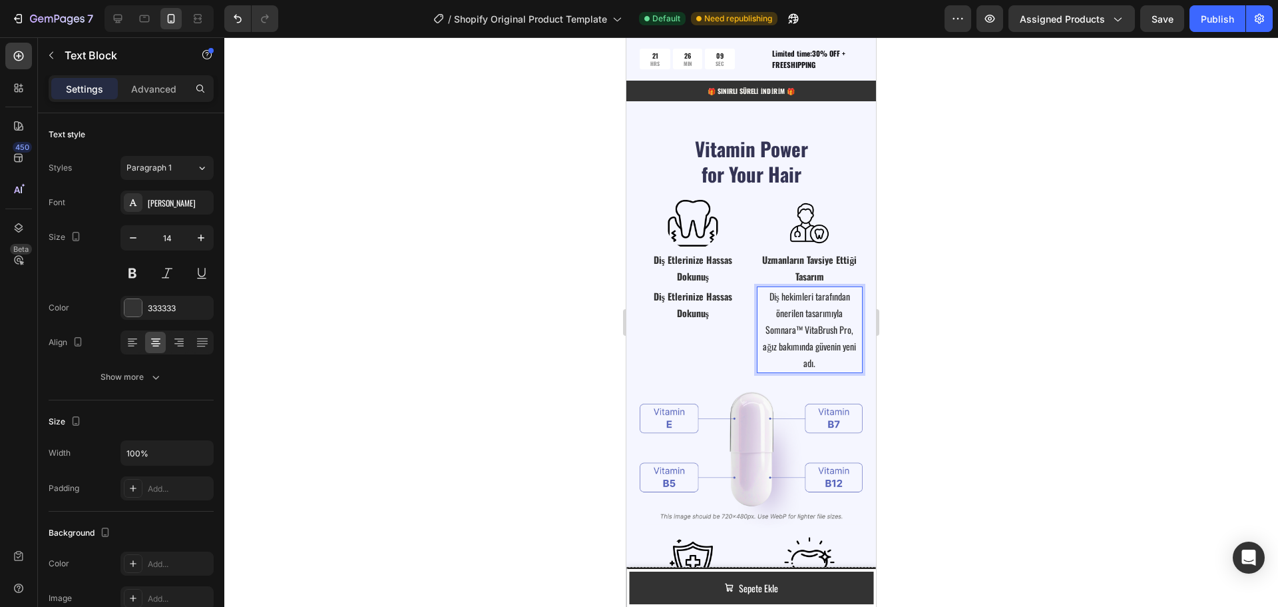
click at [786, 313] on p "Diş hekimleri tarafından önerilen tasarımıyla Somnara™ VitaBrush Pro, ağız bakı…" at bounding box center [810, 330] width 104 height 84
click at [130, 240] on icon "button" at bounding box center [132, 237] width 13 height 13
type input "13"
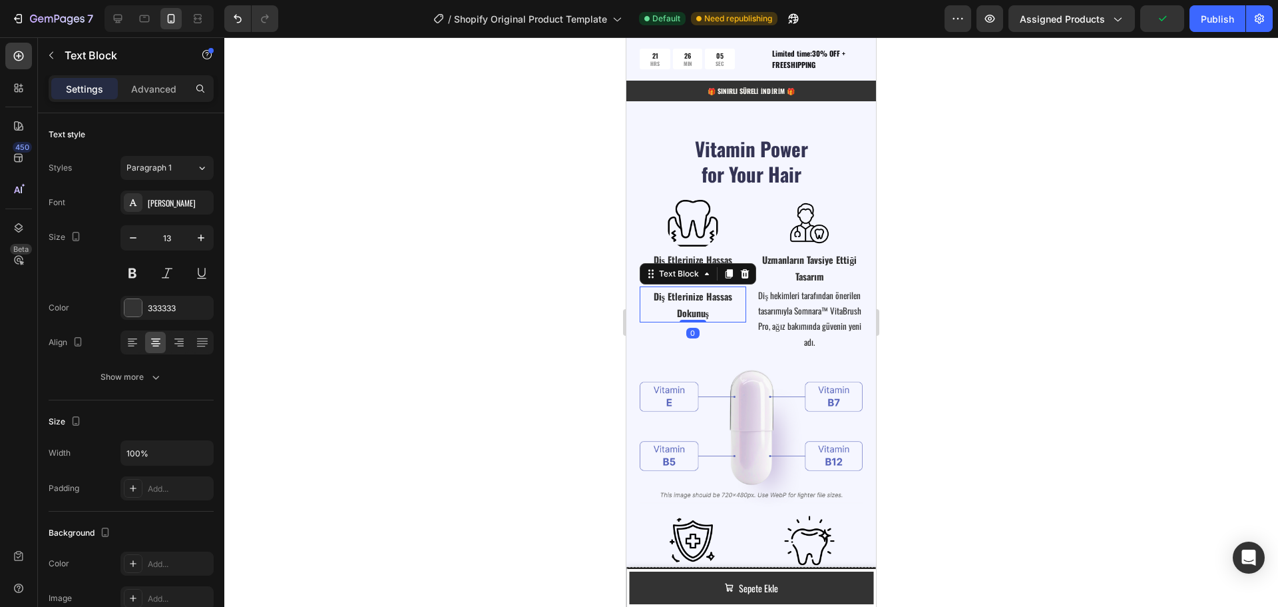
click at [687, 297] on p "Diş Etlerinize Hassas Dokunuş" at bounding box center [693, 304] width 104 height 33
click at [697, 300] on strong "Diş Etlerinize Hassas Dokunuş" at bounding box center [693, 304] width 79 height 31
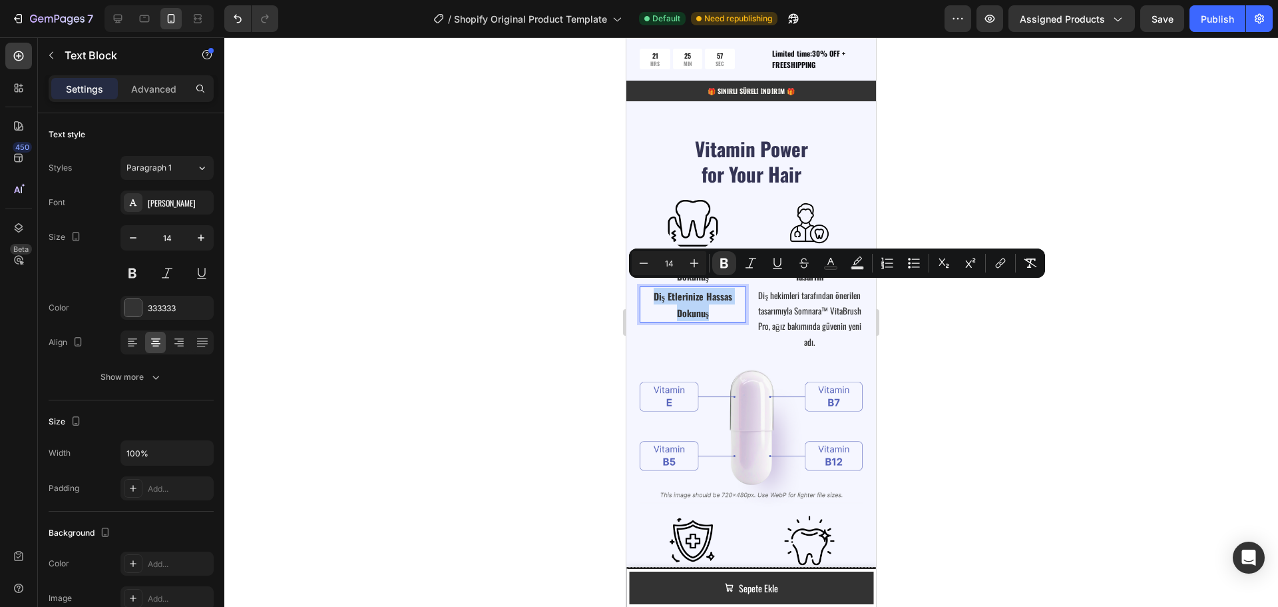
drag, startPoint x: 714, startPoint y: 309, endPoint x: 650, endPoint y: 286, distance: 68.0
click at [650, 288] on p "Diş Etlerinize Hassas Dokunuş" at bounding box center [693, 304] width 104 height 33
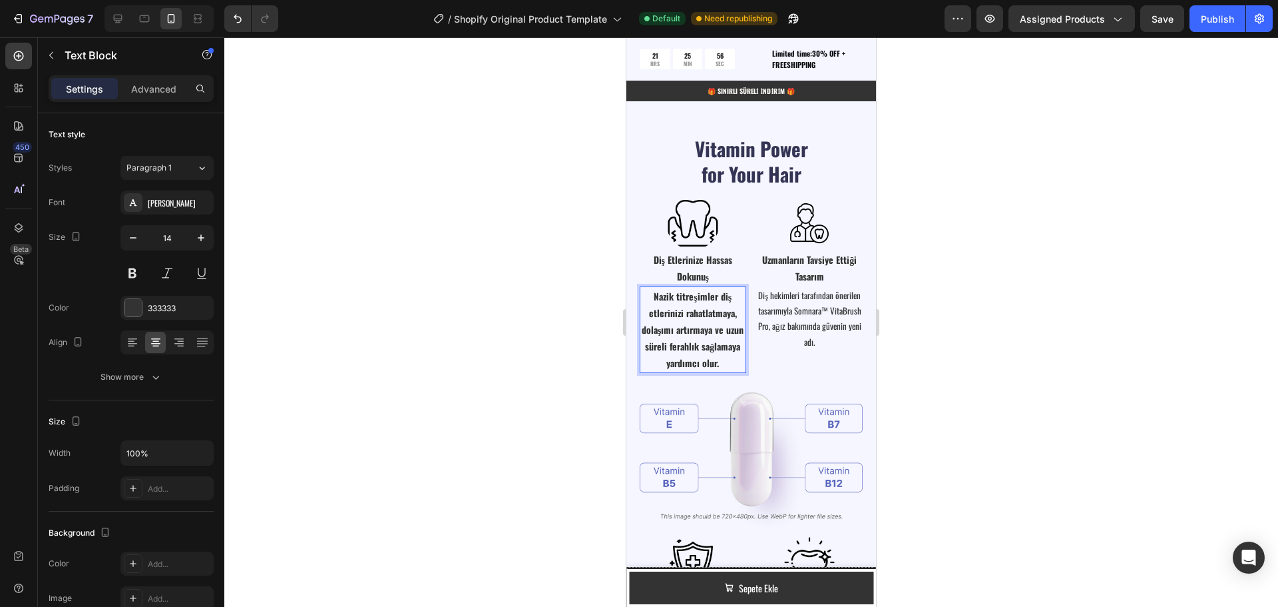
click at [723, 348] on strong "Nazik titreşimler diş etlerinizi rahatlatmaya, dolaşımı artırmaya ve uzun sürel…" at bounding box center [693, 329] width 102 height 81
drag, startPoint x: 738, startPoint y: 361, endPoint x: 650, endPoint y: 296, distance: 108.9
click at [650, 296] on p "Nazik titreşimler diş etlerinizi rahatlatmaya, dolaşımı artırmaya ve uzun sürel…" at bounding box center [693, 330] width 104 height 84
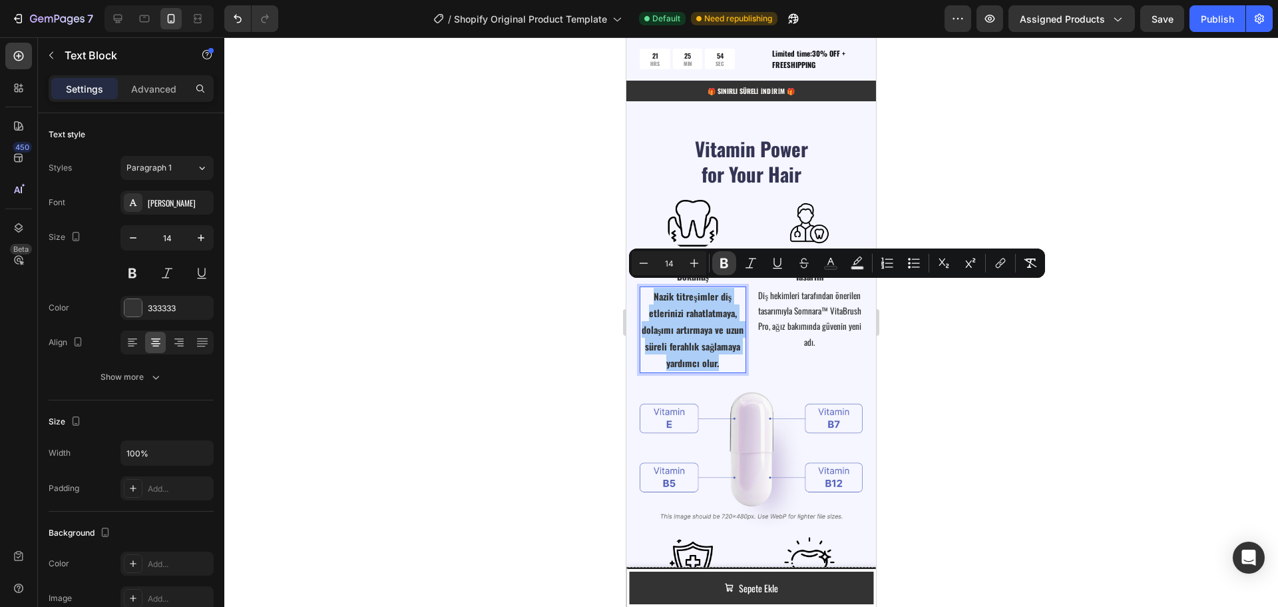
click at [724, 261] on icon "Editor contextual toolbar" at bounding box center [724, 262] width 13 height 13
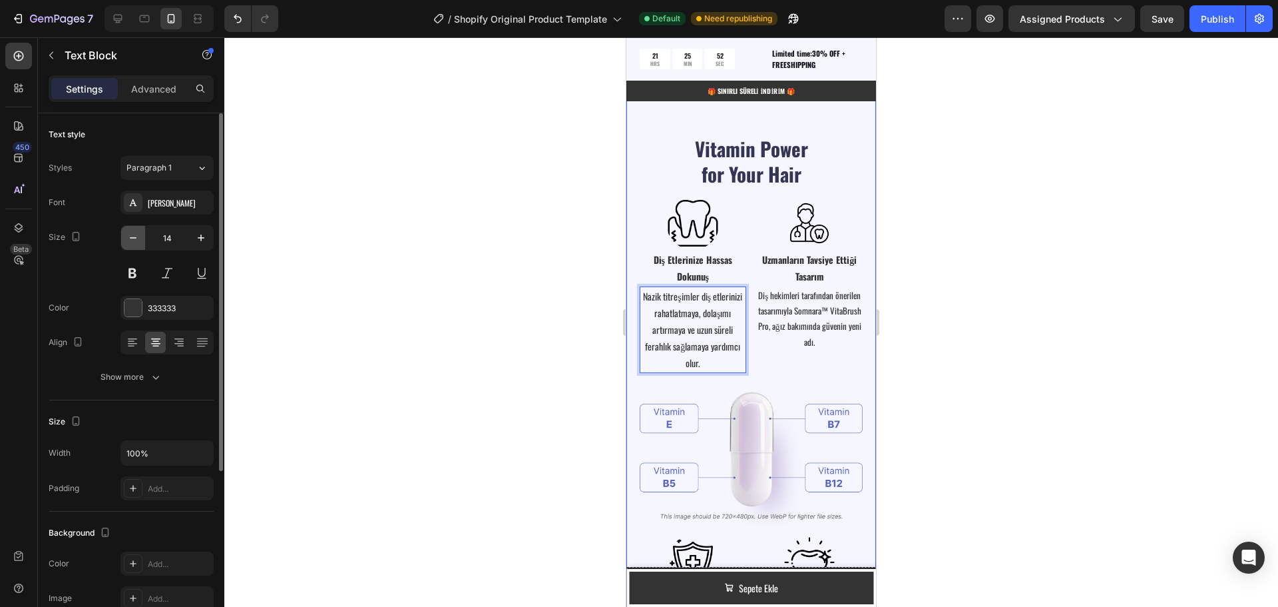
click at [131, 242] on icon "button" at bounding box center [132, 237] width 13 height 13
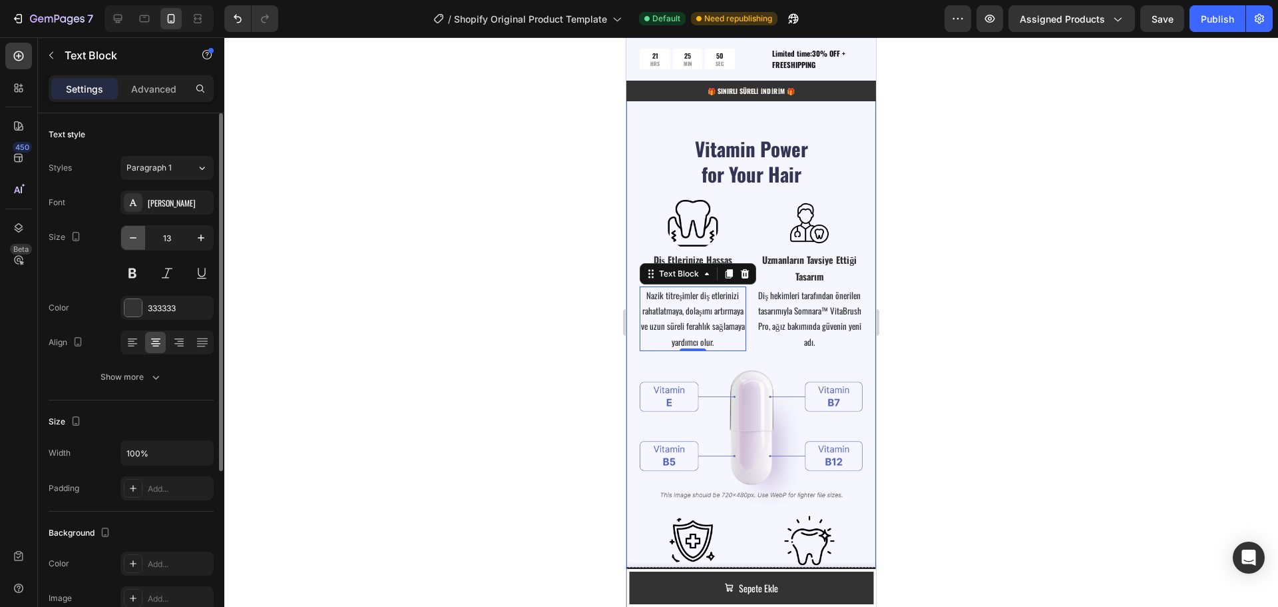
click at [131, 242] on icon "button" at bounding box center [132, 237] width 13 height 13
type input "12"
click at [859, 262] on div "Vitamin Power for Your Hair Heading Image Image Row Diş Etlerinize Hassas Dokun…" at bounding box center [751, 402] width 250 height 630
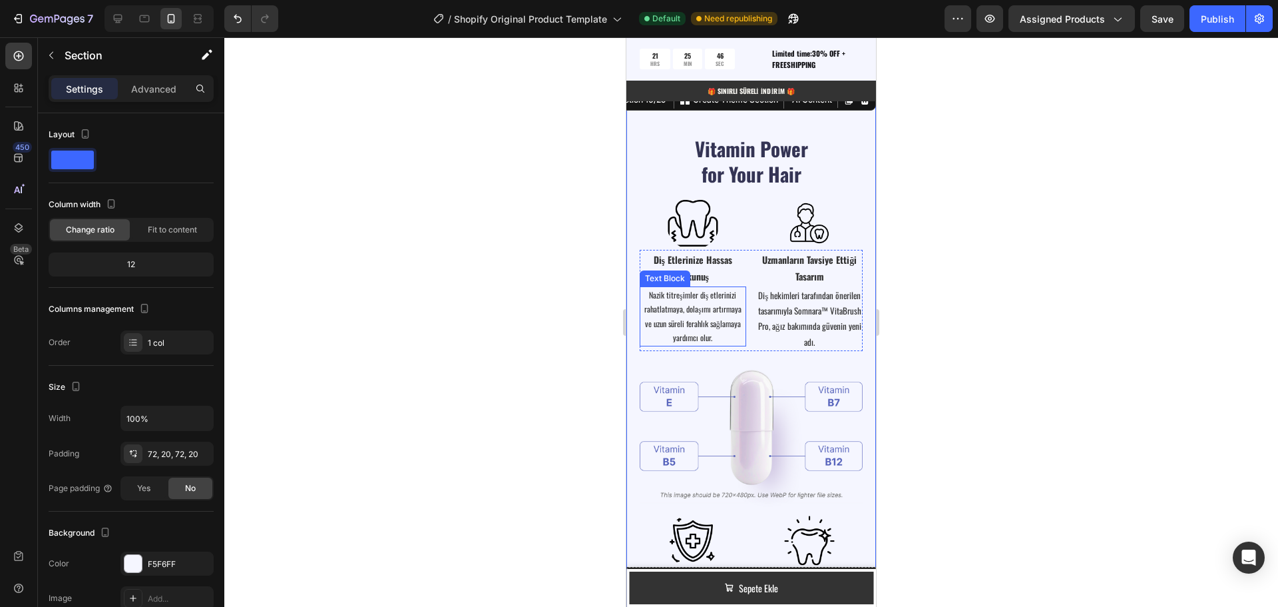
click at [686, 298] on p "Nazik titreşimler diş etlerinizi rahatlatmaya, dolaşımı artırmaya ve uzun sürel…" at bounding box center [693, 316] width 104 height 57
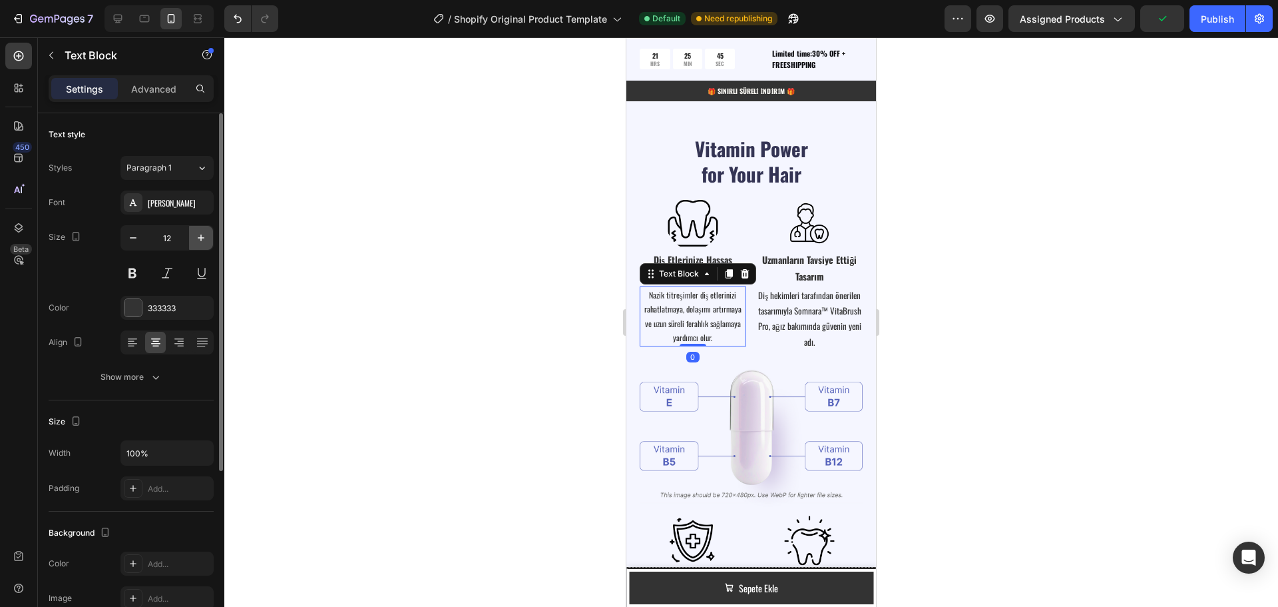
click at [200, 241] on icon "button" at bounding box center [200, 237] width 13 height 13
type input "13"
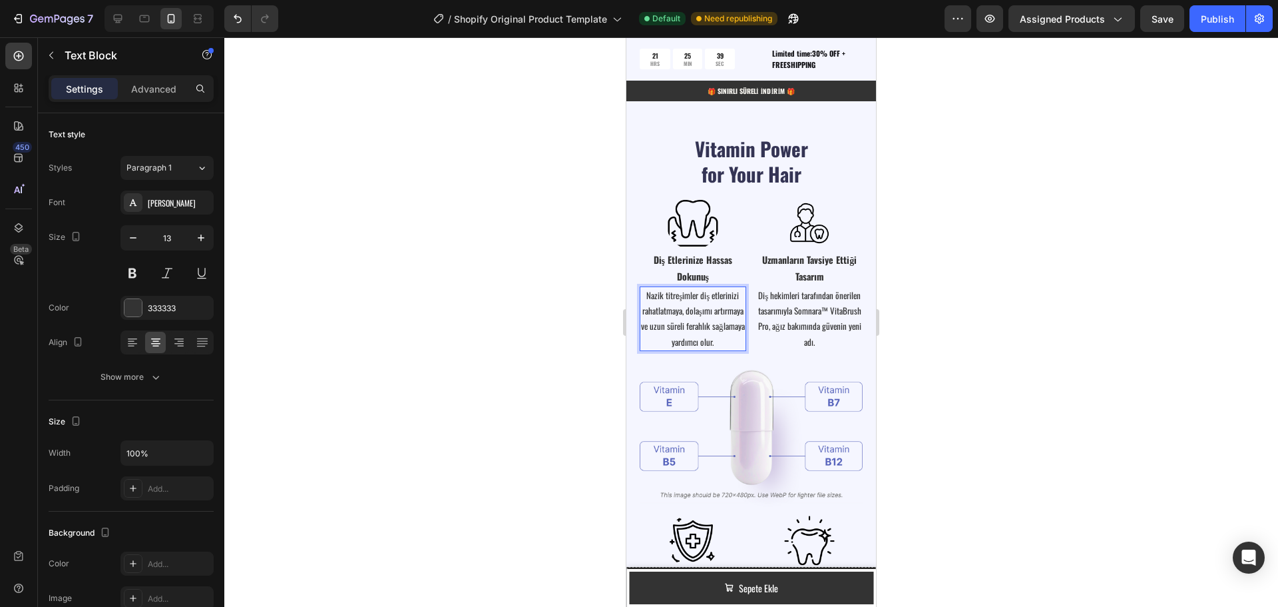
click at [729, 320] on p "Nazik titreşimler diş etlerinizi rahatlatmaya, dolaşımı artırmaya ve uzun sürel…" at bounding box center [693, 319] width 104 height 63
click at [828, 314] on p "Diş hekimleri tarafından önerilen tasarımıyla Somnara™ VitaBrush Pro, ağız bakı…" at bounding box center [810, 319] width 104 height 63
click at [746, 423] on img at bounding box center [751, 432] width 223 height 163
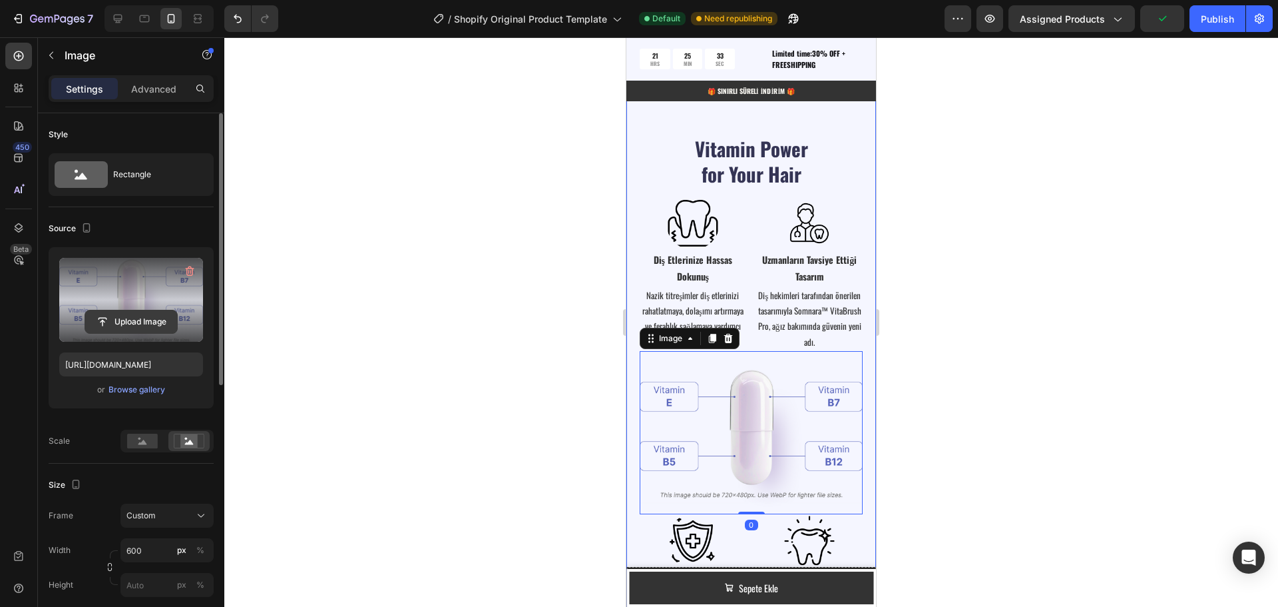
click at [143, 318] on input "file" at bounding box center [131, 321] width 92 height 23
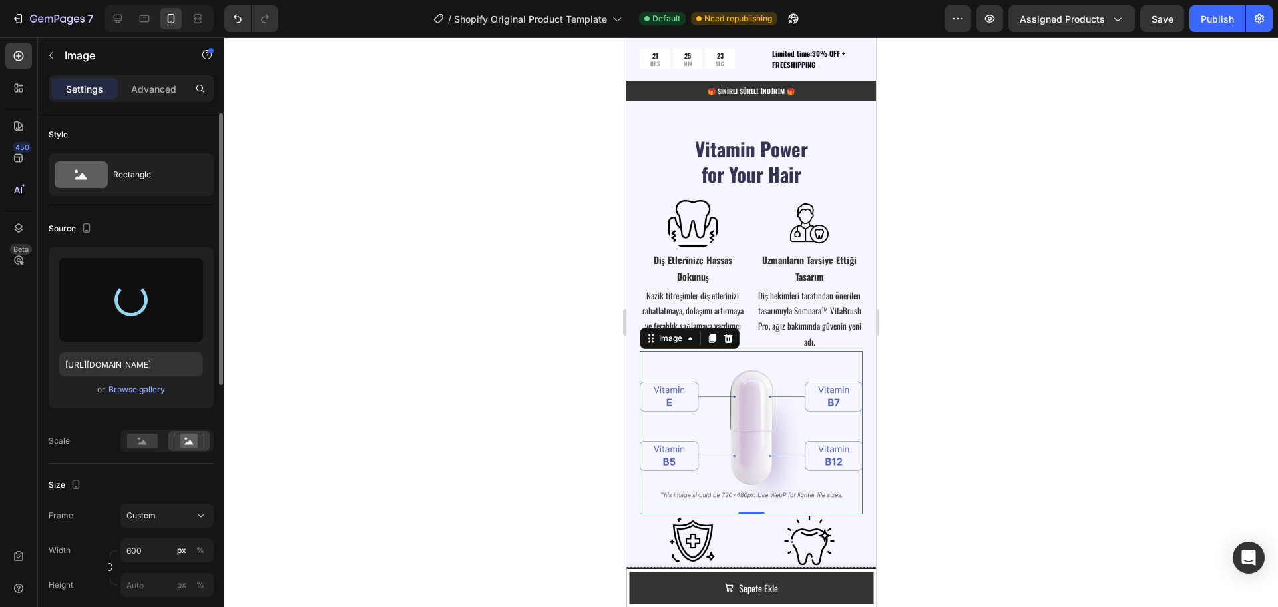
type input "https://cdn.shopify.com/s/files/1/0951/2933/8167/files/gempages_586159015990395…"
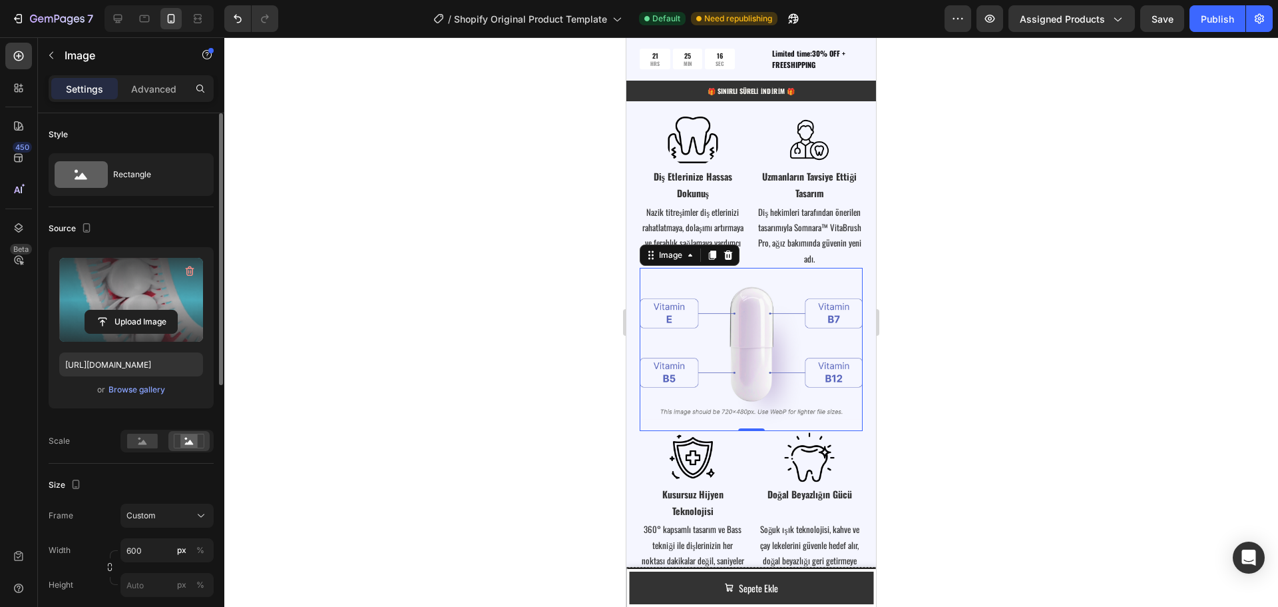
scroll to position [2272, 0]
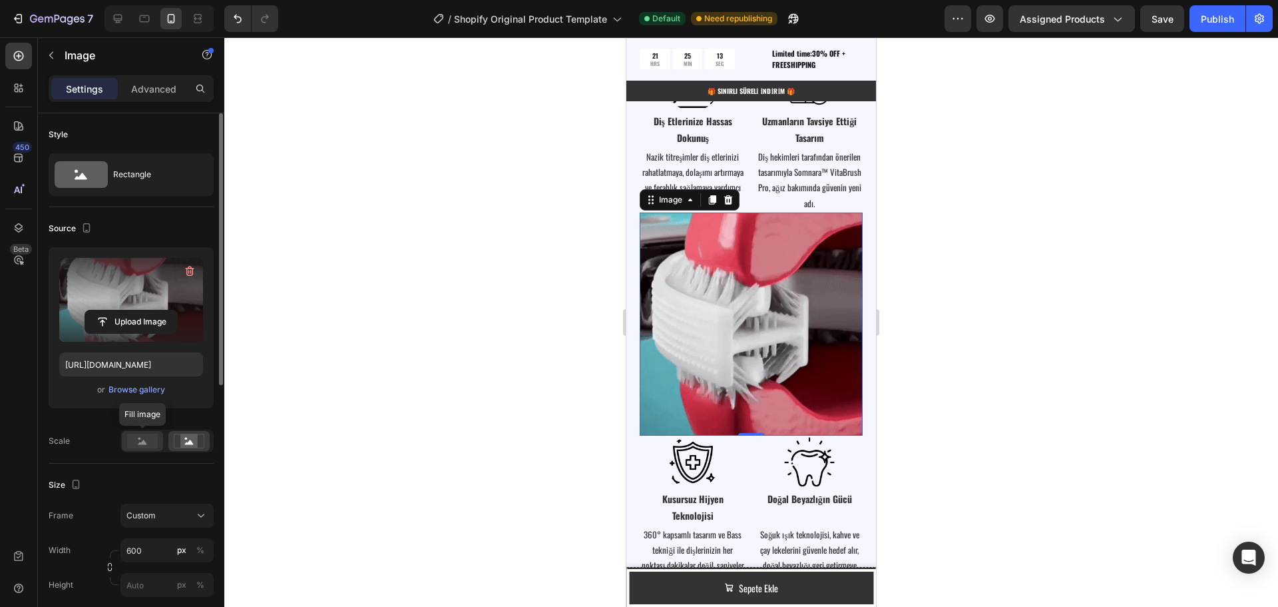
click at [138, 437] on rect at bounding box center [142, 440] width 31 height 15
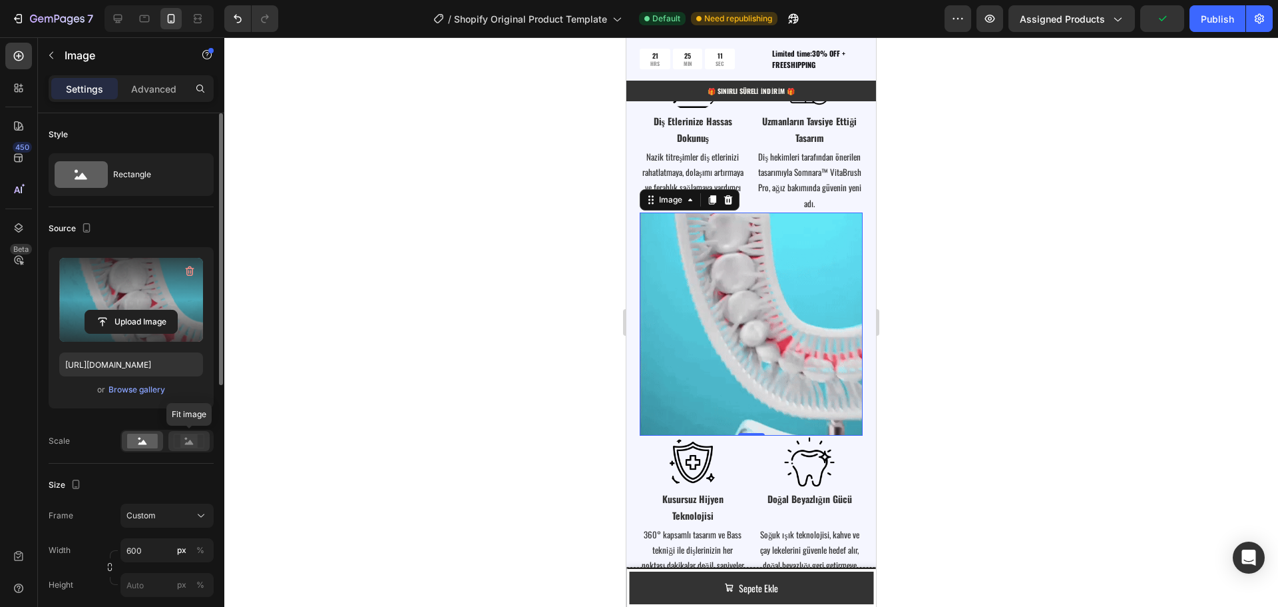
click at [191, 440] on rect at bounding box center [188, 440] width 17 height 13
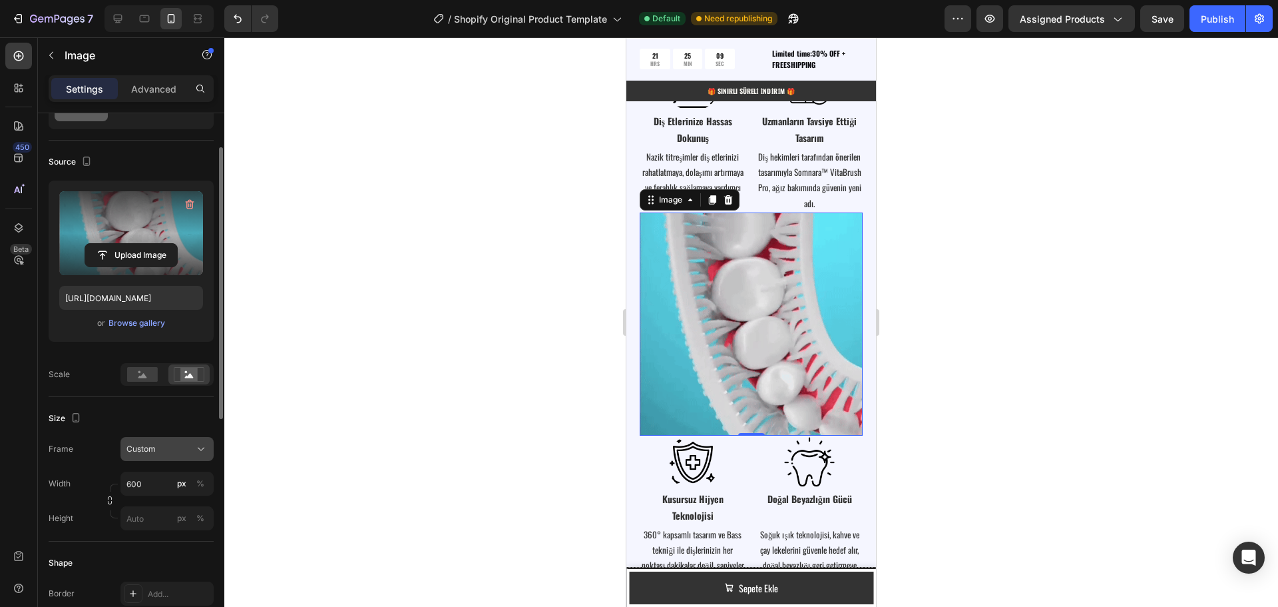
scroll to position [133, 0]
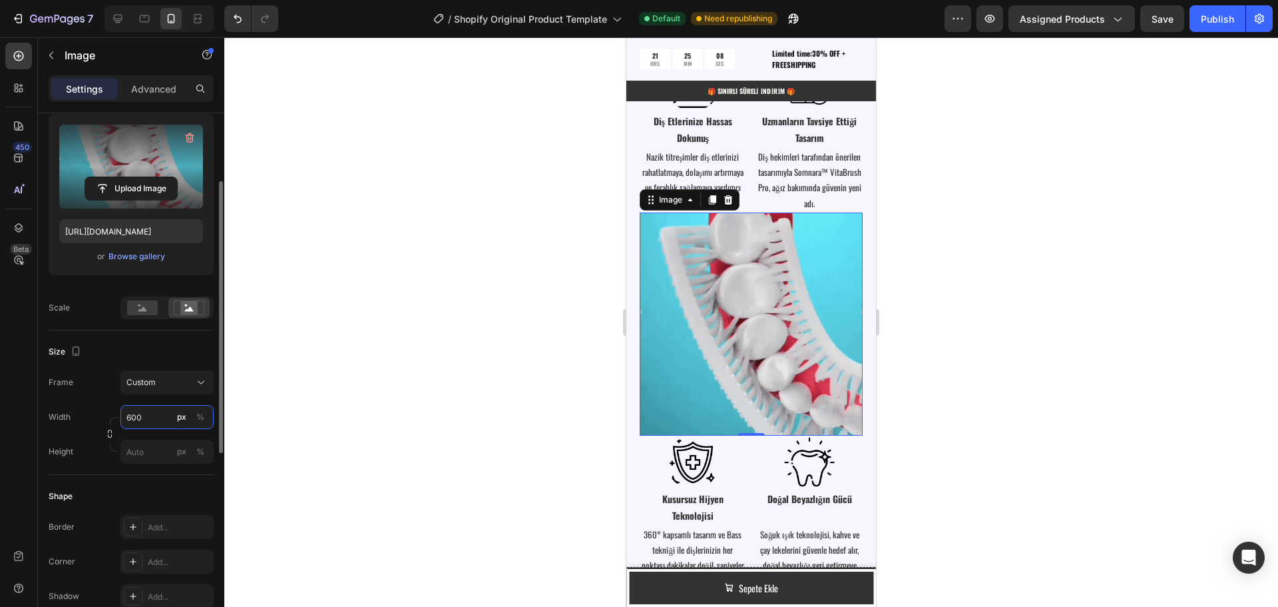
click at [153, 419] on input "600" at bounding box center [167, 417] width 93 height 24
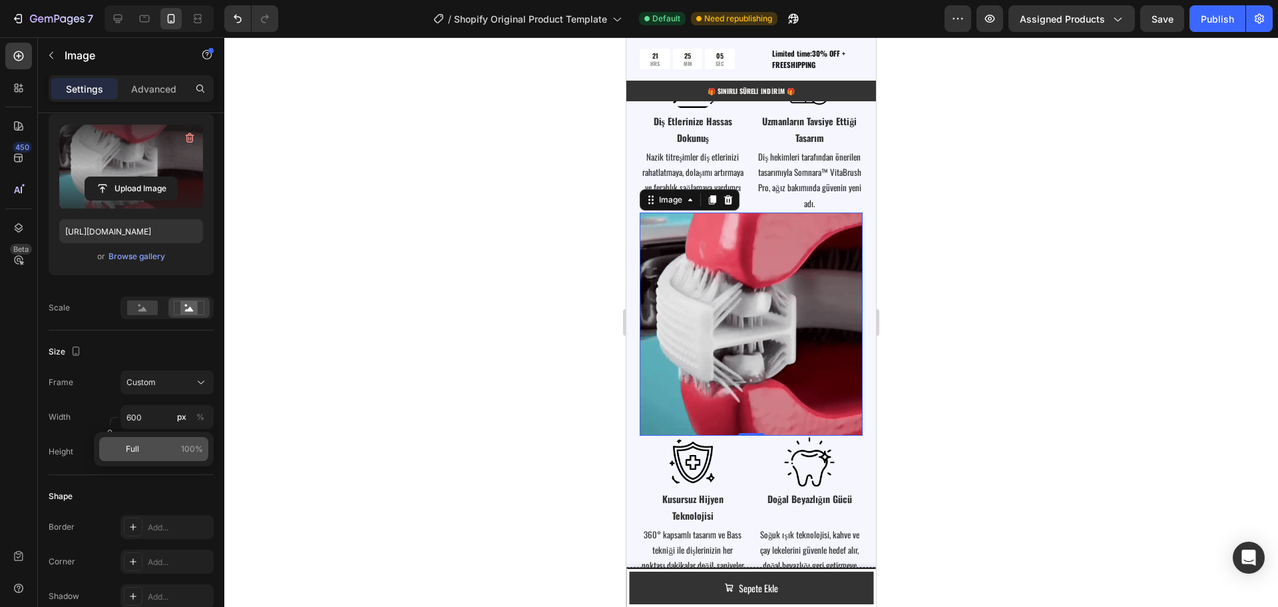
click at [134, 451] on span "Full" at bounding box center [132, 449] width 13 height 12
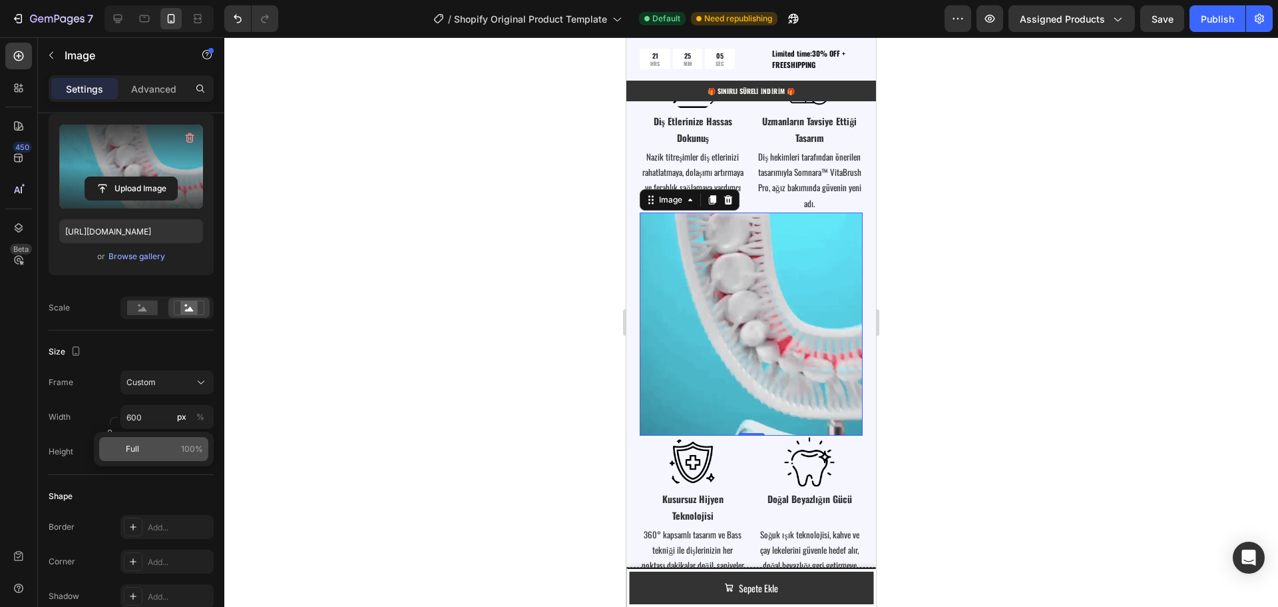
type input "100"
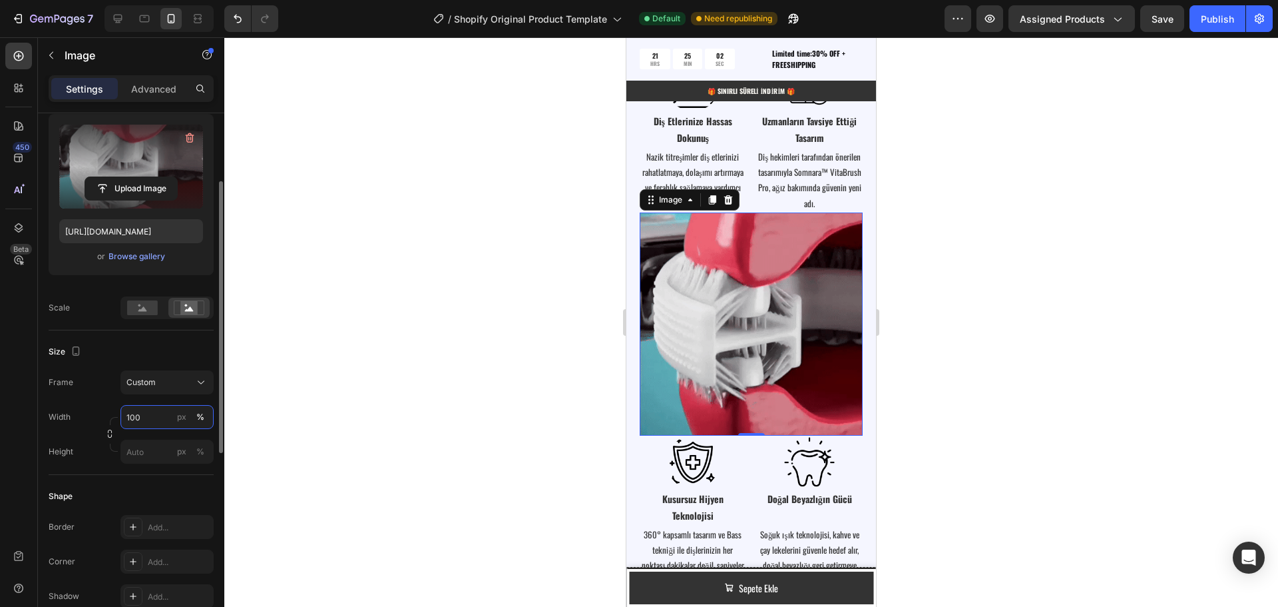
click at [144, 414] on input "100" at bounding box center [167, 417] width 93 height 24
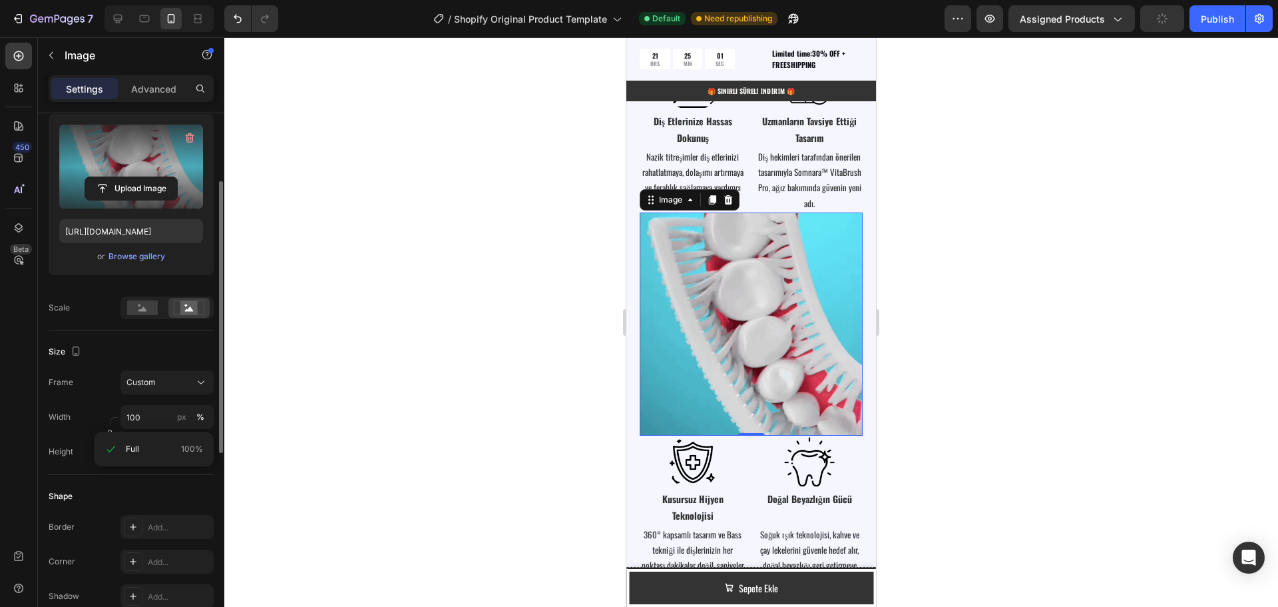
click at [98, 403] on div "Frame Custom Width 100 px % Height px %" at bounding box center [131, 416] width 165 height 93
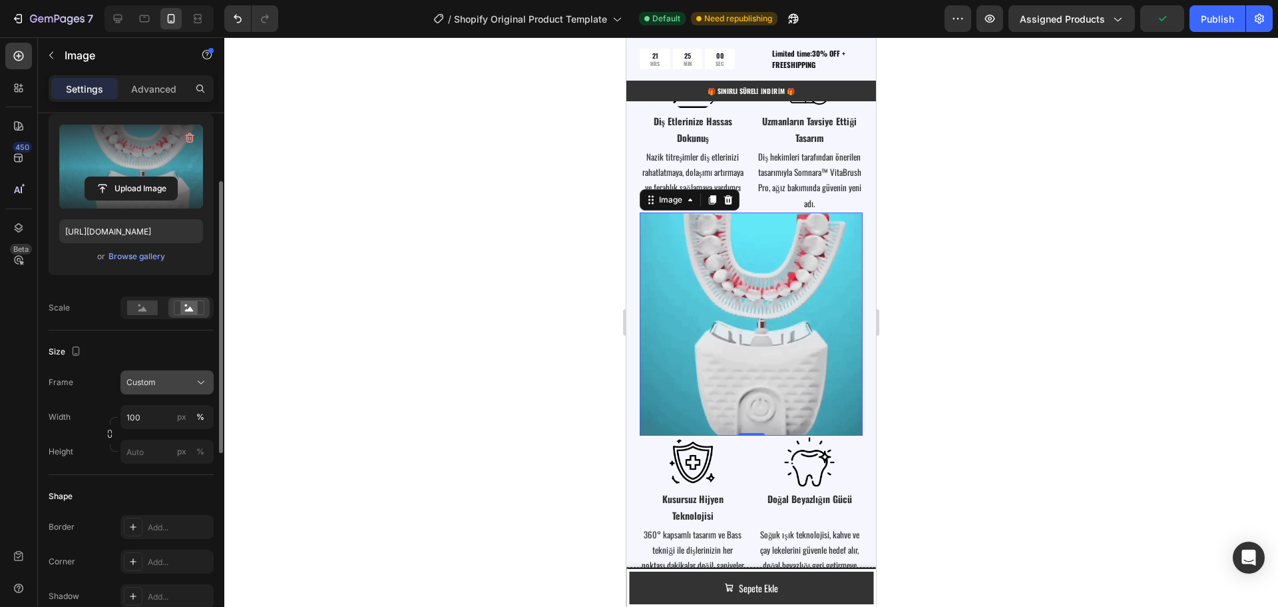
click at [178, 381] on div "Custom" at bounding box center [158, 382] width 65 height 12
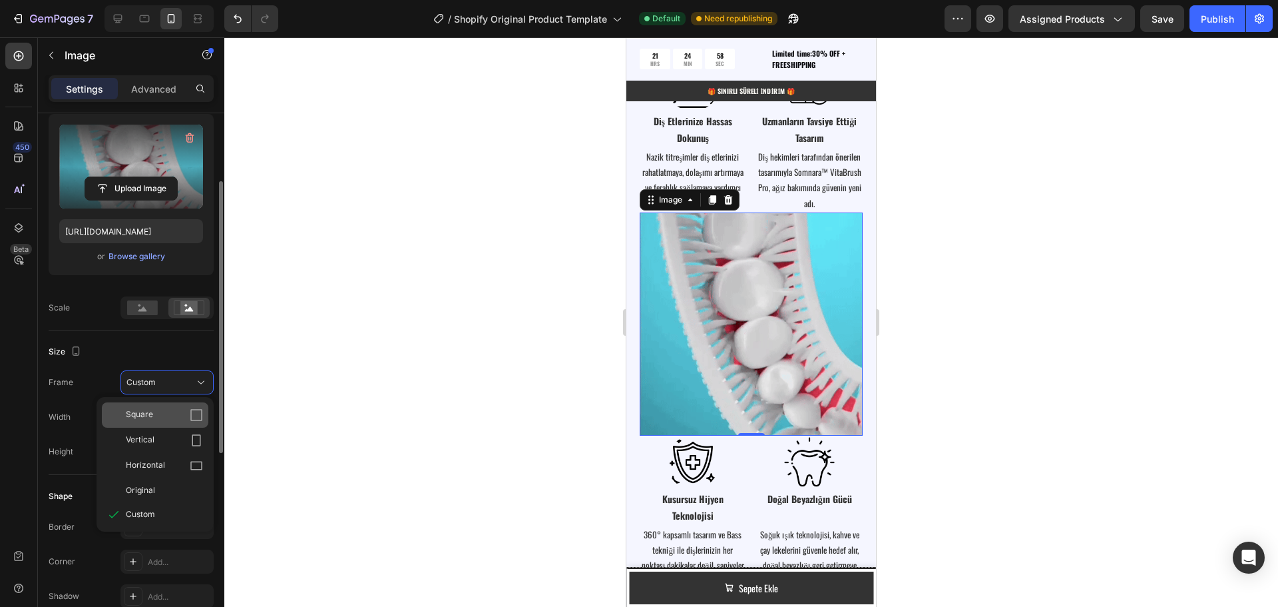
click at [153, 419] on div "Square" at bounding box center [164, 414] width 77 height 13
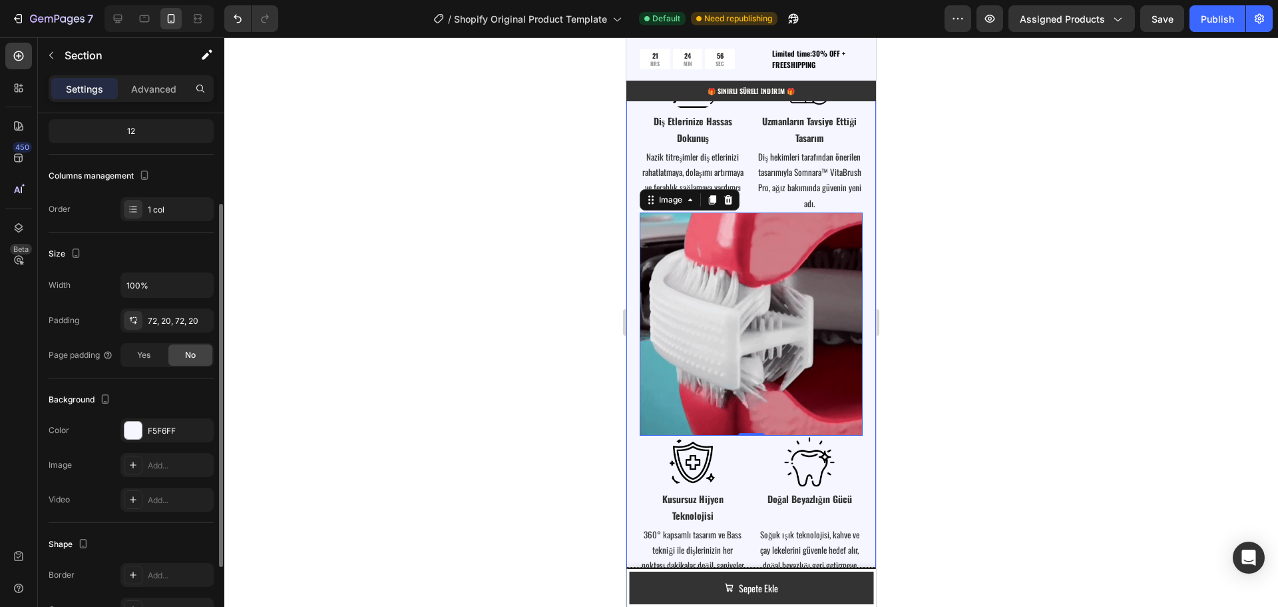
click at [632, 455] on div "Vitamin Power for Your Hair Heading Image Image Row Diş Etlerinize Hassas Dokun…" at bounding box center [751, 293] width 250 height 690
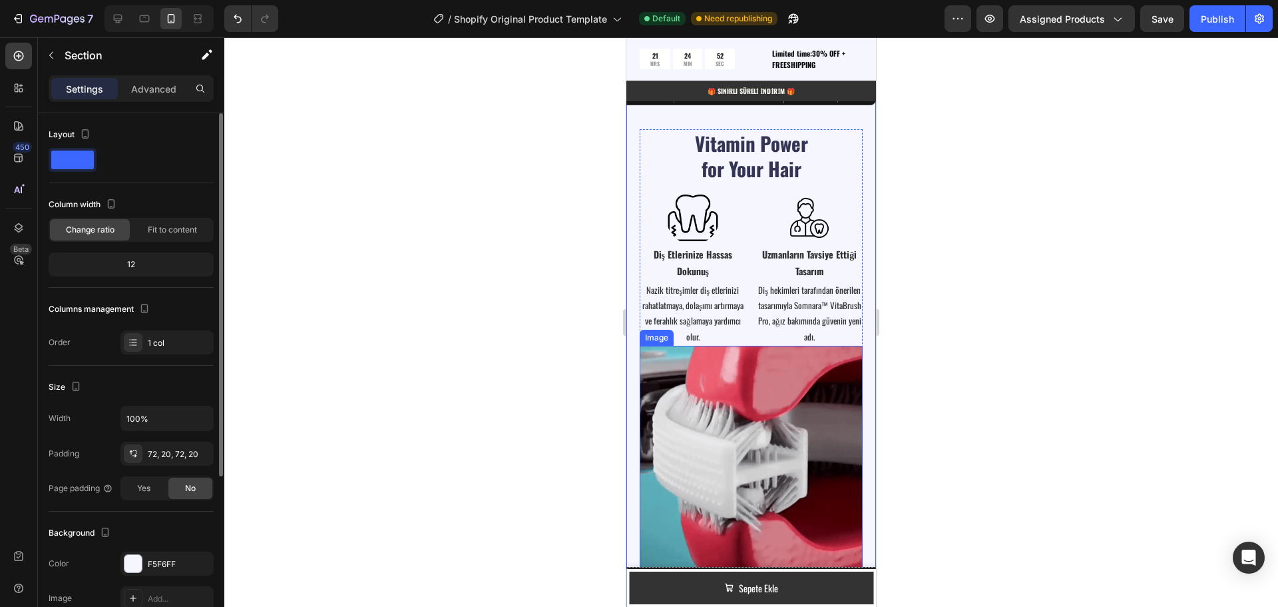
scroll to position [1939, 0]
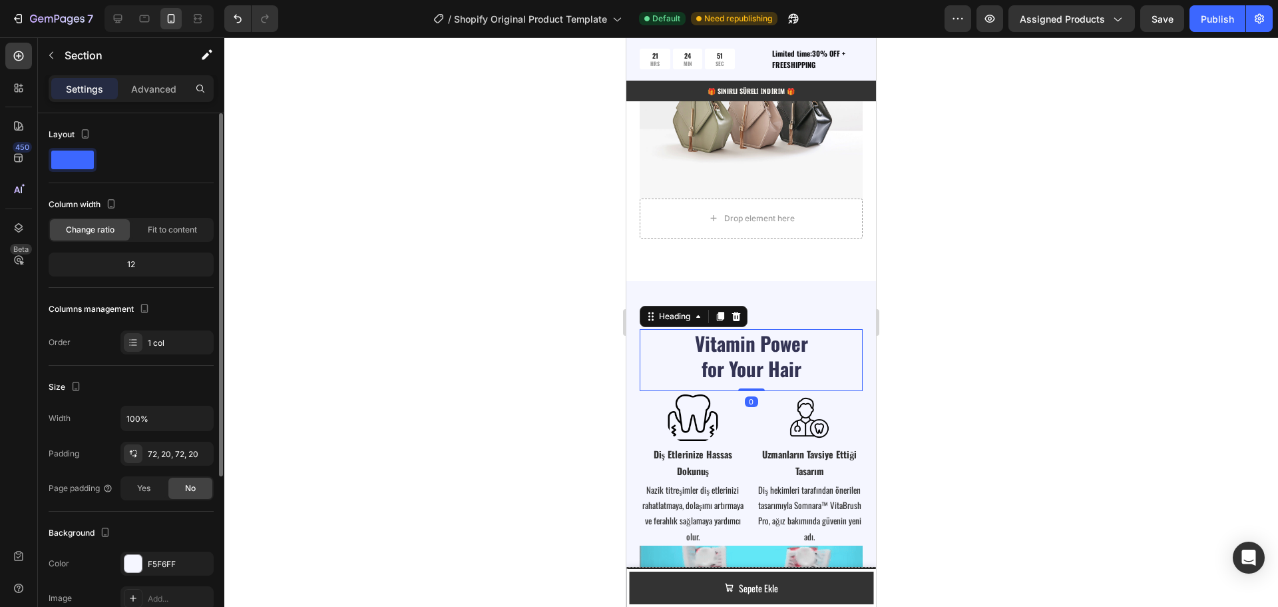
click at [741, 359] on h2 "Vitamin Power for Your Hair" at bounding box center [751, 355] width 134 height 53
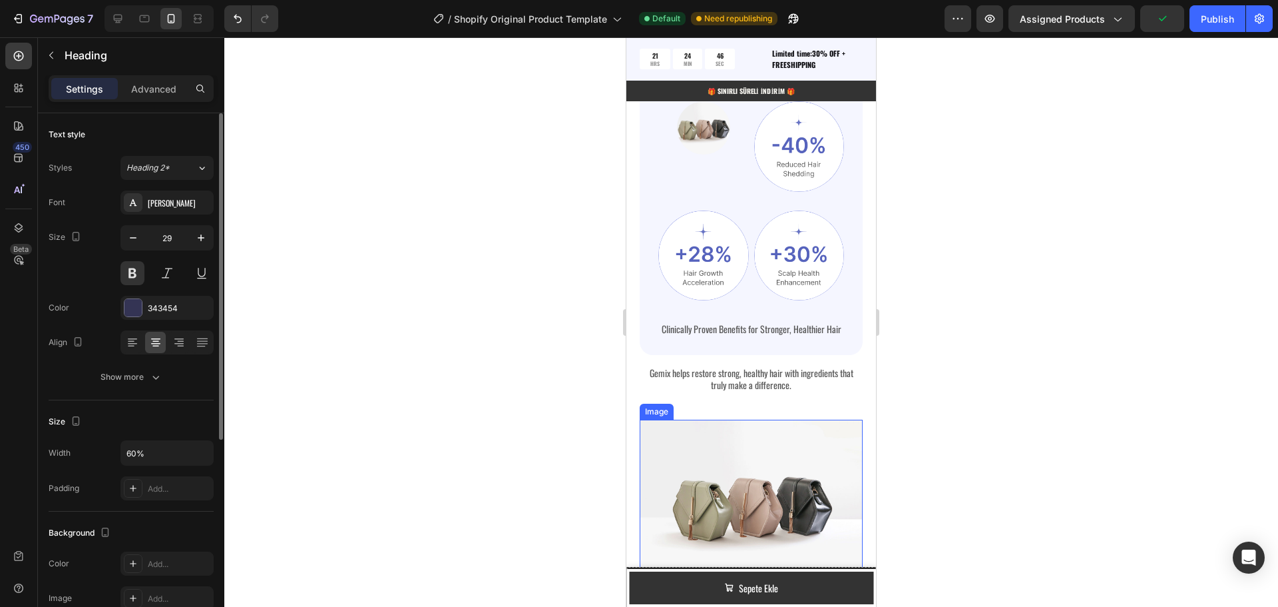
scroll to position [1356, 0]
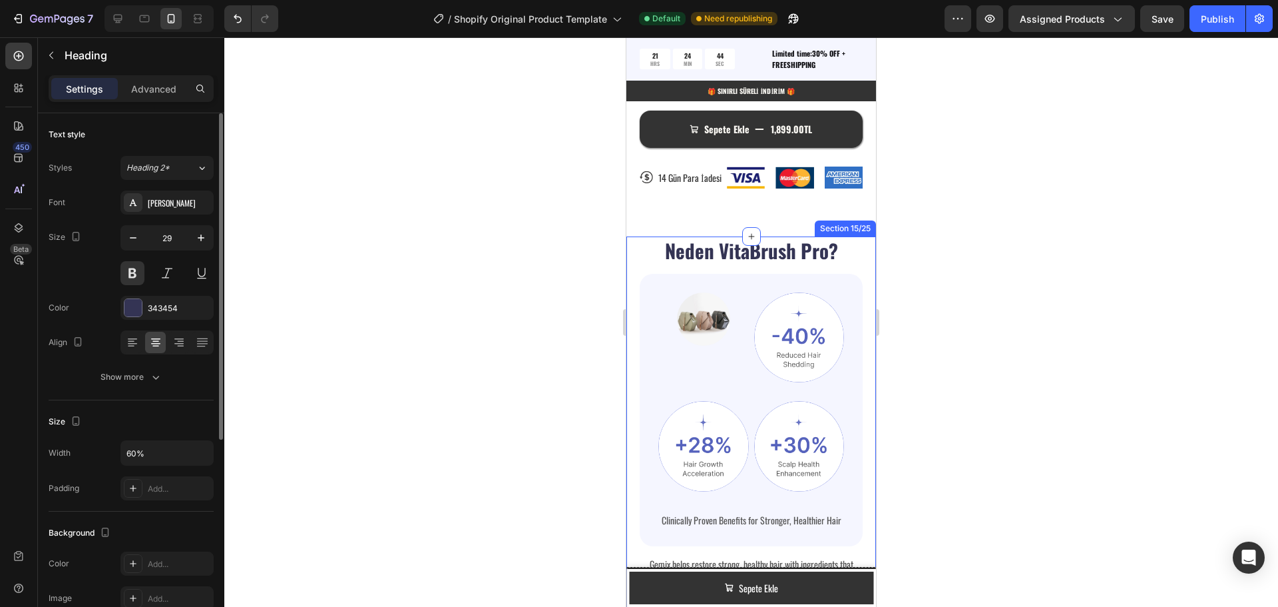
click at [856, 253] on div "Neden VitaBrush Pro? Heading Image Image Row Image Image Row Clinically Proven …" at bounding box center [751, 550] width 250 height 629
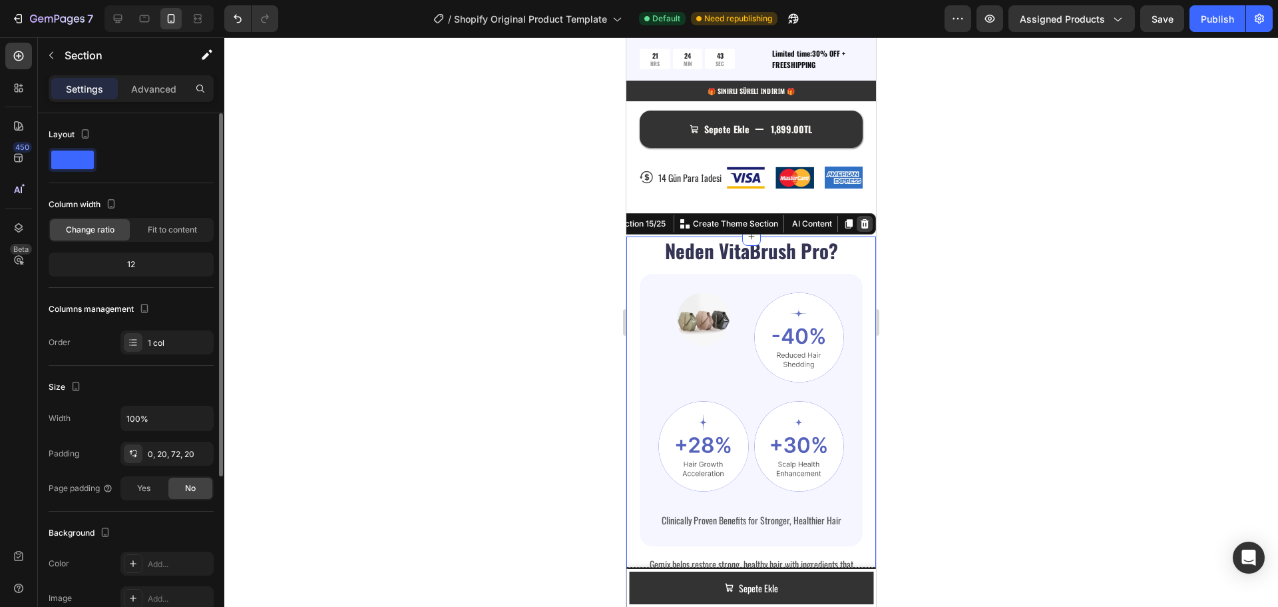
click at [859, 228] on icon at bounding box center [864, 223] width 11 height 11
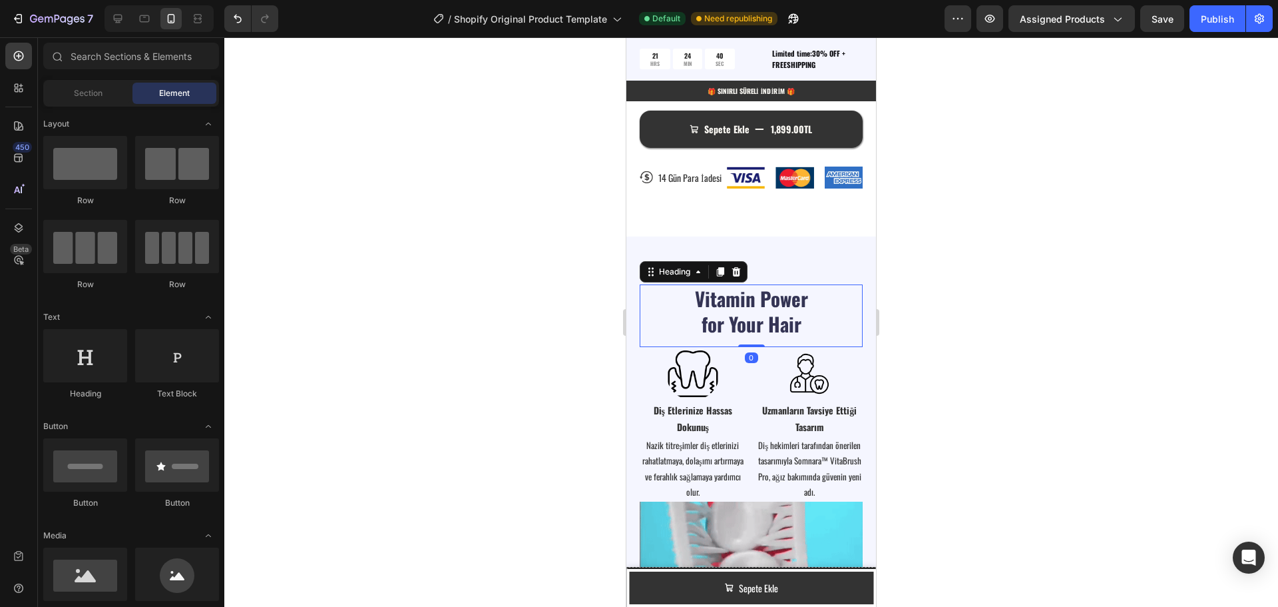
click at [747, 314] on h2 "Vitamin Power for Your Hair" at bounding box center [751, 310] width 134 height 53
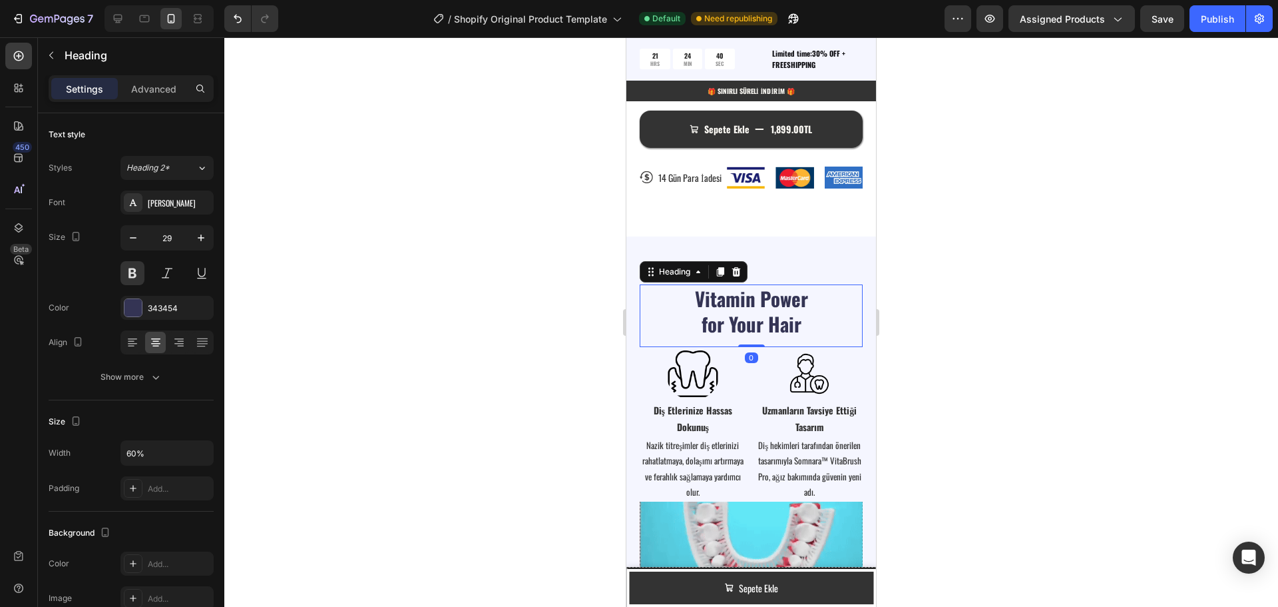
click at [747, 314] on h2 "Vitamin Power for Your Hair" at bounding box center [751, 310] width 134 height 53
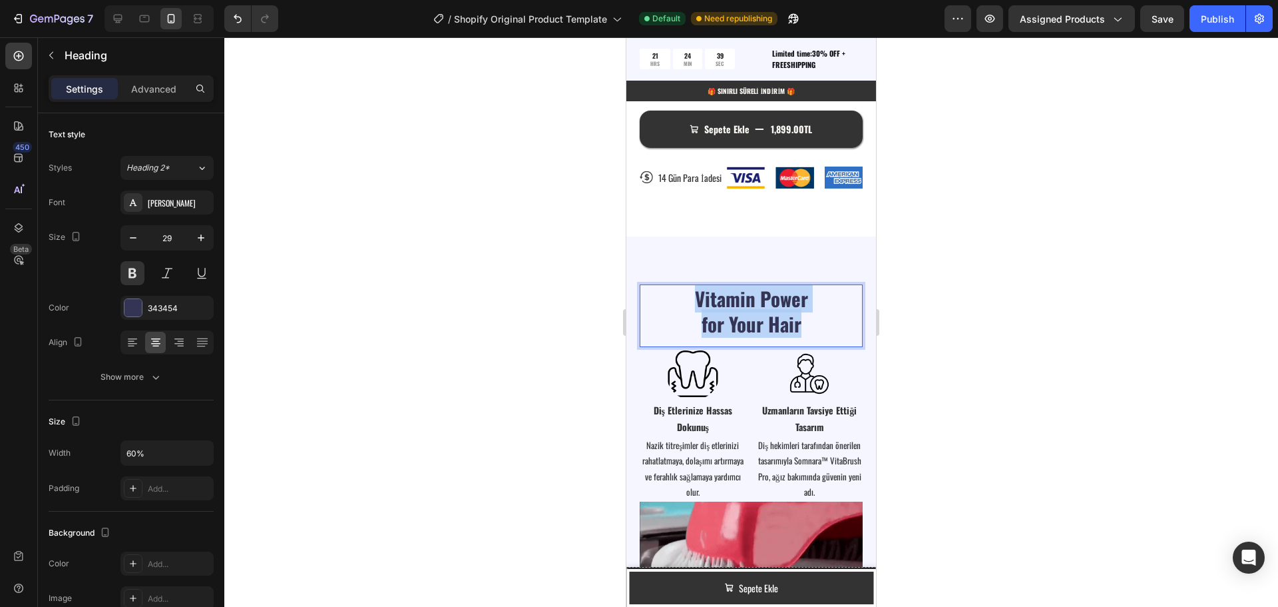
drag, startPoint x: 798, startPoint y: 330, endPoint x: 689, endPoint y: 308, distance: 111.5
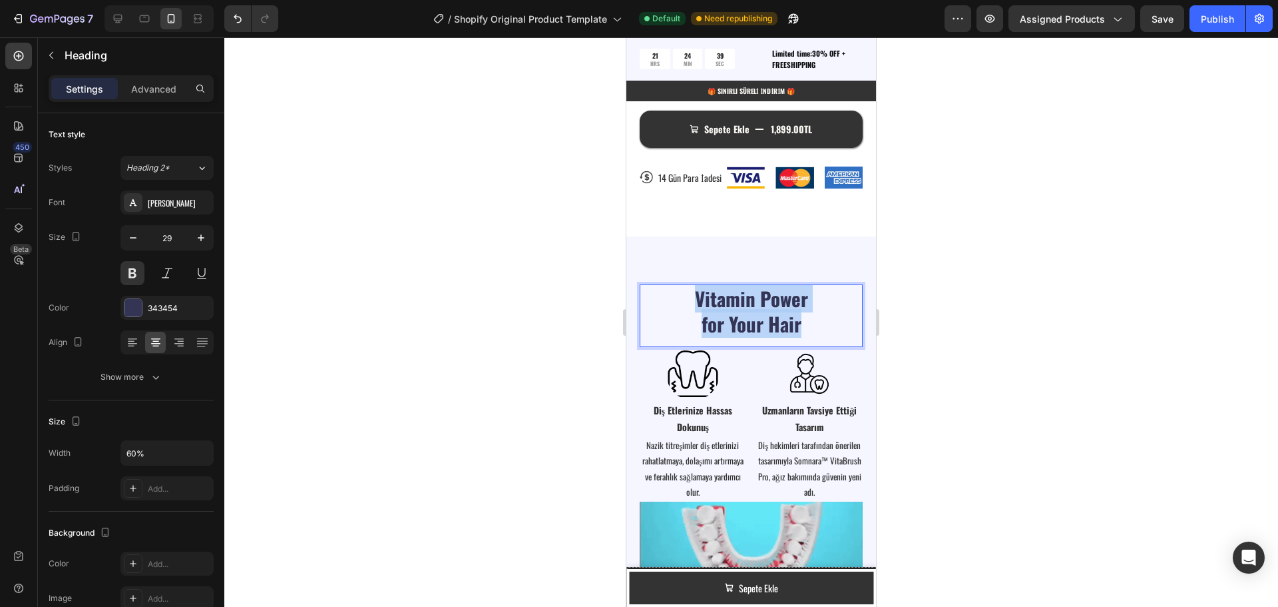
click at [689, 308] on p "Vitamin Power for Your Hair" at bounding box center [751, 311] width 131 height 50
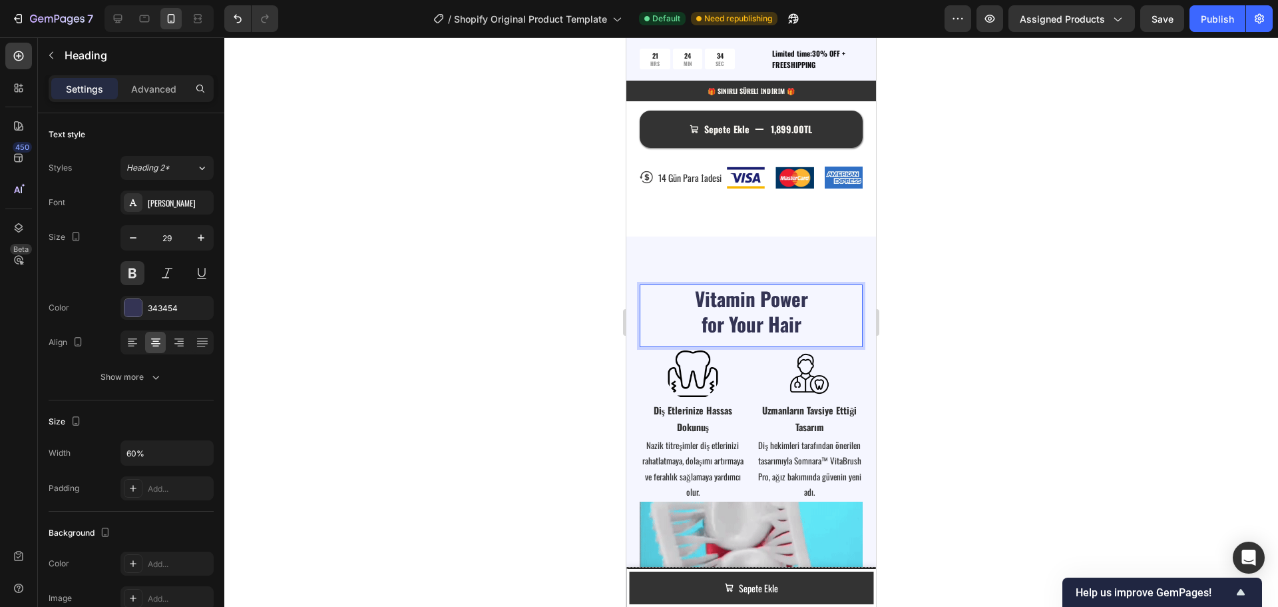
scroll to position [1, 0]
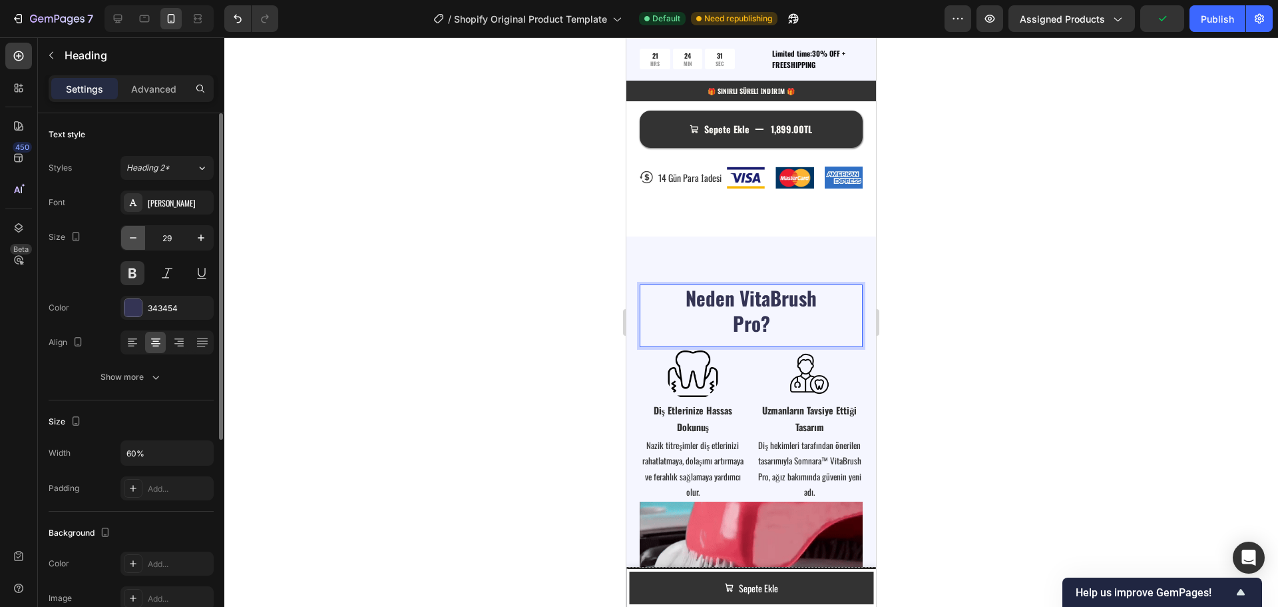
click at [131, 234] on icon "button" at bounding box center [132, 237] width 13 height 13
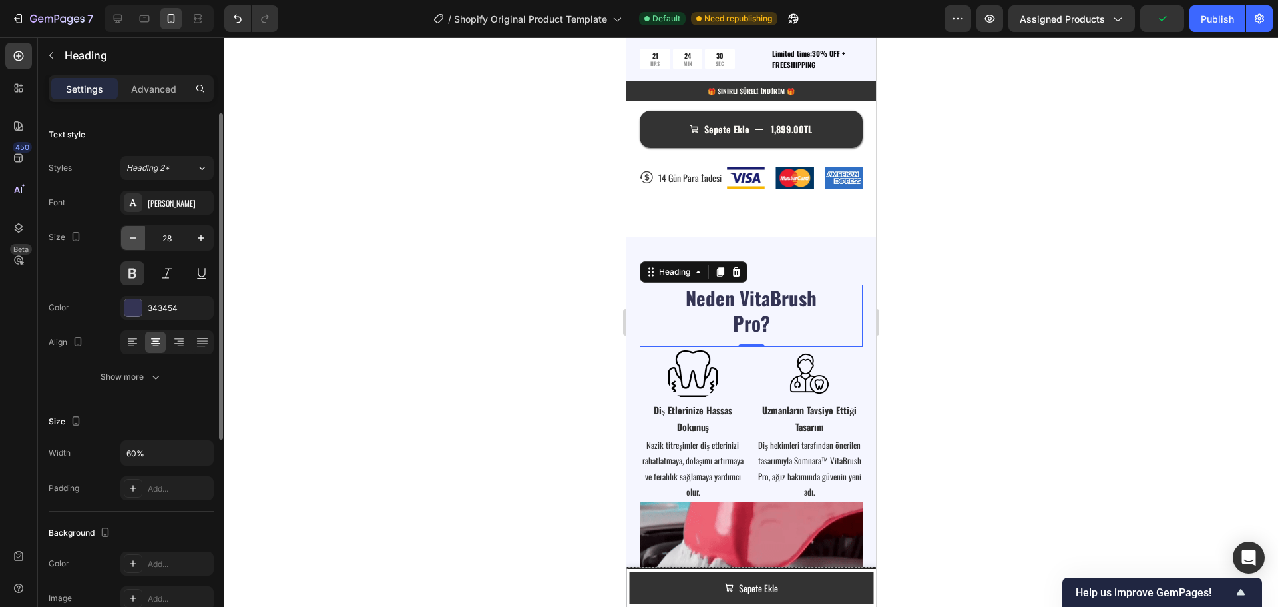
scroll to position [0, 0]
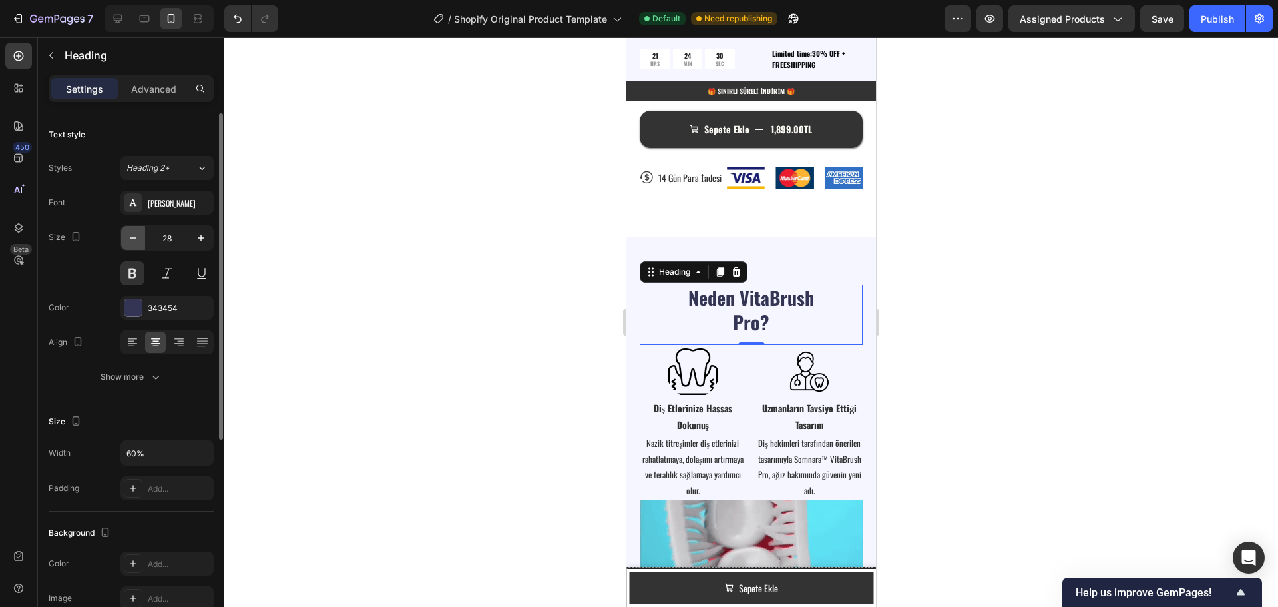
click at [131, 235] on icon "button" at bounding box center [132, 237] width 13 height 13
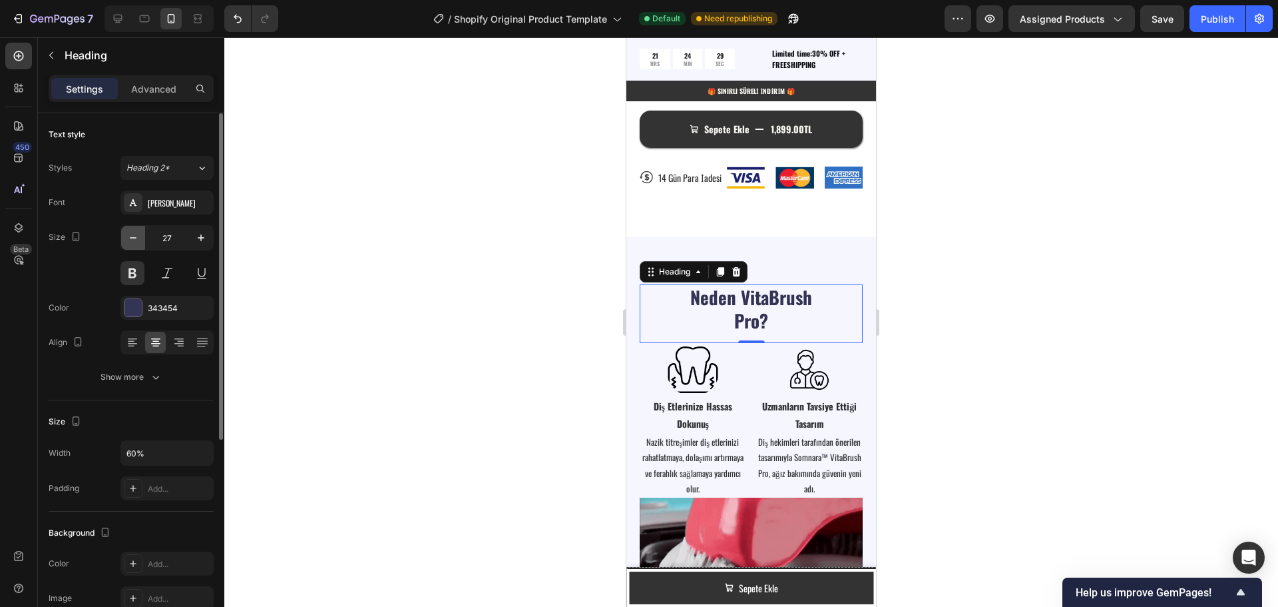
click at [131, 235] on icon "button" at bounding box center [132, 237] width 13 height 13
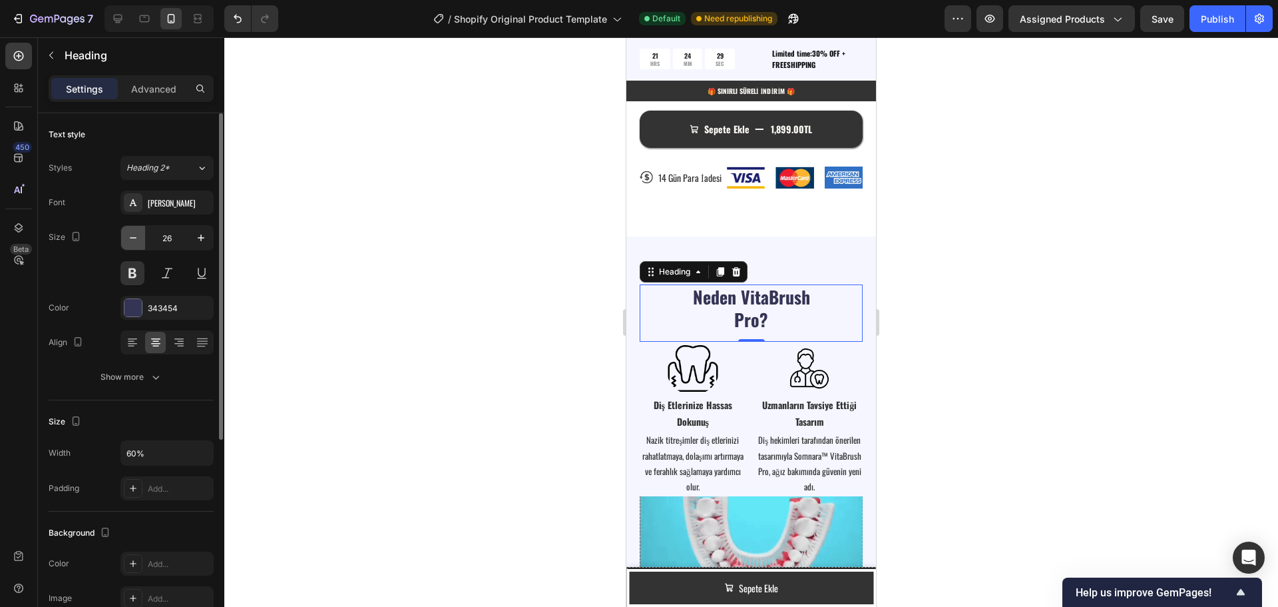
click at [131, 235] on icon "button" at bounding box center [132, 237] width 13 height 13
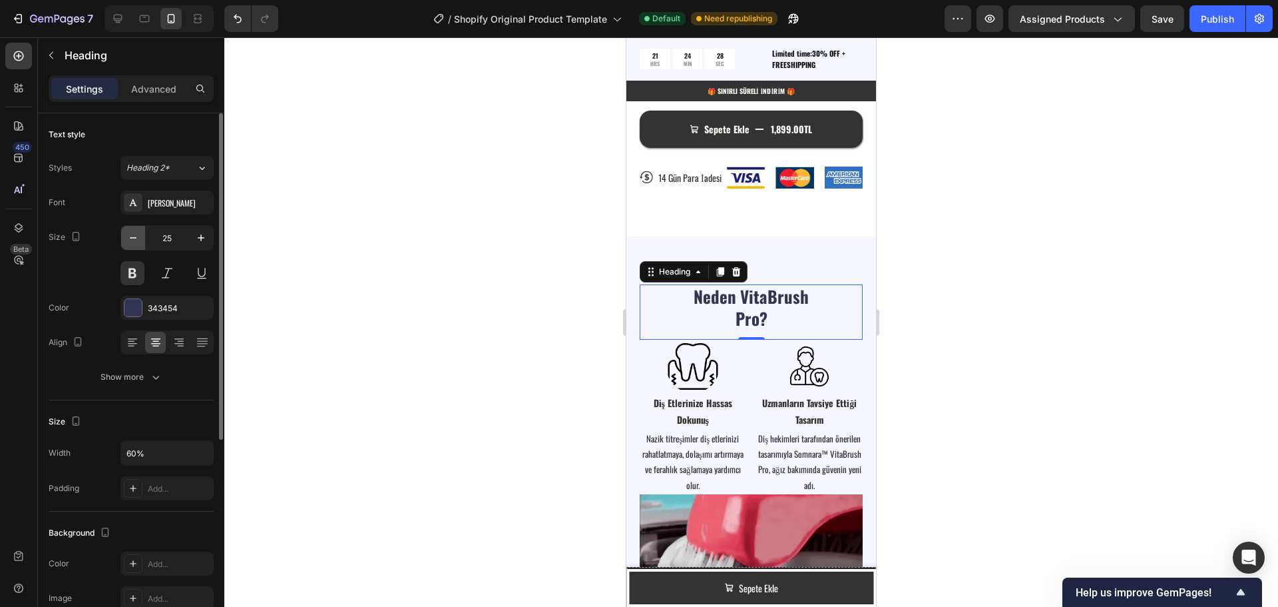
click at [131, 235] on icon "button" at bounding box center [132, 237] width 13 height 13
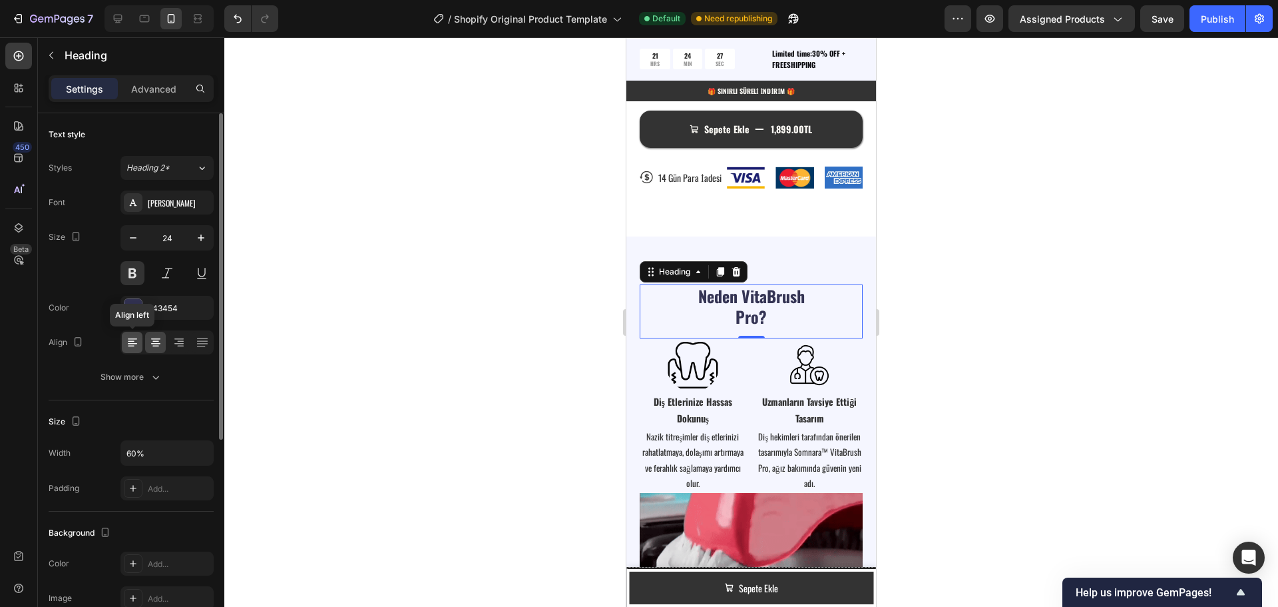
click at [131, 340] on icon at bounding box center [132, 342] width 13 height 13
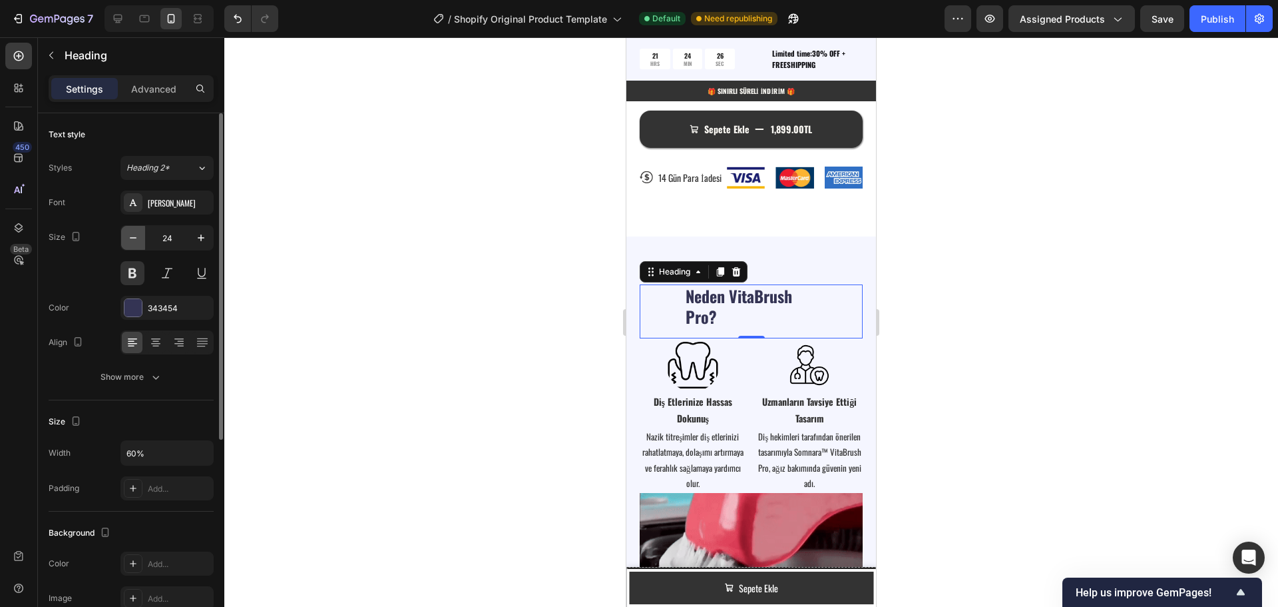
click at [132, 232] on icon "button" at bounding box center [132, 237] width 13 height 13
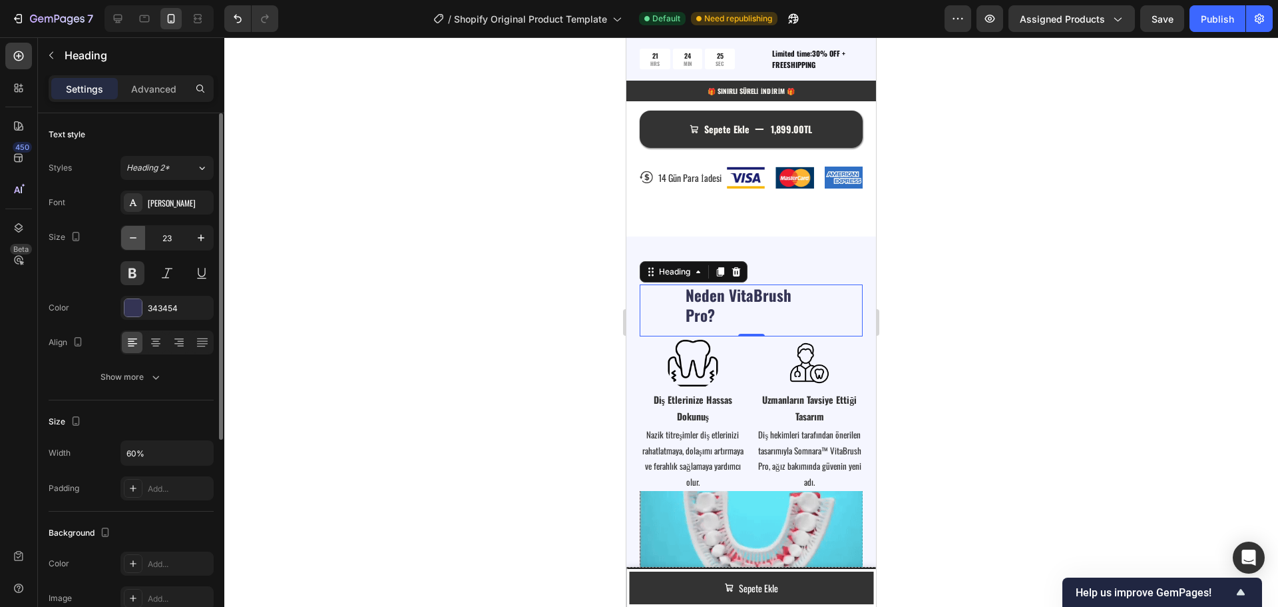
click at [133, 236] on icon "button" at bounding box center [132, 237] width 13 height 13
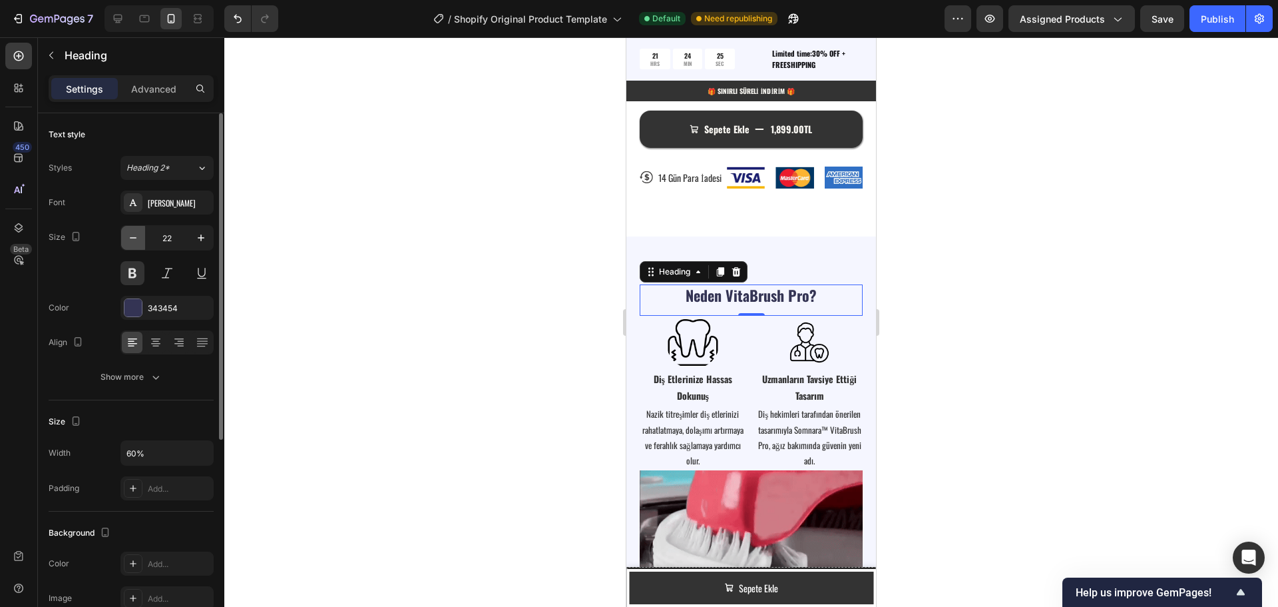
click at [133, 238] on icon "button" at bounding box center [132, 237] width 13 height 13
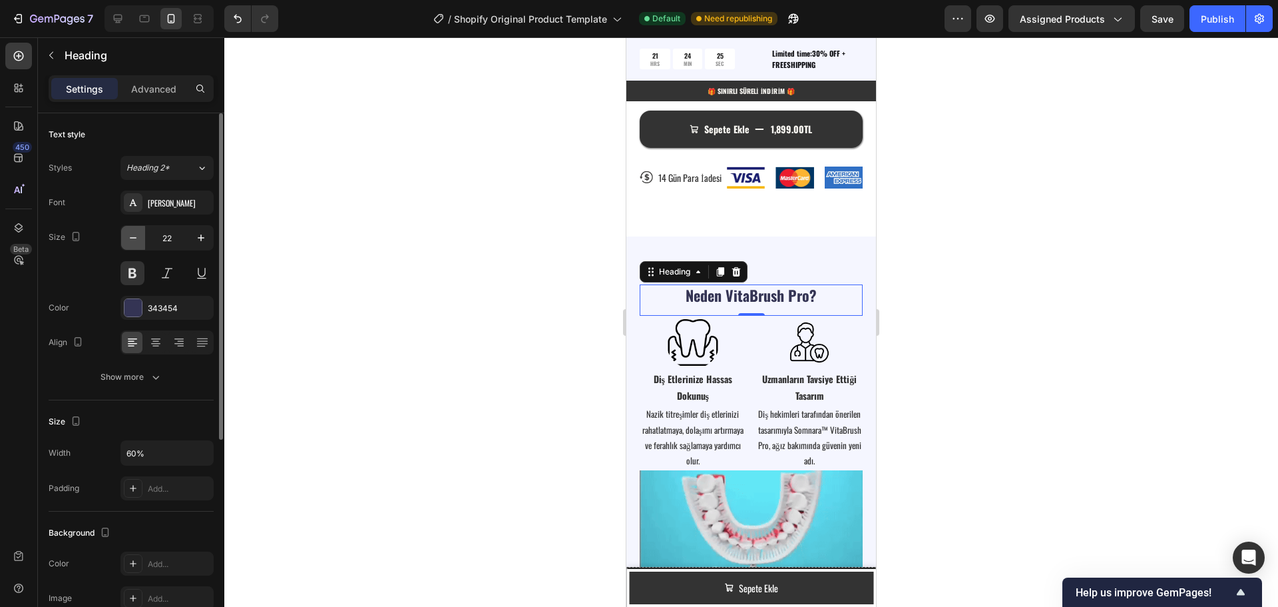
type input "21"
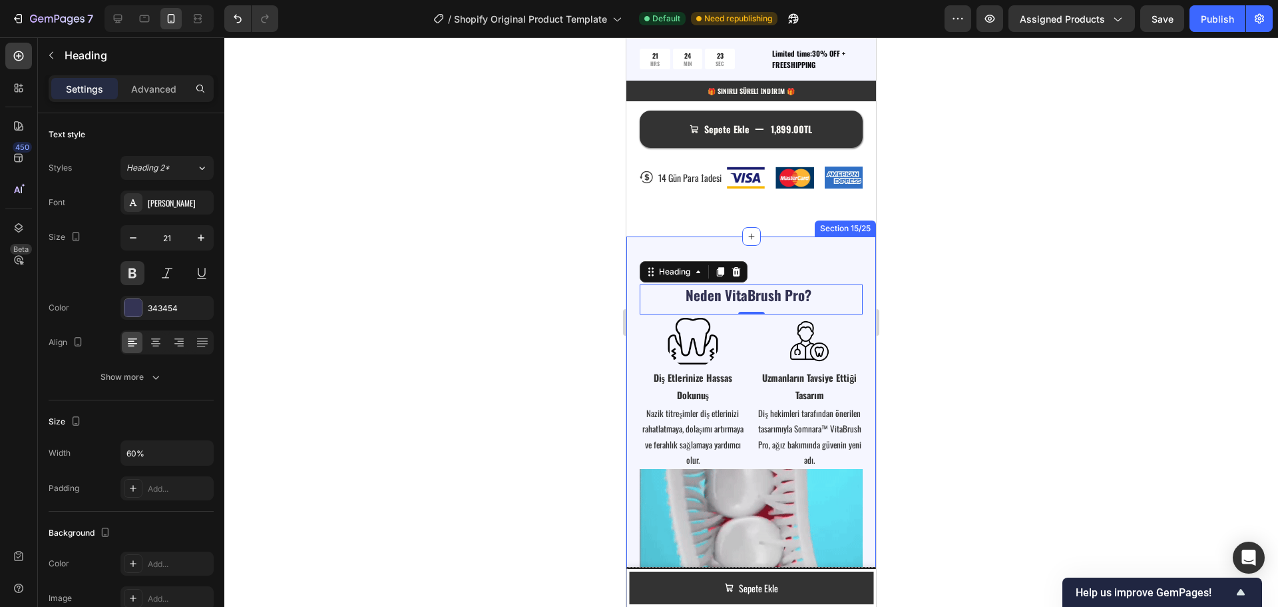
click at [807, 267] on div "Neden VitaBrush Pro? Heading 0 Image Image Row Diş Etlerinize Hassas Dokunuş Te…" at bounding box center [751, 565] width 250 height 658
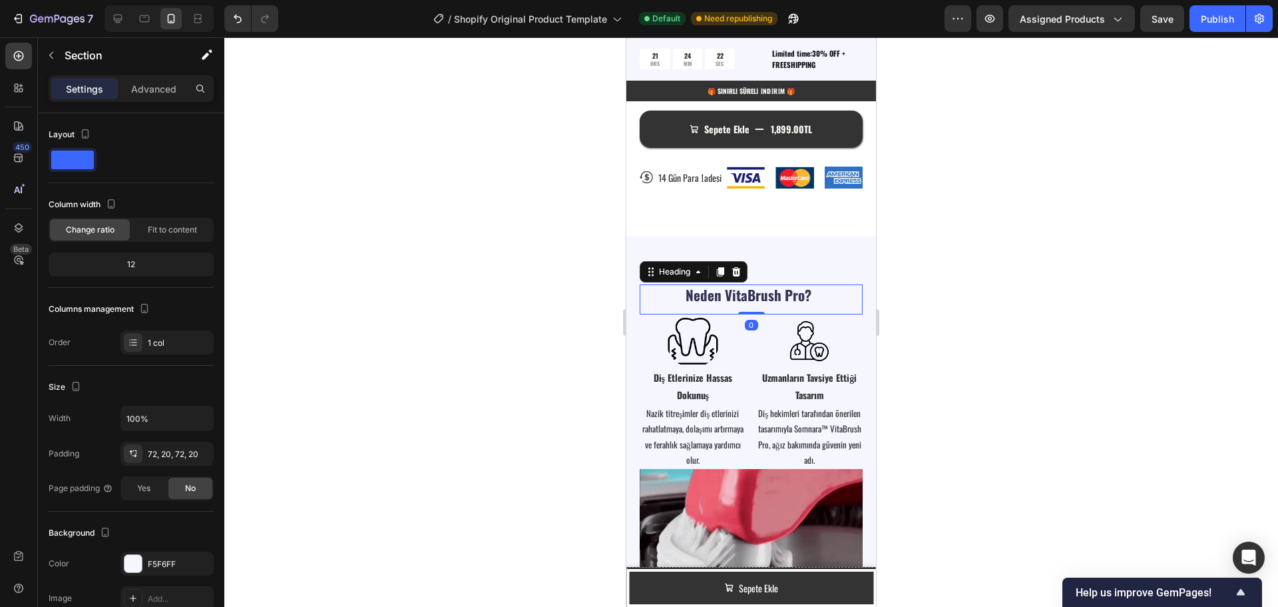
click at [769, 290] on strong "Neden VitaBrush Pro?" at bounding box center [749, 294] width 126 height 21
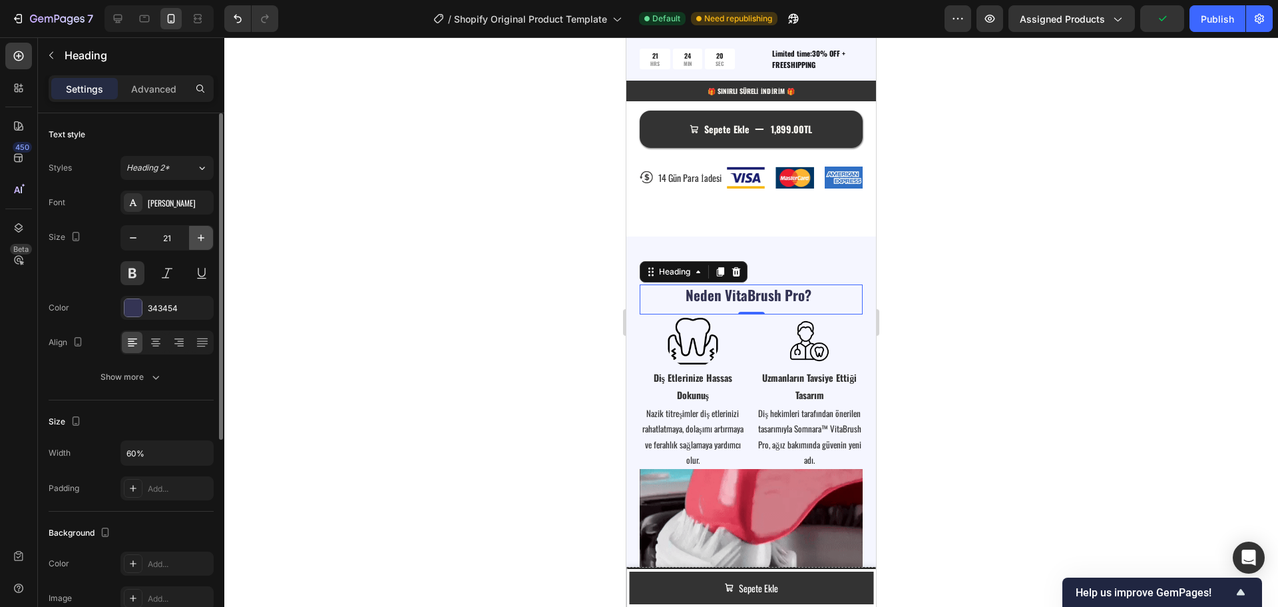
click at [196, 240] on icon "button" at bounding box center [200, 237] width 13 height 13
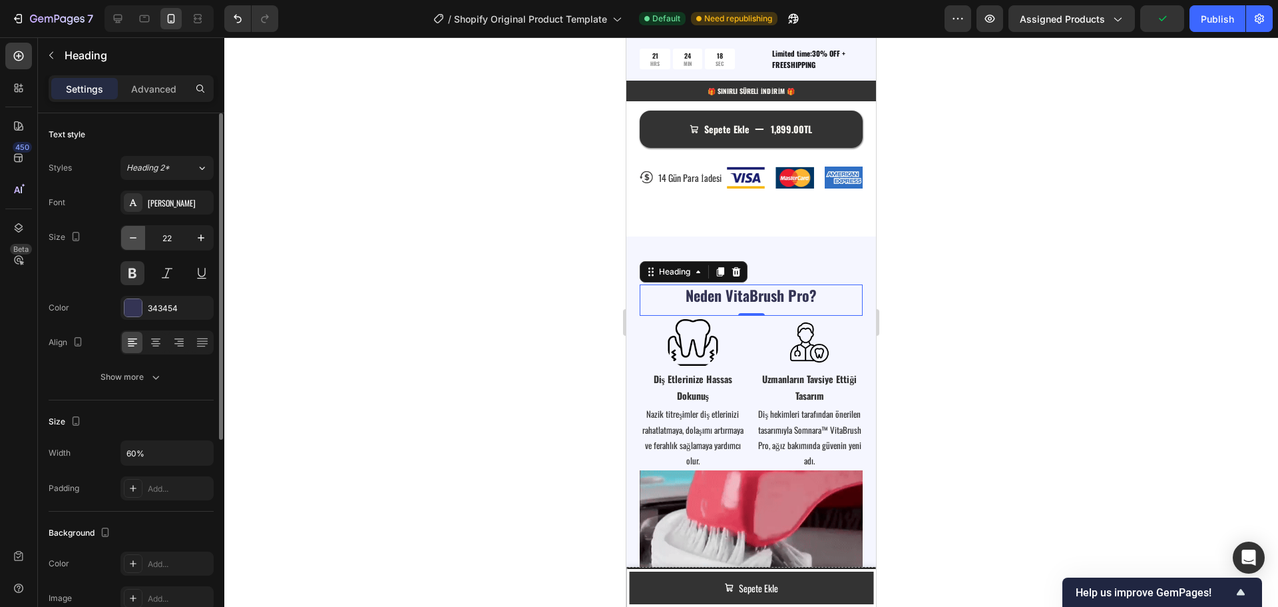
click at [136, 240] on icon "button" at bounding box center [132, 237] width 13 height 13
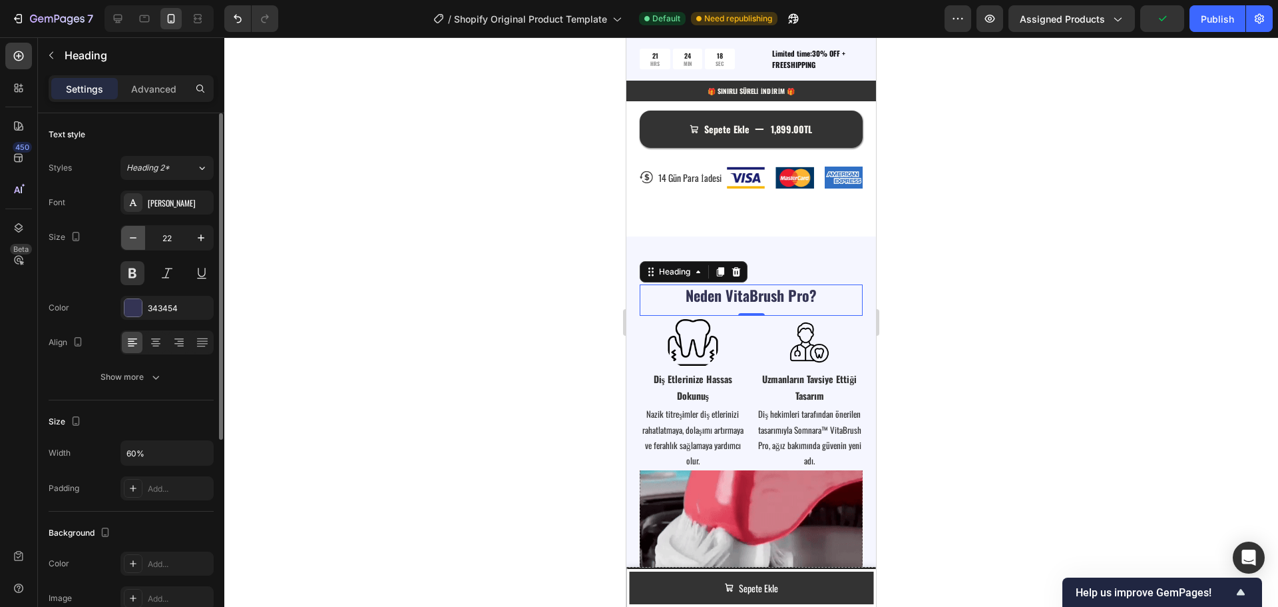
type input "21"
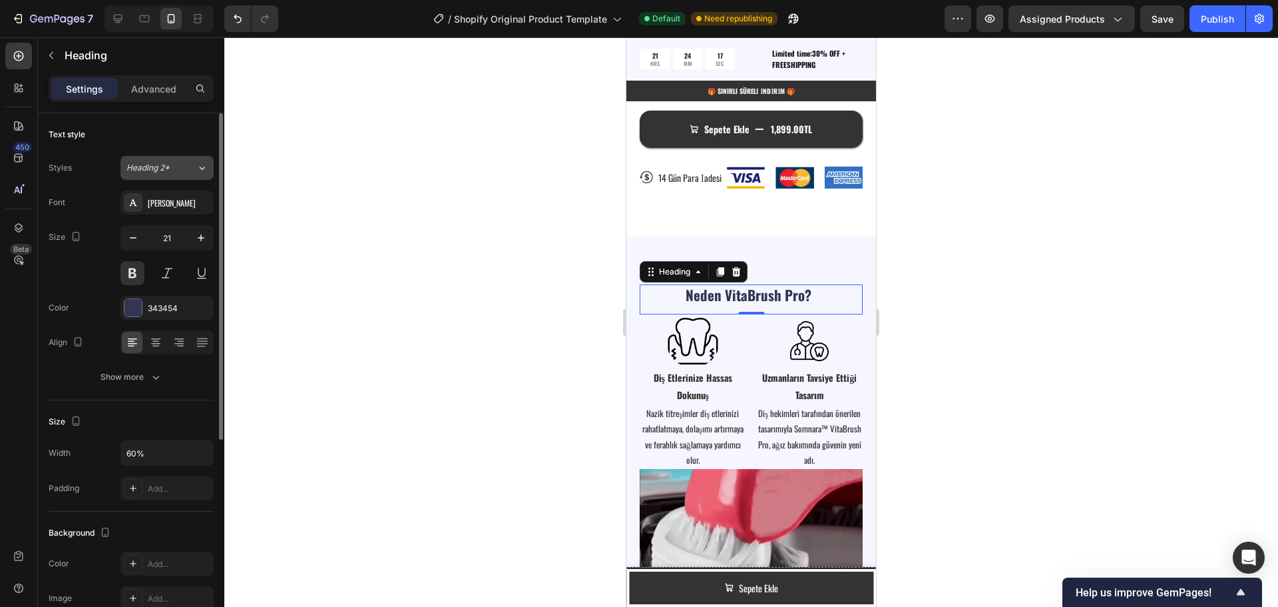
click at [193, 170] on div "Heading 2*" at bounding box center [161, 168] width 70 height 12
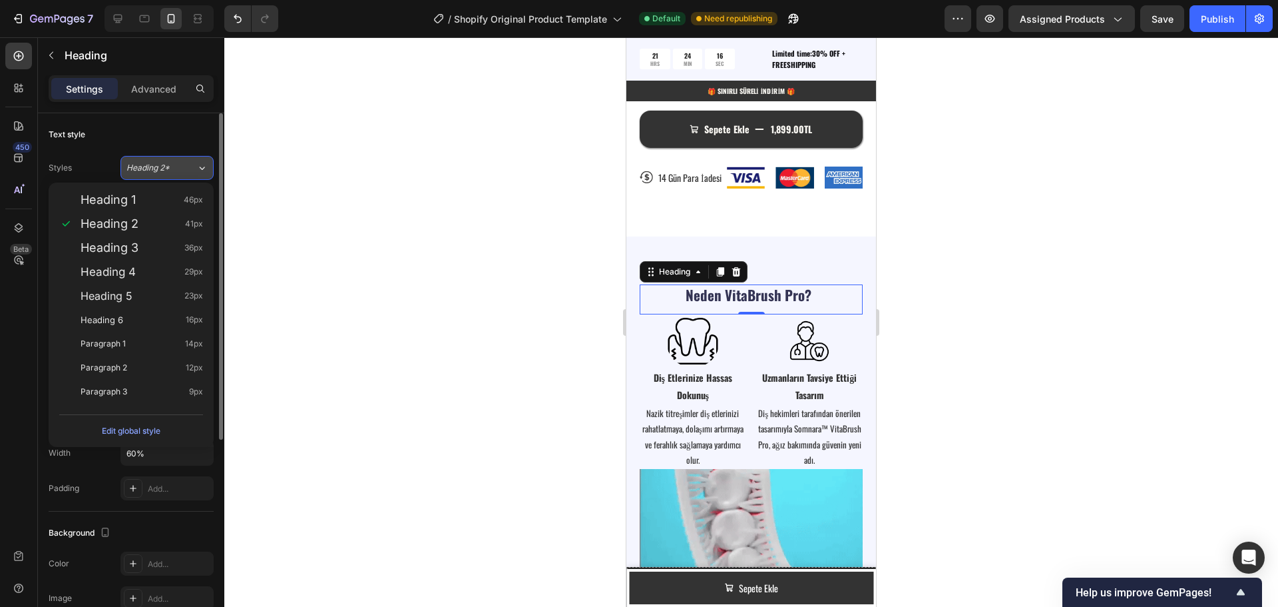
click at [193, 170] on div "Heading 2*" at bounding box center [161, 168] width 70 height 12
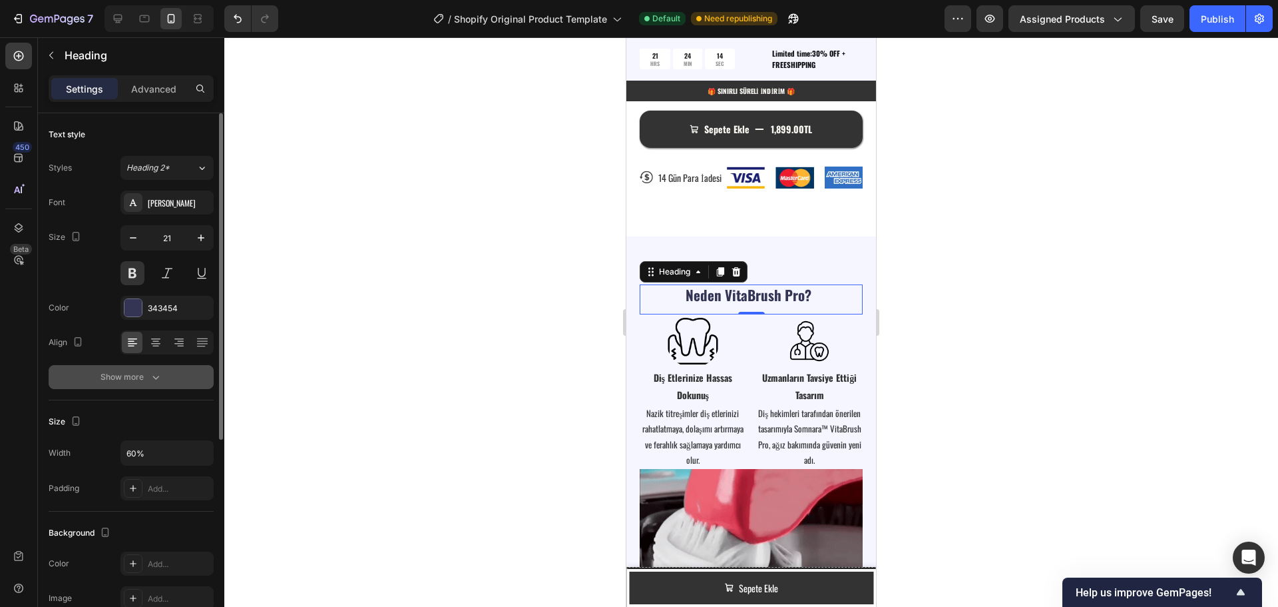
click at [154, 385] on button "Show more" at bounding box center [131, 377] width 165 height 24
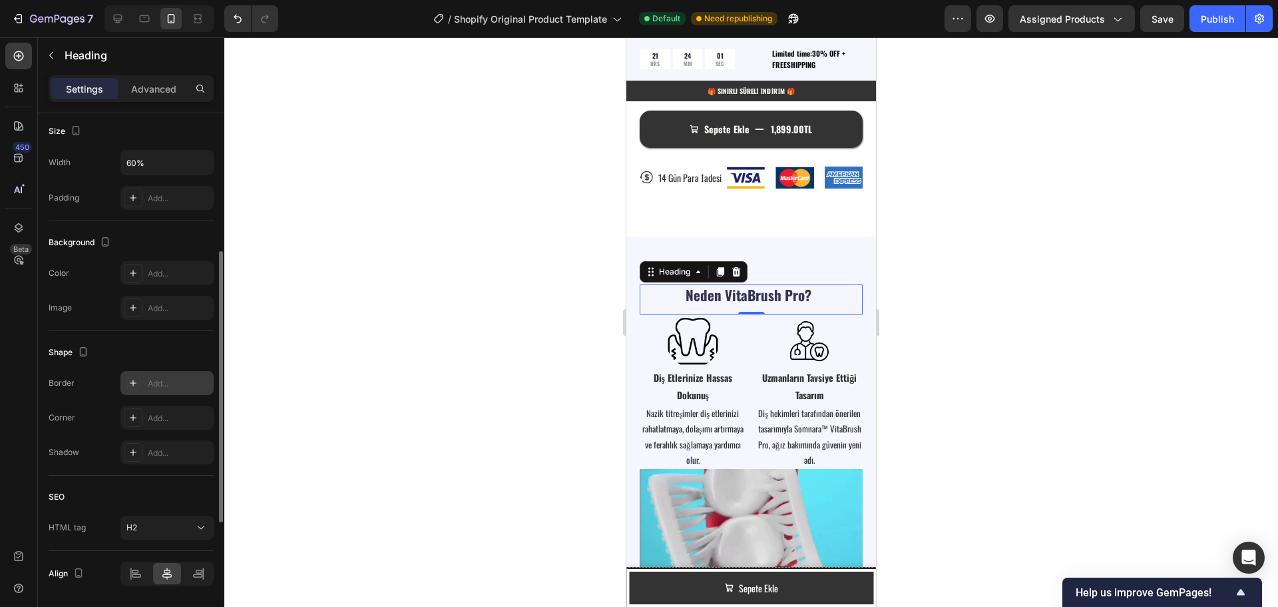
scroll to position [509, 0]
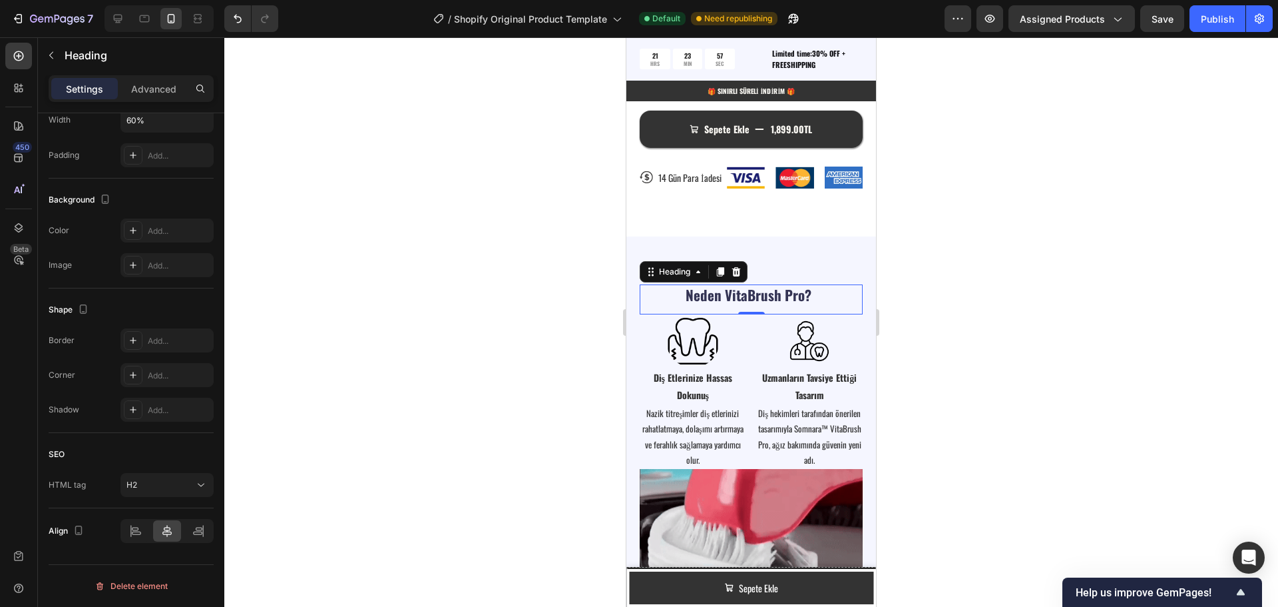
click at [533, 396] on div at bounding box center [751, 321] width 1054 height 569
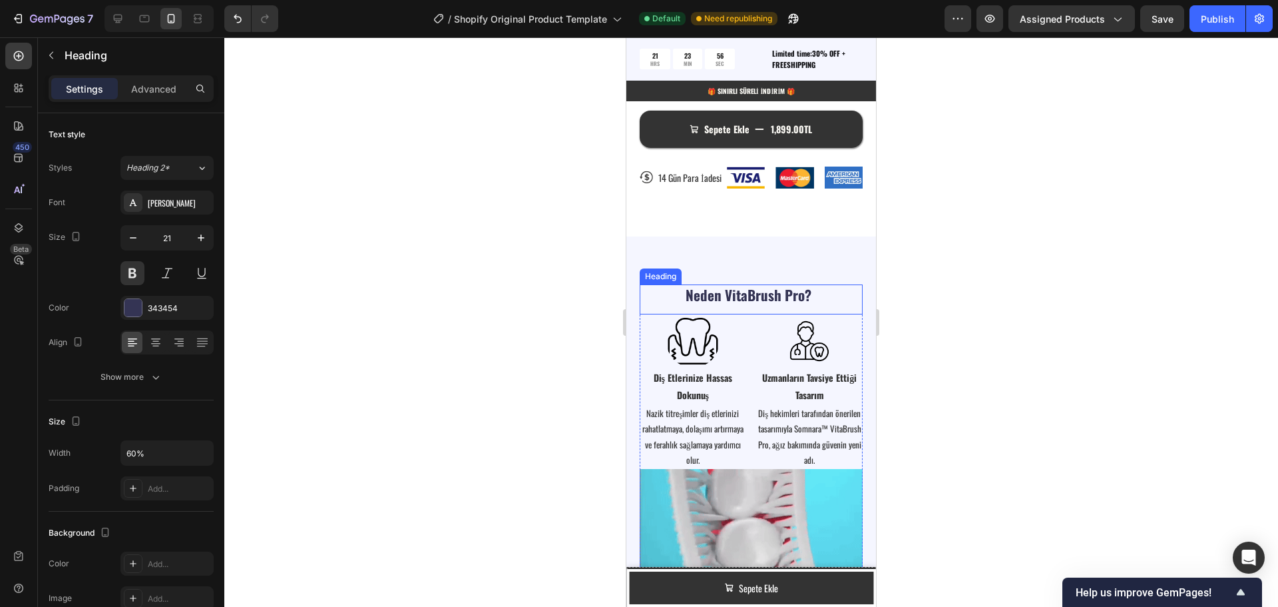
click at [746, 300] on strong "Neden VitaBrush Pro?" at bounding box center [749, 294] width 126 height 21
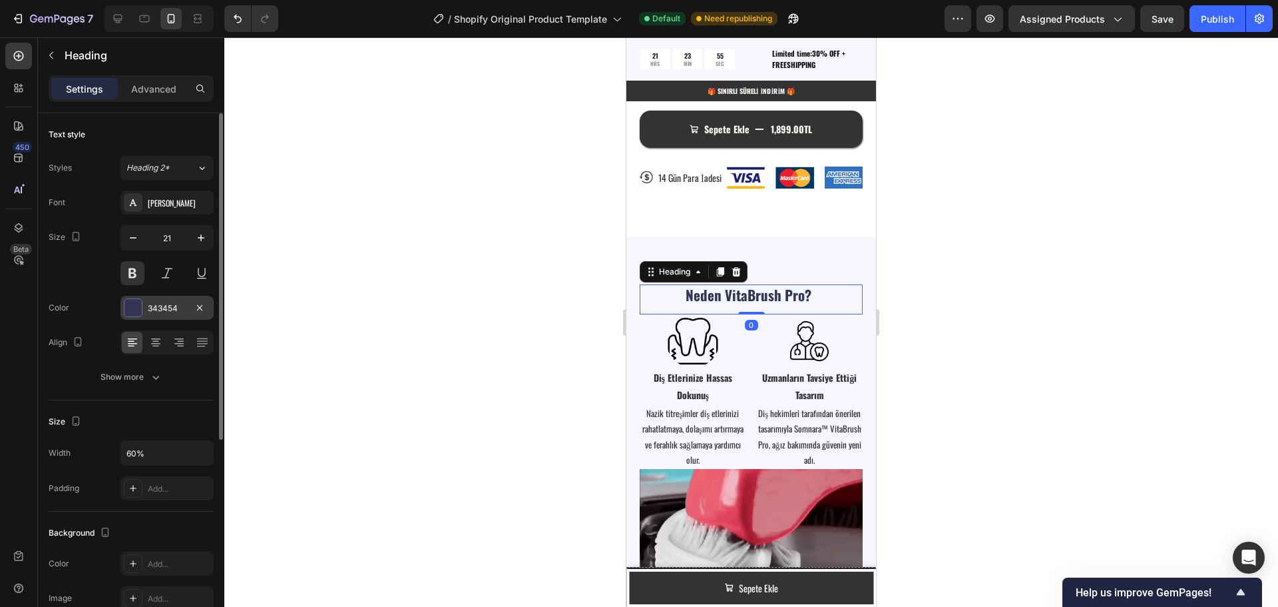
click at [160, 307] on div "343454" at bounding box center [167, 308] width 39 height 12
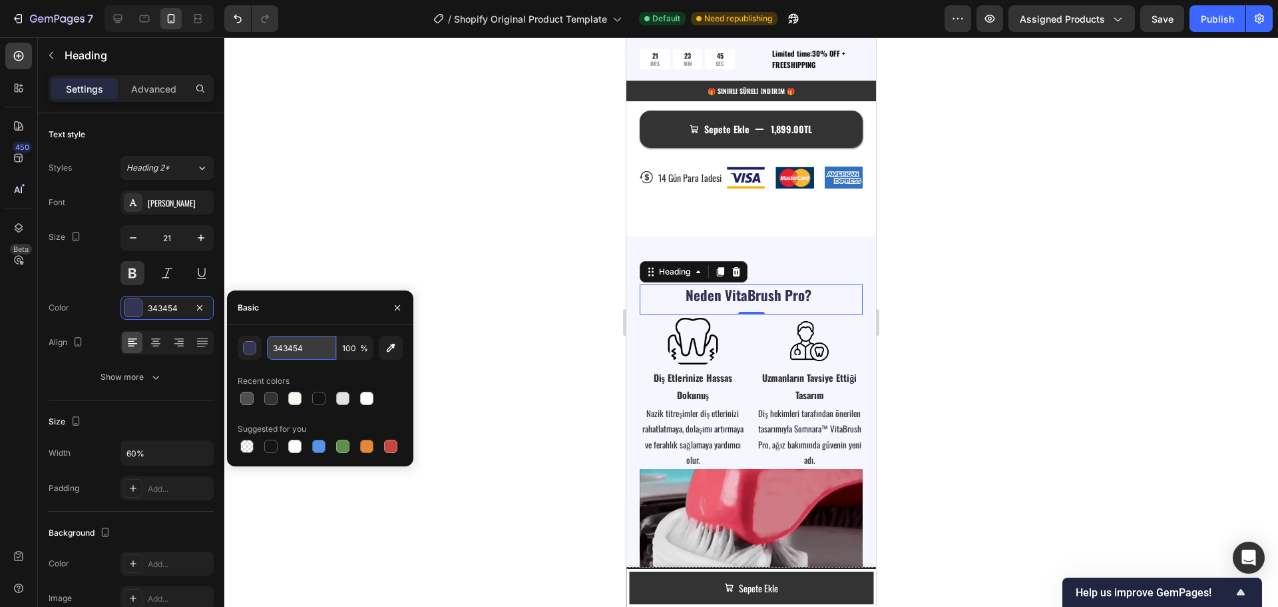
paste input "#333333"
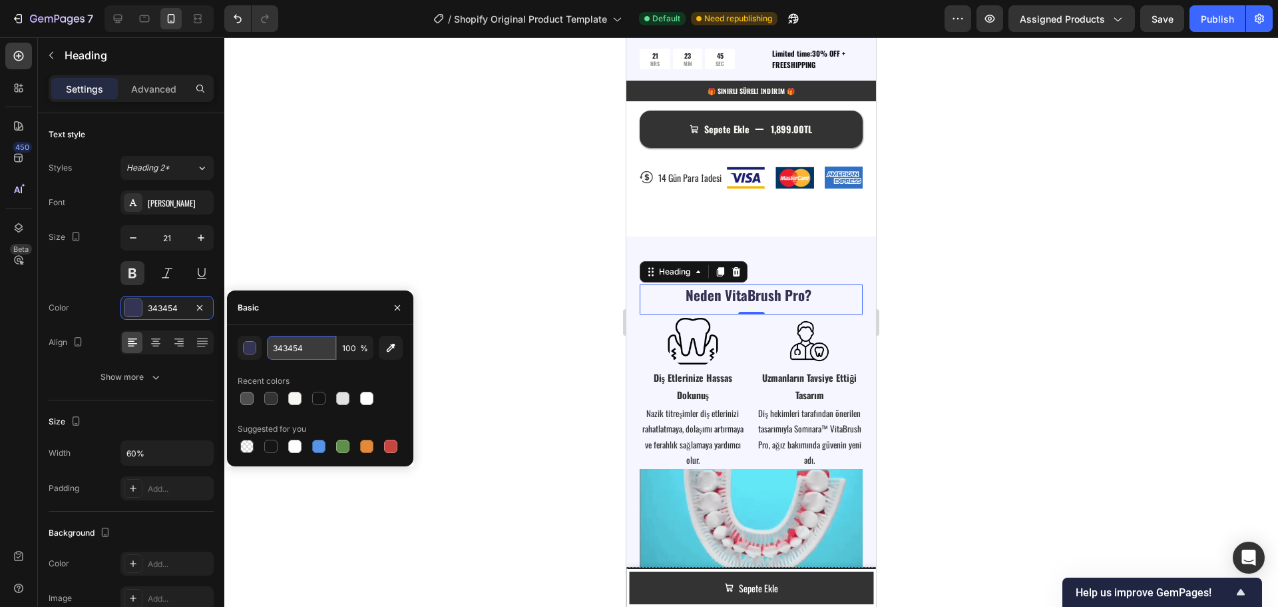
type input "#333333"
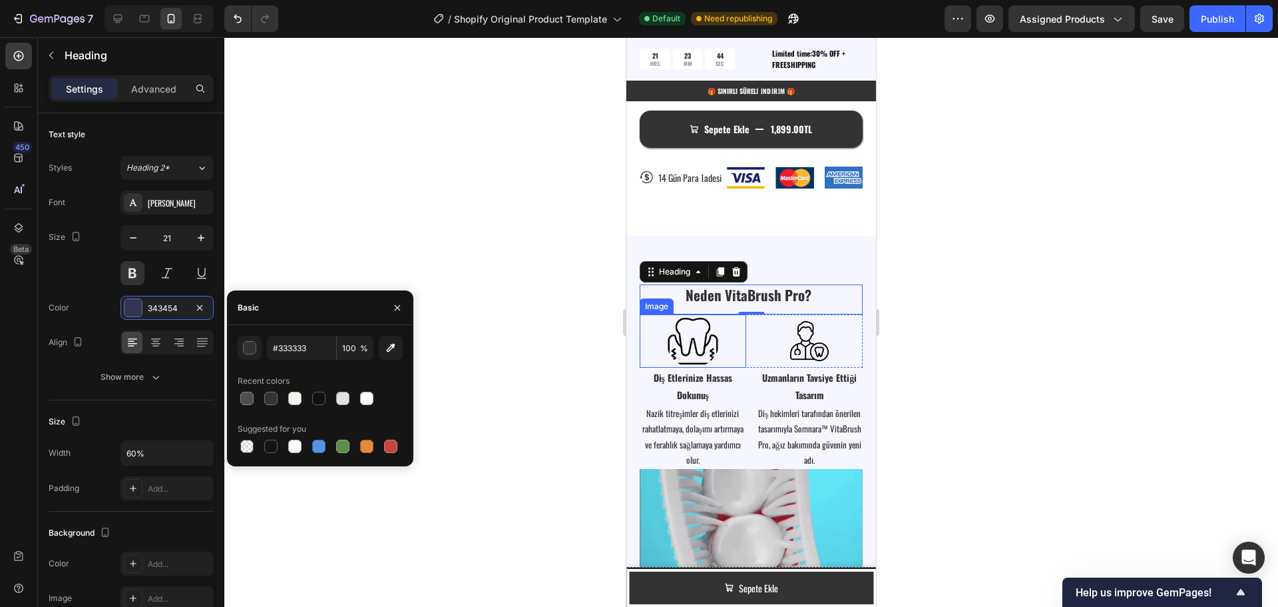
click at [640, 360] on div at bounding box center [693, 340] width 107 height 53
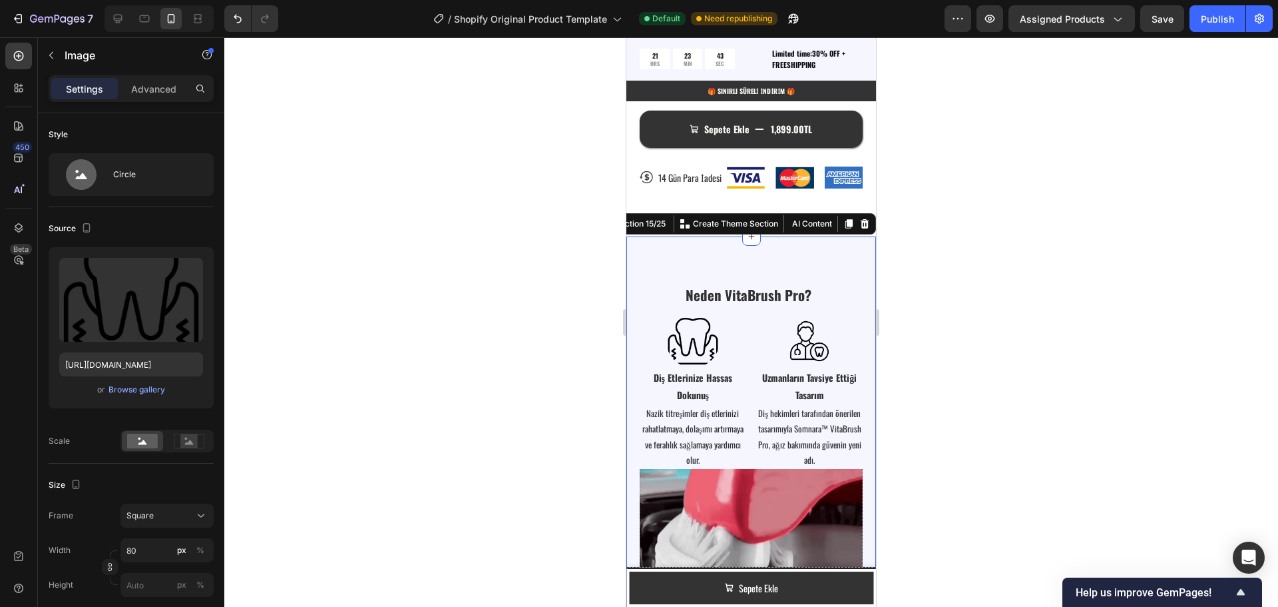
click at [632, 373] on div "⁠⁠⁠⁠⁠⁠⁠ Neden VitaBrush Pro? Heading Image Image Row Diş Etlerinize Hassas Doku…" at bounding box center [751, 565] width 250 height 658
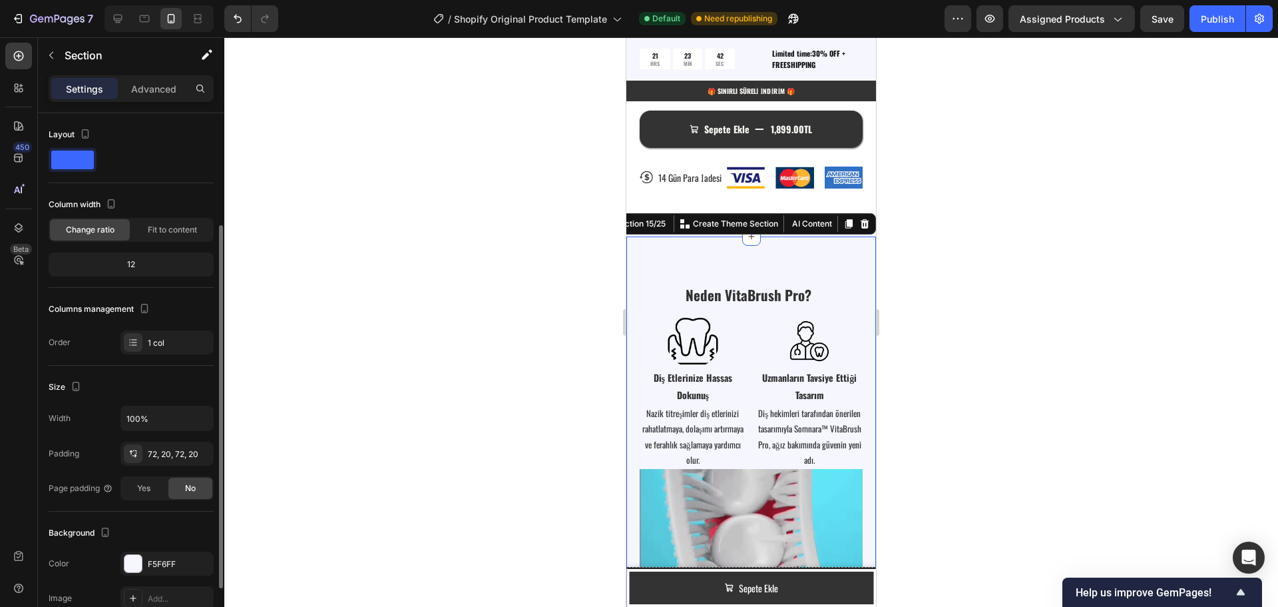
scroll to position [67, 0]
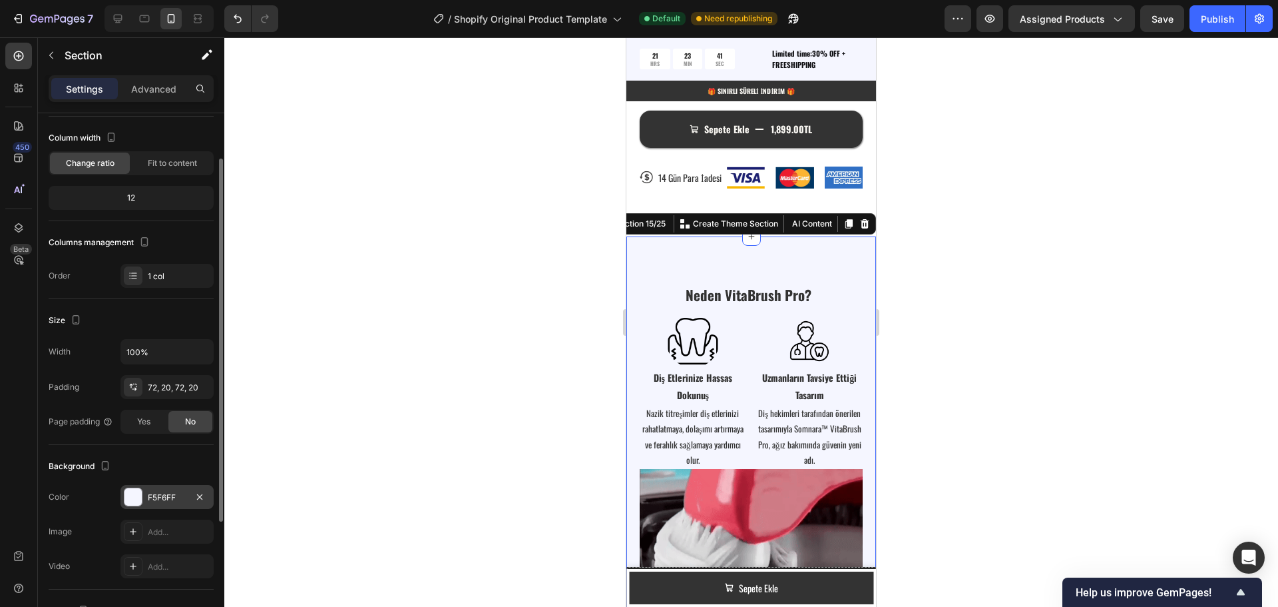
click at [168, 500] on div "F5F6FF" at bounding box center [167, 497] width 39 height 12
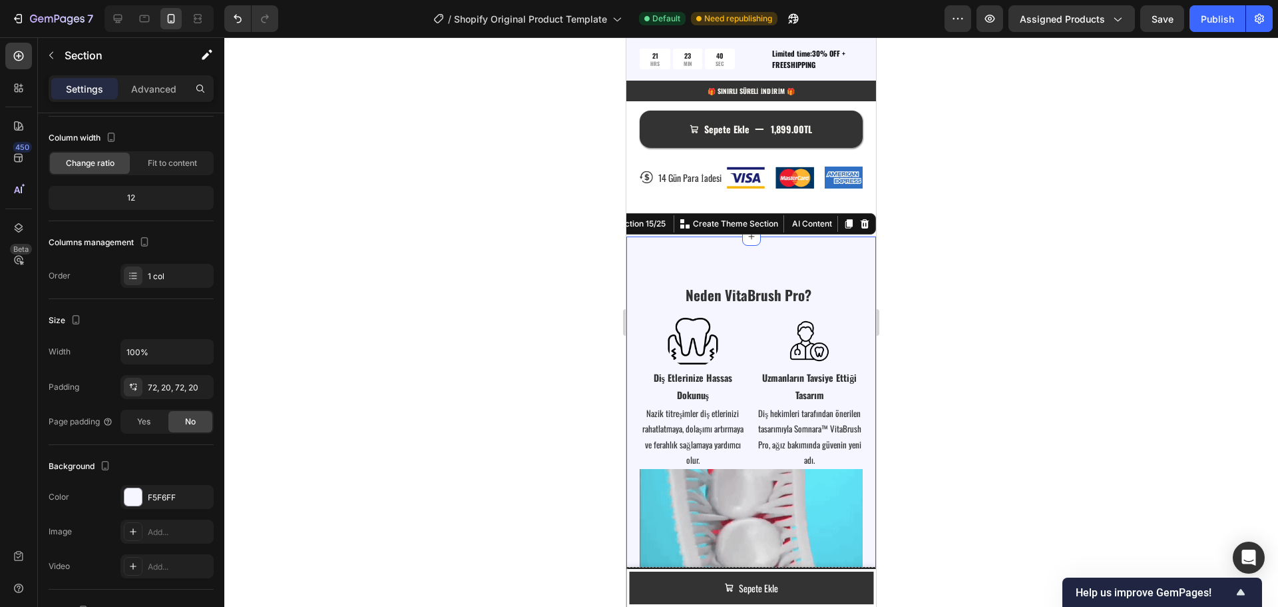
click at [461, 326] on div at bounding box center [751, 321] width 1054 height 569
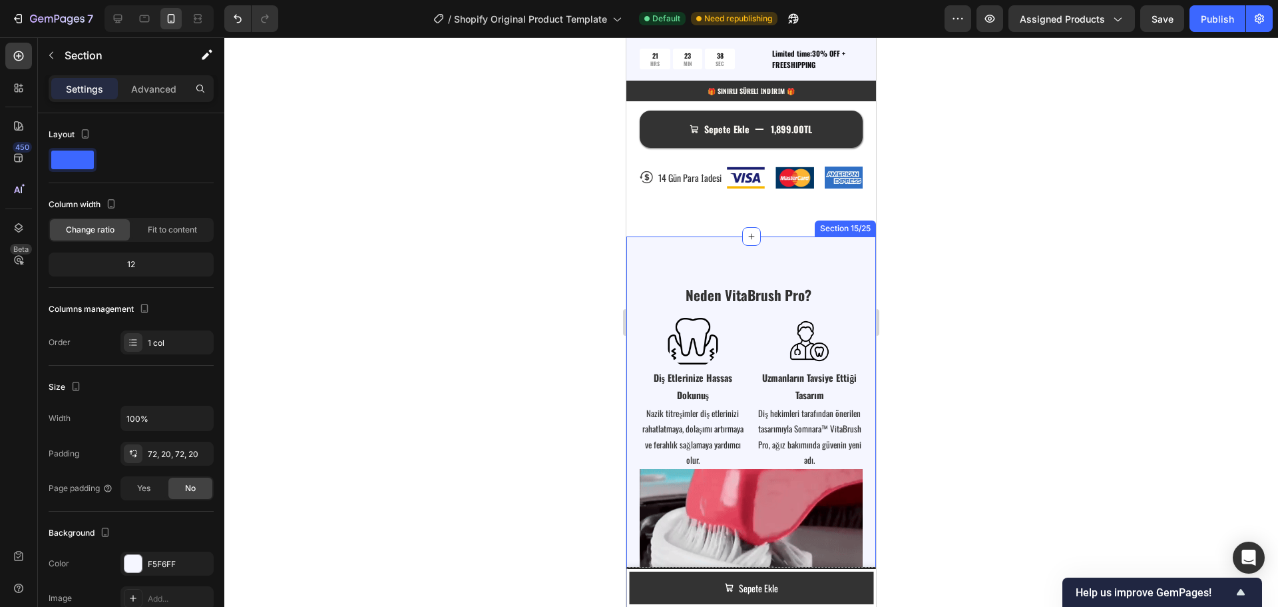
click at [647, 252] on div "⁠⁠⁠⁠⁠⁠⁠ Neden VitaBrush Pro? Heading Image Image Row Diş Etlerinize Hassas Doku…" at bounding box center [751, 565] width 250 height 658
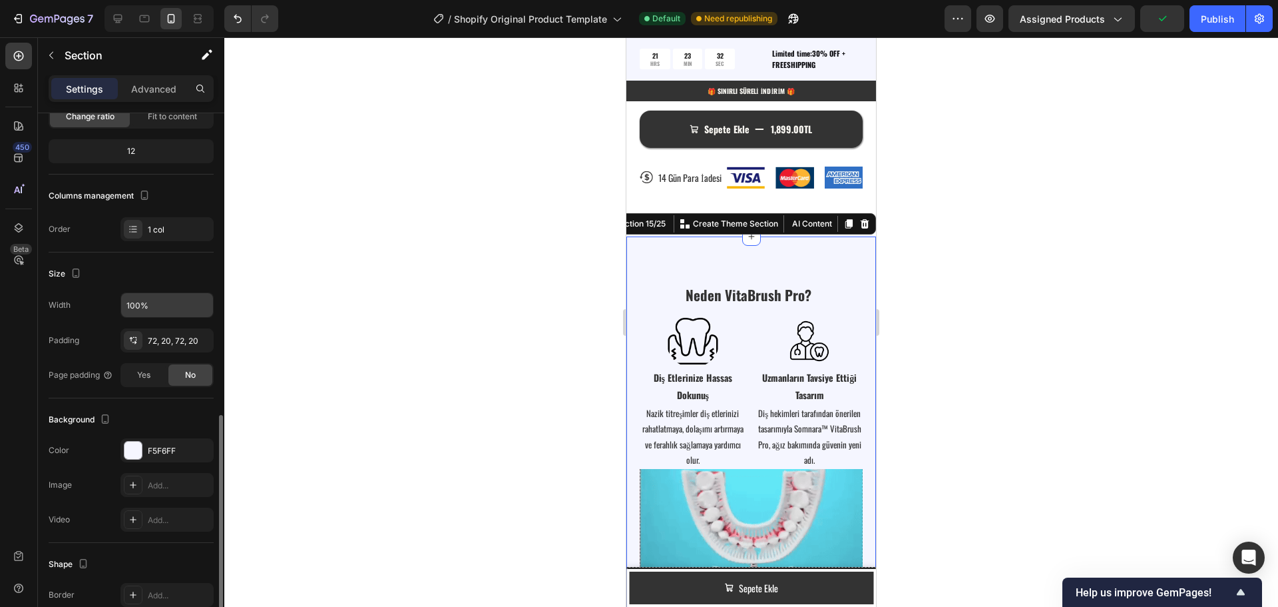
scroll to position [0, 0]
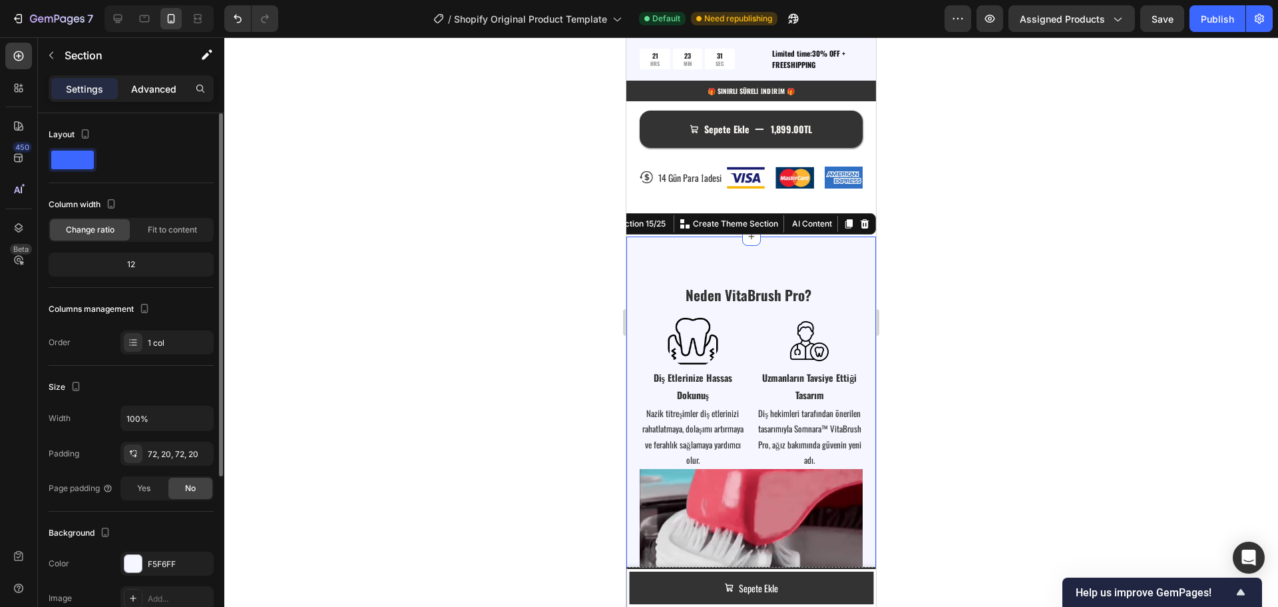
click at [167, 89] on p "Advanced" at bounding box center [153, 89] width 45 height 14
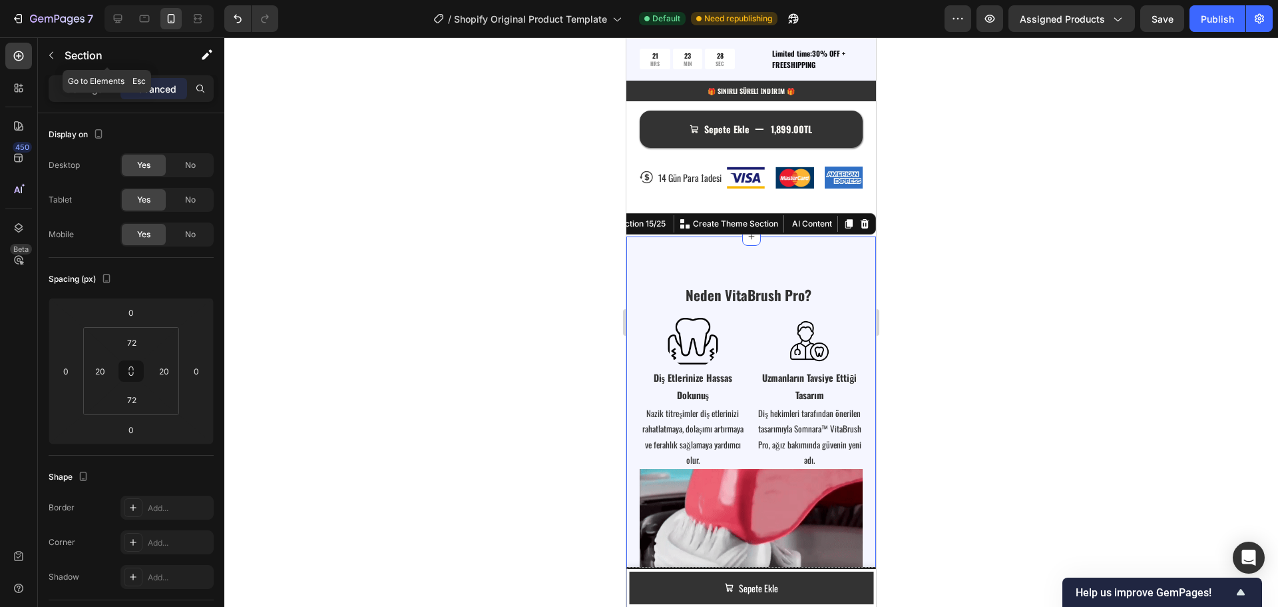
click at [51, 48] on button "button" at bounding box center [51, 55] width 21 height 21
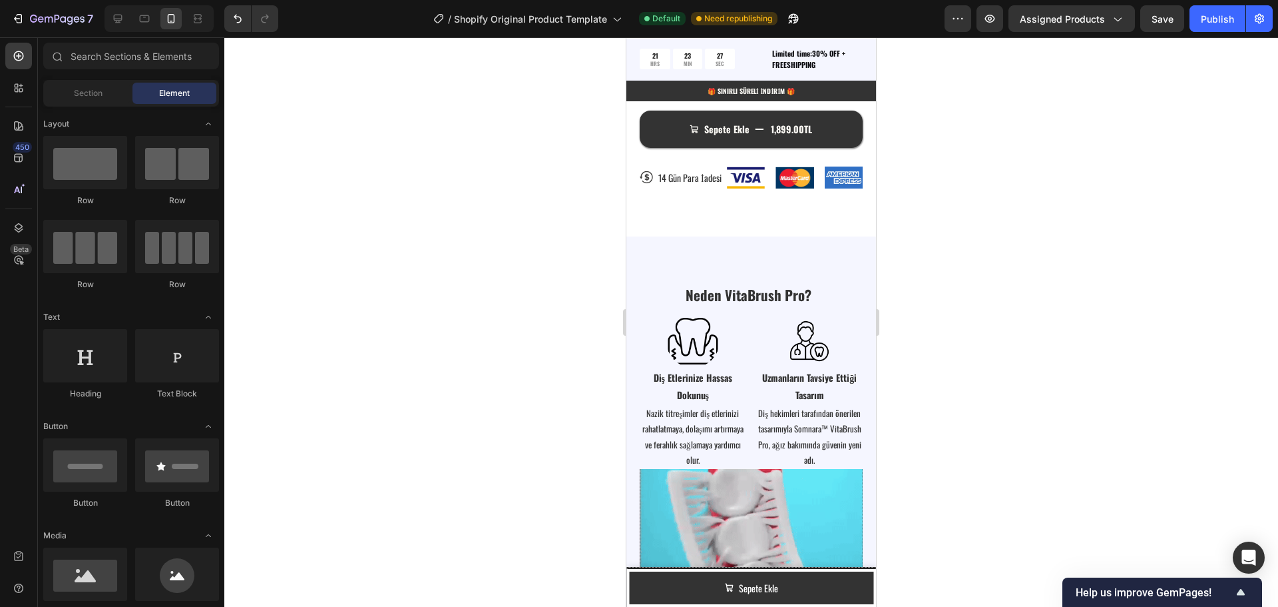
click at [569, 341] on div at bounding box center [751, 321] width 1054 height 569
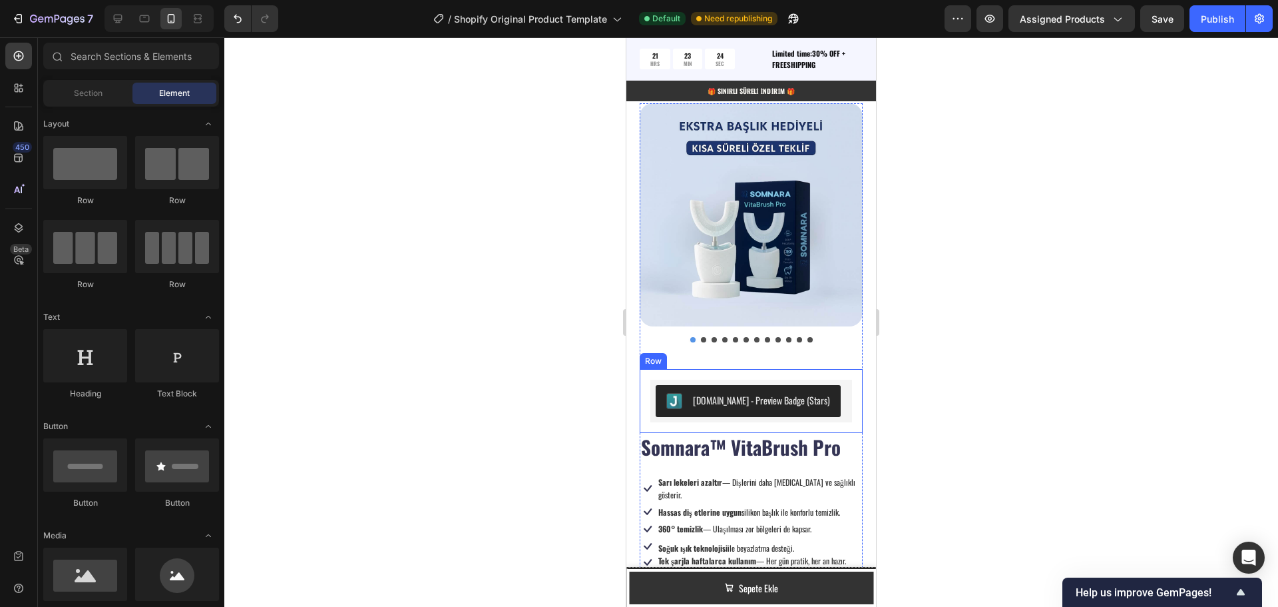
scroll to position [624, 0]
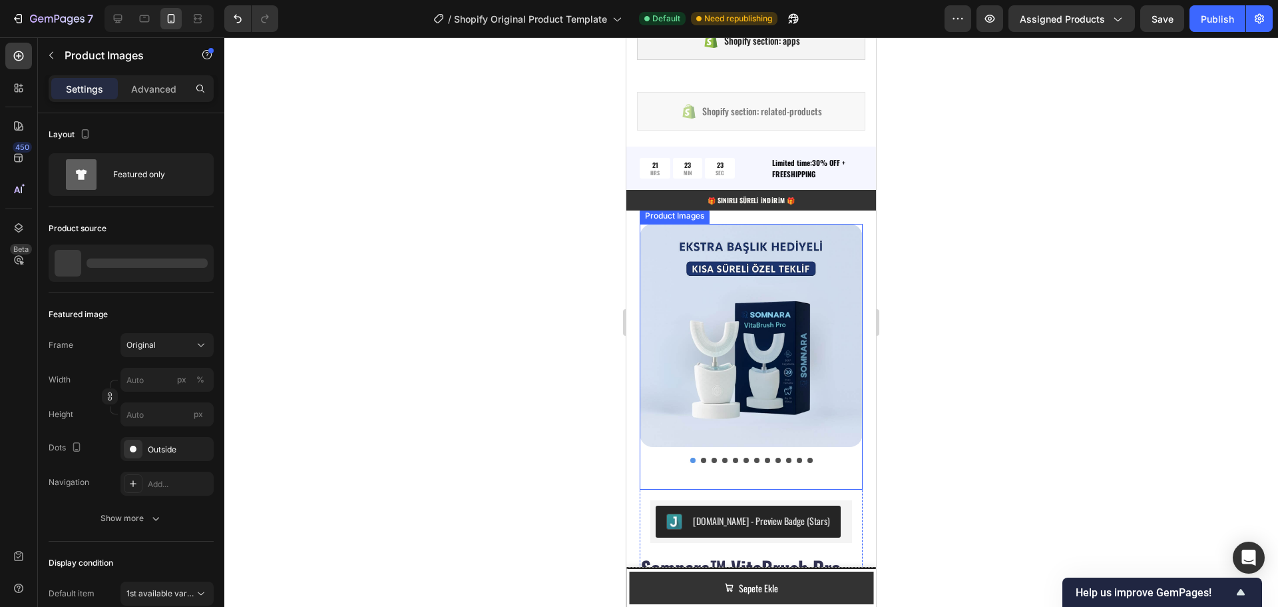
click at [701, 457] on button "Dot" at bounding box center [703, 459] width 5 height 5
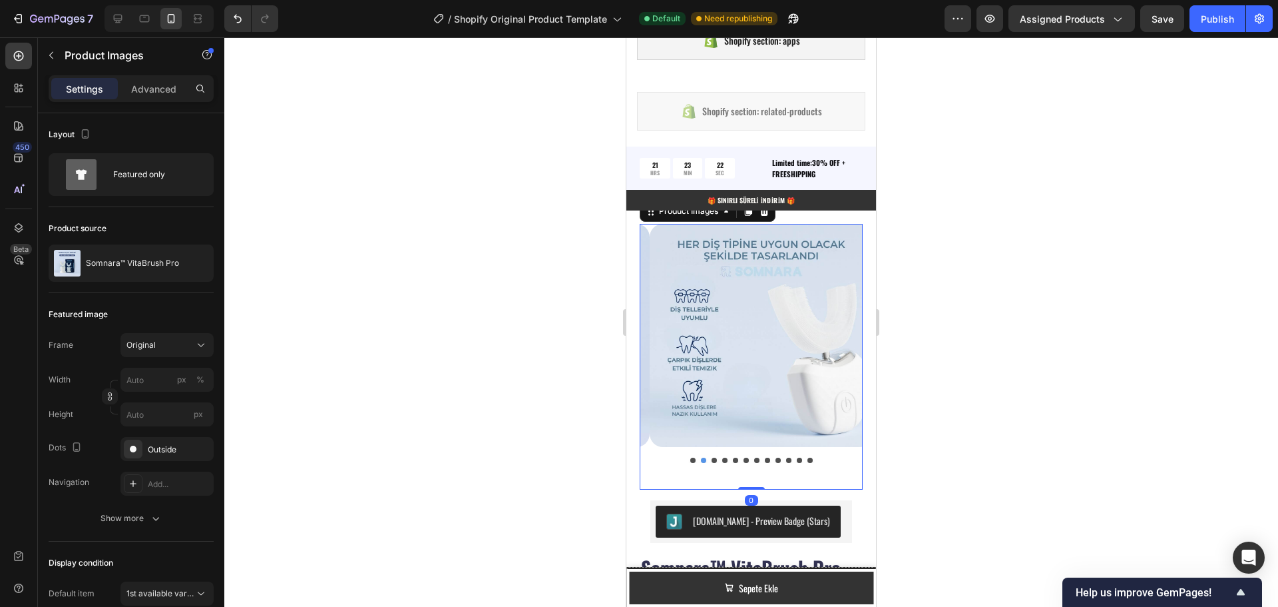
click at [690, 457] on button "Dot" at bounding box center [692, 459] width 5 height 5
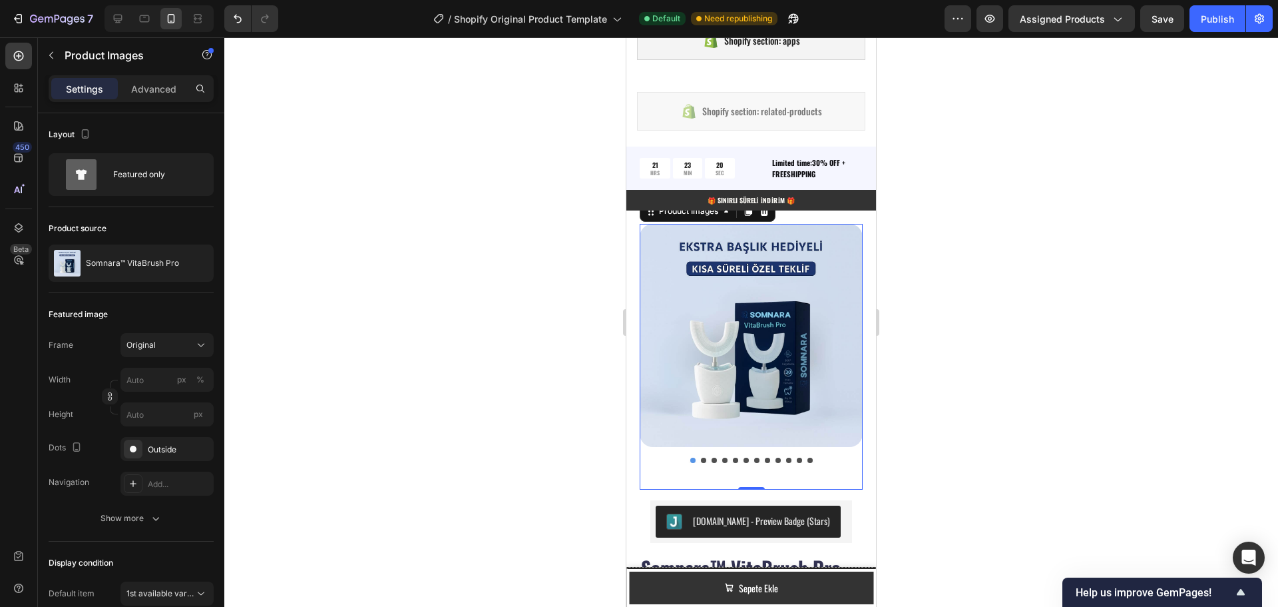
click at [511, 340] on div at bounding box center [751, 321] width 1054 height 569
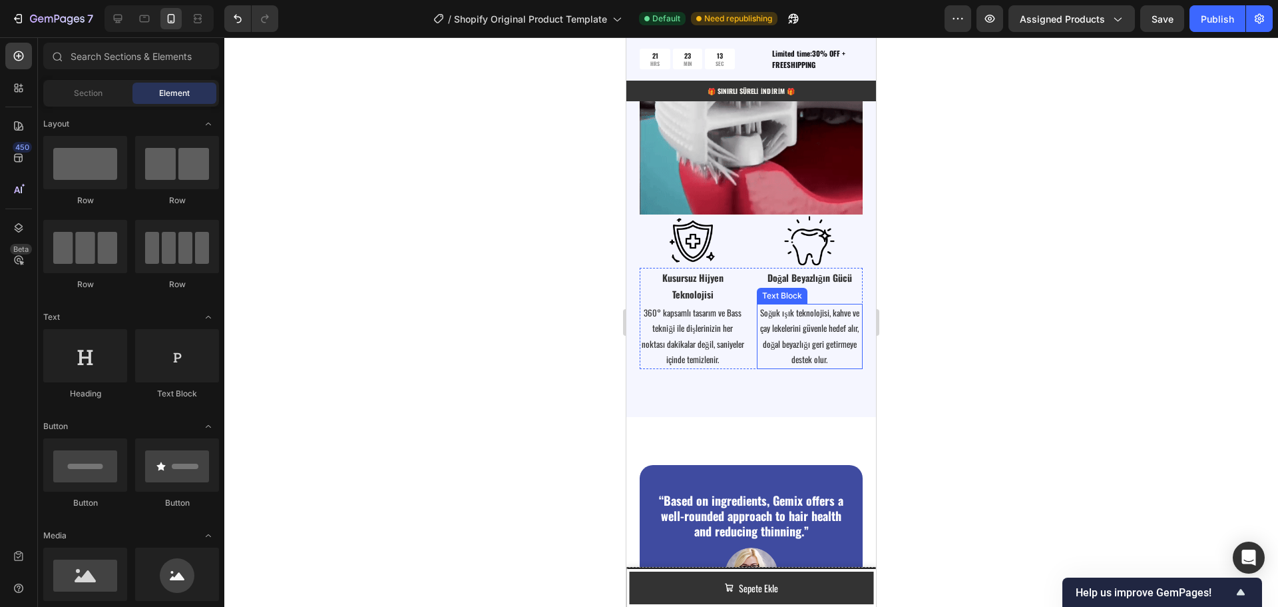
scroll to position [2022, 0]
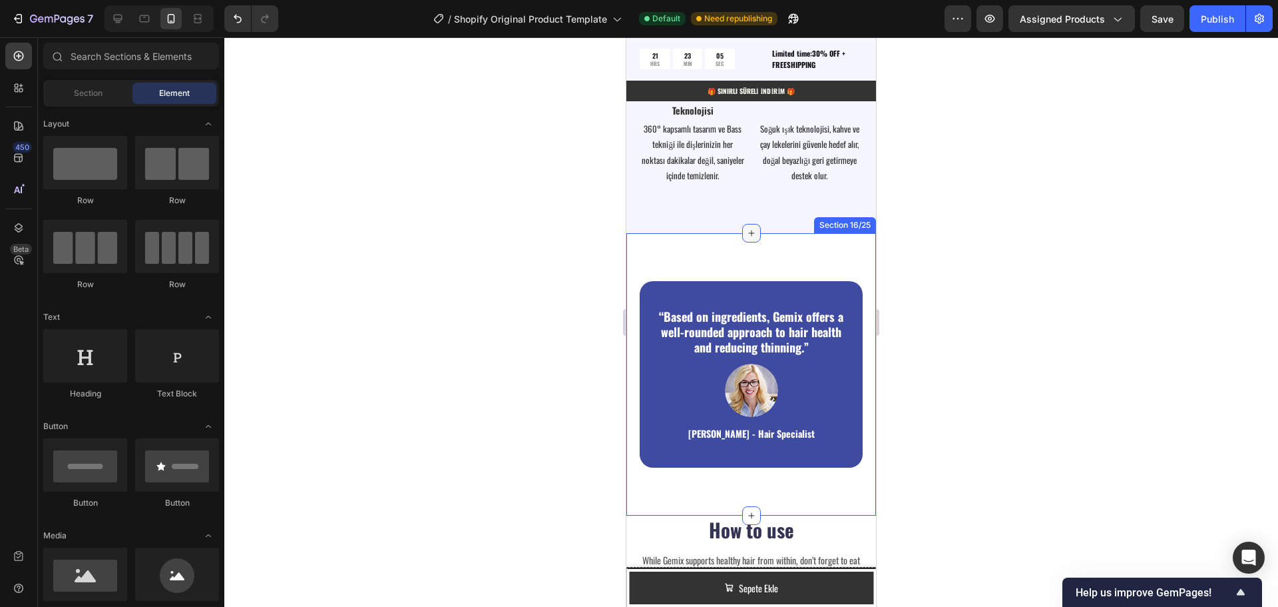
click at [746, 228] on icon at bounding box center [751, 233] width 11 height 11
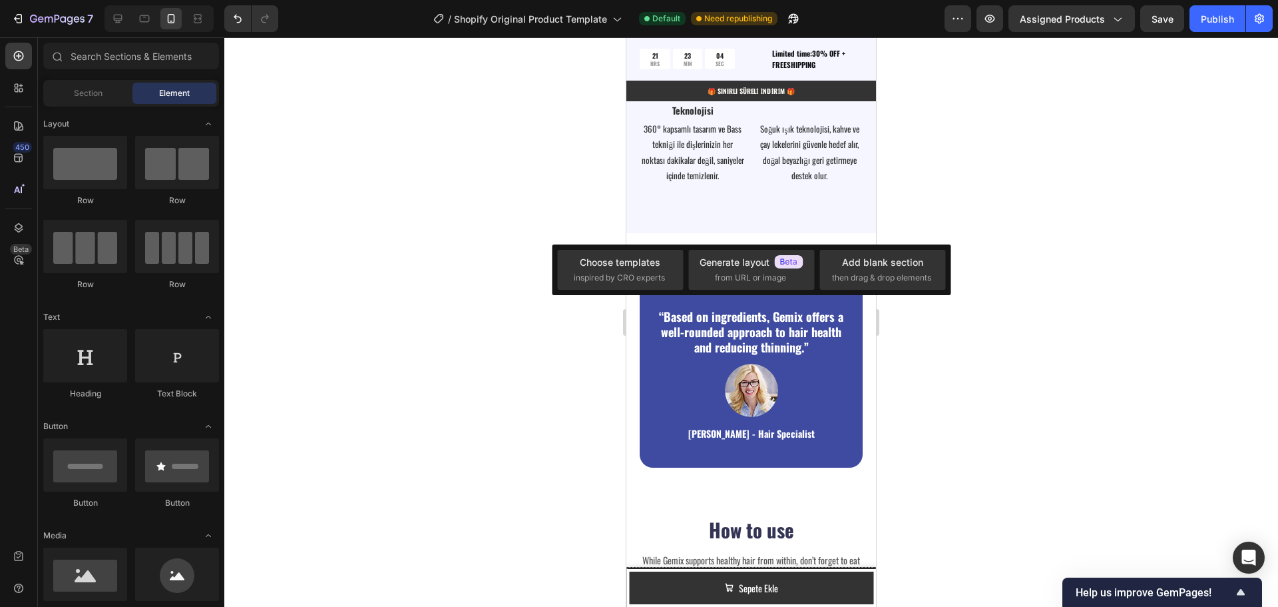
click at [496, 225] on div at bounding box center [751, 321] width 1054 height 569
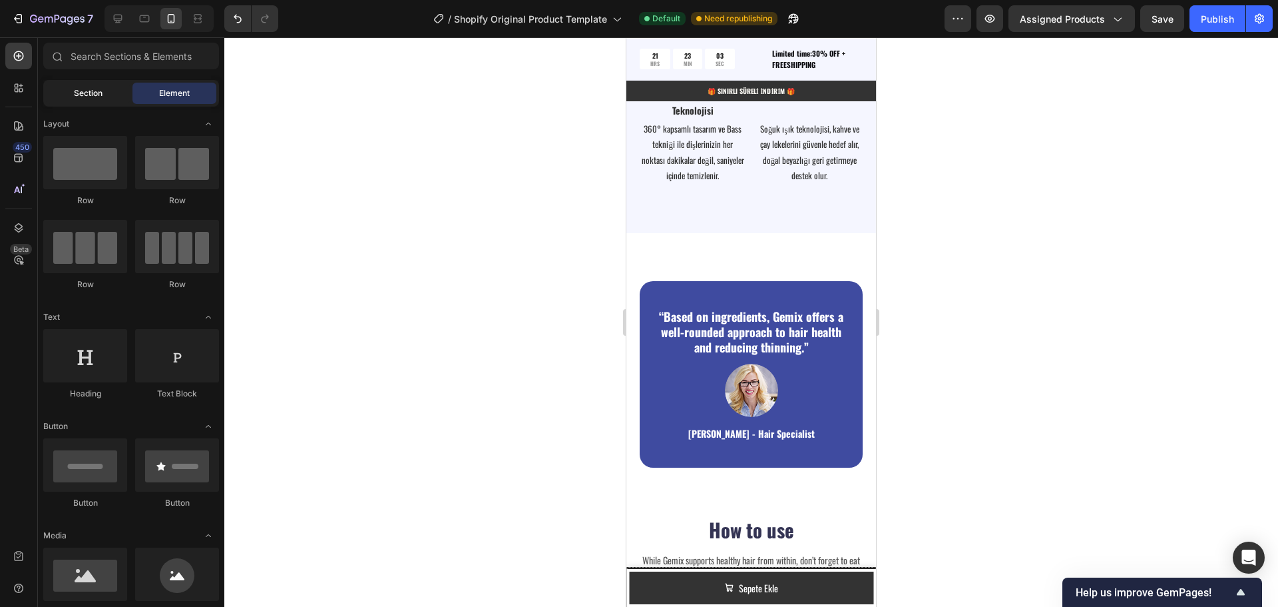
click at [105, 89] on div "Section" at bounding box center [88, 93] width 84 height 21
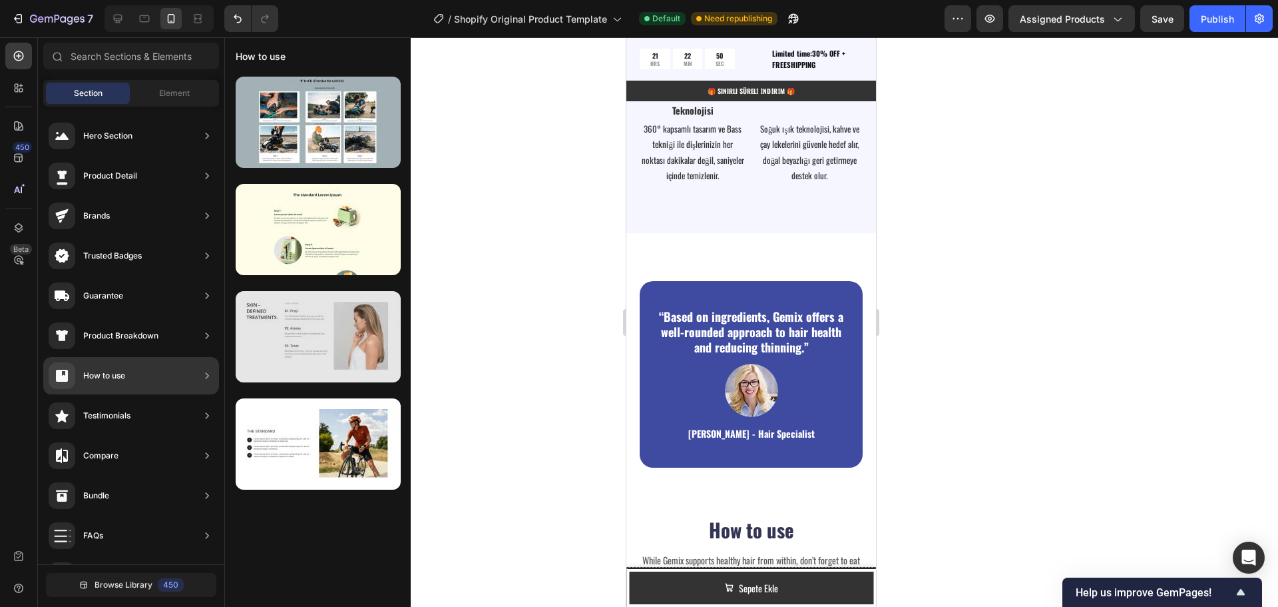
click at [336, 338] on div at bounding box center [318, 336] width 165 height 91
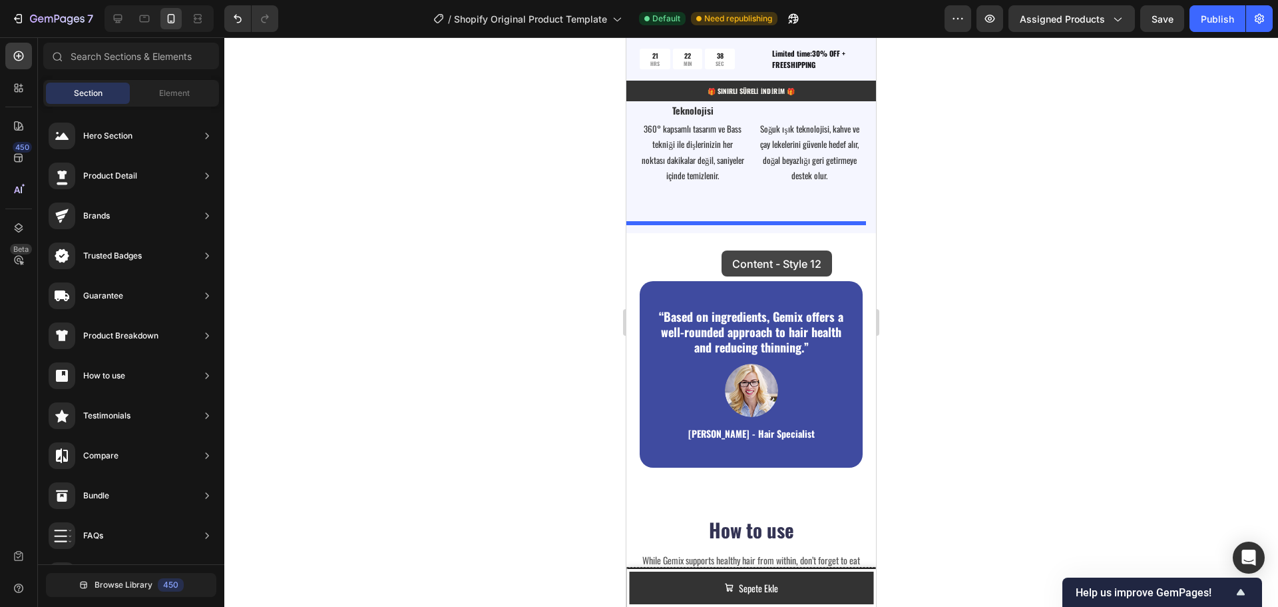
drag, startPoint x: 932, startPoint y: 381, endPoint x: 722, endPoint y: 250, distance: 247.9
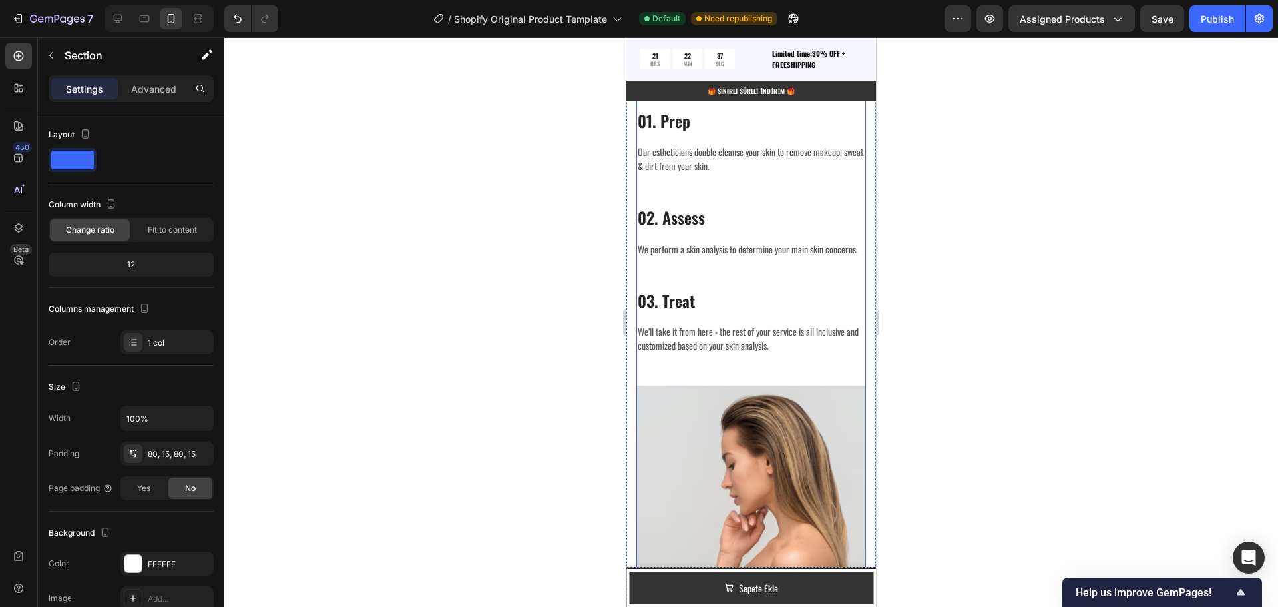
scroll to position [2561, 0]
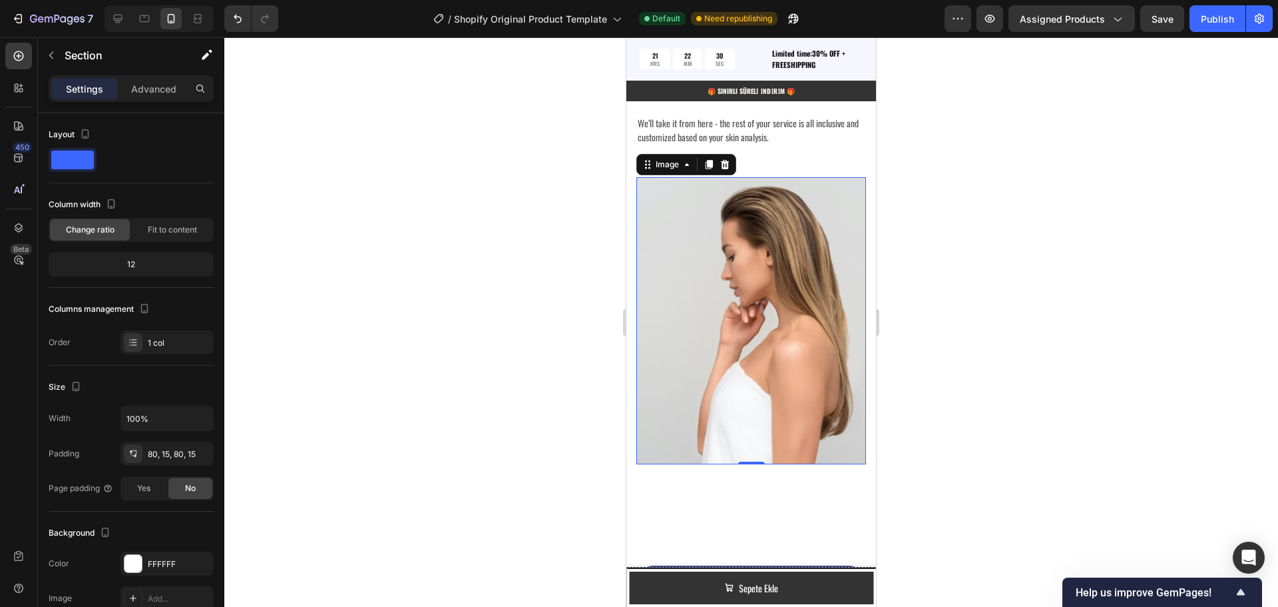
click at [744, 379] on img at bounding box center [751, 321] width 230 height 288
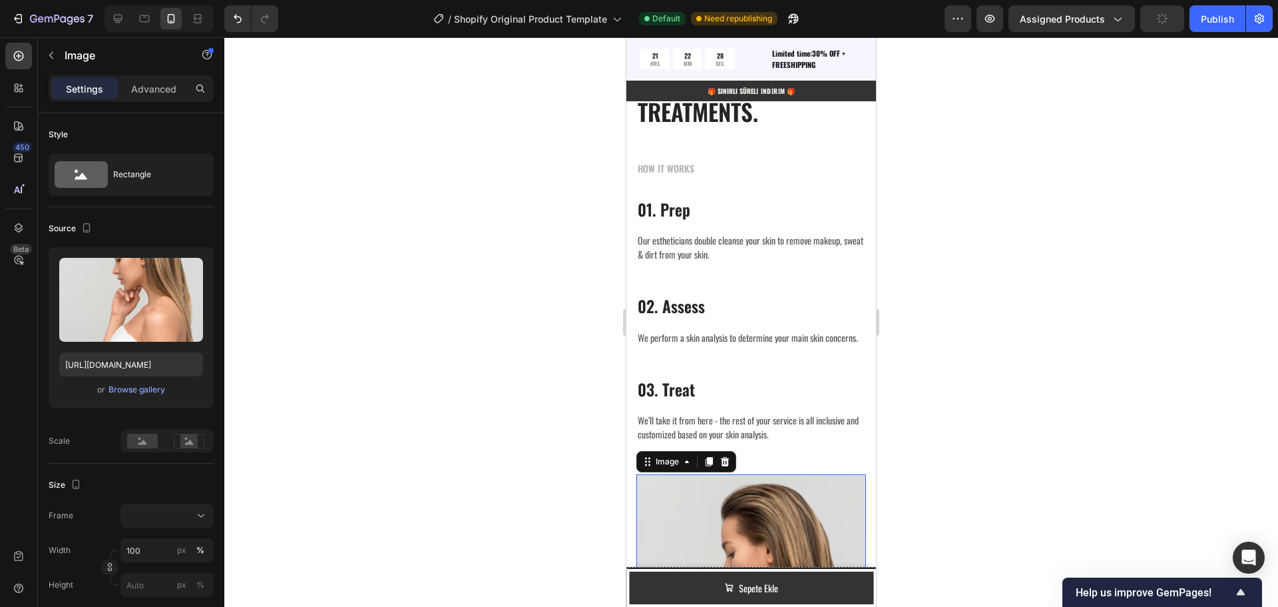
scroll to position [2228, 0]
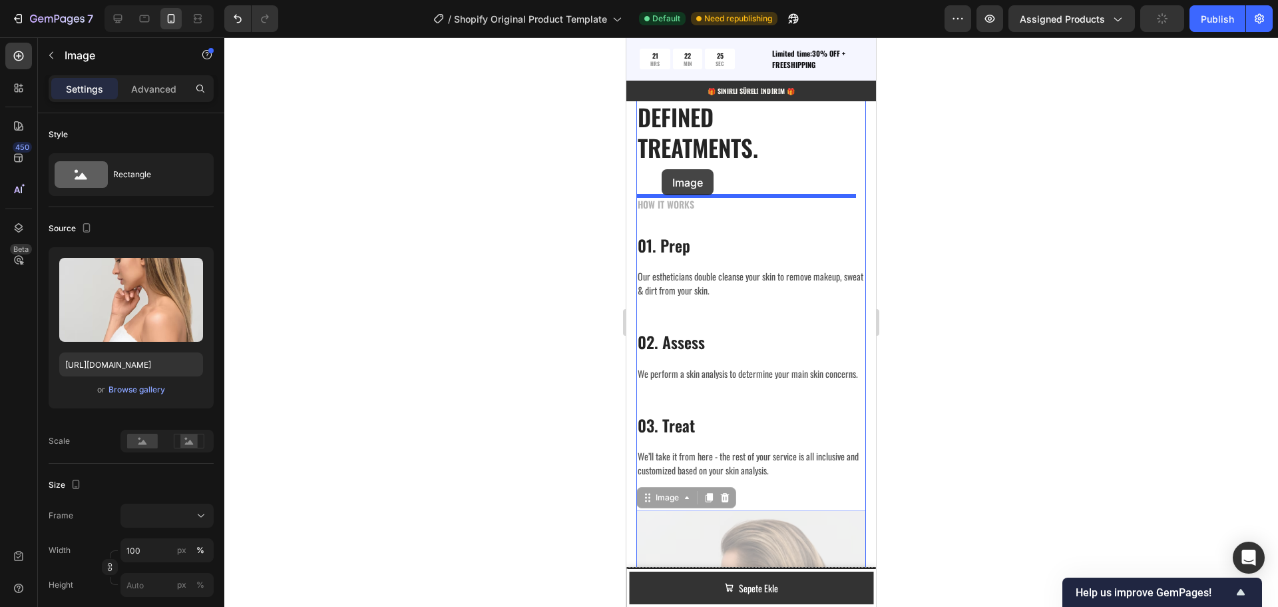
drag, startPoint x: 652, startPoint y: 513, endPoint x: 662, endPoint y: 169, distance: 343.7
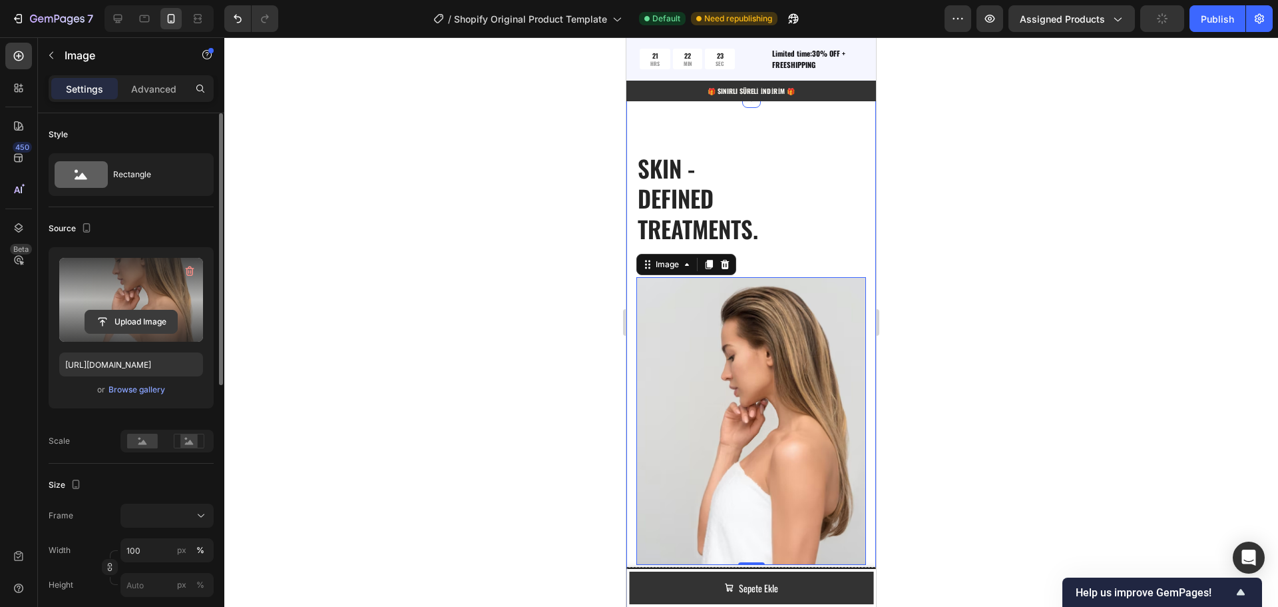
scroll to position [2161, 0]
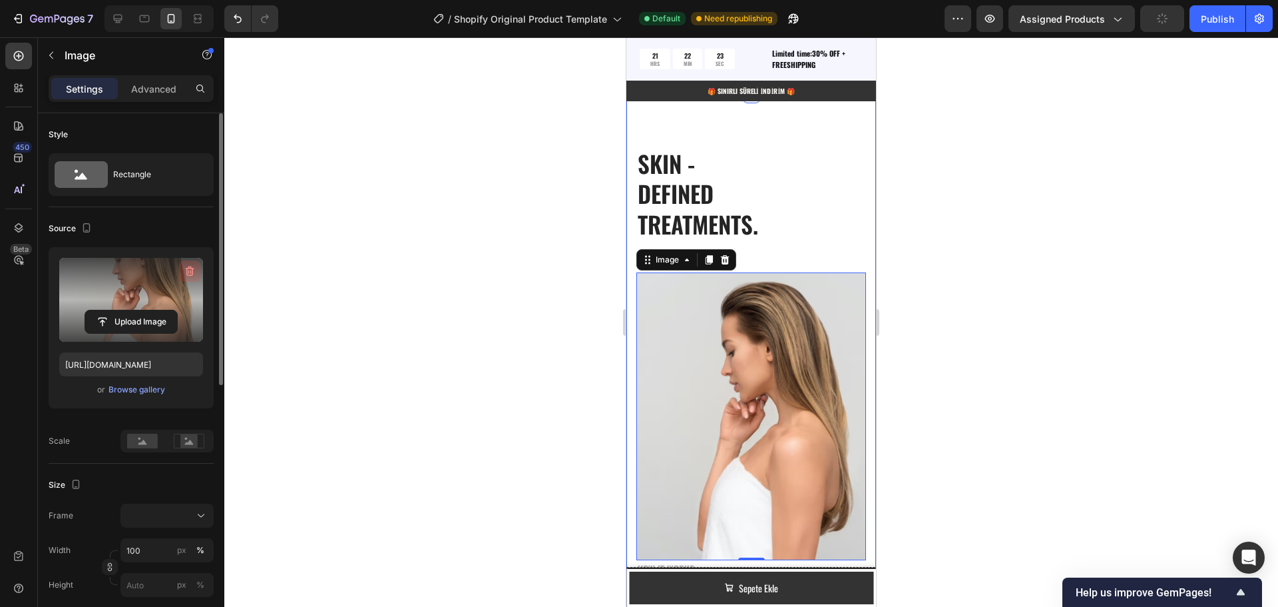
click at [191, 268] on icon "button" at bounding box center [190, 271] width 9 height 10
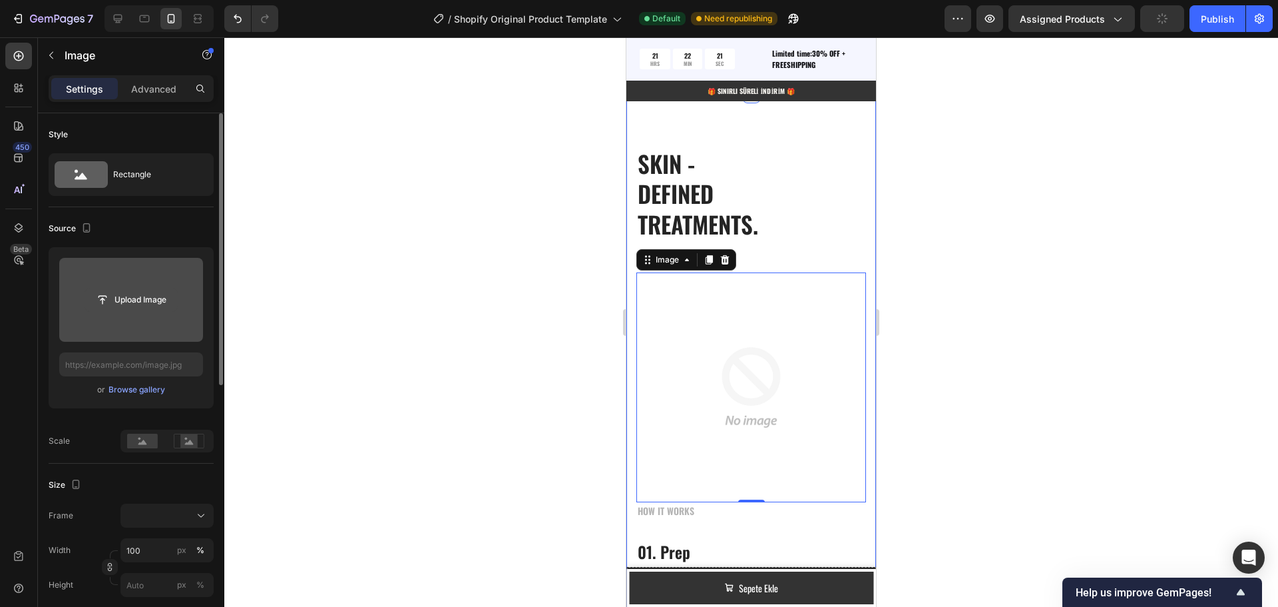
click at [122, 300] on input "file" at bounding box center [131, 299] width 92 height 23
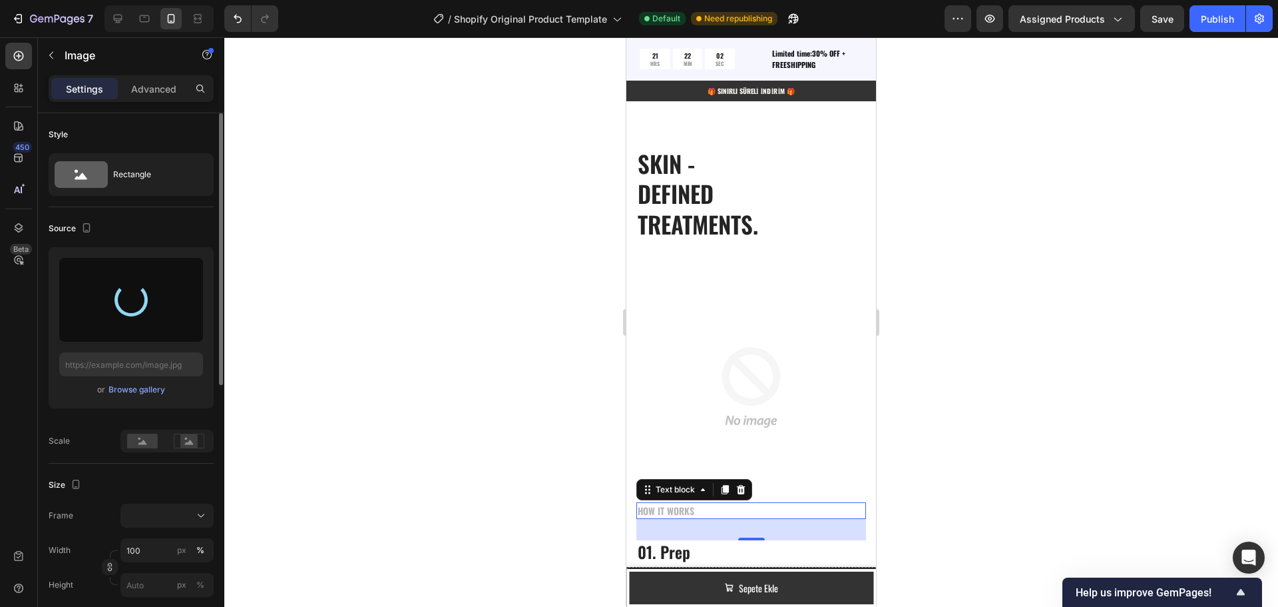
click at [680, 503] on p "HOW IT WORKS" at bounding box center [751, 510] width 227 height 14
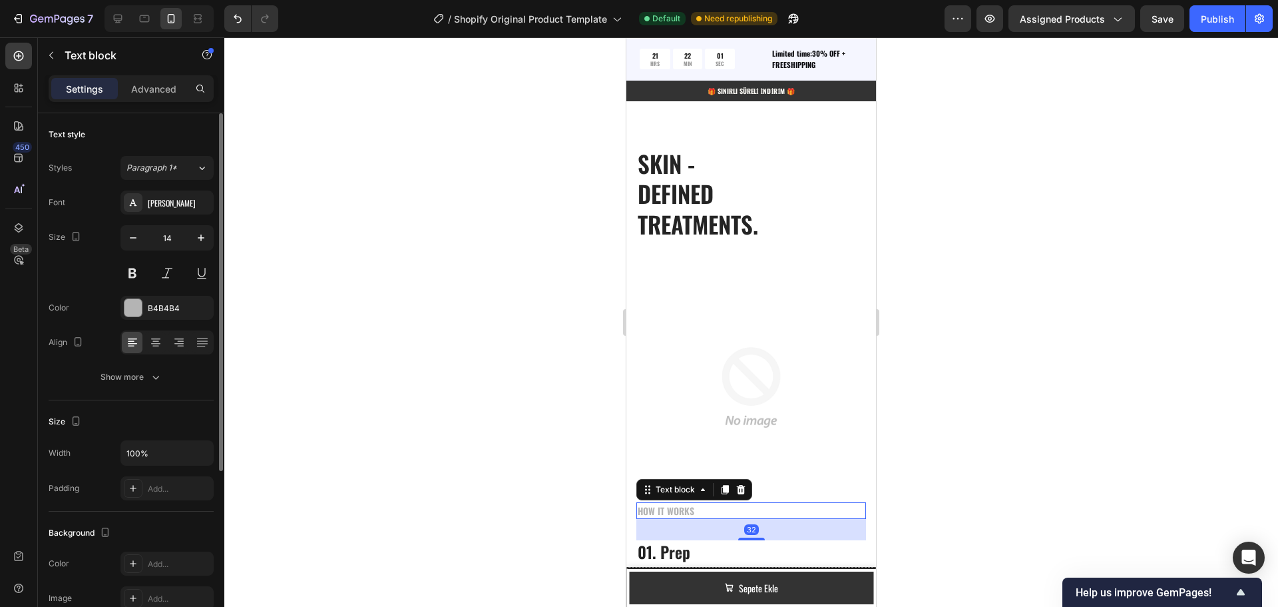
click at [680, 503] on p "HOW IT WORKS" at bounding box center [751, 510] width 227 height 14
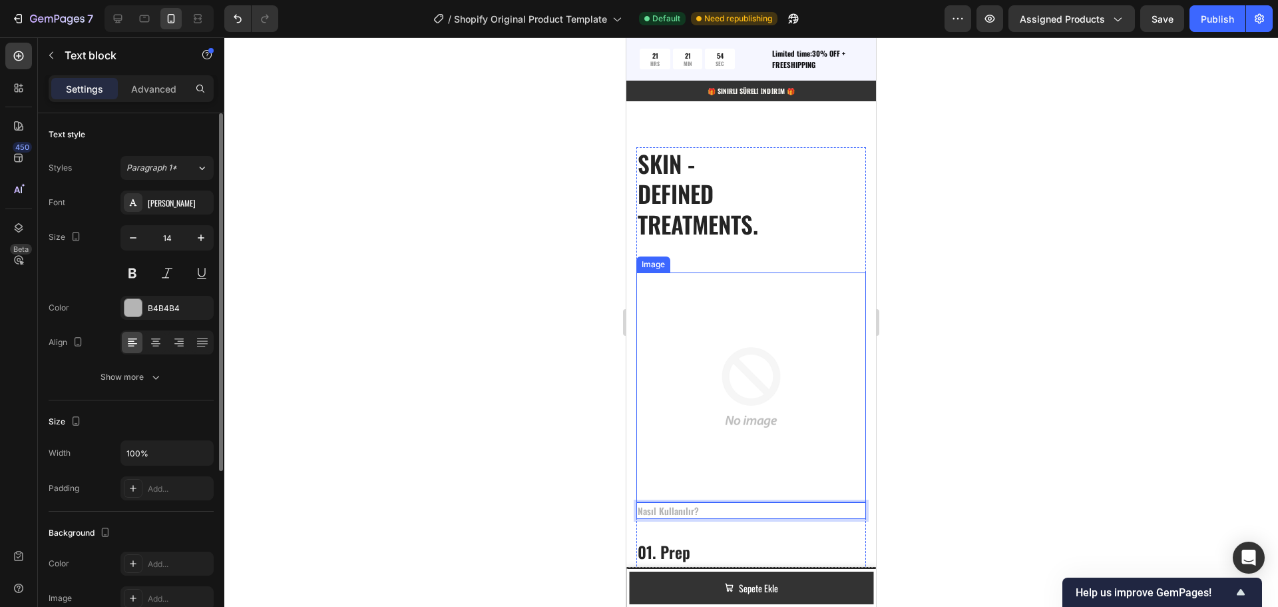
click at [670, 358] on img at bounding box center [751, 387] width 230 height 230
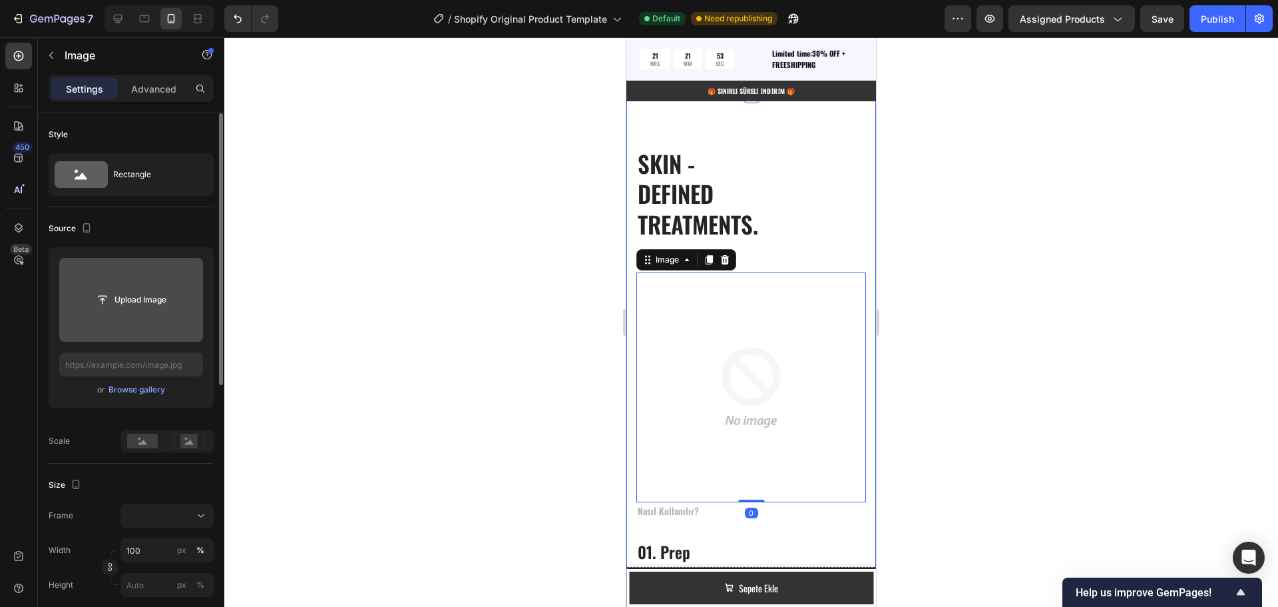
click at [136, 300] on input "file" at bounding box center [131, 299] width 92 height 23
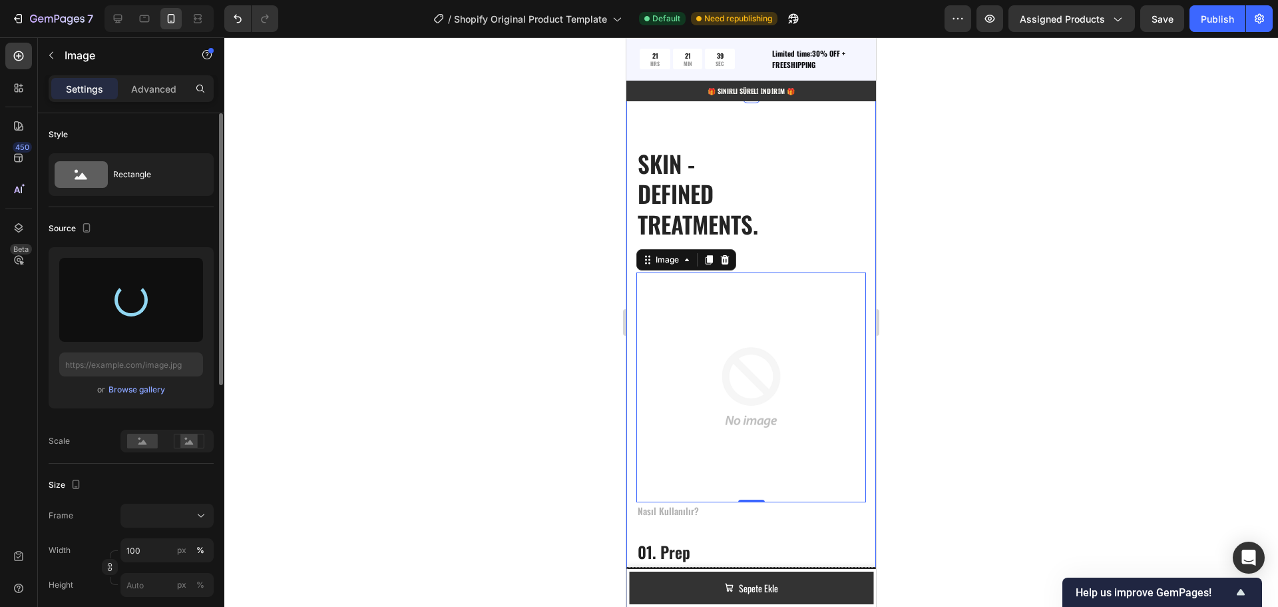
type input "https://cdn.shopify.com/s/files/1/0951/2933/8167/files/gempages_586159015990395…"
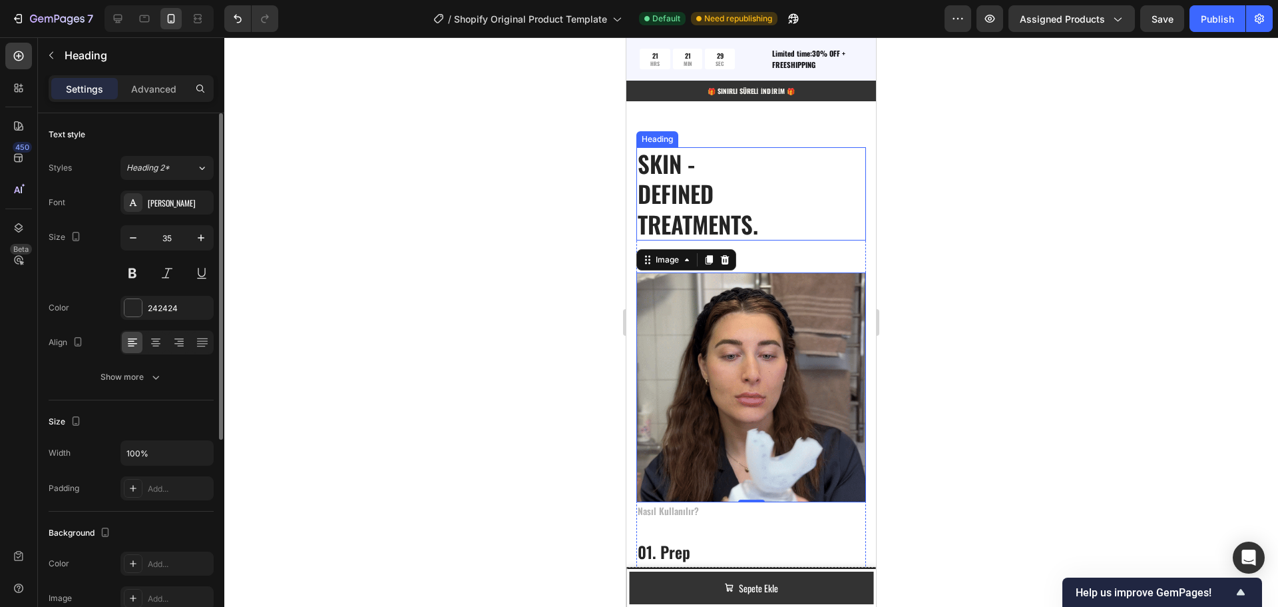
click at [673, 181] on p "SKIN - DEFINED TREATMENTS." at bounding box center [751, 193] width 227 height 91
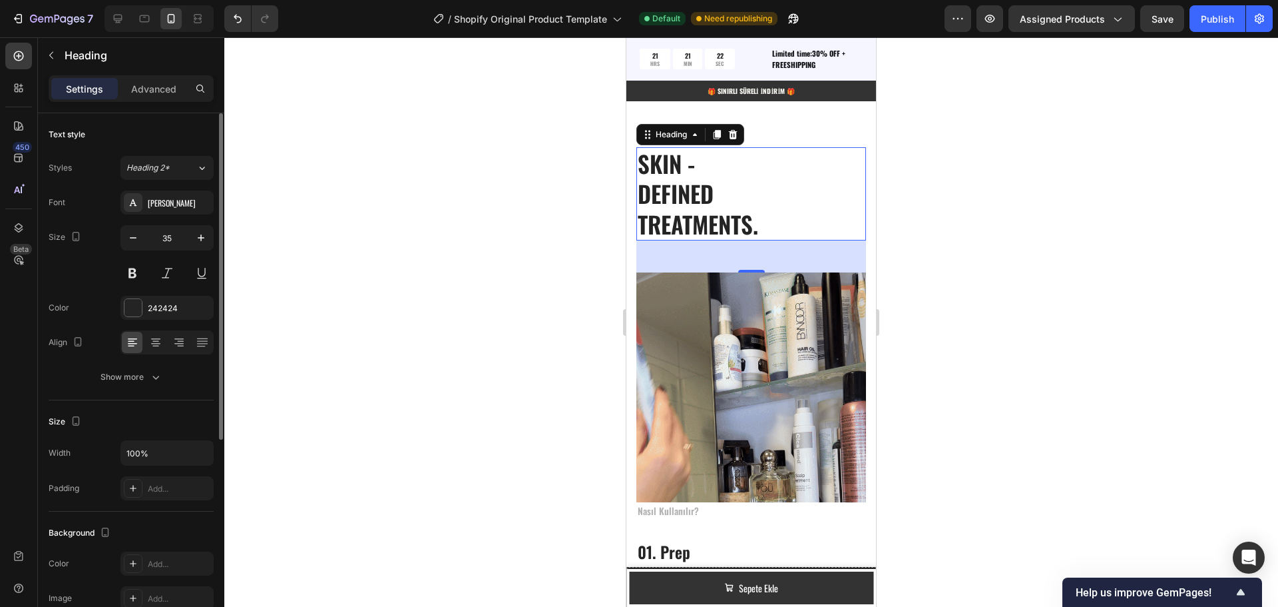
click at [751, 212] on p "SKIN - DEFINED TREATMENTS." at bounding box center [751, 193] width 227 height 91
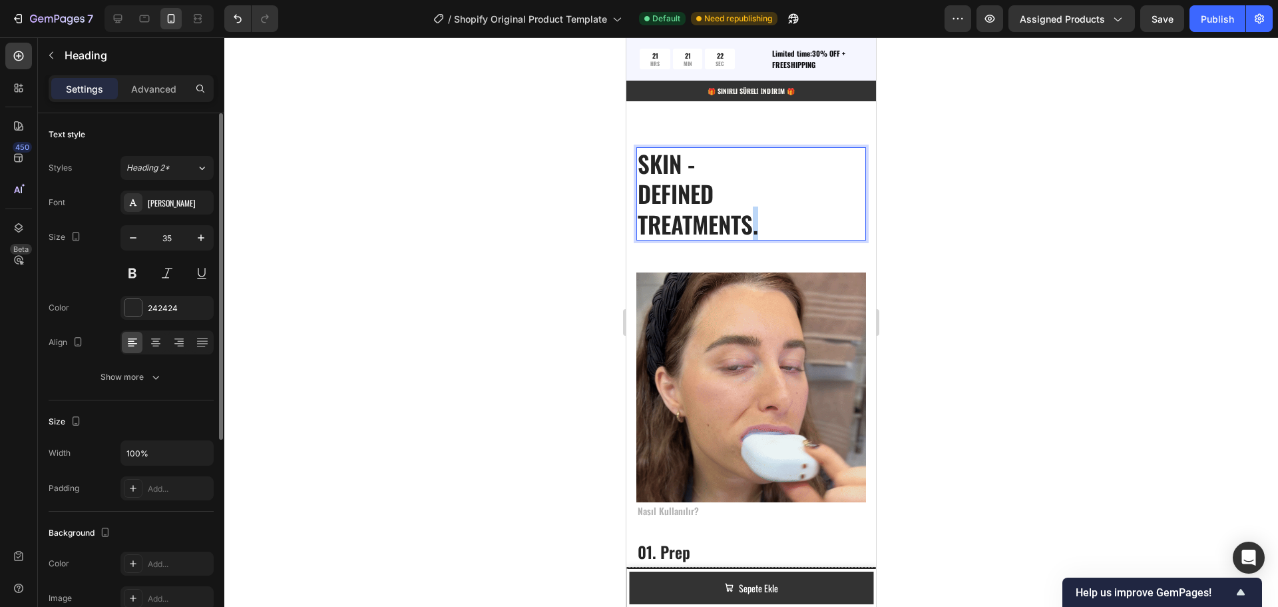
click at [751, 212] on p "SKIN - DEFINED TREATMENTS." at bounding box center [751, 193] width 227 height 91
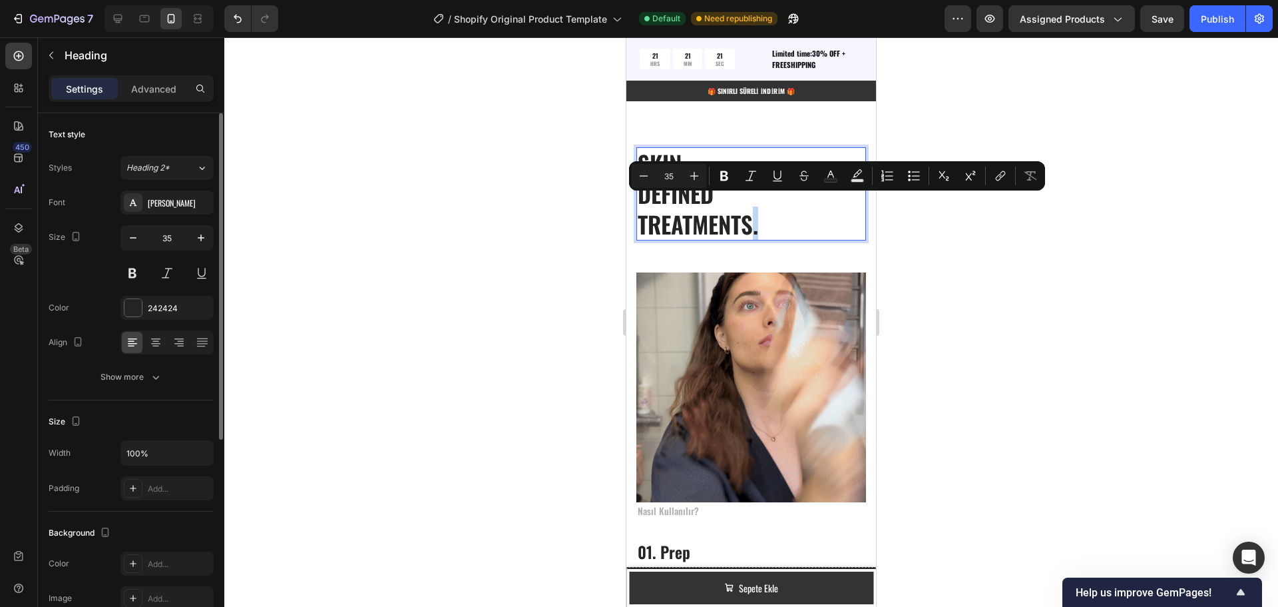
click at [772, 216] on p "SKIN - DEFINED TREATMENTS." at bounding box center [751, 193] width 227 height 91
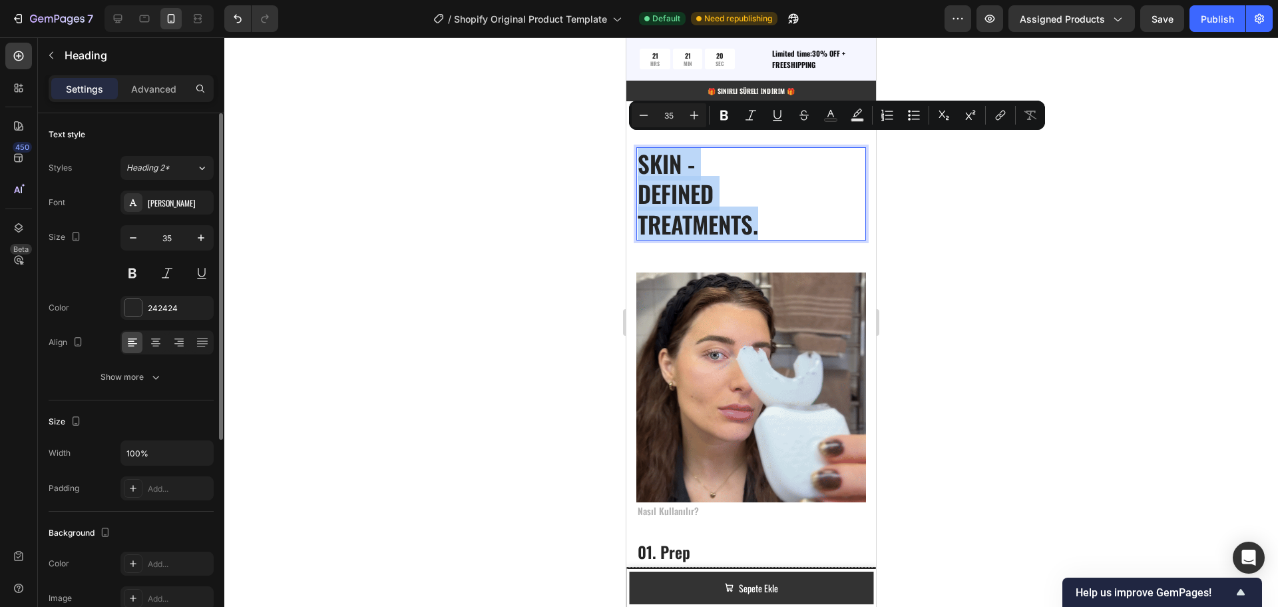
drag, startPoint x: 772, startPoint y: 216, endPoint x: 642, endPoint y: 153, distance: 144.4
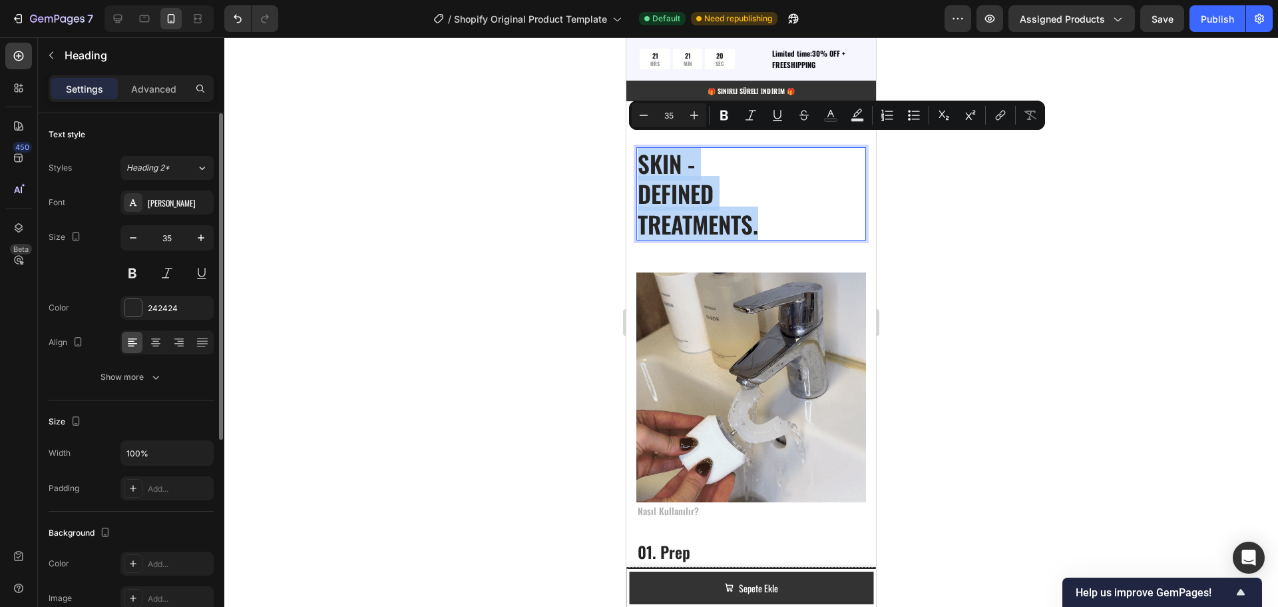
click at [642, 153] on p "SKIN - DEFINED TREATMENTS." at bounding box center [751, 193] width 227 height 91
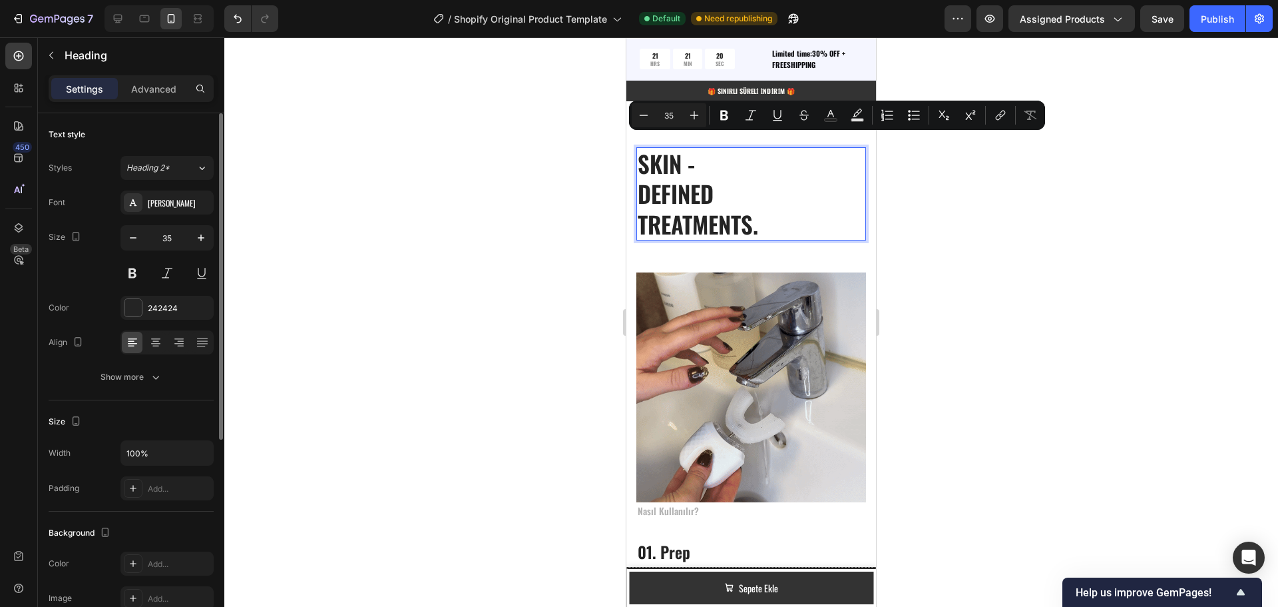
scroll to position [1, 0]
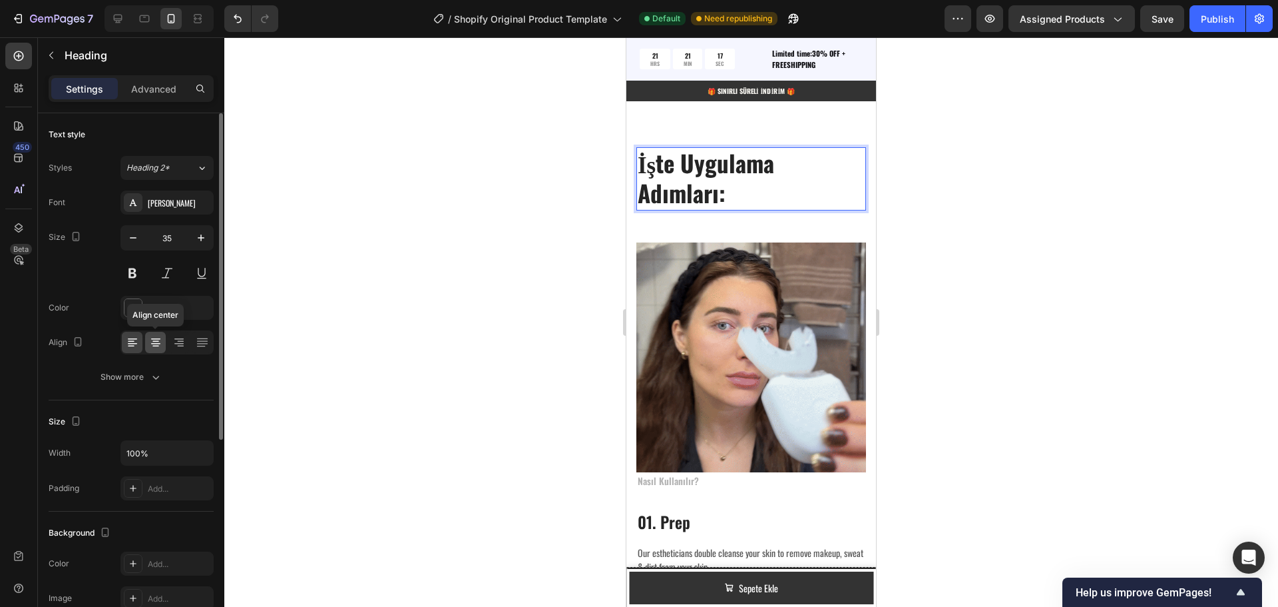
click at [159, 340] on icon at bounding box center [155, 342] width 13 height 13
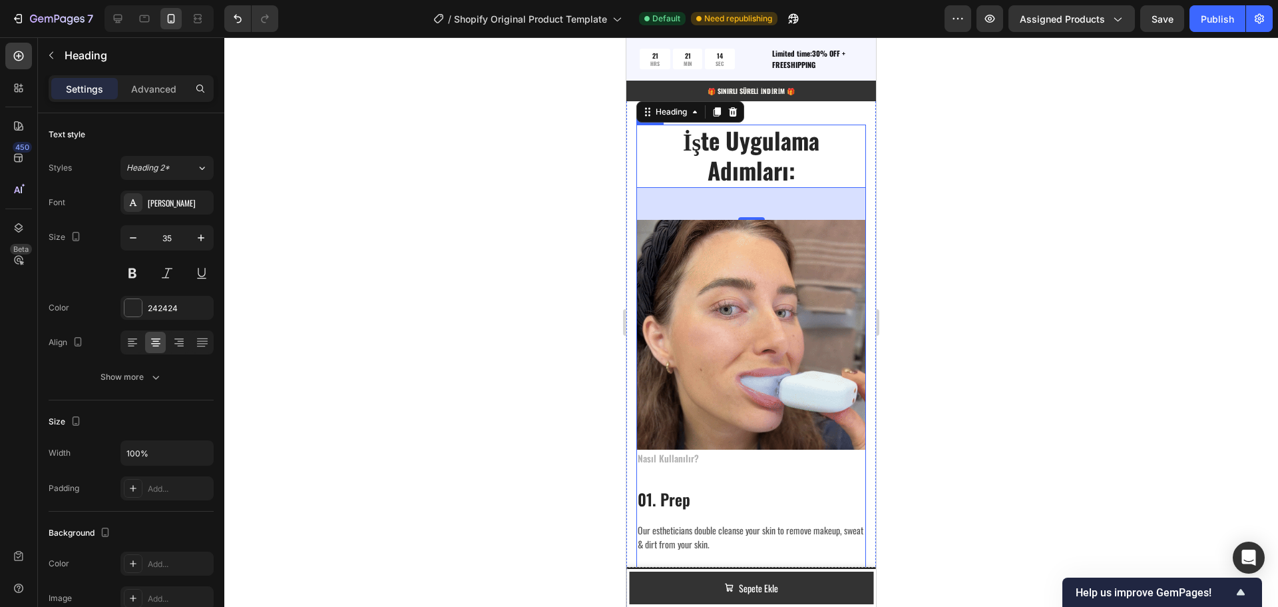
scroll to position [2228, 0]
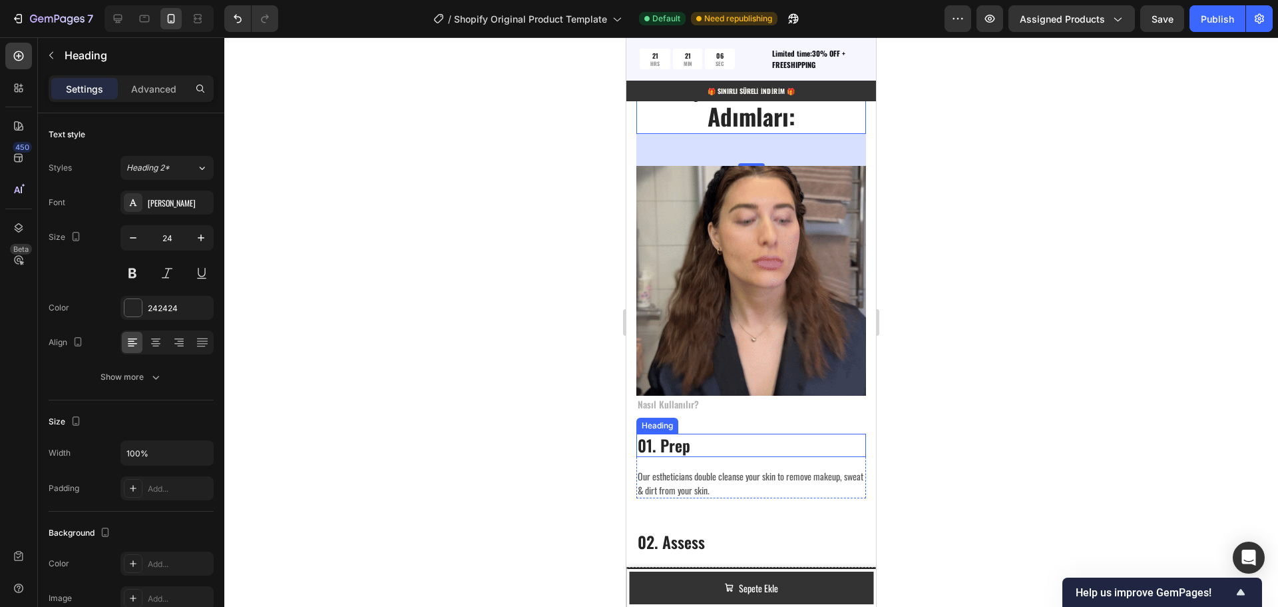
click at [692, 435] on p "01. Prep" at bounding box center [751, 445] width 227 height 21
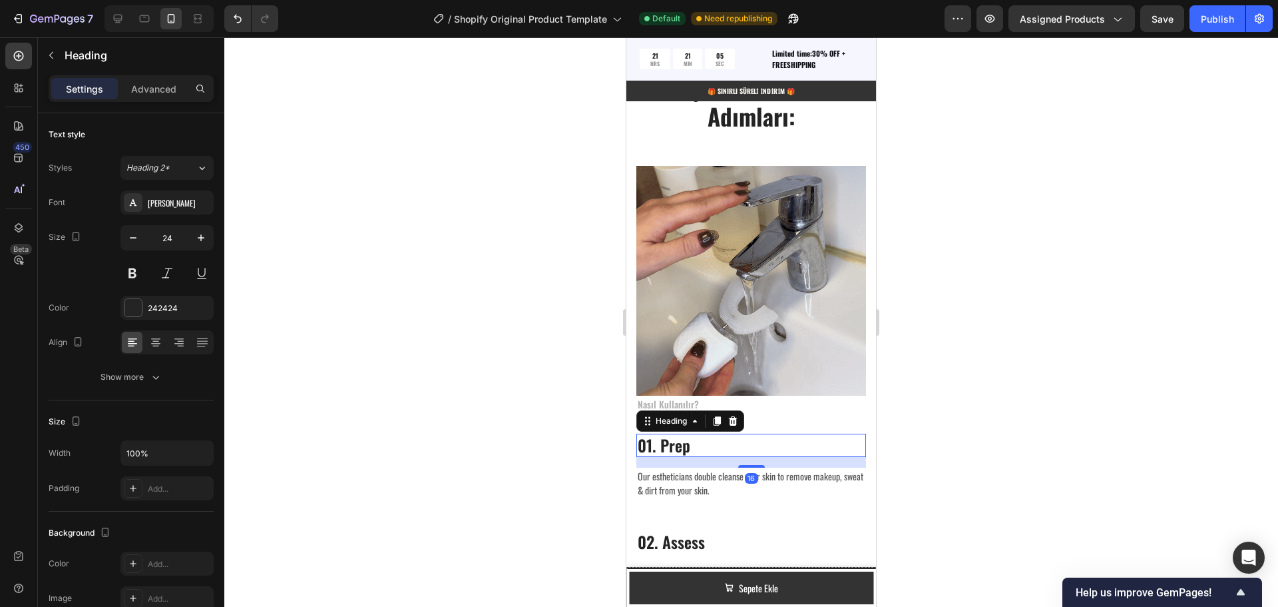
click at [692, 435] on p "01. Prep" at bounding box center [751, 445] width 227 height 21
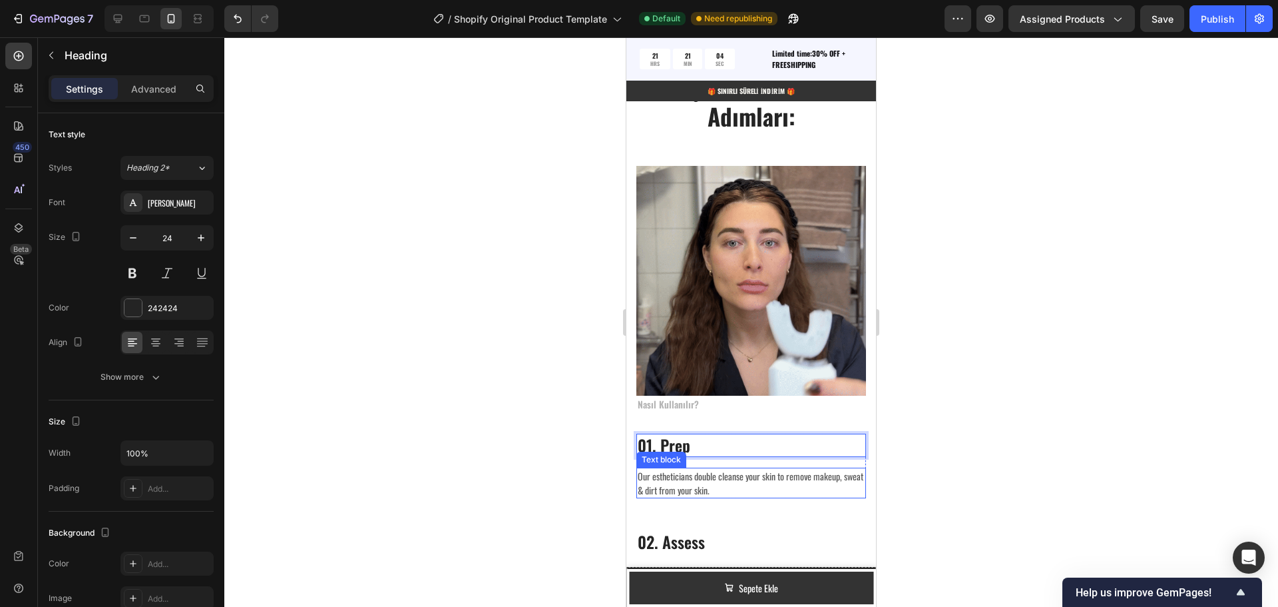
click at [692, 470] on p "Our estheticians double cleanse your skin to remove makeup, sweat & dirt from y…" at bounding box center [751, 483] width 227 height 28
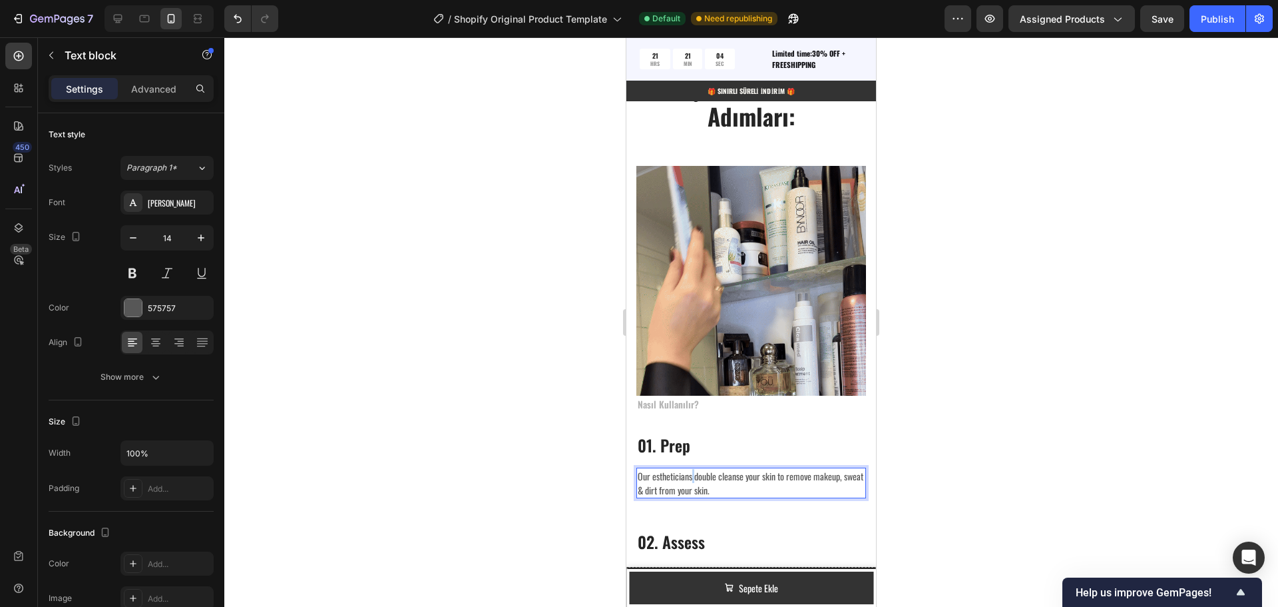
click at [692, 470] on p "Our estheticians double cleanse your skin to remove makeup, sweat & dirt from y…" at bounding box center [751, 483] width 227 height 28
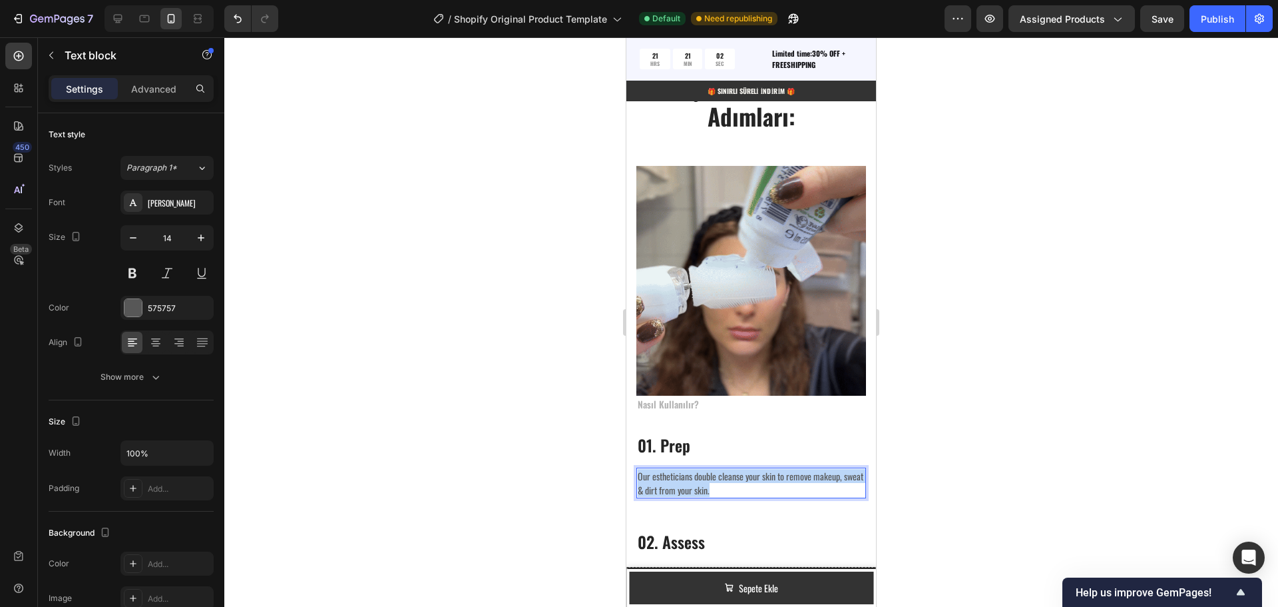
drag, startPoint x: 742, startPoint y: 481, endPoint x: 639, endPoint y: 464, distance: 104.6
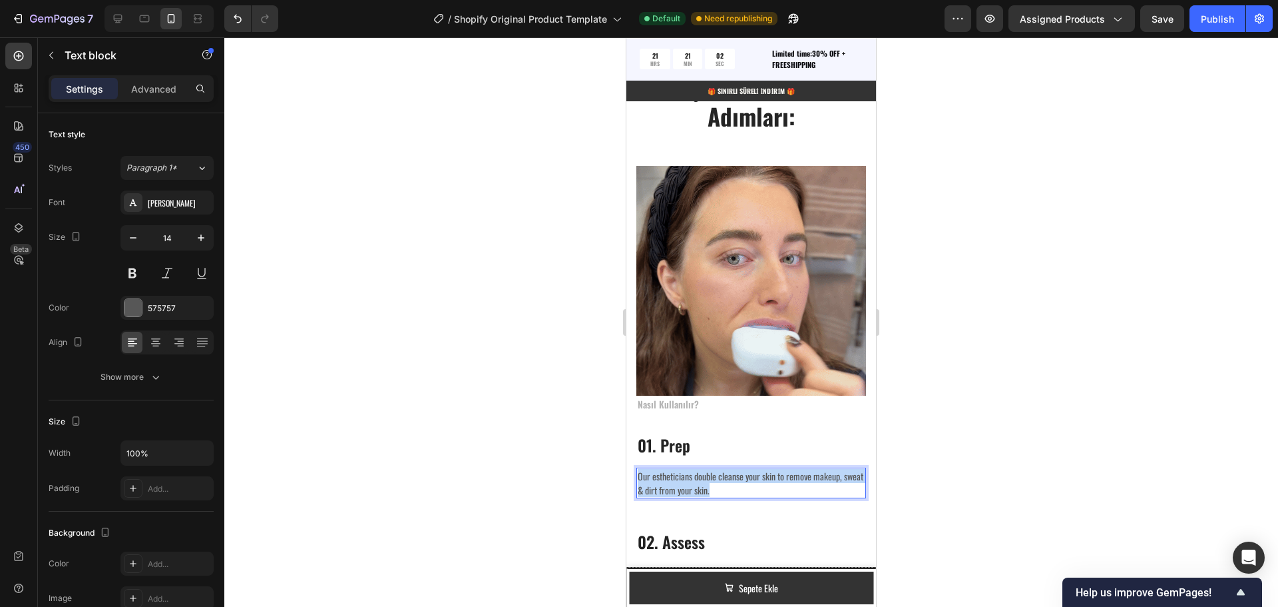
click at [639, 469] on p "Our estheticians double cleanse your skin to remove makeup, sweat & dirt from y…" at bounding box center [751, 483] width 227 height 28
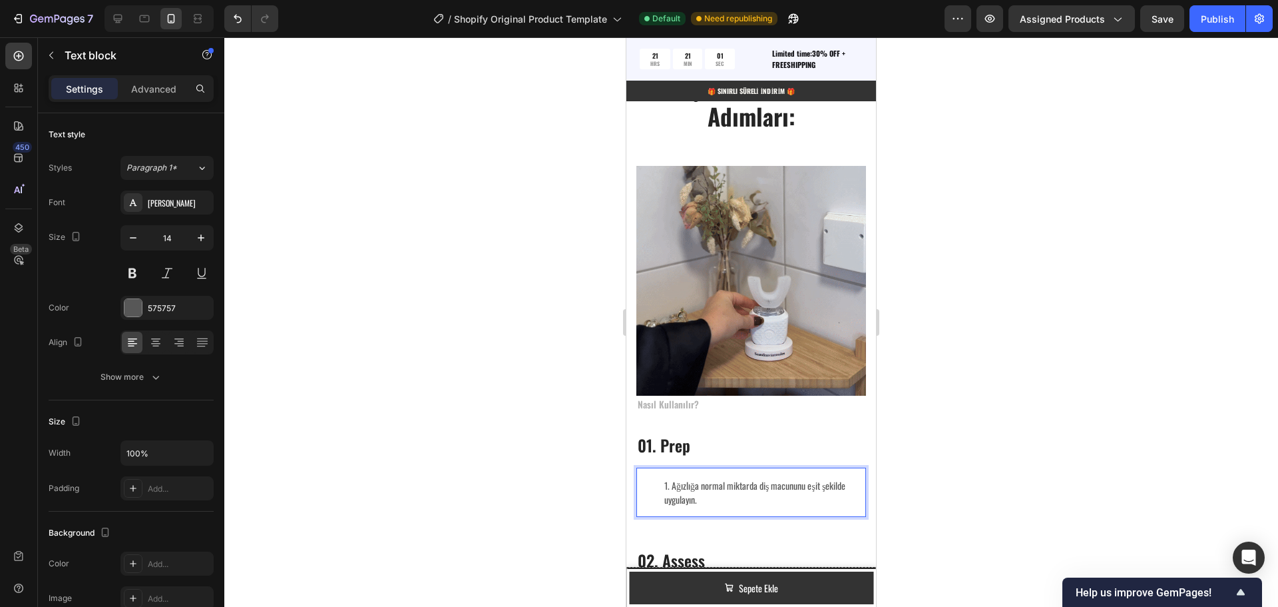
drag, startPoint x: 672, startPoint y: 474, endPoint x: 679, endPoint y: 495, distance: 22.3
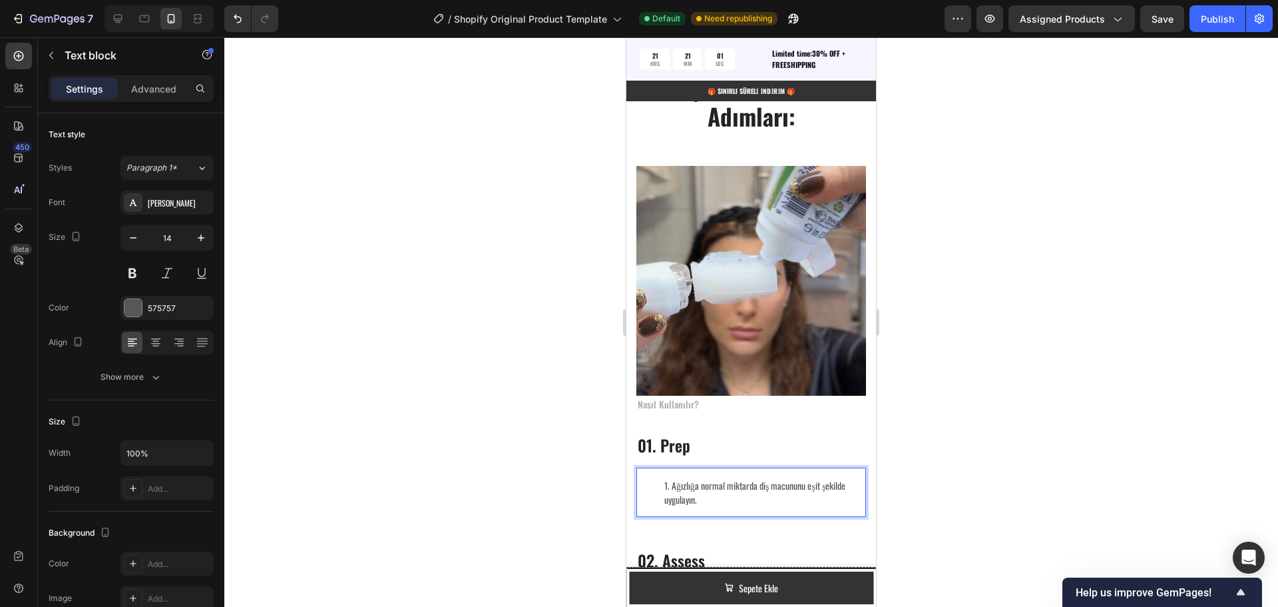
click at [672, 478] on li "Ağızlığa normal miktarda diş macununu eşit şekilde uygulayın." at bounding box center [764, 492] width 200 height 28
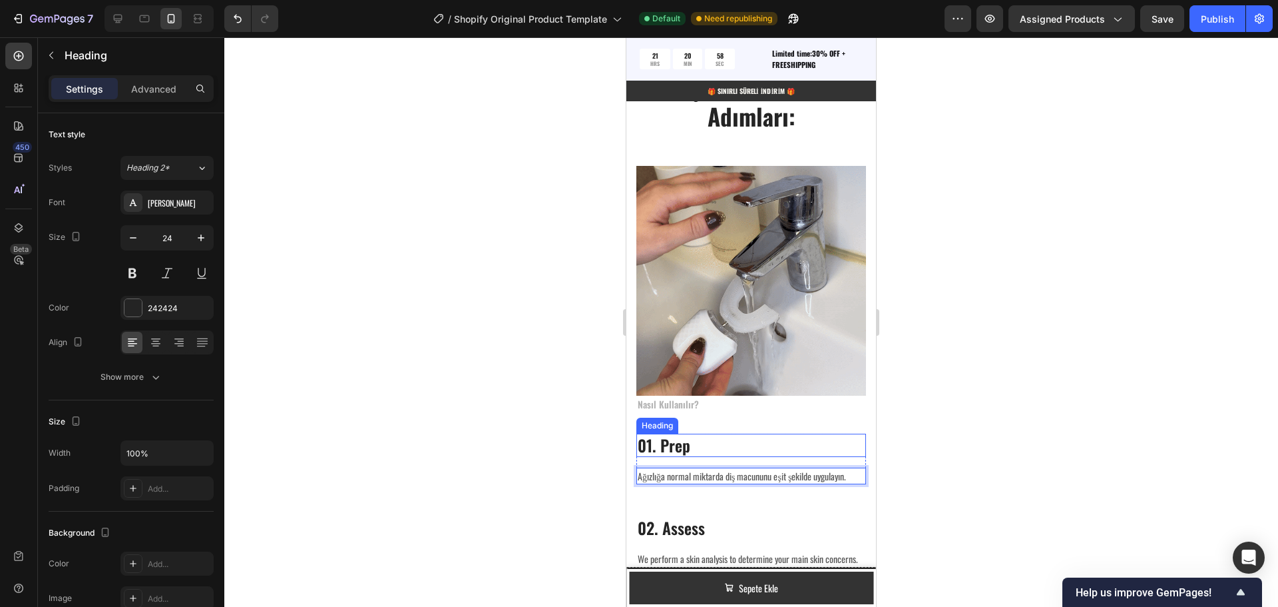
click at [684, 435] on p "01. Prep" at bounding box center [751, 445] width 227 height 21
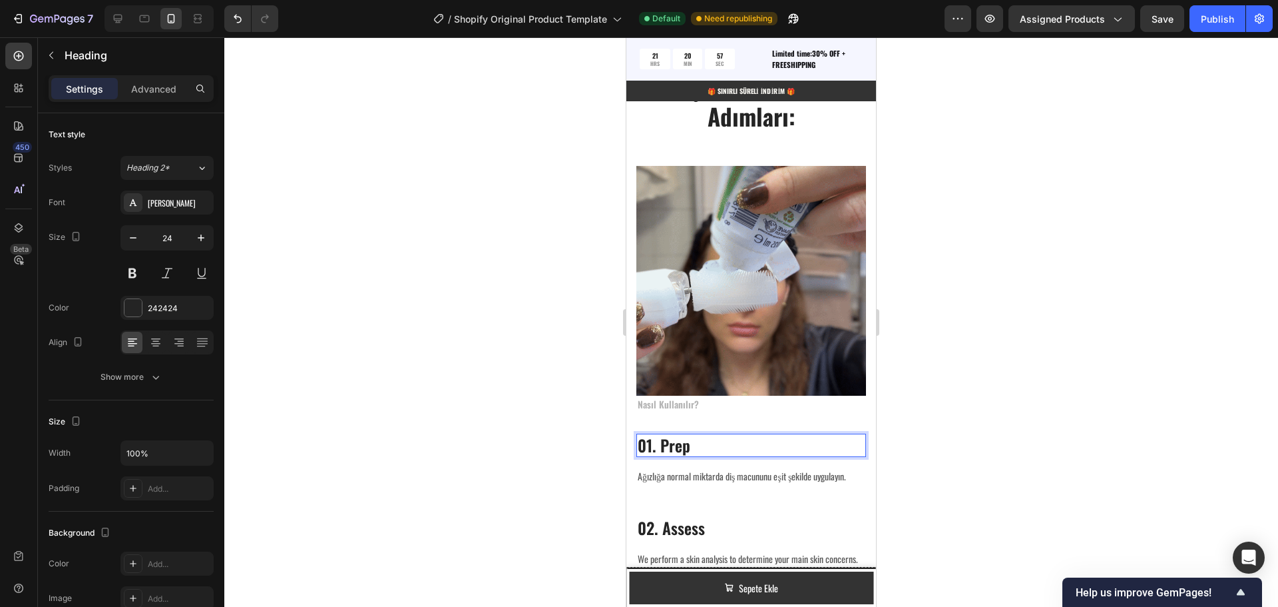
click at [699, 436] on p "01. Prep" at bounding box center [751, 445] width 227 height 21
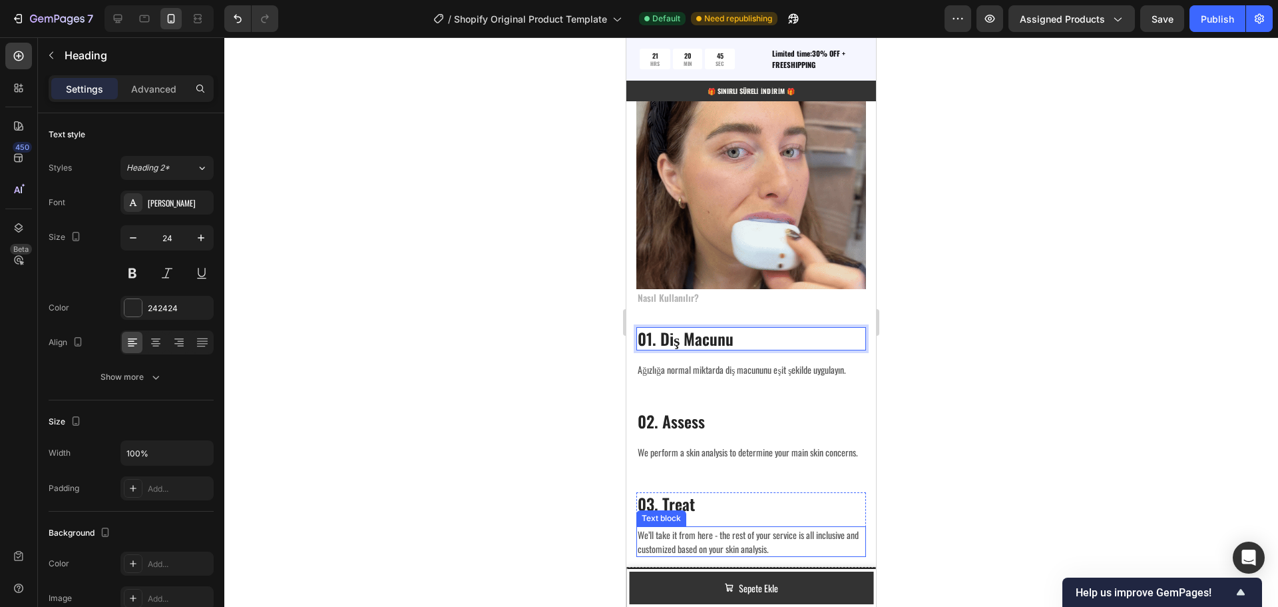
scroll to position [2361, 0]
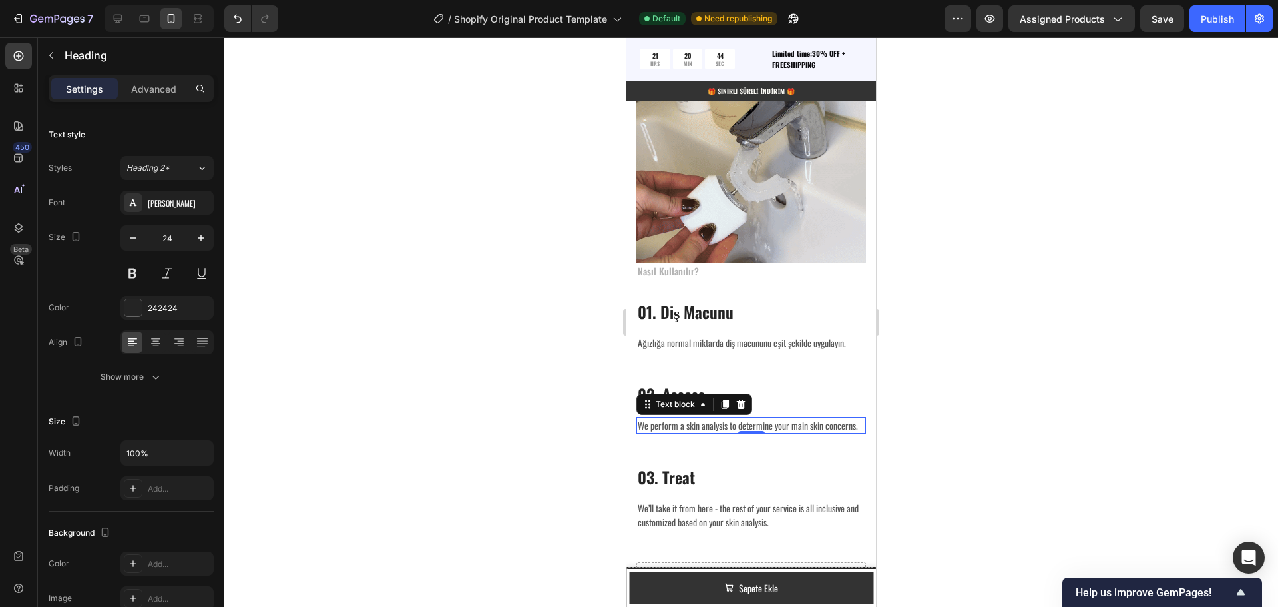
click at [656, 420] on p "We perform a skin analysis to determine your main skin concerns." at bounding box center [751, 425] width 227 height 14
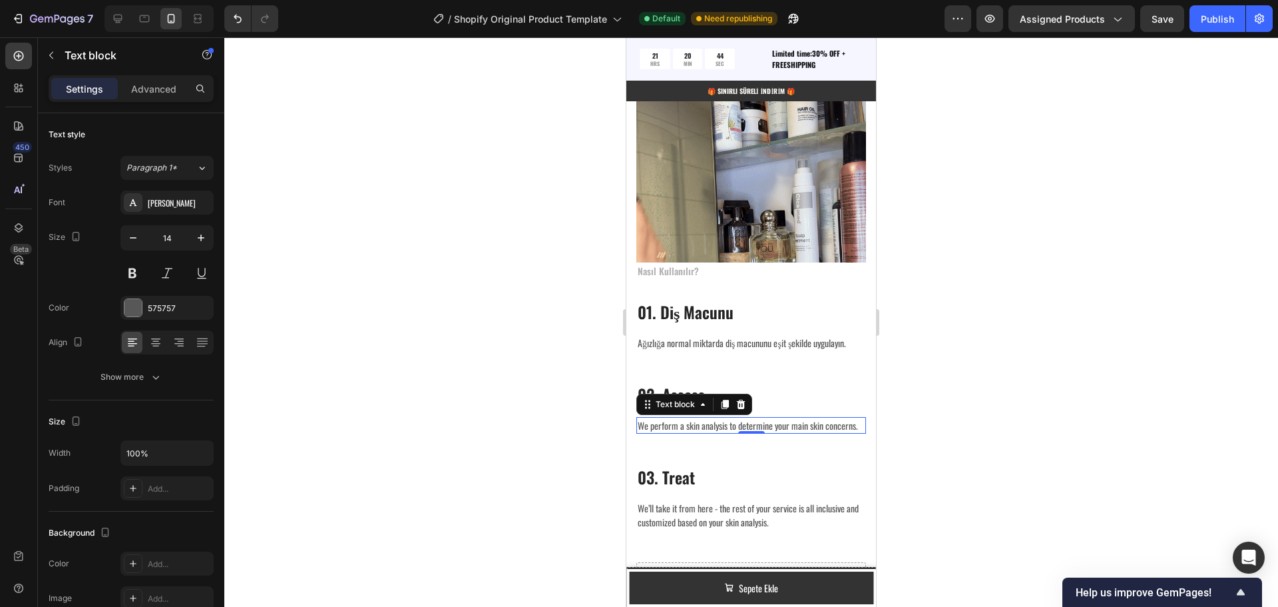
click at [656, 420] on p "We perform a skin analysis to determine your main skin concerns." at bounding box center [751, 425] width 227 height 14
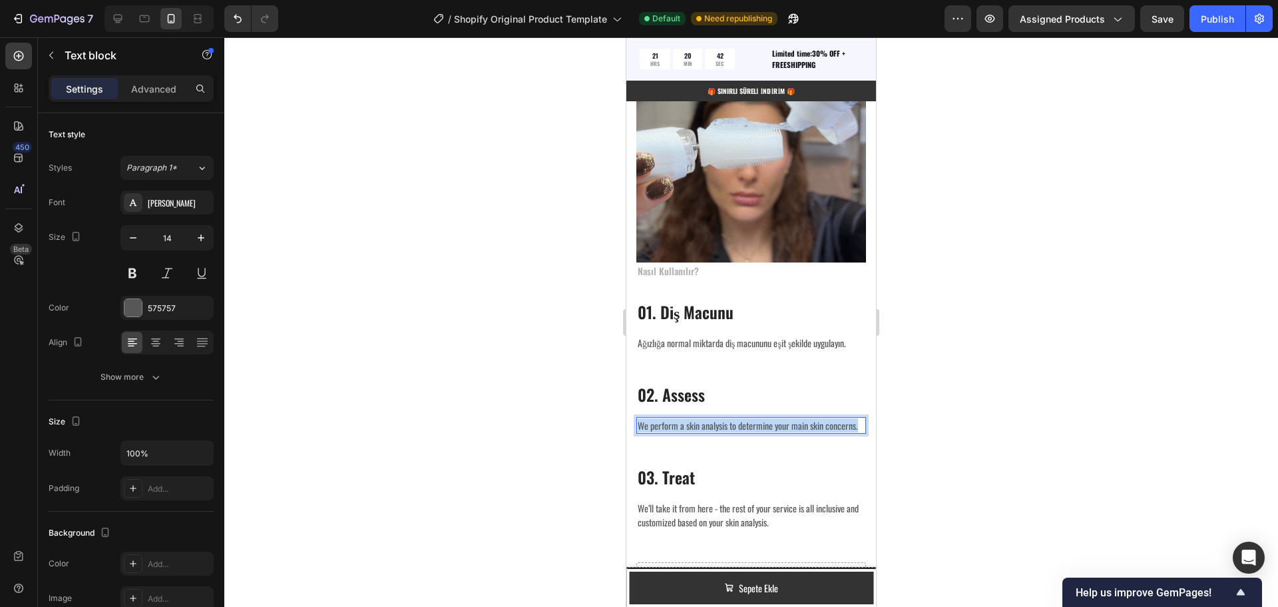
drag, startPoint x: 676, startPoint y: 433, endPoint x: 638, endPoint y: 413, distance: 43.2
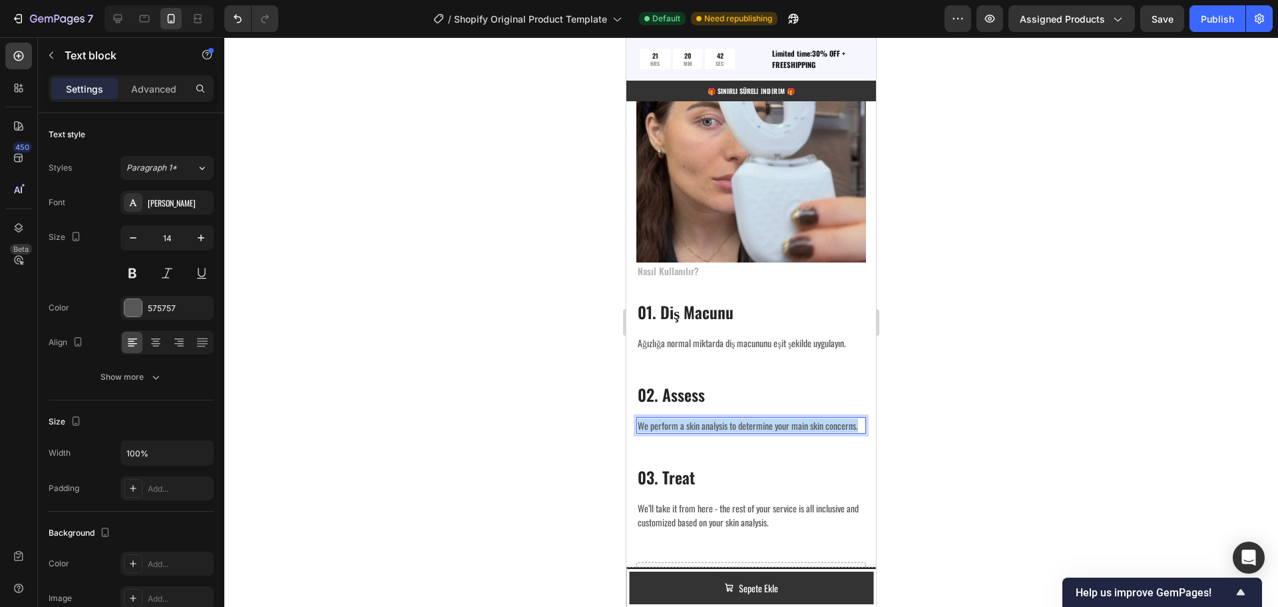
click at [638, 418] on p "We perform a skin analysis to determine your main skin concerns." at bounding box center [751, 425] width 227 height 14
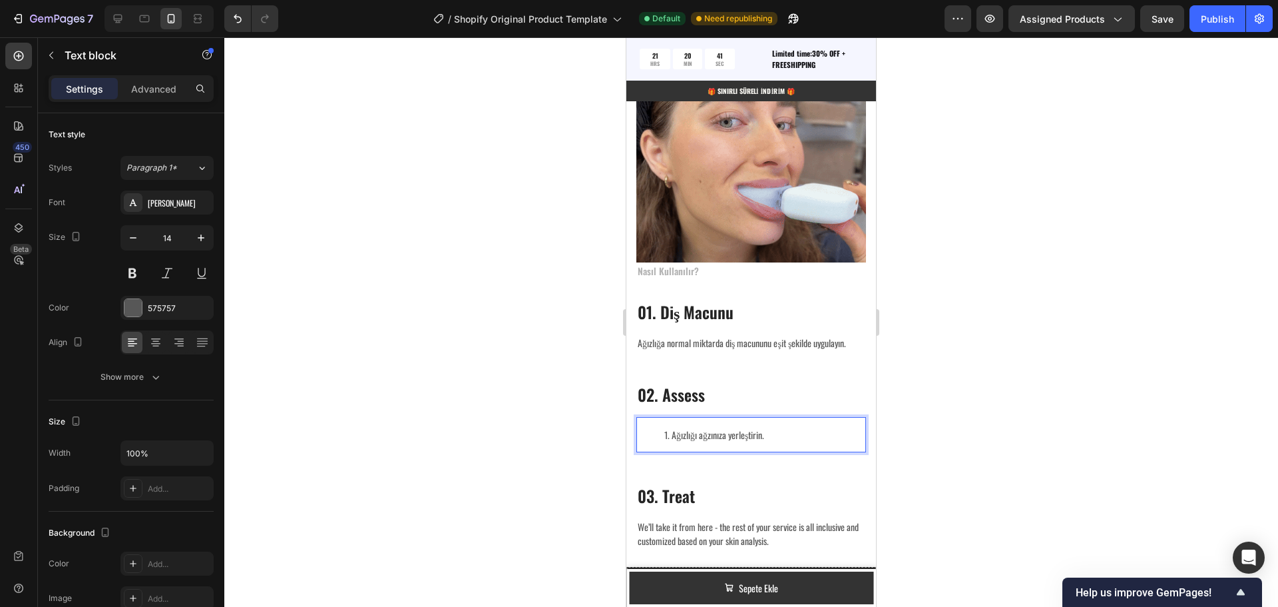
click at [673, 427] on li "Ağızlığı ağzınıza yerleştirin." at bounding box center [764, 434] width 200 height 14
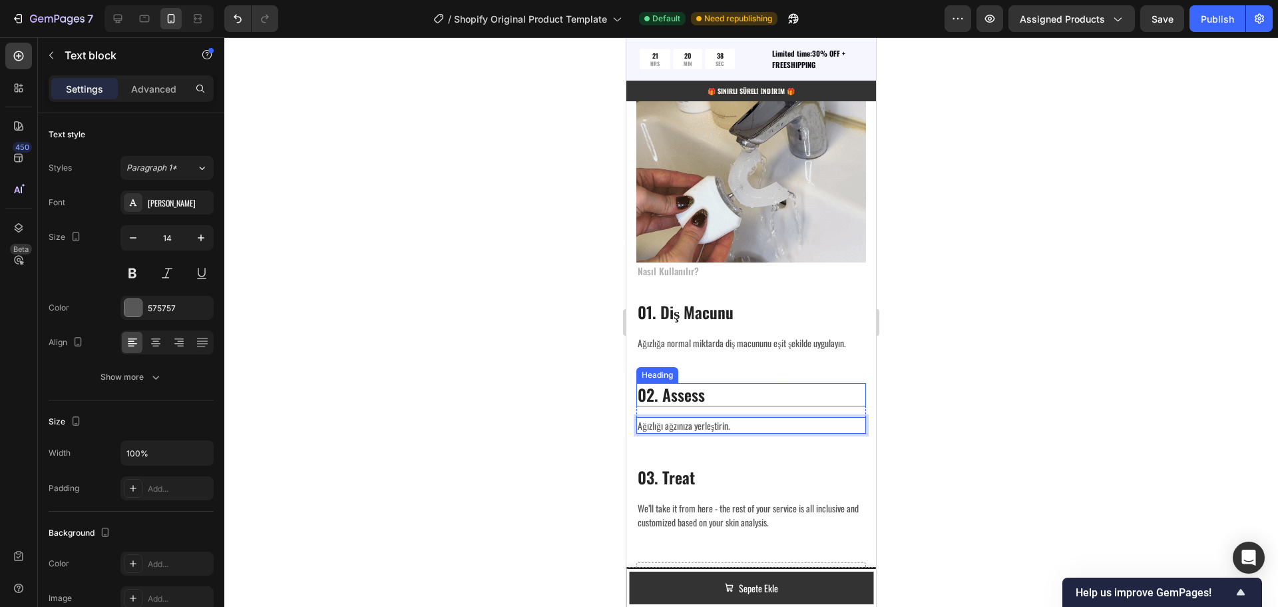
click at [700, 385] on p "02. Assess" at bounding box center [751, 394] width 227 height 21
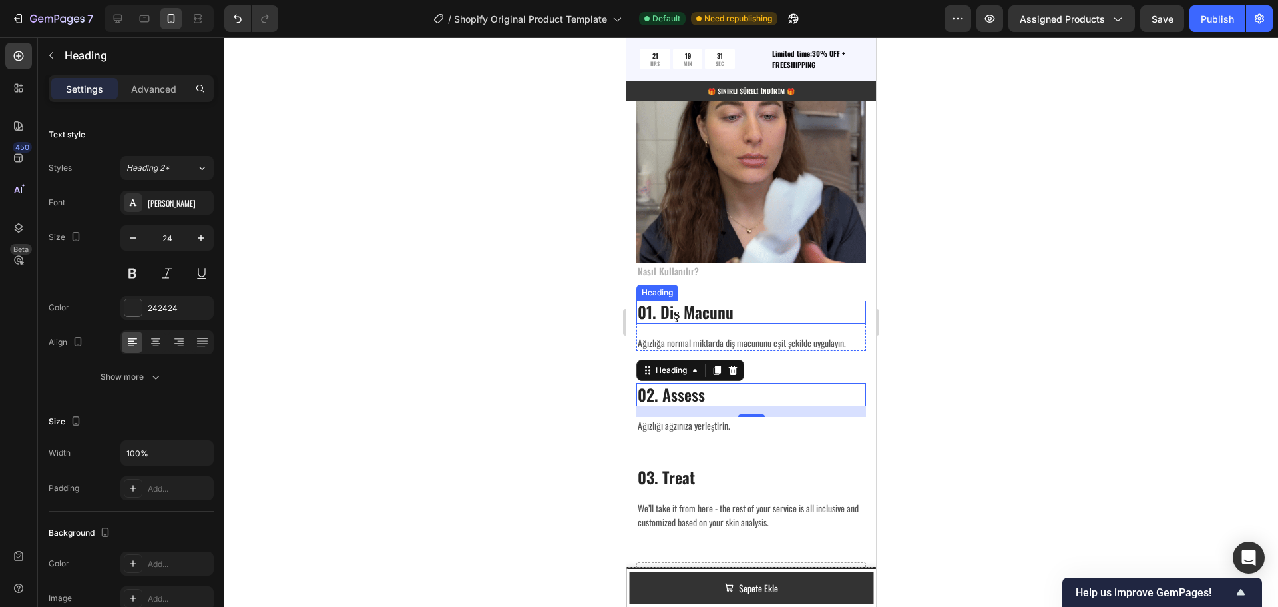
click at [692, 302] on p "01. Diş Macunu" at bounding box center [751, 312] width 227 height 21
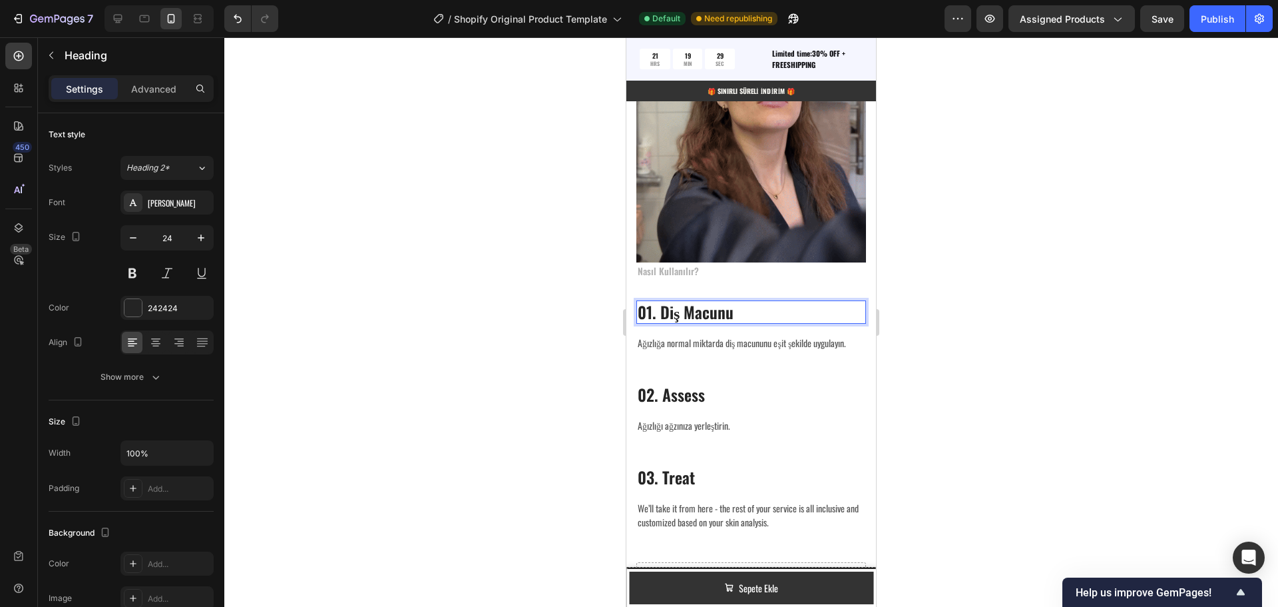
click at [734, 302] on p "01. Diş Macunu" at bounding box center [751, 312] width 227 height 21
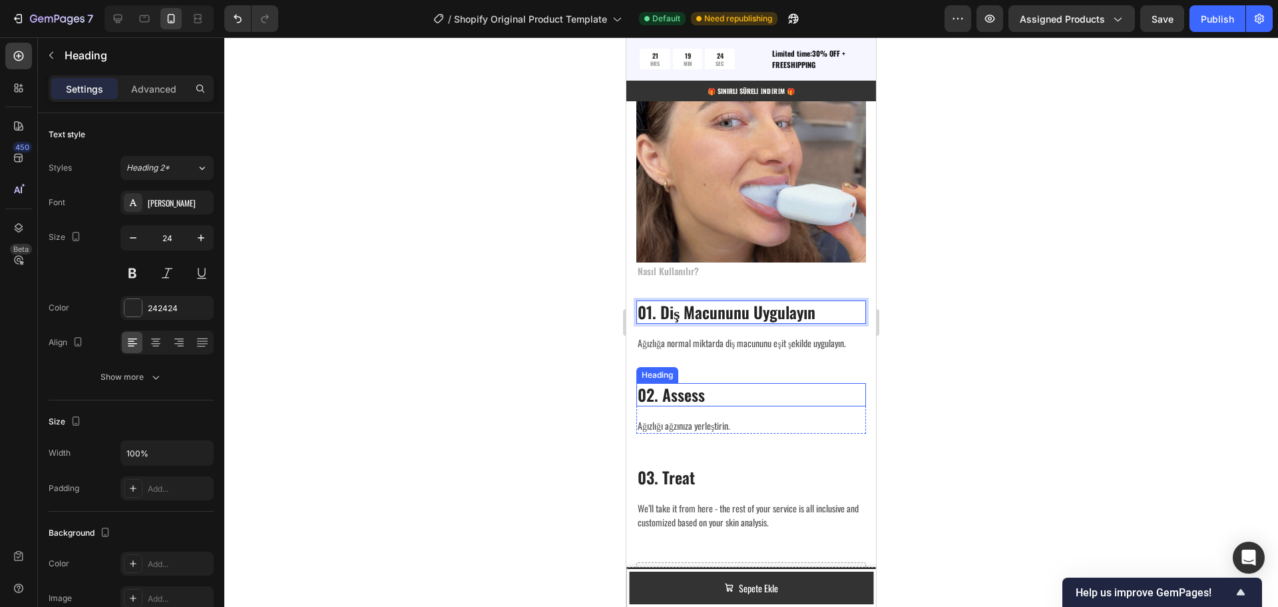
click at [700, 387] on p "02. Assess" at bounding box center [751, 394] width 227 height 21
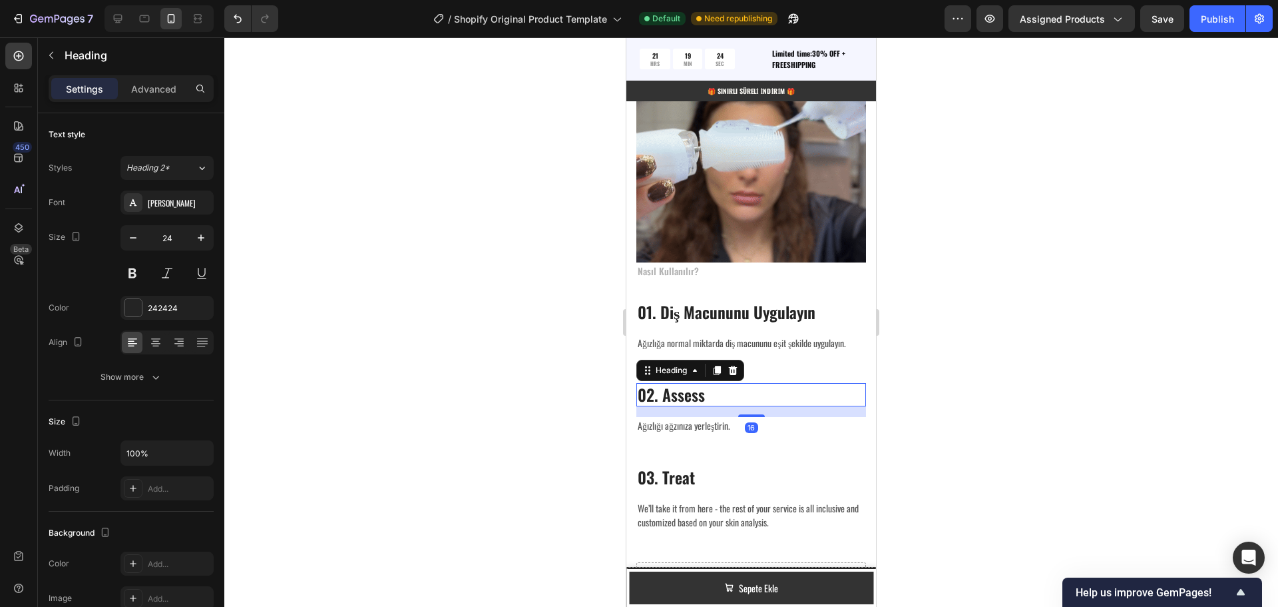
click at [701, 386] on p "02. Assess" at bounding box center [751, 394] width 227 height 21
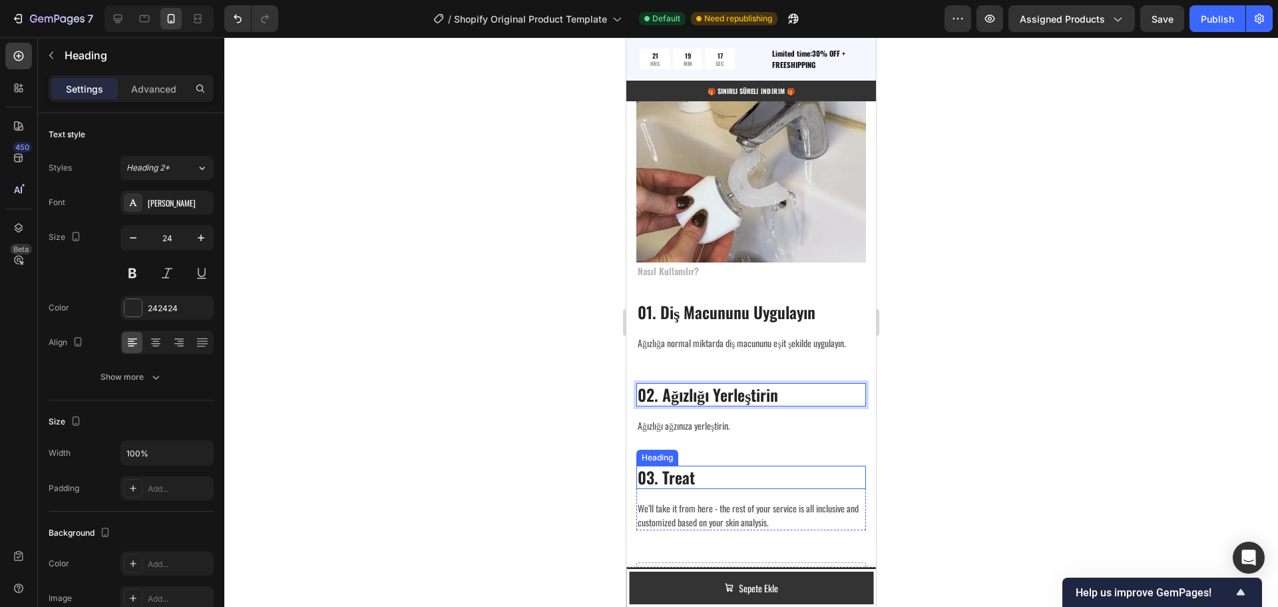
click at [682, 472] on p "03. Treat" at bounding box center [751, 477] width 227 height 21
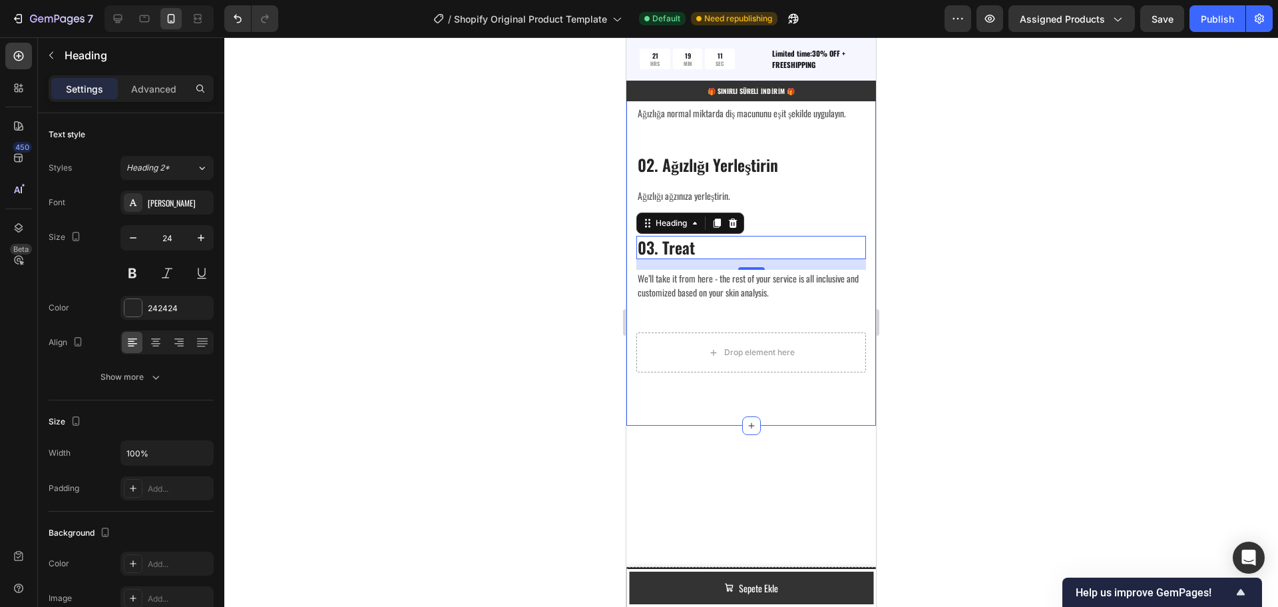
scroll to position [1, 0]
click at [677, 258] on p "03. Treat" at bounding box center [751, 247] width 227 height 21
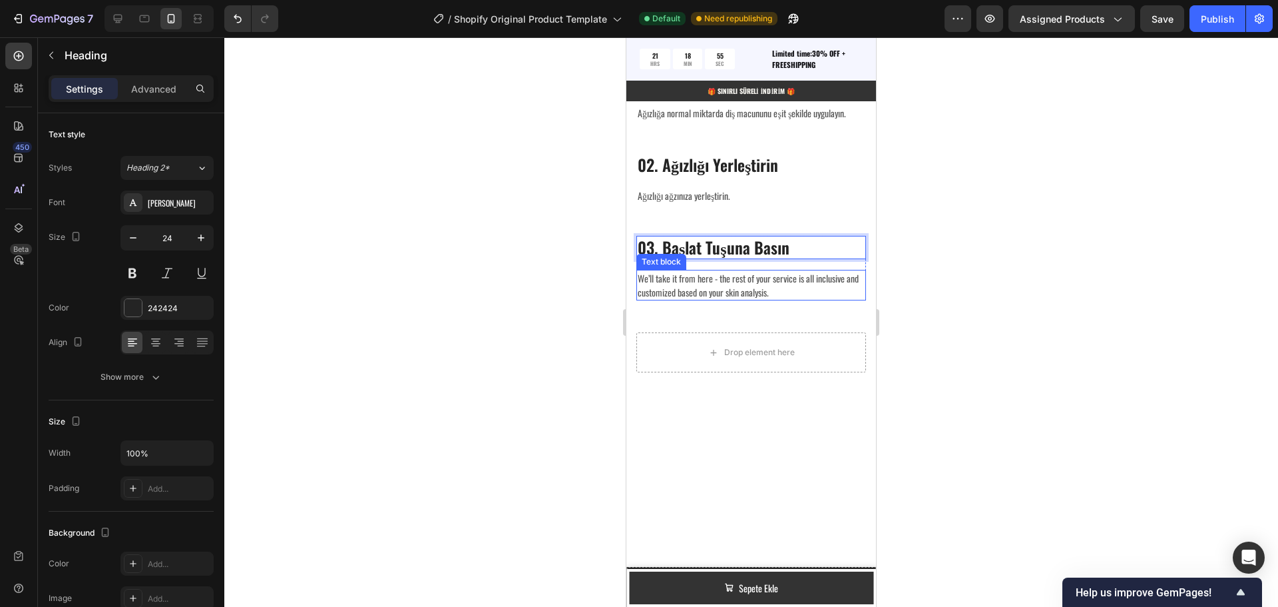
click at [733, 299] on p "We’ll take it from here - the rest of your service is all inclusive and customi…" at bounding box center [751, 285] width 227 height 28
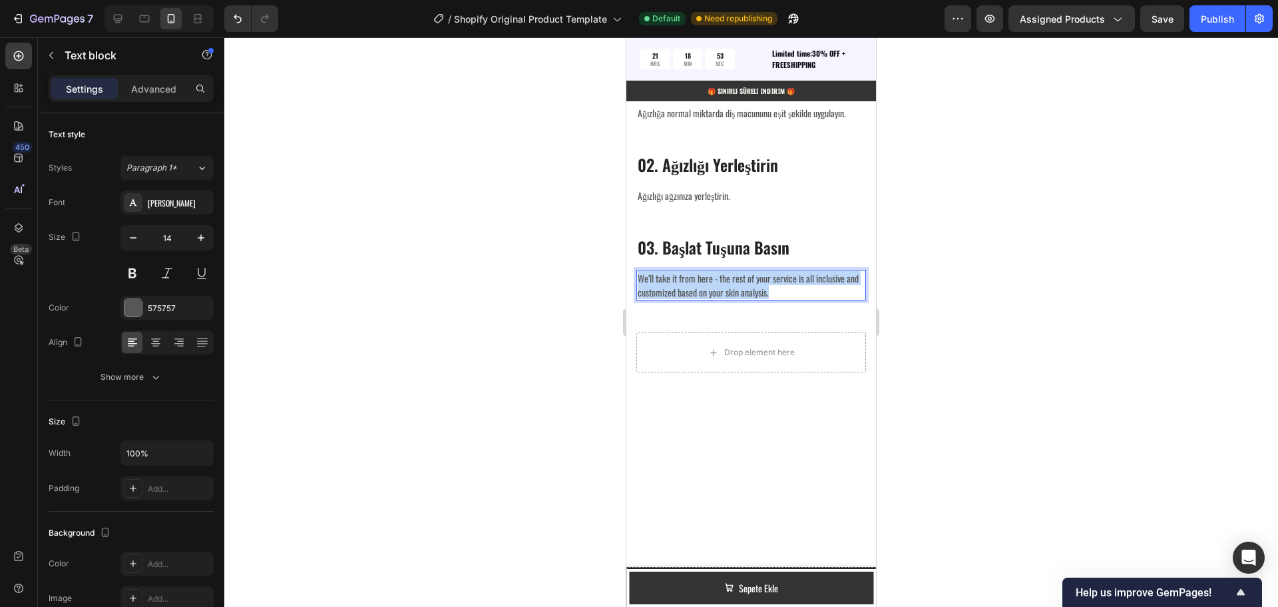
drag, startPoint x: 794, startPoint y: 513, endPoint x: 640, endPoint y: 499, distance: 155.1
click at [640, 299] on p "We’ll take it from here - the rest of your service is all inclusive and customi…" at bounding box center [751, 285] width 227 height 28
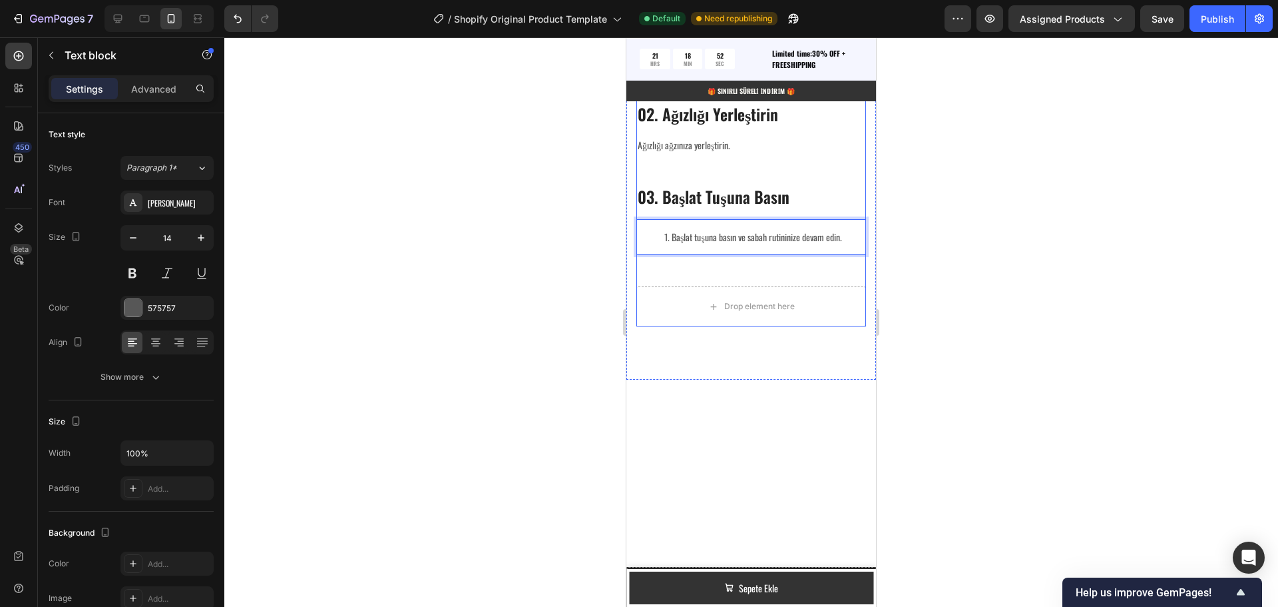
scroll to position [2427, 0]
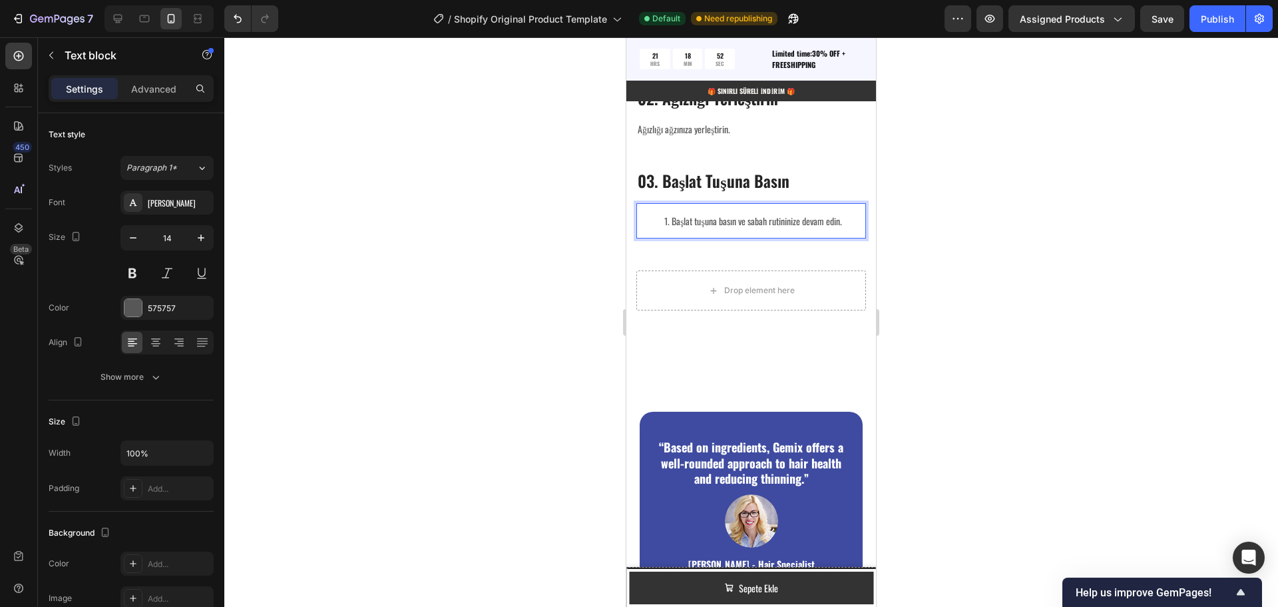
click at [672, 228] on li "Başlat tuşuna basın ve sabah rutininize devam edin." at bounding box center [764, 221] width 200 height 14
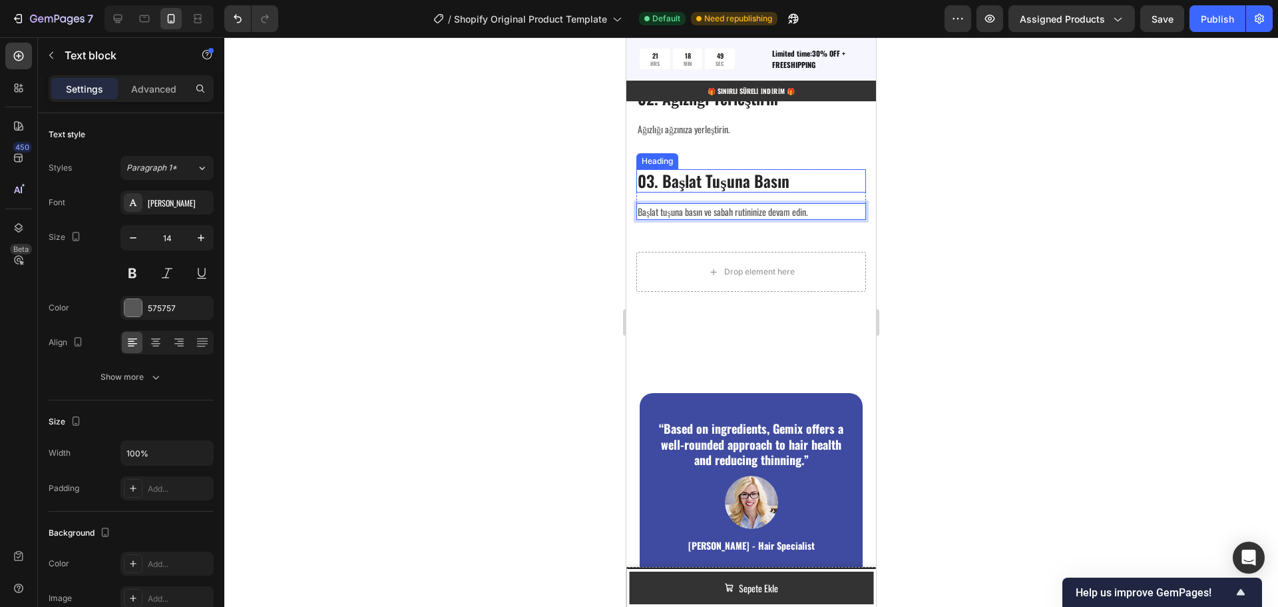
click at [756, 191] on p "03. Başlat Tuşuna Basın" at bounding box center [751, 180] width 227 height 21
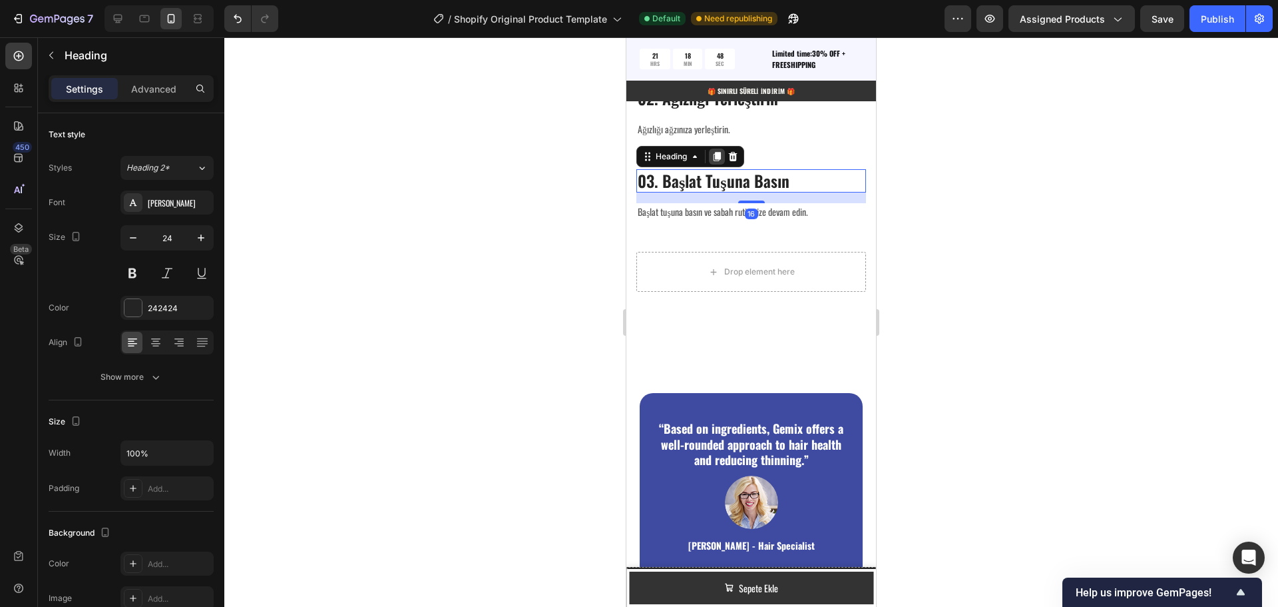
click at [714, 162] on icon at bounding box center [717, 156] width 11 height 11
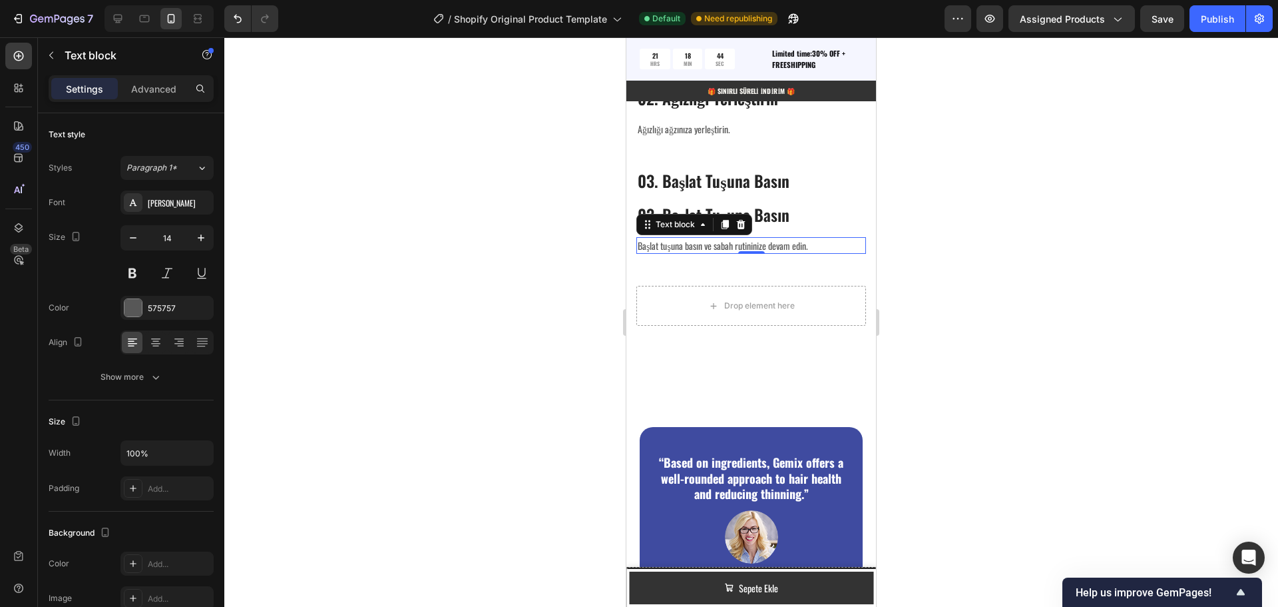
click at [732, 252] on p "Başlat tuşuna basın ve sabah rutininize devam edin." at bounding box center [751, 245] width 227 height 14
click at [726, 230] on icon at bounding box center [725, 224] width 7 height 9
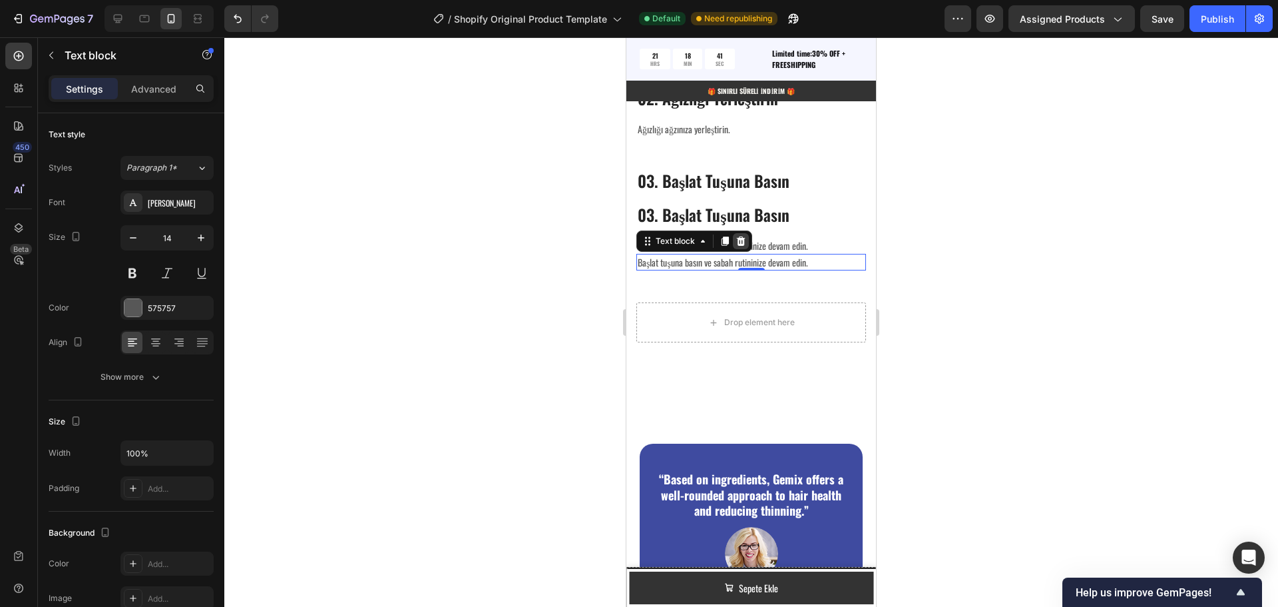
click at [744, 246] on icon at bounding box center [741, 240] width 9 height 9
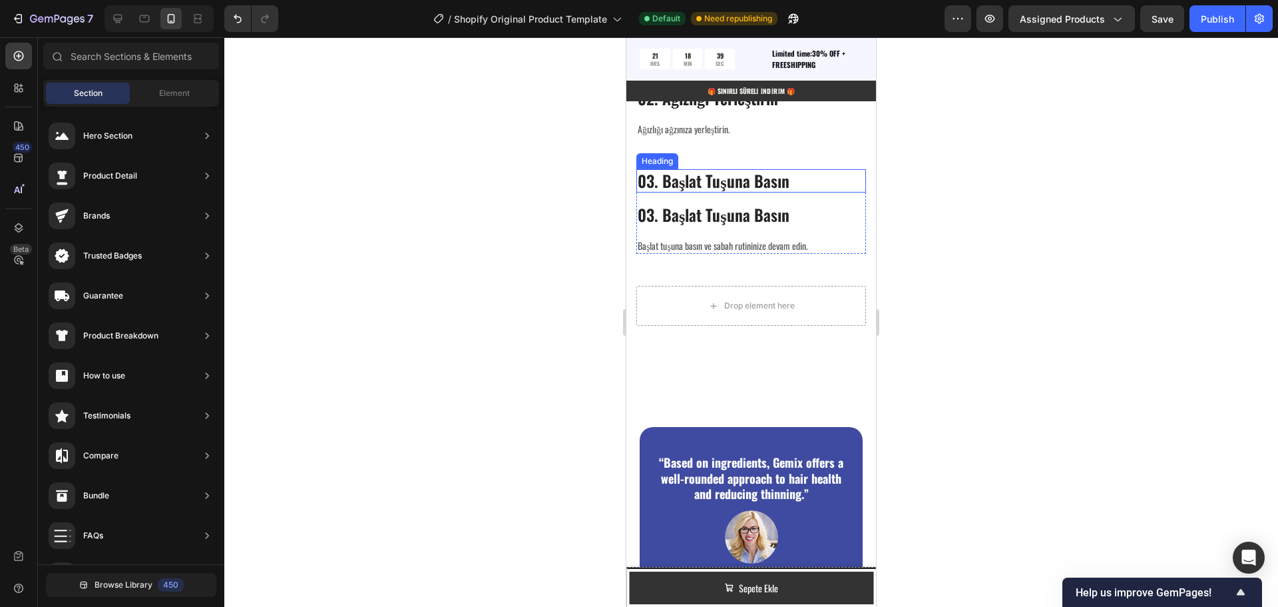
click at [701, 191] on p "03. Başlat Tuşuna Basın" at bounding box center [751, 180] width 227 height 21
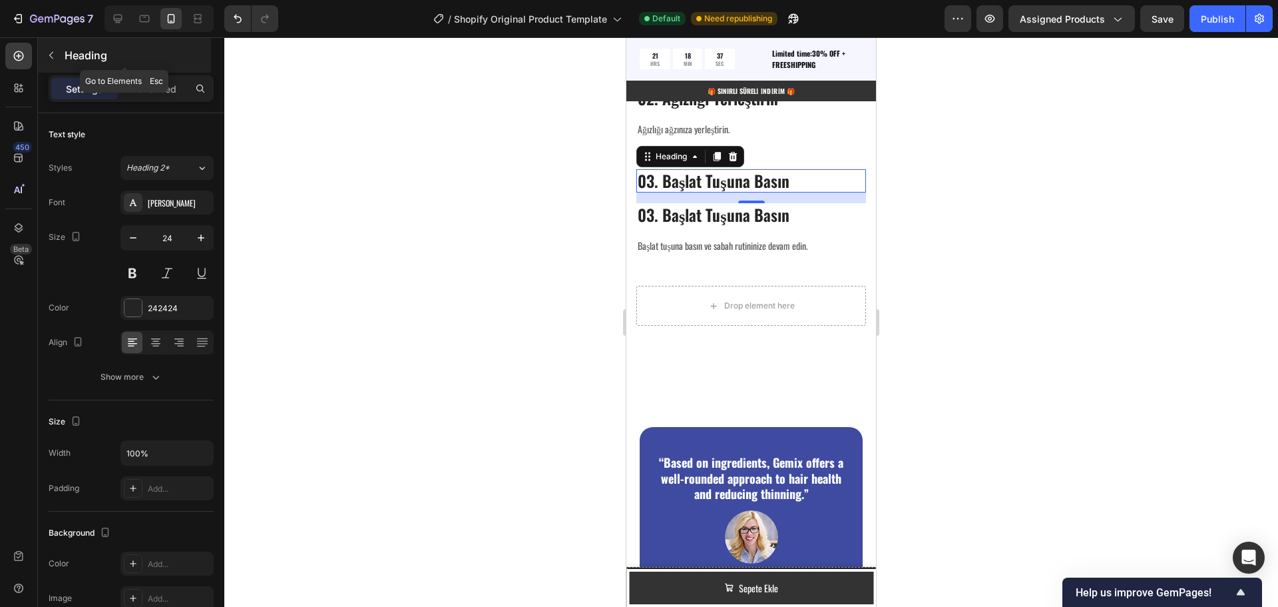
click at [51, 57] on icon "button" at bounding box center [51, 55] width 4 height 7
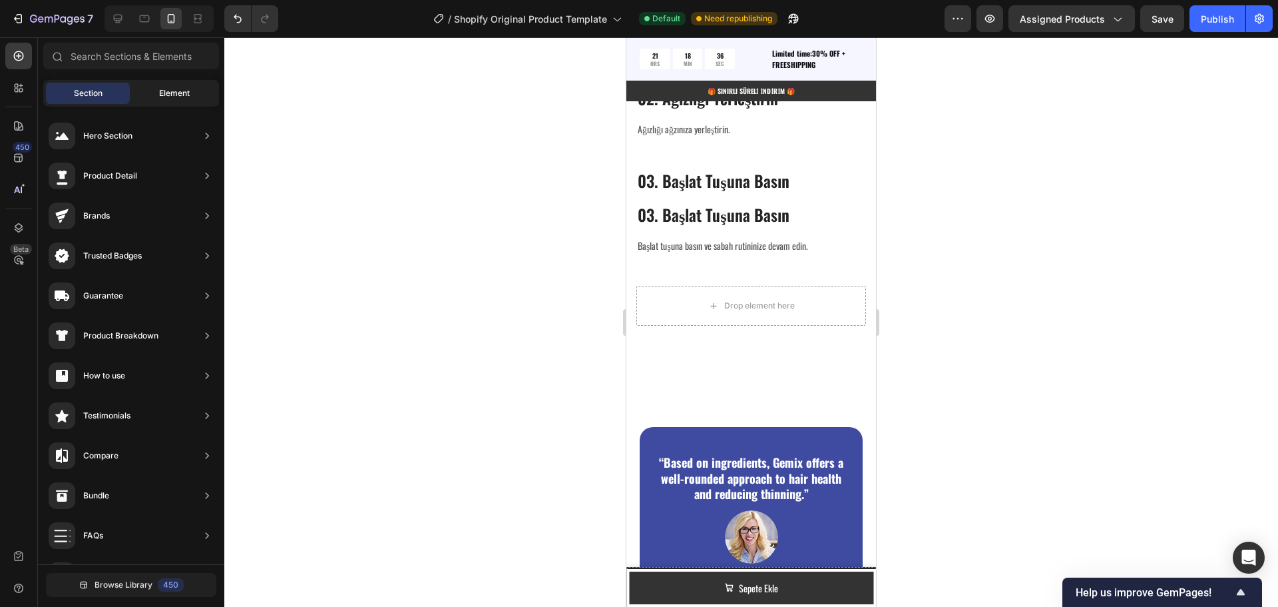
click at [172, 93] on span "Element" at bounding box center [174, 93] width 31 height 12
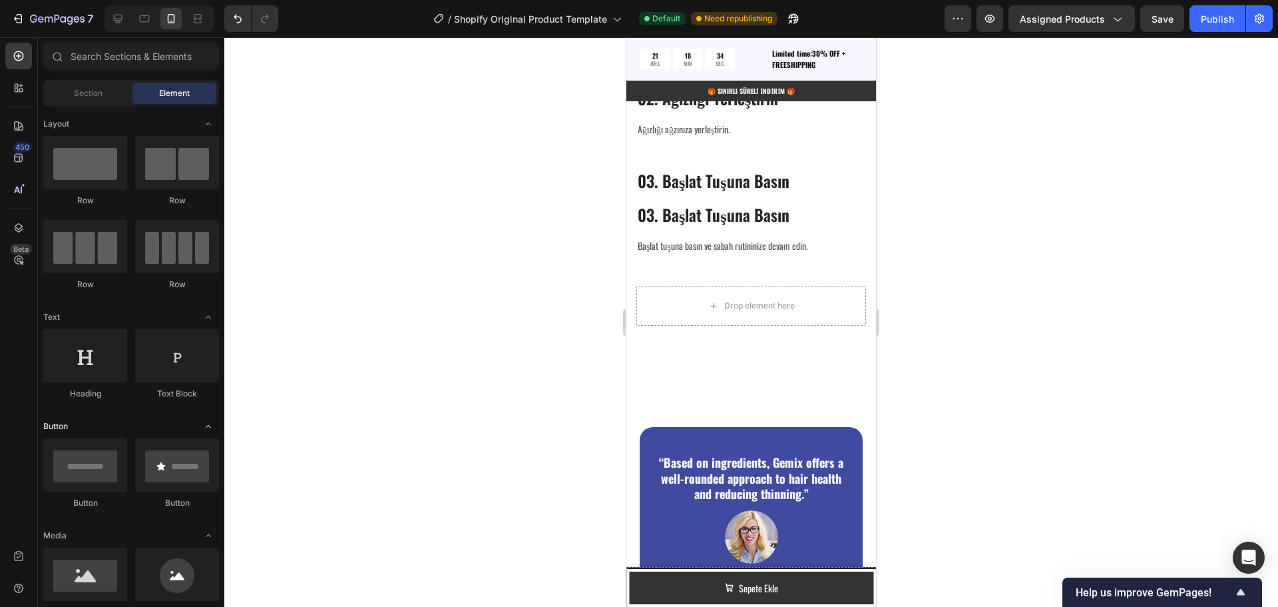
scroll to position [67, 0]
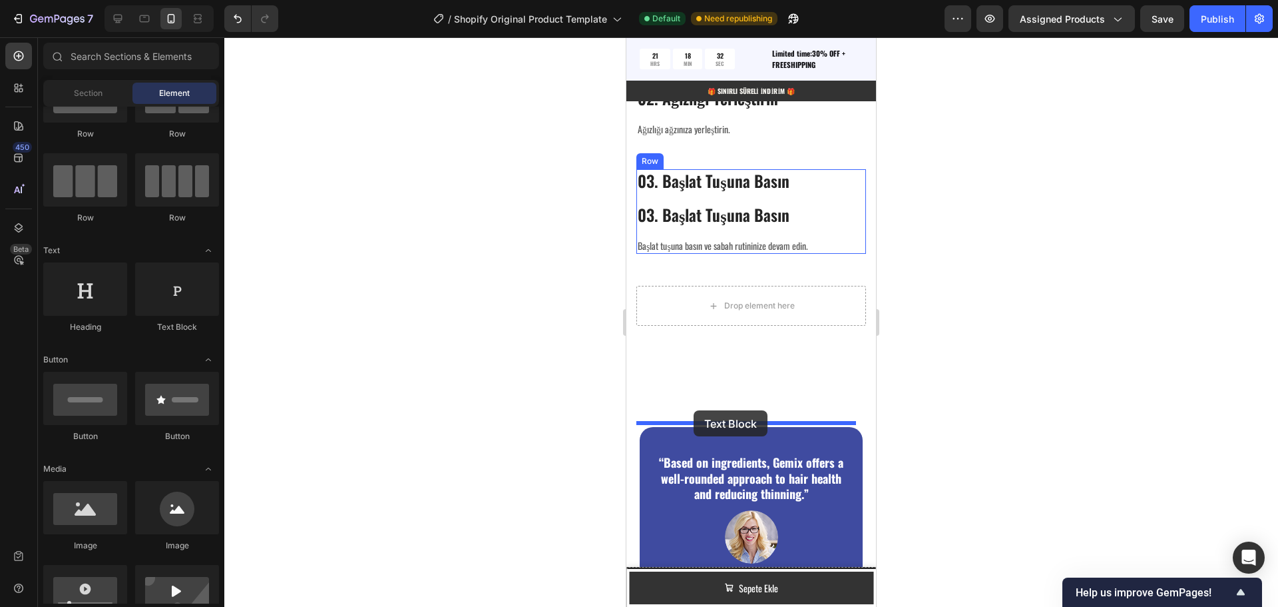
drag, startPoint x: 860, startPoint y: 352, endPoint x: 694, endPoint y: 410, distance: 176.4
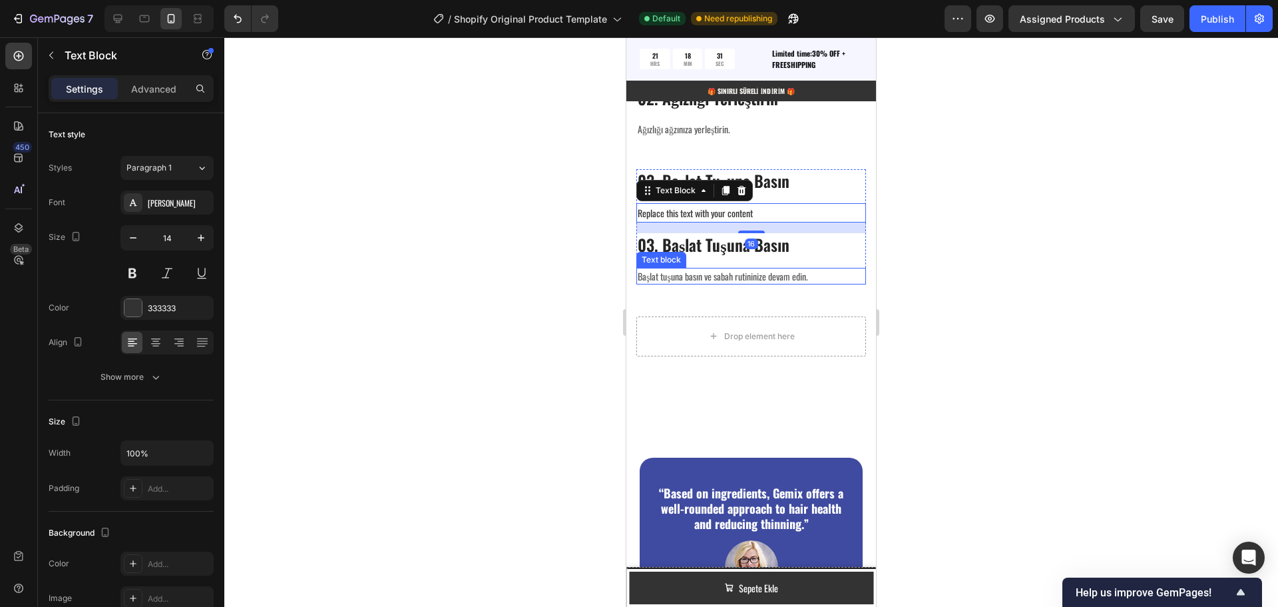
click at [697, 283] on p "Başlat tuşuna basın ve sabah rutininize devam edin." at bounding box center [751, 276] width 227 height 14
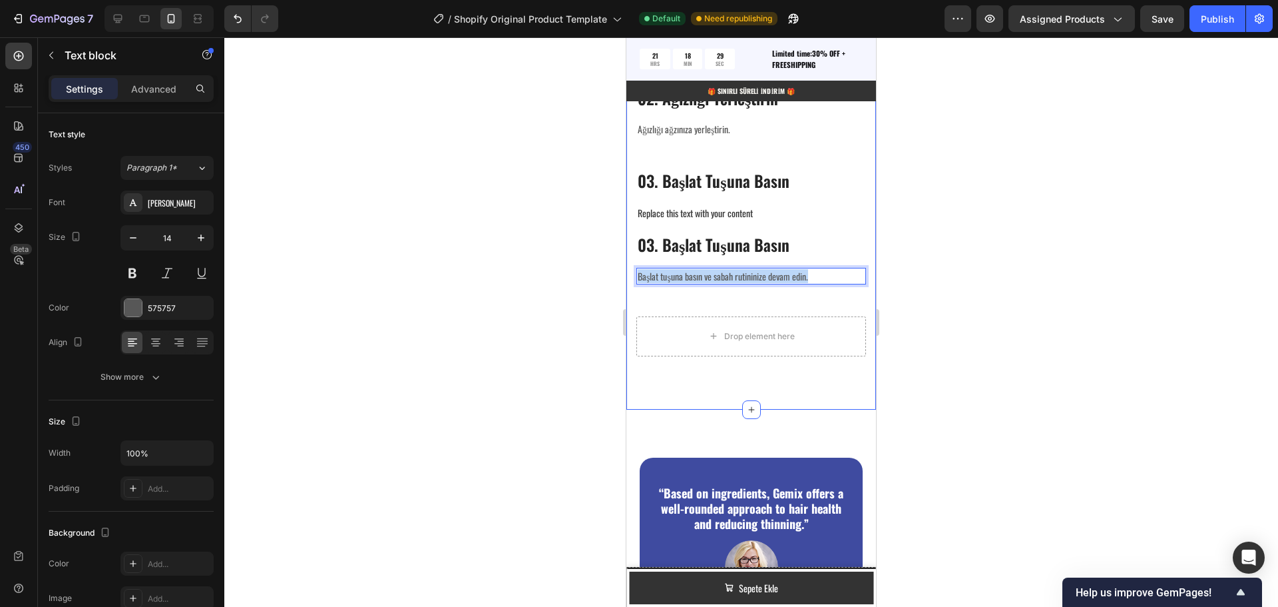
drag, startPoint x: 820, startPoint y: 495, endPoint x: 630, endPoint y: 499, distance: 189.8
click at [630, 409] on div "⁠⁠⁠⁠⁠⁠⁠ İşte Uygulama Adımları: Heading Image Nasıl Kullanılır? Text block 01. …" at bounding box center [751, 114] width 250 height 592
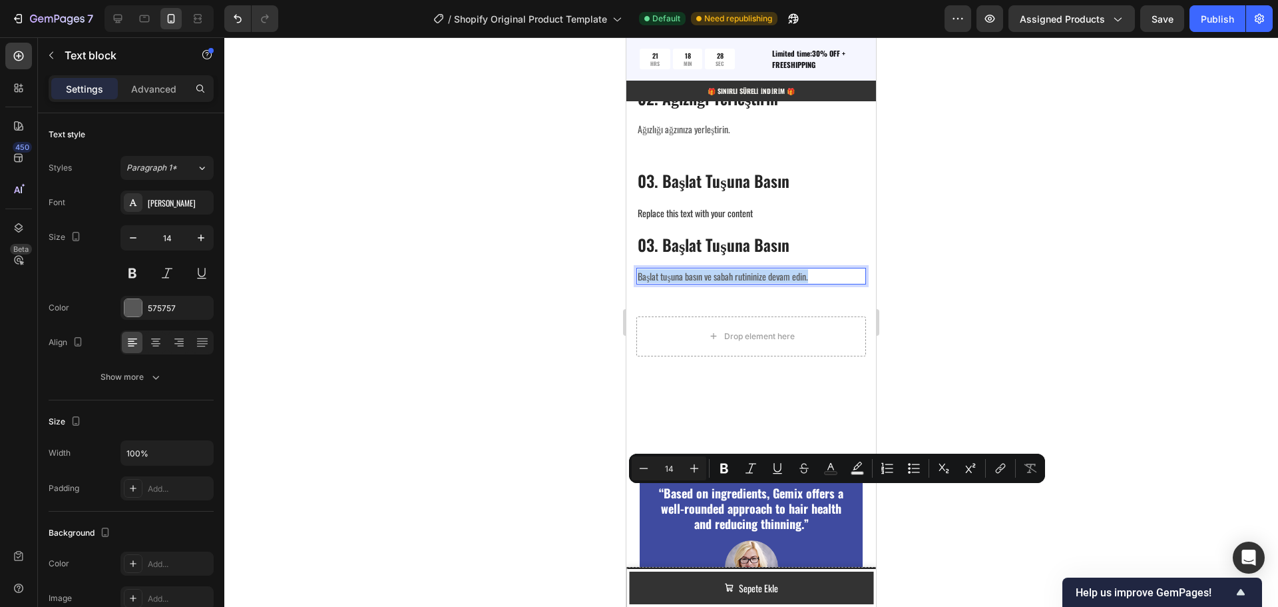
copy p "Başlat tuşuna basın ve sabah rutininize devam edin."
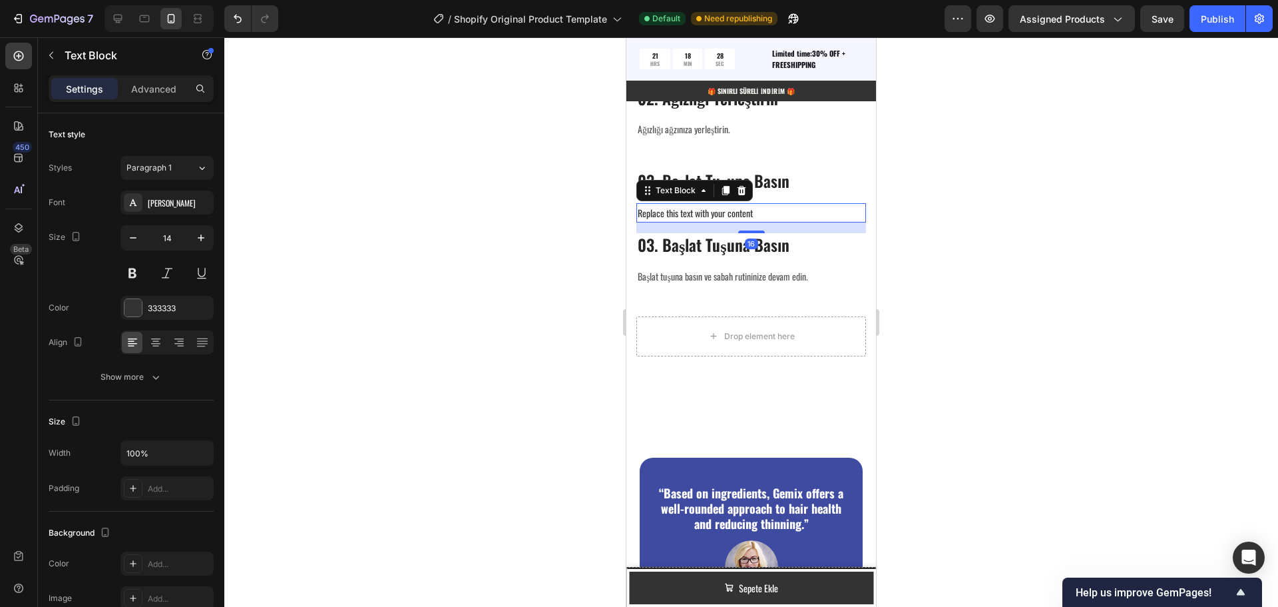
click at [700, 222] on div "Replace this text with your content" at bounding box center [751, 212] width 230 height 19
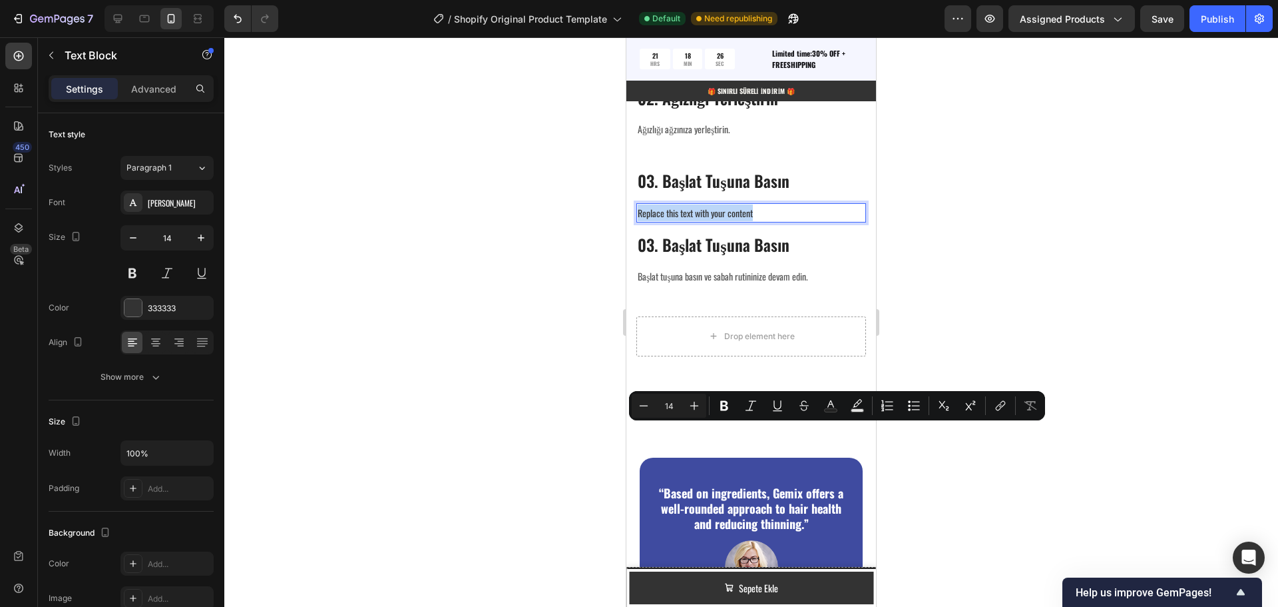
drag, startPoint x: 766, startPoint y: 428, endPoint x: 639, endPoint y: 427, distance: 126.5
click at [639, 221] on p "Replace this text with your content" at bounding box center [751, 212] width 227 height 17
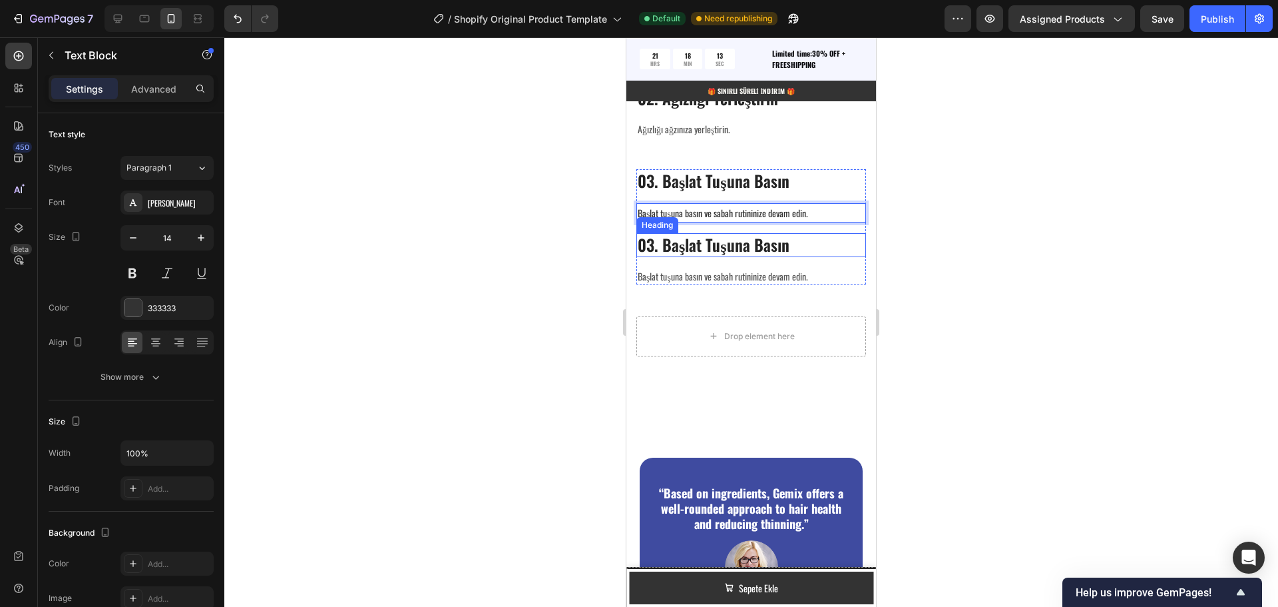
click at [676, 256] on h3 "03. Başlat Tuşuna Basın" at bounding box center [751, 244] width 230 height 23
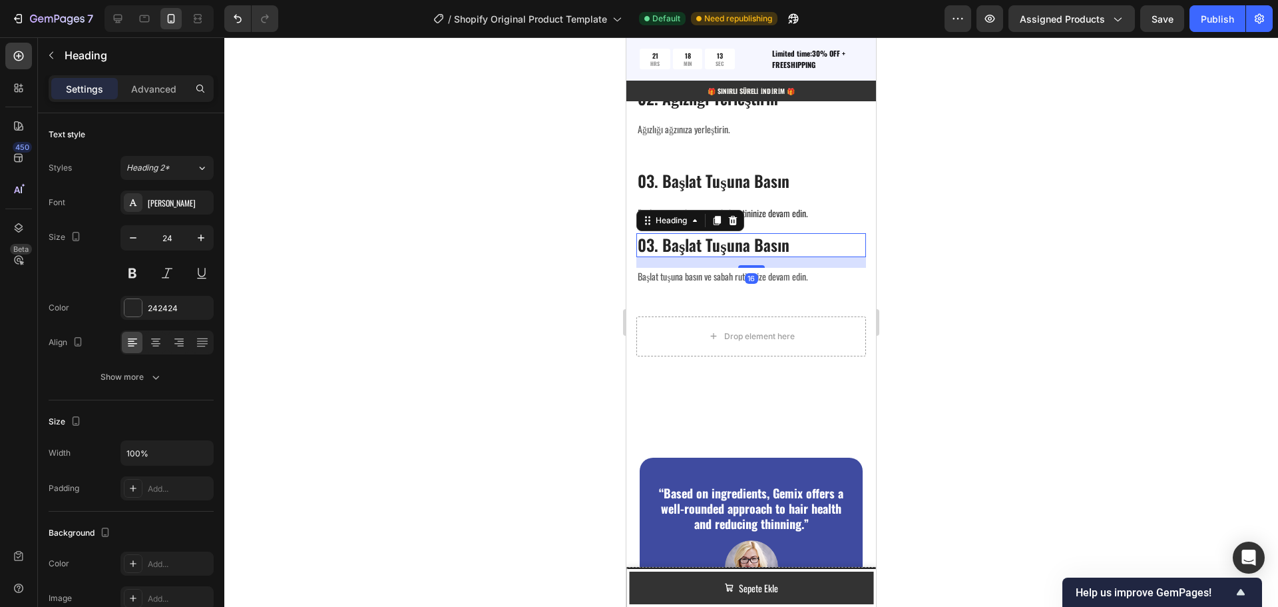
click at [676, 256] on h3 "03. Başlat Tuşuna Basın" at bounding box center [751, 244] width 230 height 23
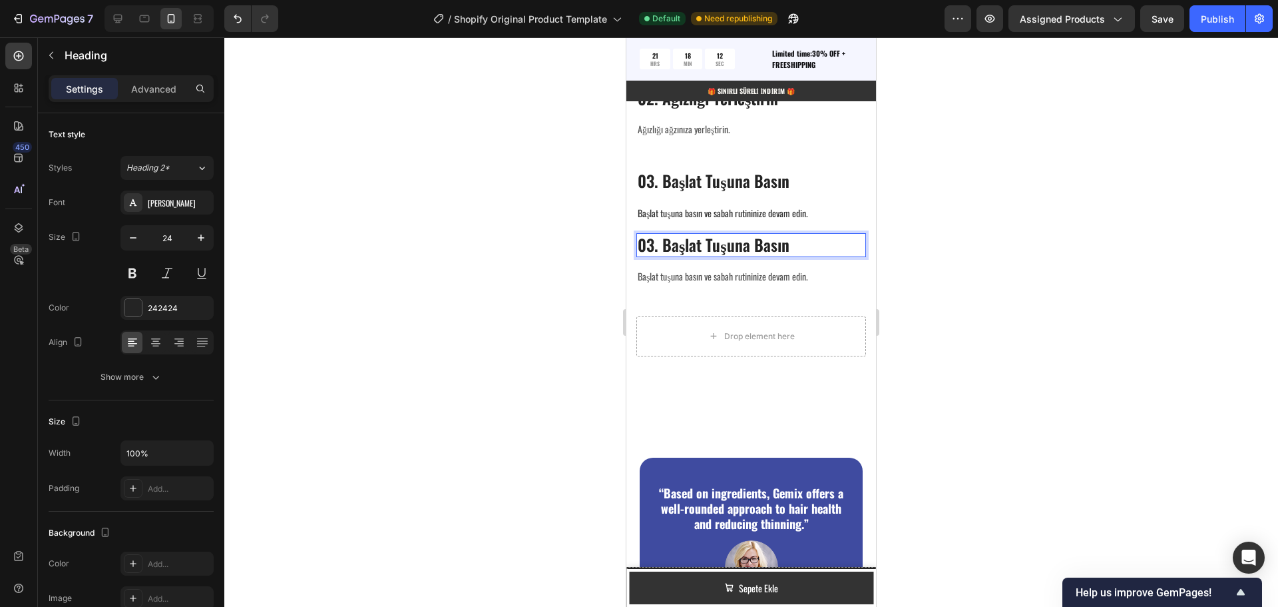
click at [654, 255] on p "03. Başlat Tuşuna Basın" at bounding box center [751, 244] width 227 height 21
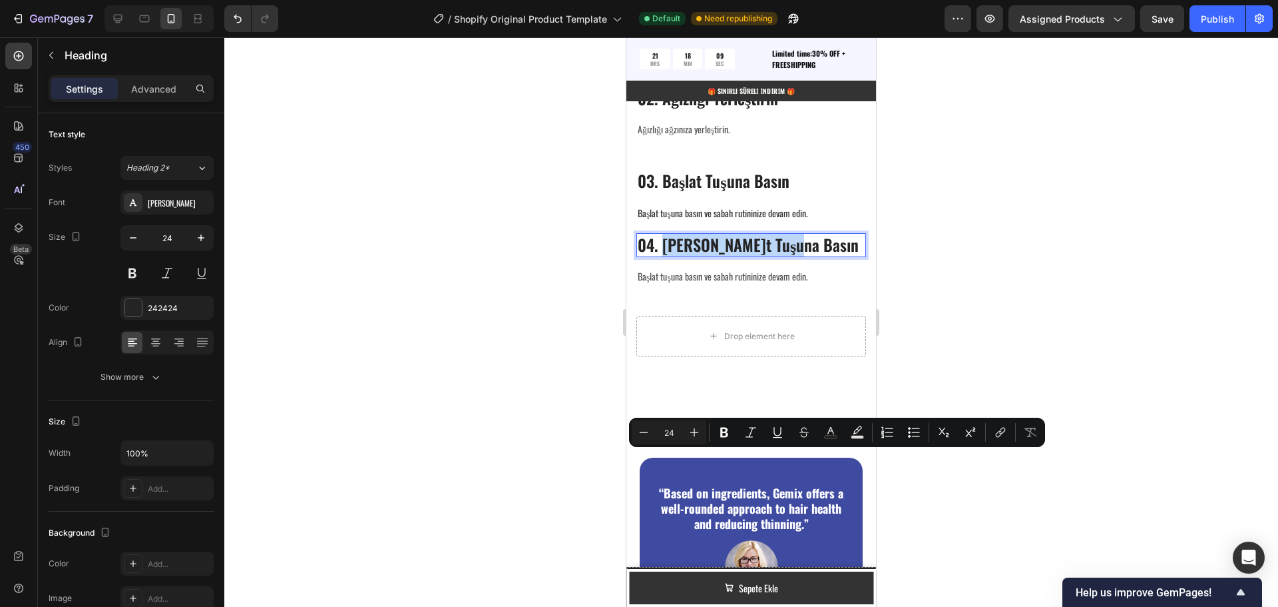
drag, startPoint x: 794, startPoint y: 465, endPoint x: 666, endPoint y: 467, distance: 127.8
click at [666, 255] on p "04. Başlat Tuşuna Basın" at bounding box center [751, 244] width 227 height 21
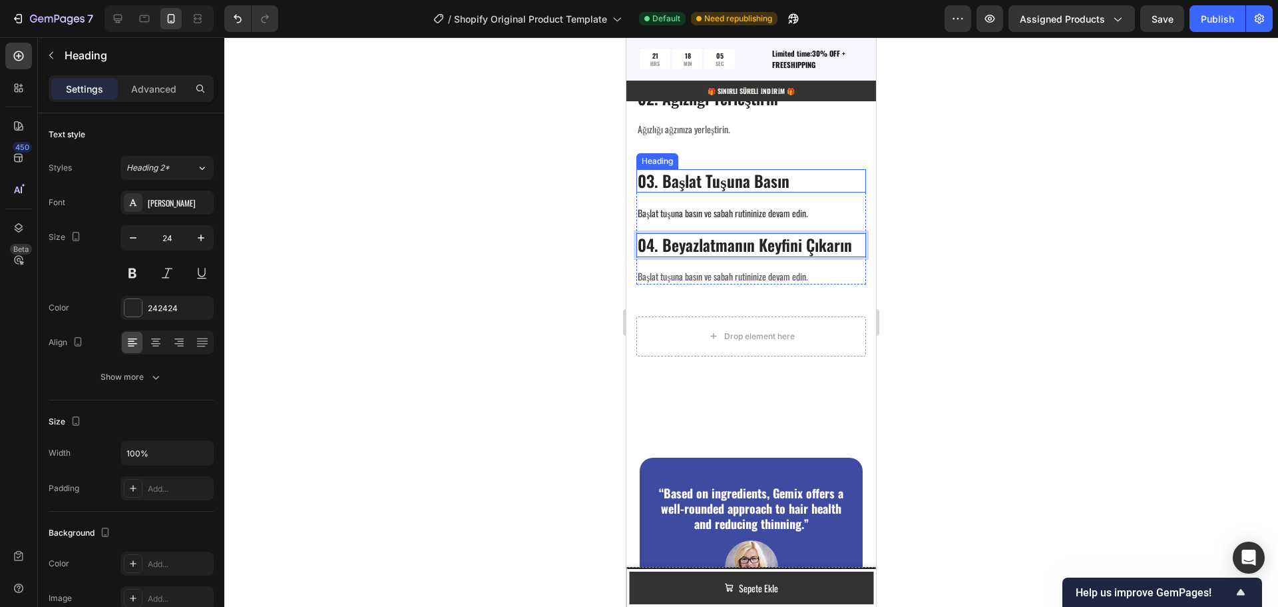
click at [760, 191] on p "03. Başlat Tuşuna Basın" at bounding box center [751, 180] width 227 height 21
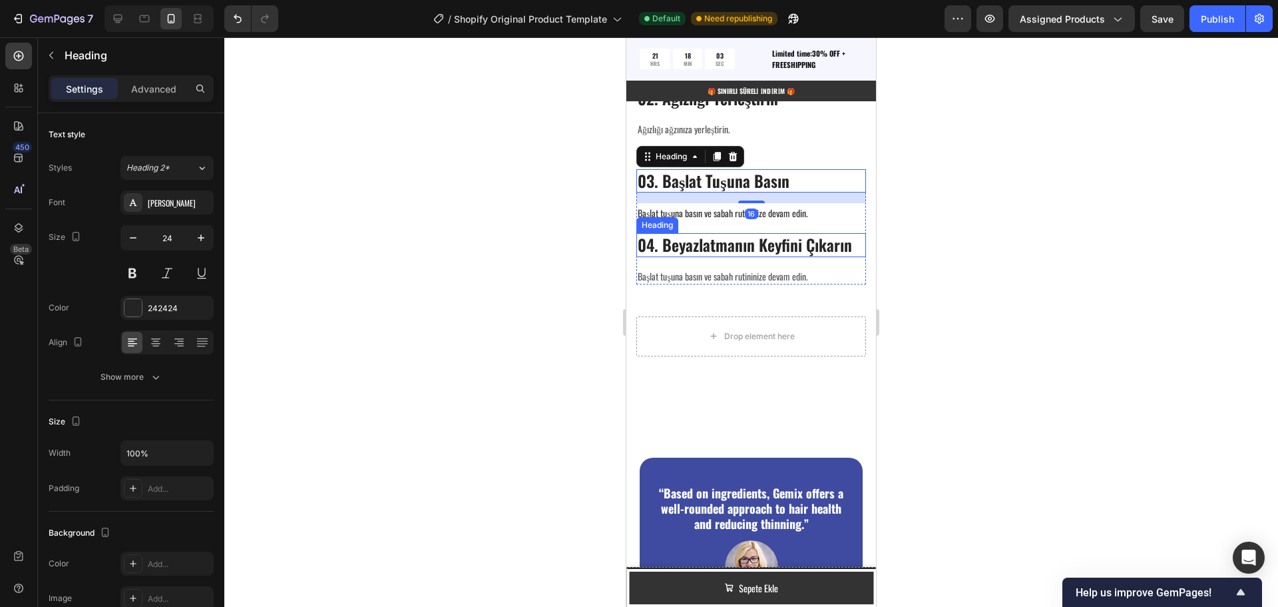
click at [755, 255] on p "04. Beyazlatmanın Keyfini Çıkarın" at bounding box center [751, 244] width 227 height 21
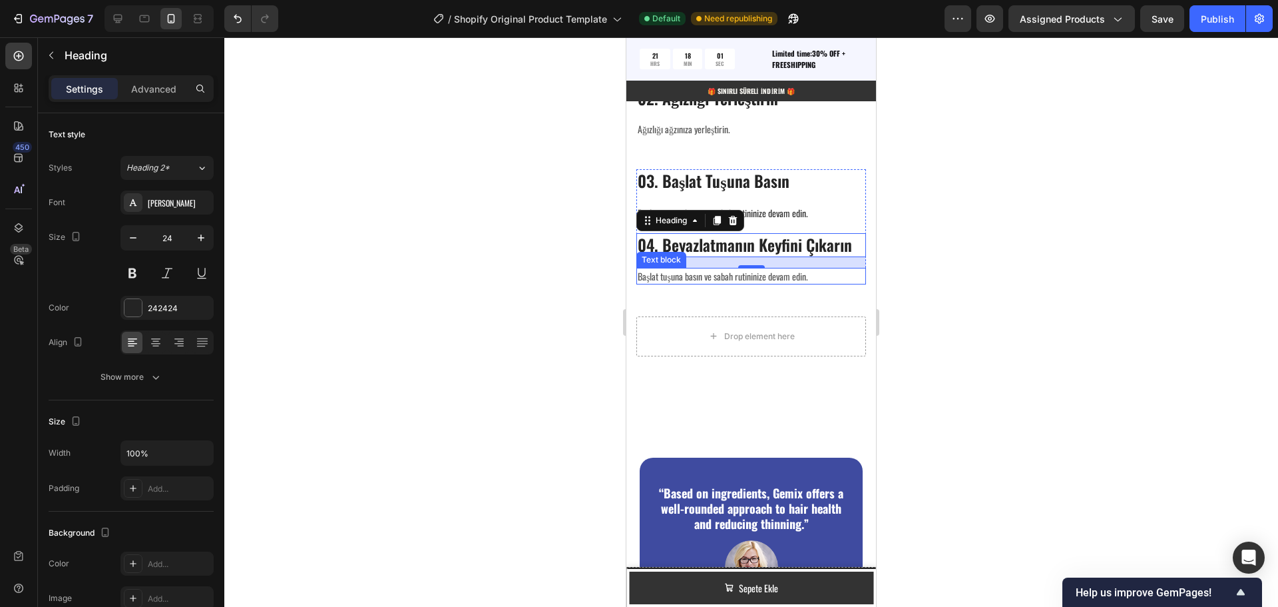
click at [677, 283] on p "Başlat tuşuna basın ve sabah rutininize devam edin." at bounding box center [751, 276] width 227 height 14
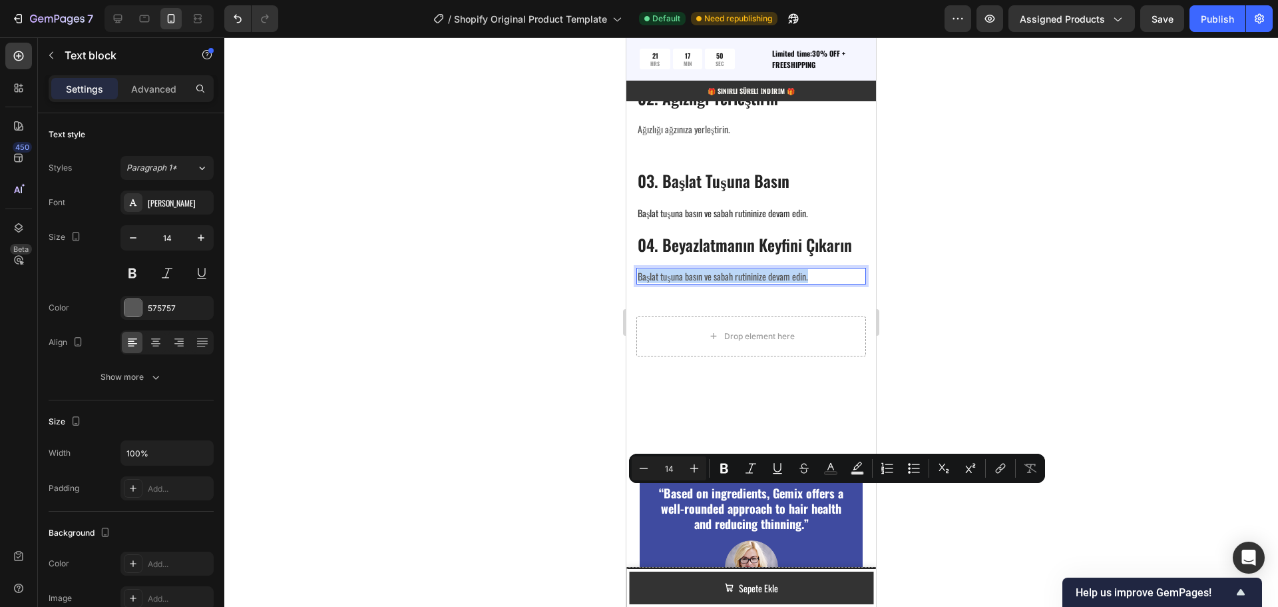
drag, startPoint x: 822, startPoint y: 493, endPoint x: 637, endPoint y: 497, distance: 184.5
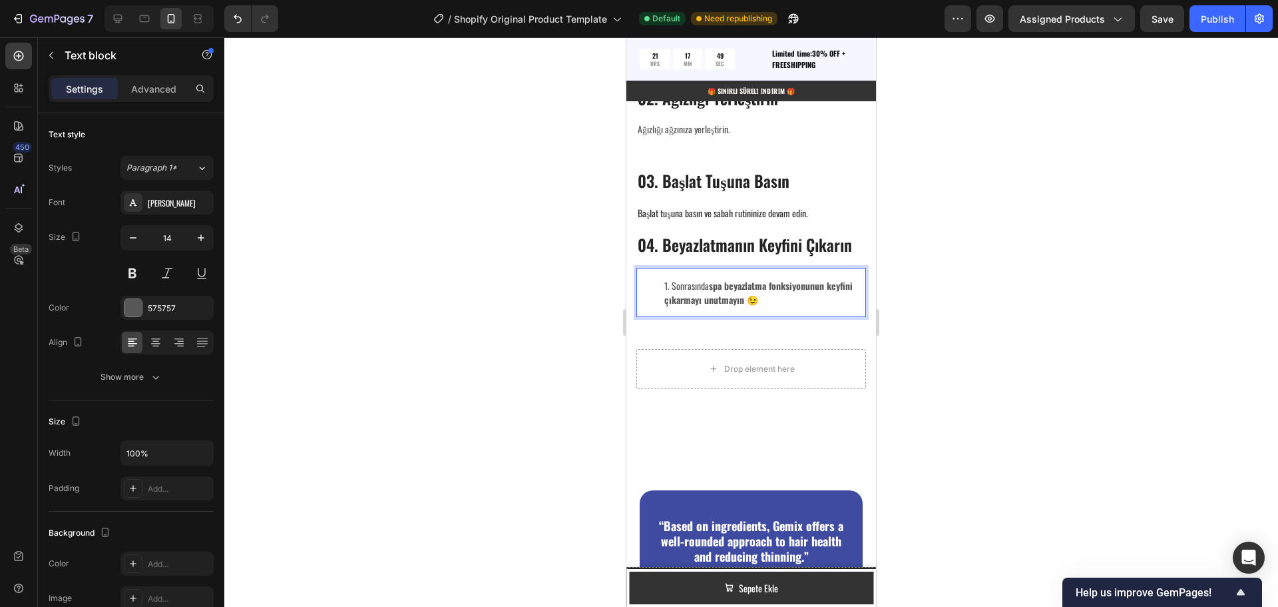
drag, startPoint x: 672, startPoint y: 505, endPoint x: 688, endPoint y: 522, distance: 23.1
click at [673, 306] on li "Sonrasında spa beyazlatma fonksiyonunun keyfini çıkarmayı unutmayın 😉" at bounding box center [764, 292] width 200 height 28
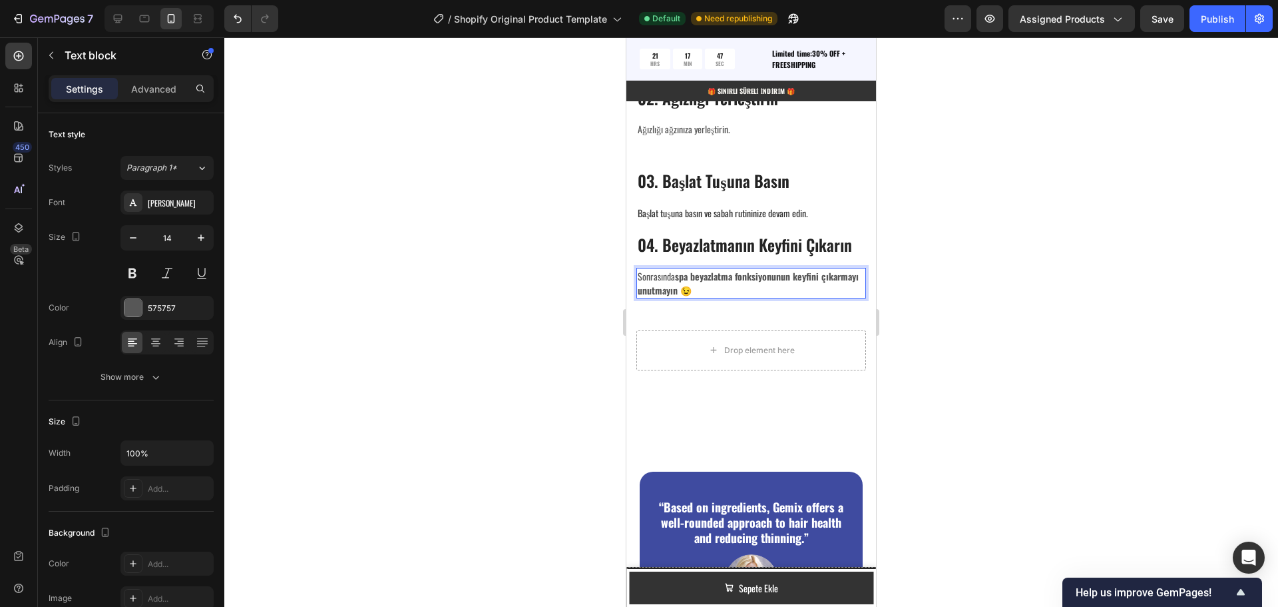
click at [738, 297] on p "Sonrasında spa beyazlatma fonksiyonunun keyfini çıkarmayı unutmayın 😉" at bounding box center [751, 283] width 227 height 28
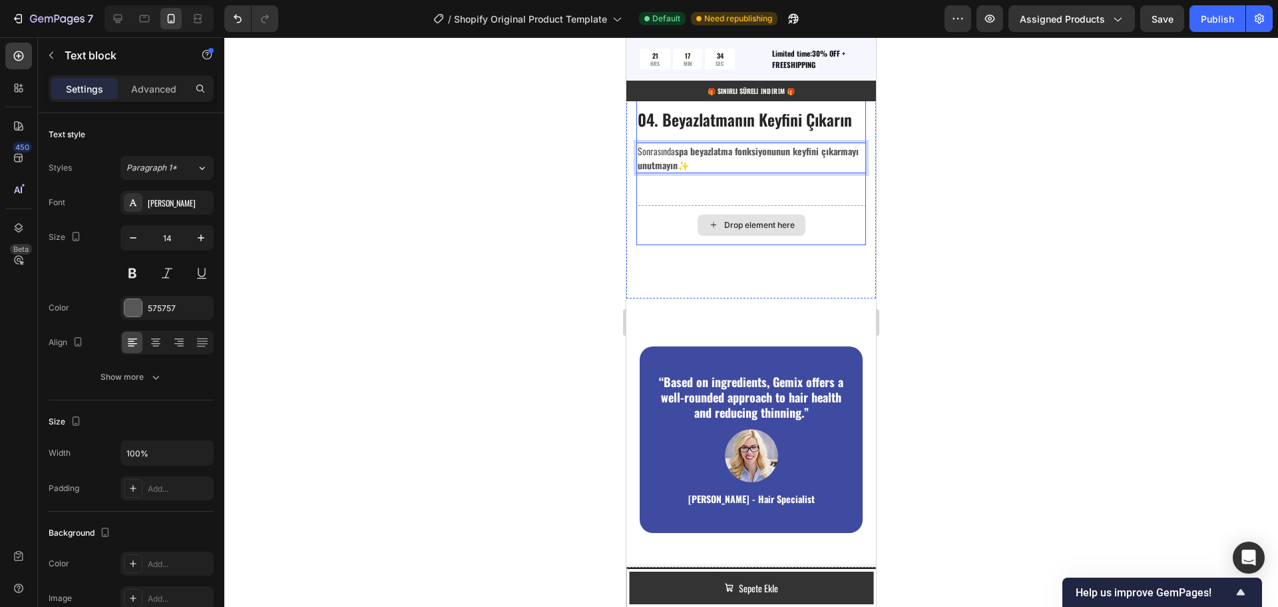
scroll to position [2561, 0]
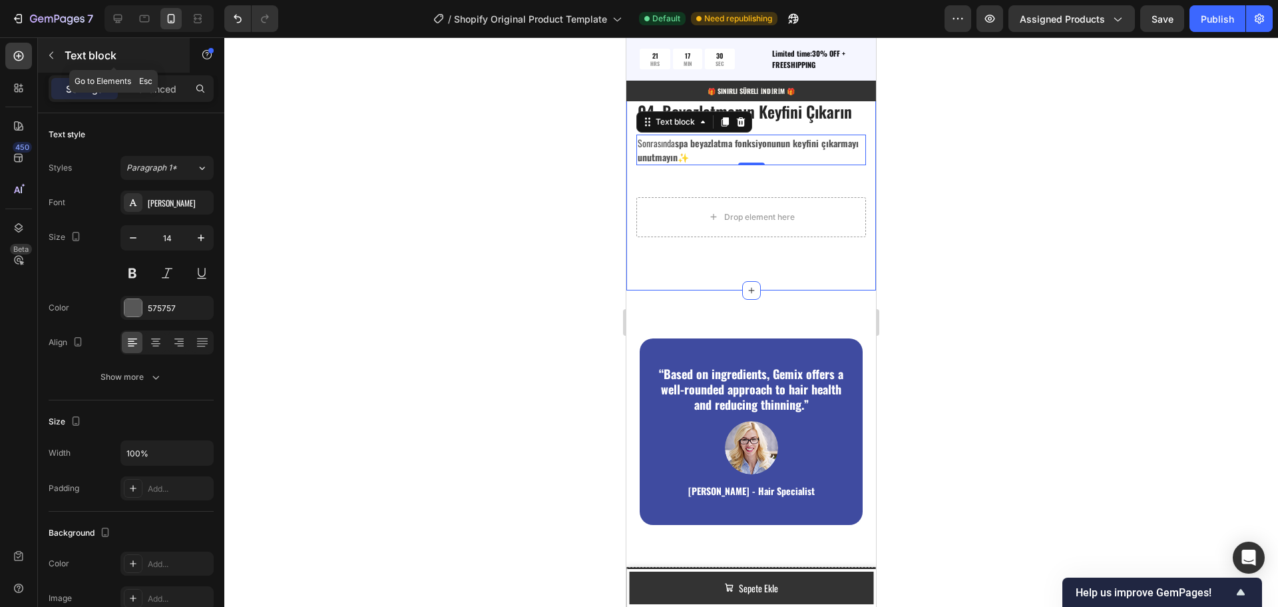
click at [47, 60] on icon "button" at bounding box center [51, 55] width 11 height 11
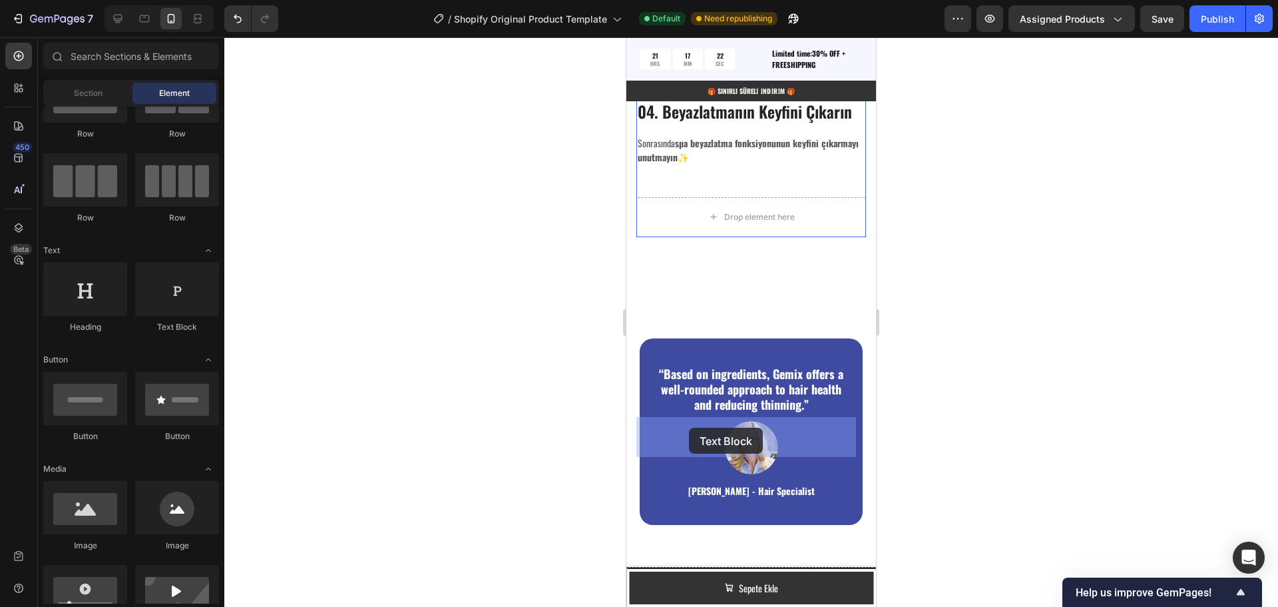
drag, startPoint x: 795, startPoint y: 339, endPoint x: 700, endPoint y: 428, distance: 130.0
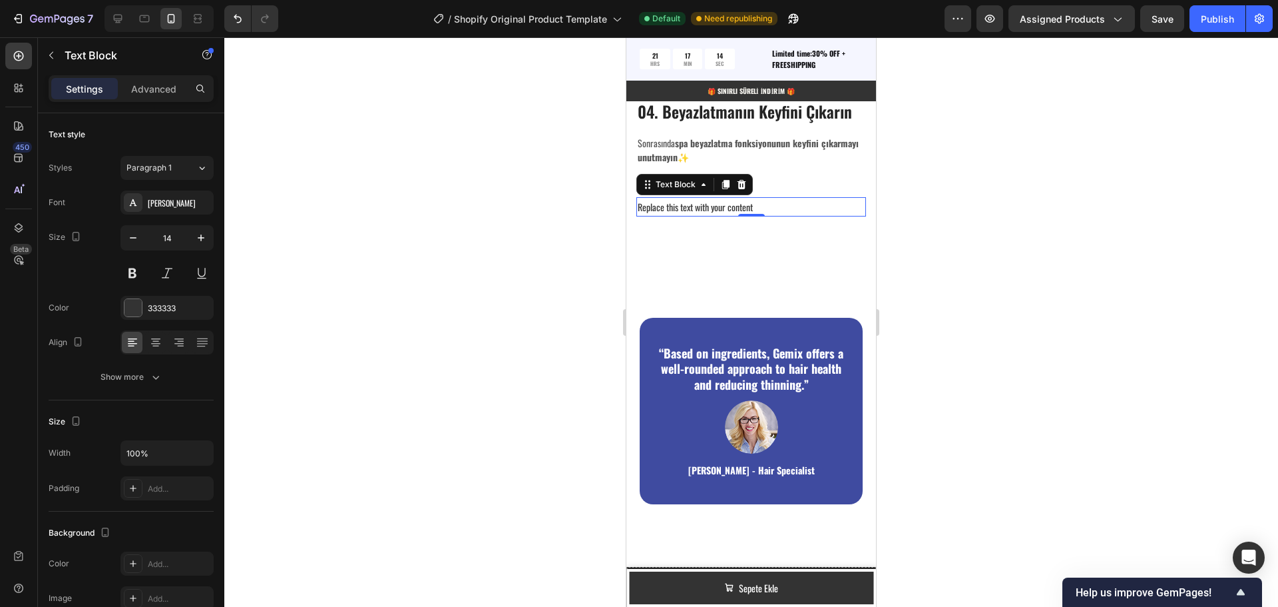
click at [763, 216] on div "Replace this text with your content" at bounding box center [751, 206] width 230 height 19
click at [763, 215] on p "Replace this text with your content" at bounding box center [751, 206] width 227 height 17
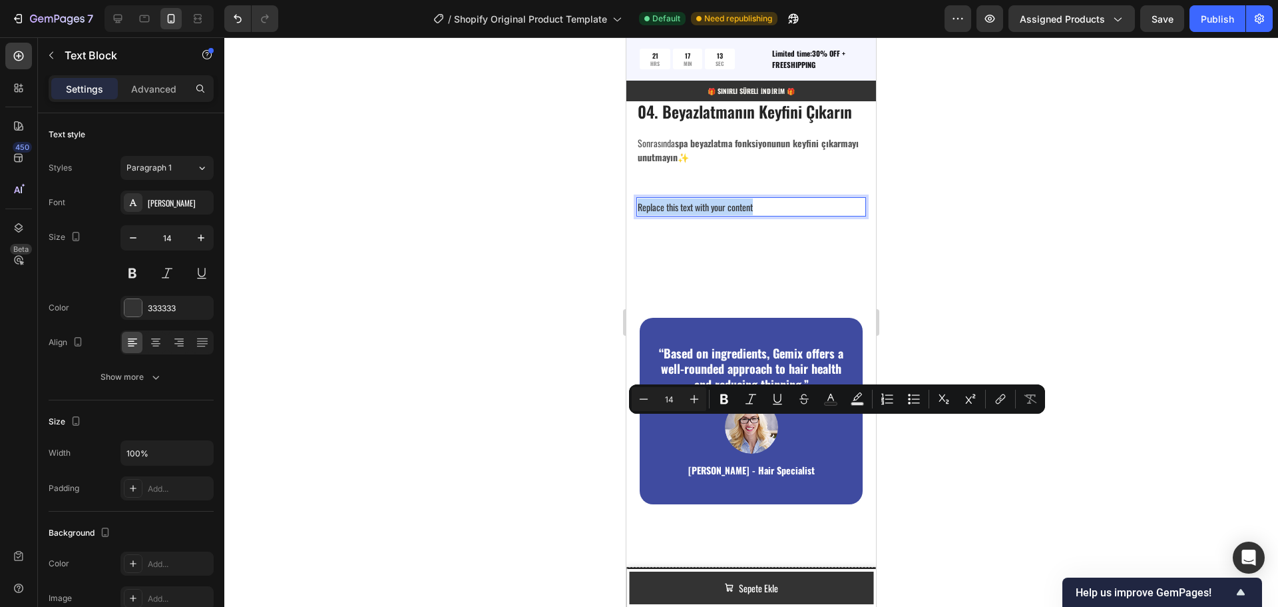
drag, startPoint x: 763, startPoint y: 427, endPoint x: 648, endPoint y: 428, distance: 114.5
click at [648, 215] on p "Replace this text with your content" at bounding box center [751, 206] width 227 height 17
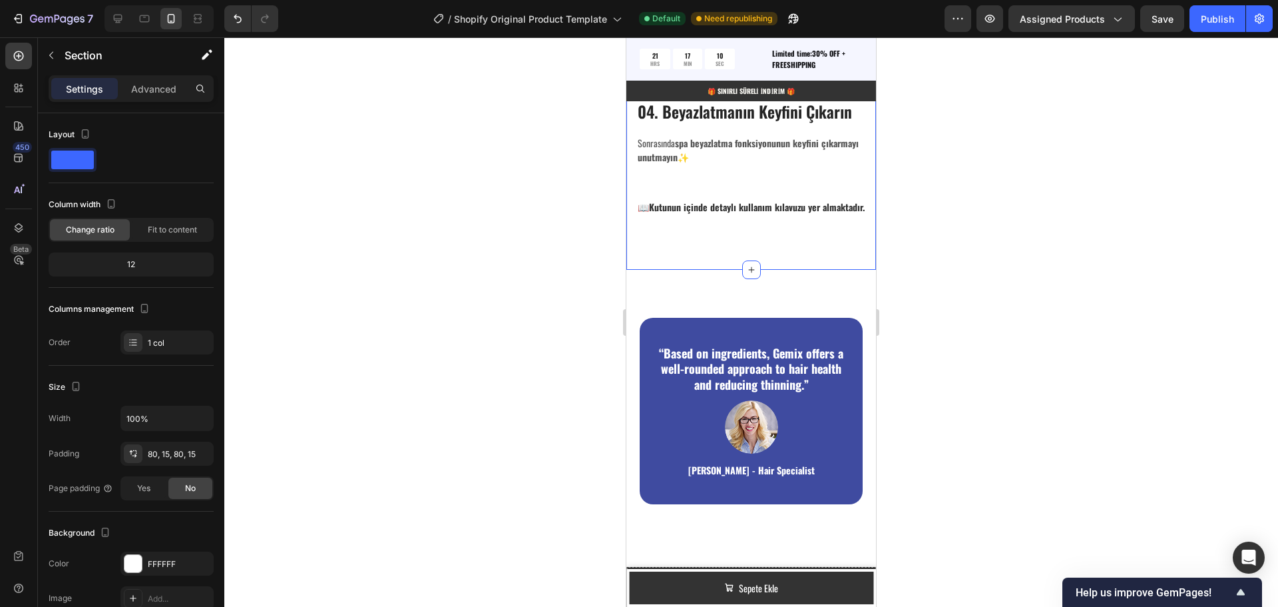
click at [1114, 415] on div at bounding box center [751, 321] width 1054 height 569
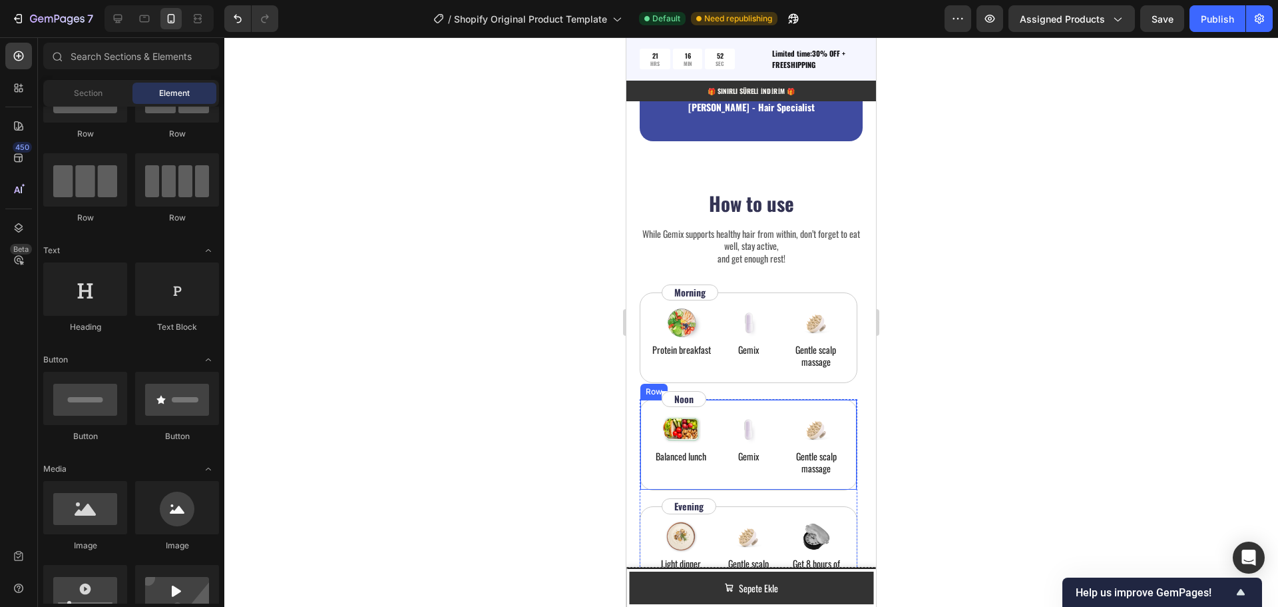
scroll to position [3226, 0]
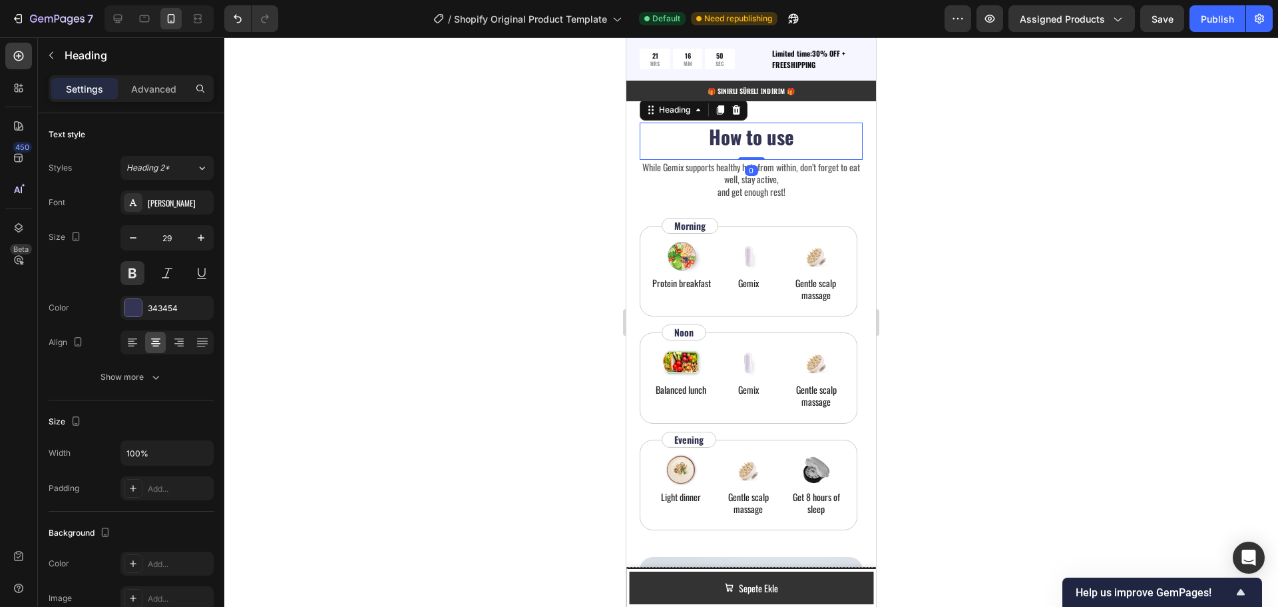
click at [823, 130] on h2 "How to use" at bounding box center [751, 136] width 223 height 28
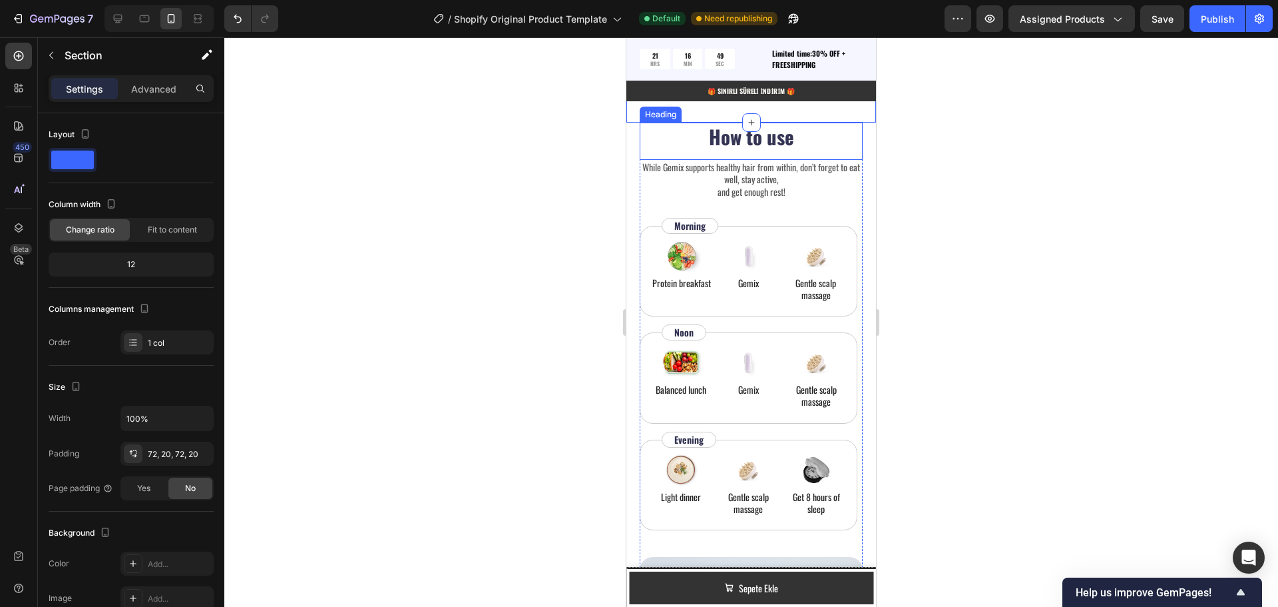
click at [843, 132] on h2 "How to use" at bounding box center [751, 136] width 223 height 28
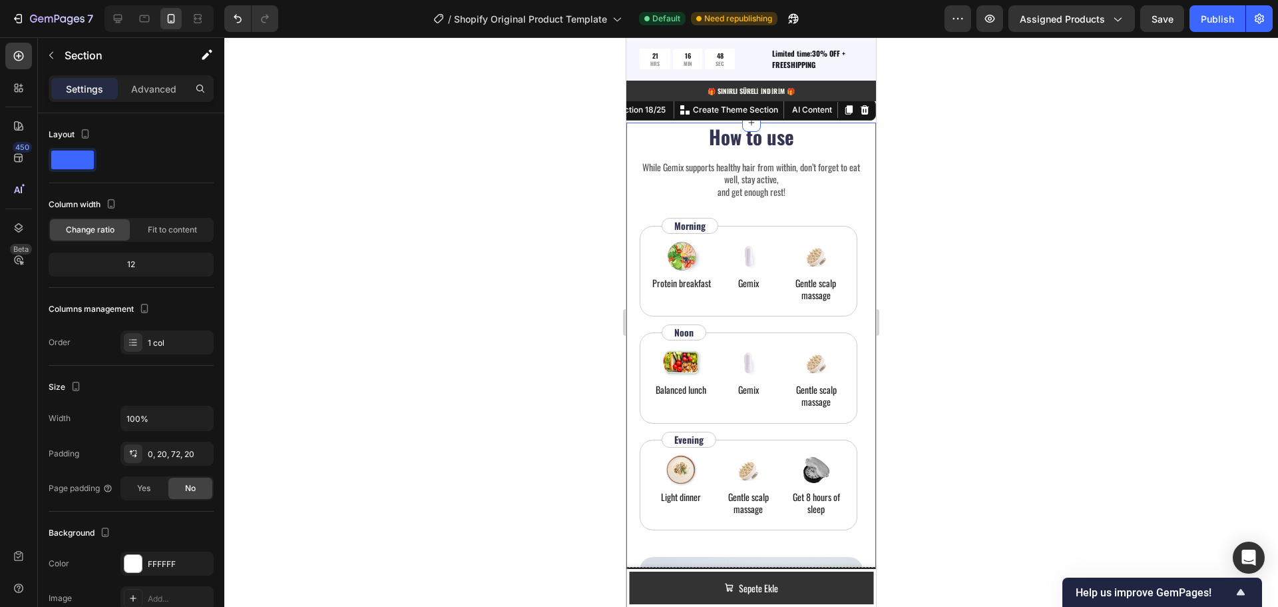
click at [859, 169] on div "How to use Heading While Gemix supports healthy hair from within, don’t forget …" at bounding box center [751, 468] width 250 height 692
click at [861, 113] on icon at bounding box center [865, 109] width 9 height 9
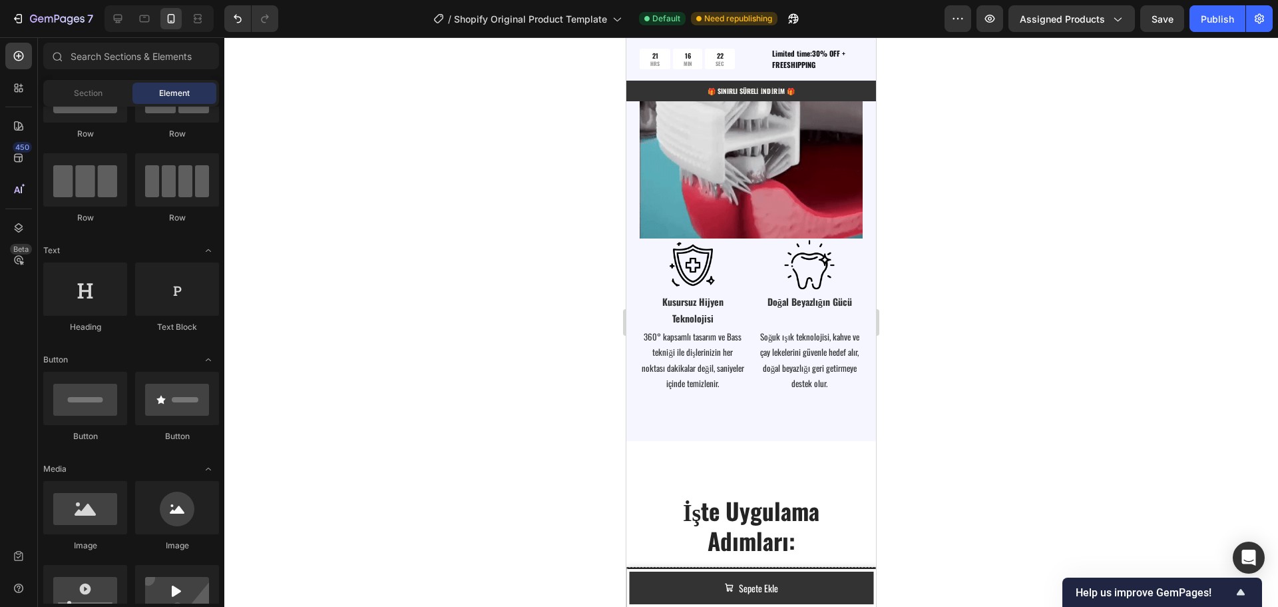
scroll to position [1820, 0]
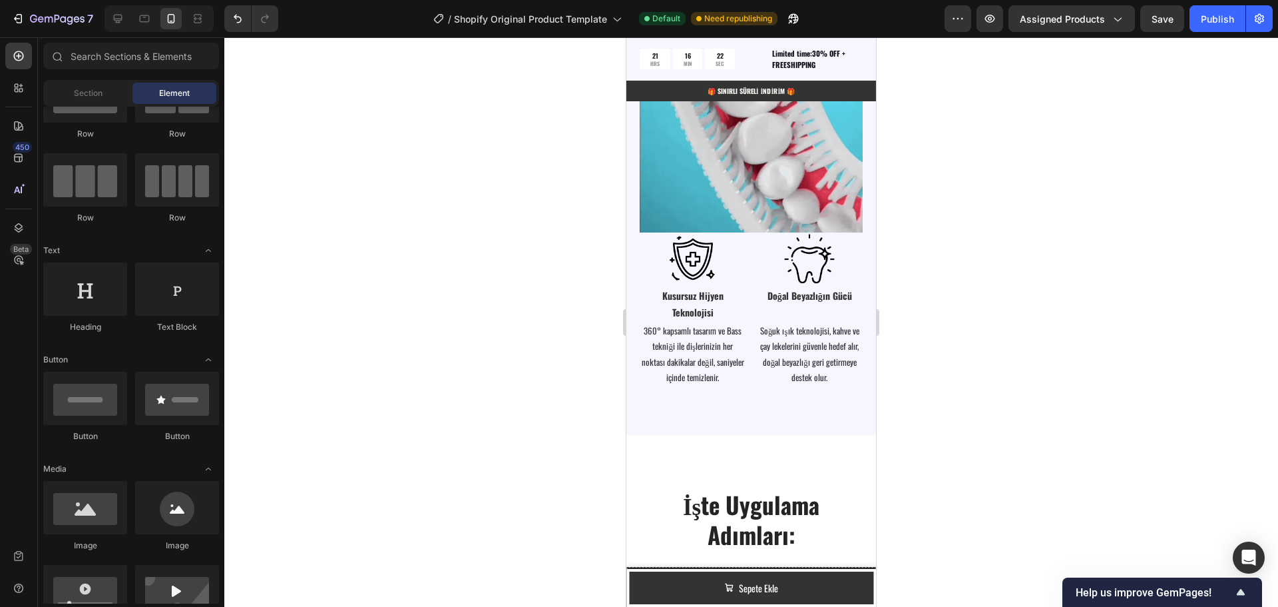
drag, startPoint x: 869, startPoint y: 456, endPoint x: 1511, endPoint y: 306, distance: 659.7
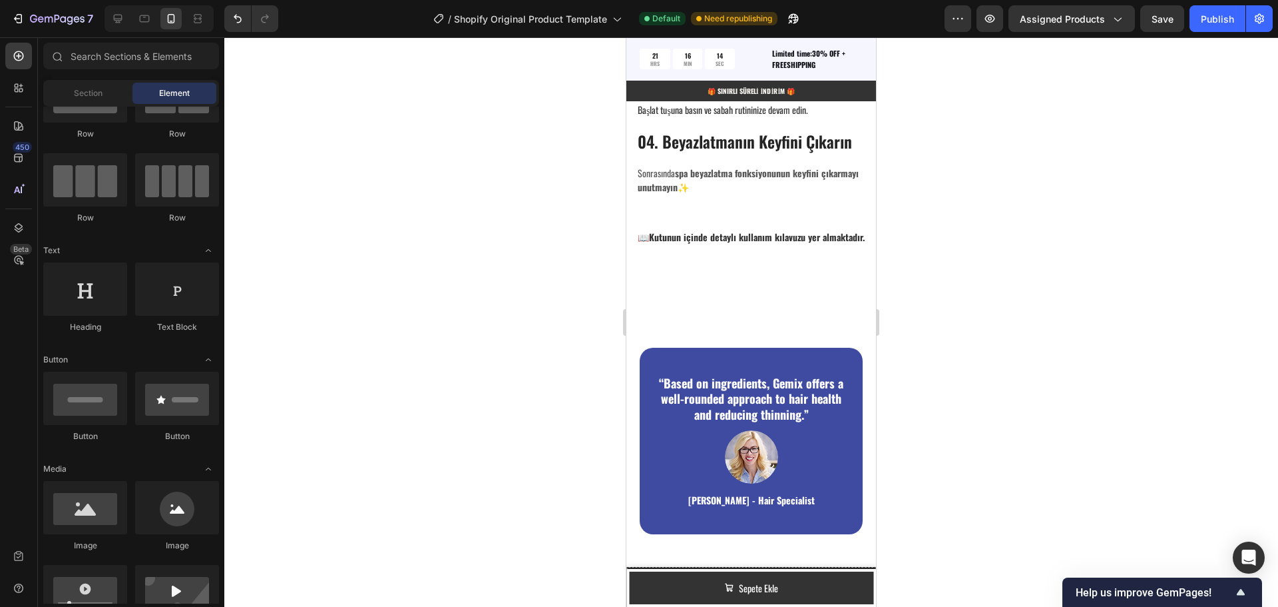
scroll to position [2748, 0]
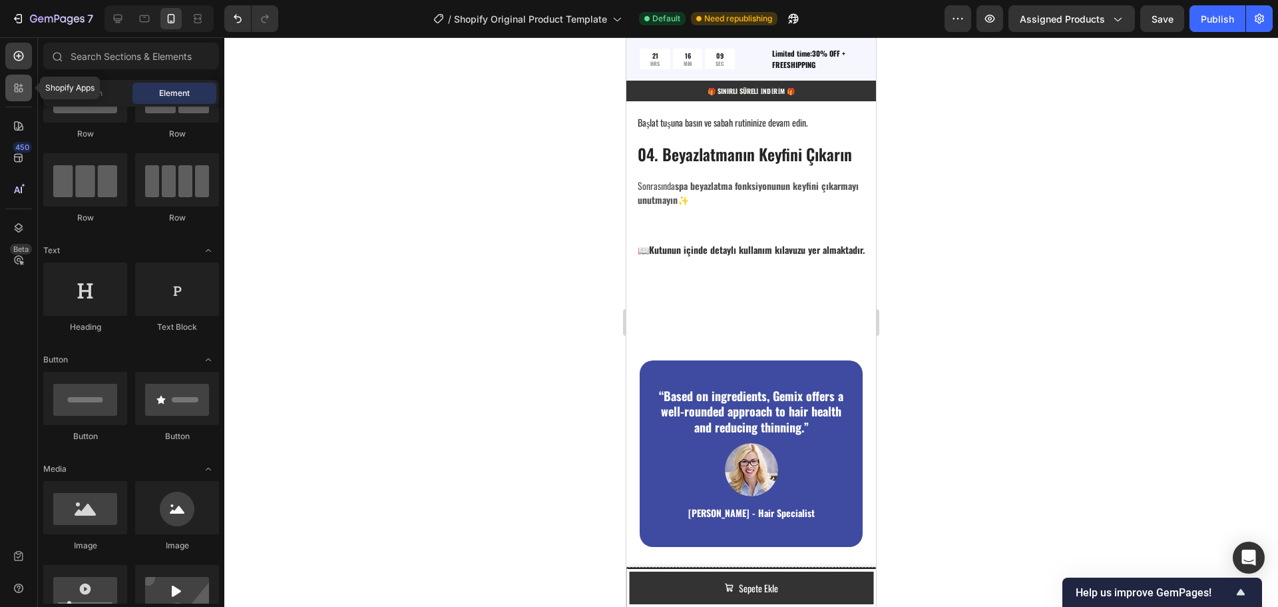
click at [25, 94] on div at bounding box center [18, 88] width 27 height 27
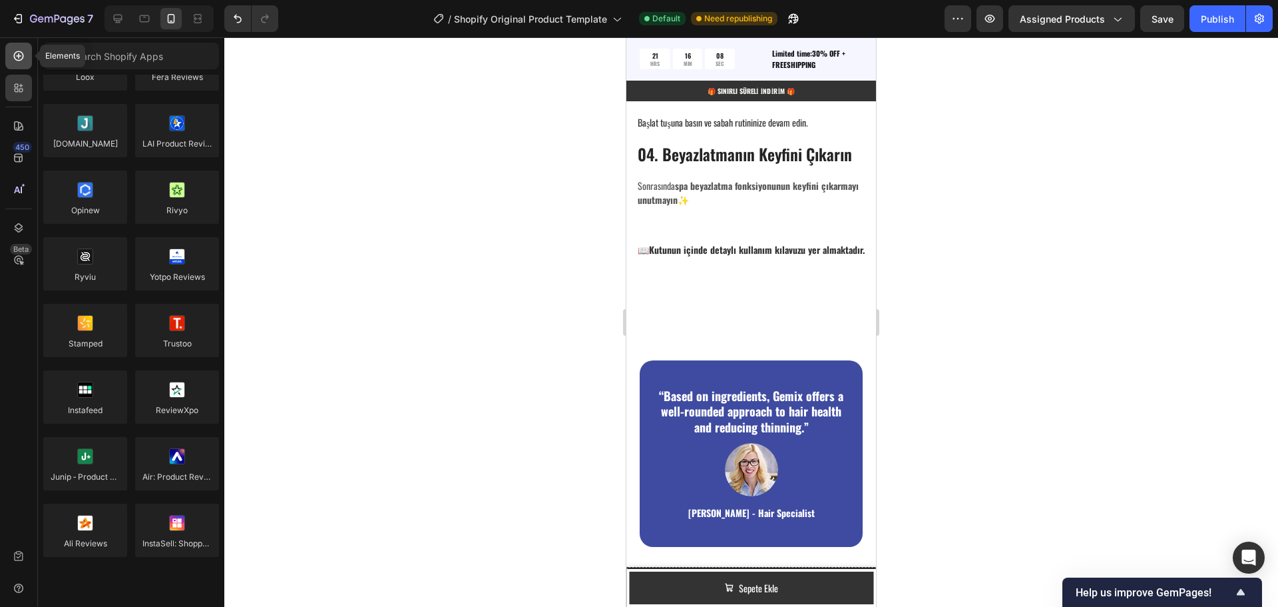
click at [19, 62] on icon at bounding box center [18, 55] width 13 height 13
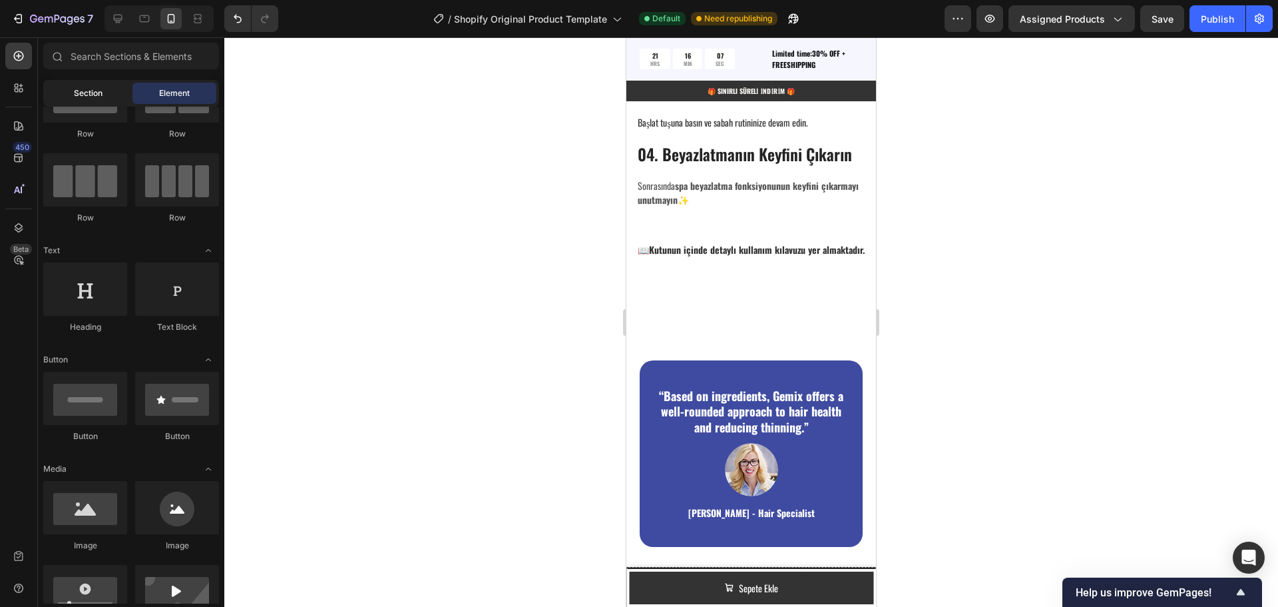
click at [73, 92] on div "Section" at bounding box center [88, 93] width 84 height 21
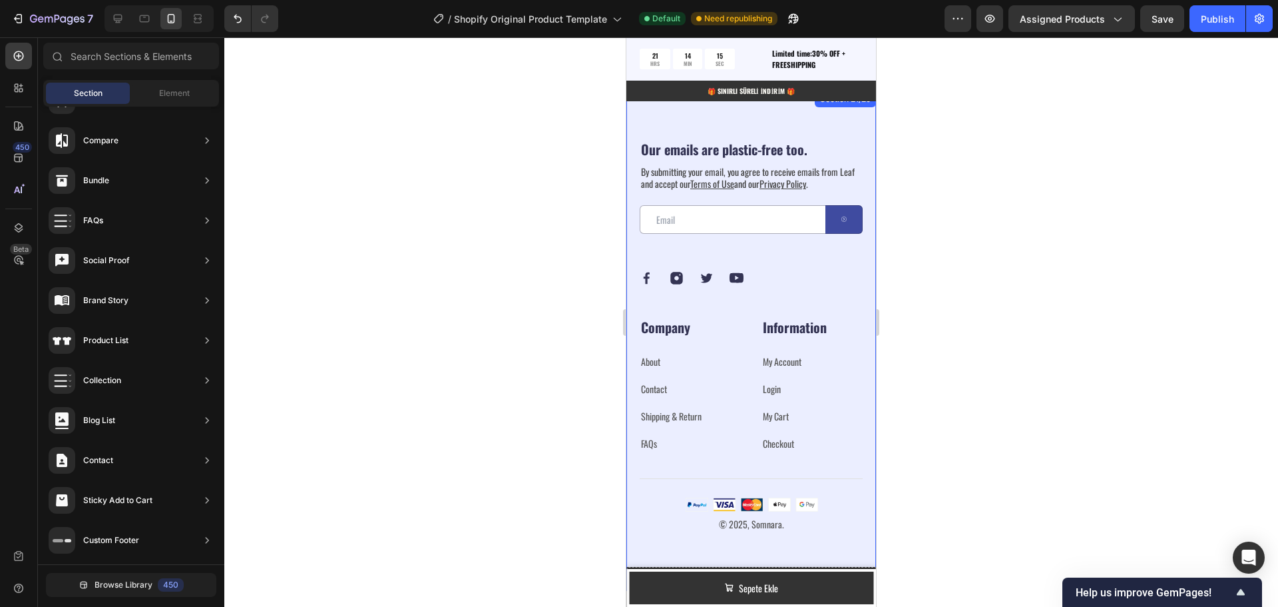
scroll to position [4453, 0]
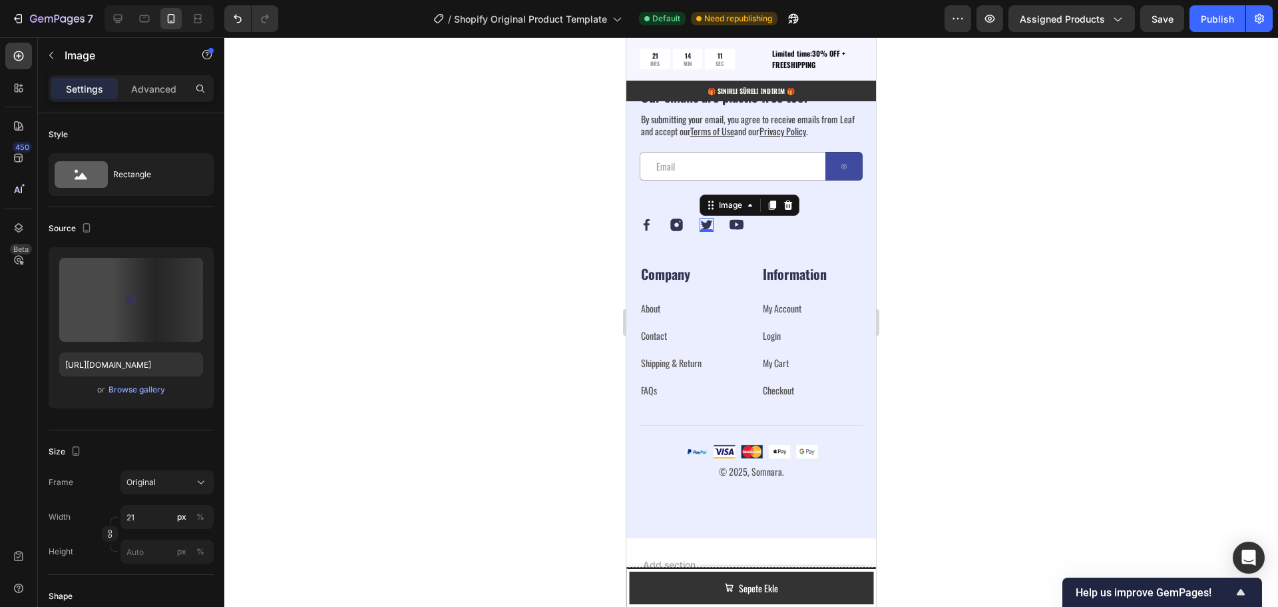
click at [706, 232] on img at bounding box center [707, 225] width 14 height 14
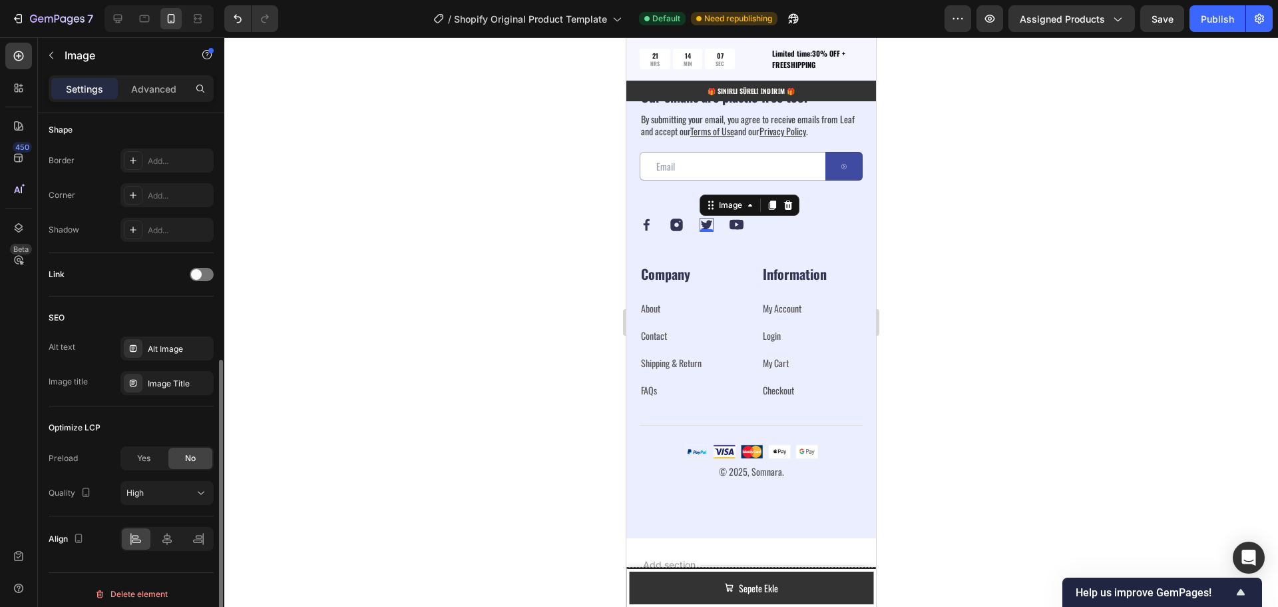
scroll to position [474, 0]
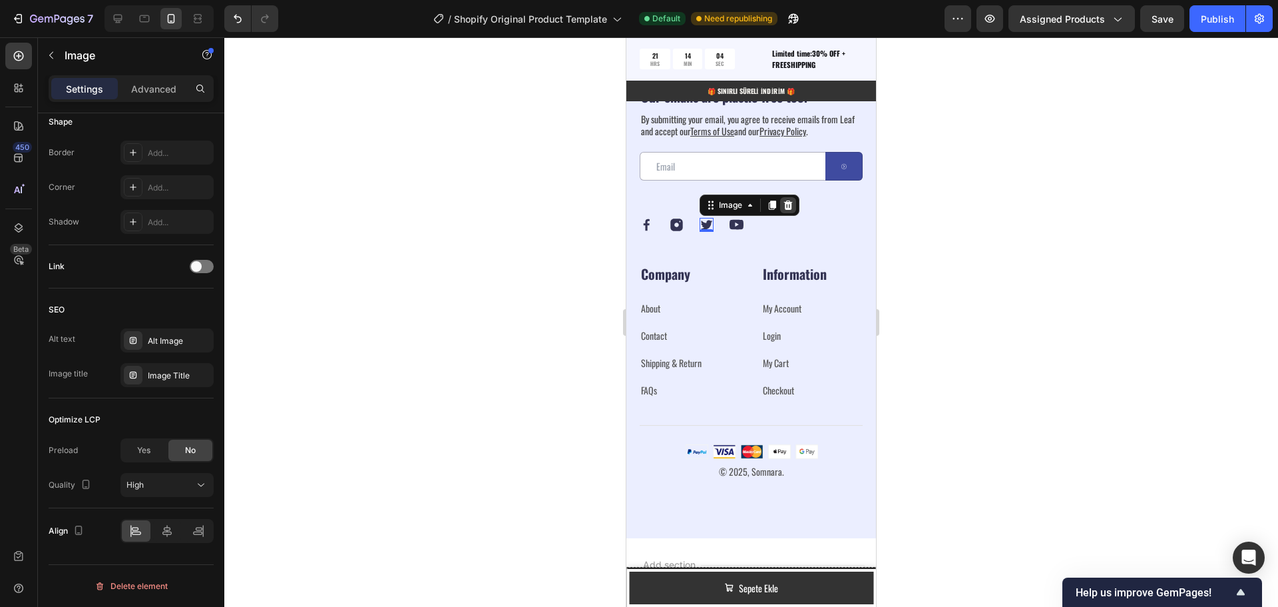
click at [786, 210] on icon at bounding box center [788, 204] width 9 height 9
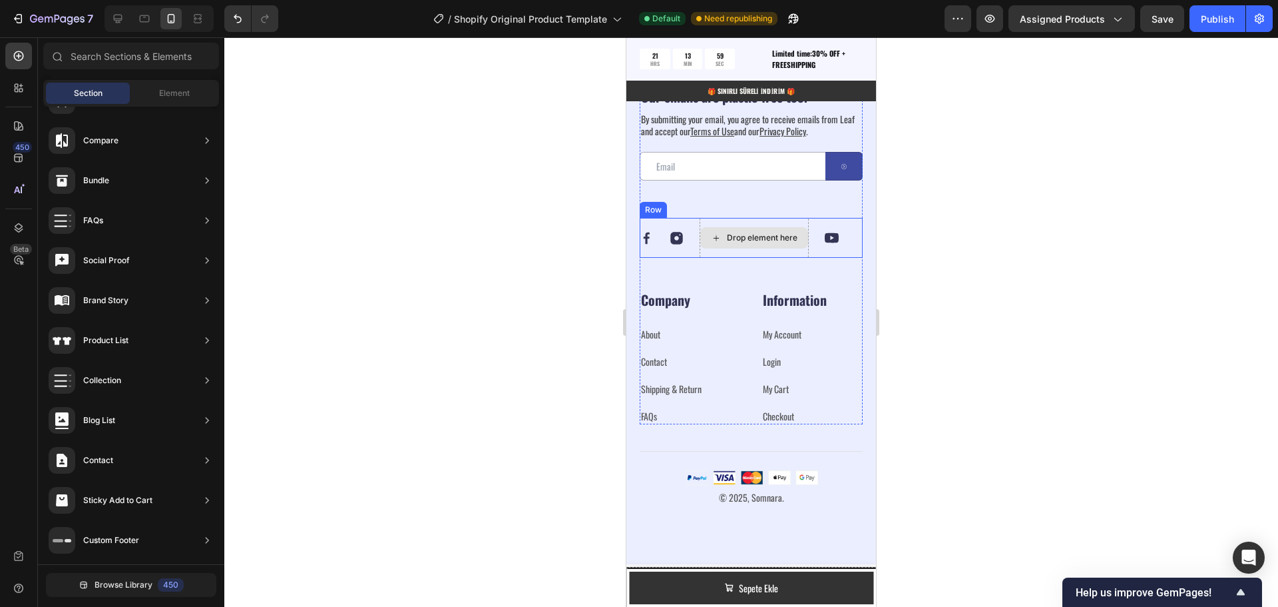
click at [736, 243] on div "Drop element here" at bounding box center [762, 237] width 71 height 11
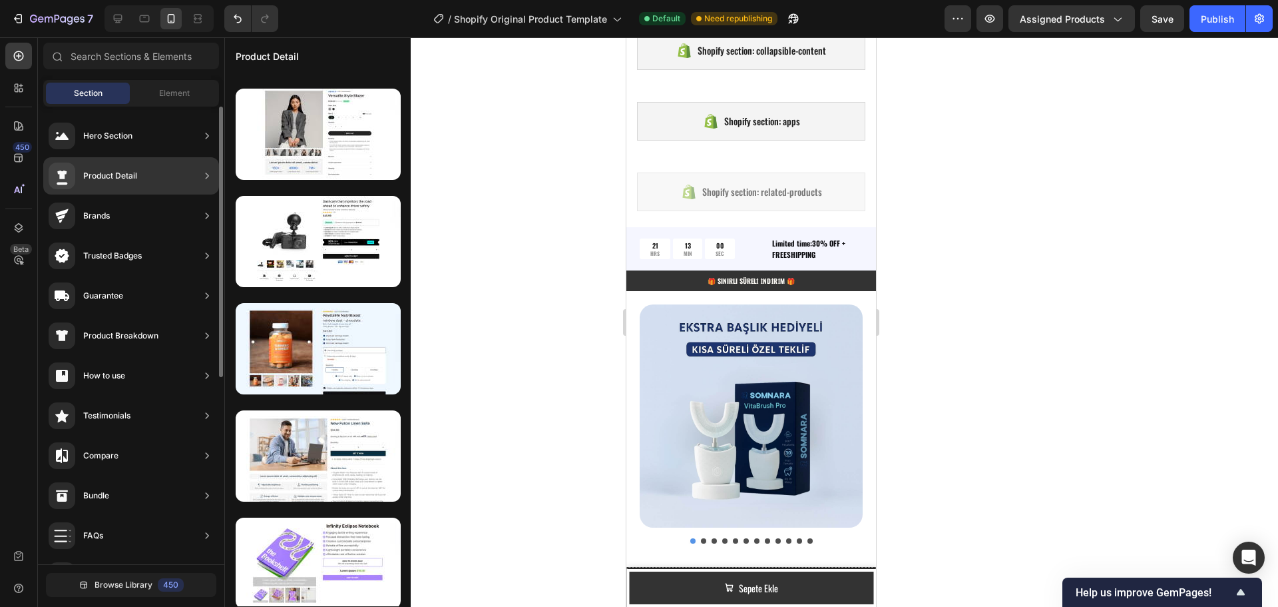
scroll to position [531, 0]
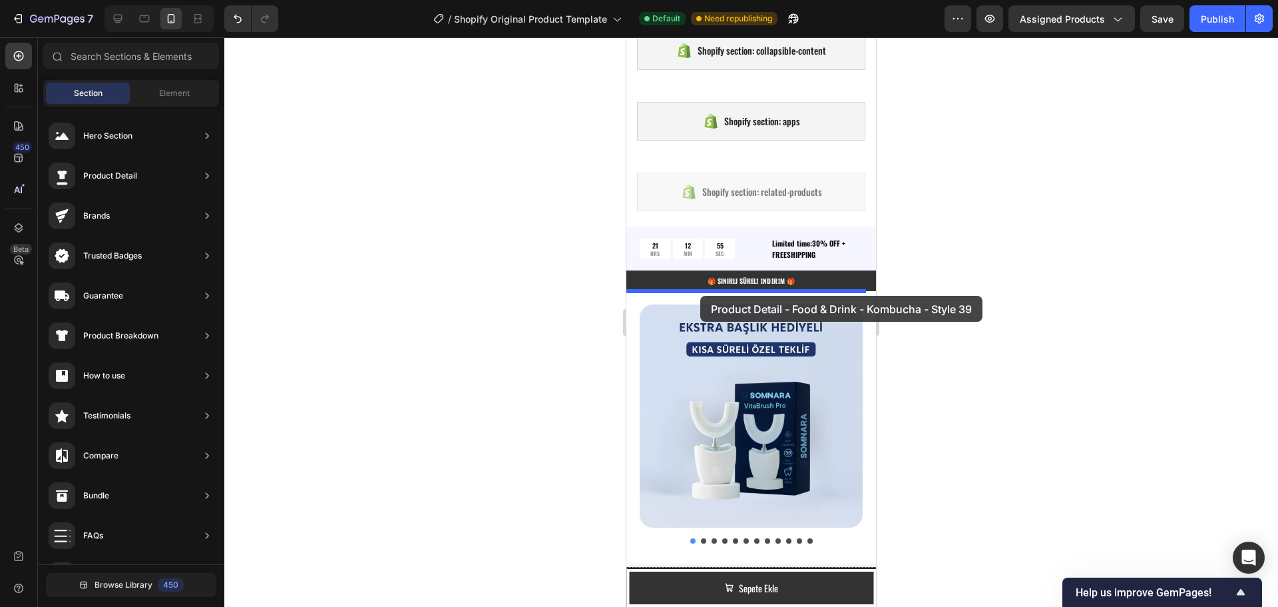
drag, startPoint x: 929, startPoint y: 272, endPoint x: 700, endPoint y: 296, distance: 229.5
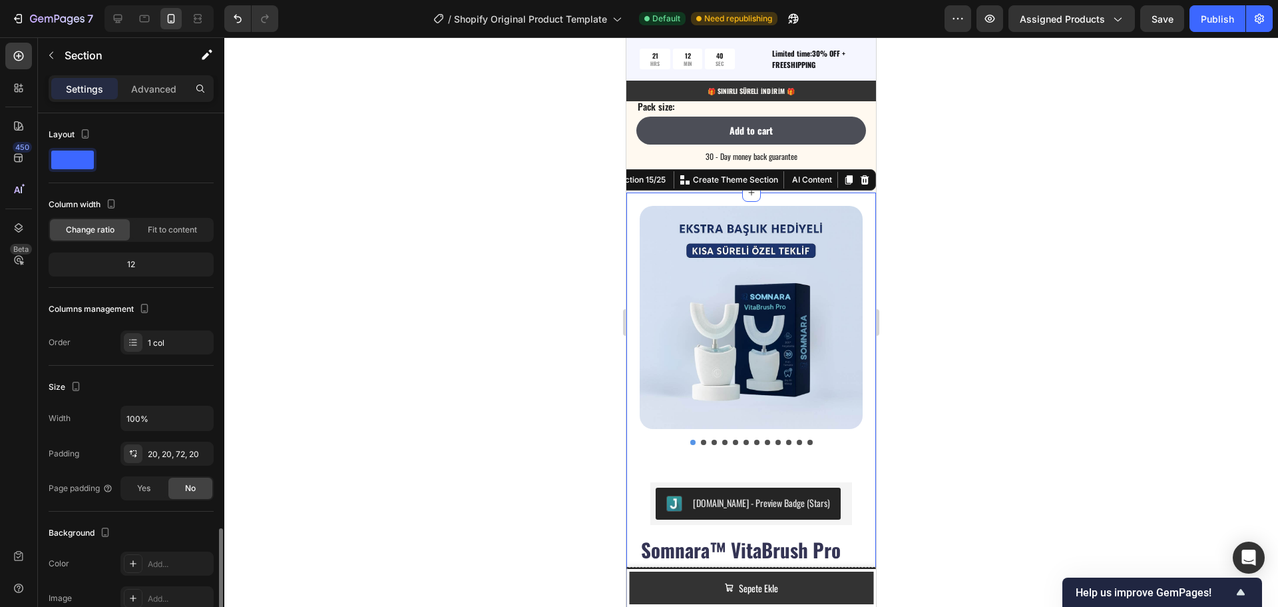
scroll to position [246, 0]
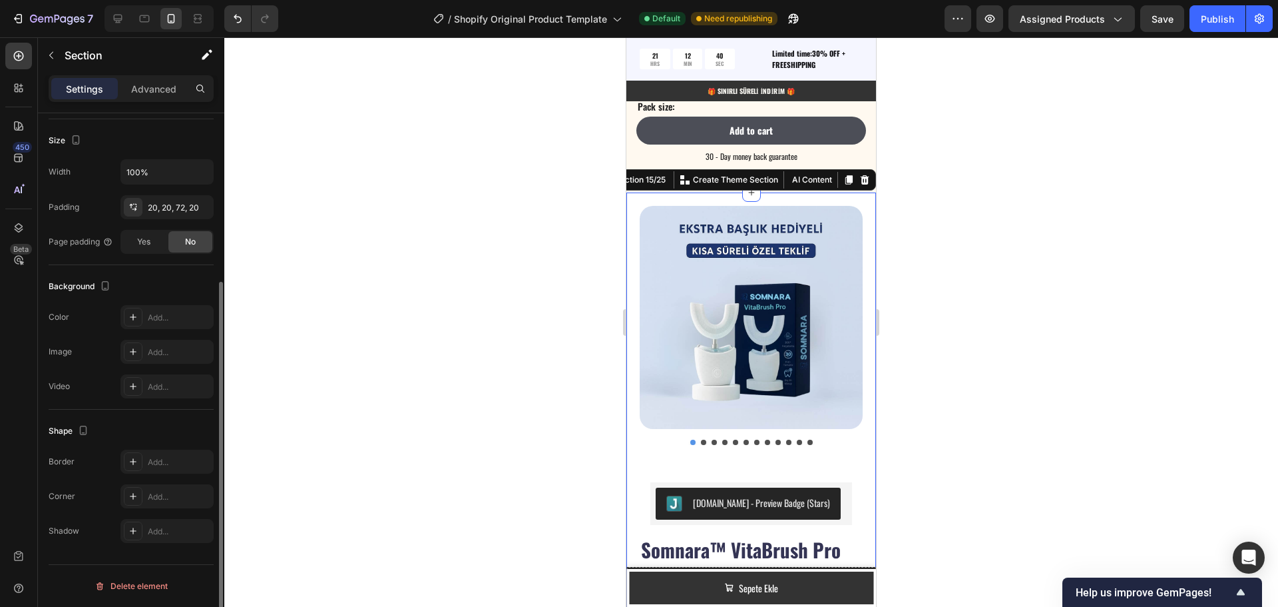
click at [636, 256] on div "Product Images Judge.me - Preview Badge (Stars) Judge.me Row Somnara™ VitaBrush…" at bounding box center [751, 571] width 250 height 758
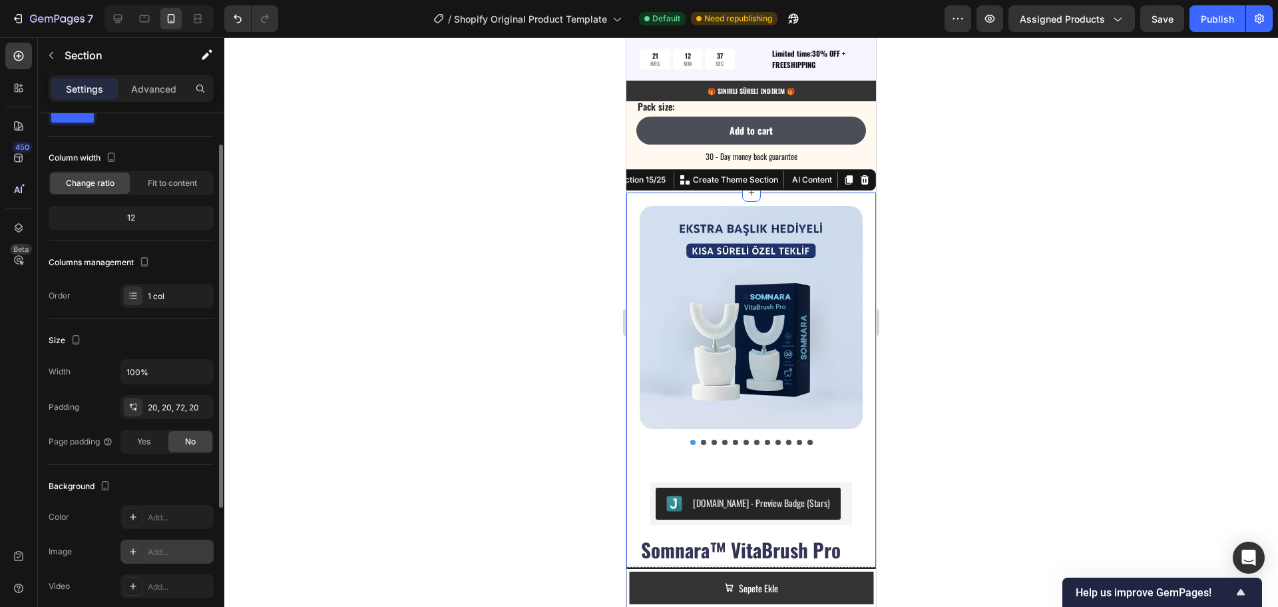
scroll to position [0, 0]
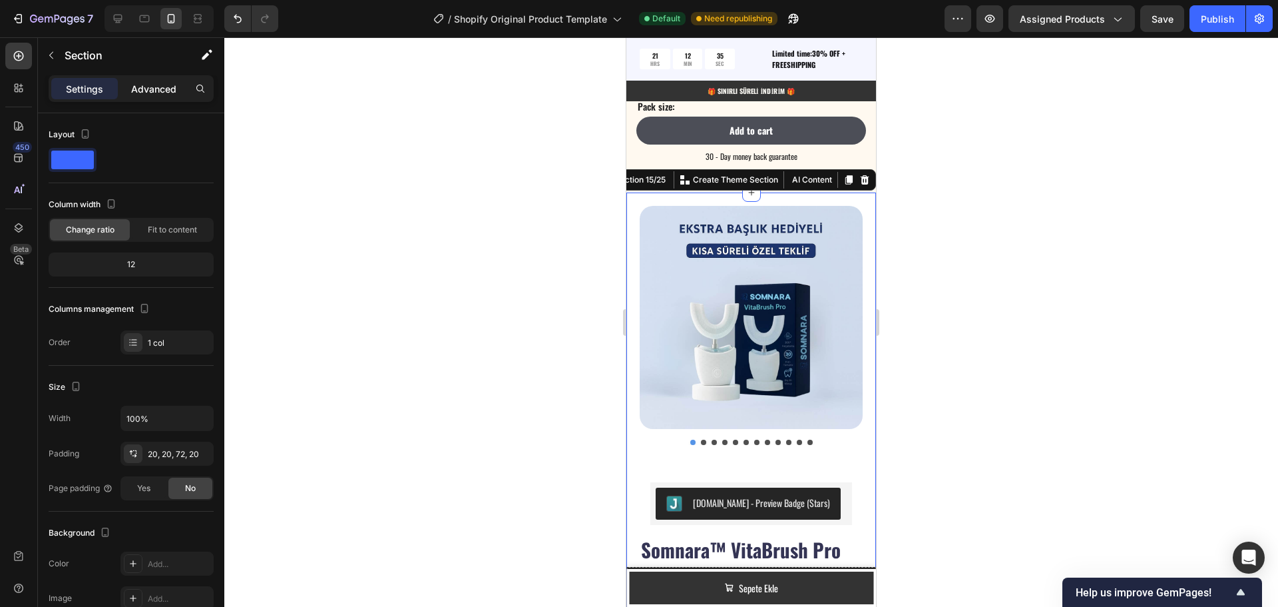
click at [152, 91] on p "Advanced" at bounding box center [153, 89] width 45 height 14
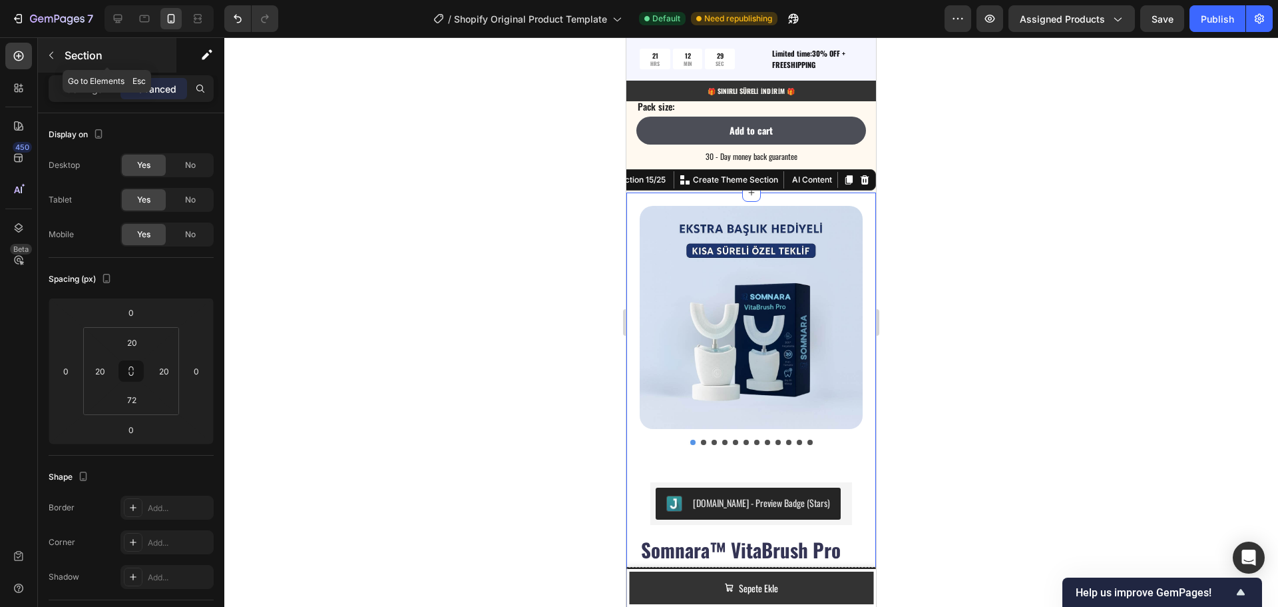
click at [52, 58] on icon "button" at bounding box center [51, 55] width 4 height 7
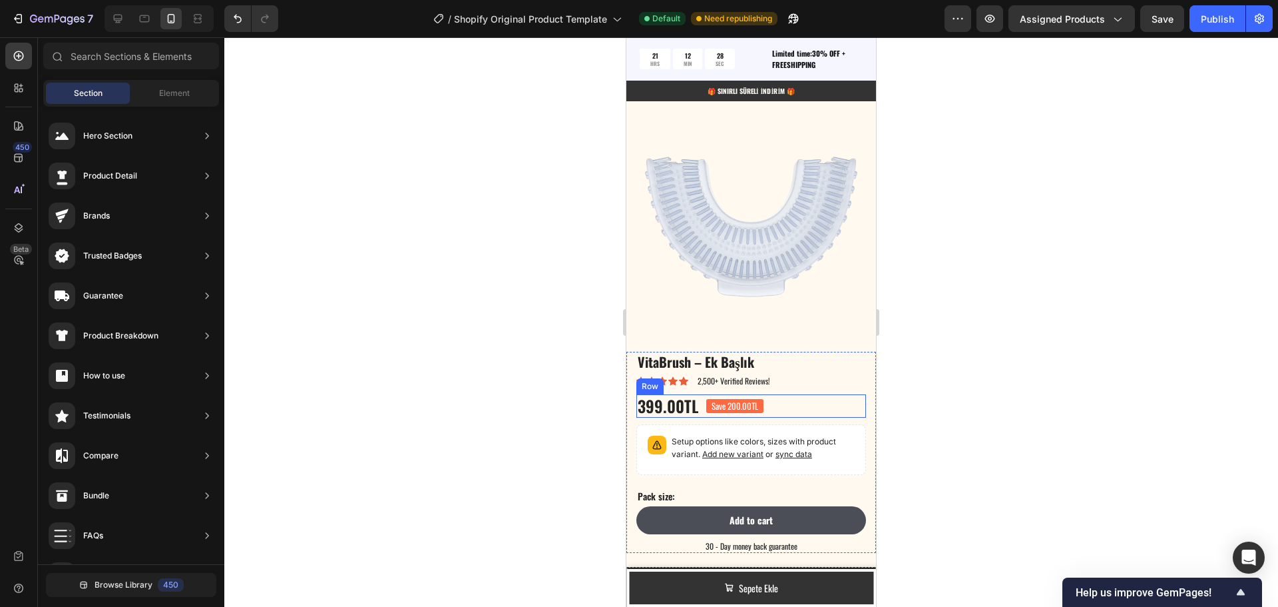
scroll to position [684, 0]
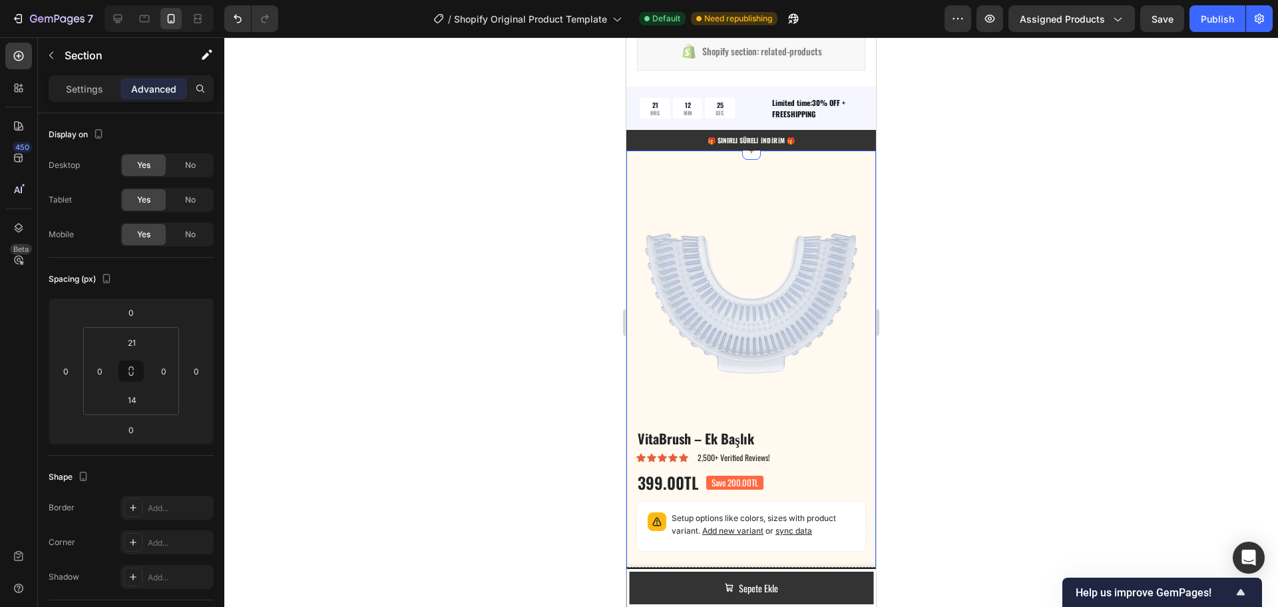
click at [850, 159] on div "Product Images VitaBrush – Ek Başlık Product Title Icon Icon Icon Icon Icon Ico…" at bounding box center [751, 404] width 250 height 508
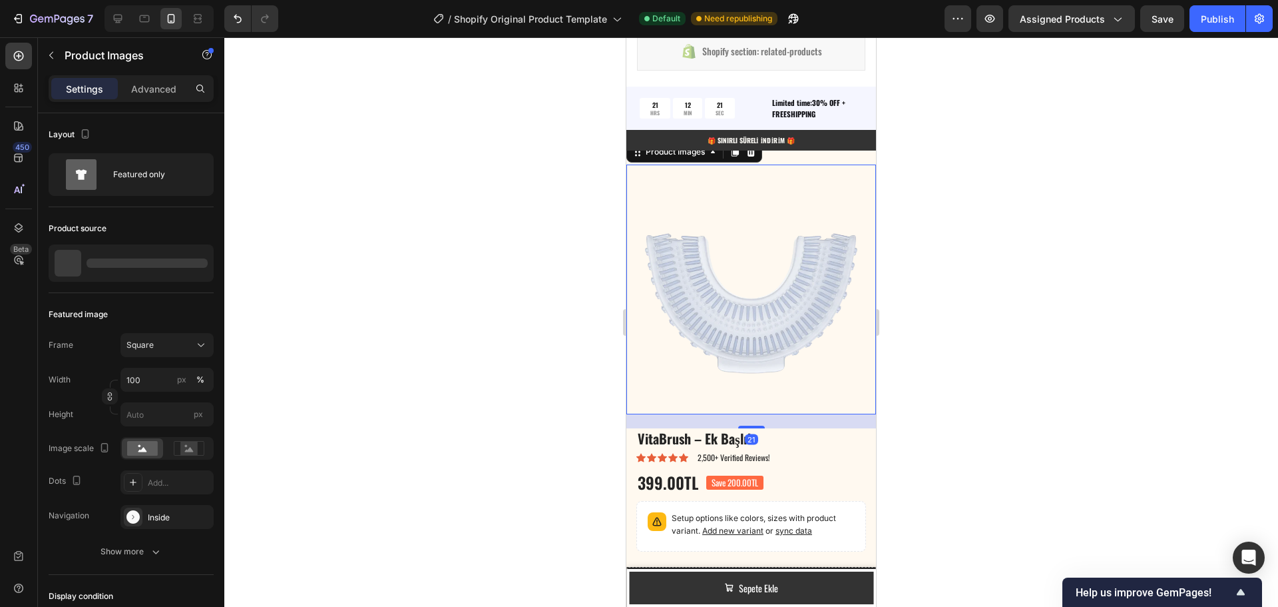
click at [781, 326] on img at bounding box center [751, 289] width 250 height 250
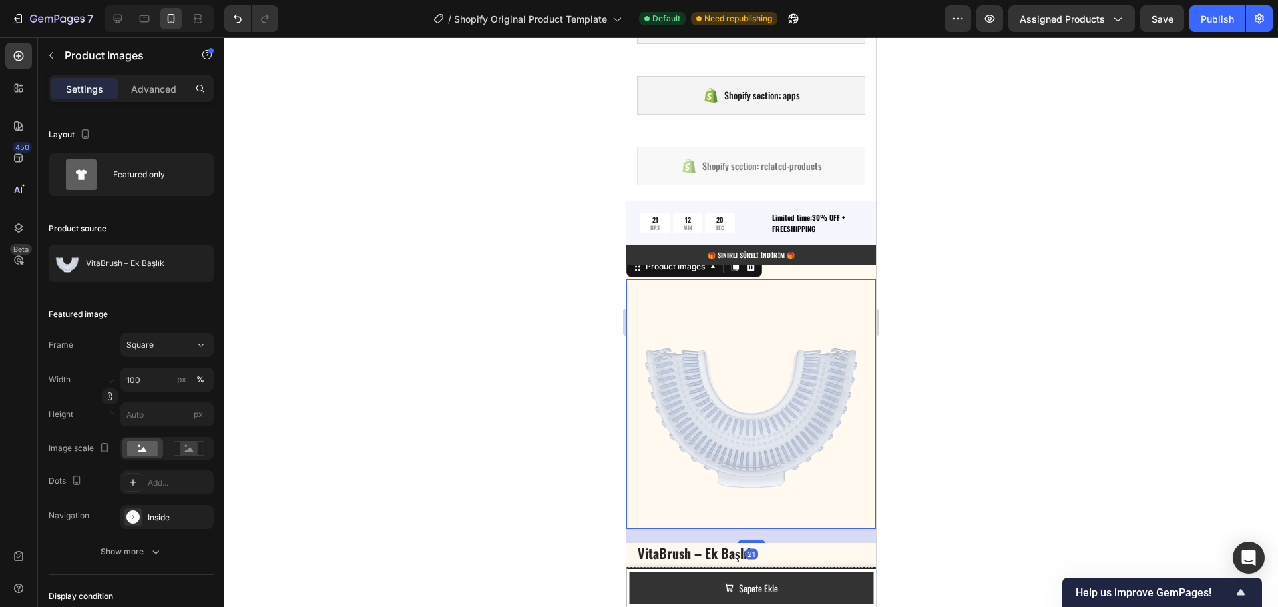
scroll to position [551, 0]
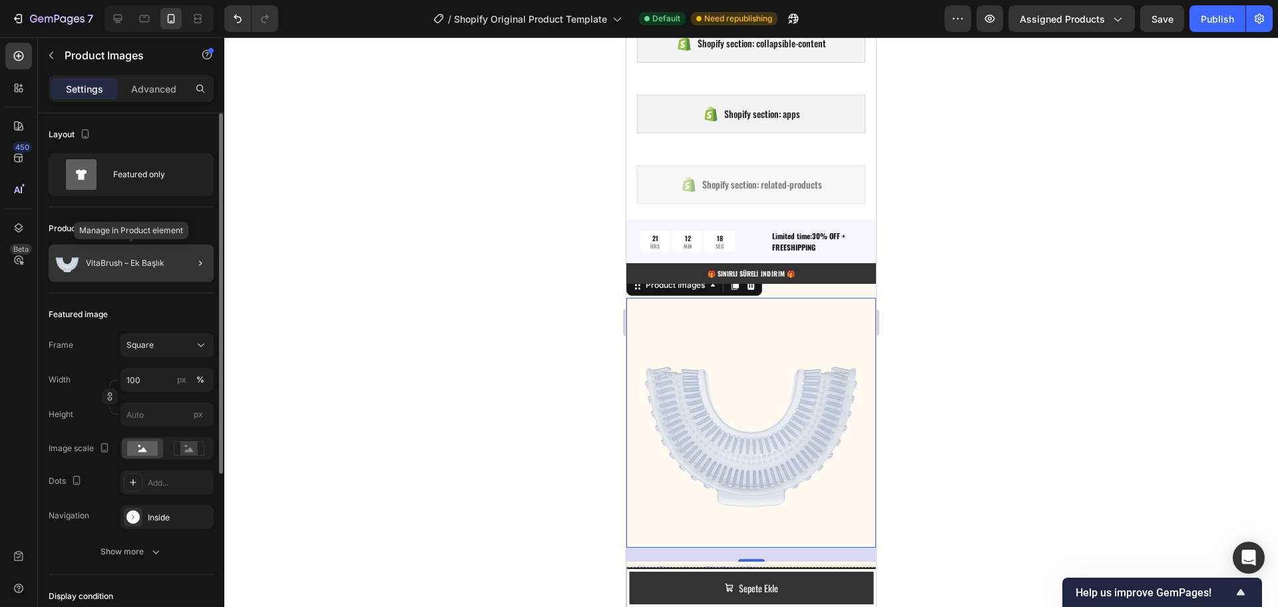
click at [118, 264] on p "VitaBrush – Ek Başlık" at bounding box center [125, 262] width 79 height 9
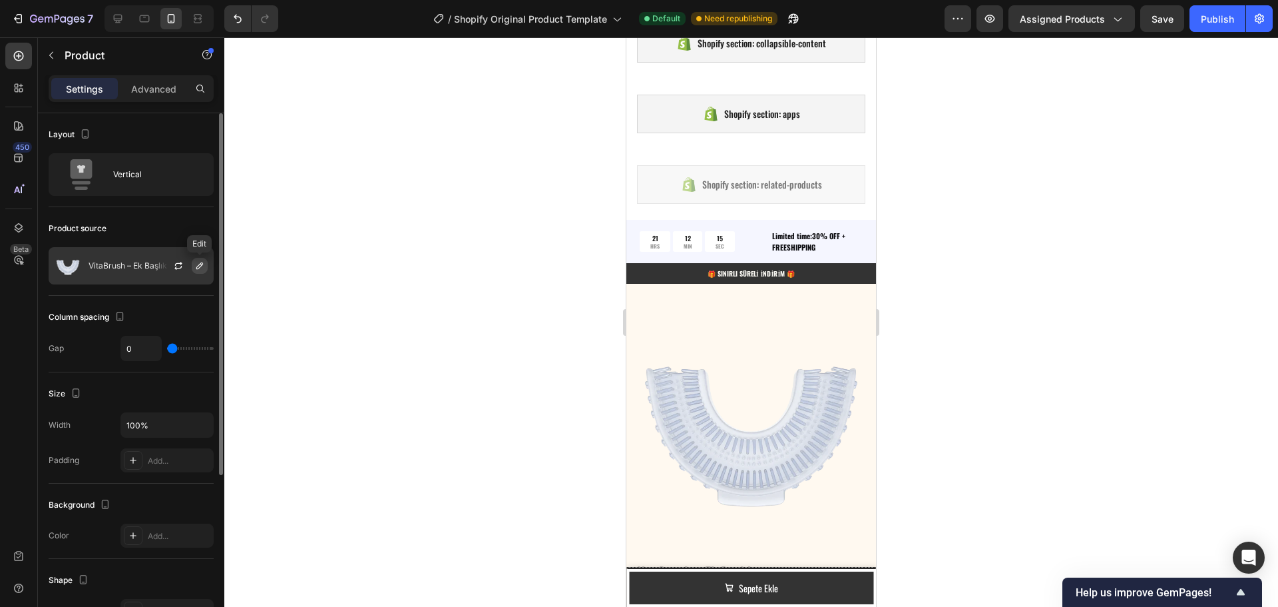
click at [195, 266] on icon "button" at bounding box center [199, 265] width 11 height 11
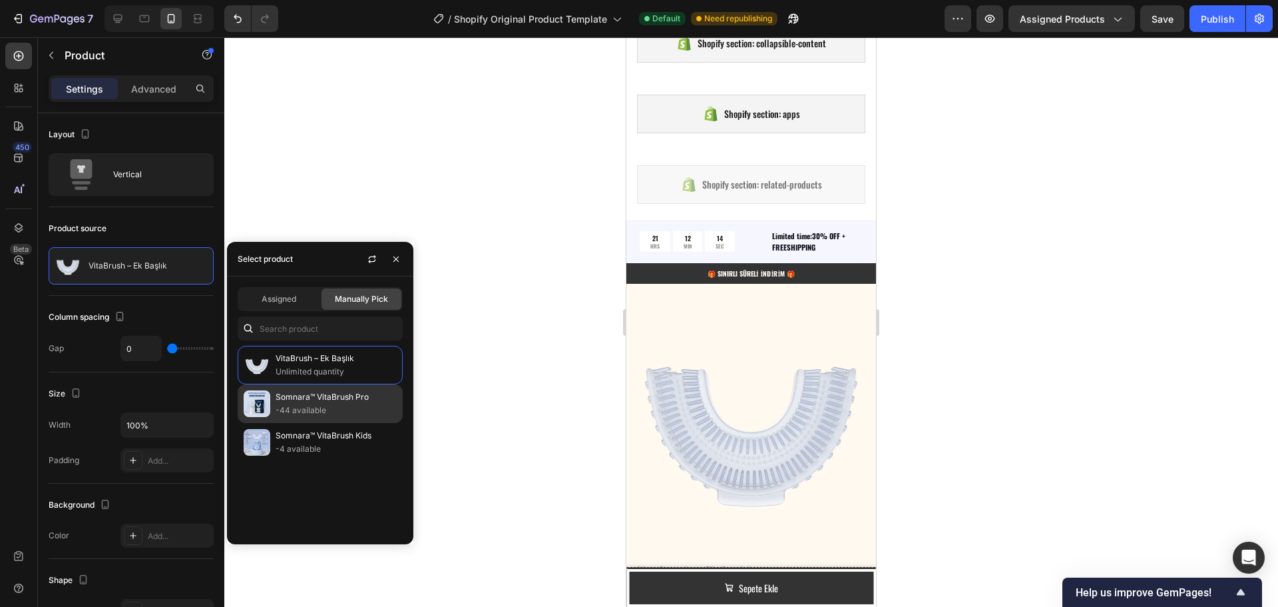
click at [310, 408] on p "-44 available" at bounding box center [336, 409] width 121 height 13
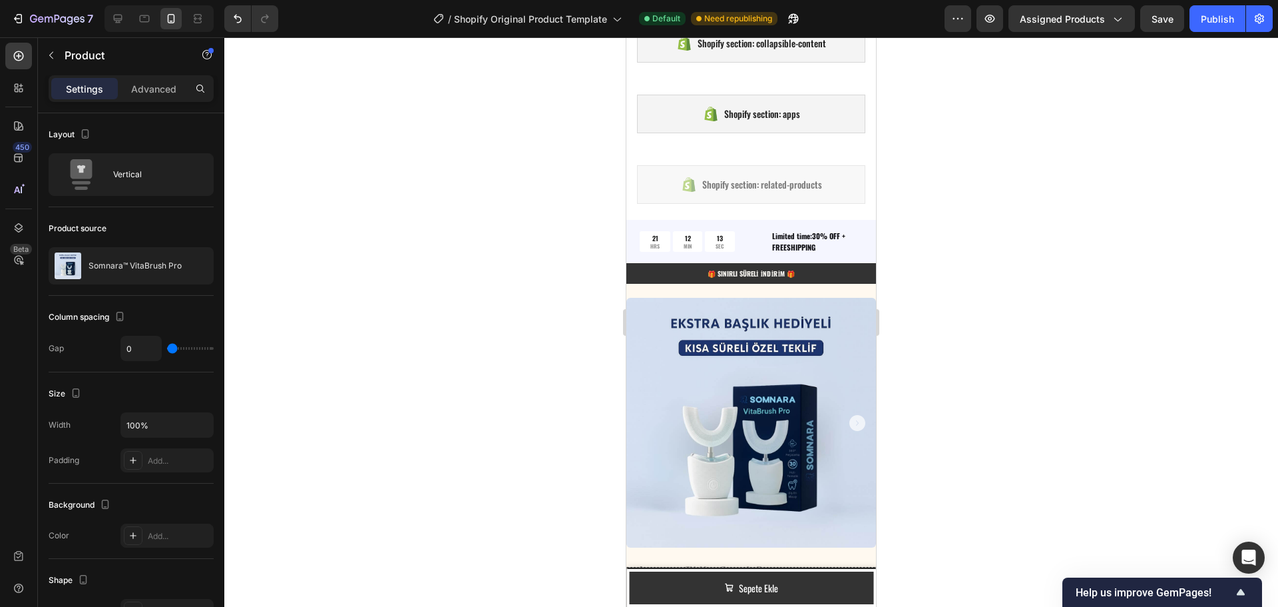
click at [493, 327] on div at bounding box center [751, 321] width 1054 height 569
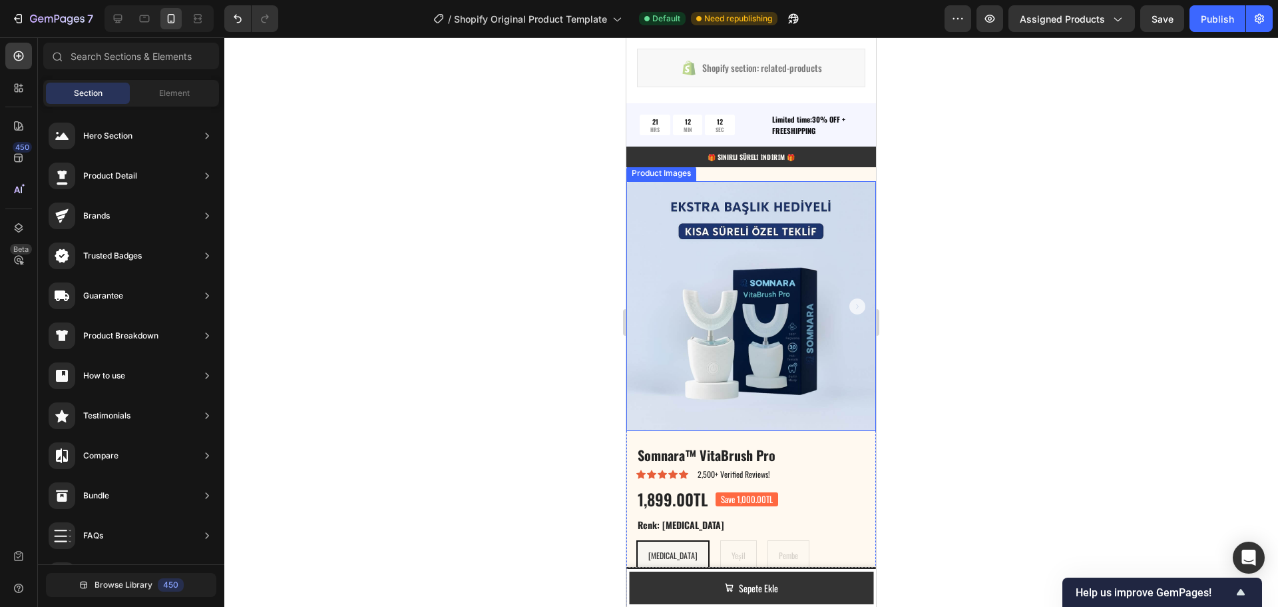
scroll to position [684, 0]
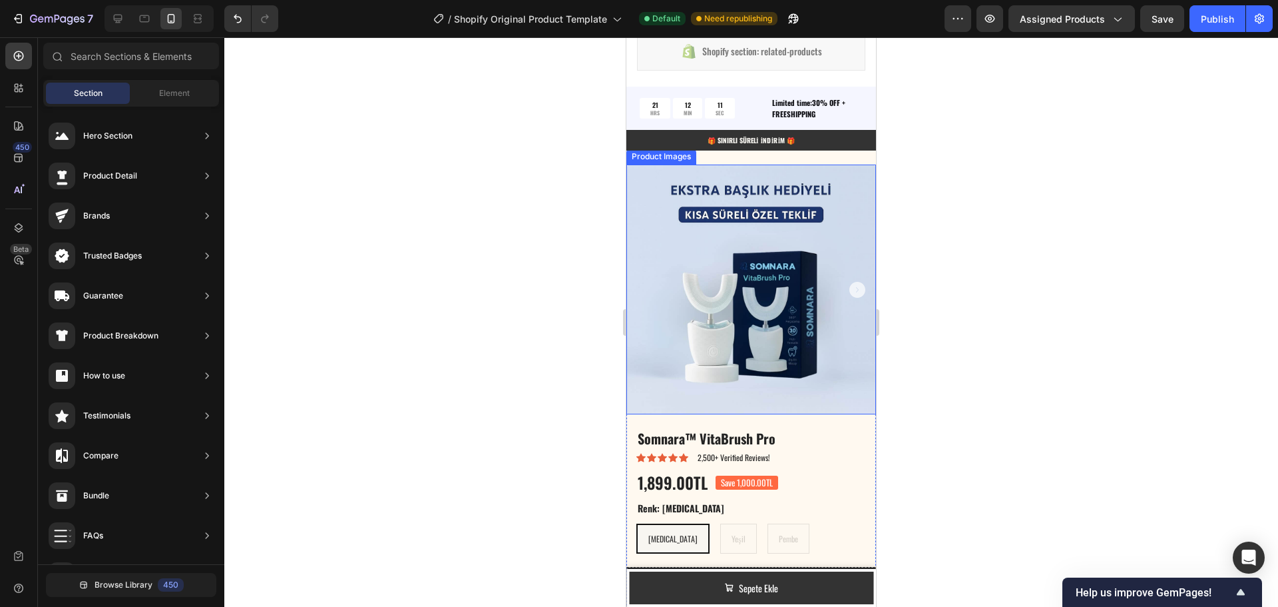
click at [850, 282] on icon "Carousel Next Arrow" at bounding box center [858, 290] width 16 height 16
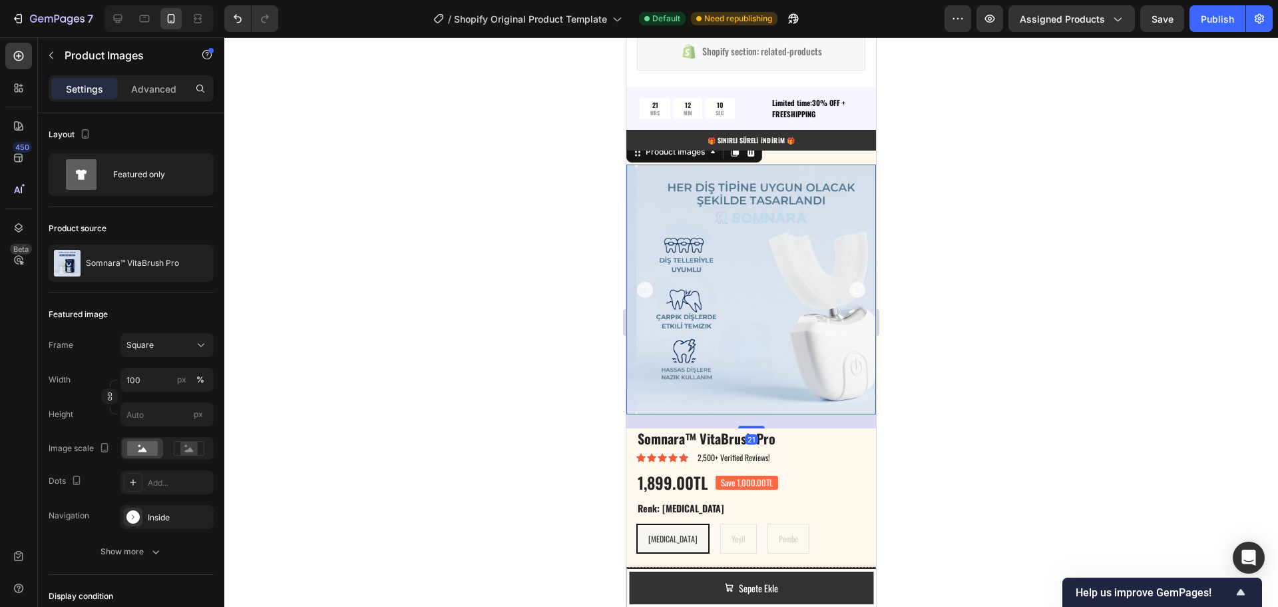
click at [643, 282] on icon "Carousel Back Arrow" at bounding box center [645, 290] width 16 height 16
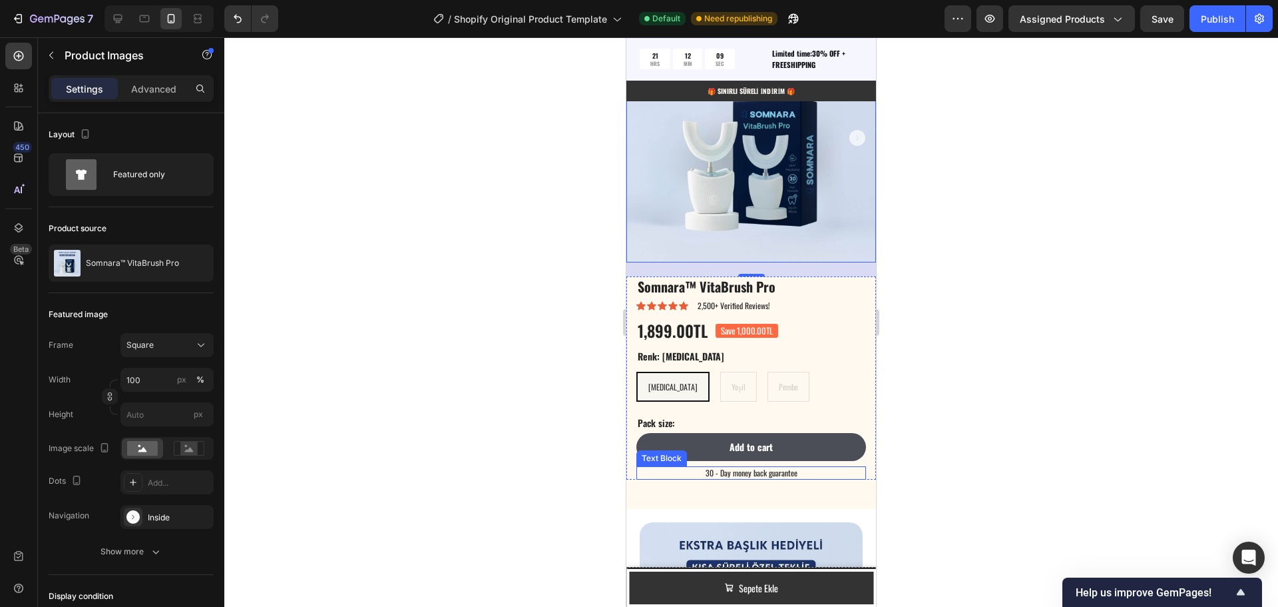
scroll to position [883, 0]
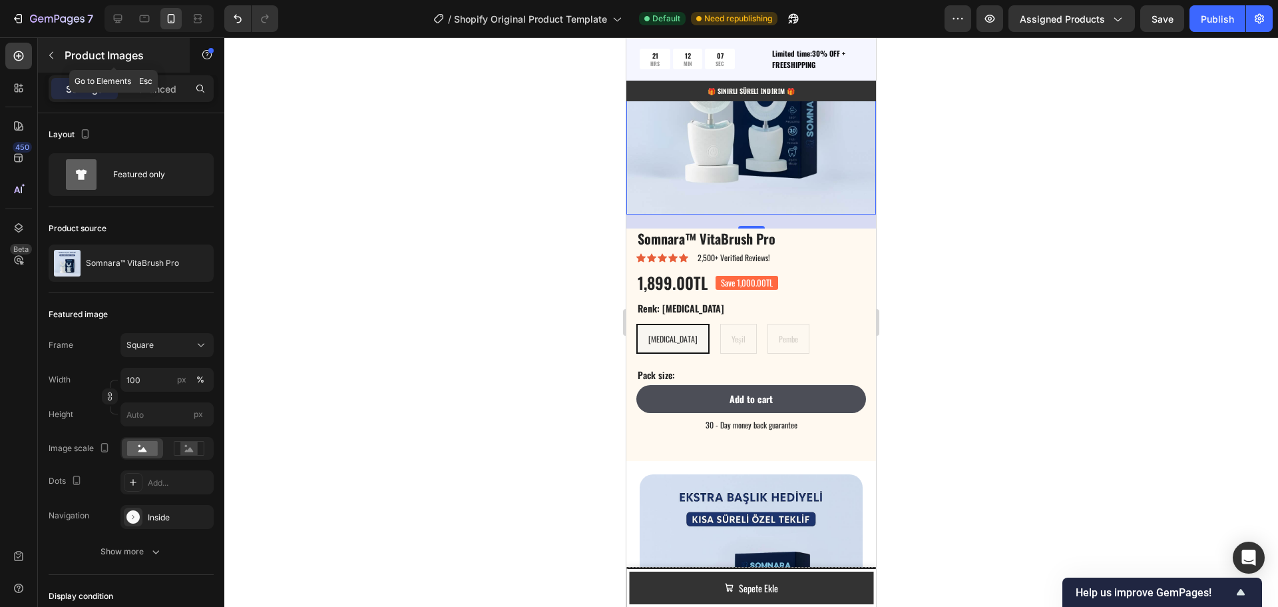
click at [47, 57] on icon "button" at bounding box center [51, 55] width 11 height 11
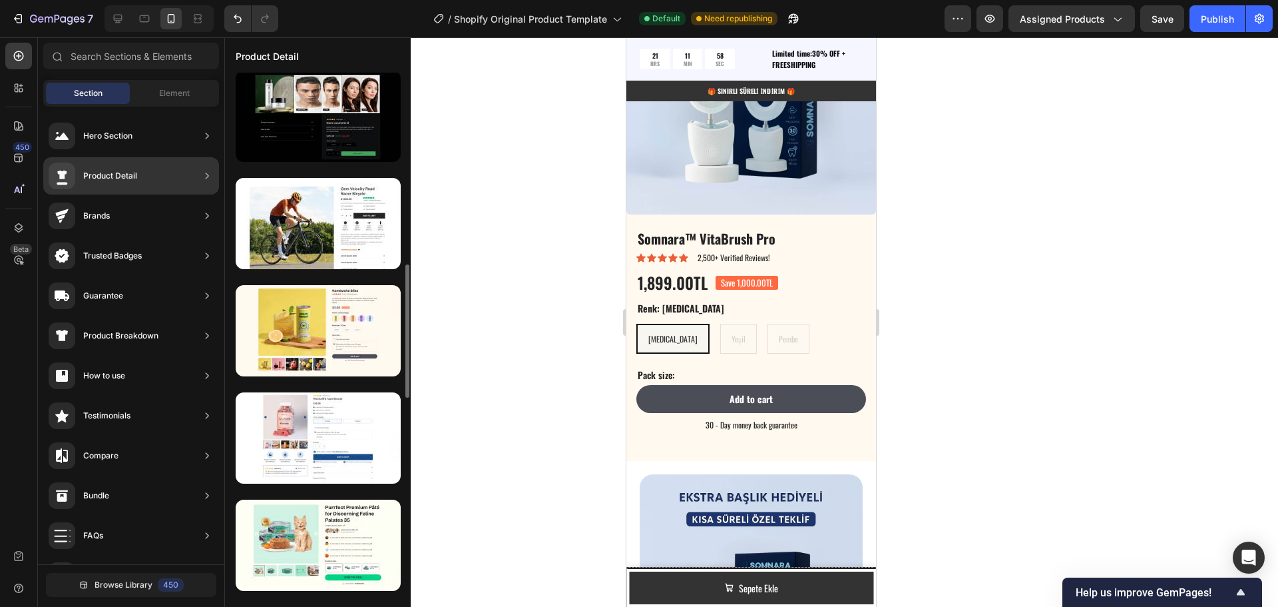
scroll to position [501, 0]
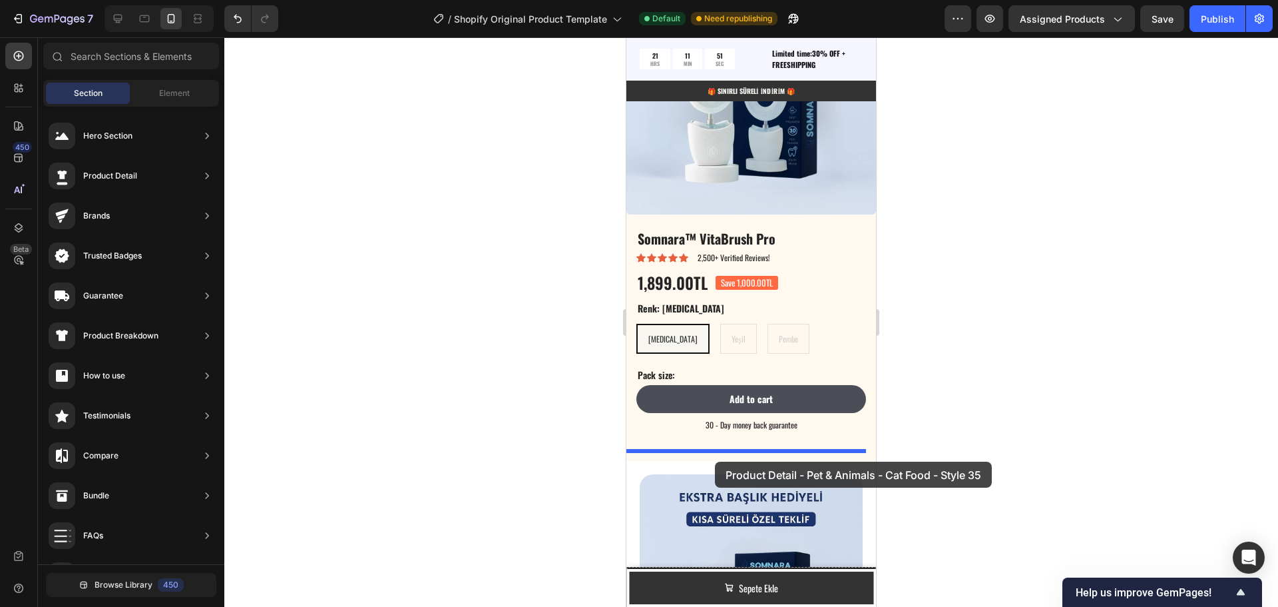
drag, startPoint x: 920, startPoint y: 523, endPoint x: 714, endPoint y: 459, distance: 216.1
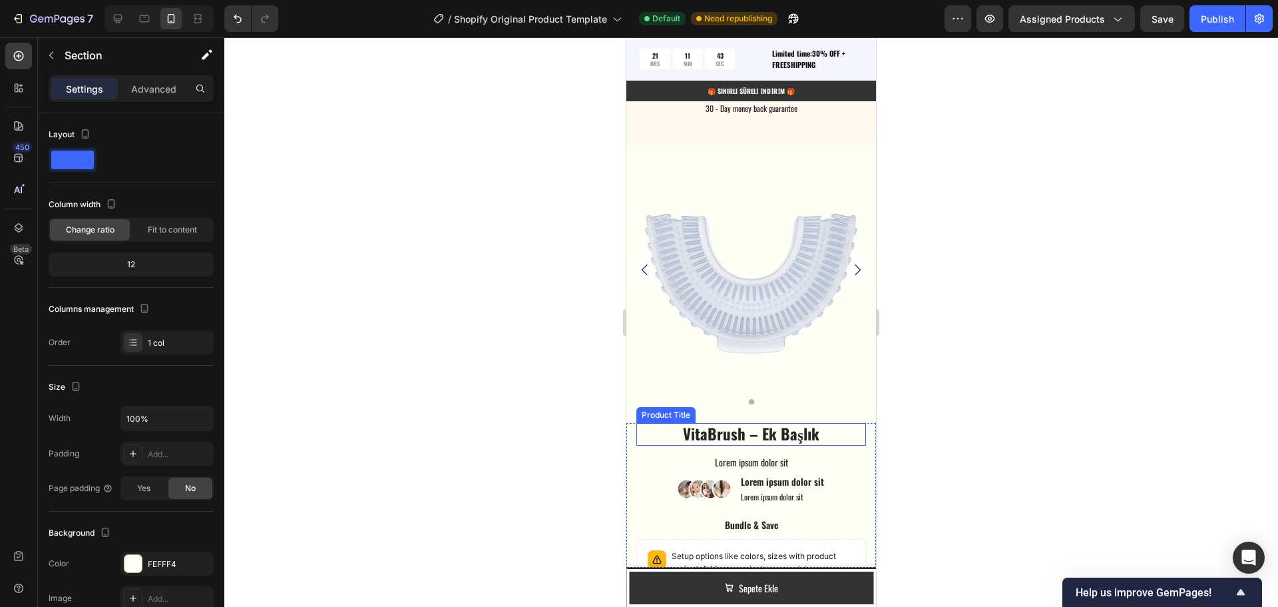
scroll to position [917, 0]
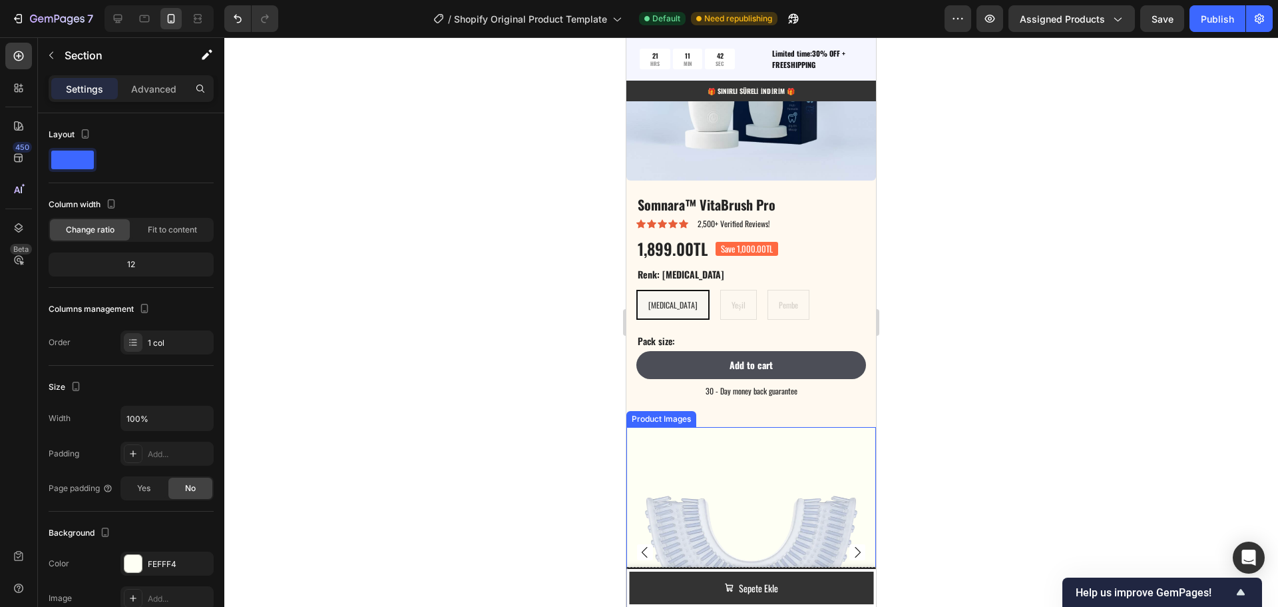
click at [681, 429] on img at bounding box center [751, 552] width 250 height 250
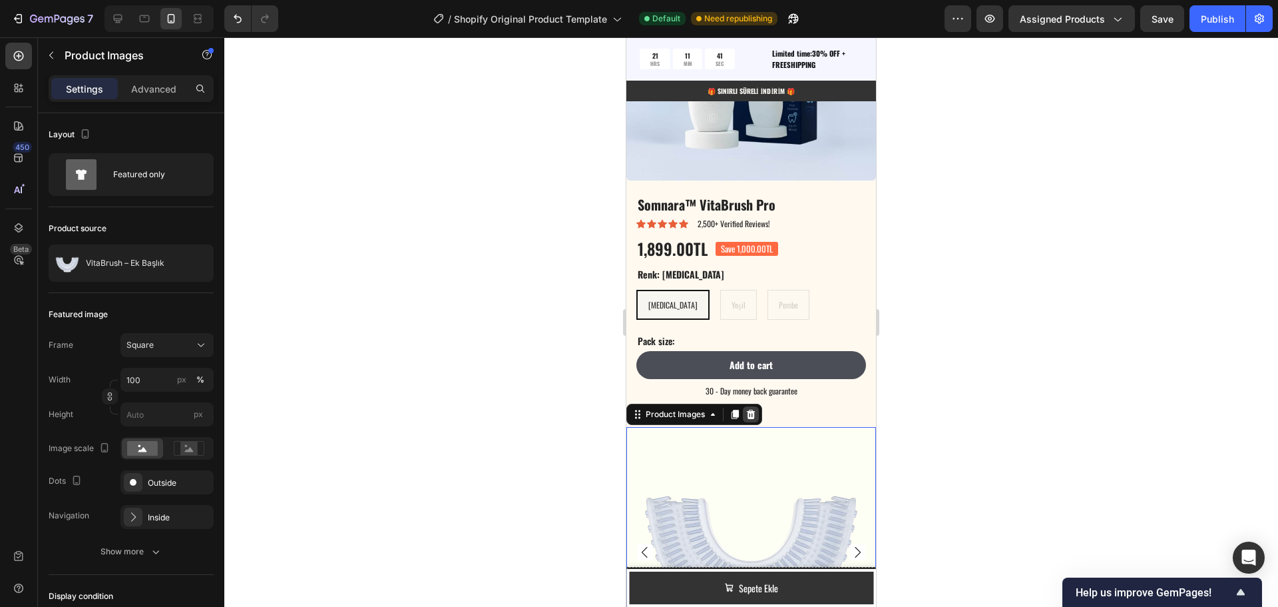
click at [753, 409] on icon at bounding box center [751, 414] width 11 height 11
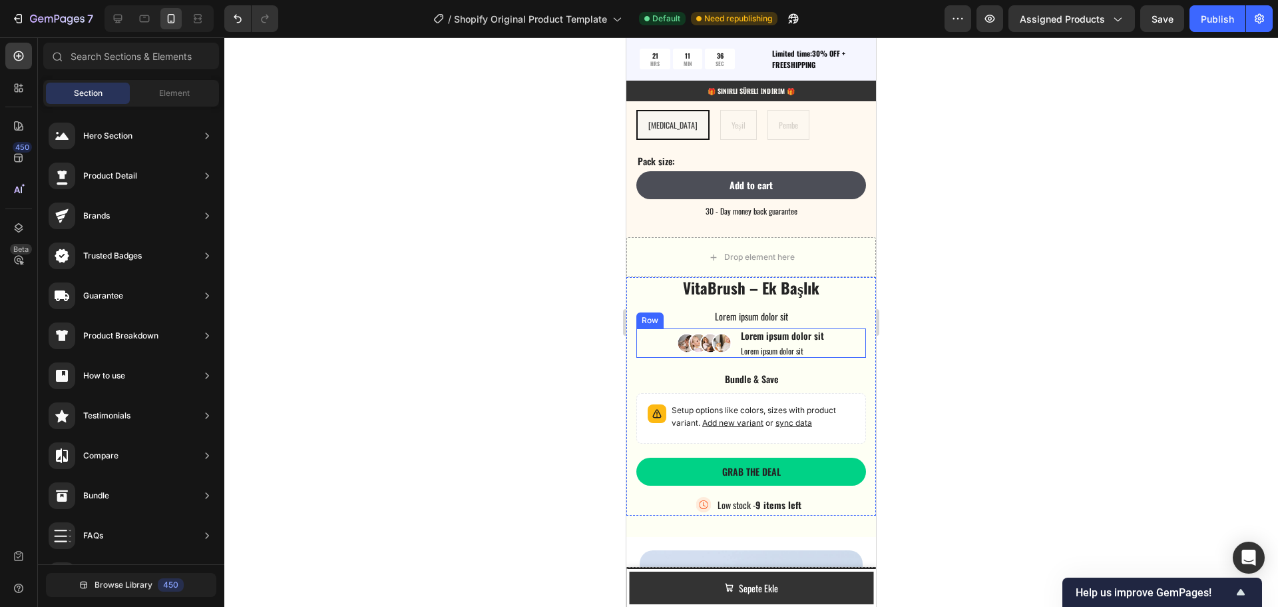
scroll to position [1051, 0]
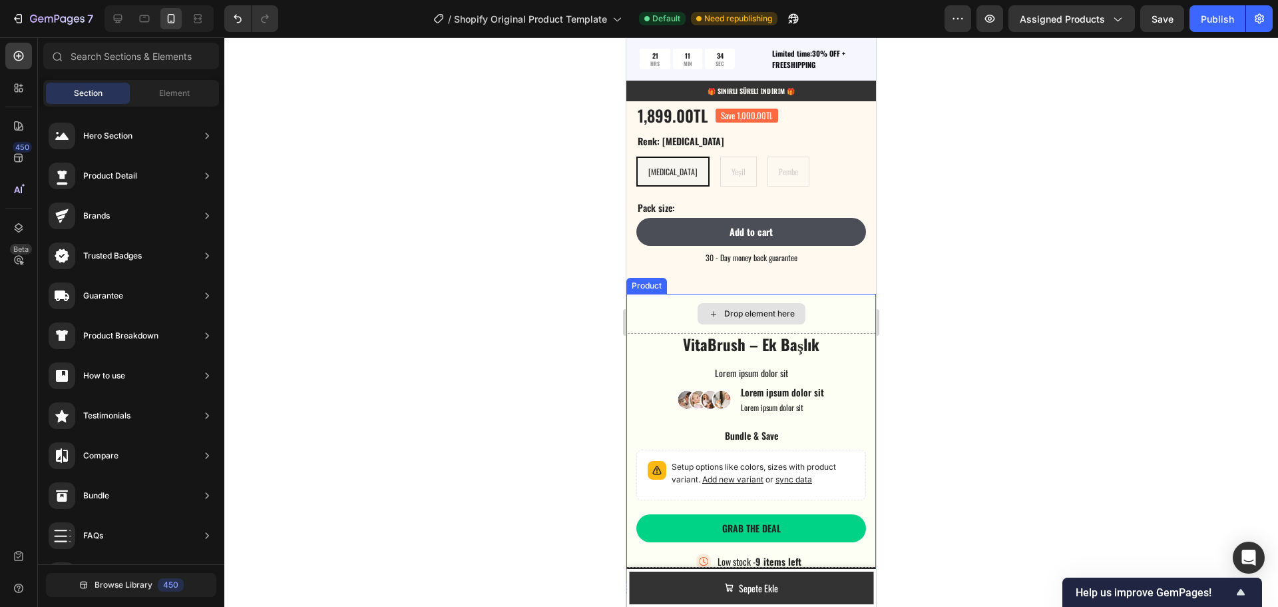
click at [848, 298] on div "Drop element here" at bounding box center [751, 314] width 250 height 40
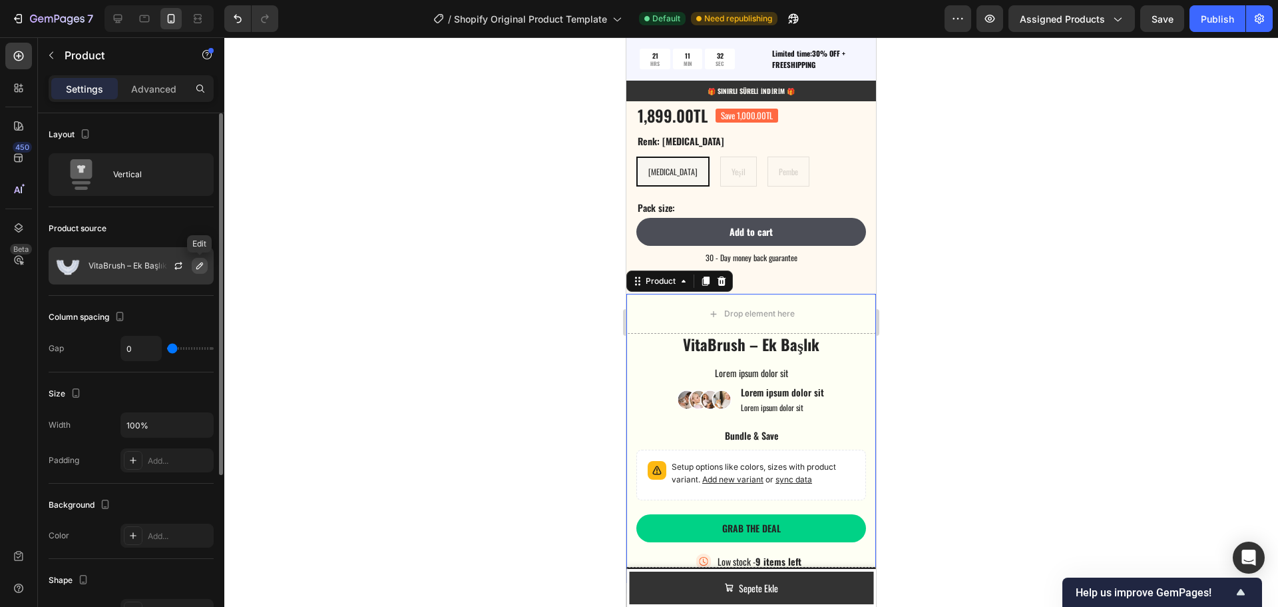
click at [199, 267] on icon "button" at bounding box center [199, 265] width 11 height 11
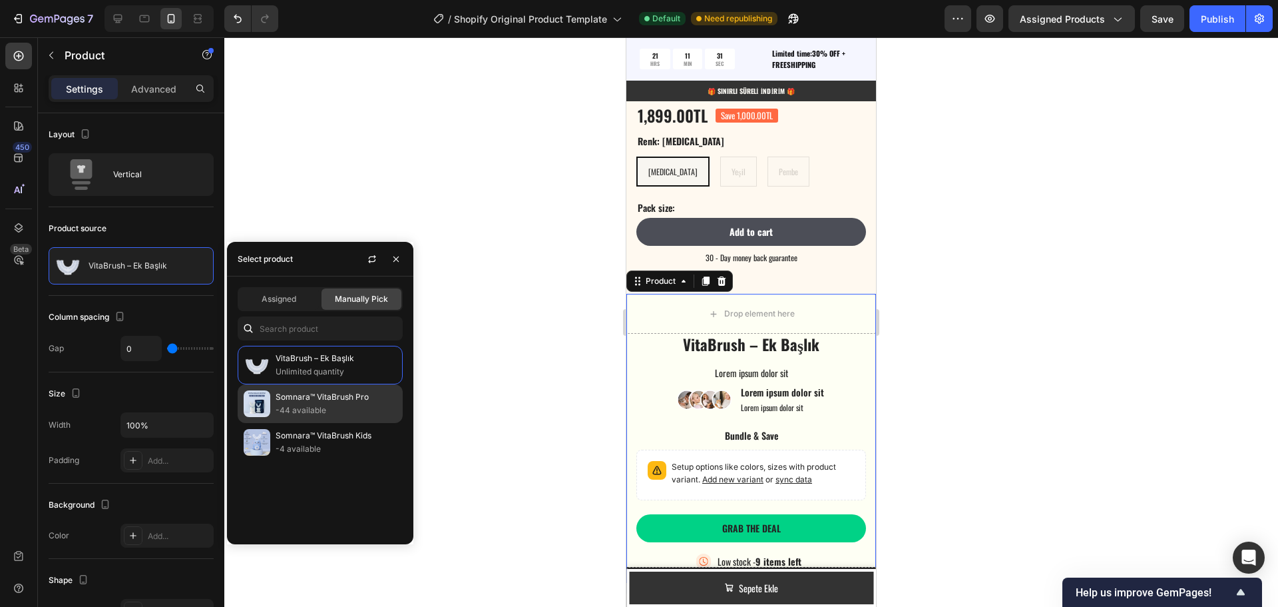
click at [321, 403] on p "-44 available" at bounding box center [336, 409] width 121 height 13
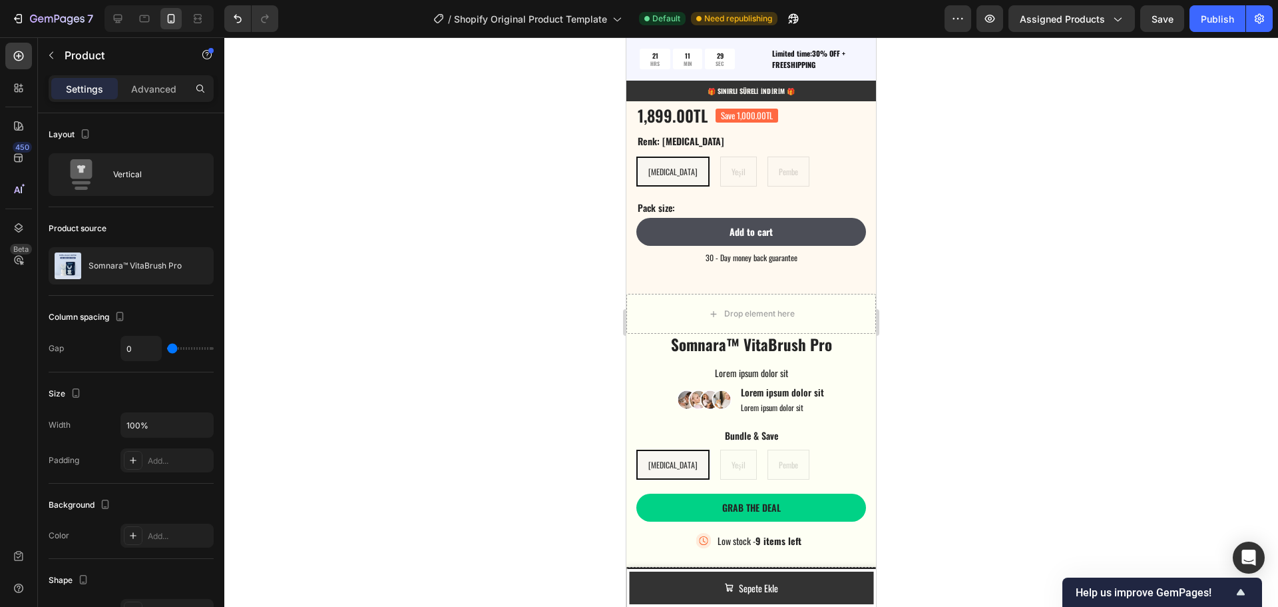
click at [507, 340] on div at bounding box center [751, 321] width 1054 height 569
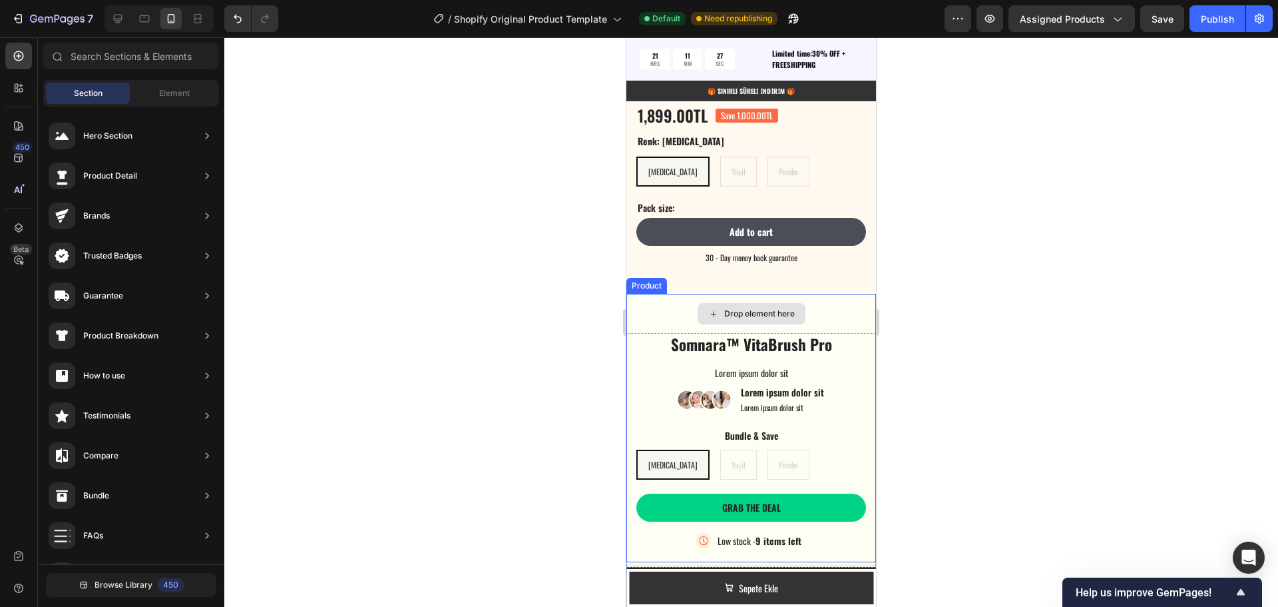
click at [854, 298] on div "Drop element here" at bounding box center [751, 314] width 250 height 40
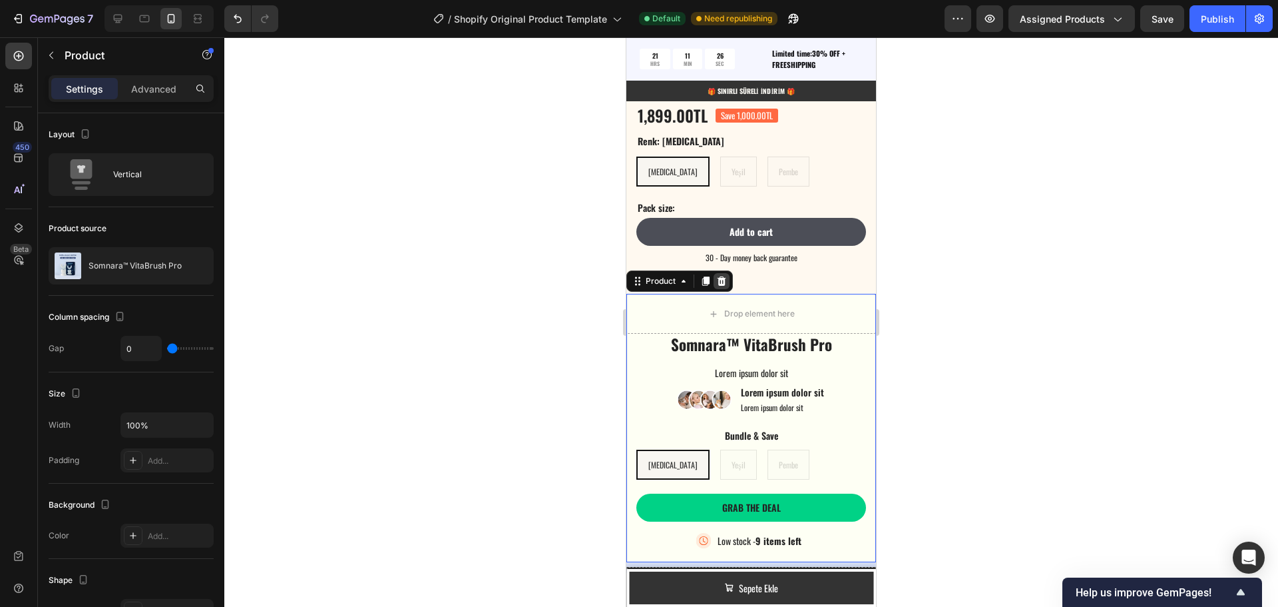
click at [722, 276] on icon at bounding box center [722, 280] width 9 height 9
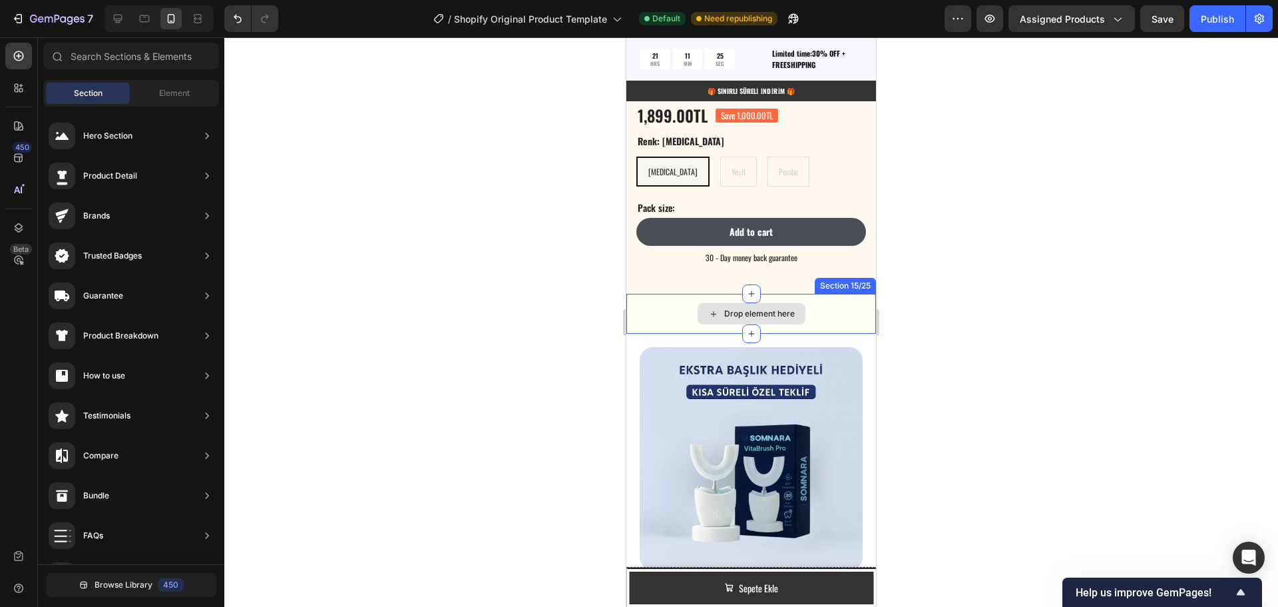
click at [850, 302] on div "Drop element here" at bounding box center [751, 314] width 250 height 40
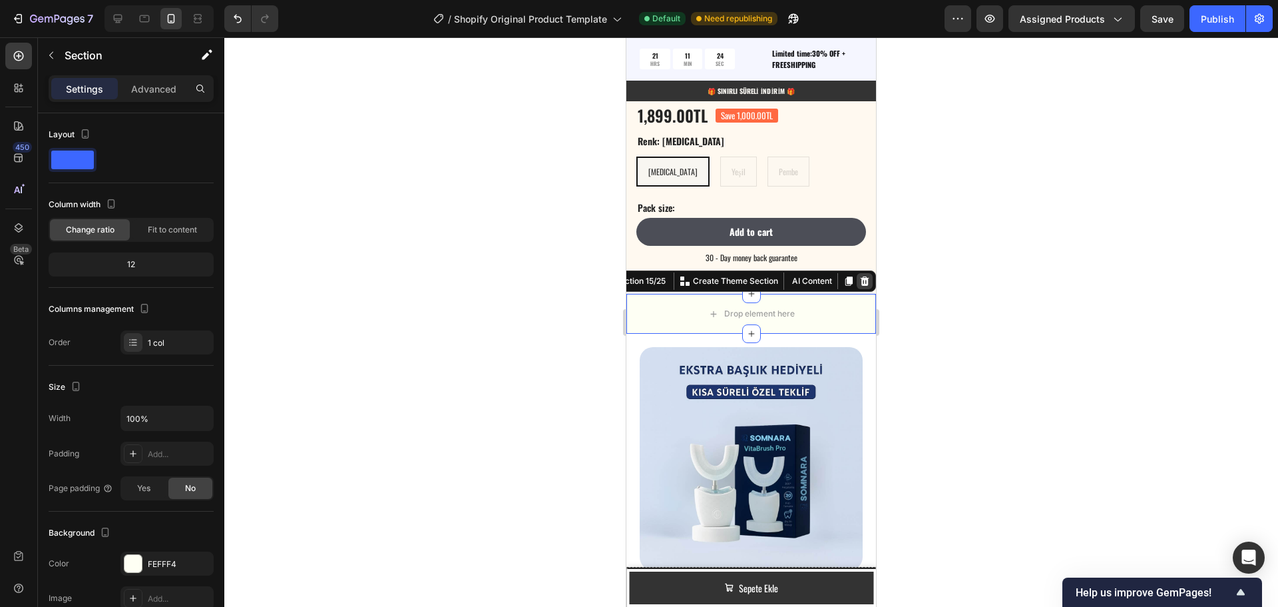
click at [859, 276] on icon at bounding box center [864, 281] width 11 height 11
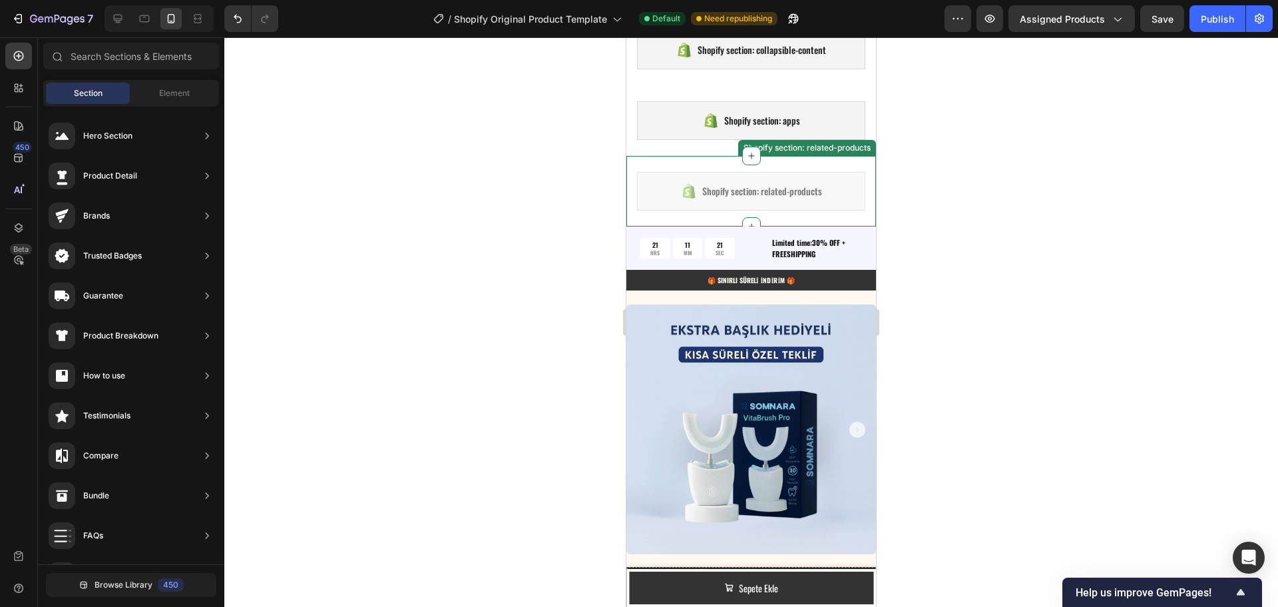
scroll to position [518, 0]
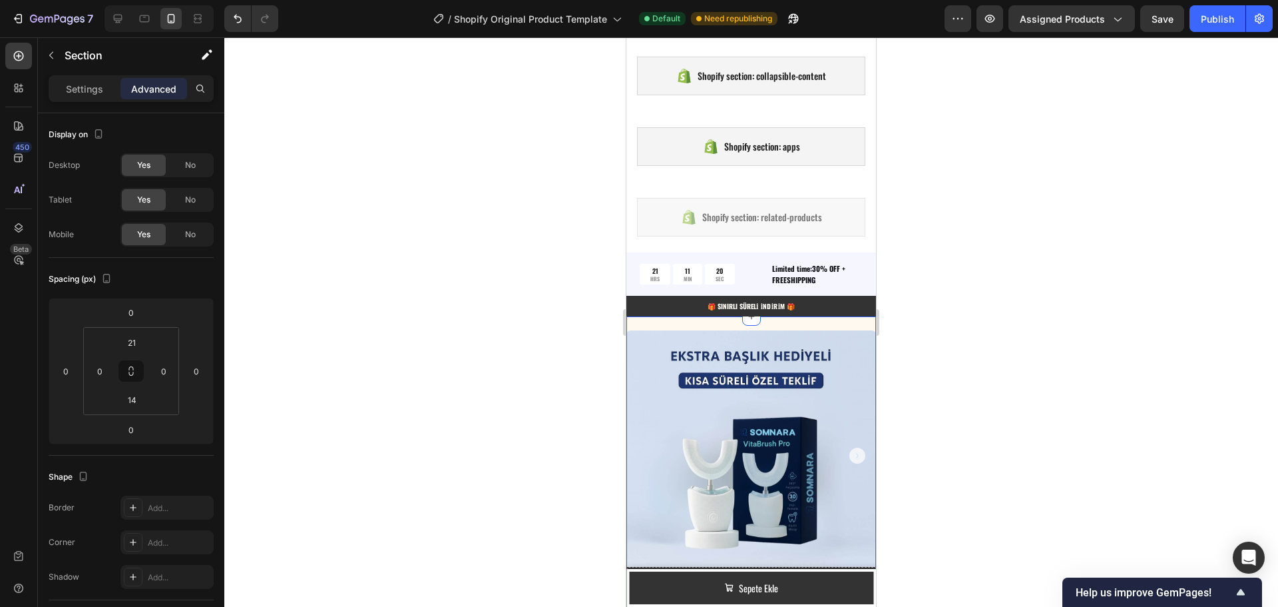
click at [840, 324] on div "Product Images Somnara™ VitaBrush Pro Product Title Icon Icon Icon Icon Icon Ic…" at bounding box center [751, 571] width 250 height 510
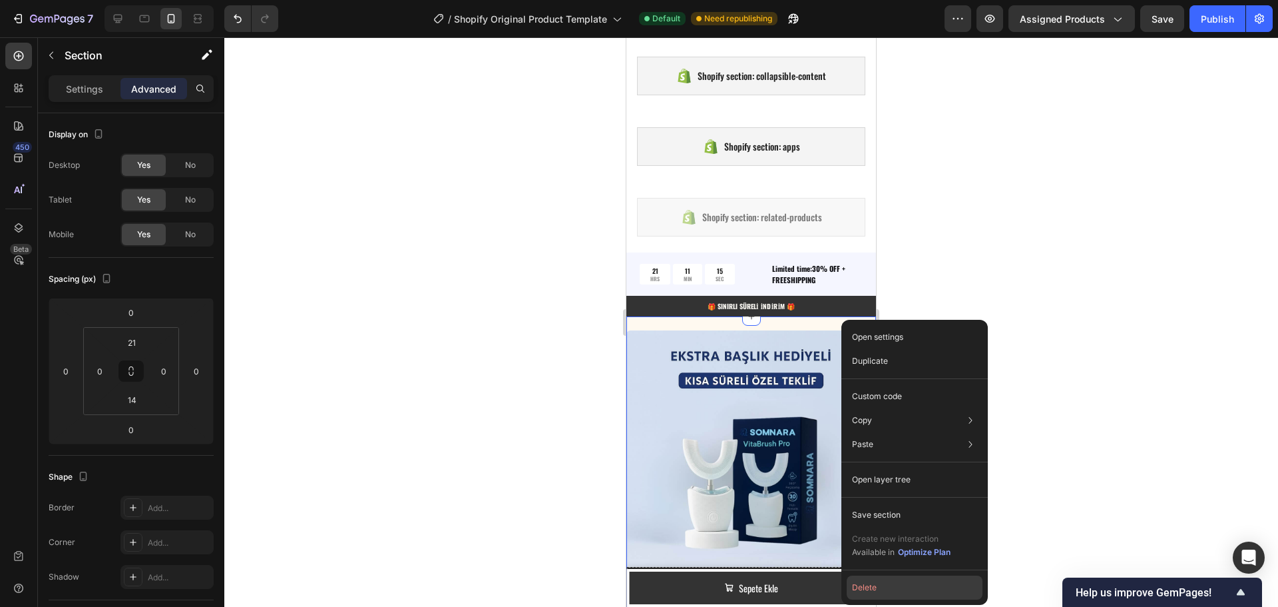
click at [870, 583] on button "Delete" at bounding box center [915, 587] width 136 height 24
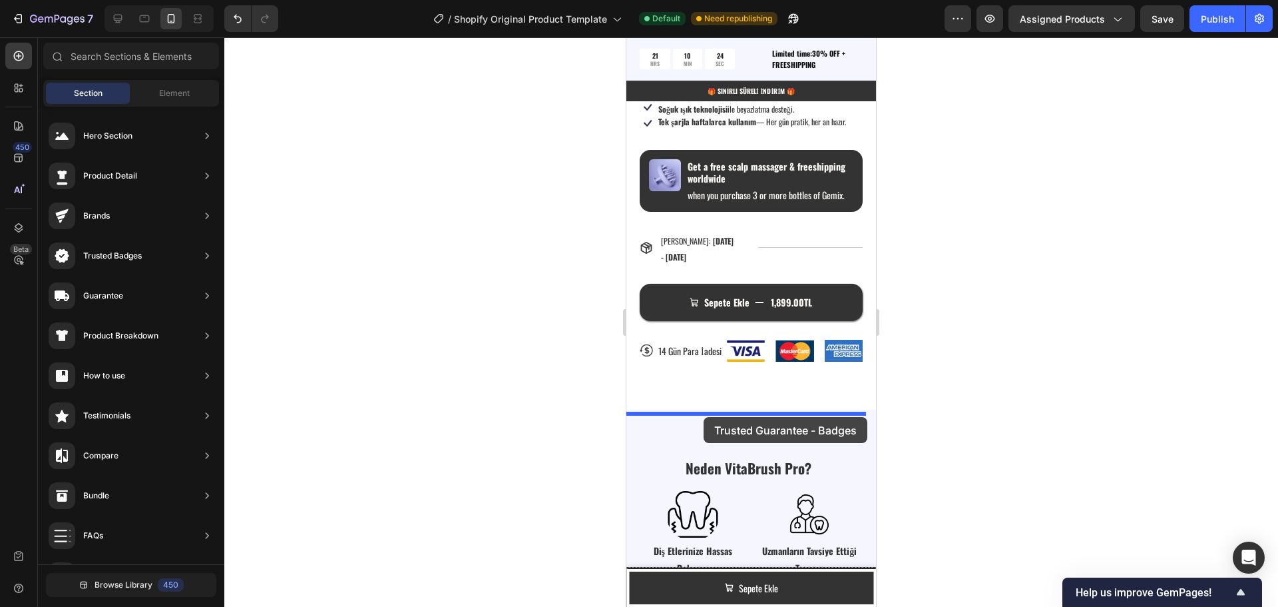
scroll to position [1250, 0]
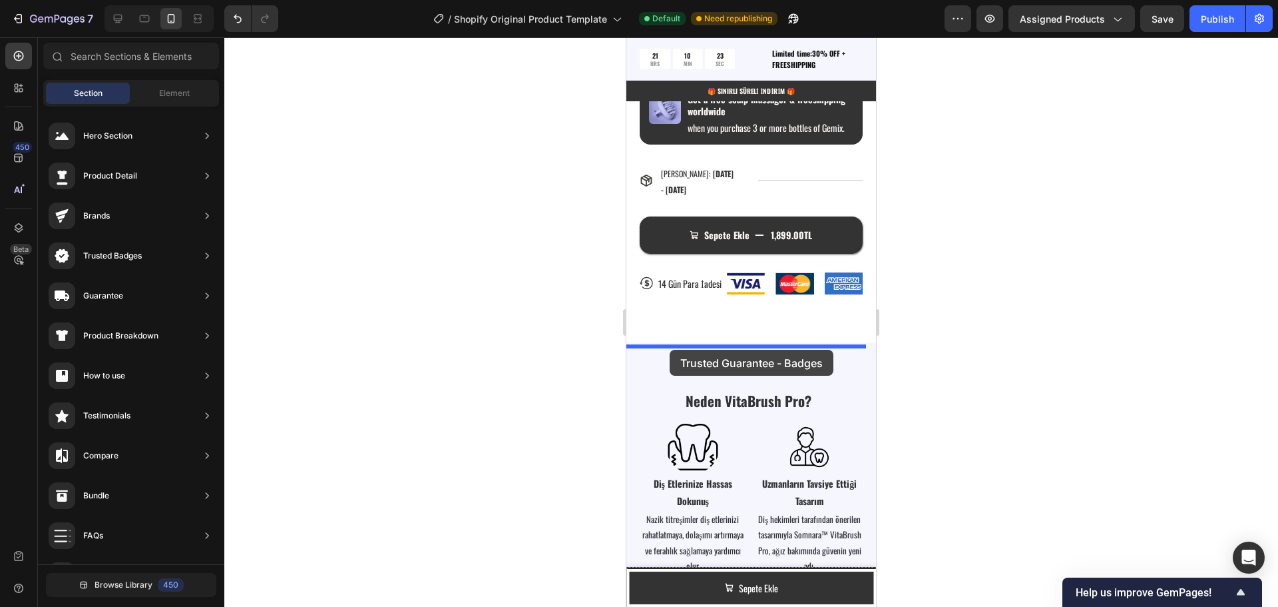
drag, startPoint x: 932, startPoint y: 589, endPoint x: 670, endPoint y: 350, distance: 355.3
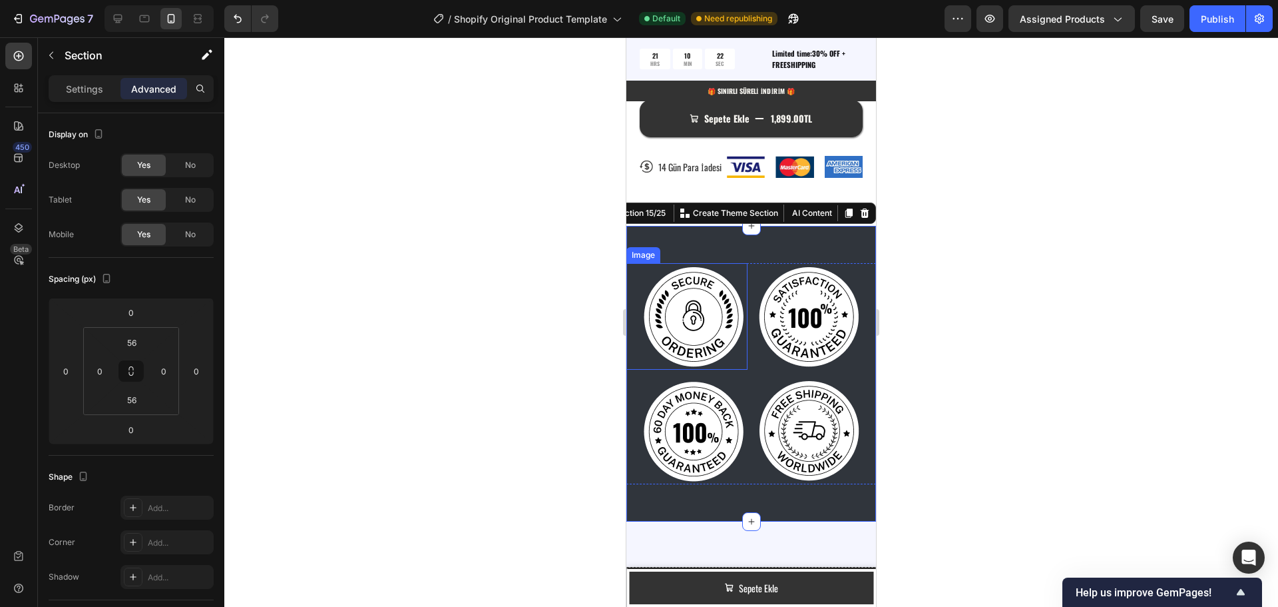
scroll to position [1383, 0]
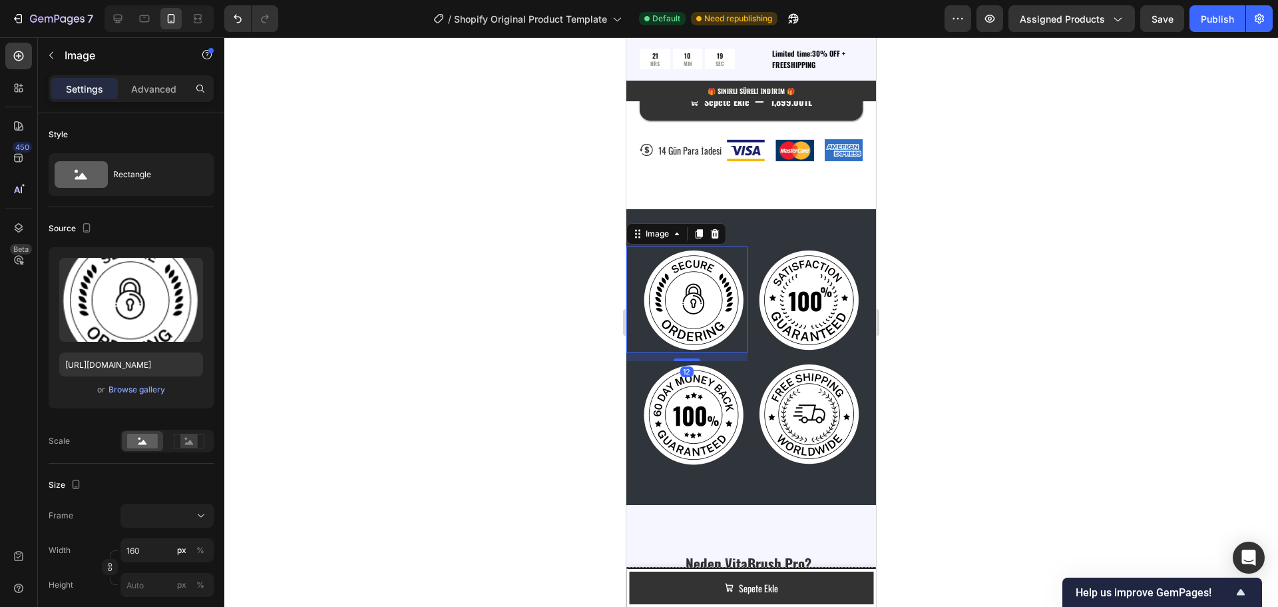
click at [701, 310] on img at bounding box center [694, 299] width 107 height 107
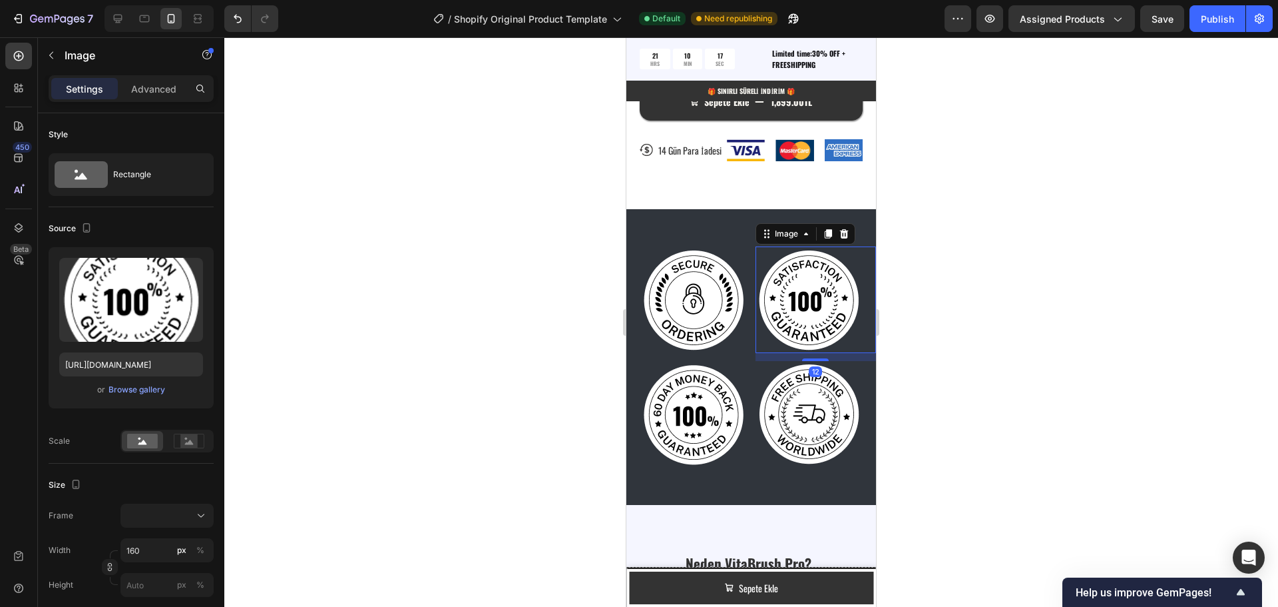
click at [832, 309] on img at bounding box center [809, 299] width 107 height 107
click at [704, 414] on img at bounding box center [694, 414] width 107 height 107
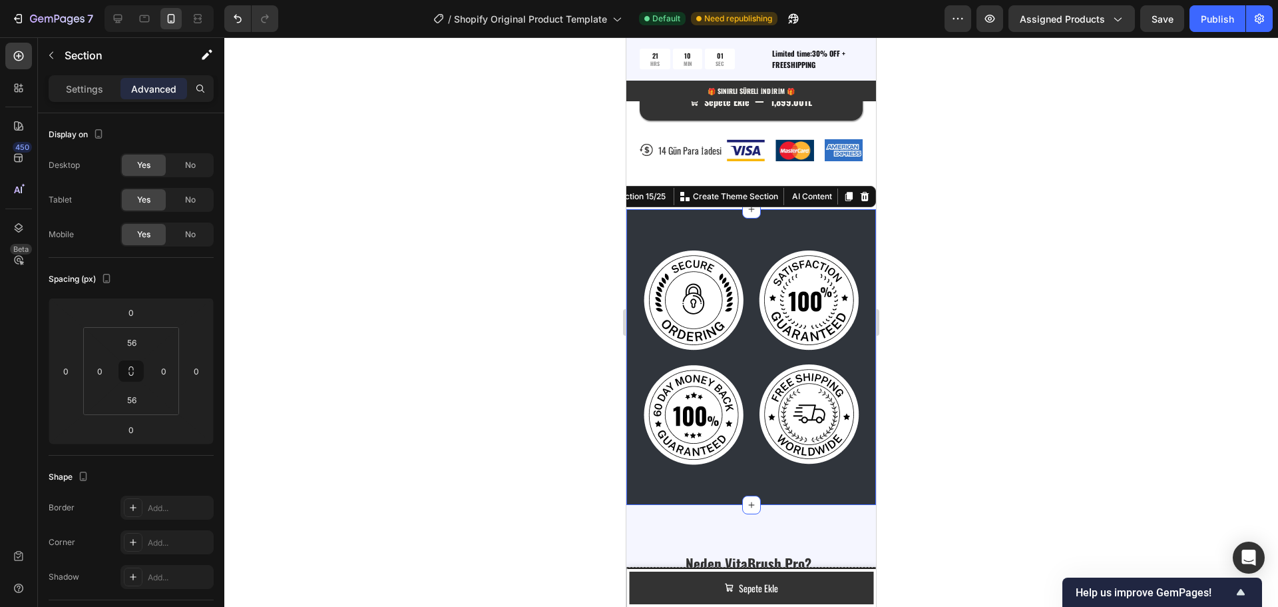
click at [822, 226] on div "Image Image Image Image Row Section 15/25 You can create reusable sections Crea…" at bounding box center [751, 357] width 250 height 296
click at [861, 201] on icon at bounding box center [865, 196] width 9 height 9
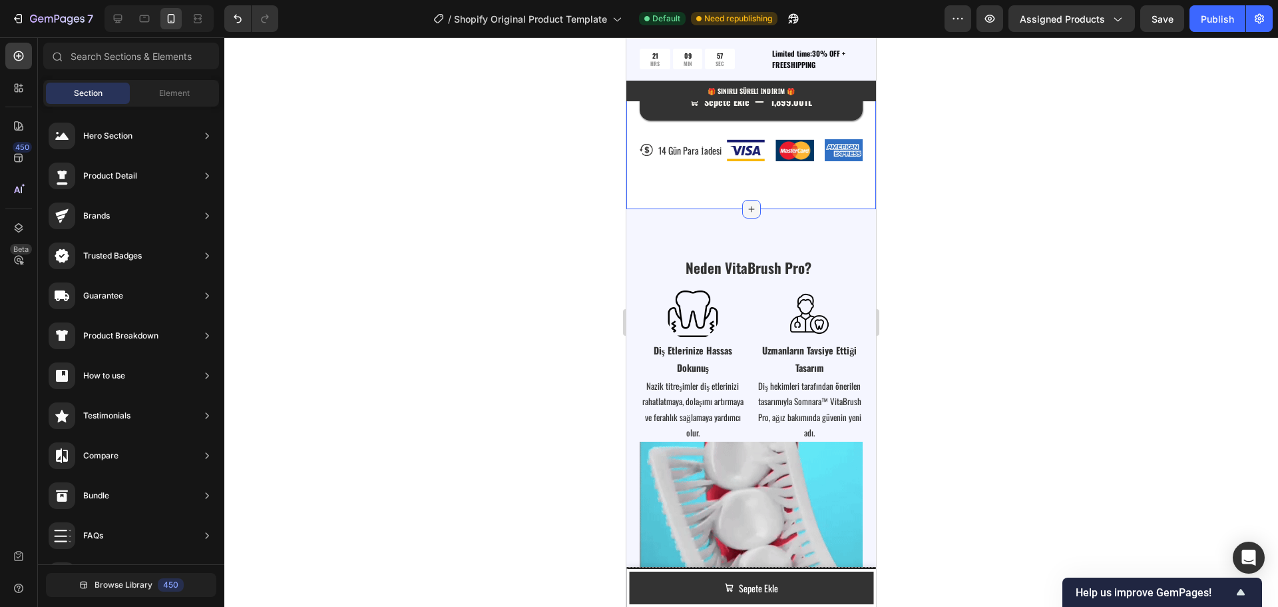
click at [748, 212] on icon at bounding box center [751, 209] width 11 height 11
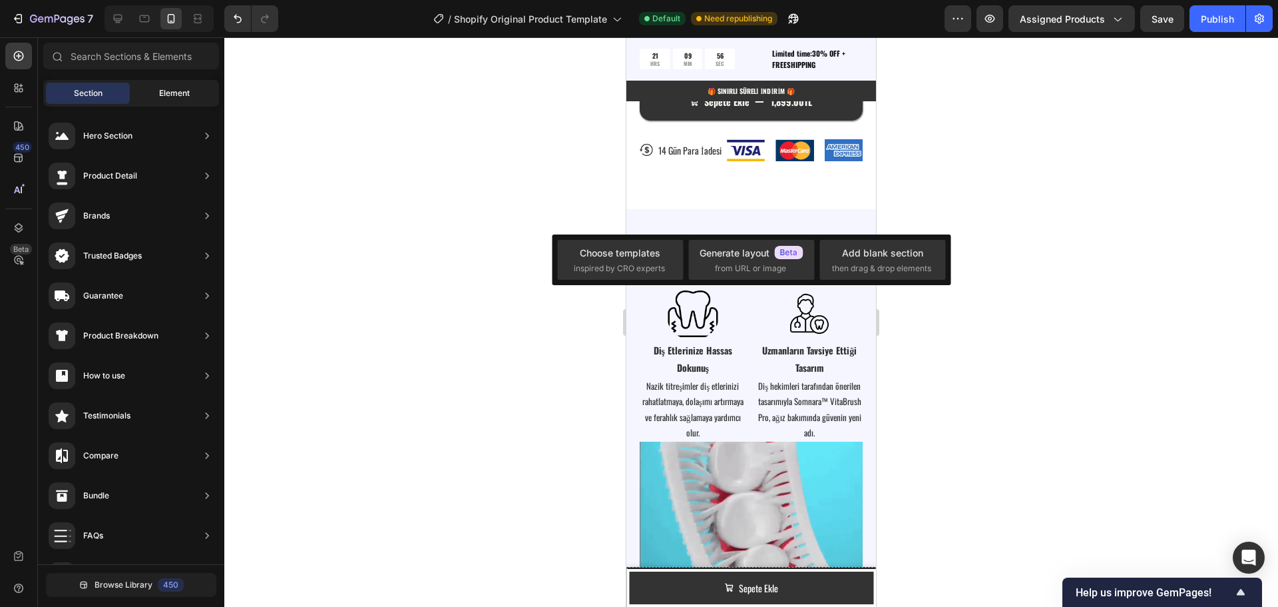
click at [179, 86] on div "Element" at bounding box center [174, 93] width 84 height 21
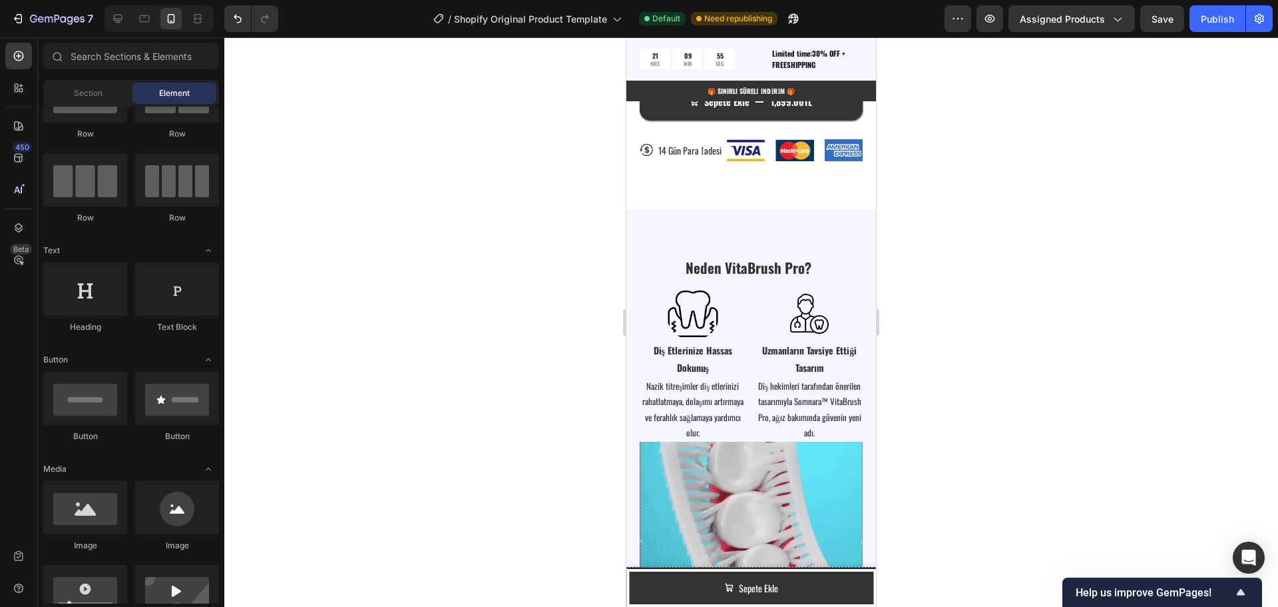
scroll to position [0, 0]
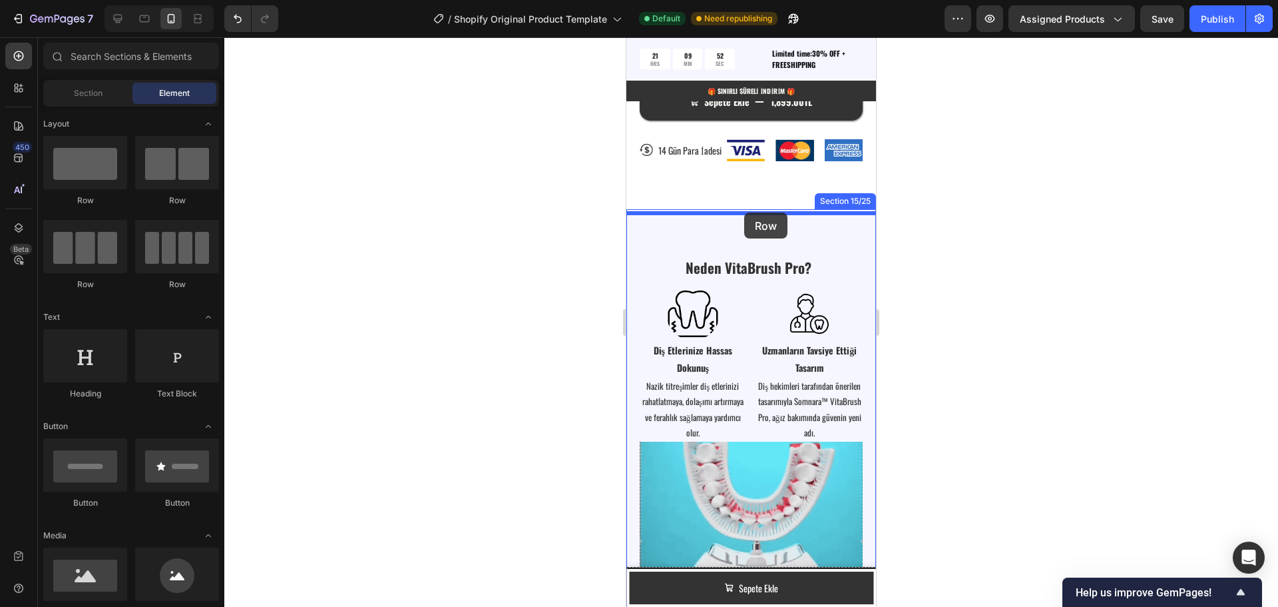
drag, startPoint x: 714, startPoint y: 288, endPoint x: 744, endPoint y: 212, distance: 81.0
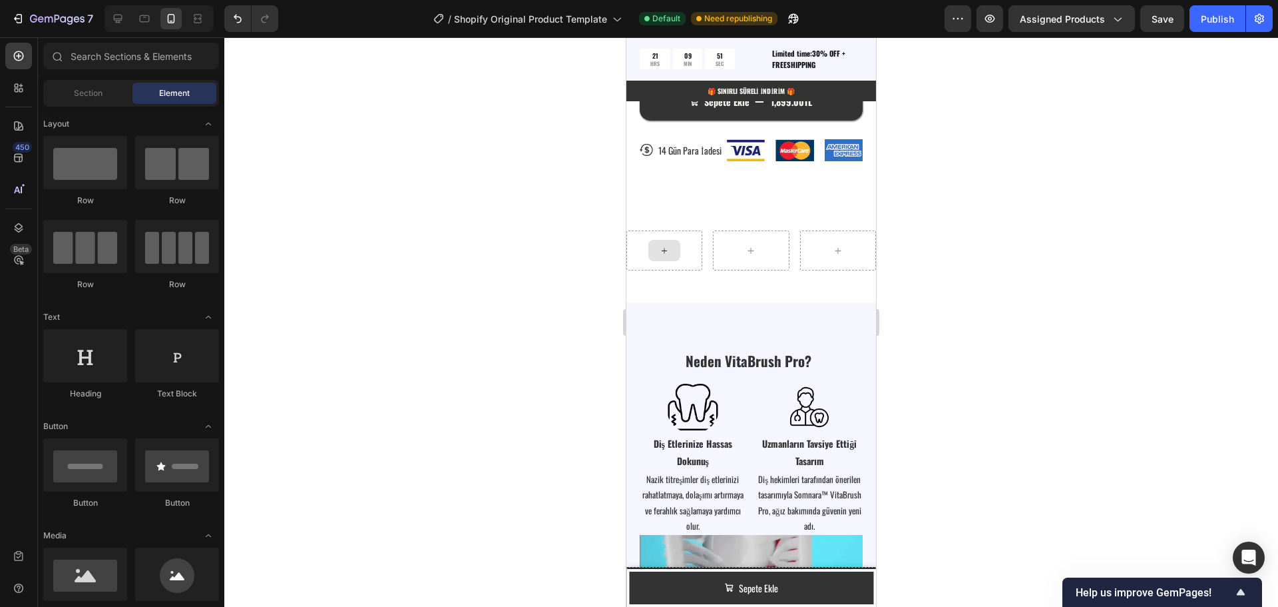
click at [659, 255] on icon at bounding box center [664, 250] width 11 height 11
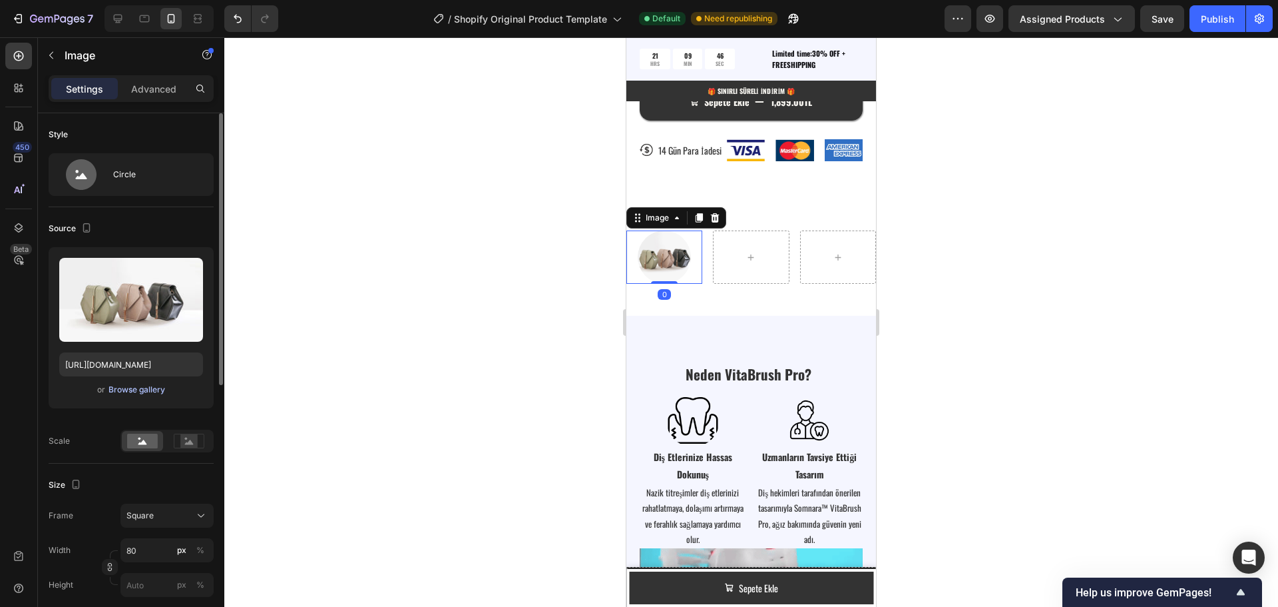
click at [130, 390] on div "Browse gallery" at bounding box center [137, 389] width 57 height 12
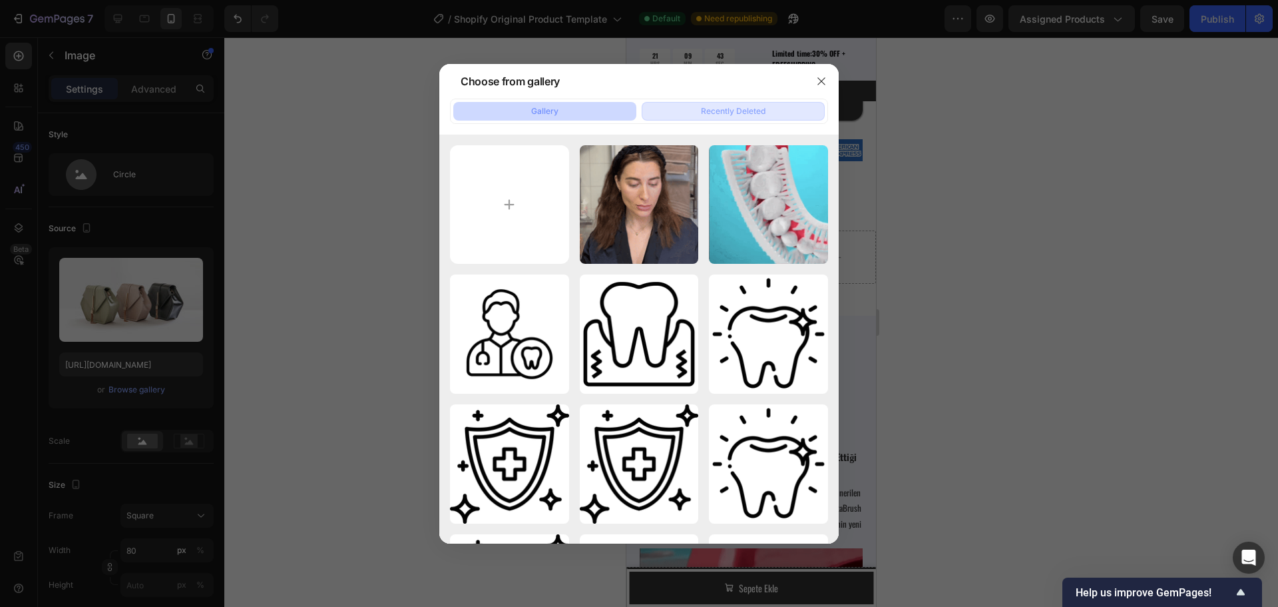
click at [748, 109] on div "Recently Deleted" at bounding box center [733, 111] width 65 height 12
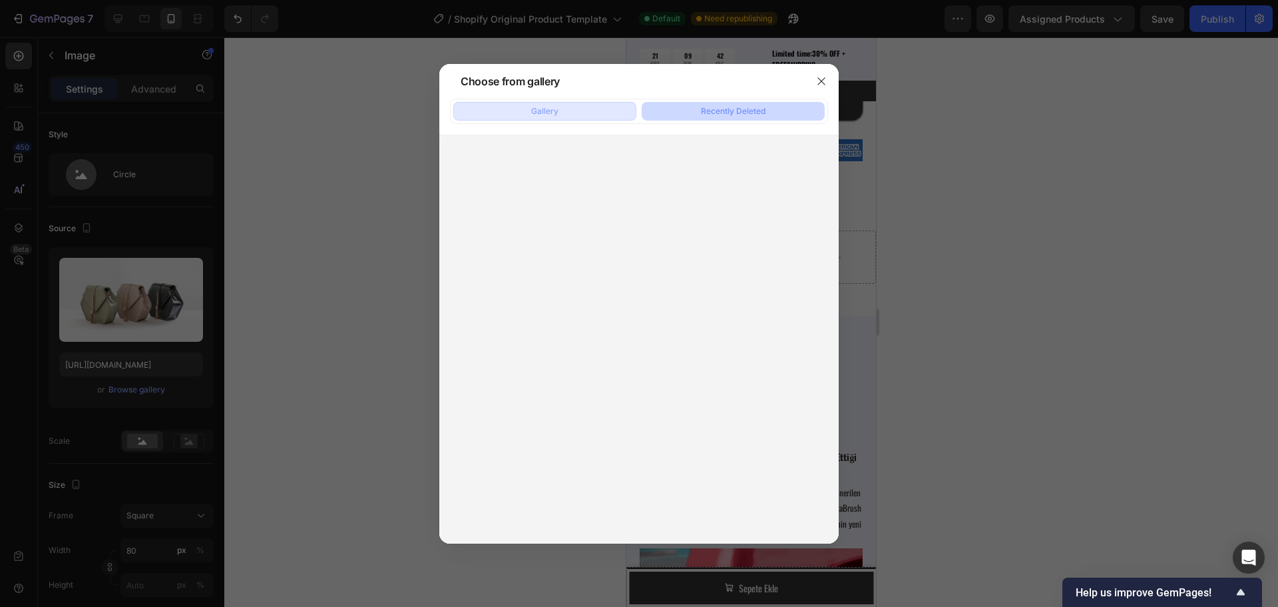
click at [571, 113] on button "Gallery" at bounding box center [544, 111] width 183 height 19
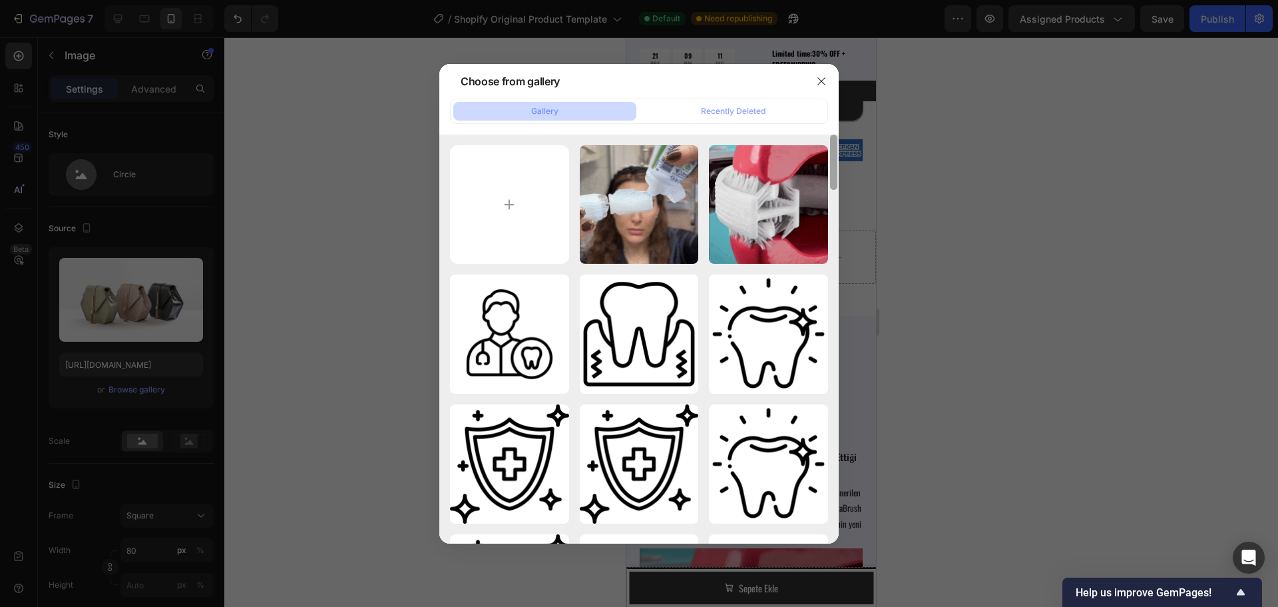
drag, startPoint x: 833, startPoint y: 497, endPoint x: 854, endPoint y: 117, distance: 380.1
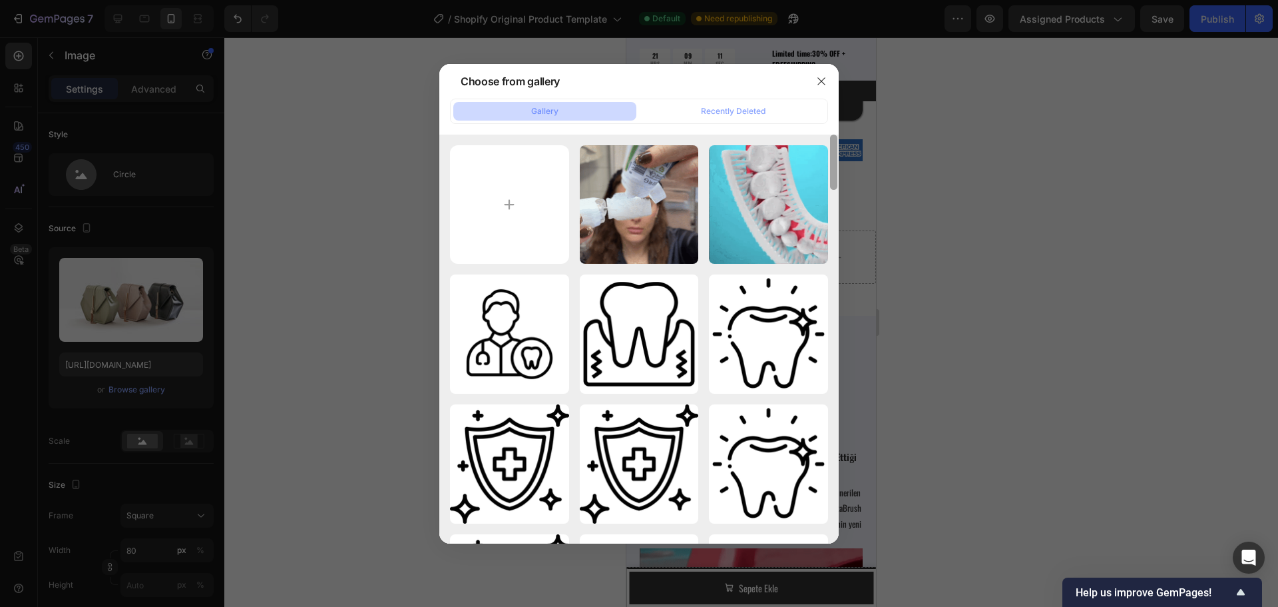
click at [854, 119] on div "Choose from gallery Gallery Recently Deleted unnamed (2).gif 19646.61 kb WhatsA…" at bounding box center [639, 303] width 1278 height 607
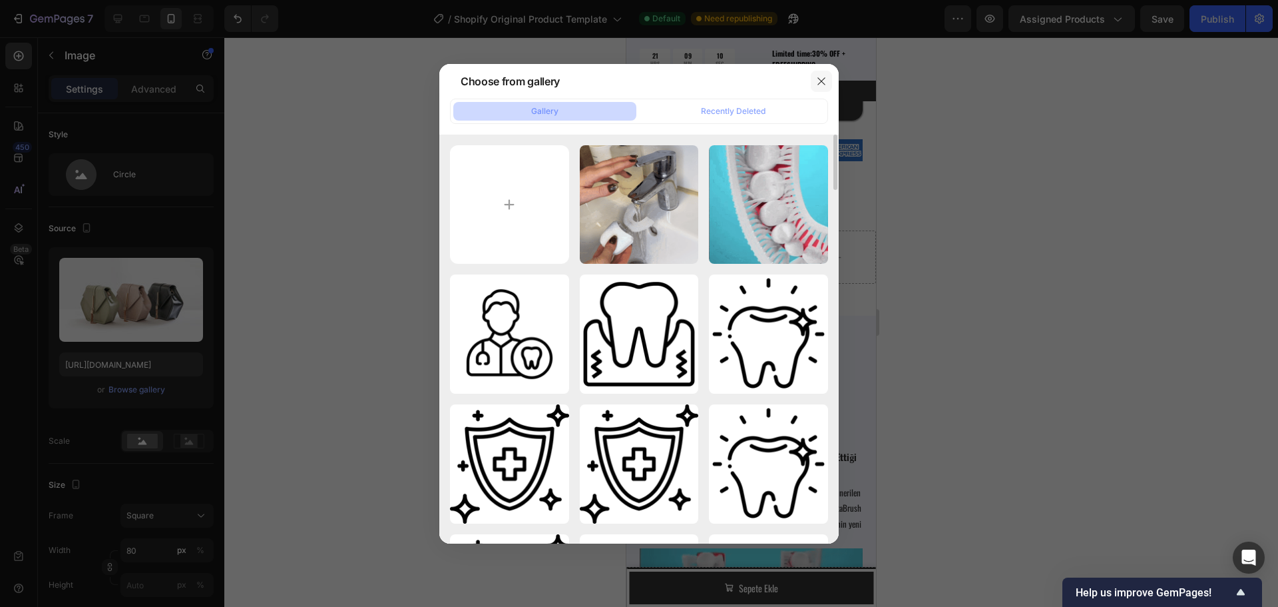
click at [824, 79] on icon "button" at bounding box center [821, 81] width 11 height 11
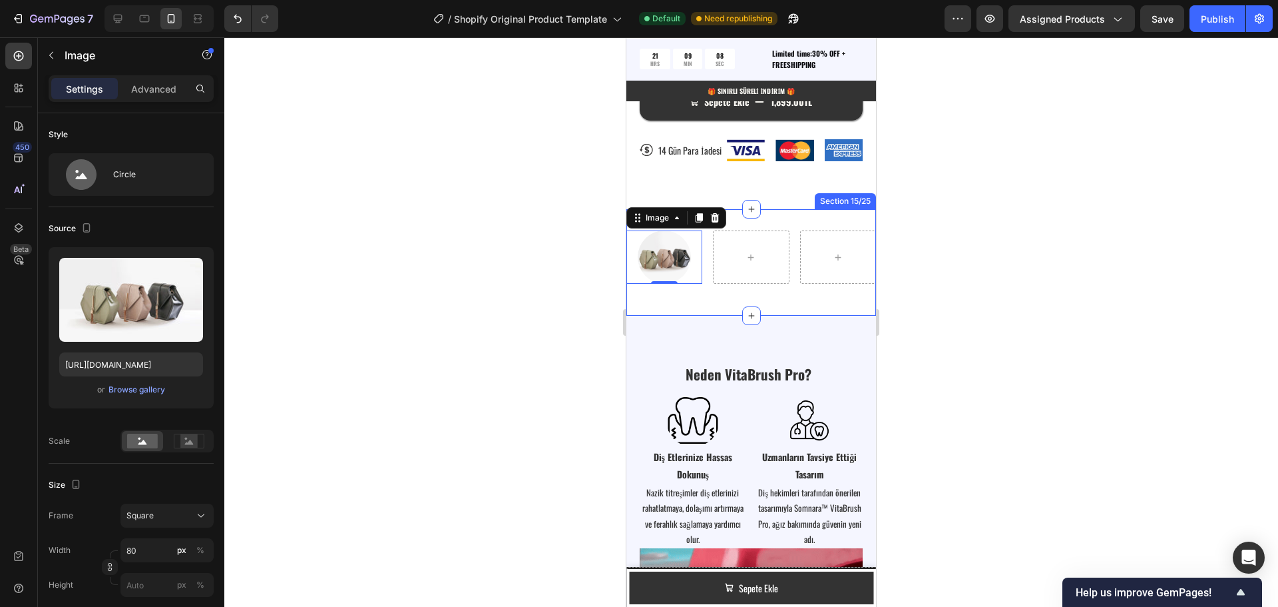
click at [795, 227] on div "Image 0 Row Section 15/25" at bounding box center [751, 262] width 250 height 107
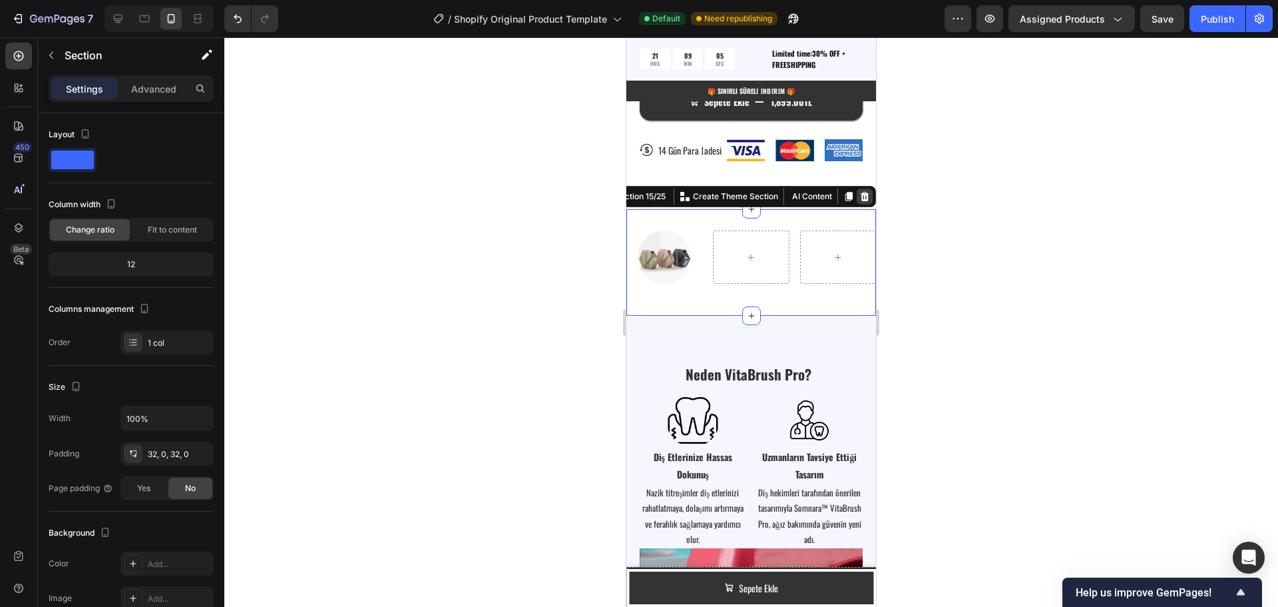
click at [859, 202] on icon at bounding box center [864, 196] width 11 height 11
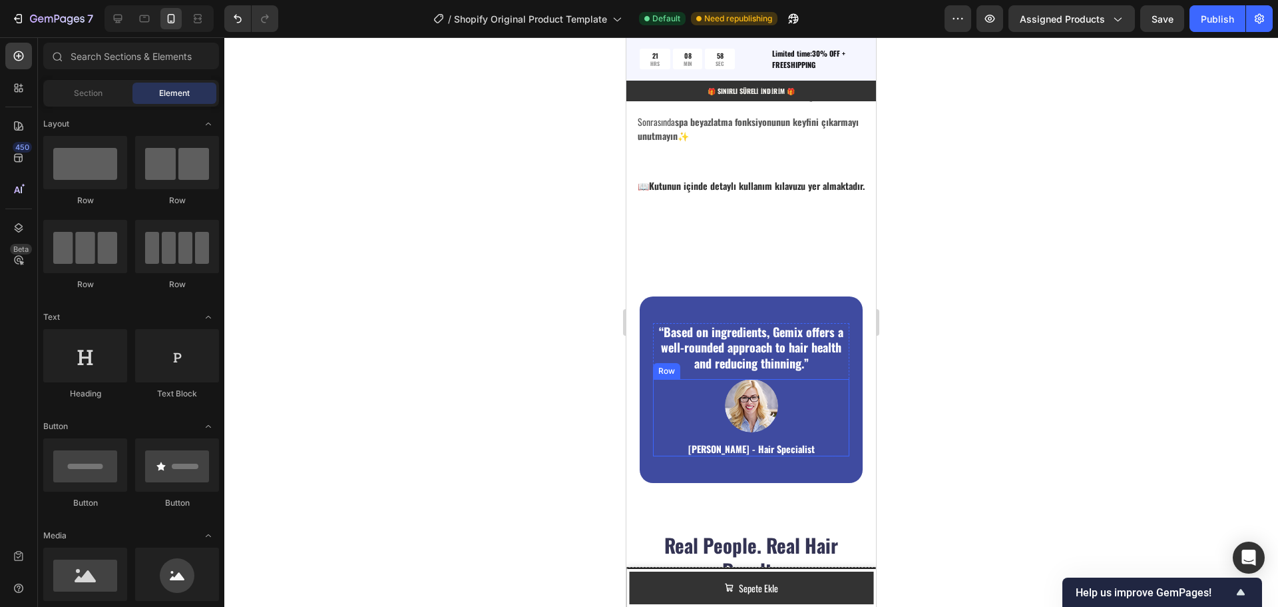
scroll to position [2715, 0]
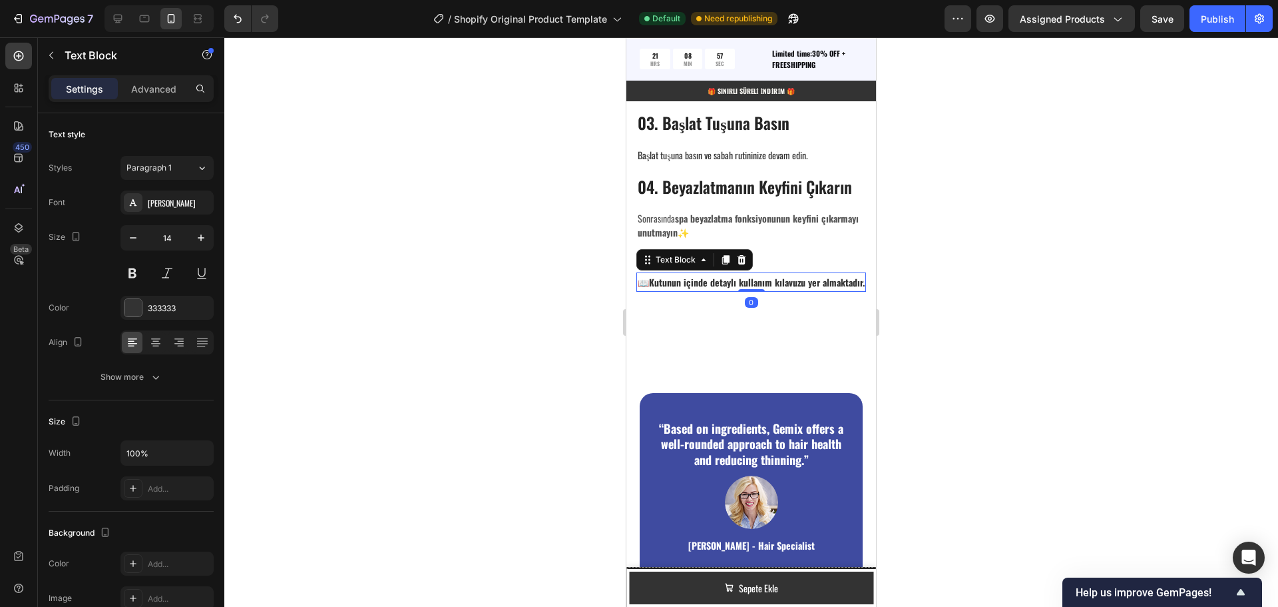
click at [742, 279] on p "📖 Kutunun içinde detaylı kullanım kılavuzu yer almaktadır." at bounding box center [751, 282] width 227 height 17
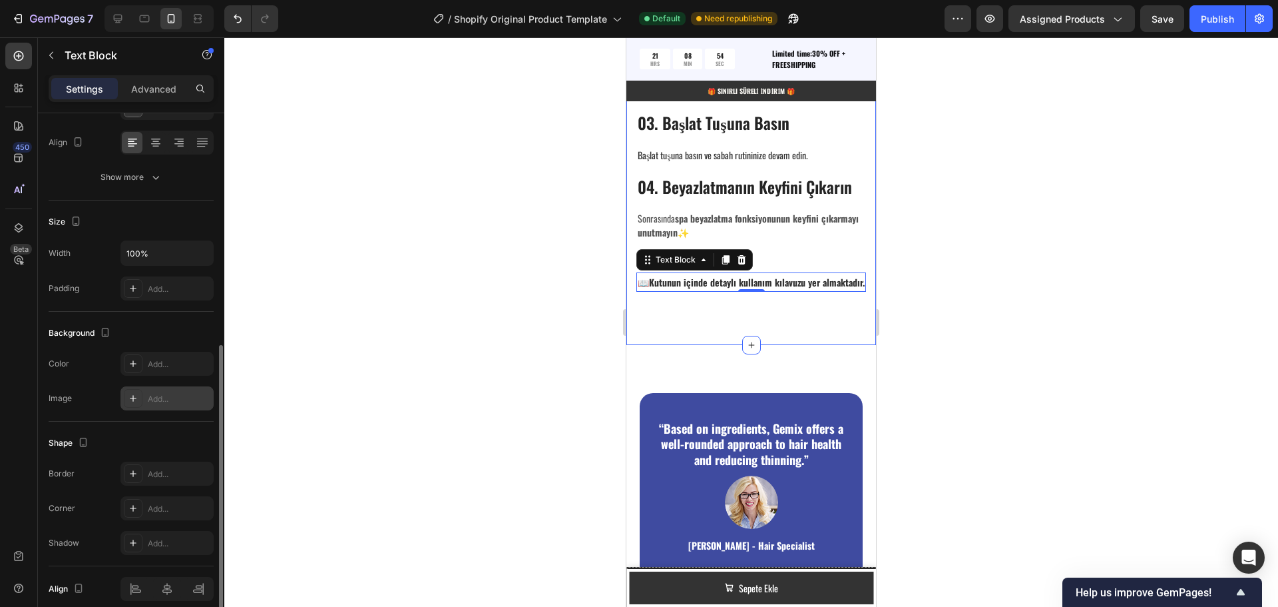
scroll to position [258, 0]
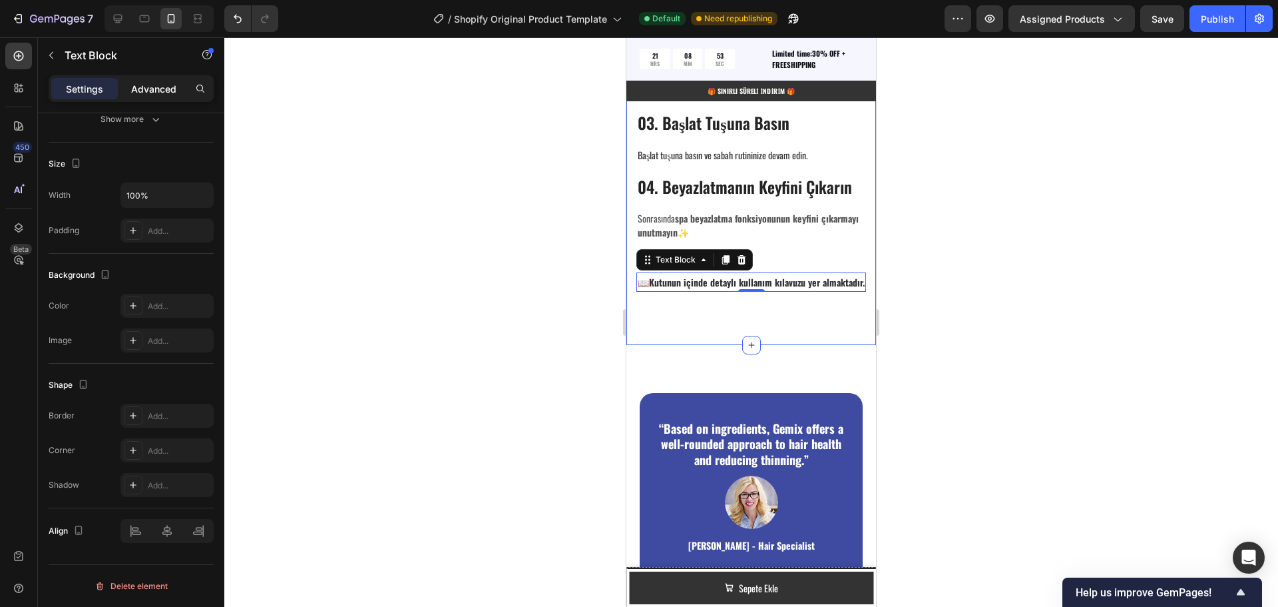
click at [148, 85] on p "Advanced" at bounding box center [153, 89] width 45 height 14
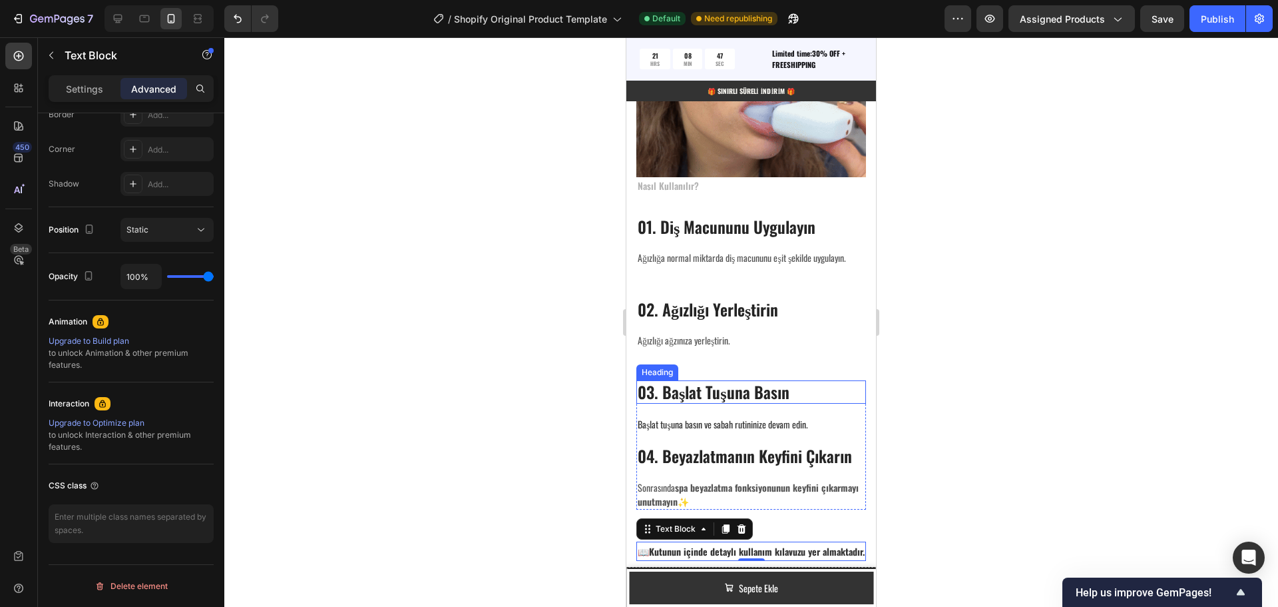
scroll to position [2382, 0]
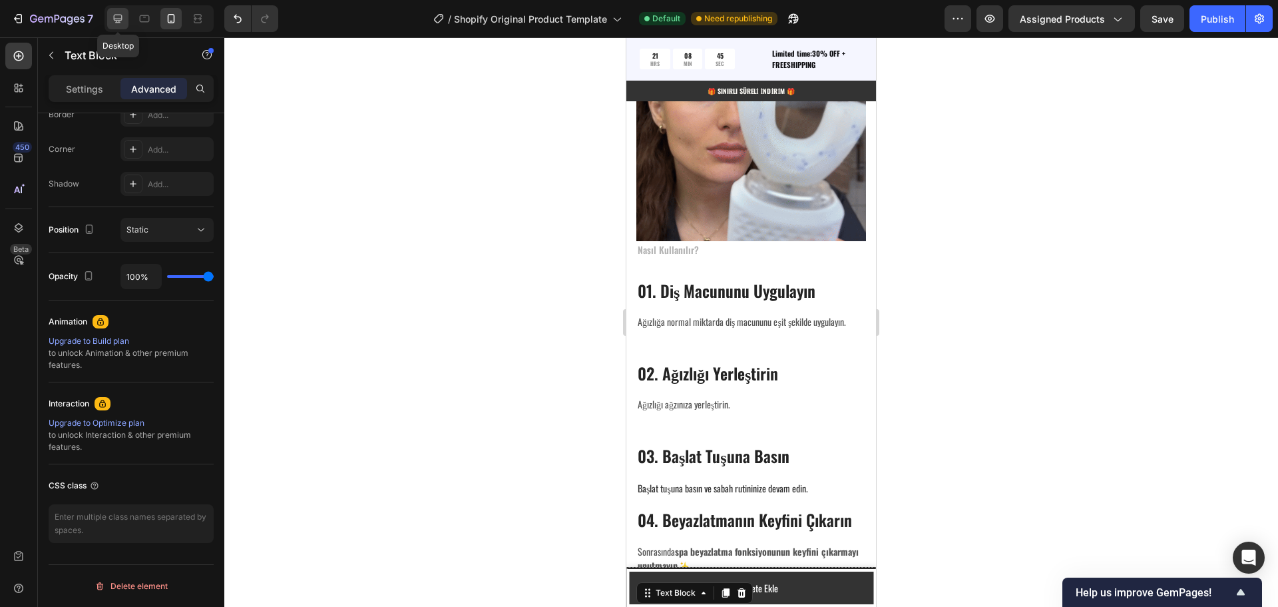
click at [113, 18] on icon at bounding box center [117, 18] width 13 height 13
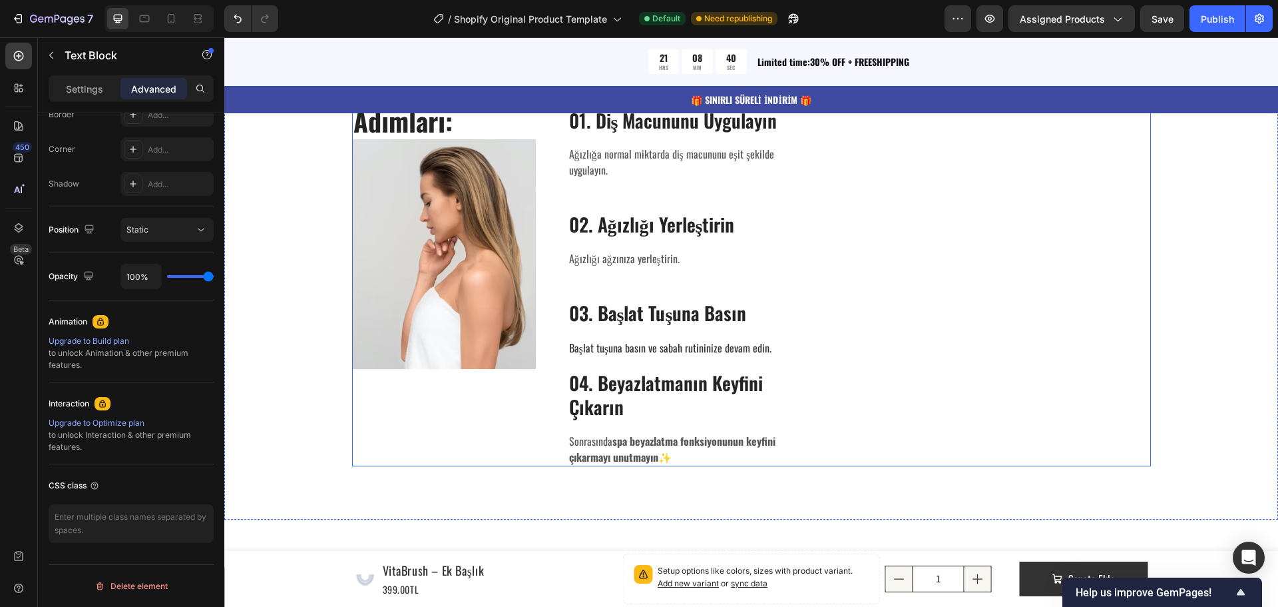
scroll to position [2253, 0]
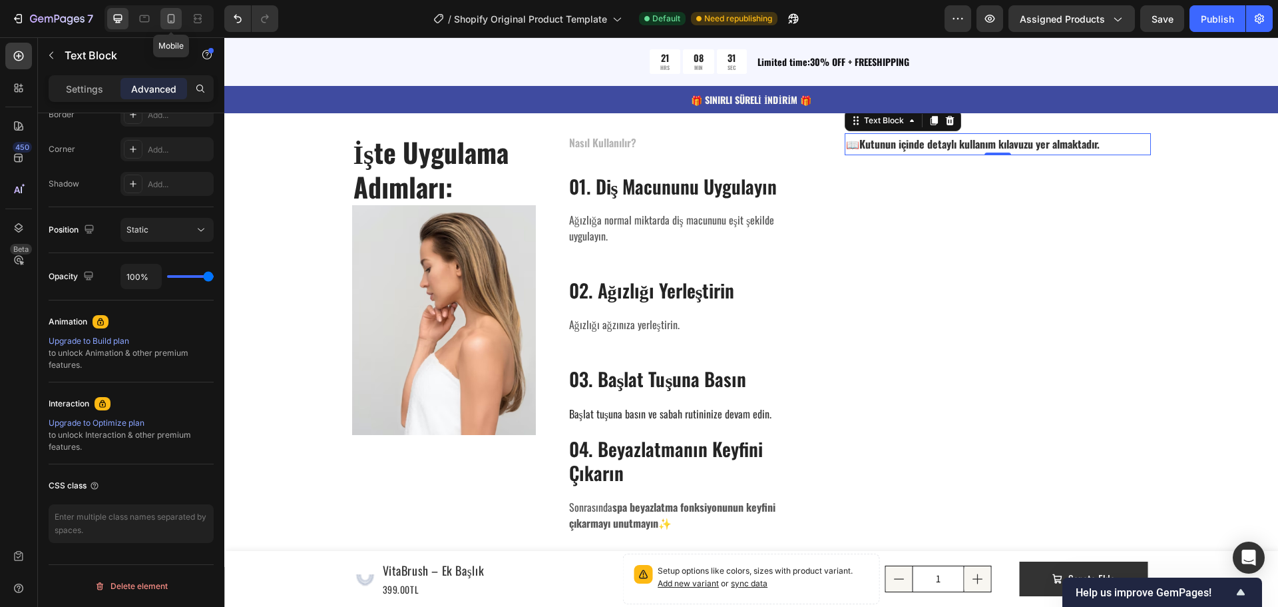
click at [176, 15] on icon at bounding box center [170, 18] width 13 height 13
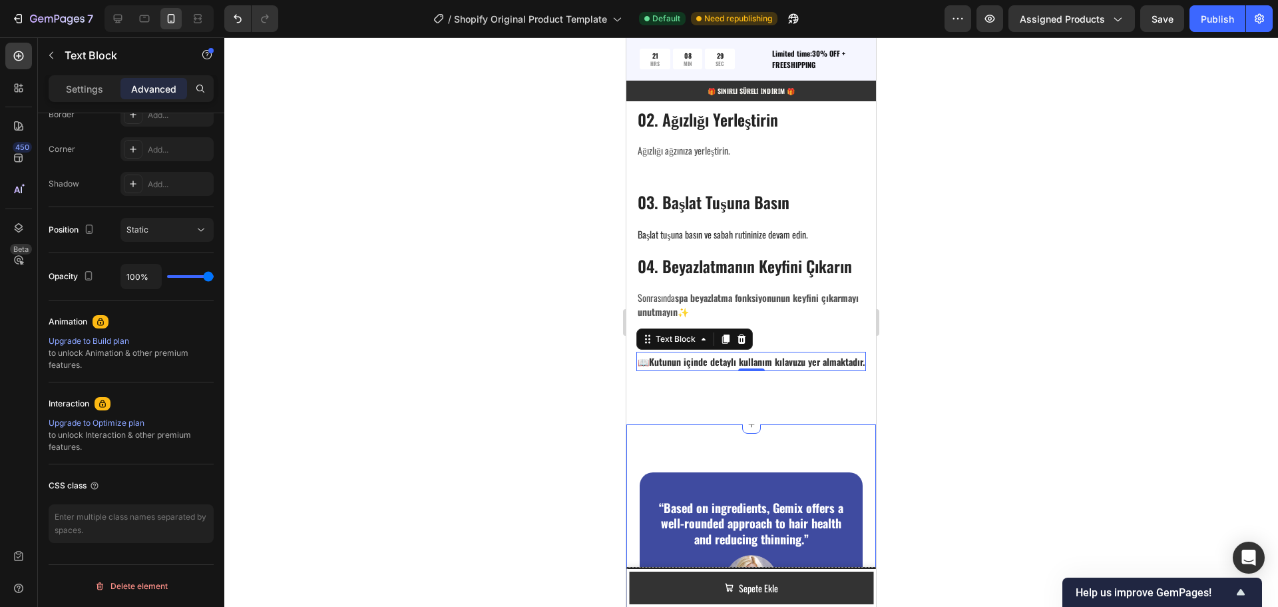
scroll to position [2627, 0]
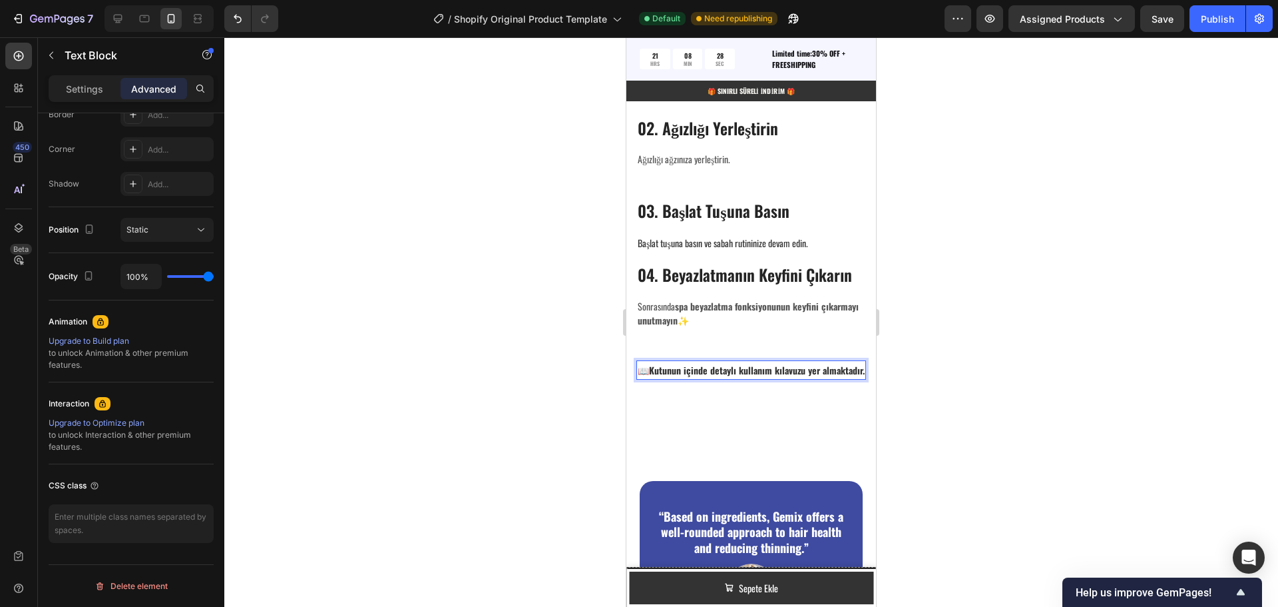
click at [663, 366] on strong "Kutunun içinde detaylı kullanım kılavuzu yer almaktadır." at bounding box center [757, 370] width 216 height 14
drag, startPoint x: 686, startPoint y: 377, endPoint x: 638, endPoint y: 362, distance: 50.8
click at [638, 362] on p "📖 Kutunun içinde detaylı kullanım kılavuzu yer almaktadır." at bounding box center [751, 370] width 227 height 17
click at [759, 360] on div "Rich Text Editor. Editing area: main" at bounding box center [751, 369] width 230 height 19
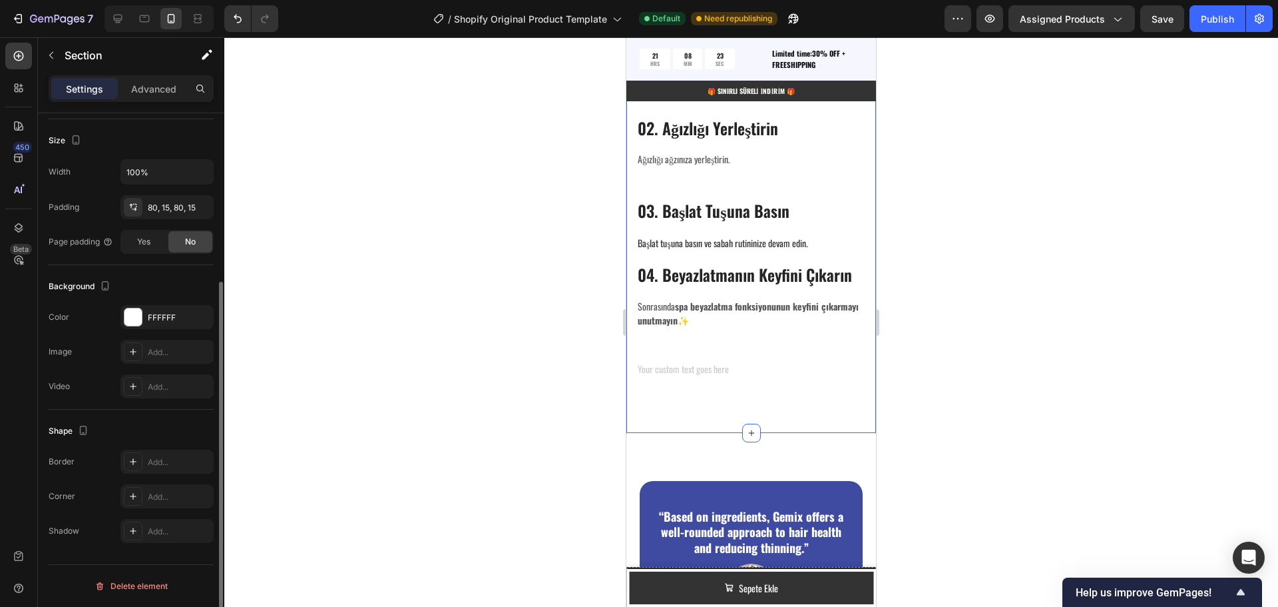
drag, startPoint x: 759, startPoint y: 360, endPoint x: 718, endPoint y: 383, distance: 47.2
click at [718, 383] on div "İşte Uygulama Adımları: Heading Image Nasıl Kullanılır? Text block 01. Diş Macu…" at bounding box center [751, 25] width 250 height 815
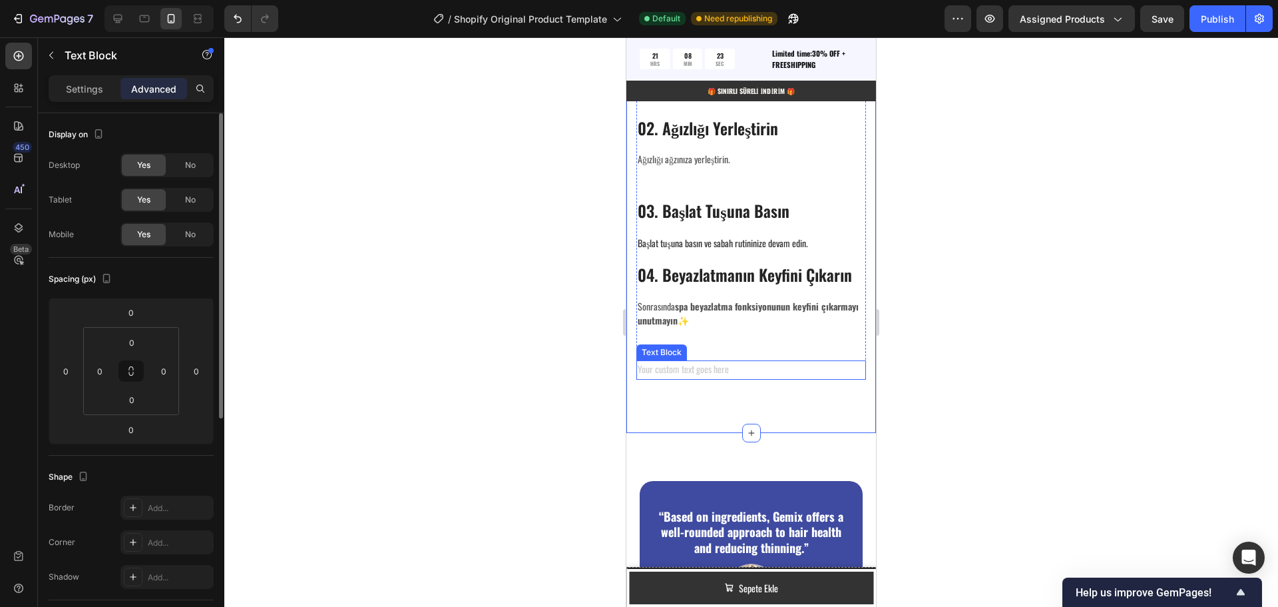
click at [730, 360] on div "Rich Text Editor. Editing area: main" at bounding box center [751, 369] width 230 height 19
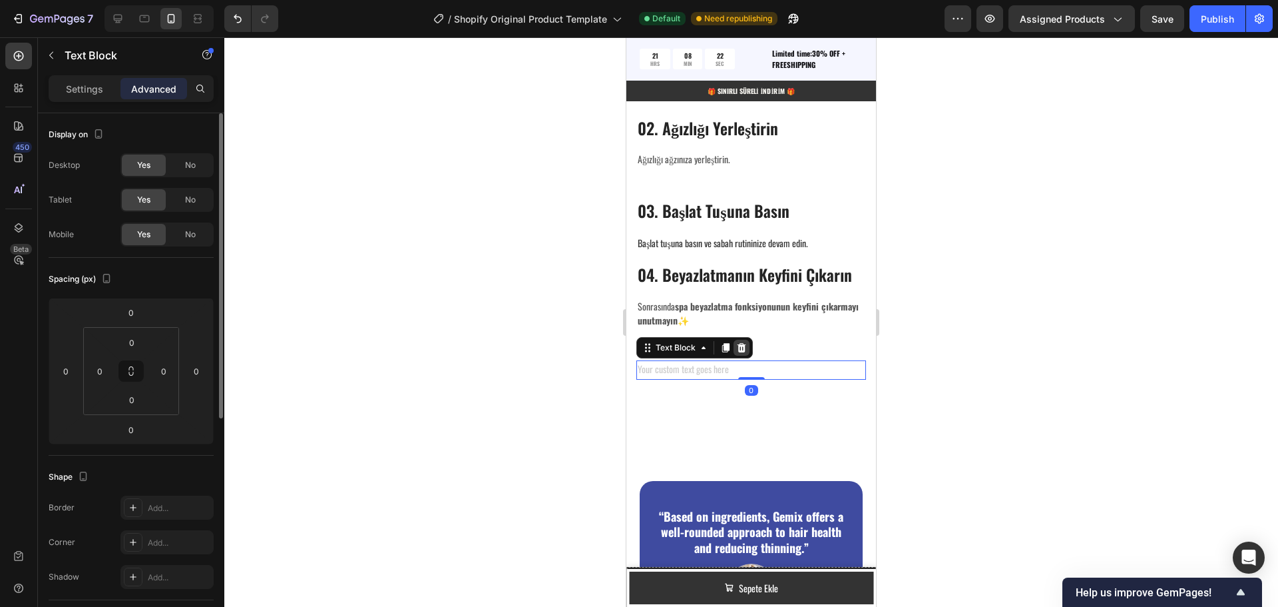
click at [742, 343] on icon at bounding box center [742, 347] width 9 height 9
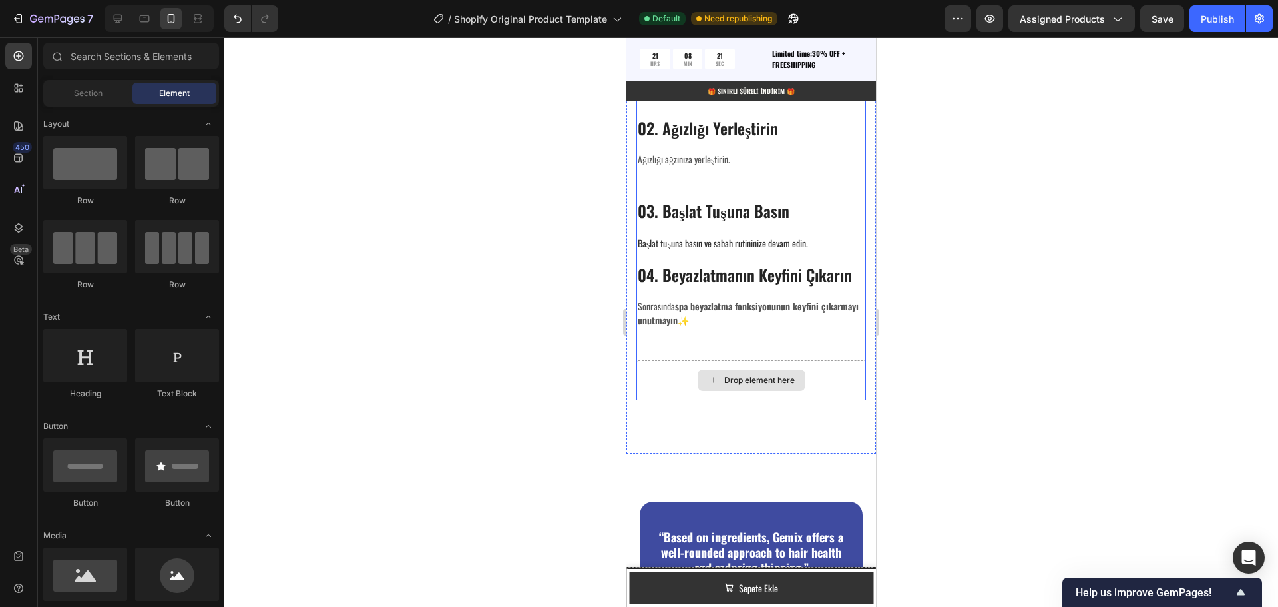
click at [742, 375] on div "Drop element here" at bounding box center [759, 380] width 71 height 11
click at [666, 360] on div "Drop element here" at bounding box center [751, 380] width 230 height 40
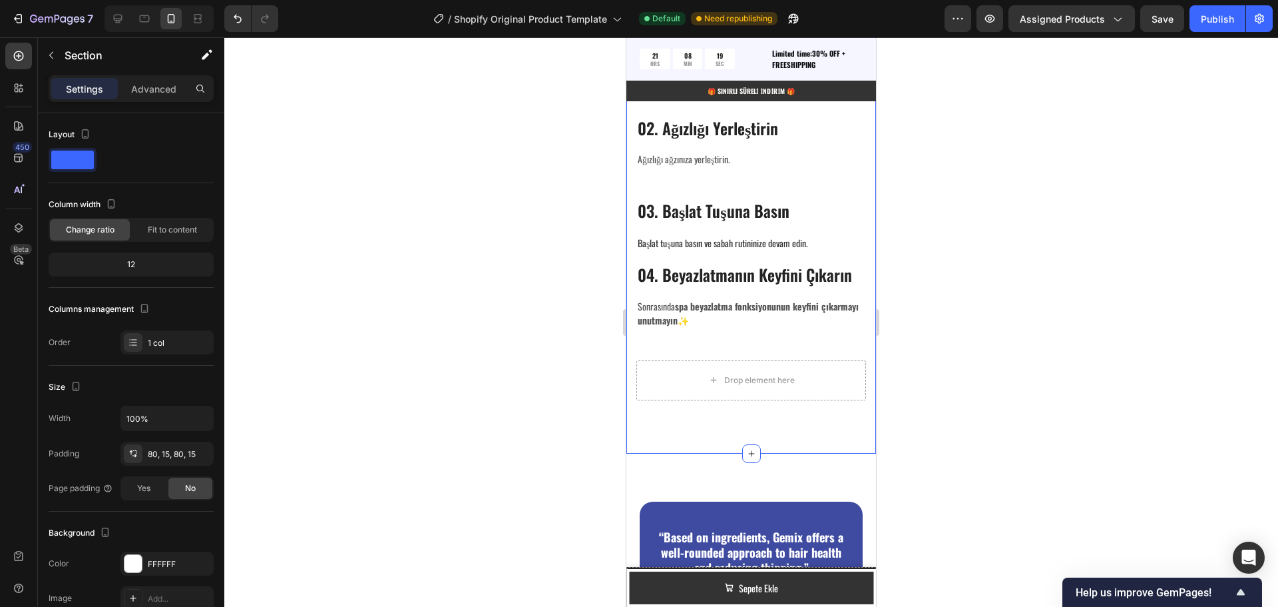
click at [704, 421] on div "İşte Uygulama Adımları: Heading Image Nasıl Kullanılır? Text block 01. Diş Macu…" at bounding box center [751, 36] width 250 height 836
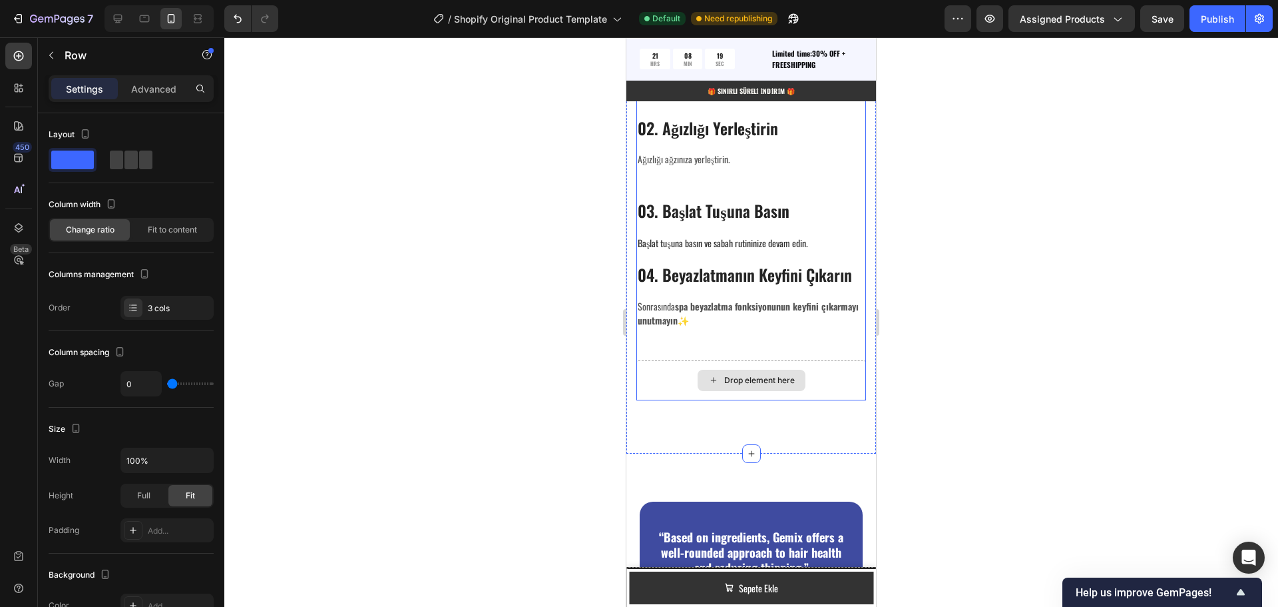
click at [668, 364] on div "Drop element here" at bounding box center [751, 380] width 230 height 40
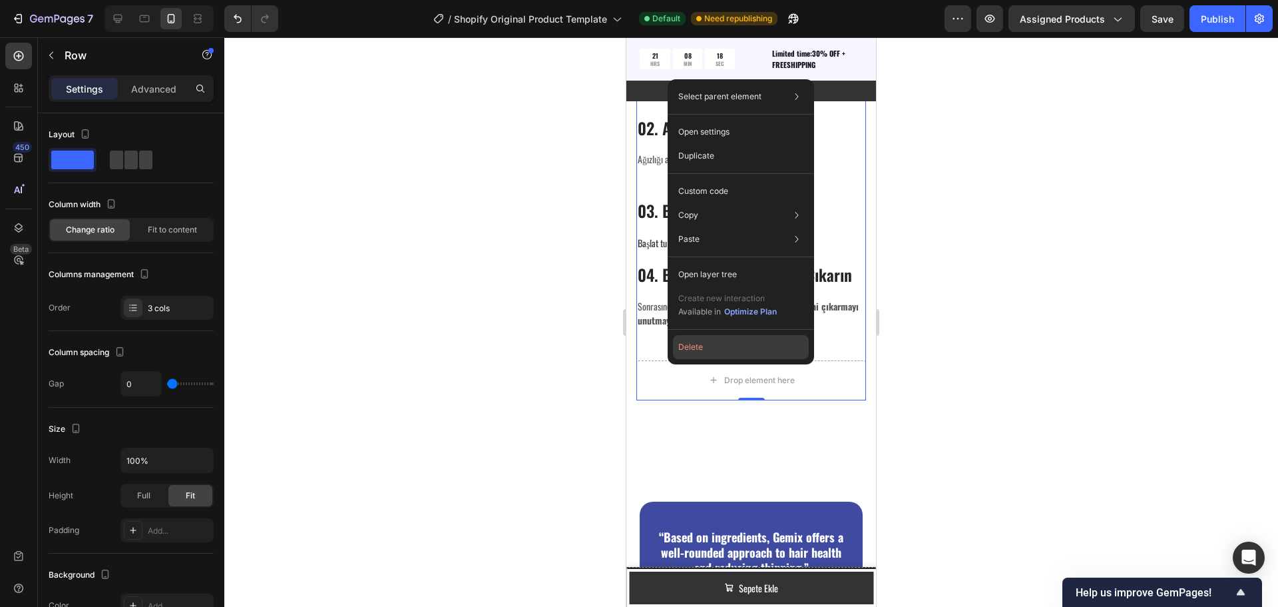
click at [685, 348] on button "Delete" at bounding box center [741, 347] width 136 height 24
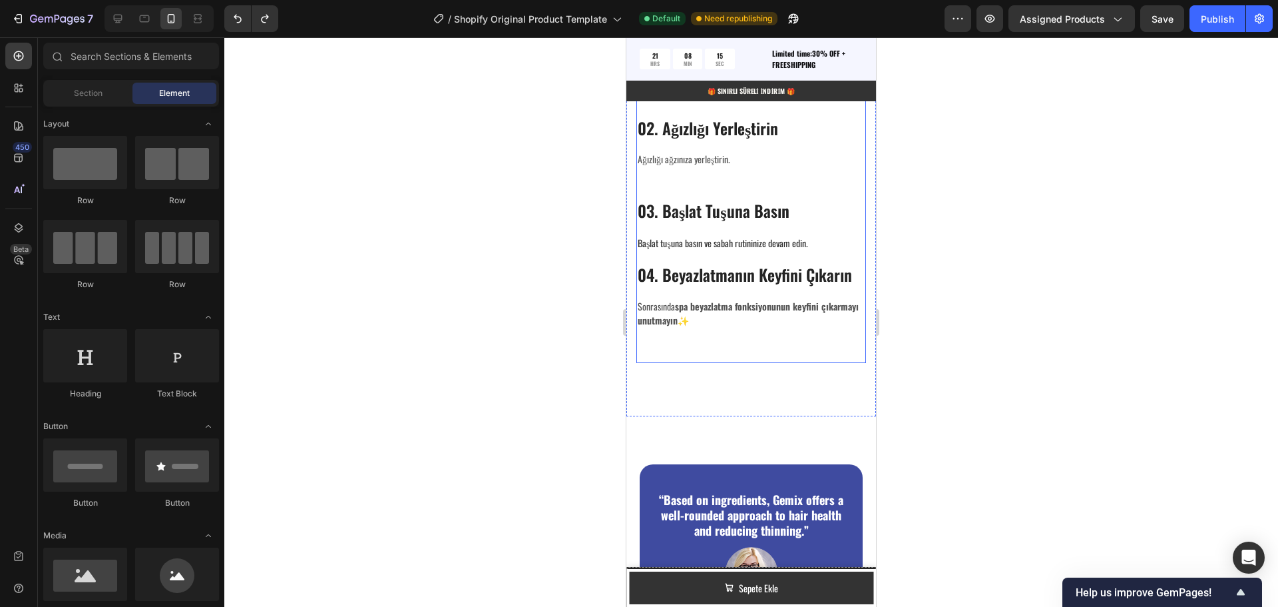
click at [695, 346] on div "Nasıl Kullanılır? Text block 01. Diş Macununu Uygulayın Heading Ağızlığa normal…" at bounding box center [751, 178] width 230 height 364
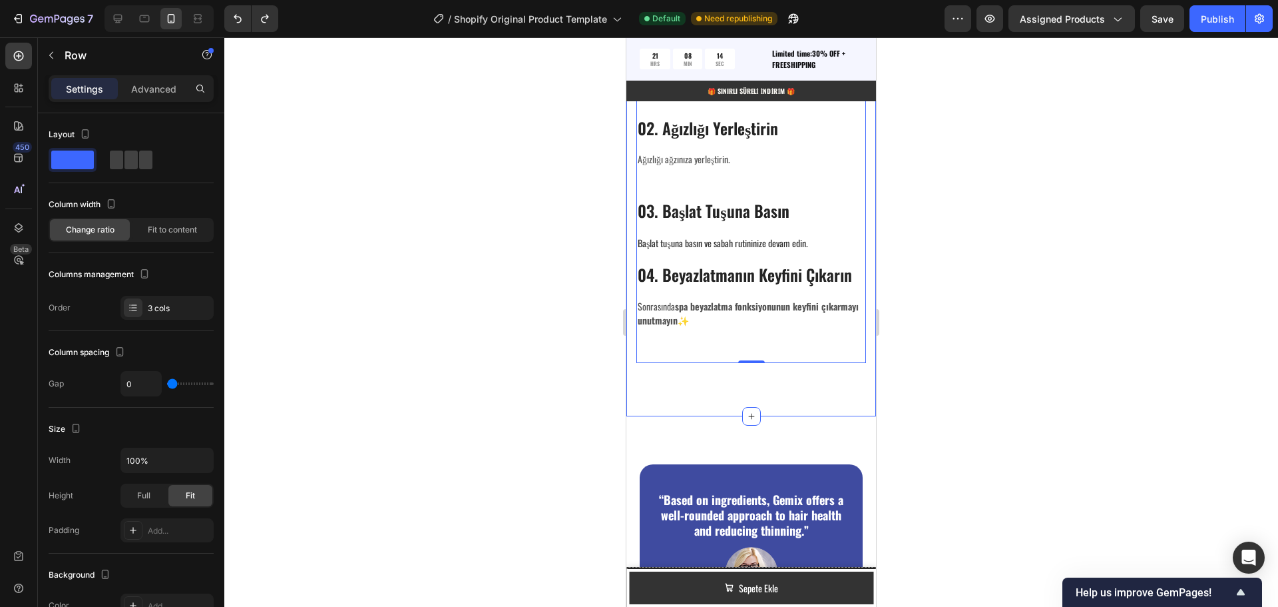
click at [697, 377] on div "İşte Uygulama Adımları: Heading Image Nasıl Kullanılır? Text block 01. Diş Macu…" at bounding box center [751, 17] width 250 height 798
click at [694, 335] on div "Nasıl Kullanılır? Text block 01. Diş Macununu Uygulayın Heading Ağızlığa normal…" at bounding box center [751, 178] width 230 height 364
click at [748, 314] on p "Sonrasında spa beyazlatma fonksiyonunun keyfini çıkarmayı unutmayın ✨" at bounding box center [751, 313] width 227 height 28
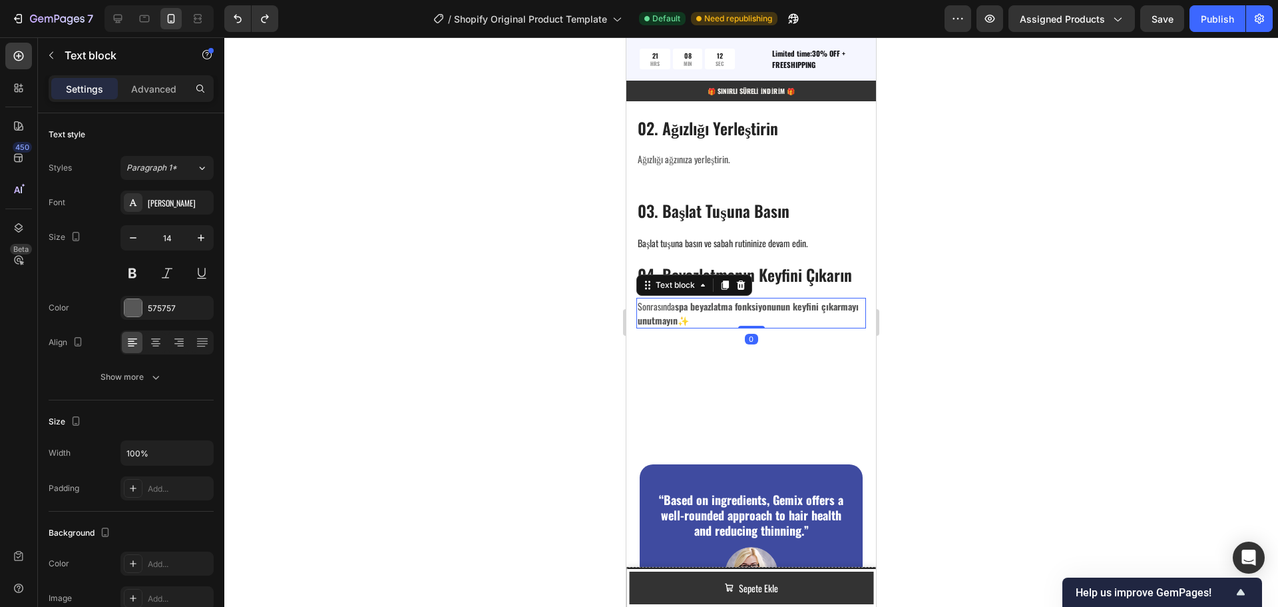
click at [749, 310] on p "Sonrasında spa beyazlatma fonksiyonunun keyfini çıkarmayı unutmayın ✨" at bounding box center [751, 313] width 227 height 28
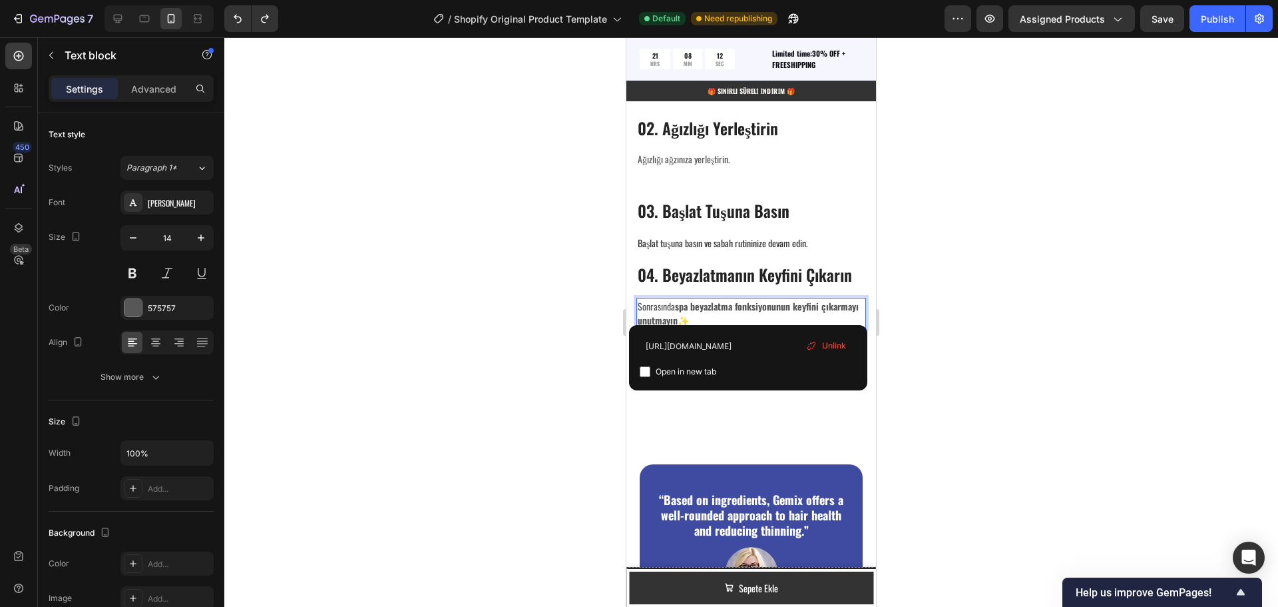
click at [749, 310] on p "Sonrasında spa beyazlatma fonksiyonunun keyfini çıkarmayı unutmayın ✨" at bounding box center [751, 313] width 227 height 28
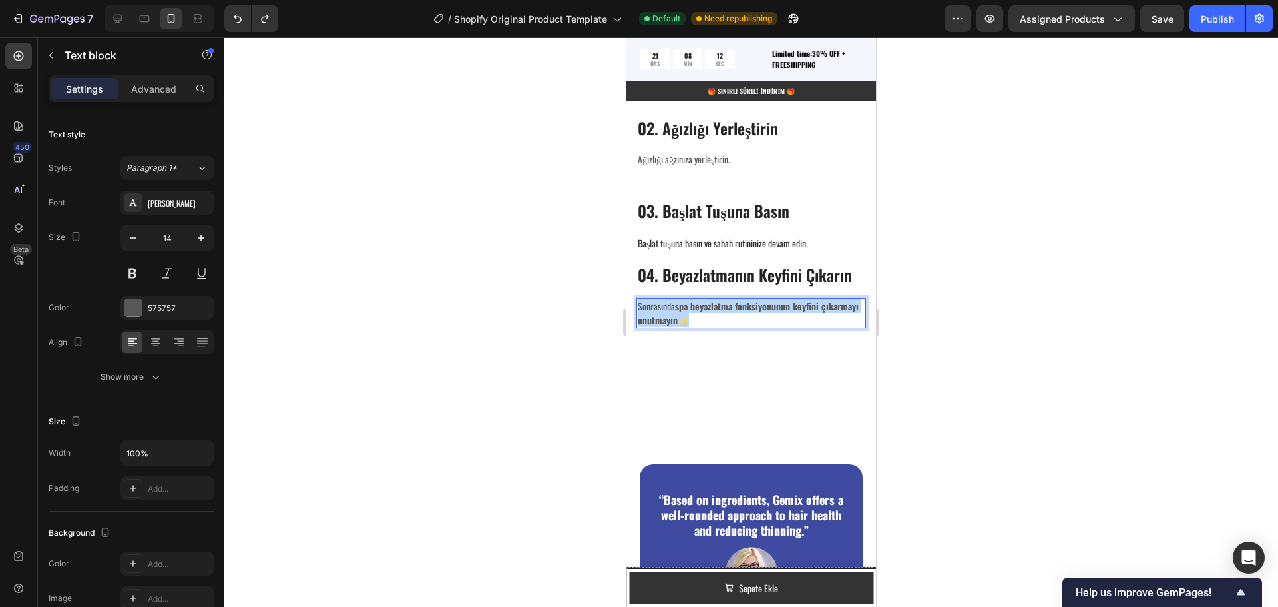
click at [749, 310] on p "Sonrasında spa beyazlatma fonksiyonunun keyfini çıkarmayı unutmayın ✨" at bounding box center [751, 313] width 227 height 28
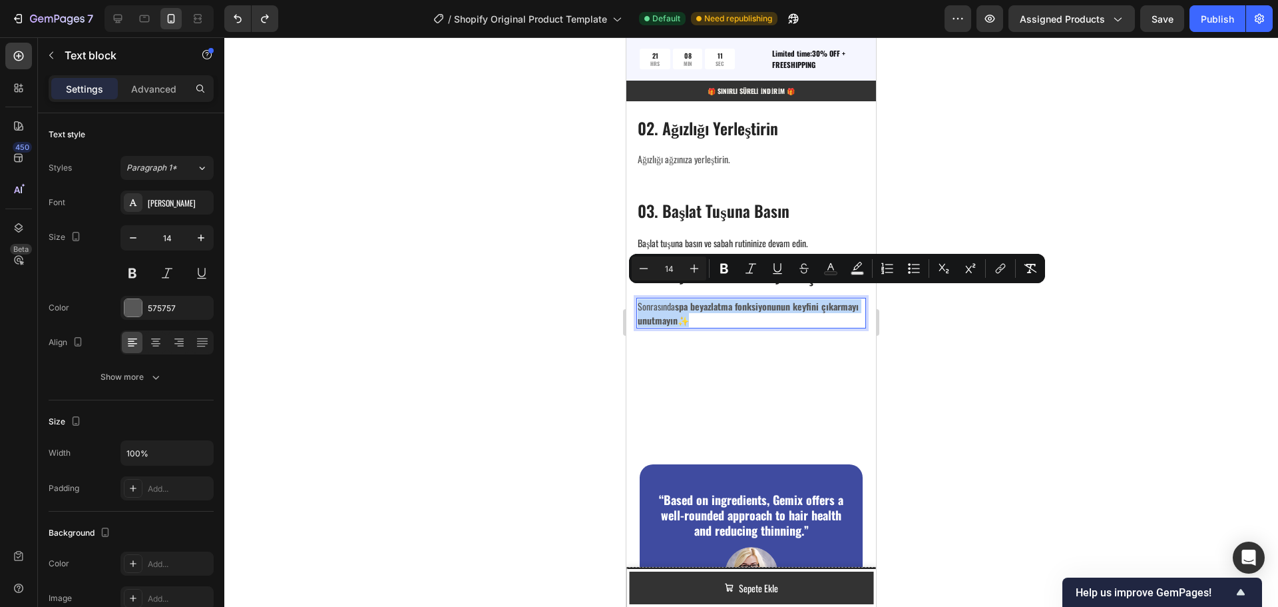
click at [751, 313] on p "Sonrasında spa beyazlatma fonksiyonunun keyfini çıkarmayı unutmayın ✨" at bounding box center [751, 313] width 227 height 28
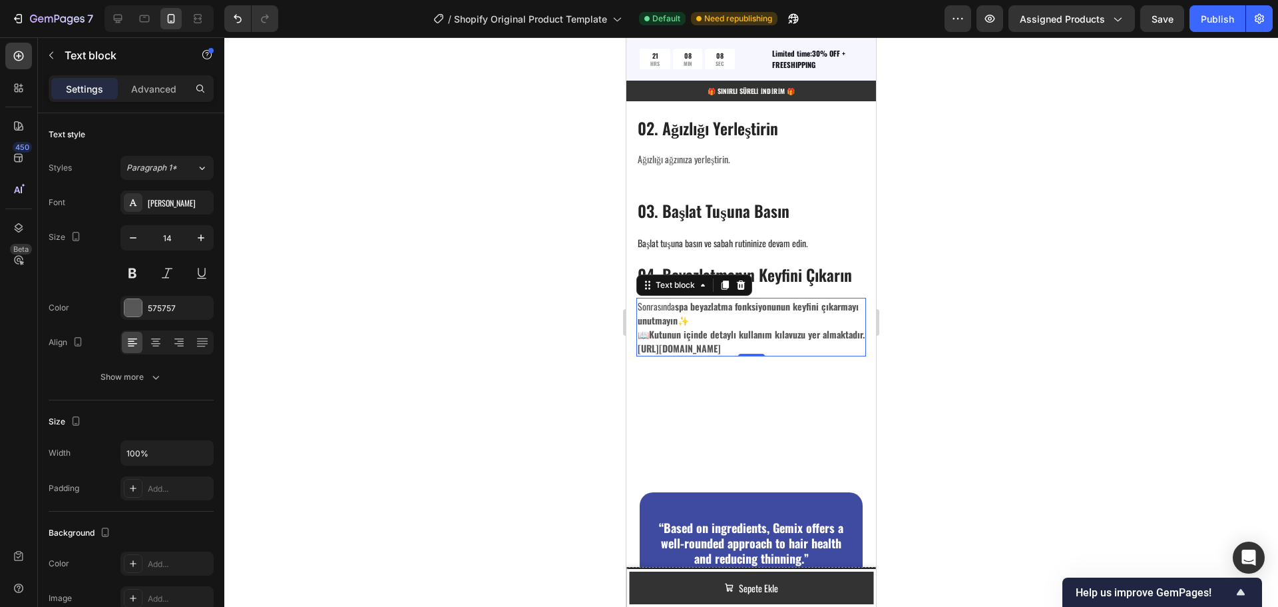
click at [993, 298] on div at bounding box center [751, 321] width 1054 height 569
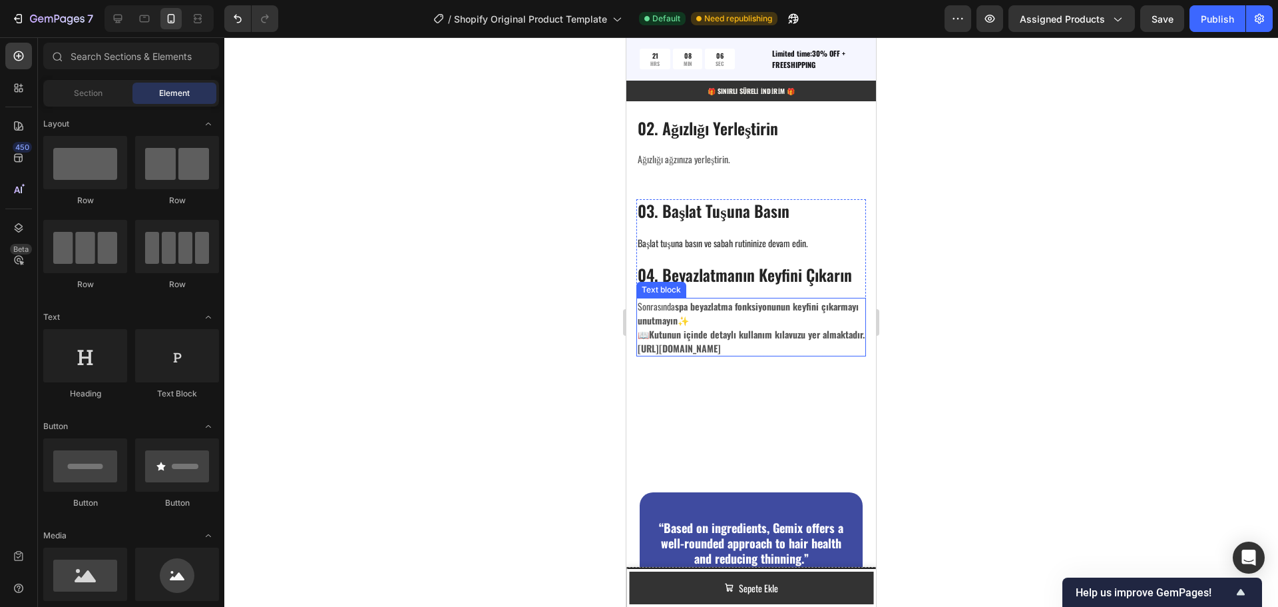
click at [721, 341] on strong "https://emojigraph.org/tr/sparkles/" at bounding box center [679, 348] width 83 height 14
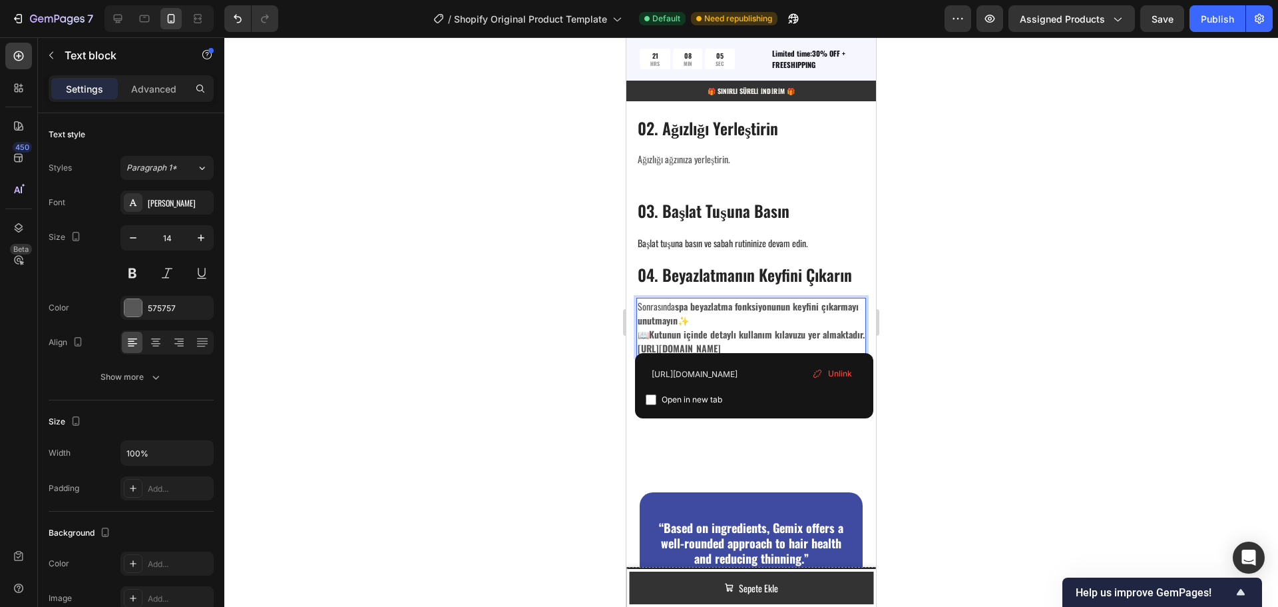
click at [822, 336] on p "📖 Kutunun içinde detaylı kullanım kılavuzu yer almaktadır. https://emojigraph.o…" at bounding box center [751, 341] width 227 height 28
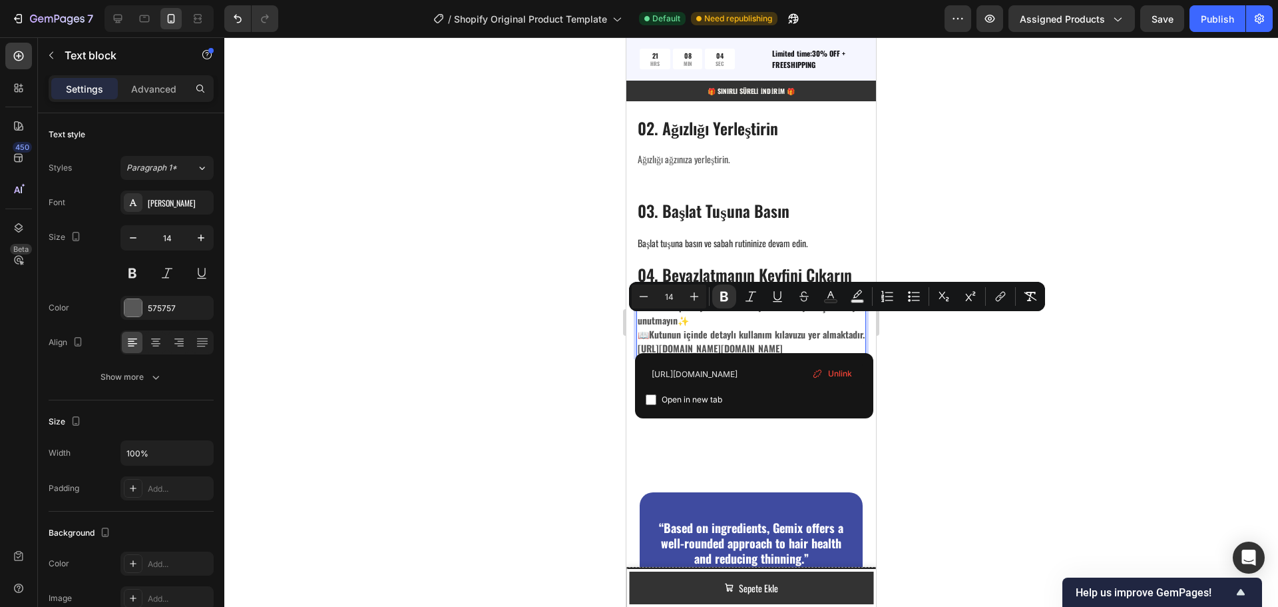
drag, startPoint x: 820, startPoint y: 339, endPoint x: 744, endPoint y: 326, distance: 76.4
click at [774, 329] on p "📖 Kutunun içinde detaylı kullanım kılavuzu yer almaktadır. https://emojigraph.o…" at bounding box center [751, 341] width 227 height 28
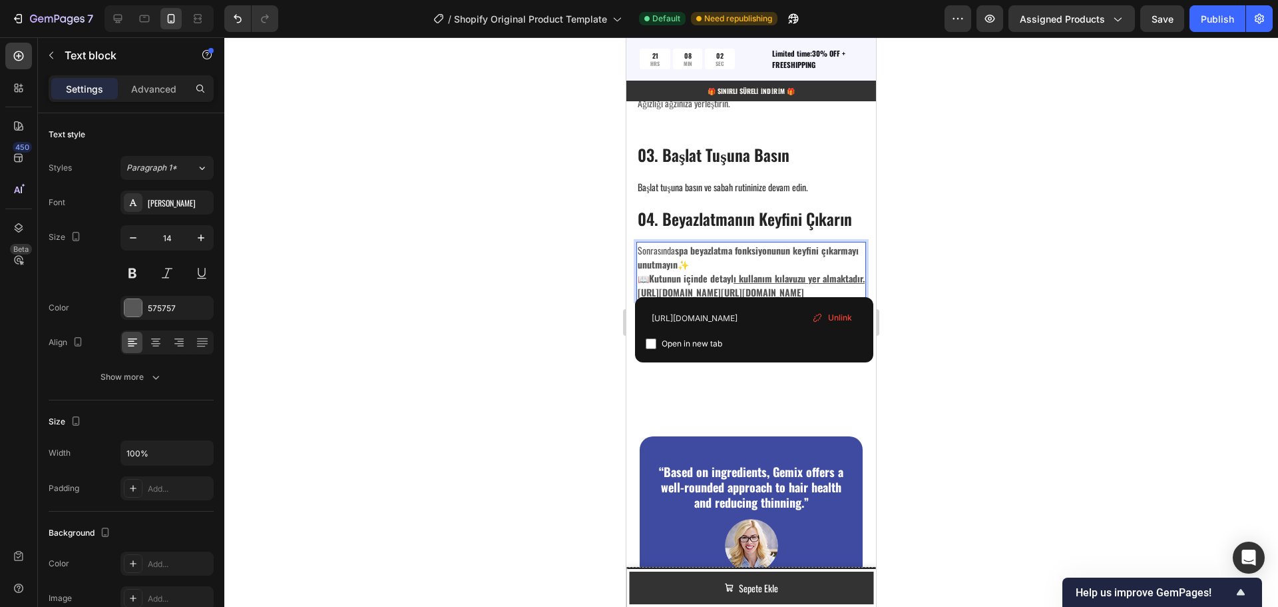
scroll to position [2694, 0]
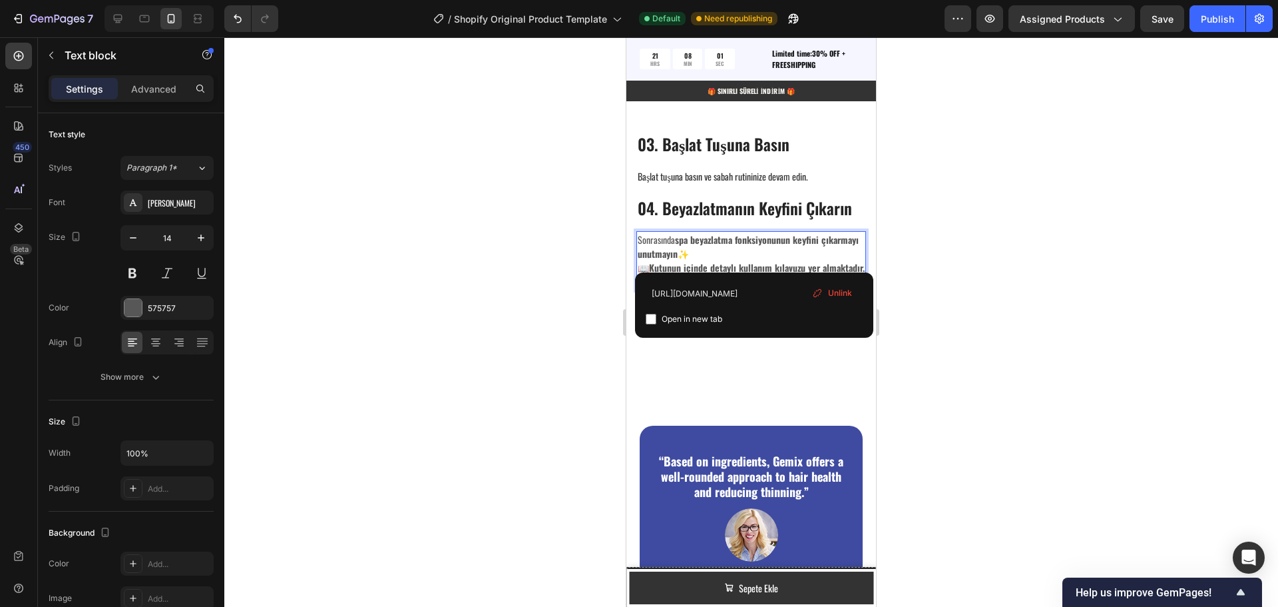
click at [843, 292] on span "Unlink" at bounding box center [840, 293] width 24 height 12
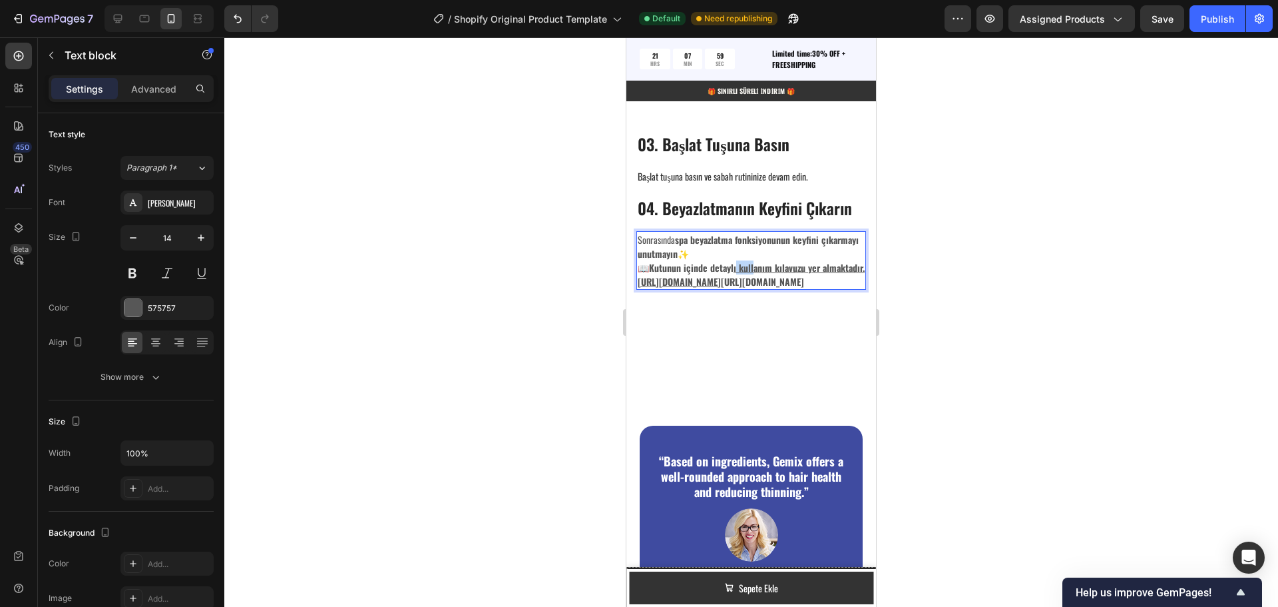
drag, startPoint x: 738, startPoint y: 256, endPoint x: 756, endPoint y: 263, distance: 18.8
click at [756, 263] on u "ı kullanım kılavuzu yer almaktadır.https://emojigraph.org/tr/sparkles/" at bounding box center [751, 274] width 227 height 28
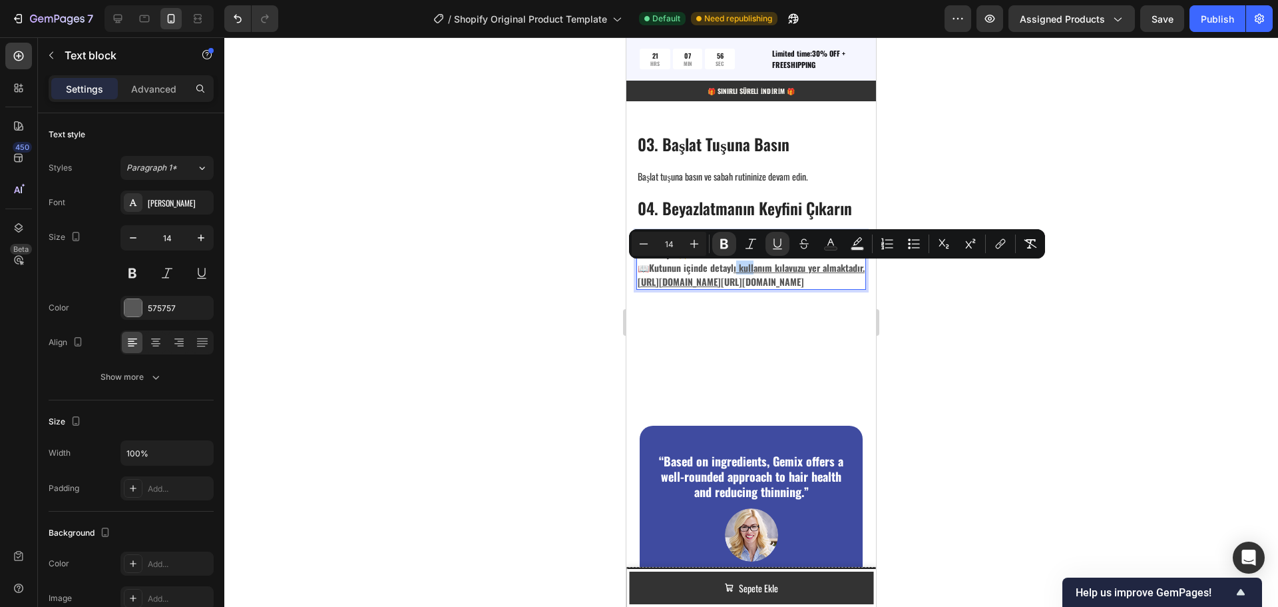
drag, startPoint x: 779, startPoint y: 284, endPoint x: 681, endPoint y: 274, distance: 98.4
click at [681, 274] on p "📖 Kutunun içinde detayl ı kullanım kılavuzu yer almaktadır.https://emojigraph.o…" at bounding box center [751, 274] width 227 height 28
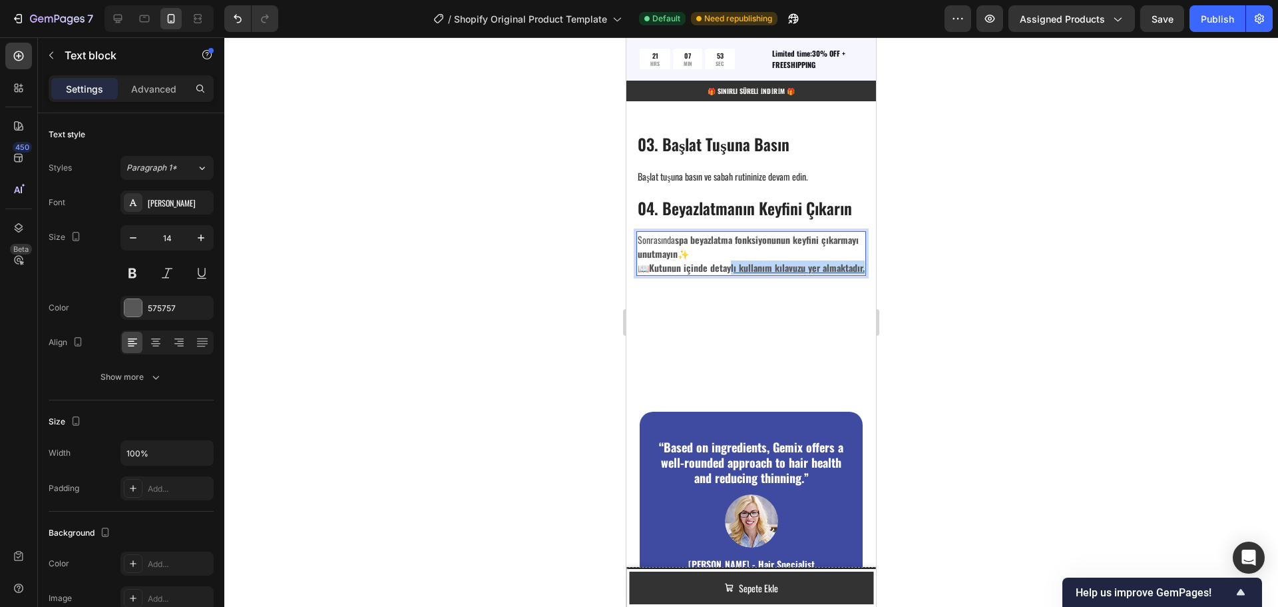
drag, startPoint x: 760, startPoint y: 274, endPoint x: 734, endPoint y: 262, distance: 28.9
click at [734, 262] on p "📖 Kutunun içinde detayl ı kullanım kılavuzu yer almaktadır." at bounding box center [751, 267] width 227 height 14
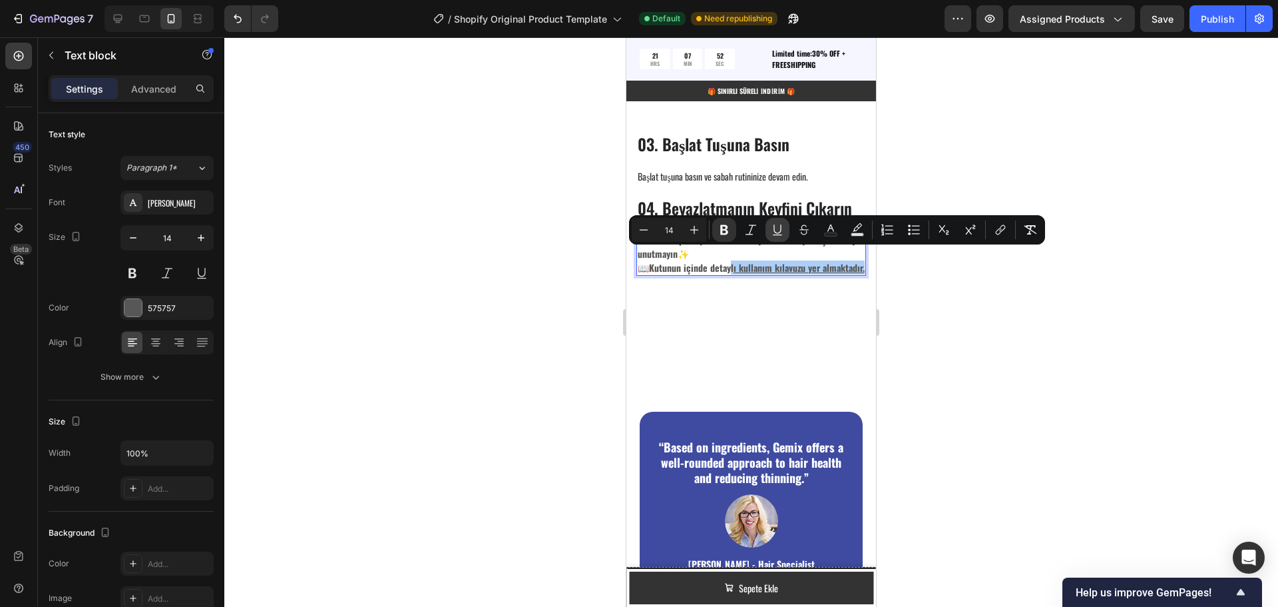
click at [770, 227] on button "Underline" at bounding box center [778, 230] width 24 height 24
click at [776, 230] on icon "Editor contextual toolbar" at bounding box center [777, 229] width 13 height 13
click at [772, 272] on p "📖 Kutunun içinde detaylı kullanım kılavuzu yer almaktadır." at bounding box center [751, 267] width 227 height 14
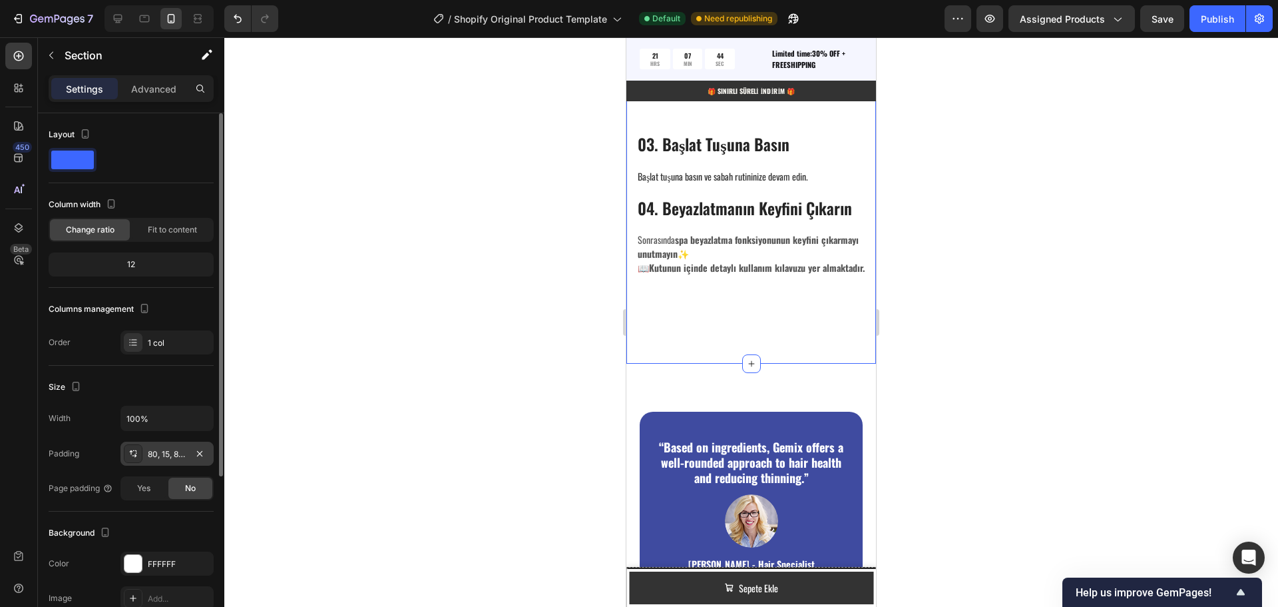
click at [165, 454] on div "80, 15, 80, 15" at bounding box center [167, 454] width 39 height 12
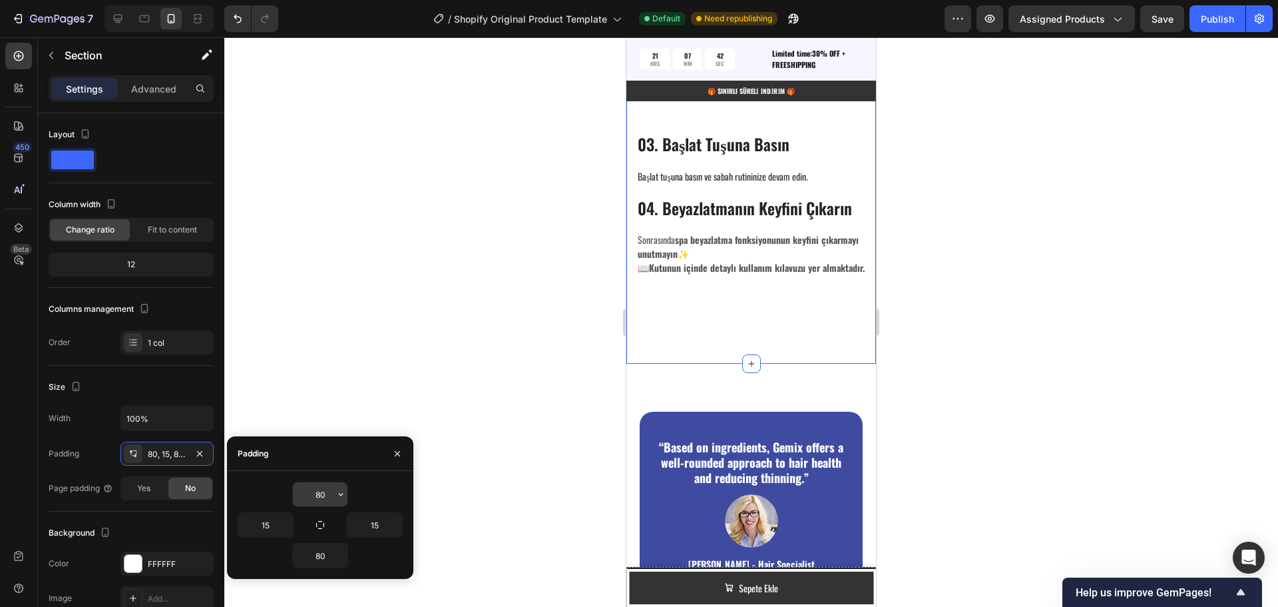
click at [319, 495] on input "80" at bounding box center [320, 494] width 55 height 24
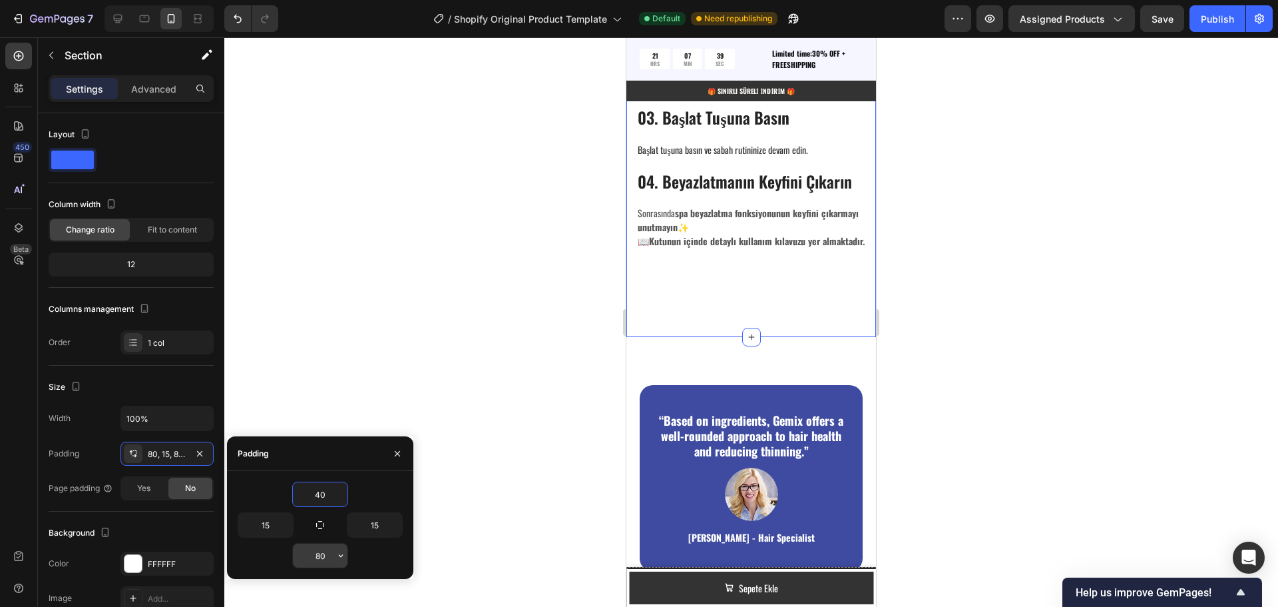
type input "40"
click at [312, 555] on input "80" at bounding box center [320, 555] width 55 height 24
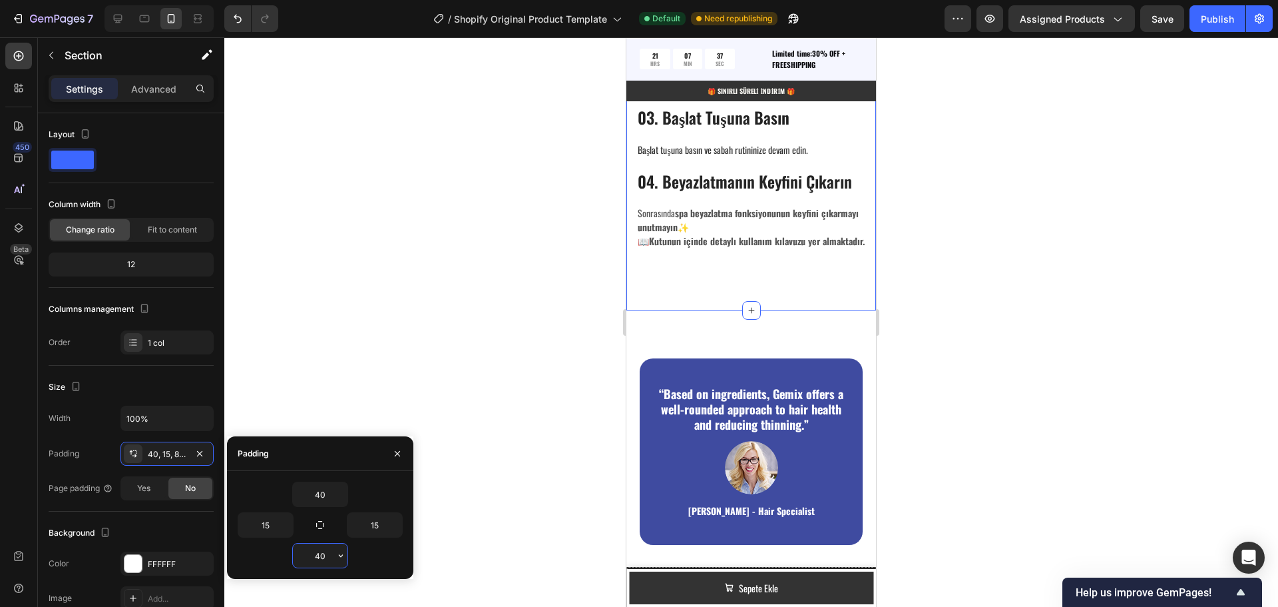
click at [323, 553] on input "40" at bounding box center [320, 555] width 55 height 24
click at [317, 552] on input "40" at bounding box center [320, 555] width 55 height 24
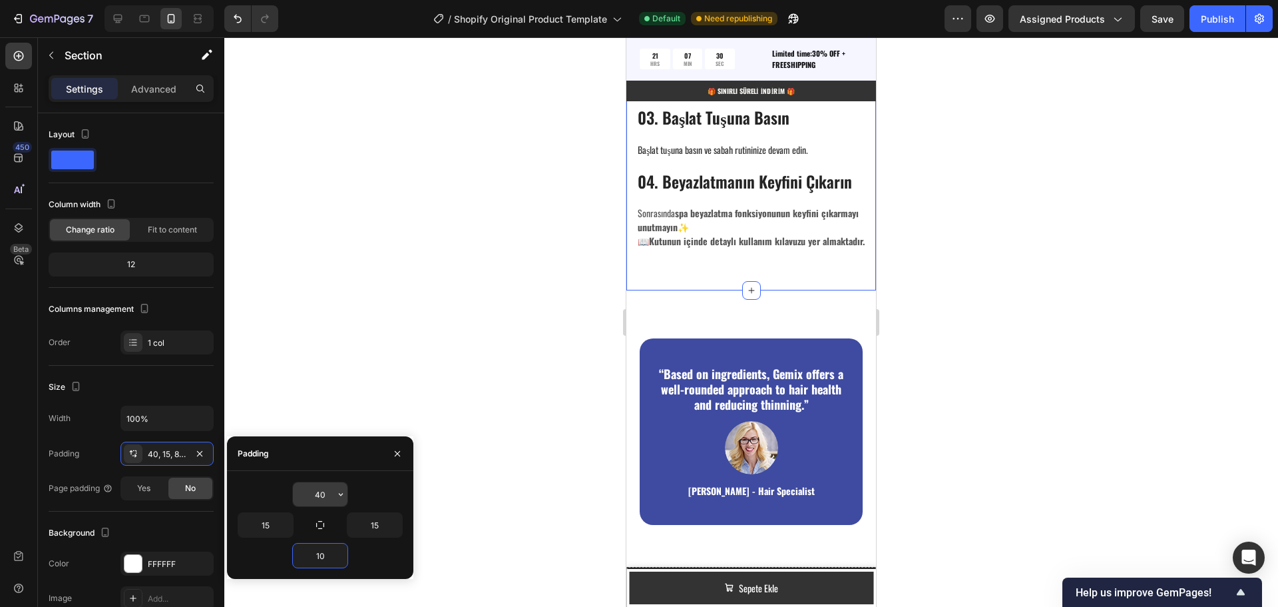
type input "10"
click at [322, 493] on input "40" at bounding box center [320, 494] width 55 height 24
type input "10"
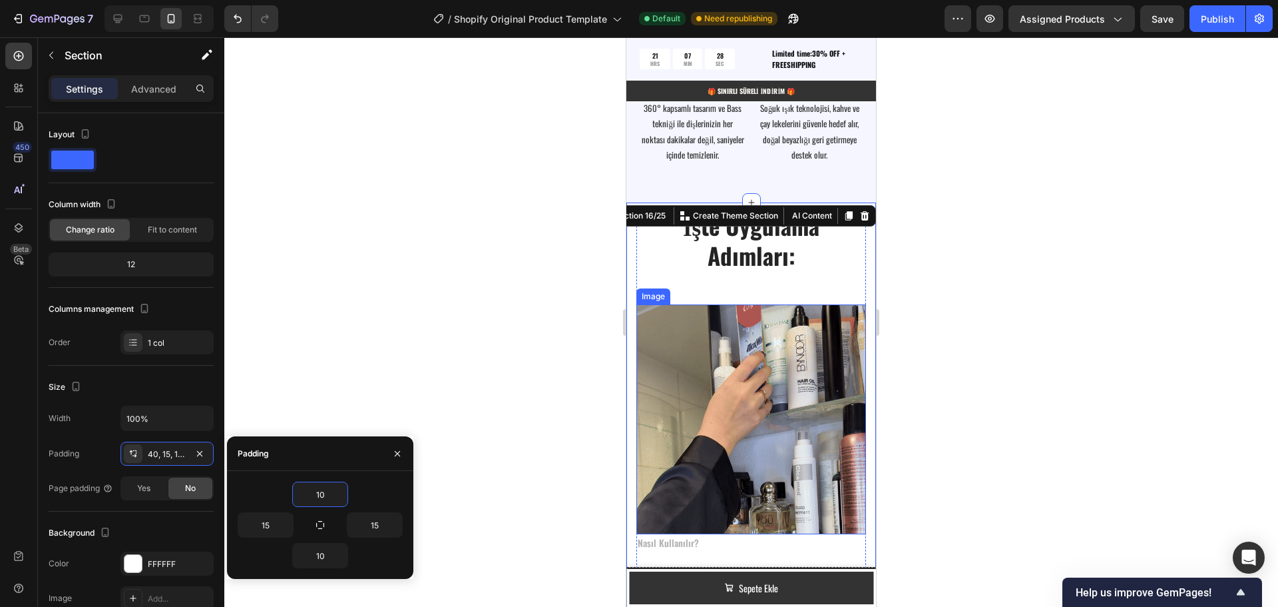
scroll to position [2028, 0]
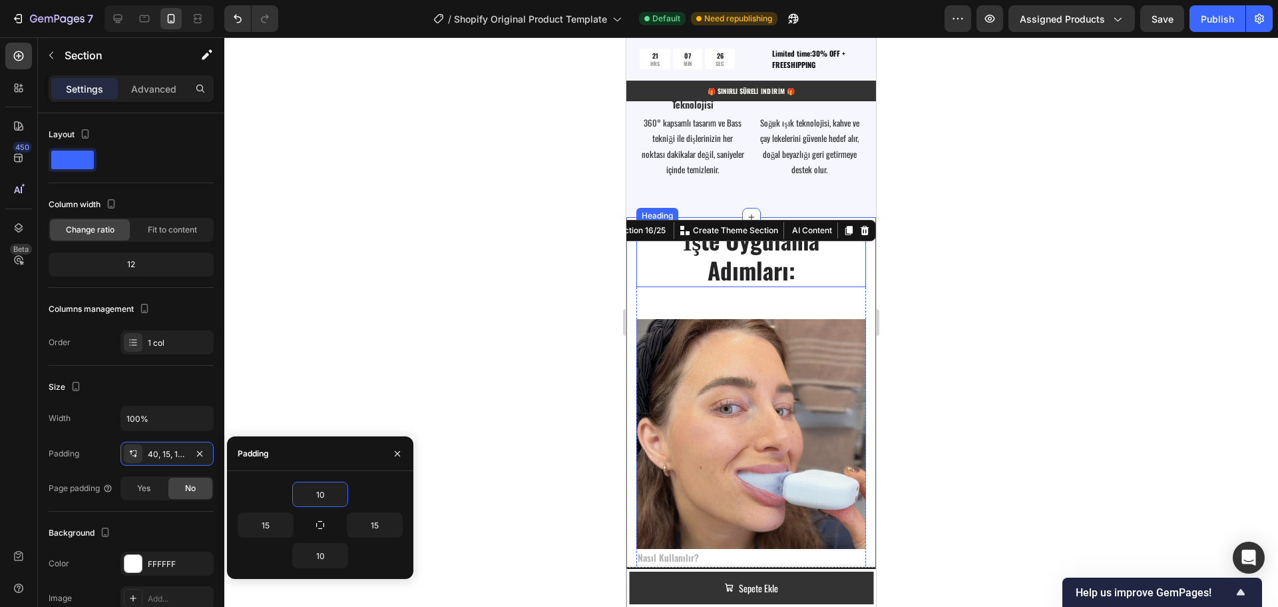
click at [1032, 304] on div at bounding box center [751, 321] width 1054 height 569
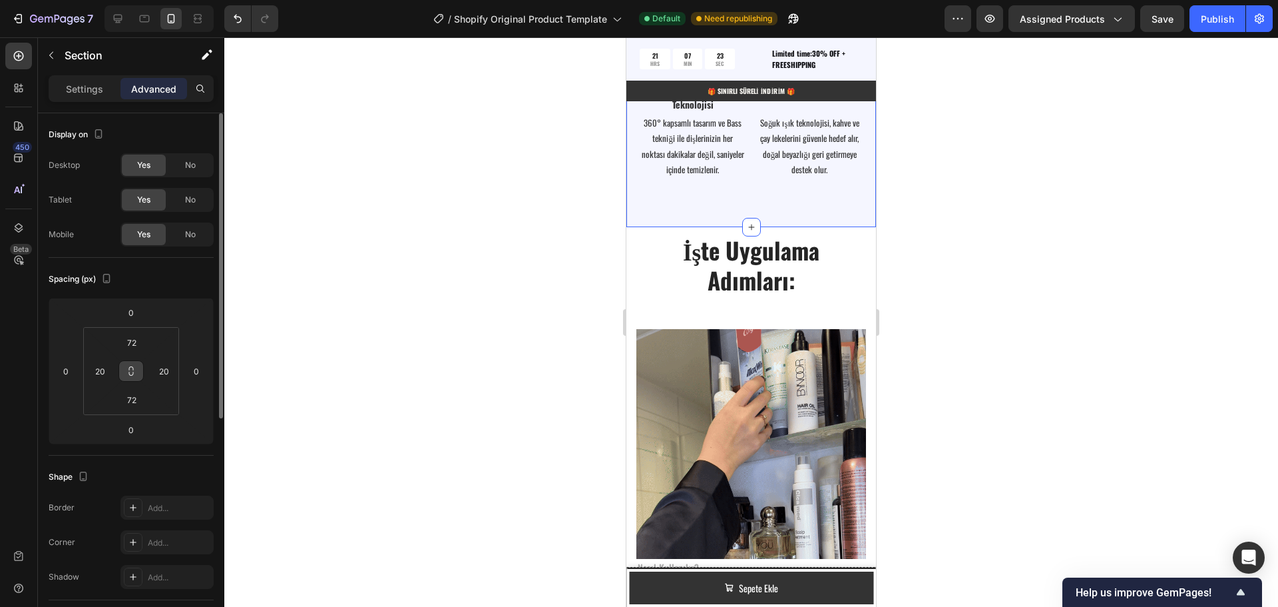
click at [128, 371] on icon at bounding box center [131, 371] width 11 height 11
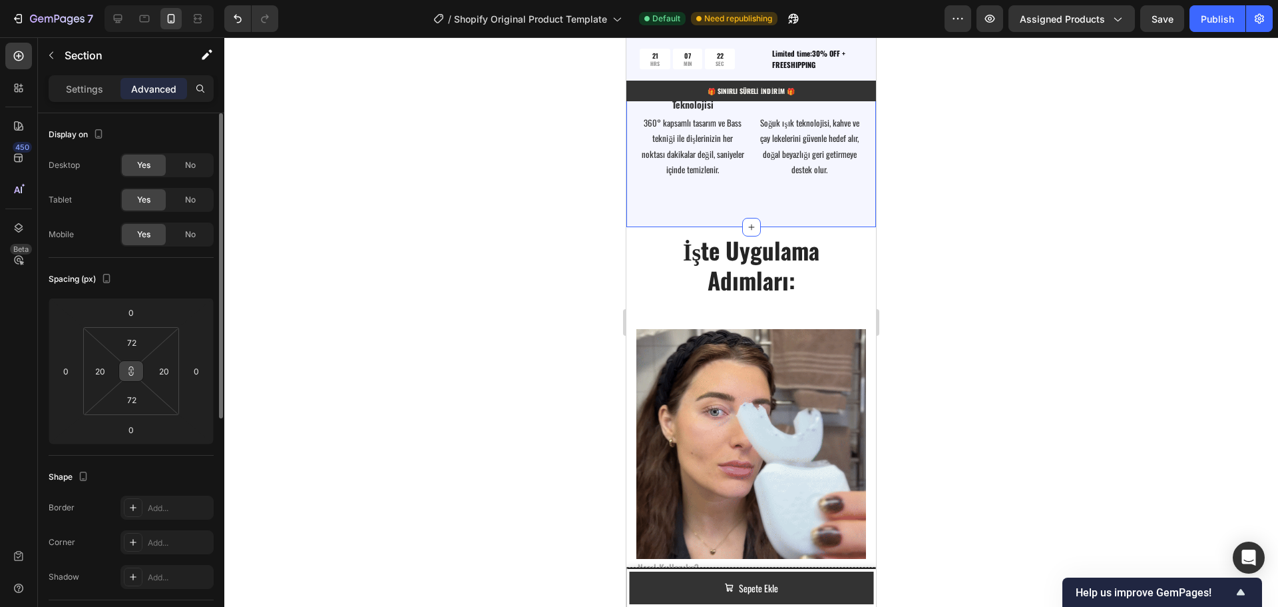
click at [128, 371] on icon at bounding box center [131, 371] width 11 height 11
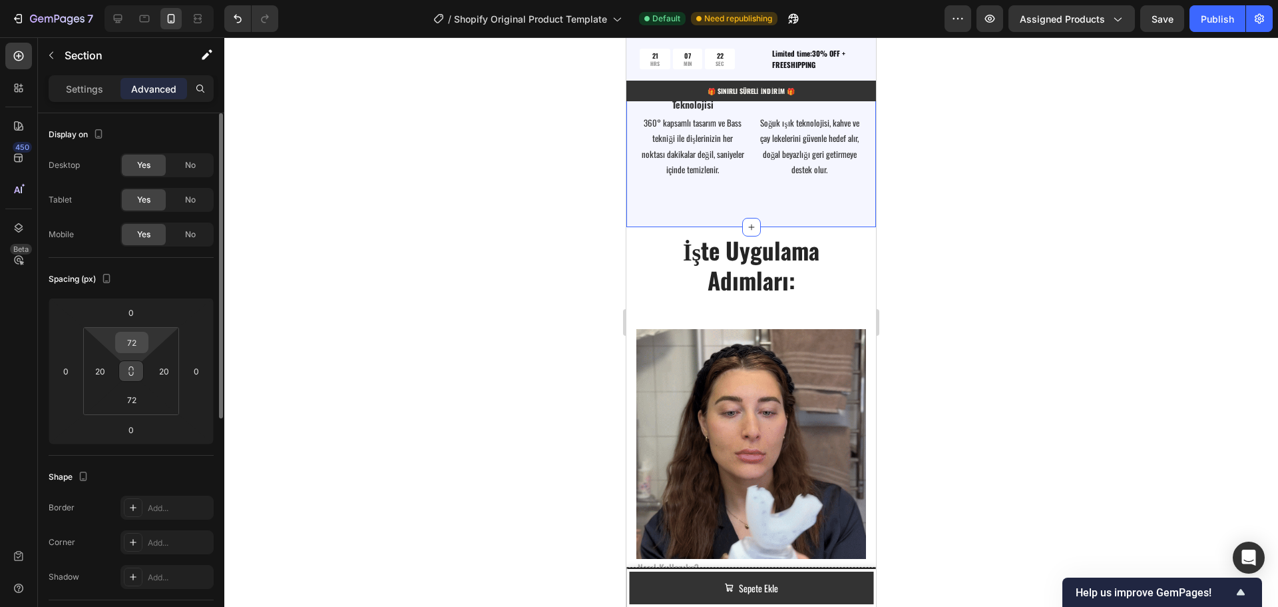
click at [132, 347] on input "72" at bounding box center [132, 342] width 27 height 20
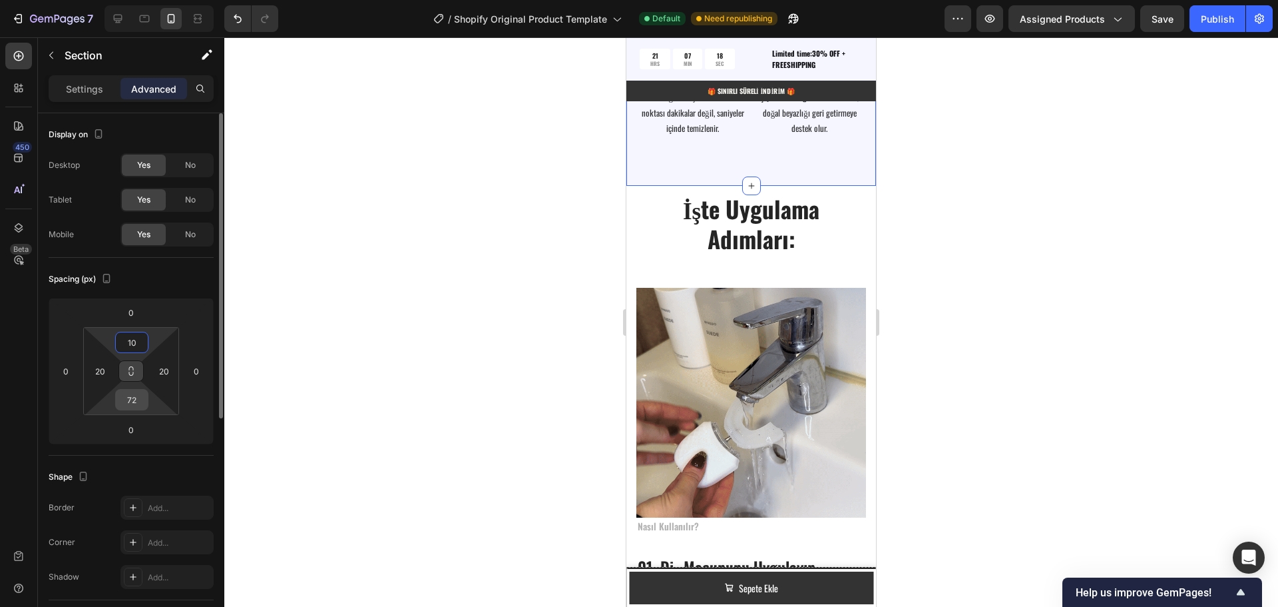
type input "10"
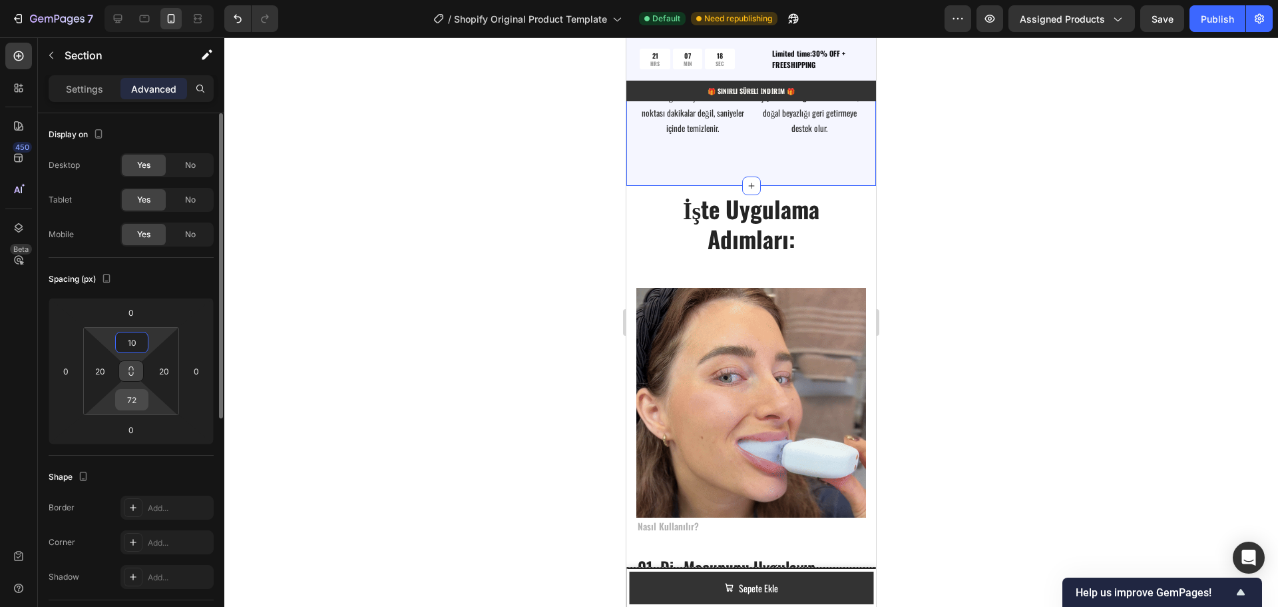
click at [133, 406] on input "72" at bounding box center [132, 399] width 27 height 20
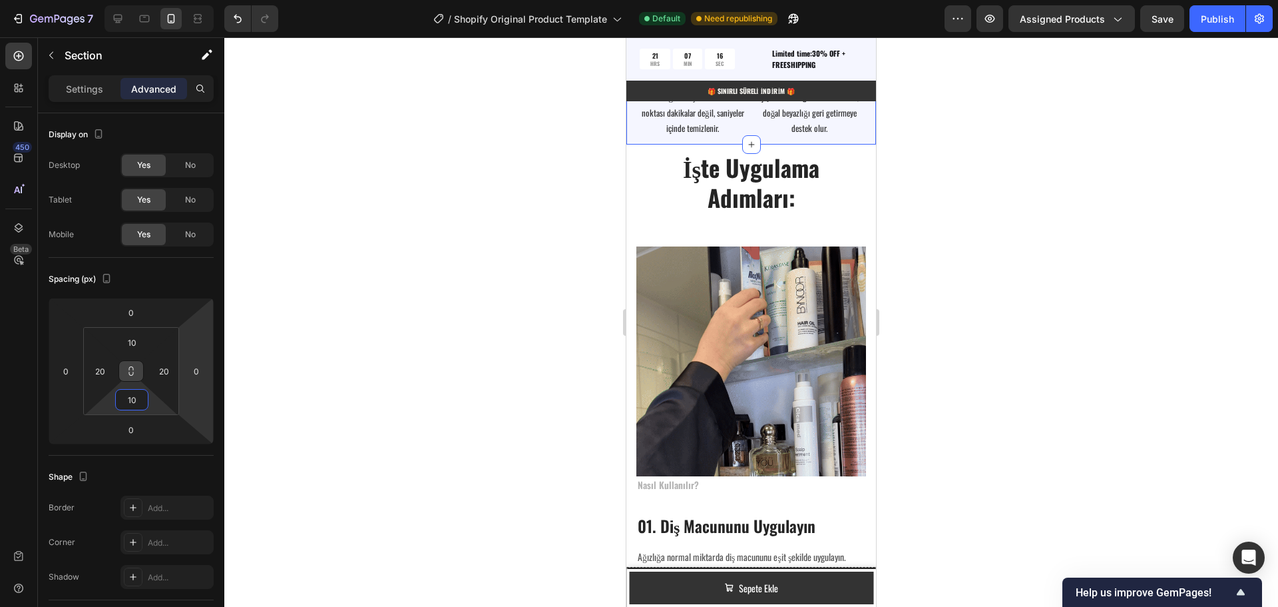
type input "10"
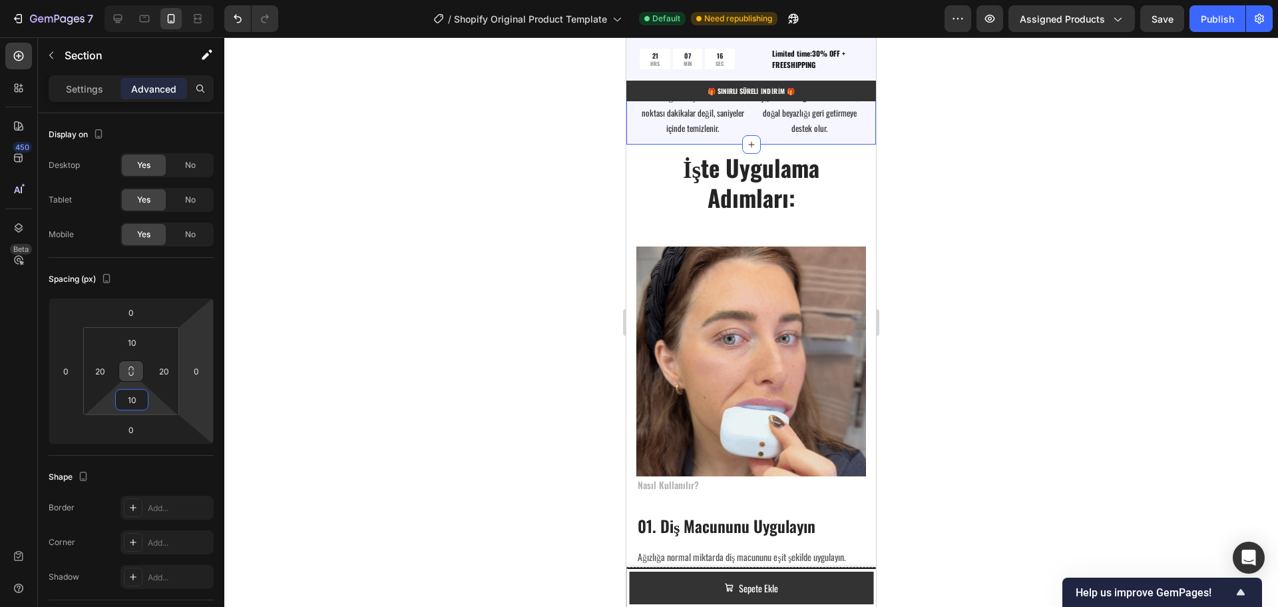
click at [391, 345] on div at bounding box center [751, 321] width 1054 height 569
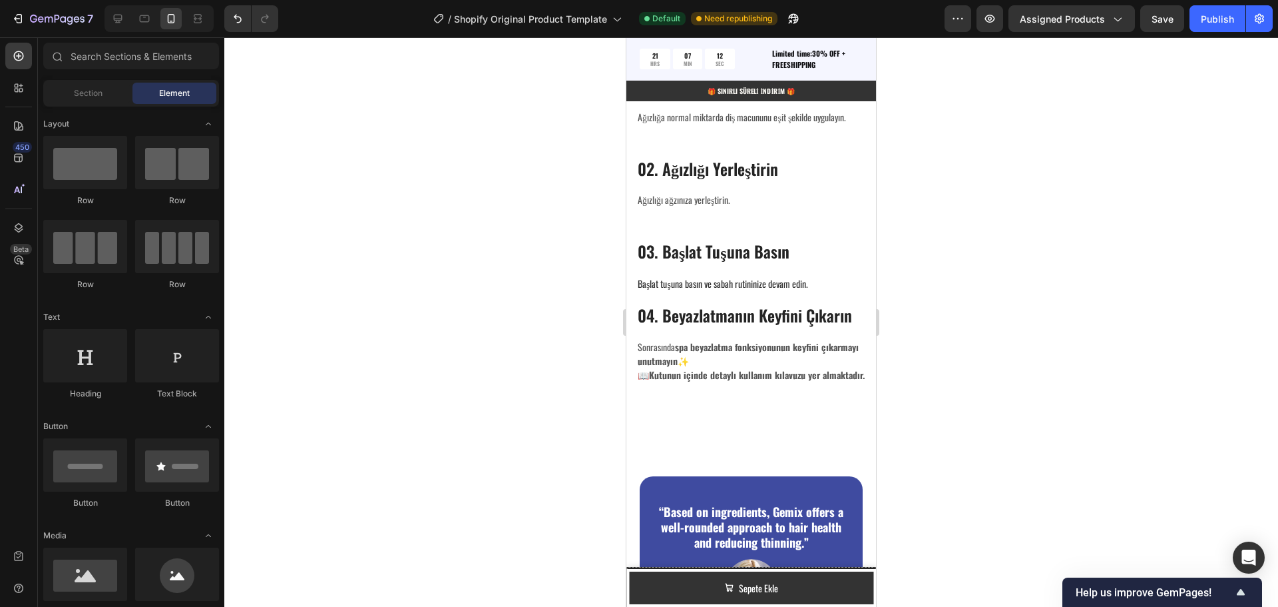
scroll to position [2582, 0]
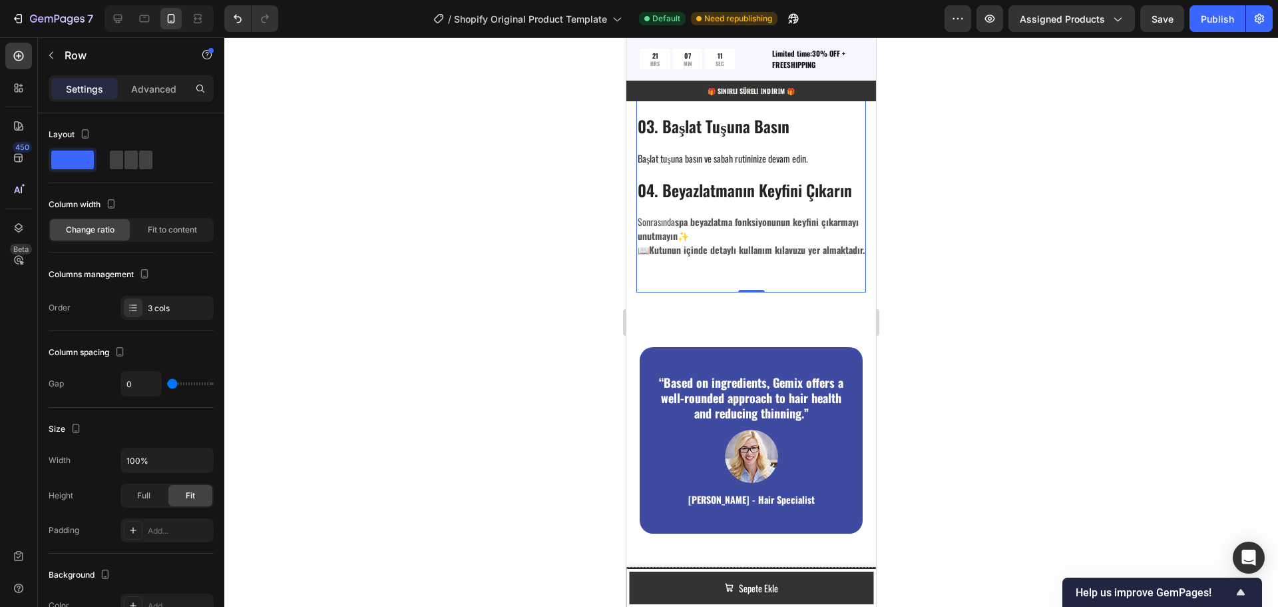
click at [750, 279] on div "Nasıl Kullanılır? Text block 01. Diş Macununu Uygulayın Heading Ağızlığa normal…" at bounding box center [751, 100] width 230 height 378
click at [144, 95] on p "Advanced" at bounding box center [153, 89] width 45 height 14
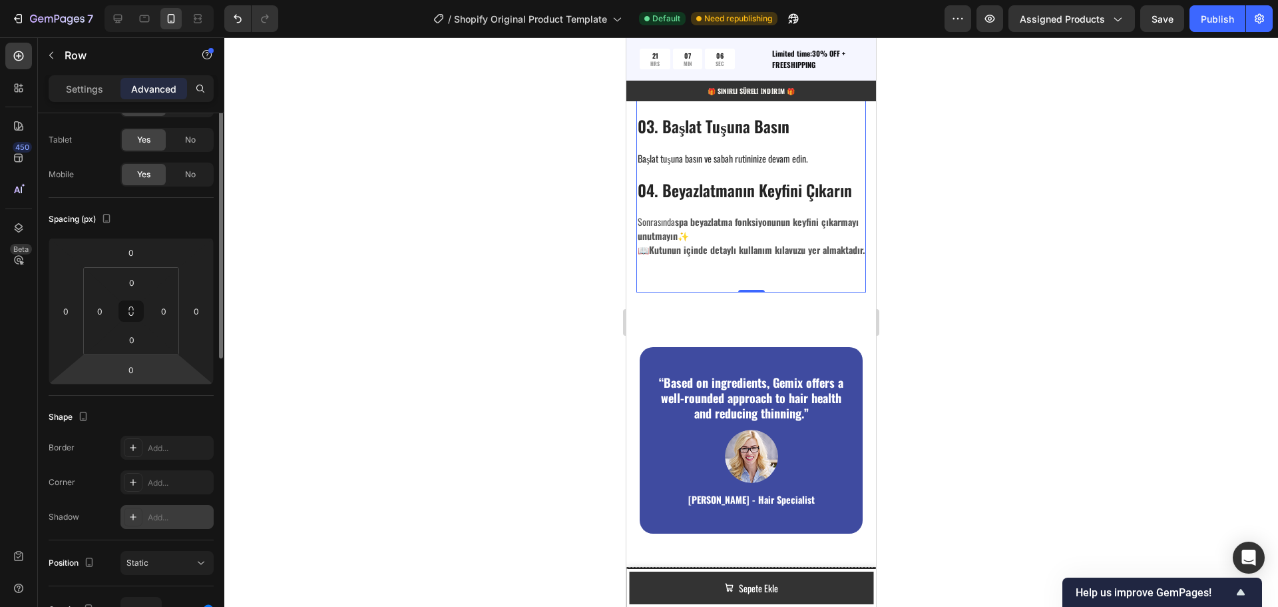
scroll to position [0, 0]
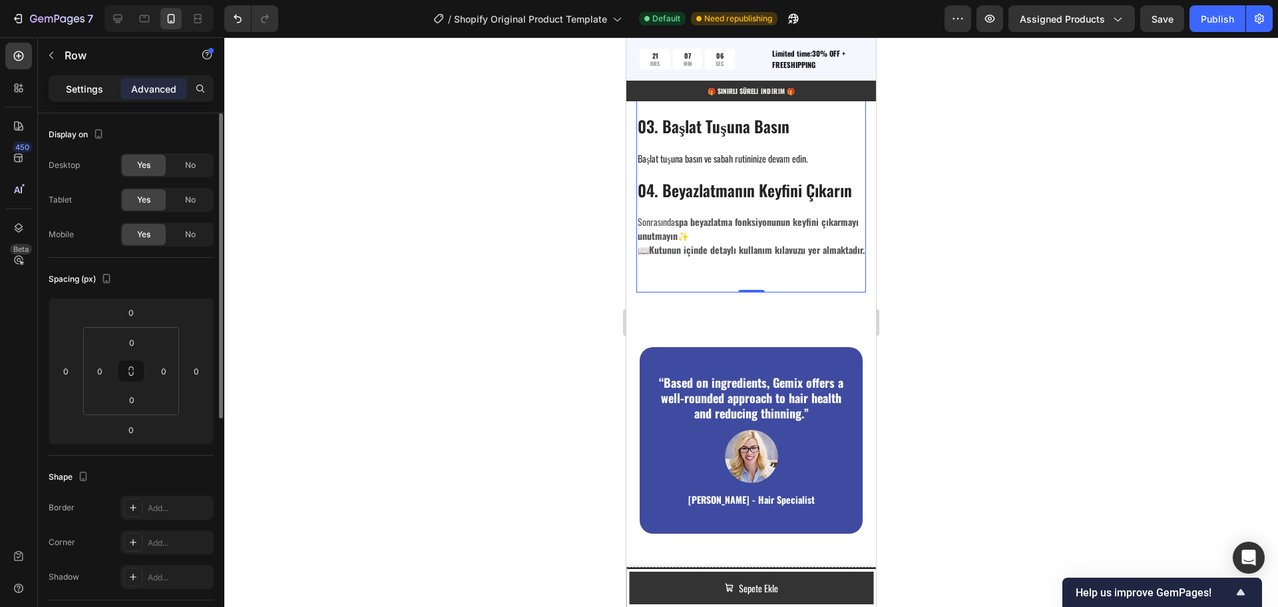
click at [85, 90] on p "Settings" at bounding box center [84, 89] width 37 height 14
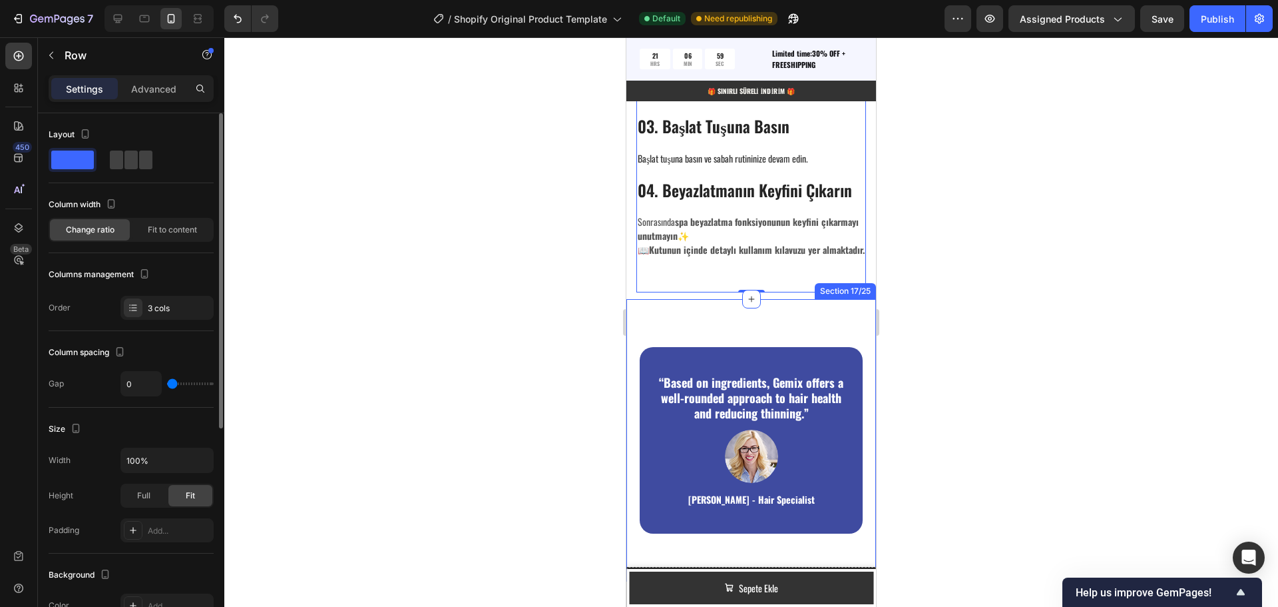
click at [724, 325] on div "“Based on ingredients, Gemix offers a well-rounded approach to hair health and …" at bounding box center [751, 440] width 250 height 282
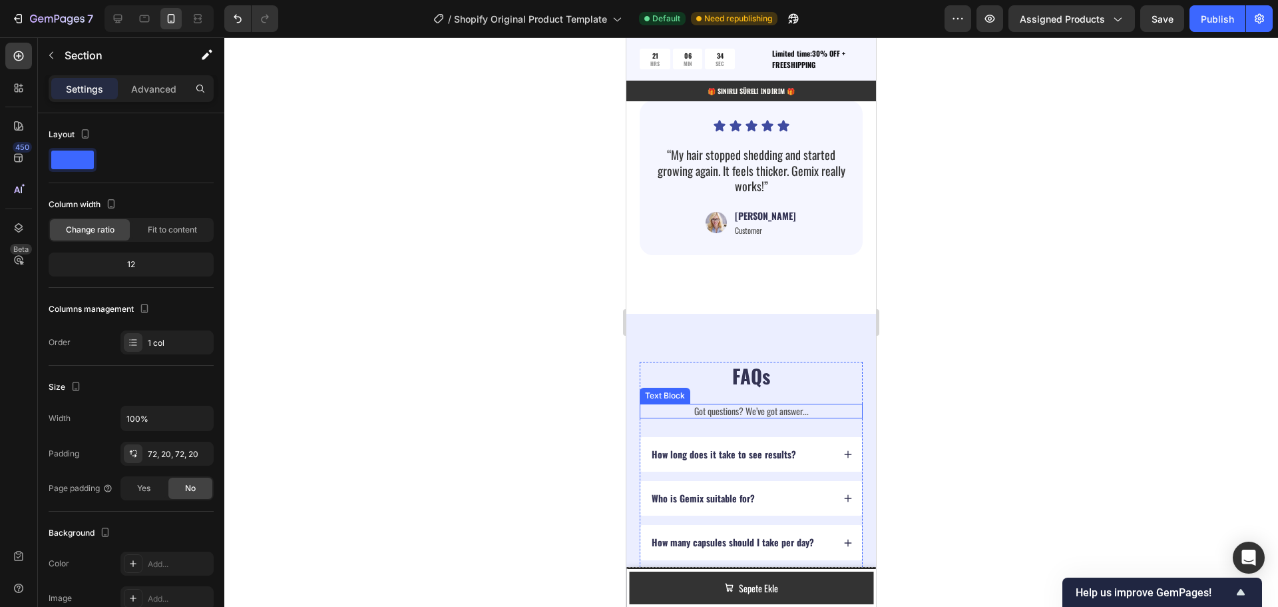
scroll to position [3448, 0]
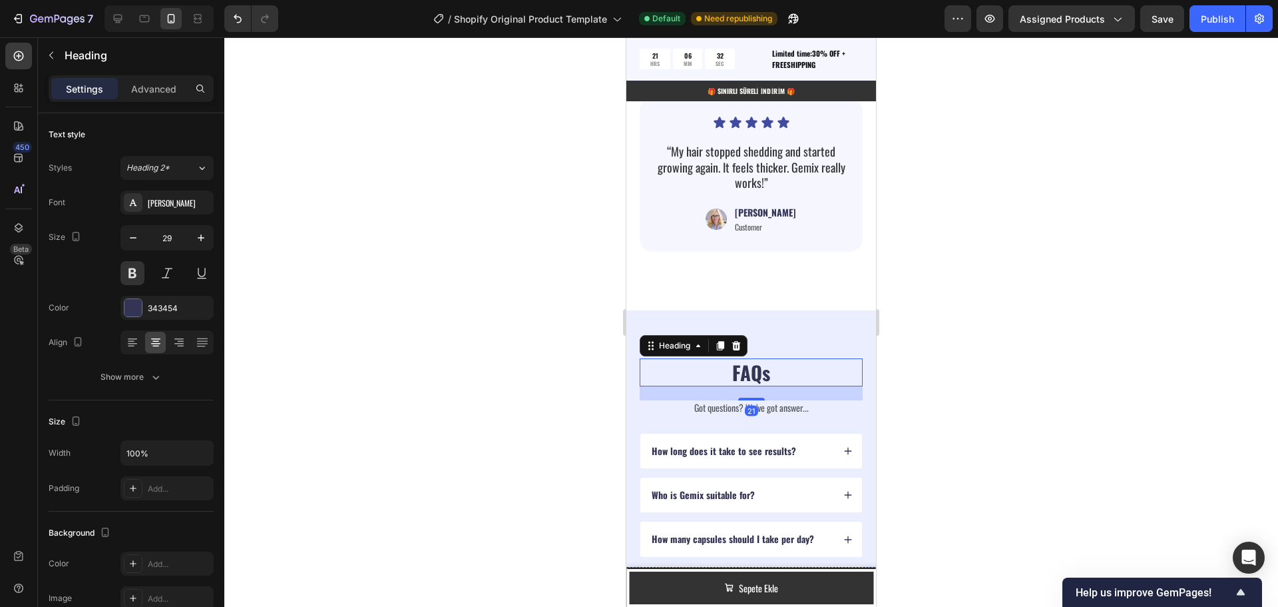
click at [751, 369] on h2 "FAQs" at bounding box center [751, 372] width 223 height 28
click at [752, 363] on h2 "FAQs" at bounding box center [751, 372] width 223 height 28
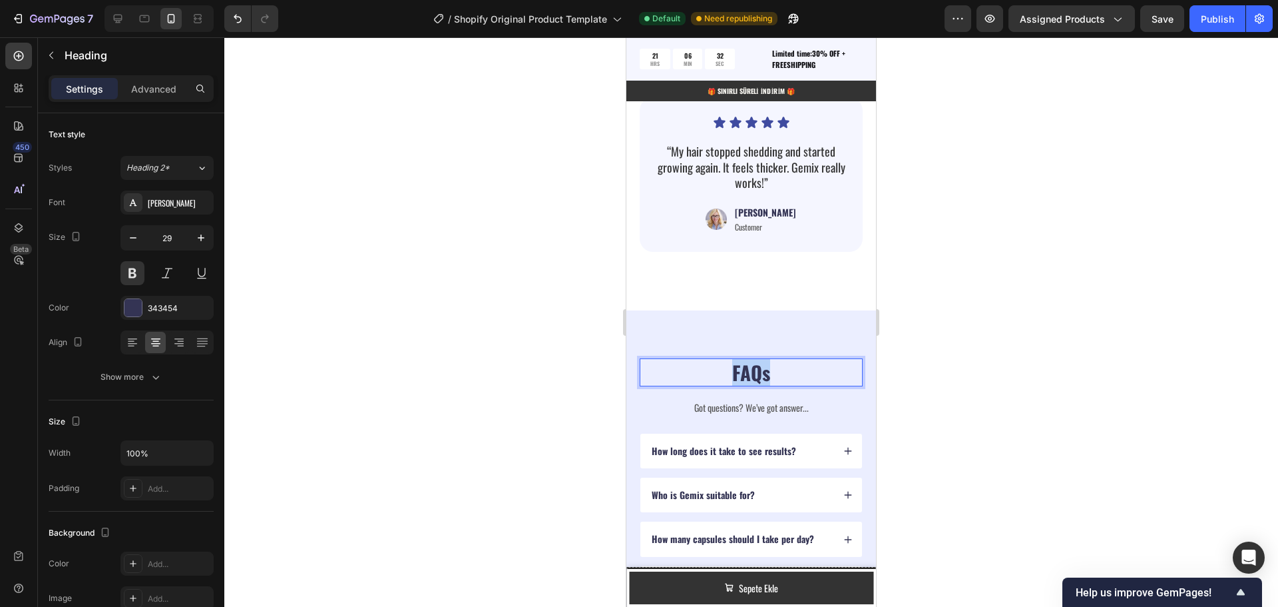
click at [752, 363] on p "FAQs" at bounding box center [751, 372] width 220 height 25
click at [732, 401] on p "Got questions? We’ve got answer..." at bounding box center [751, 407] width 220 height 12
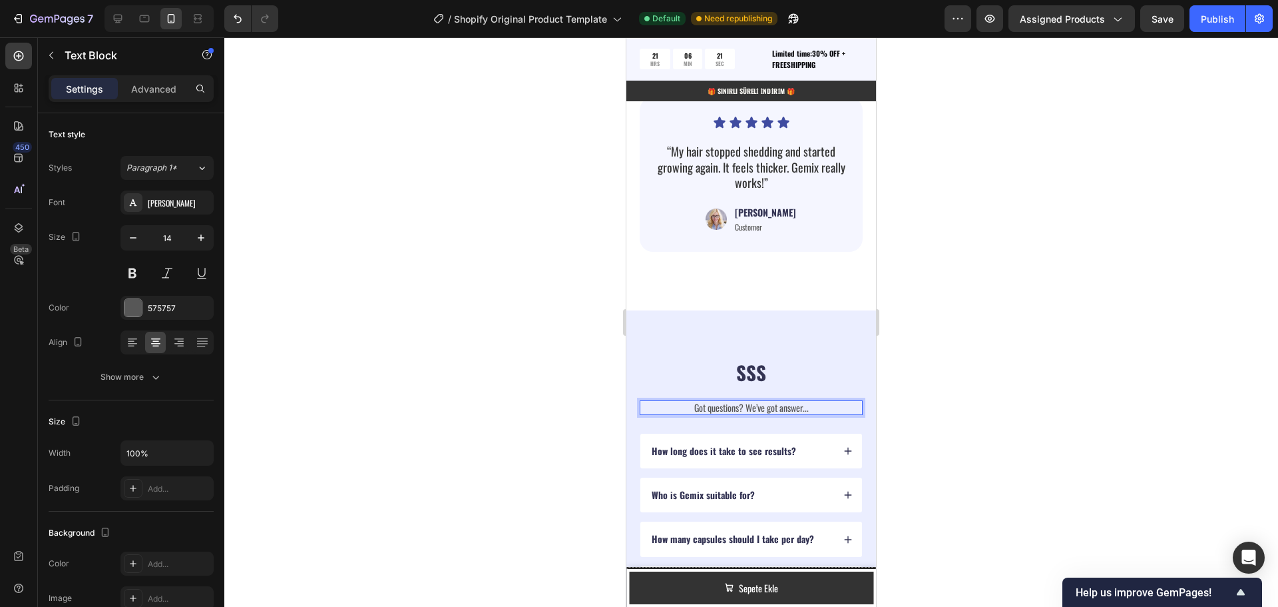
click at [788, 401] on p "Got questions? We’ve got answer..." at bounding box center [751, 407] width 220 height 12
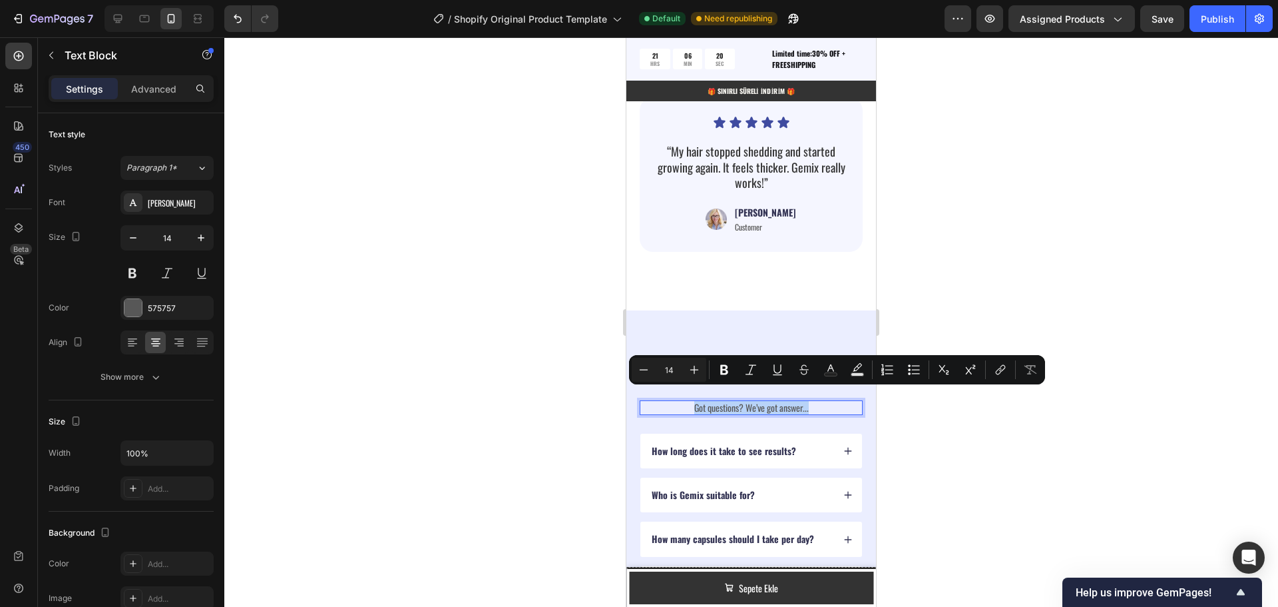
drag, startPoint x: 810, startPoint y: 400, endPoint x: 687, endPoint y: 399, distance: 123.2
click at [687, 401] on p "Got questions? We’ve got answer..." at bounding box center [751, 407] width 220 height 12
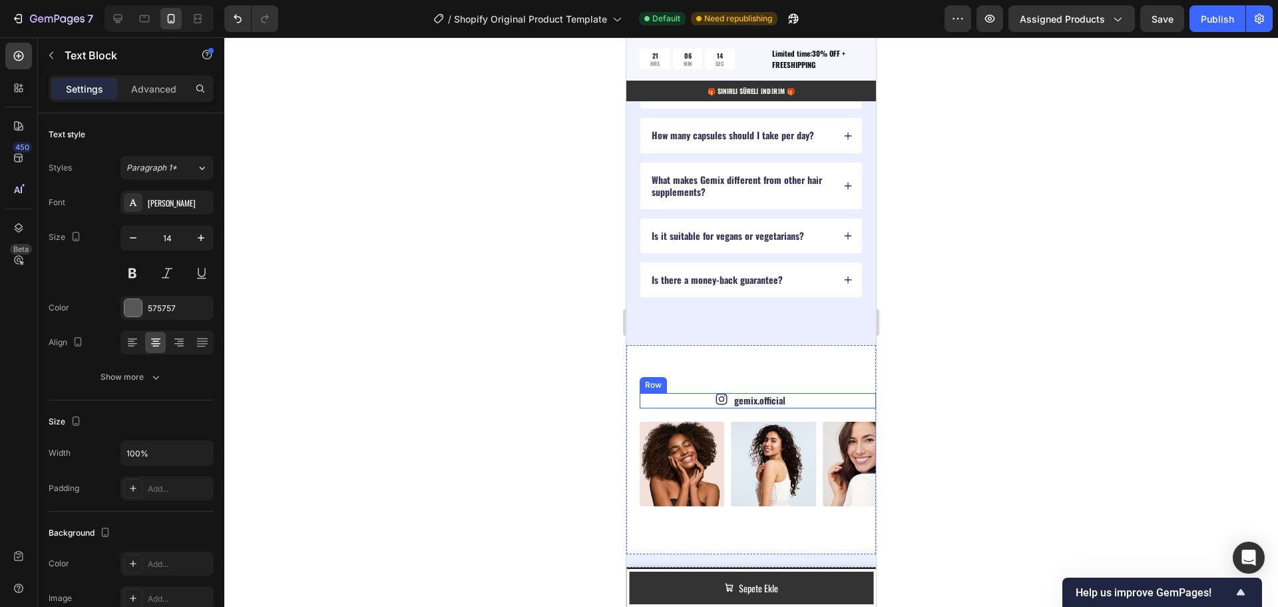
scroll to position [3847, 0]
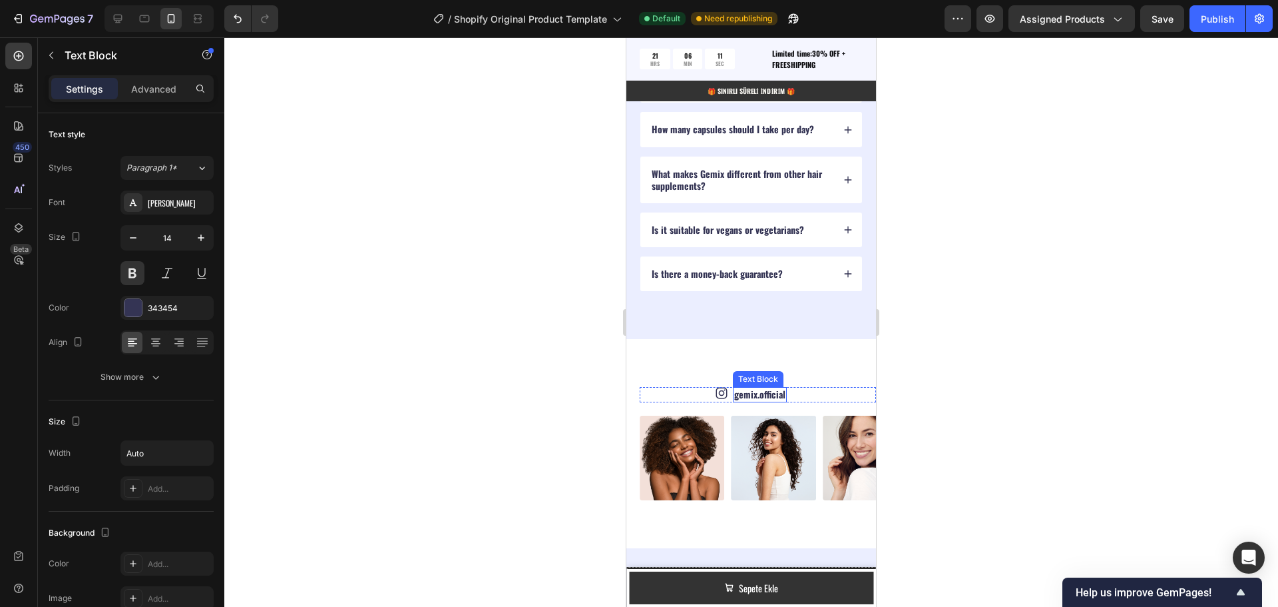
click at [764, 394] on link "gemix.official" at bounding box center [759, 394] width 51 height 14
click at [758, 393] on link "gemix.official" at bounding box center [759, 394] width 51 height 14
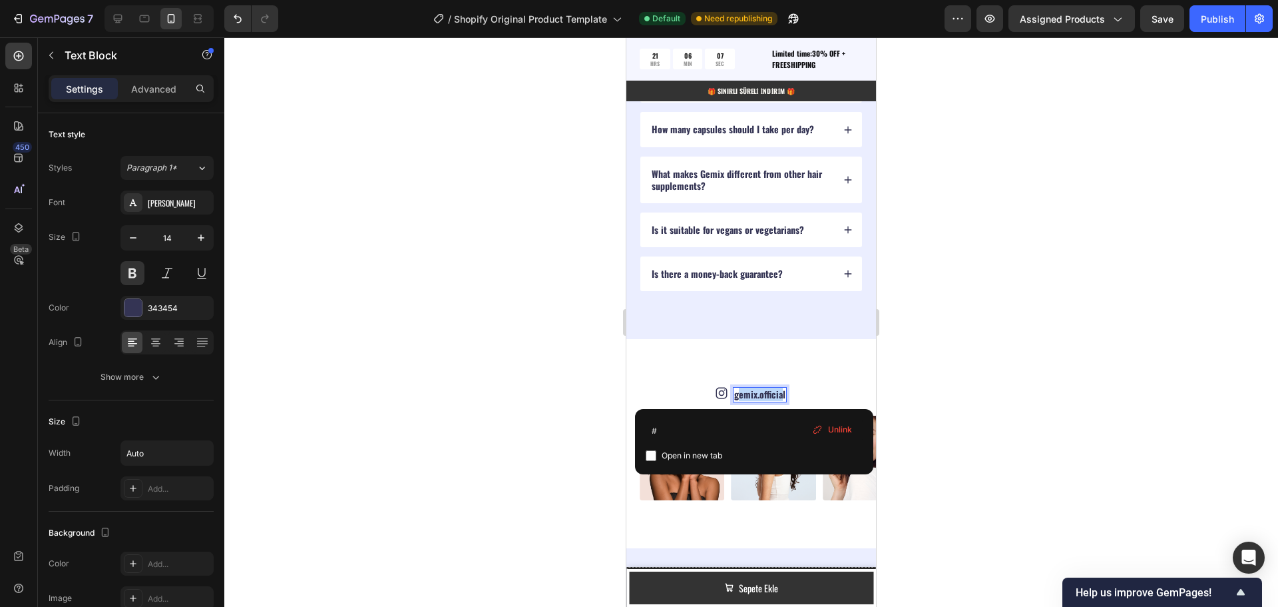
drag, startPoint x: 779, startPoint y: 393, endPoint x: 736, endPoint y: 396, distance: 43.4
click at [736, 396] on link "gemix.official" at bounding box center [759, 394] width 51 height 14
click at [667, 430] on input "#" at bounding box center [754, 429] width 217 height 21
type input "#https://www.instagram.com/somnaratr/"
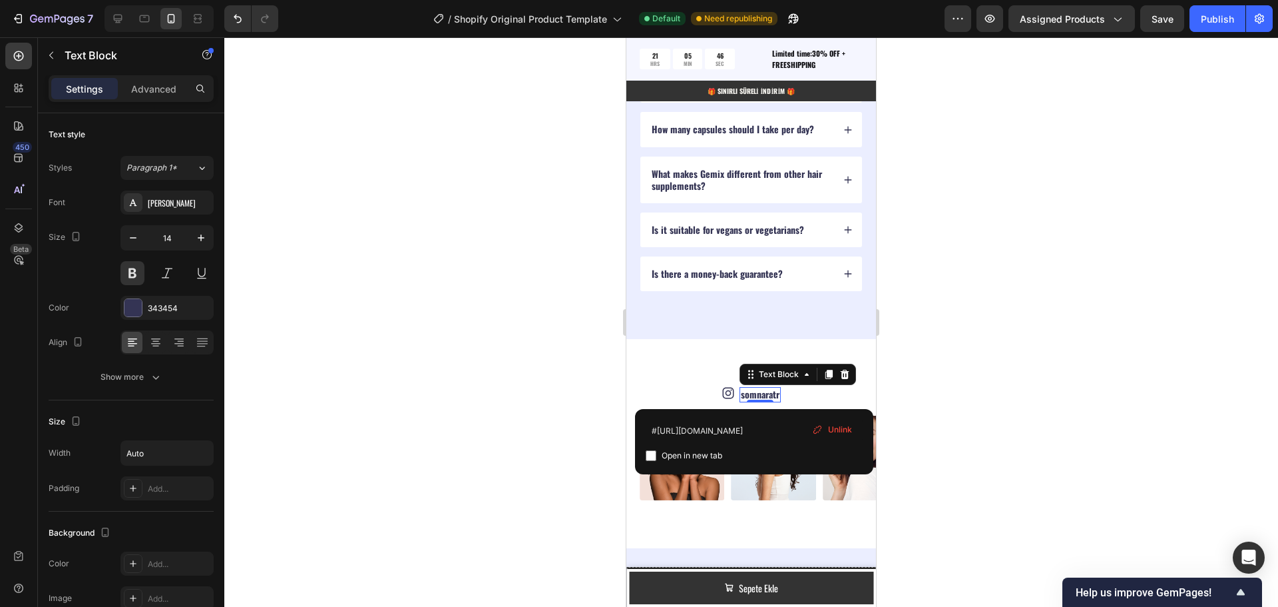
click at [991, 387] on div at bounding box center [751, 321] width 1054 height 569
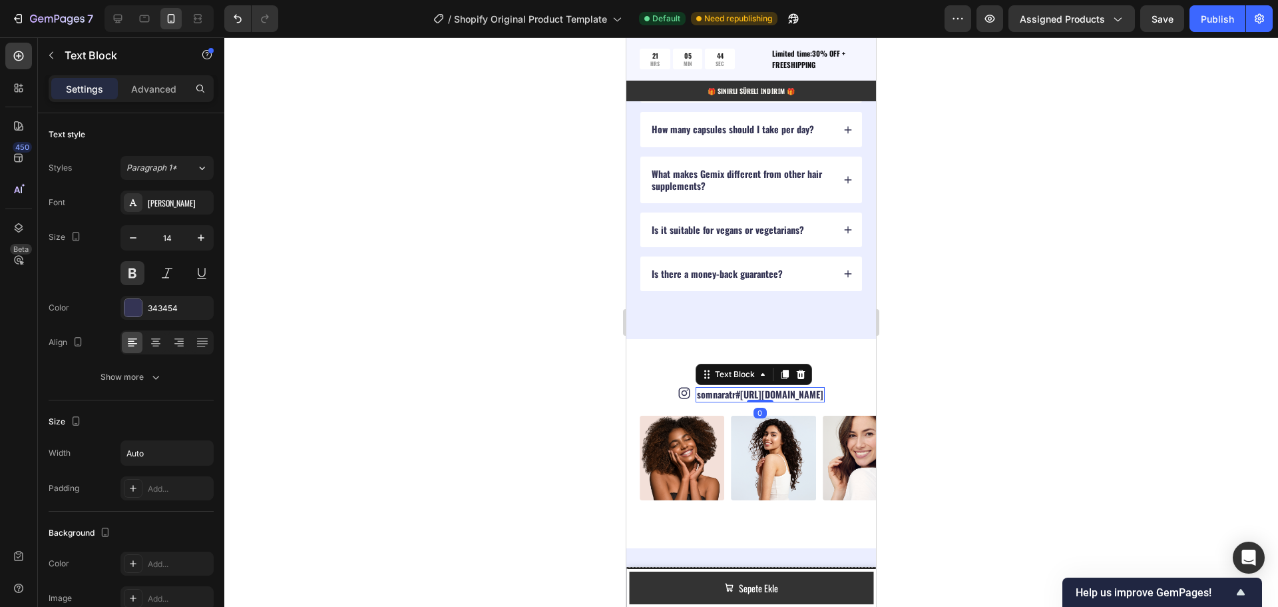
click at [765, 395] on link "#https://www.instagram.com/somnaratr/" at bounding box center [780, 394] width 88 height 14
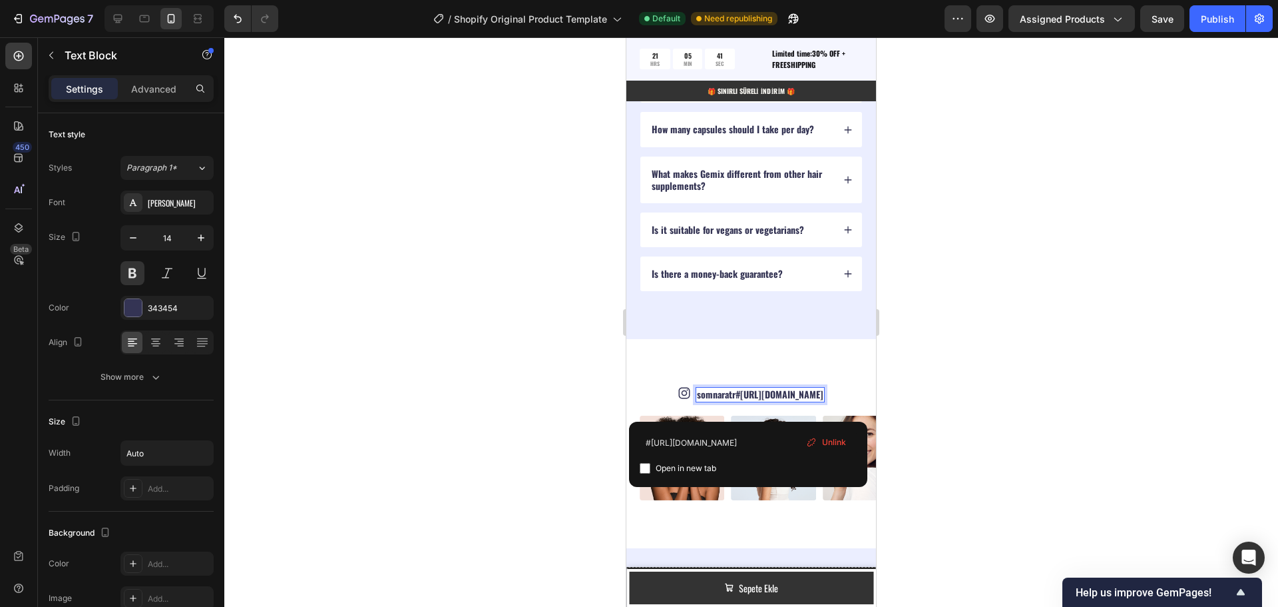
click at [697, 400] on p "somnaratr #https://www.instagram.com/somnaratr/" at bounding box center [760, 394] width 126 height 12
drag, startPoint x: 649, startPoint y: 443, endPoint x: 638, endPoint y: 441, distance: 11.4
click at [638, 441] on div "#https://www.instagram.com/somnaratr/ Open in new tab Unlink" at bounding box center [748, 453] width 238 height 65
type input "https://www.instagram.com/somnaratr/"
click at [682, 470] on span "Open in new tab" at bounding box center [686, 468] width 61 height 16
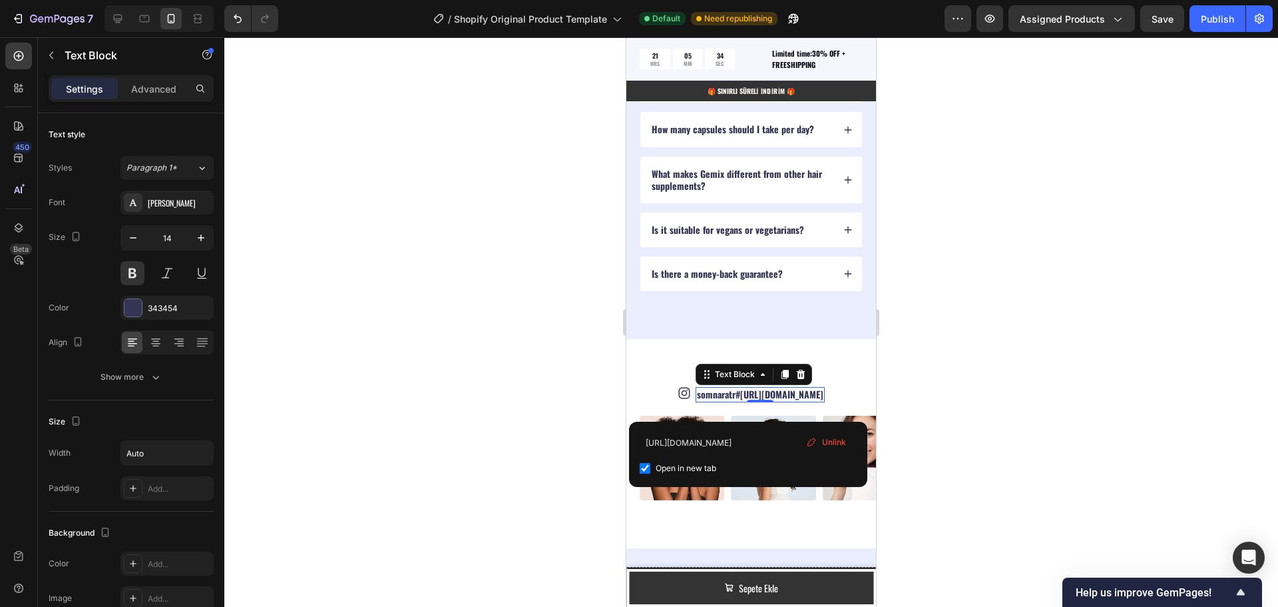
checkbox input "true"
click at [976, 409] on div at bounding box center [751, 321] width 1054 height 569
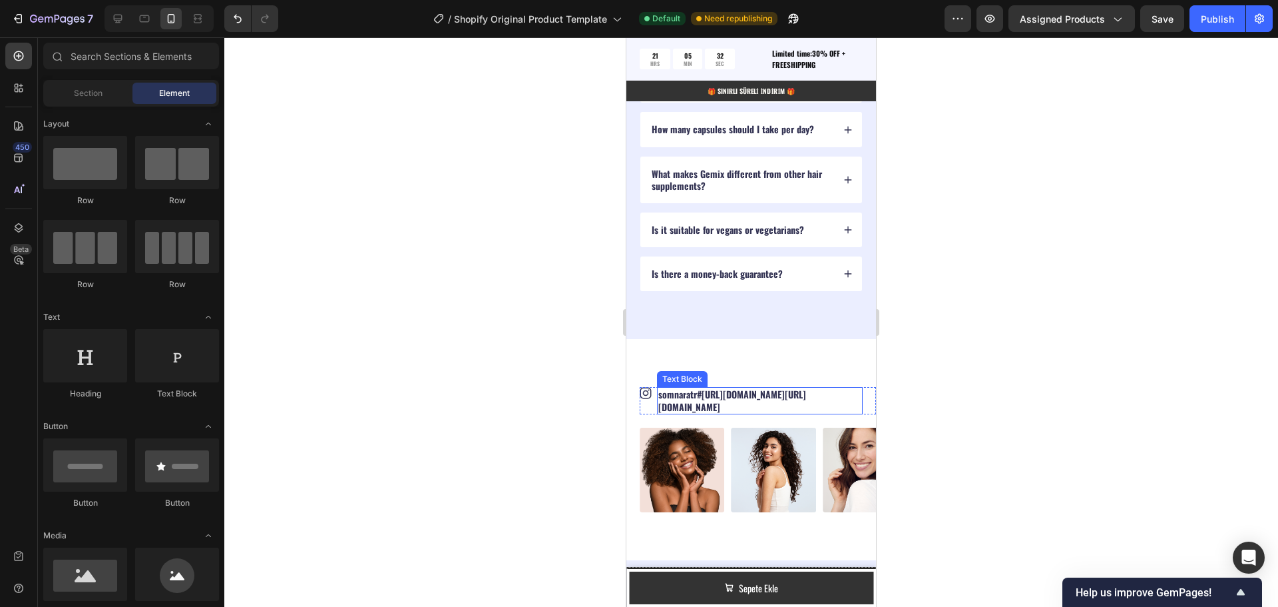
click at [824, 405] on p "somnaratr #https://www.instagram.com/somnaratr/ https://www.instagram.com/somna…" at bounding box center [759, 400] width 203 height 24
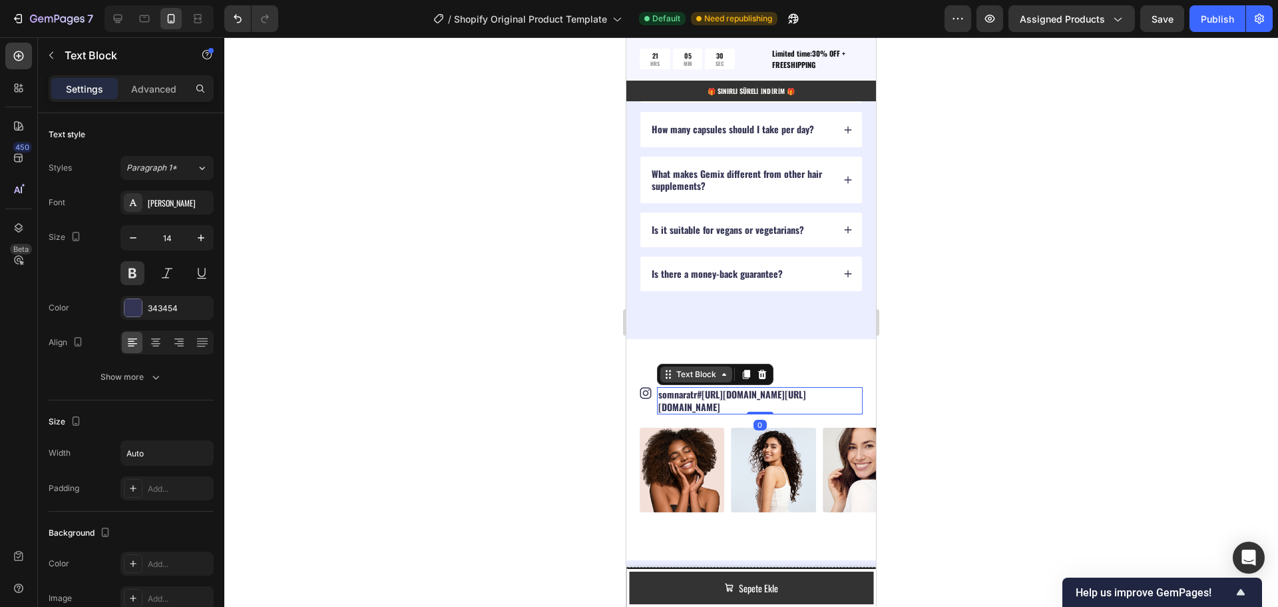
click at [680, 378] on div "Text Block" at bounding box center [696, 374] width 45 height 12
click at [824, 403] on p "somnaratr #https://www.instagram.com/somnaratr/ https://www.instagram.com/somna…" at bounding box center [759, 400] width 203 height 24
click at [818, 405] on p "somnaratr #https://www.instagram.com/somnaratr/ https://www.instagram.com/somna…" at bounding box center [759, 400] width 203 height 24
drag, startPoint x: 818, startPoint y: 405, endPoint x: 698, endPoint y: 390, distance: 120.8
click at [698, 390] on p "somnaratr #https://www.instagram.com/somnaratr/ https://www.instagram.com/somna…" at bounding box center [759, 400] width 203 height 24
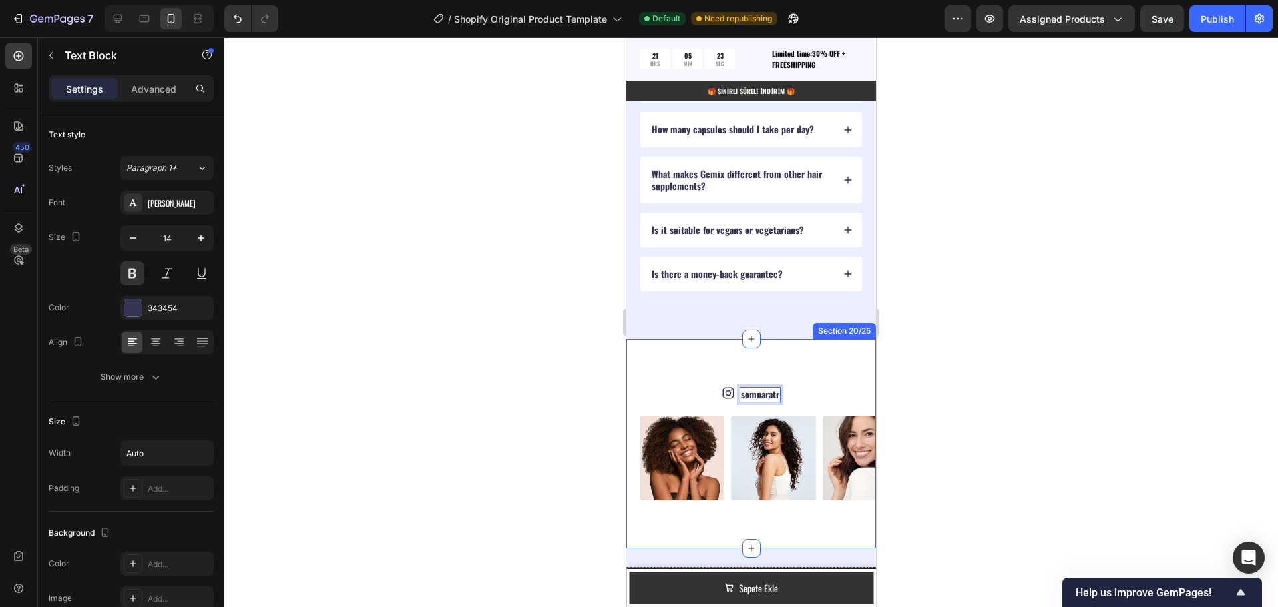
click at [820, 393] on div "Icon somnaratr Text Block Row 2 cols Section 0 Row" at bounding box center [758, 394] width 236 height 15
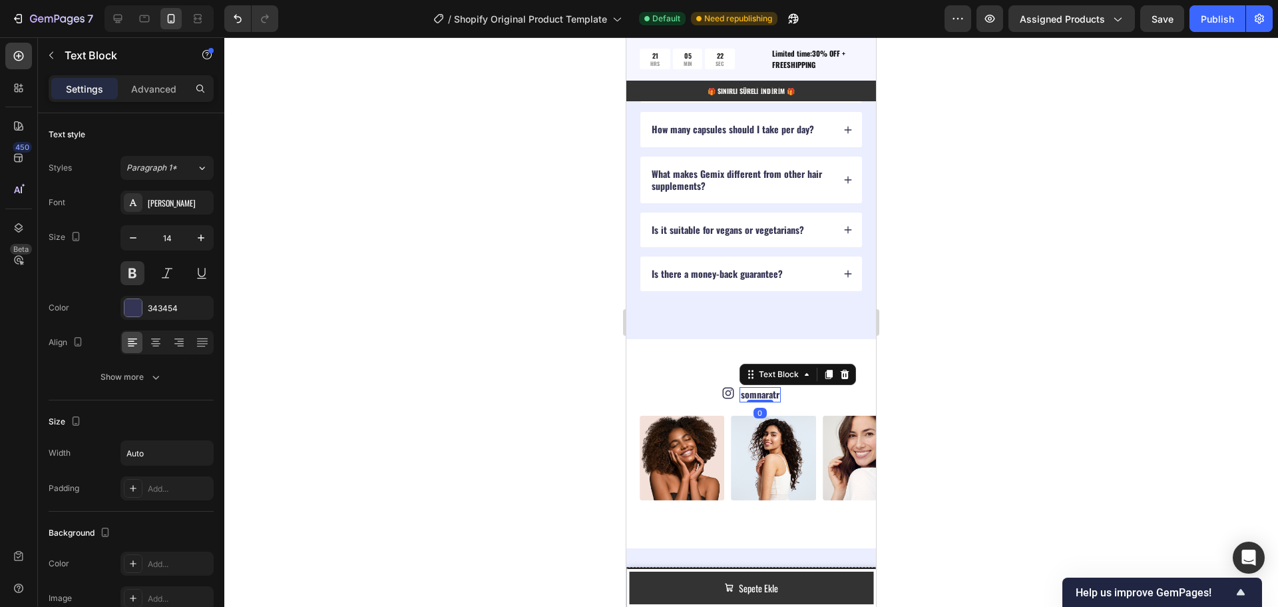
click at [750, 393] on p "somnaratr" at bounding box center [760, 394] width 39 height 12
click at [690, 461] on img at bounding box center [682, 457] width 85 height 85
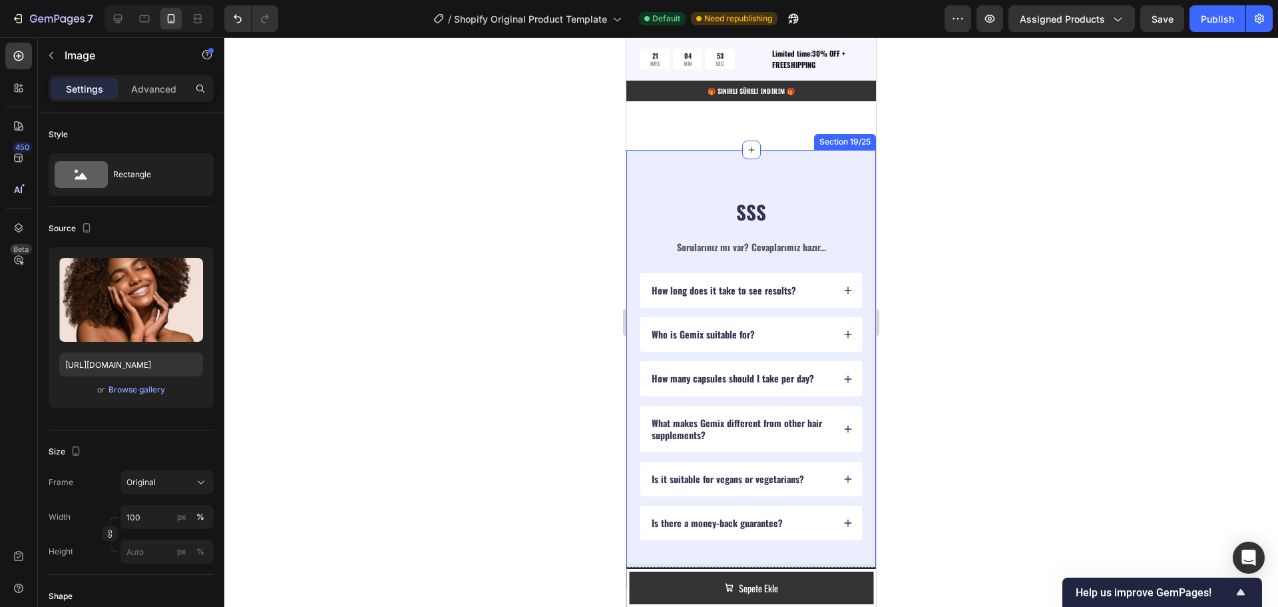
scroll to position [3581, 0]
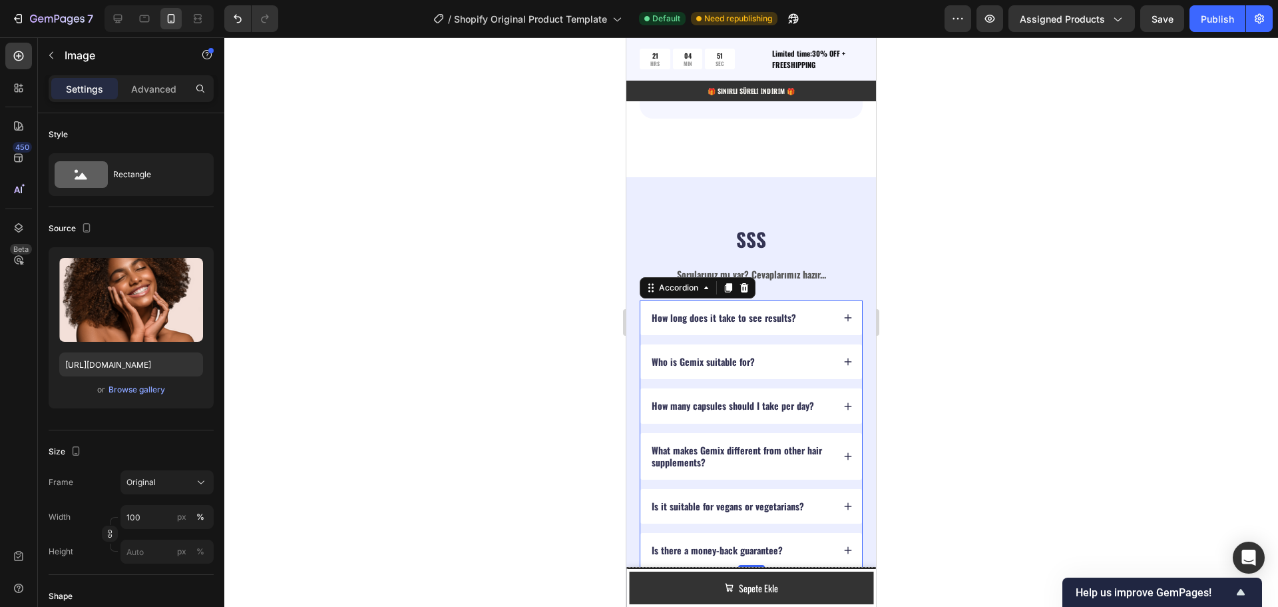
click at [757, 312] on p "How long does it take to see results?" at bounding box center [724, 318] width 144 height 12
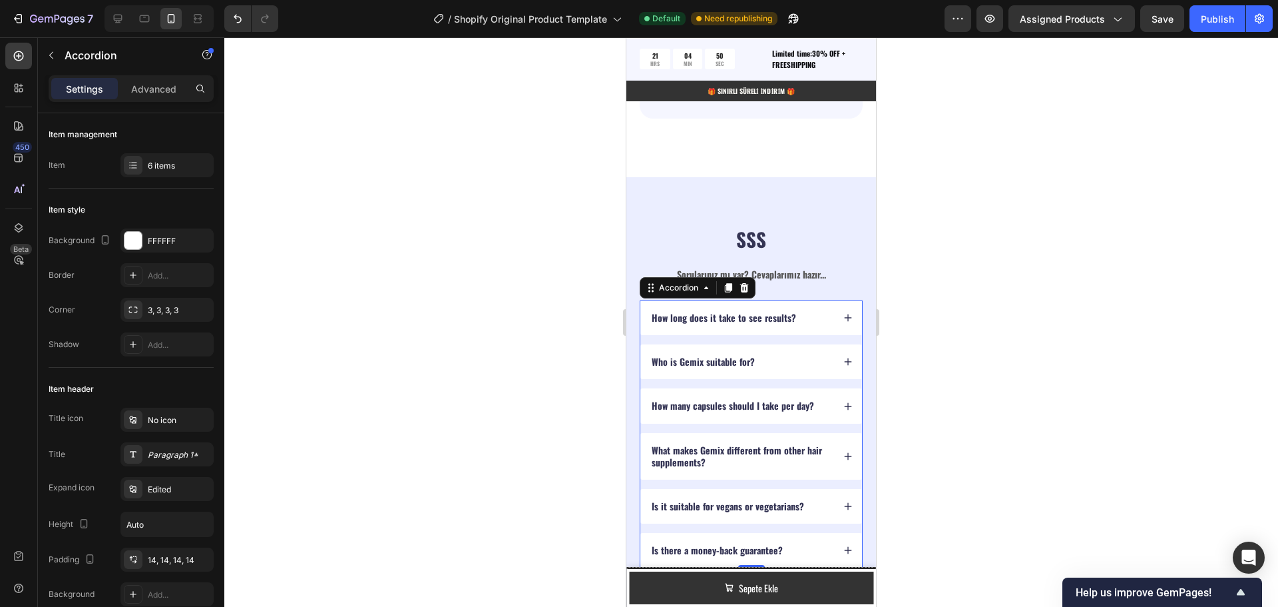
click at [756, 312] on p "How long does it take to see results?" at bounding box center [724, 318] width 144 height 12
drag, startPoint x: 791, startPoint y: 309, endPoint x: 652, endPoint y: 312, distance: 139.2
click at [652, 312] on p "How long does it take to see results?" at bounding box center [724, 318] width 144 height 12
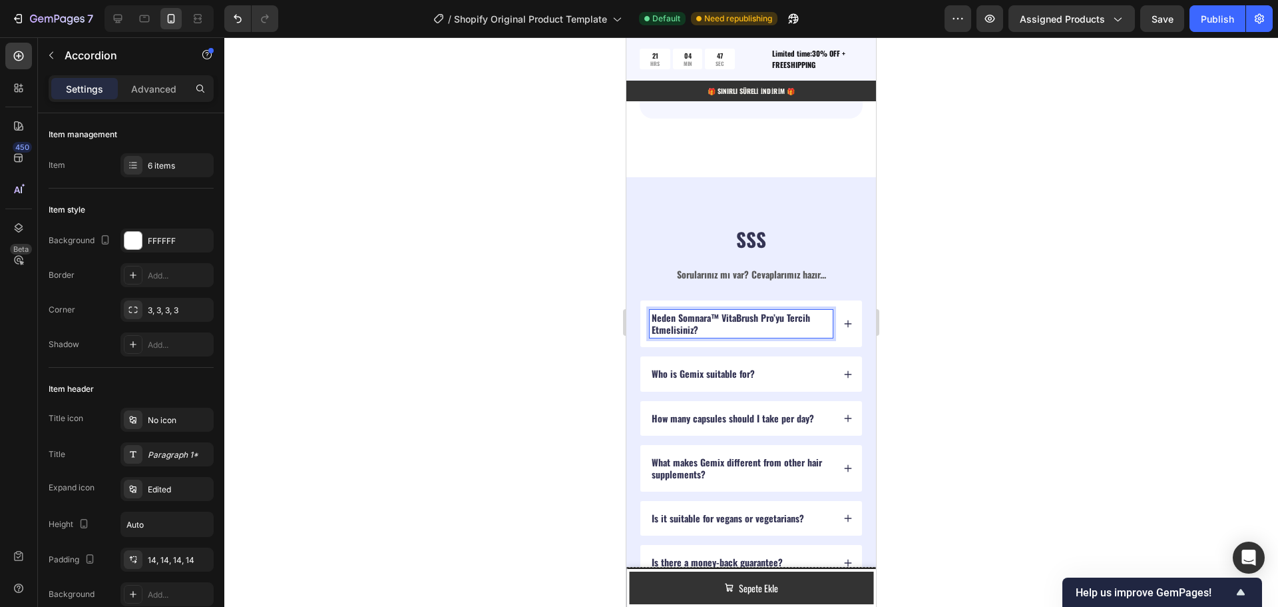
click at [844, 319] on icon at bounding box center [848, 323] width 9 height 9
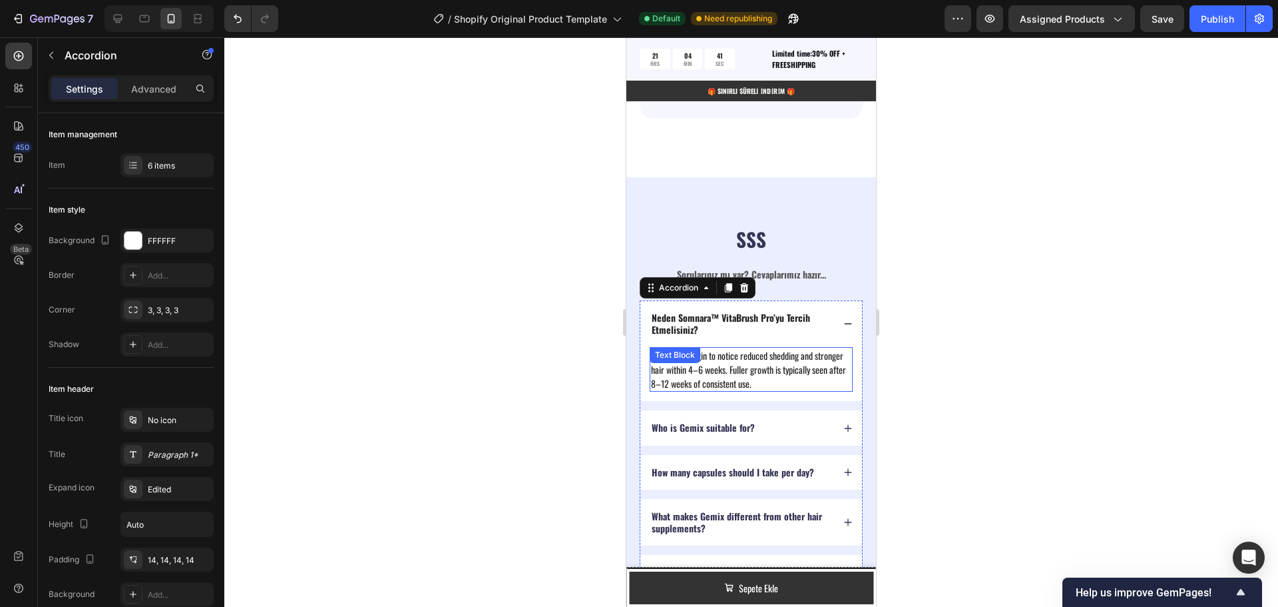
click at [667, 352] on div "Text Block" at bounding box center [675, 355] width 51 height 16
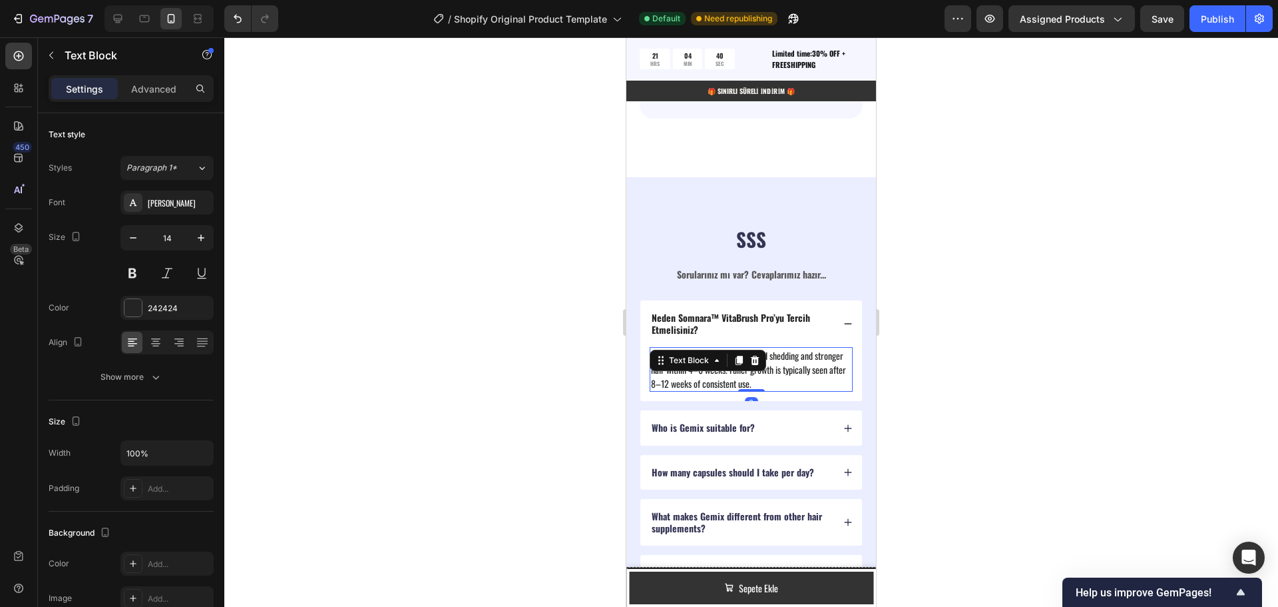
click at [796, 367] on p "Most users begin to notice reduced shedding and stronger hair within 4–6 weeks.…" at bounding box center [751, 369] width 200 height 42
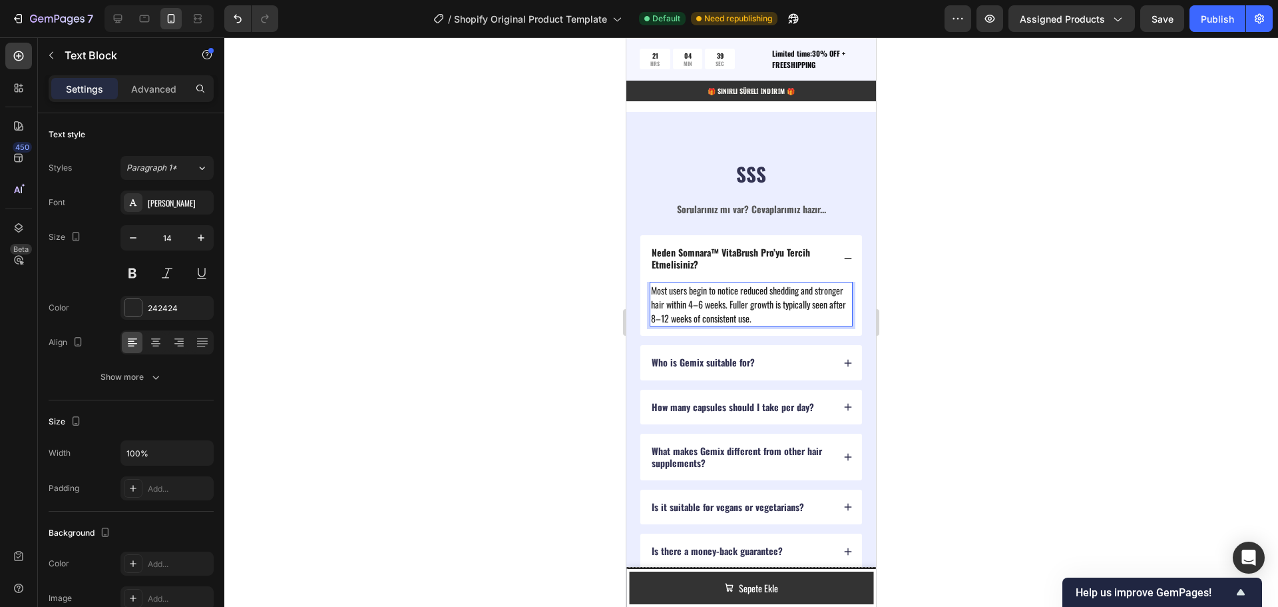
scroll to position [3648, 0]
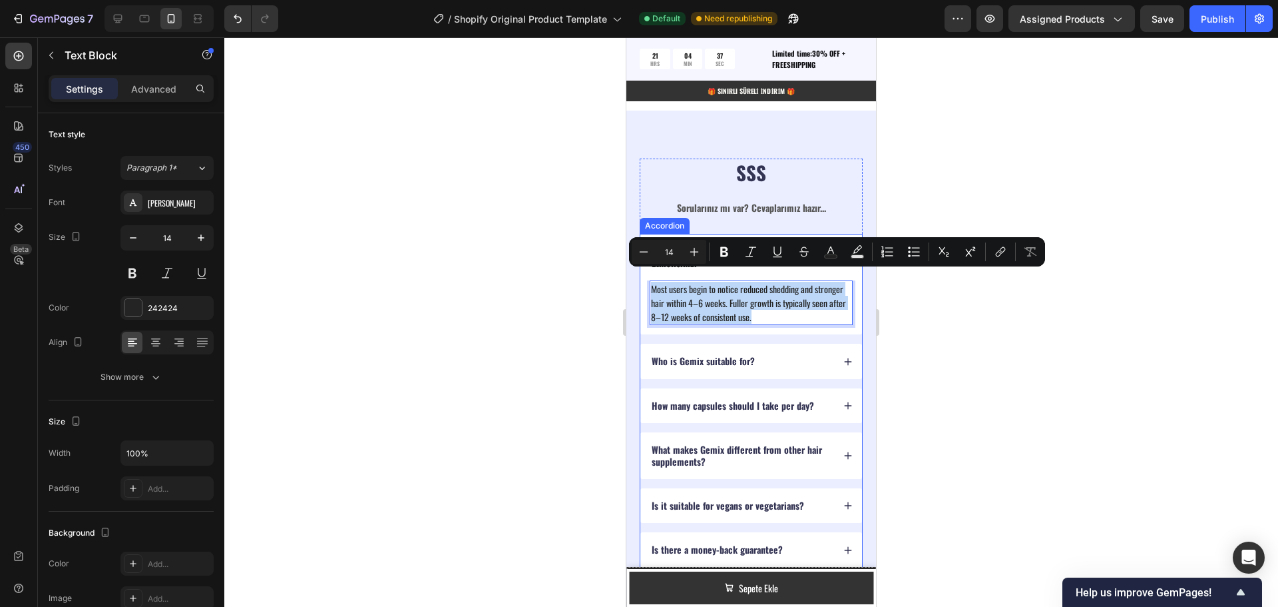
drag, startPoint x: 826, startPoint y: 310, endPoint x: 650, endPoint y: 270, distance: 179.6
click at [650, 270] on div "Neden Somnara™ VitaBrush Pro’yu Tercih Etmelisiniz? Most users begin to notice …" at bounding box center [751, 284] width 222 height 101
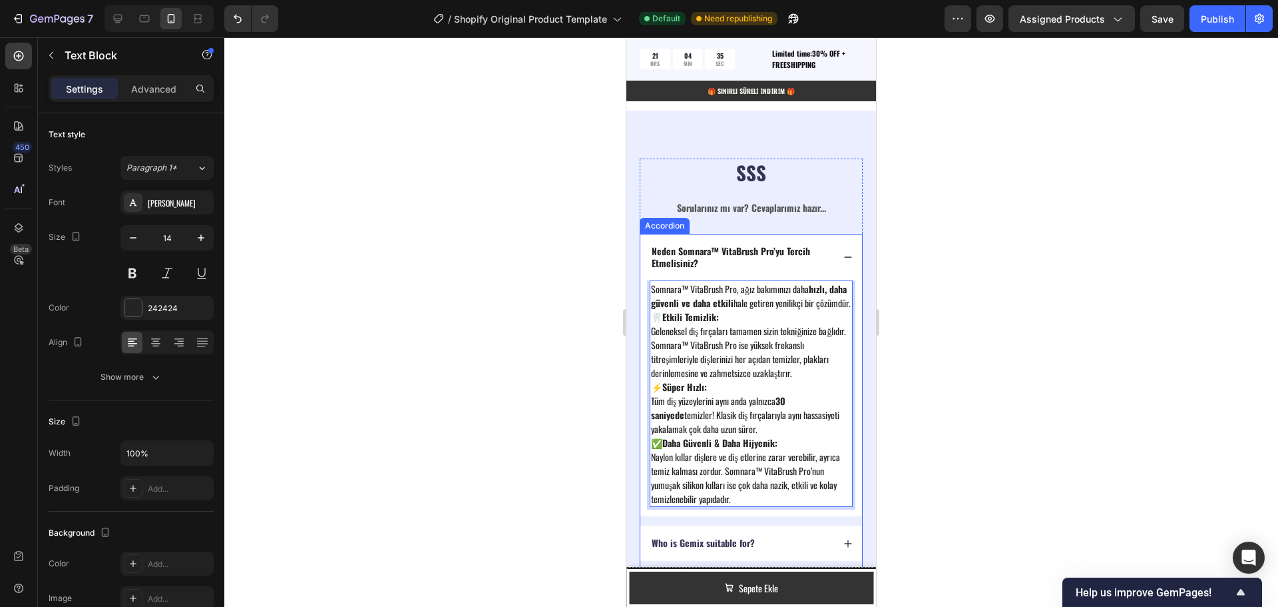
click at [844, 252] on icon at bounding box center [848, 256] width 9 height 9
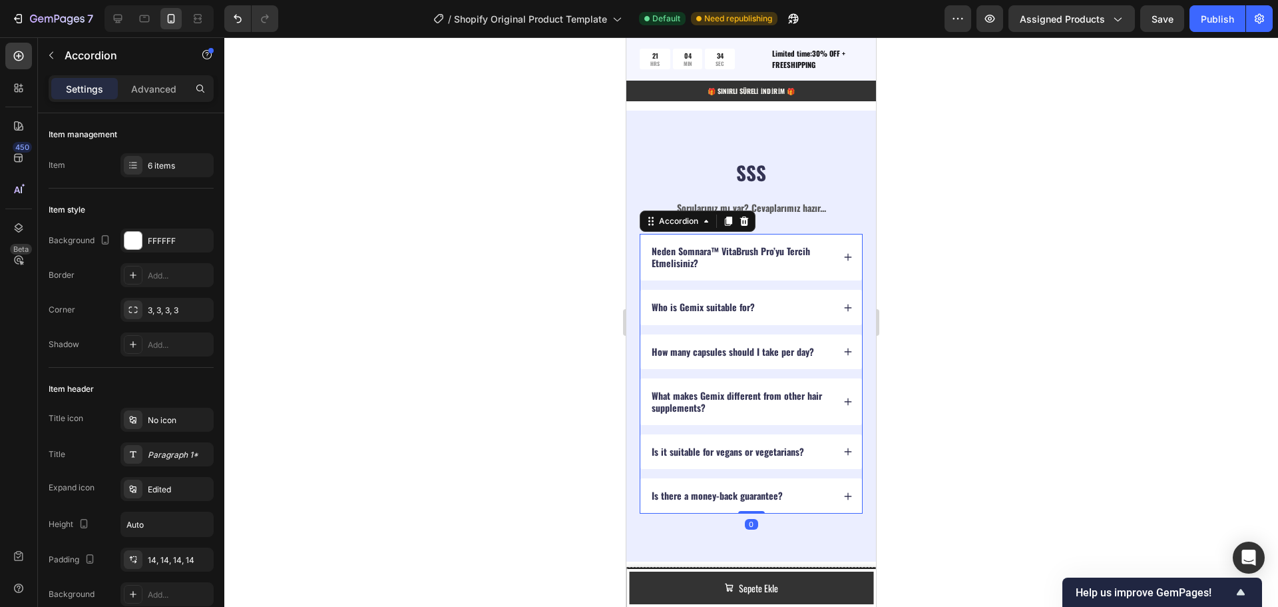
click at [777, 299] on div "Who is Gemix suitable for?" at bounding box center [741, 307] width 183 height 16
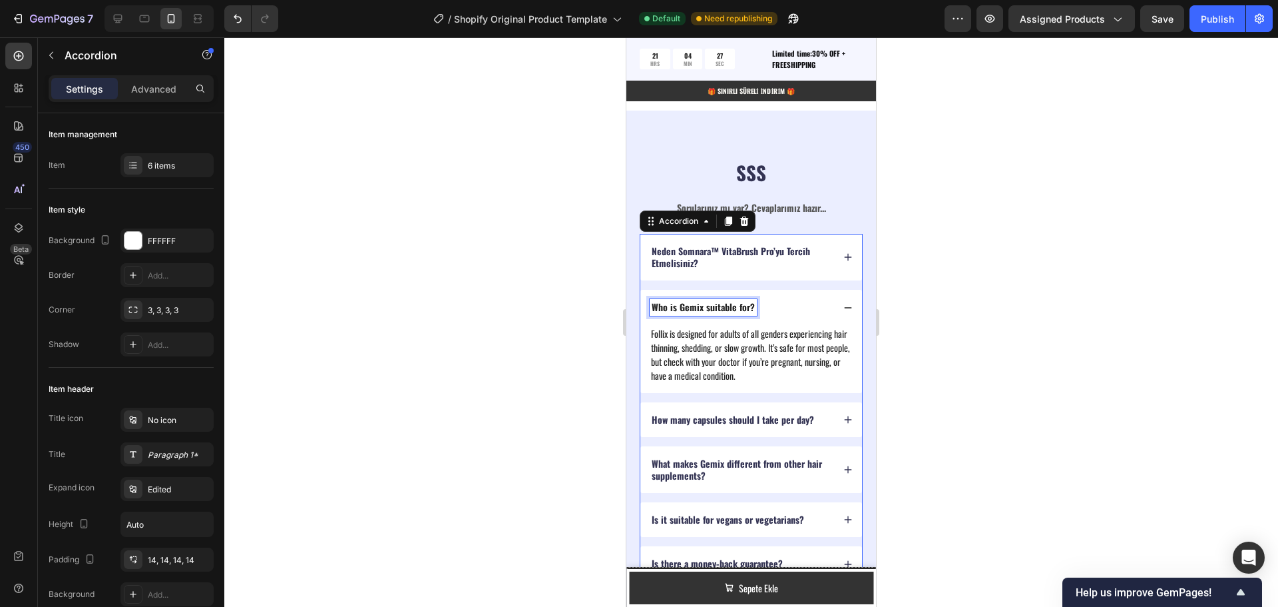
click at [730, 301] on p "Who is Gemix suitable for?" at bounding box center [703, 307] width 103 height 12
drag, startPoint x: 752, startPoint y: 298, endPoint x: 652, endPoint y: 298, distance: 99.9
click at [652, 301] on p "Who is Gemix suitable for?" at bounding box center [703, 307] width 103 height 12
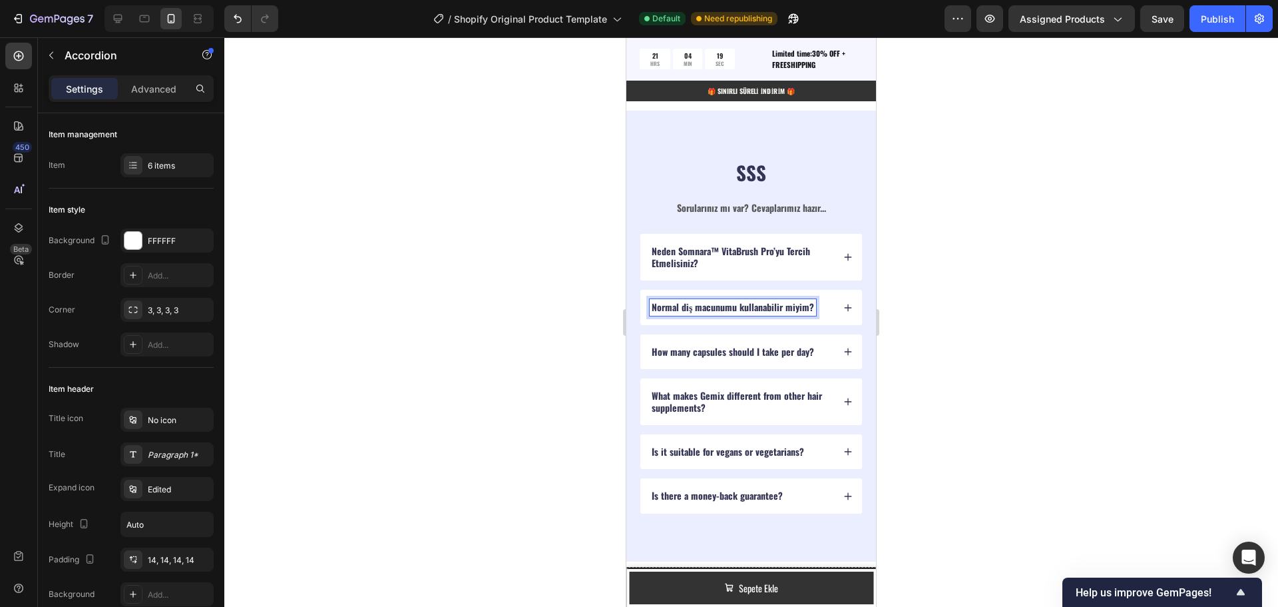
click at [844, 303] on icon at bounding box center [848, 307] width 9 height 9
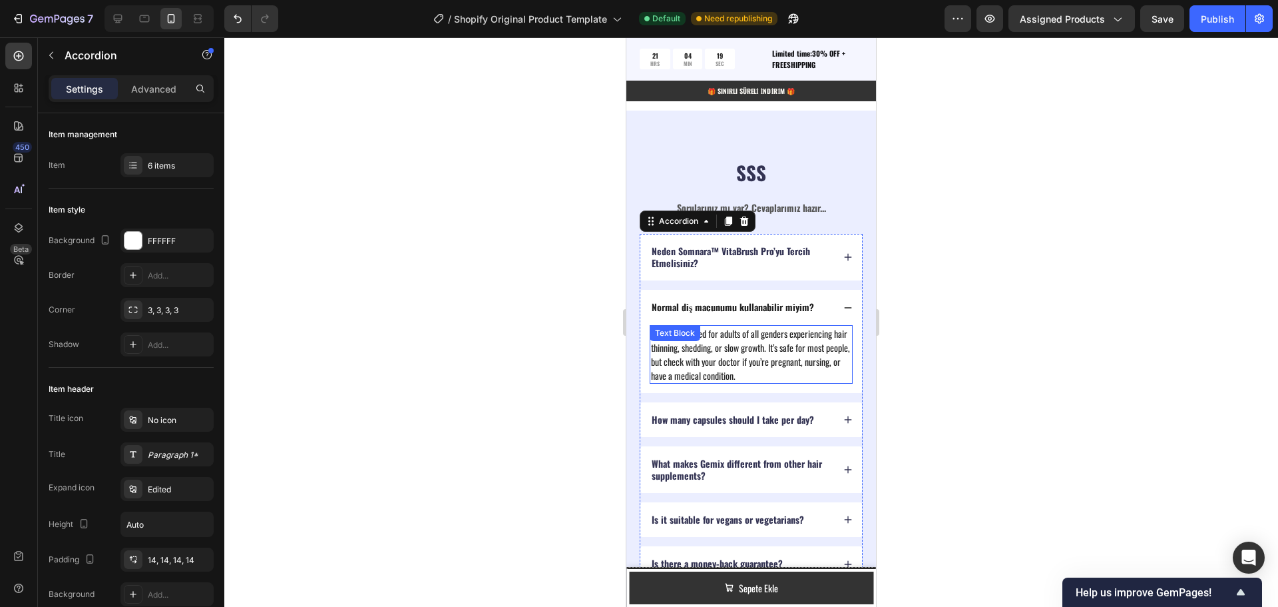
click at [781, 348] on p "Follix is designed for adults of all genders experiencing hair thinning, sheddi…" at bounding box center [751, 354] width 200 height 56
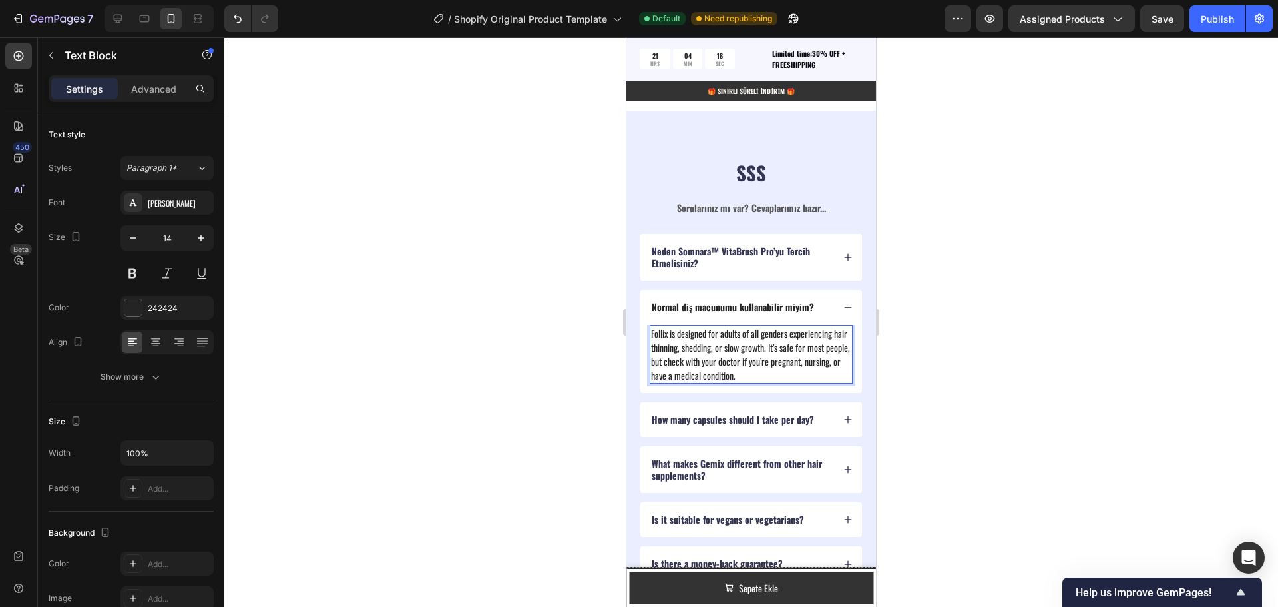
click at [813, 366] on p "Follix is designed for adults of all genders experiencing hair thinning, sheddi…" at bounding box center [751, 354] width 200 height 56
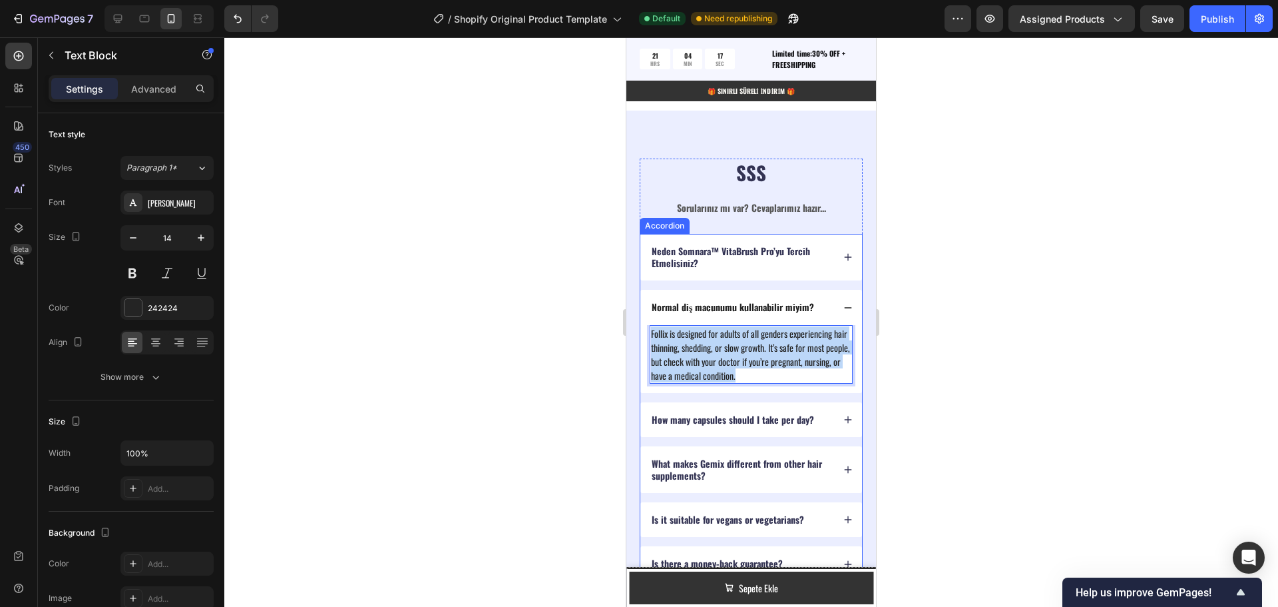
drag, startPoint x: 815, startPoint y: 366, endPoint x: 649, endPoint y: 328, distance: 170.1
click at [649, 328] on div "Follix is designed for adults of all genders experiencing hair thinning, sheddi…" at bounding box center [751, 359] width 222 height 68
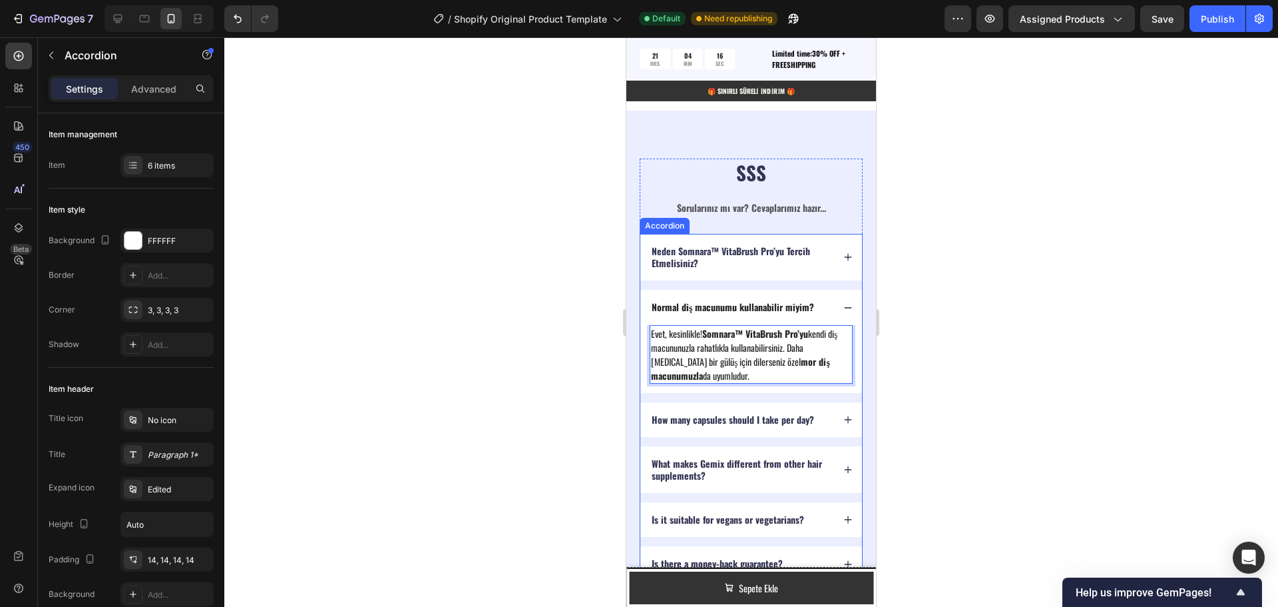
click at [845, 307] on icon at bounding box center [848, 307] width 7 height 1
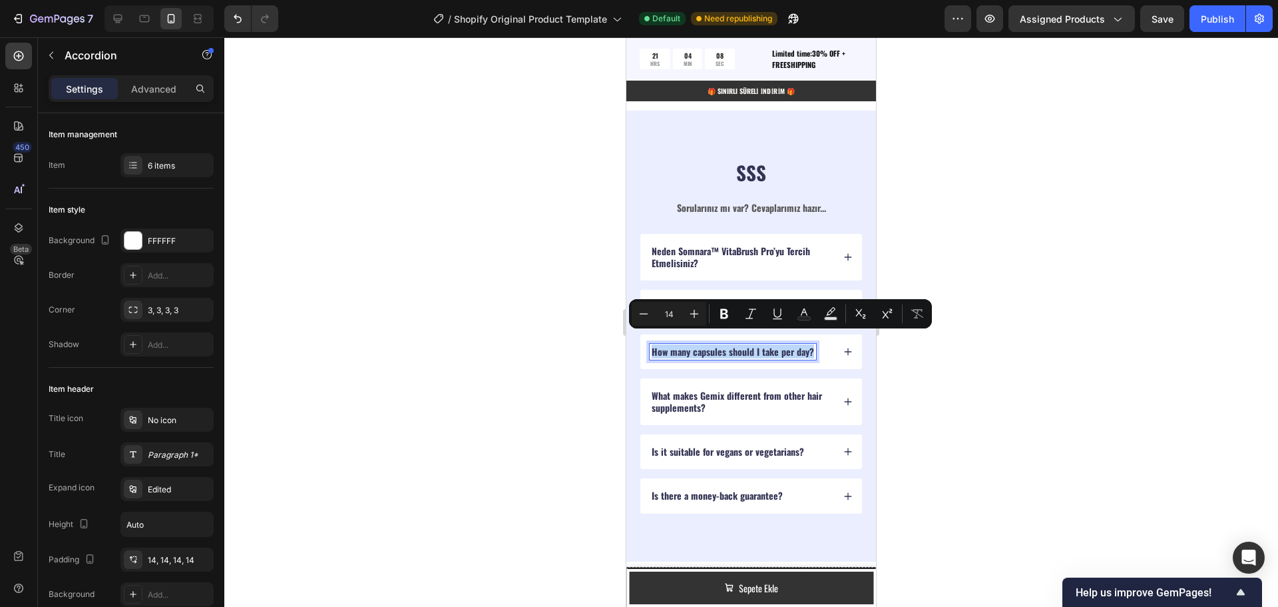
drag, startPoint x: 810, startPoint y: 342, endPoint x: 644, endPoint y: 336, distance: 165.9
click at [644, 336] on div "How many capsules should I take per day?" at bounding box center [751, 351] width 222 height 35
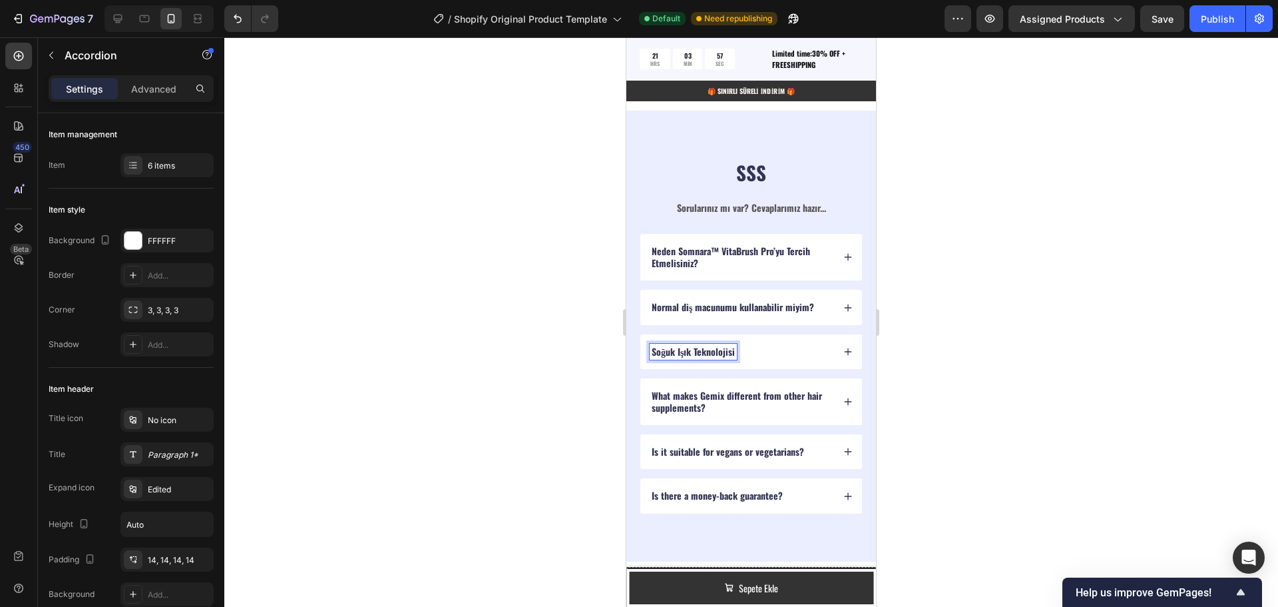
click at [844, 347] on icon at bounding box center [848, 351] width 9 height 9
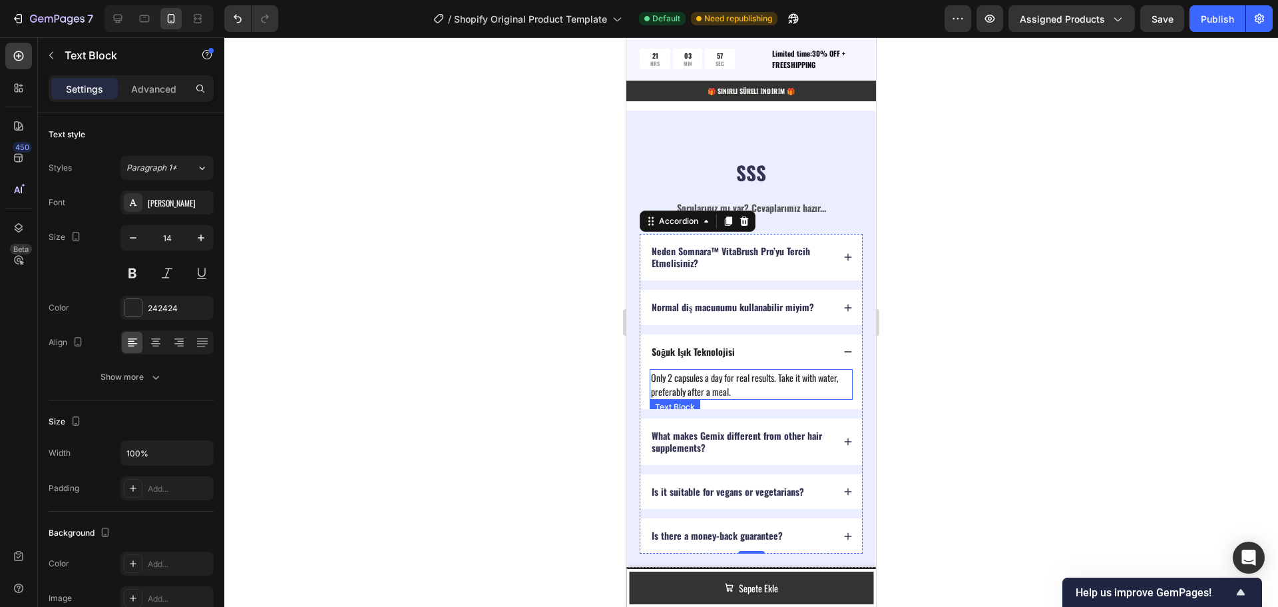
click at [751, 377] on p "Only 2 capsules a day for real results. Take it with water, preferably after a …" at bounding box center [751, 384] width 200 height 28
click at [739, 381] on p "Only 2 capsules a day for real results. Take it with water, preferably after a …" at bounding box center [751, 384] width 200 height 28
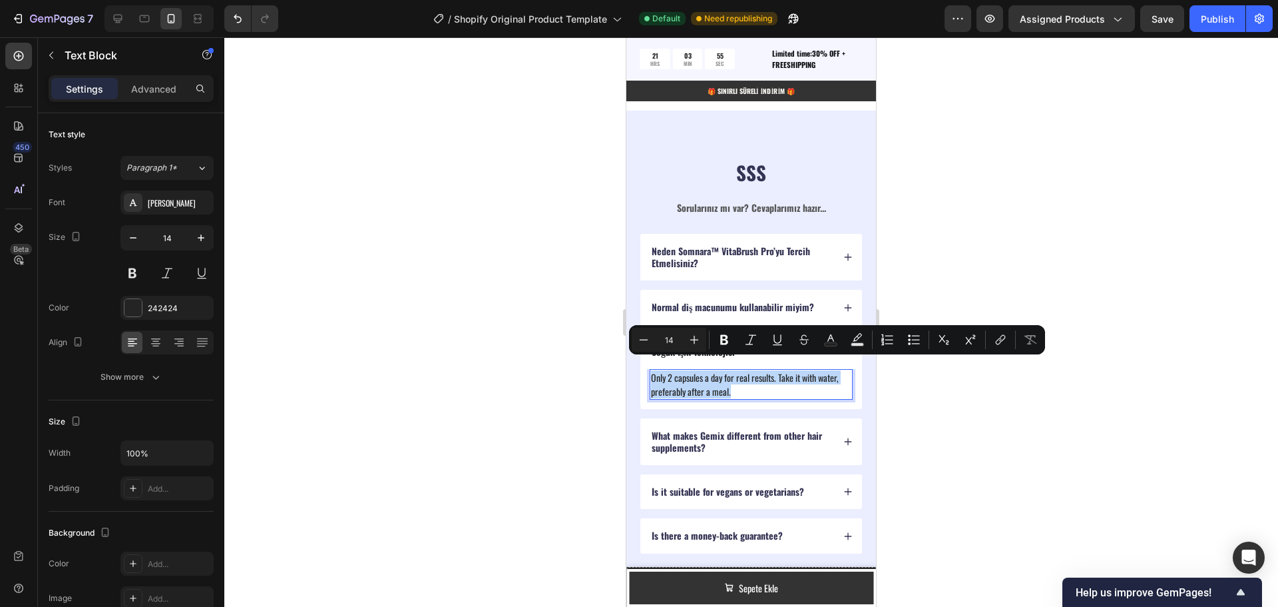
drag, startPoint x: 739, startPoint y: 381, endPoint x: 656, endPoint y: 369, distance: 84.2
click at [656, 370] on p "Only 2 capsules a day for real results. Take it with water, preferably after a …" at bounding box center [751, 384] width 200 height 28
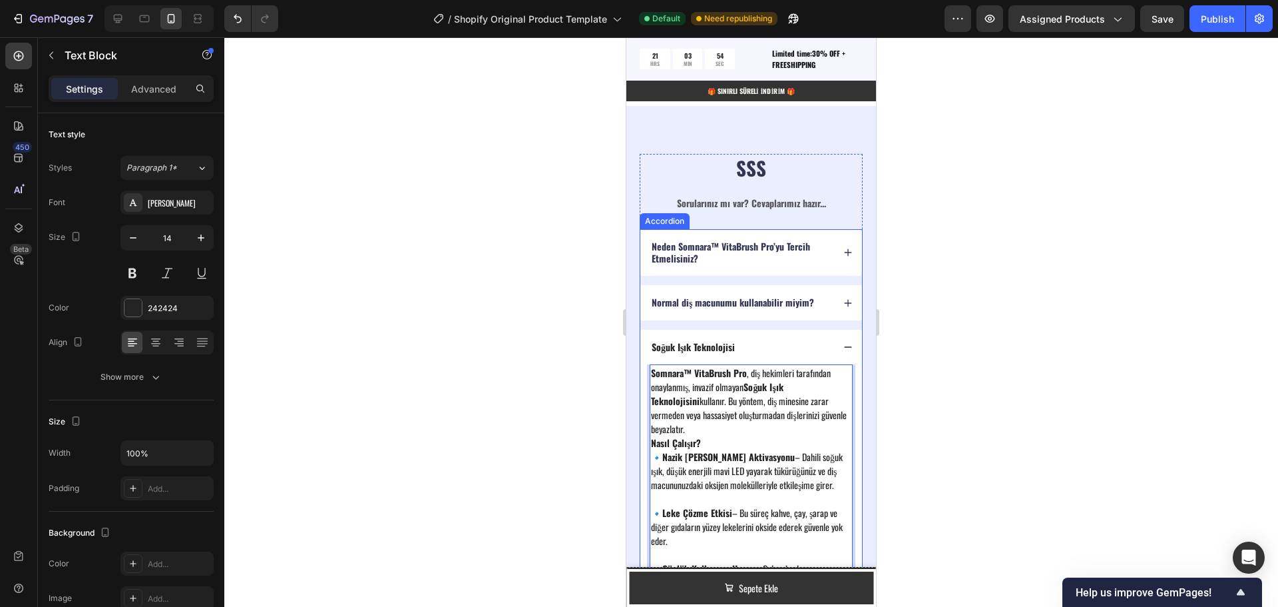
click at [844, 342] on icon at bounding box center [848, 346] width 9 height 9
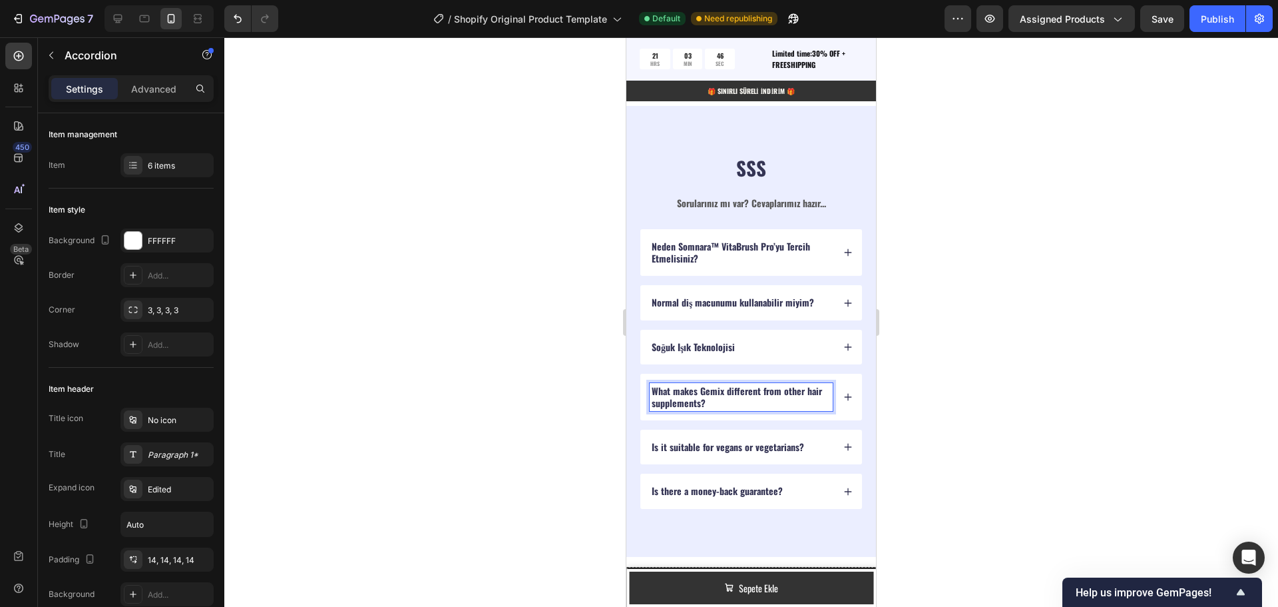
click at [714, 390] on p "What makes Gemix different from other hair supplements?" at bounding box center [741, 397] width 179 height 24
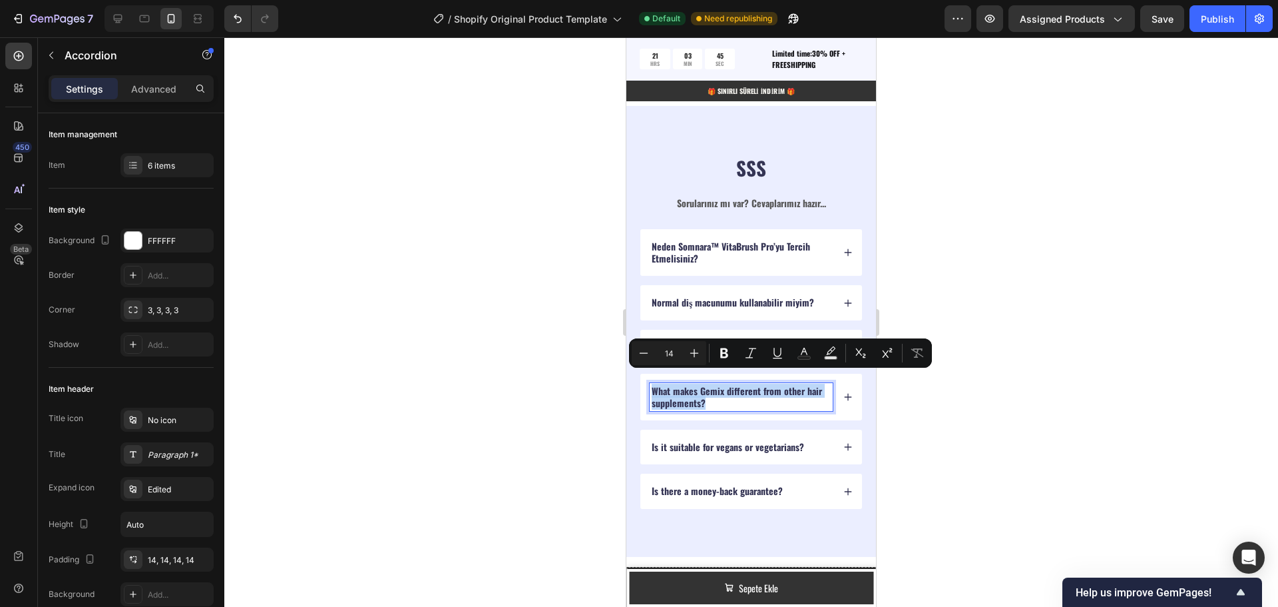
drag, startPoint x: 714, startPoint y: 390, endPoint x: 664, endPoint y: 375, distance: 52.7
click at [664, 385] on p "What makes Gemix different from other hair supplements?" at bounding box center [741, 397] width 179 height 24
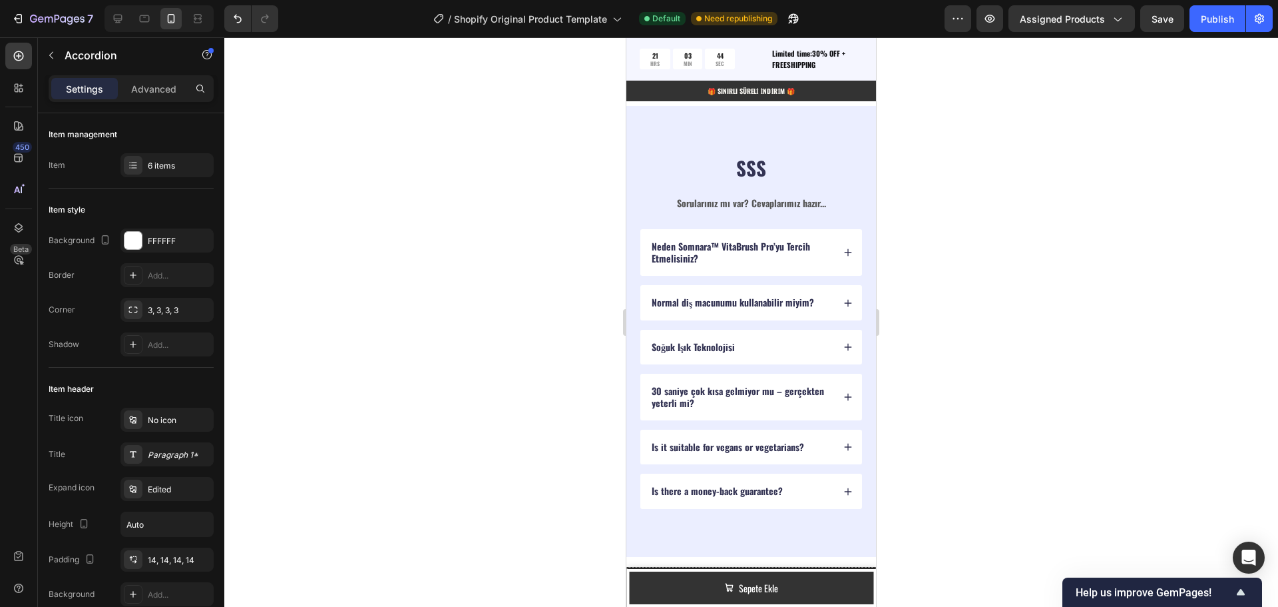
click at [844, 392] on icon at bounding box center [848, 396] width 9 height 9
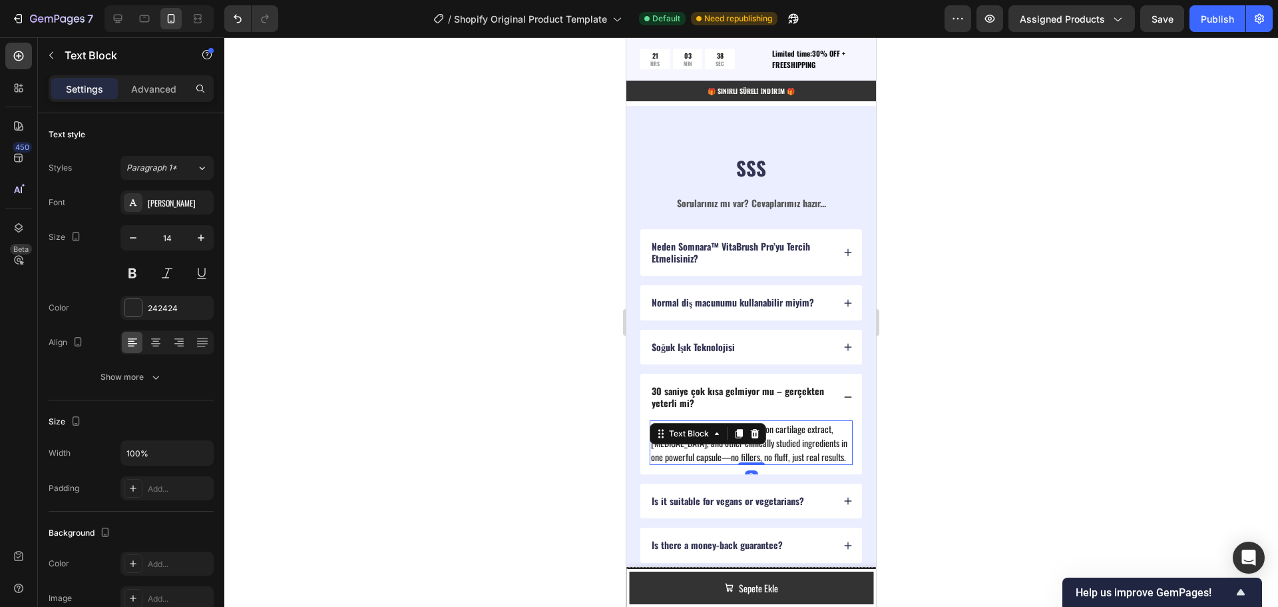
click at [688, 433] on div "It combines marine collagen, salmon cartilage extract, biotin, and other clinic…" at bounding box center [751, 442] width 203 height 45
click at [806, 441] on p "It combines marine collagen, salmon cartilage extract, biotin, and other clinic…" at bounding box center [751, 442] width 200 height 42
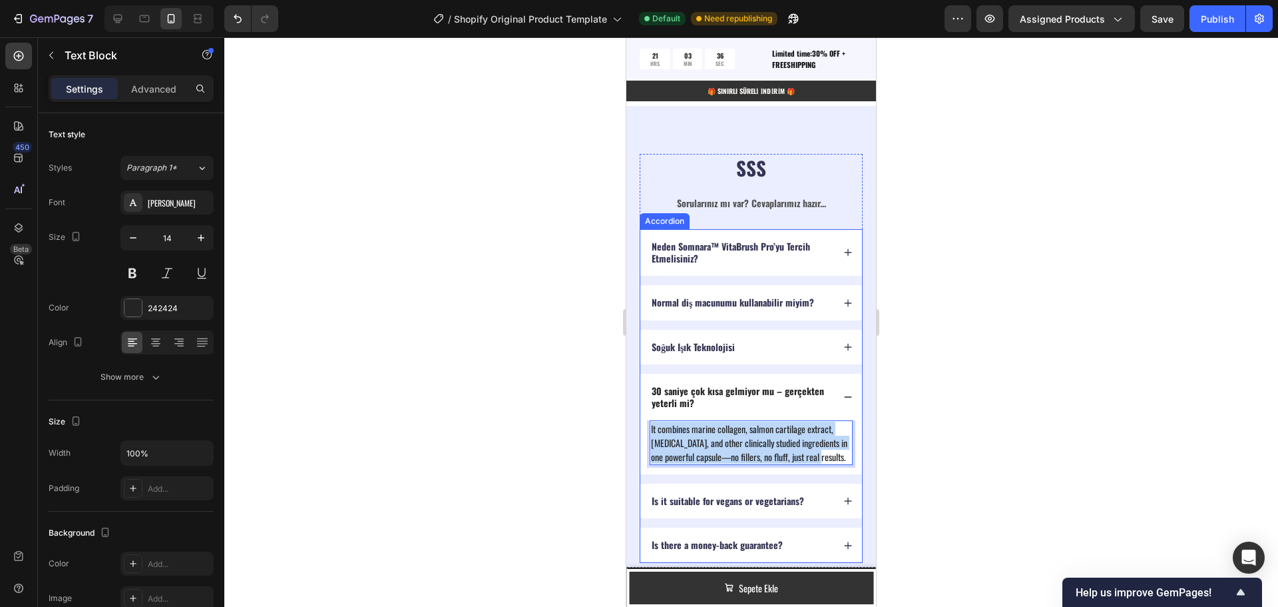
drag, startPoint x: 834, startPoint y: 446, endPoint x: 644, endPoint y: 413, distance: 192.5
click at [644, 420] on div "It combines marine collagen, salmon cartilage extract, biotin, and other clinic…" at bounding box center [751, 447] width 222 height 54
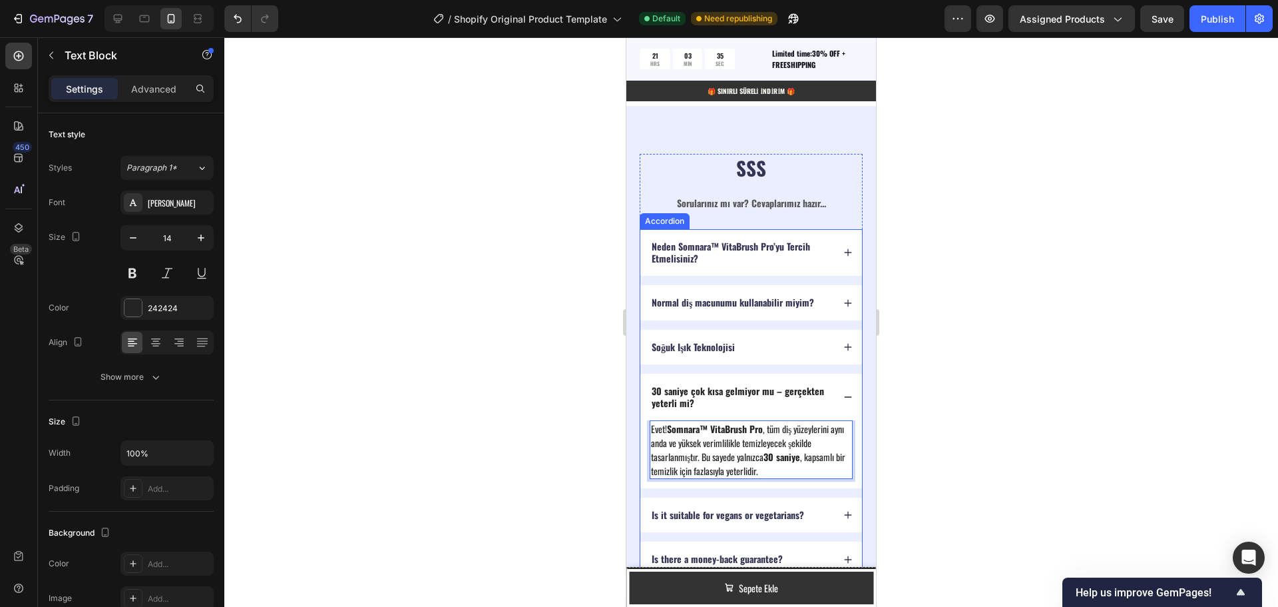
click at [774, 509] on p "Is it suitable for vegans or vegetarians?" at bounding box center [728, 515] width 152 height 12
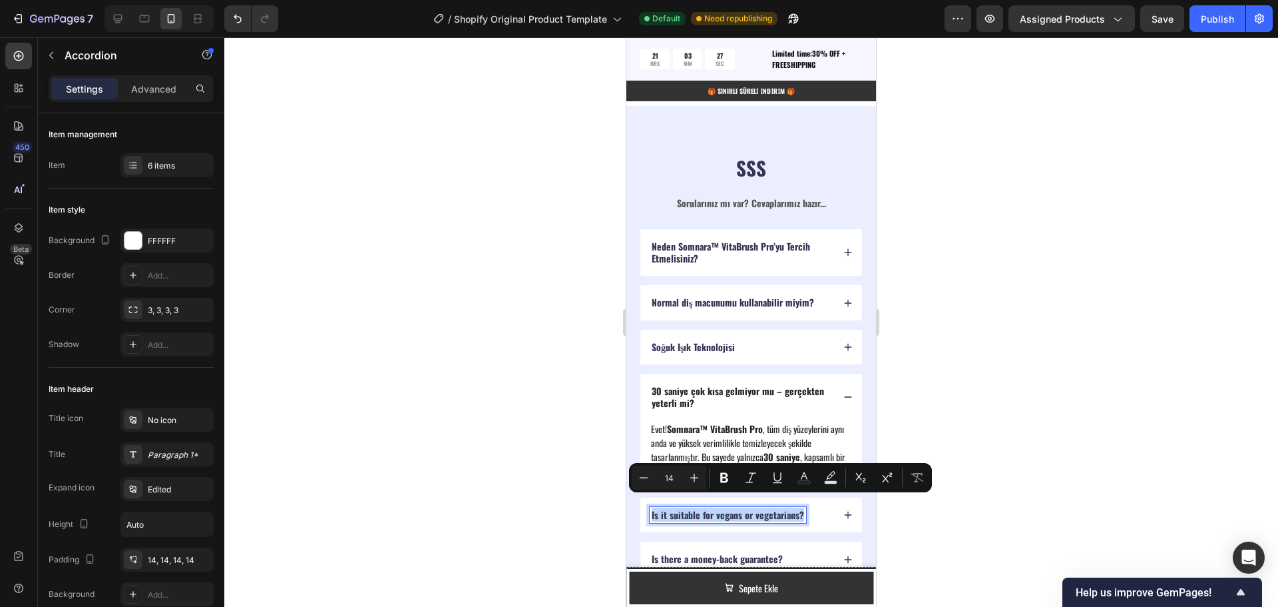
drag, startPoint x: 802, startPoint y: 507, endPoint x: 653, endPoint y: 503, distance: 148.5
click at [653, 509] on p "Is it suitable for vegans or vegetarians?" at bounding box center [728, 515] width 152 height 12
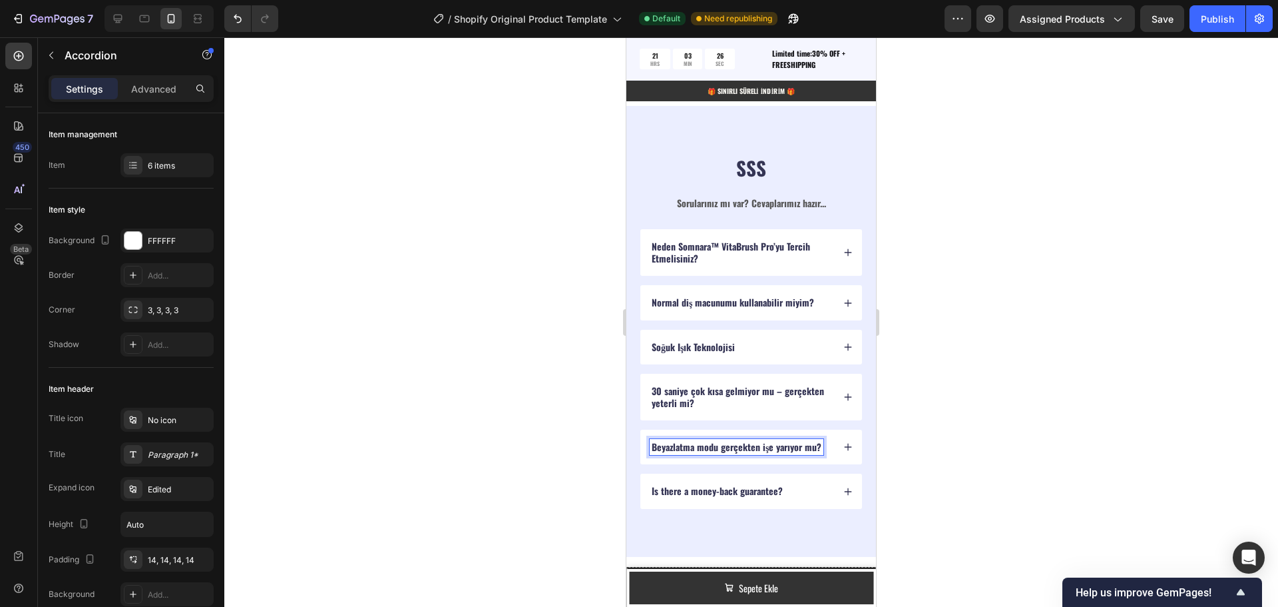
scroll to position [3622, 0]
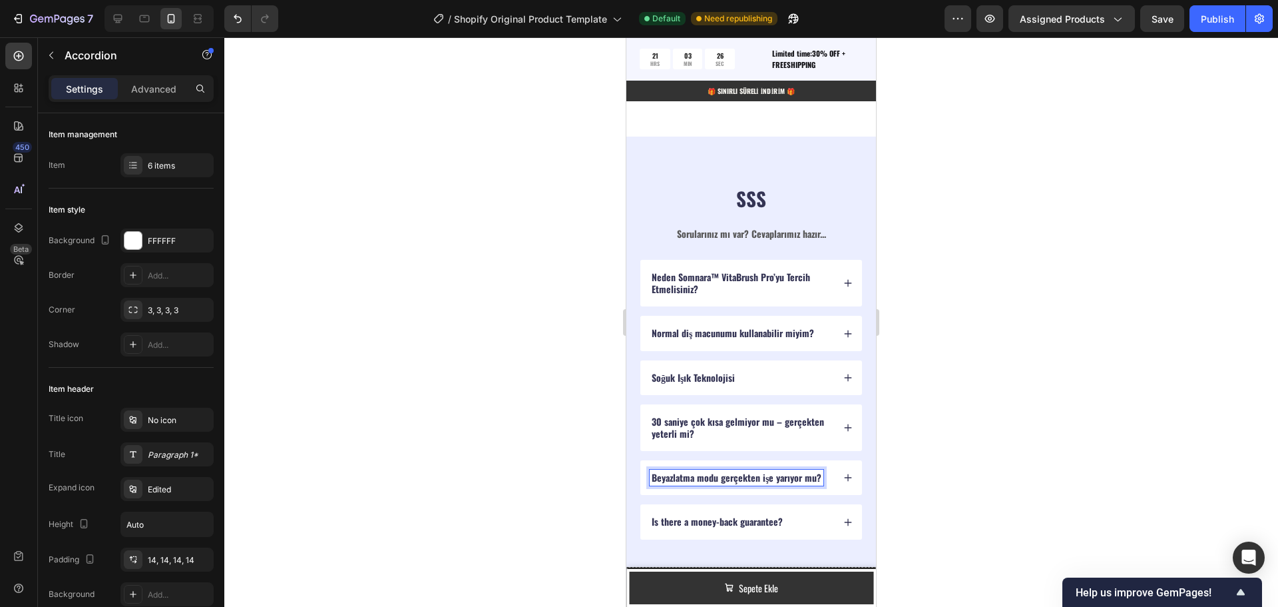
click at [838, 503] on div "Neden Somnara™ VitaBrush Pro’yu Tercih Etmelisiniz? Normal diş macunumu kullana…" at bounding box center [751, 400] width 223 height 280
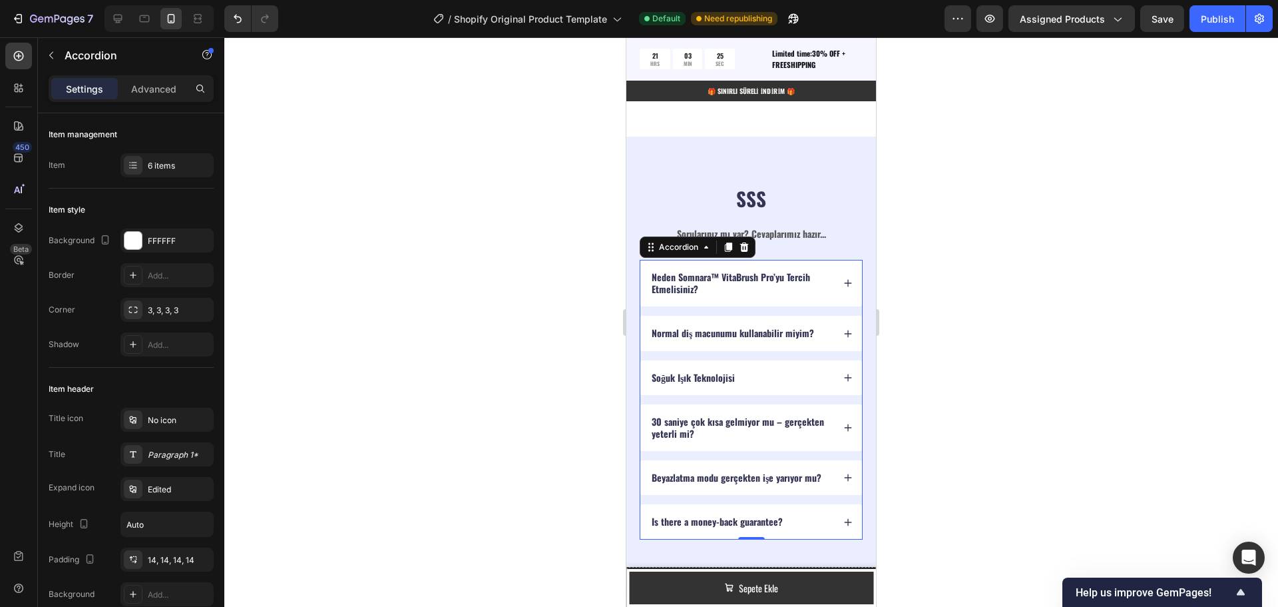
click at [848, 467] on div "Beyazlatma modu gerçekten işe yarıyor mu?" at bounding box center [751, 477] width 222 height 35
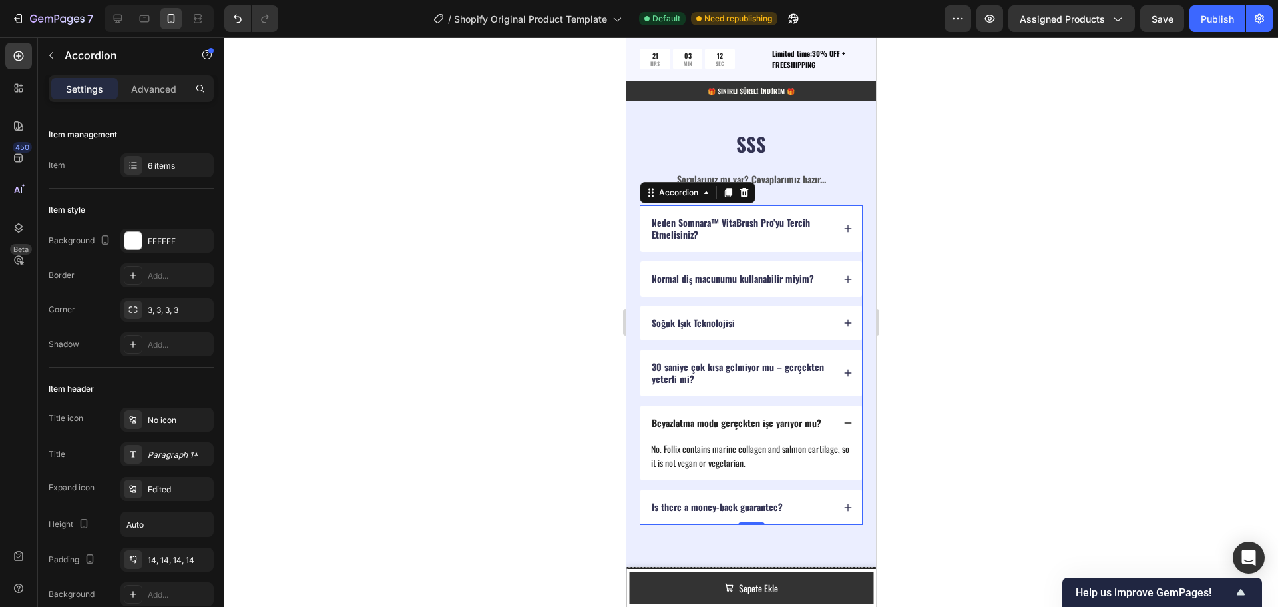
scroll to position [3688, 0]
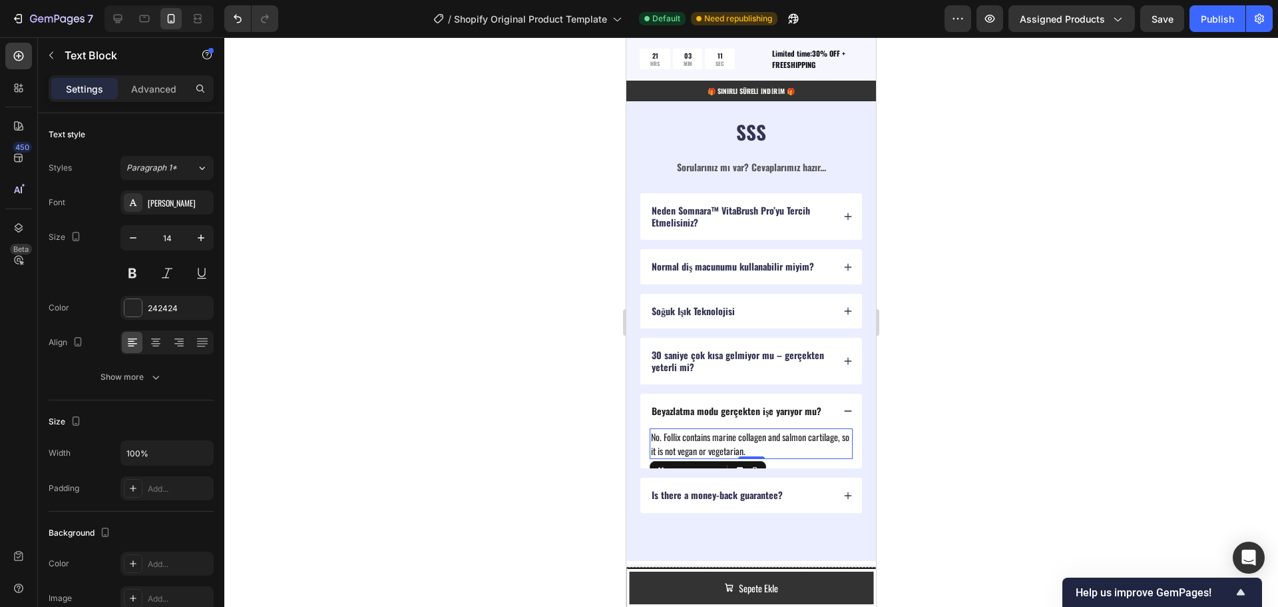
click at [752, 439] on p "No. Follix contains marine collagen and salmon cartilage, so it is not vegan or…" at bounding box center [751, 443] width 200 height 28
click at [776, 443] on p "No. Follix contains marine collagen and salmon cartilage, so it is not vegan or…" at bounding box center [751, 443] width 200 height 28
drag, startPoint x: 774, startPoint y: 441, endPoint x: 652, endPoint y: 425, distance: 123.0
click at [652, 429] on p "No. Follix contains marine collagen and salmon cartilage, so it is not vegan or…" at bounding box center [751, 443] width 200 height 28
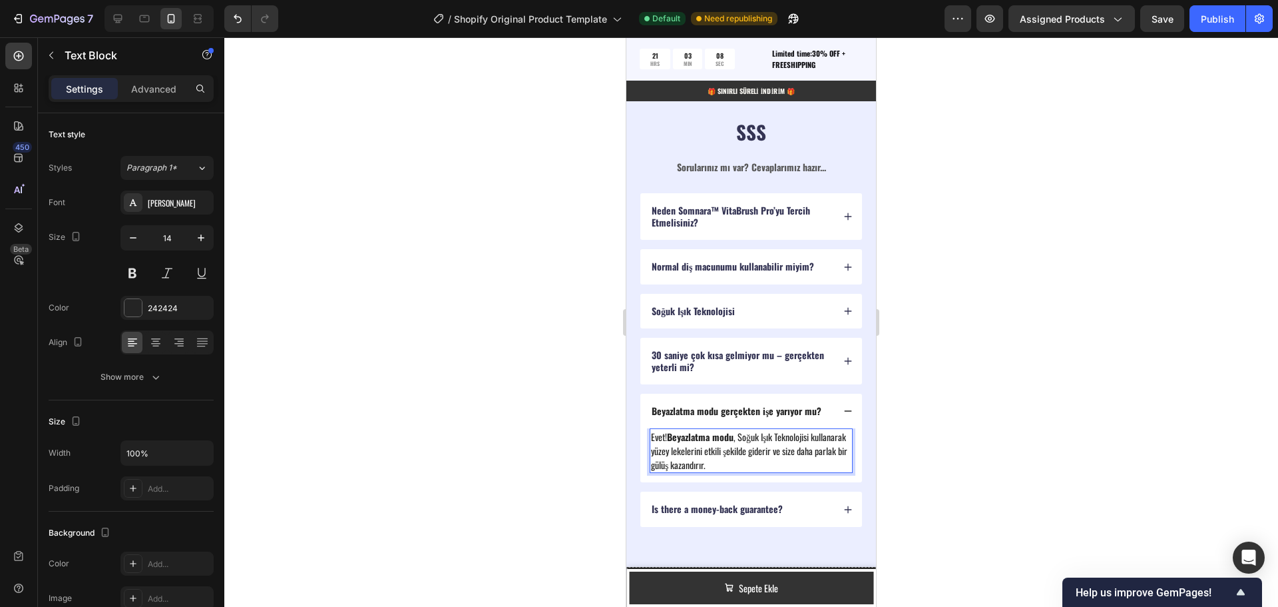
click at [652, 429] on p "Evet! Beyazlatma modu , Soğuk Işık Teknolojisi kullanarak yüzey lekelerini etki…" at bounding box center [751, 450] width 200 height 42
click at [762, 503] on p "Is there a money-back guarantee?" at bounding box center [717, 509] width 131 height 12
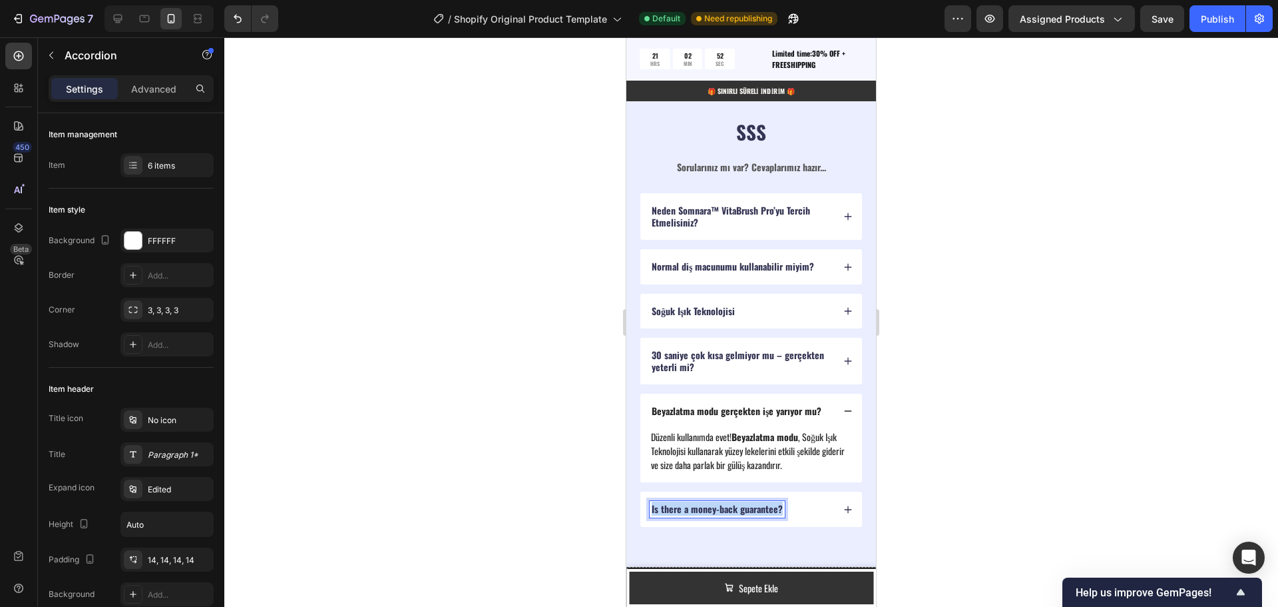
drag, startPoint x: 781, startPoint y: 498, endPoint x: 652, endPoint y: 500, distance: 129.2
click at [652, 503] on p "Is there a money-back guarantee?" at bounding box center [717, 509] width 131 height 12
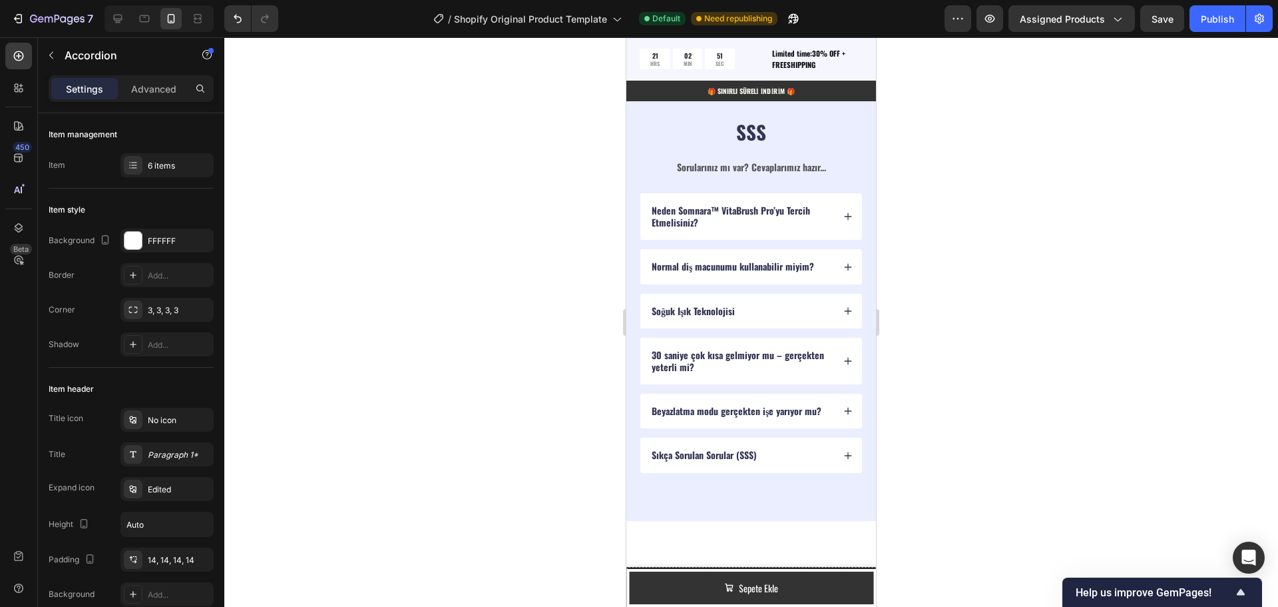
click at [844, 472] on div "Sıkça Sorulan Sorular (SSS)" at bounding box center [751, 454] width 222 height 35
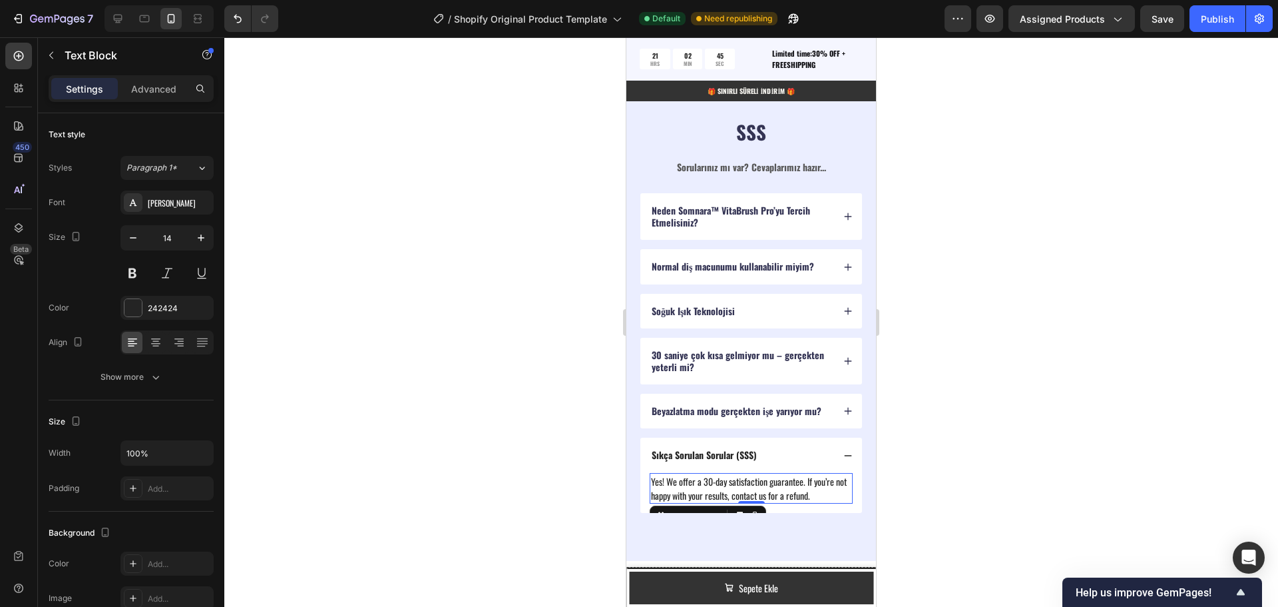
click at [678, 474] on p "Yes! We offer a 30-day satisfaction guarantee. If you’re not happy with your re…" at bounding box center [751, 488] width 200 height 28
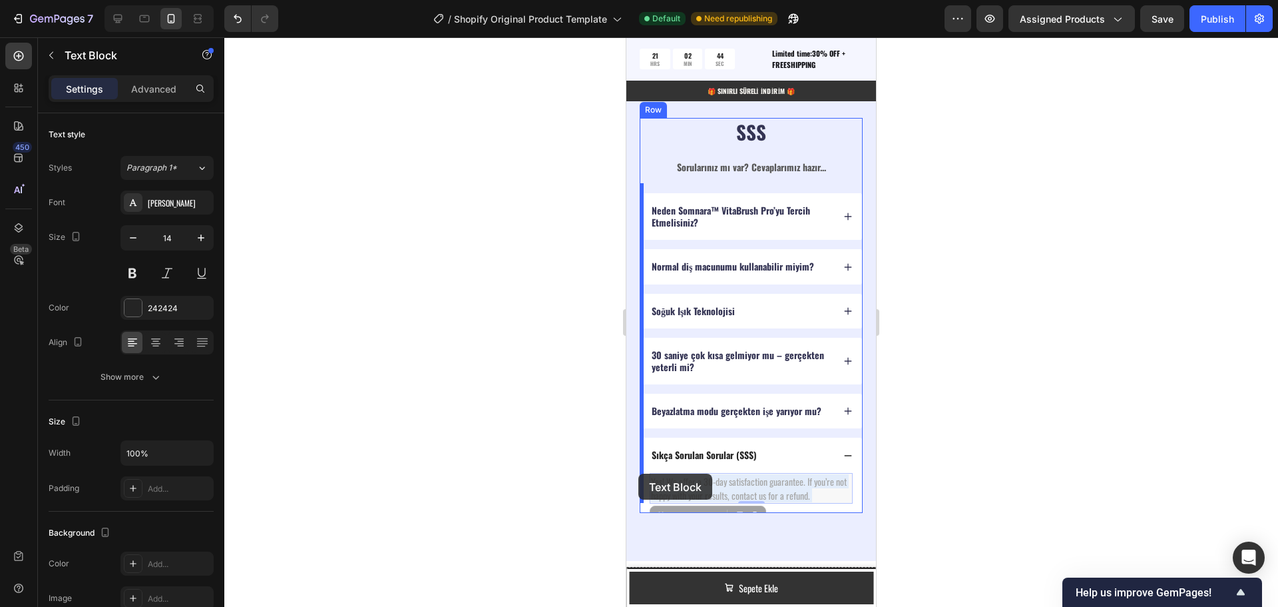
drag, startPoint x: 824, startPoint y: 485, endPoint x: 665, endPoint y: 472, distance: 159.6
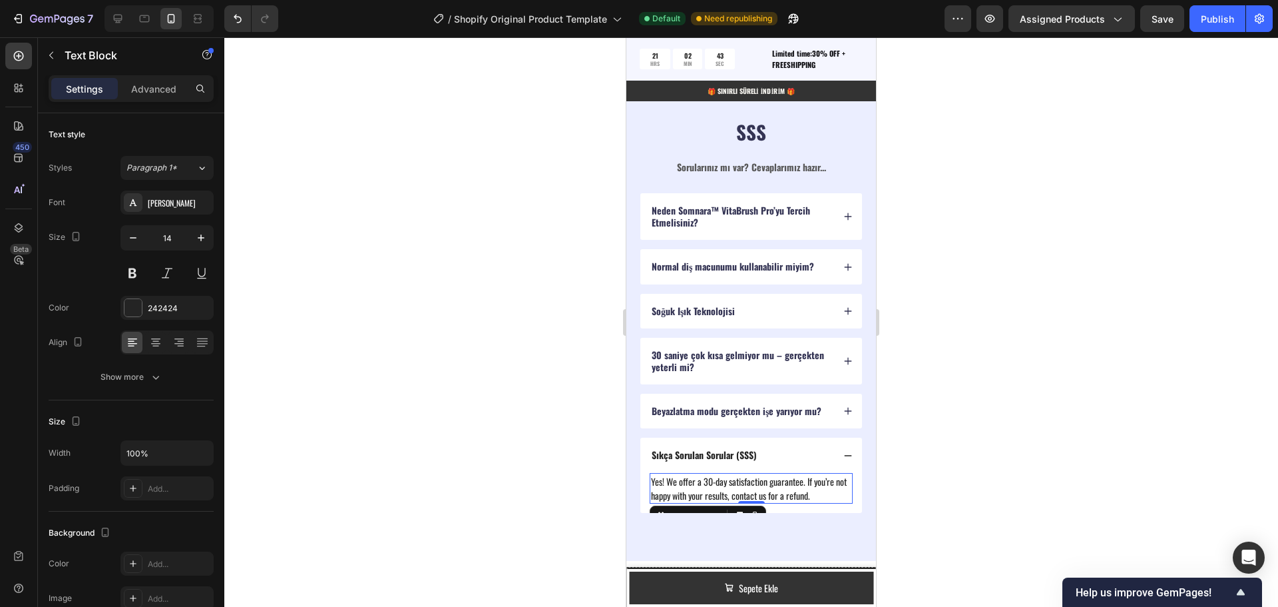
drag, startPoint x: 665, startPoint y: 472, endPoint x: 678, endPoint y: 475, distance: 13.6
click at [830, 486] on p "Yes! We offer a 30-day satisfaction guarantee. If you’re not happy with your re…" at bounding box center [751, 488] width 200 height 28
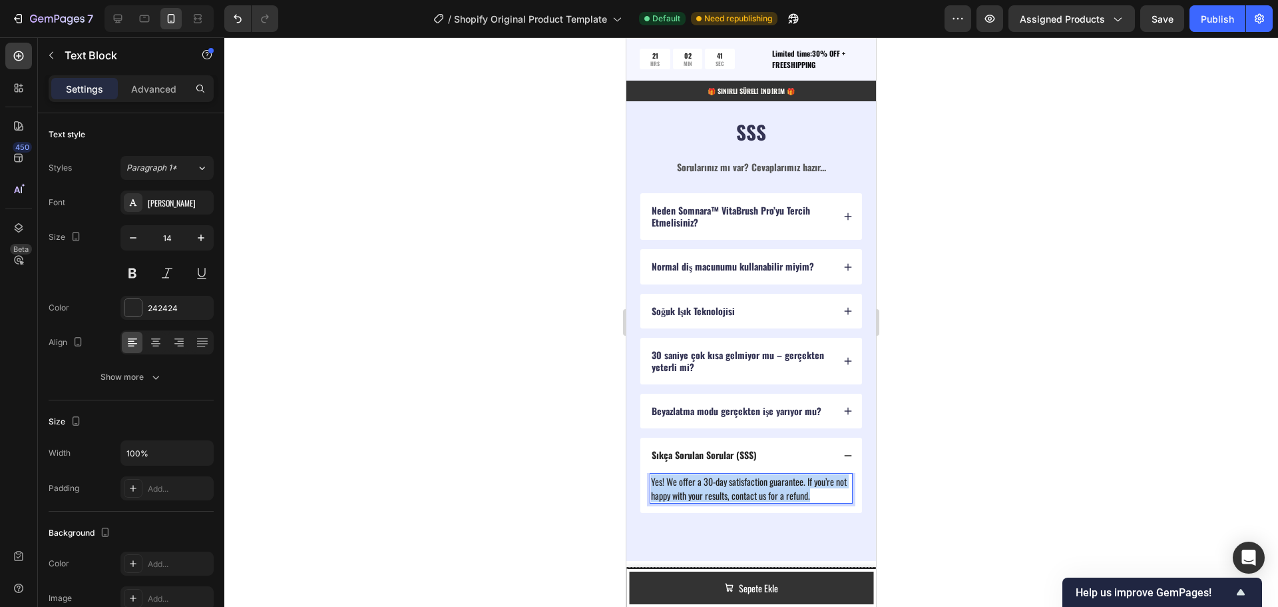
drag, startPoint x: 830, startPoint y: 486, endPoint x: 650, endPoint y: 465, distance: 181.6
click at [650, 473] on div "Yes! We offer a 30-day satisfaction guarantee. If you’re not happy with your re…" at bounding box center [751, 488] width 203 height 31
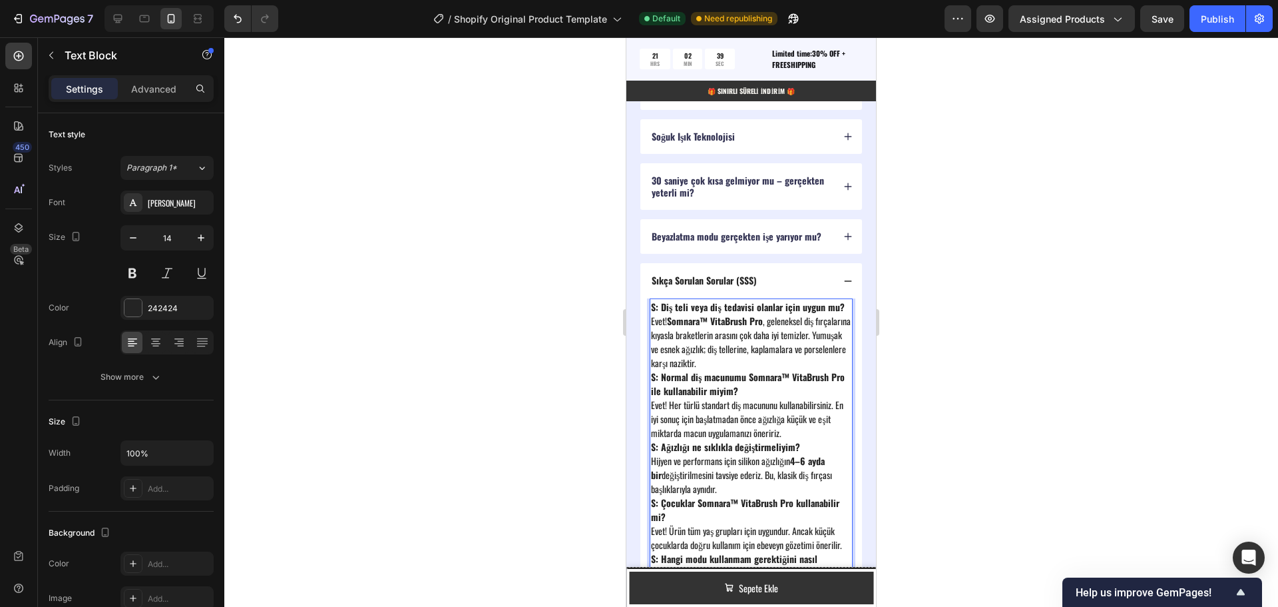
scroll to position [3841, 0]
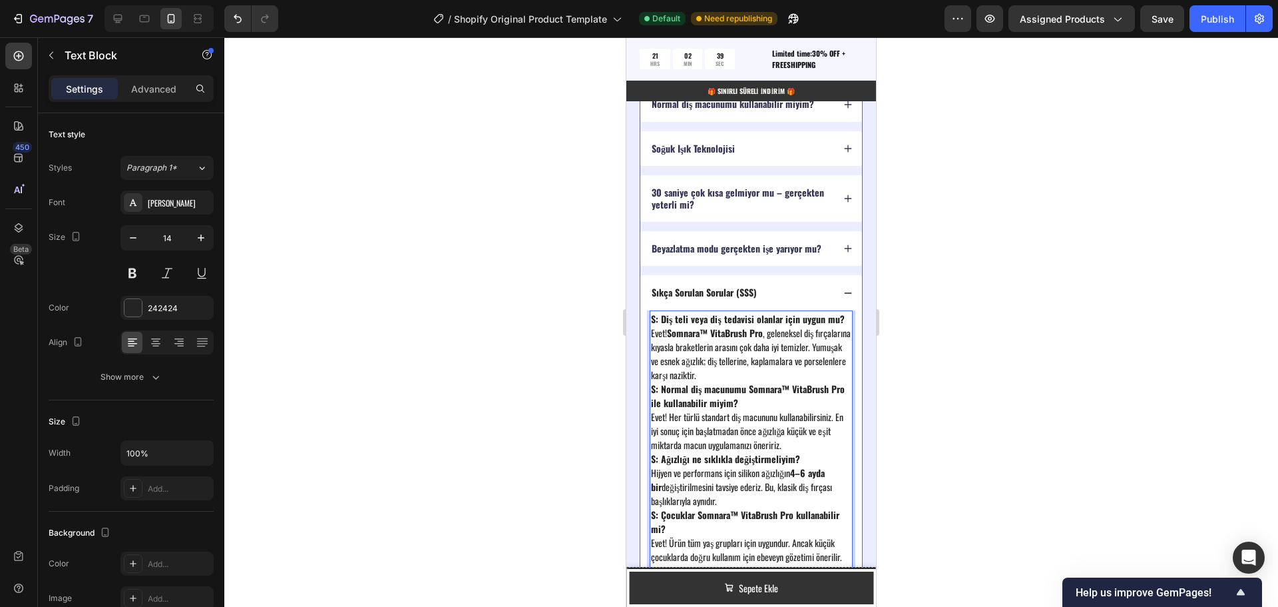
click at [844, 290] on icon at bounding box center [848, 292] width 9 height 9
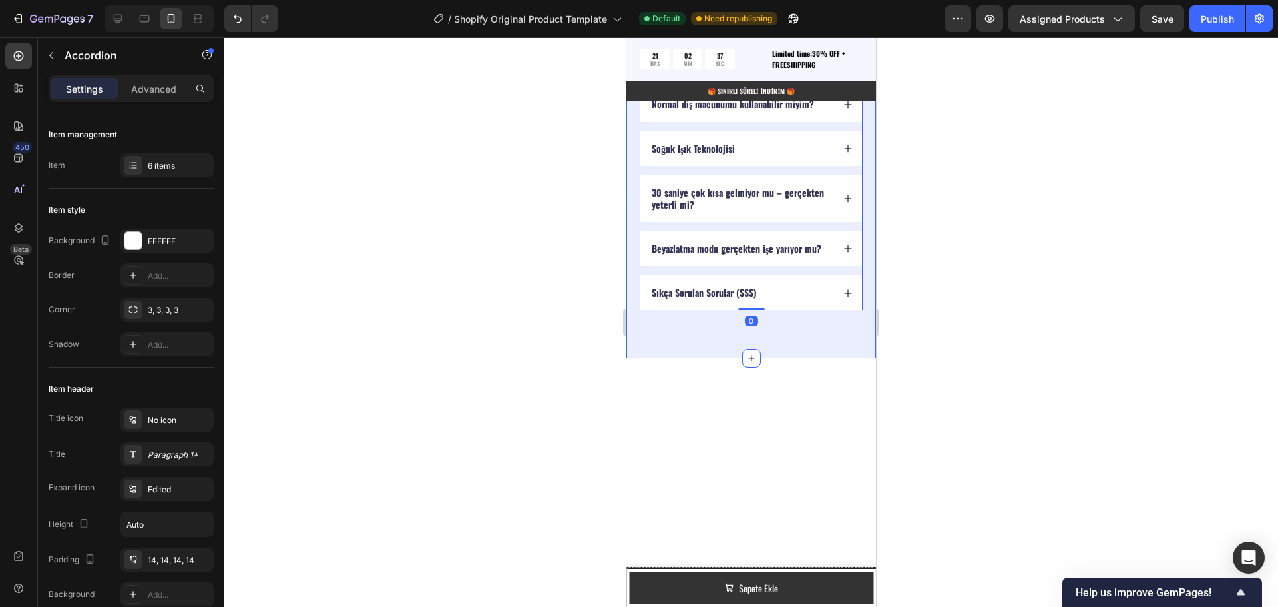
click at [633, 329] on div "SSS Heading Sorularınız mı var? Cevaplarımız hazır... Text Block Neden Somnara™…" at bounding box center [751, 132] width 250 height 451
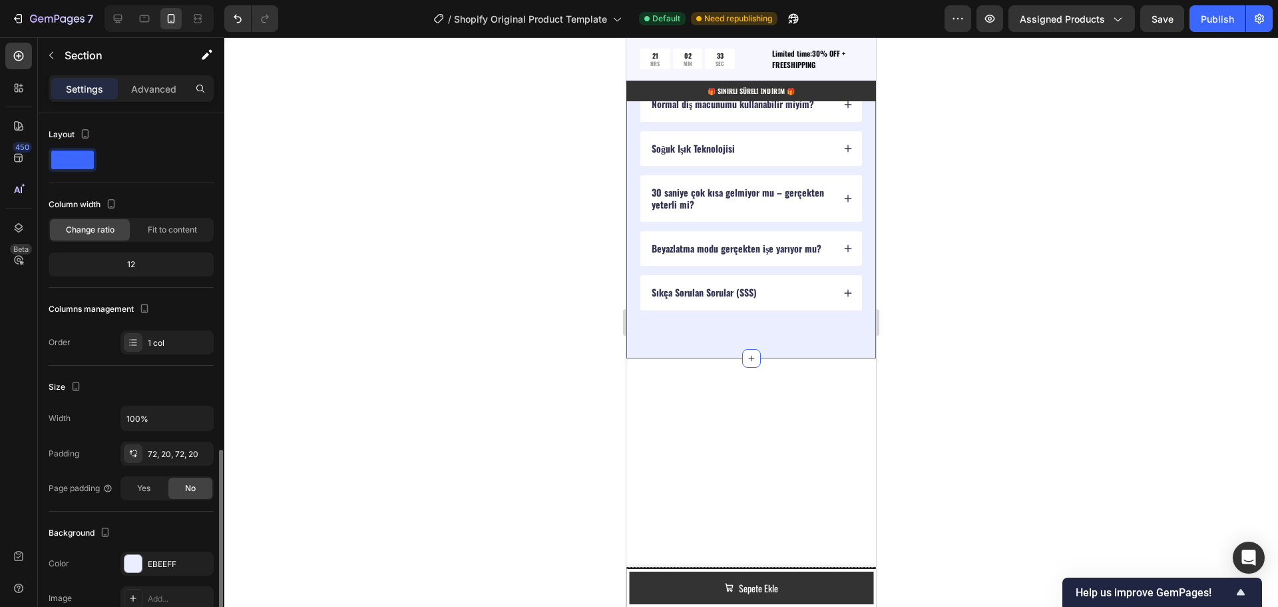
scroll to position [246, 0]
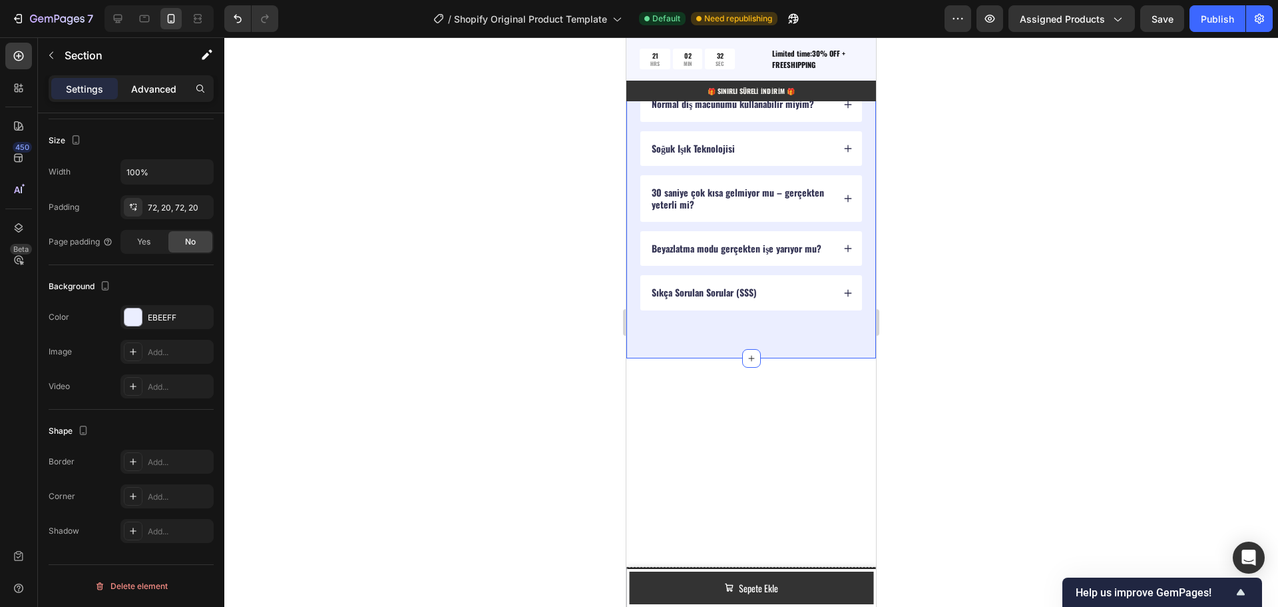
click at [146, 87] on p "Advanced" at bounding box center [153, 89] width 45 height 14
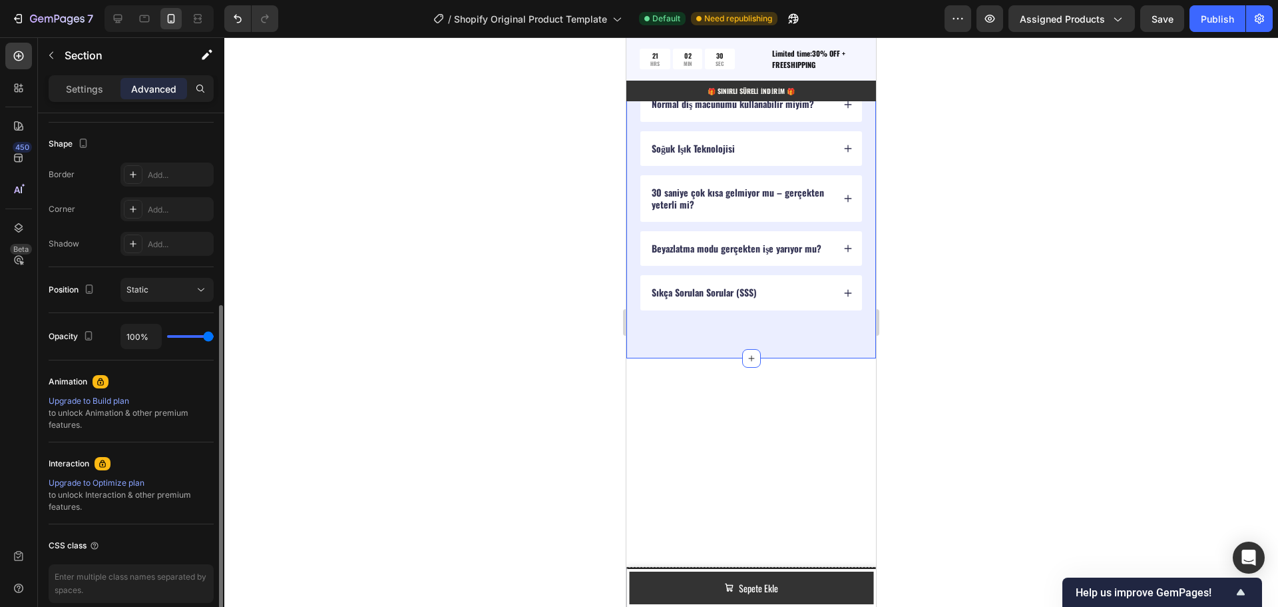
scroll to position [0, 0]
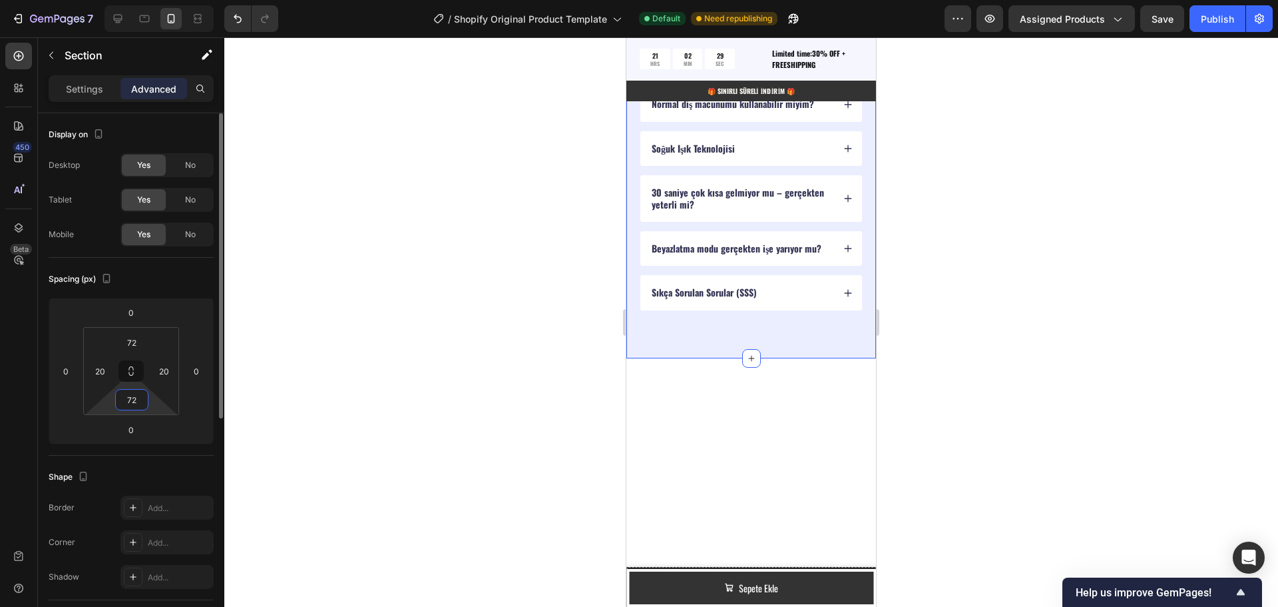
click at [143, 404] on input "72" at bounding box center [132, 399] width 27 height 20
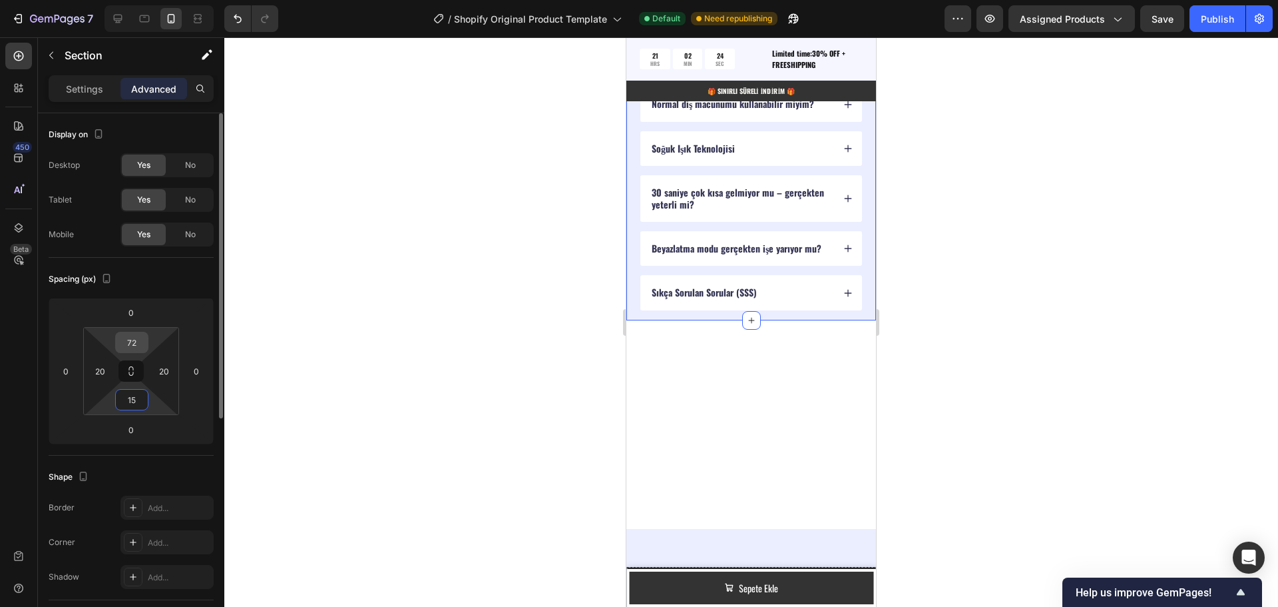
type input "15"
click at [133, 348] on input "72" at bounding box center [132, 342] width 27 height 20
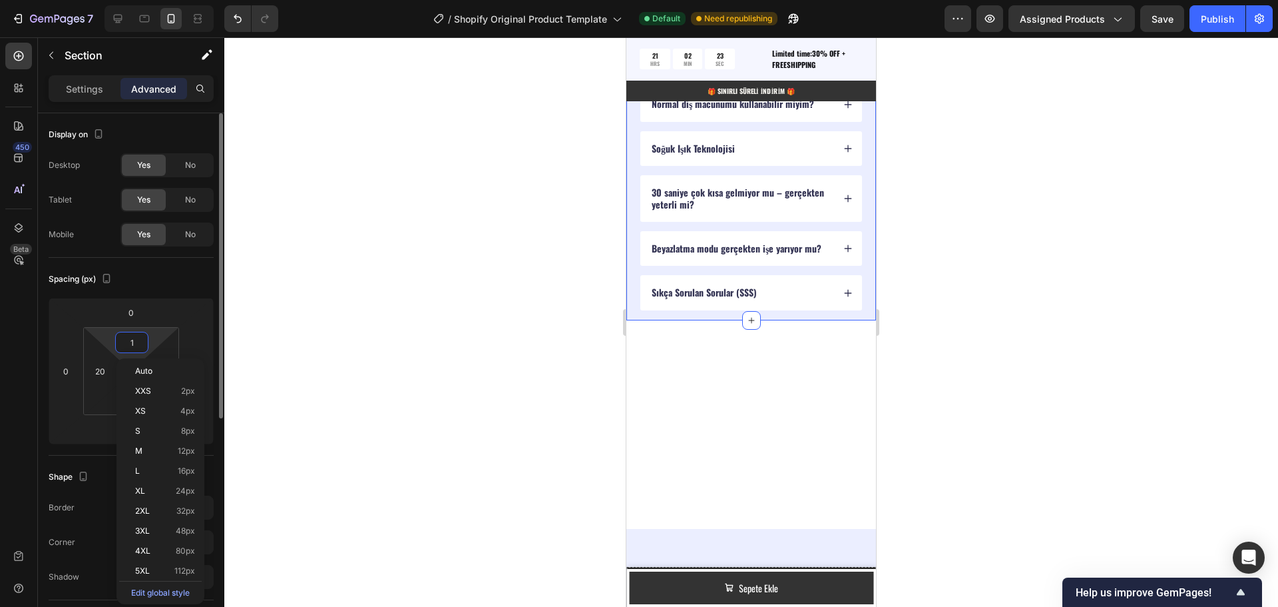
type input "15"
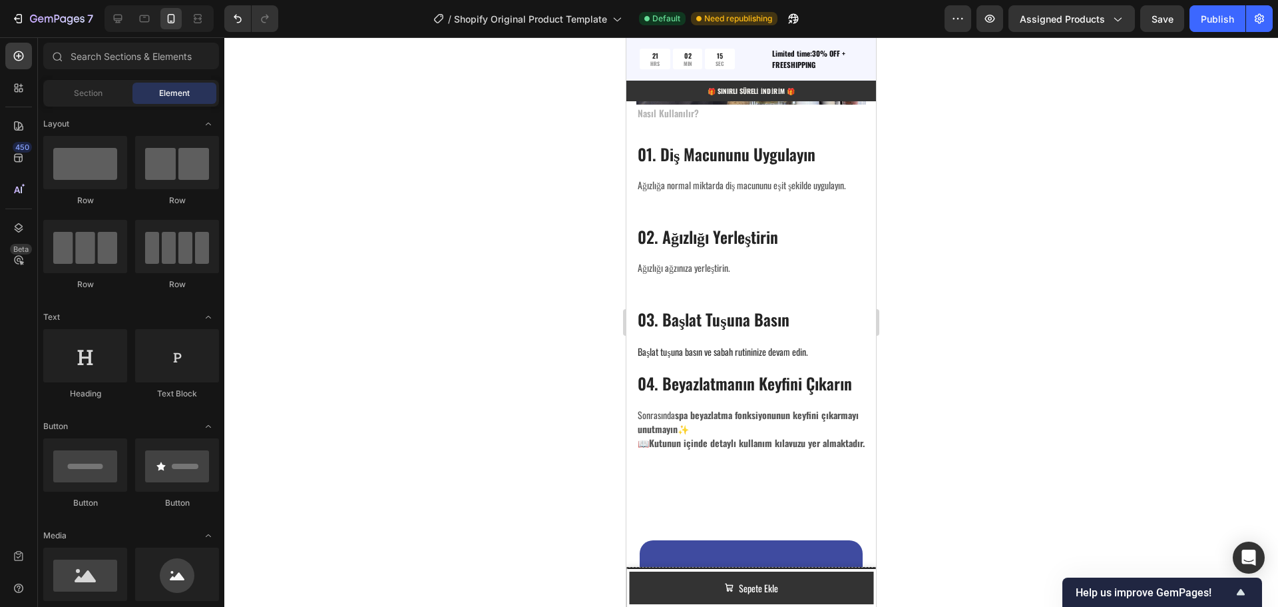
scroll to position [2636, 0]
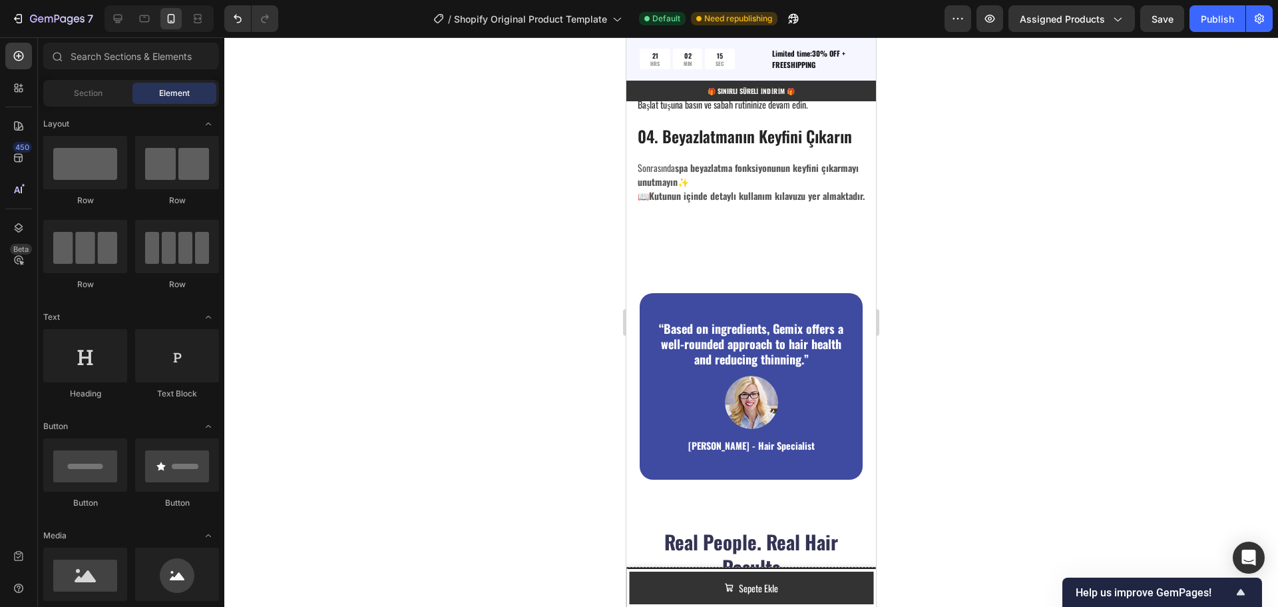
drag, startPoint x: 871, startPoint y: 496, endPoint x: 1504, endPoint y: 385, distance: 642.2
click at [786, 265] on div "“Based on ingredients, Gemix offers a well-rounded approach to hair health and …" at bounding box center [751, 386] width 250 height 282
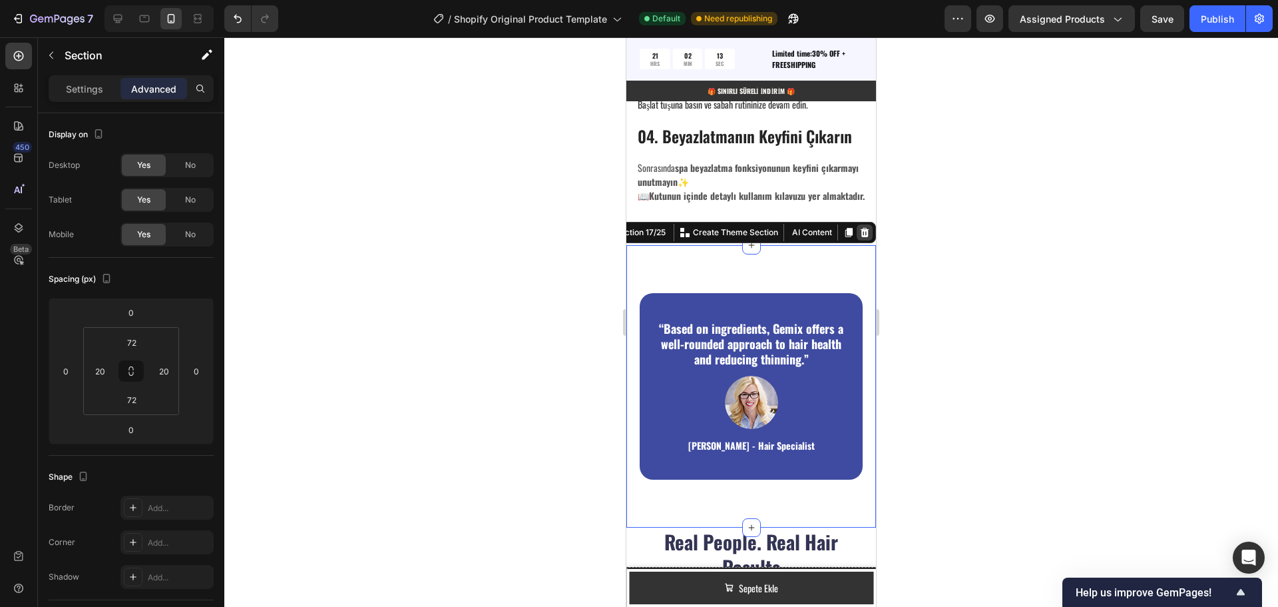
click at [861, 237] on icon at bounding box center [865, 232] width 9 height 9
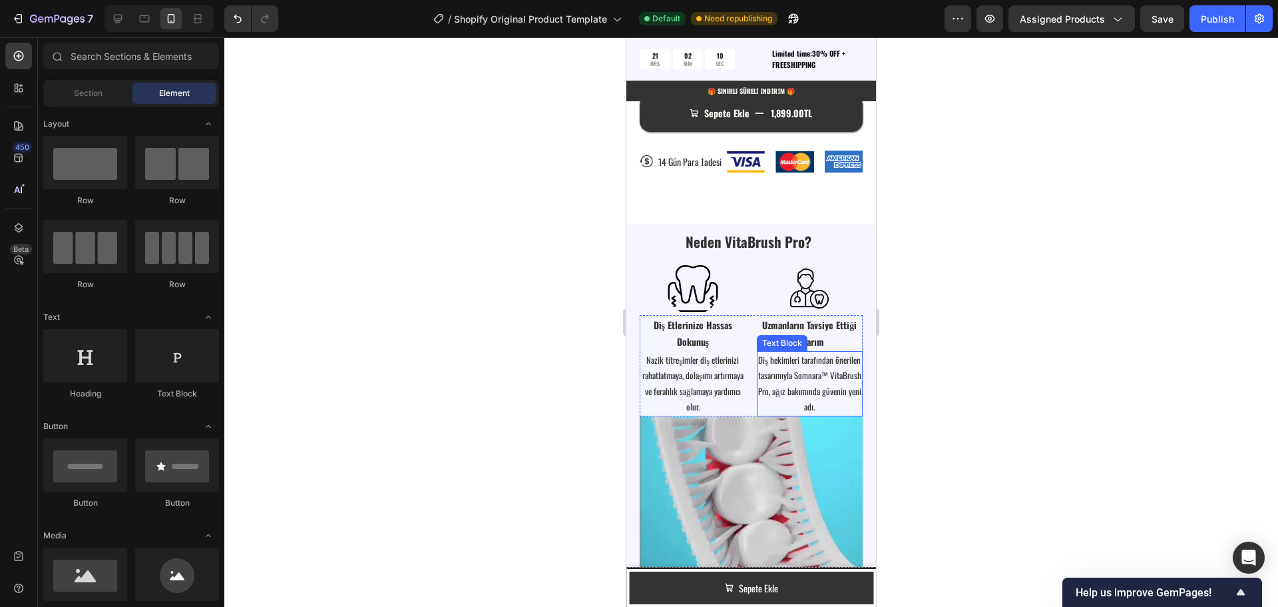
scroll to position [1371, 0]
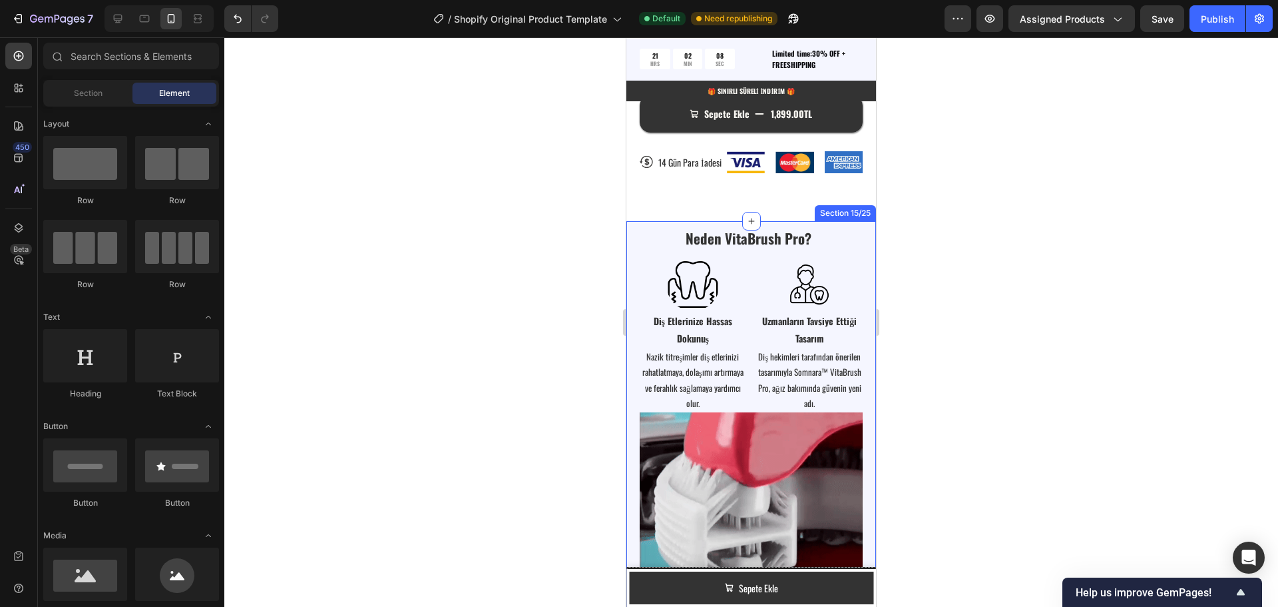
click at [636, 242] on div "Neden VitaBrush Pro? Heading Image Image Row Diş Etlerinize Hassas Dokunuş Text…" at bounding box center [751, 508] width 250 height 575
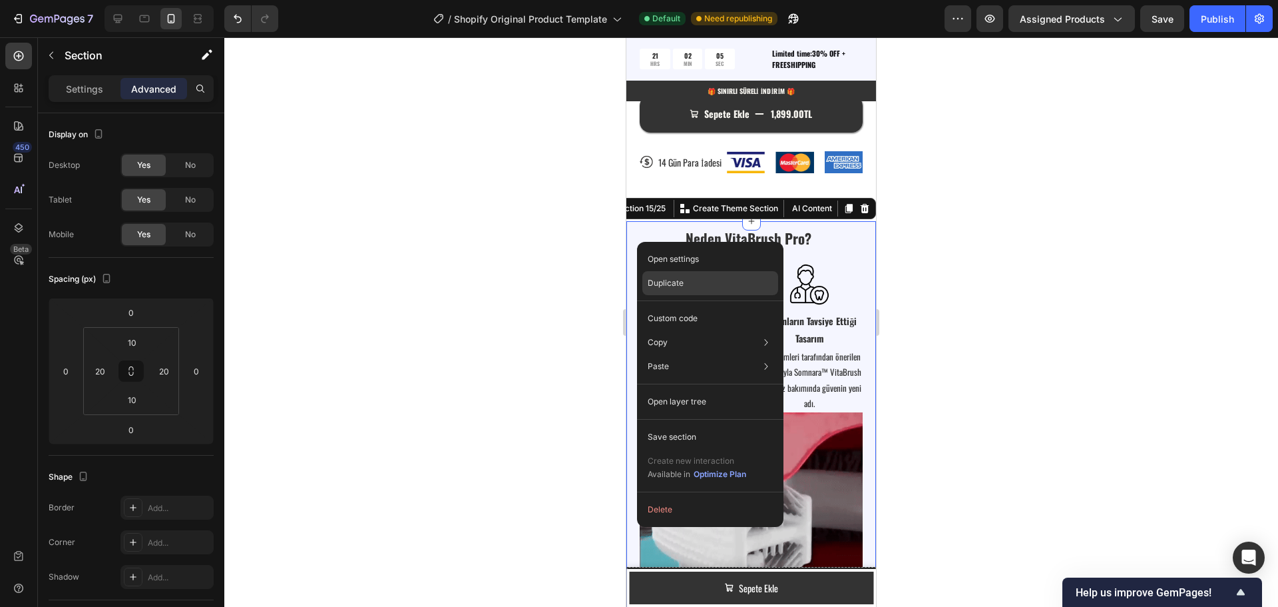
click at [670, 283] on p "Duplicate" at bounding box center [666, 283] width 36 height 12
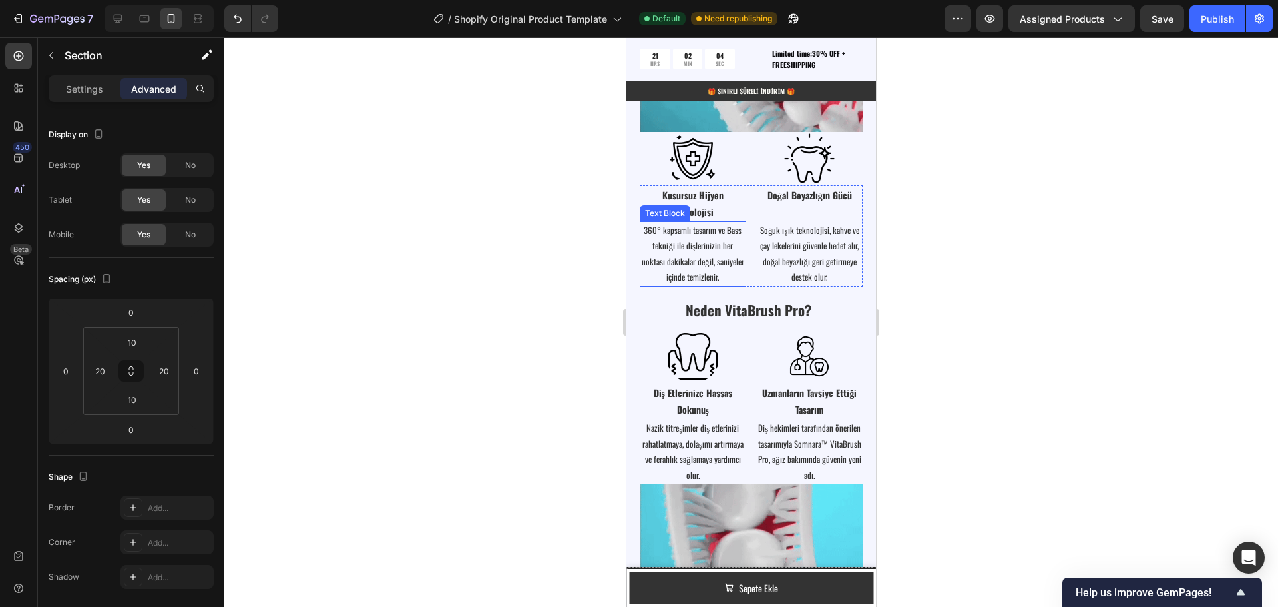
scroll to position [1879, 0]
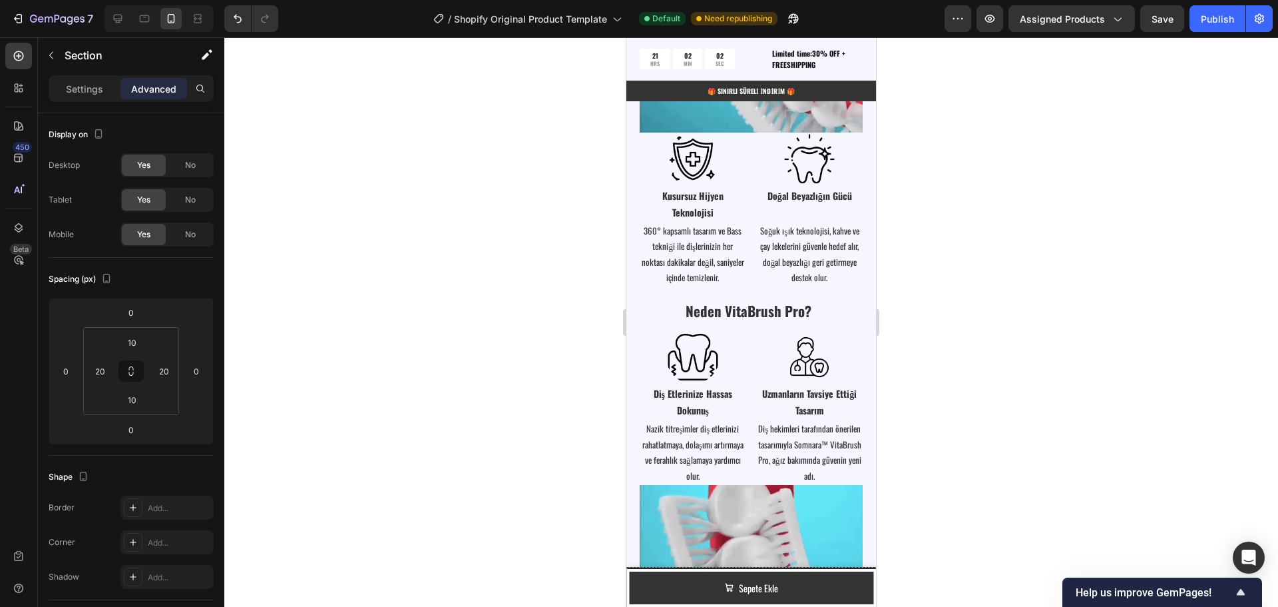
click at [632, 306] on div "Neden VitaBrush Pro? Heading Image Image Row Diş Etlerinize Hassas Dokunuş Text…" at bounding box center [751, 581] width 250 height 575
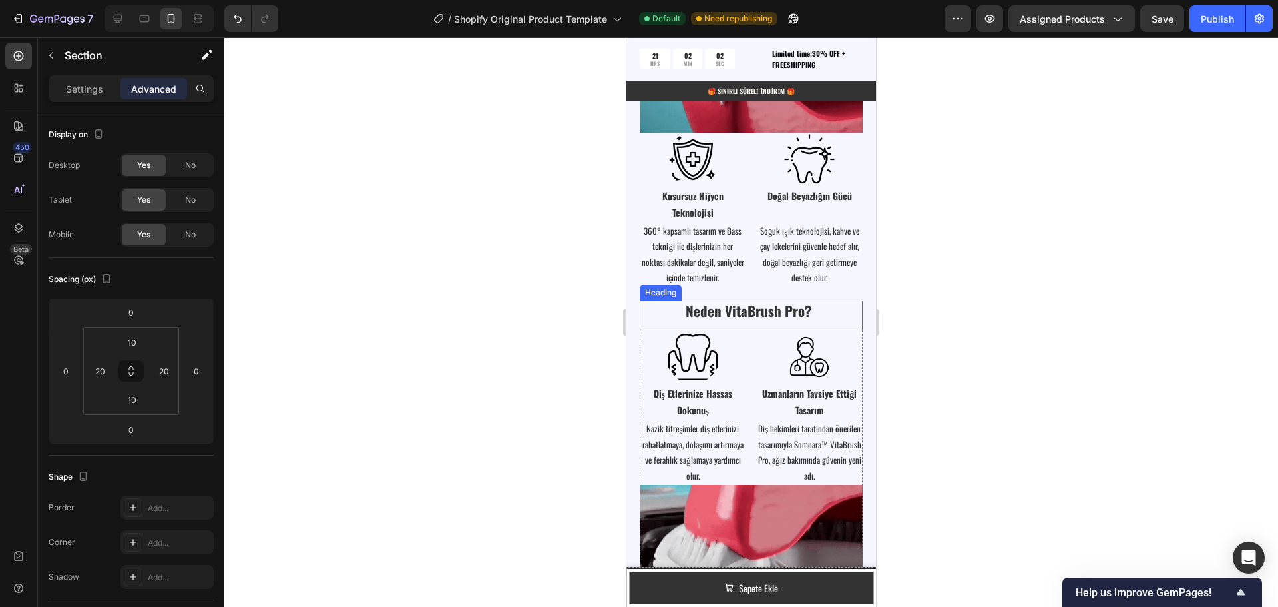
click at [644, 300] on div "Neden VitaBrush Pro?" at bounding box center [751, 310] width 223 height 21
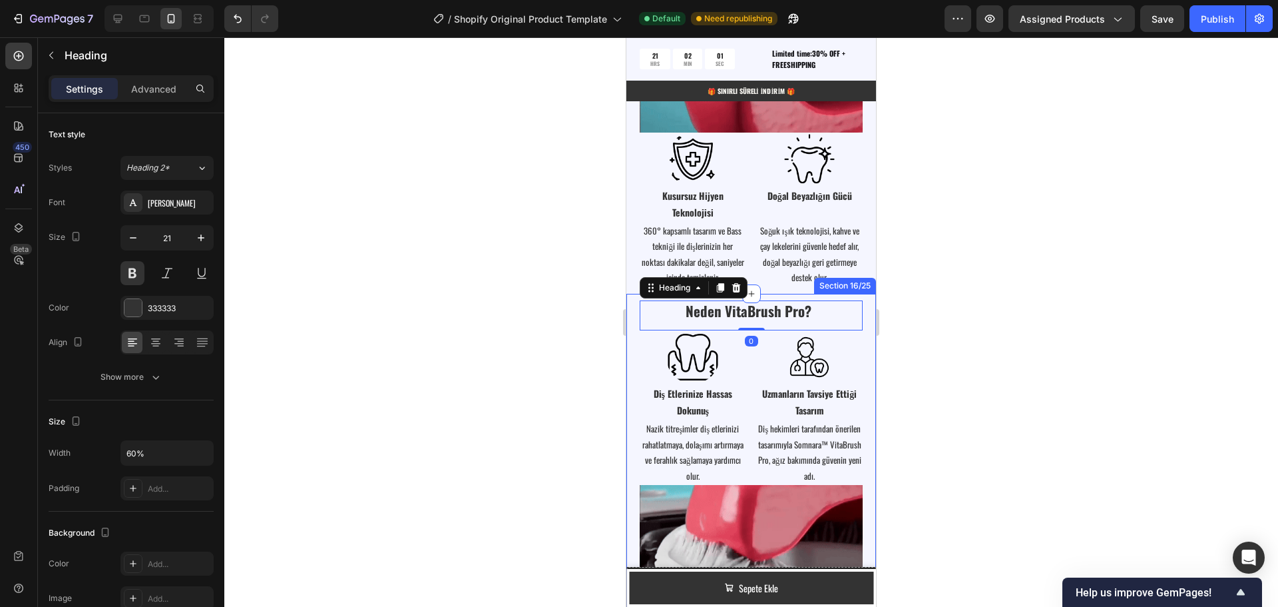
click at [636, 298] on div "Neden VitaBrush Pro? Heading 0 Image Image Row Diş Etlerinize Hassas Dokunuş Te…" at bounding box center [751, 581] width 250 height 575
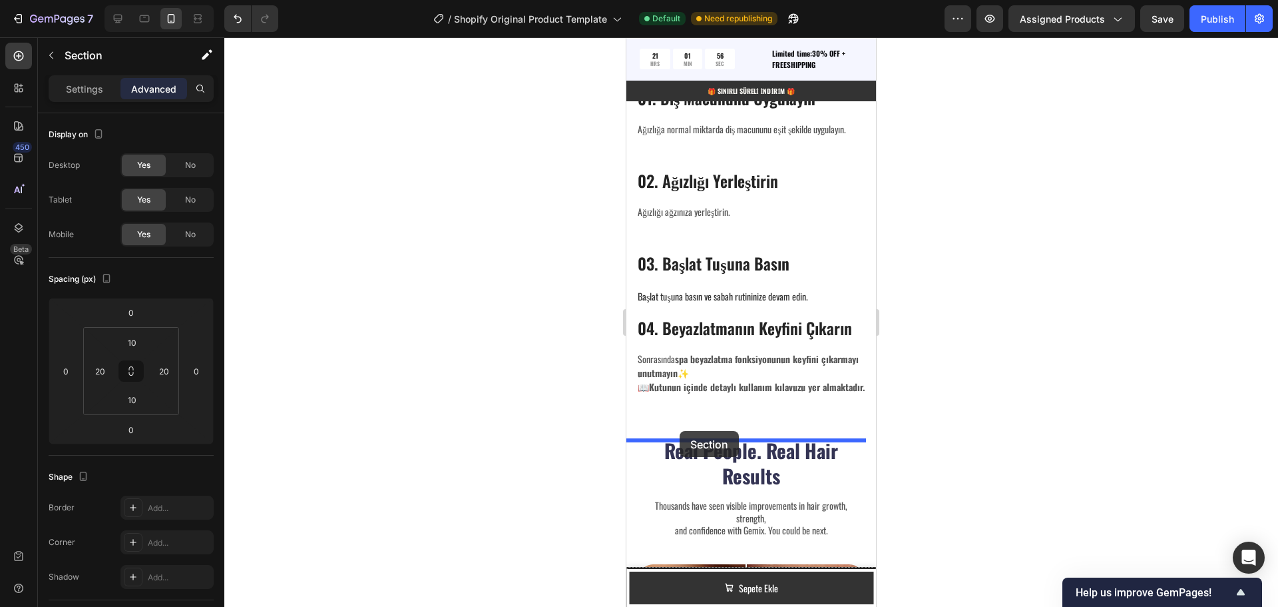
drag, startPoint x: 636, startPoint y: 292, endPoint x: 680, endPoint y: 431, distance: 145.3
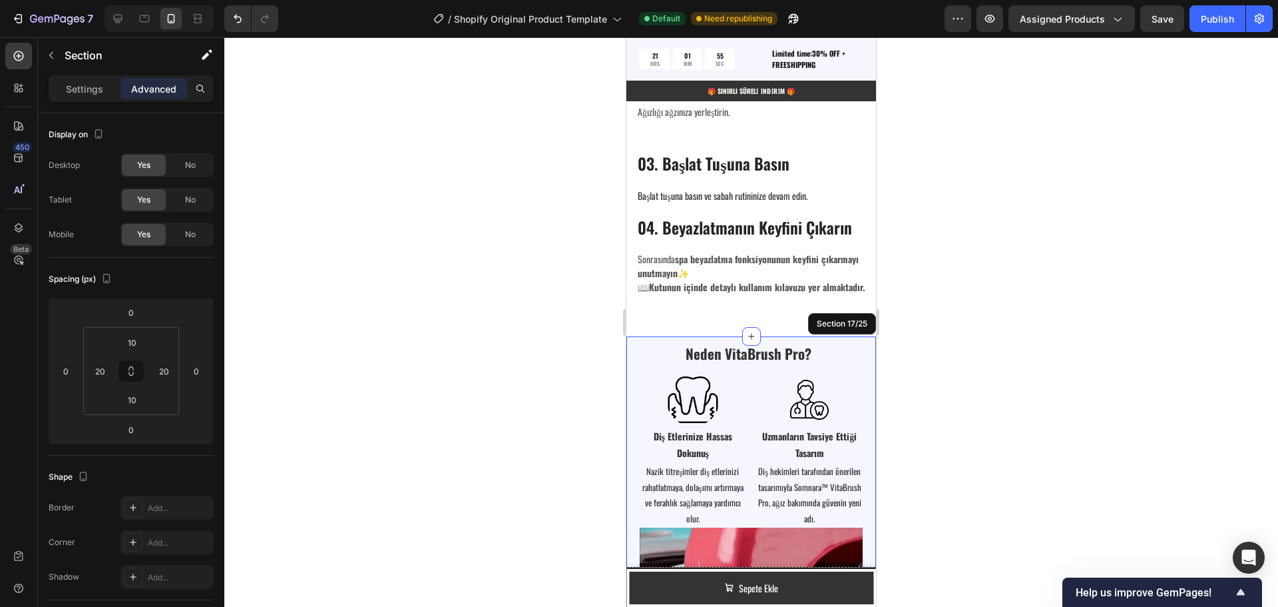
scroll to position [2578, 0]
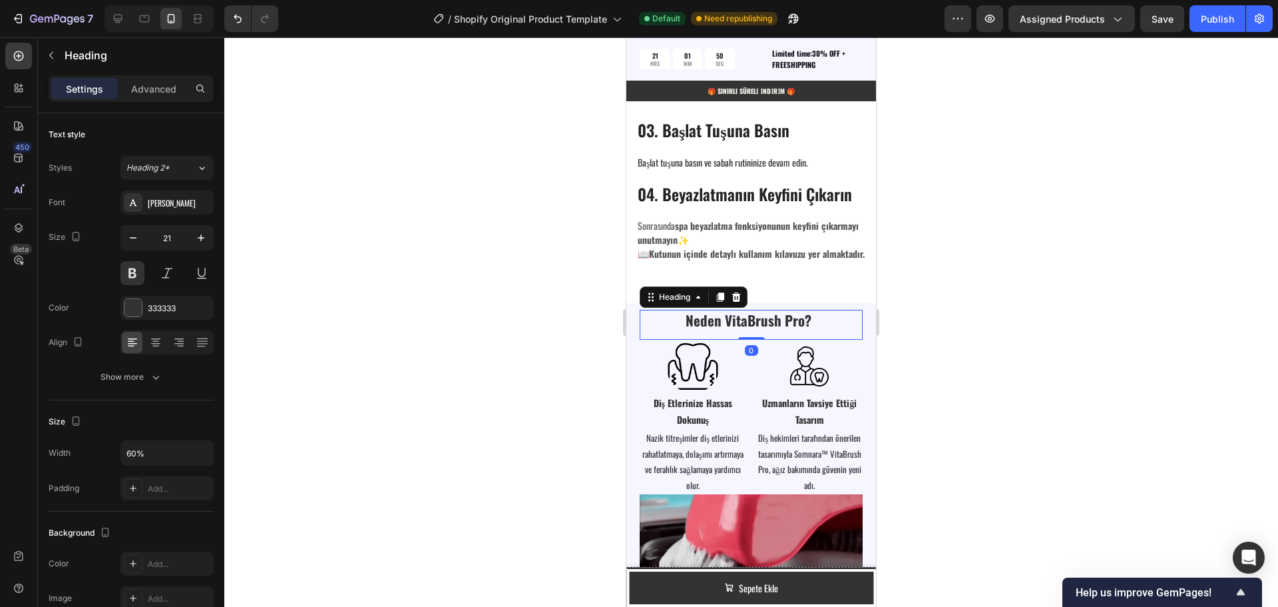
click at [715, 322] on strong "Neden VitaBrush Pro?" at bounding box center [749, 320] width 126 height 21
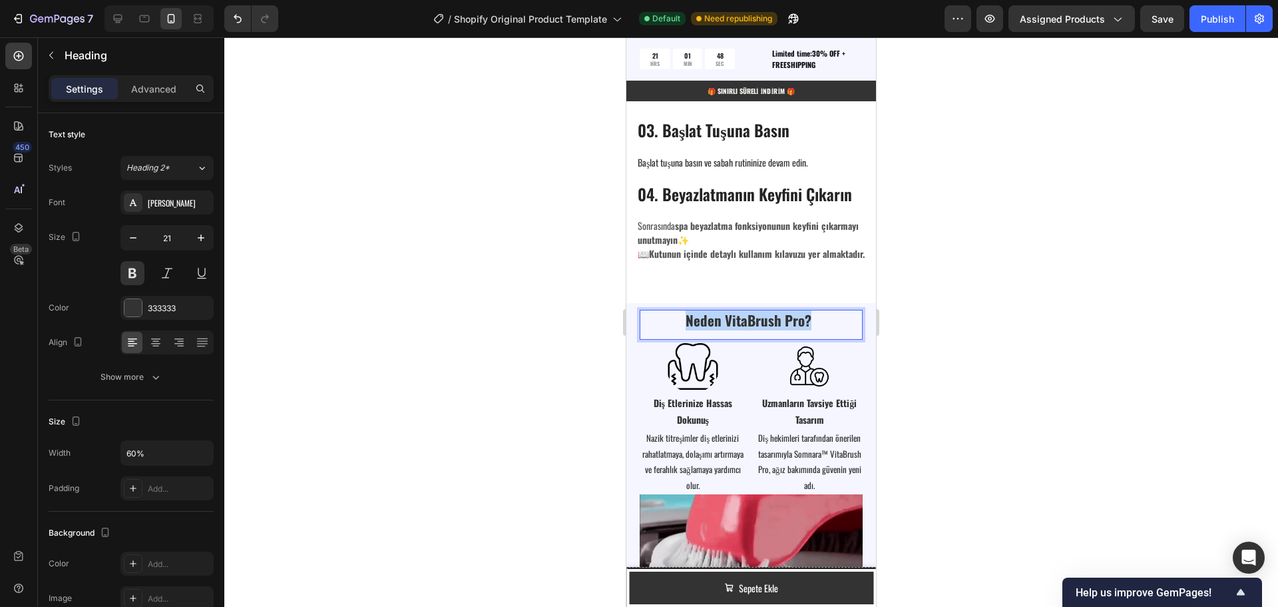
drag, startPoint x: 798, startPoint y: 326, endPoint x: 684, endPoint y: 328, distance: 113.2
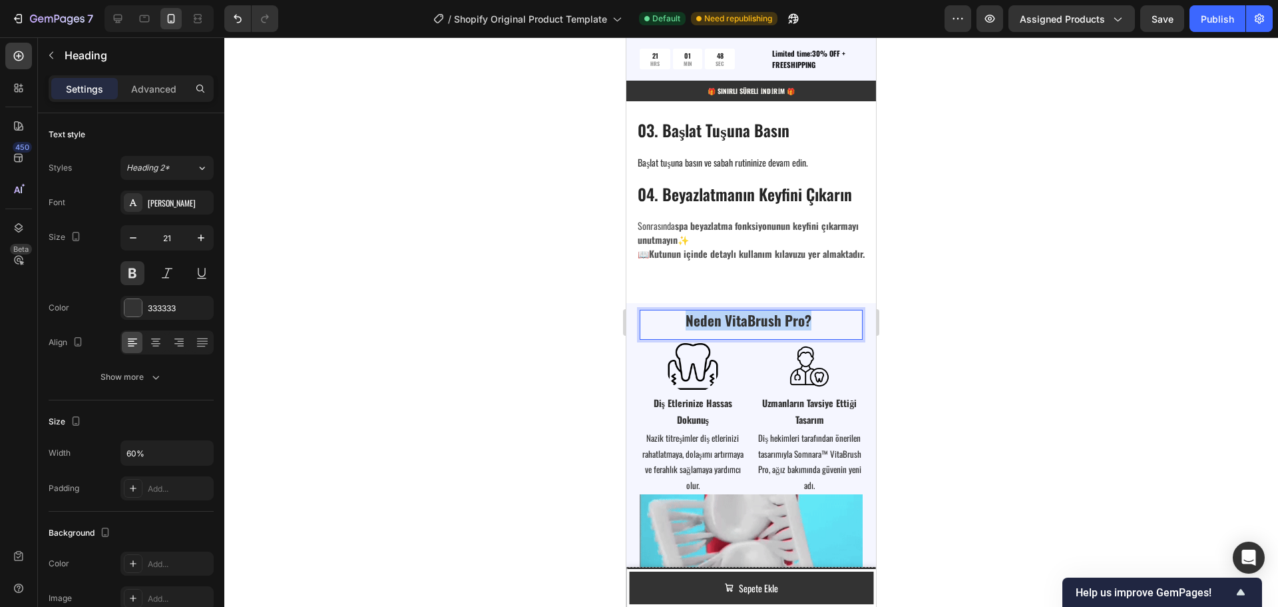
click at [686, 328] on strong "Neden VitaBrush Pro?" at bounding box center [749, 320] width 126 height 21
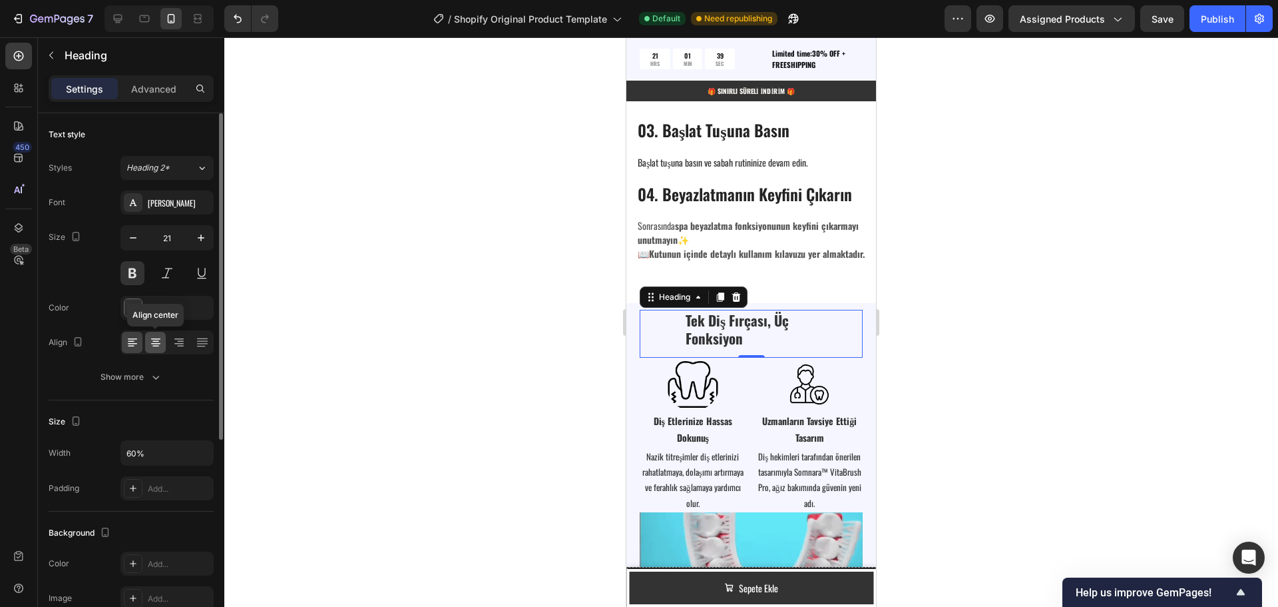
click at [159, 342] on icon at bounding box center [155, 342] width 13 height 13
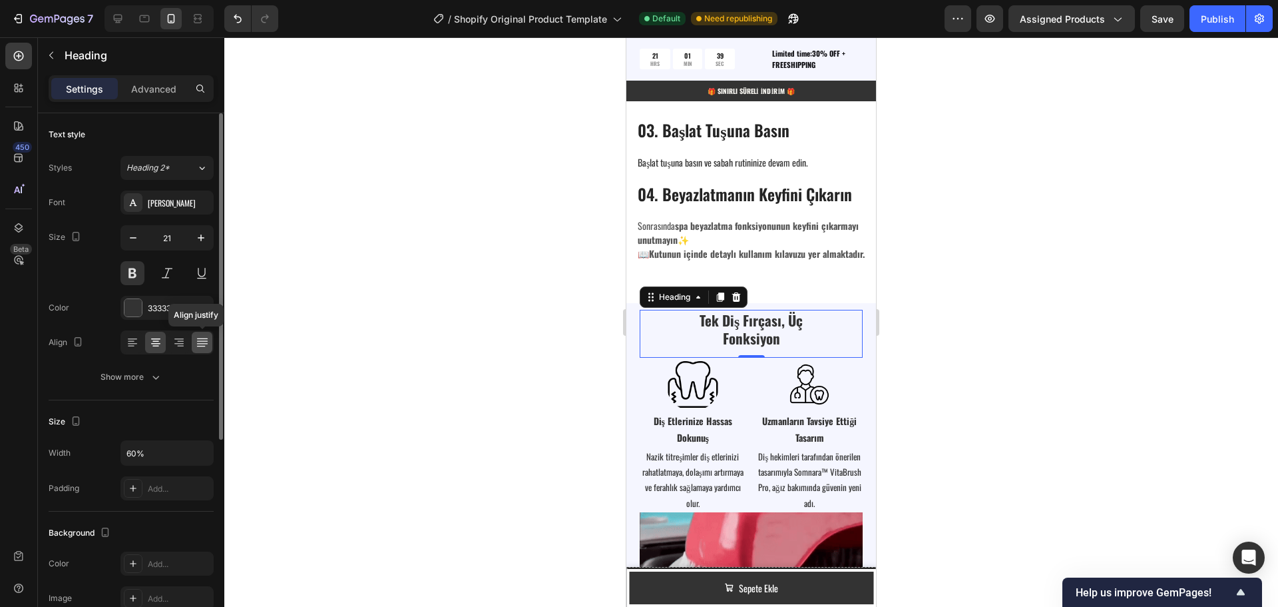
click at [194, 344] on div at bounding box center [202, 342] width 21 height 21
click at [161, 342] on icon at bounding box center [155, 342] width 13 height 13
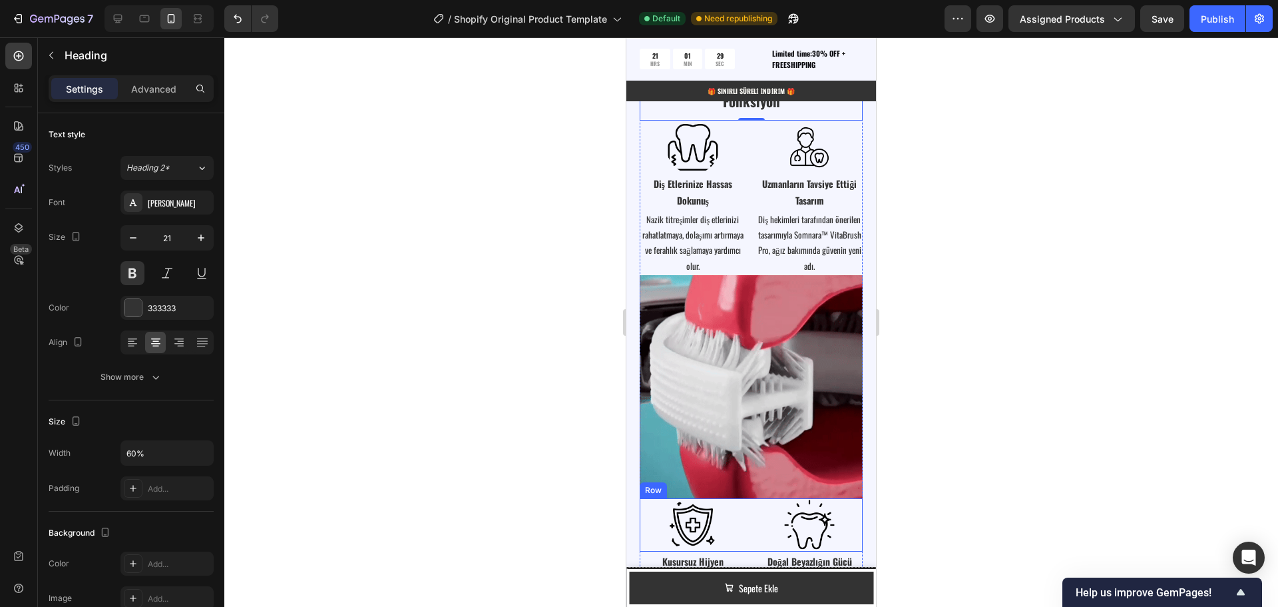
scroll to position [2911, 0]
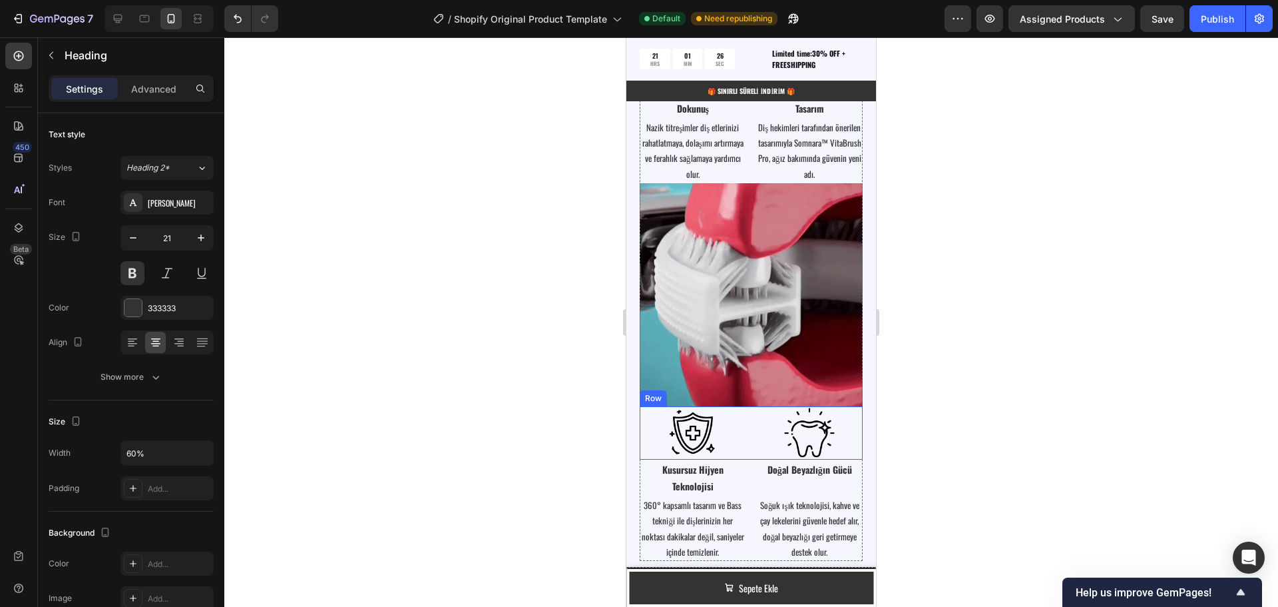
click at [745, 433] on div "Image Image Row" at bounding box center [751, 432] width 223 height 53
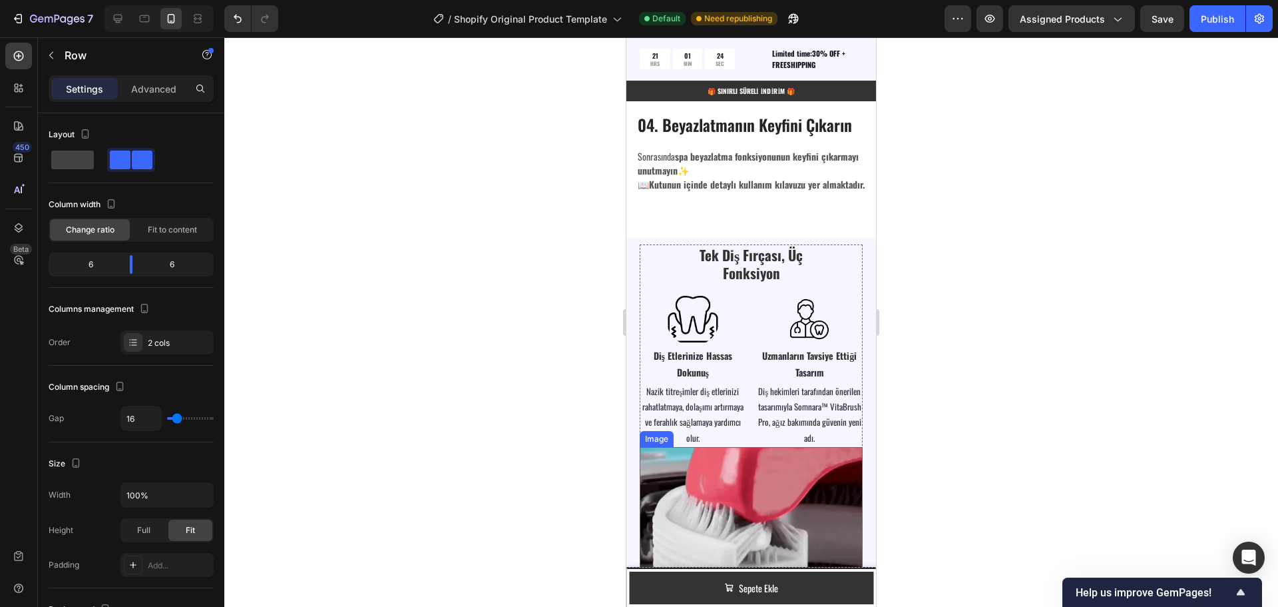
scroll to position [2645, 0]
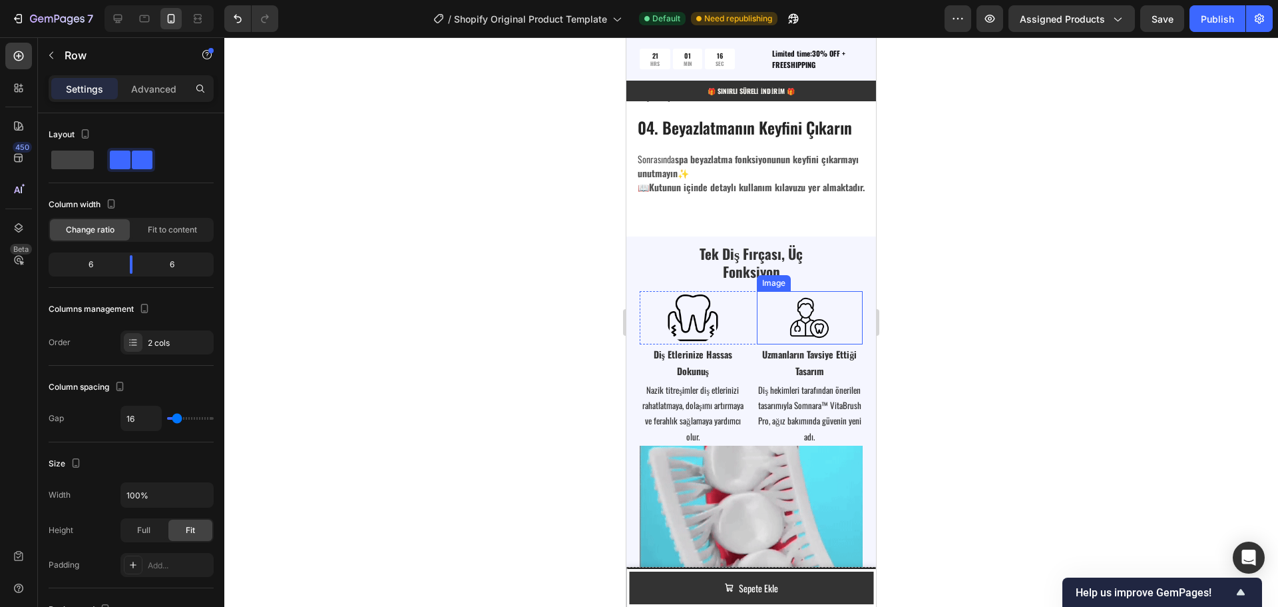
click at [844, 336] on div at bounding box center [810, 317] width 107 height 53
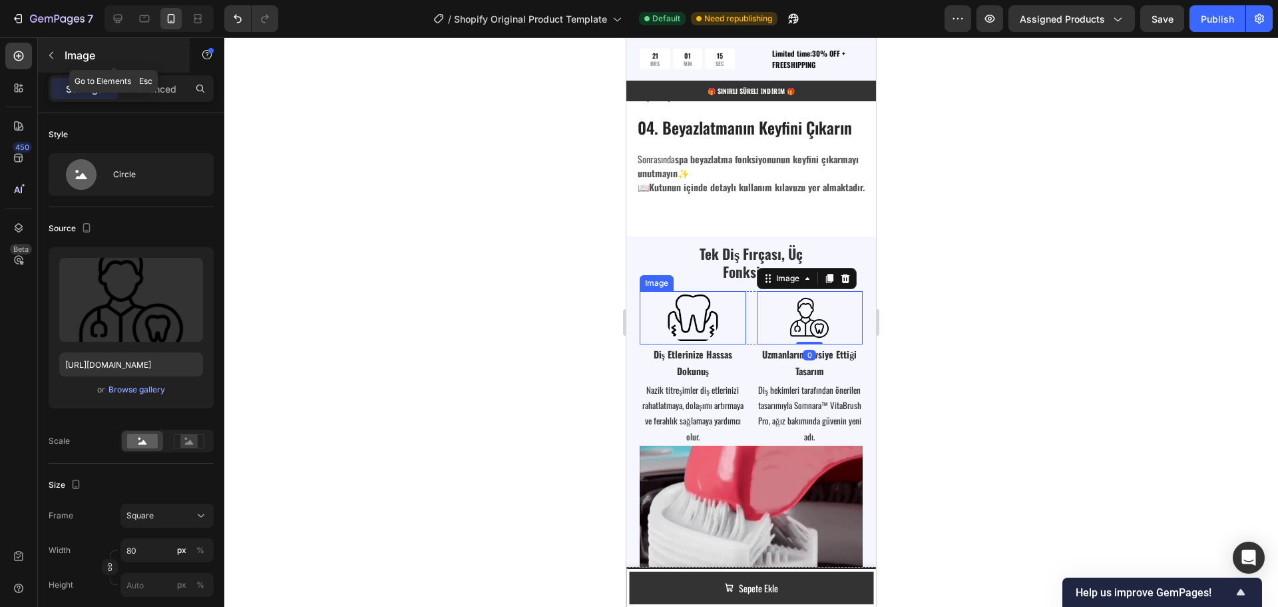
click at [55, 53] on icon "button" at bounding box center [51, 55] width 11 height 11
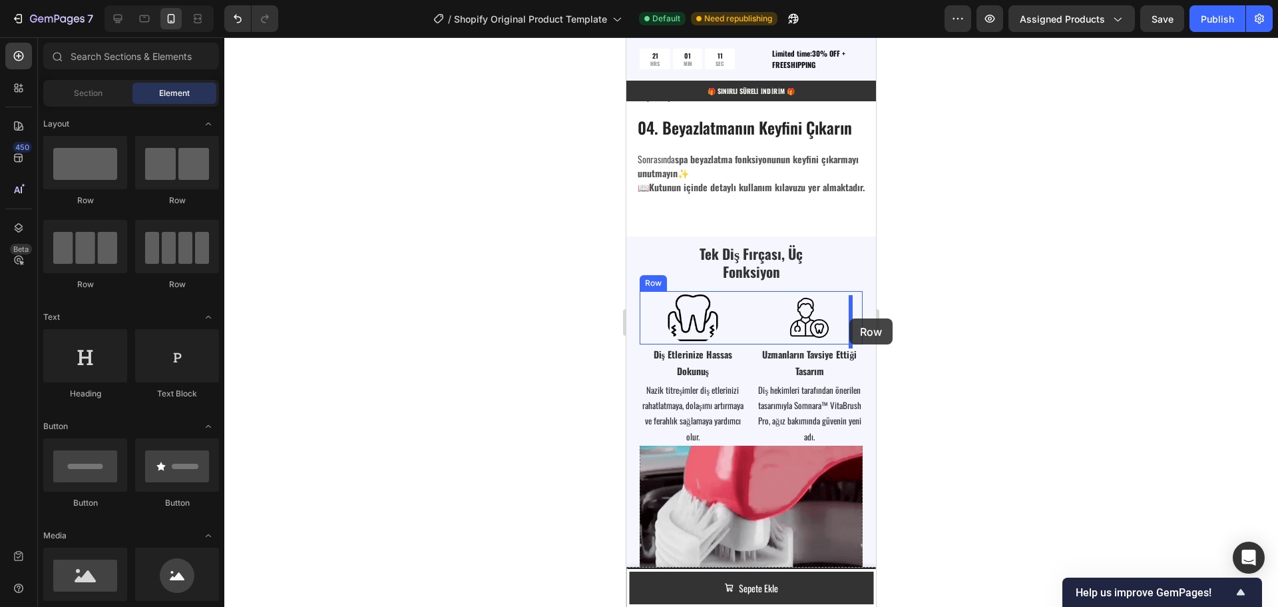
drag, startPoint x: 718, startPoint y: 207, endPoint x: 850, endPoint y: 318, distance: 171.9
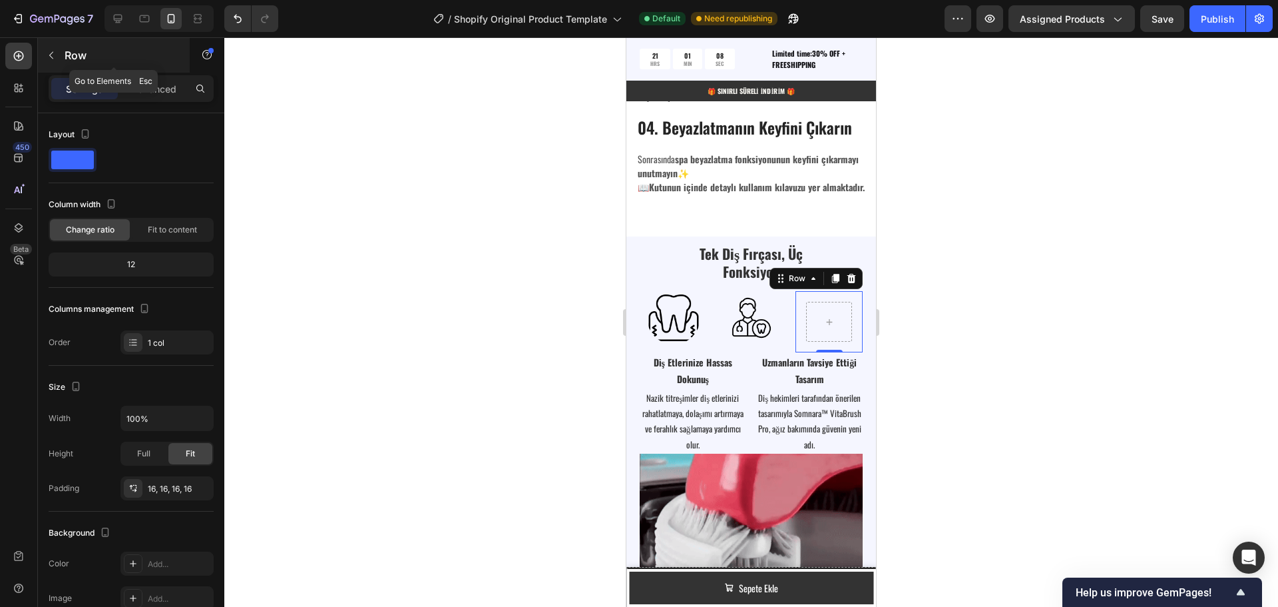
click at [57, 47] on button "button" at bounding box center [51, 55] width 21 height 21
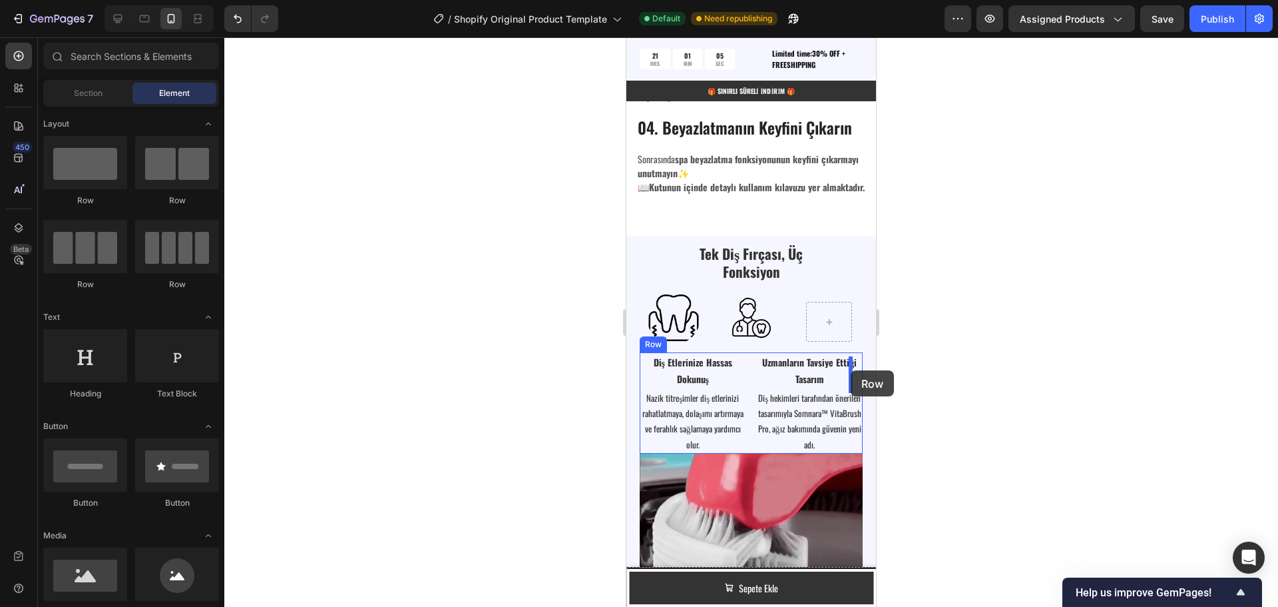
drag, startPoint x: 708, startPoint y: 208, endPoint x: 851, endPoint y: 370, distance: 216.0
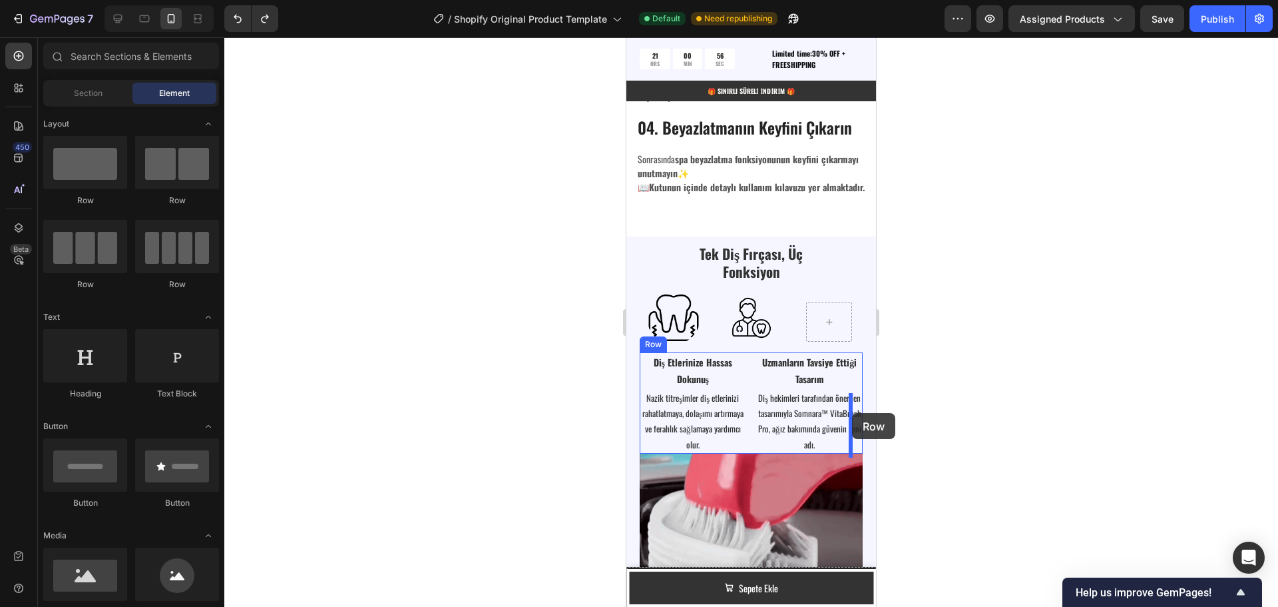
drag, startPoint x: 803, startPoint y: 234, endPoint x: 854, endPoint y: 411, distance: 184.4
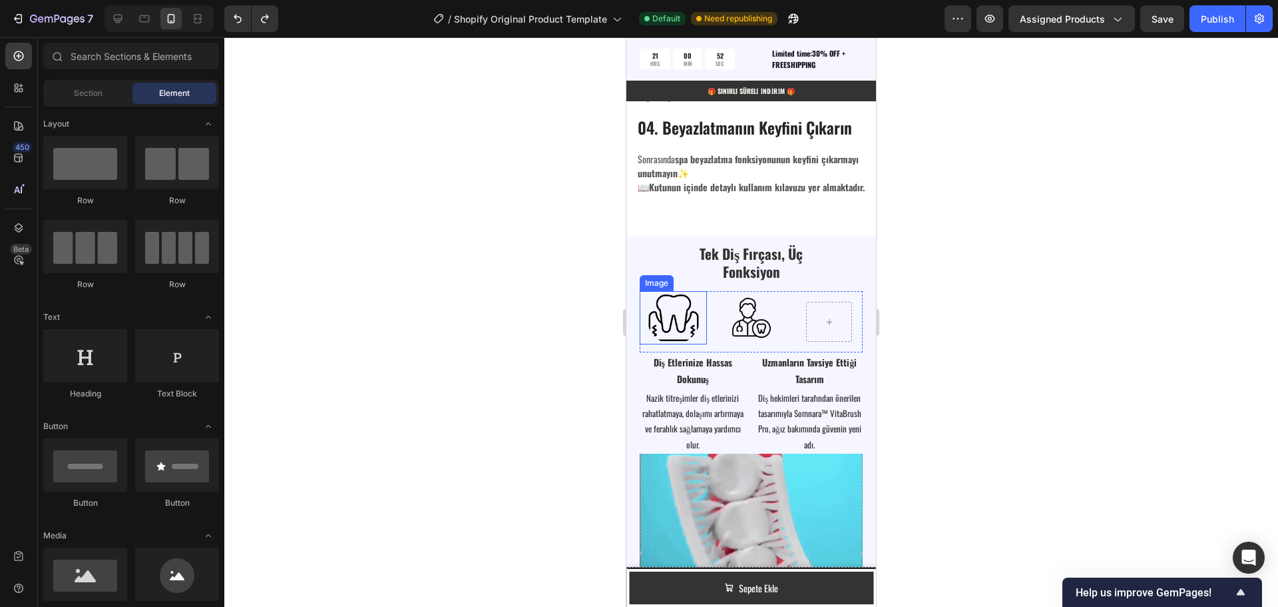
click at [662, 311] on img at bounding box center [673, 317] width 53 height 53
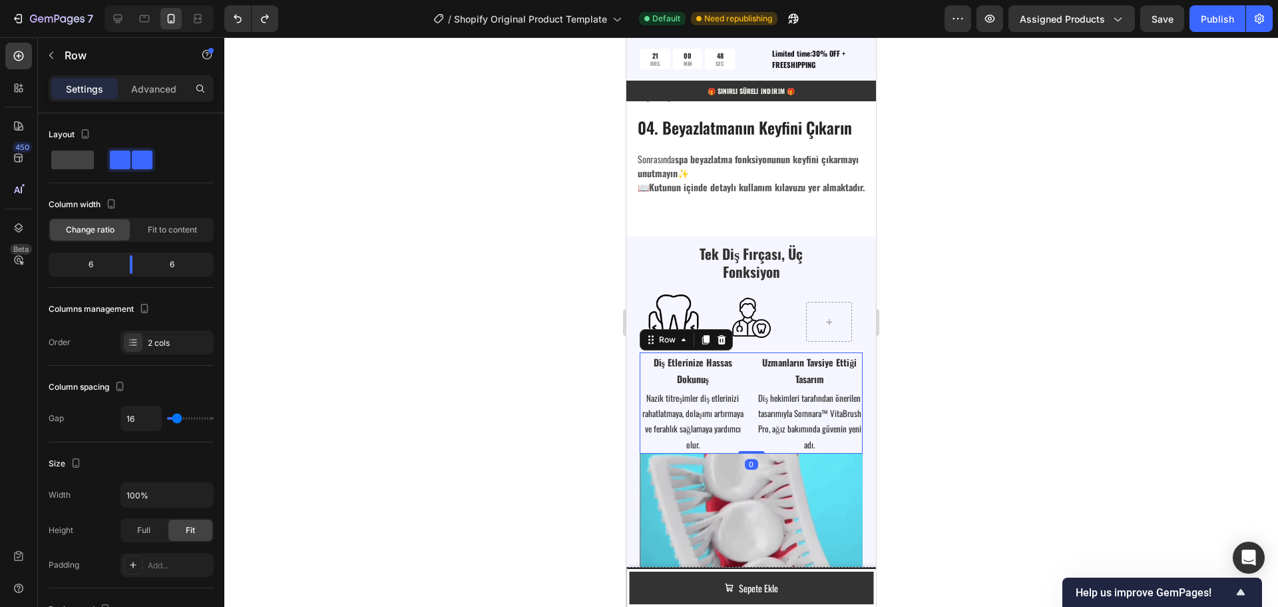
click at [744, 366] on div "Diş Etlerinize Hassas Dokunuş Text Block Nazik titreşimler diş etlerinizi rahat…" at bounding box center [751, 402] width 223 height 101
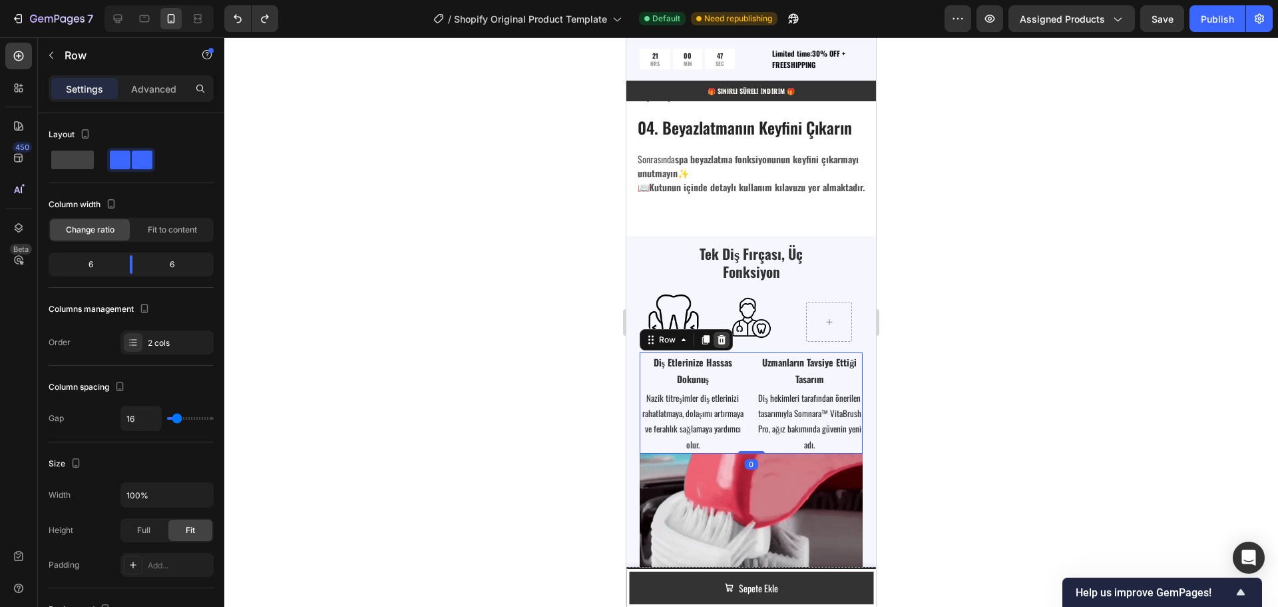
click at [724, 344] on icon at bounding box center [722, 339] width 9 height 9
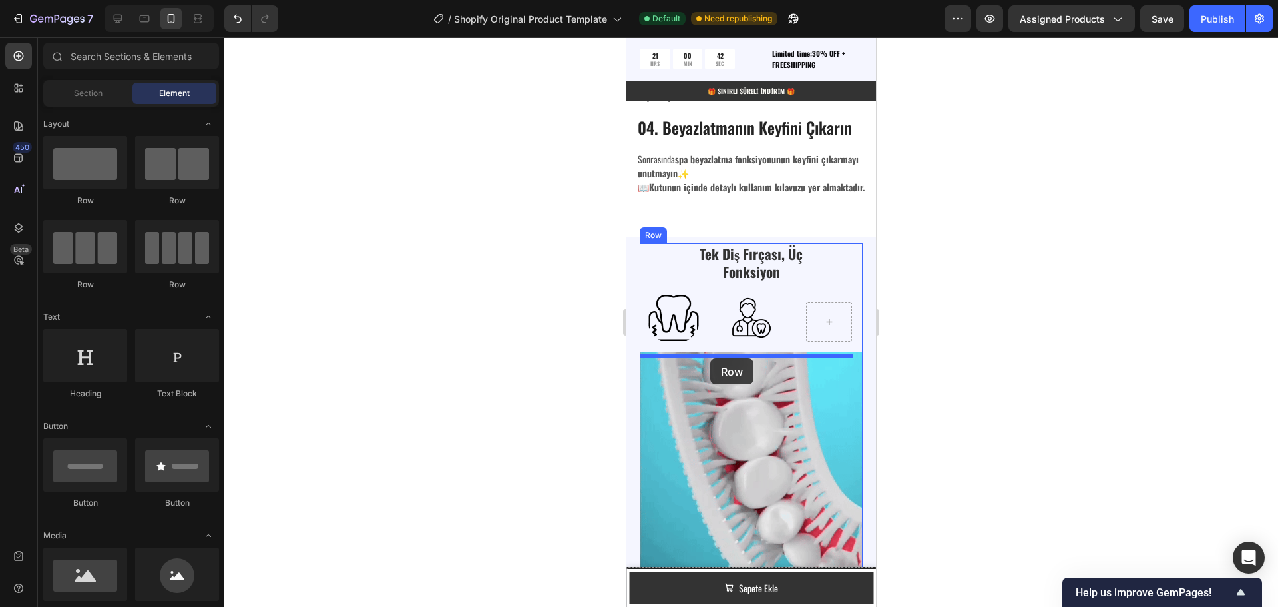
drag, startPoint x: 708, startPoint y: 290, endPoint x: 710, endPoint y: 358, distance: 68.0
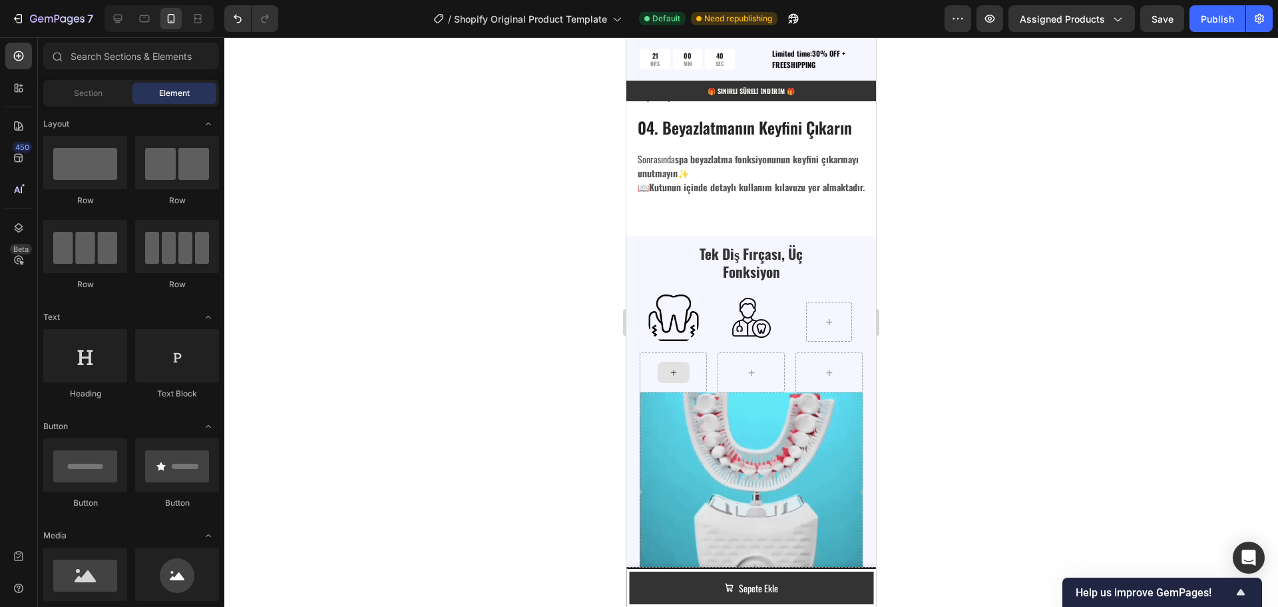
click at [670, 377] on icon at bounding box center [673, 372] width 11 height 11
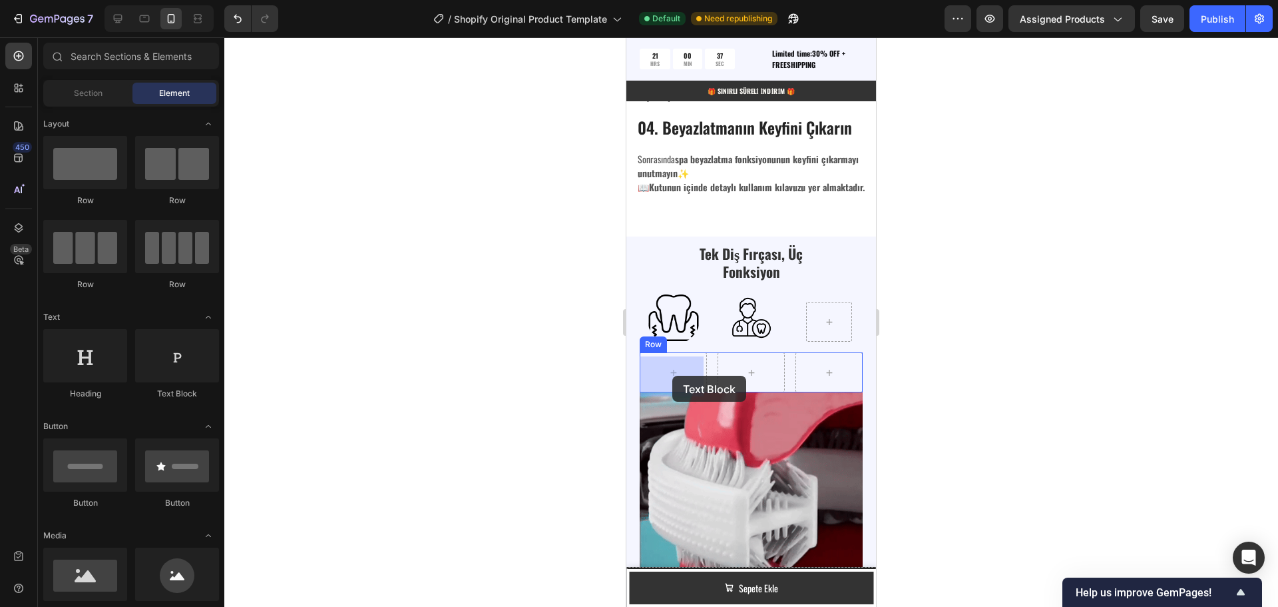
drag, startPoint x: 792, startPoint y: 405, endPoint x: 672, endPoint y: 375, distance: 123.4
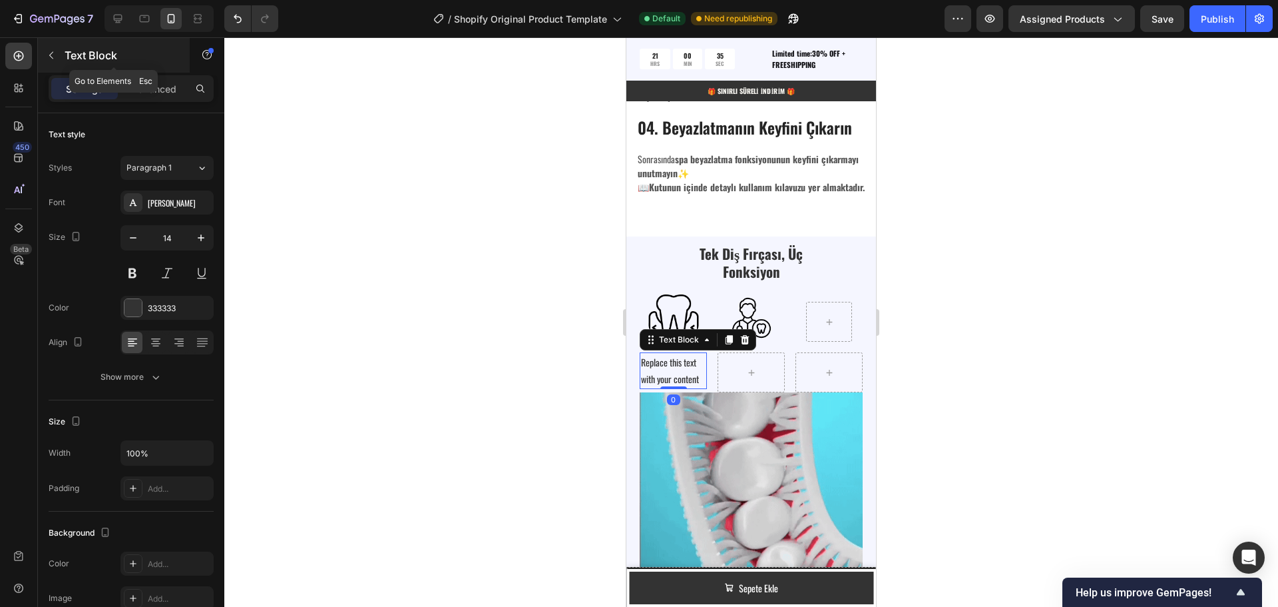
click at [53, 61] on button "button" at bounding box center [51, 55] width 21 height 21
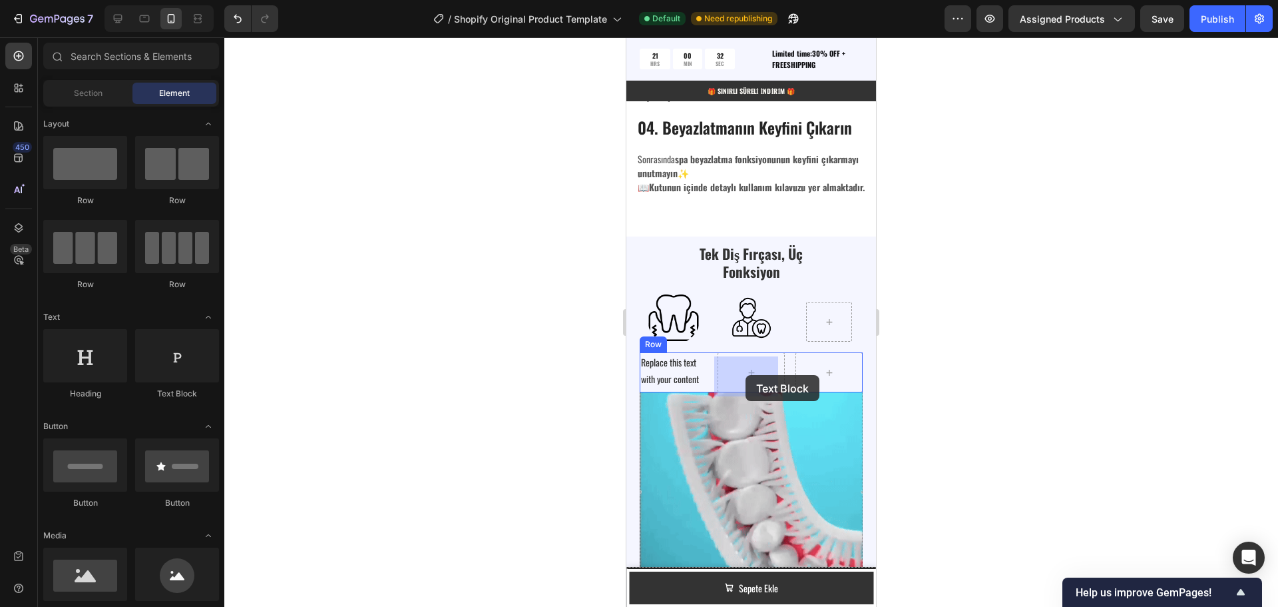
drag, startPoint x: 810, startPoint y: 403, endPoint x: 744, endPoint y: 375, distance: 72.5
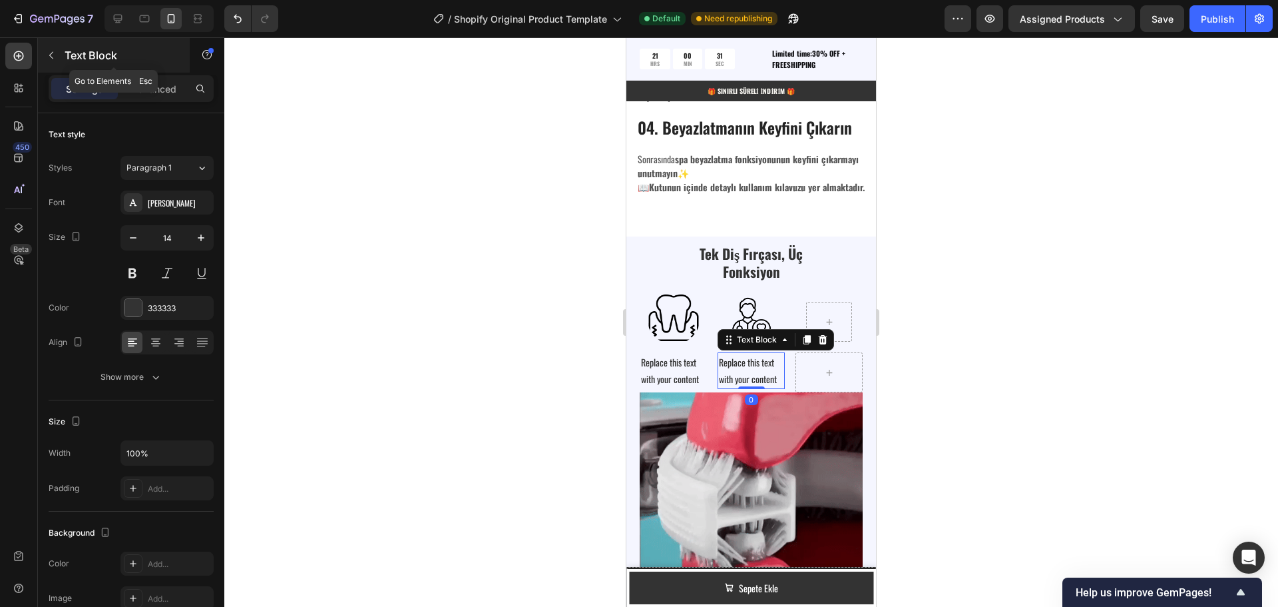
click at [49, 63] on button "button" at bounding box center [51, 55] width 21 height 21
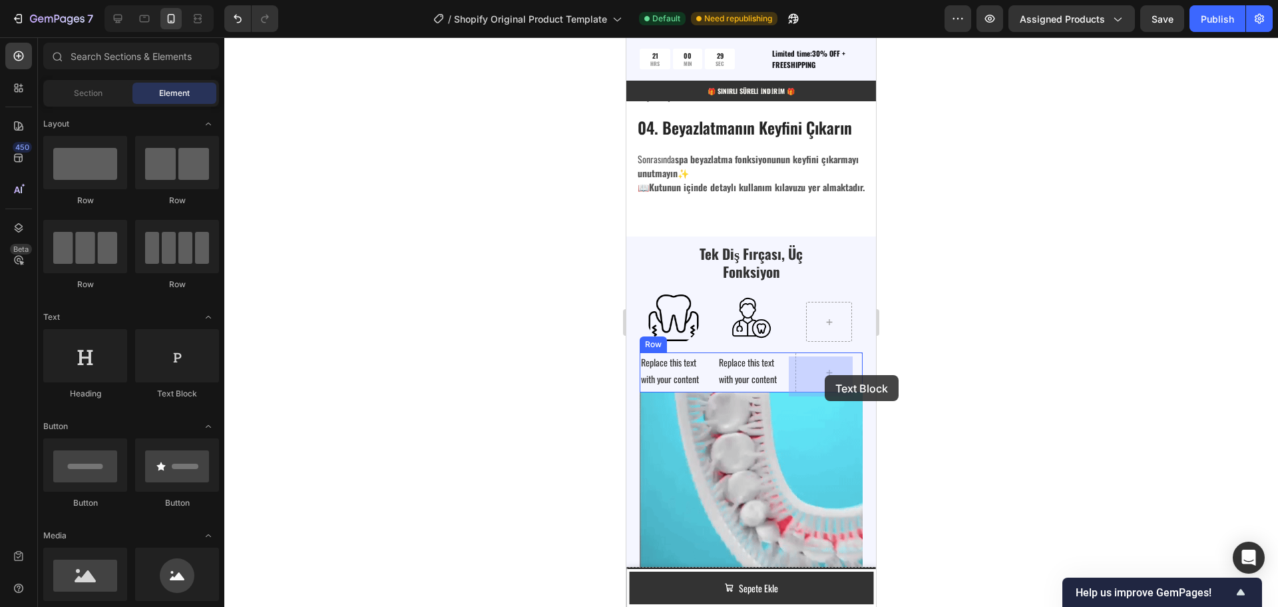
drag, startPoint x: 806, startPoint y: 404, endPoint x: 823, endPoint y: 376, distance: 32.5
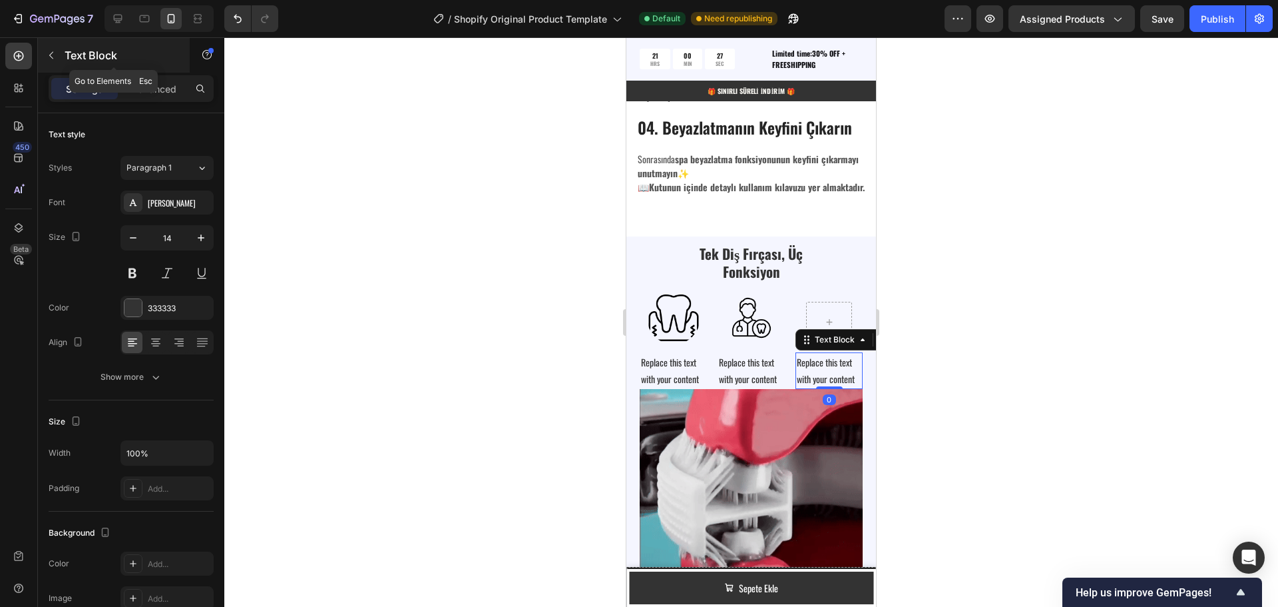
click at [51, 52] on icon "button" at bounding box center [51, 55] width 11 height 11
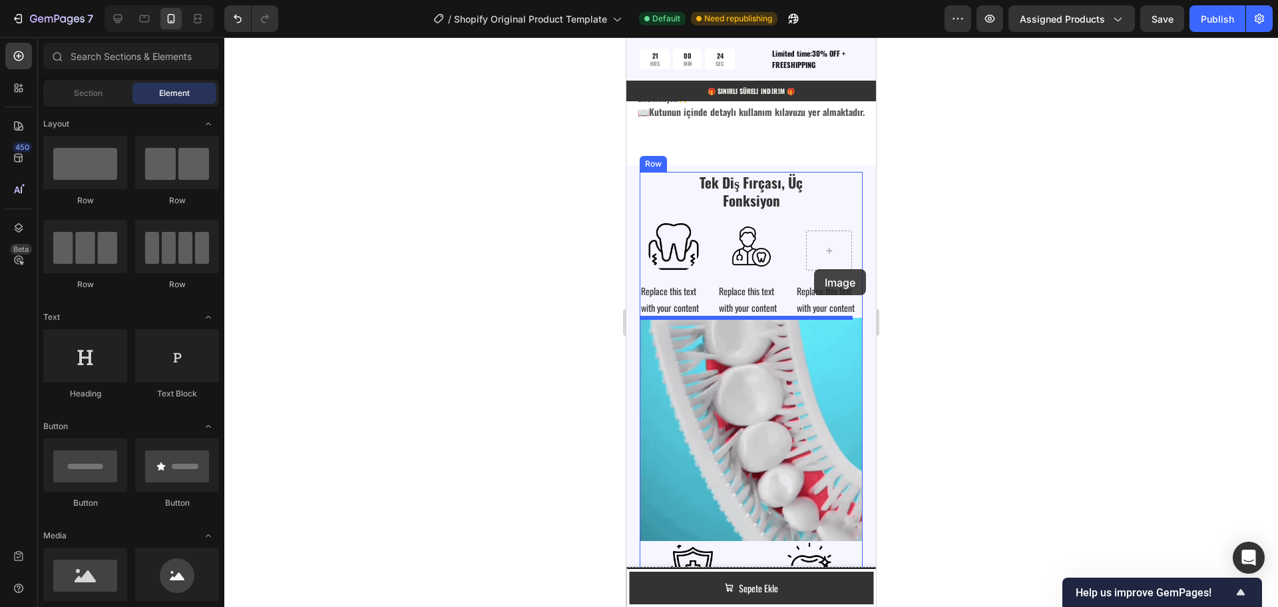
scroll to position [2716, 0]
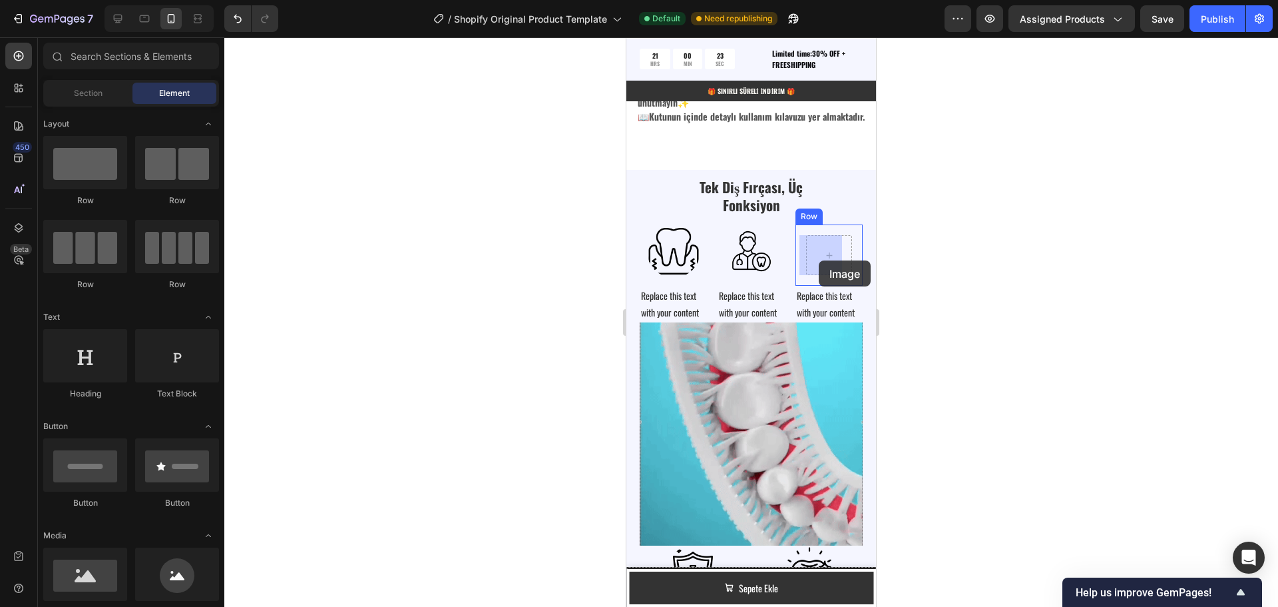
drag, startPoint x: 814, startPoint y: 616, endPoint x: 816, endPoint y: 260, distance: 356.2
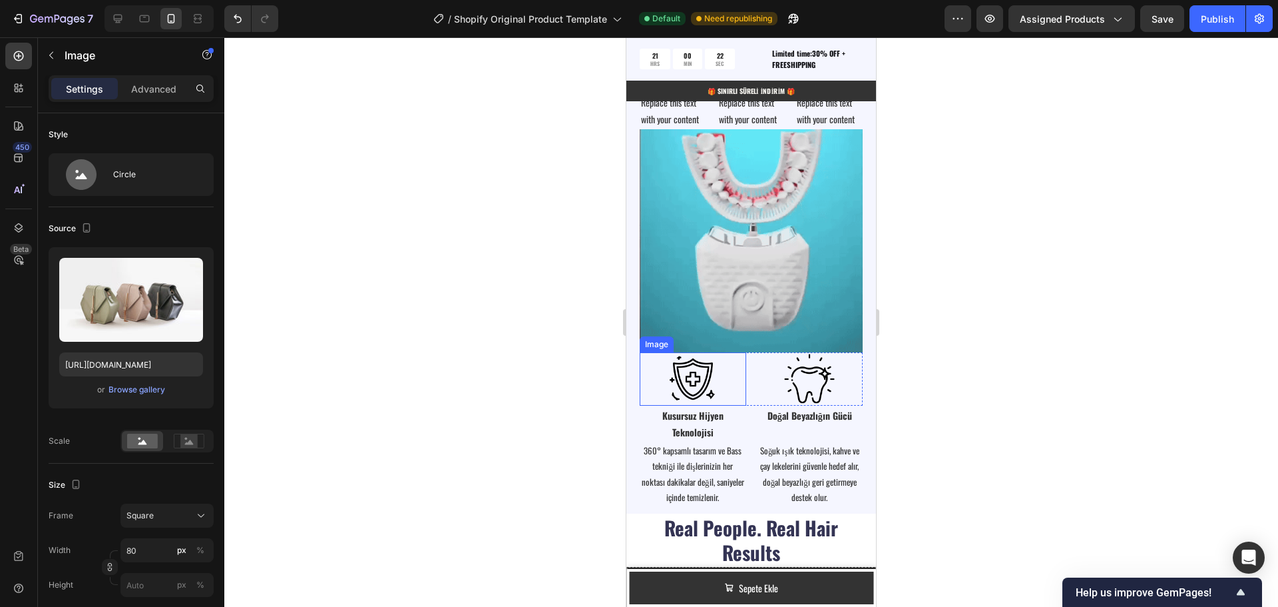
scroll to position [2915, 0]
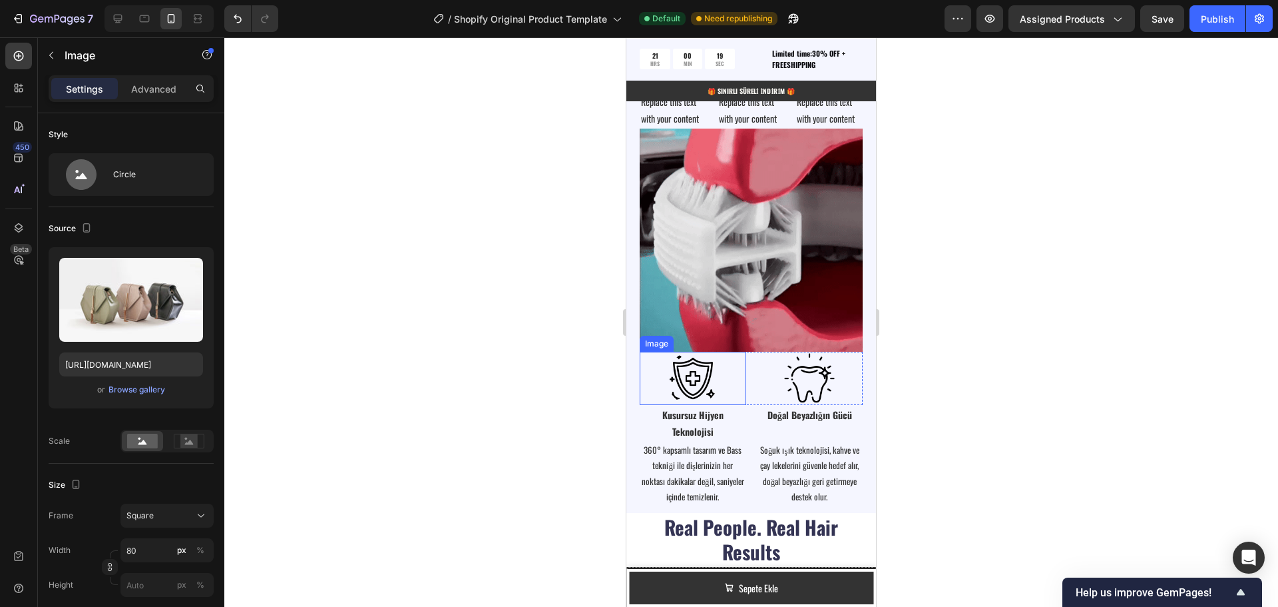
click at [643, 375] on div at bounding box center [693, 378] width 107 height 53
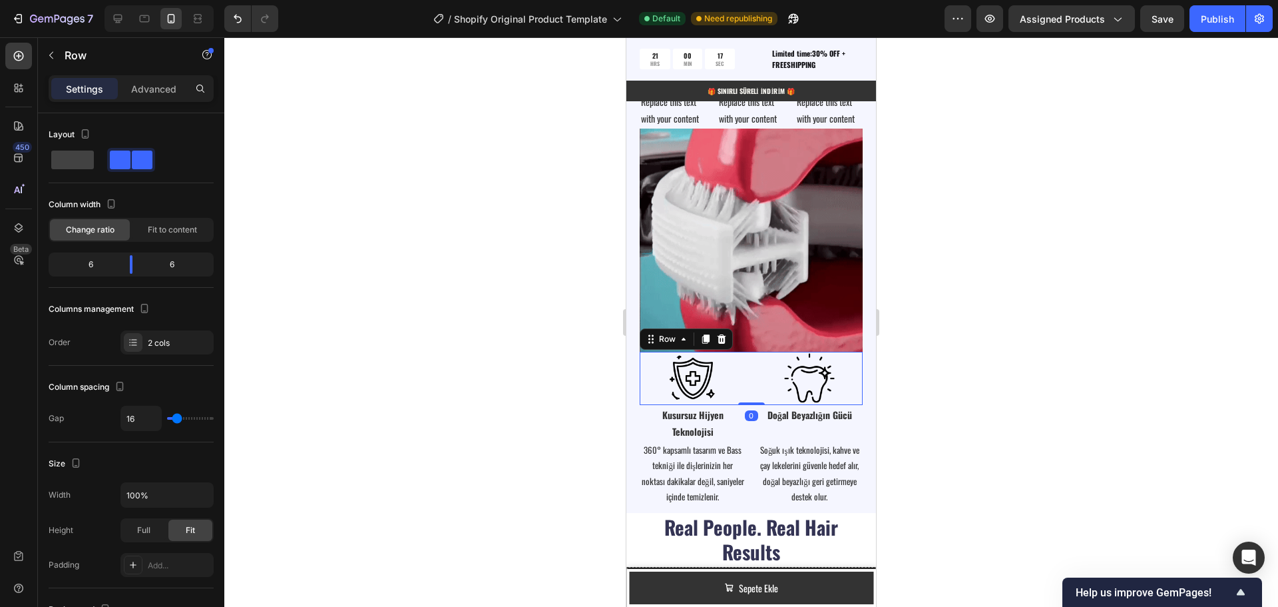
click at [746, 387] on div "Image Image Row 0" at bounding box center [751, 378] width 223 height 53
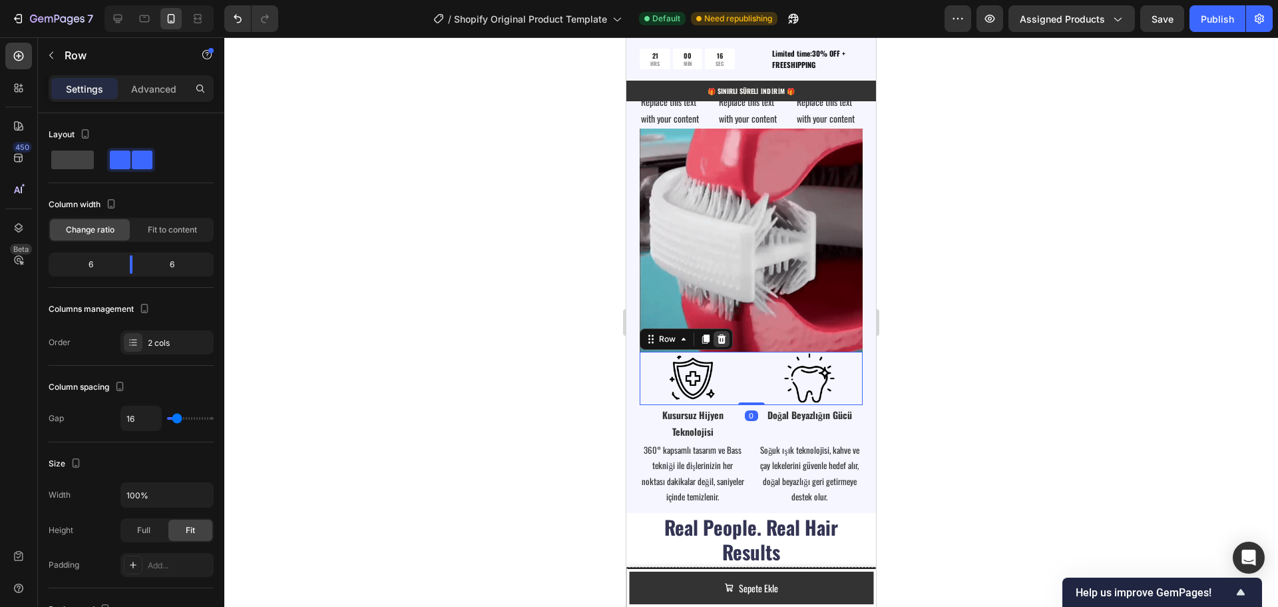
click at [722, 334] on icon at bounding box center [722, 338] width 9 height 9
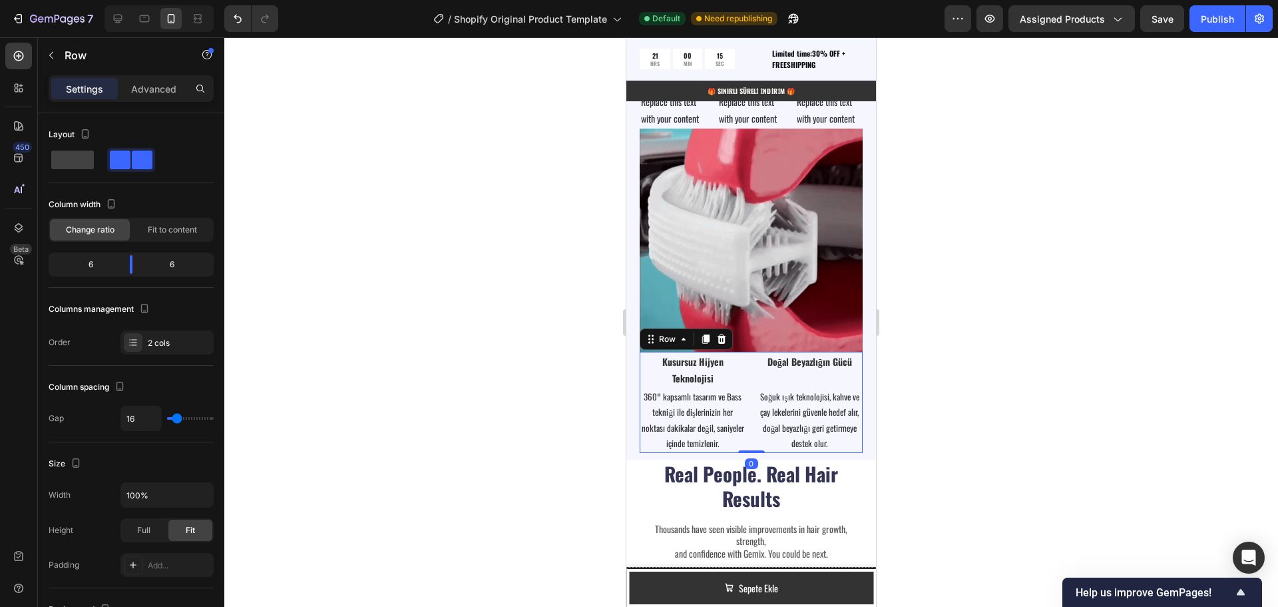
click at [743, 378] on div "Kusursuz Hijyen Teknolojisi Text Block 360° kapsamlı tasarım ve Bass tekniği il…" at bounding box center [751, 402] width 223 height 101
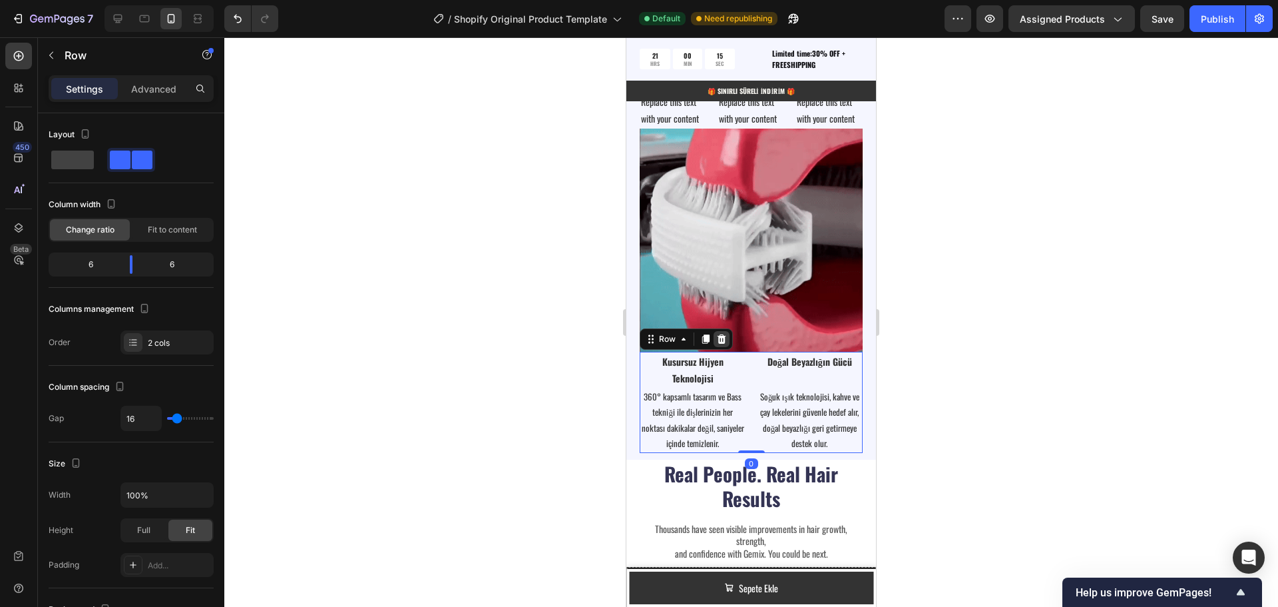
click at [724, 334] on icon at bounding box center [722, 338] width 9 height 9
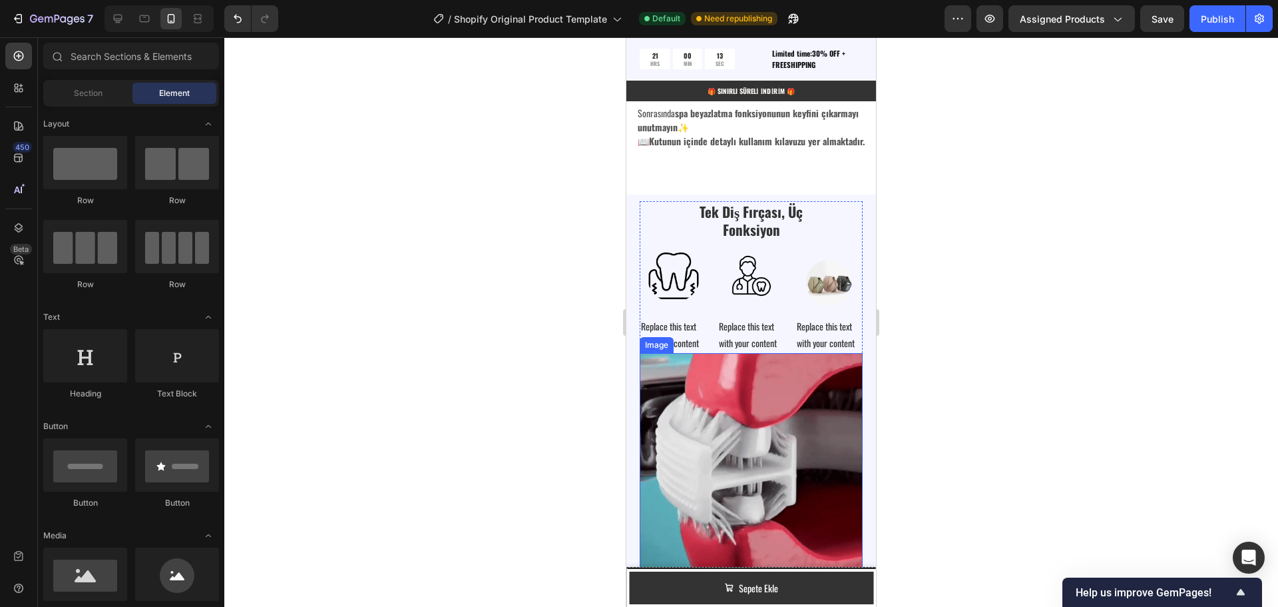
scroll to position [2649, 0]
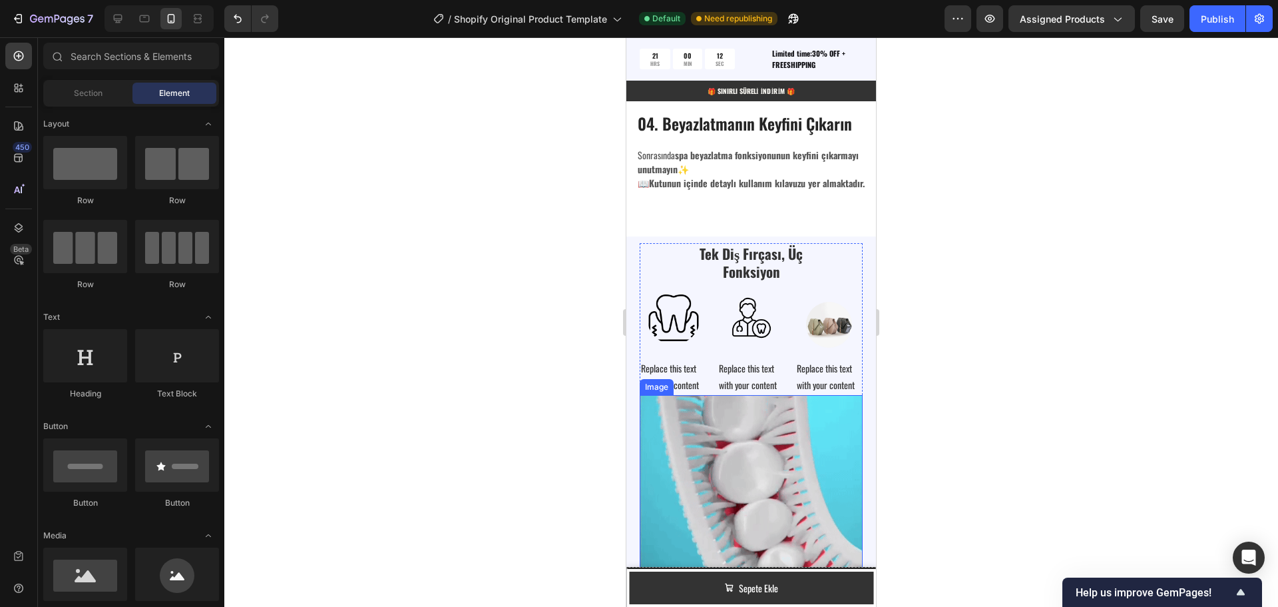
click at [733, 430] on img at bounding box center [751, 506] width 223 height 223
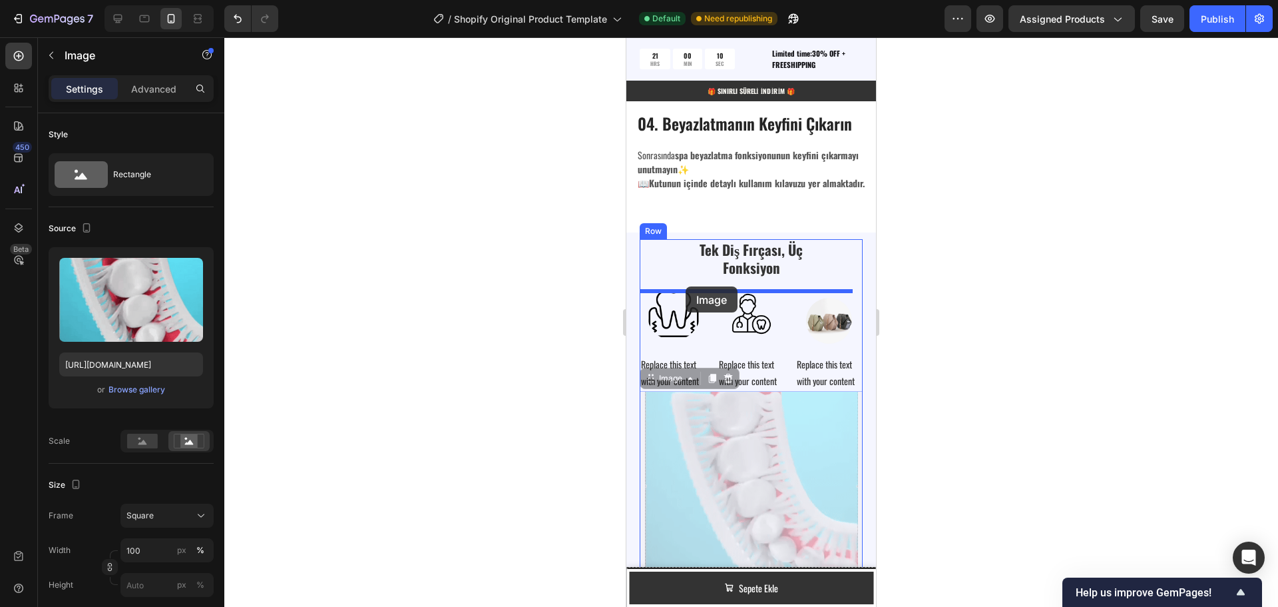
drag, startPoint x: 653, startPoint y: 373, endPoint x: 686, endPoint y: 286, distance: 92.5
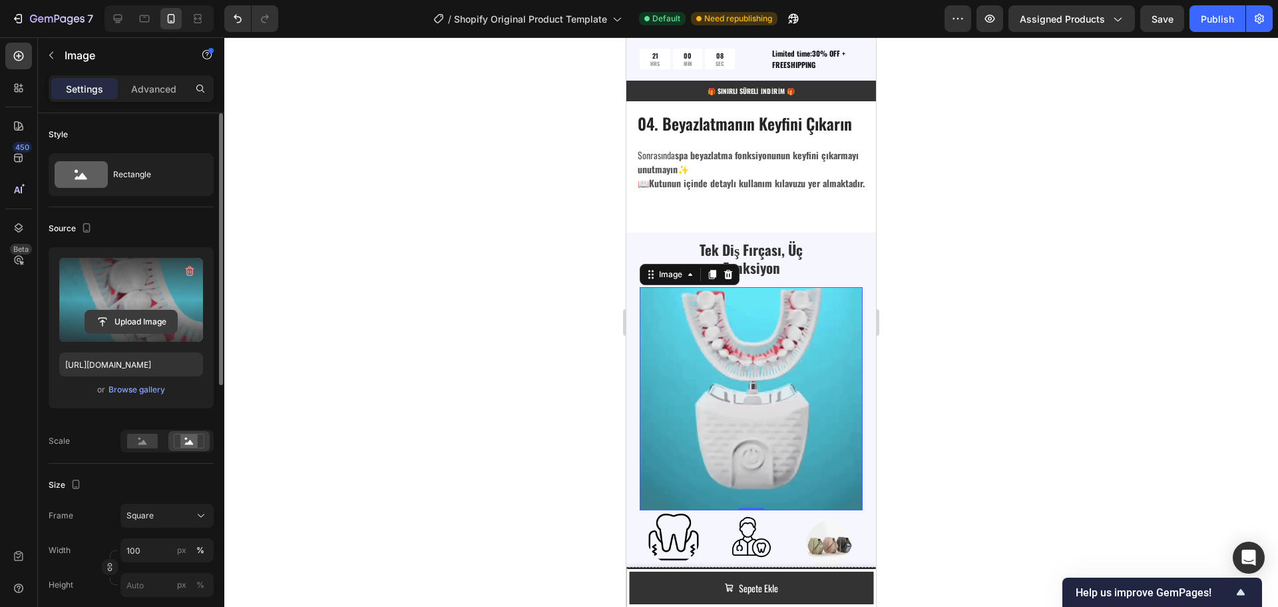
click at [130, 323] on input "file" at bounding box center [131, 321] width 92 height 23
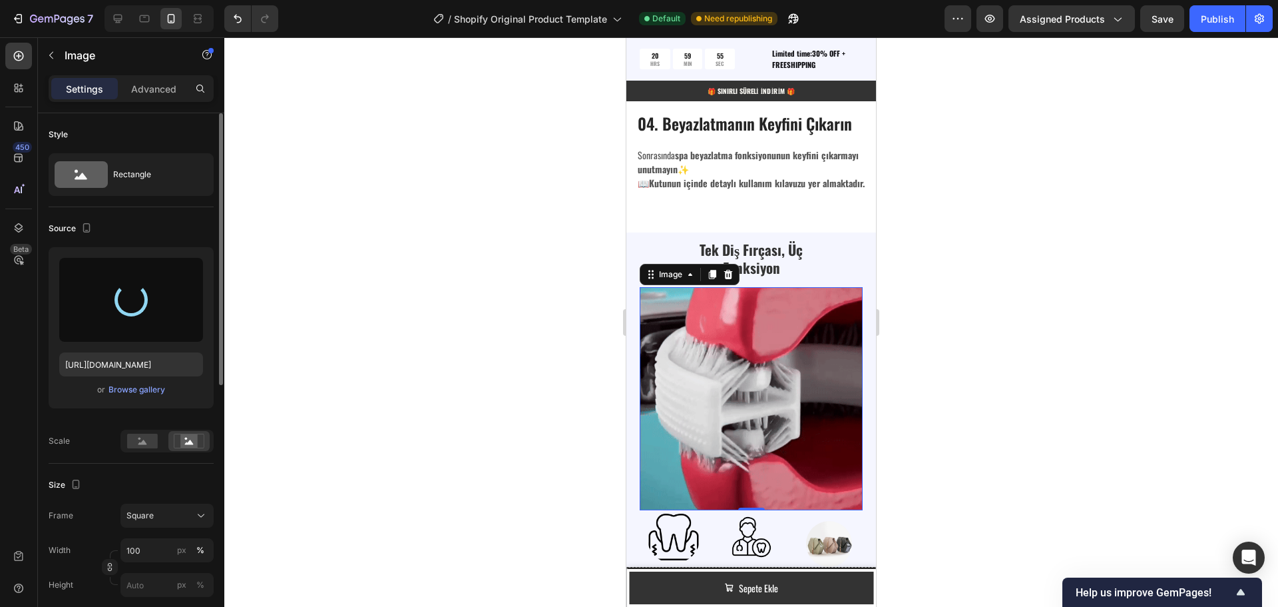
type input "https://cdn.shopify.com/s/files/1/0951/2933/8167/files/gempages_586159015990395…"
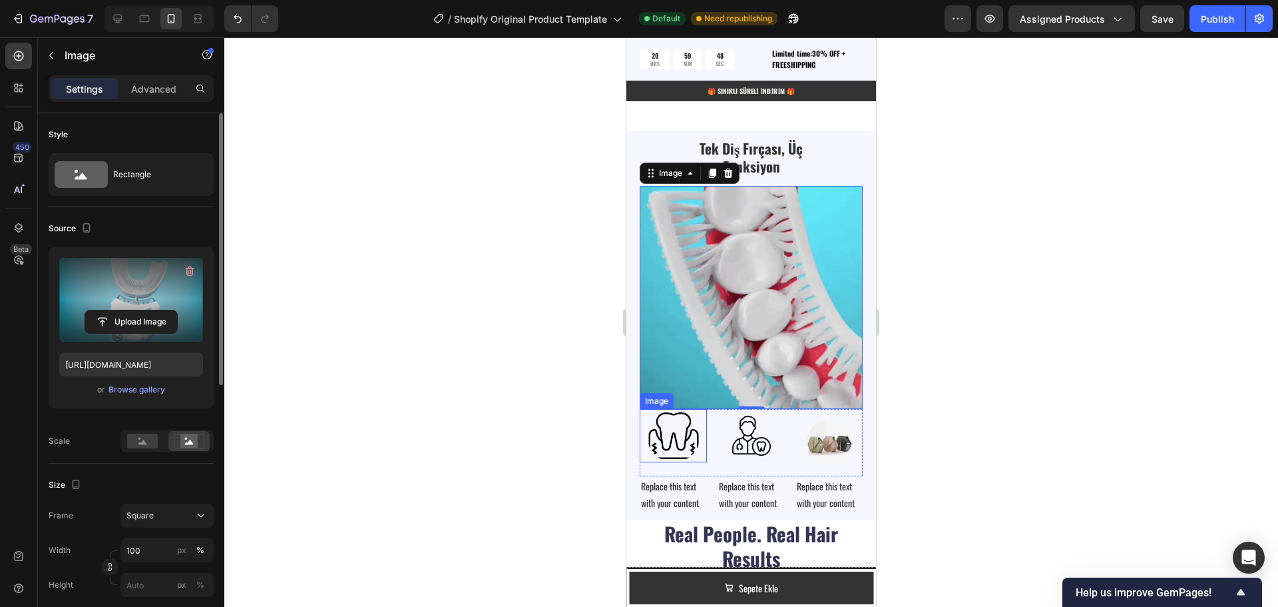
scroll to position [2716, 0]
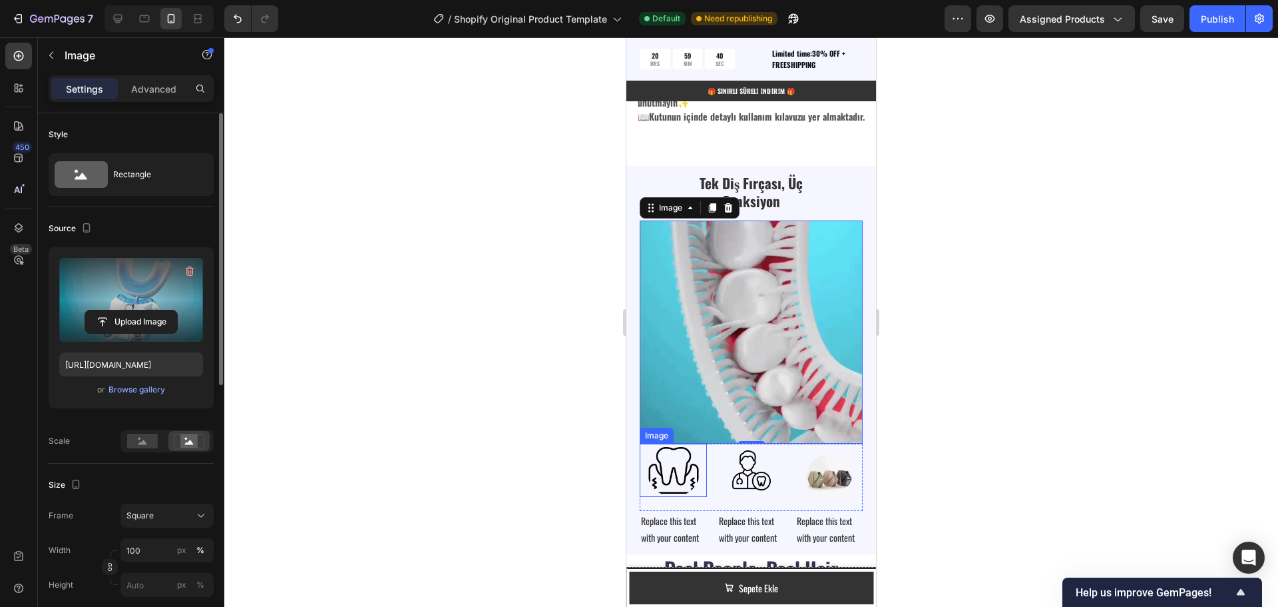
click at [672, 466] on img at bounding box center [673, 469] width 53 height 53
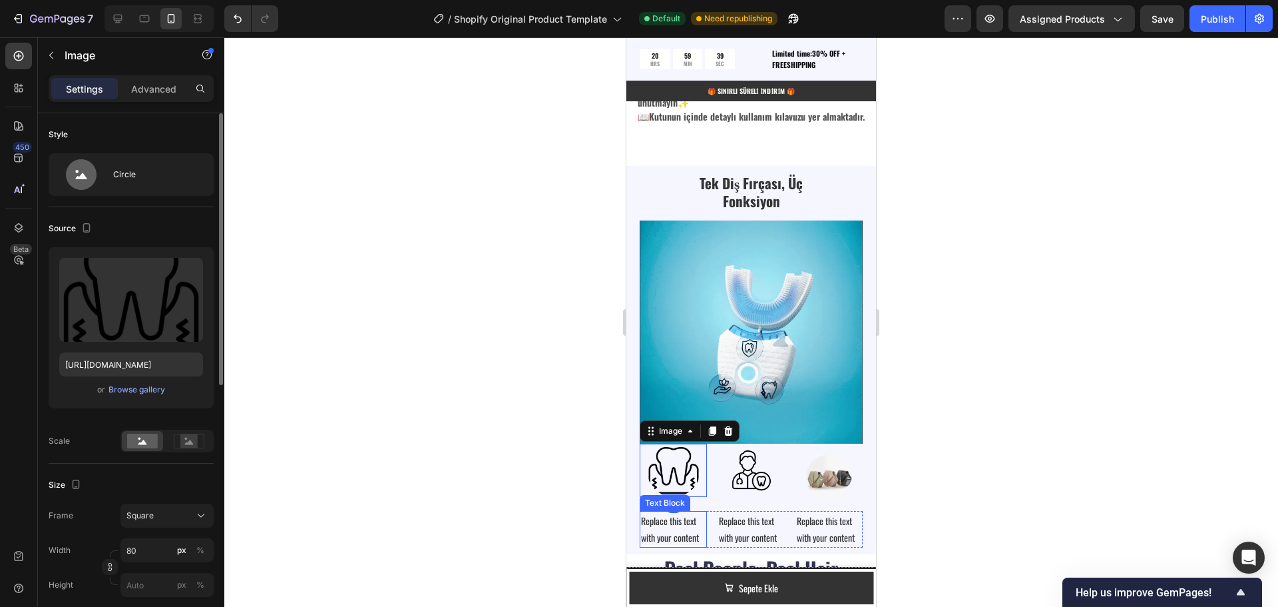
click at [677, 514] on div "Replace this text with your content" at bounding box center [673, 529] width 67 height 36
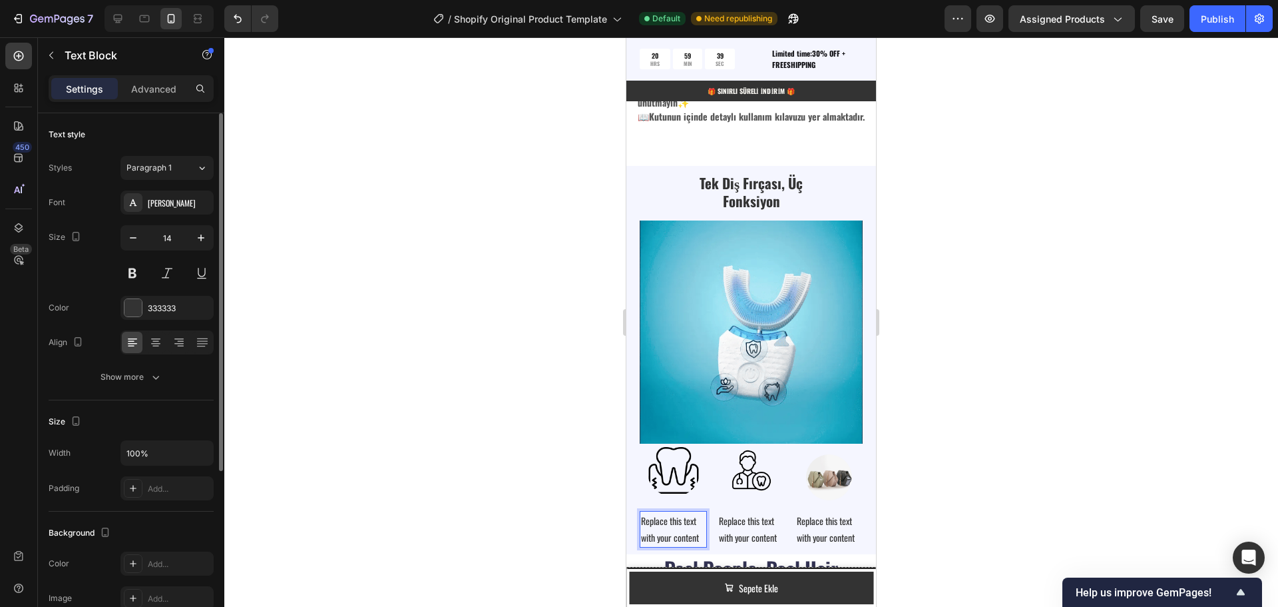
click at [682, 517] on div "Replace this text with your content" at bounding box center [673, 529] width 67 height 36
drag, startPoint x: 700, startPoint y: 528, endPoint x: 643, endPoint y: 513, distance: 58.6
click at [643, 513] on p "Replace this text with your content" at bounding box center [673, 528] width 65 height 33
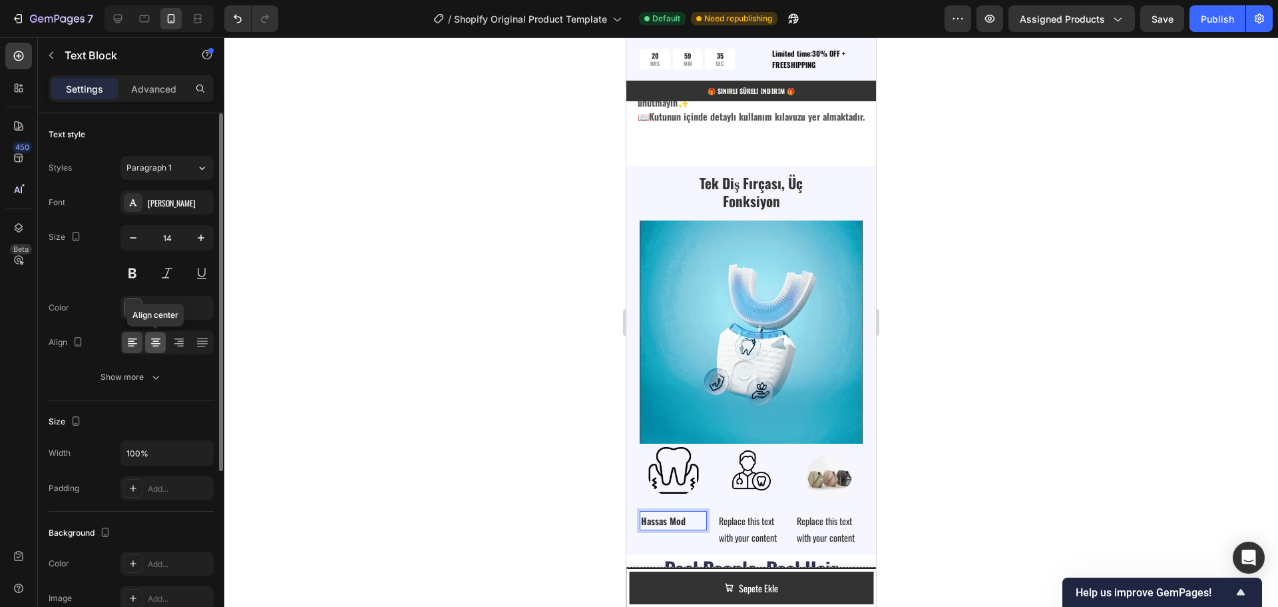
click at [152, 350] on div at bounding box center [155, 342] width 21 height 21
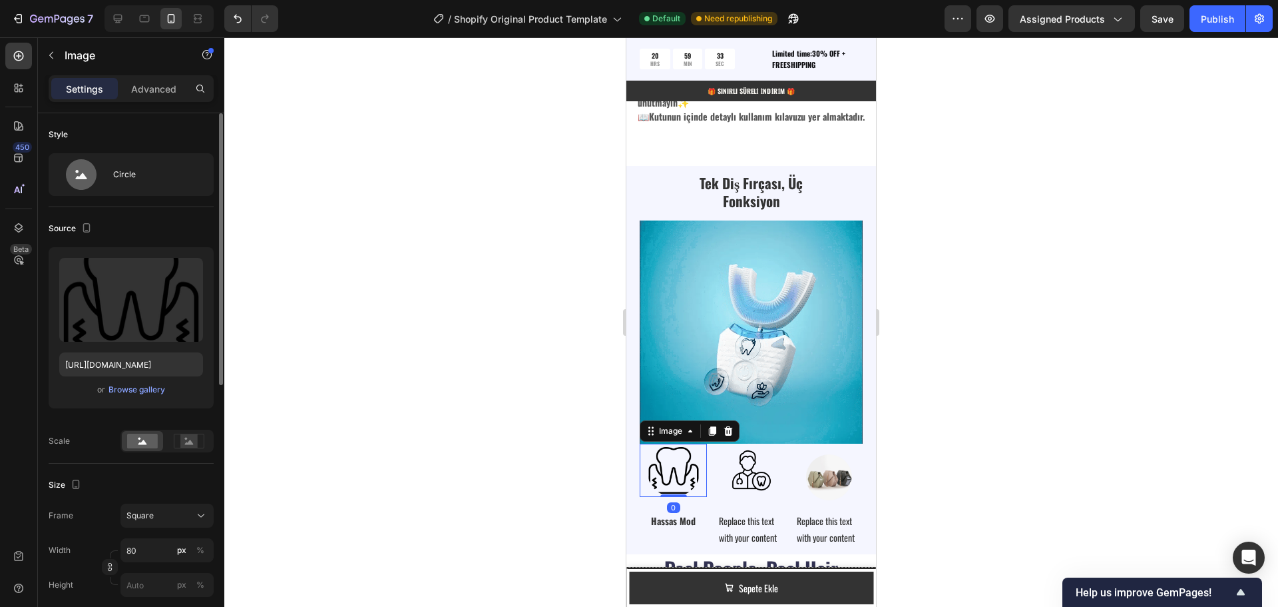
click at [670, 459] on img at bounding box center [673, 469] width 53 height 53
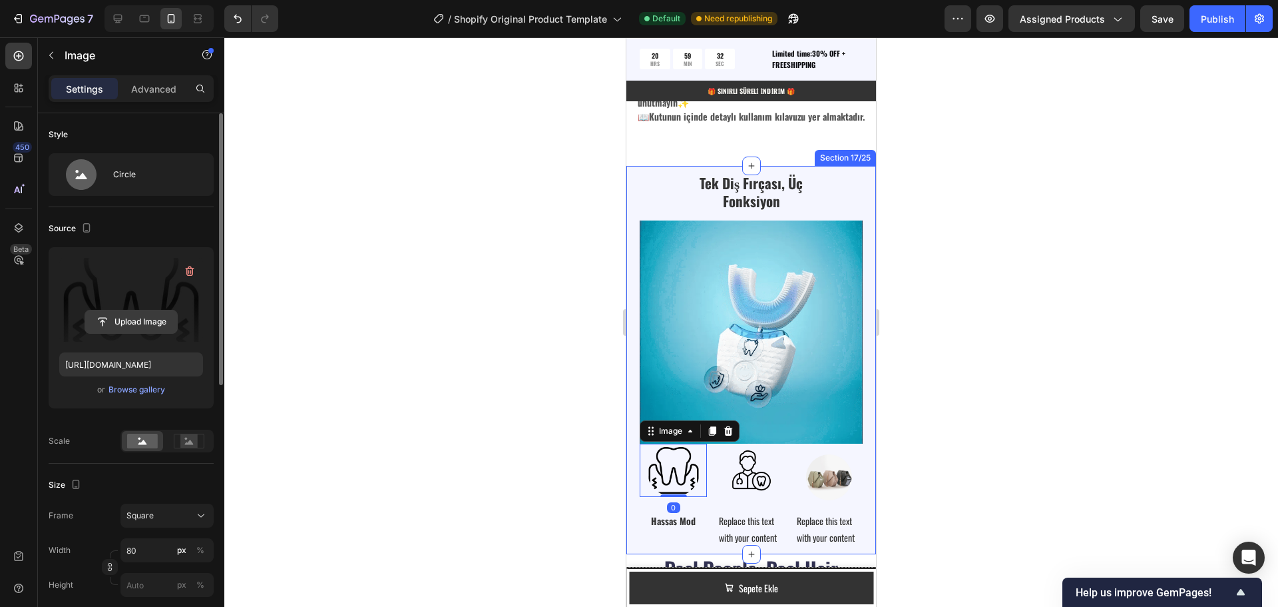
click at [125, 319] on input "file" at bounding box center [131, 321] width 92 height 23
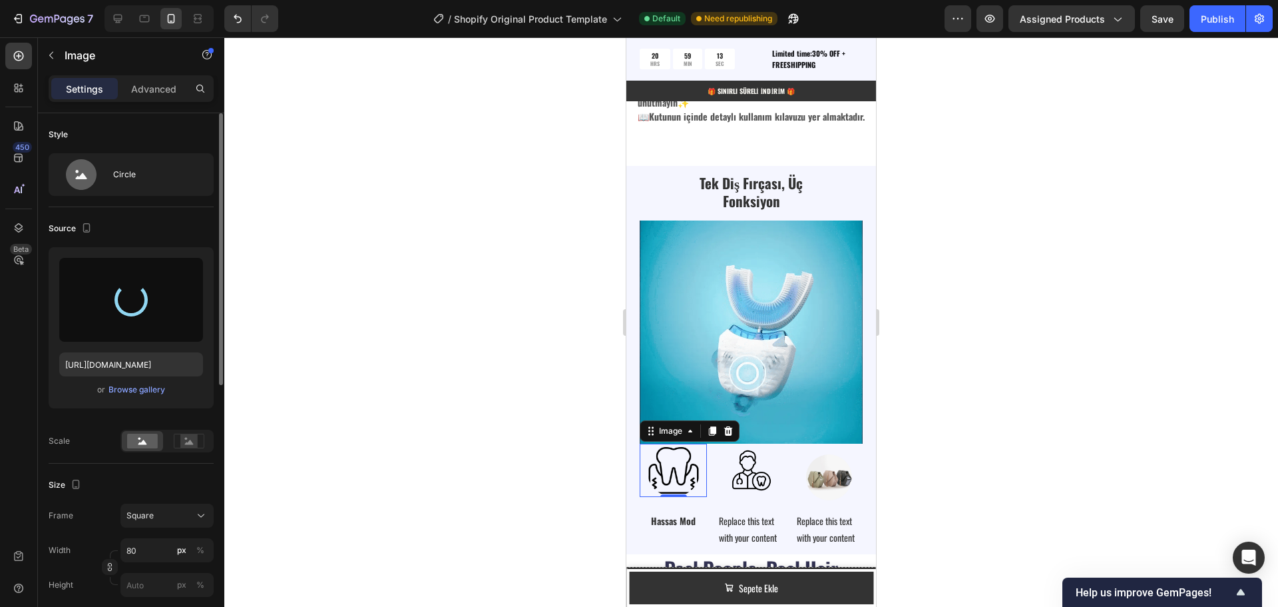
type input "[URL][DOMAIN_NAME]"
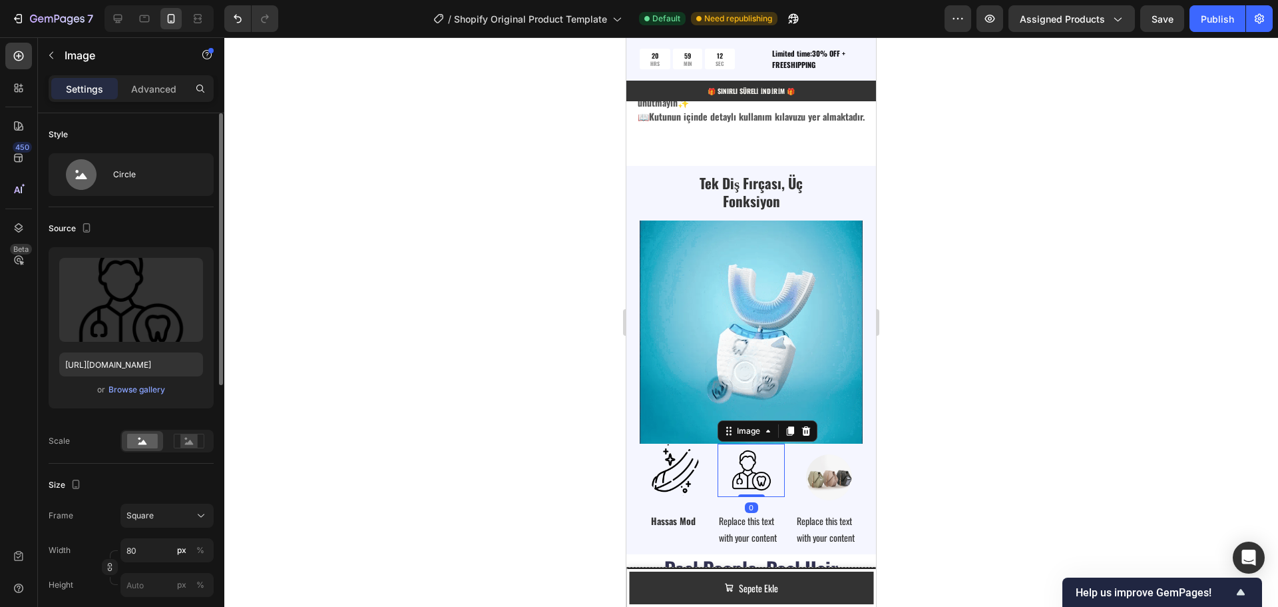
click at [739, 465] on img at bounding box center [751, 469] width 53 height 53
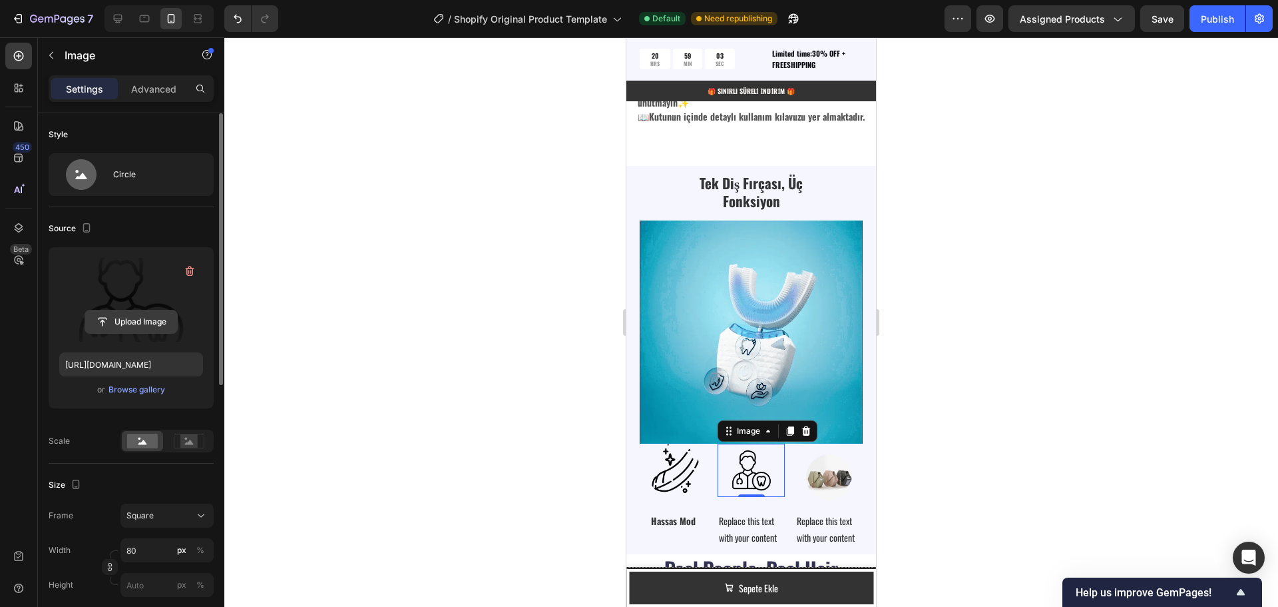
click at [134, 322] on input "file" at bounding box center [131, 321] width 92 height 23
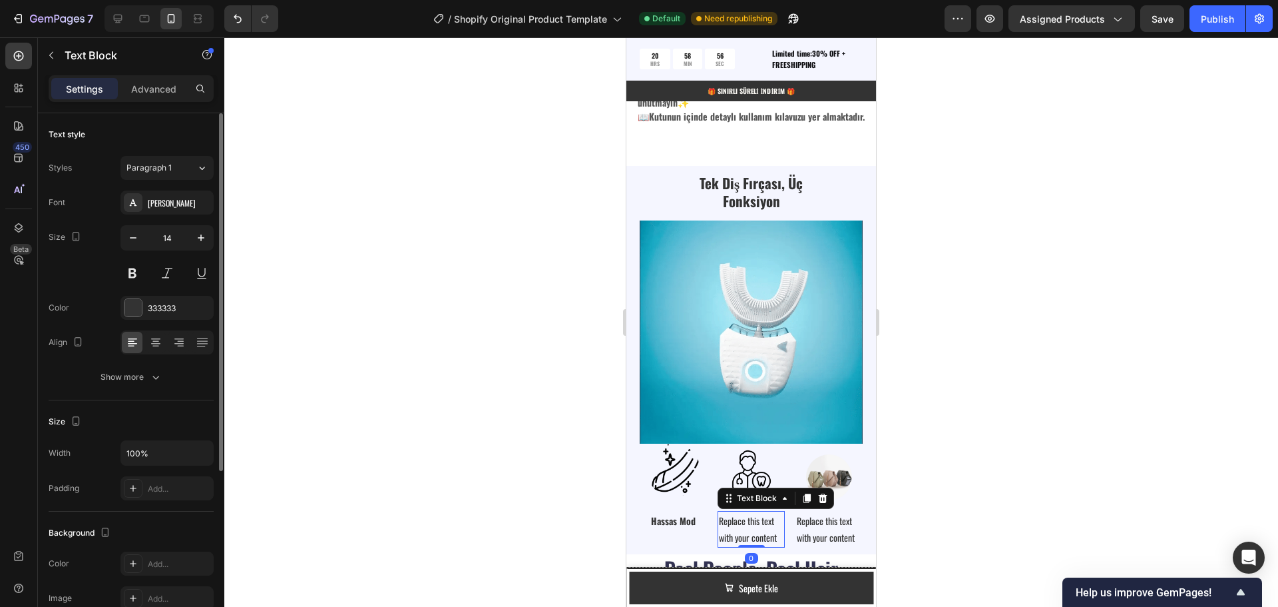
click at [755, 518] on div "Replace this text with your content" at bounding box center [751, 529] width 67 height 36
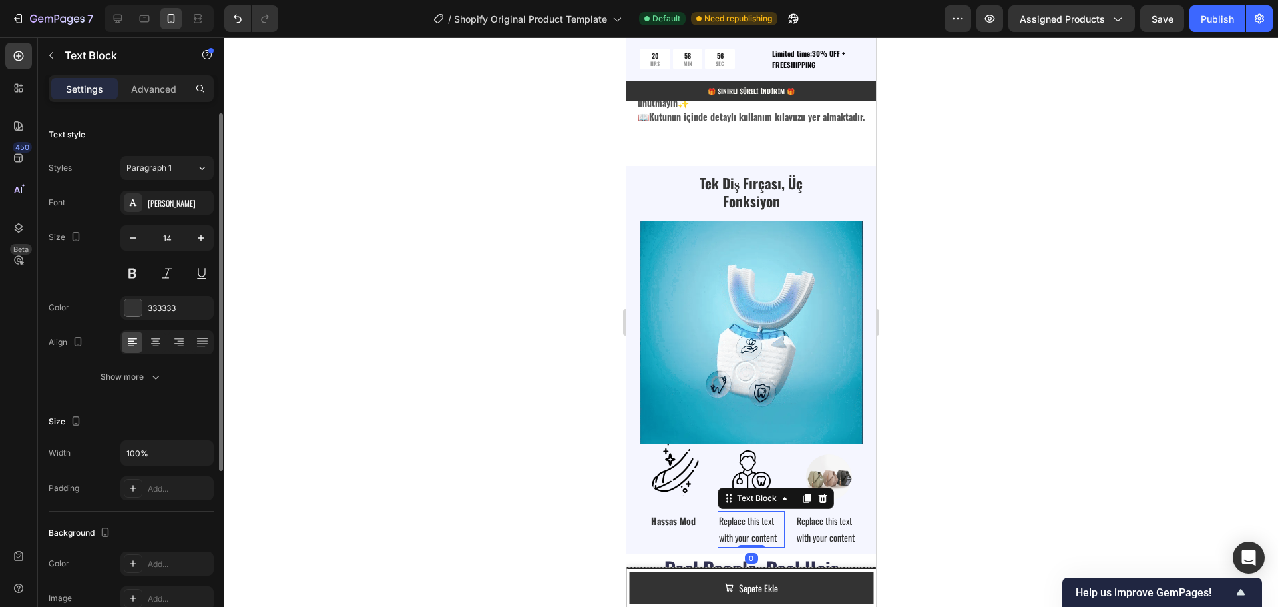
click at [755, 518] on div "Replace this text with your content" at bounding box center [751, 529] width 67 height 36
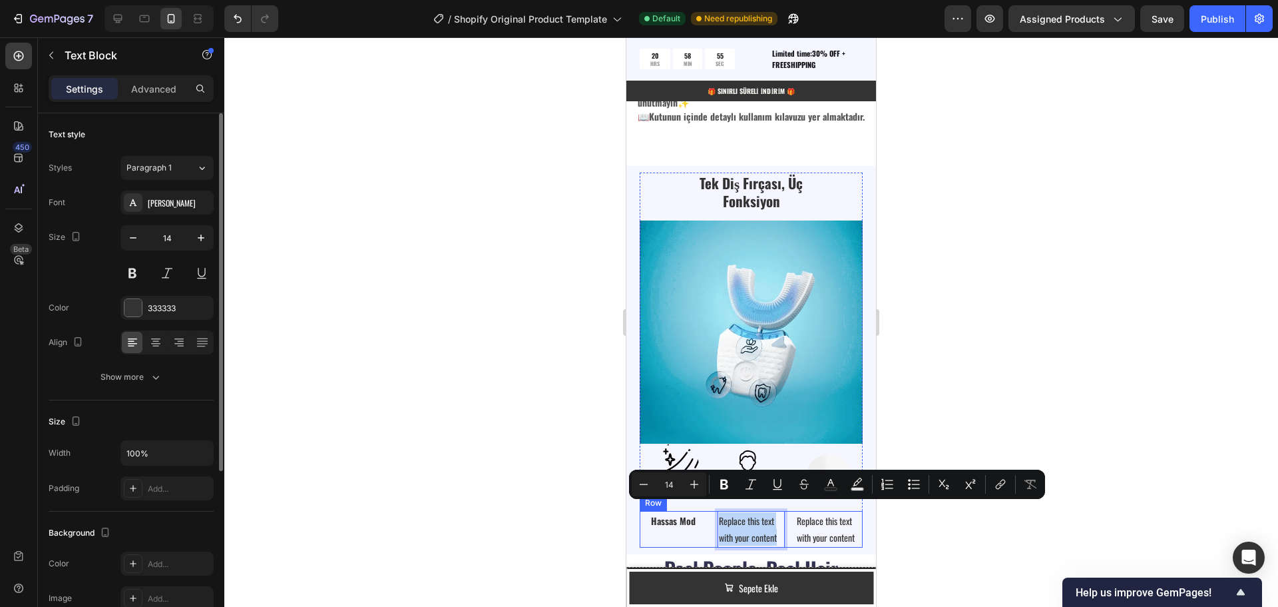
drag, startPoint x: 774, startPoint y: 529, endPoint x: 718, endPoint y: 513, distance: 58.3
click at [713, 513] on div "Hassas Mod Text Block Replace this text with your content Text Block 0 Replace …" at bounding box center [751, 529] width 223 height 36
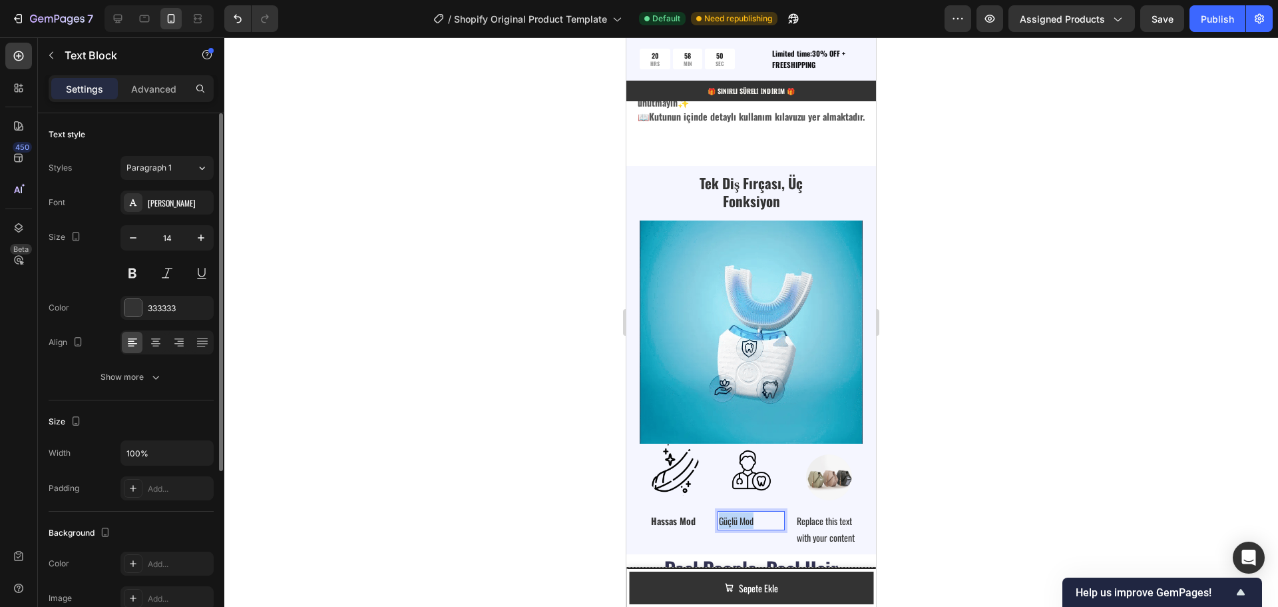
drag, startPoint x: 763, startPoint y: 513, endPoint x: 715, endPoint y: 509, distance: 48.1
click at [718, 511] on div "Güçlü Mod" at bounding box center [751, 520] width 67 height 19
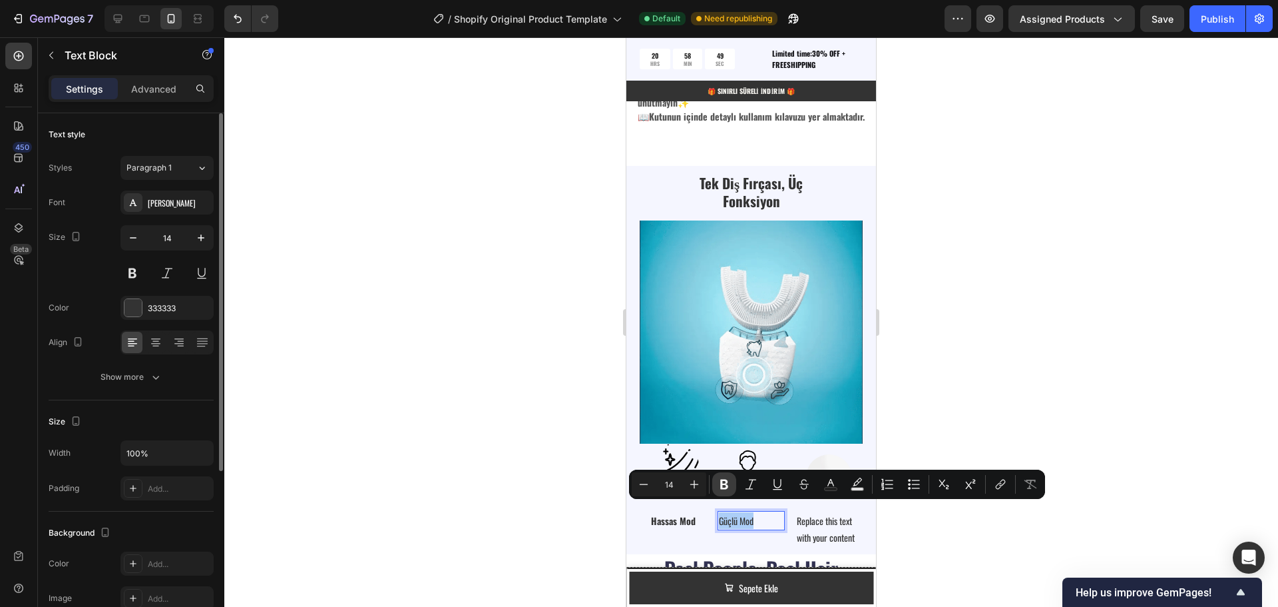
click at [724, 489] on icon "Editor contextual toolbar" at bounding box center [724, 484] width 8 height 10
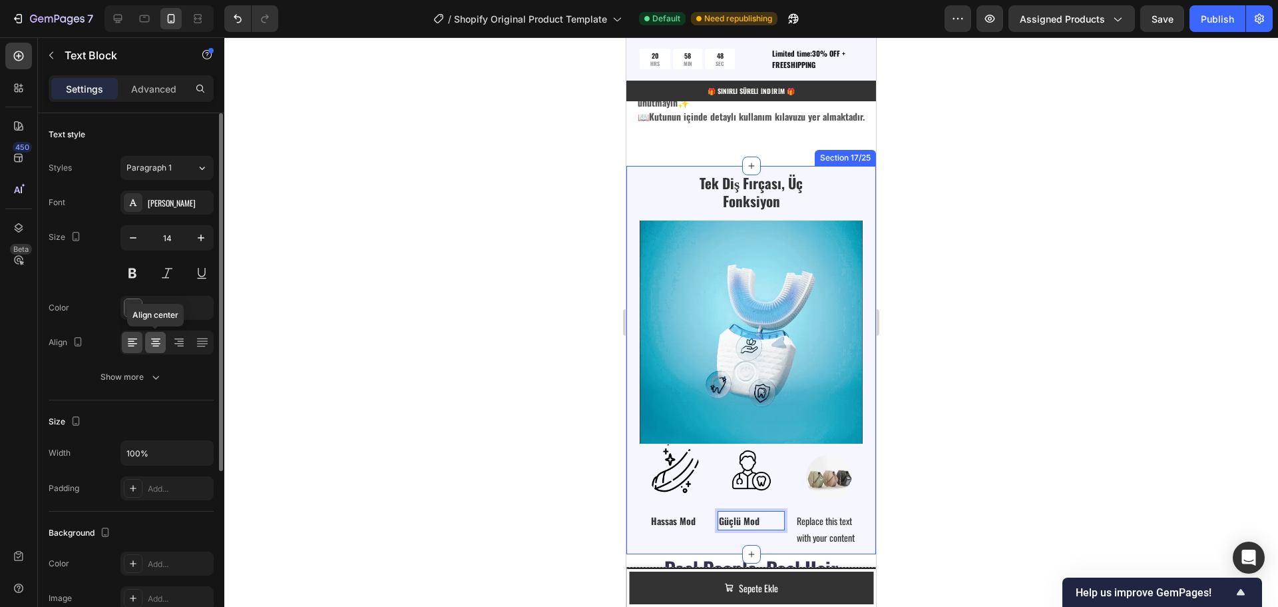
click at [156, 345] on icon at bounding box center [155, 342] width 13 height 13
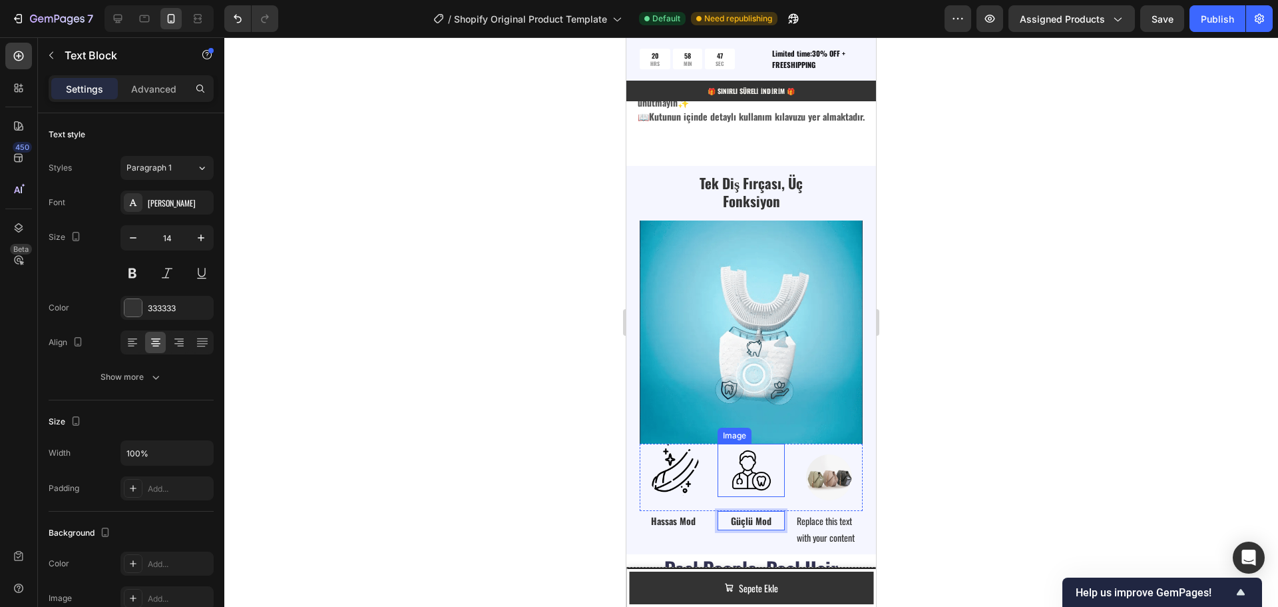
click at [745, 469] on img at bounding box center [751, 469] width 53 height 53
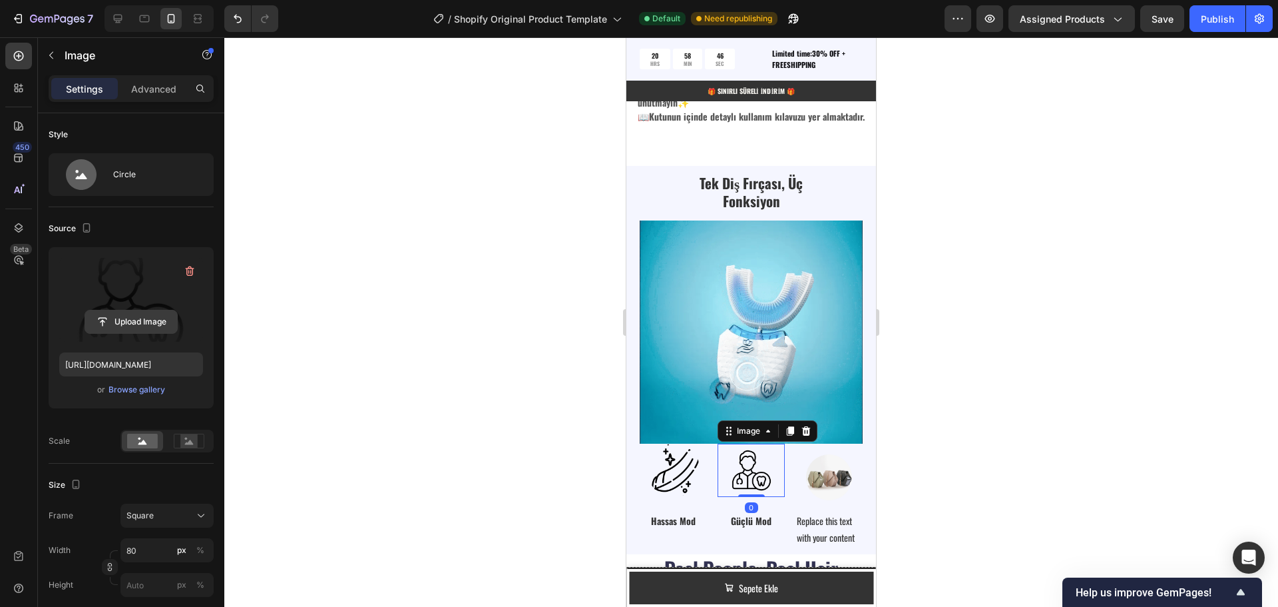
click at [120, 320] on input "file" at bounding box center [131, 321] width 92 height 23
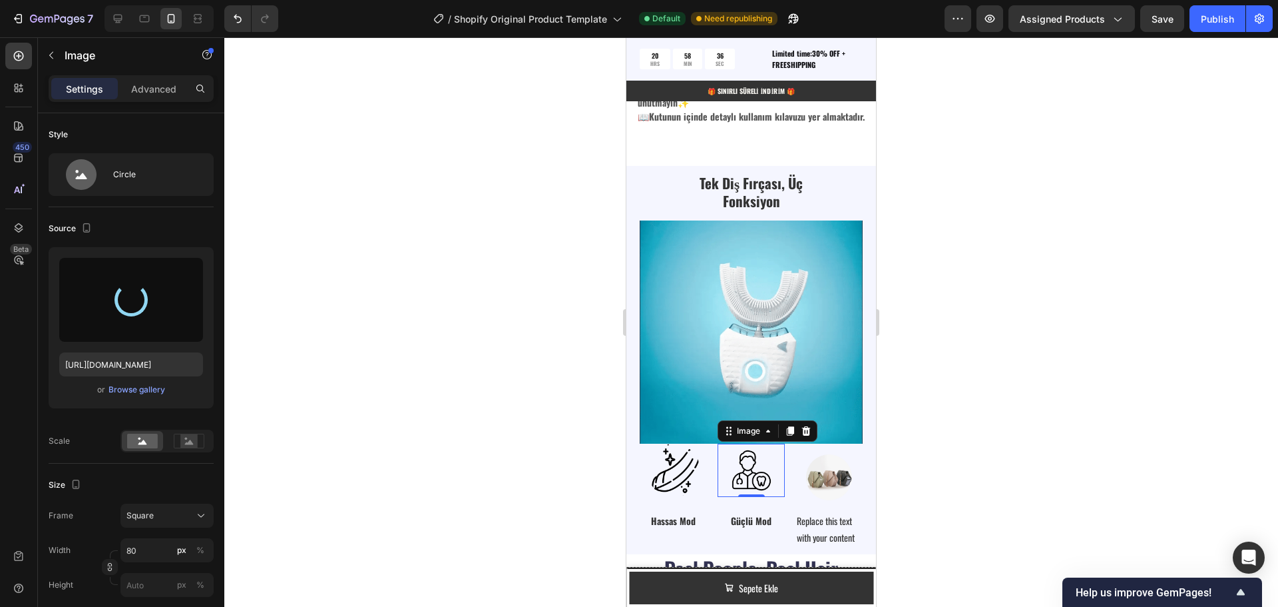
type input "https://cdn.shopify.com/s/files/1/0951/2933/8167/files/gempages_586159015990395…"
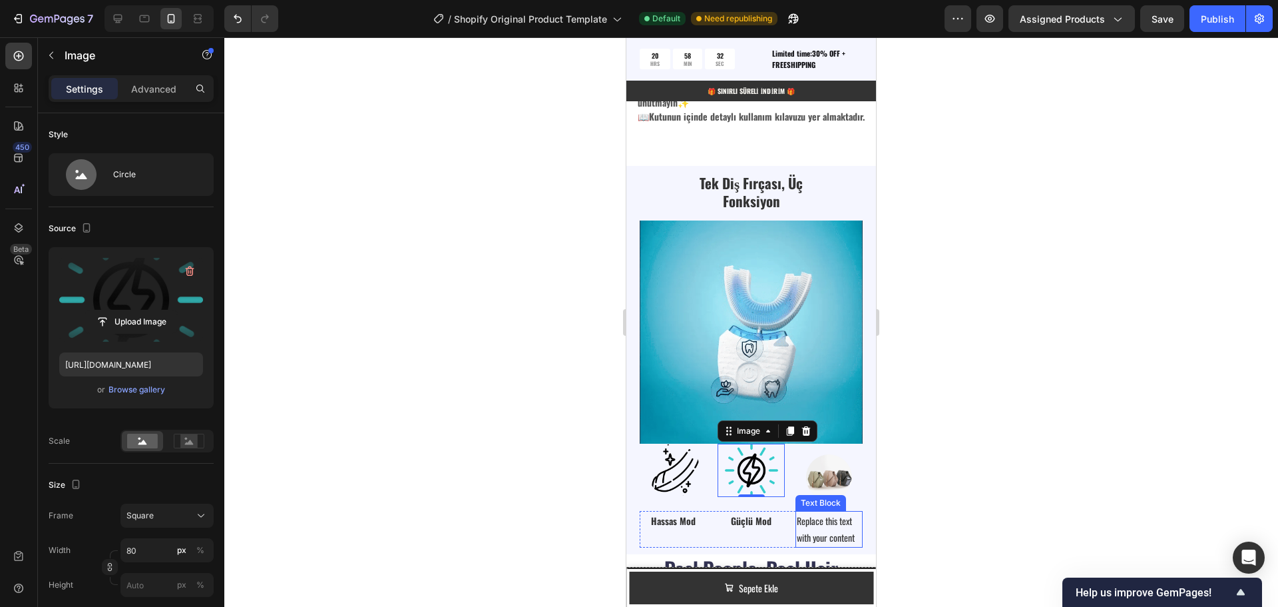
click at [828, 517] on div "Replace this text with your content" at bounding box center [829, 529] width 67 height 36
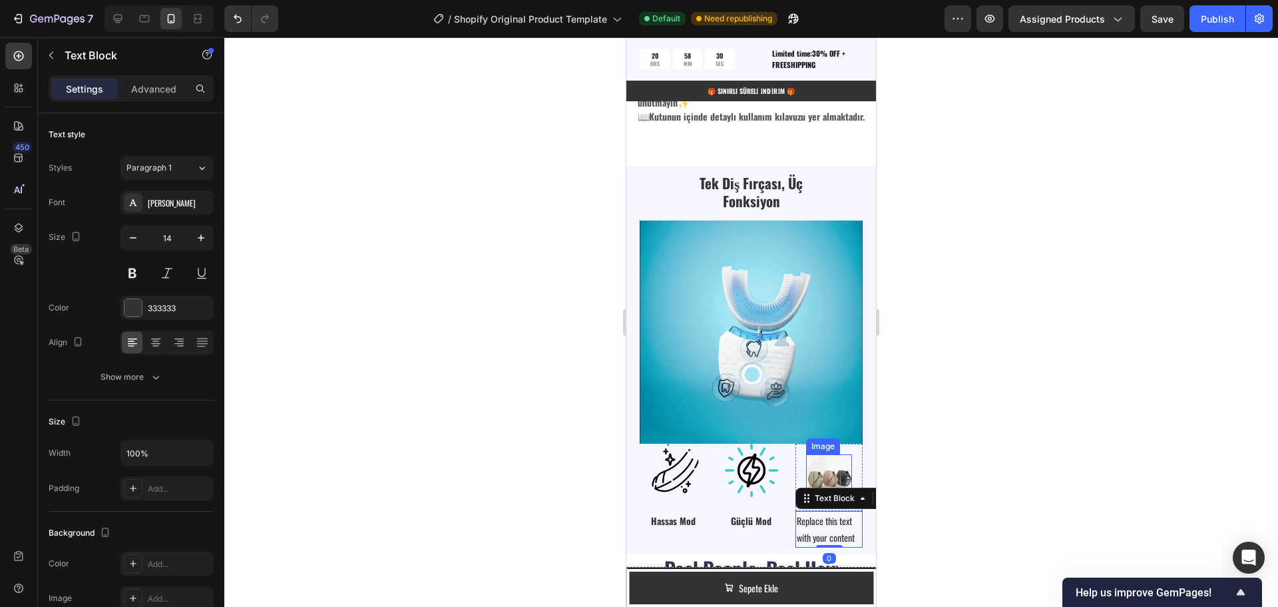
click at [820, 458] on img at bounding box center [829, 477] width 46 height 46
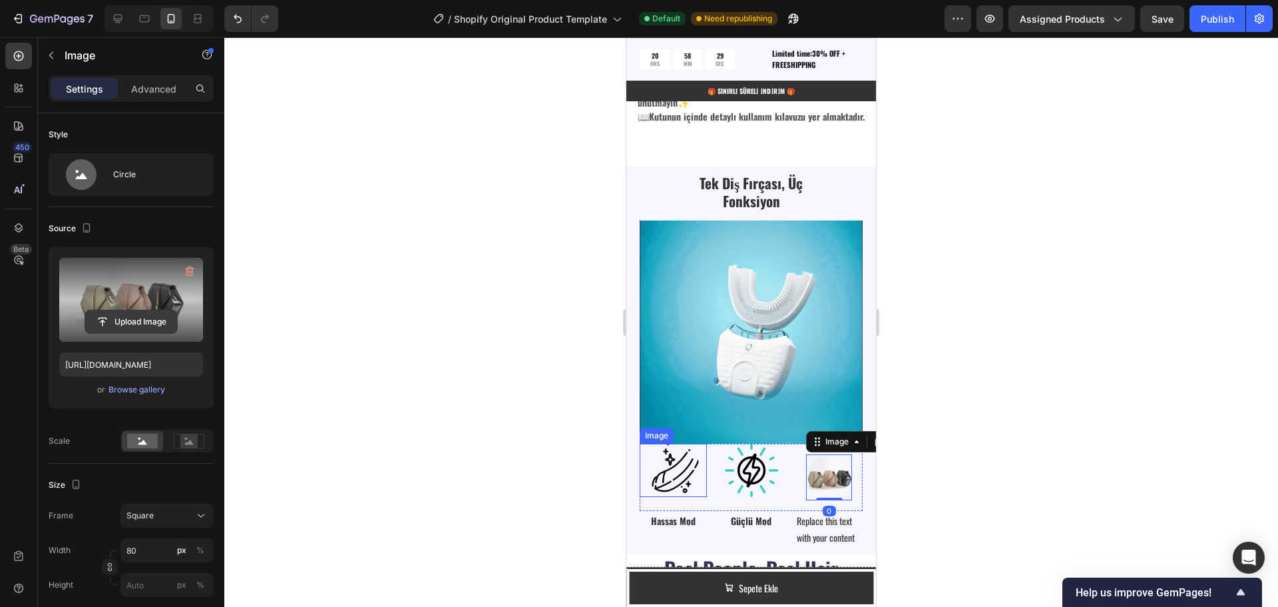
click at [124, 318] on input "file" at bounding box center [131, 321] width 92 height 23
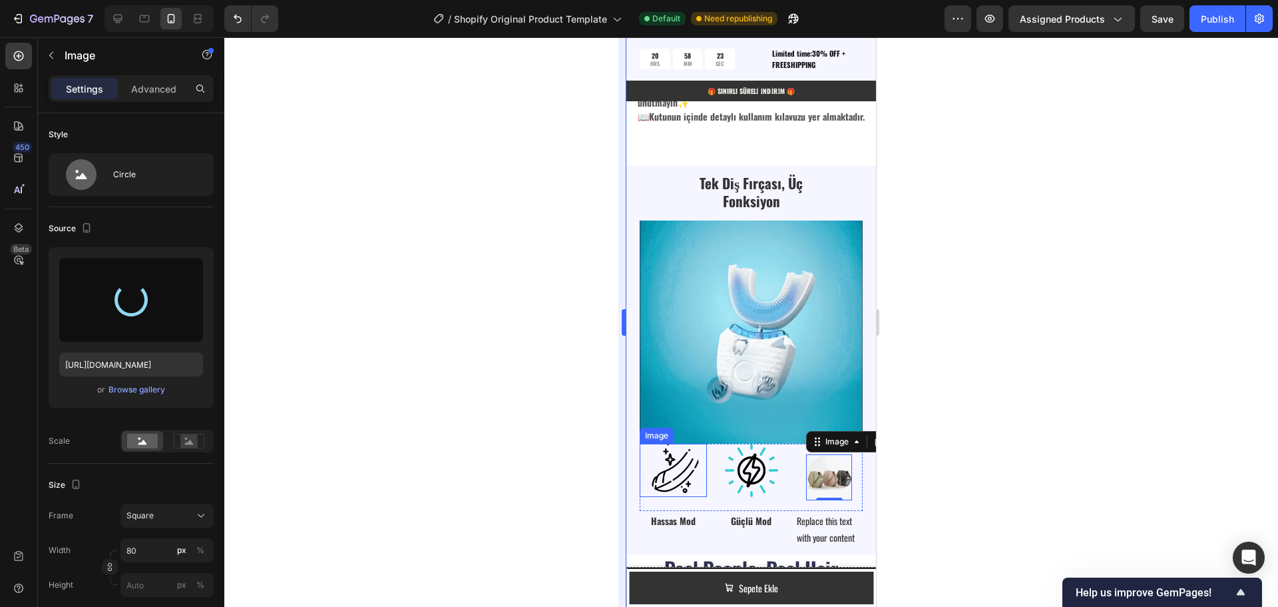
type input "https://cdn.shopify.com/s/files/1/0951/2933/8167/files/gempages_586159015990395…"
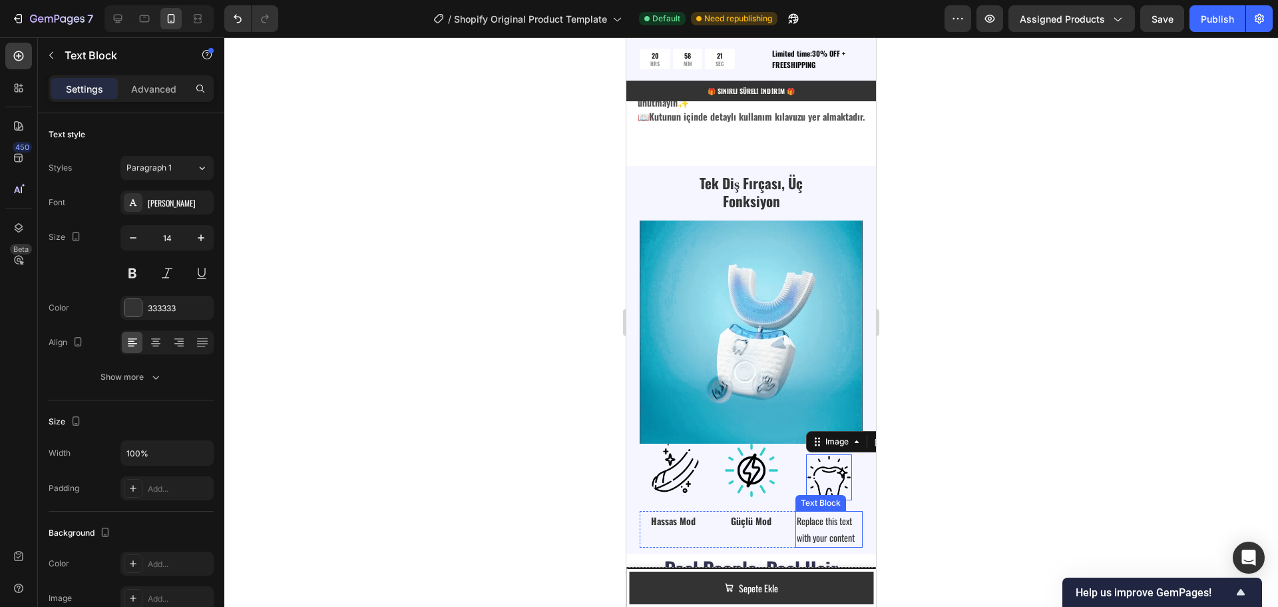
click at [819, 516] on div "Replace this text with your content" at bounding box center [829, 529] width 67 height 36
click at [828, 524] on div "Replace this text with your content" at bounding box center [829, 529] width 67 height 36
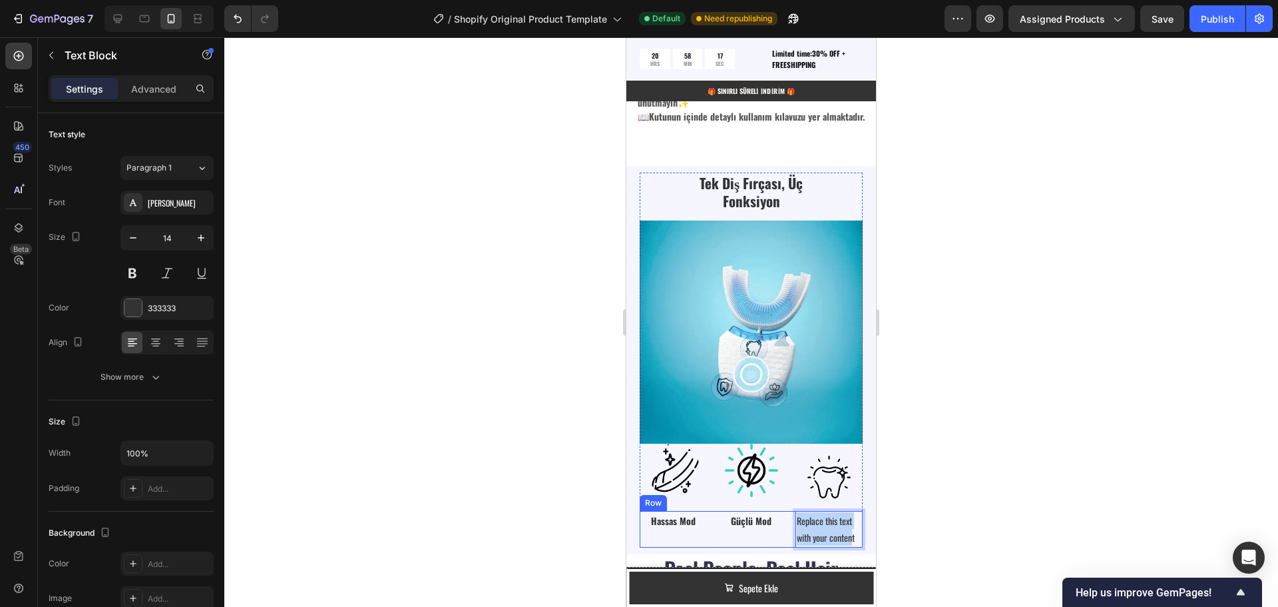
drag, startPoint x: 848, startPoint y: 530, endPoint x: 788, endPoint y: 511, distance: 63.0
click at [787, 511] on div "Hassas Mod Text Block Güçlü Mod Text Block Replace this text with your content …" at bounding box center [751, 529] width 223 height 36
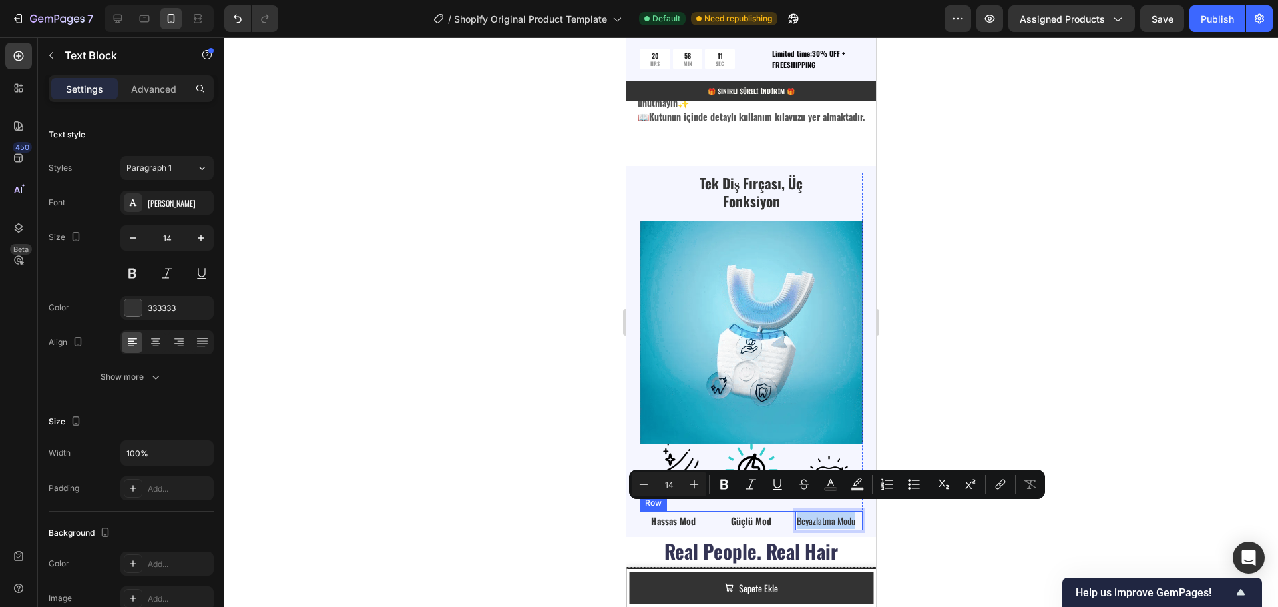
drag, startPoint x: 850, startPoint y: 509, endPoint x: 781, endPoint y: 514, distance: 68.7
click at [781, 514] on div "Hassas Mod Text Block Güçlü Mod Text Block Beyazlatma Modu Text Block 0 Row" at bounding box center [751, 520] width 223 height 19
click at [728, 483] on icon "Editor contextual toolbar" at bounding box center [724, 483] width 13 height 13
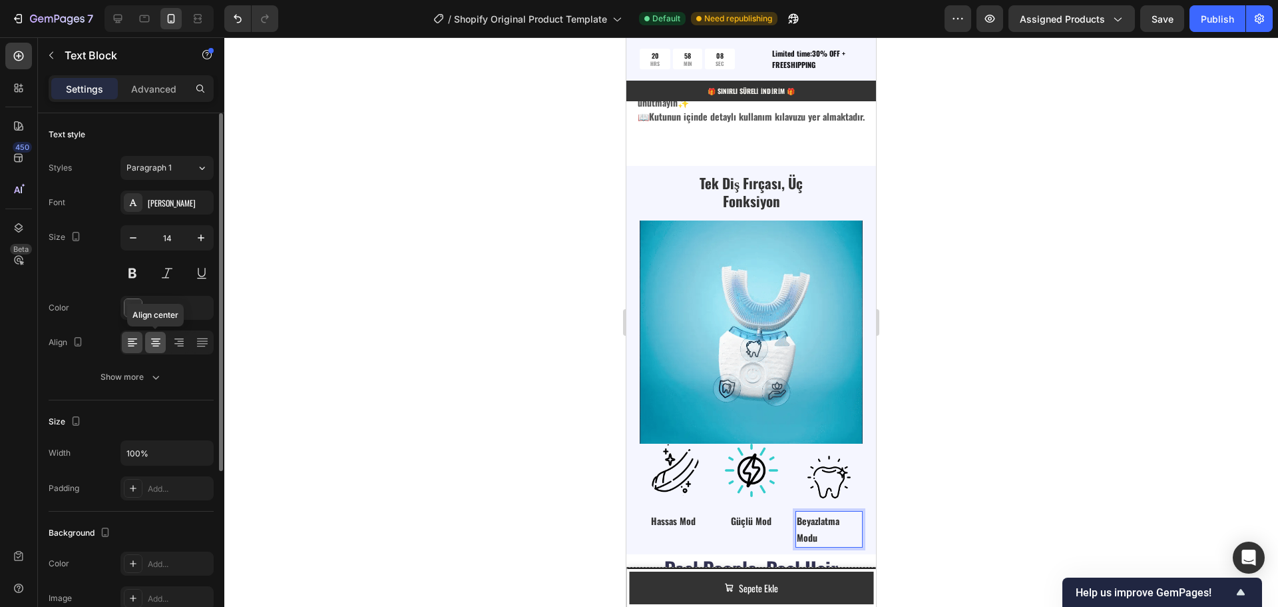
click at [151, 349] on div at bounding box center [155, 342] width 21 height 21
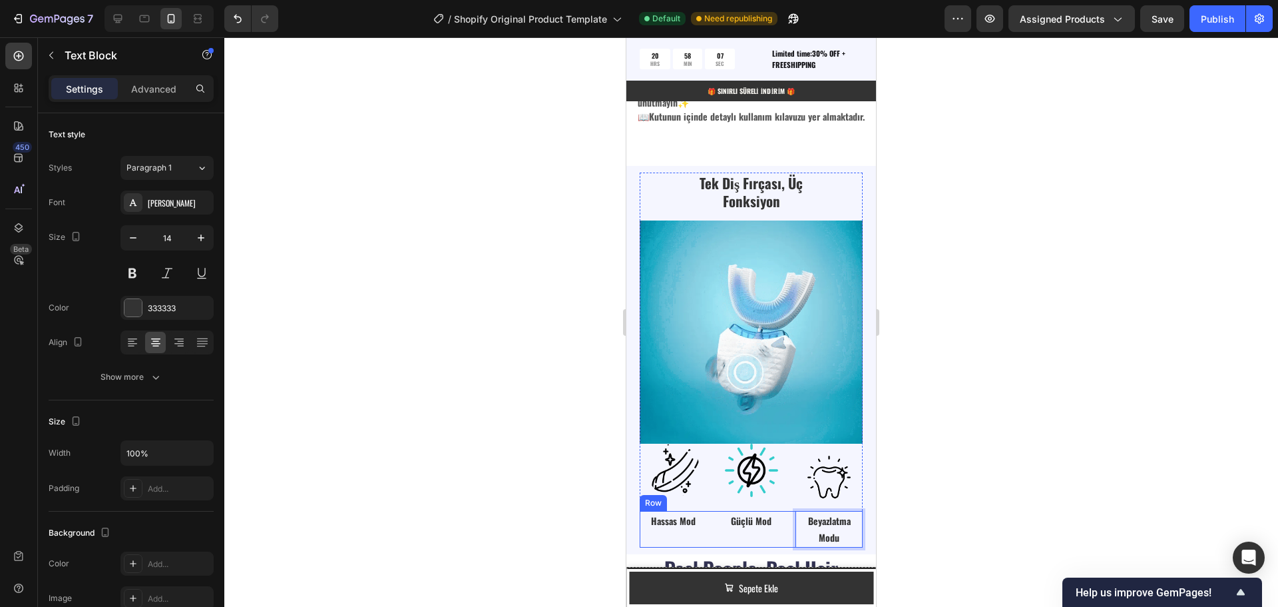
click at [672, 529] on div "Hassas Mod Text Block" at bounding box center [673, 529] width 67 height 36
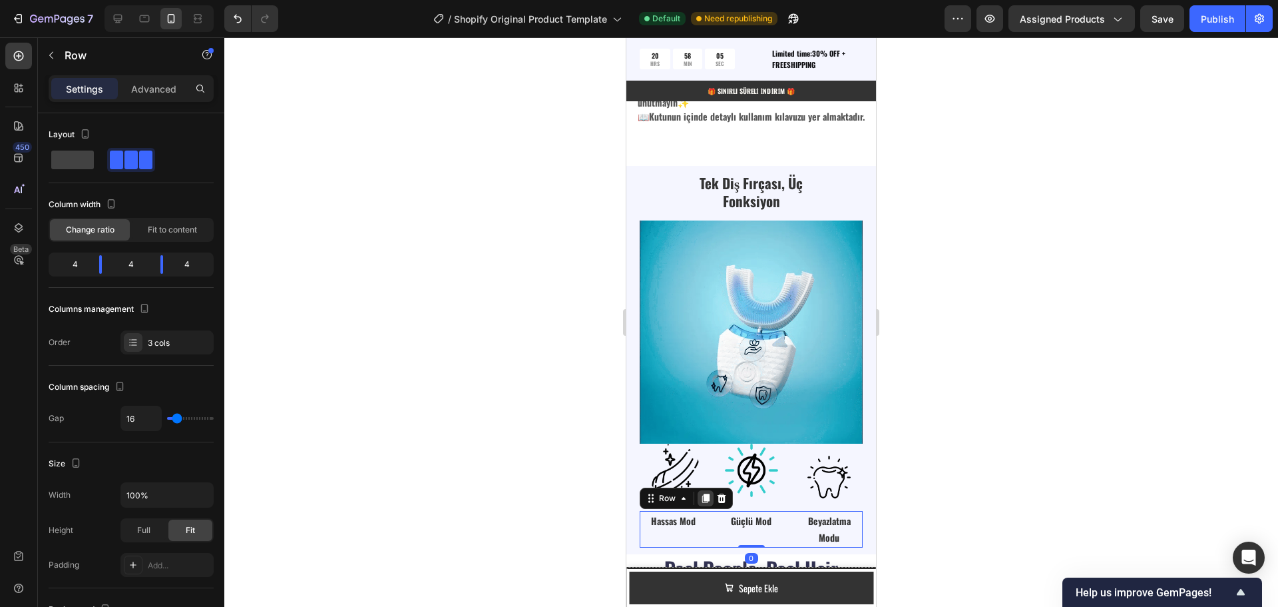
click at [703, 493] on icon at bounding box center [705, 498] width 11 height 11
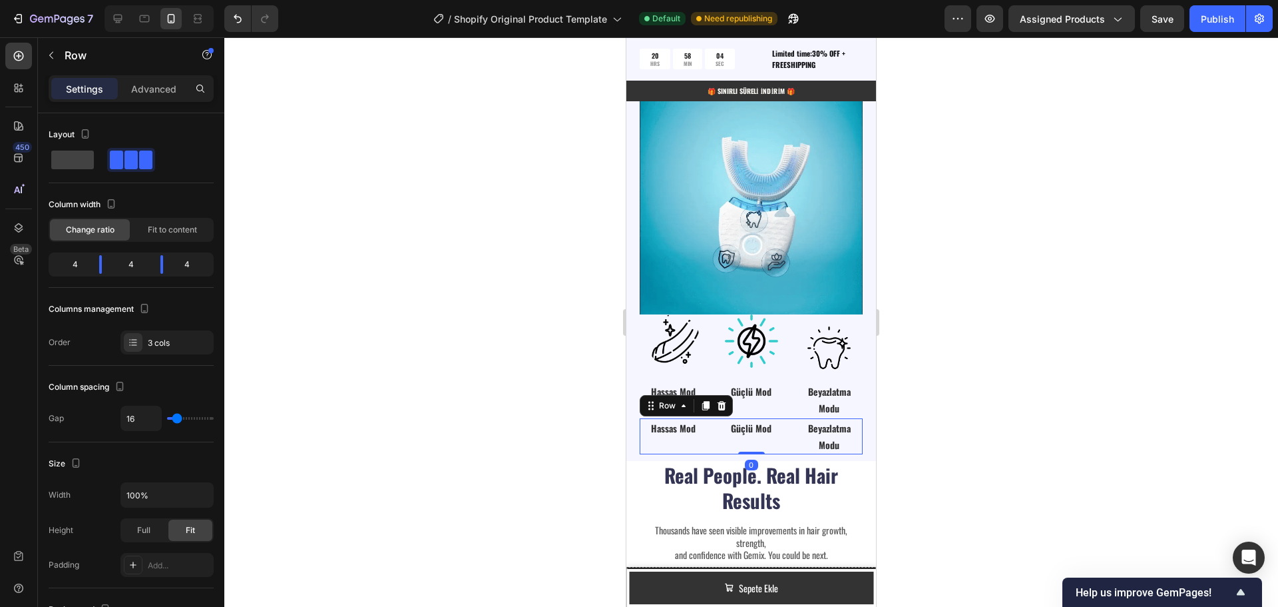
scroll to position [2849, 0]
click at [676, 421] on strong "Hassas Mod" at bounding box center [673, 428] width 45 height 14
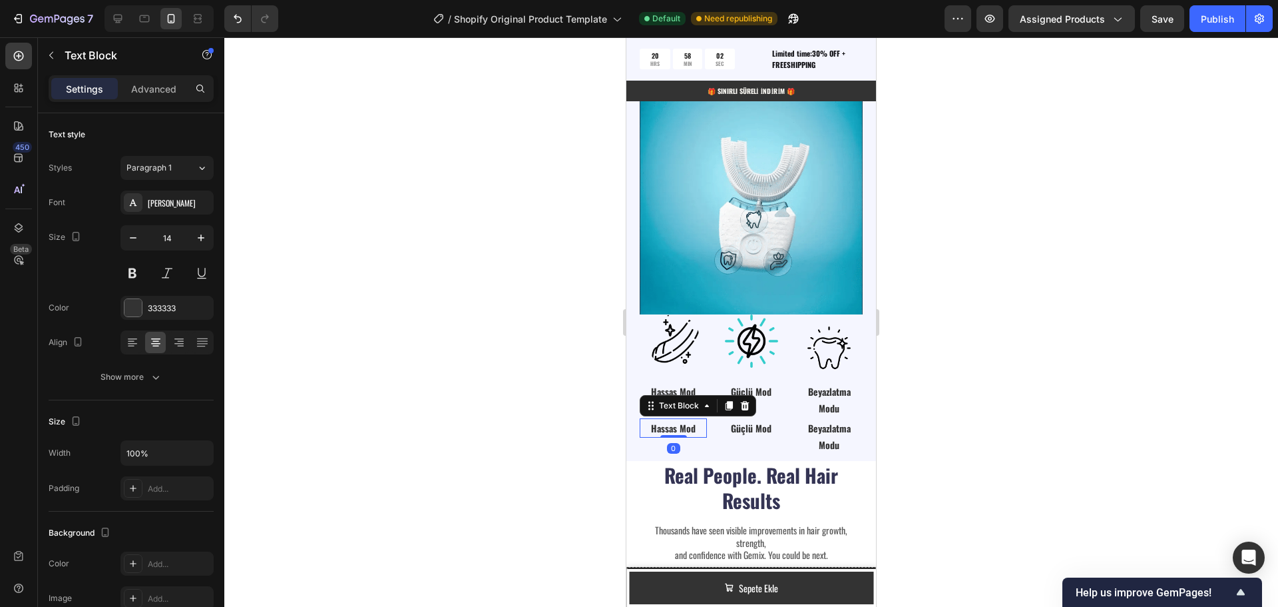
click at [694, 421] on strong "Hassas Mod" at bounding box center [673, 428] width 45 height 14
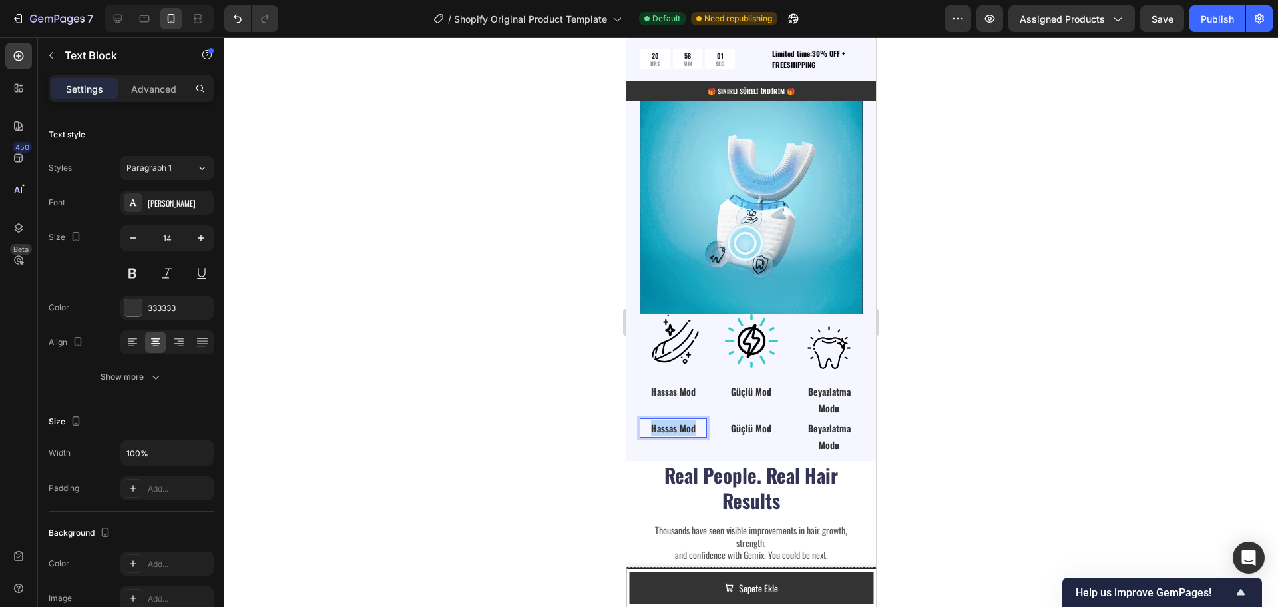
drag, startPoint x: 682, startPoint y: 414, endPoint x: 650, endPoint y: 414, distance: 32.0
click at [651, 421] on strong "Hassas Mod" at bounding box center [673, 428] width 45 height 14
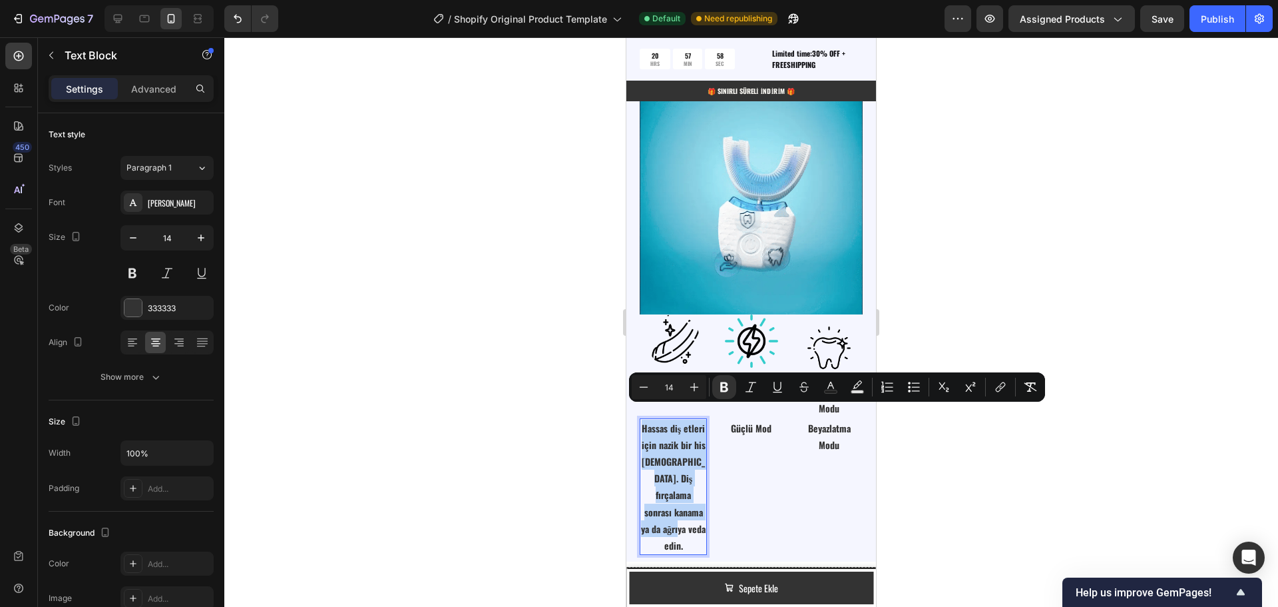
drag, startPoint x: 695, startPoint y: 517, endPoint x: 652, endPoint y: 418, distance: 107.6
click at [652, 419] on p "Hassas diş etleri için nazik bir his [DEMOGRAPHIC_DATA]. Diş fırçalama sonrası …" at bounding box center [673, 486] width 65 height 134
click at [723, 386] on icon "Editor contextual toolbar" at bounding box center [724, 387] width 8 height 10
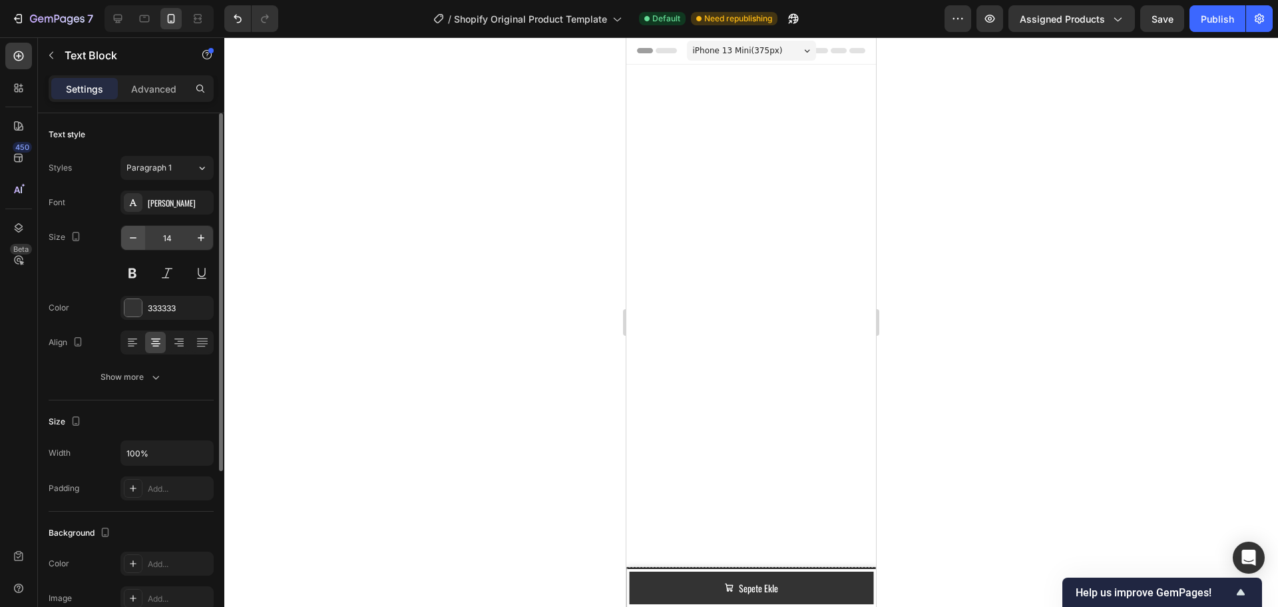
scroll to position [2849, 0]
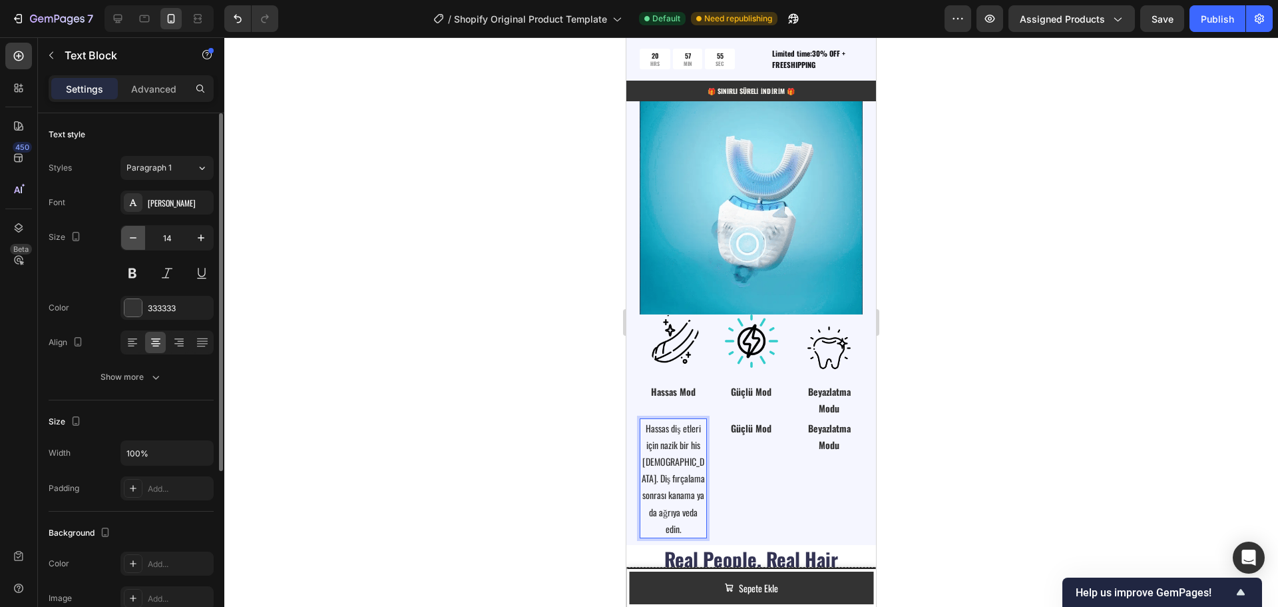
click at [130, 237] on icon "button" at bounding box center [132, 237] width 13 height 13
type input "13"
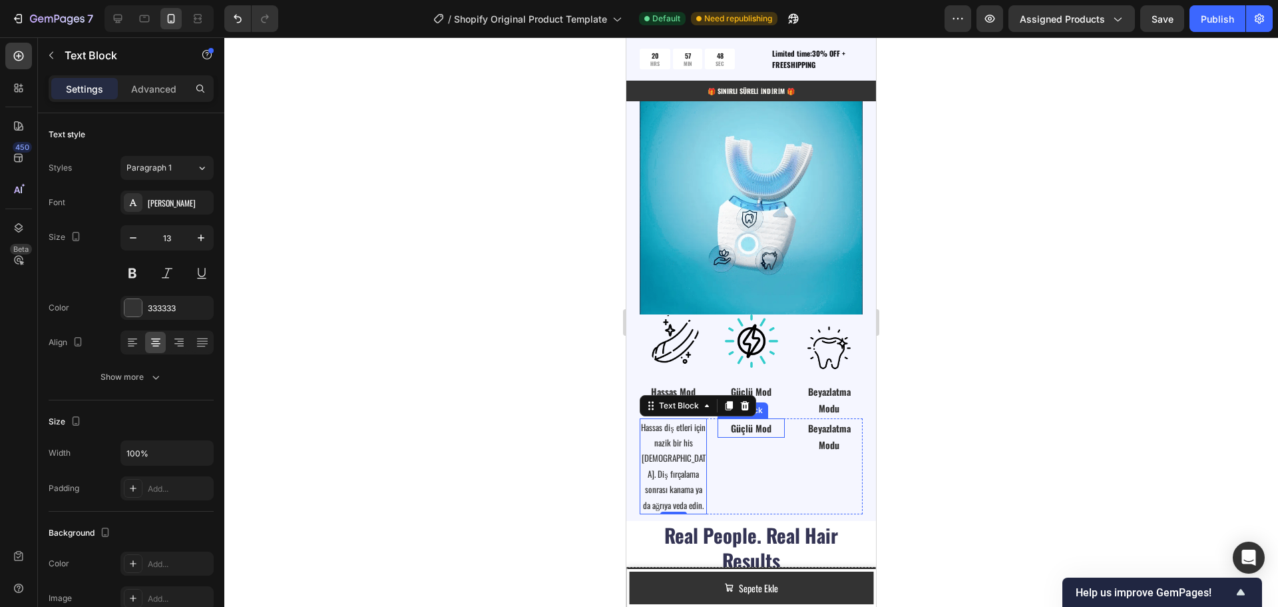
click at [749, 421] on strong "Güçlü Mod" at bounding box center [751, 428] width 41 height 14
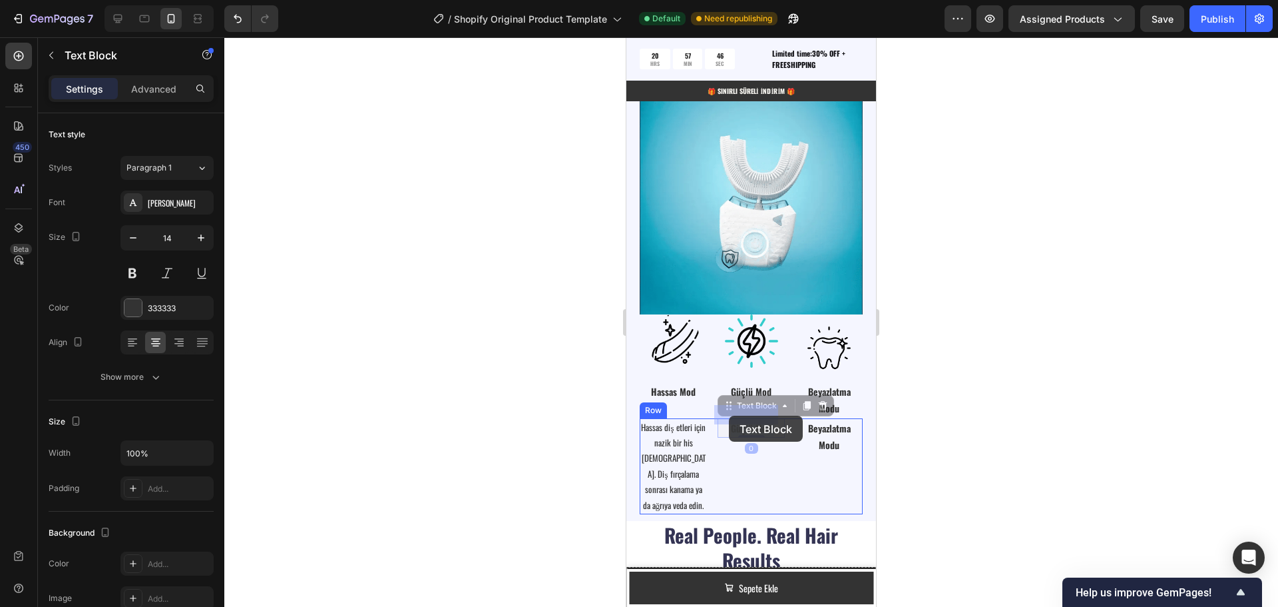
drag, startPoint x: 768, startPoint y: 416, endPoint x: 729, endPoint y: 415, distance: 39.3
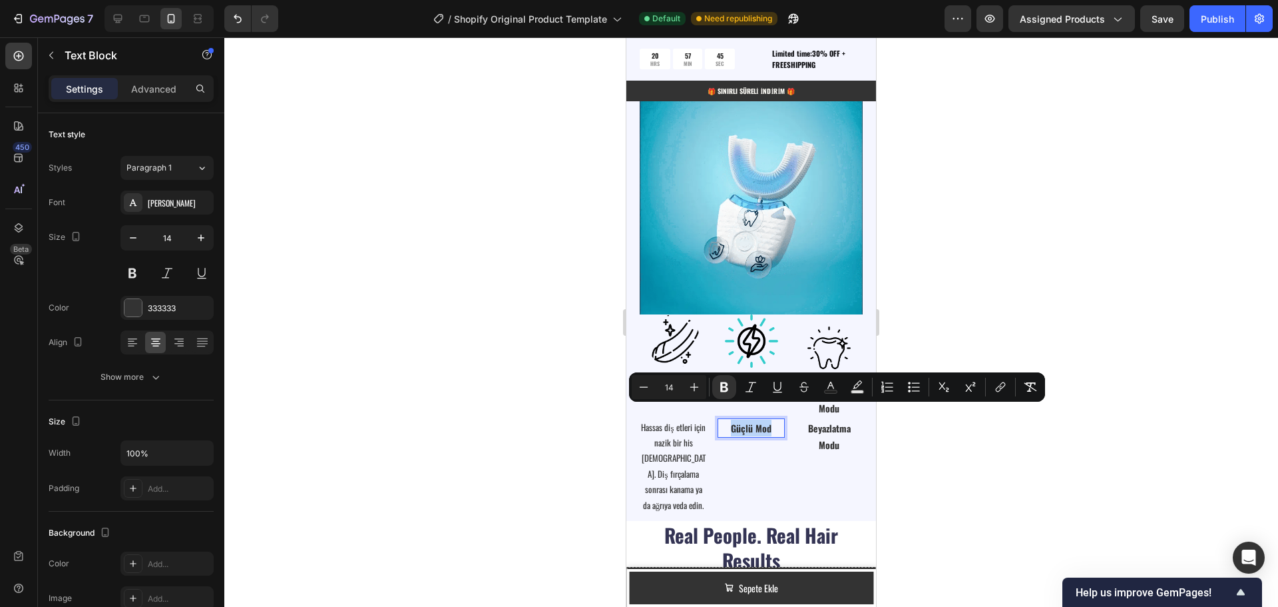
drag, startPoint x: 766, startPoint y: 416, endPoint x: 726, endPoint y: 418, distance: 40.7
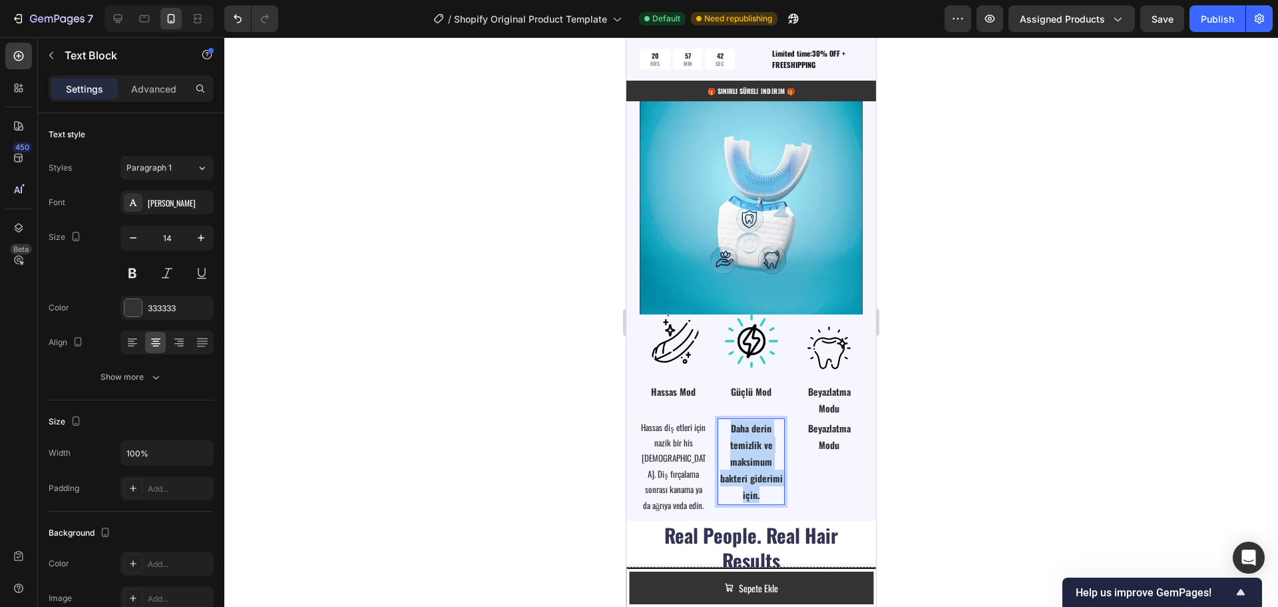
drag, startPoint x: 773, startPoint y: 483, endPoint x: 716, endPoint y: 415, distance: 88.3
click at [719, 419] on p "Daha derin temizlik ve maksimum bakteri giderimi için." at bounding box center [751, 461] width 65 height 84
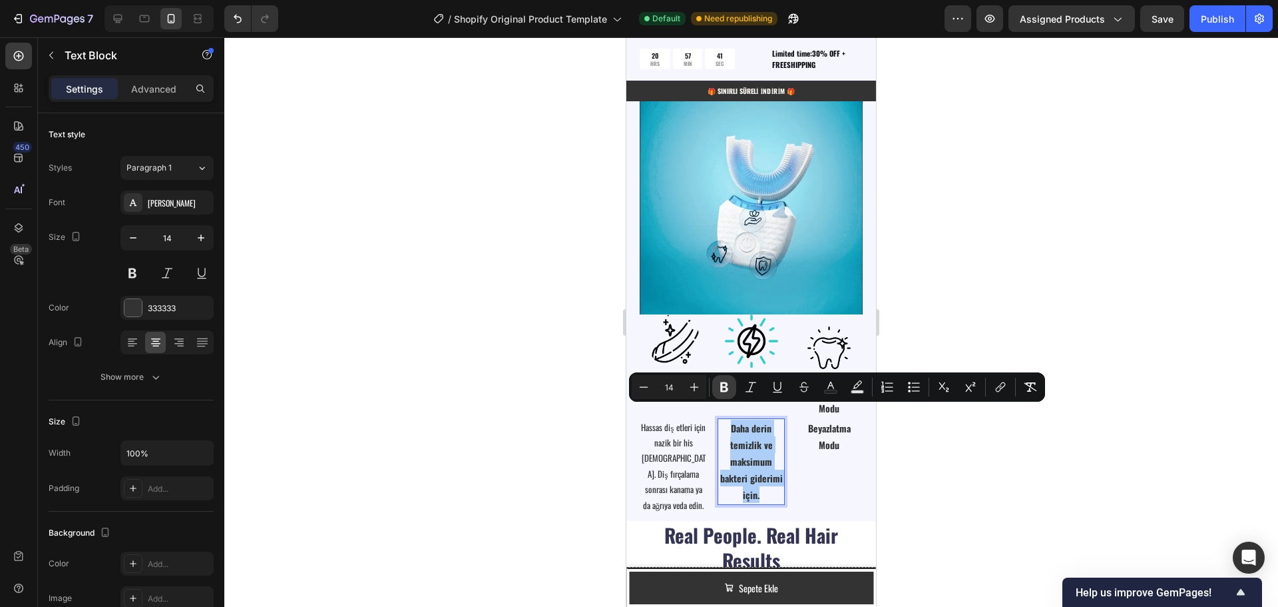
click at [723, 382] on icon "Editor contextual toolbar" at bounding box center [724, 387] width 8 height 10
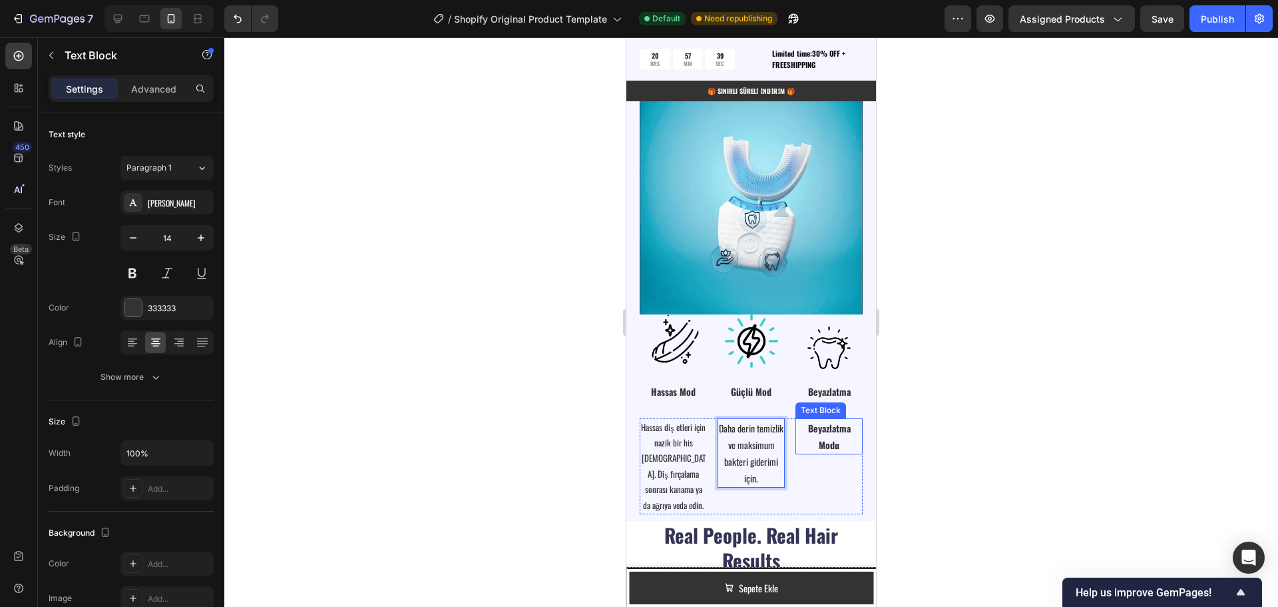
click at [814, 422] on p "Beyazlatma Modu" at bounding box center [829, 435] width 65 height 33
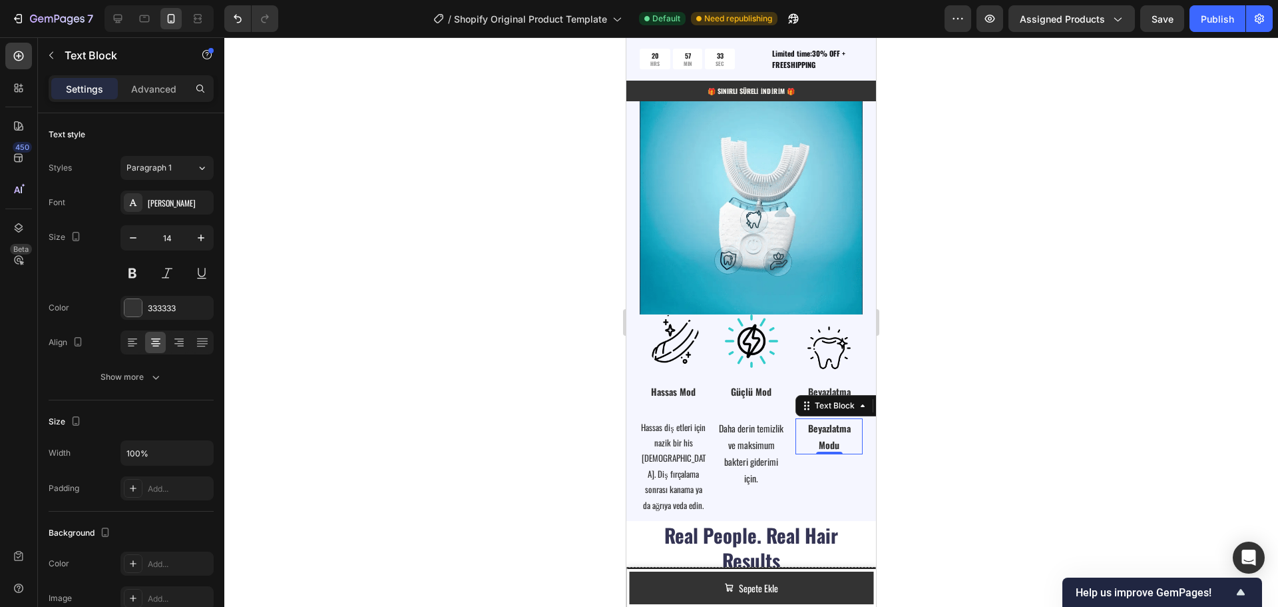
click at [809, 426] on p "Beyazlatma Modu" at bounding box center [829, 435] width 65 height 33
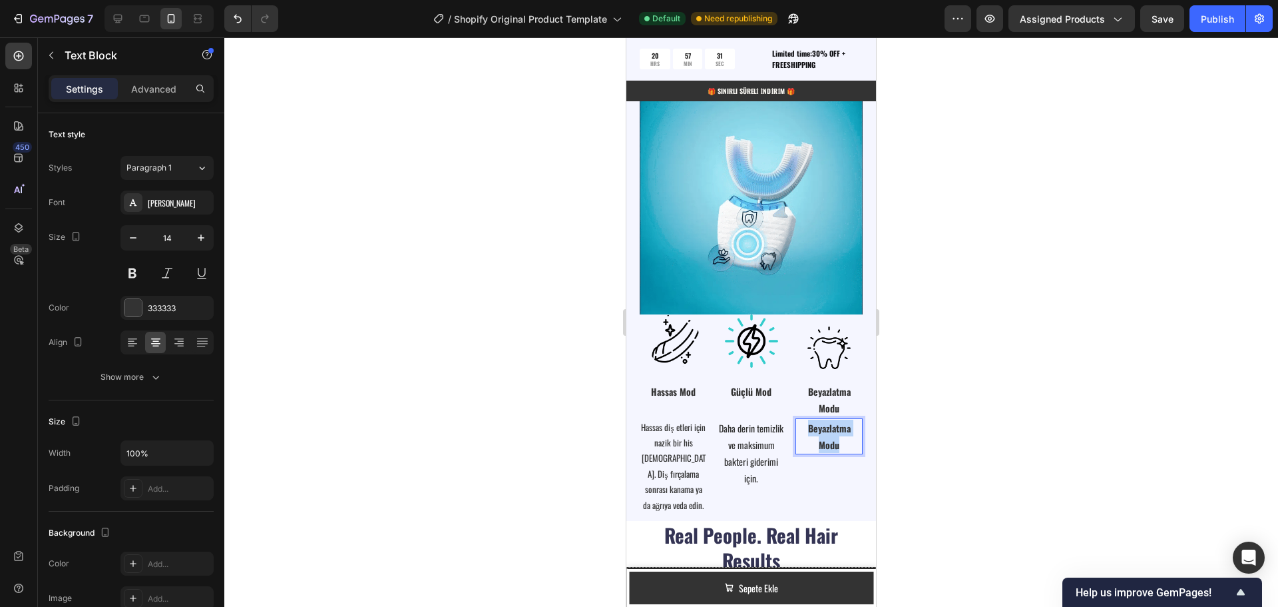
drag, startPoint x: 834, startPoint y: 432, endPoint x: 801, endPoint y: 417, distance: 36.6
click at [801, 419] on p "Beyazlatma Modu" at bounding box center [829, 435] width 65 height 33
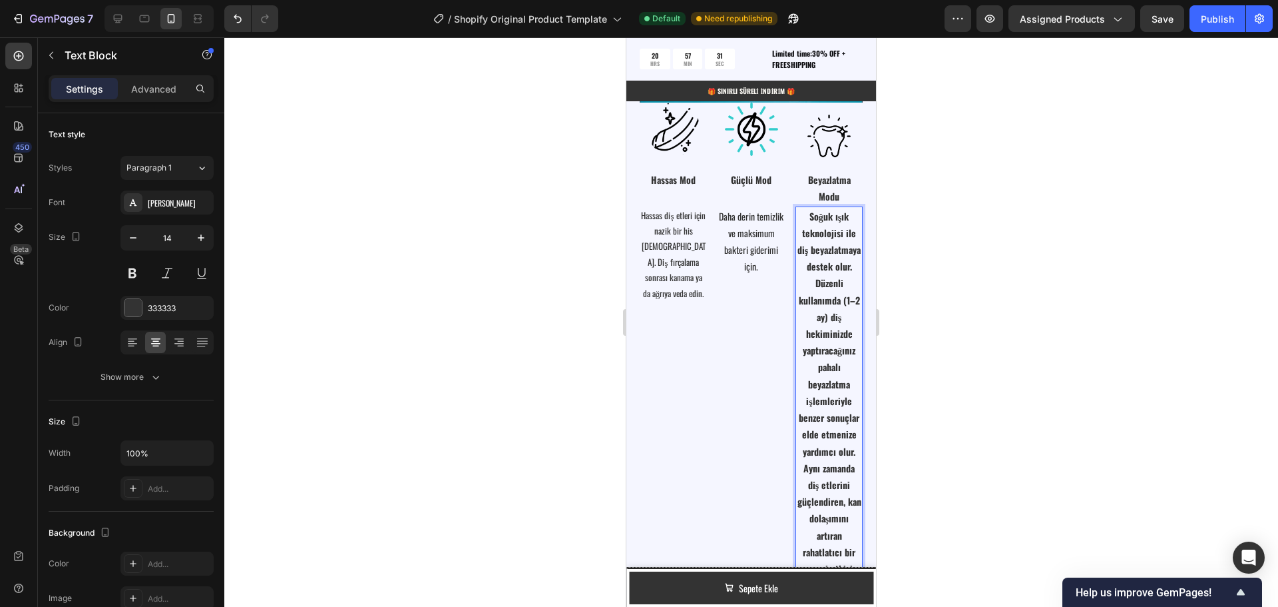
scroll to position [3062, 0]
click at [136, 242] on icon "button" at bounding box center [132, 237] width 13 height 13
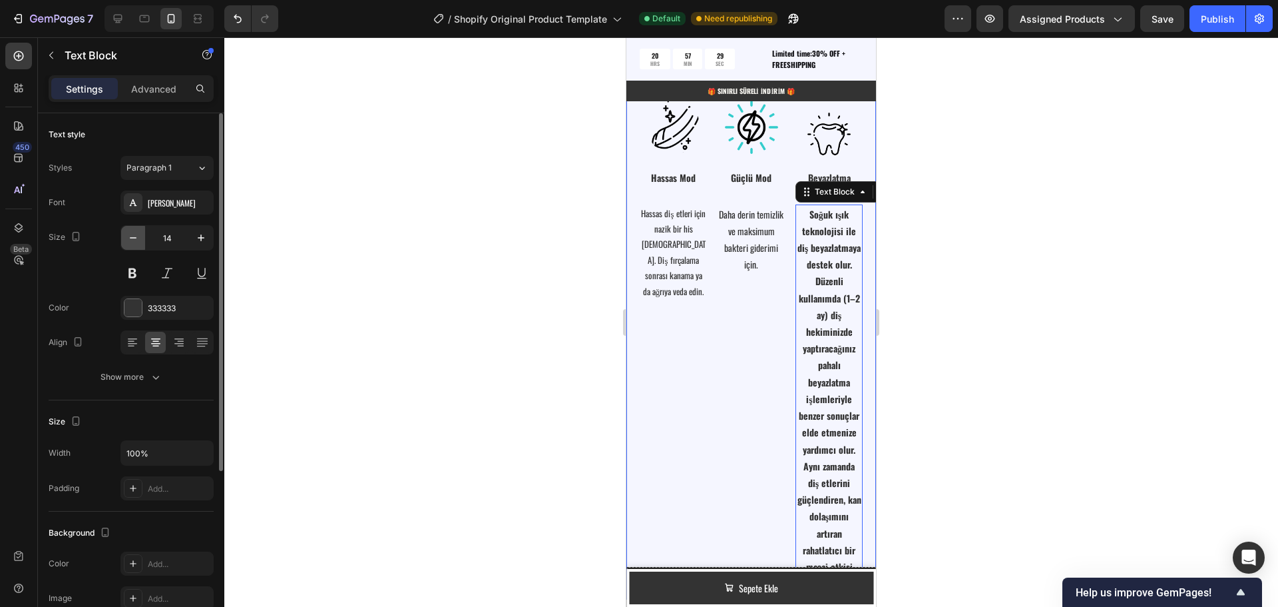
type input "13"
click at [136, 268] on button at bounding box center [133, 273] width 24 height 24
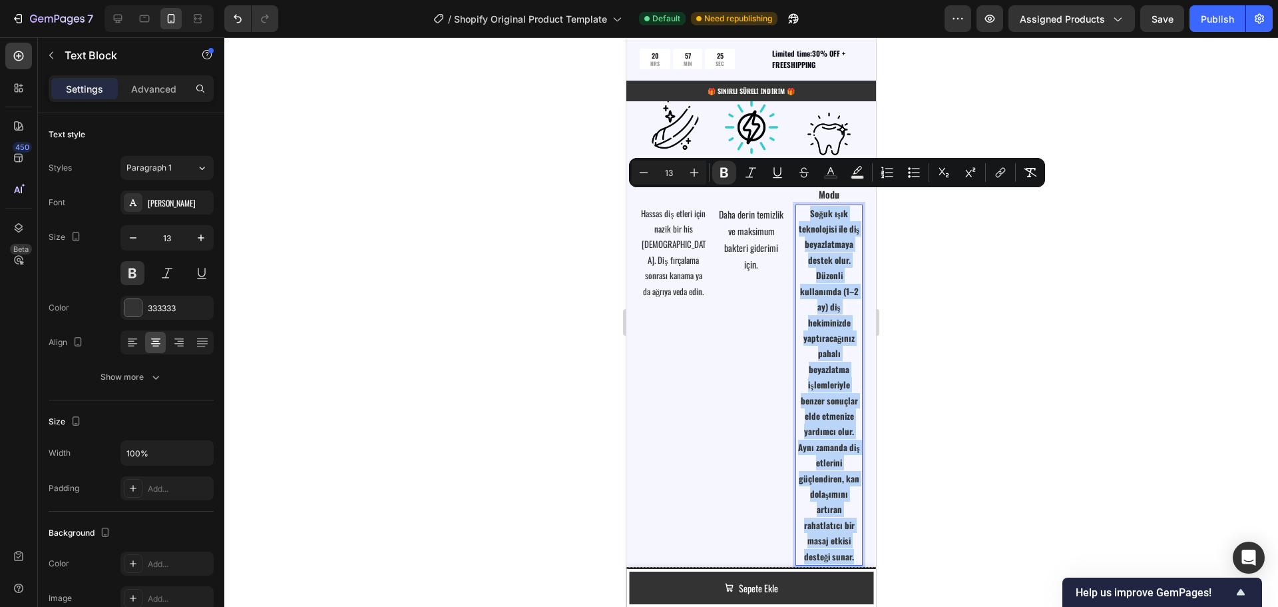
drag, startPoint x: 800, startPoint y: 197, endPoint x: 846, endPoint y: 543, distance: 348.6
click at [846, 543] on p "Soğuk ışık teknolojisi ile diş beyazlatmaya destek olur. Düzenli kullanımda (1–…" at bounding box center [829, 385] width 65 height 358
click at [728, 172] on icon "Editor contextual toolbar" at bounding box center [724, 172] width 13 height 13
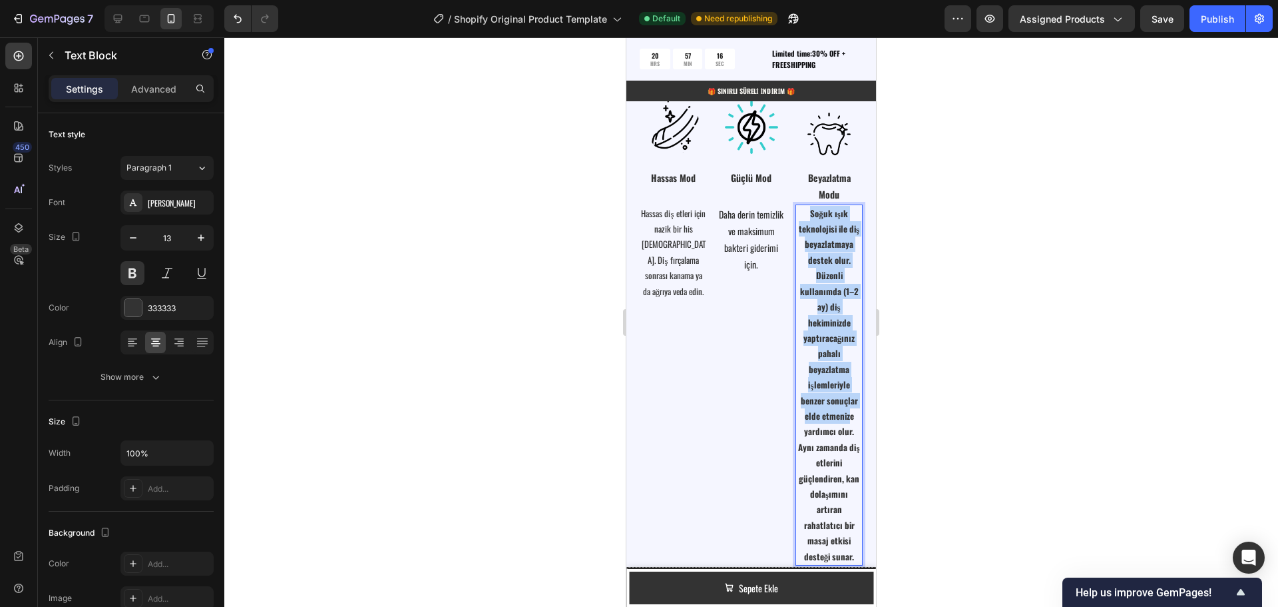
drag, startPoint x: 801, startPoint y: 196, endPoint x: 843, endPoint y: 409, distance: 217.1
click at [843, 409] on p "Soğuk ışık teknolojisi ile diş beyazlatmaya destek olur. Düzenli kullanımda (1–…" at bounding box center [829, 385] width 65 height 358
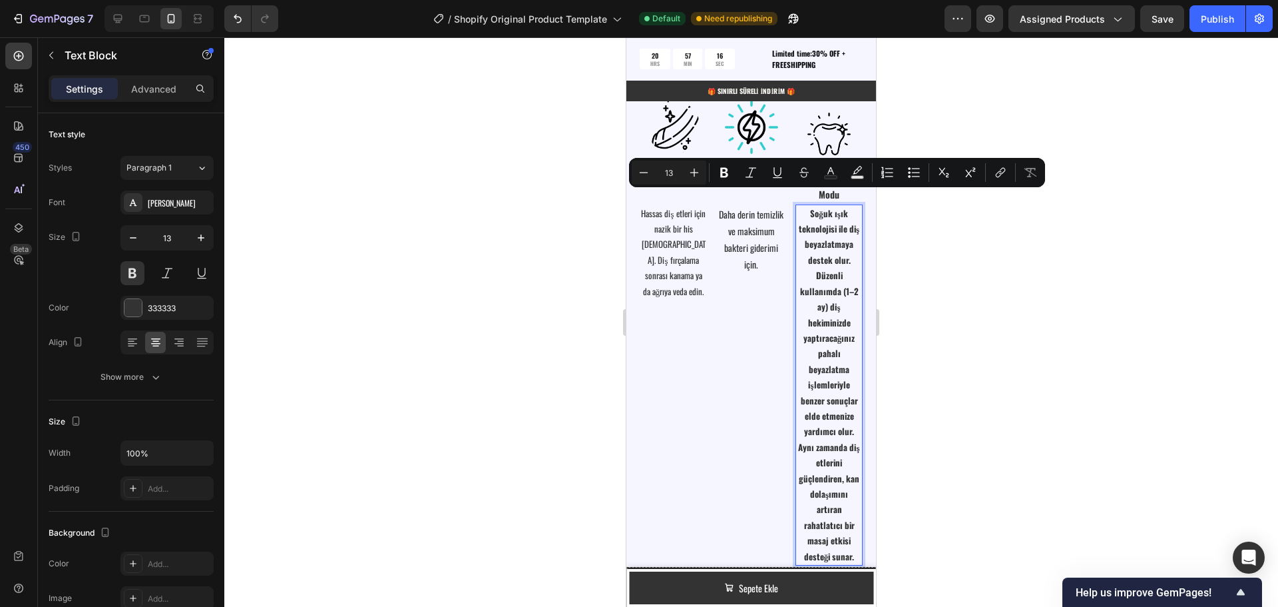
click at [822, 425] on p "Soğuk ışık teknolojisi ile diş beyazlatmaya destek olur. Düzenli kullanımda (1–…" at bounding box center [829, 385] width 65 height 358
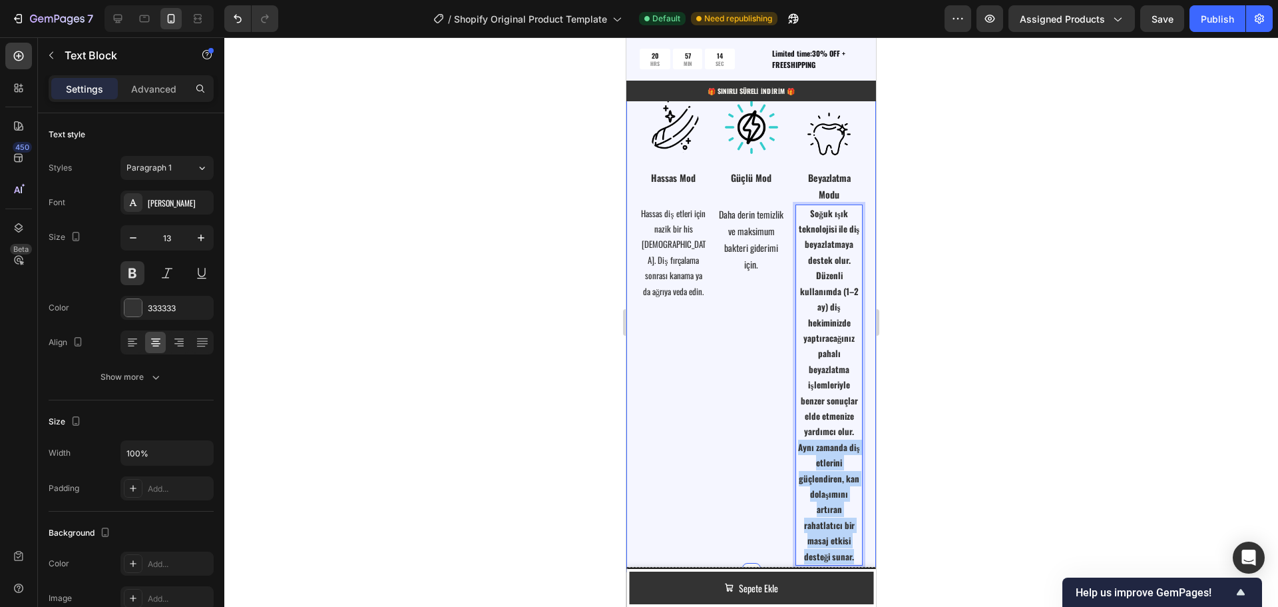
drag, startPoint x: 792, startPoint y: 432, endPoint x: 856, endPoint y: 541, distance: 125.9
click at [856, 541] on div "⁠⁠⁠⁠⁠⁠⁠ Tek Diş Fırçası, Üç Fonksiyon Heading Image Image Image Image Row Row H…" at bounding box center [751, 197] width 250 height 749
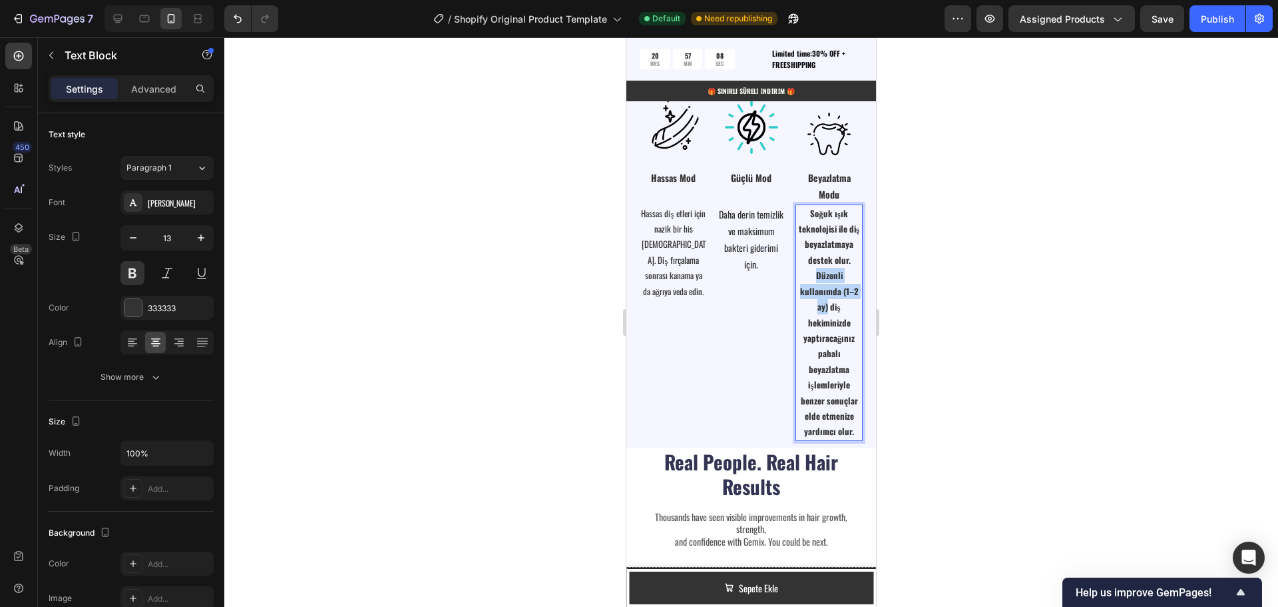
drag, startPoint x: 808, startPoint y: 256, endPoint x: 820, endPoint y: 297, distance: 42.3
click at [820, 297] on p "Soğuk ışık teknolojisi ile diş beyazlatmaya destek olur. Düzenli kullanımda (1–…" at bounding box center [829, 323] width 65 height 234
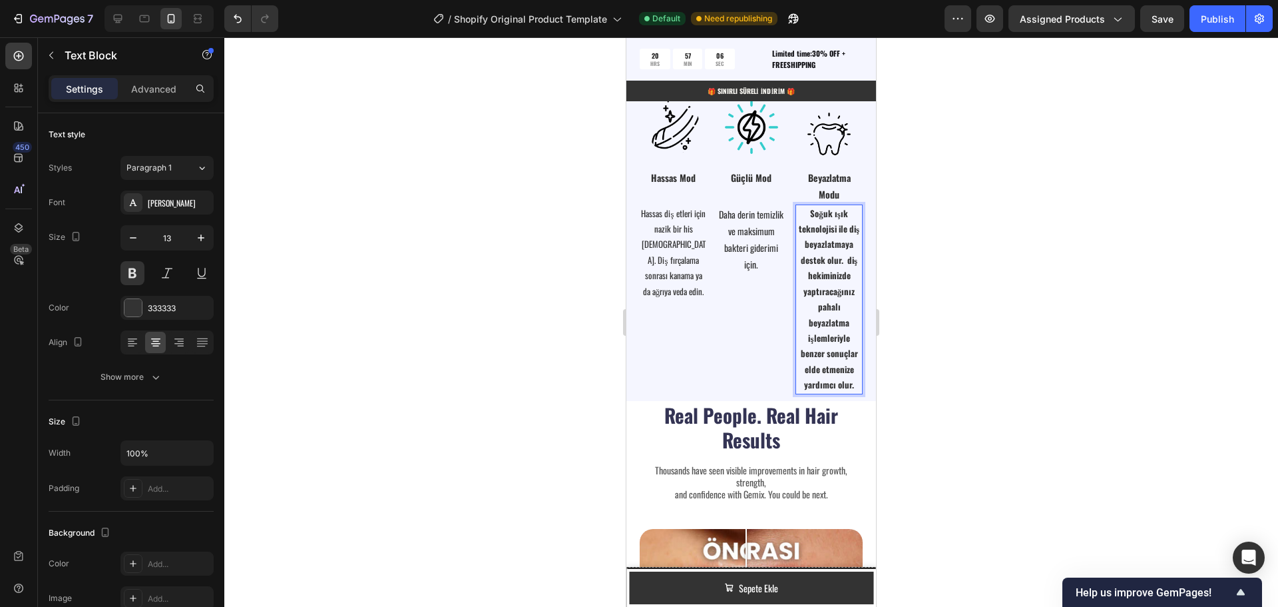
click at [841, 214] on p "Soğuk ışık teknolojisi ile diş beyazlatmaya destek olur. diş hekiminizde yaptır…" at bounding box center [829, 299] width 65 height 187
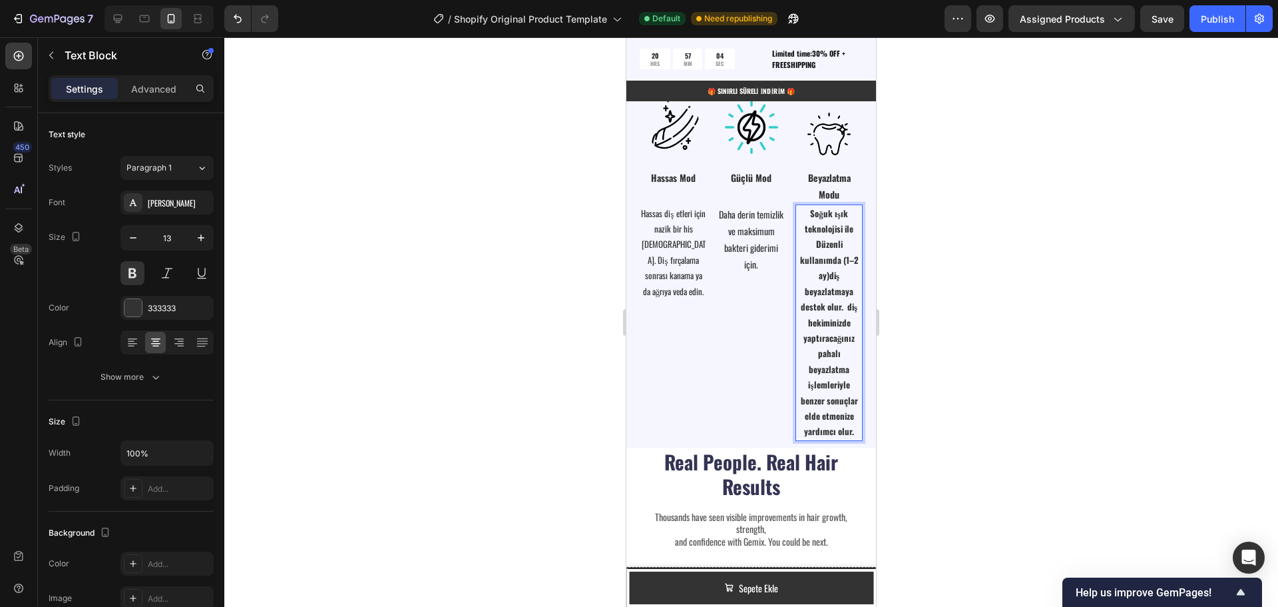
click at [813, 227] on p "Soğuk ışık teknolojisi ile Düzenli kullanımda (1–2 ay)diş beyazlatmaya destek o…" at bounding box center [829, 323] width 65 height 234
drag, startPoint x: 837, startPoint y: 297, endPoint x: 847, endPoint y: 425, distance: 128.2
click at [847, 425] on p "Soğuk ışık teknolojisi ile düzenli kullanımda (1–2 ay)diş beyazlatmaya destek o…" at bounding box center [829, 323] width 65 height 234
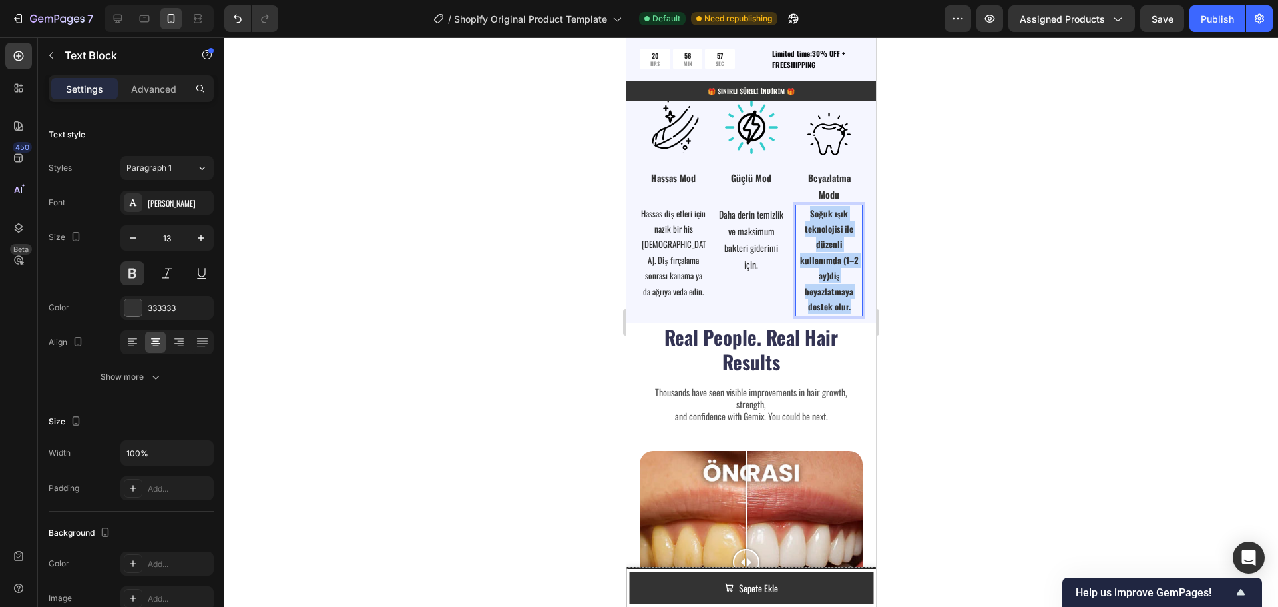
drag, startPoint x: 842, startPoint y: 294, endPoint x: 794, endPoint y: 203, distance: 102.1
click at [797, 206] on p "Soğuk ışık teknolojisi ile düzenli kullanımda (1–2 ay)diş beyazlatmaya destek o…" at bounding box center [829, 260] width 65 height 109
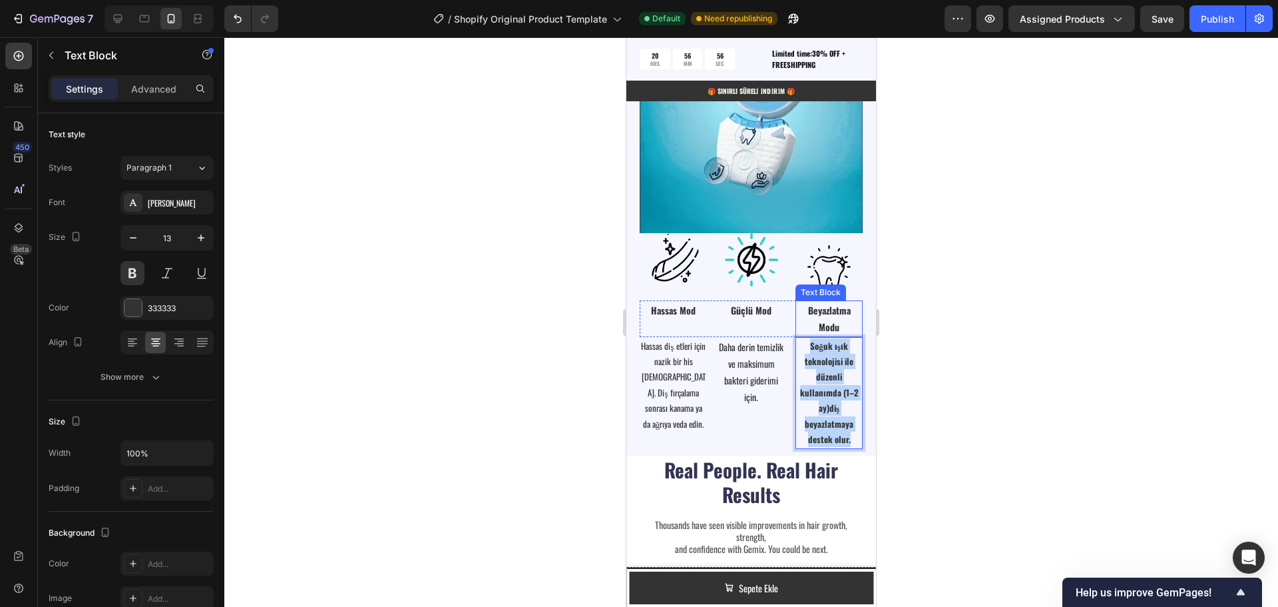
scroll to position [2929, 0]
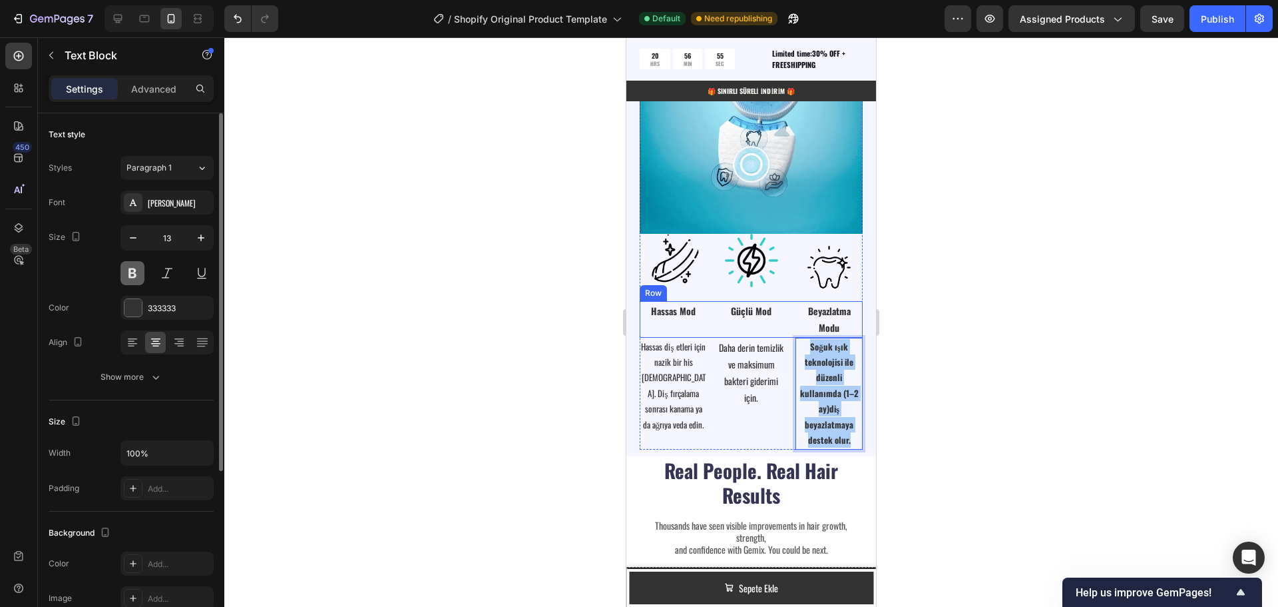
click at [129, 275] on button at bounding box center [133, 273] width 24 height 24
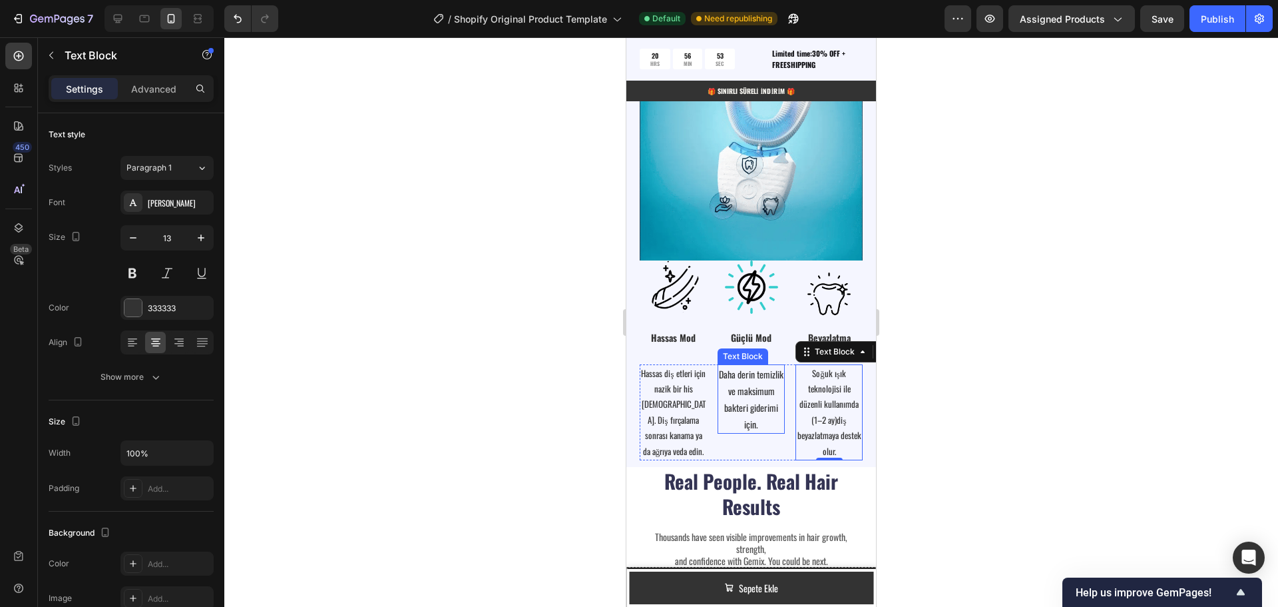
scroll to position [2796, 0]
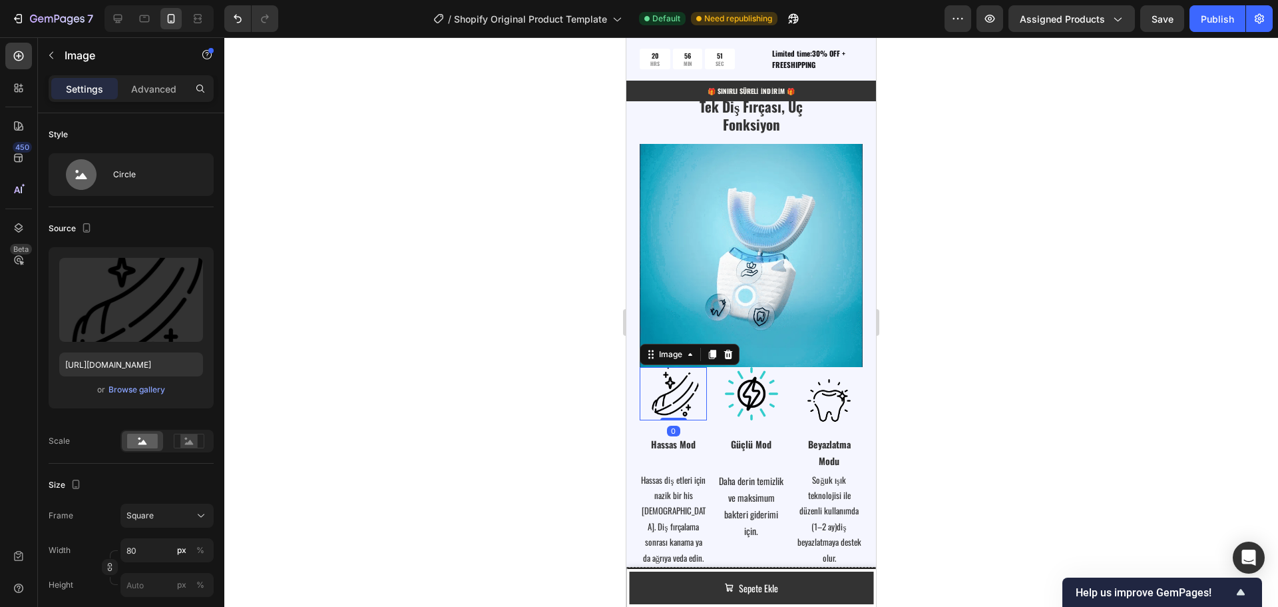
click at [648, 367] on div at bounding box center [673, 393] width 67 height 53
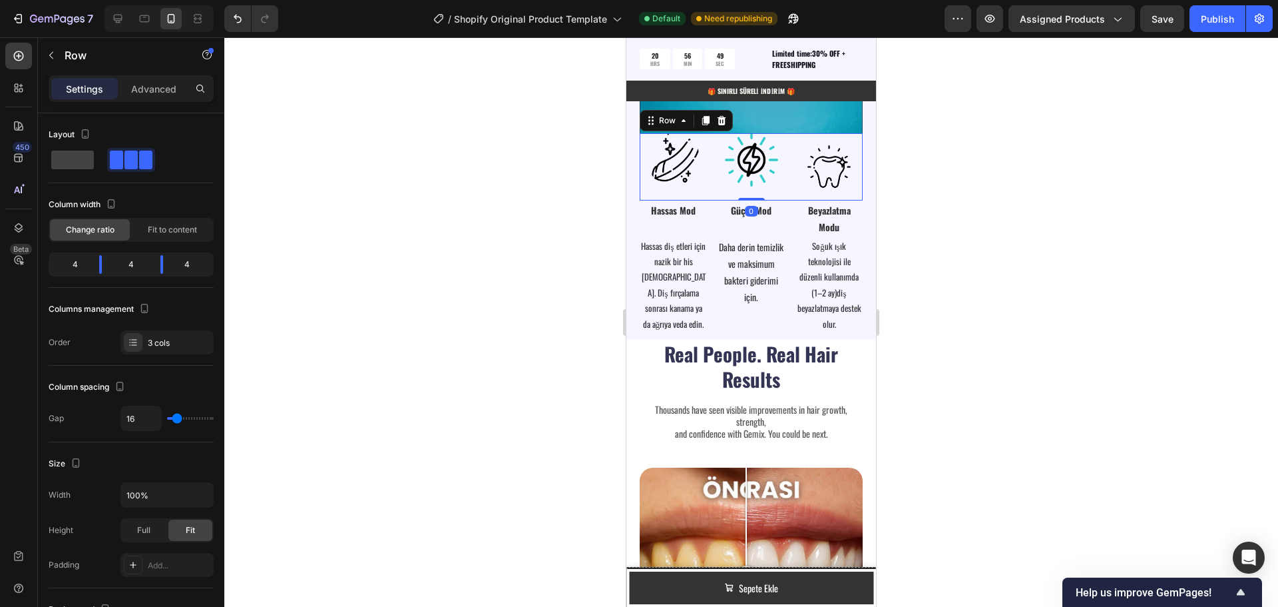
click at [713, 200] on div "Image Image Image Row Row 0" at bounding box center [751, 166] width 223 height 67
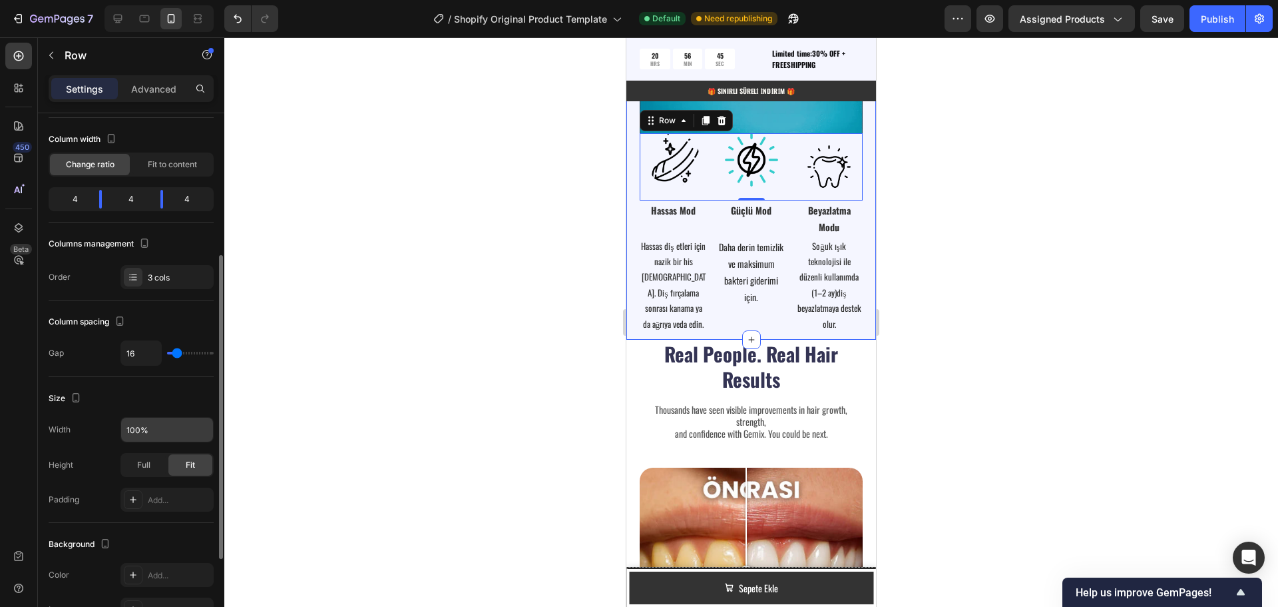
scroll to position [0, 0]
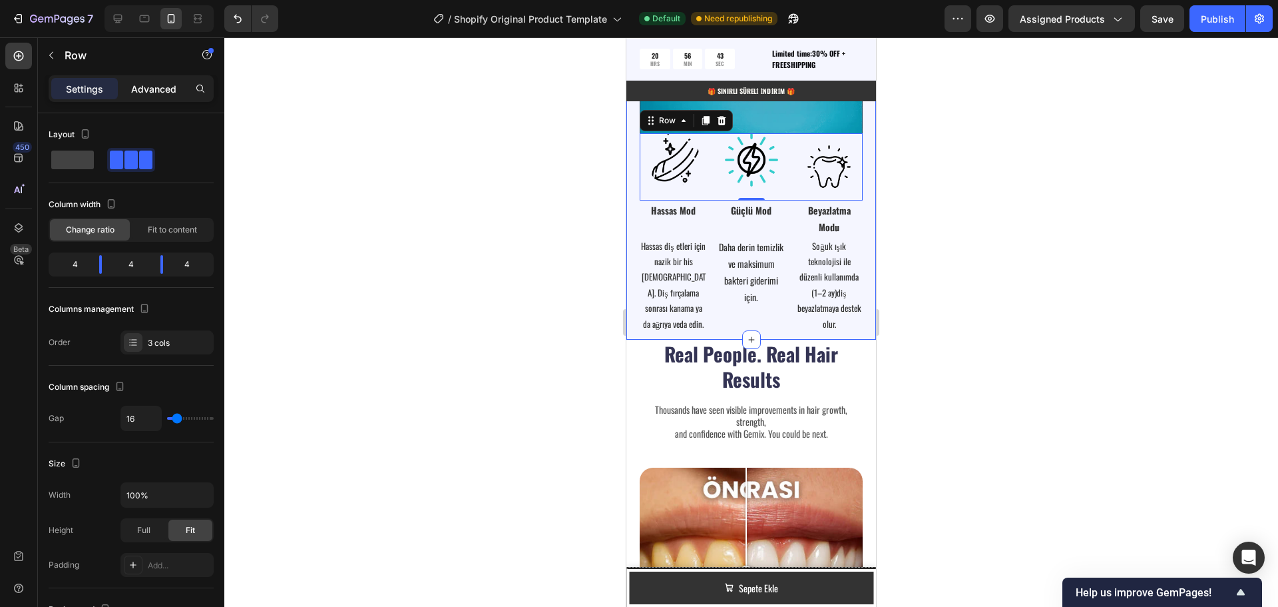
click at [150, 87] on p "Advanced" at bounding box center [153, 89] width 45 height 14
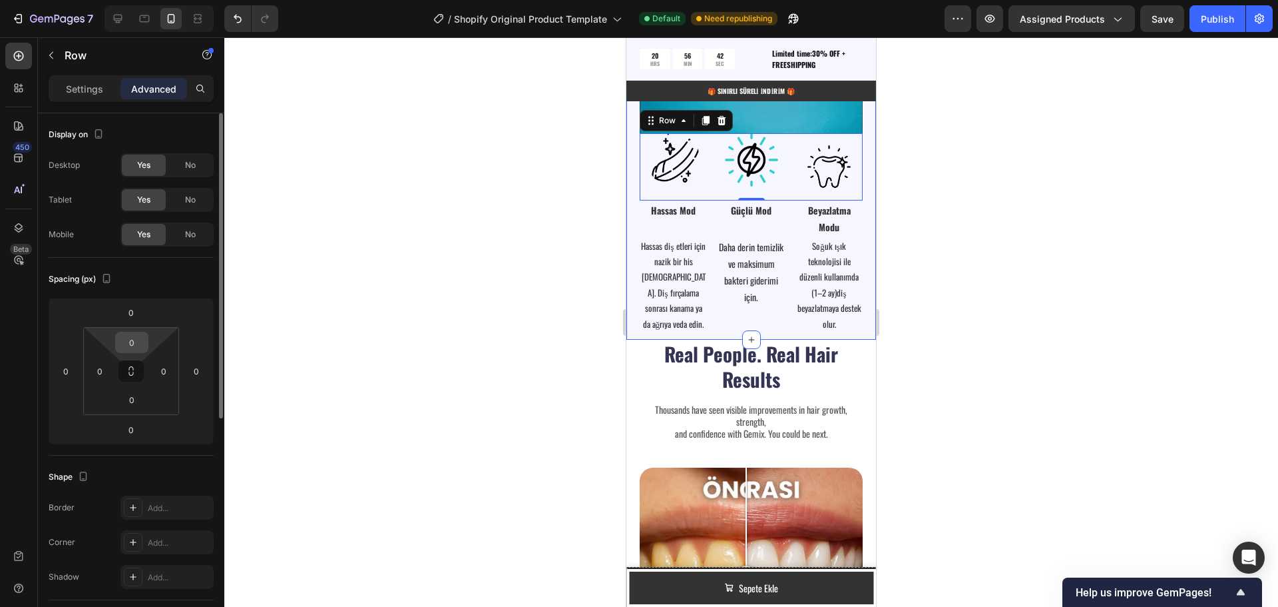
click at [142, 343] on input "0" at bounding box center [132, 342] width 27 height 20
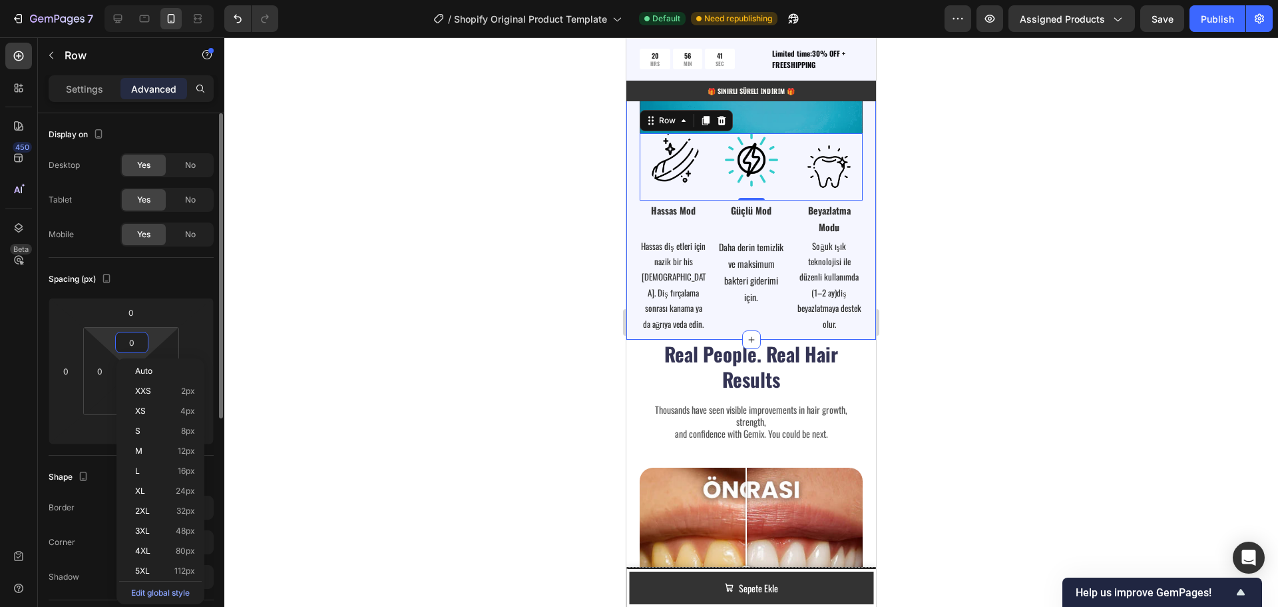
type input "5"
type input "10"
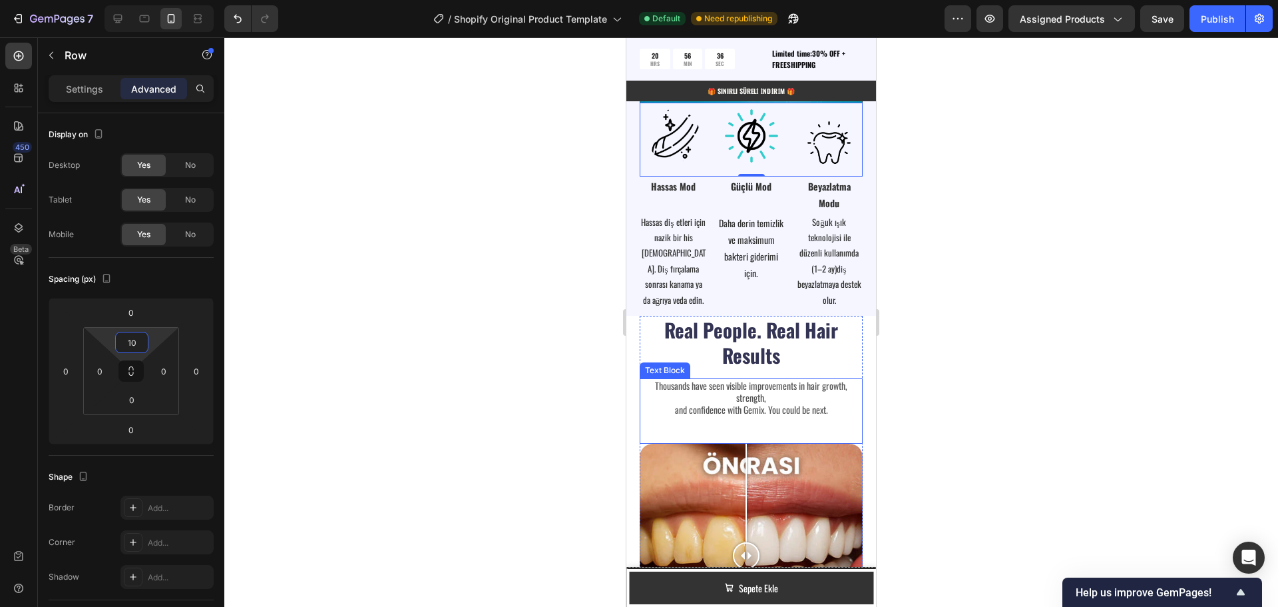
scroll to position [3062, 0]
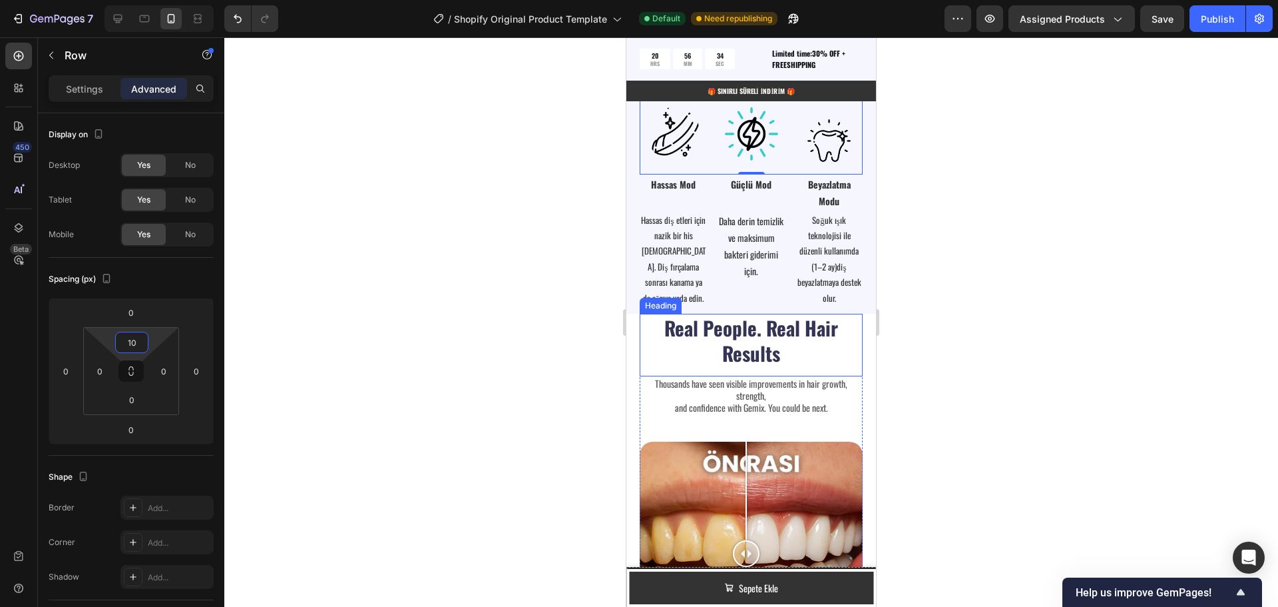
click at [734, 337] on h2 "Real People. Real Hair Results" at bounding box center [751, 340] width 223 height 53
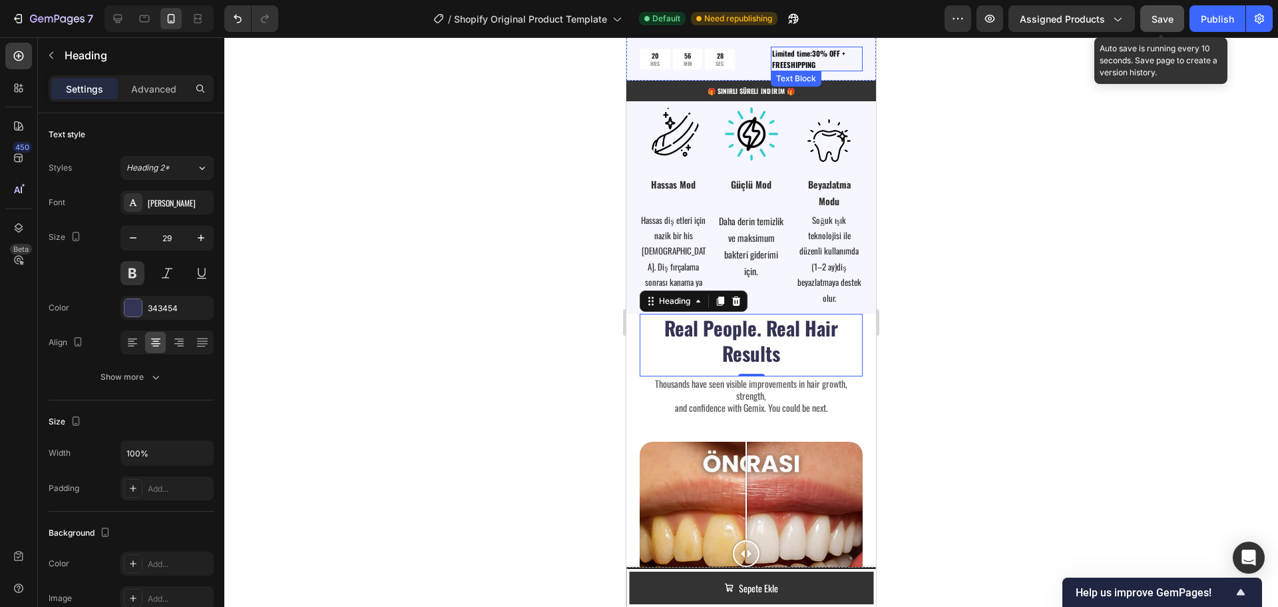
click at [1164, 21] on span "Save" at bounding box center [1163, 18] width 22 height 11
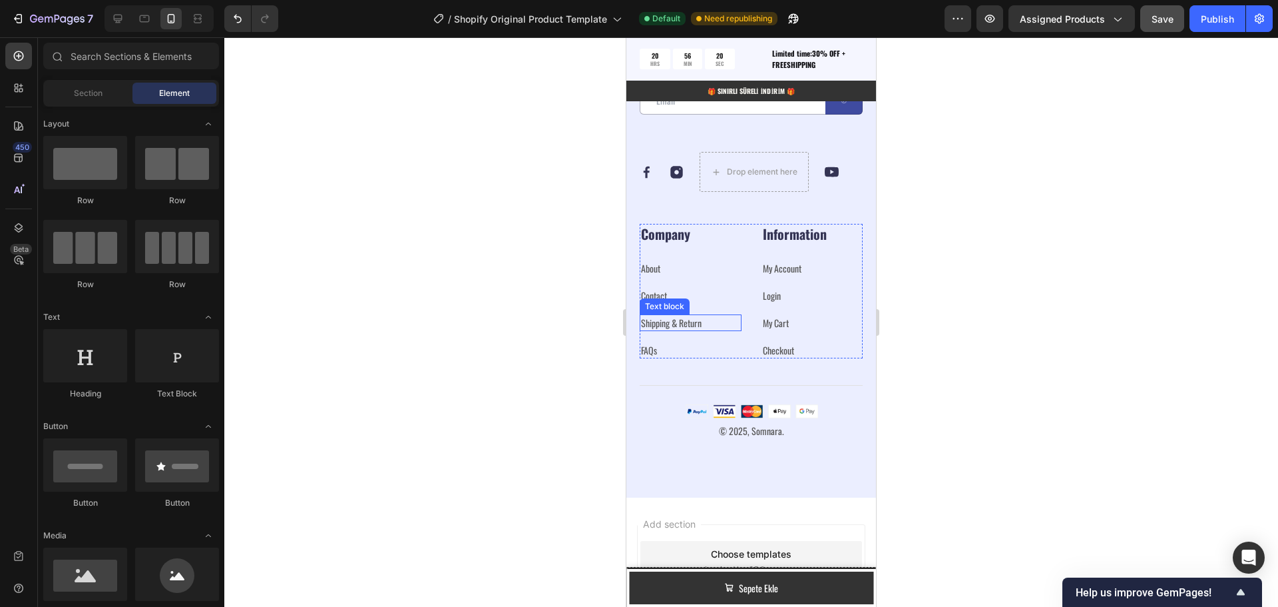
scroll to position [4479, 0]
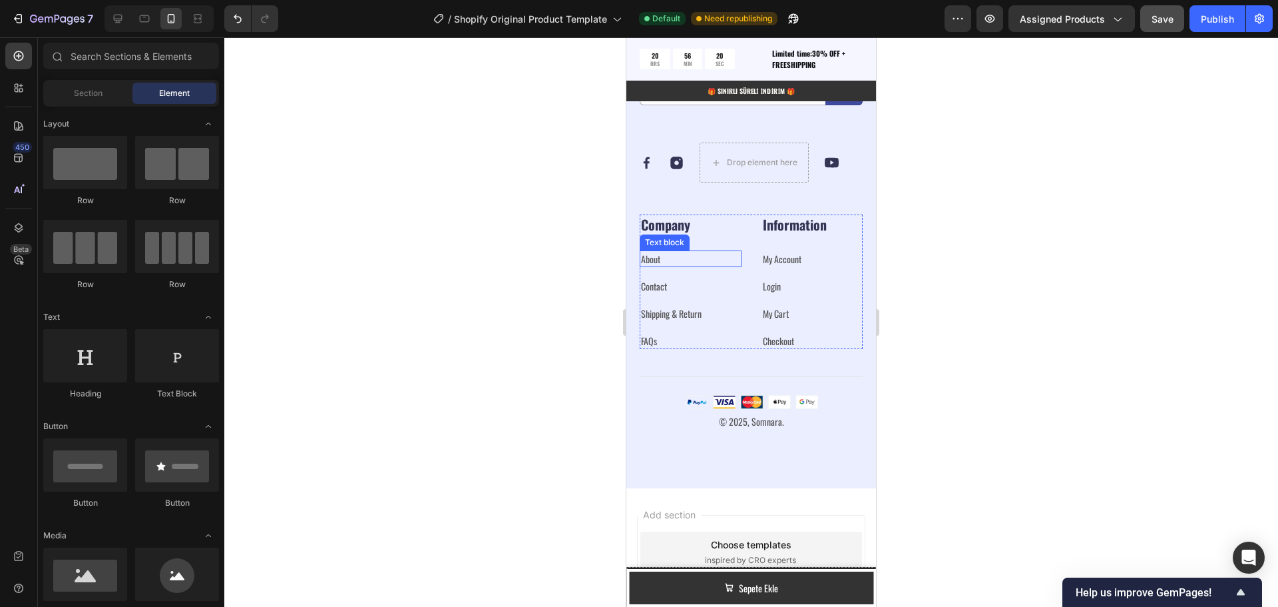
click at [656, 266] on link "About" at bounding box center [650, 259] width 19 height 14
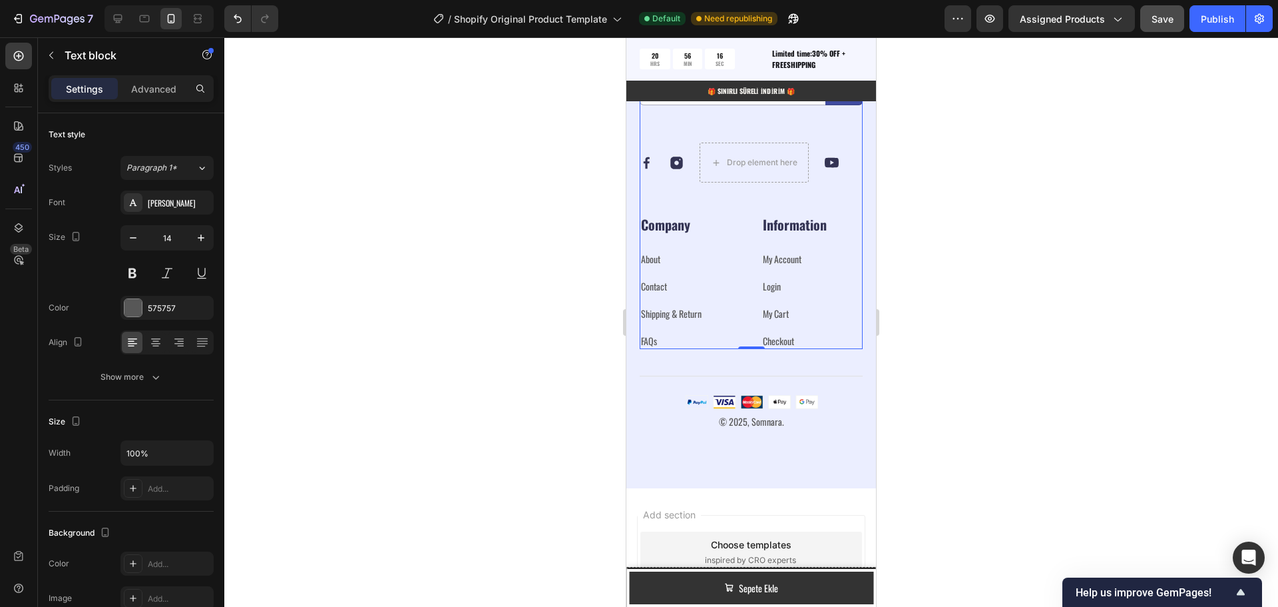
click at [758, 214] on div "Our emails are plastic-free too. Heading By submitting your email, you agree to…" at bounding box center [751, 112] width 223 height 203
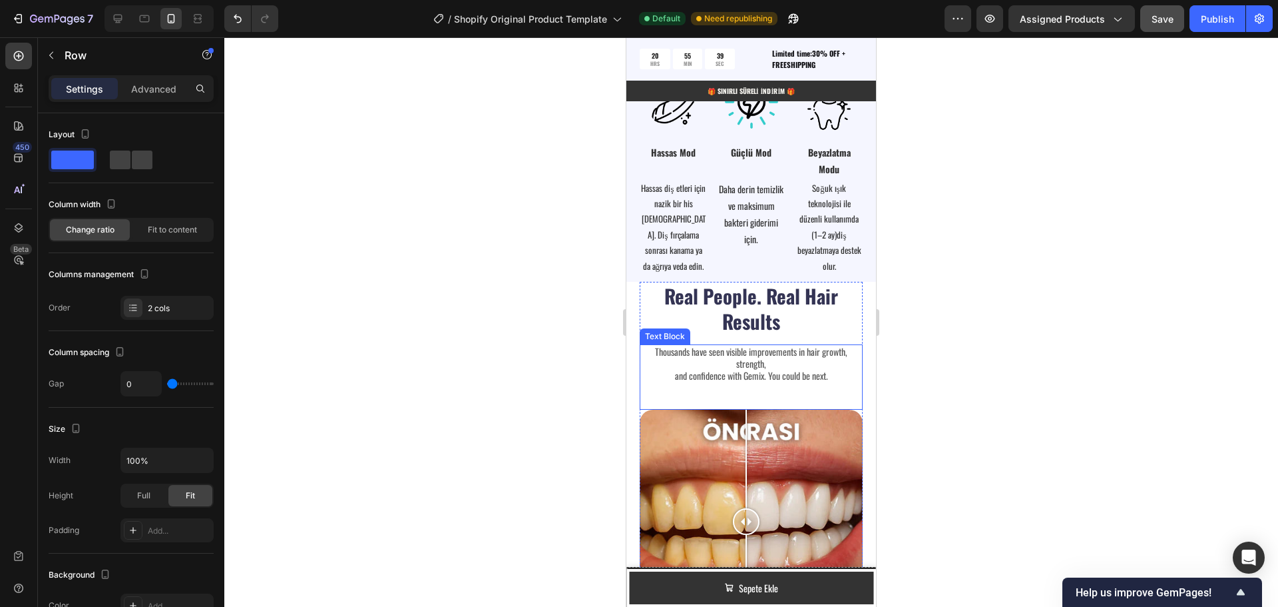
scroll to position [3098, 0]
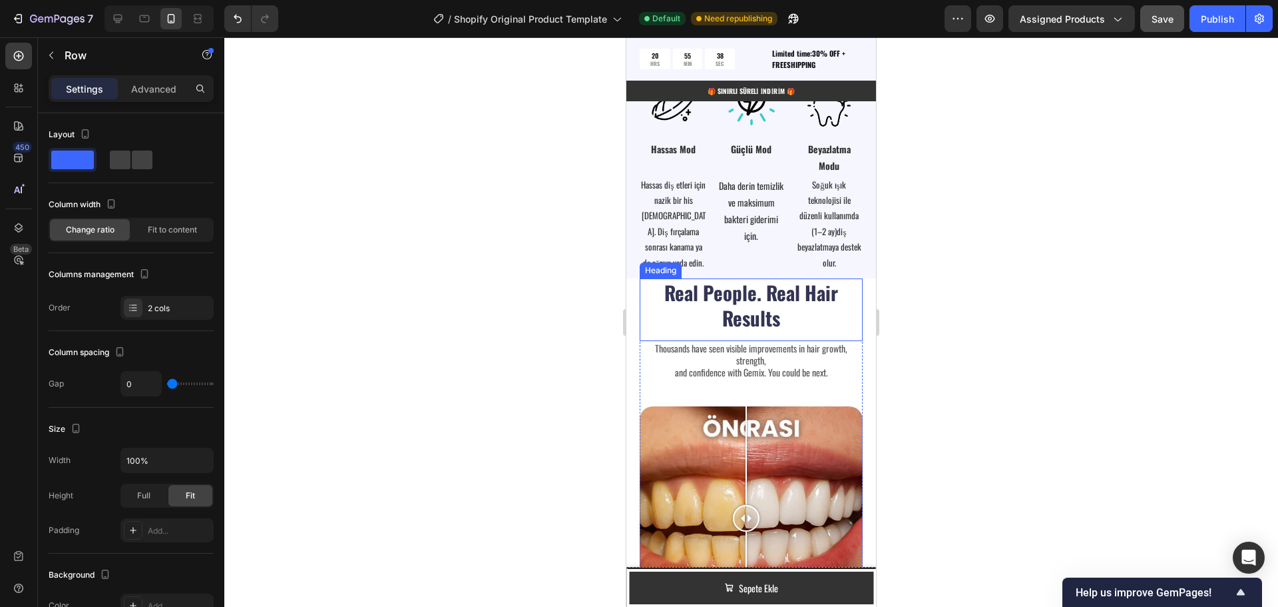
click at [758, 296] on h2 "Real People. Real Hair Results" at bounding box center [751, 304] width 223 height 53
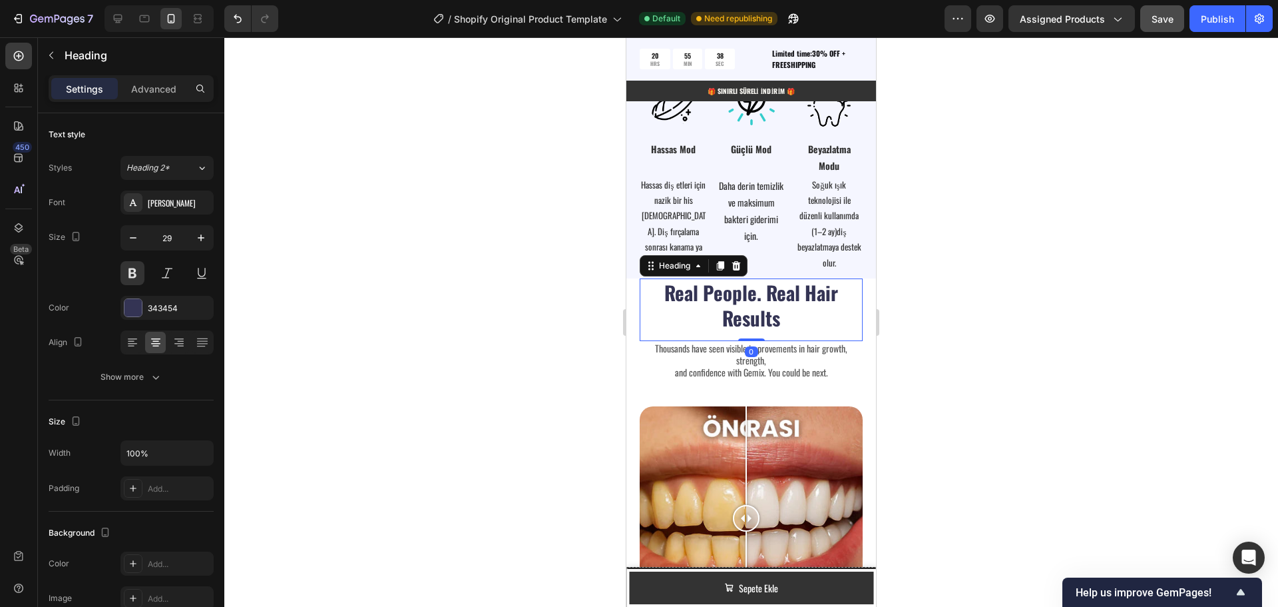
click at [788, 309] on h2 "Real People. Real Hair Results" at bounding box center [751, 304] width 223 height 53
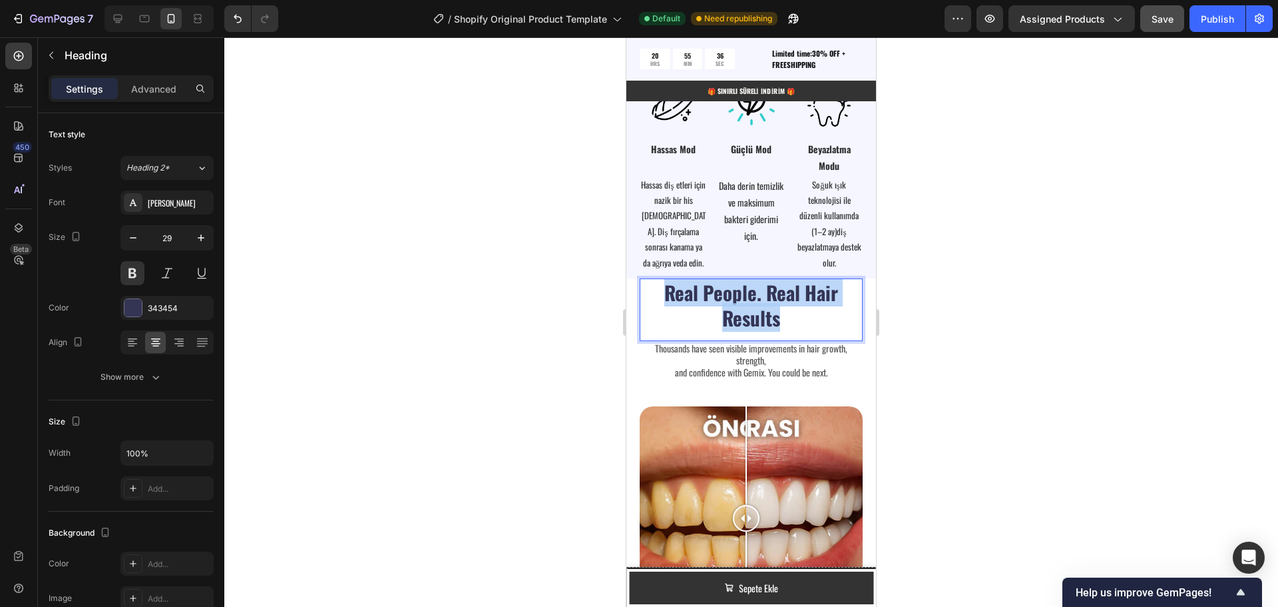
drag, startPoint x: 776, startPoint y: 304, endPoint x: 661, endPoint y: 284, distance: 116.2
click at [661, 284] on p "Real People. Real Hair Results" at bounding box center [751, 305] width 220 height 50
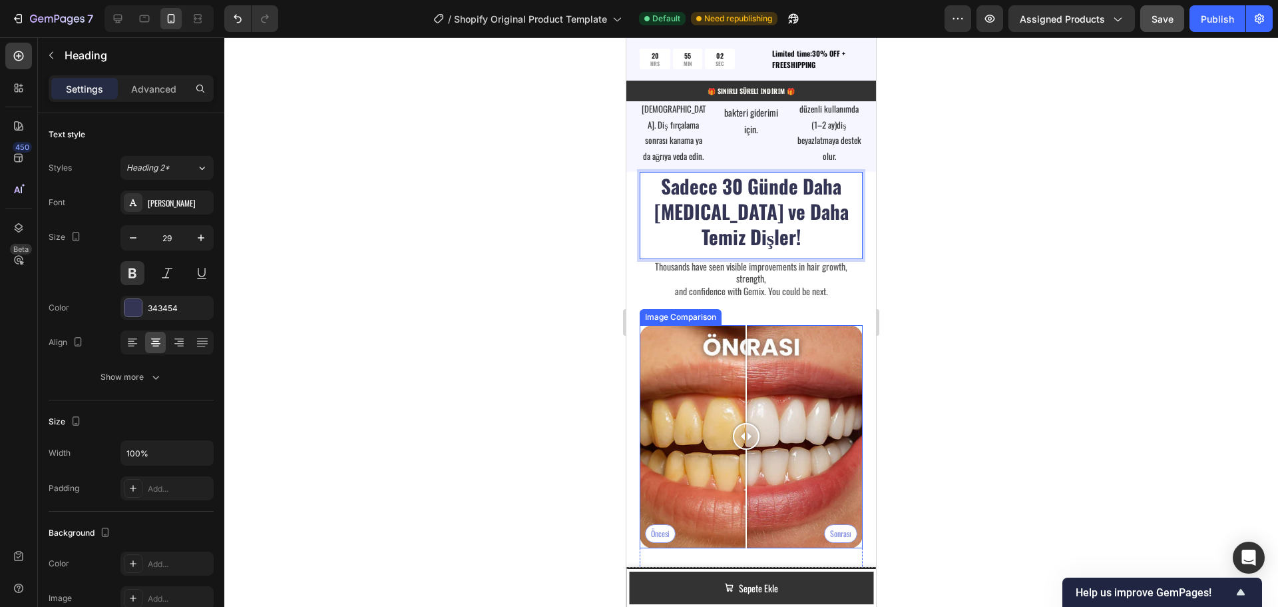
scroll to position [3164, 0]
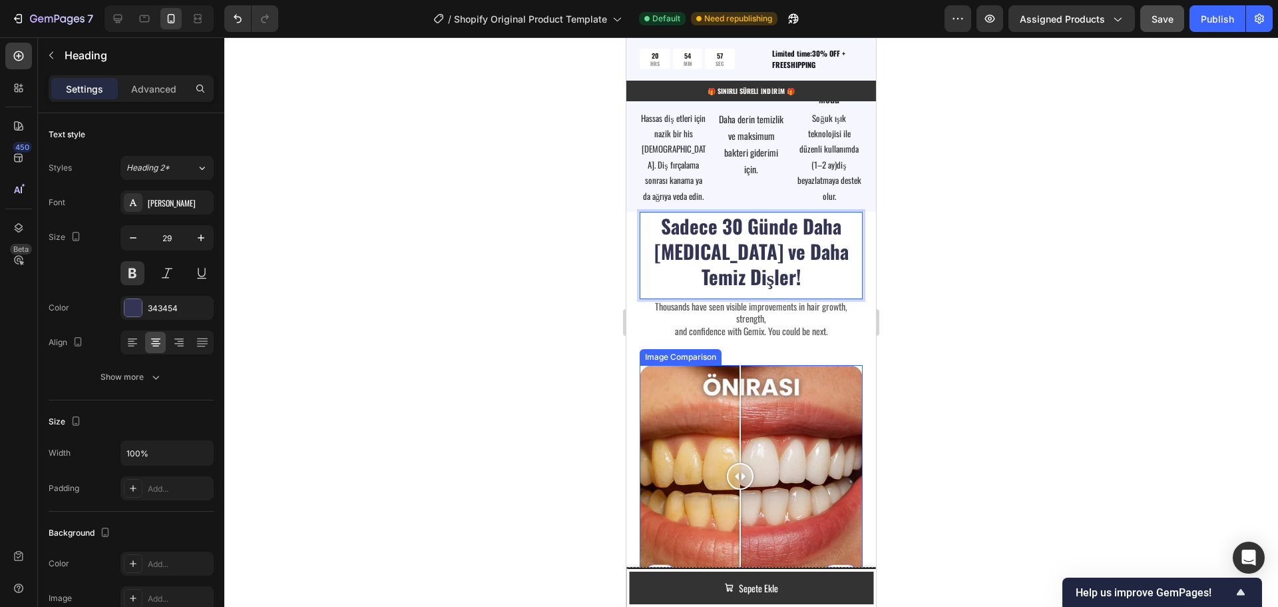
drag, startPoint x: 742, startPoint y: 454, endPoint x: 740, endPoint y: 476, distance: 22.0
click at [740, 476] on div at bounding box center [740, 476] width 27 height 223
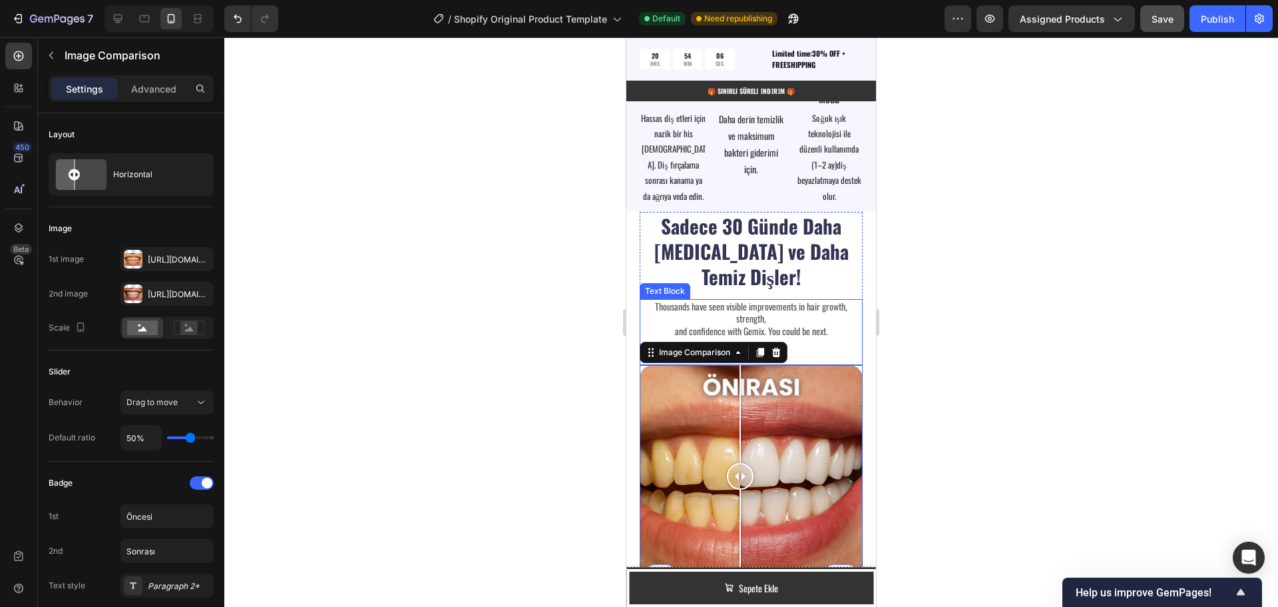
click at [758, 300] on p "Thousands have seen visible improvements in hair growth, strength," at bounding box center [751, 312] width 220 height 24
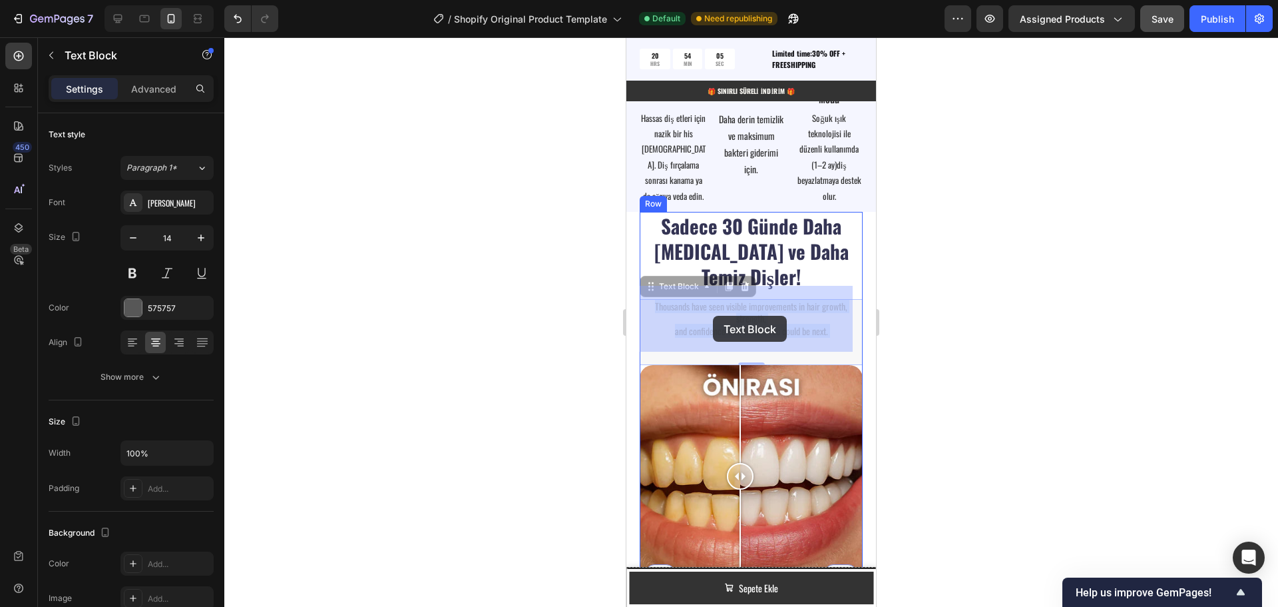
drag, startPoint x: 831, startPoint y: 322, endPoint x: 731, endPoint y: 316, distance: 100.0
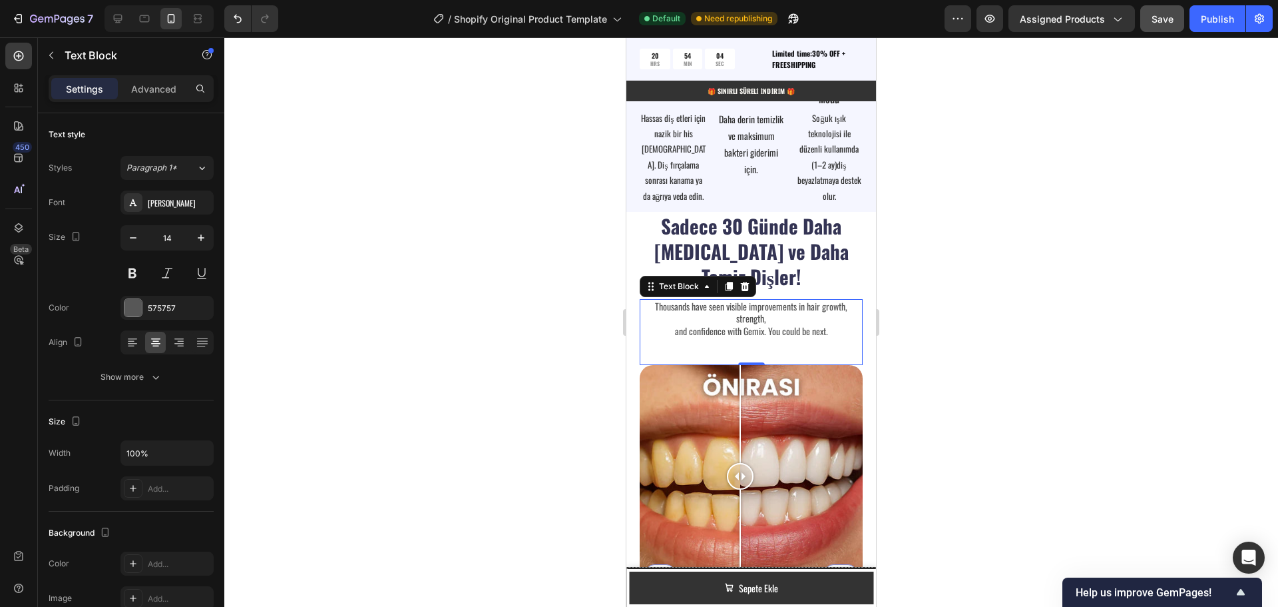
click at [817, 326] on div "Thousands have seen visible improvements in hair growth, strength, and confiden…" at bounding box center [751, 332] width 223 height 66
click at [824, 325] on p "and confidence with Gemix. You could be next." at bounding box center [751, 331] width 220 height 12
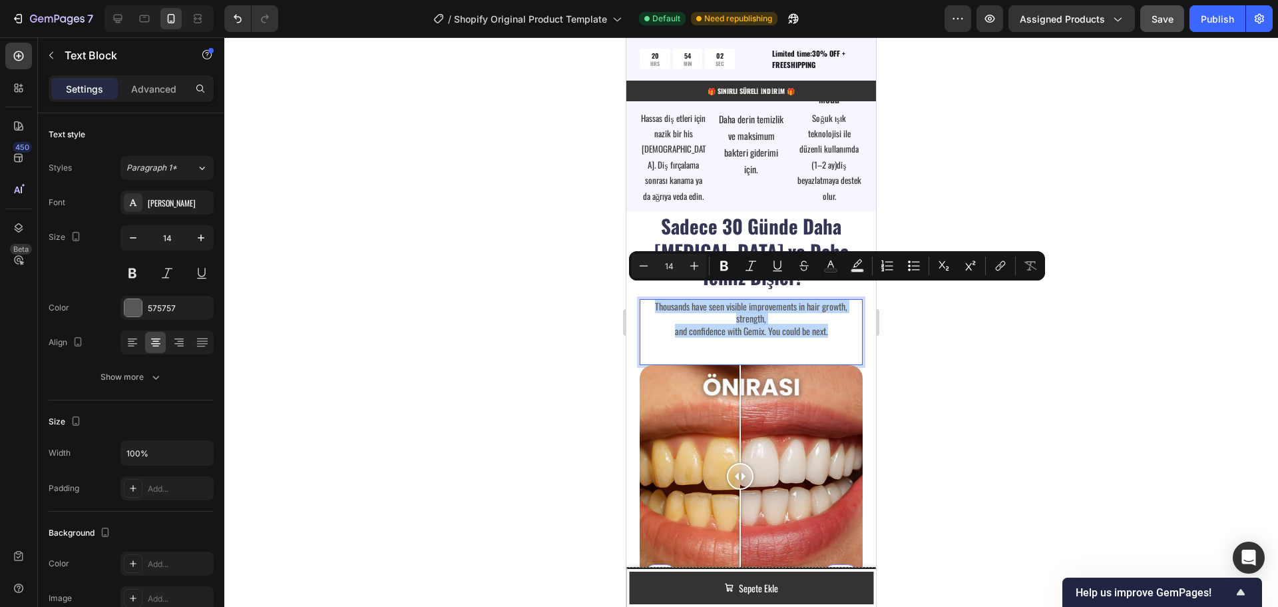
drag, startPoint x: 827, startPoint y: 320, endPoint x: 648, endPoint y: 293, distance: 180.5
click at [648, 299] on div "Thousands have seen visible improvements in hair growth, strength, and confiden…" at bounding box center [751, 318] width 223 height 39
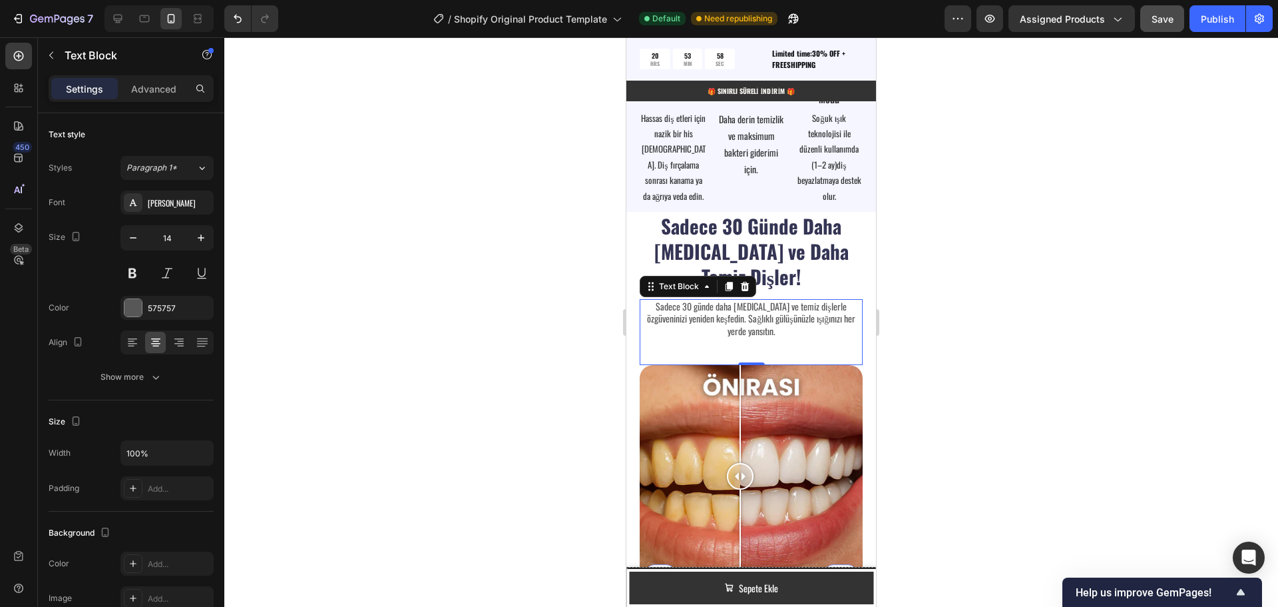
click at [716, 334] on div "Sadece 30 günde daha [MEDICAL_DATA] ve temiz dişlerle özgüveninizi yeniden keşf…" at bounding box center [751, 332] width 223 height 66
click at [838, 264] on p "⁠⁠⁠⁠⁠⁠⁠ Sadece 30 Günde Daha [MEDICAL_DATA] ve Daha Temiz Dişler!" at bounding box center [751, 250] width 220 height 75
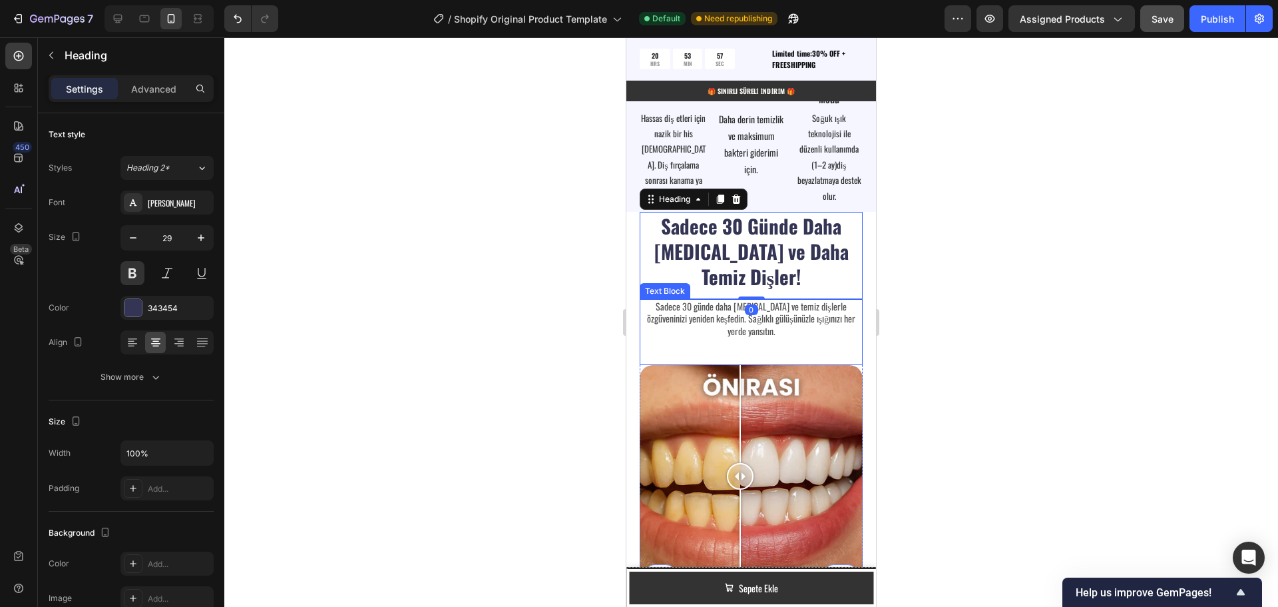
click at [822, 313] on p "Sadece 30 günde daha [MEDICAL_DATA] ve temiz dişlerle özgüveninizi yeniden keşf…" at bounding box center [751, 318] width 220 height 37
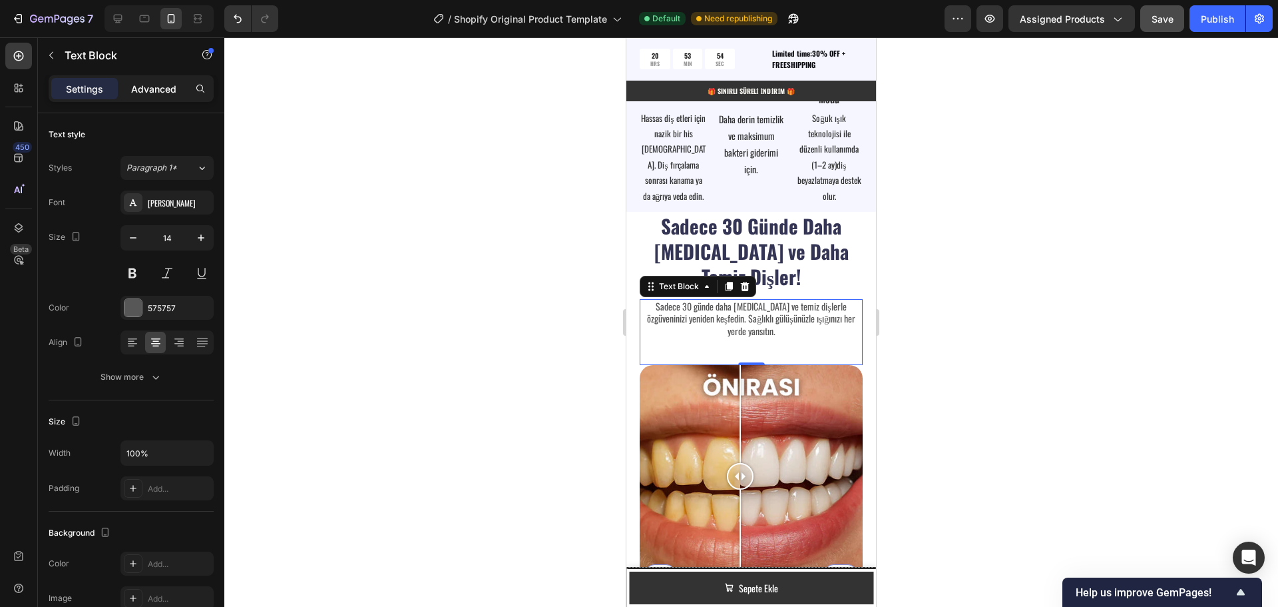
click at [150, 91] on p "Advanced" at bounding box center [153, 89] width 45 height 14
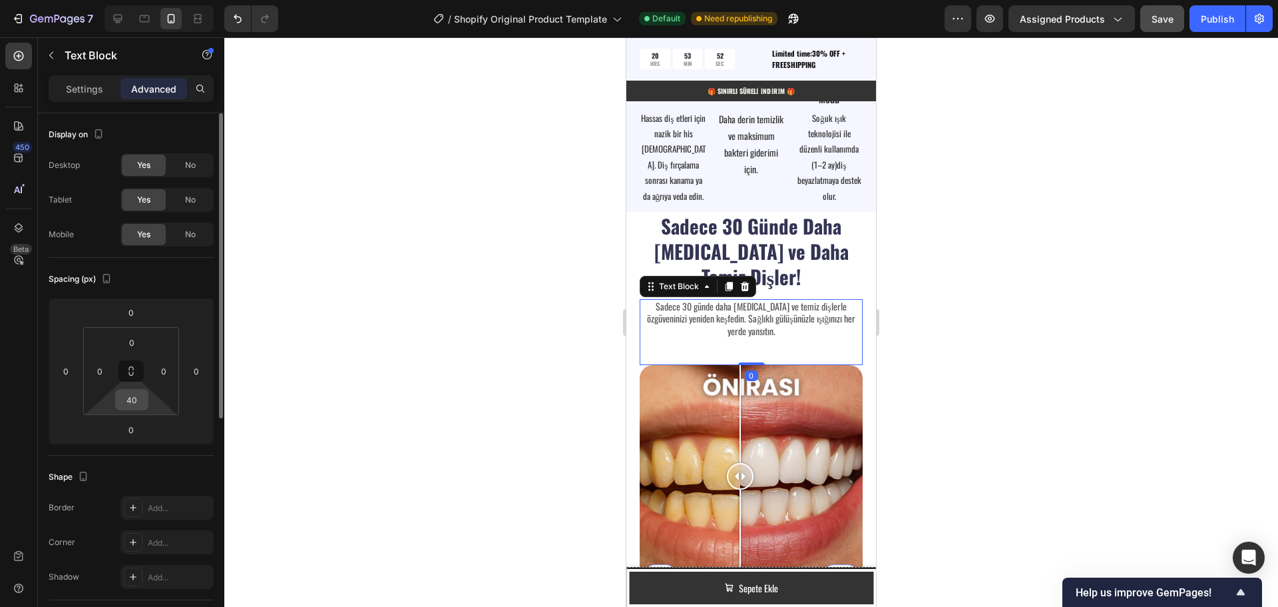
click at [138, 399] on input "40" at bounding box center [132, 399] width 27 height 20
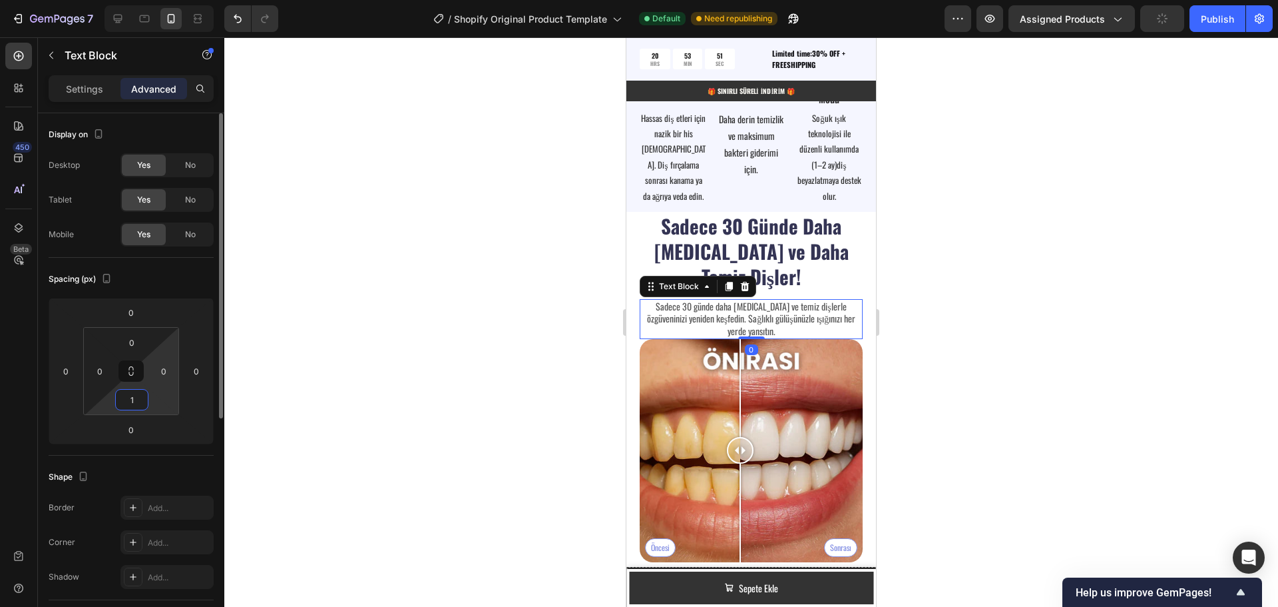
type input "15"
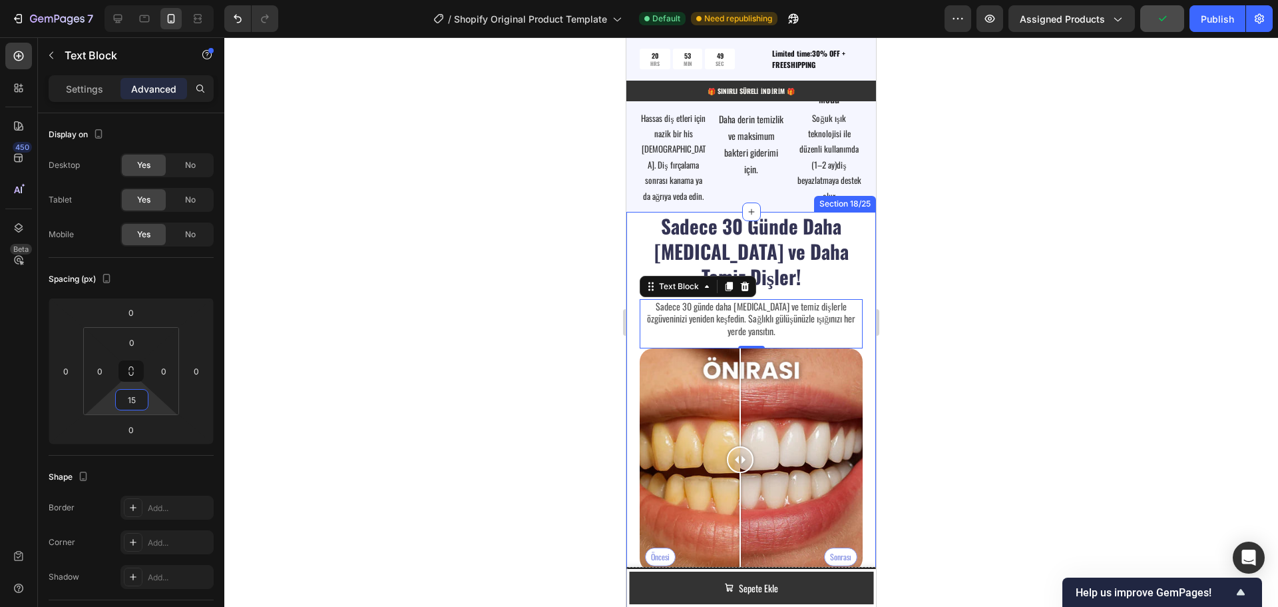
click at [857, 274] on div "⁠⁠⁠⁠⁠⁠⁠ Sadece 30 Günde Daha [MEDICAL_DATA] ve Daha Temiz Dişler! Heading Sadec…" at bounding box center [751, 511] width 250 height 599
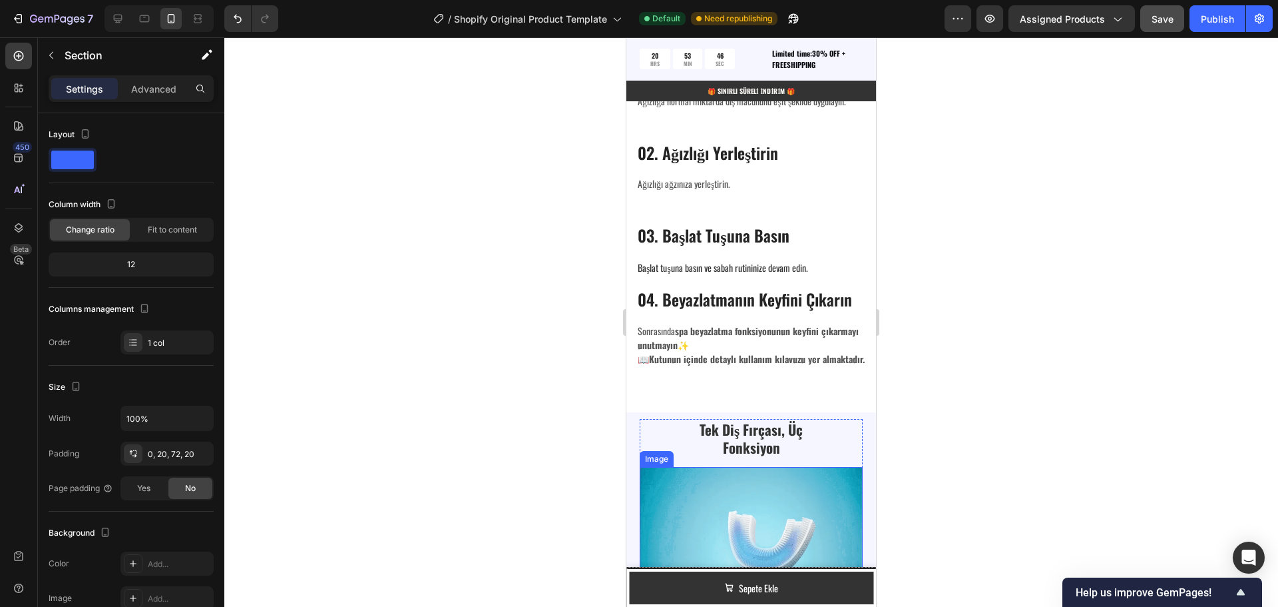
scroll to position [2432, 0]
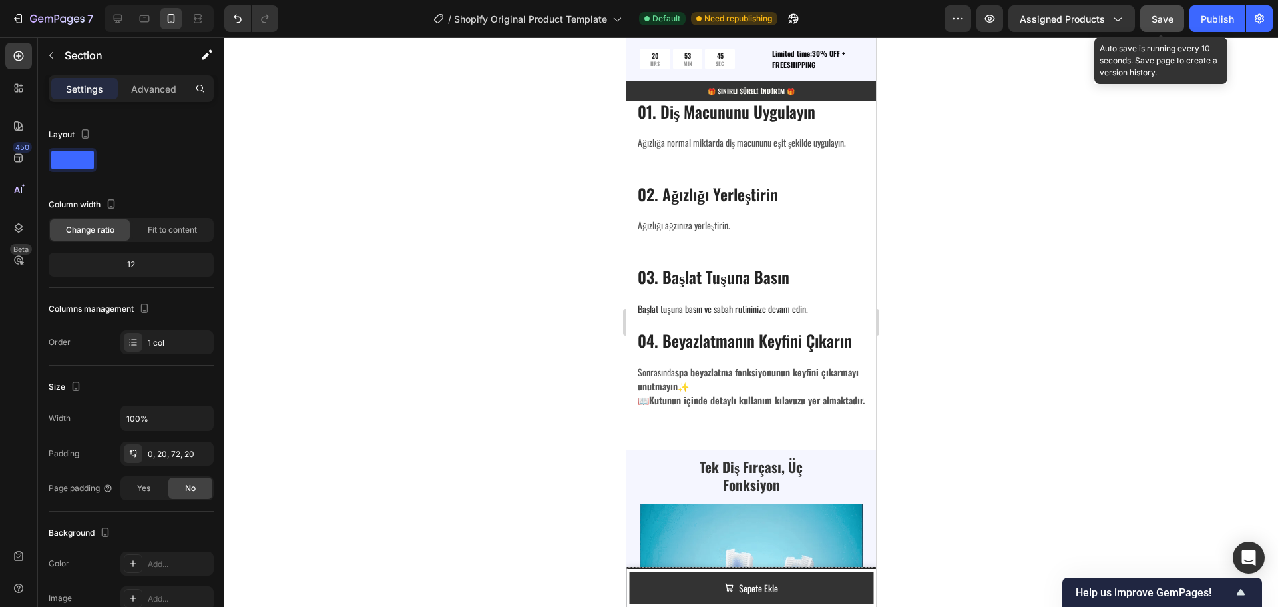
click at [1169, 23] on span "Save" at bounding box center [1163, 18] width 22 height 11
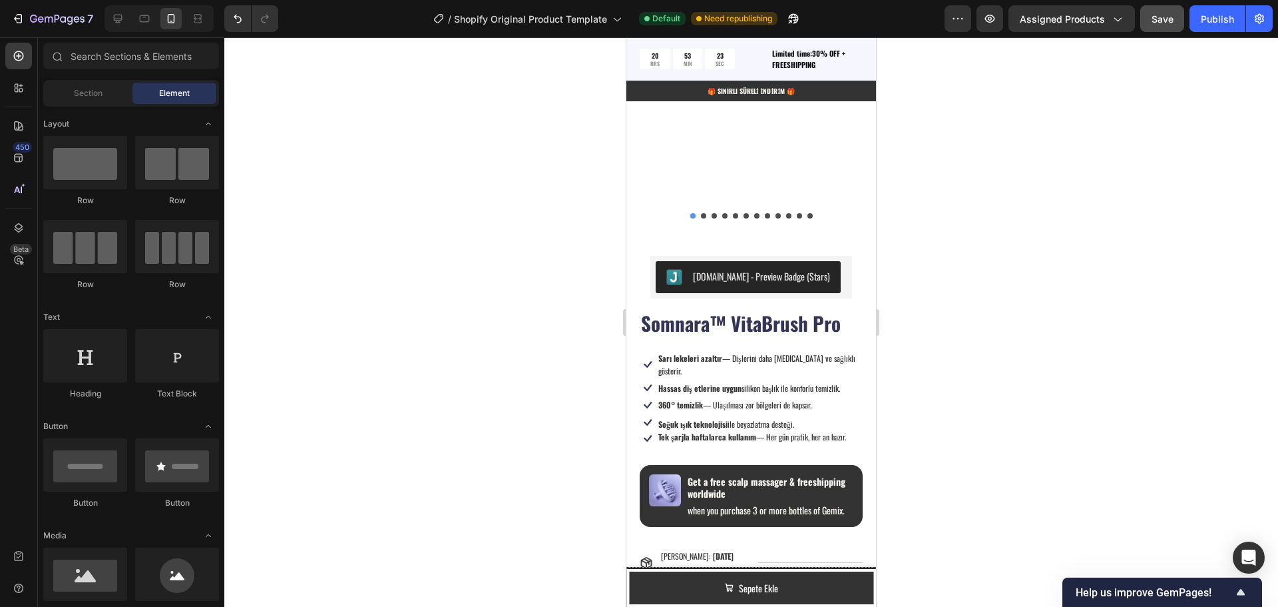
scroll to position [1049, 0]
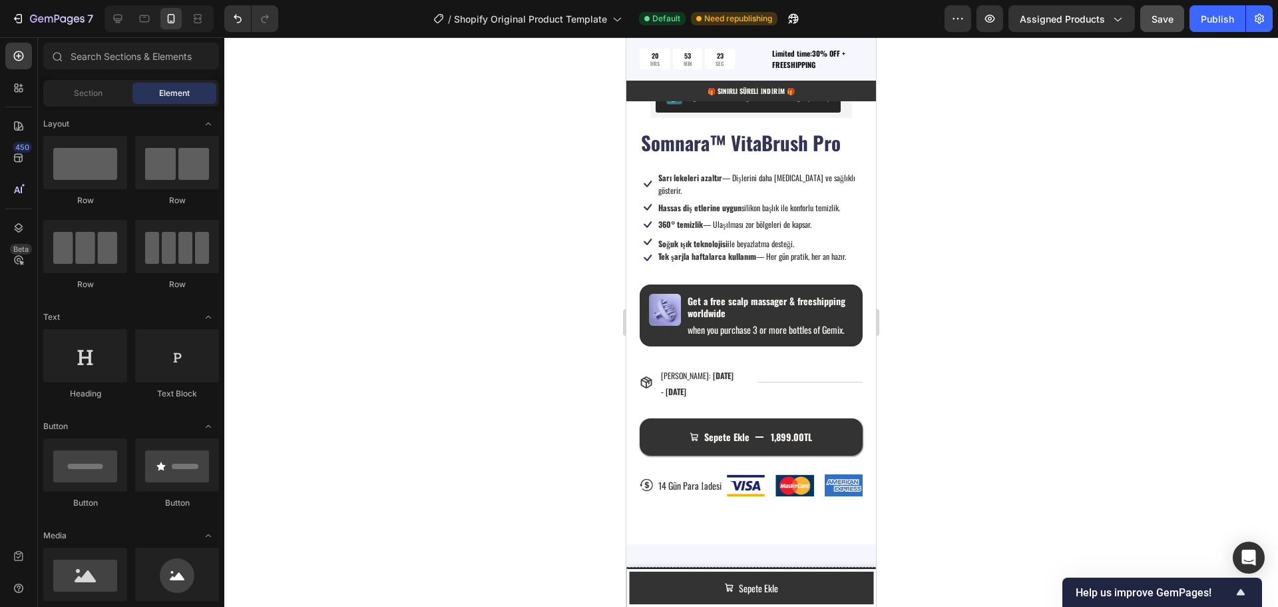
drag, startPoint x: 873, startPoint y: 441, endPoint x: 1511, endPoint y: 228, distance: 672.4
click at [678, 377] on span "[DATE] - [DATE]" at bounding box center [697, 382] width 73 height 27
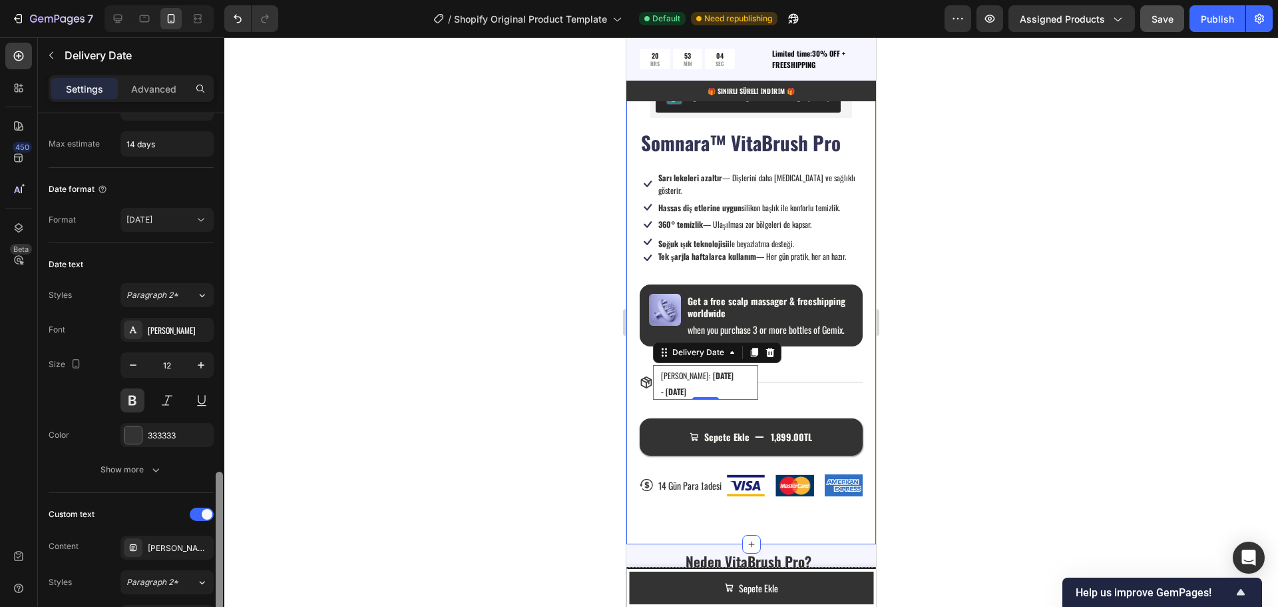
scroll to position [0, 0]
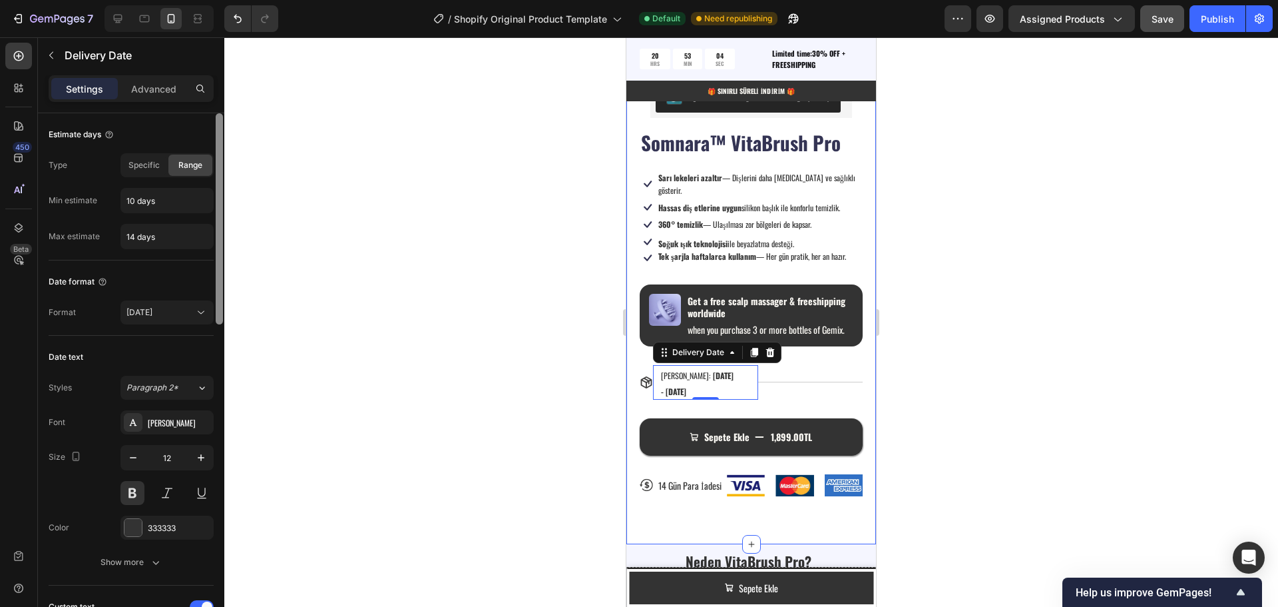
drag, startPoint x: 221, startPoint y: 375, endPoint x: 216, endPoint y: 203, distance: 171.8
click at [216, 203] on div at bounding box center [219, 218] width 7 height 211
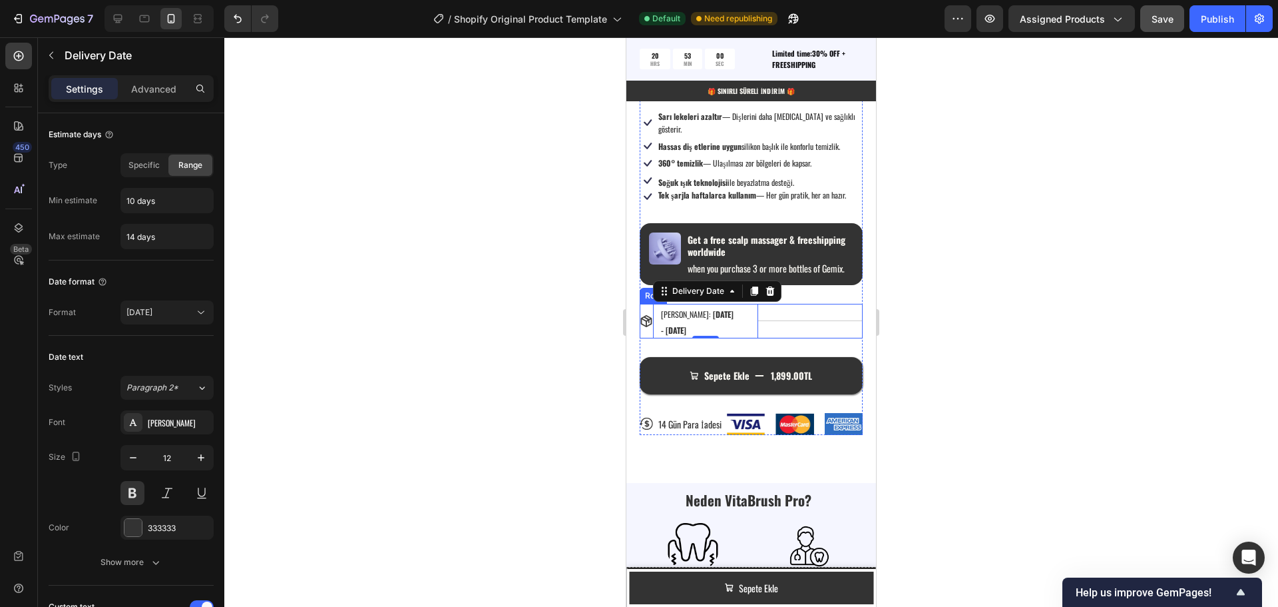
scroll to position [1115, 0]
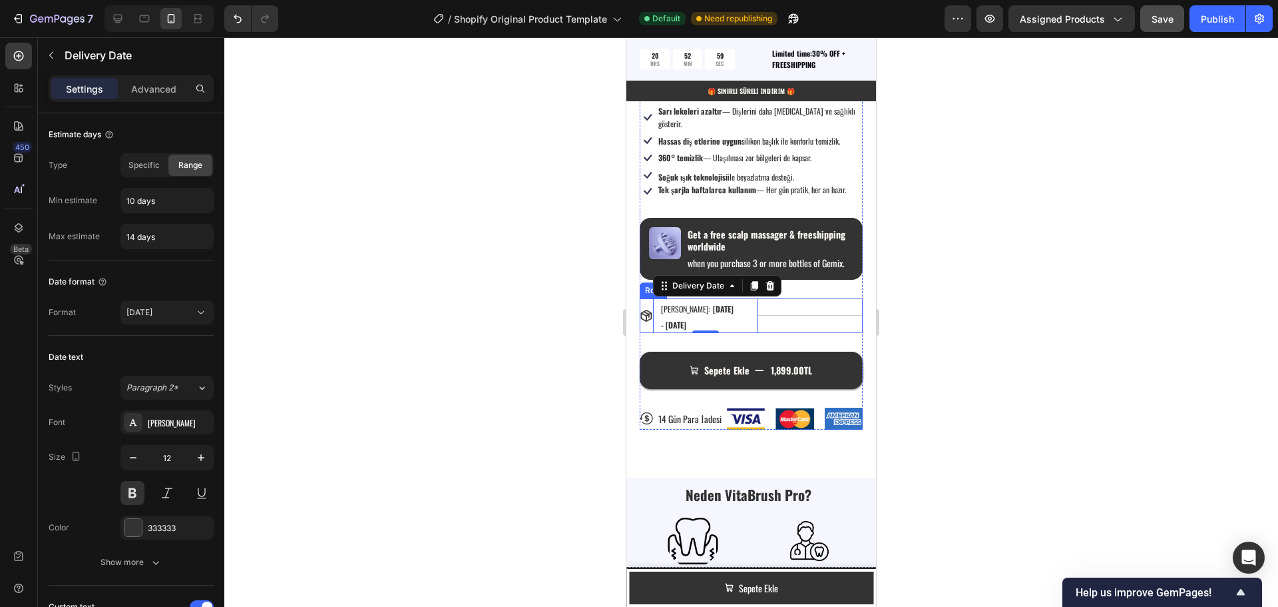
click at [799, 317] on div "Title Line" at bounding box center [810, 315] width 105 height 35
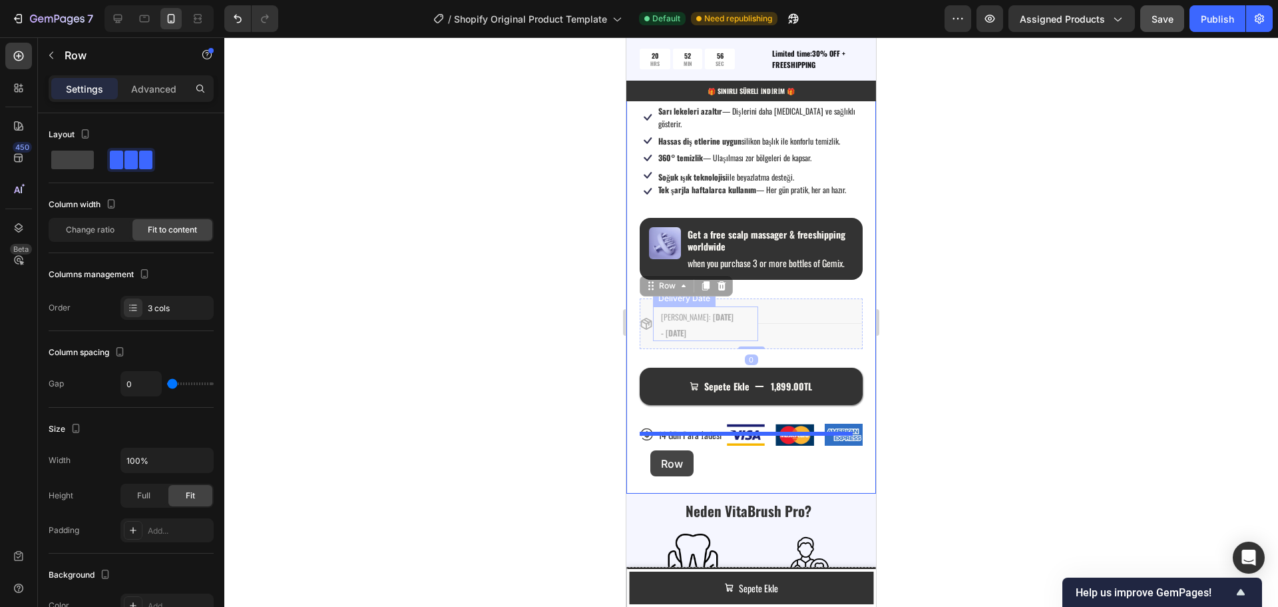
drag, startPoint x: 646, startPoint y: 278, endPoint x: 650, endPoint y: 450, distance: 171.8
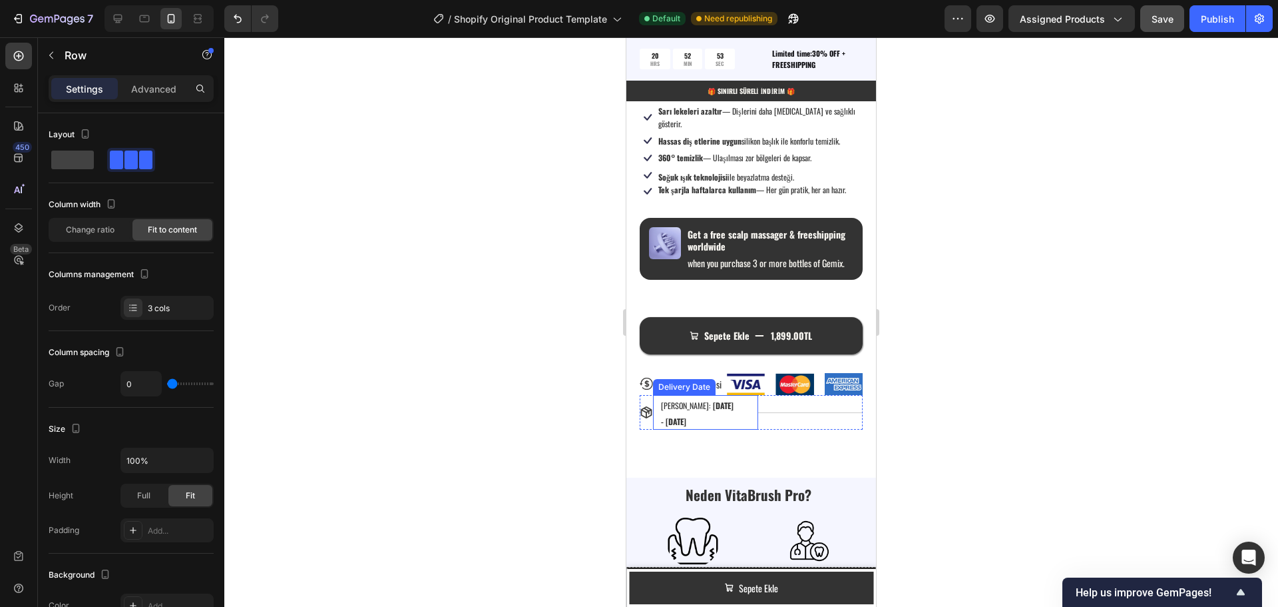
click at [676, 405] on span "[DATE] - [DATE]" at bounding box center [697, 412] width 73 height 27
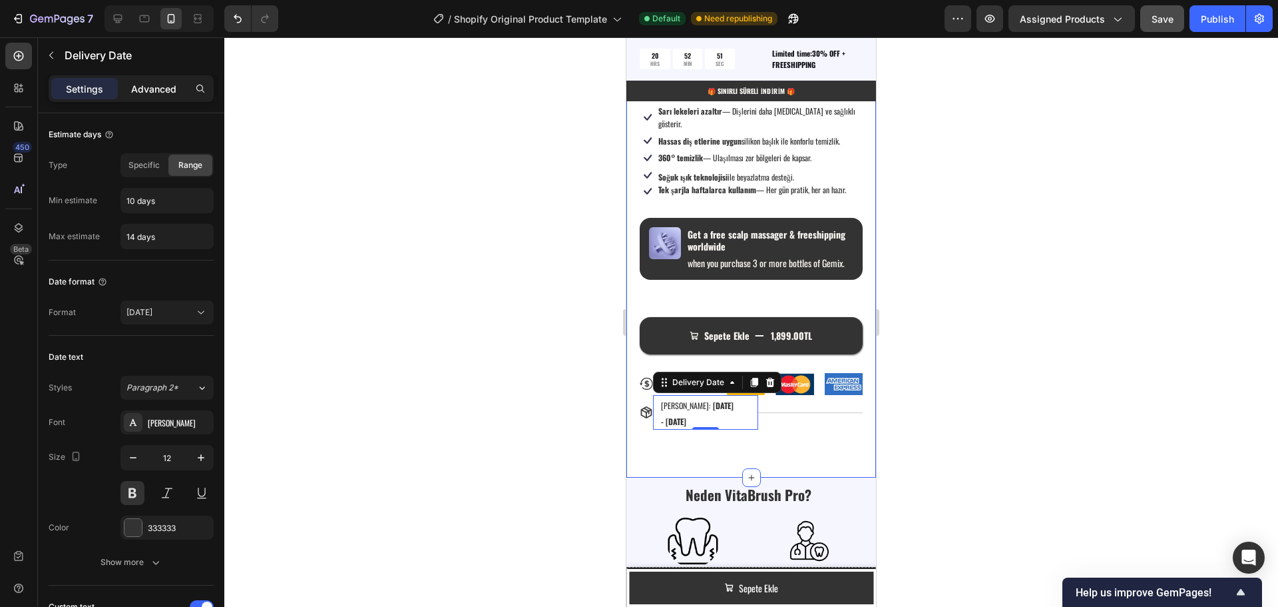
click at [164, 90] on p "Advanced" at bounding box center [153, 89] width 45 height 14
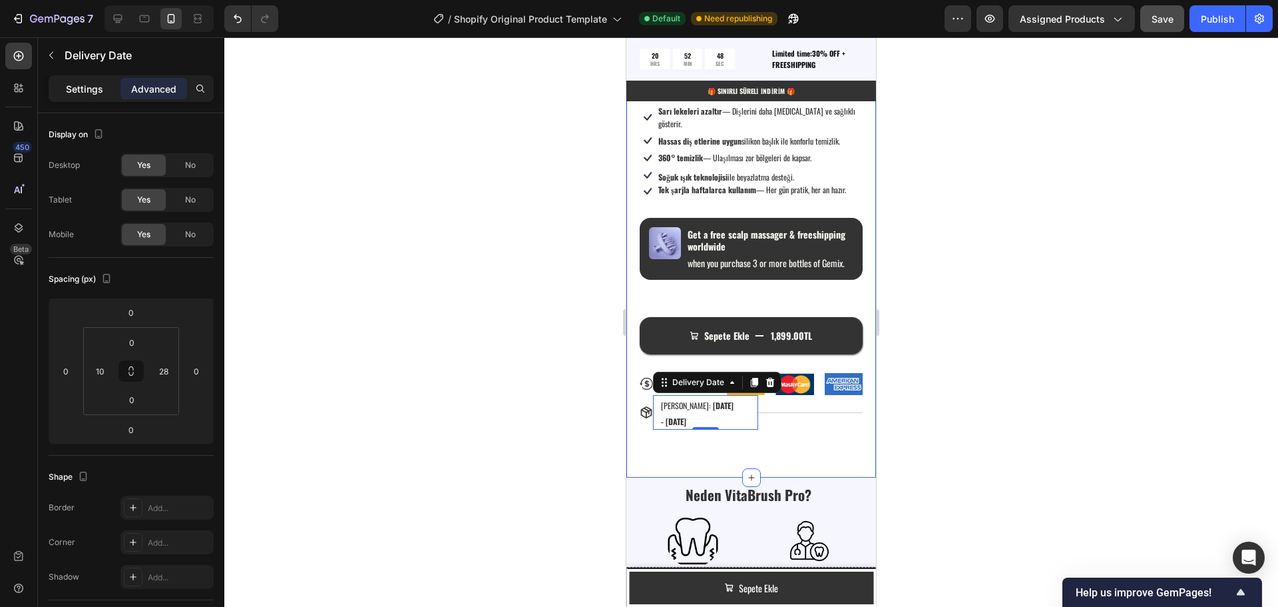
click at [93, 86] on p "Settings" at bounding box center [84, 89] width 37 height 14
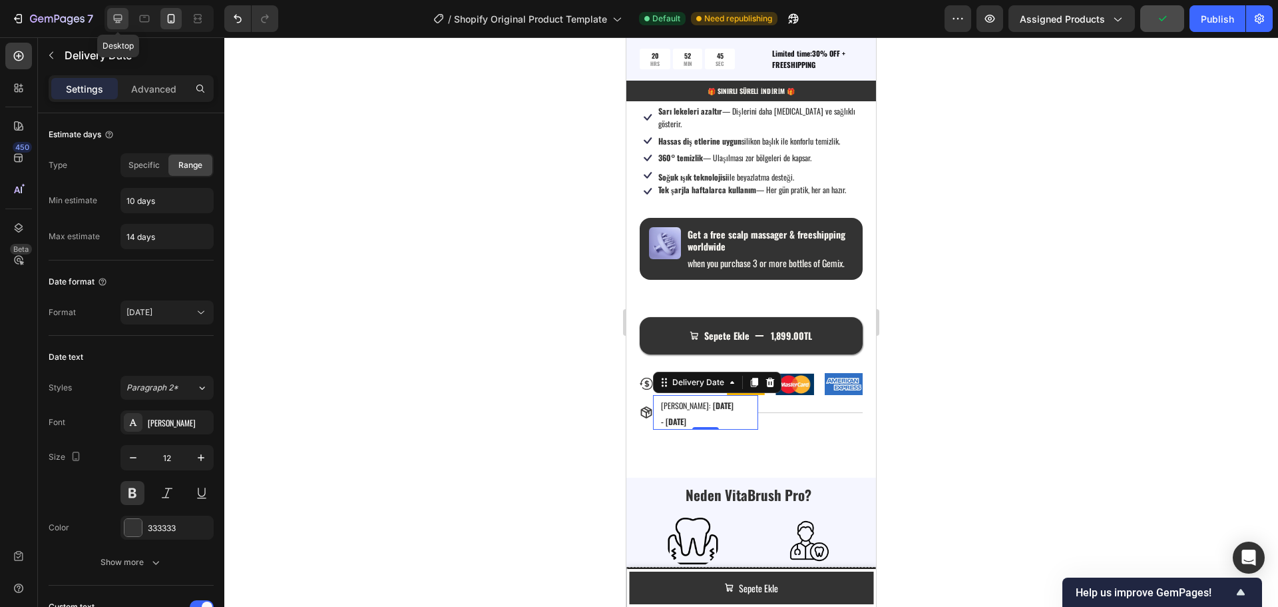
click at [119, 19] on icon at bounding box center [118, 19] width 9 height 9
type input "13"
type input "14"
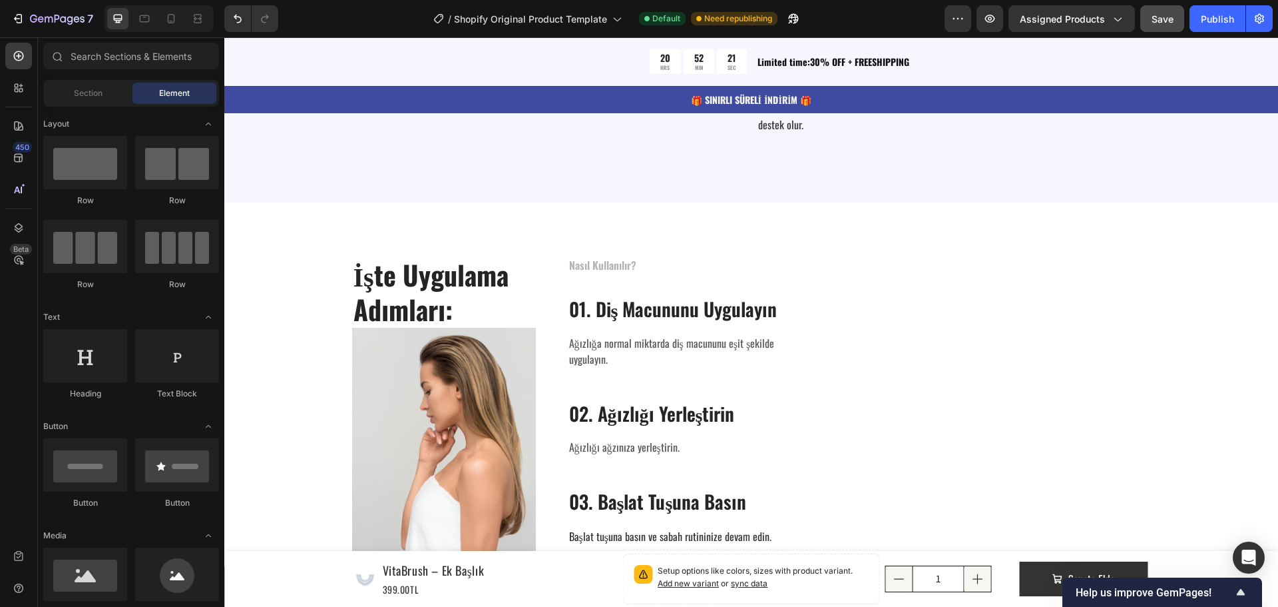
scroll to position [1780, 0]
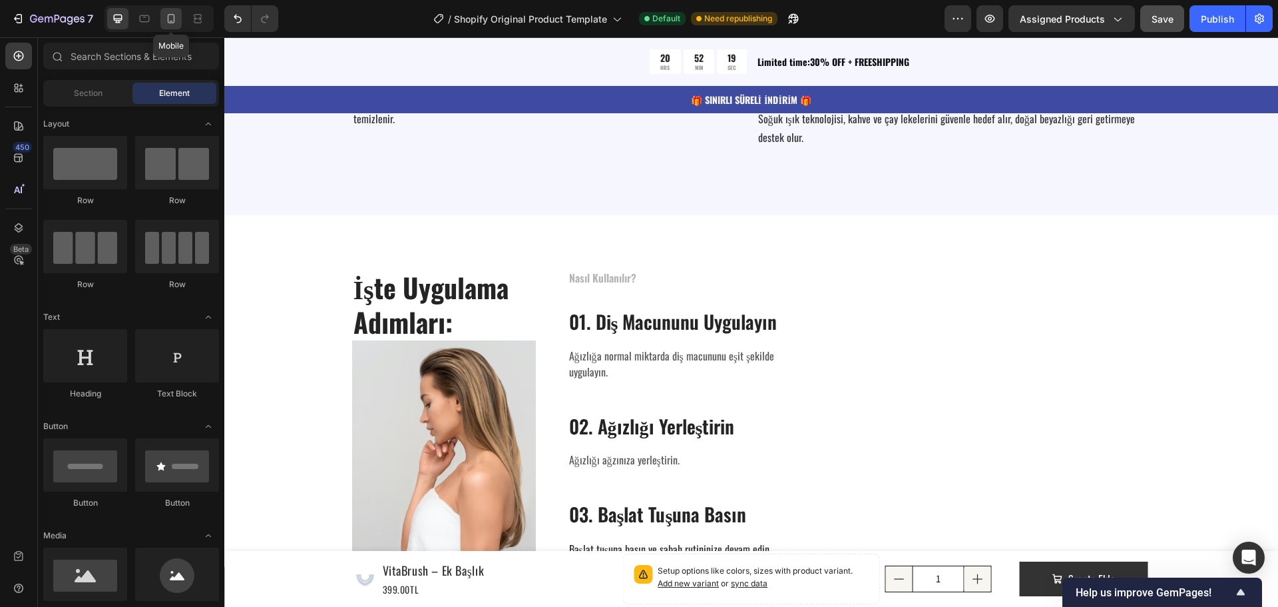
click at [170, 21] on icon at bounding box center [171, 21] width 3 height 1
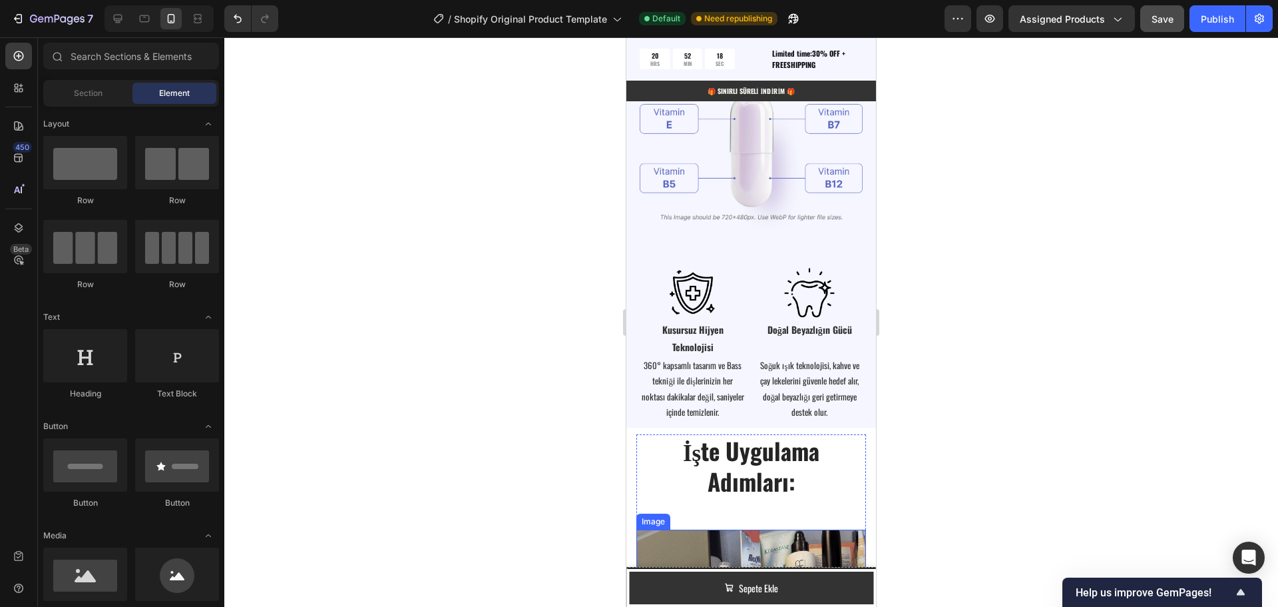
scroll to position [1682, 0]
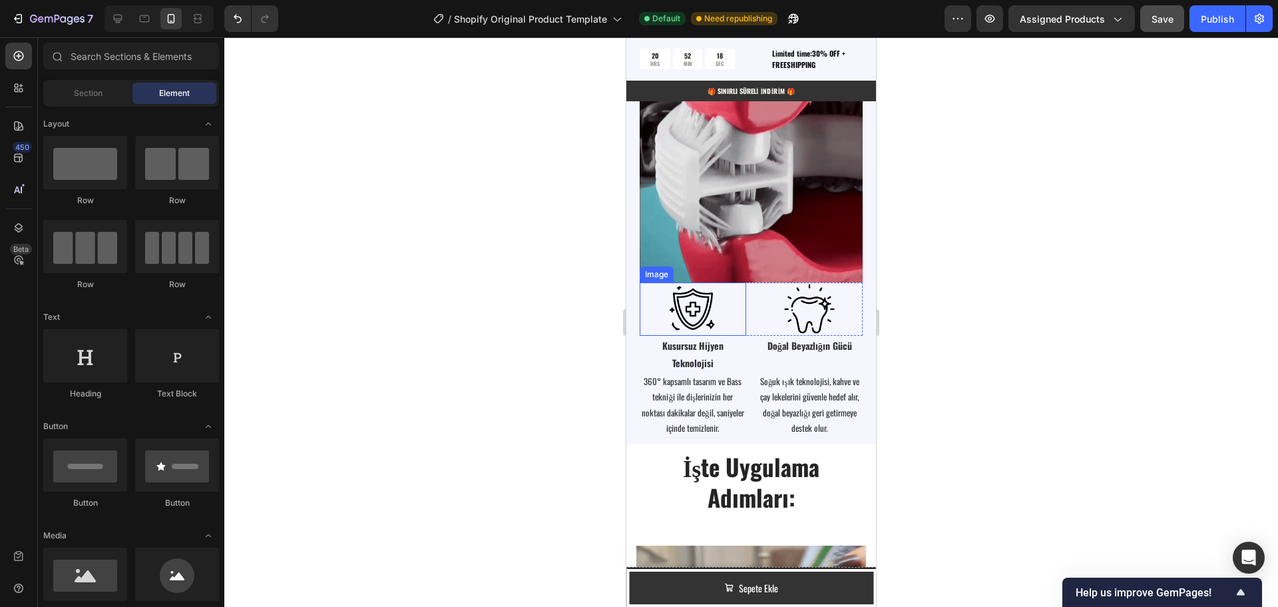
click at [678, 305] on img at bounding box center [692, 308] width 53 height 53
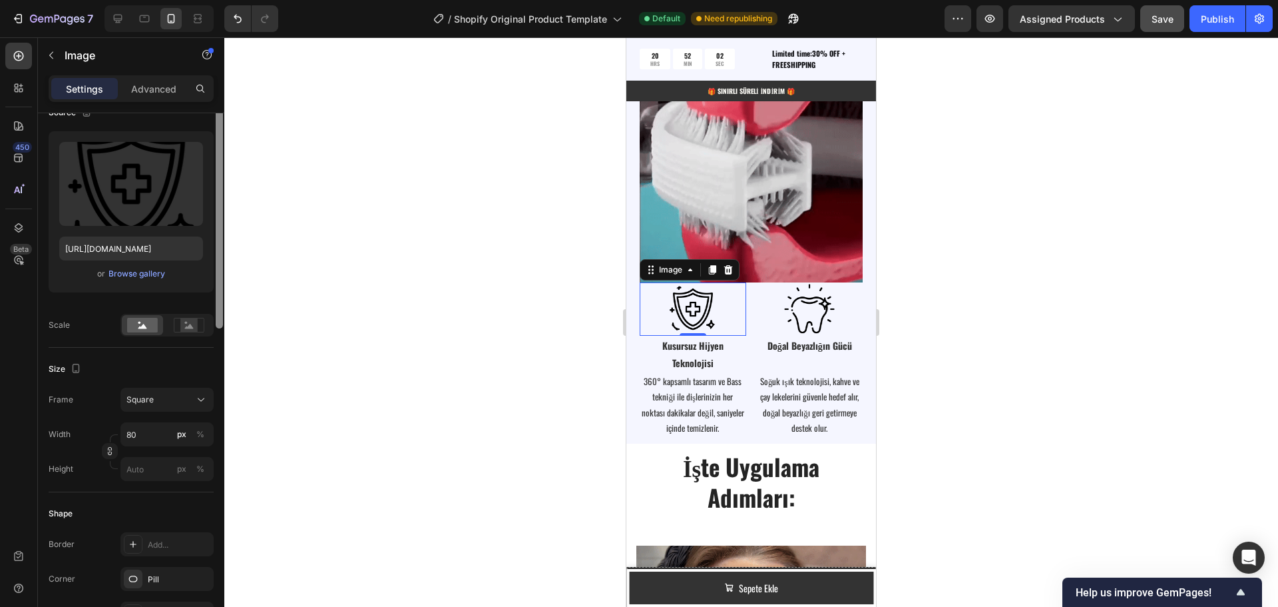
scroll to position [0, 0]
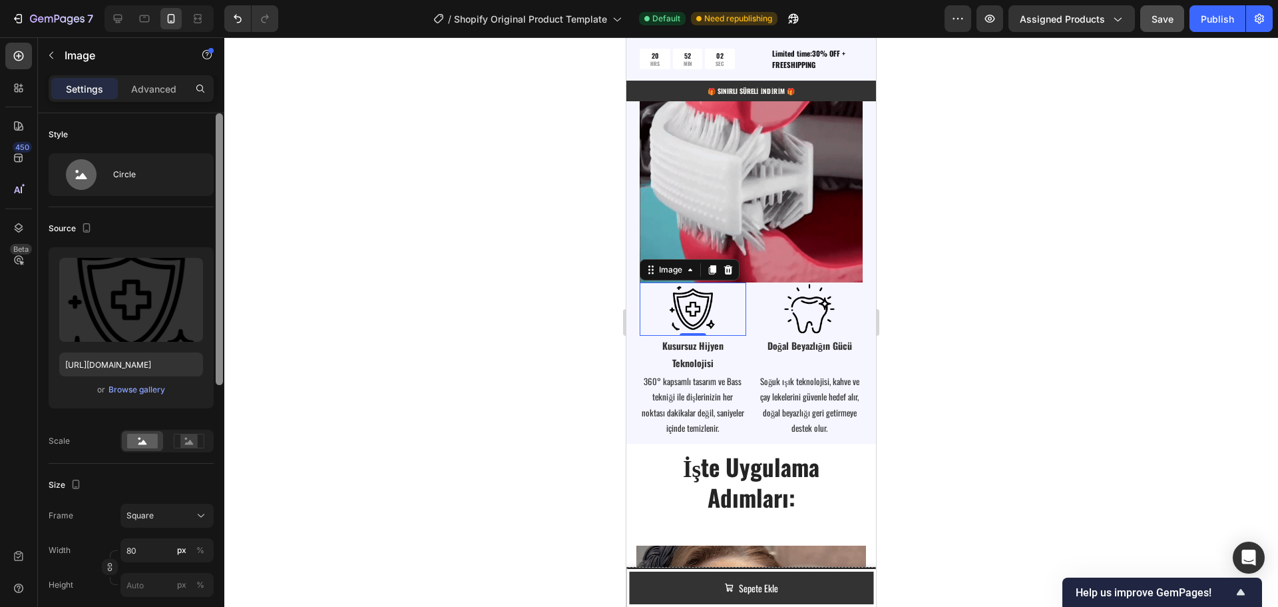
drag, startPoint x: 218, startPoint y: 421, endPoint x: 232, endPoint y: 85, distance: 336.5
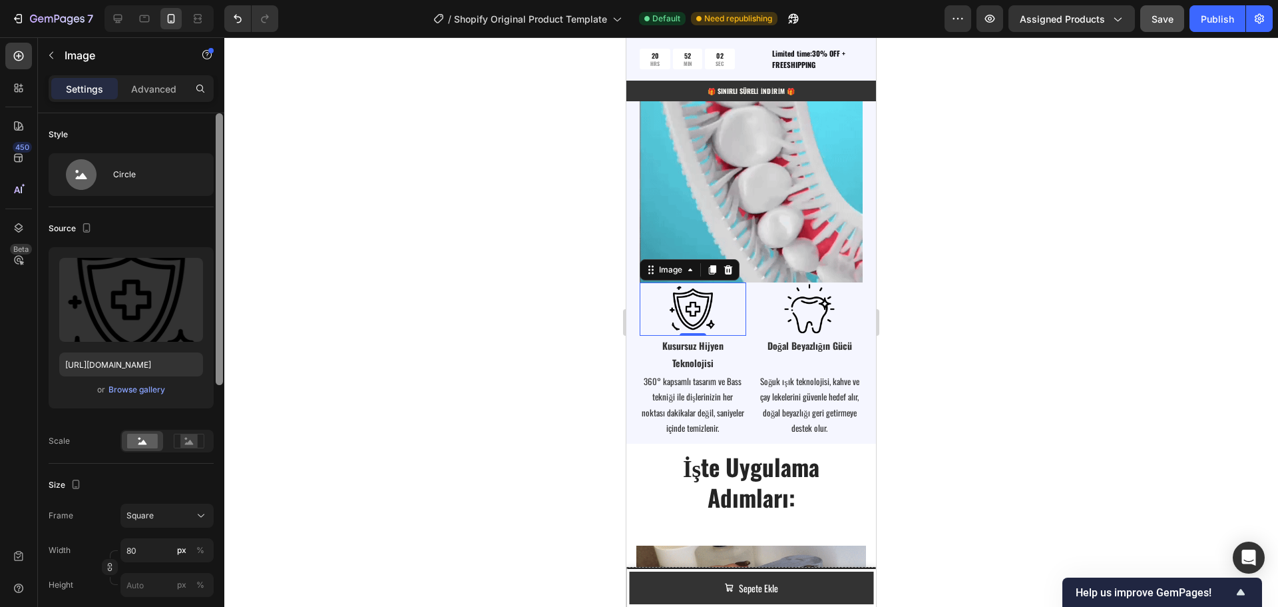
click at [233, 0] on div "7 / Shopify Original Product Template Default Need republishing Preview Assigne…" at bounding box center [639, 0] width 1278 height 0
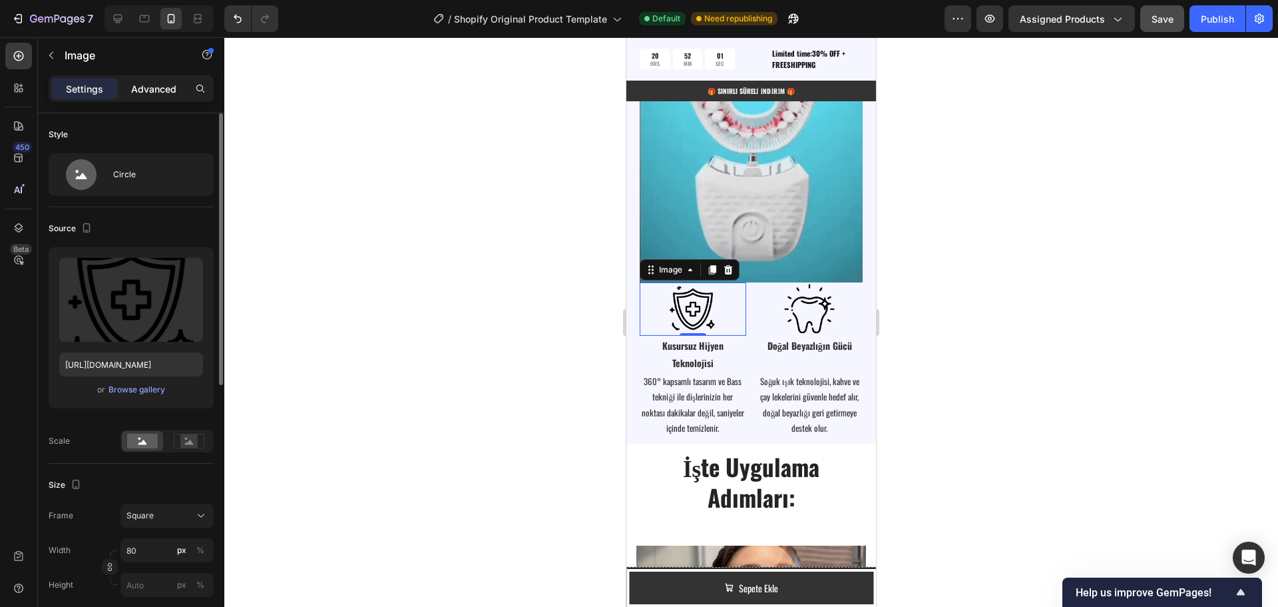
click at [154, 89] on p "Advanced" at bounding box center [153, 89] width 45 height 14
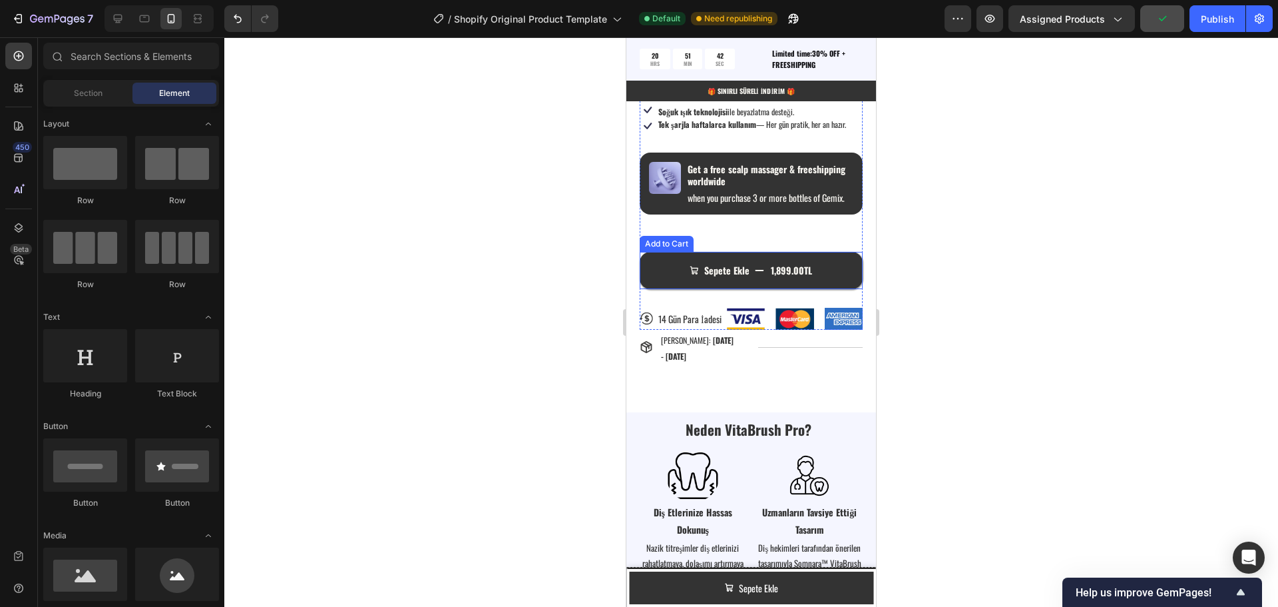
scroll to position [1184, 0]
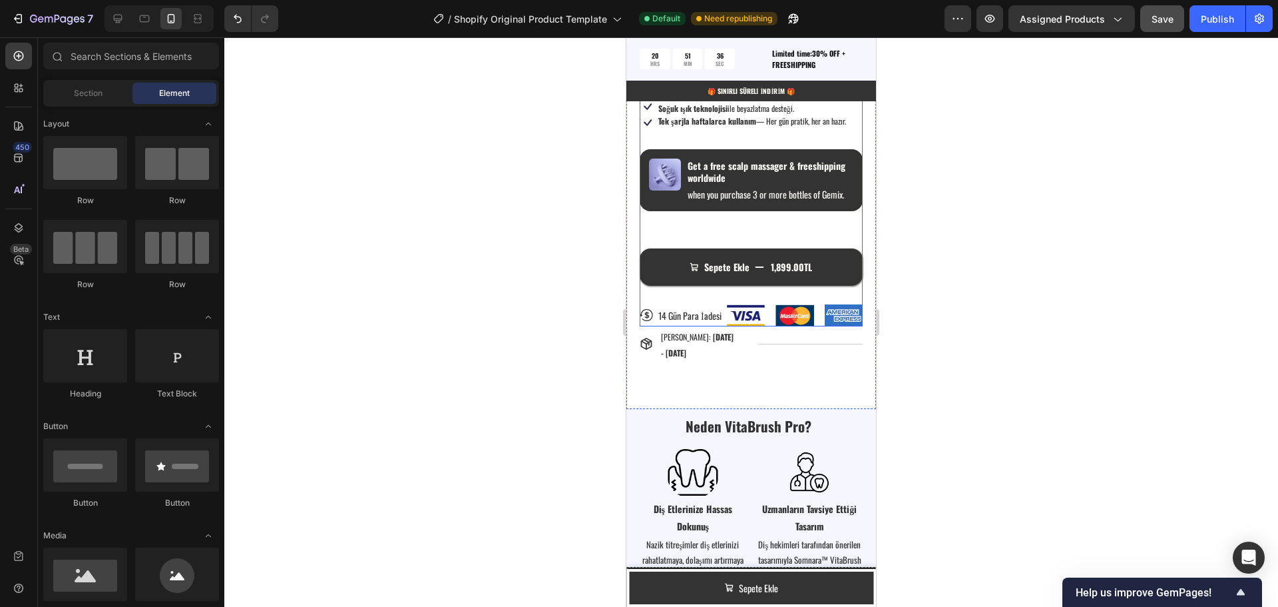
click at [744, 286] on div "Somnara™ VitaBrush Pro Product Title Icon Sarı lekeleri azaltır — Dişlerini dah…" at bounding box center [751, 159] width 223 height 333
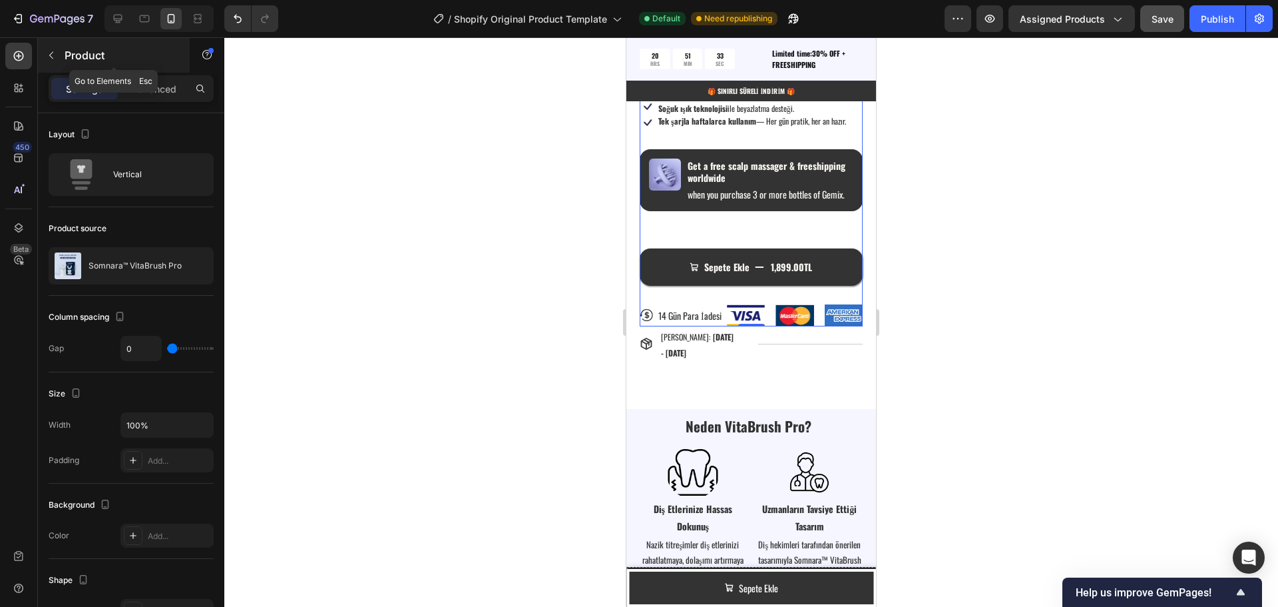
click at [53, 59] on icon "button" at bounding box center [51, 55] width 11 height 11
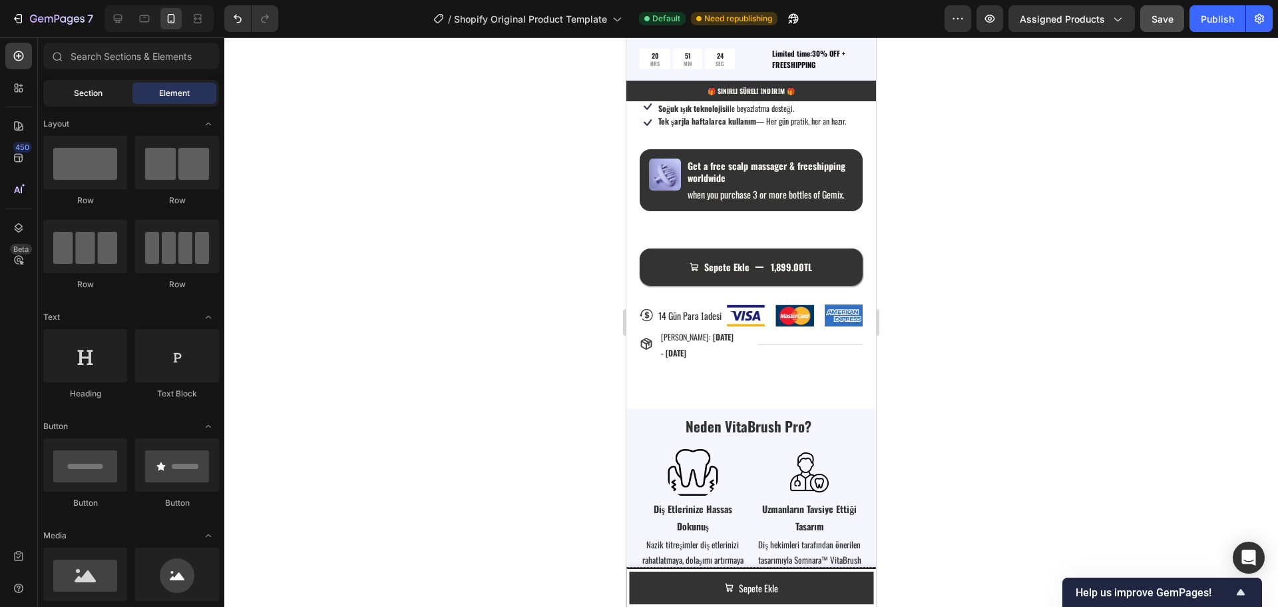
click at [84, 91] on span "Section" at bounding box center [88, 93] width 29 height 12
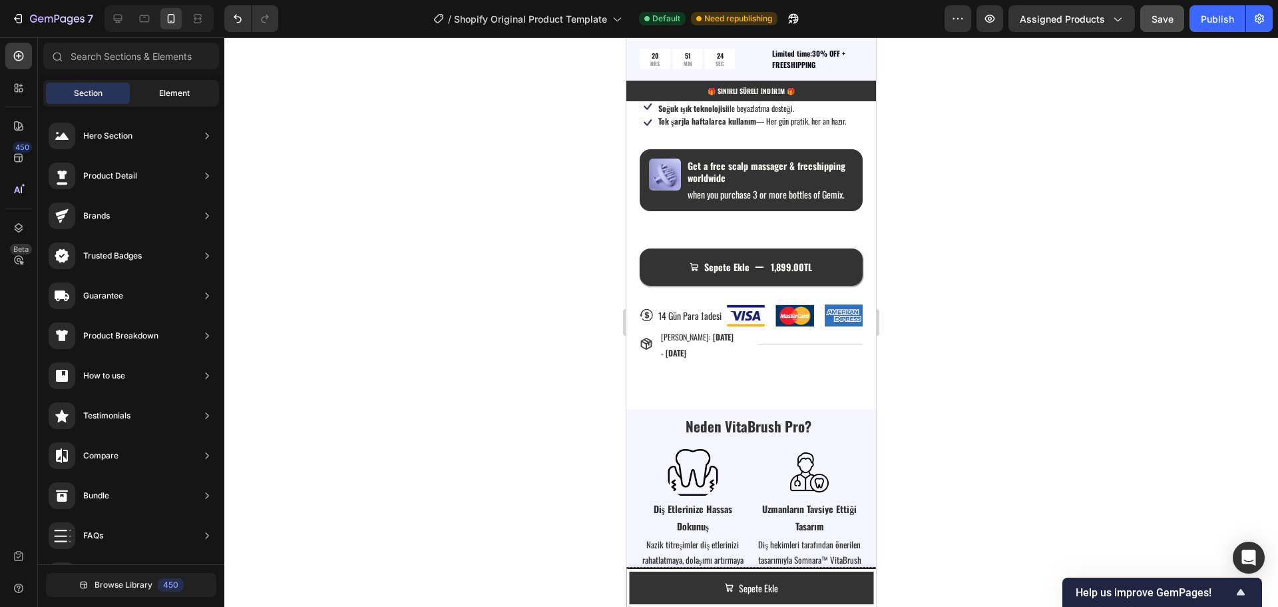
click at [168, 93] on span "Element" at bounding box center [174, 93] width 31 height 12
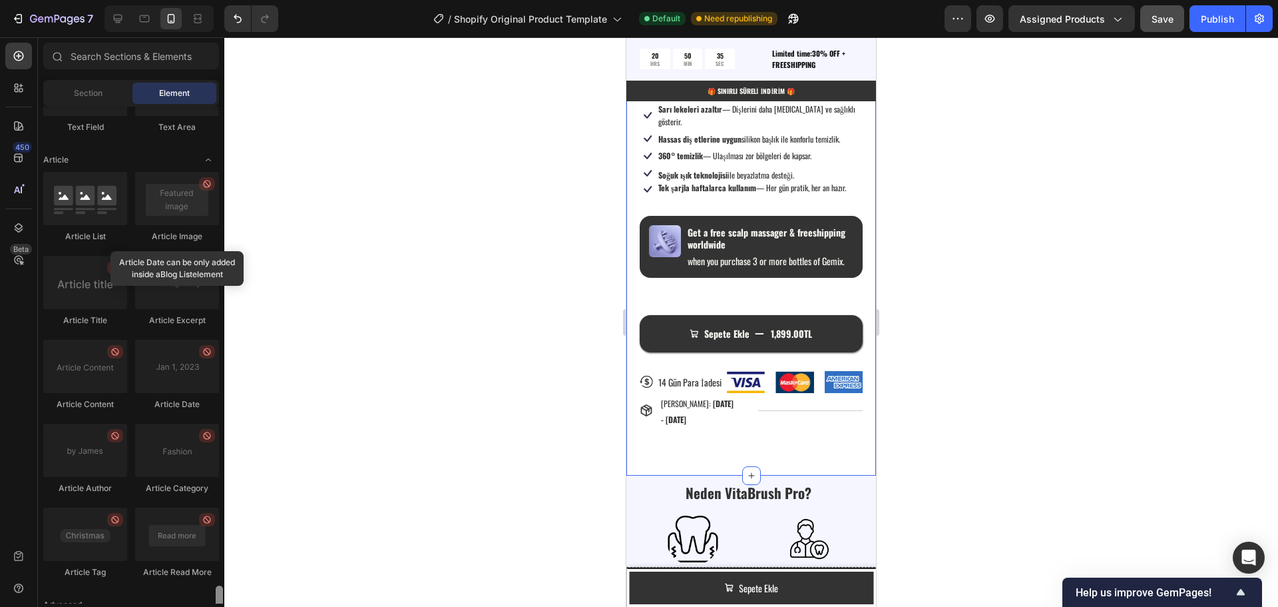
scroll to position [3537, 0]
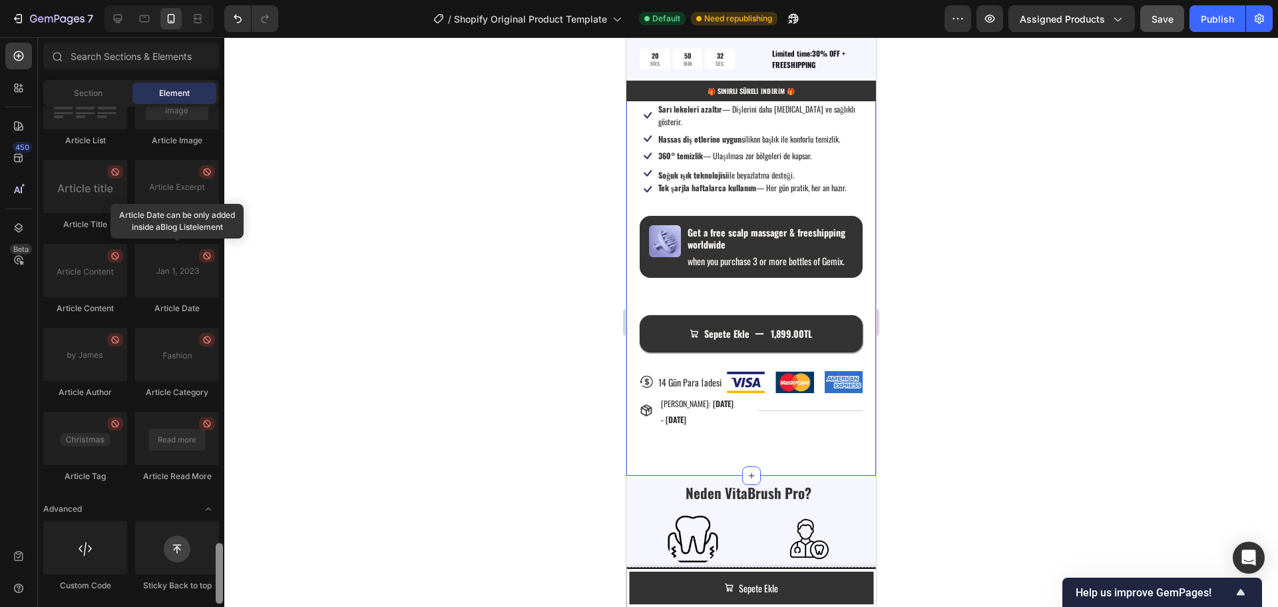
drag, startPoint x: 218, startPoint y: 542, endPoint x: 216, endPoint y: 582, distance: 40.0
click at [216, 582] on div at bounding box center [219, 573] width 7 height 61
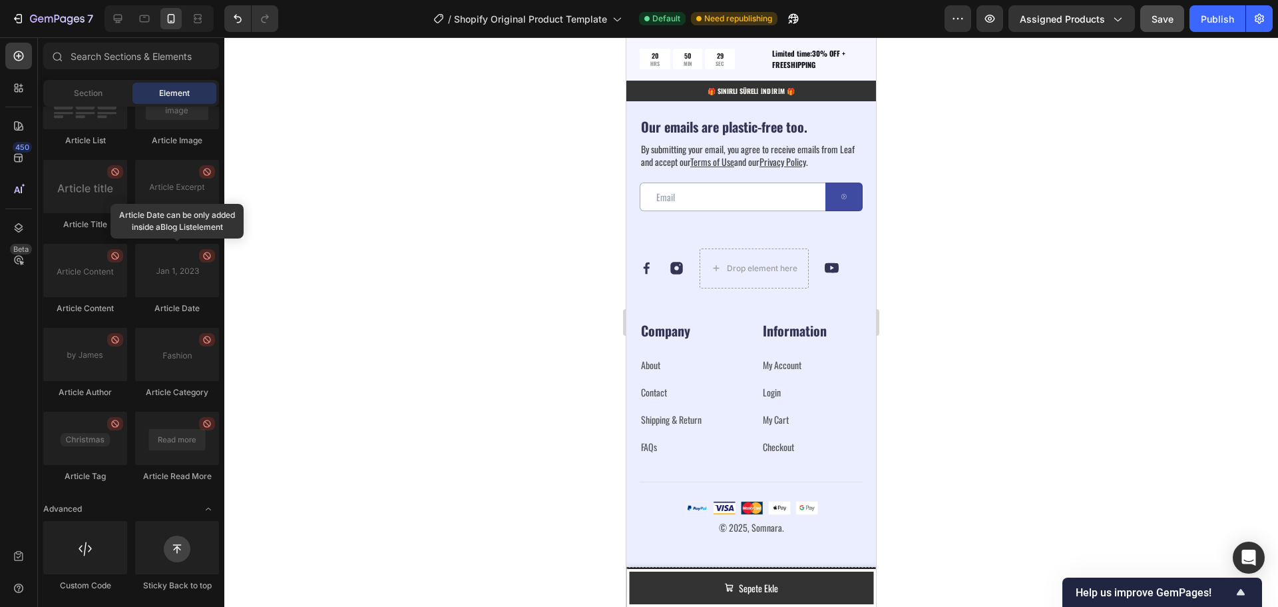
scroll to position [4722, 0]
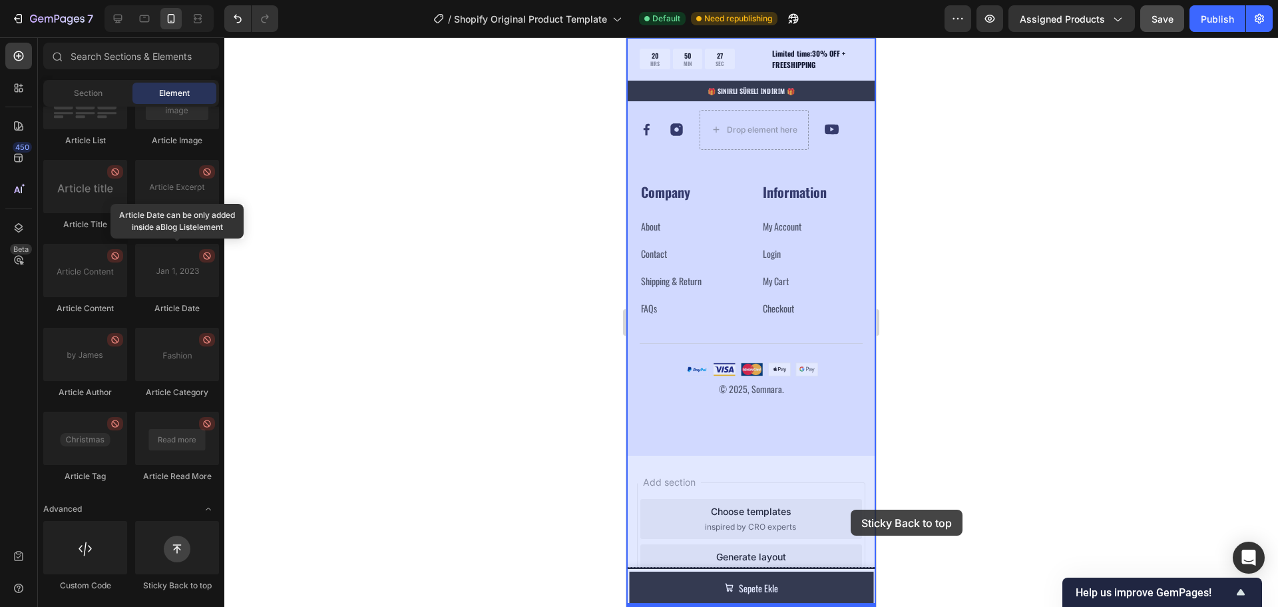
drag, startPoint x: 790, startPoint y: 586, endPoint x: 851, endPoint y: 509, distance: 98.0
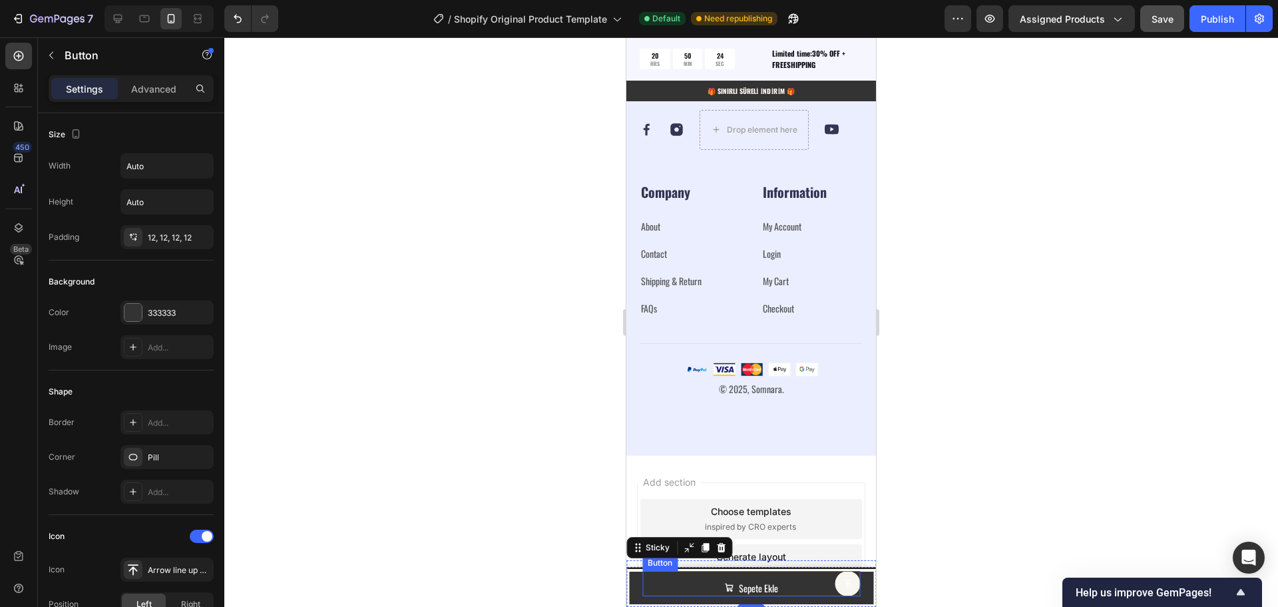
click at [835, 580] on button at bounding box center [847, 583] width 25 height 25
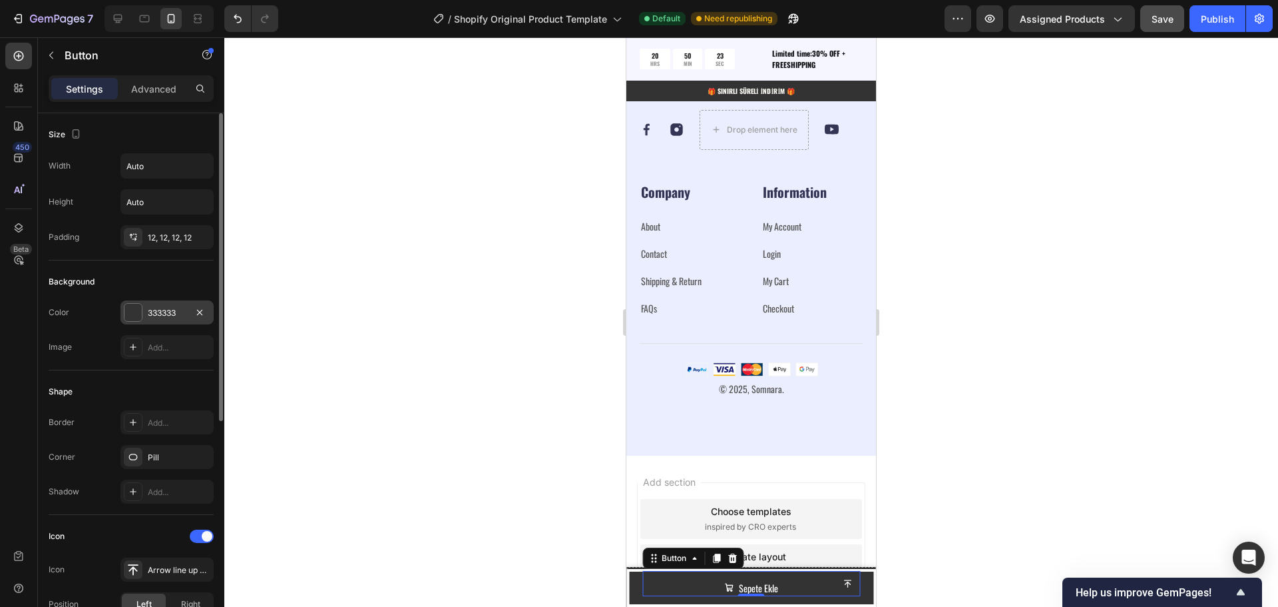
click at [157, 311] on div "333333" at bounding box center [167, 313] width 39 height 12
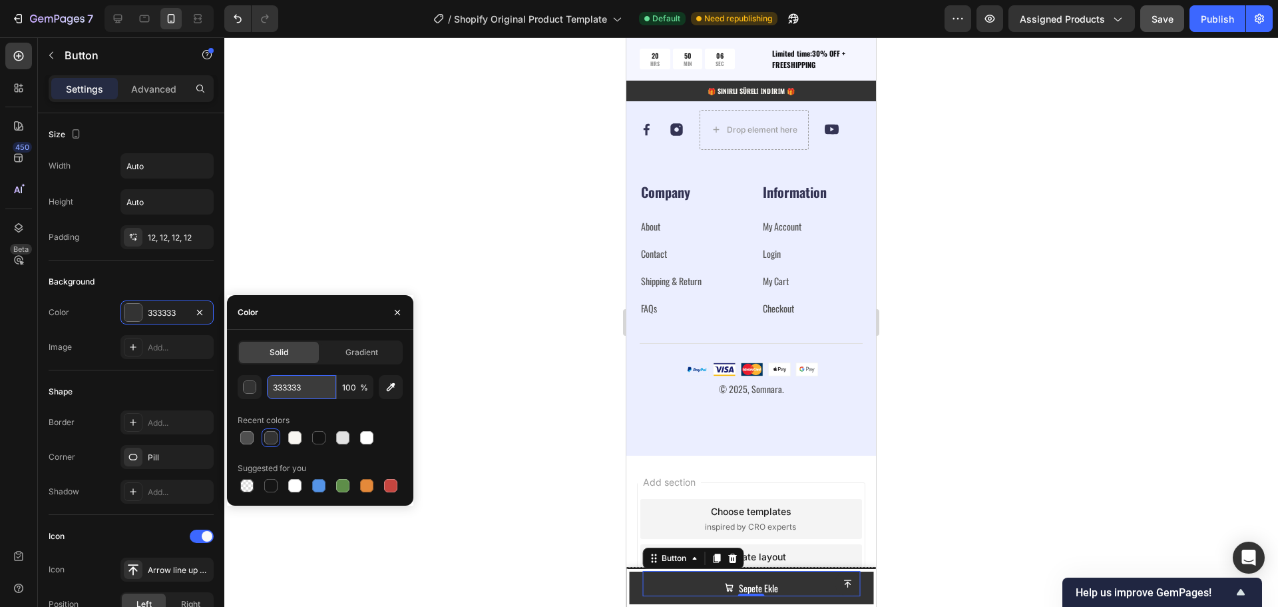
click at [312, 391] on input "333333" at bounding box center [301, 387] width 69 height 24
drag, startPoint x: 286, startPoint y: 387, endPoint x: 273, endPoint y: 387, distance: 12.7
click at [273, 387] on input "333333" at bounding box center [301, 387] width 69 height 24
paste input "F8F6F1"
type input "F8F6F1"
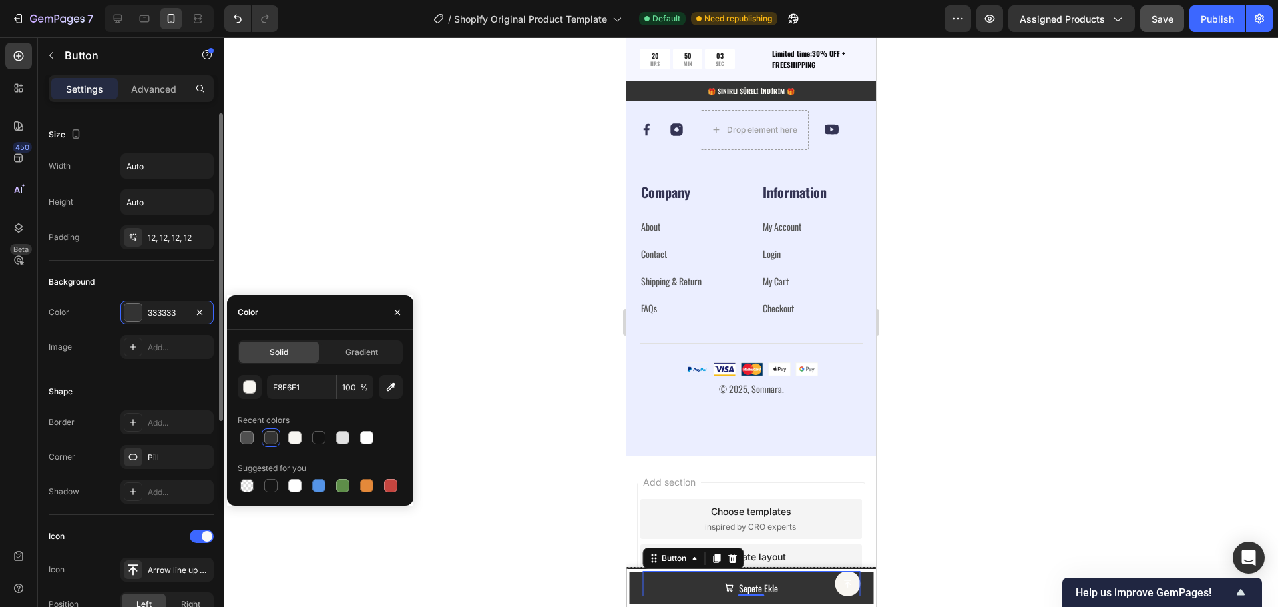
click at [186, 371] on div "Shape Border Add... Corner Pill Shadow Add..." at bounding box center [131, 442] width 165 height 144
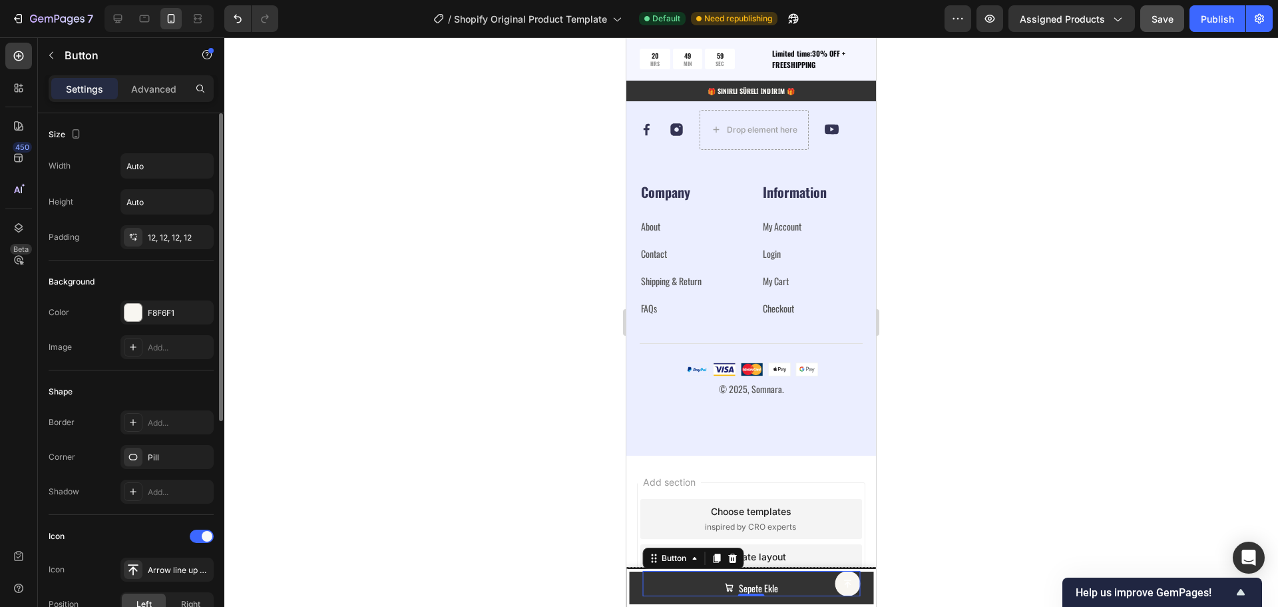
scroll to position [386, 0]
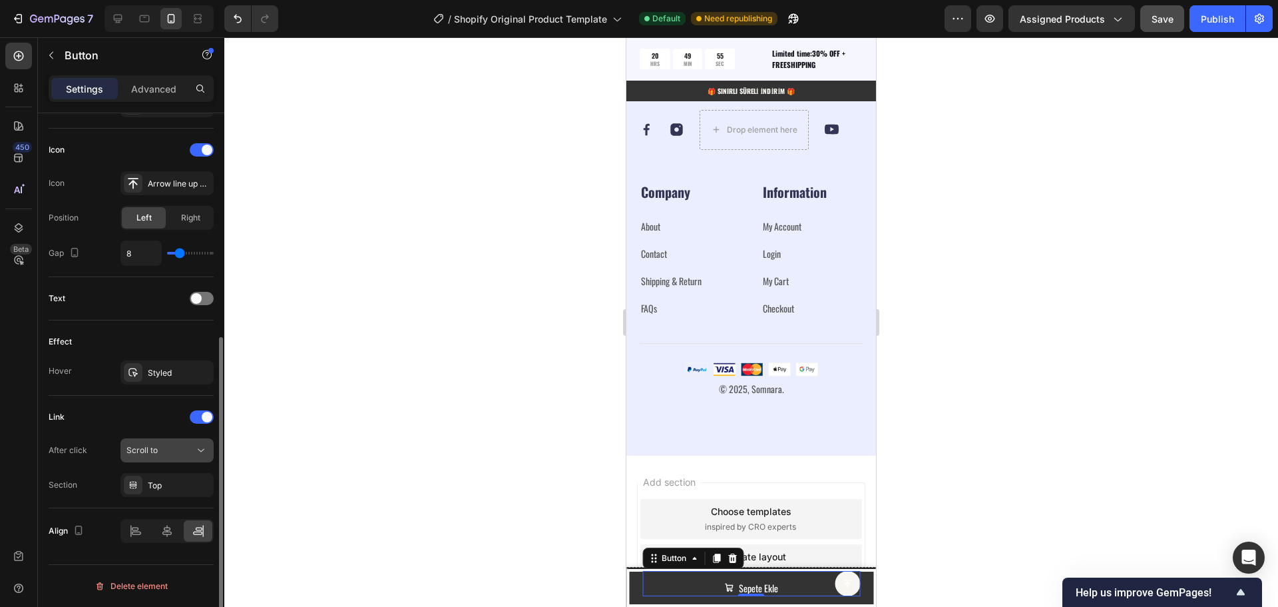
click at [166, 454] on div "Scroll to" at bounding box center [160, 450] width 68 height 12
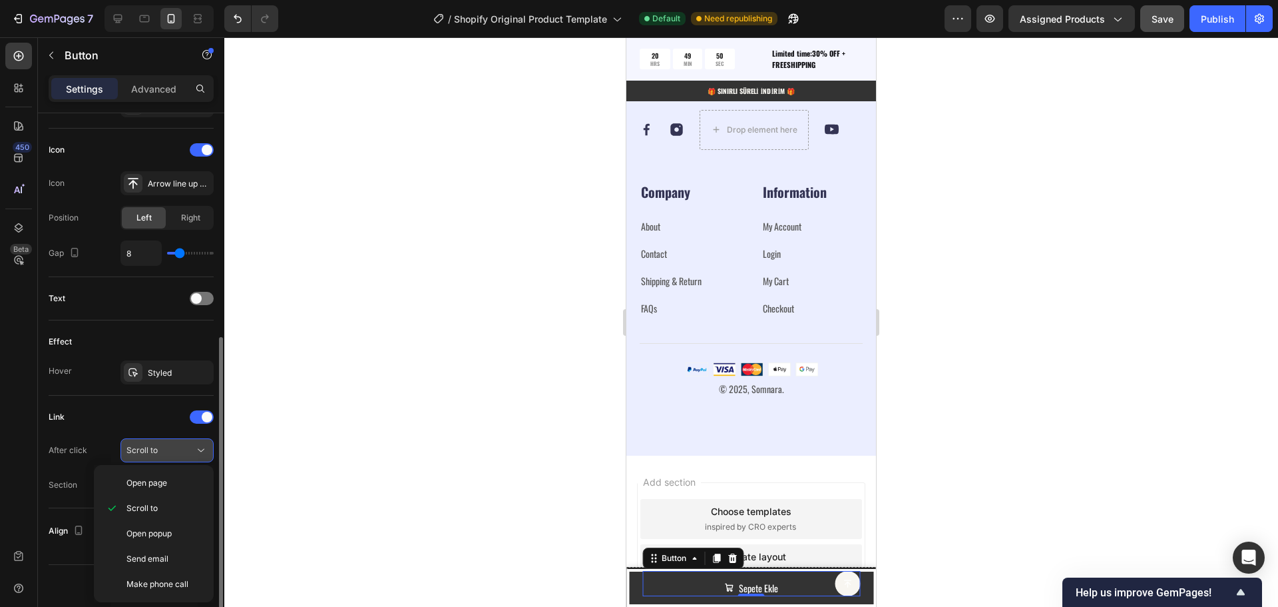
click at [169, 449] on div "Scroll to" at bounding box center [160, 450] width 68 height 12
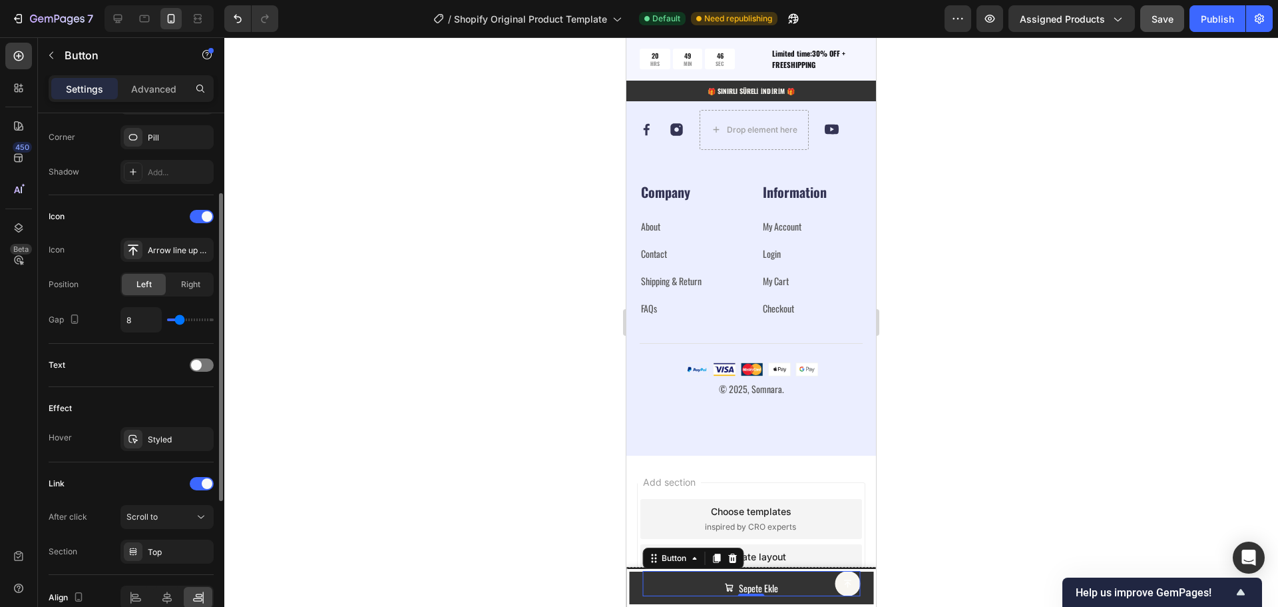
scroll to position [253, 0]
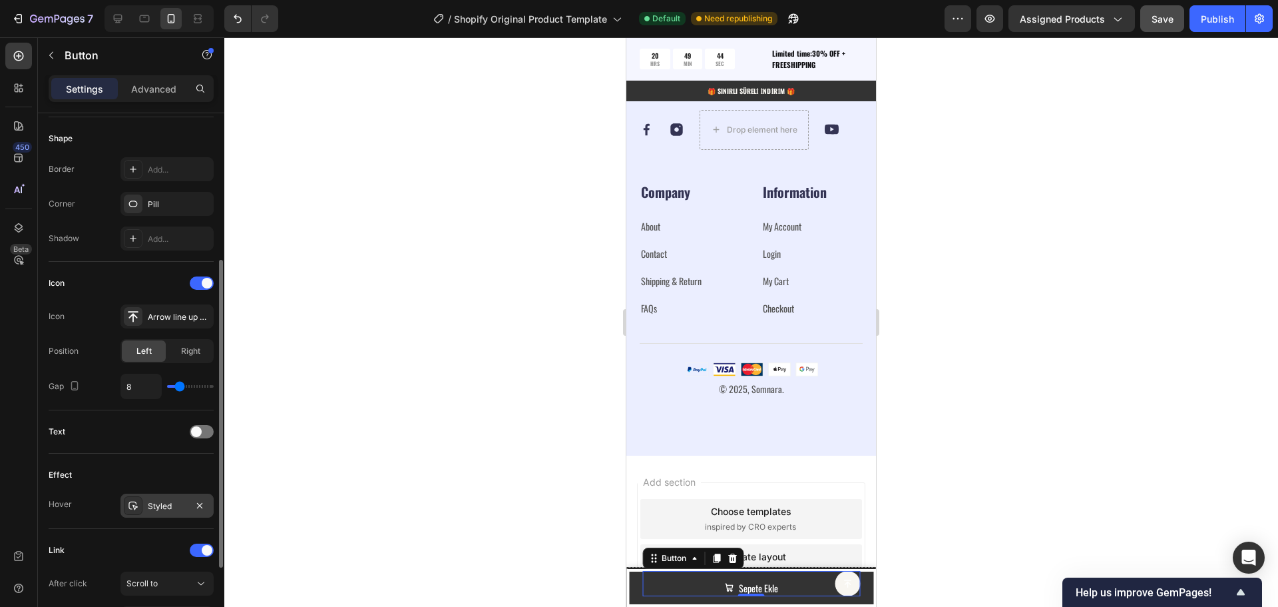
click at [150, 507] on div "Styled" at bounding box center [167, 506] width 39 height 12
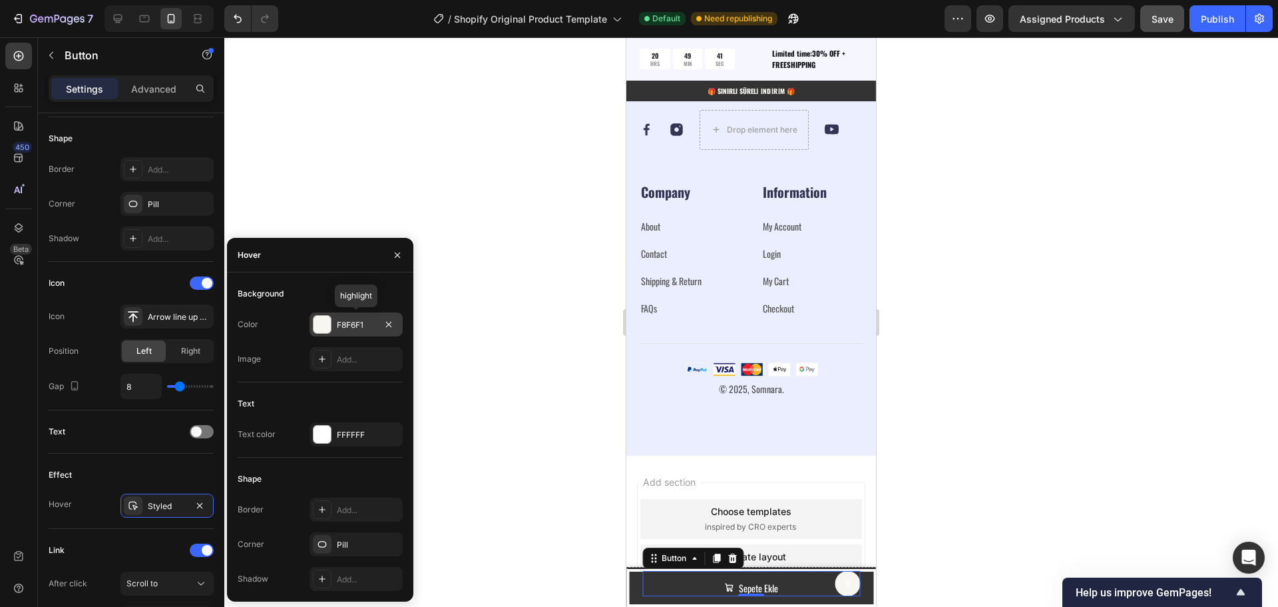
click at [349, 328] on div "F8F6F1" at bounding box center [356, 325] width 39 height 12
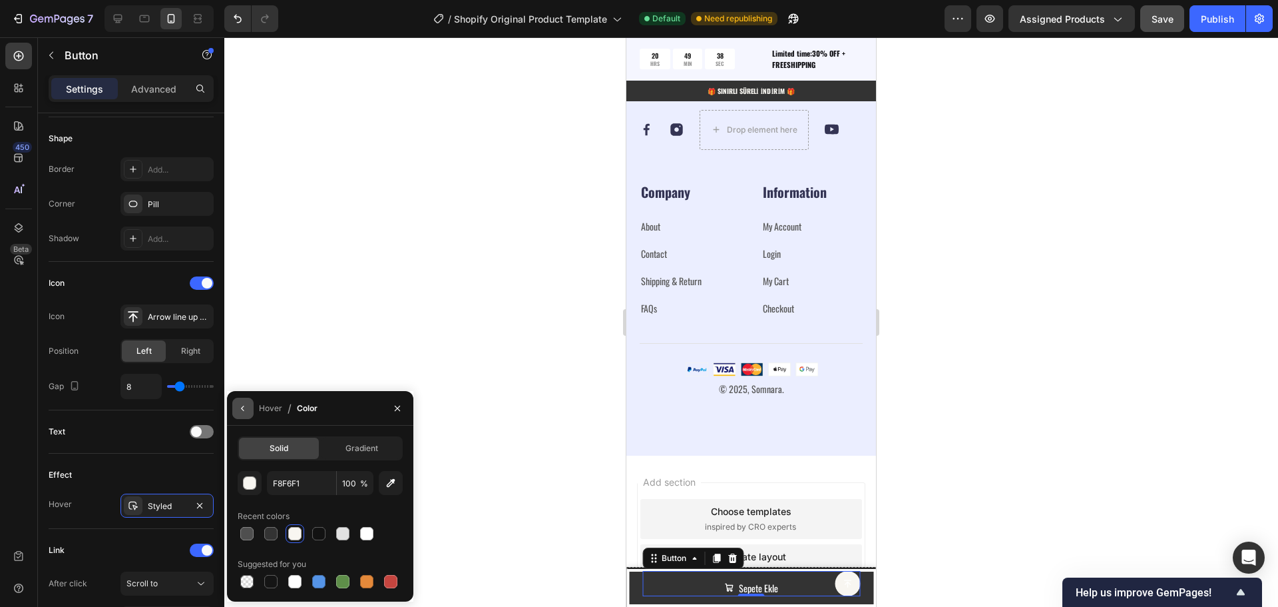
click at [246, 409] on icon "button" at bounding box center [243, 408] width 11 height 11
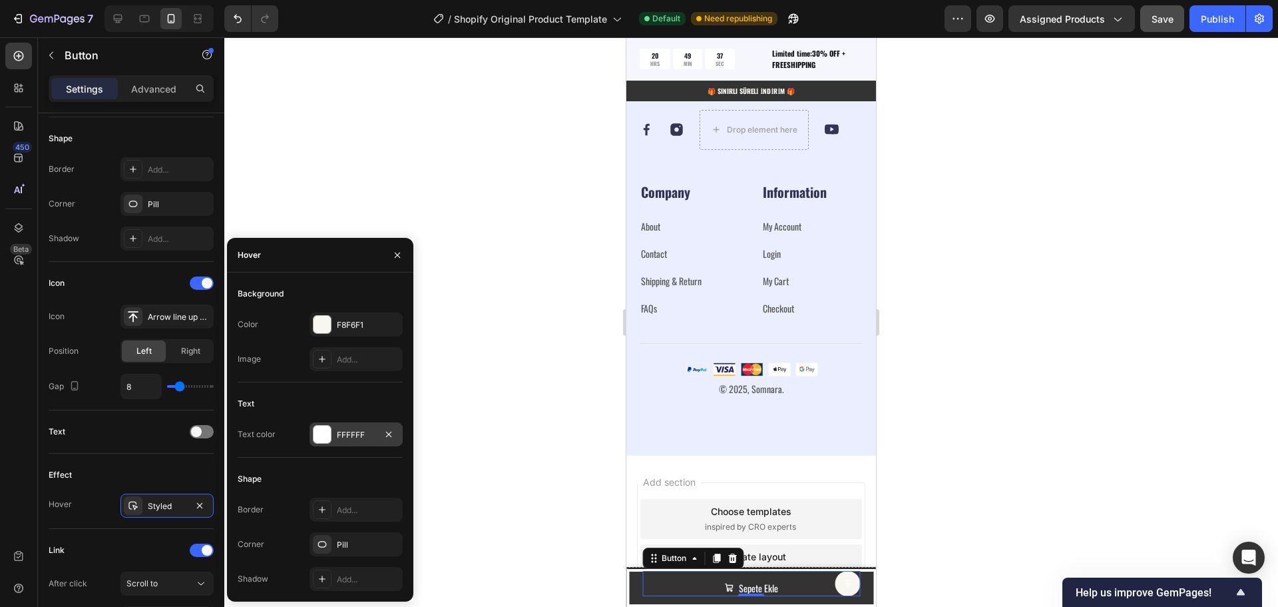
click at [350, 441] on div "FFFFFF" at bounding box center [356, 434] width 93 height 24
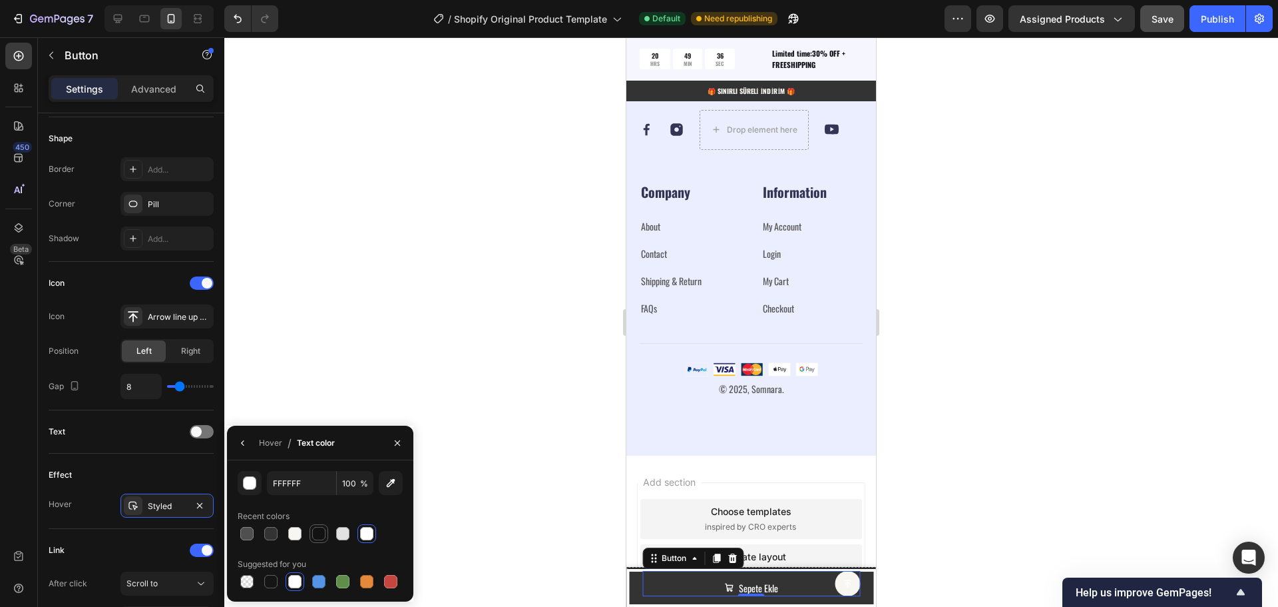
click at [318, 531] on div at bounding box center [318, 533] width 13 height 13
click at [270, 527] on div at bounding box center [270, 533] width 13 height 13
type input "333333"
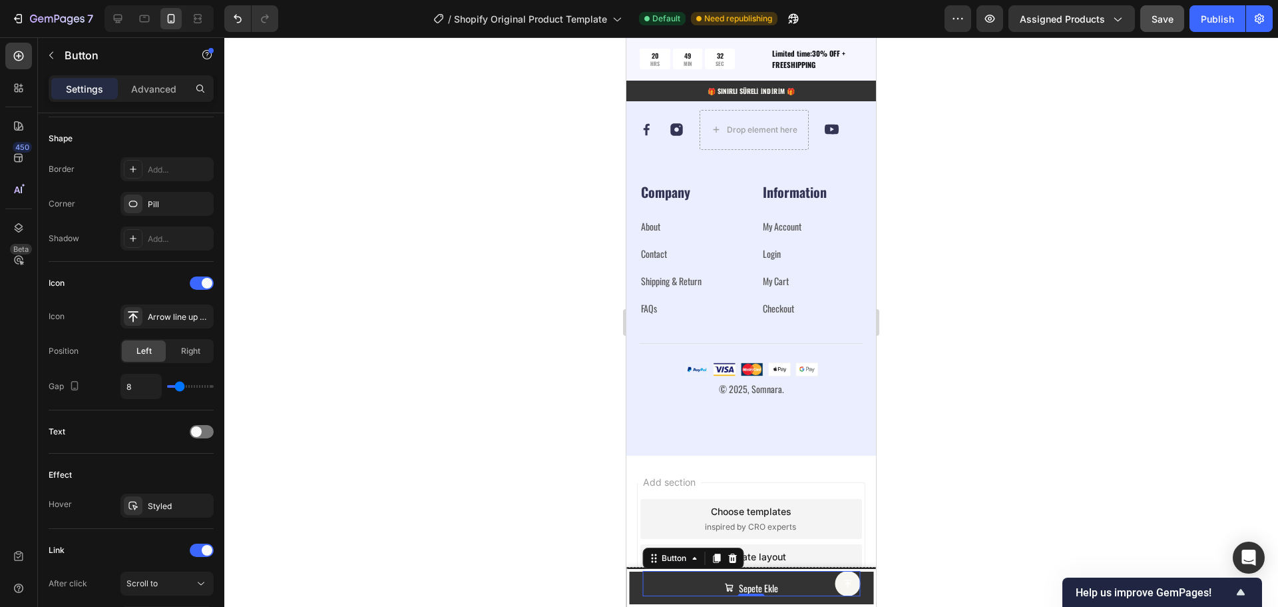
click at [389, 390] on div at bounding box center [751, 321] width 1054 height 569
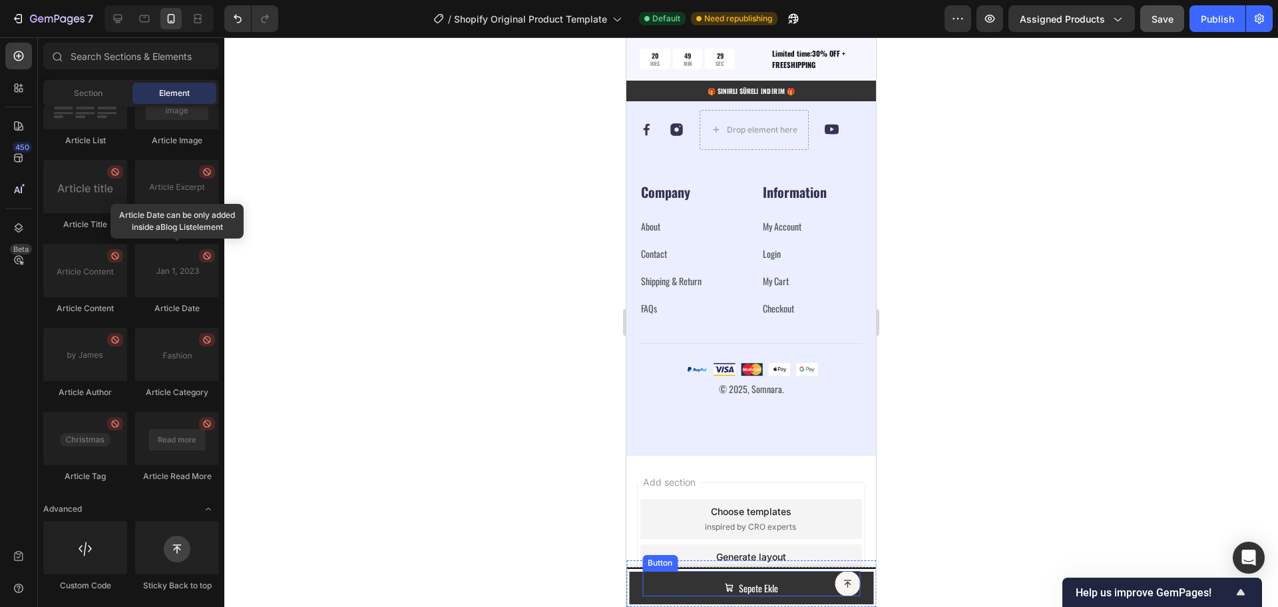
click at [843, 583] on icon at bounding box center [847, 583] width 9 height 9
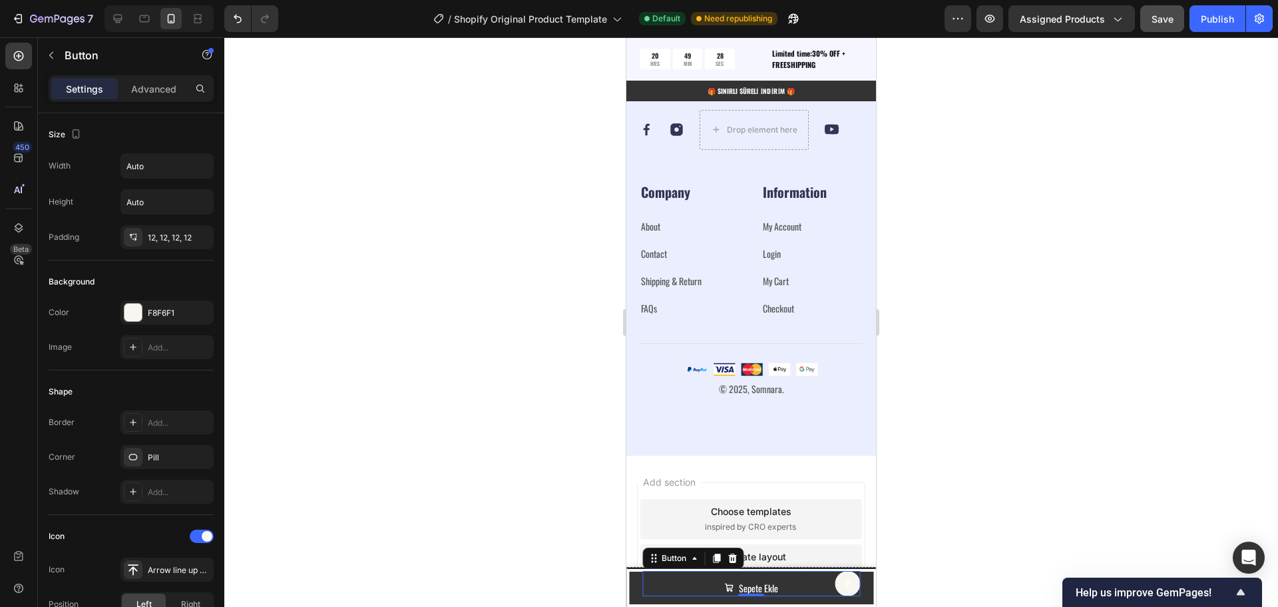
click at [819, 581] on div "Button 0" at bounding box center [751, 583] width 218 height 25
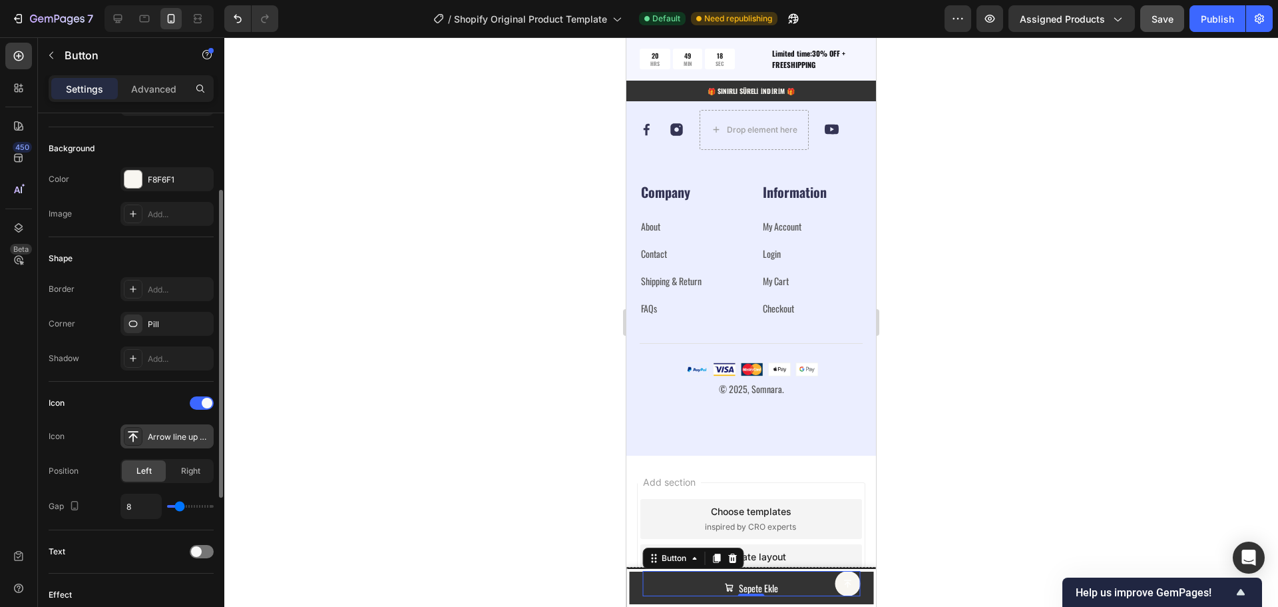
click at [175, 432] on div "Arrow line up bold" at bounding box center [179, 437] width 63 height 12
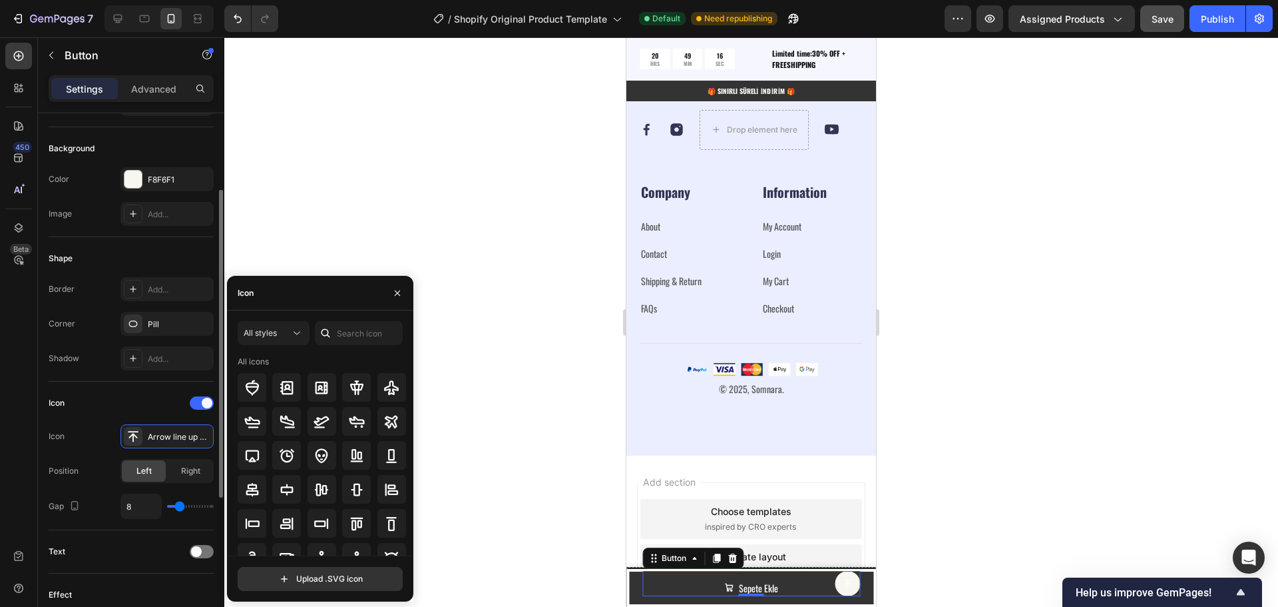
click at [145, 405] on div "Icon" at bounding box center [131, 402] width 165 height 21
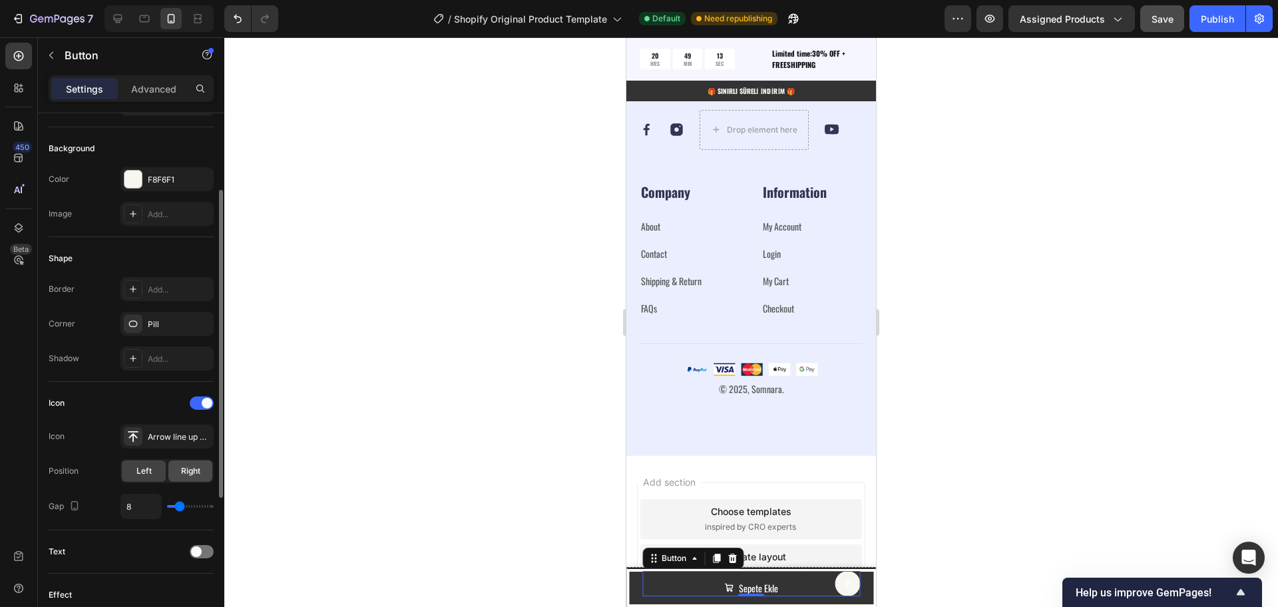
click at [184, 473] on span "Right" at bounding box center [190, 471] width 19 height 12
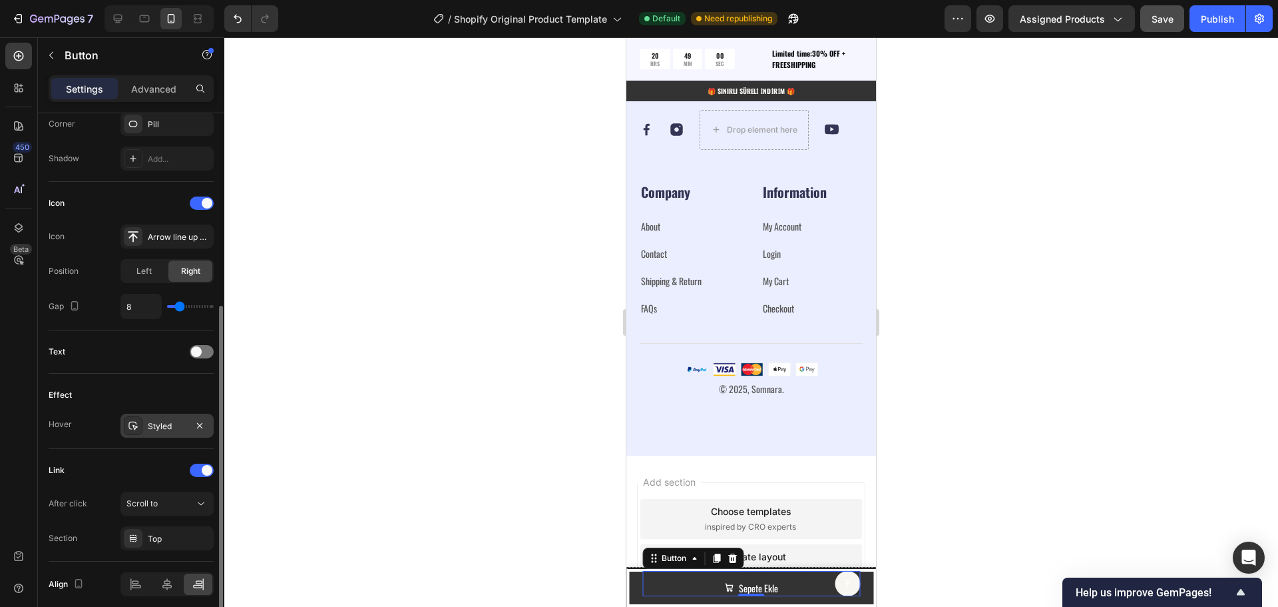
scroll to position [386, 0]
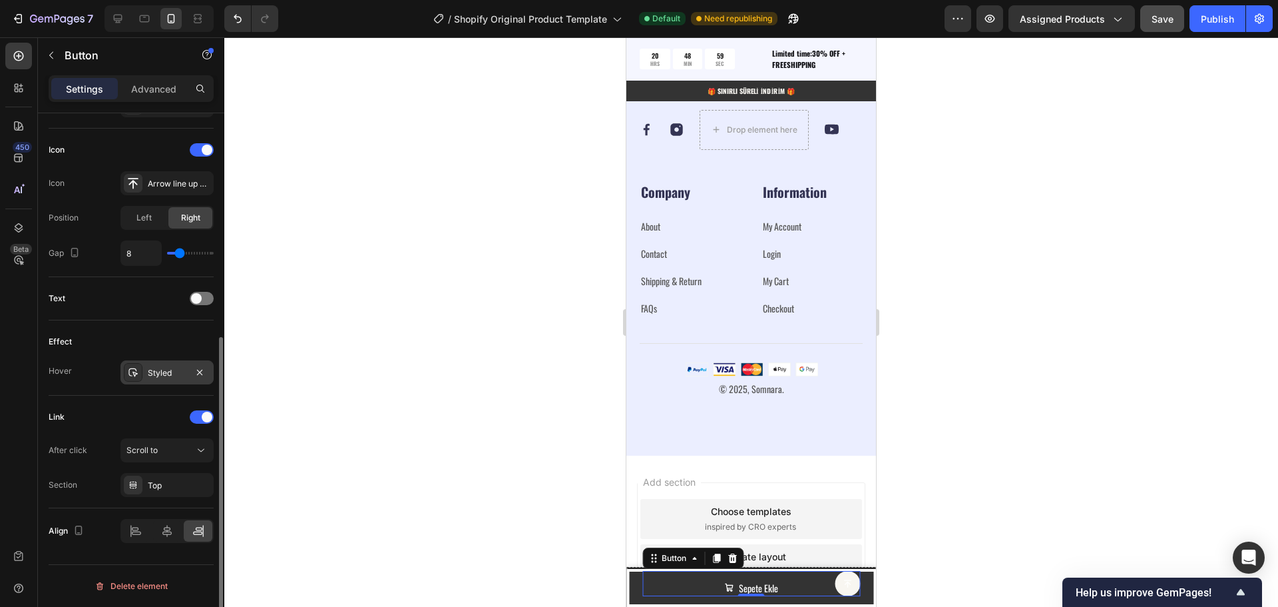
click at [159, 369] on div "Styled" at bounding box center [167, 373] width 39 height 12
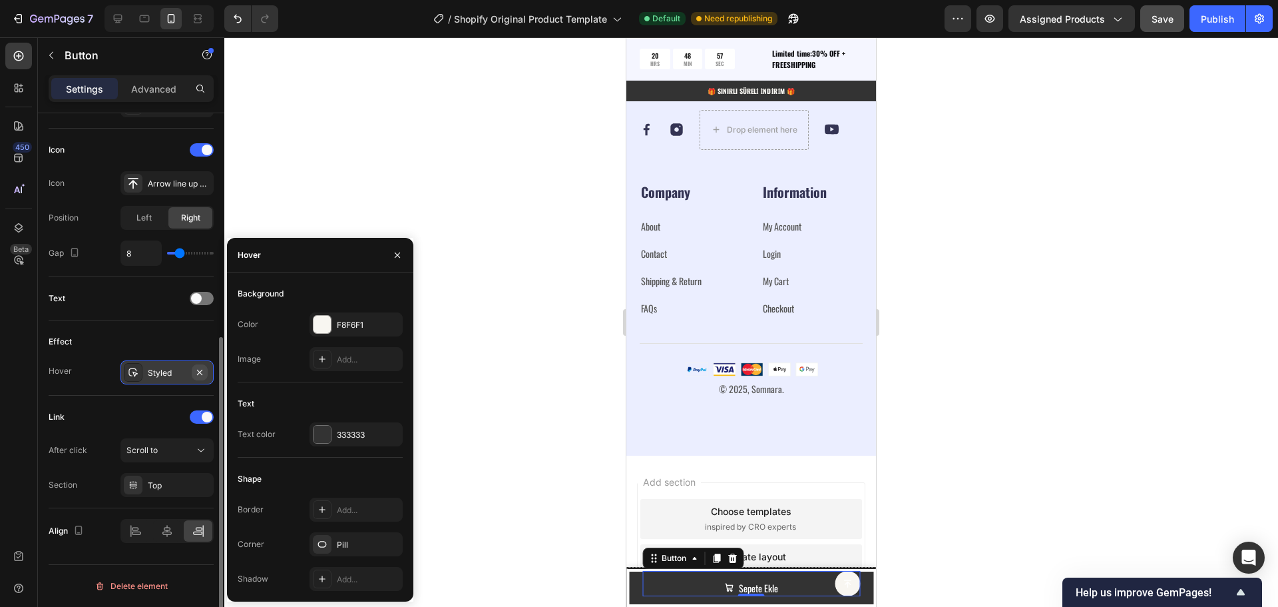
click at [200, 371] on icon "button" at bounding box center [199, 372] width 11 height 11
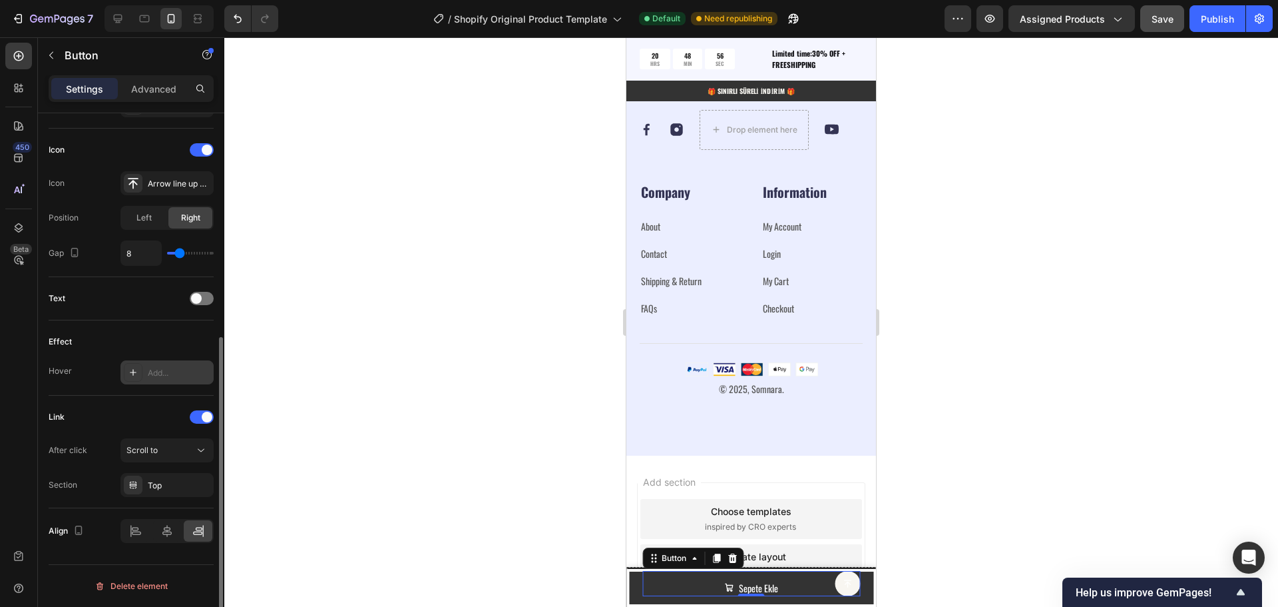
click at [148, 375] on div "Add..." at bounding box center [167, 372] width 93 height 24
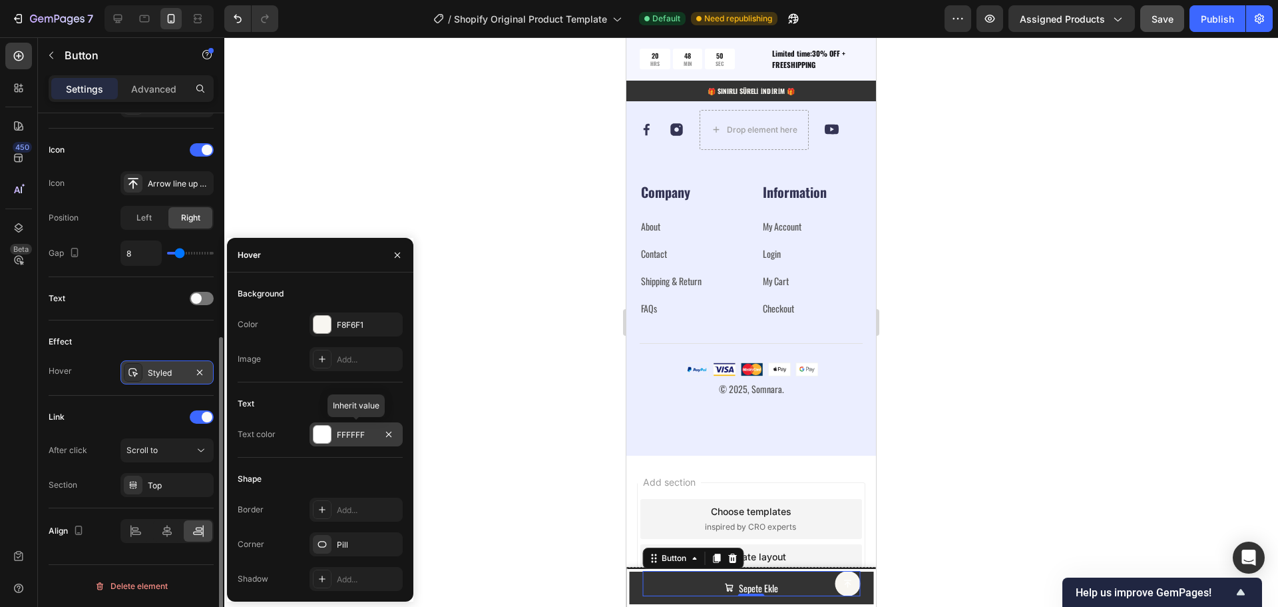
click at [358, 437] on div "FFFFFF" at bounding box center [356, 435] width 39 height 12
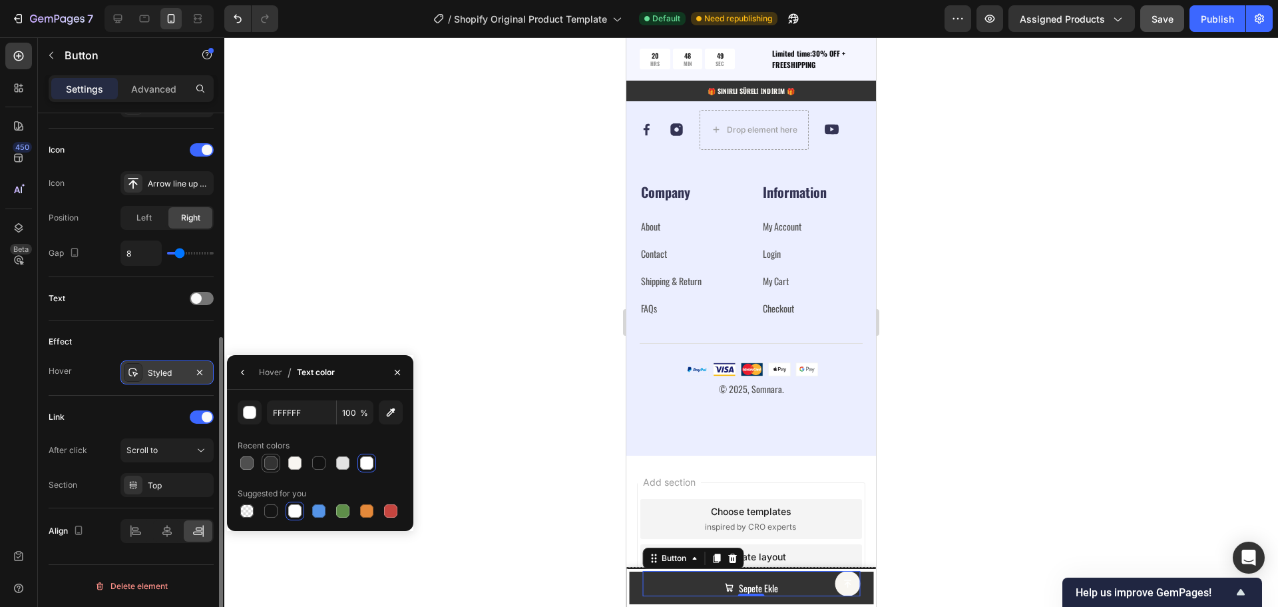
click at [266, 463] on div at bounding box center [270, 462] width 13 height 13
type input "333333"
click at [286, 433] on div "333333 100 % Recent colors Suggested for you" at bounding box center [320, 460] width 165 height 120
click at [244, 378] on button "button" at bounding box center [242, 372] width 21 height 21
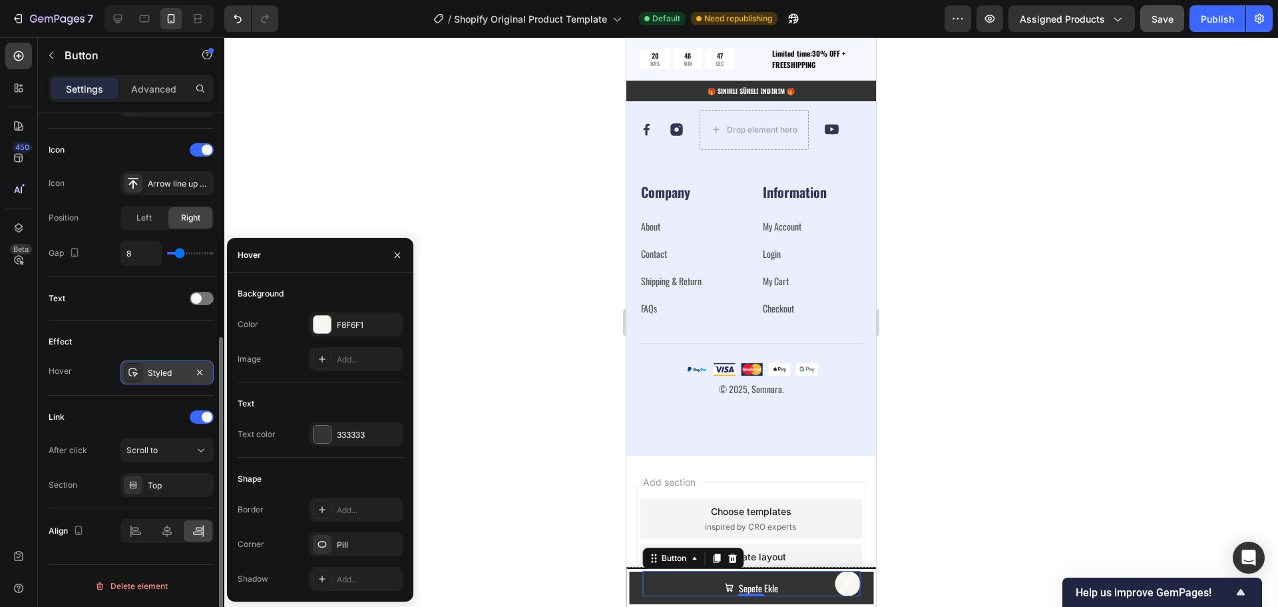
click at [297, 402] on div "Text" at bounding box center [320, 403] width 165 height 21
click at [171, 423] on div "Link" at bounding box center [131, 416] width 165 height 21
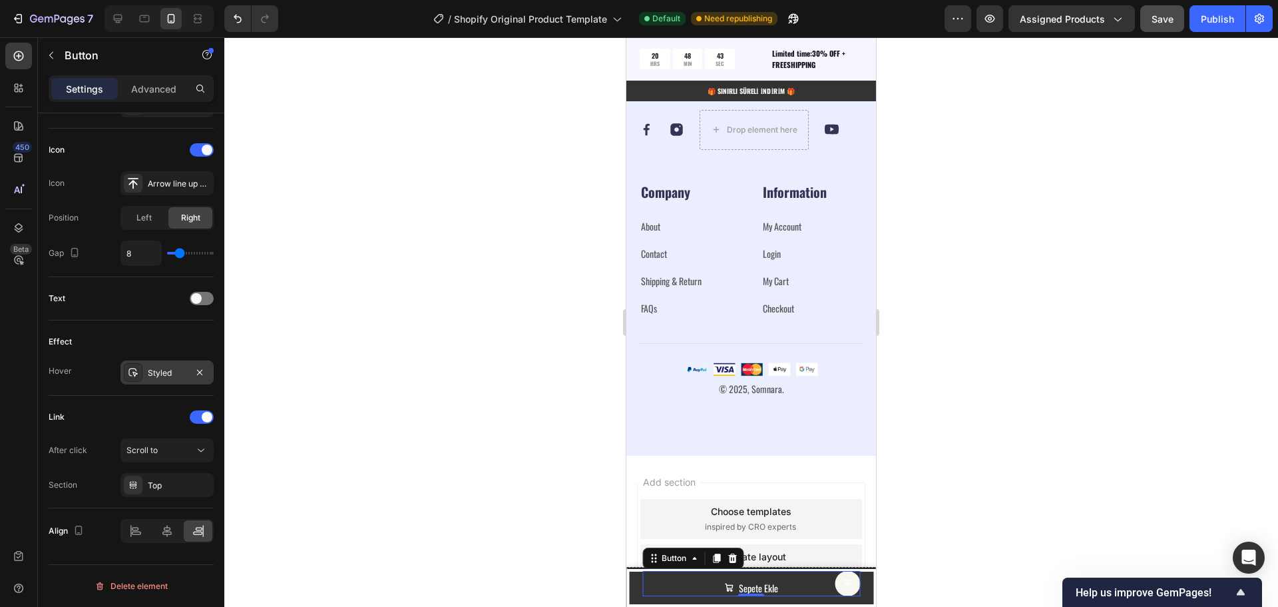
click at [172, 375] on div "Styled" at bounding box center [167, 373] width 39 height 12
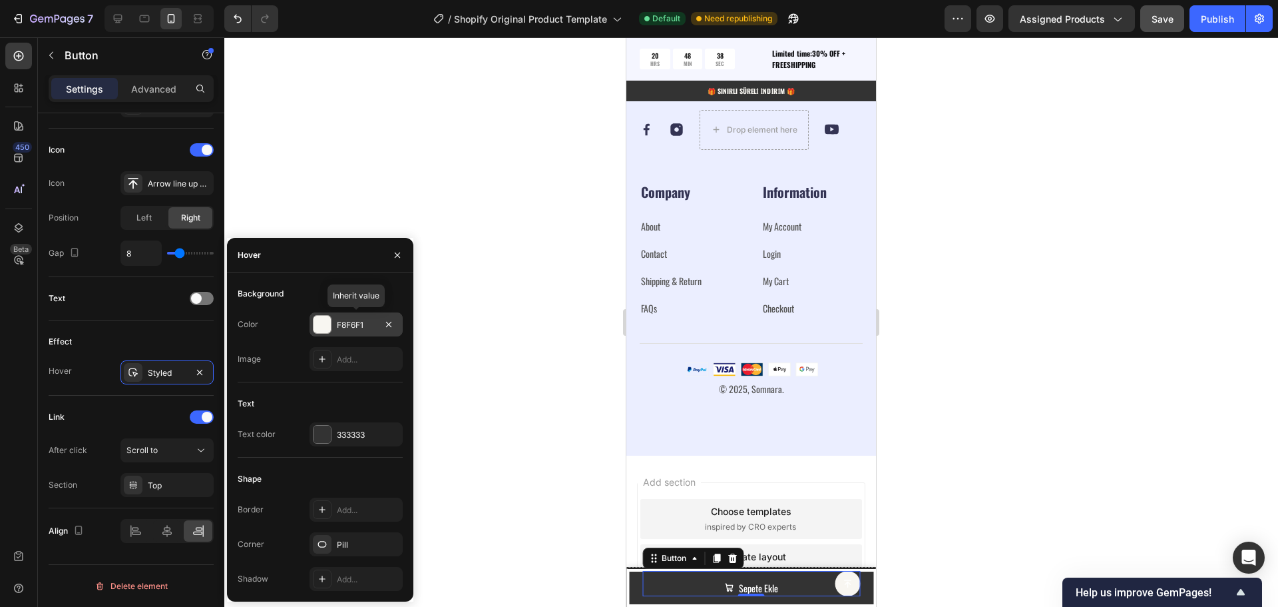
click at [352, 328] on div "F8F6F1" at bounding box center [356, 325] width 39 height 12
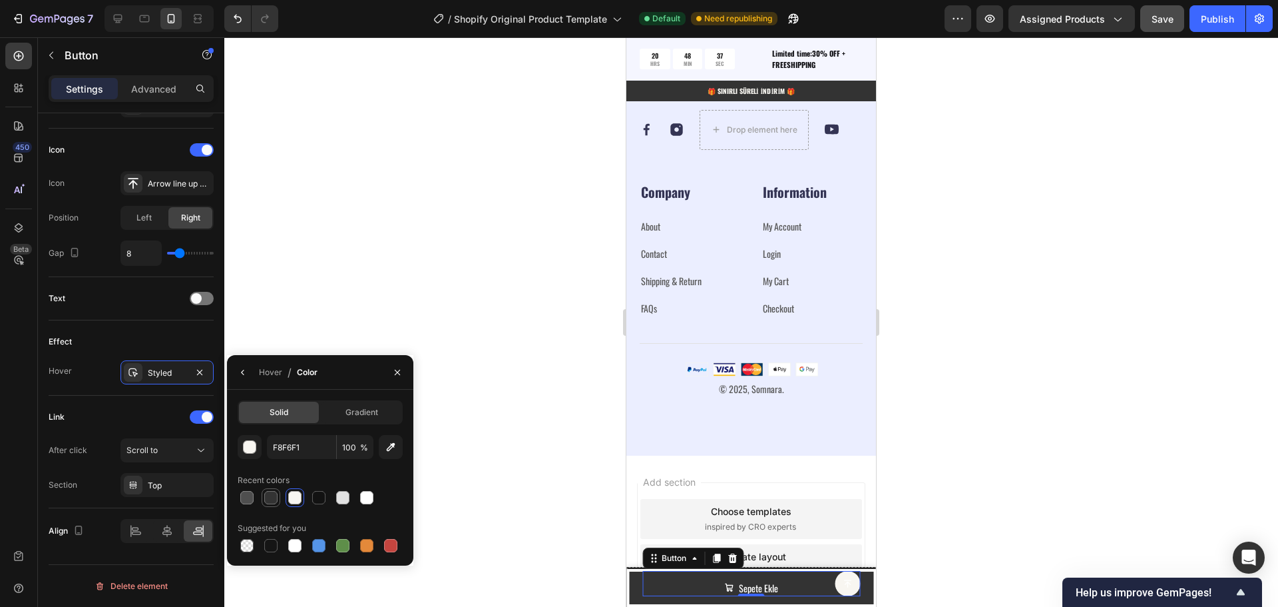
click at [266, 501] on div at bounding box center [270, 497] width 13 height 13
click at [240, 373] on icon "button" at bounding box center [243, 372] width 11 height 11
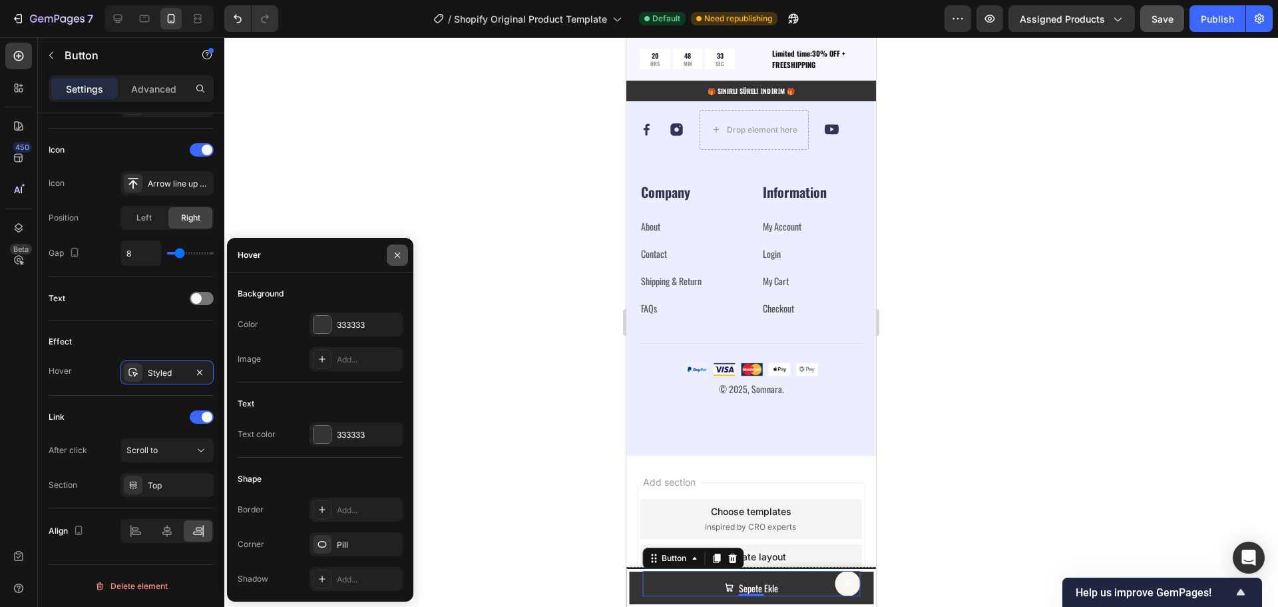
click at [392, 254] on icon "button" at bounding box center [397, 255] width 11 height 11
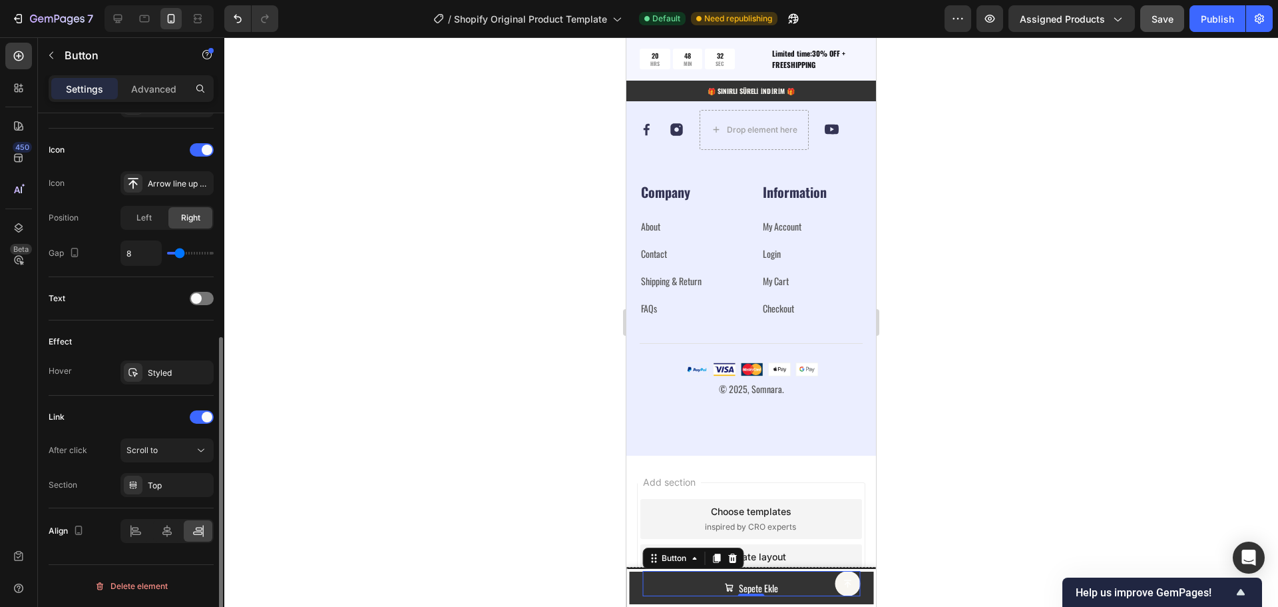
click at [125, 346] on div "Effect" at bounding box center [131, 341] width 165 height 21
click at [176, 367] on div "Styled" at bounding box center [167, 373] width 39 height 12
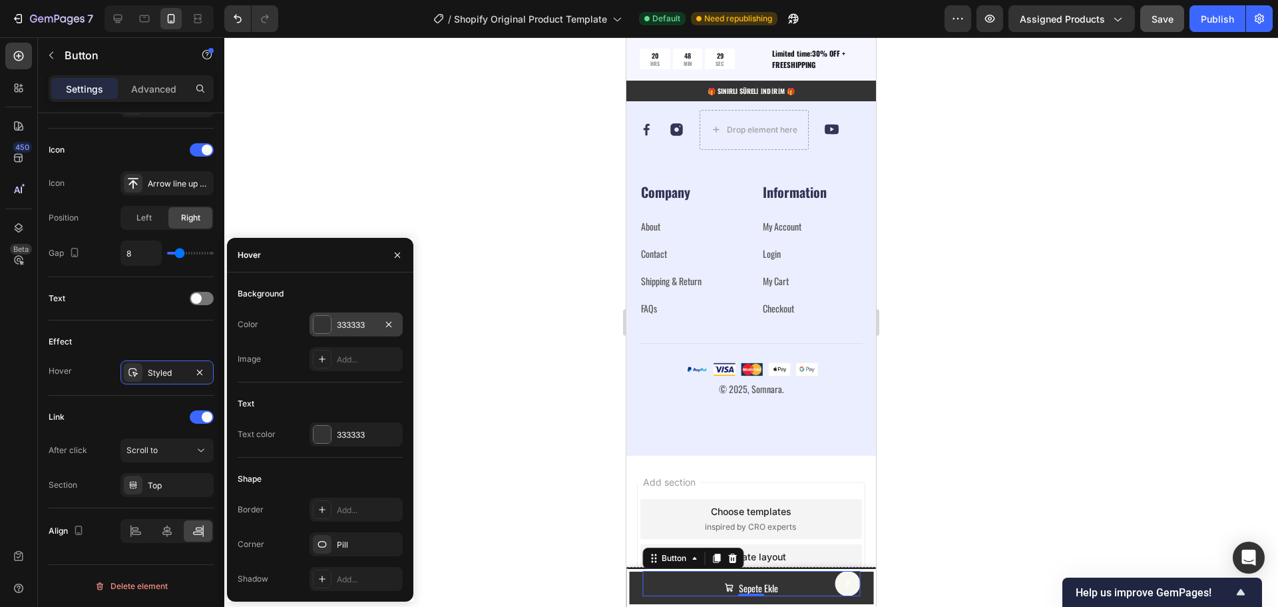
click at [328, 322] on div at bounding box center [322, 324] width 17 height 17
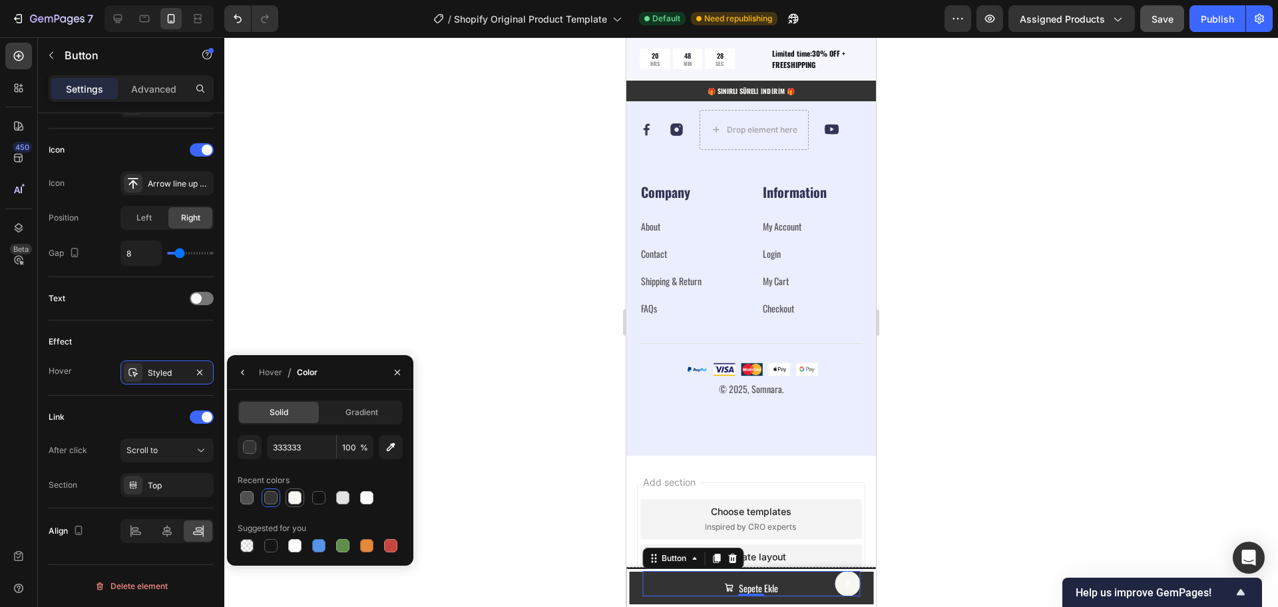
click at [294, 499] on div at bounding box center [294, 497] width 13 height 13
type input "F8F6F1"
click at [243, 371] on icon "button" at bounding box center [242, 371] width 3 height 5
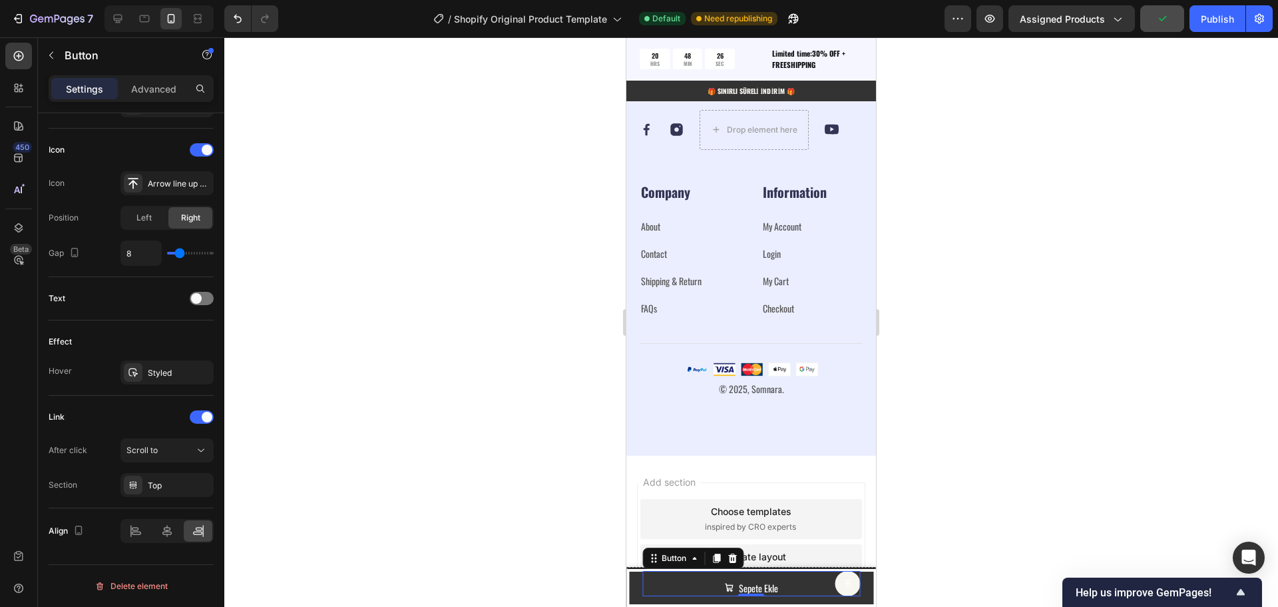
click at [477, 373] on div at bounding box center [751, 321] width 1054 height 569
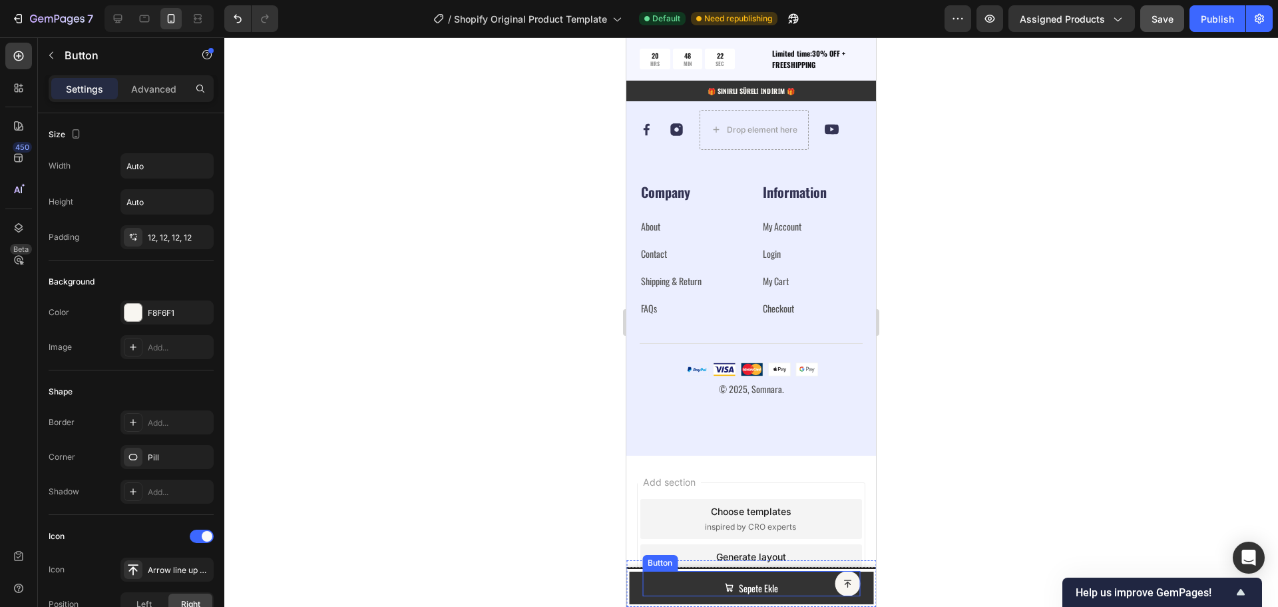
click at [835, 581] on button at bounding box center [847, 583] width 25 height 25
click at [148, 91] on p "Advanced" at bounding box center [153, 89] width 45 height 14
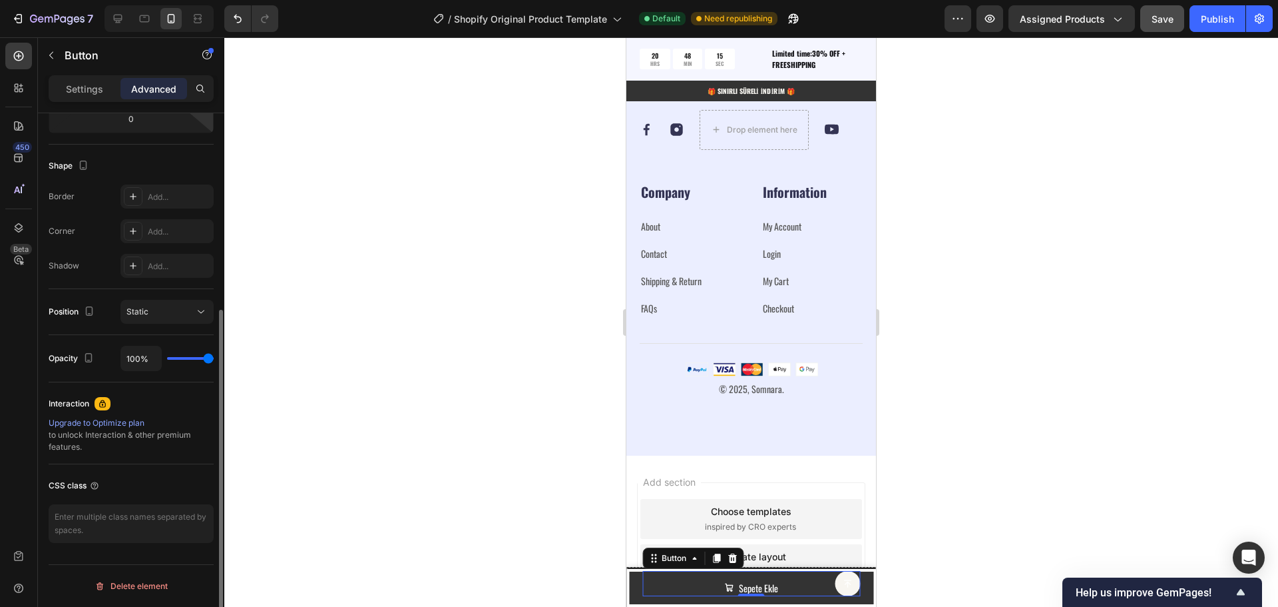
scroll to position [0, 0]
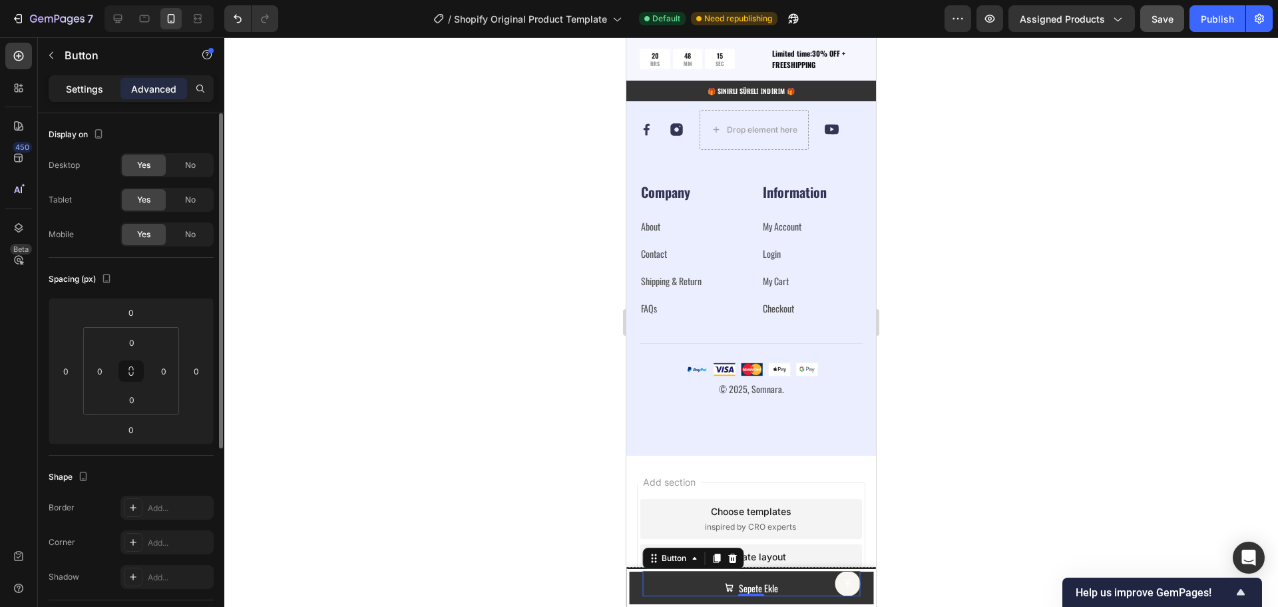
click at [92, 86] on p "Settings" at bounding box center [84, 89] width 37 height 14
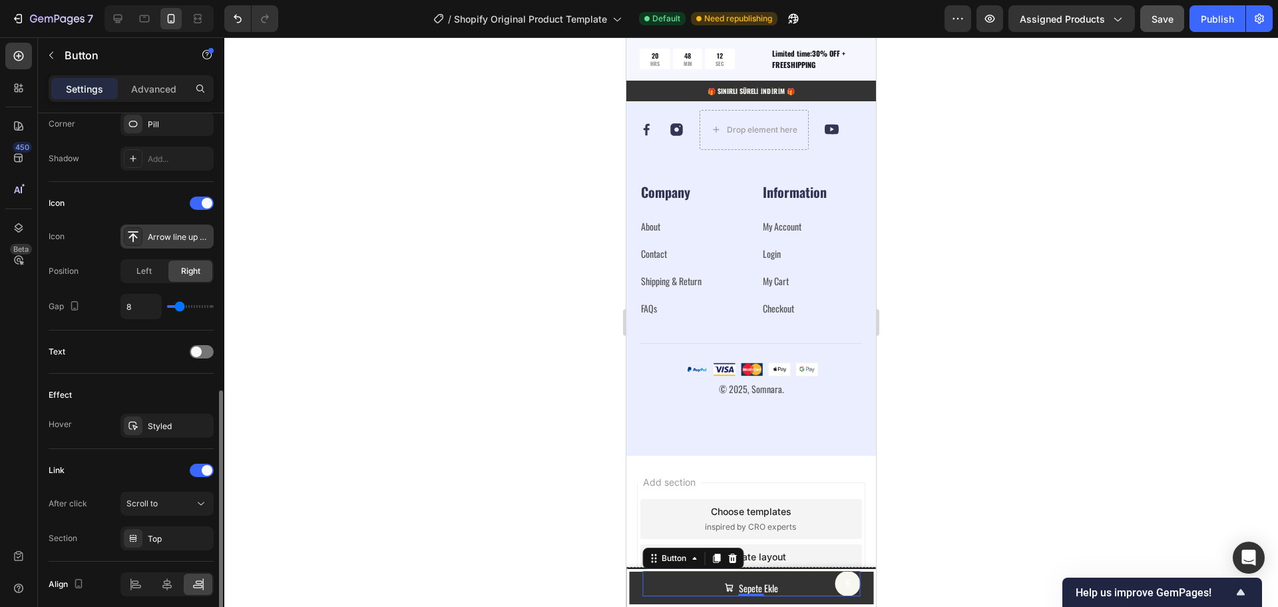
scroll to position [386, 0]
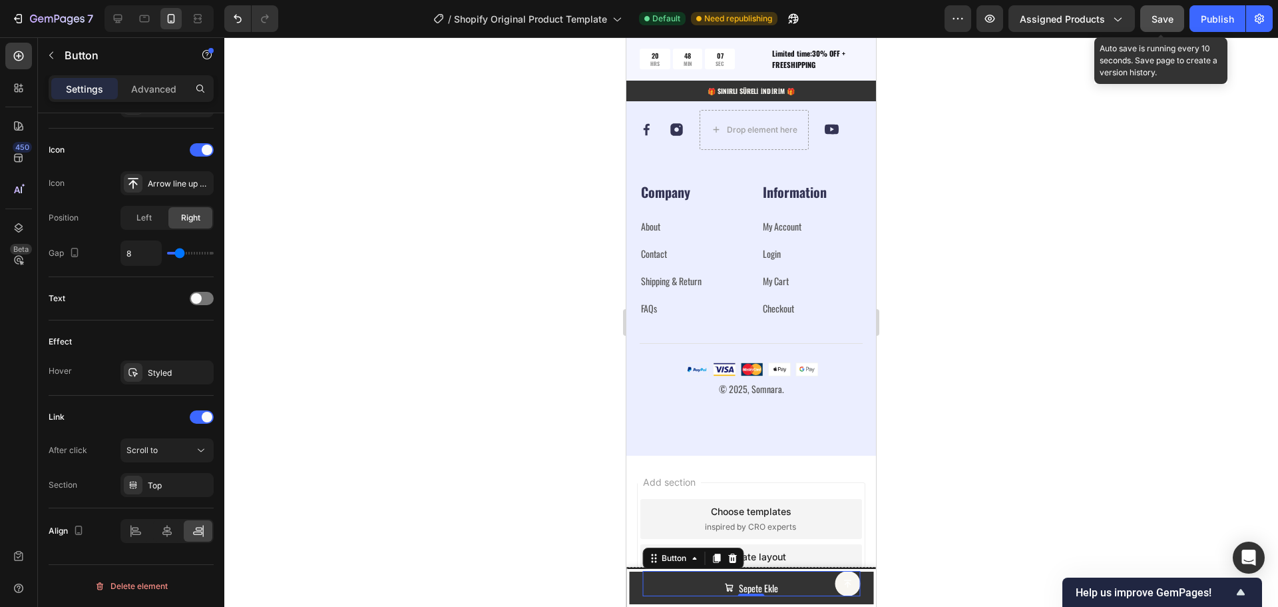
click at [1152, 18] on span "Save" at bounding box center [1163, 18] width 22 height 11
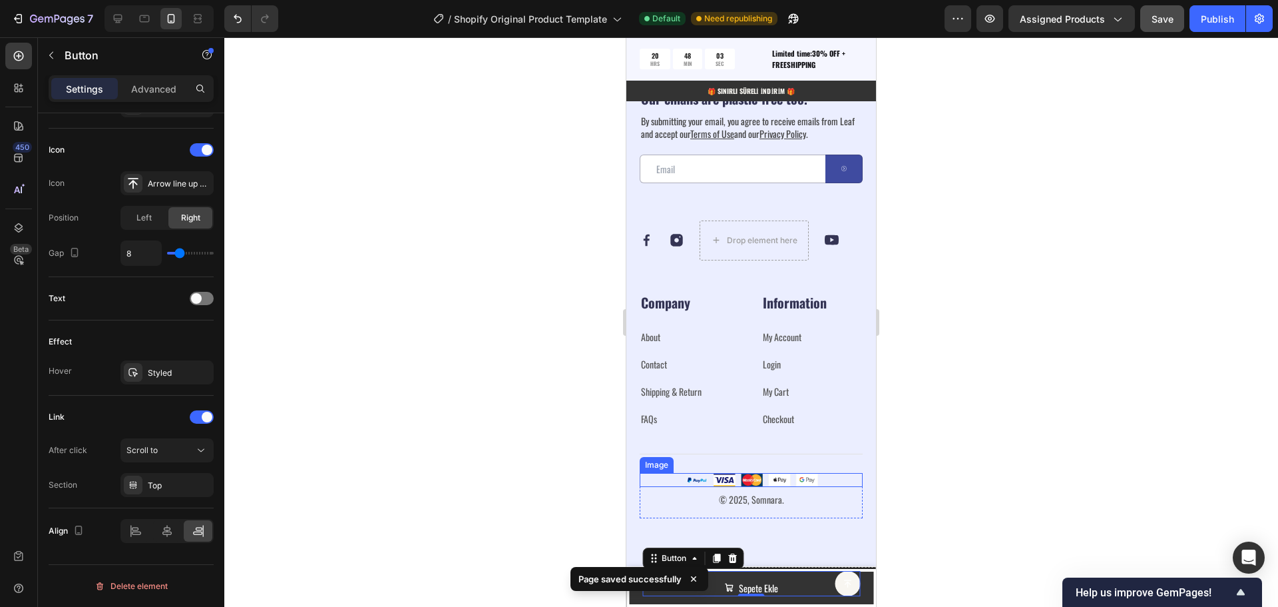
scroll to position [4589, 0]
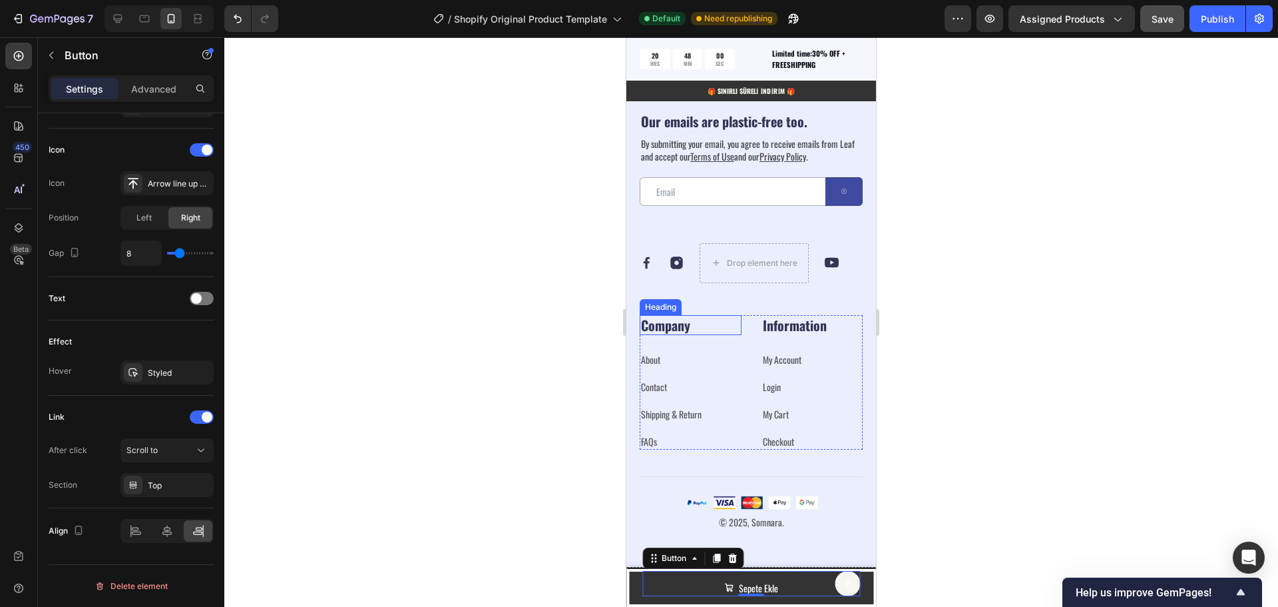
click at [684, 327] on p "Company" at bounding box center [690, 324] width 99 height 17
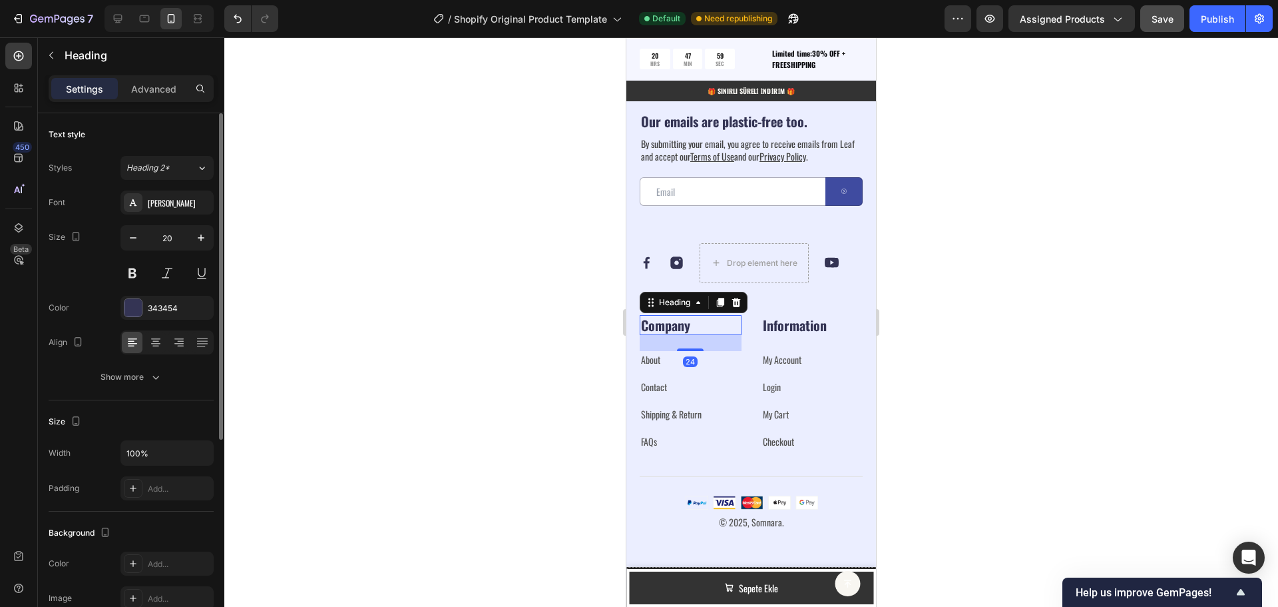
scroll to position [0, 0]
click at [656, 361] on link "About" at bounding box center [650, 359] width 19 height 14
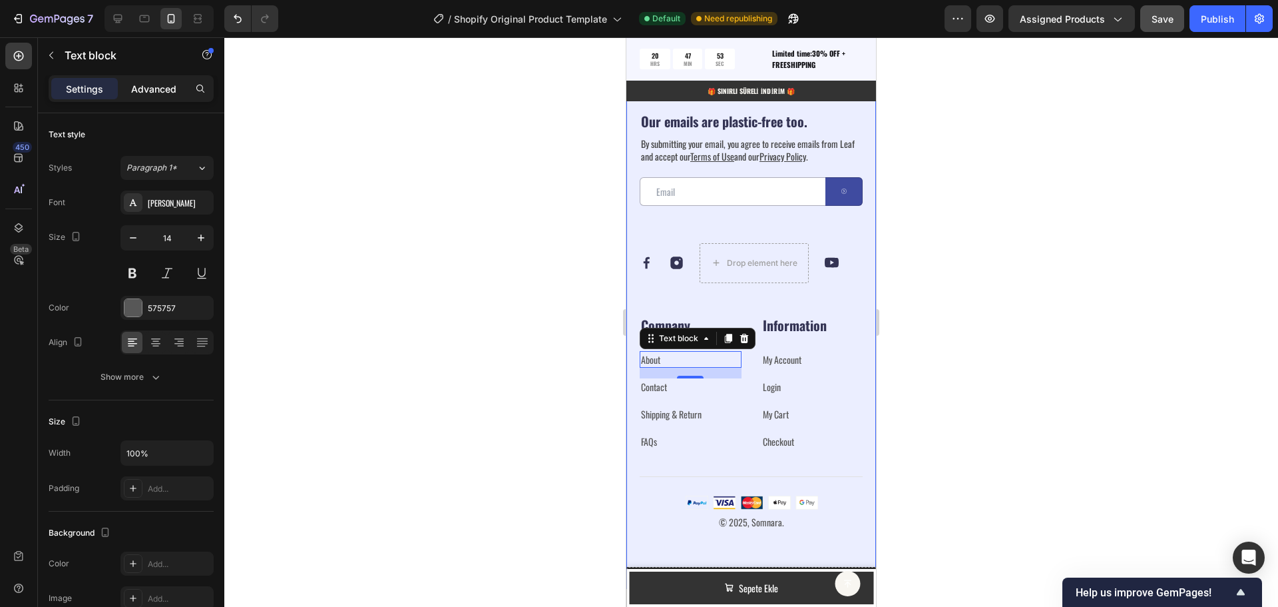
click at [156, 91] on p "Advanced" at bounding box center [153, 89] width 45 height 14
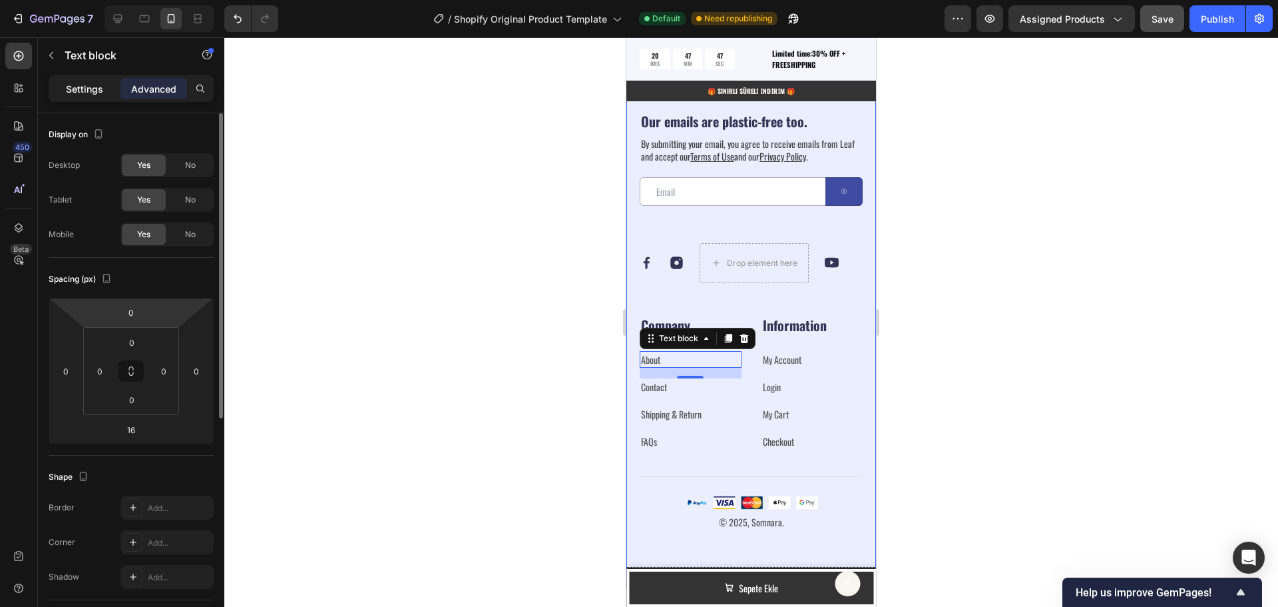
click at [82, 86] on p "Settings" at bounding box center [84, 89] width 37 height 14
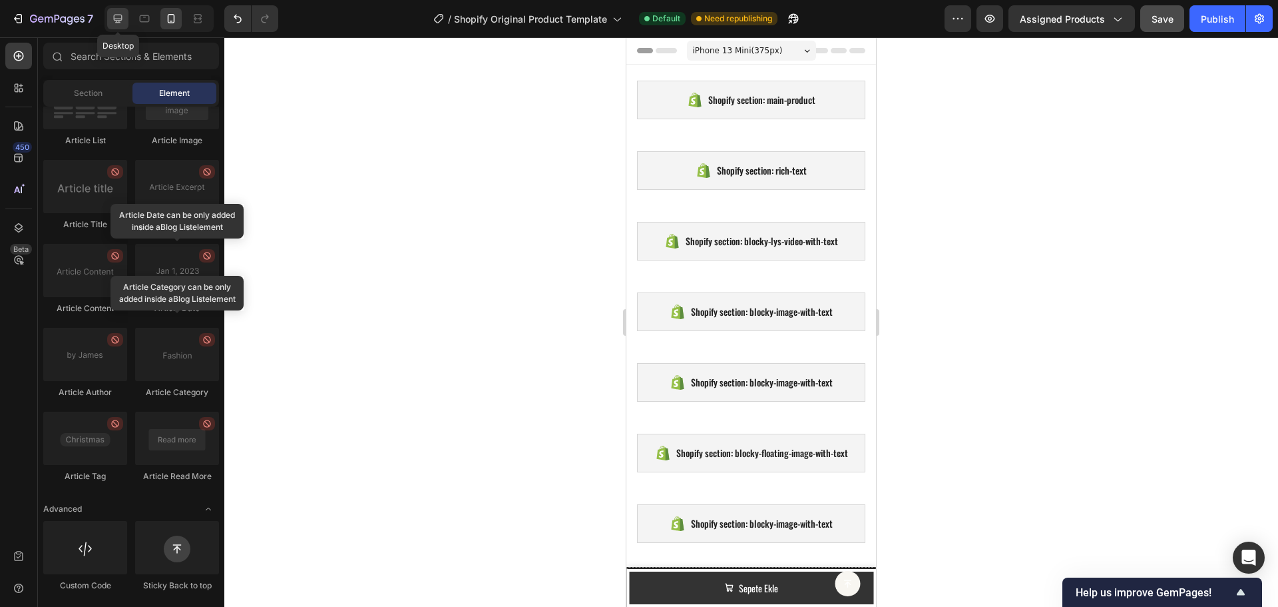
click at [116, 17] on icon at bounding box center [117, 18] width 13 height 13
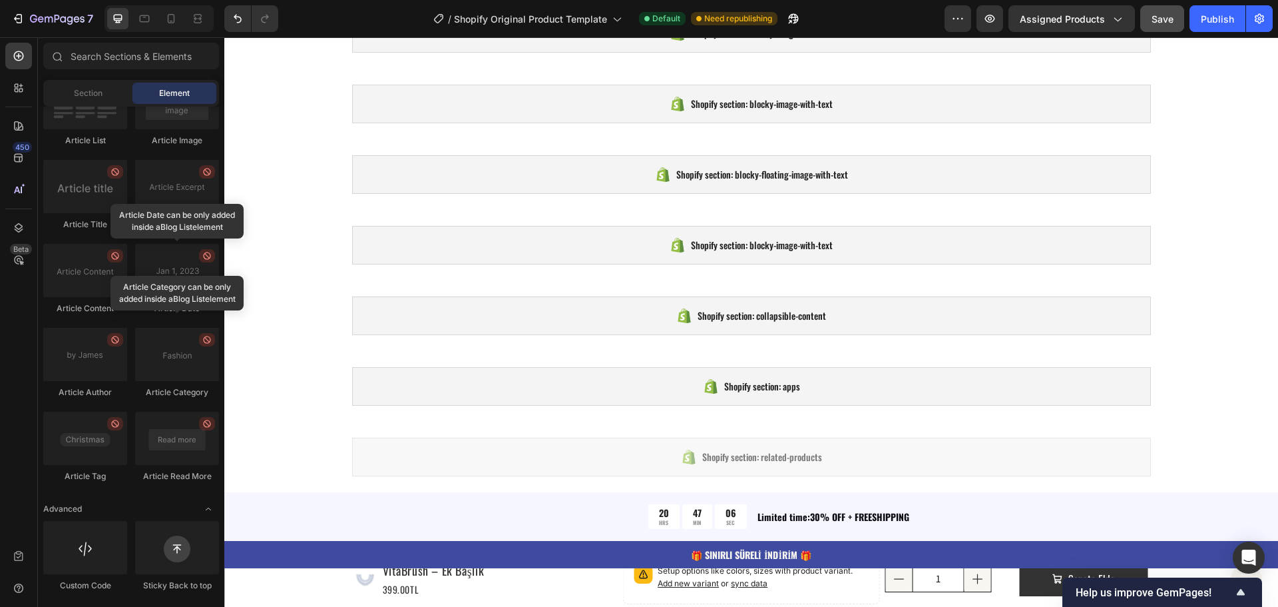
scroll to position [207, 0]
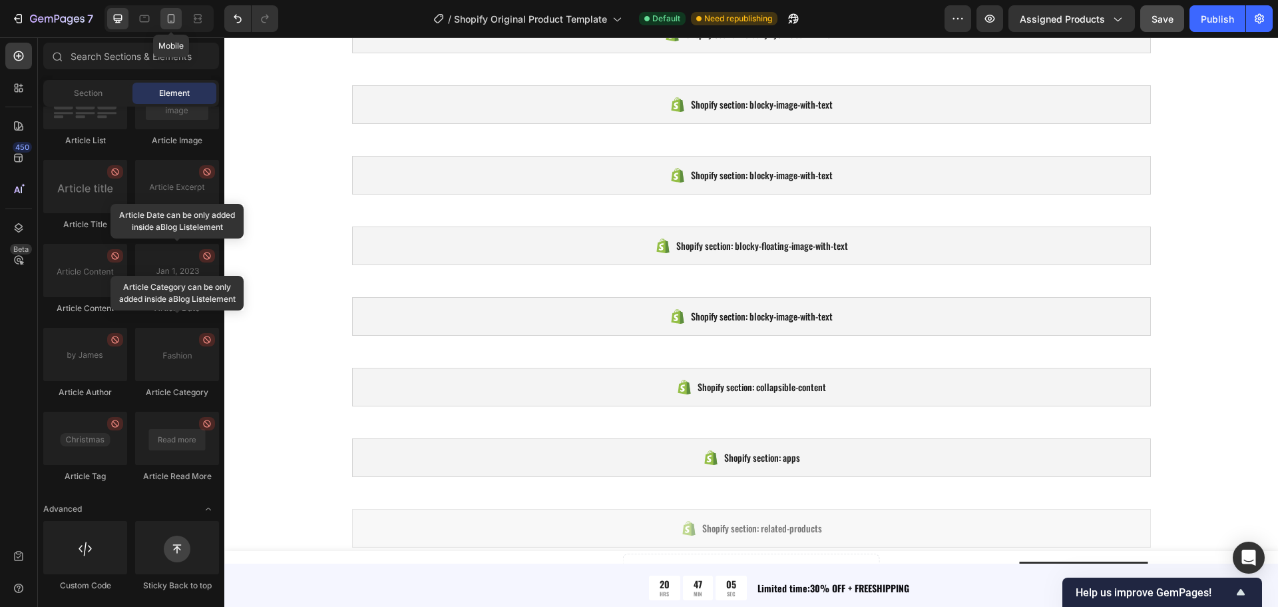
click at [177, 15] on icon at bounding box center [170, 18] width 13 height 13
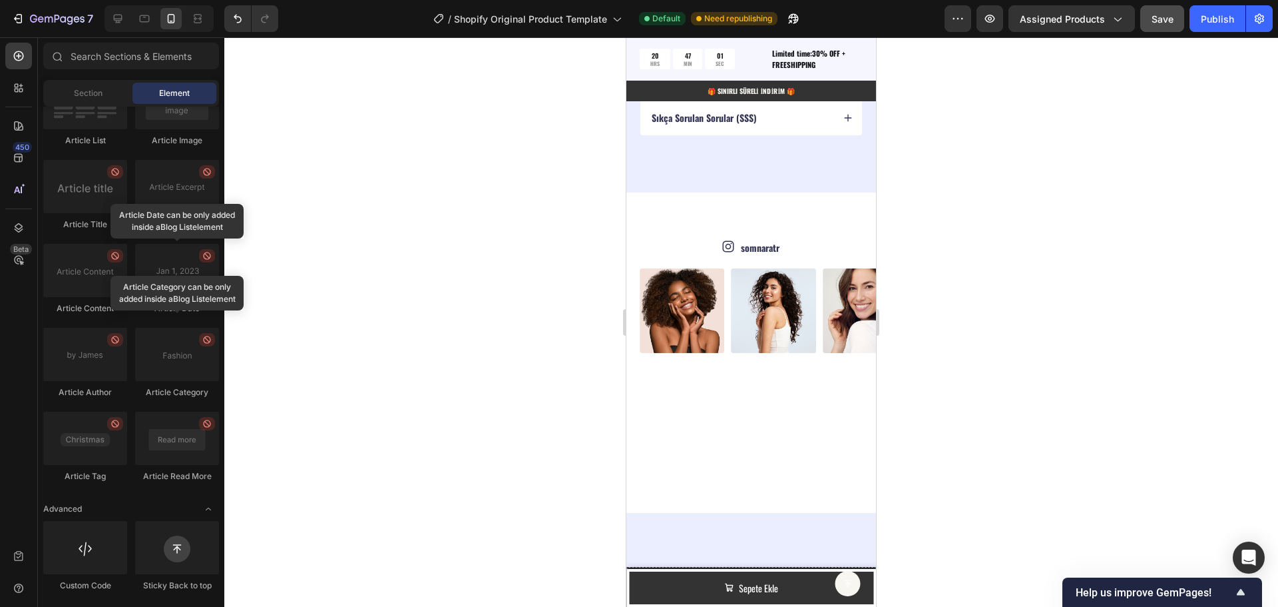
scroll to position [4262, 0]
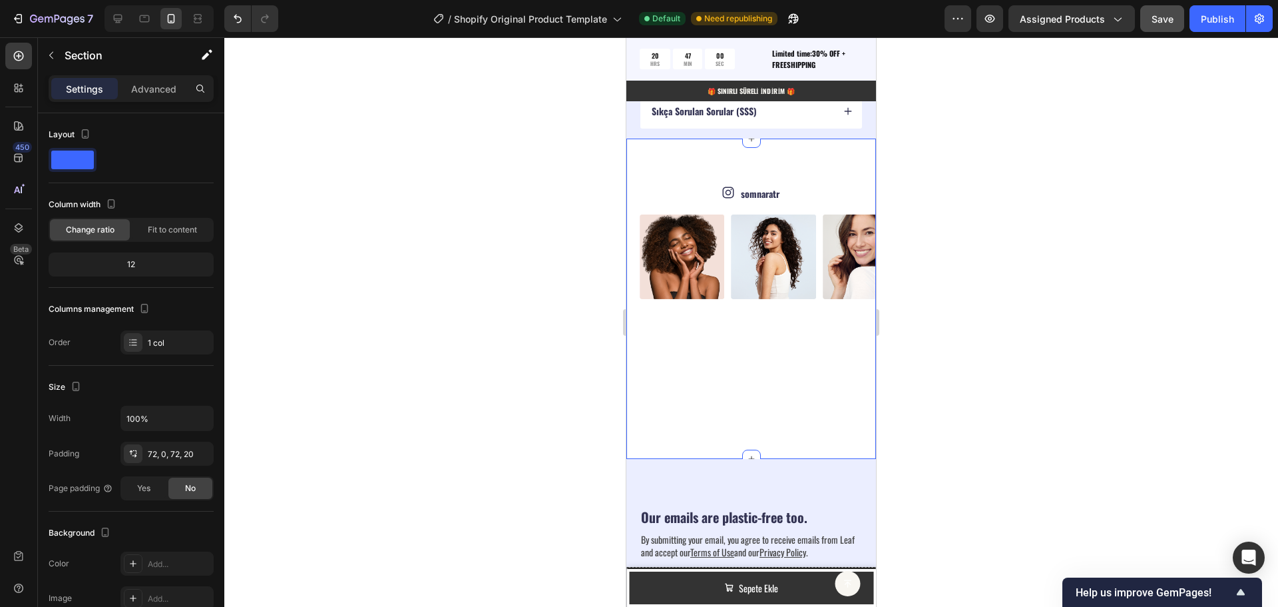
click at [674, 301] on div "Icon somnaratr Text Block Row Image Image Image Image Image Image Image Image I…" at bounding box center [758, 298] width 236 height 224
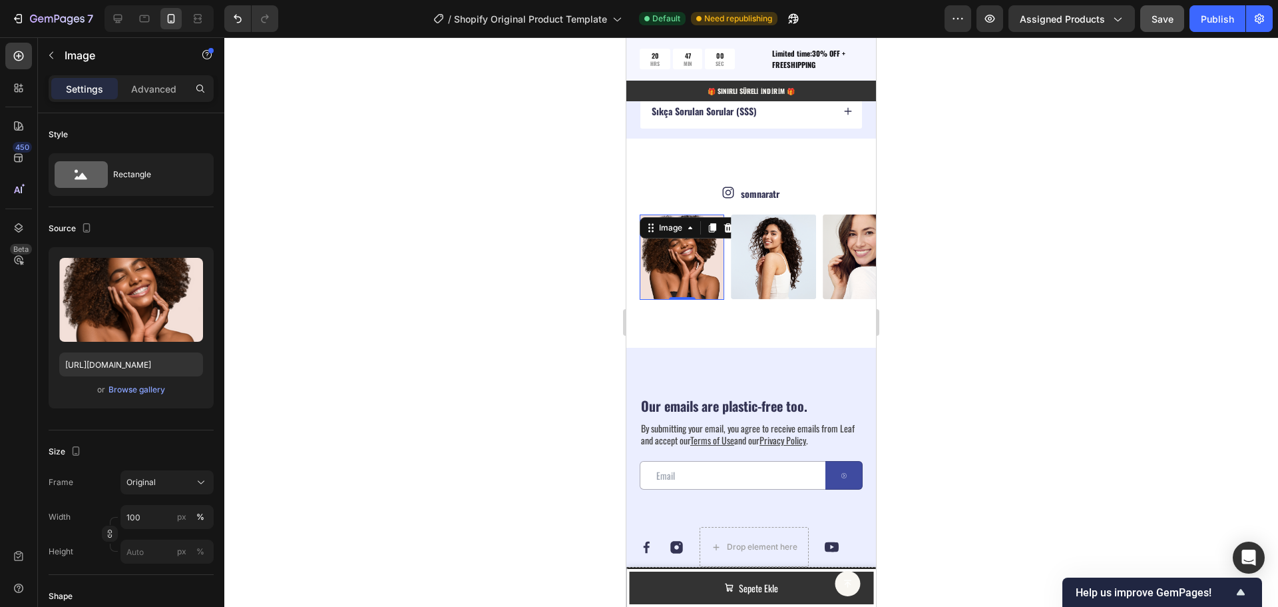
click at [679, 266] on img at bounding box center [682, 256] width 85 height 85
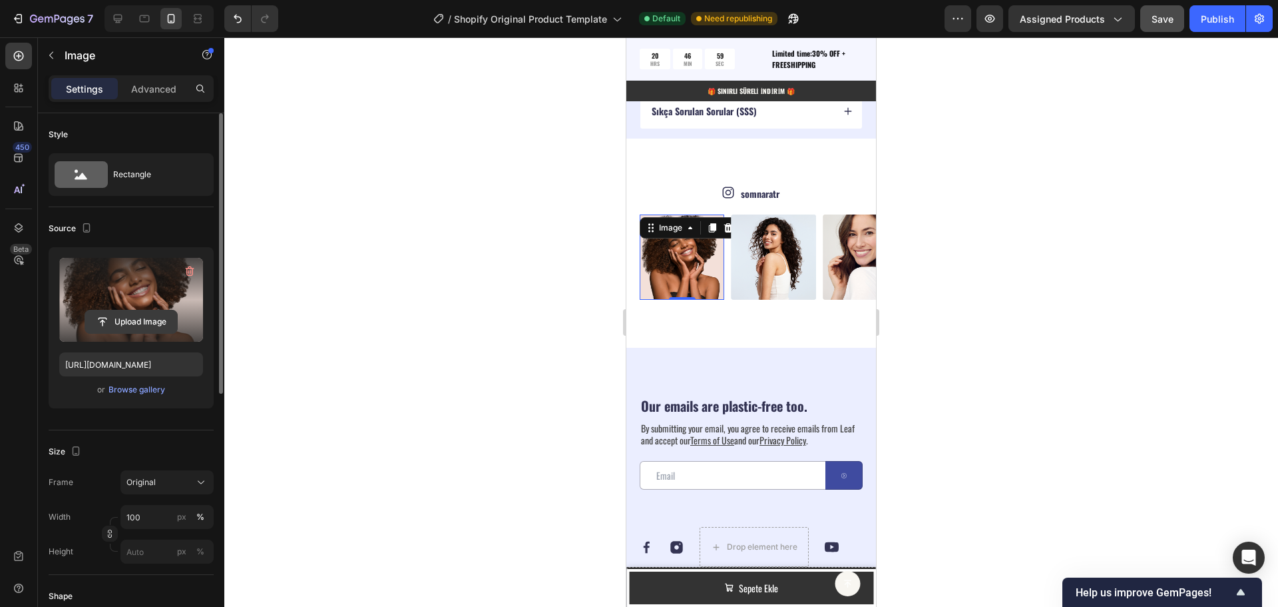
click at [129, 314] on input "file" at bounding box center [131, 321] width 92 height 23
click at [136, 319] on input "file" at bounding box center [131, 321] width 92 height 23
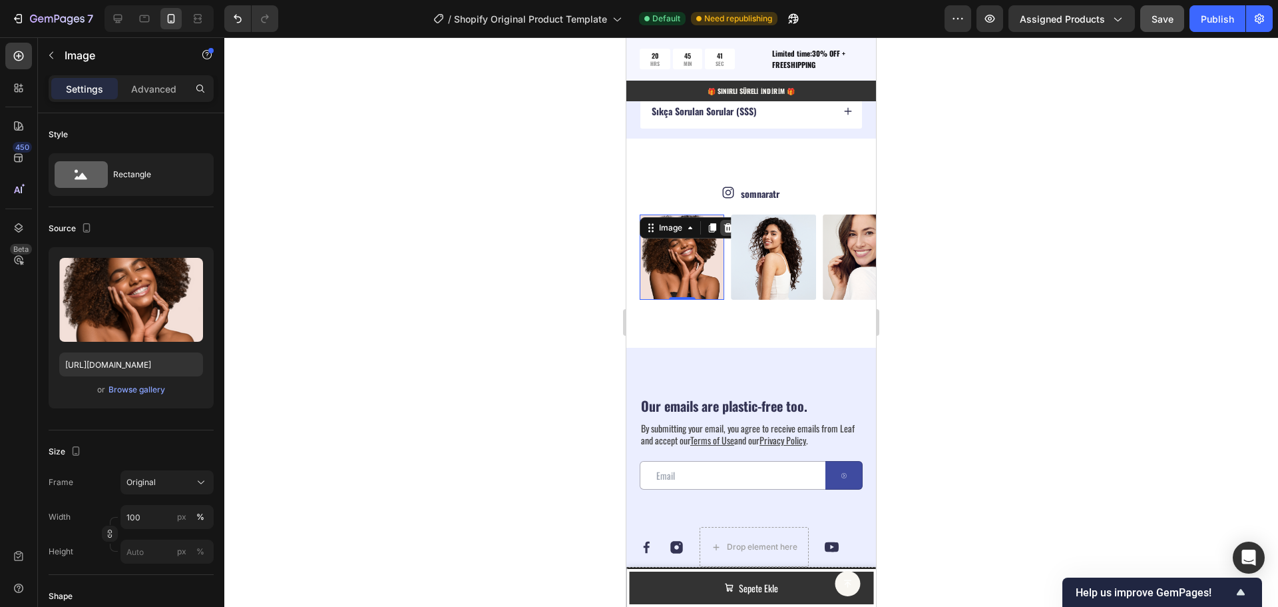
click at [727, 228] on icon at bounding box center [728, 227] width 11 height 11
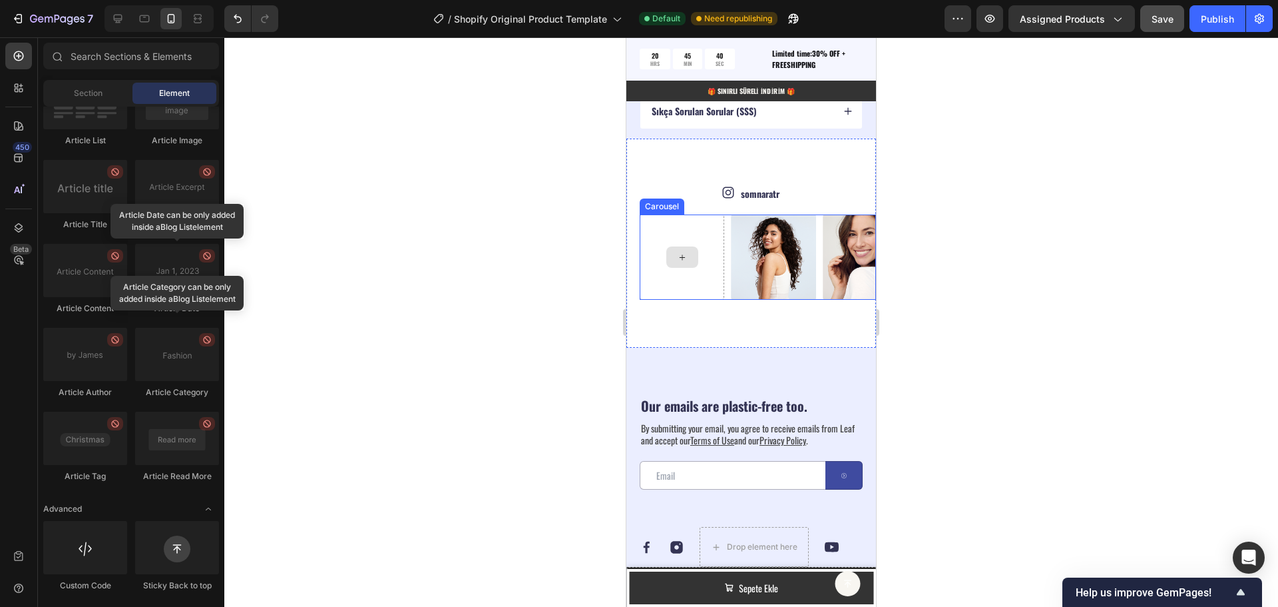
click at [680, 252] on icon at bounding box center [682, 257] width 11 height 11
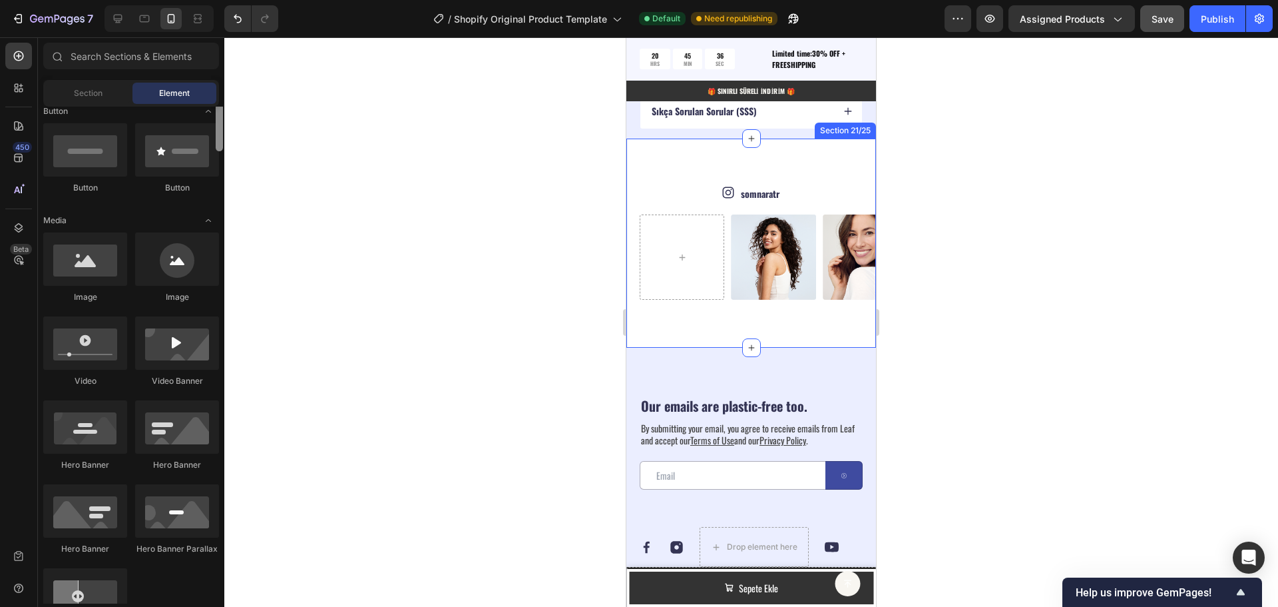
scroll to position [326, 0]
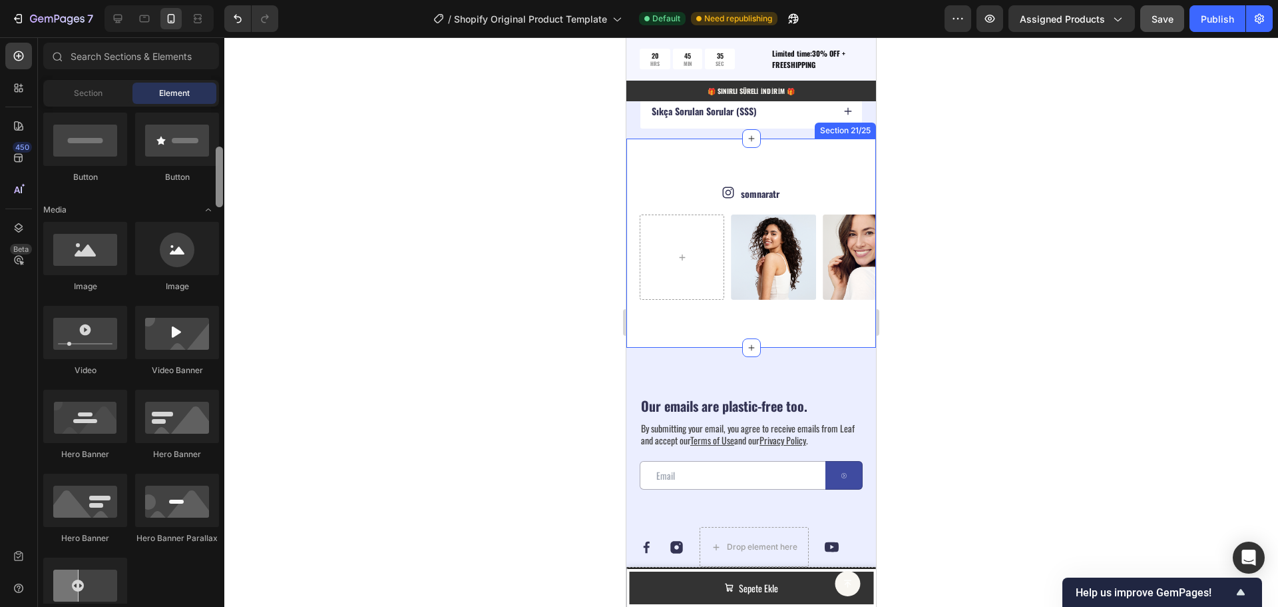
drag, startPoint x: 220, startPoint y: 516, endPoint x: 228, endPoint y: 163, distance: 353.0
click at [228, 0] on div "7 / Shopify Original Product Template Default Need republishing Preview Assigne…" at bounding box center [639, 0] width 1278 height 0
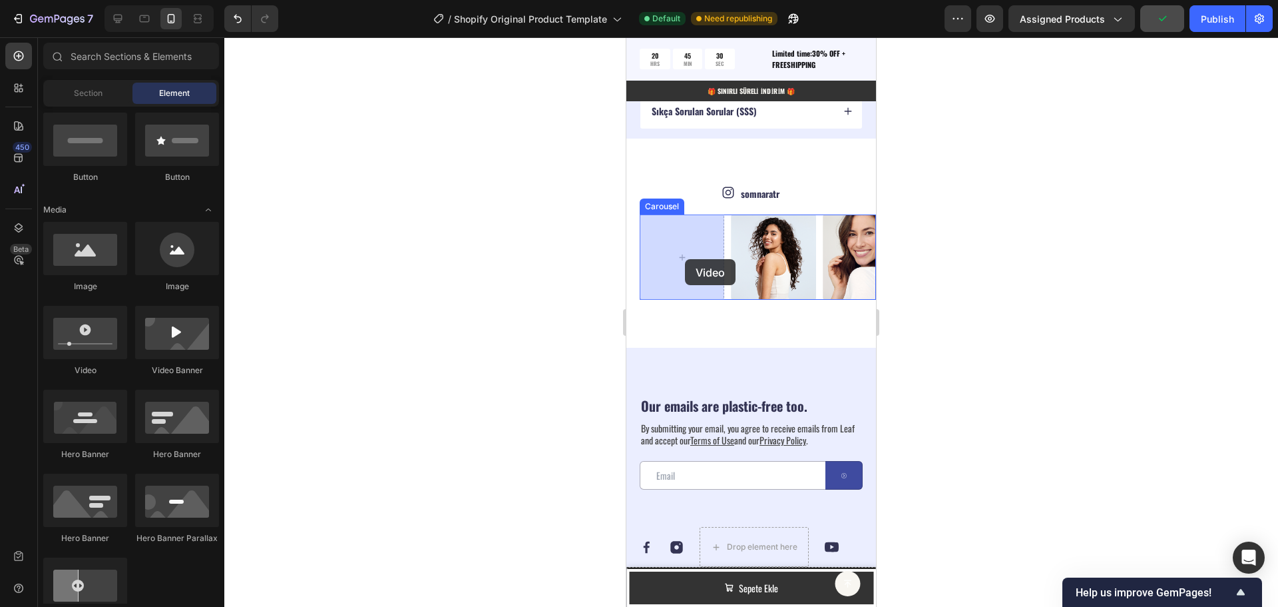
drag, startPoint x: 707, startPoint y: 383, endPoint x: 685, endPoint y: 259, distance: 125.8
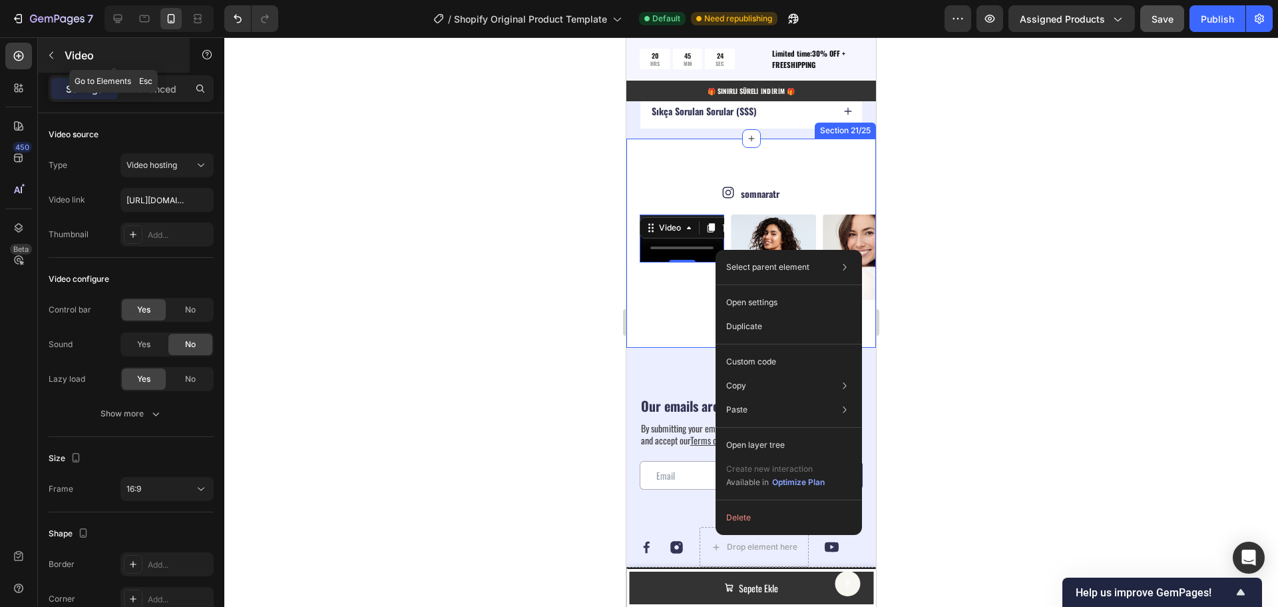
click at [49, 59] on icon "button" at bounding box center [51, 55] width 11 height 11
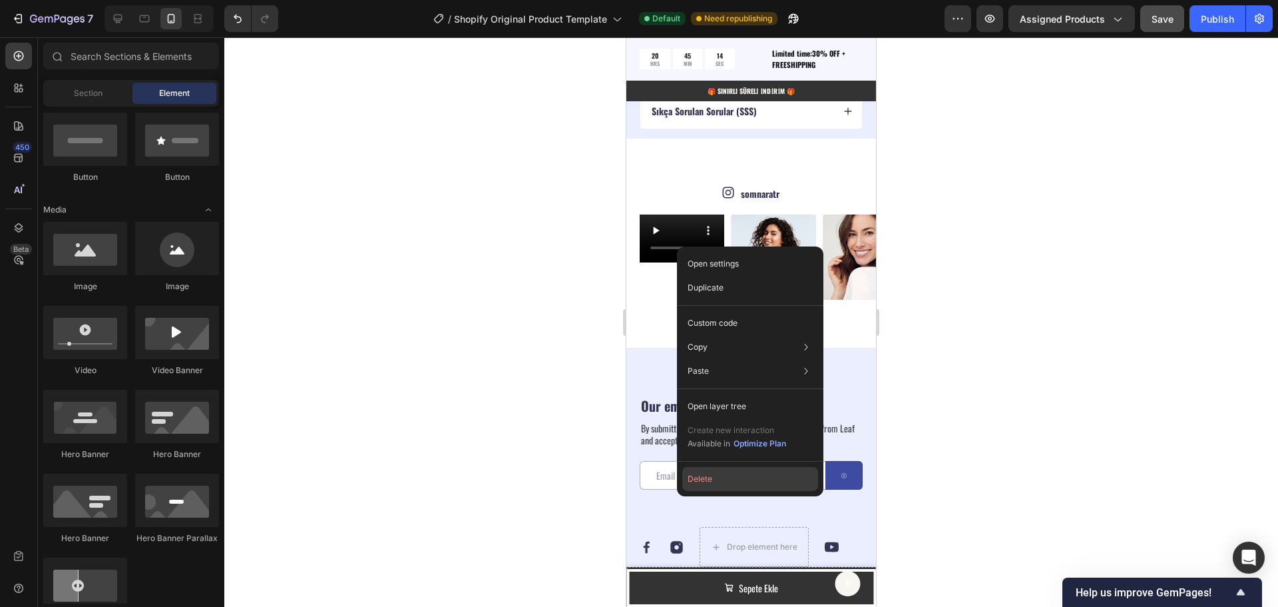
click at [718, 479] on button "Delete" at bounding box center [750, 479] width 136 height 24
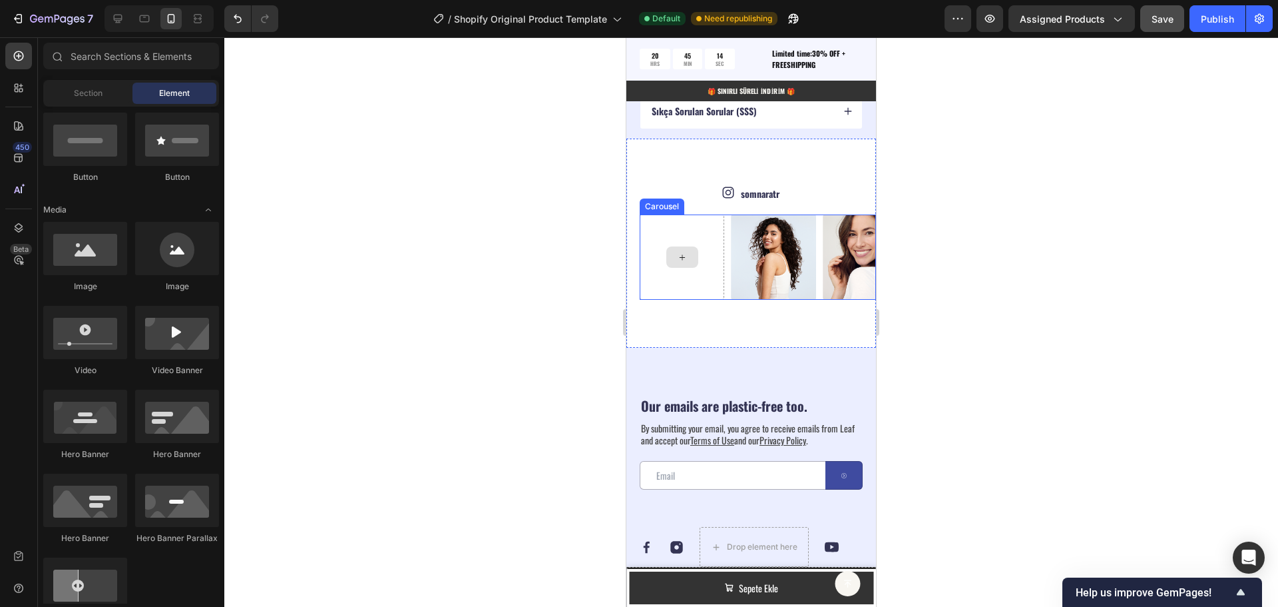
click at [676, 257] on div at bounding box center [682, 256] width 32 height 21
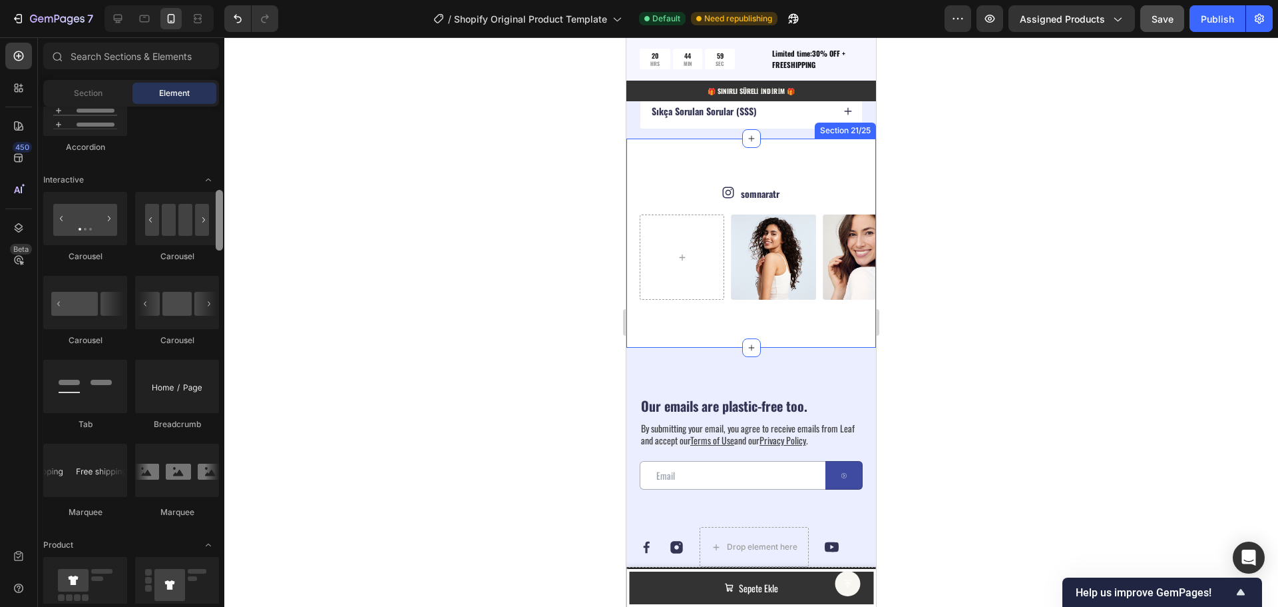
scroll to position [0, 0]
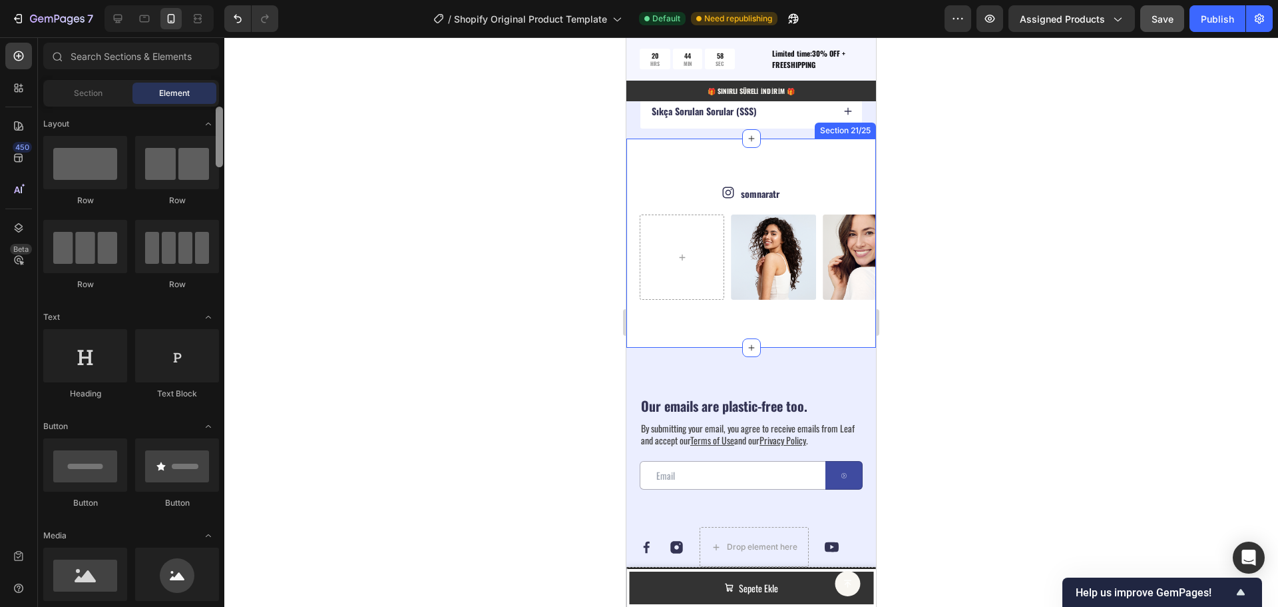
drag, startPoint x: 221, startPoint y: 243, endPoint x: 243, endPoint y: 87, distance: 157.3
click at [243, 0] on div "7 / Shopify Original Product Template Default Need republishing Preview Assigne…" at bounding box center [639, 0] width 1278 height 0
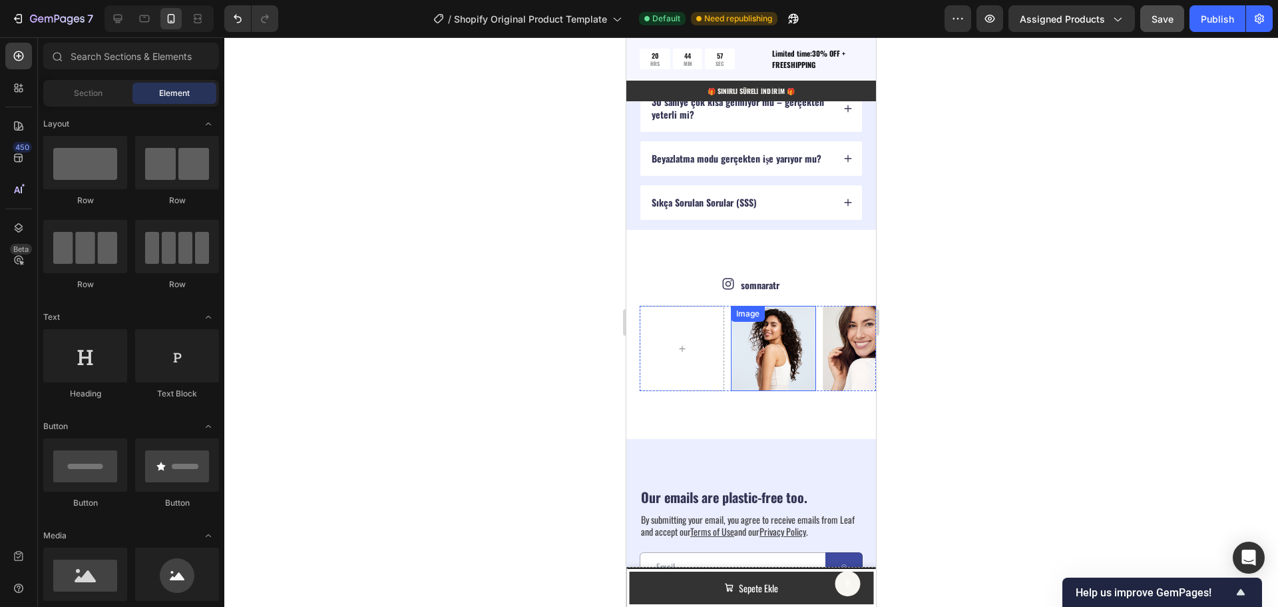
scroll to position [4129, 0]
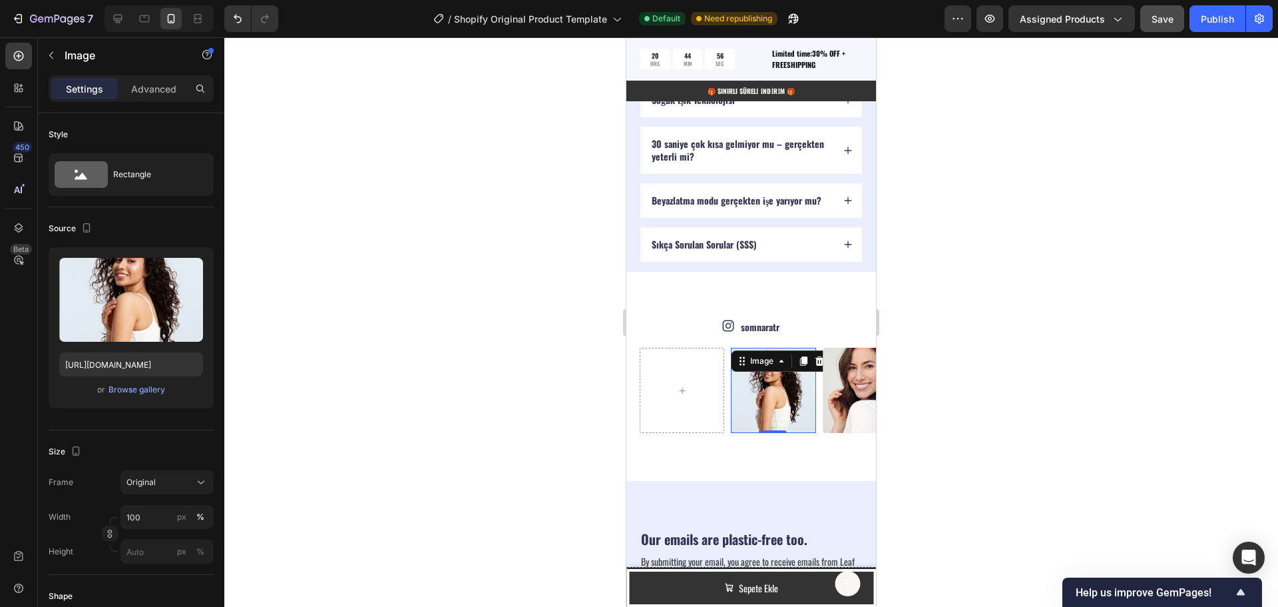
click at [786, 373] on img at bounding box center [773, 390] width 85 height 85
click at [818, 366] on icon at bounding box center [819, 361] width 11 height 11
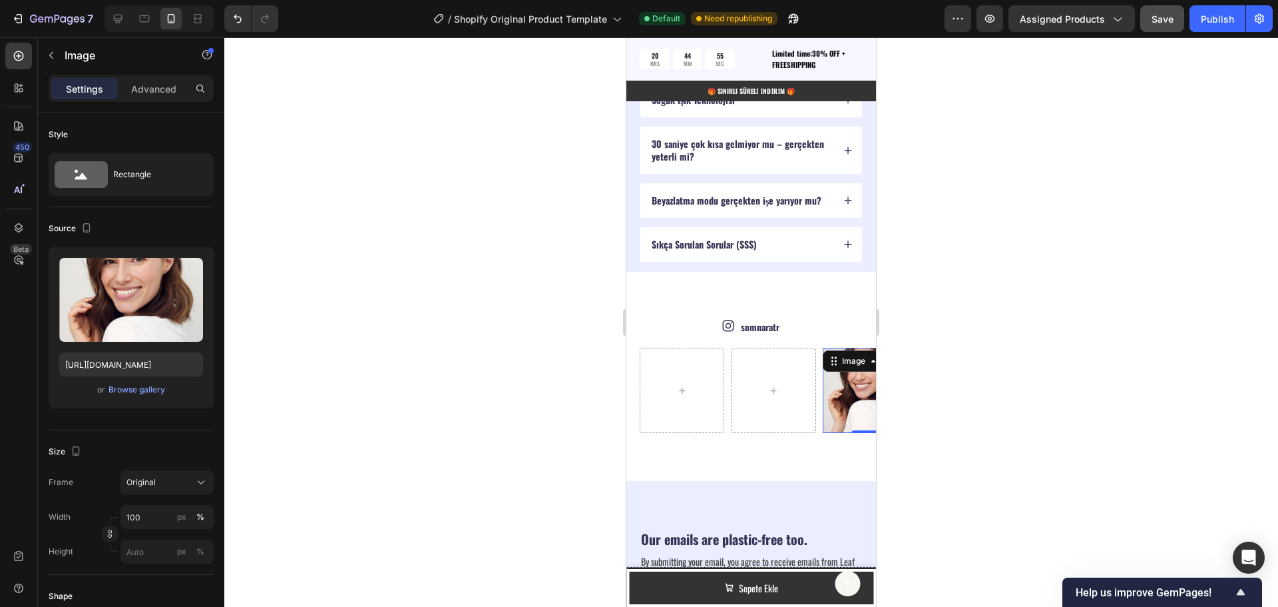
click at [838, 369] on div "Image 0" at bounding box center [865, 390] width 85 height 85
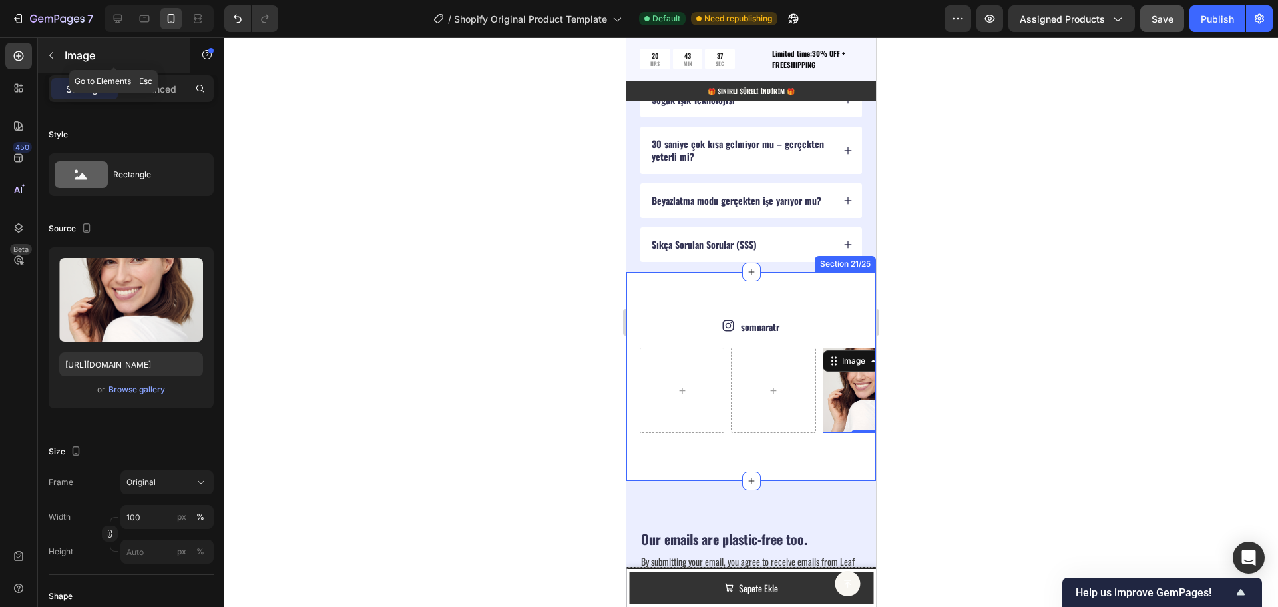
click at [65, 56] on p "Image" at bounding box center [121, 55] width 113 height 16
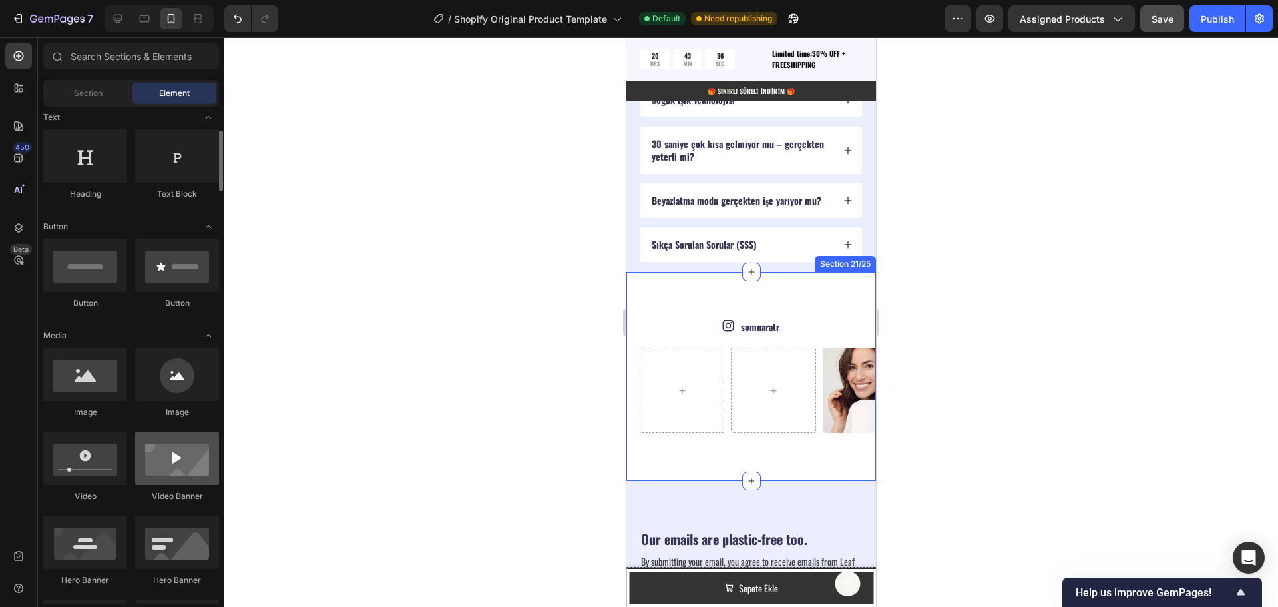
scroll to position [266, 0]
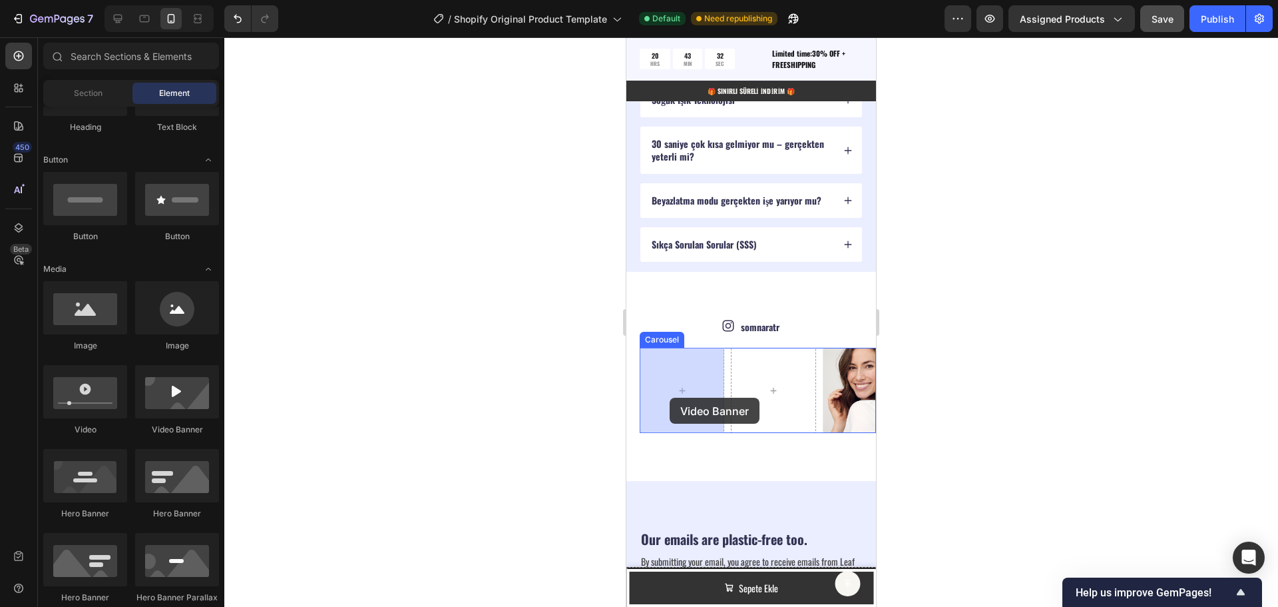
drag, startPoint x: 782, startPoint y: 419, endPoint x: 670, endPoint y: 397, distance: 114.0
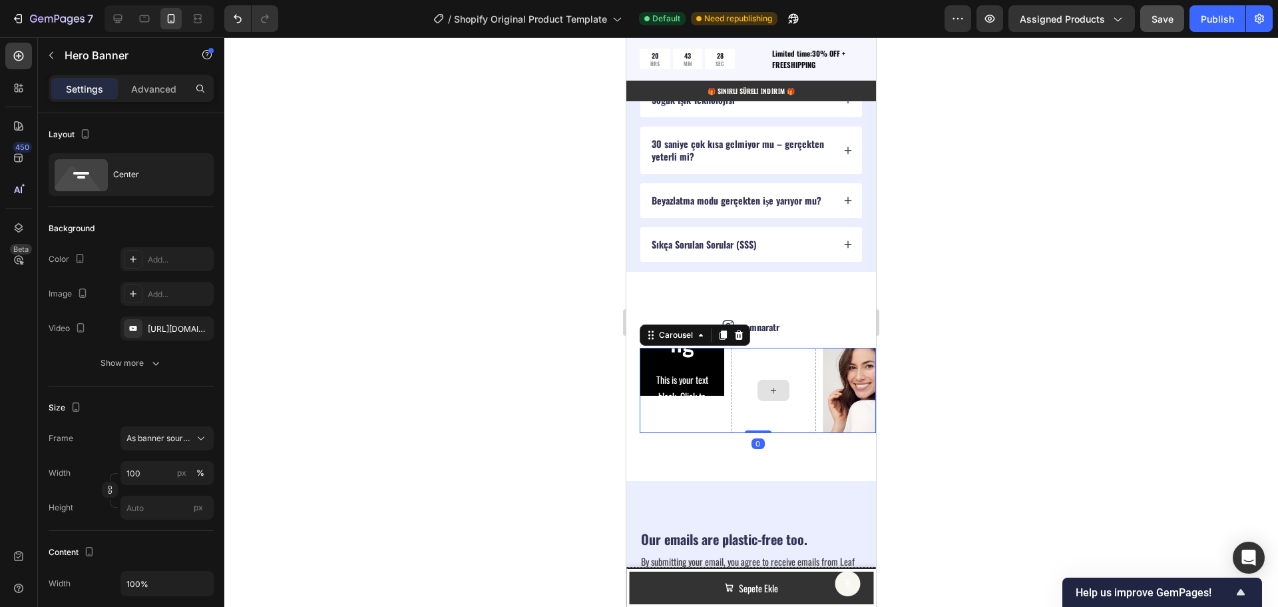
click at [751, 360] on div at bounding box center [773, 390] width 85 height 85
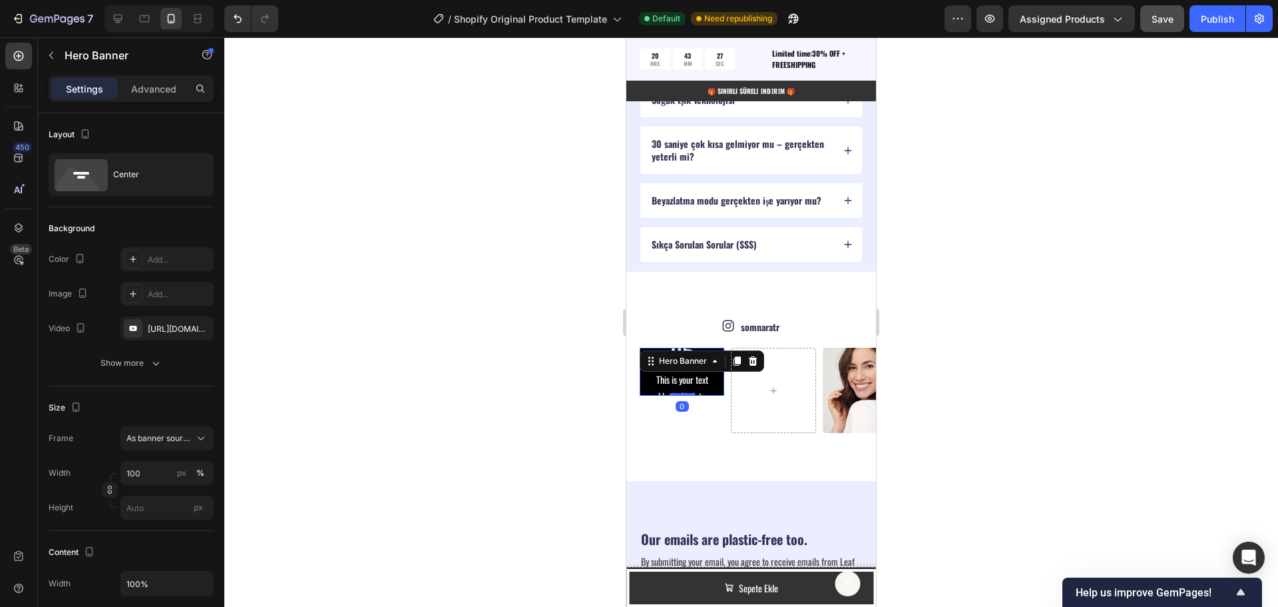
click at [710, 362] on div "Click here to edit heading Heading This is your text block. Click to edit and m…" at bounding box center [682, 372] width 85 height 48
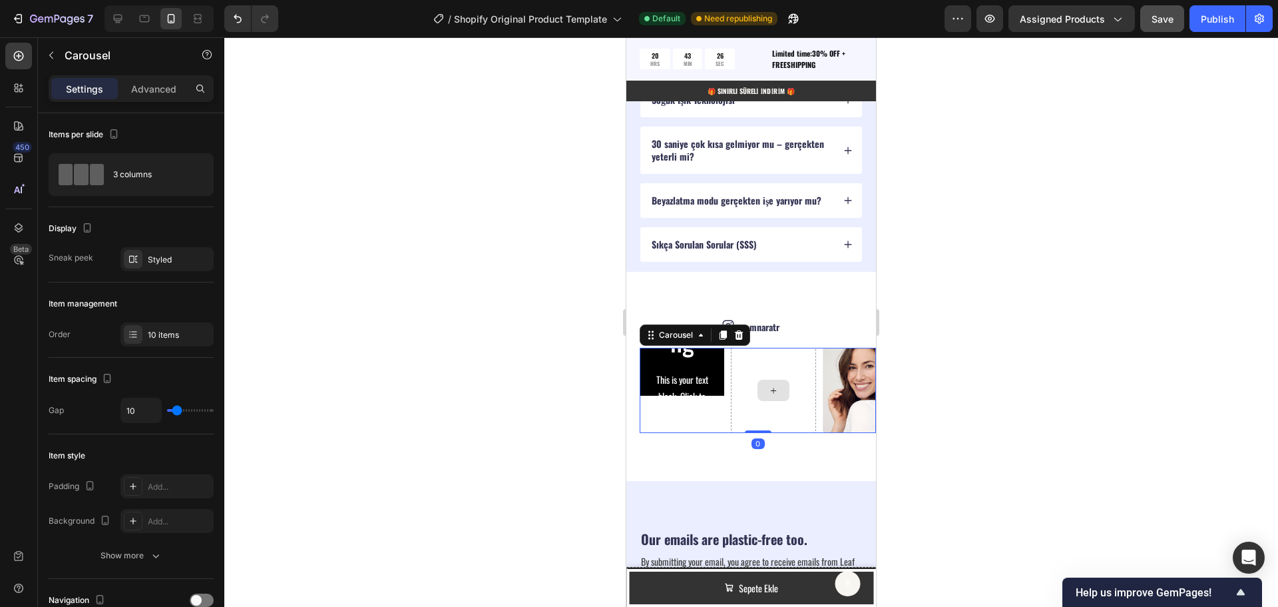
click at [752, 360] on div at bounding box center [773, 390] width 85 height 85
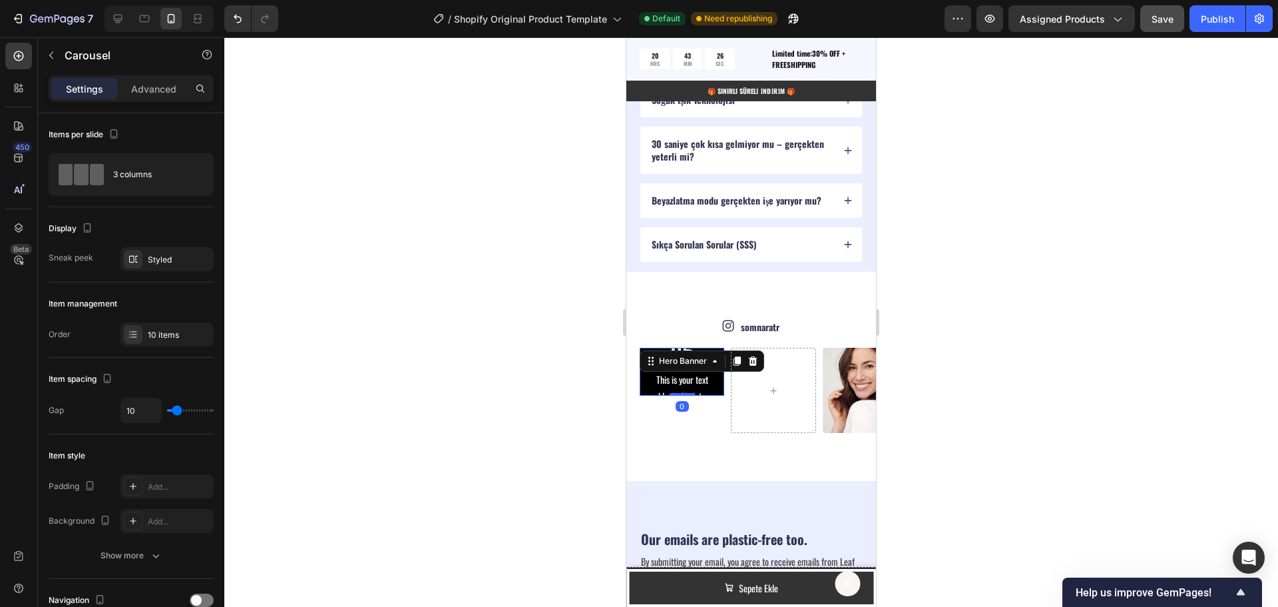
click at [710, 362] on div "Click here to edit heading Heading This is your text block. Click to edit and m…" at bounding box center [682, 372] width 85 height 48
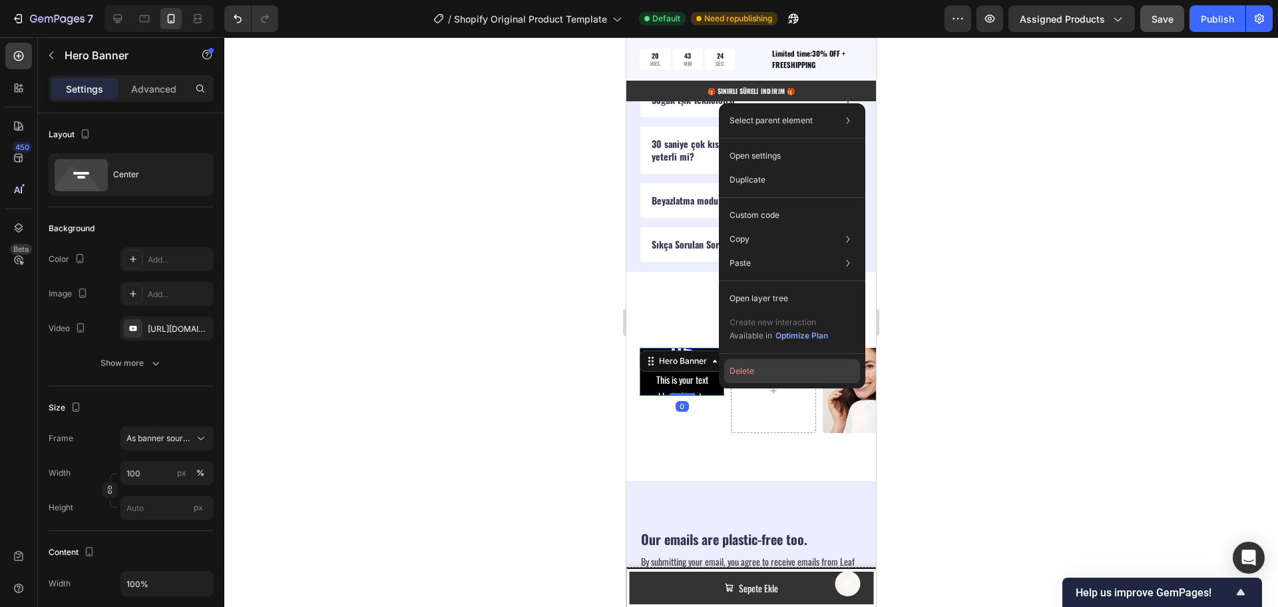
click at [743, 375] on button "Delete" at bounding box center [792, 371] width 136 height 24
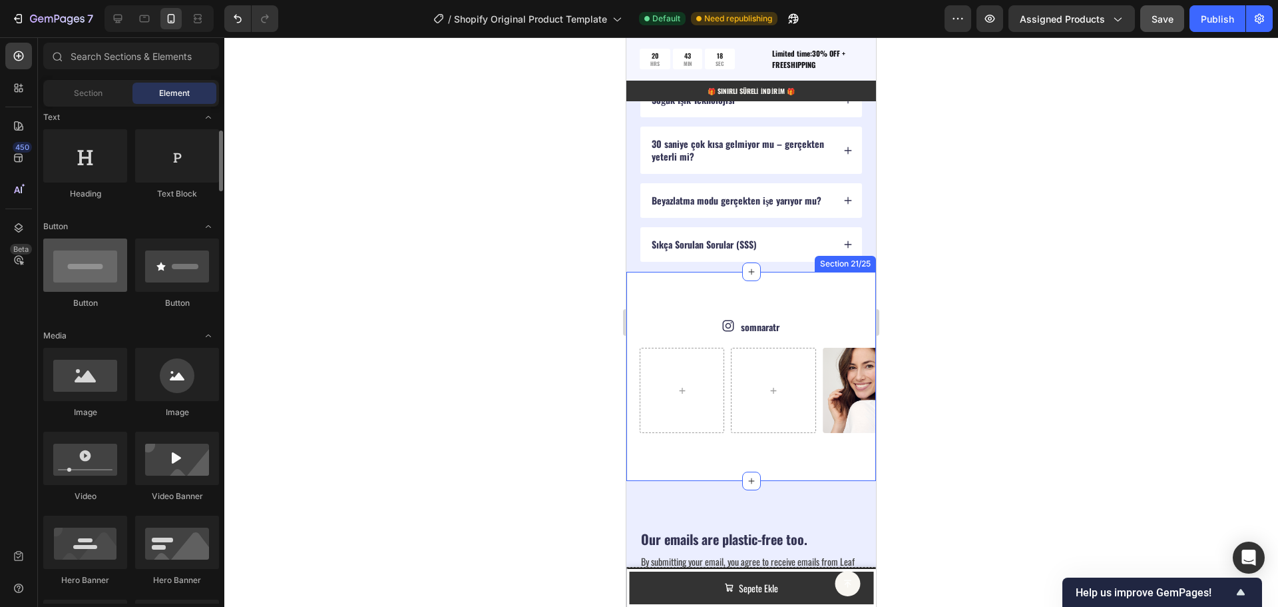
scroll to position [0, 0]
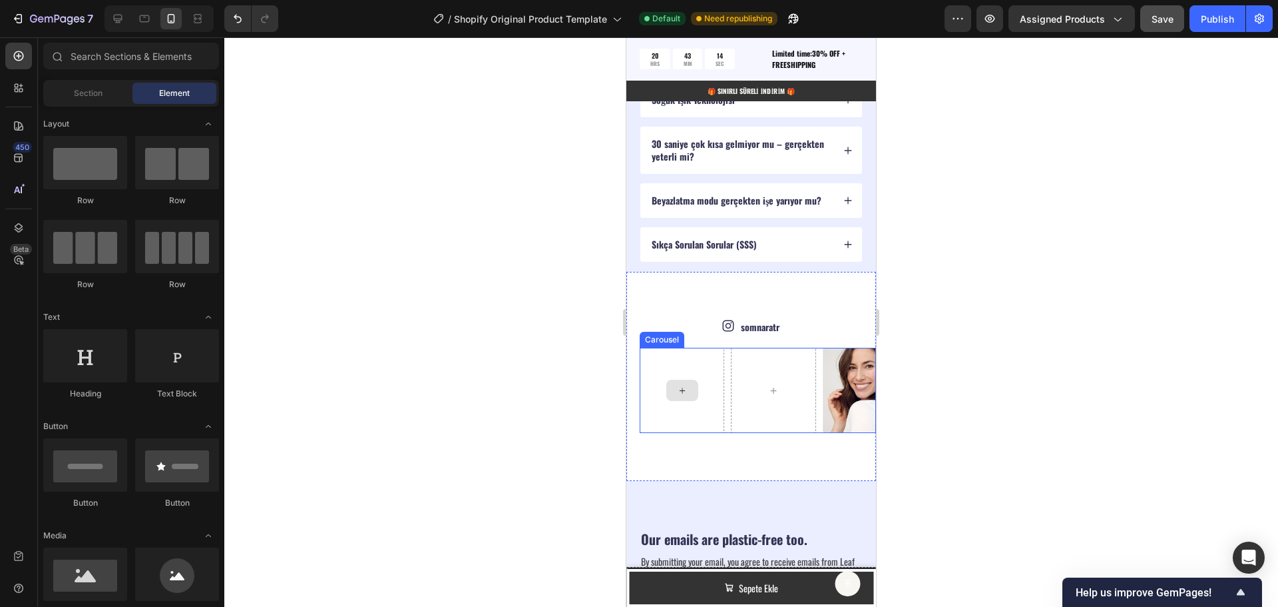
click at [722, 353] on div at bounding box center [682, 390] width 85 height 85
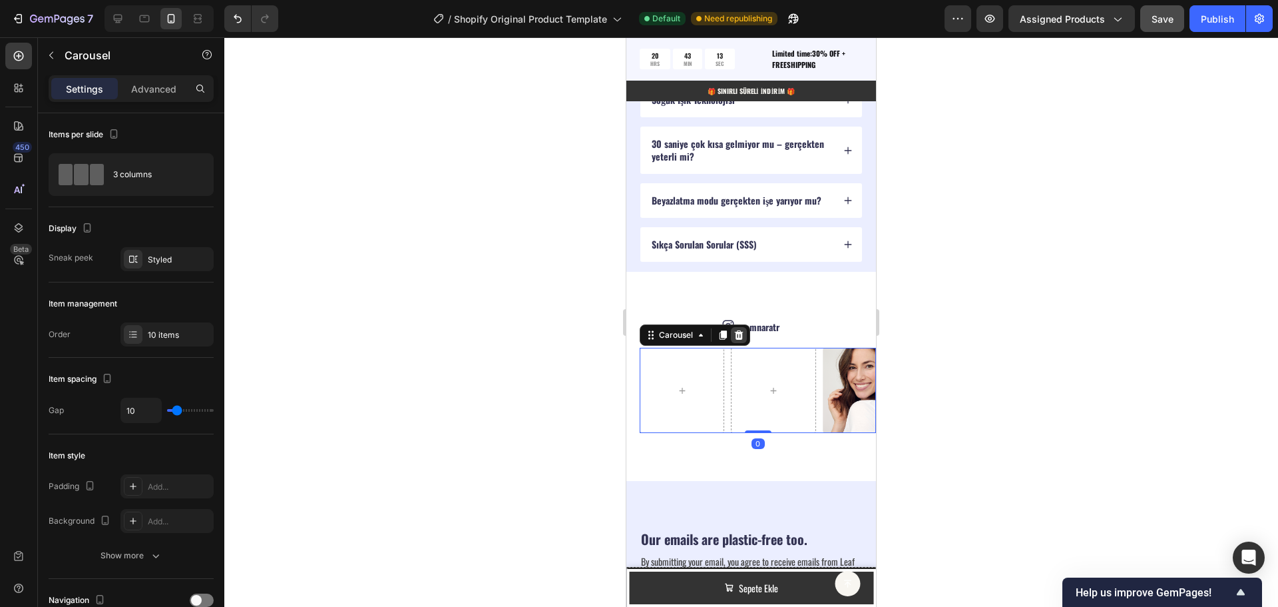
click at [745, 332] on div at bounding box center [739, 335] width 16 height 16
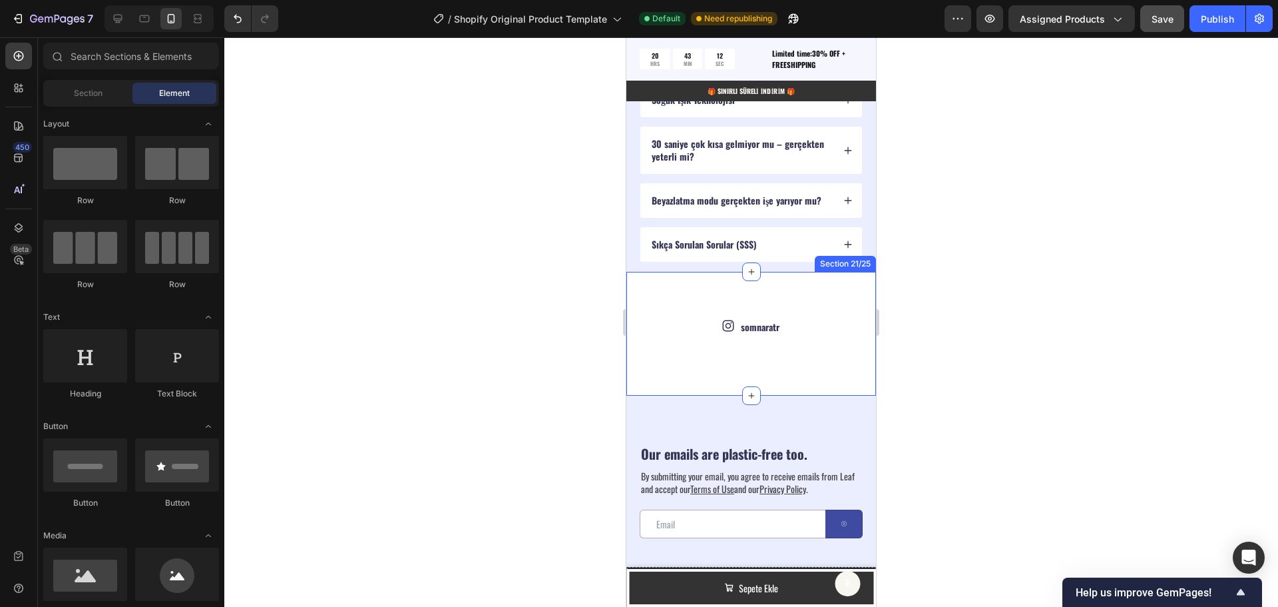
click at [676, 348] on div "Icon somnaratr Text Block Row Section 21/25" at bounding box center [751, 334] width 250 height 124
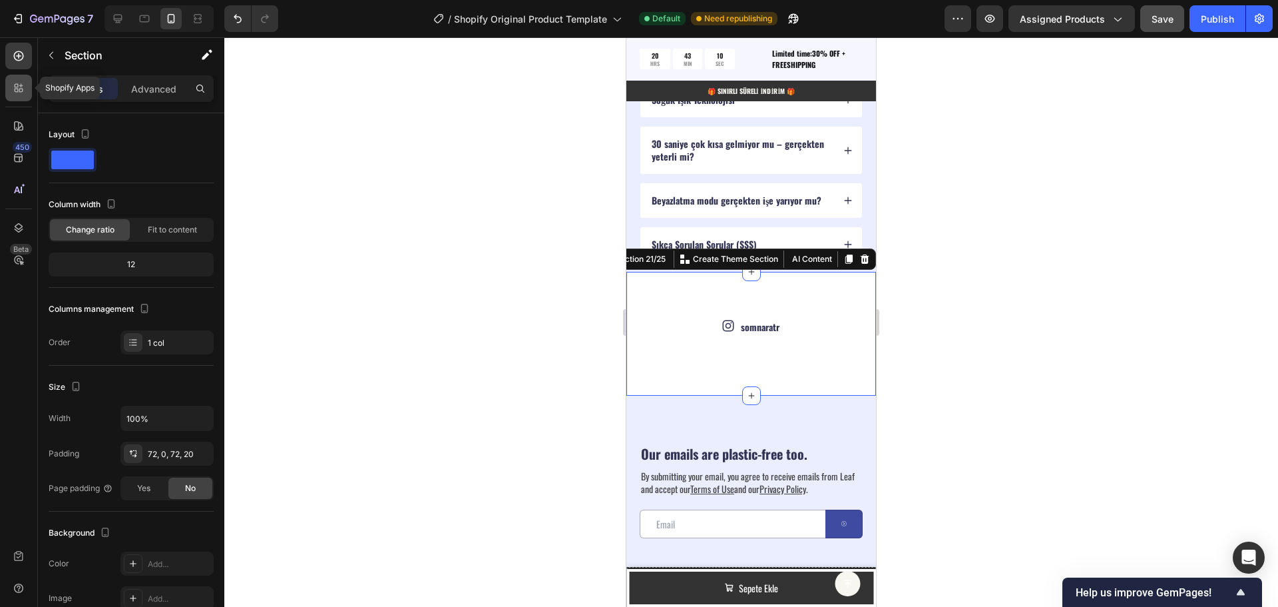
click at [18, 85] on icon at bounding box center [17, 86] width 4 height 4
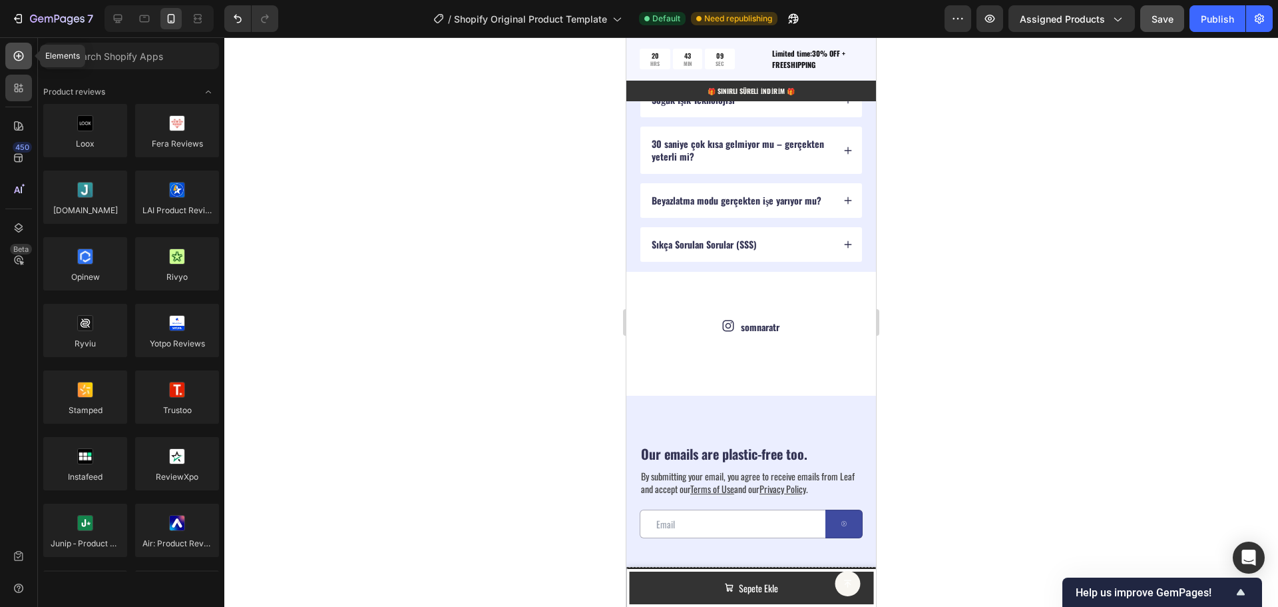
click at [15, 61] on icon at bounding box center [18, 55] width 13 height 13
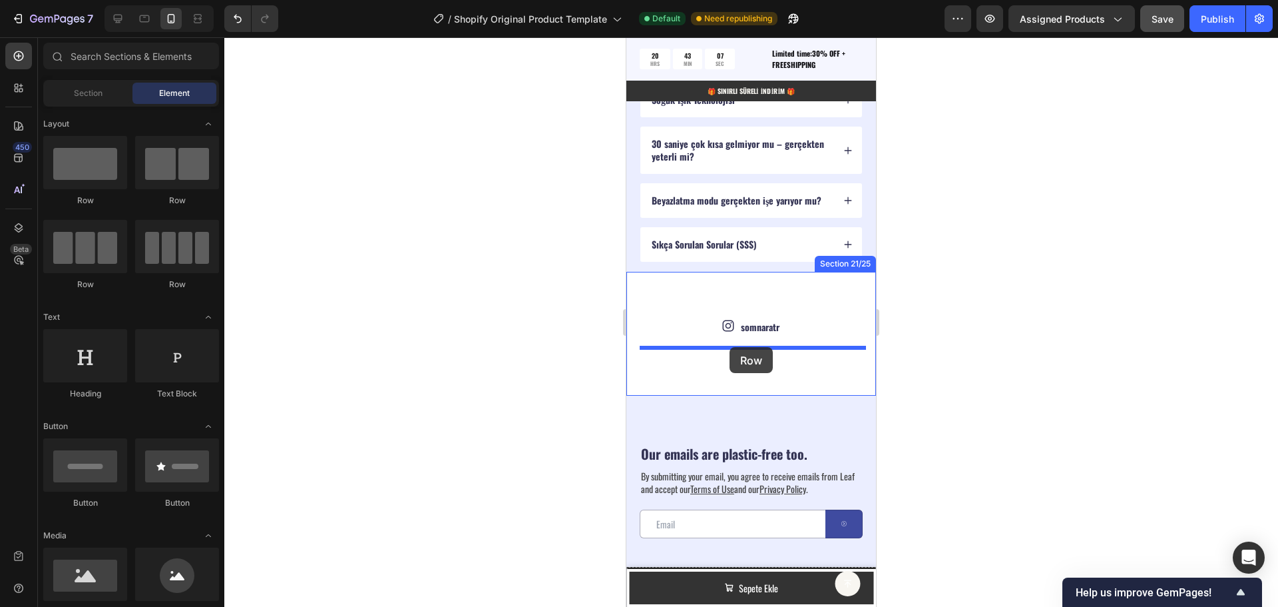
drag, startPoint x: 706, startPoint y: 290, endPoint x: 730, endPoint y: 347, distance: 61.8
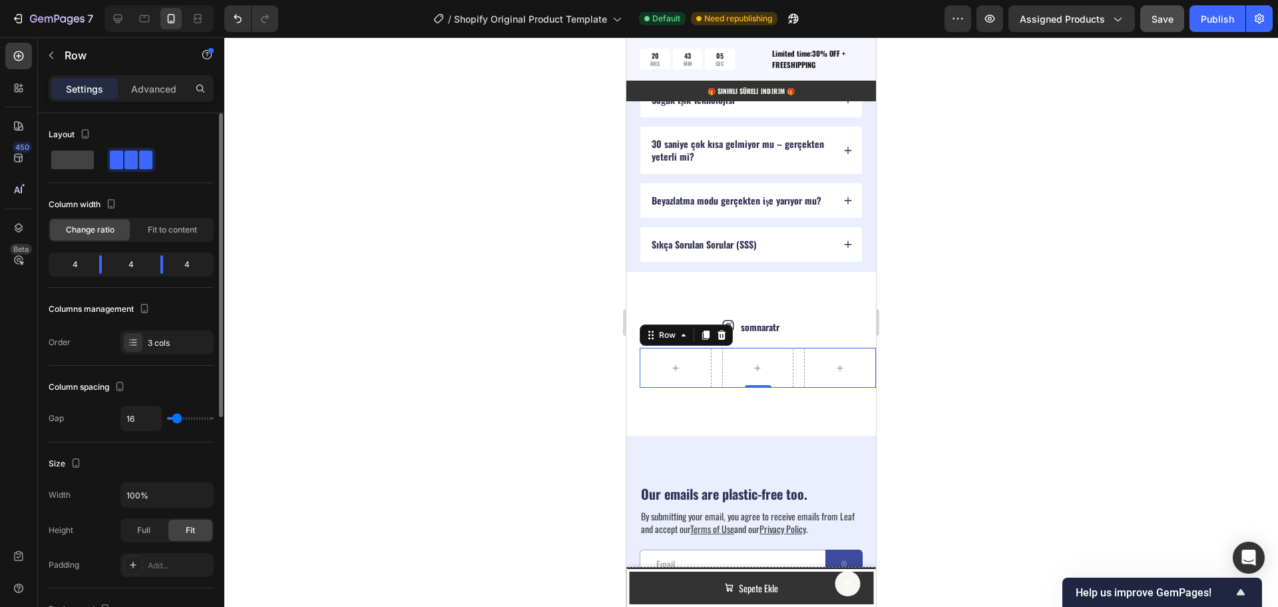
click at [74, 260] on div "4" at bounding box center [69, 264] width 37 height 19
drag, startPoint x: 79, startPoint y: 260, endPoint x: 72, endPoint y: 262, distance: 7.0
click at [72, 262] on div "4" at bounding box center [69, 264] width 37 height 19
click at [103, 0] on body "7 / Shopify Original Product Template Default Need republishing Preview Assigne…" at bounding box center [639, 0] width 1278 height 0
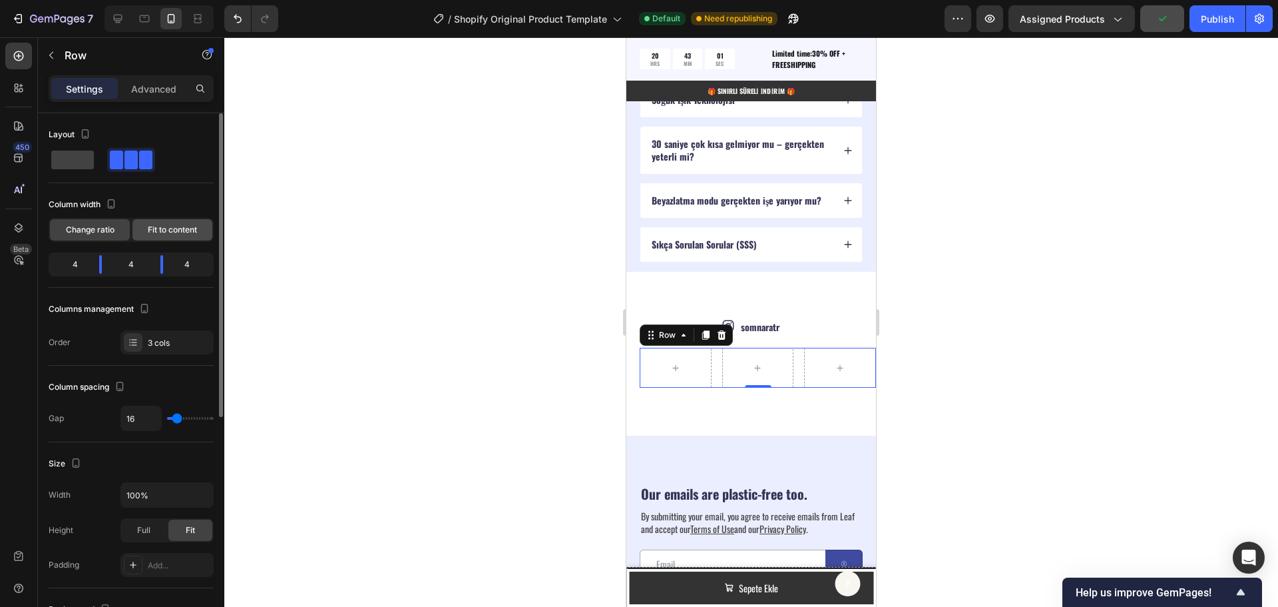
click at [172, 231] on span "Fit to content" at bounding box center [172, 230] width 49 height 12
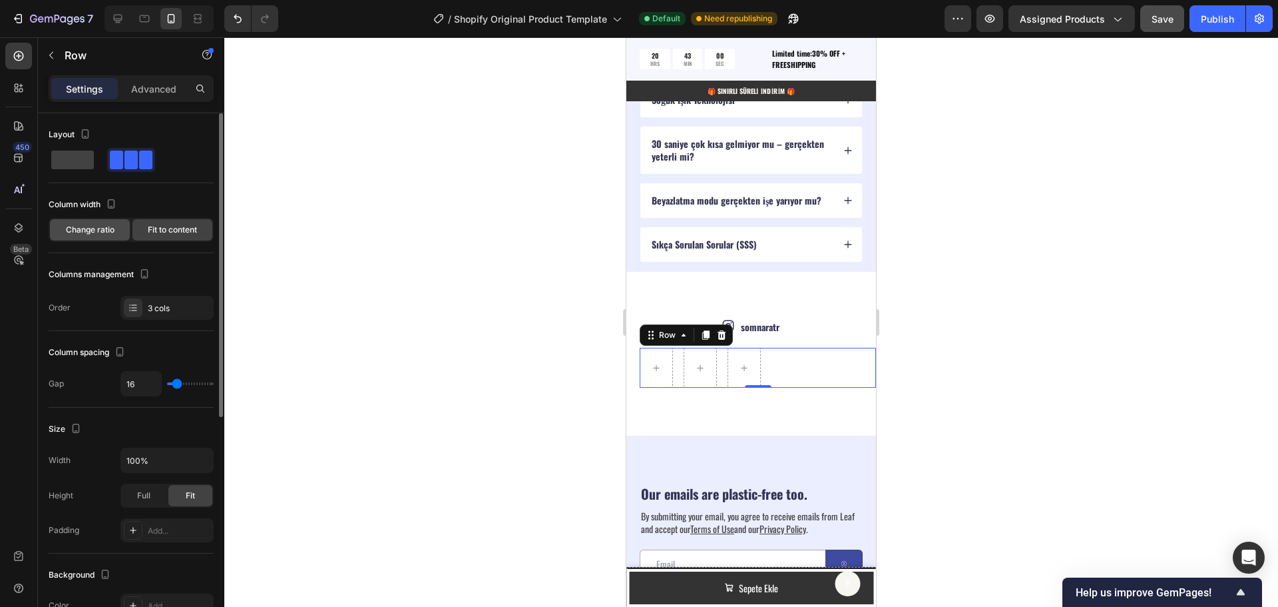
click at [86, 228] on span "Change ratio" at bounding box center [90, 230] width 49 height 12
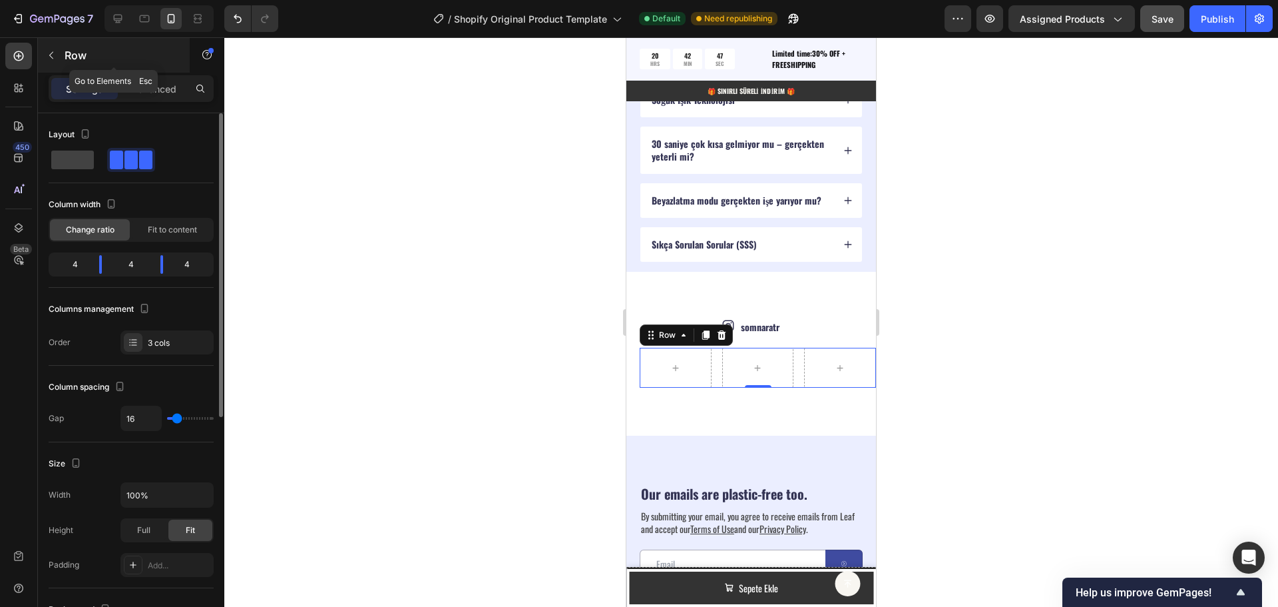
click at [61, 55] on button "button" at bounding box center [51, 55] width 21 height 21
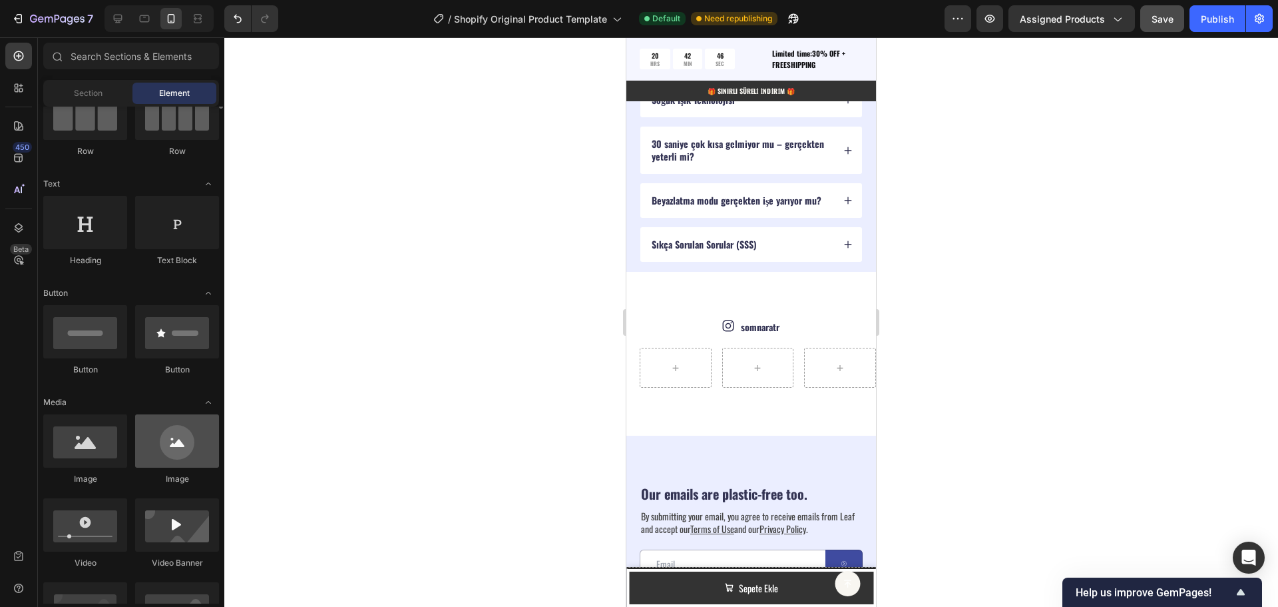
scroll to position [200, 0]
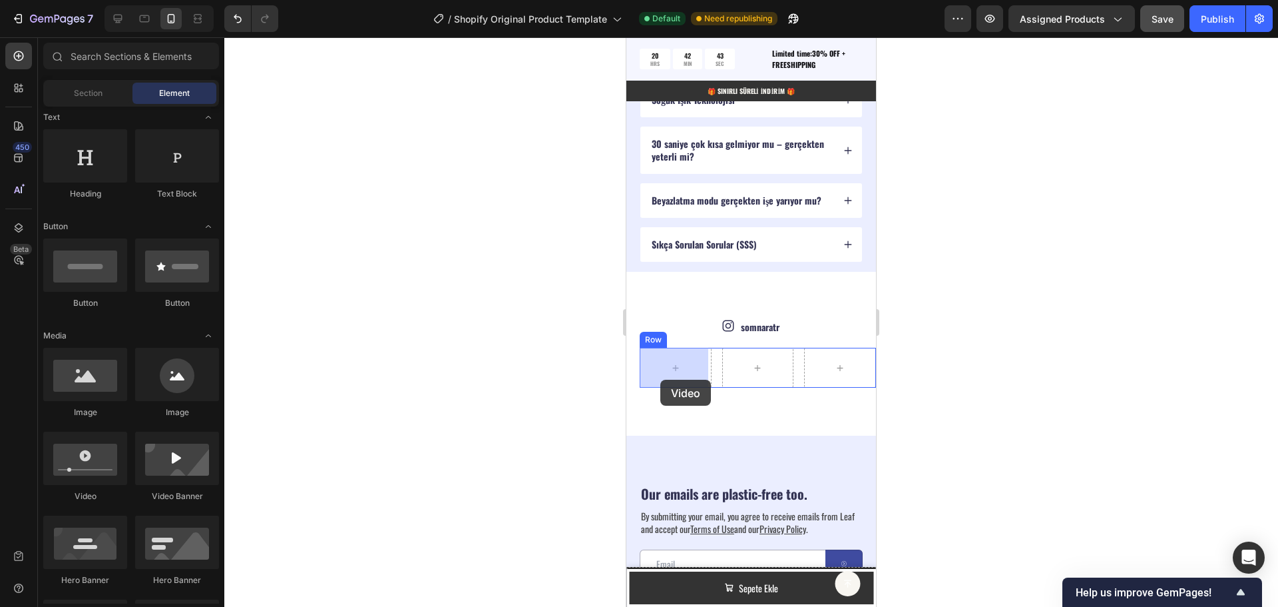
drag, startPoint x: 698, startPoint y: 495, endPoint x: 661, endPoint y: 375, distance: 124.7
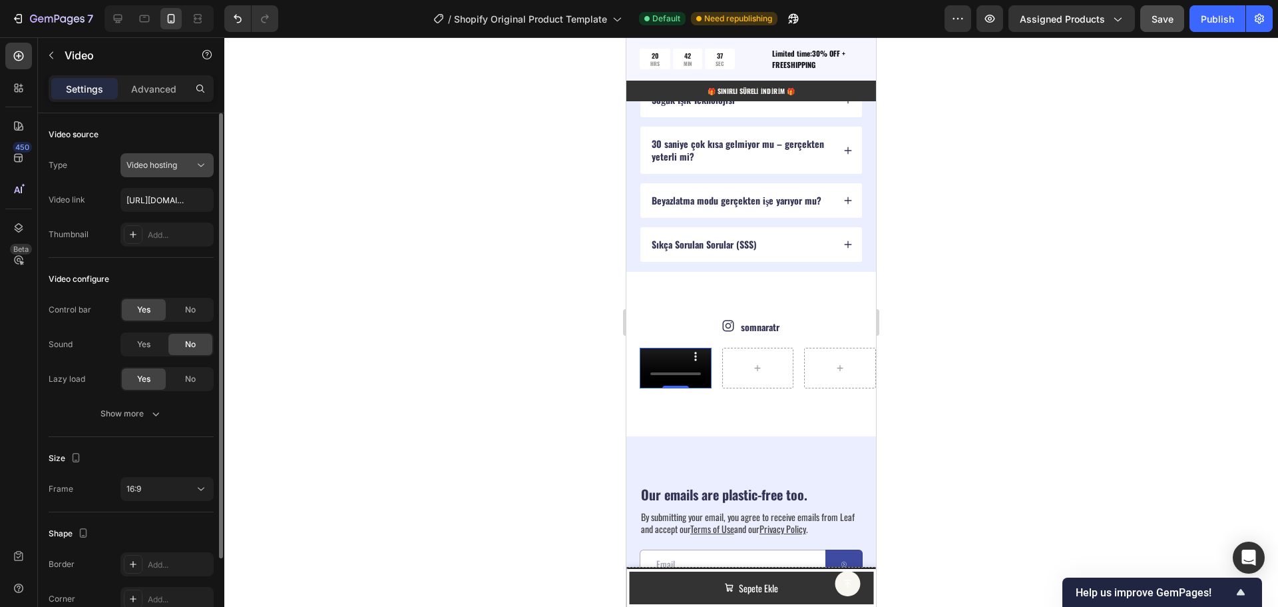
click at [185, 162] on div "Video hosting" at bounding box center [160, 165] width 68 height 12
click at [176, 142] on div "Video source" at bounding box center [131, 134] width 165 height 21
click at [184, 162] on div "Video hosting" at bounding box center [160, 165] width 68 height 12
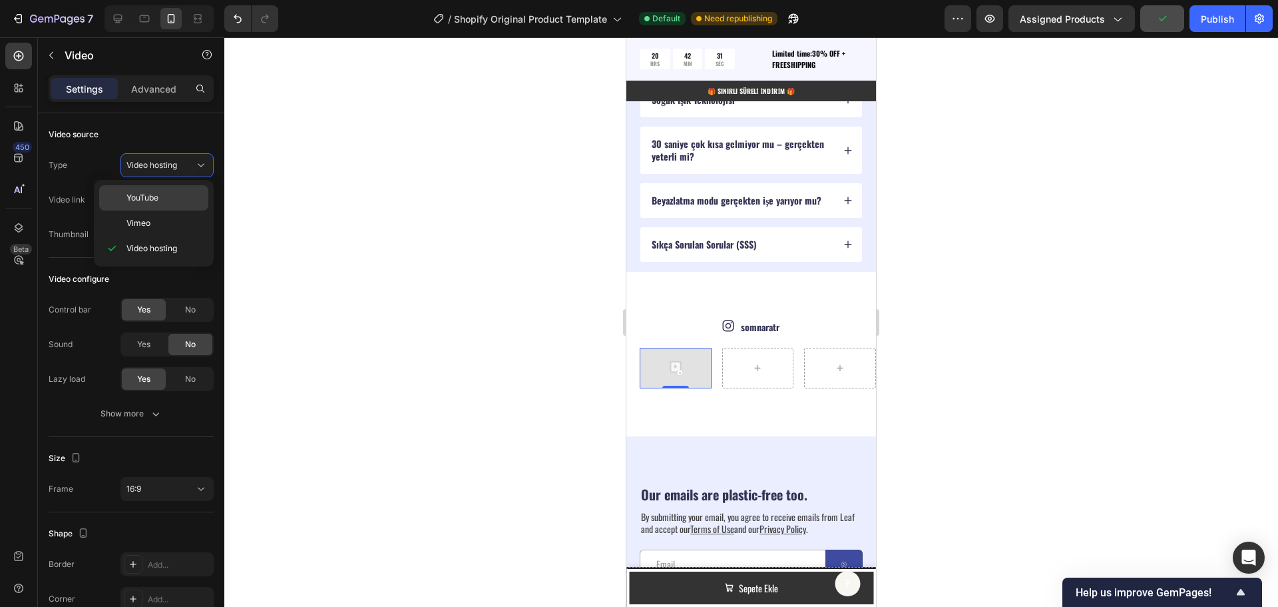
click at [161, 194] on p "YouTube" at bounding box center [164, 198] width 76 height 12
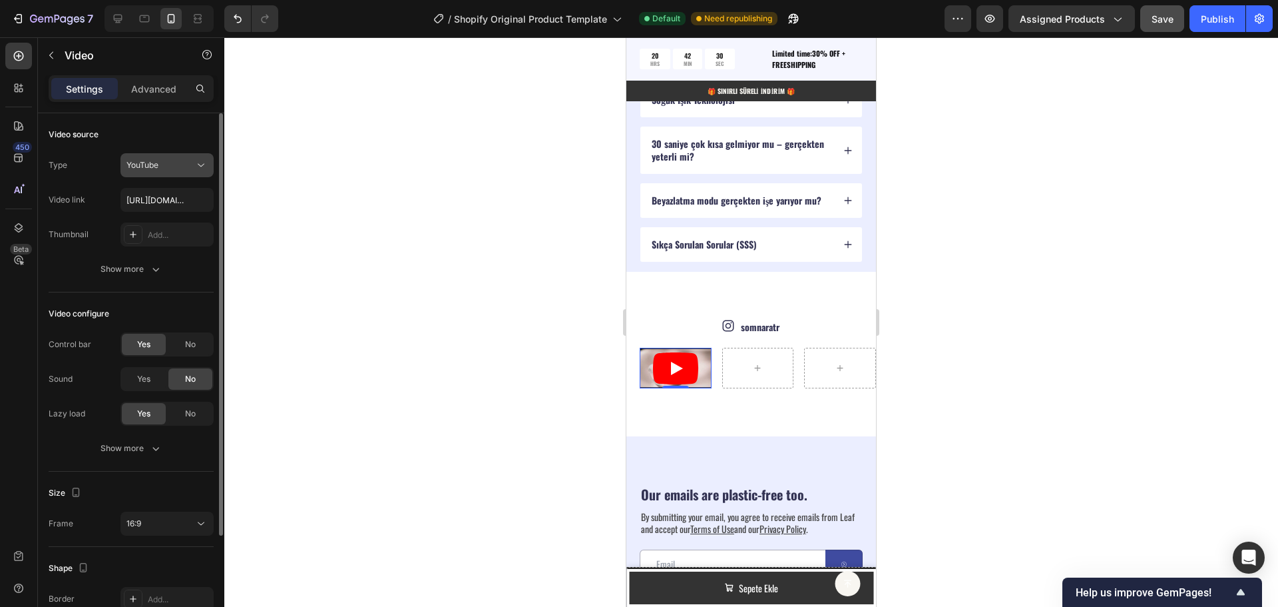
click at [183, 170] on div "YouTube" at bounding box center [160, 165] width 68 height 12
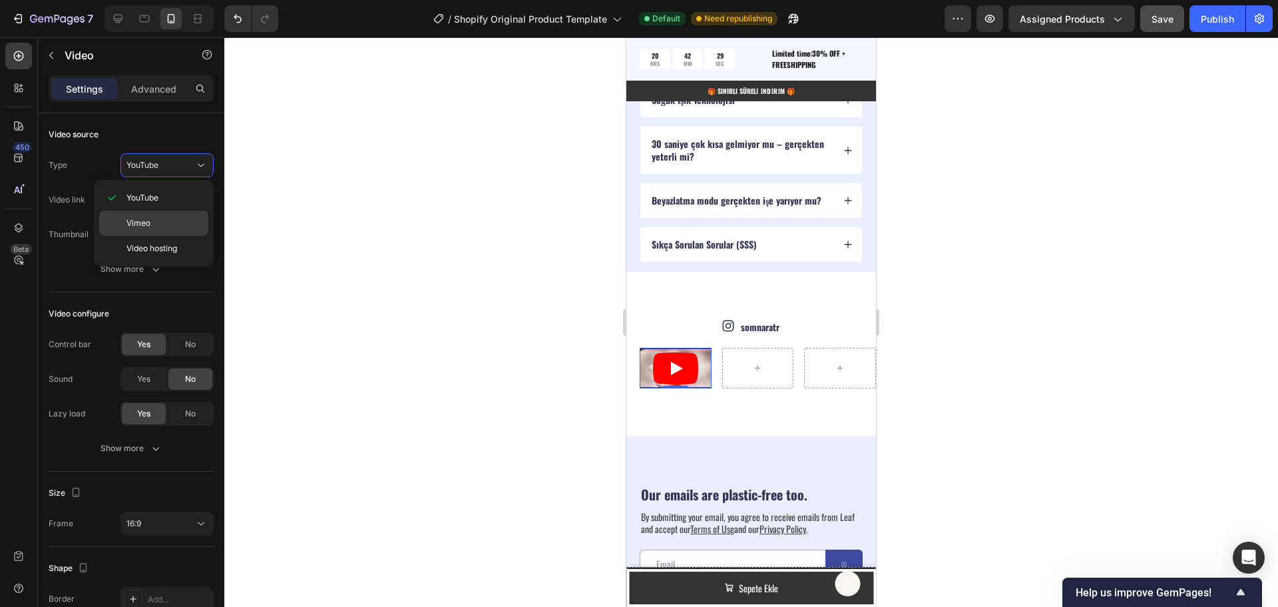
click at [164, 220] on p "Vimeo" at bounding box center [164, 223] width 76 height 12
type input "[URL][DOMAIN_NAME]"
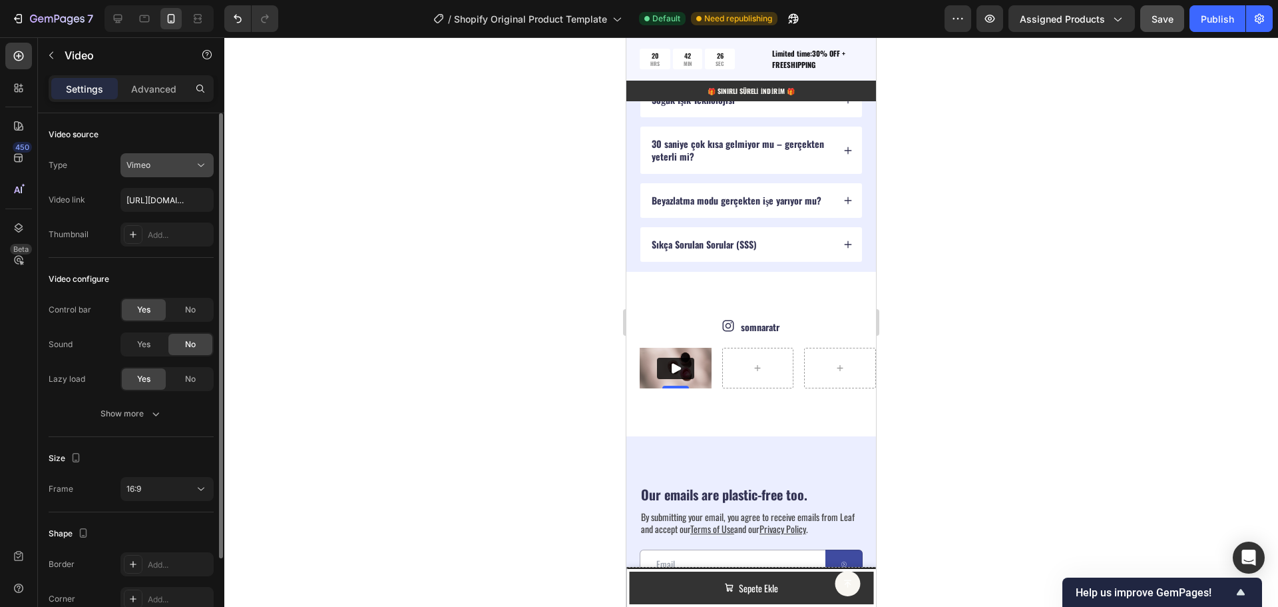
click at [200, 166] on icon at bounding box center [200, 164] width 13 height 13
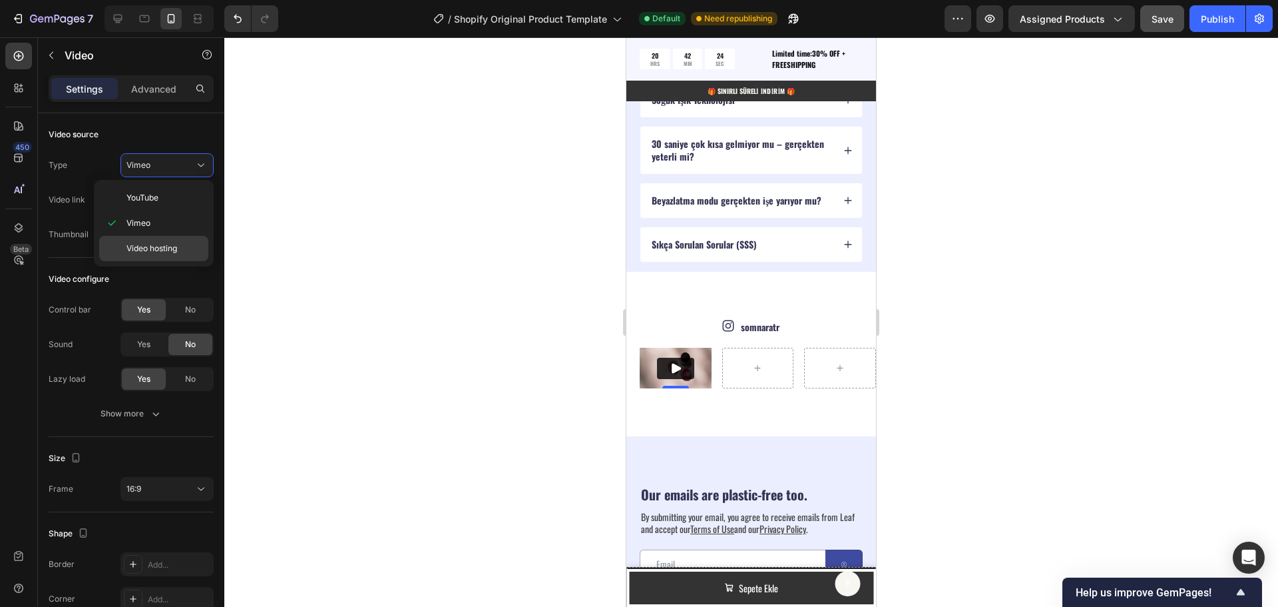
click at [170, 244] on span "Video hosting" at bounding box center [151, 248] width 51 height 12
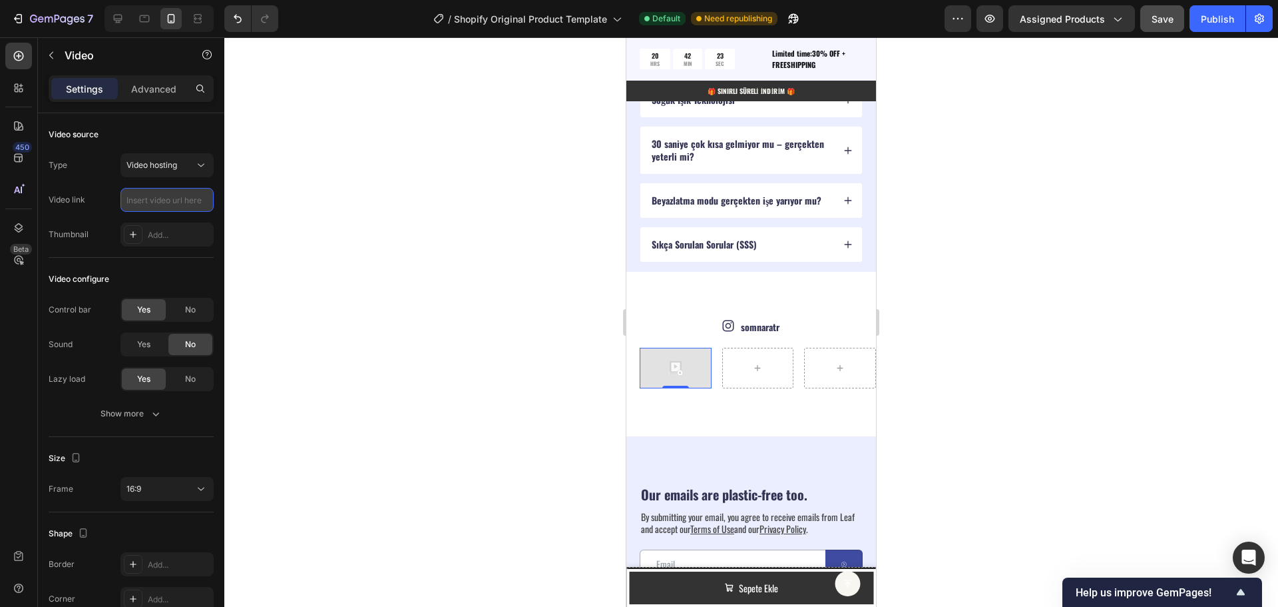
click at [196, 201] on input "text" at bounding box center [167, 200] width 93 height 24
click at [172, 232] on div "Add..." at bounding box center [179, 235] width 63 height 12
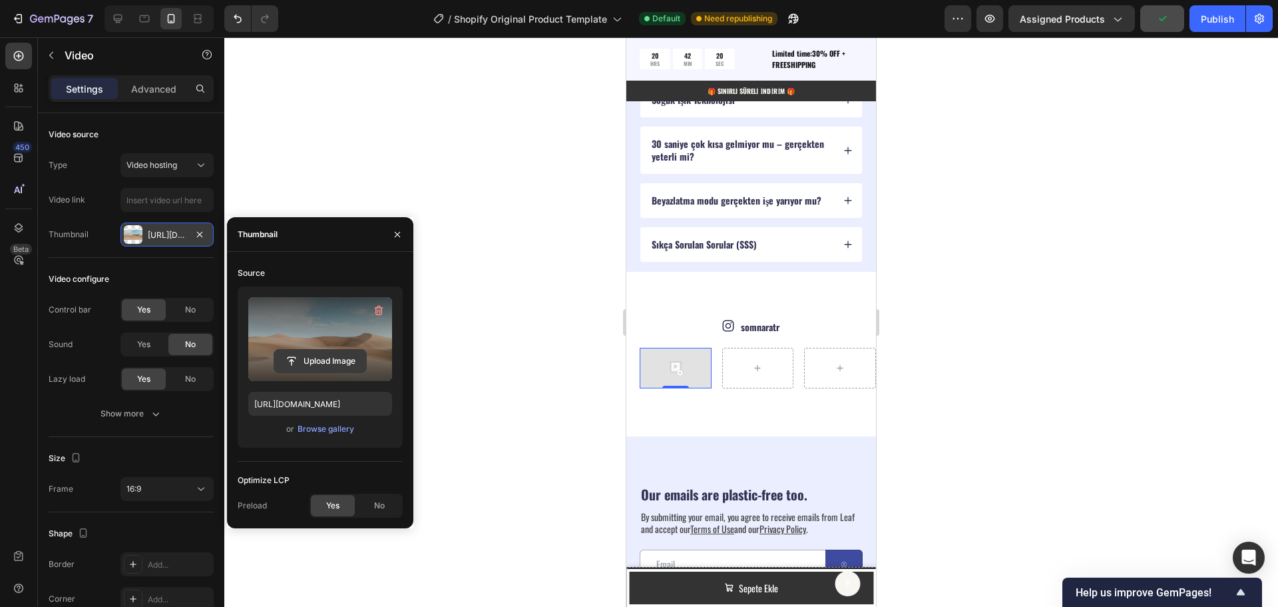
click at [322, 361] on input "file" at bounding box center [320, 361] width 92 height 23
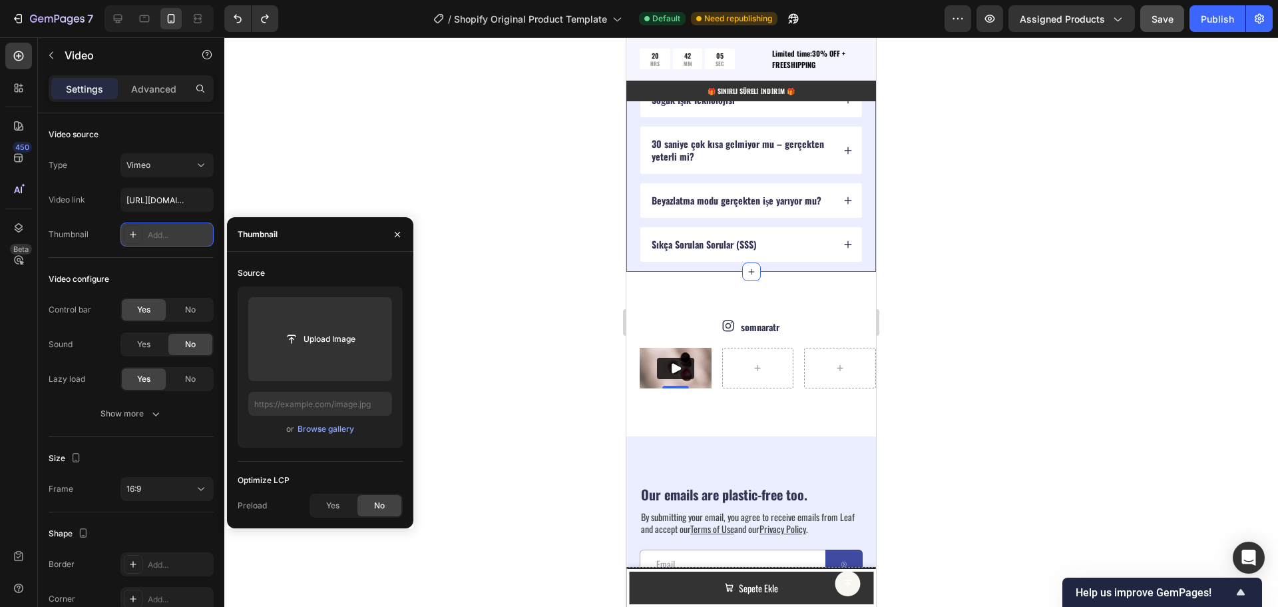
type input "[URL][DOMAIN_NAME]"
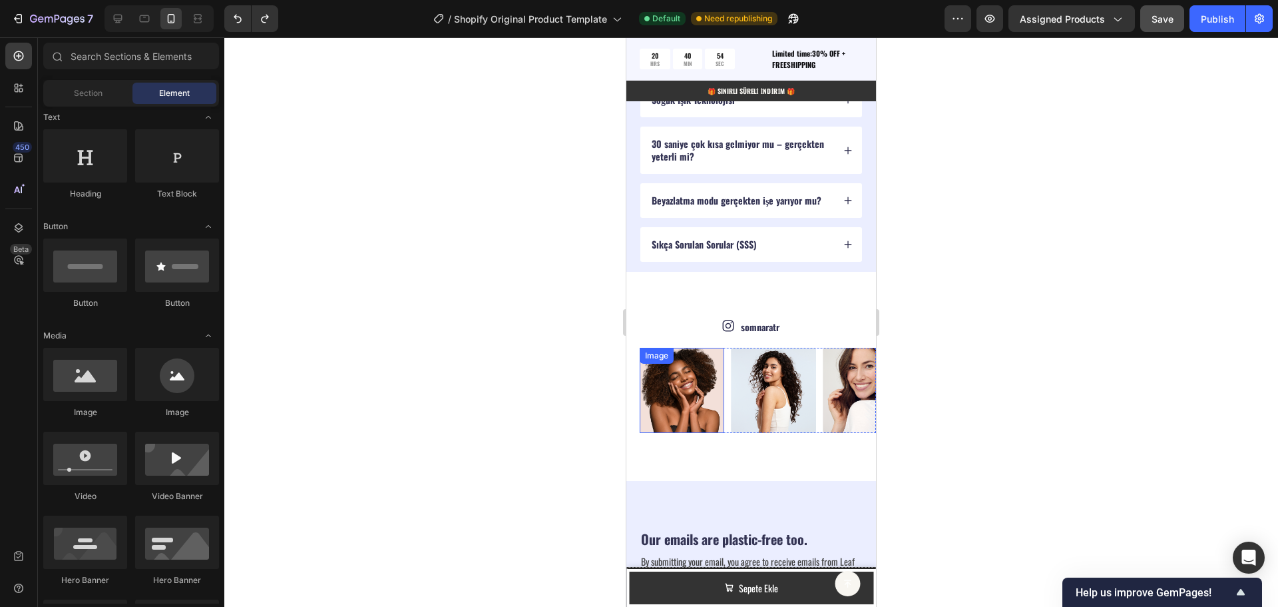
click at [689, 373] on img at bounding box center [682, 390] width 85 height 85
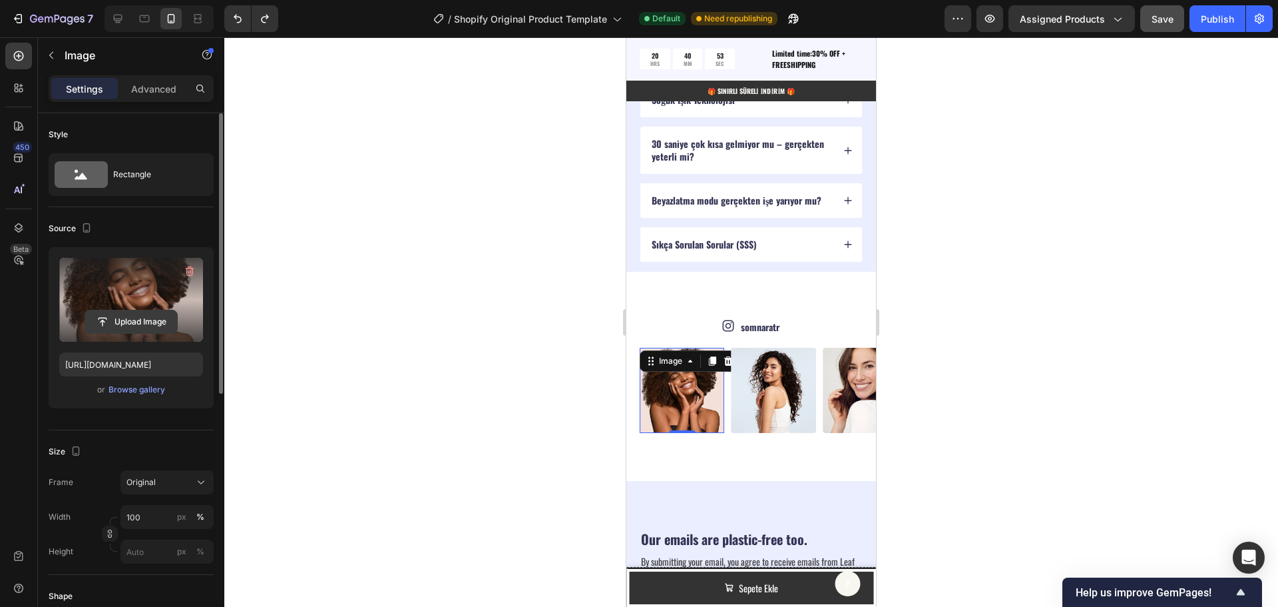
click at [139, 323] on input "file" at bounding box center [131, 321] width 92 height 23
click at [135, 318] on input "file" at bounding box center [131, 321] width 92 height 23
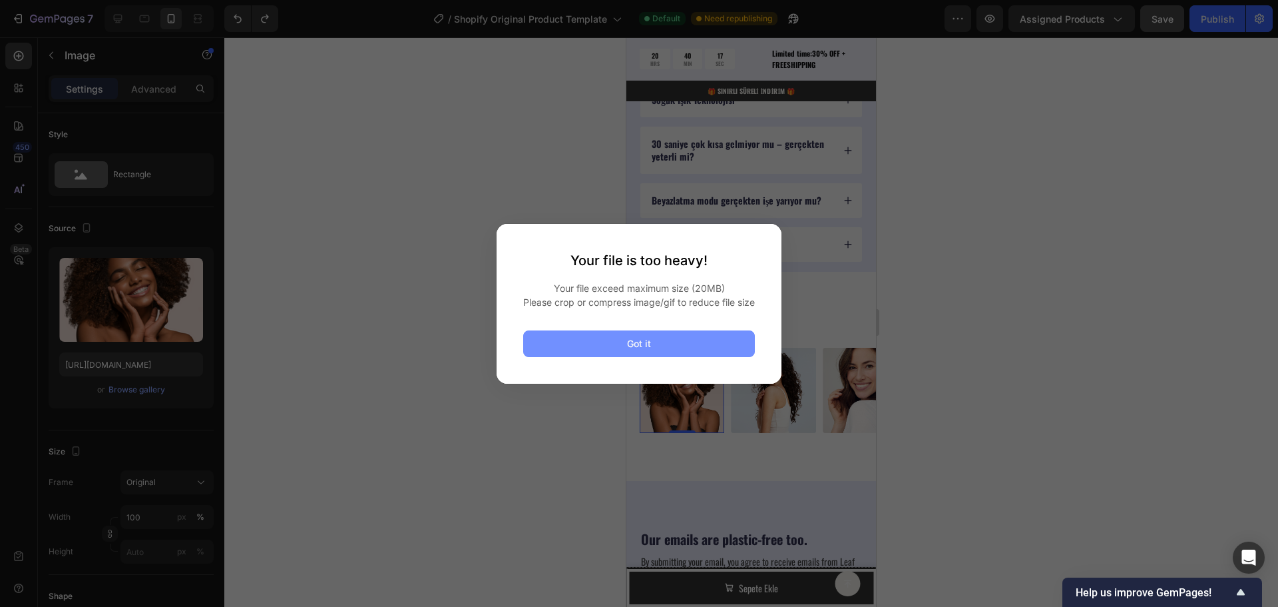
click at [644, 346] on div "Got it" at bounding box center [639, 343] width 24 height 14
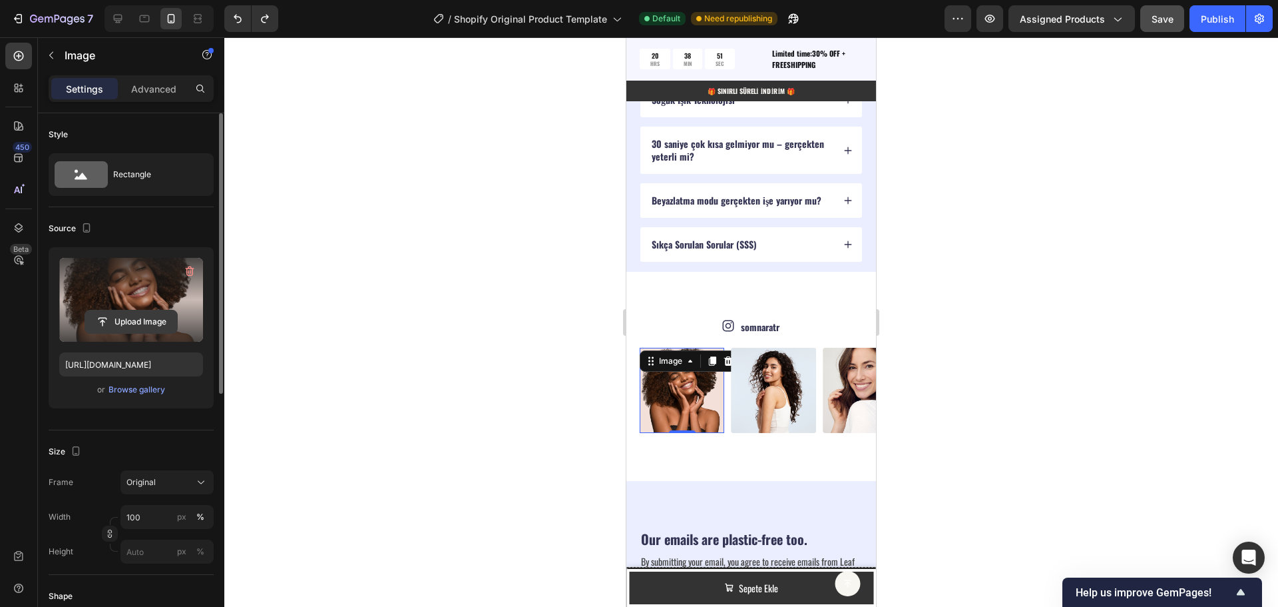
click at [127, 313] on input "file" at bounding box center [131, 321] width 92 height 23
type input "C:\fakepath\Paragraf metniniz.zip"
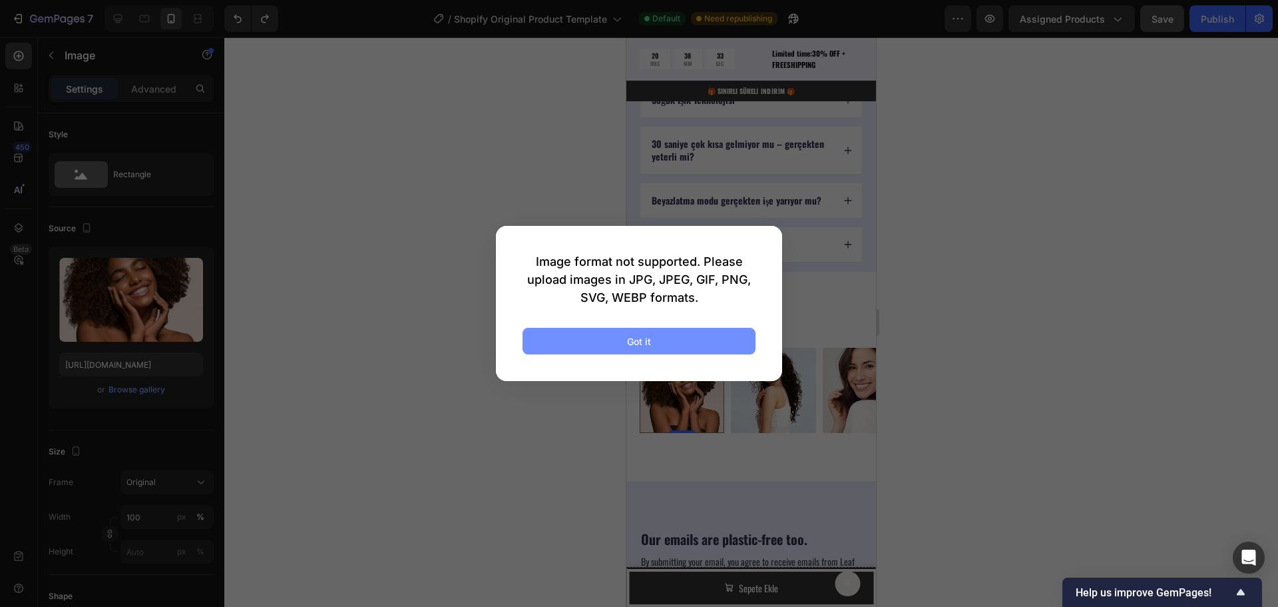
click at [658, 339] on button "Got it" at bounding box center [639, 341] width 233 height 27
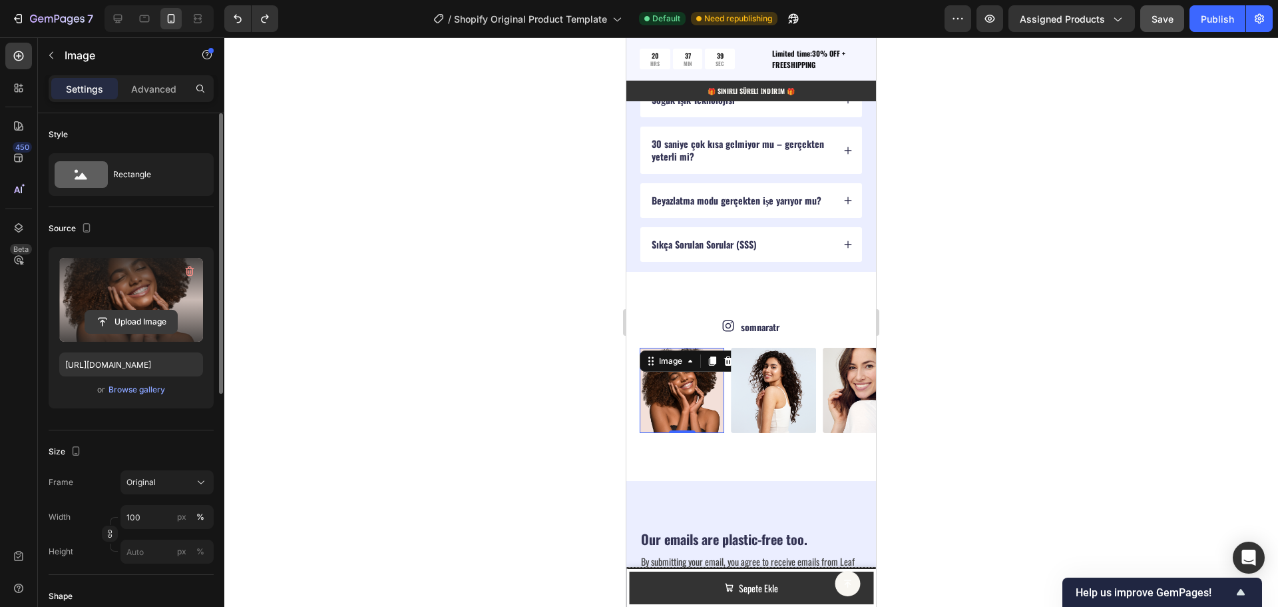
click at [128, 314] on input "file" at bounding box center [131, 321] width 92 height 23
click at [132, 296] on label at bounding box center [131, 300] width 144 height 84
click at [132, 310] on input "file" at bounding box center [131, 321] width 92 height 23
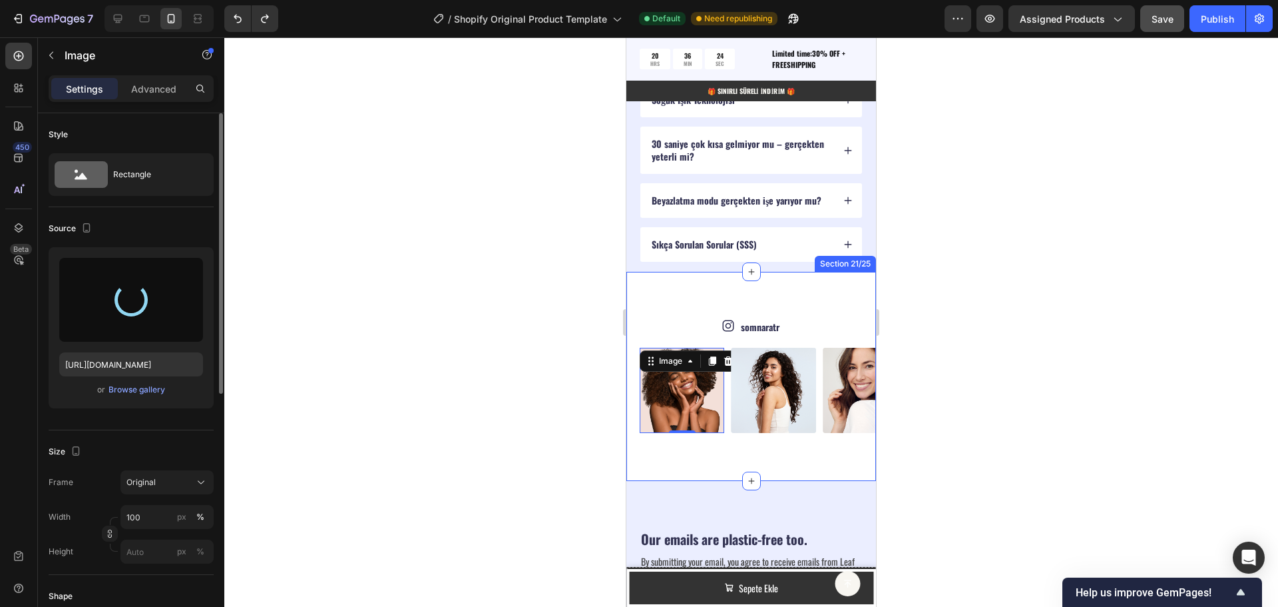
type input "[URL][DOMAIN_NAME]"
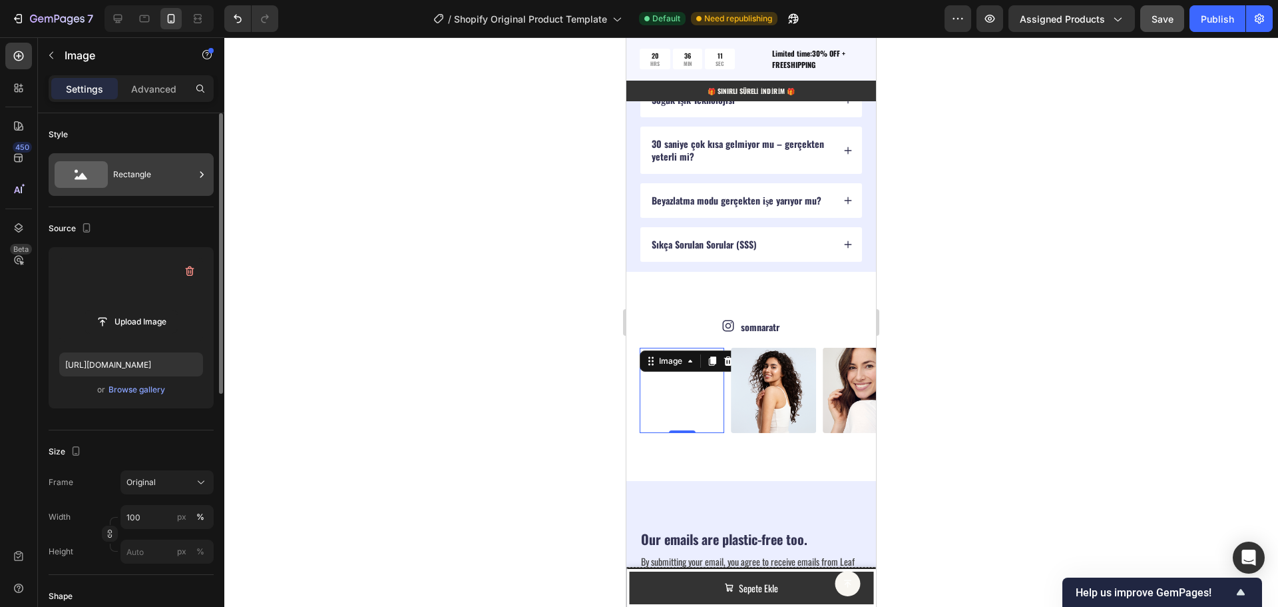
click at [164, 177] on div "Rectangle" at bounding box center [153, 174] width 81 height 31
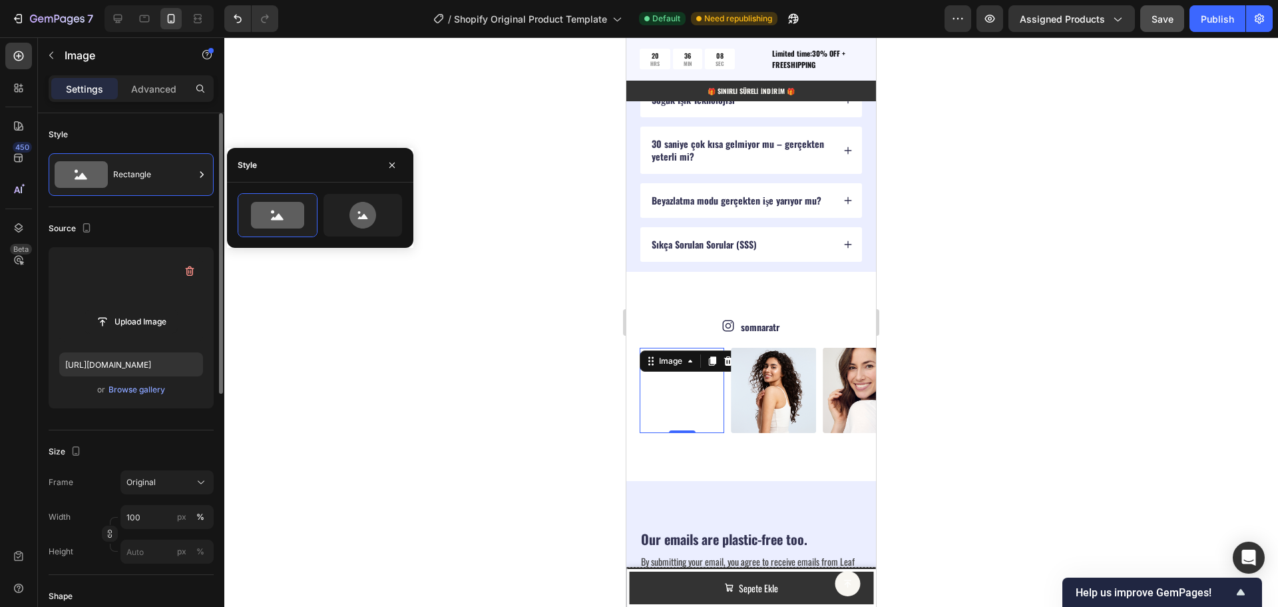
click at [156, 133] on div "Style" at bounding box center [131, 134] width 165 height 21
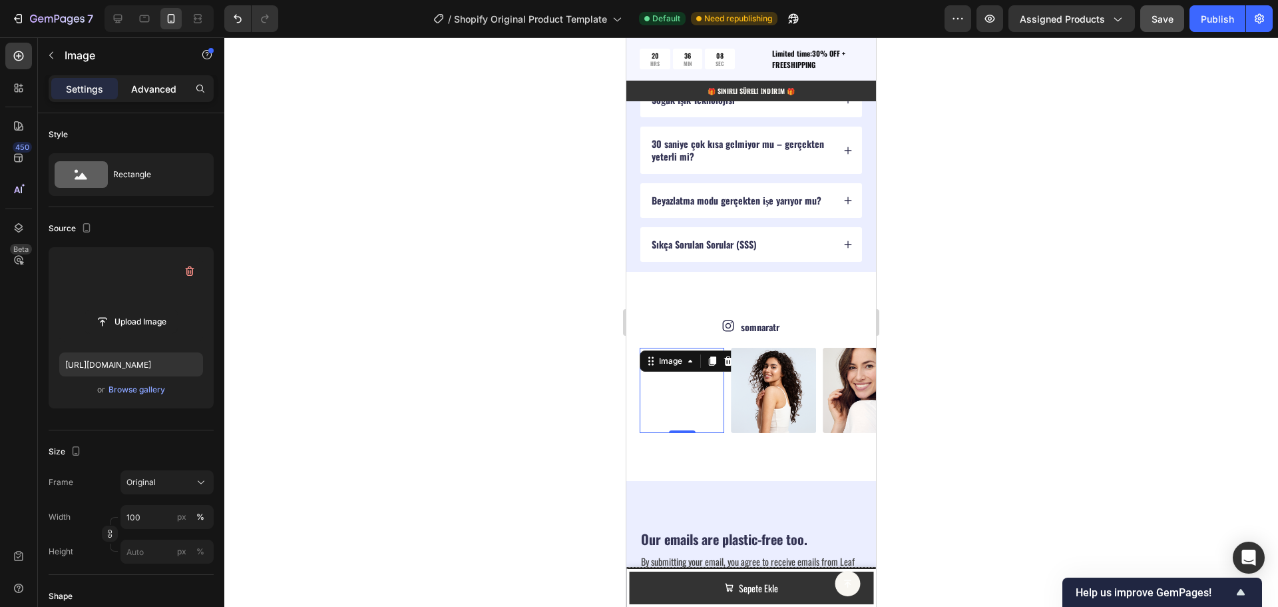
click at [156, 89] on p "Advanced" at bounding box center [153, 89] width 45 height 14
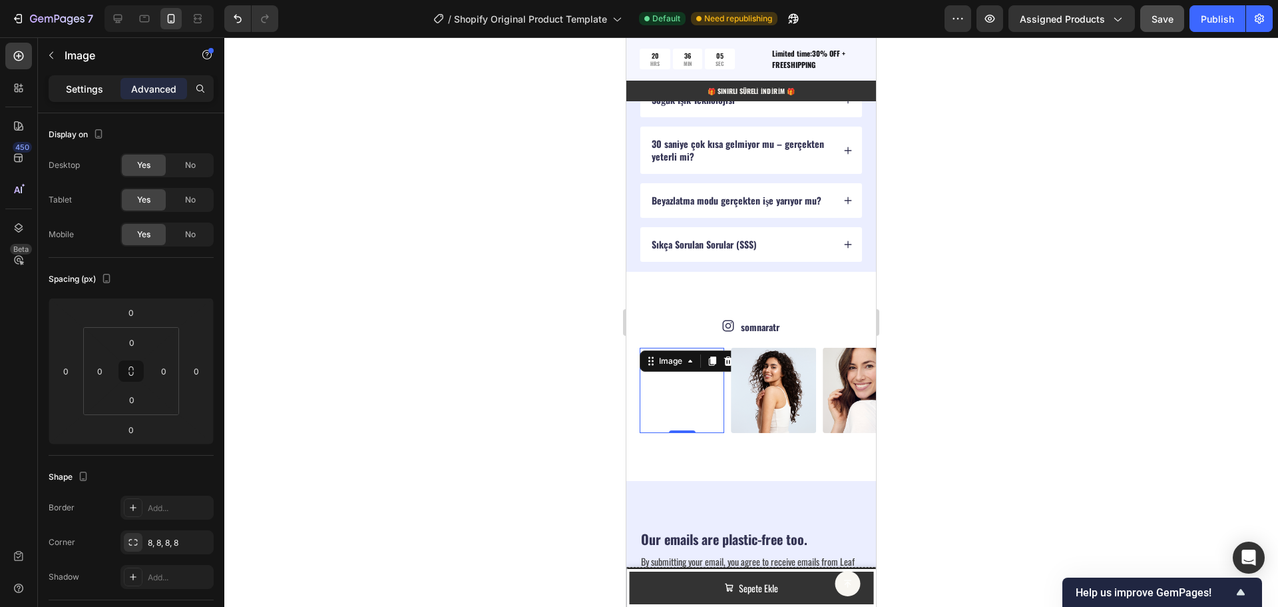
click at [87, 86] on p "Settings" at bounding box center [84, 89] width 37 height 14
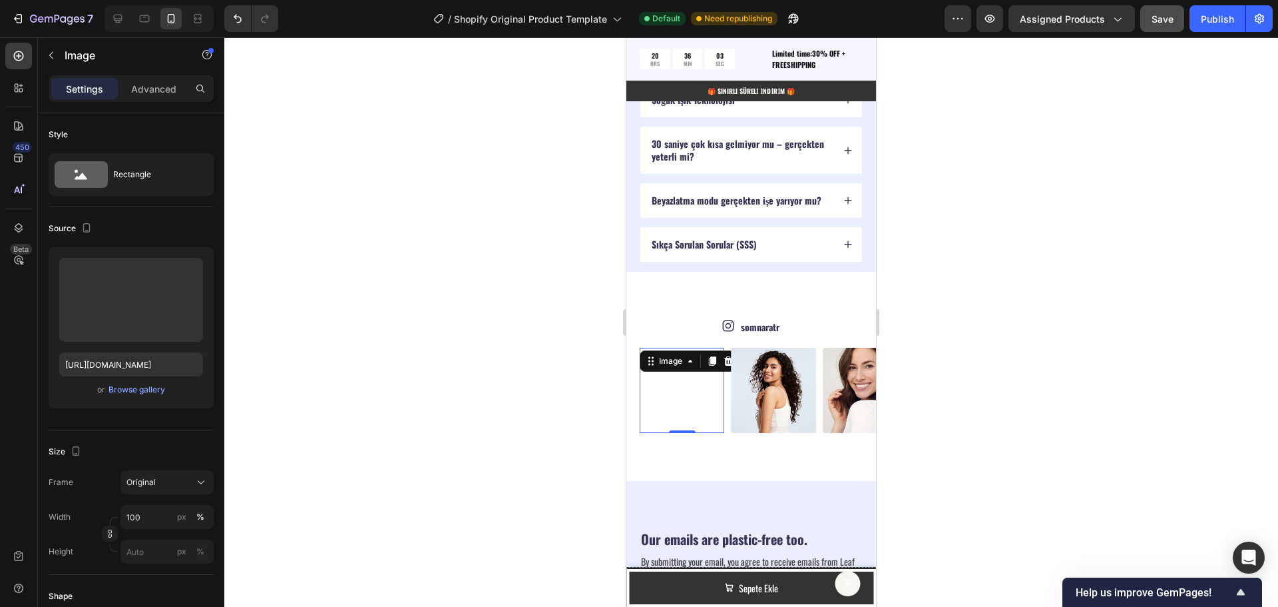
click at [683, 394] on img at bounding box center [682, 390] width 85 height 85
click at [129, 299] on label at bounding box center [131, 300] width 144 height 84
click at [129, 310] on input "file" at bounding box center [131, 321] width 92 height 23
type input "C:\fakepath\Adsız tasarım (4).gif"
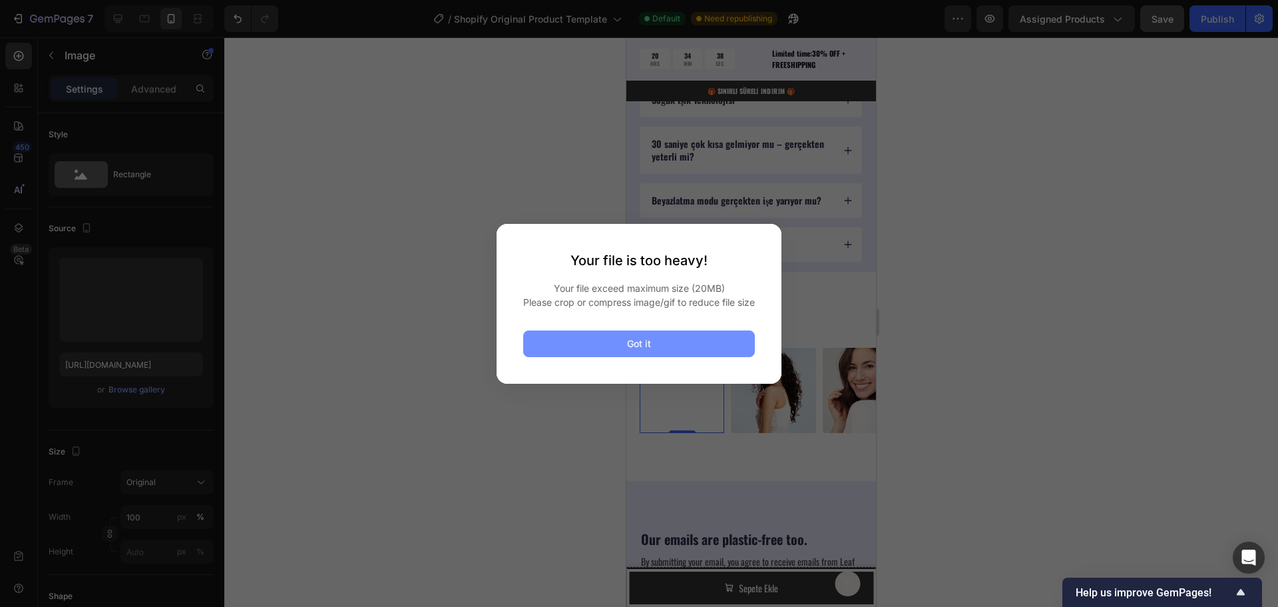
click at [668, 354] on button "Got it" at bounding box center [639, 343] width 232 height 27
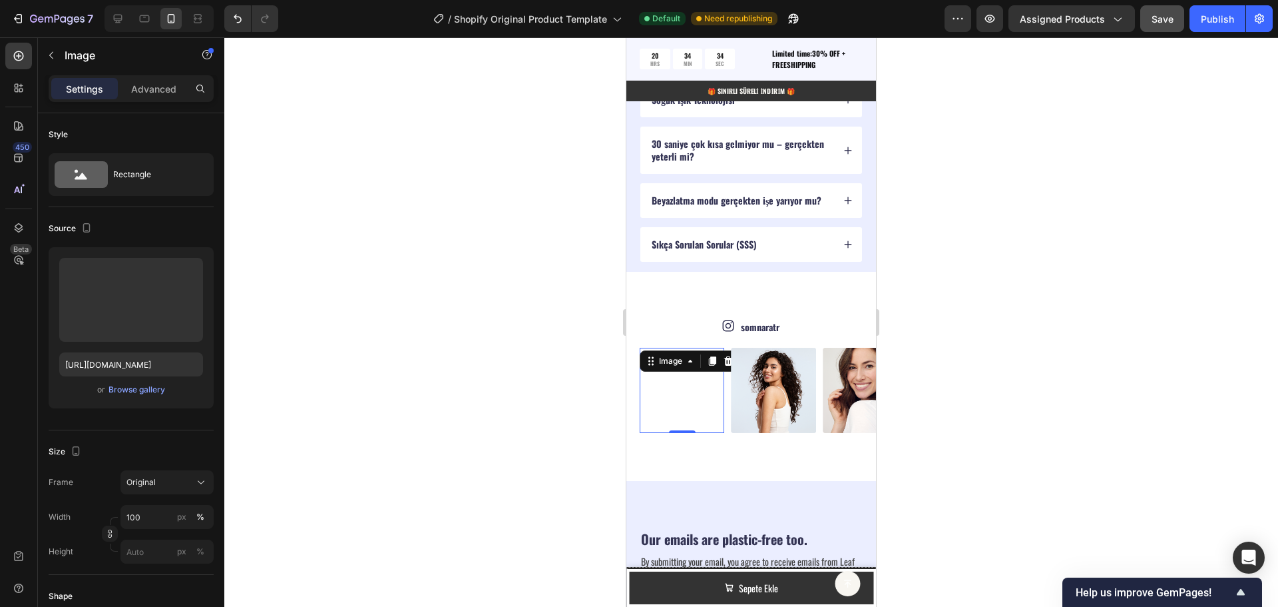
click at [696, 398] on img at bounding box center [682, 390] width 85 height 85
click at [729, 364] on icon at bounding box center [728, 360] width 9 height 9
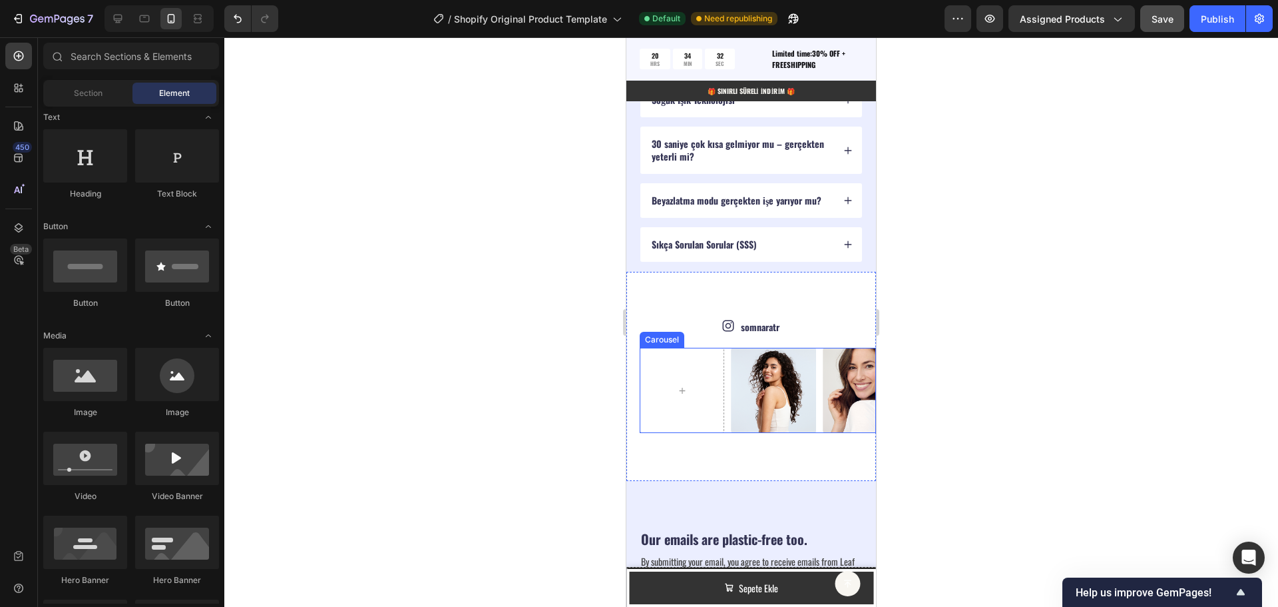
click at [730, 351] on div "Image Image Image Image Image Image Image Image Image" at bounding box center [758, 390] width 236 height 85
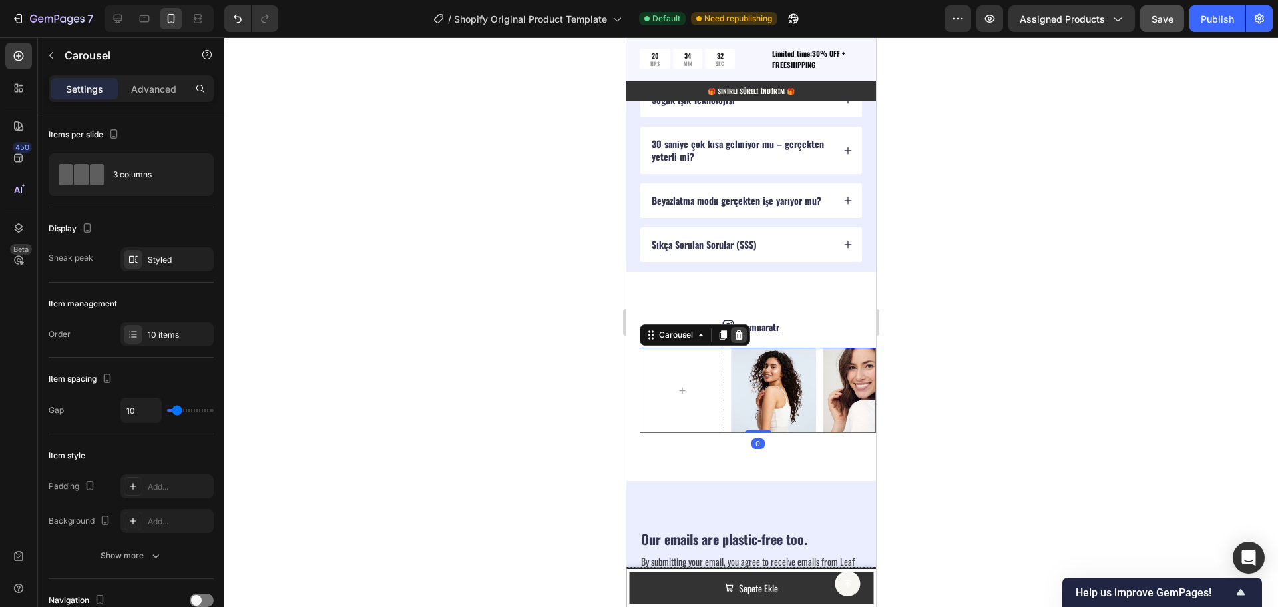
click at [740, 338] on icon at bounding box center [739, 334] width 9 height 9
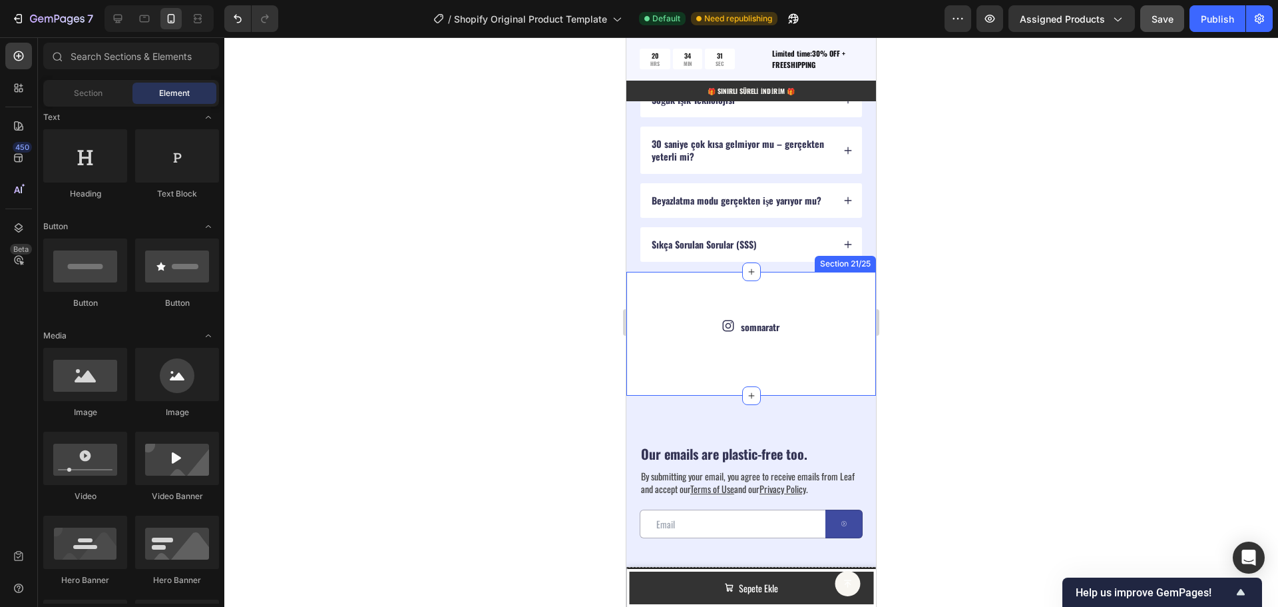
click at [745, 348] on div "Icon somnaratr Text Block Row Section 21/25" at bounding box center [751, 334] width 250 height 124
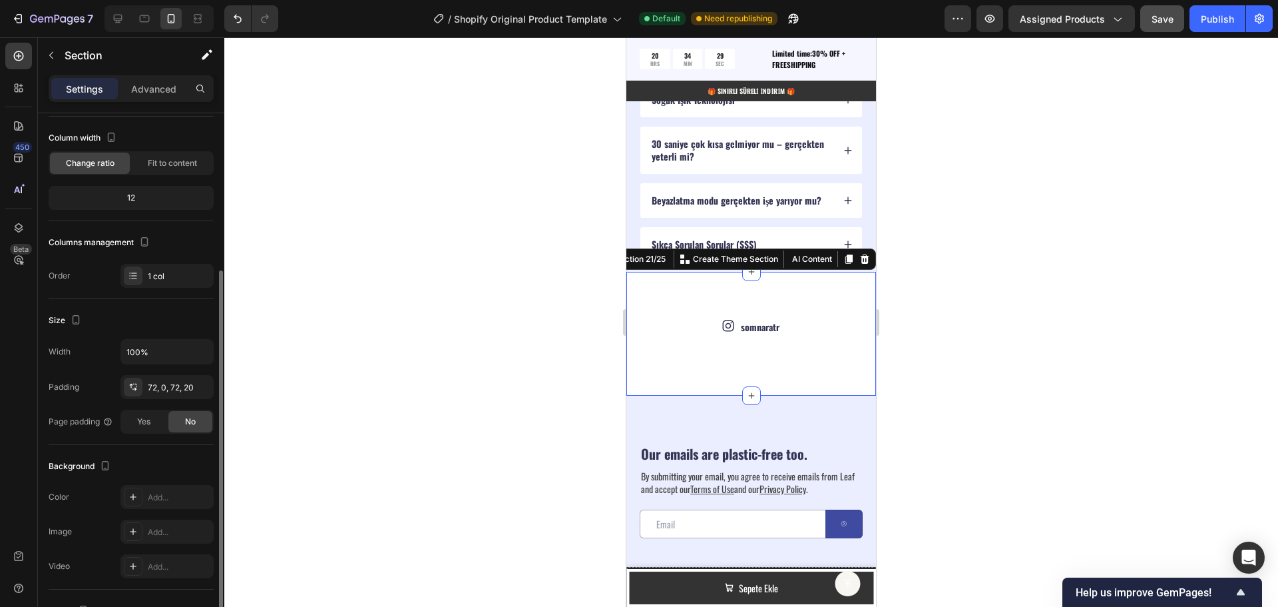
scroll to position [133, 0]
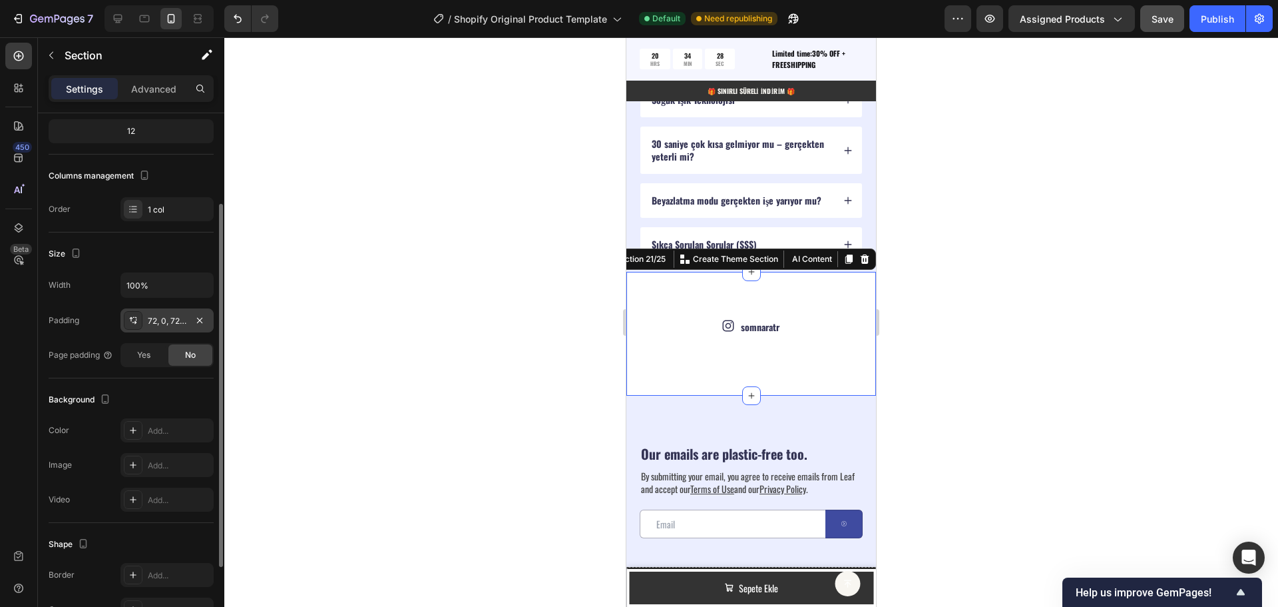
click at [166, 322] on div "72, 0, 72, 20" at bounding box center [167, 321] width 39 height 12
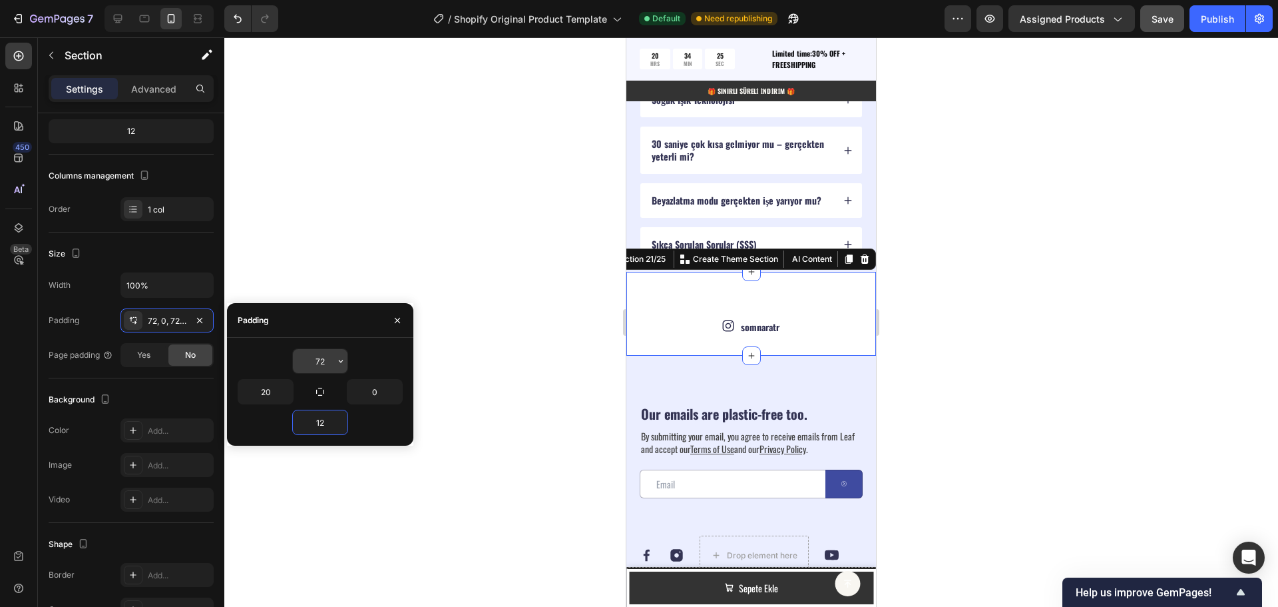
type input "12"
click at [309, 360] on input "72" at bounding box center [320, 361] width 55 height 24
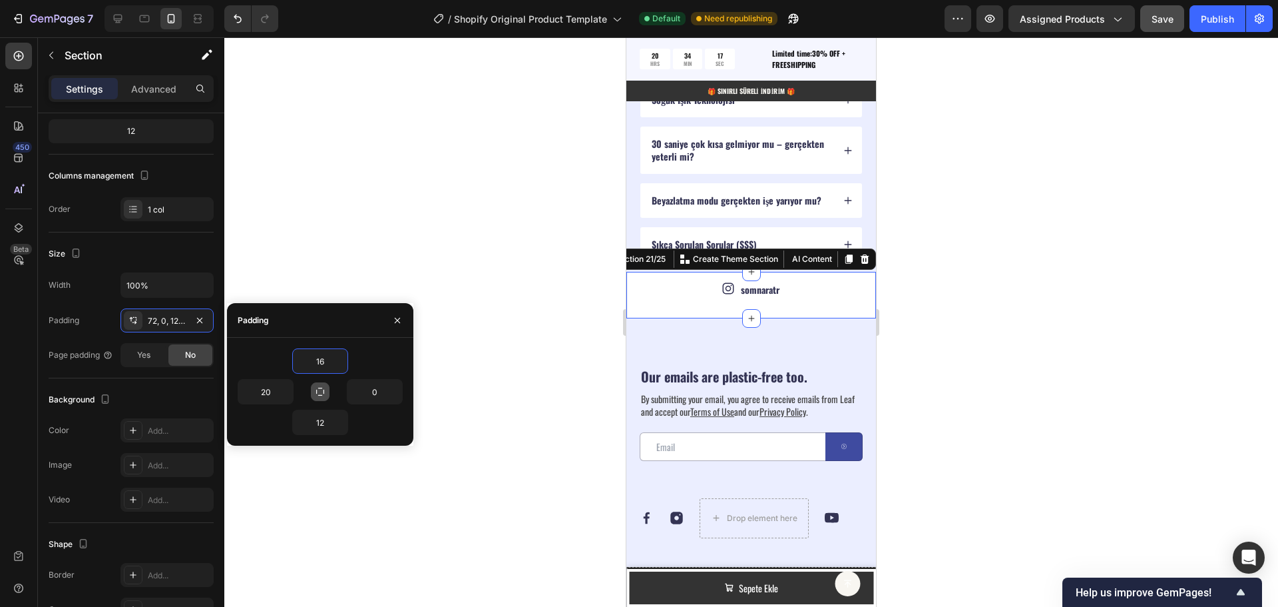
type input "1"
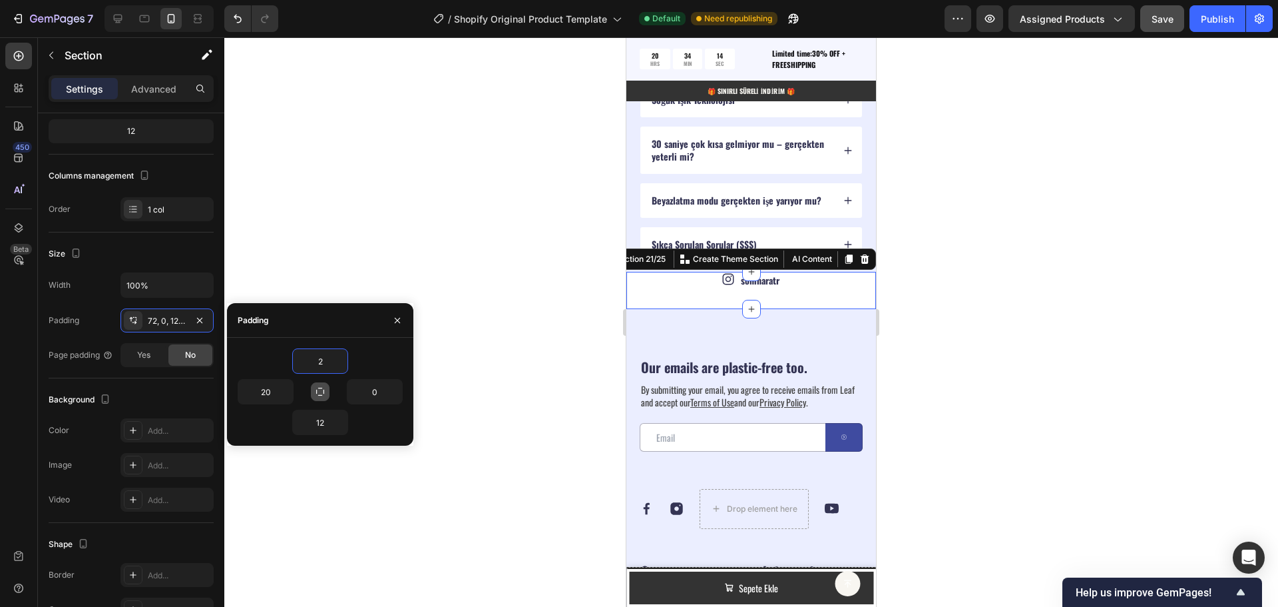
type input "20"
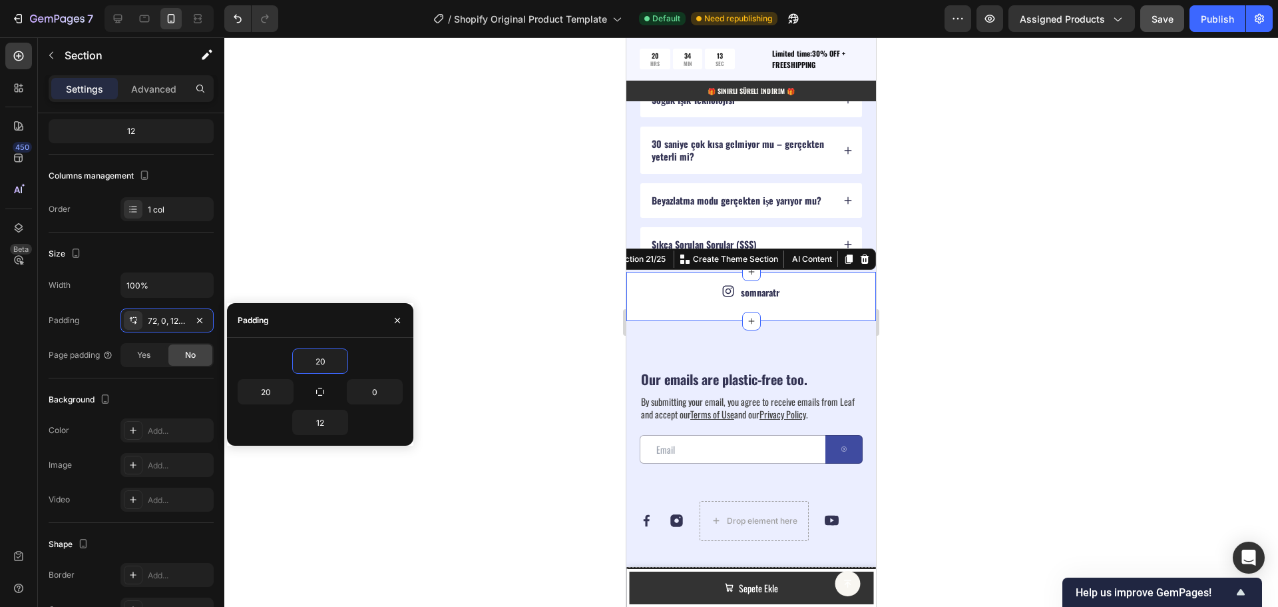
click at [497, 366] on div at bounding box center [751, 321] width 1054 height 569
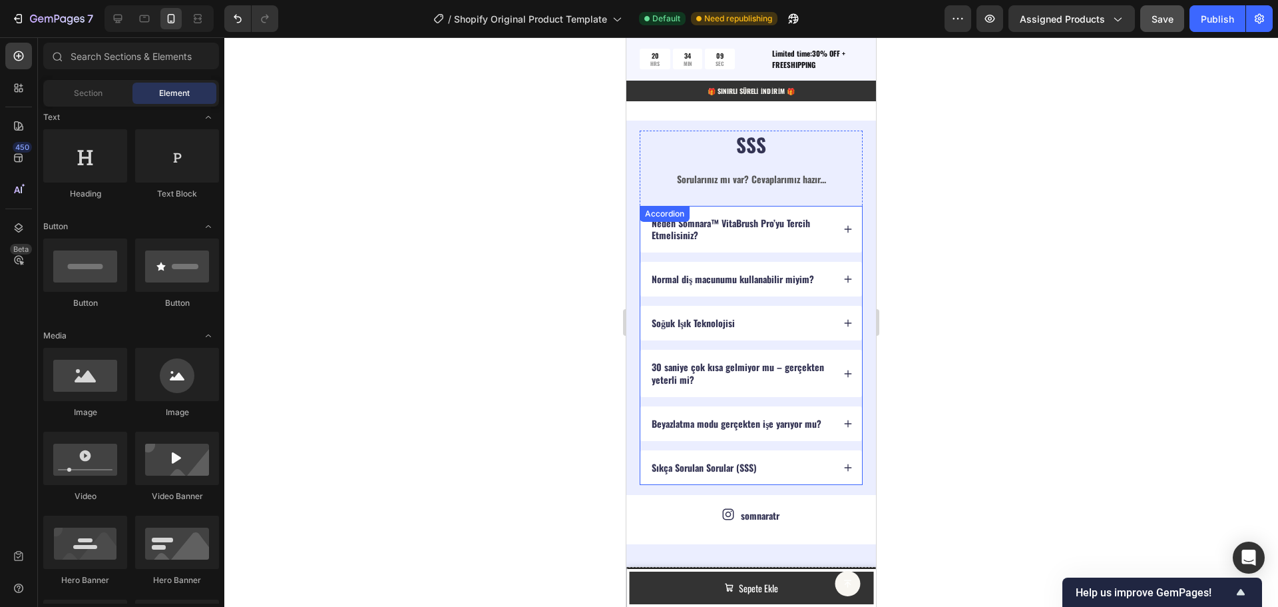
scroll to position [3863, 0]
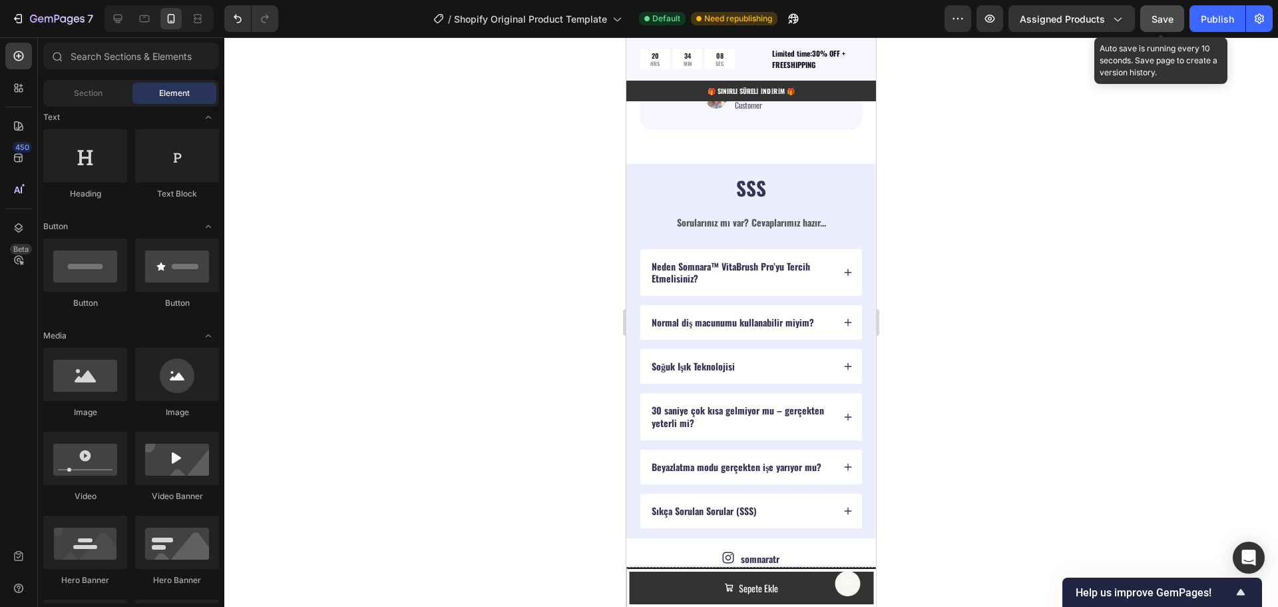
click at [1166, 18] on span "Save" at bounding box center [1163, 18] width 22 height 11
